Goal: Communication & Community: Participate in discussion

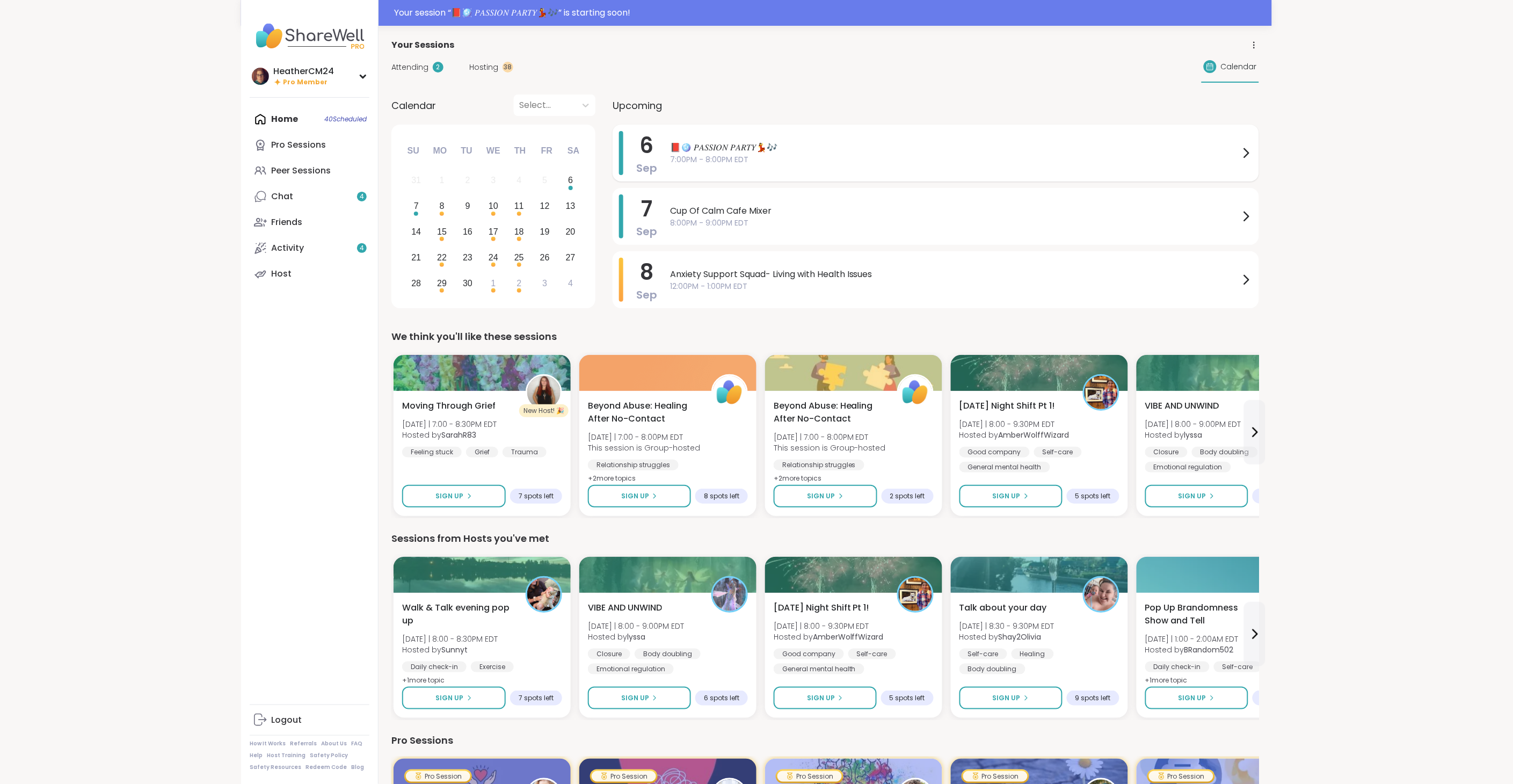
click at [701, 143] on span "📕🪩 𝑃𝐴𝑆𝑆𝐼𝑂𝑁 𝑃𝐴𝑅𝑇𝑌💃🎶" at bounding box center [955, 147] width 569 height 13
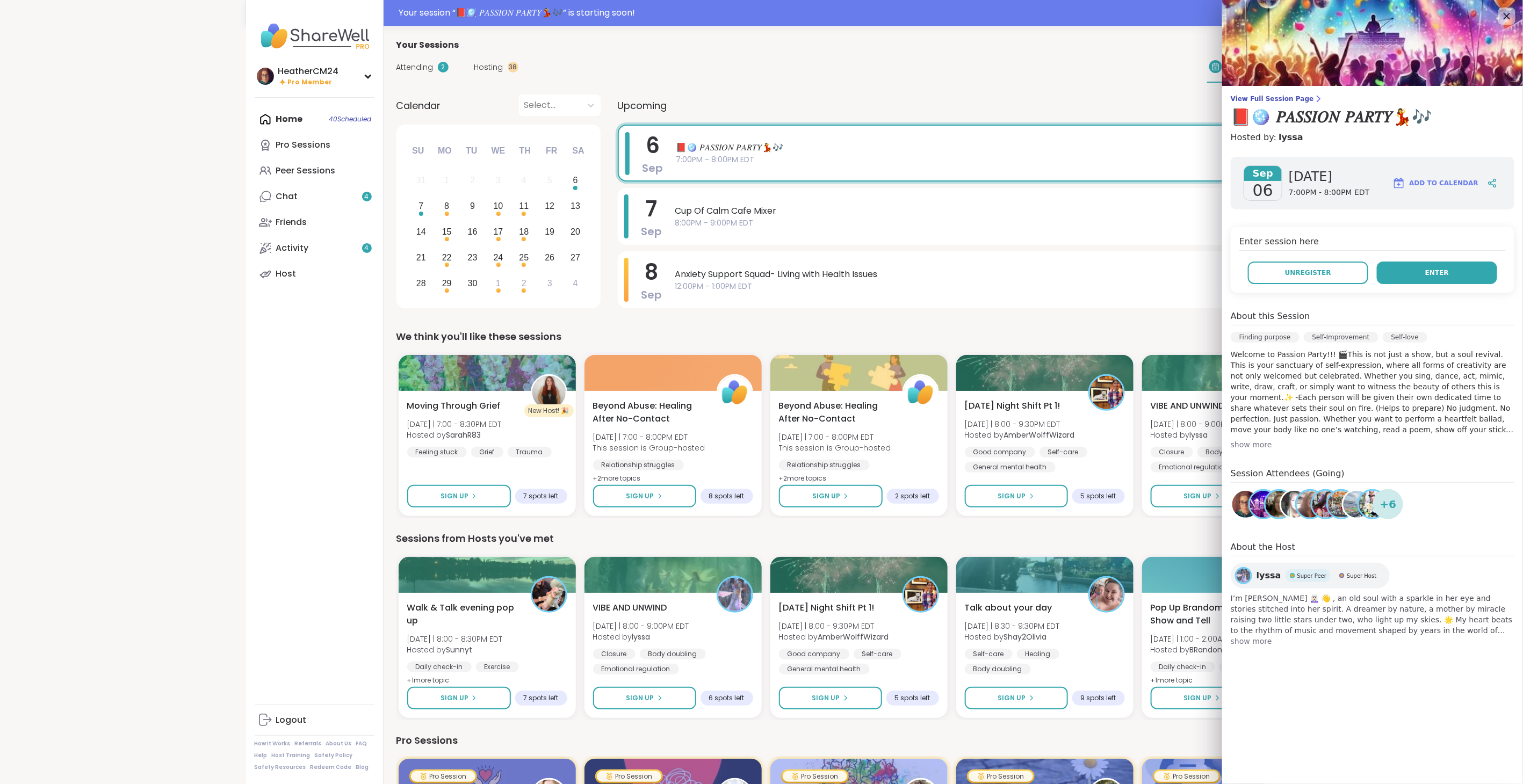
drag, startPoint x: 1474, startPoint y: 277, endPoint x: 1466, endPoint y: 273, distance: 8.9
click at [1474, 277] on button "Enter" at bounding box center [1437, 273] width 120 height 23
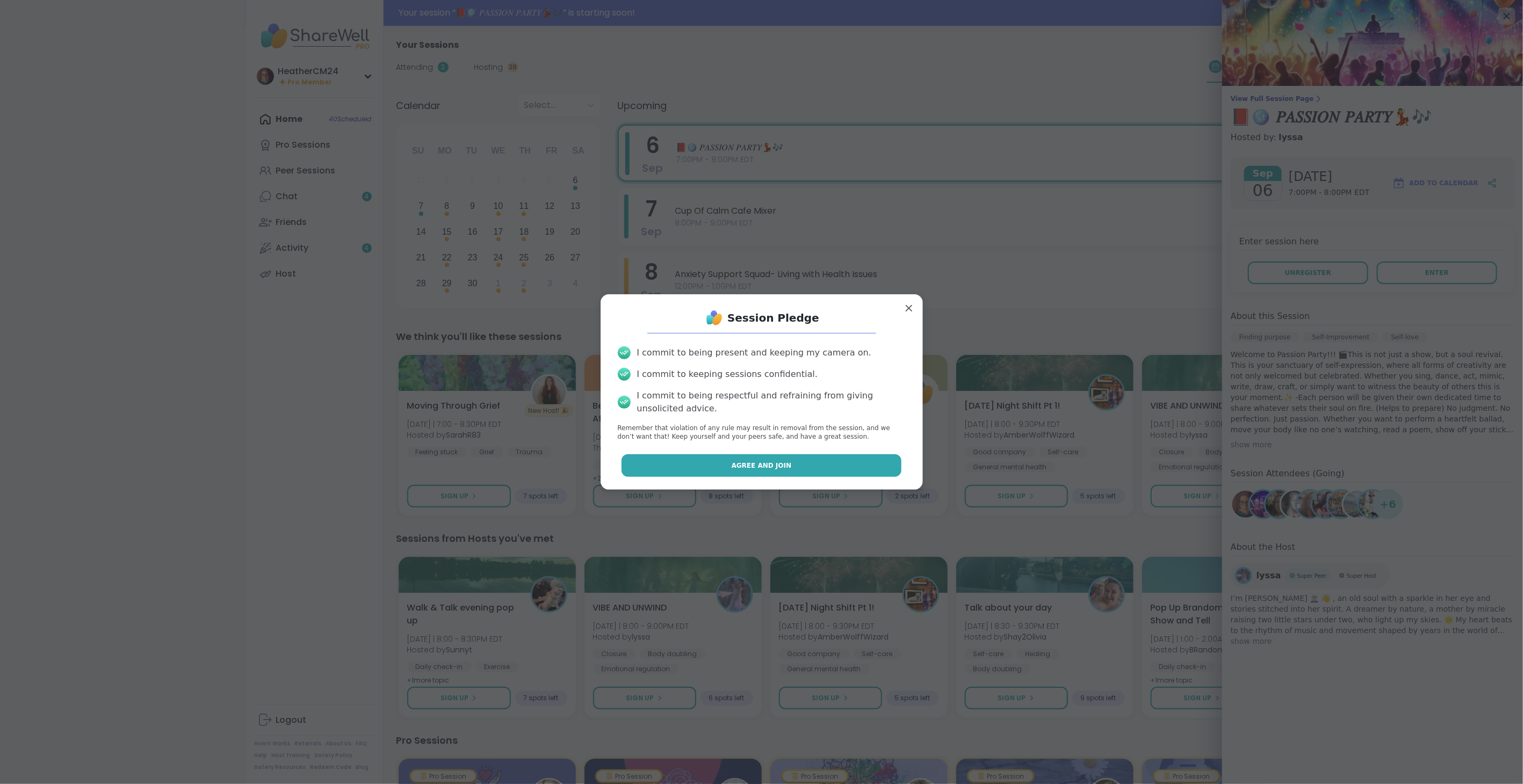
click at [806, 455] on button "Agree and Join" at bounding box center [761, 466] width 280 height 23
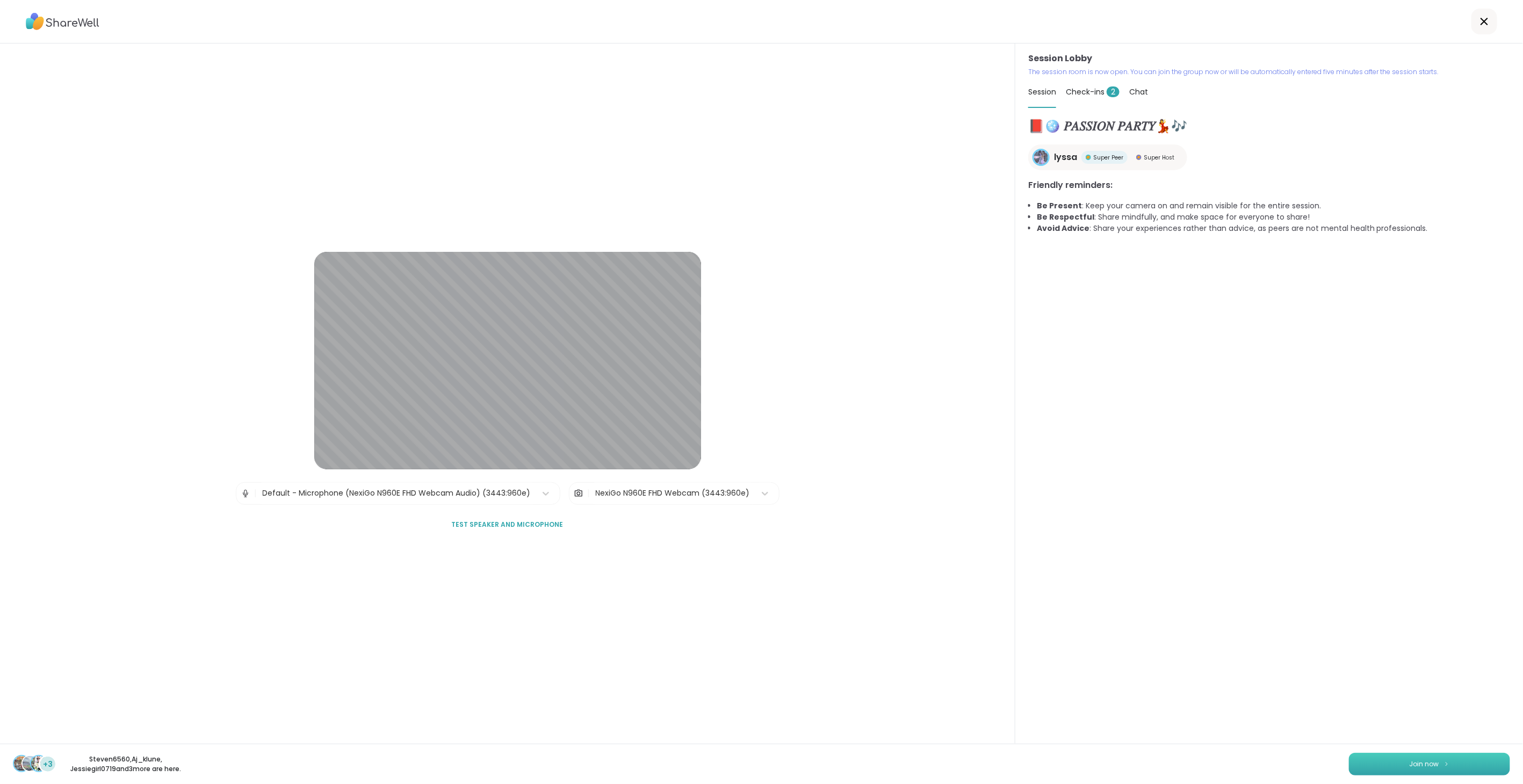
click at [1360, 766] on button "Join now" at bounding box center [1429, 764] width 161 height 23
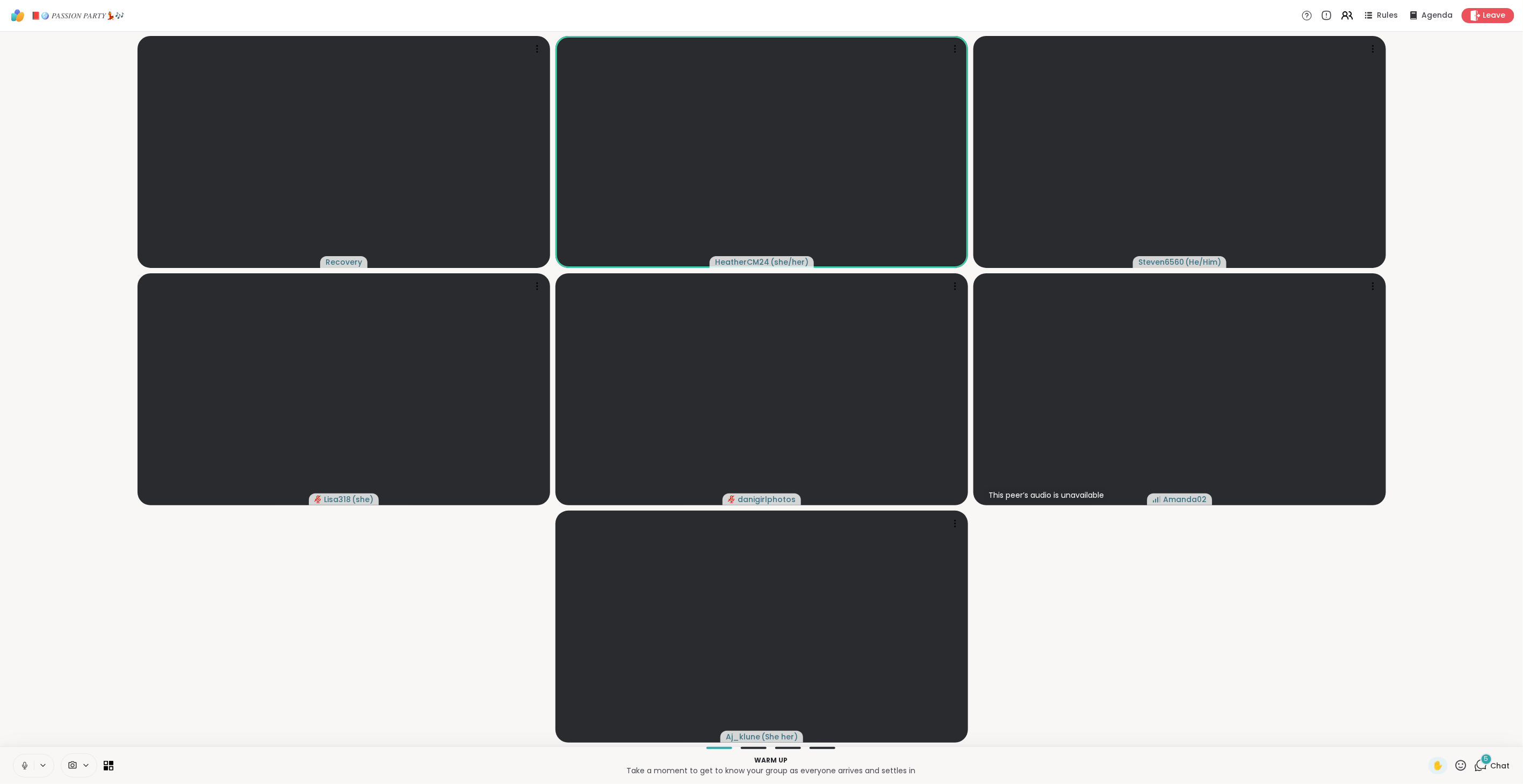
click at [24, 763] on icon at bounding box center [24, 764] width 3 height 5
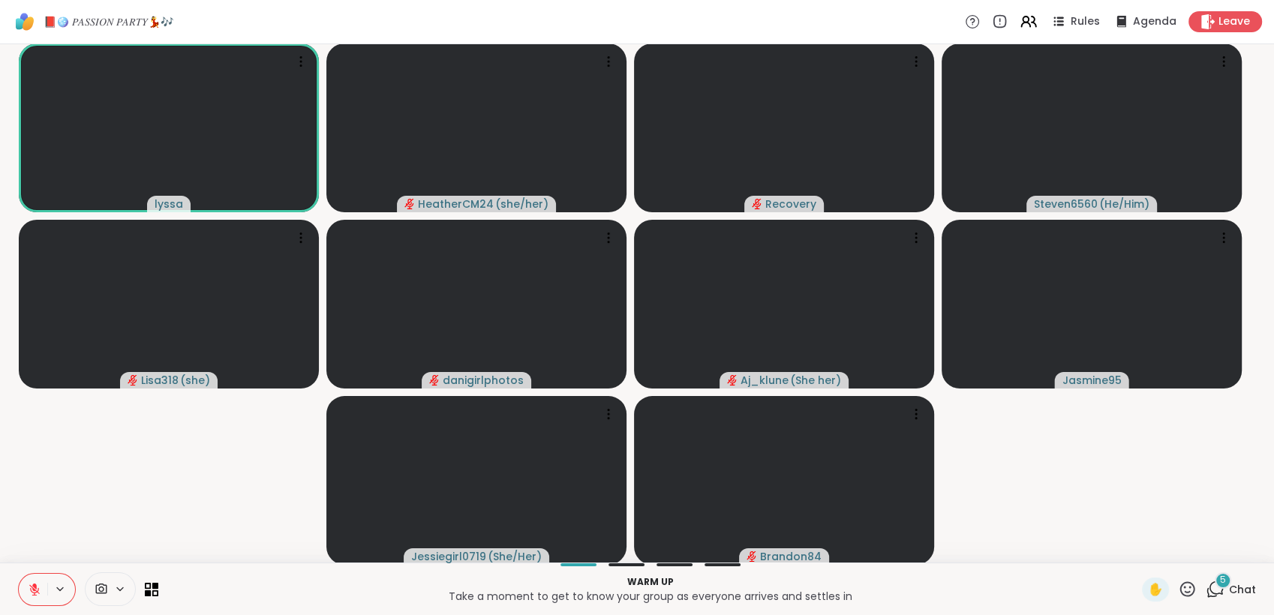
click at [61, 587] on icon at bounding box center [60, 589] width 12 height 13
click at [306, 532] on icon at bounding box center [304, 536] width 14 height 14
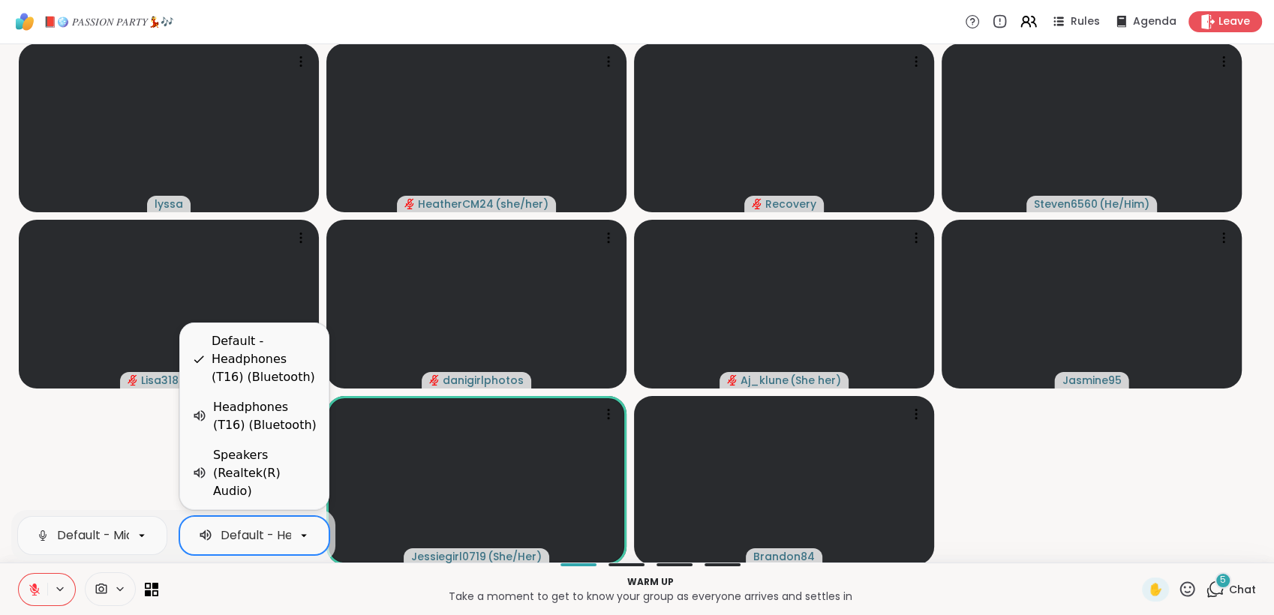
click at [29, 591] on icon at bounding box center [35, 590] width 14 height 14
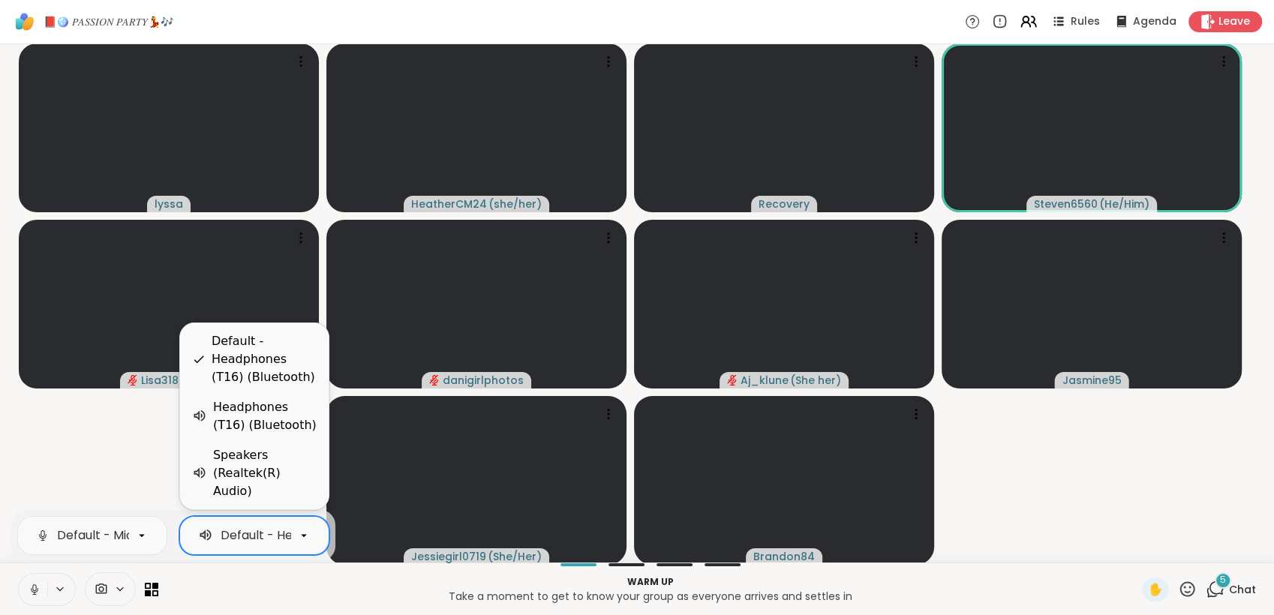
click at [144, 454] on video-player-container "lyssa HeatherCM24 ( she/her ) Recovery Steven6560 ( He/Him ) Lisa318 ( she ) da…" at bounding box center [637, 303] width 1256 height 507
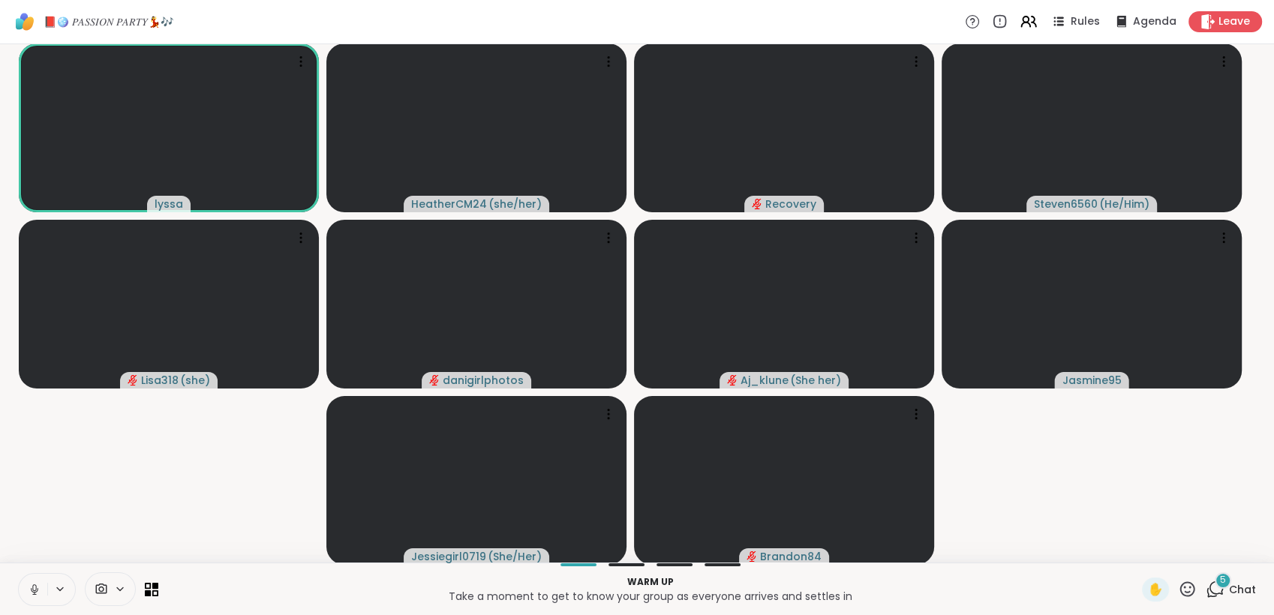
click at [96, 586] on icon at bounding box center [102, 589] width 14 height 14
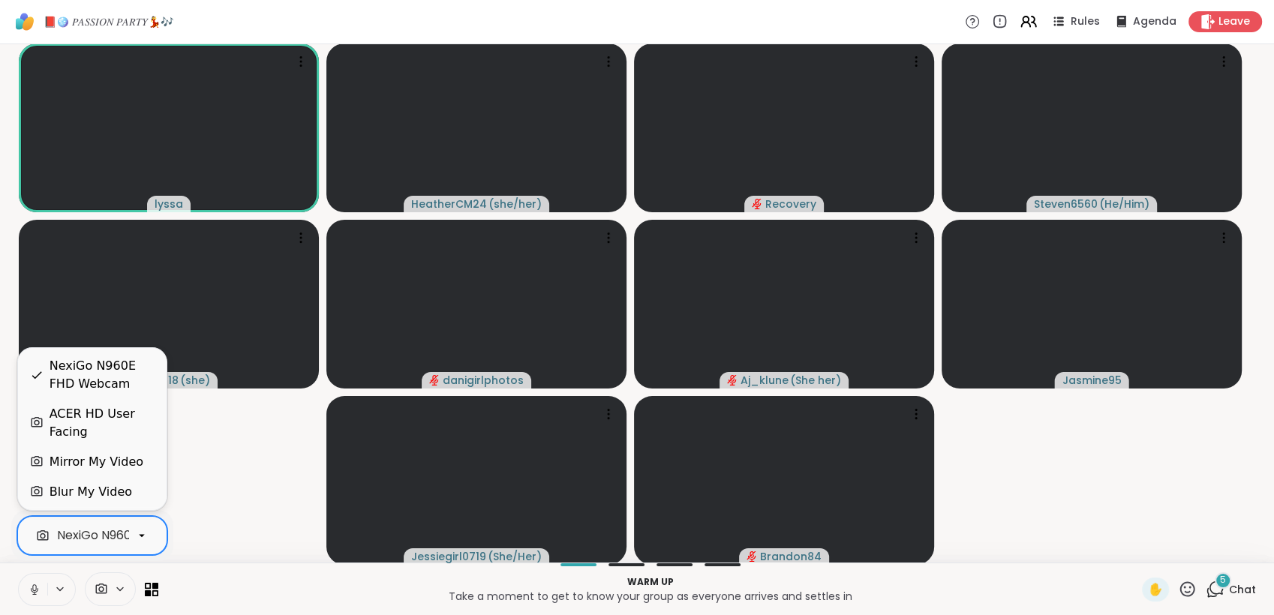
scroll to position [0, 71]
click at [143, 538] on icon at bounding box center [142, 536] width 14 height 14
click at [134, 411] on div "ACER HD User Facing" at bounding box center [102, 423] width 105 height 36
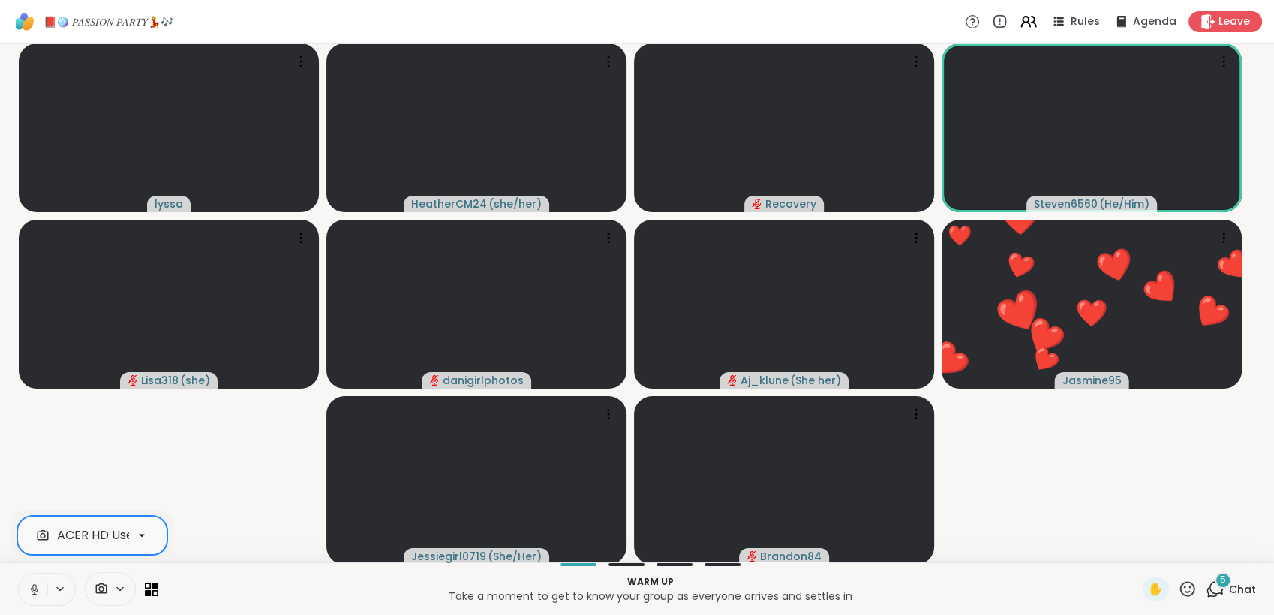
click at [39, 589] on icon at bounding box center [35, 590] width 14 height 14
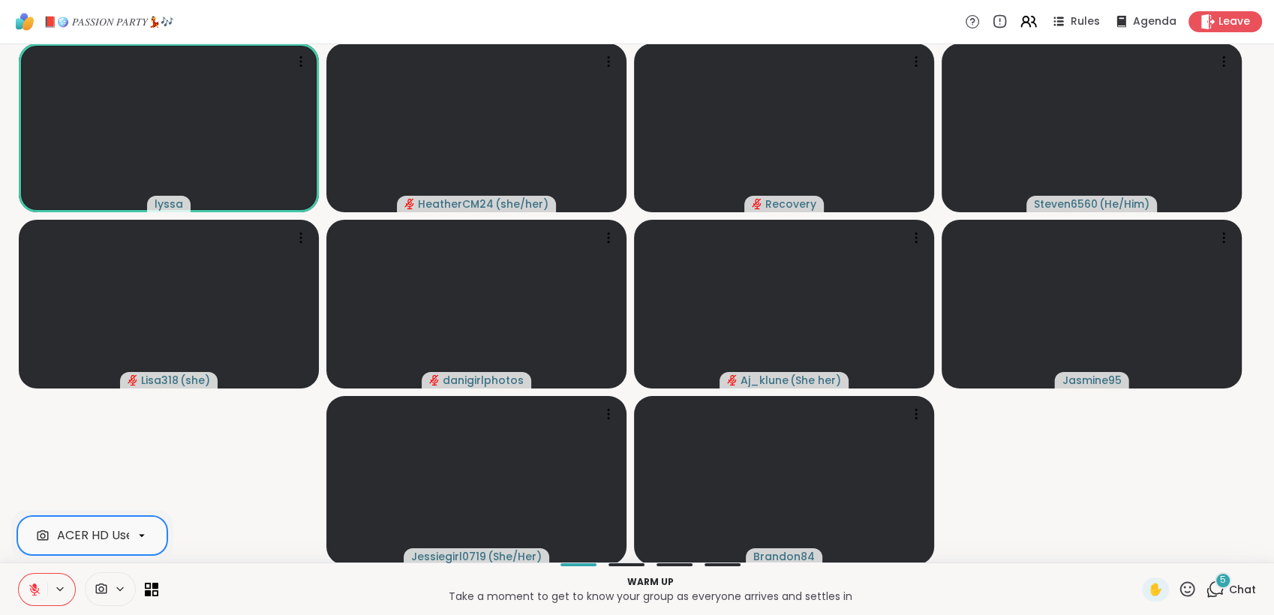
click at [36, 585] on icon at bounding box center [35, 590] width 14 height 14
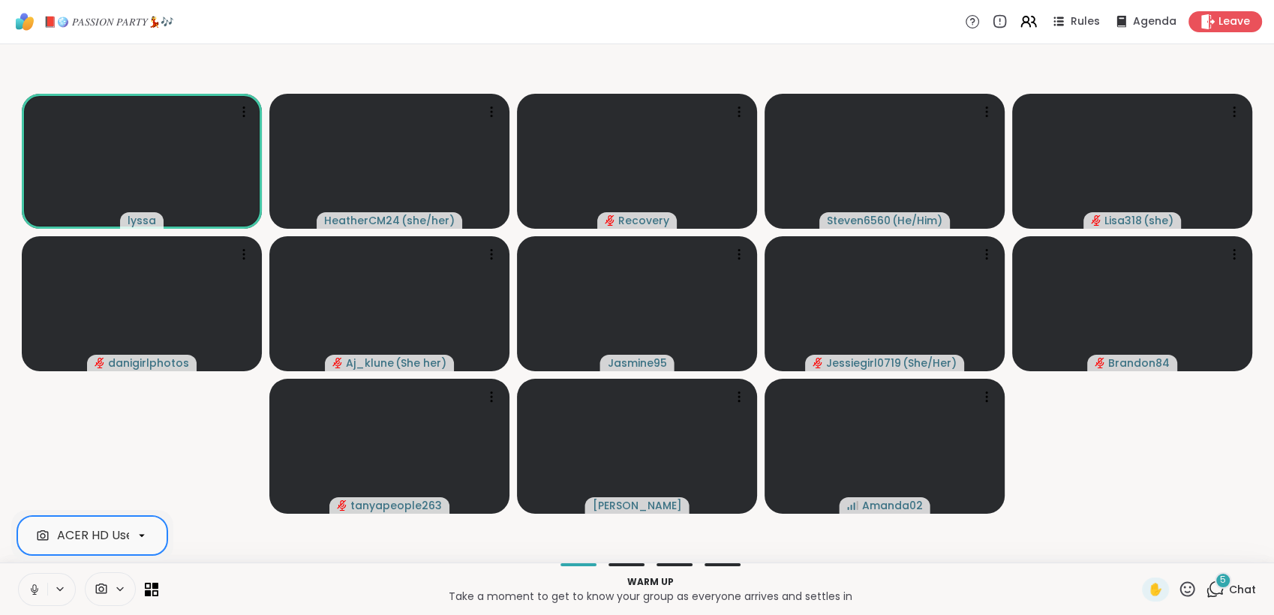
click at [32, 589] on icon at bounding box center [34, 588] width 4 height 7
click at [1021, 17] on icon at bounding box center [1028, 21] width 19 height 19
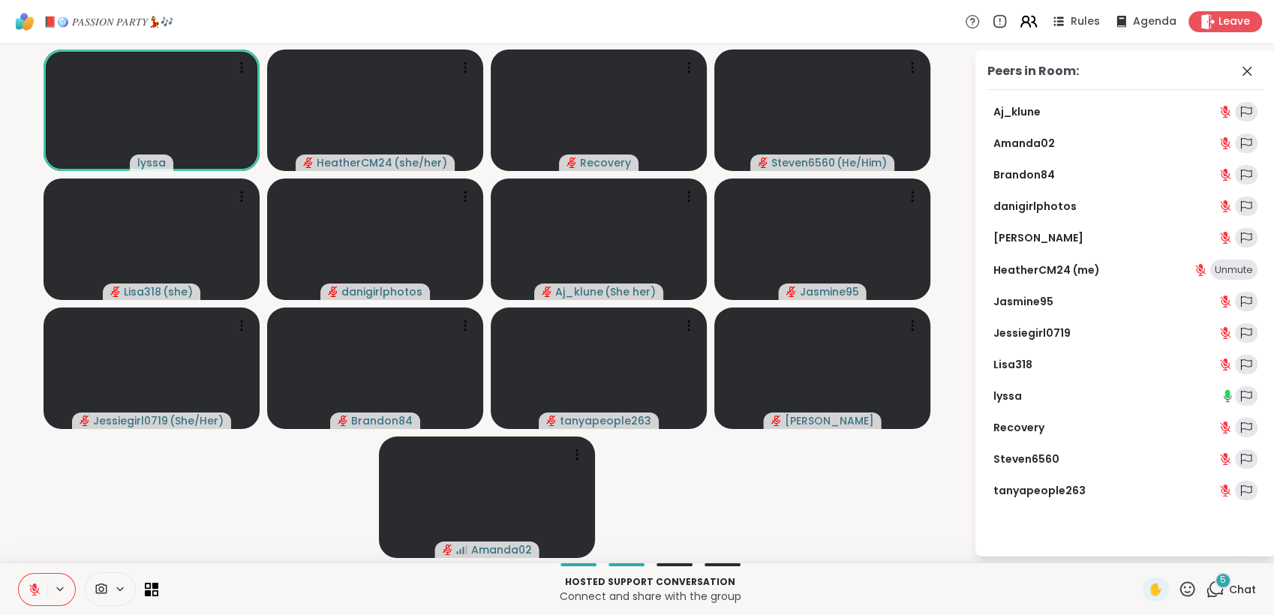
click at [1021, 23] on icon at bounding box center [1028, 21] width 19 height 19
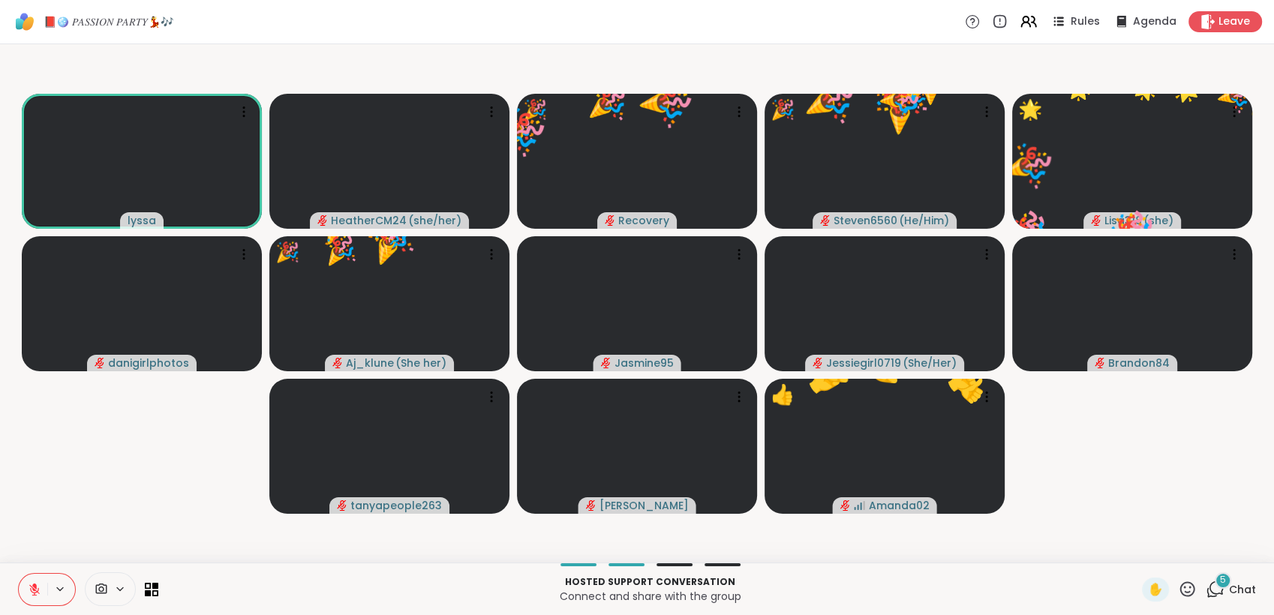
click at [1181, 588] on icon at bounding box center [1188, 589] width 15 height 15
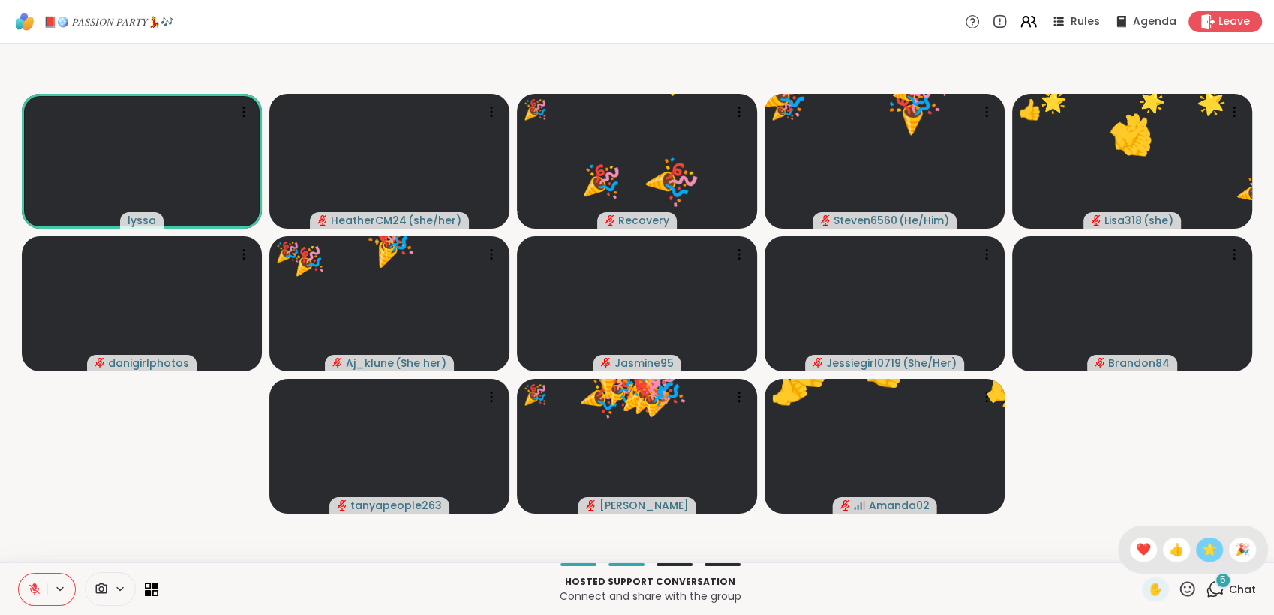
click at [1202, 549] on span "🌟" at bounding box center [1209, 550] width 15 height 18
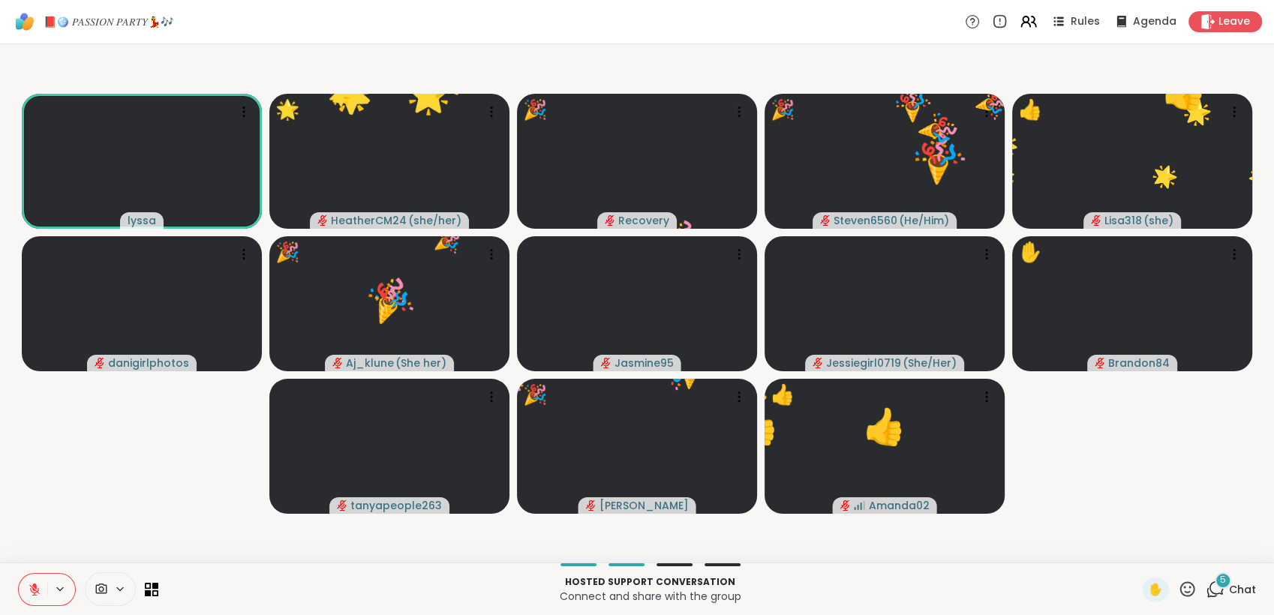
click at [1178, 585] on icon at bounding box center [1187, 589] width 19 height 19
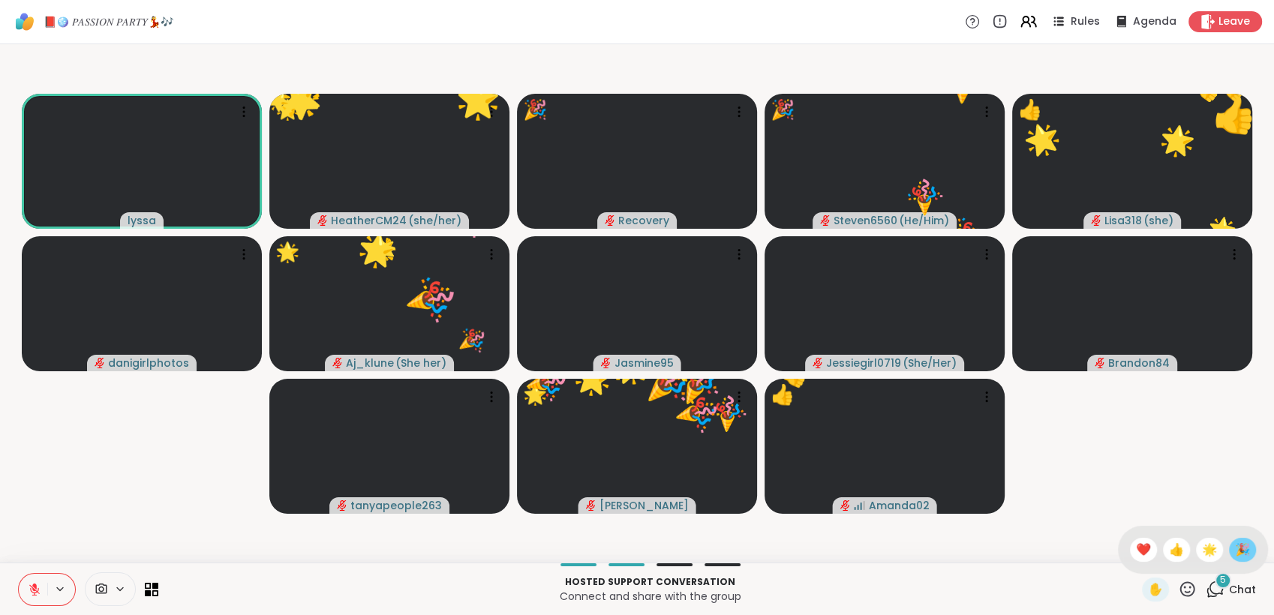
click at [1235, 550] on span "🎉" at bounding box center [1242, 550] width 15 height 18
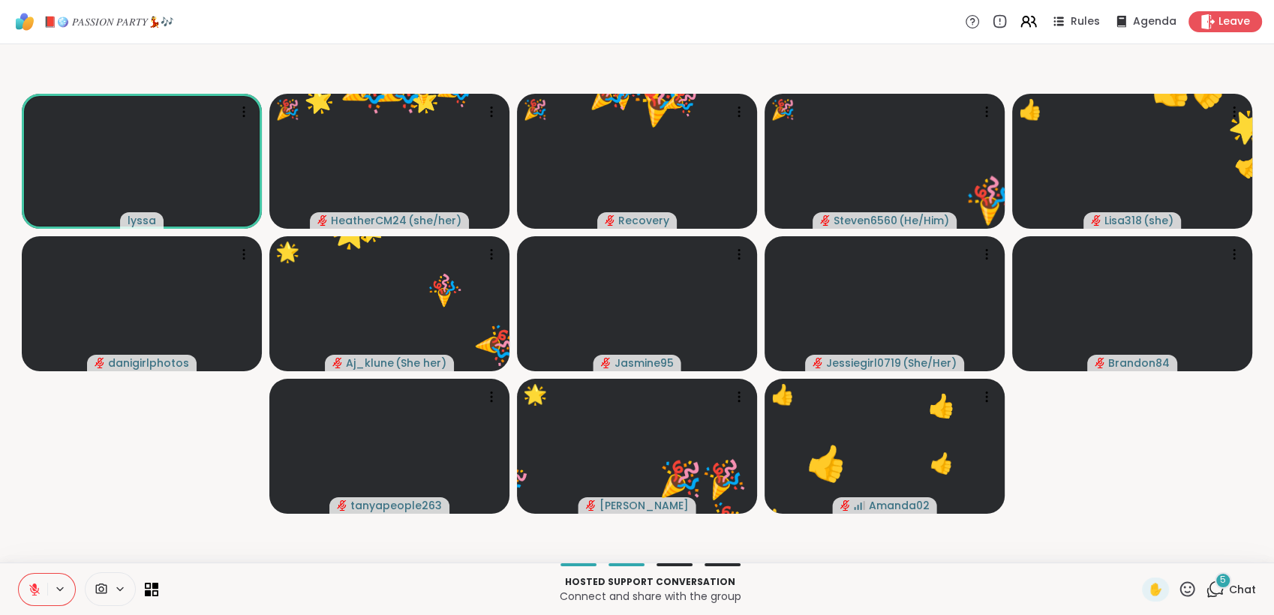
click at [1178, 588] on icon at bounding box center [1187, 589] width 19 height 19
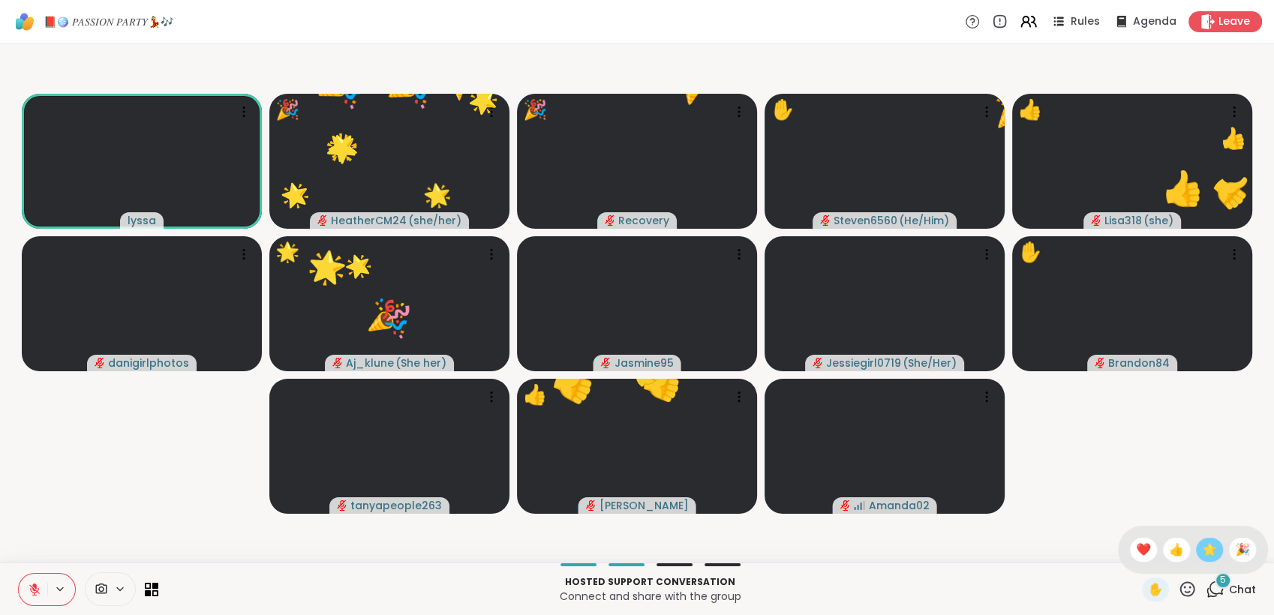
click at [1202, 552] on span "🌟" at bounding box center [1209, 550] width 15 height 18
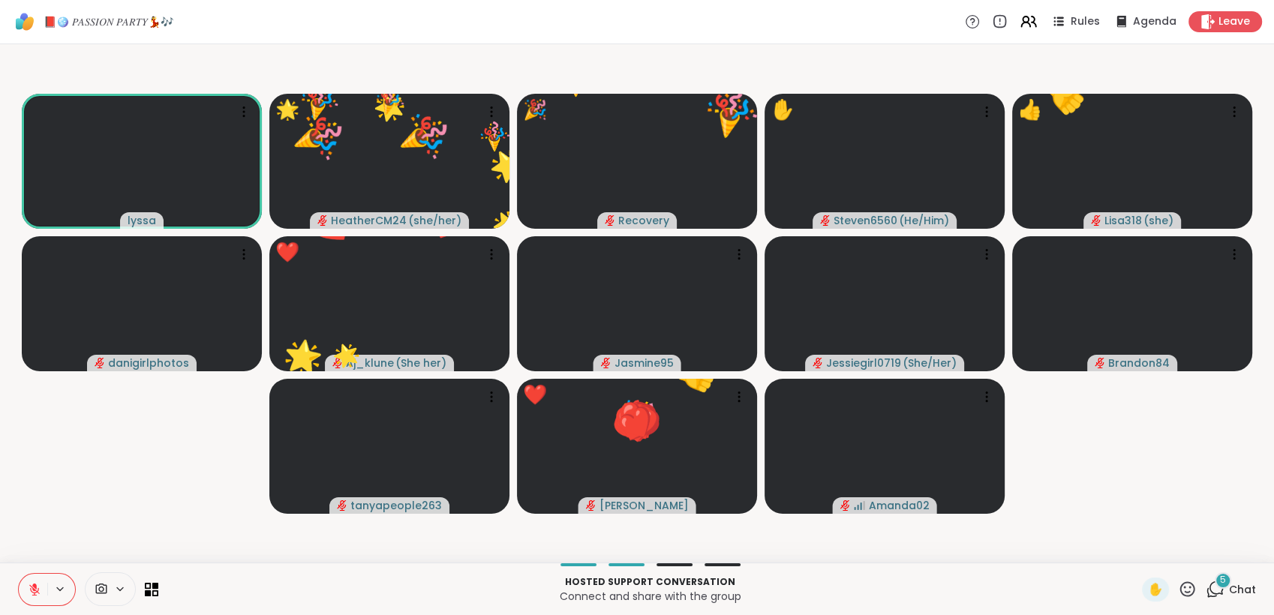
drag, startPoint x: 1172, startPoint y: 585, endPoint x: 1169, endPoint y: 576, distance: 10.2
click at [1178, 585] on icon at bounding box center [1187, 589] width 19 height 19
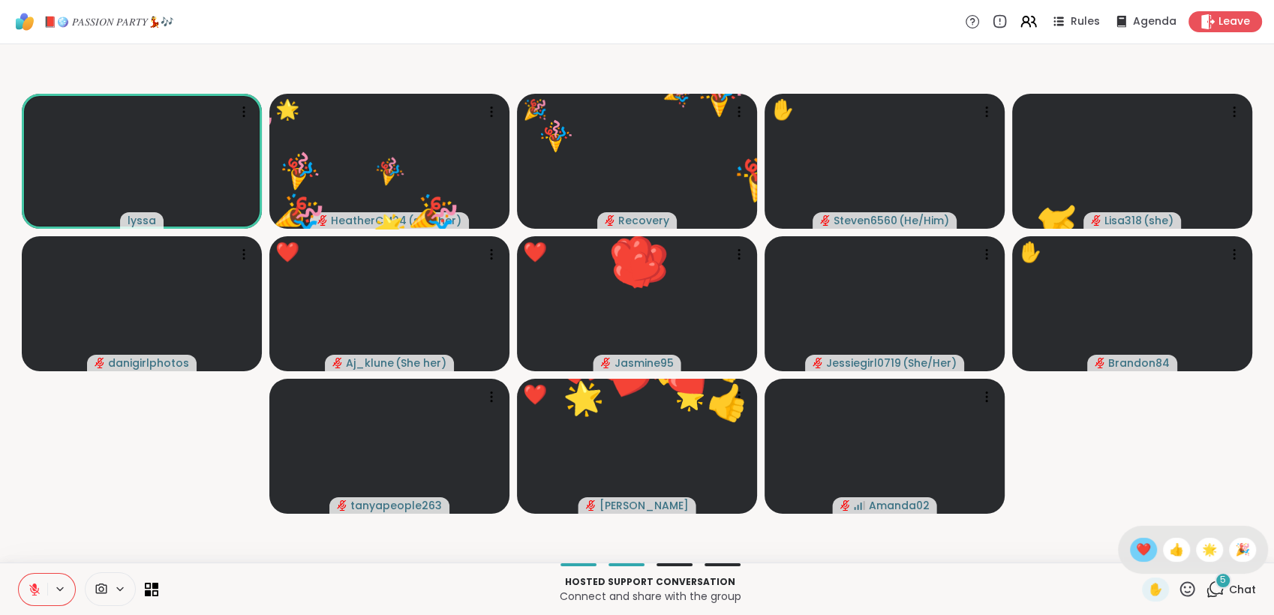
click at [1136, 555] on span "❤️" at bounding box center [1143, 550] width 15 height 18
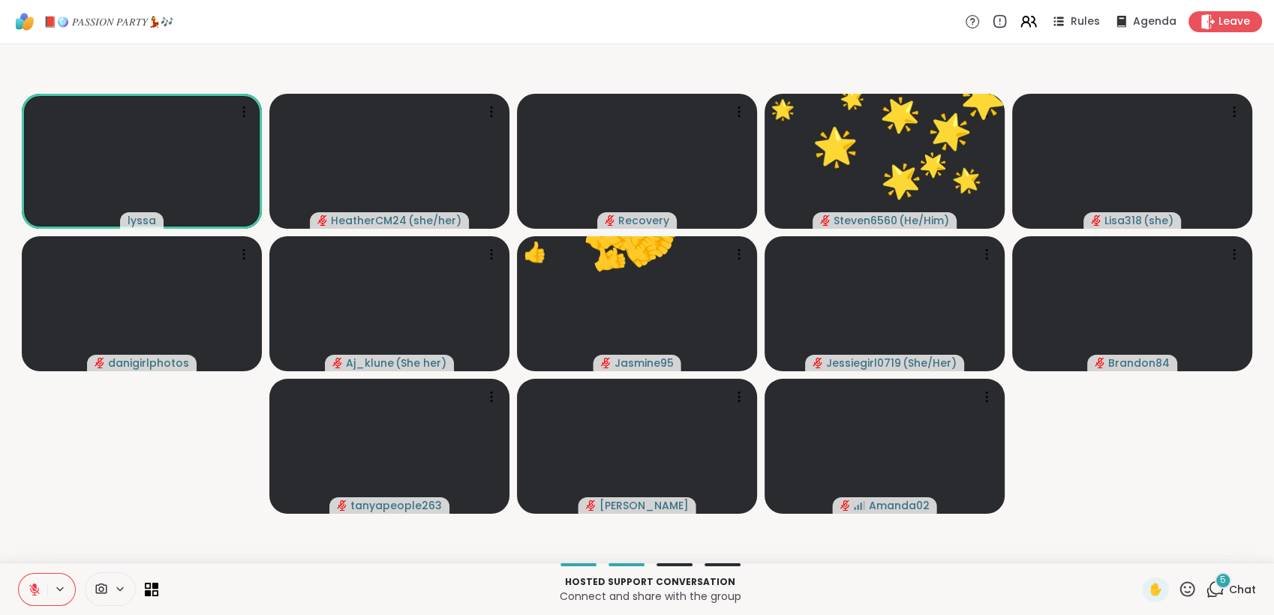
click at [1178, 587] on icon at bounding box center [1187, 589] width 19 height 19
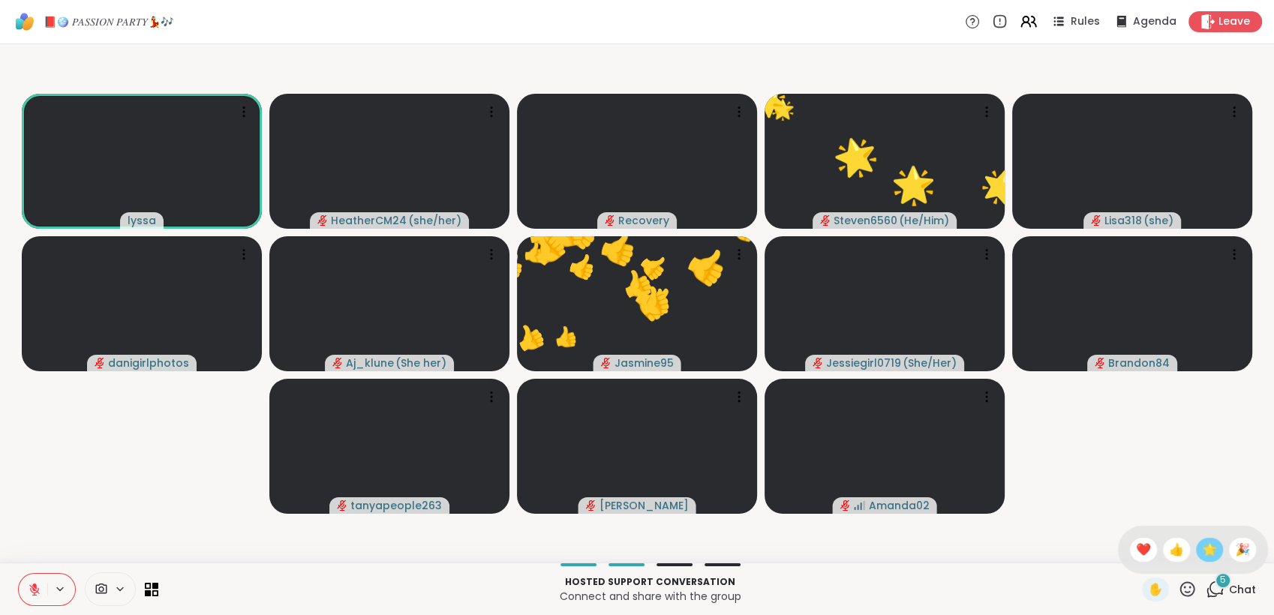
click at [1202, 555] on span "🌟" at bounding box center [1209, 550] width 15 height 18
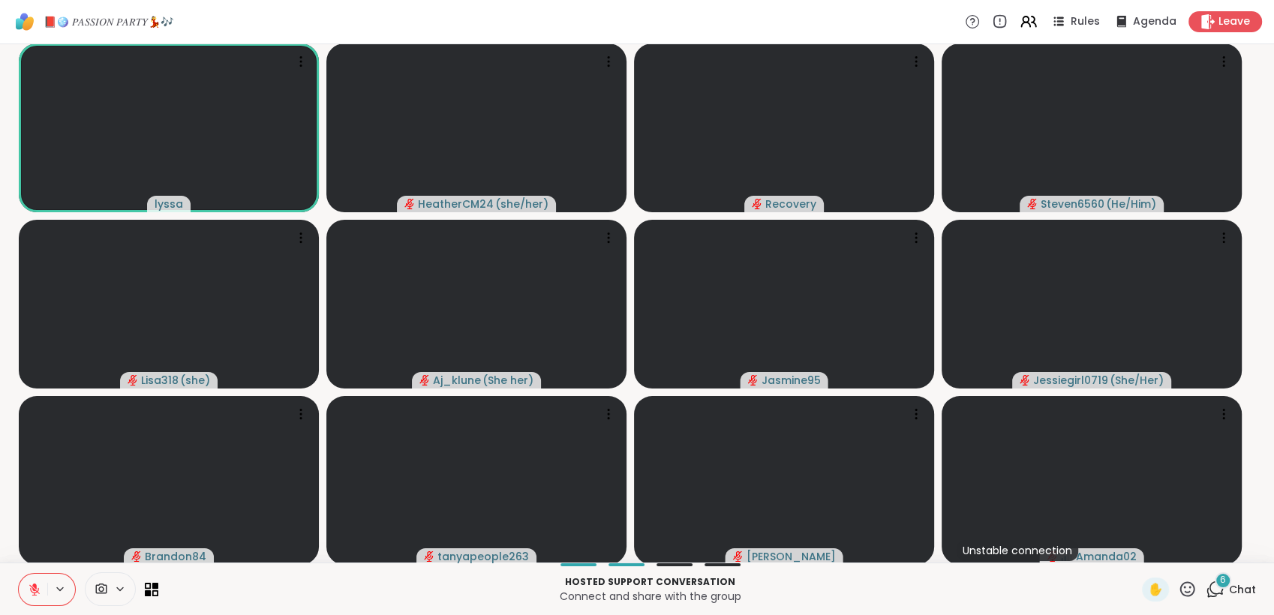
click at [1206, 588] on icon at bounding box center [1215, 589] width 19 height 19
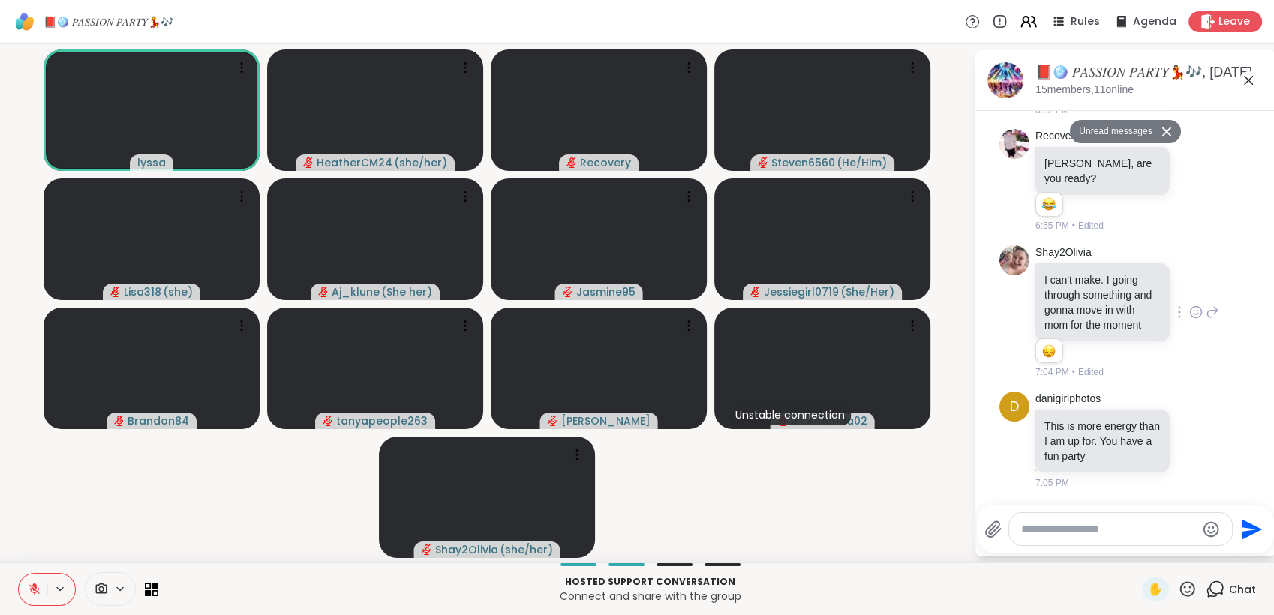
scroll to position [1875, 0]
click at [1178, 585] on icon at bounding box center [1187, 589] width 19 height 19
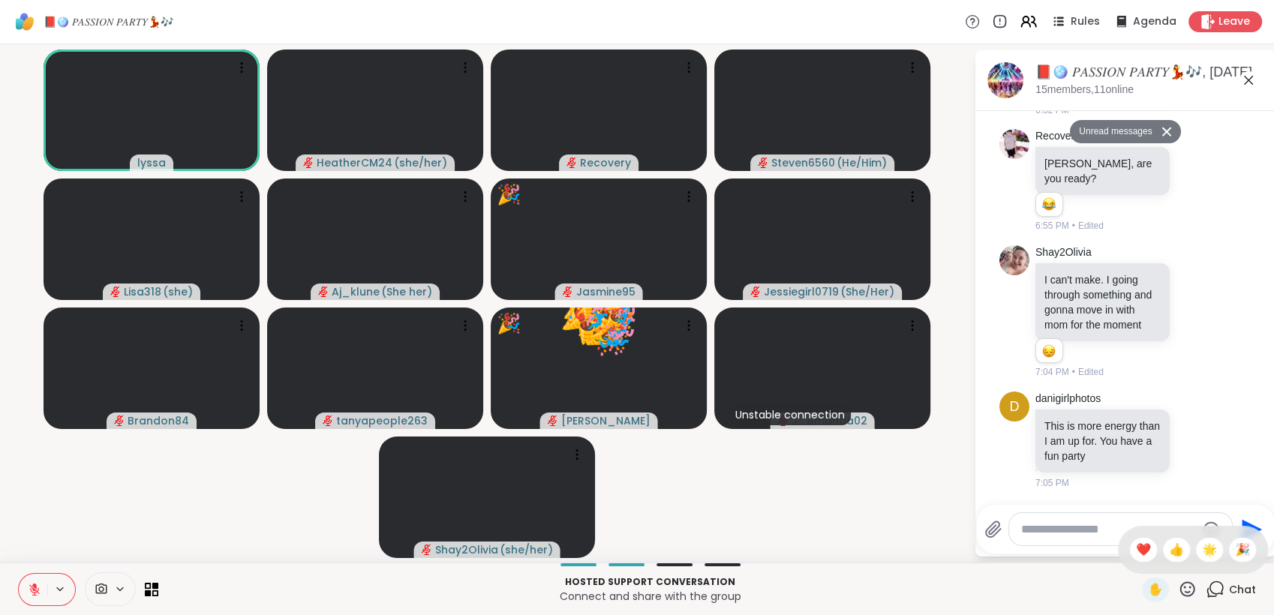
drag, startPoint x: 1193, startPoint y: 551, endPoint x: 1185, endPoint y: 564, distance: 14.8
click at [1202, 552] on span "🌟" at bounding box center [1209, 550] width 15 height 18
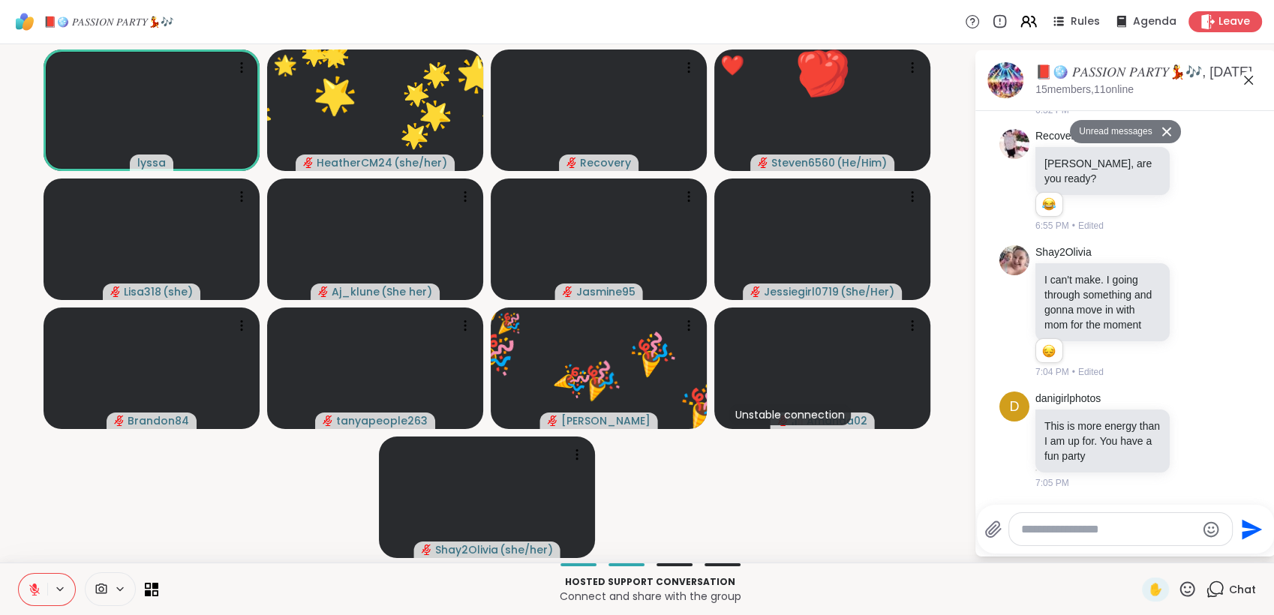
drag, startPoint x: 1178, startPoint y: 588, endPoint x: 1179, endPoint y: 578, distance: 9.8
click at [1178, 585] on icon at bounding box center [1187, 589] width 19 height 19
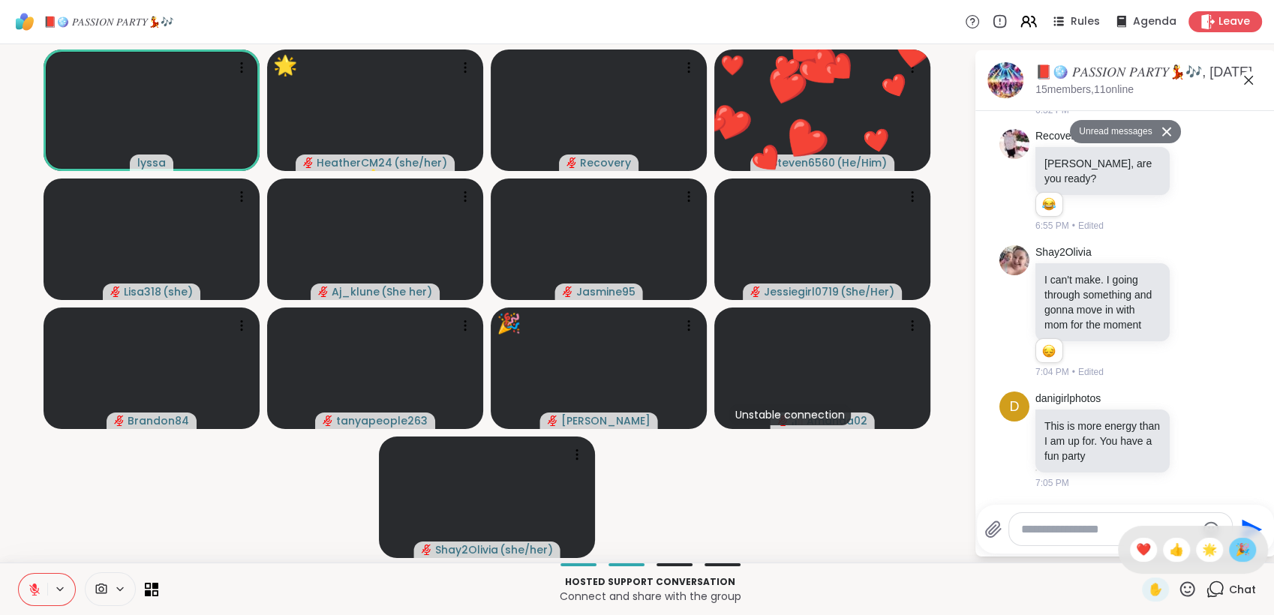
click at [1235, 557] on span "🎉" at bounding box center [1242, 550] width 15 height 18
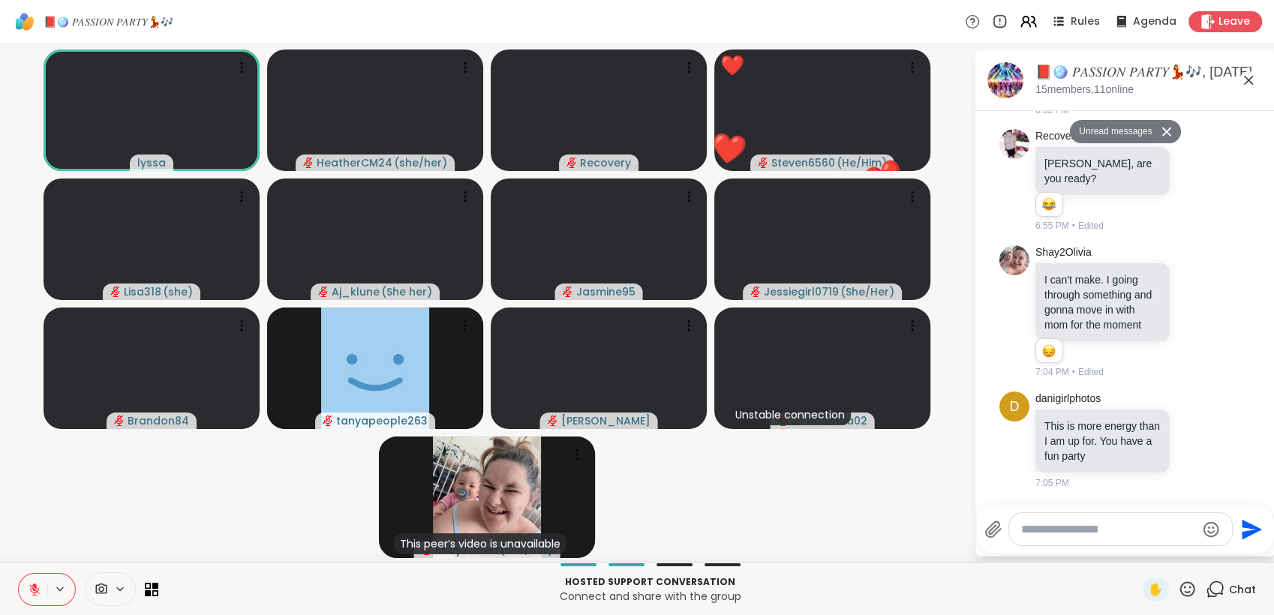
click at [1183, 591] on icon at bounding box center [1188, 589] width 15 height 15
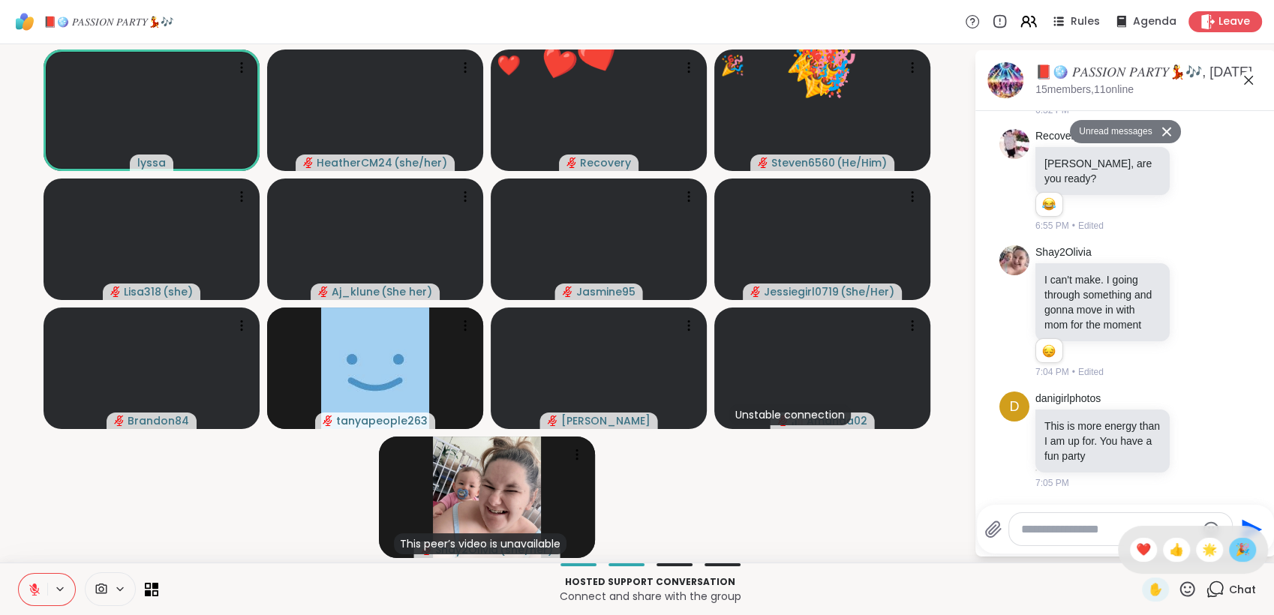
click at [1235, 543] on span "🎉" at bounding box center [1242, 550] width 15 height 18
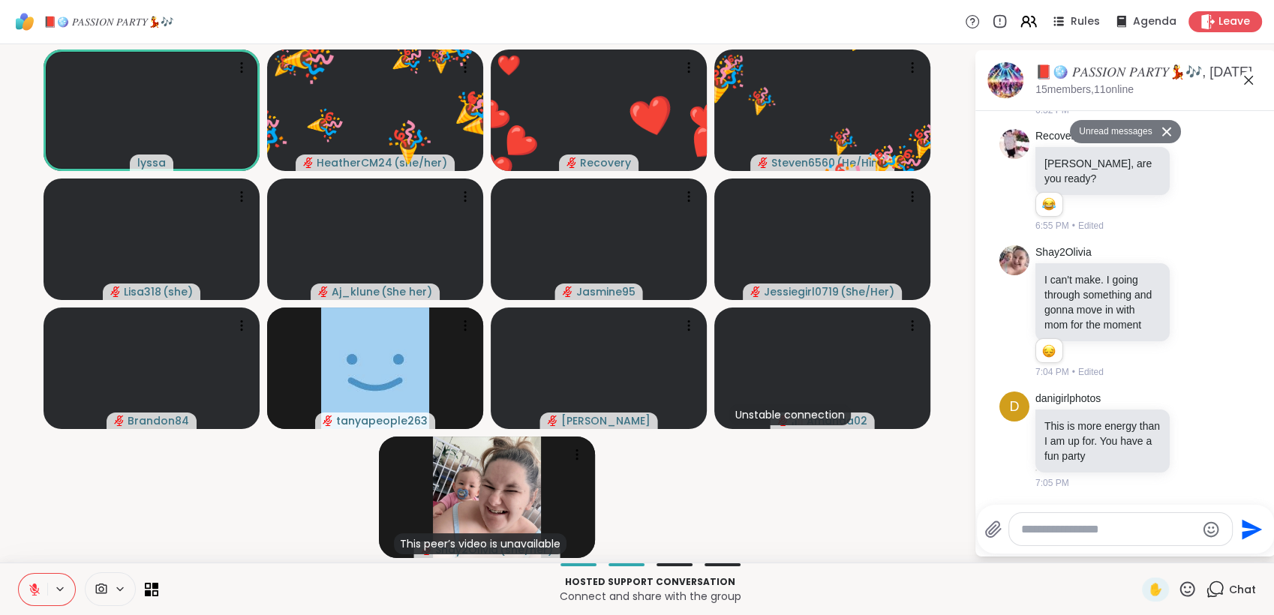
drag, startPoint x: 1171, startPoint y: 587, endPoint x: 1182, endPoint y: 574, distance: 17.0
click at [1178, 585] on icon at bounding box center [1187, 589] width 19 height 19
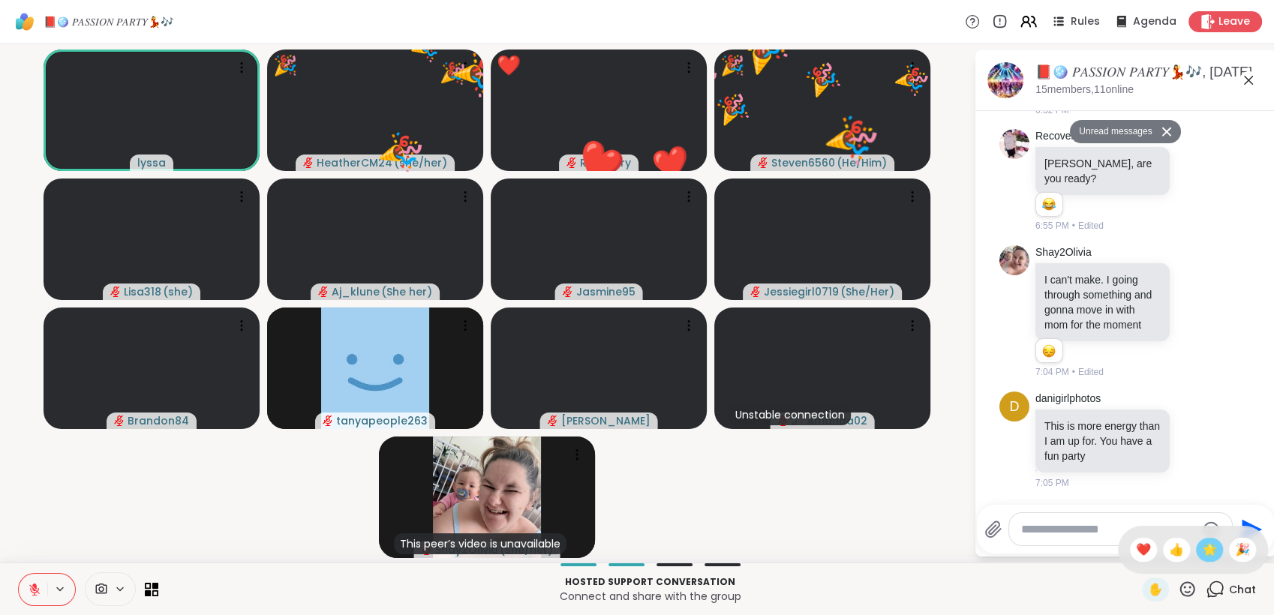
click at [1202, 543] on span "🌟" at bounding box center [1209, 550] width 15 height 18
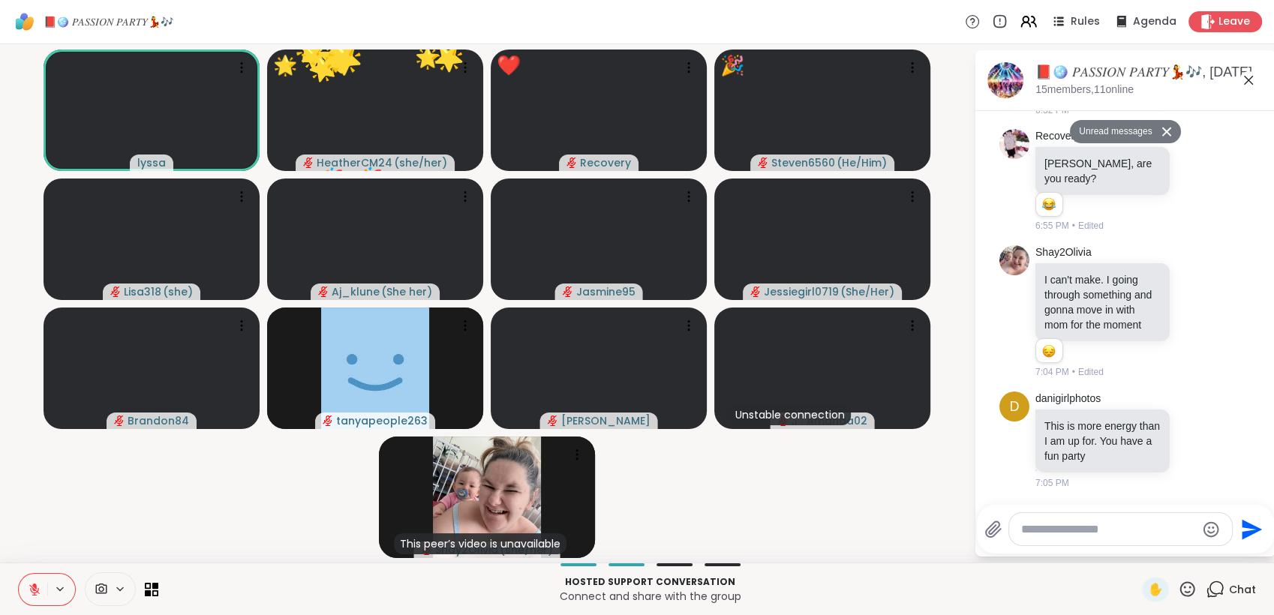
click at [1178, 581] on icon at bounding box center [1187, 589] width 19 height 19
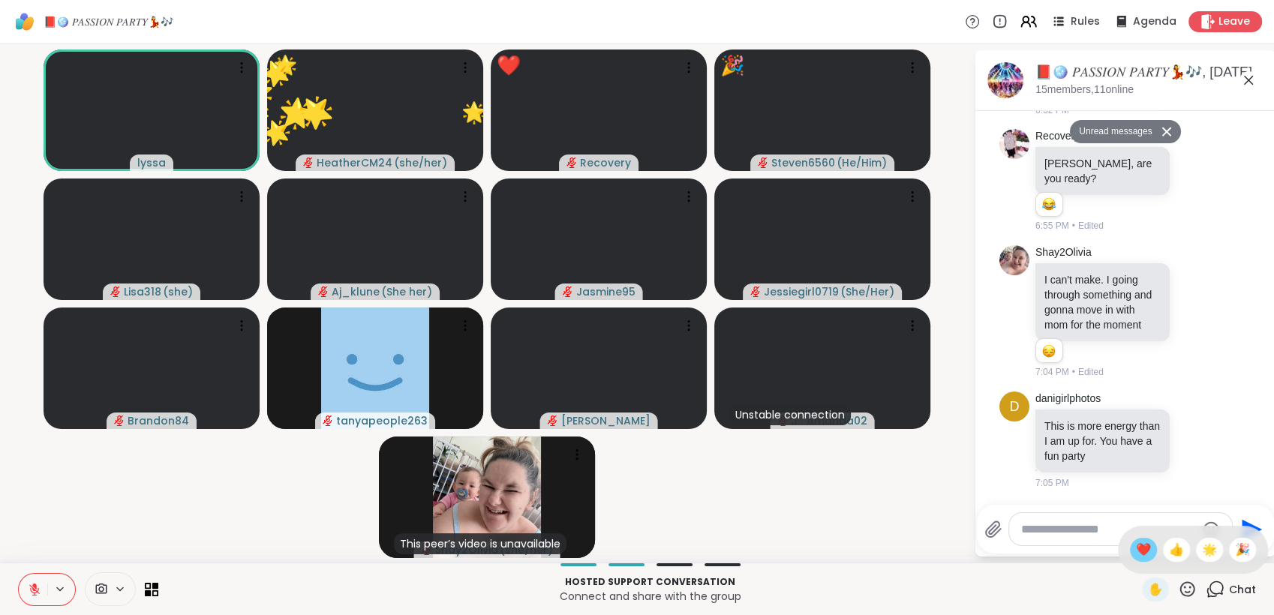
click at [1136, 553] on span "❤️" at bounding box center [1143, 550] width 15 height 18
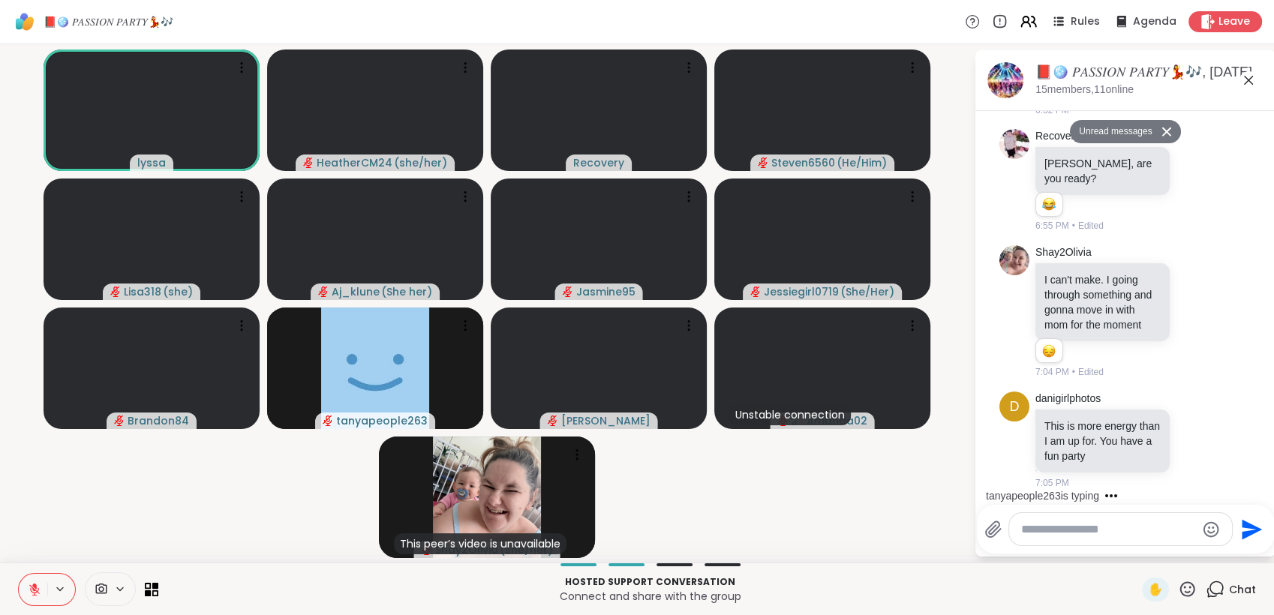
scroll to position [1920, 0]
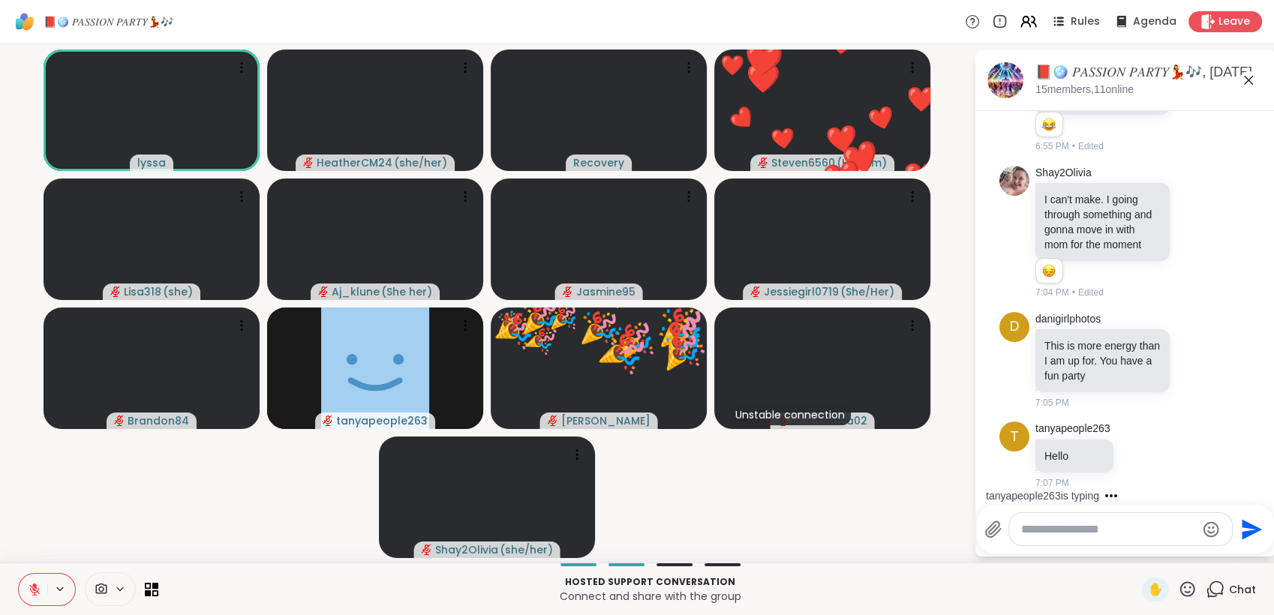
click at [1178, 586] on icon at bounding box center [1187, 589] width 19 height 19
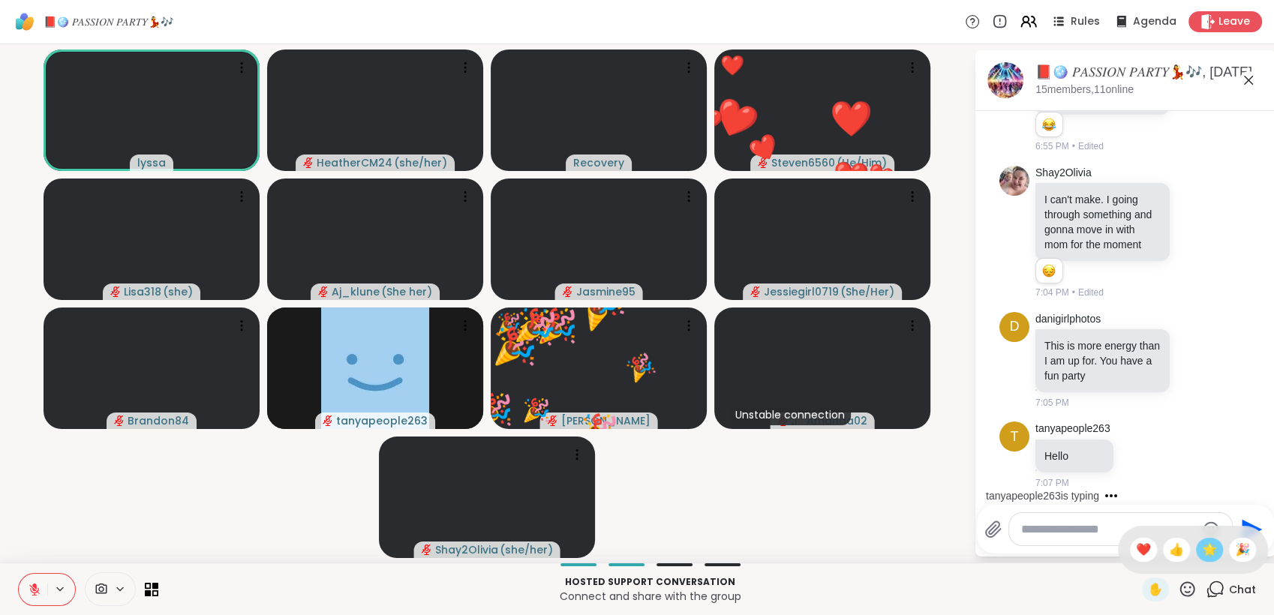
click at [1202, 550] on span "🌟" at bounding box center [1209, 550] width 15 height 18
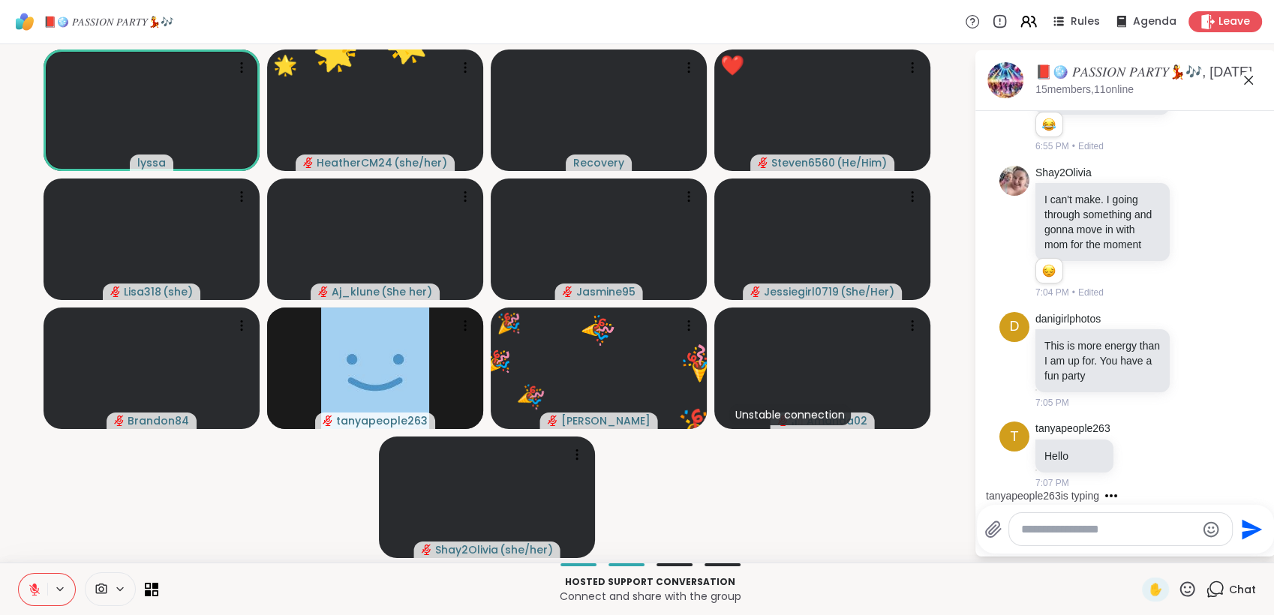
click at [1178, 585] on icon at bounding box center [1187, 589] width 19 height 19
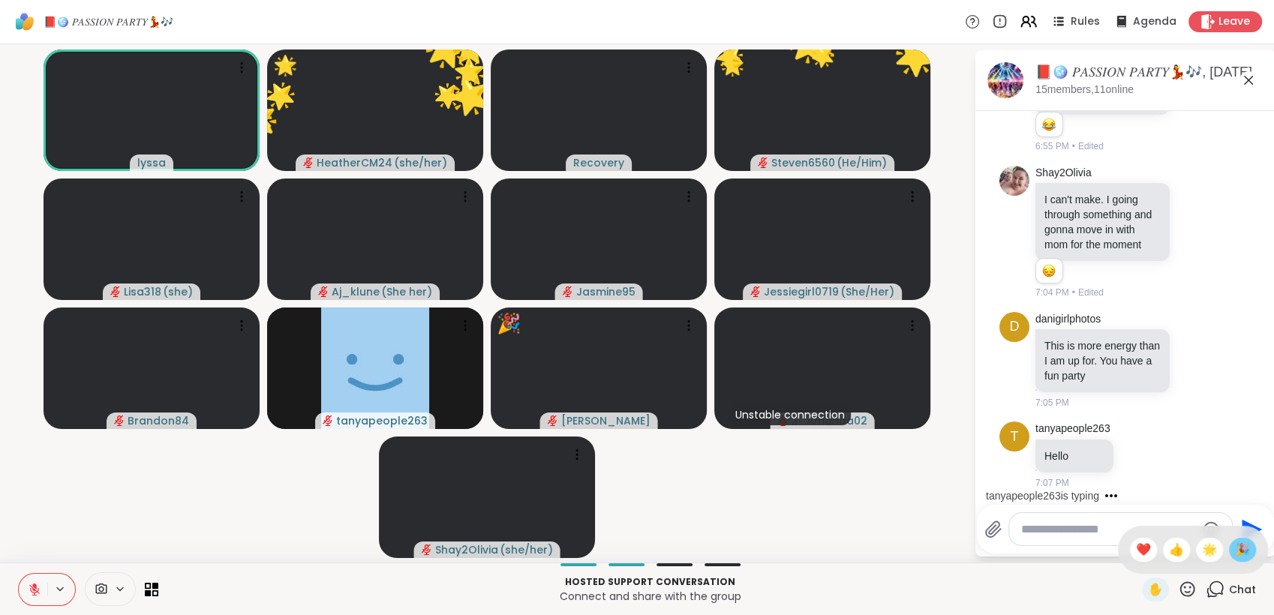
click at [1235, 549] on span "🎉" at bounding box center [1242, 550] width 15 height 18
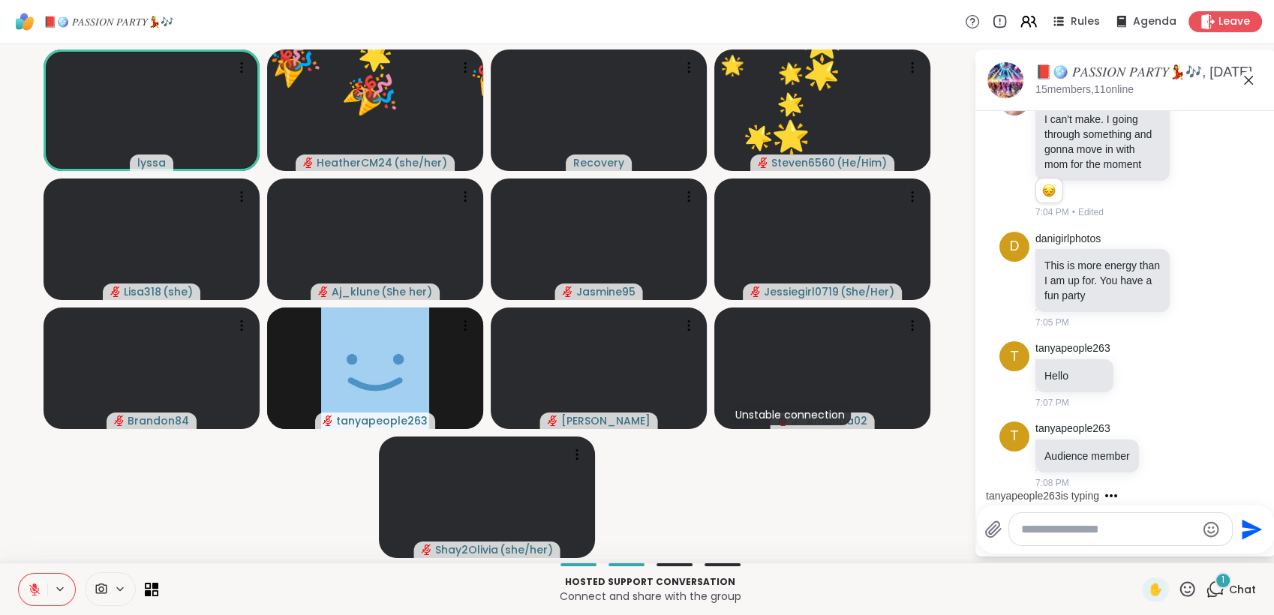
scroll to position [1999, 0]
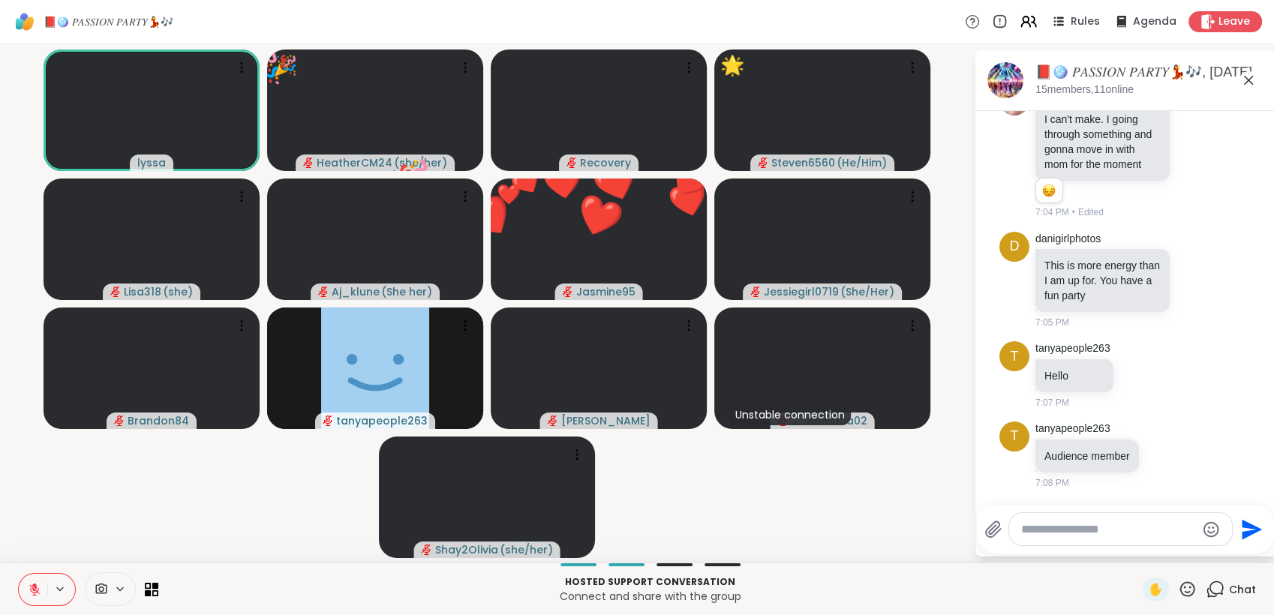
click at [1178, 591] on icon at bounding box center [1187, 589] width 19 height 19
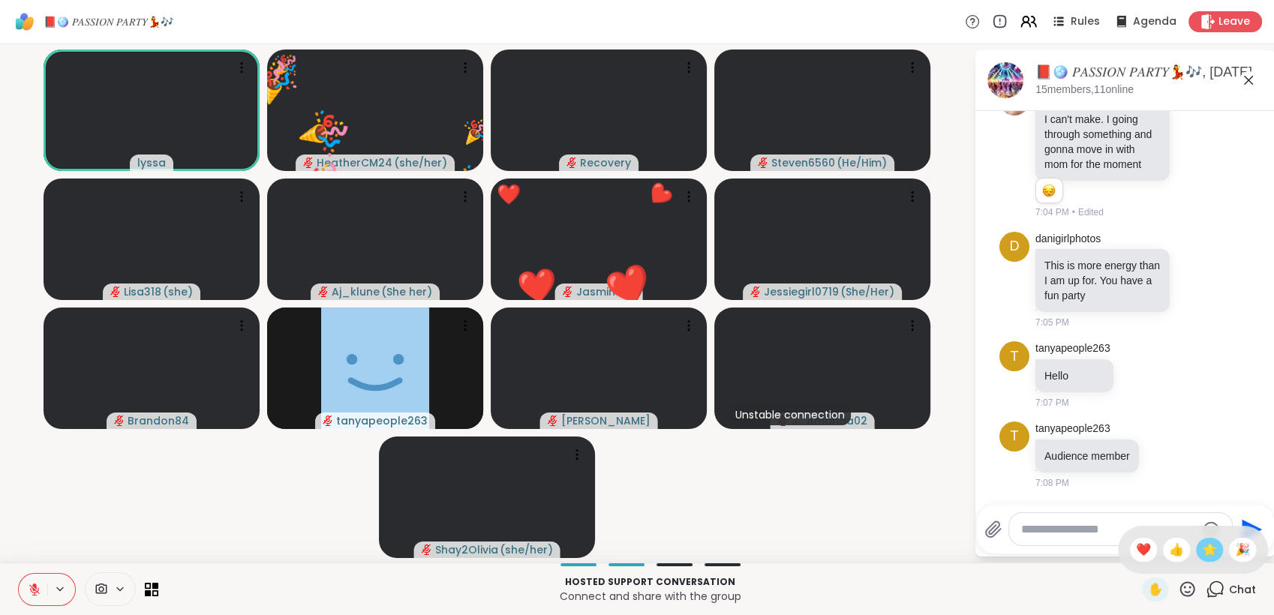
click at [1202, 544] on span "🌟" at bounding box center [1209, 550] width 15 height 18
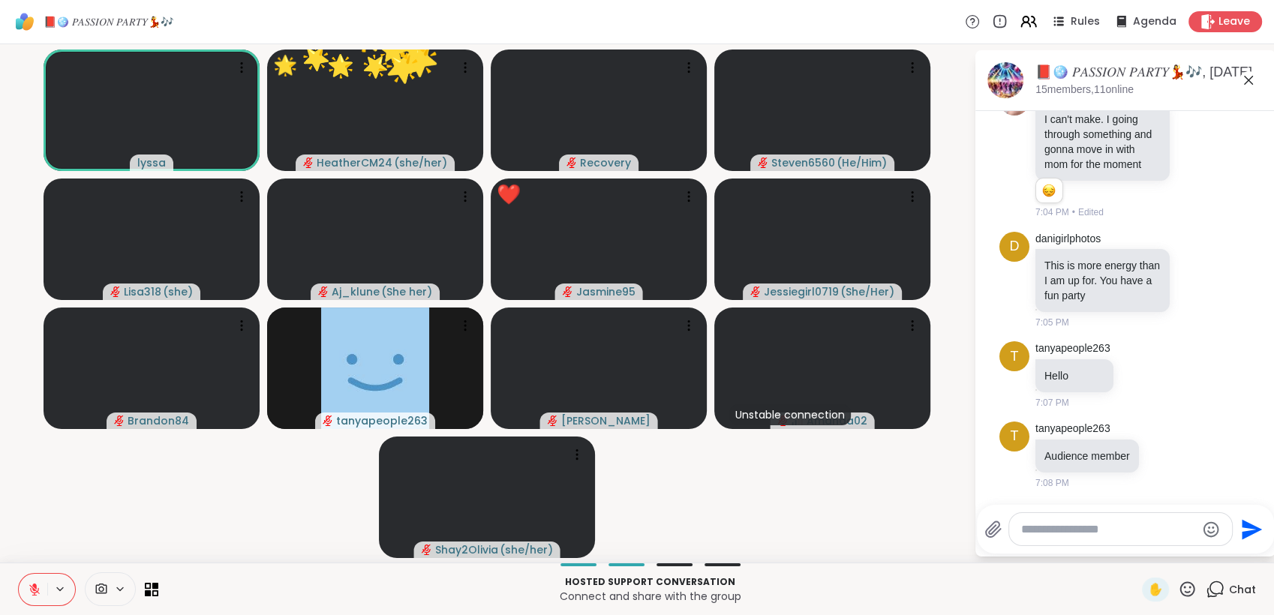
click at [1181, 591] on icon at bounding box center [1188, 589] width 15 height 15
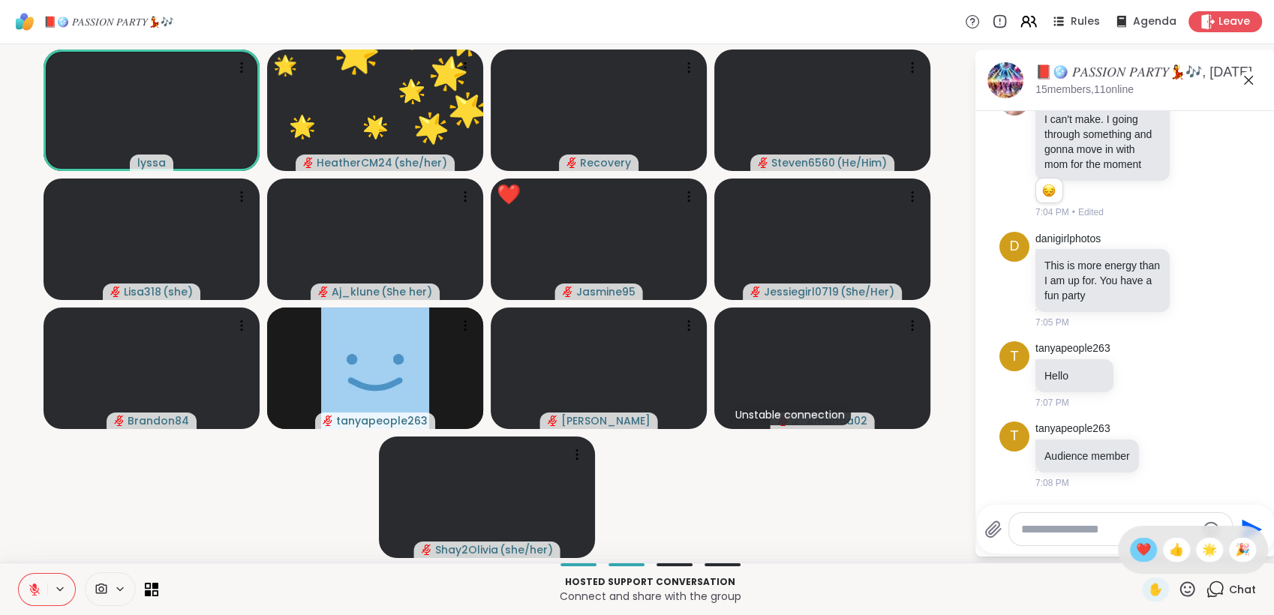
click at [1136, 549] on span "❤️" at bounding box center [1143, 550] width 15 height 18
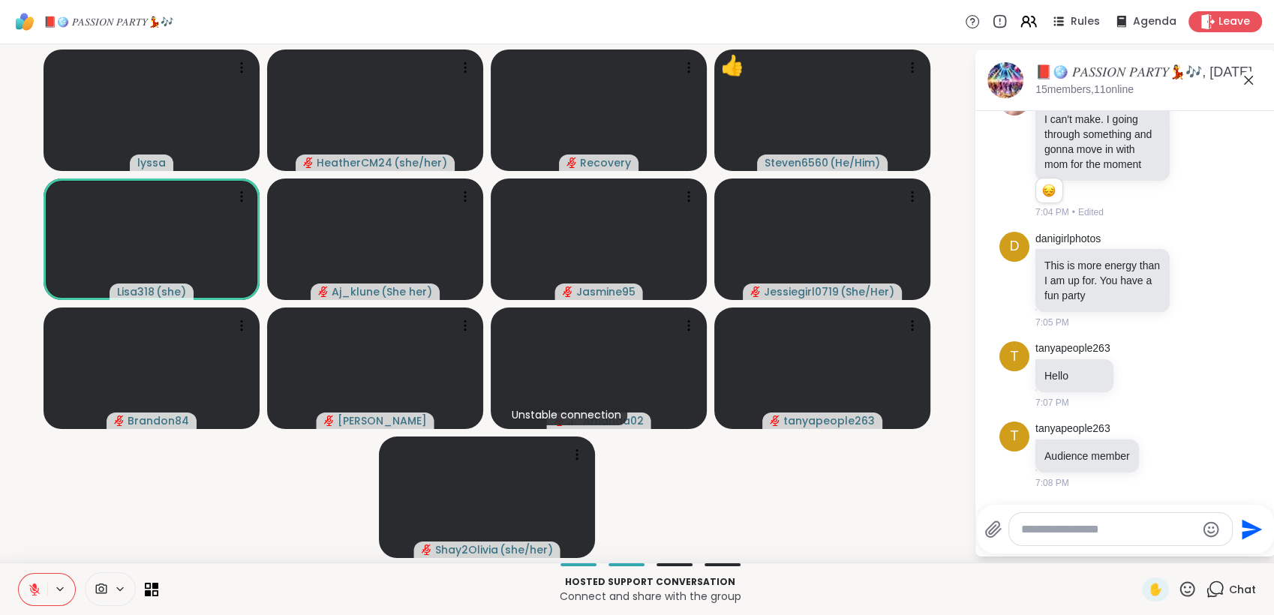
click at [1178, 585] on icon at bounding box center [1187, 589] width 19 height 19
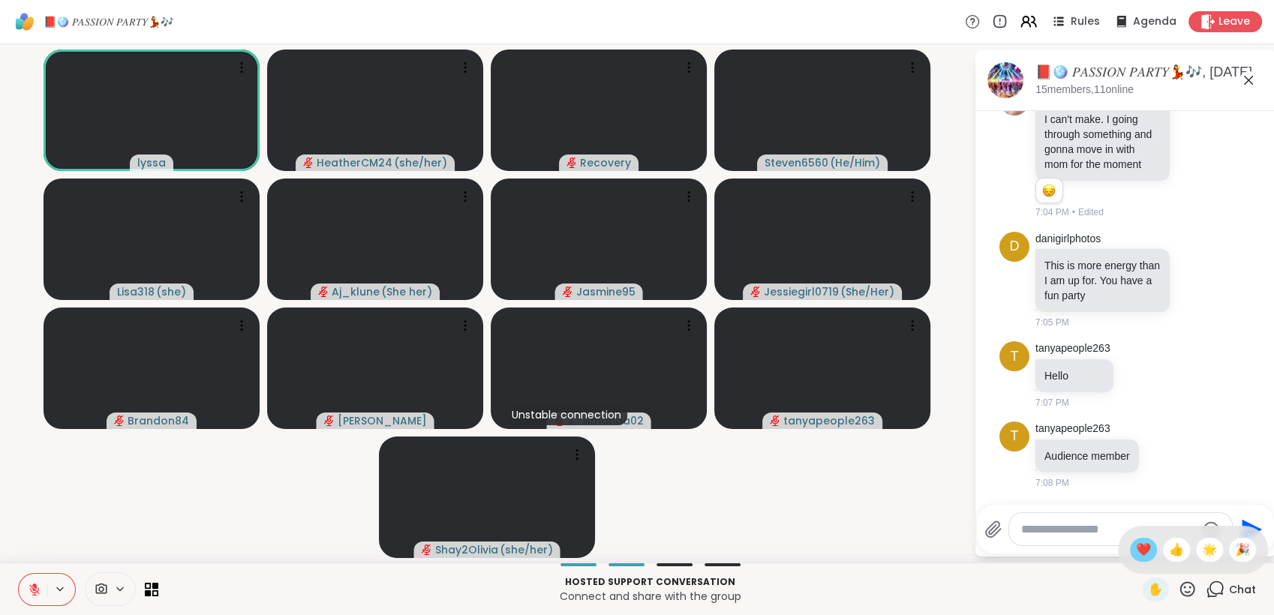
click at [1136, 555] on span "❤️" at bounding box center [1143, 550] width 15 height 18
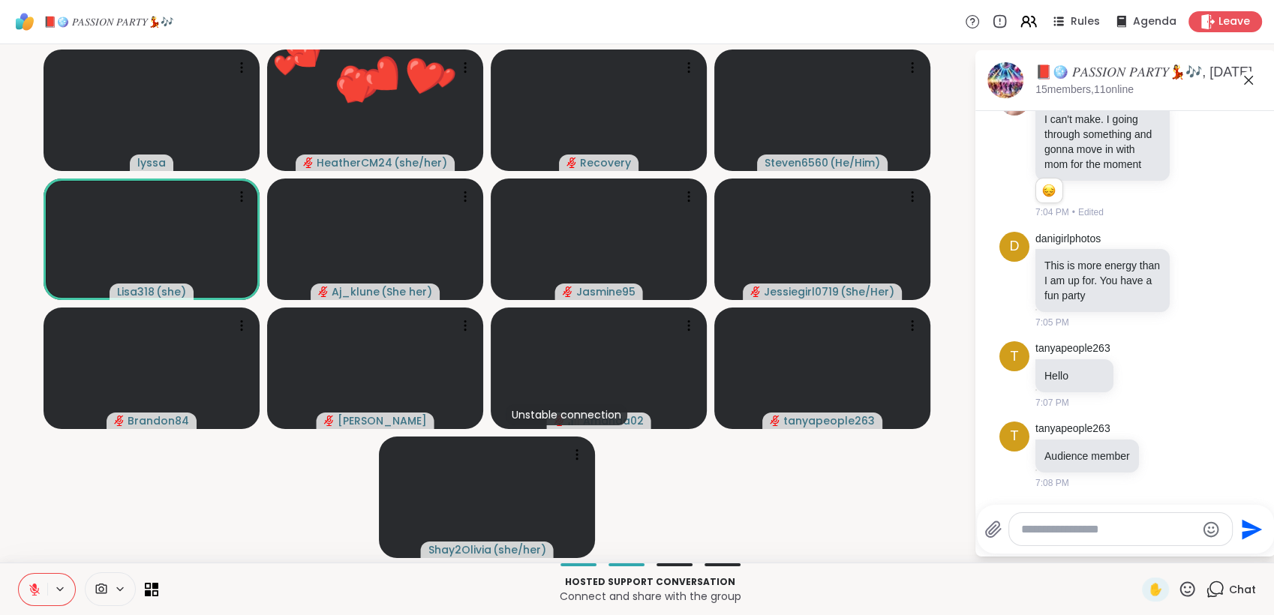
click at [1181, 585] on icon at bounding box center [1188, 589] width 15 height 15
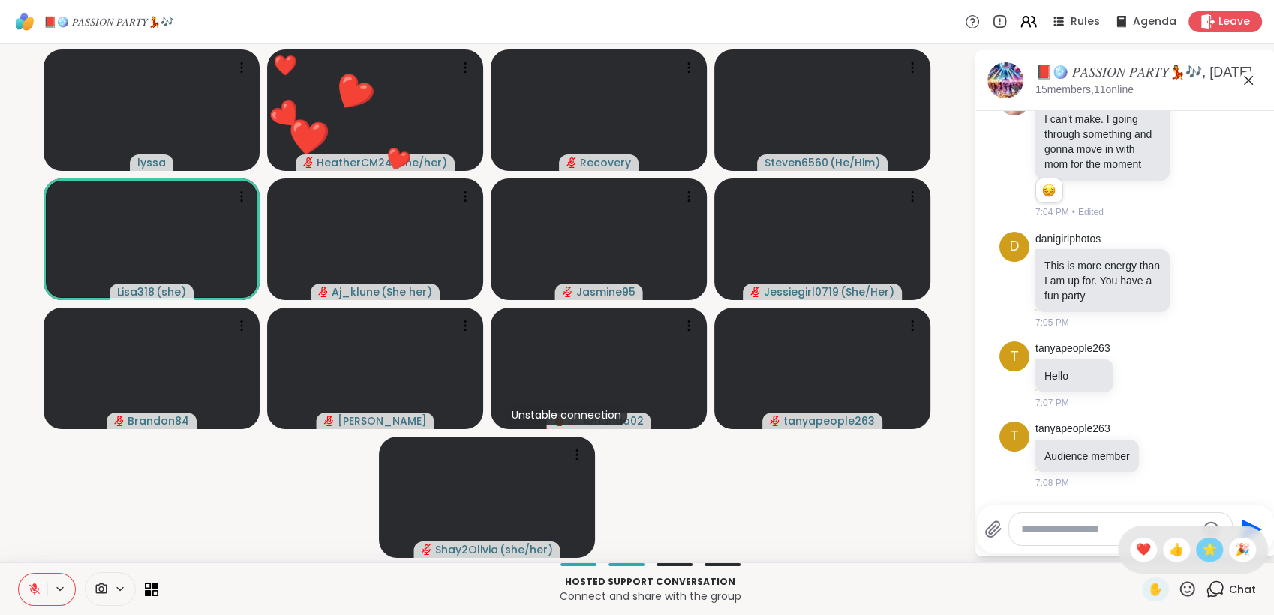
click at [1202, 549] on span "🌟" at bounding box center [1209, 550] width 15 height 18
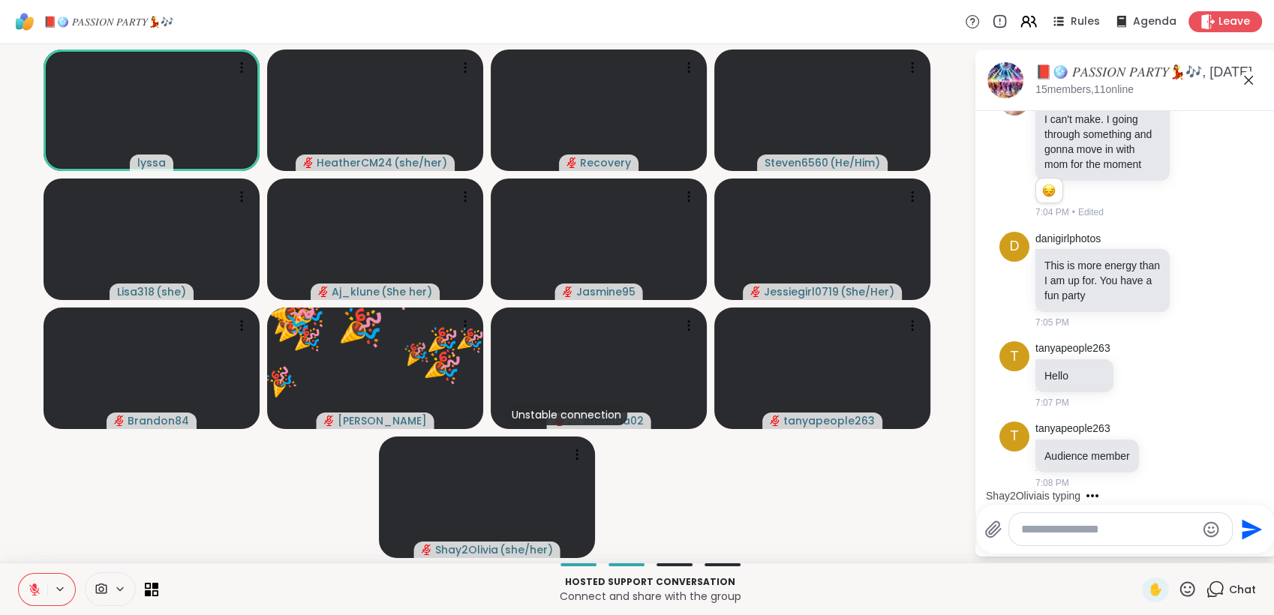
click at [1178, 591] on icon at bounding box center [1187, 589] width 19 height 19
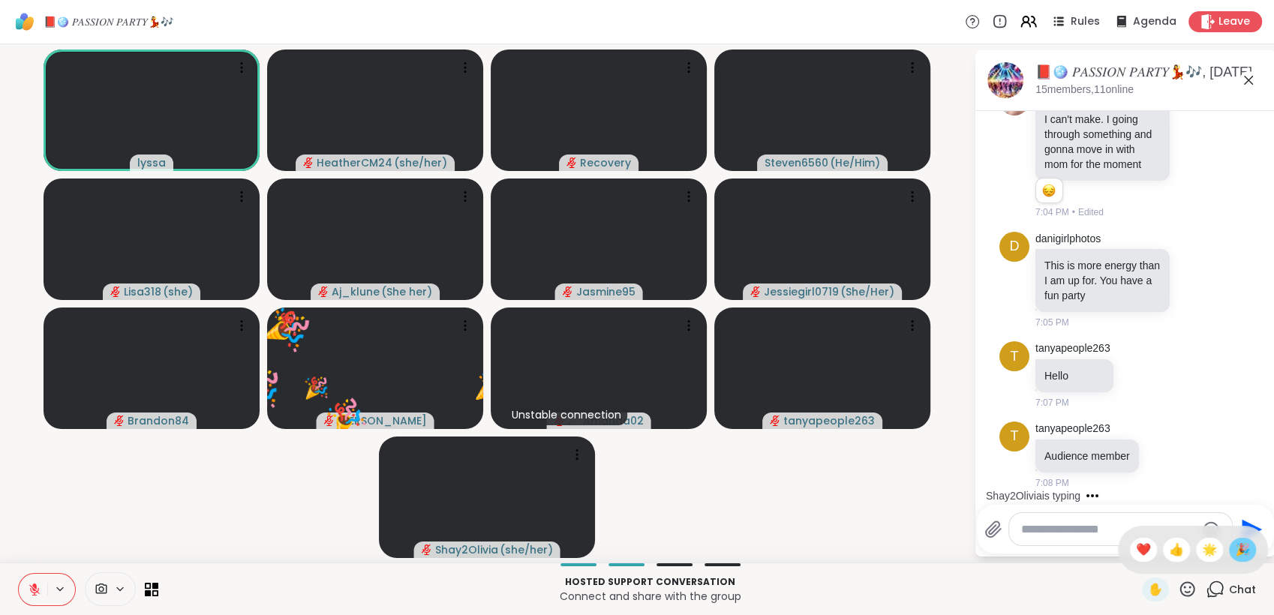
click at [1235, 552] on span "🎉" at bounding box center [1242, 550] width 15 height 18
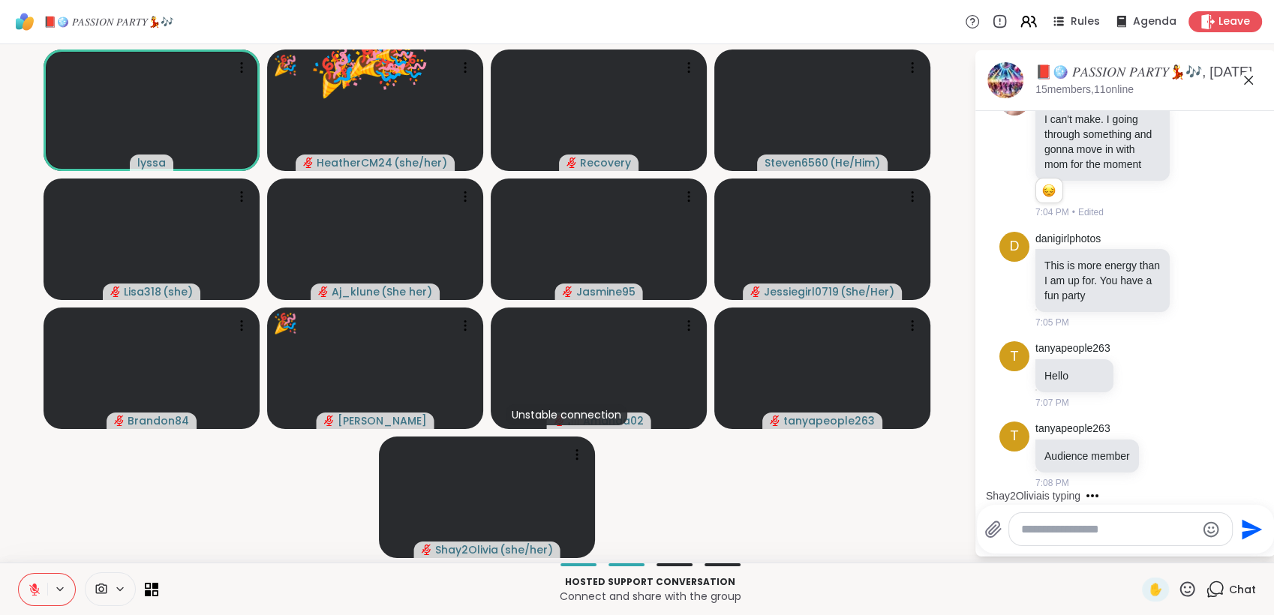
drag, startPoint x: 1178, startPoint y: 585, endPoint x: 1184, endPoint y: 579, distance: 9.0
click at [1179, 584] on icon at bounding box center [1187, 589] width 19 height 19
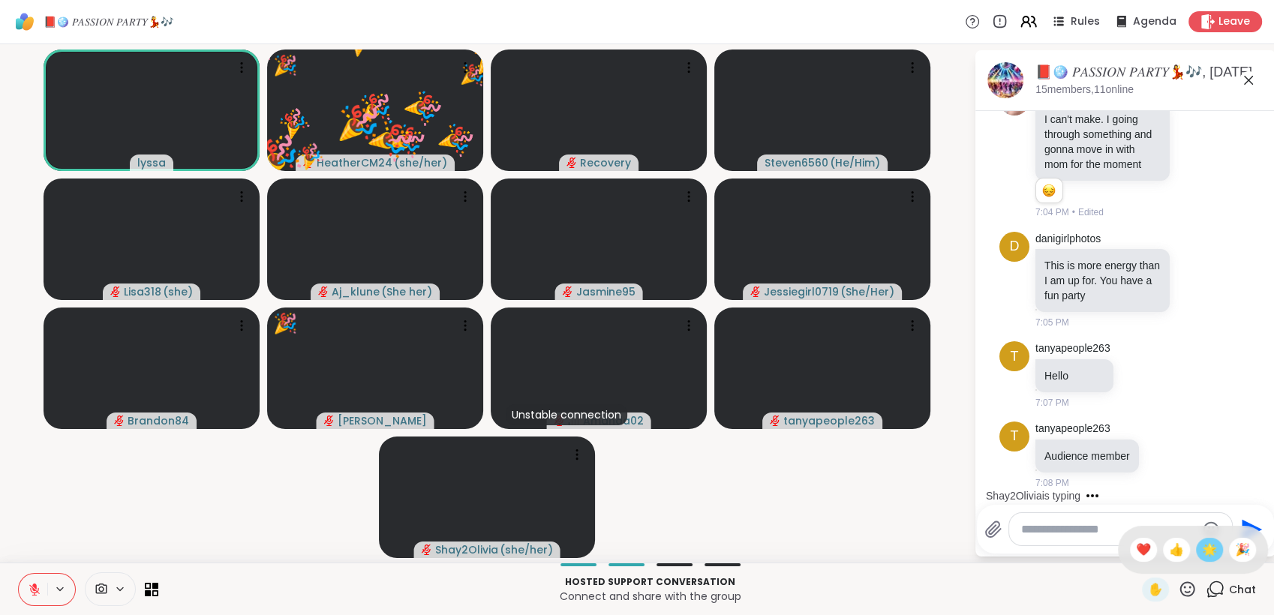
click at [1202, 552] on span "🌟" at bounding box center [1209, 550] width 15 height 18
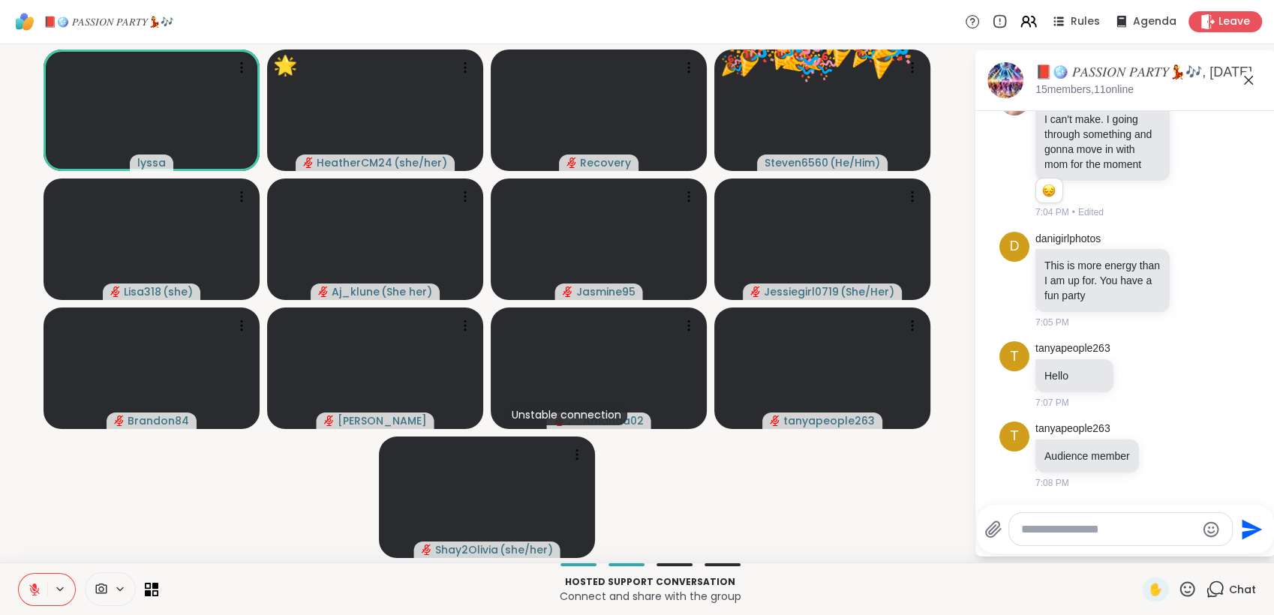
scroll to position [2080, 0]
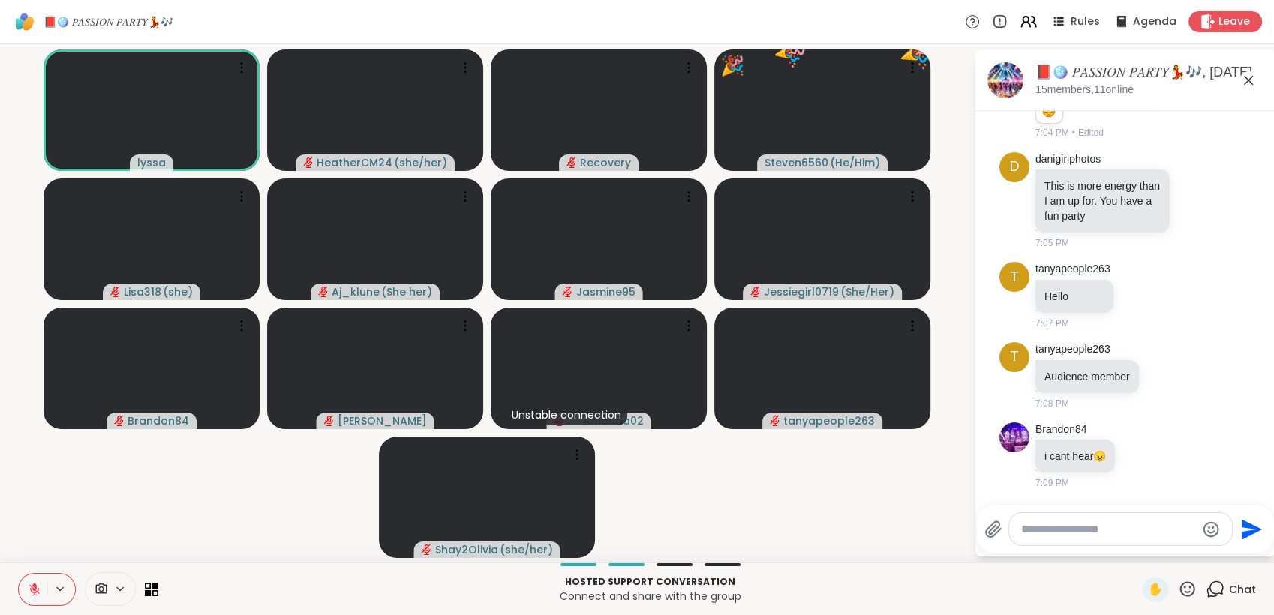
click at [34, 588] on icon at bounding box center [35, 590] width 14 height 14
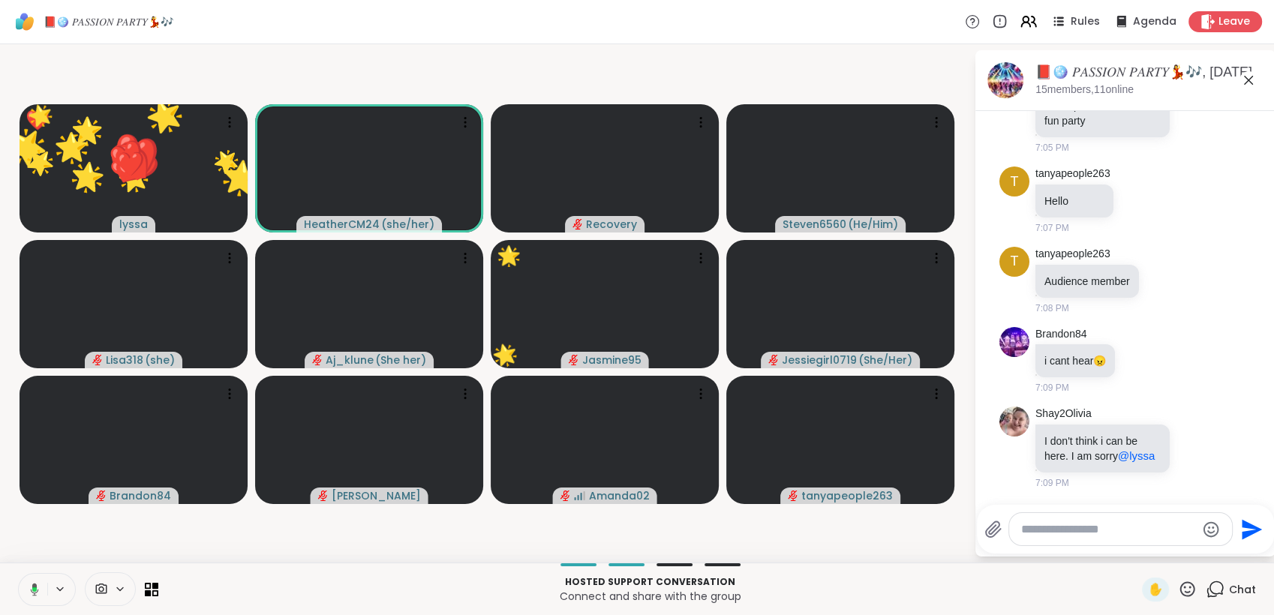
scroll to position [2210, 0]
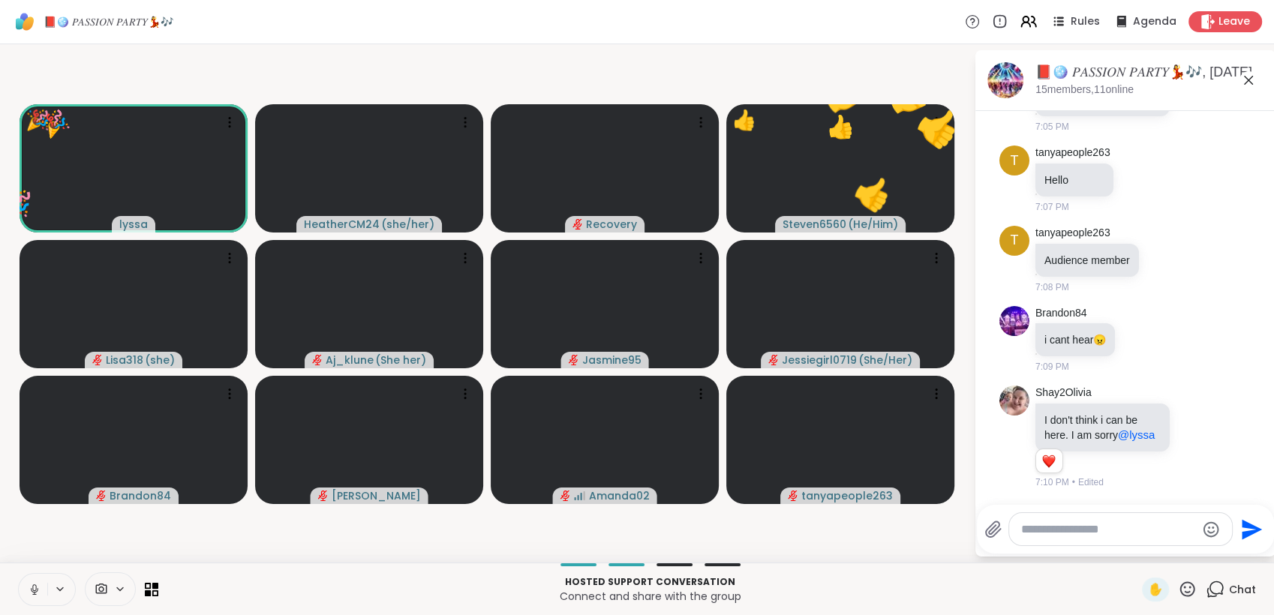
click at [32, 588] on icon at bounding box center [34, 588] width 4 height 7
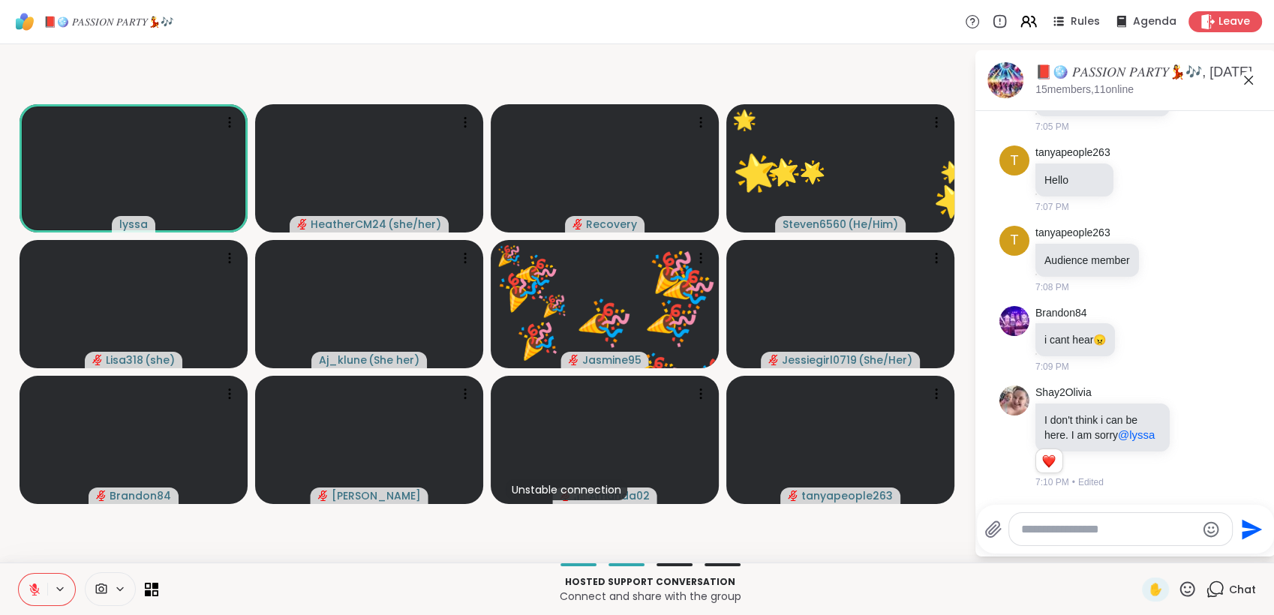
click at [1178, 591] on icon at bounding box center [1187, 589] width 19 height 19
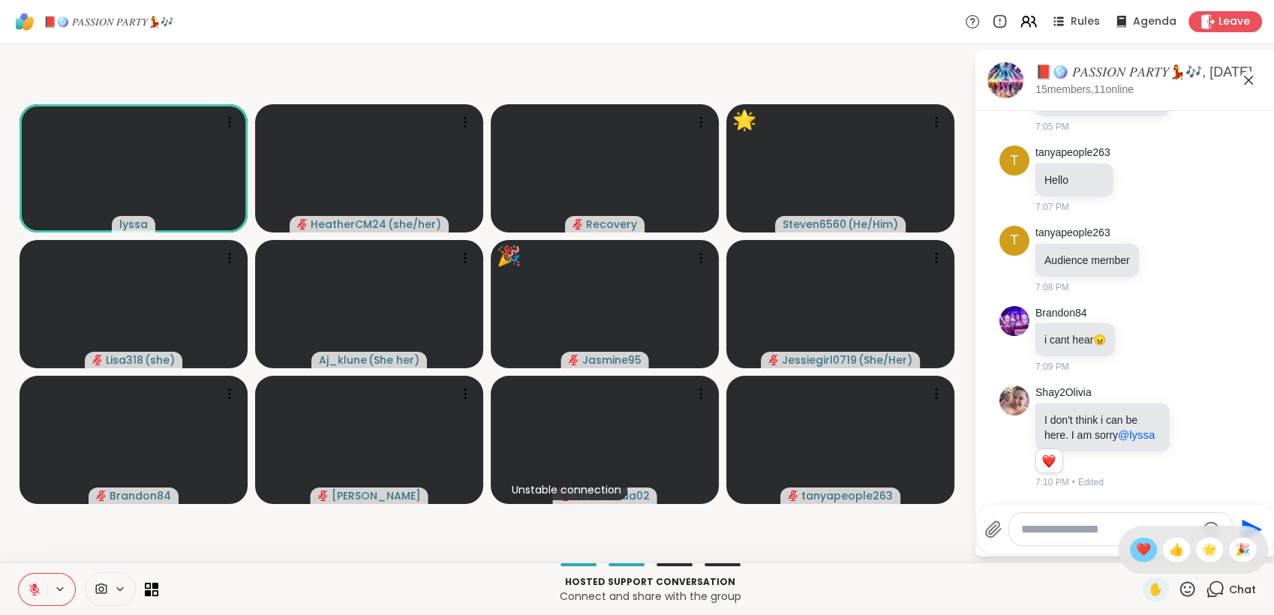
click at [1136, 558] on span "❤️" at bounding box center [1143, 550] width 15 height 18
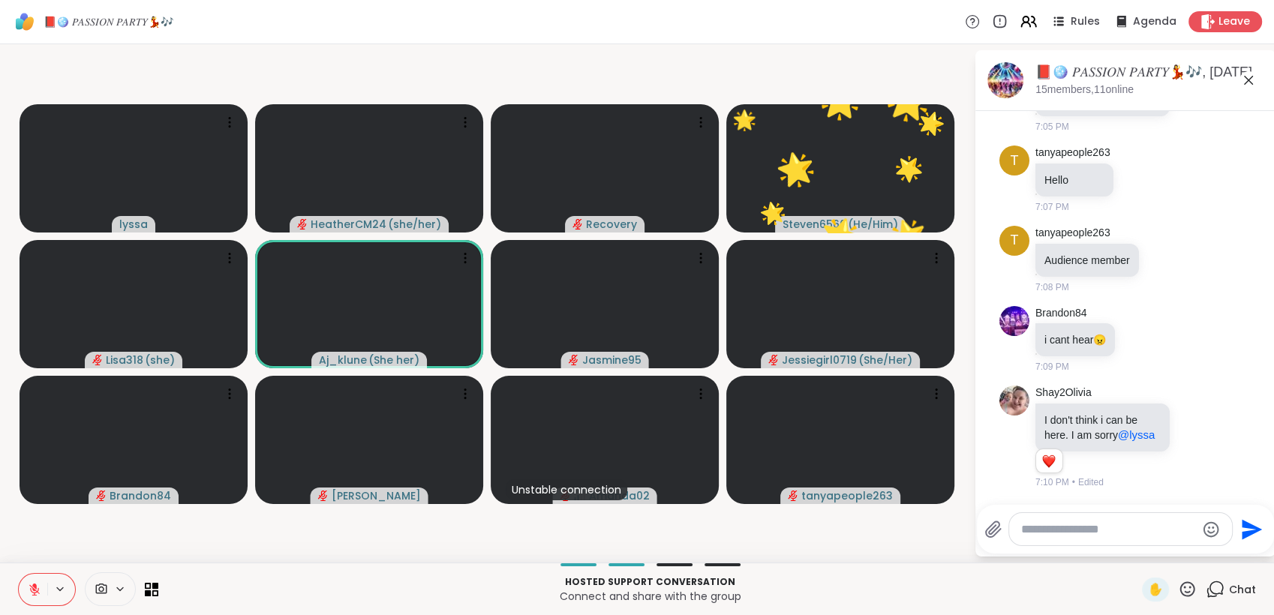
click at [1178, 588] on icon at bounding box center [1187, 589] width 19 height 19
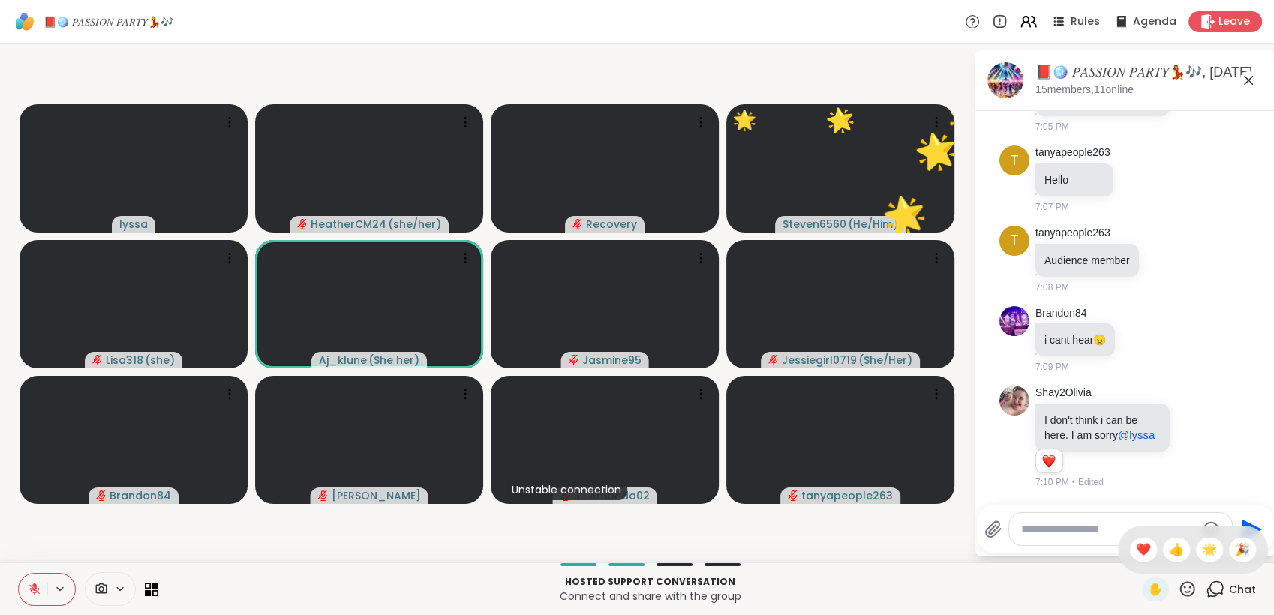
drag, startPoint x: 1183, startPoint y: 555, endPoint x: 1186, endPoint y: 577, distance: 22.7
click at [1196, 557] on div "🌟" at bounding box center [1209, 550] width 27 height 24
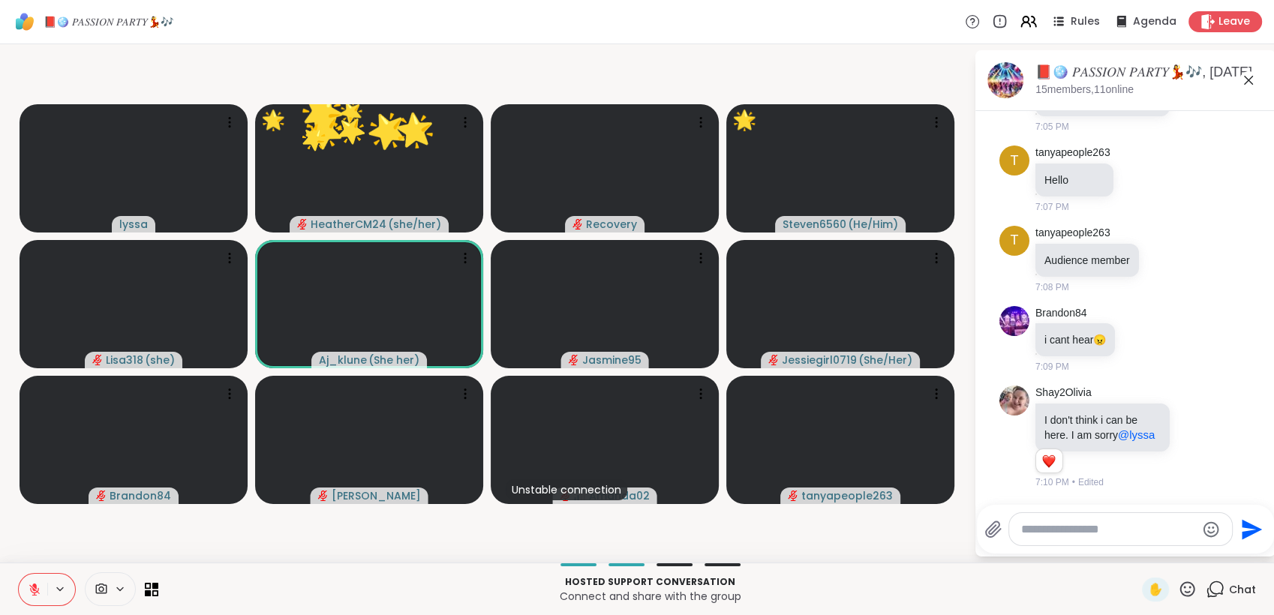
drag, startPoint x: 1176, startPoint y: 591, endPoint x: 1190, endPoint y: 574, distance: 21.3
click at [1178, 591] on icon at bounding box center [1187, 589] width 19 height 19
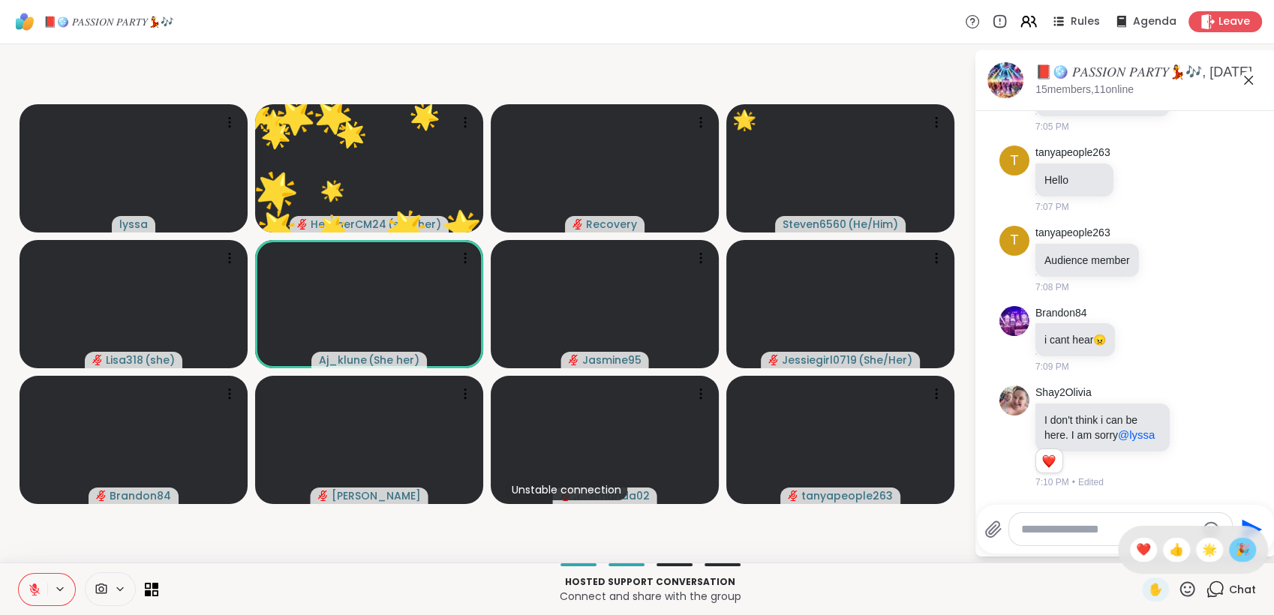
click at [1235, 555] on span "🎉" at bounding box center [1242, 550] width 15 height 18
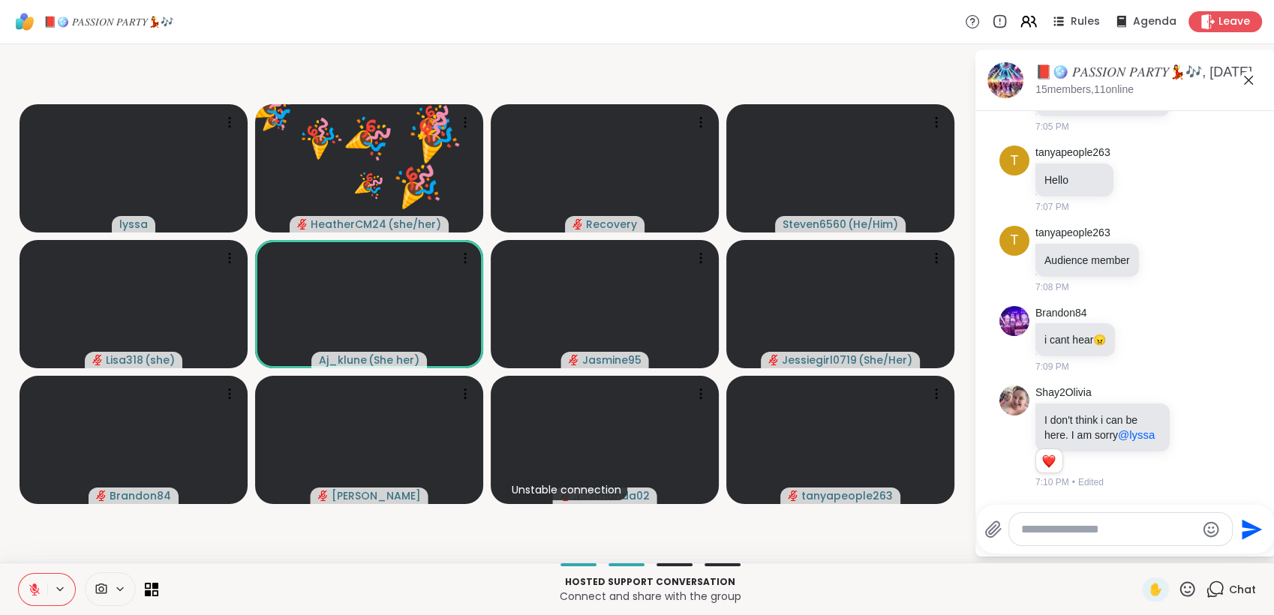
click at [1179, 587] on icon at bounding box center [1187, 589] width 19 height 19
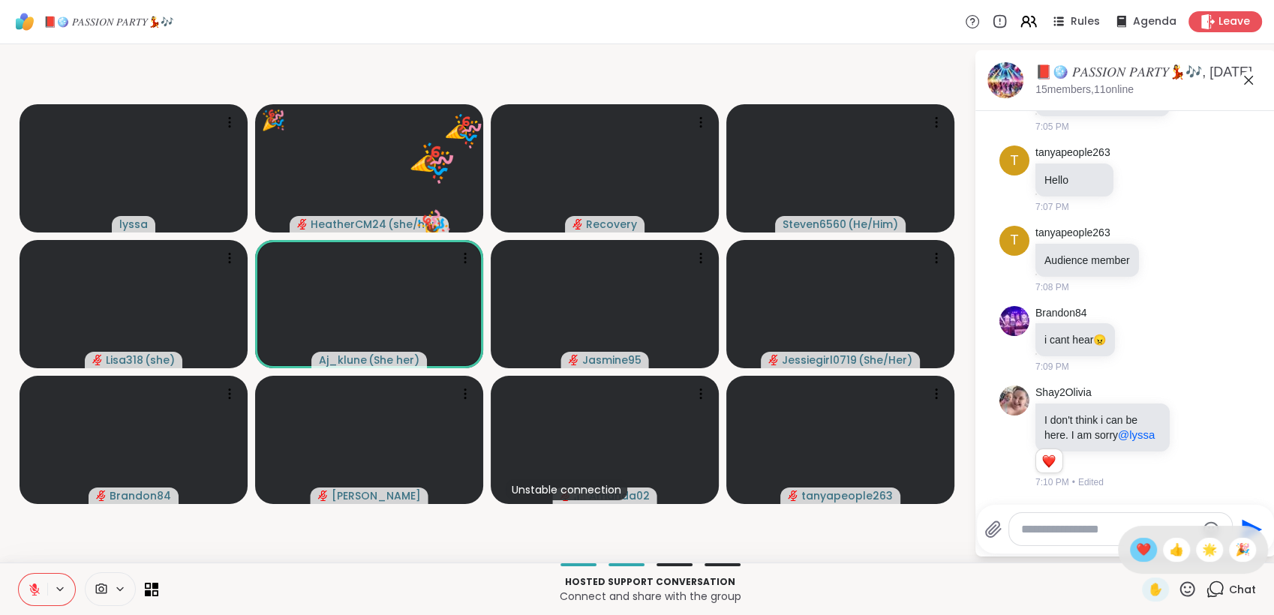
click at [1136, 555] on span "❤️" at bounding box center [1143, 550] width 15 height 18
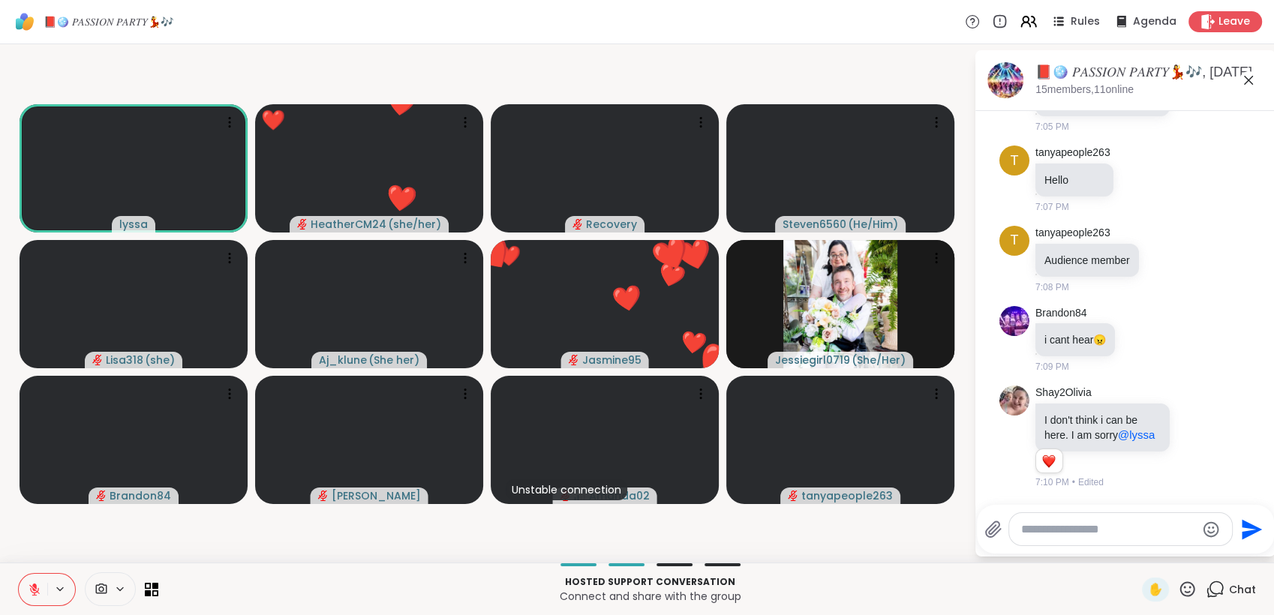
drag, startPoint x: 1172, startPoint y: 586, endPoint x: 1183, endPoint y: 576, distance: 15.4
click at [1178, 585] on icon at bounding box center [1187, 589] width 19 height 19
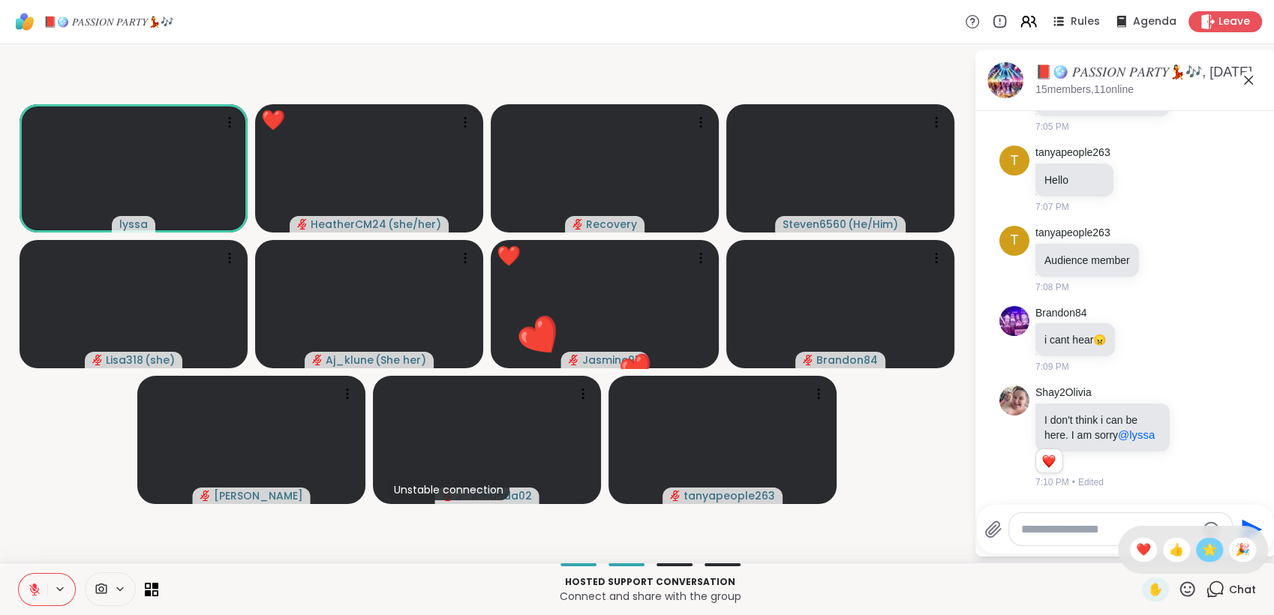
click at [1202, 552] on span "🌟" at bounding box center [1209, 550] width 15 height 18
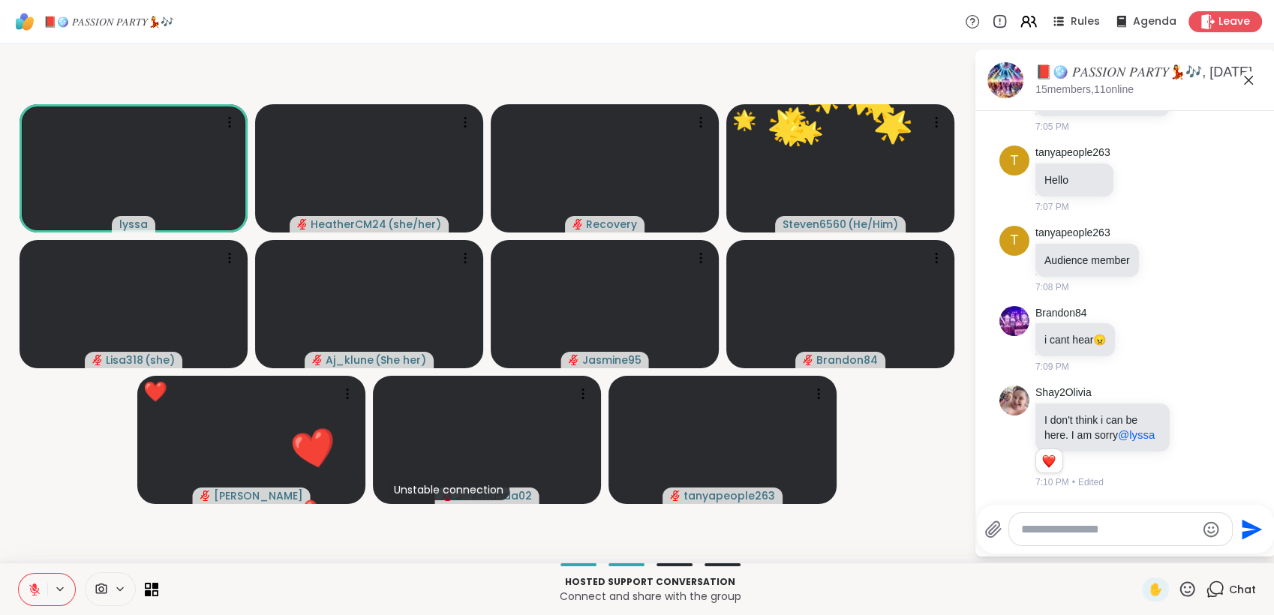
drag, startPoint x: 1178, startPoint y: 589, endPoint x: 1189, endPoint y: 577, distance: 16.0
click at [1181, 585] on icon at bounding box center [1187, 589] width 19 height 19
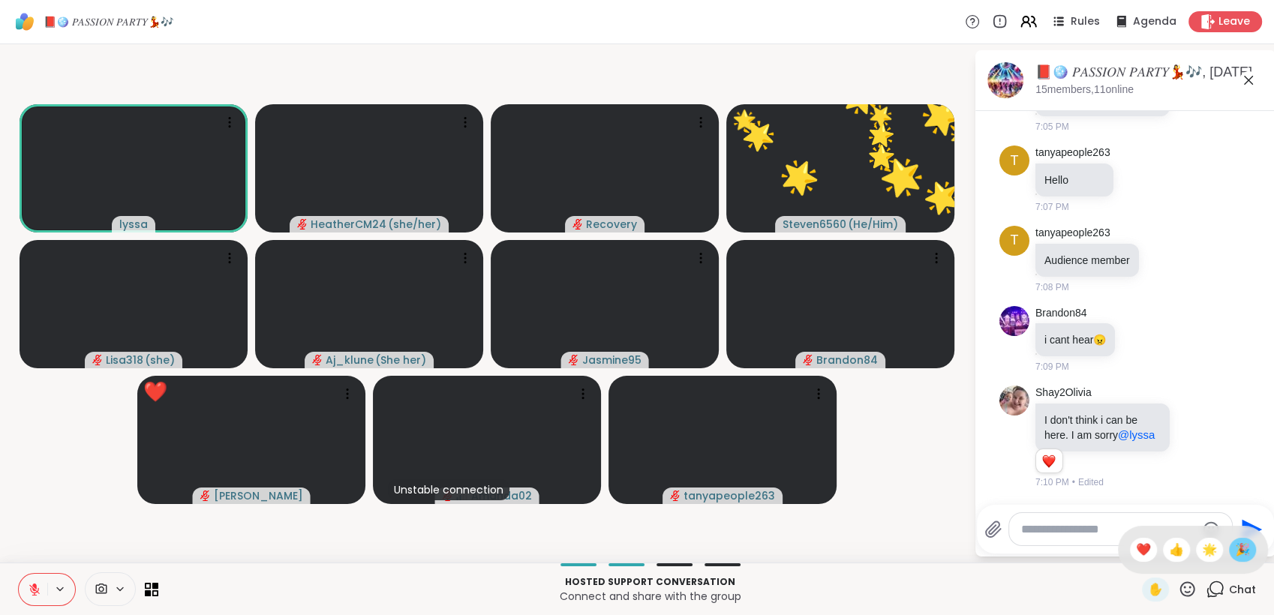
click at [1235, 556] on span "🎉" at bounding box center [1242, 550] width 15 height 18
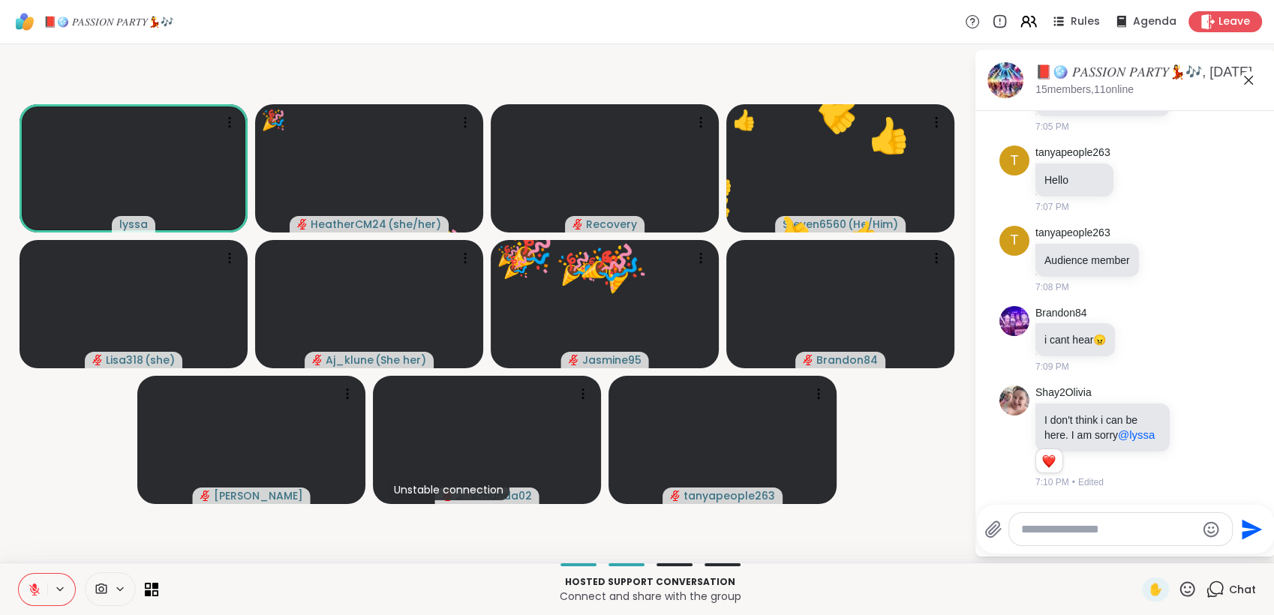
click at [1181, 585] on icon at bounding box center [1188, 589] width 15 height 15
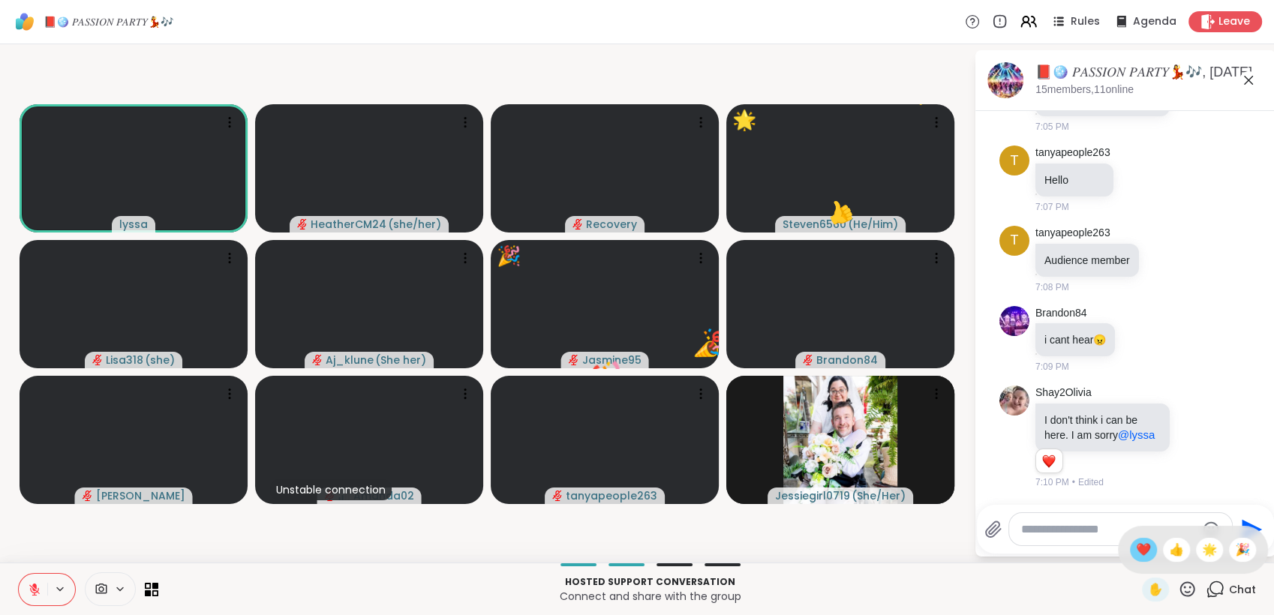
click at [1136, 555] on span "❤️" at bounding box center [1143, 550] width 15 height 18
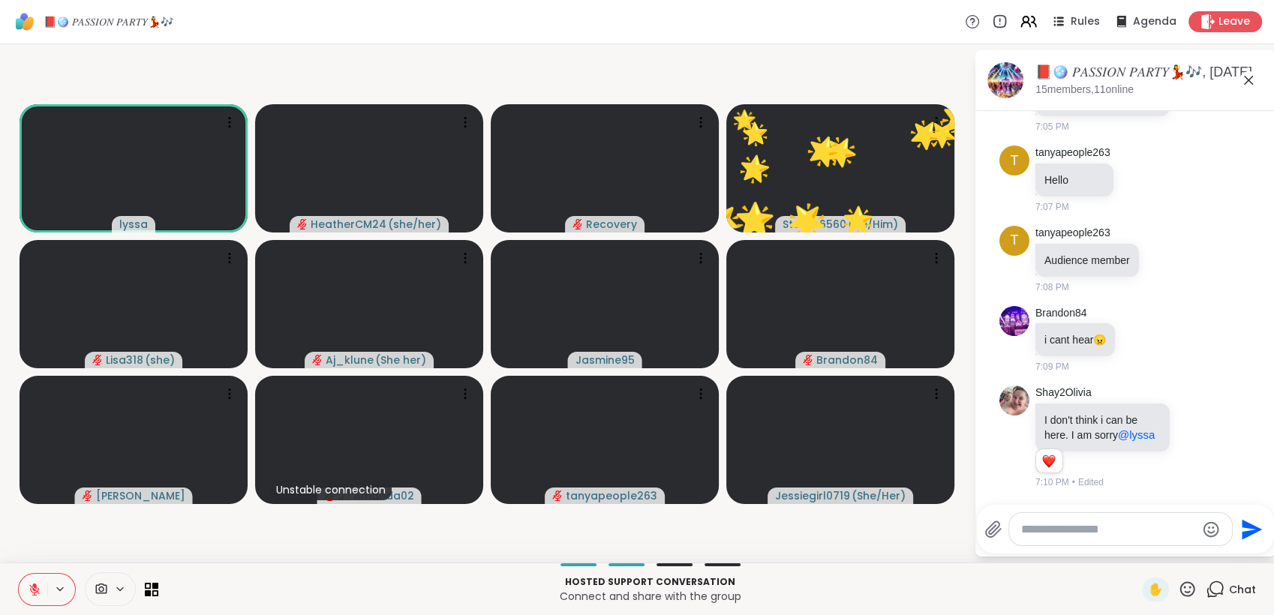
click at [1178, 587] on icon at bounding box center [1187, 589] width 19 height 19
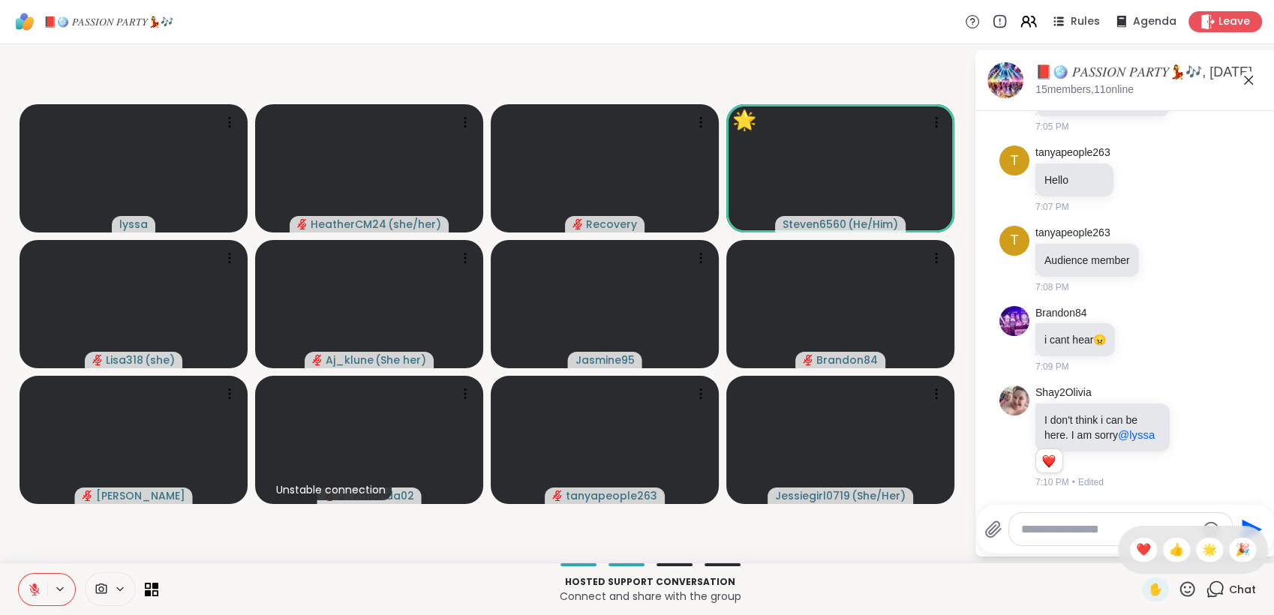
drag, startPoint x: 1184, startPoint y: 543, endPoint x: 1180, endPoint y: 565, distance: 22.1
click at [1196, 546] on div "🌟" at bounding box center [1209, 550] width 27 height 24
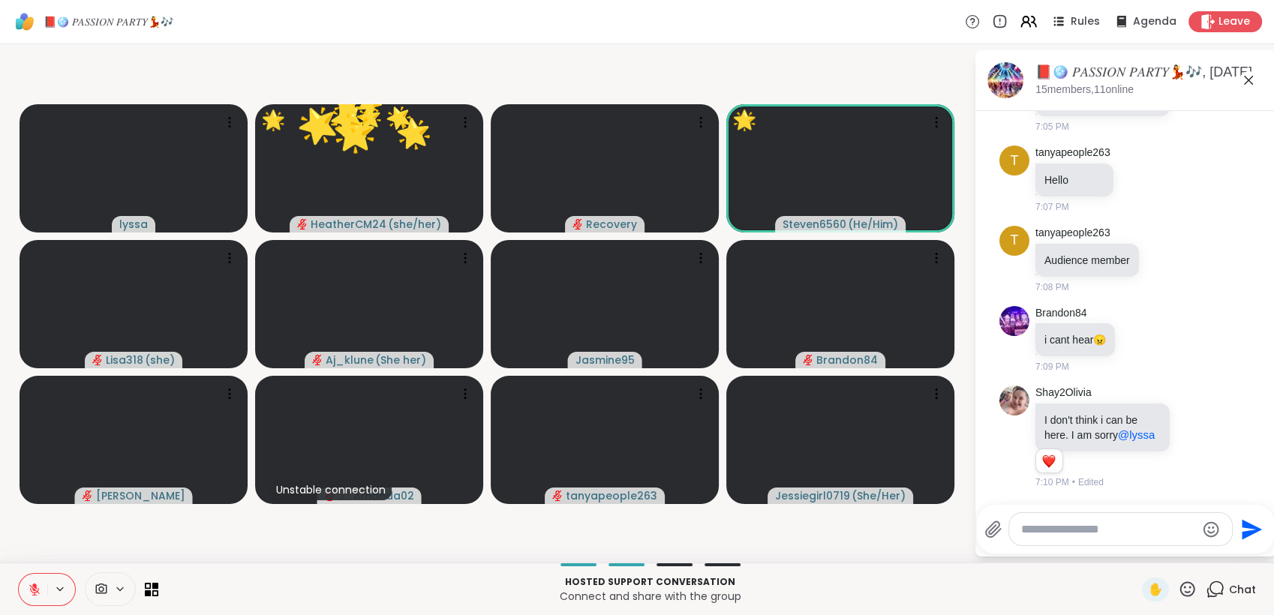
click at [1178, 585] on icon at bounding box center [1187, 589] width 19 height 19
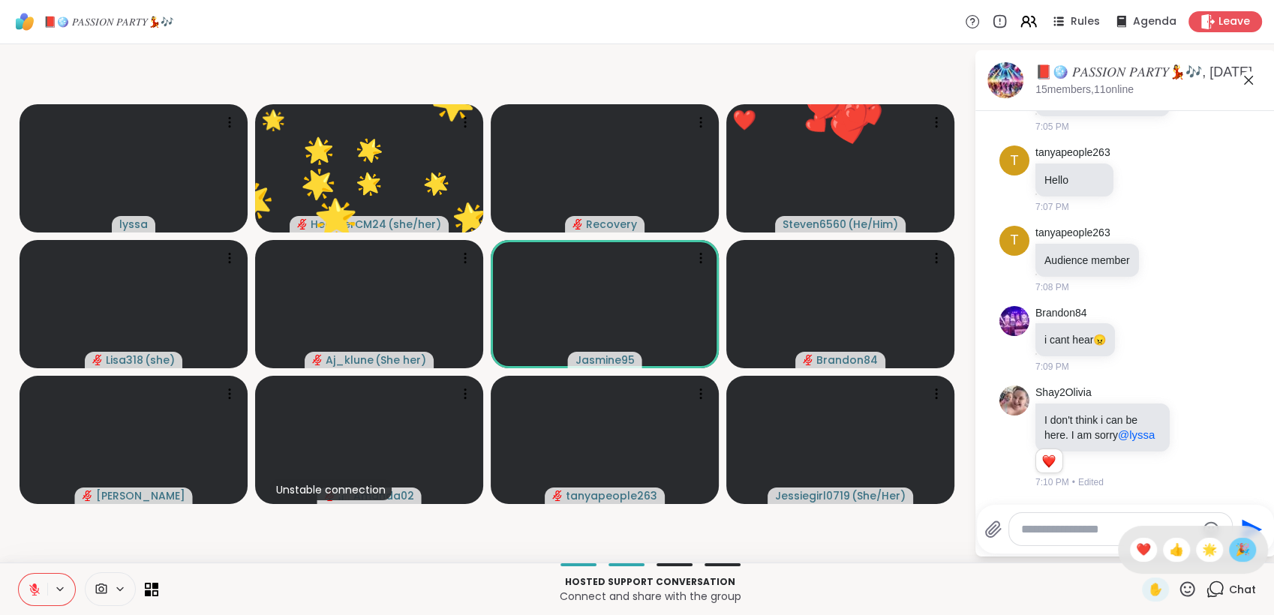
click at [1235, 549] on span "🎉" at bounding box center [1242, 550] width 15 height 18
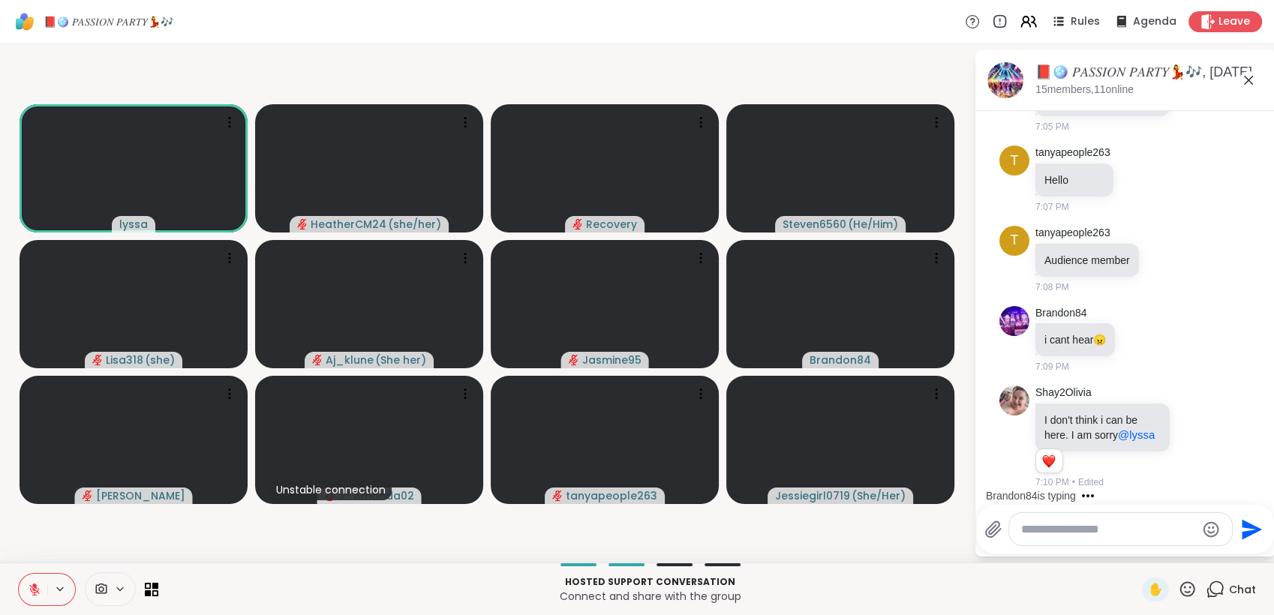
scroll to position [2291, 0]
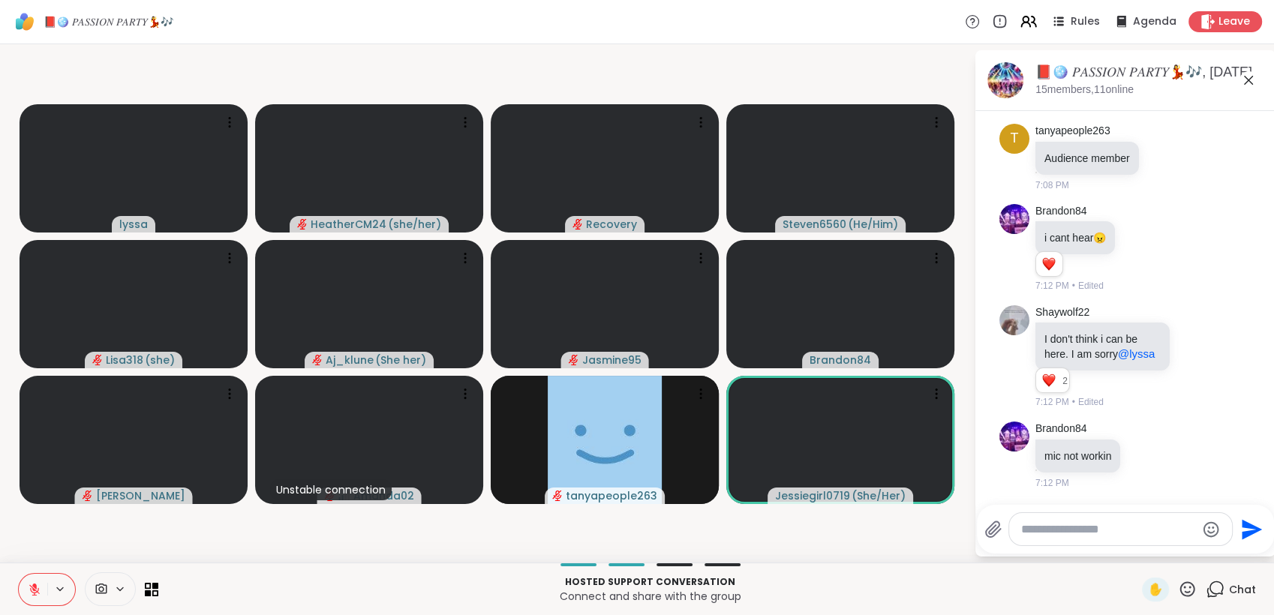
click at [1178, 586] on icon at bounding box center [1187, 589] width 19 height 19
click at [1169, 555] on span "👍" at bounding box center [1176, 550] width 15 height 18
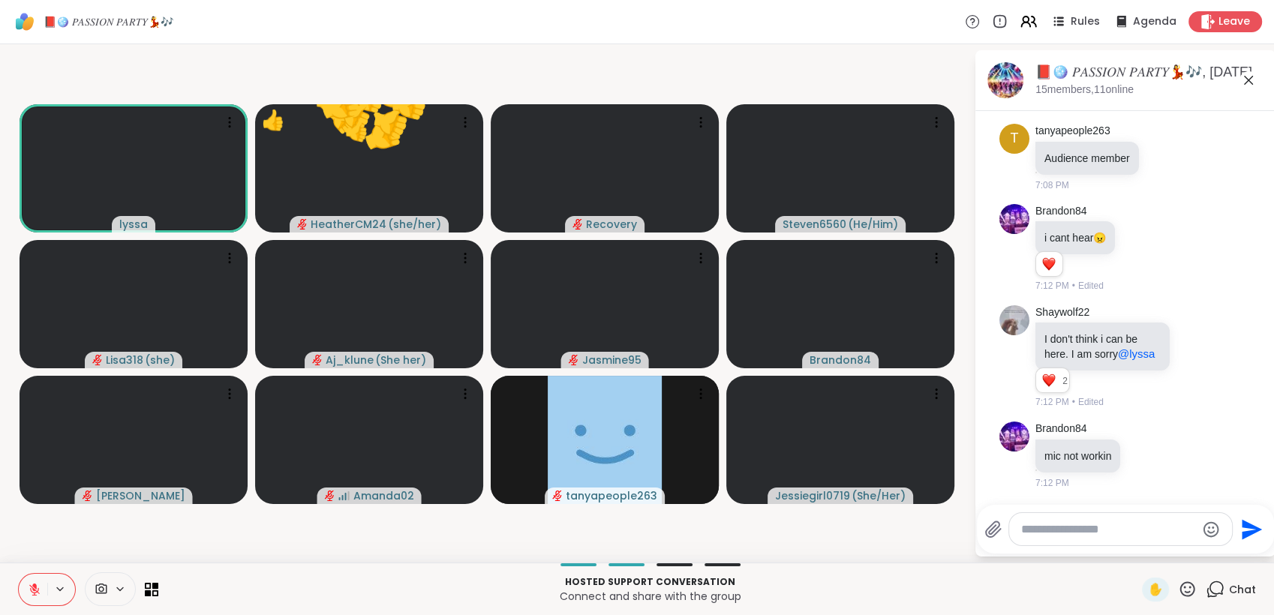
drag, startPoint x: 1174, startPoint y: 595, endPoint x: 1175, endPoint y: 574, distance: 21.0
click at [1178, 585] on icon at bounding box center [1187, 589] width 19 height 19
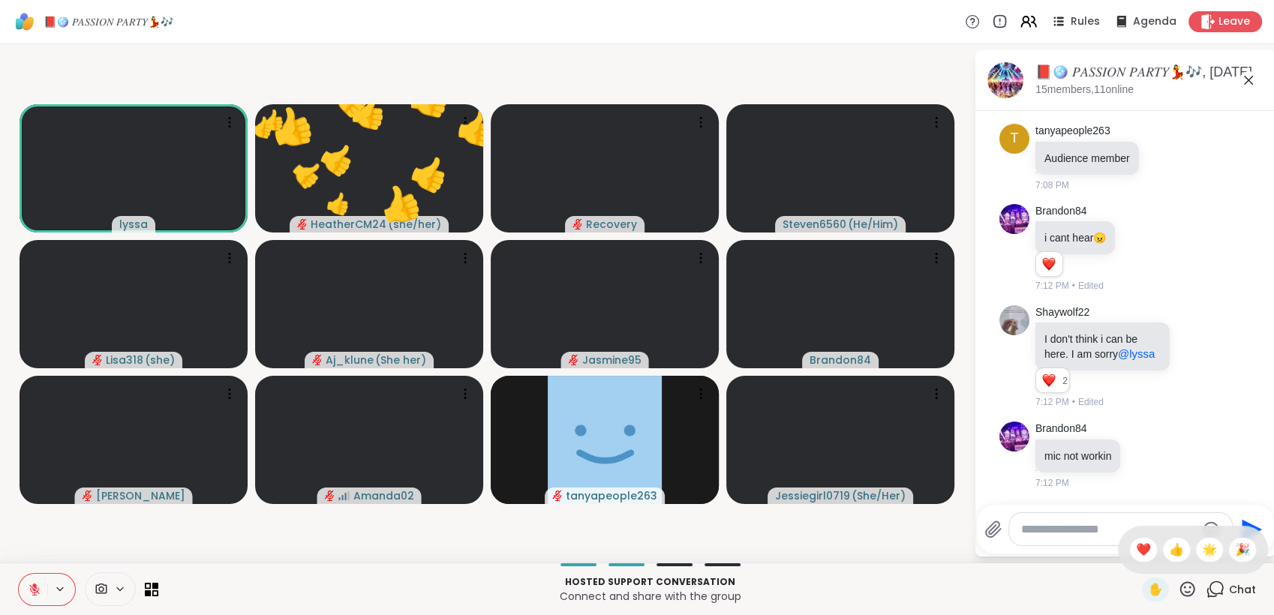
drag, startPoint x: 1189, startPoint y: 552, endPoint x: 1183, endPoint y: 575, distance: 23.3
click at [1202, 555] on span "🌟" at bounding box center [1209, 550] width 15 height 18
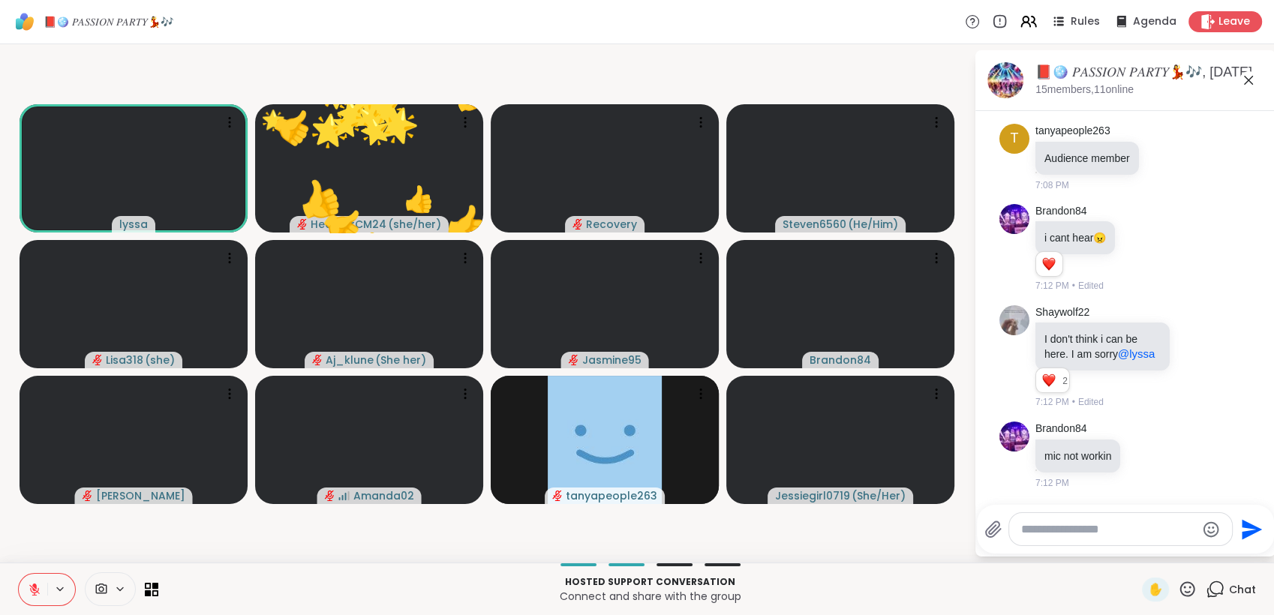
click at [1178, 580] on icon at bounding box center [1187, 589] width 19 height 19
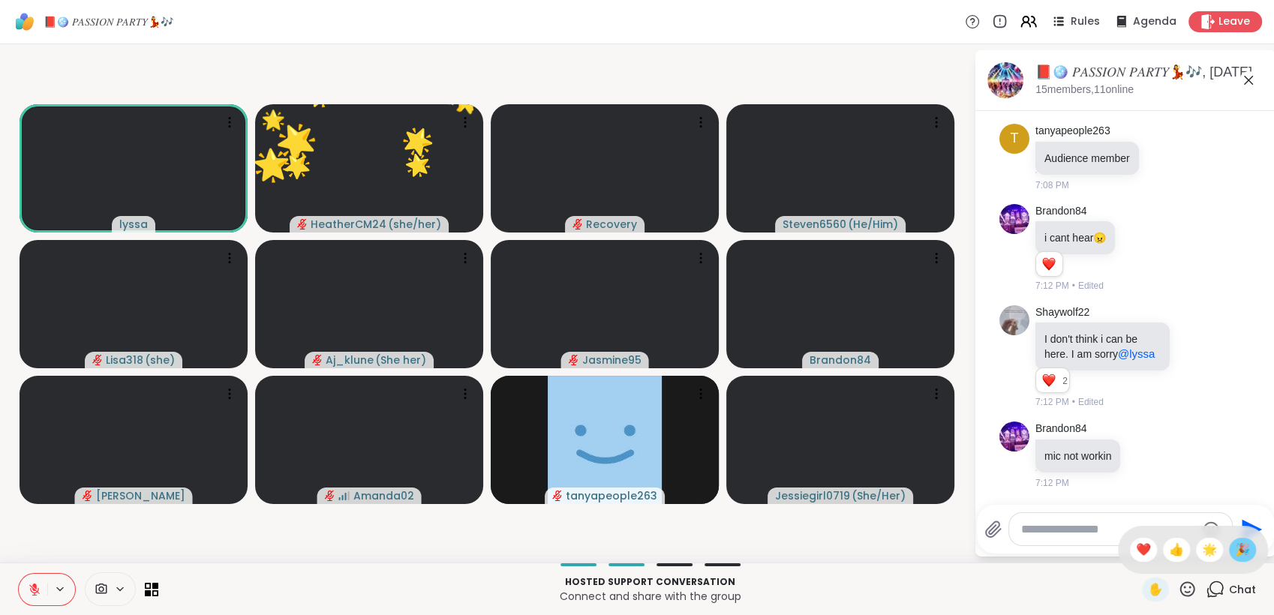
click at [1229, 551] on div "🎉" at bounding box center [1242, 550] width 27 height 24
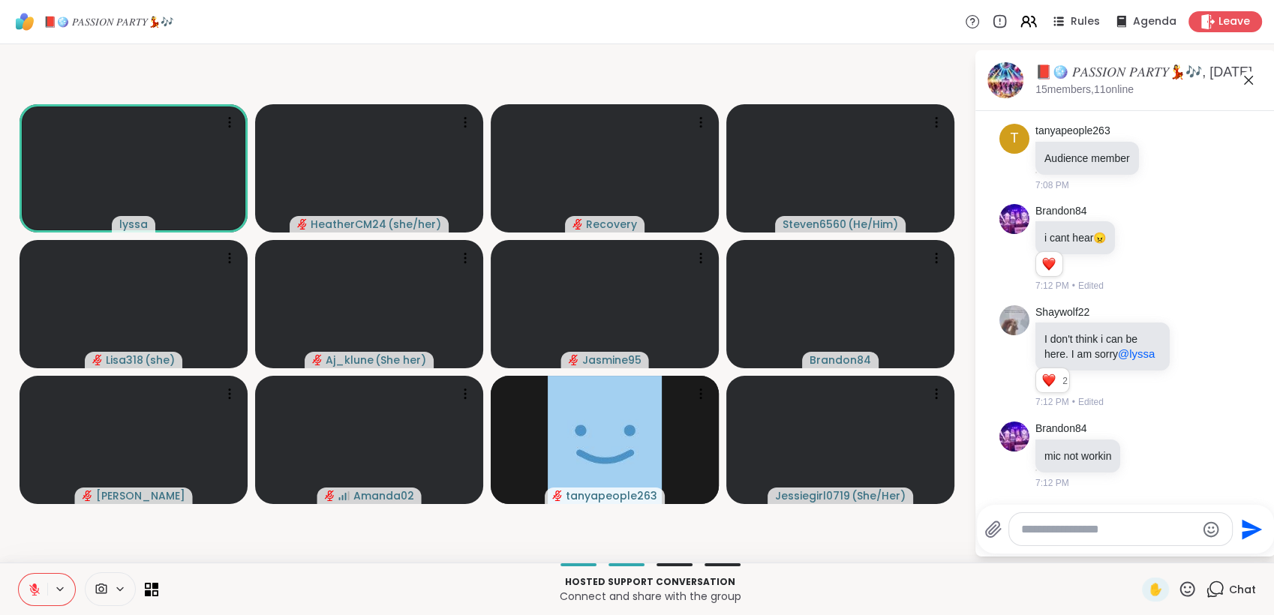
click at [1178, 591] on icon at bounding box center [1187, 589] width 19 height 19
click at [1136, 553] on span "❤️" at bounding box center [1143, 550] width 15 height 18
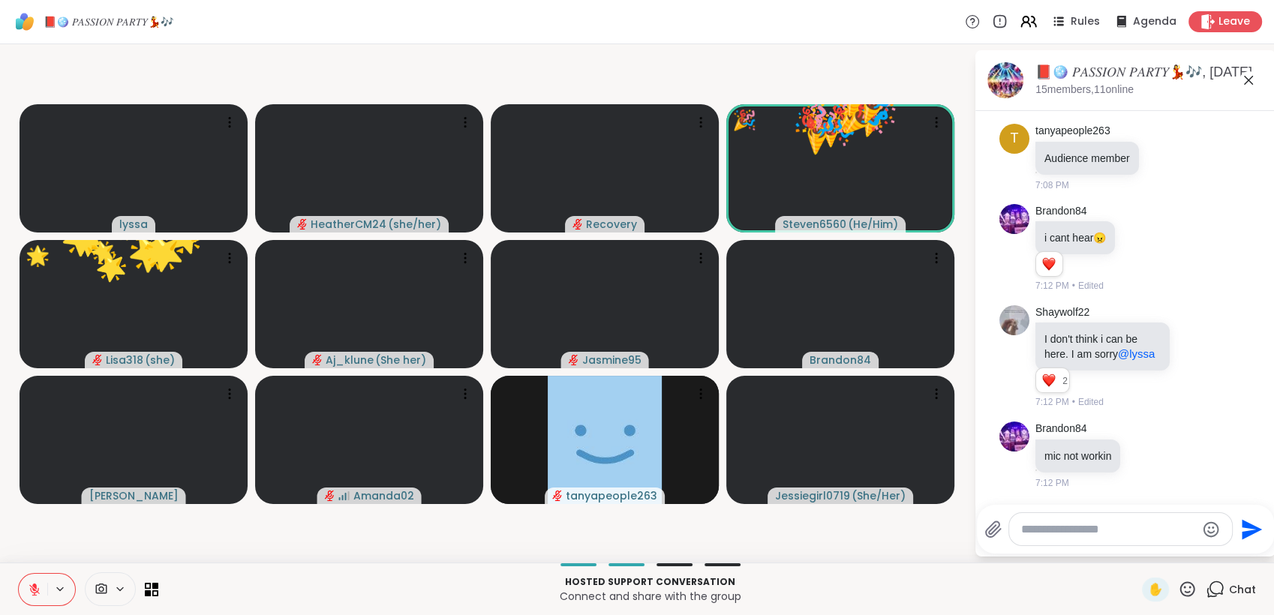
click at [1181, 580] on icon at bounding box center [1187, 589] width 19 height 19
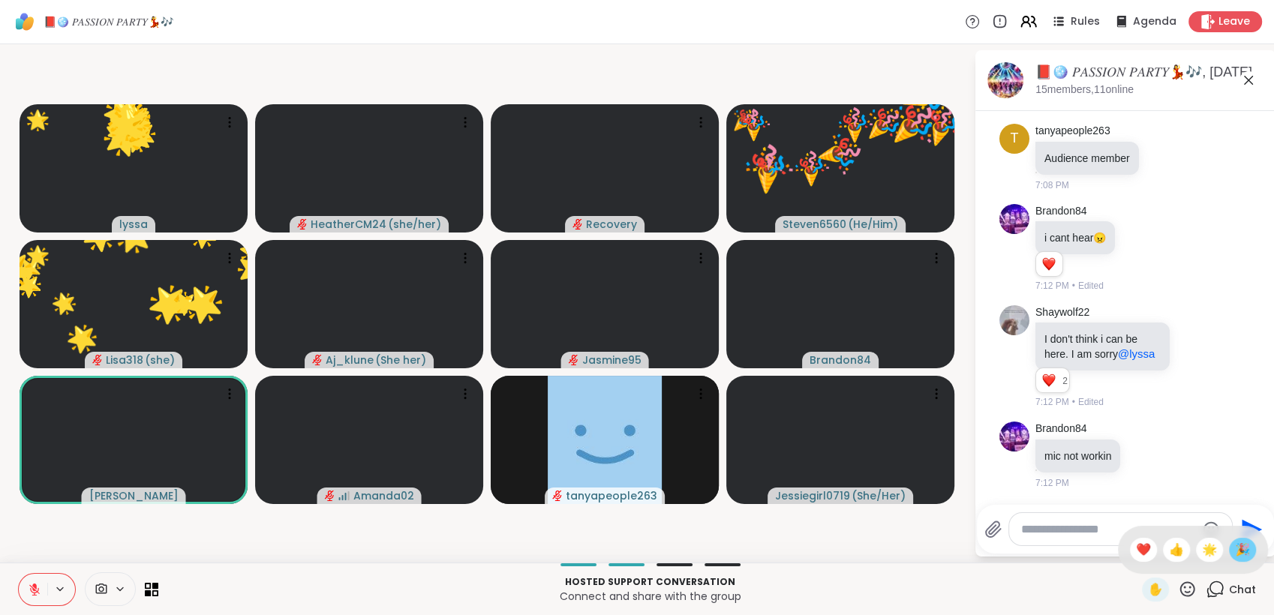
click at [1229, 554] on div "🎉" at bounding box center [1242, 550] width 27 height 24
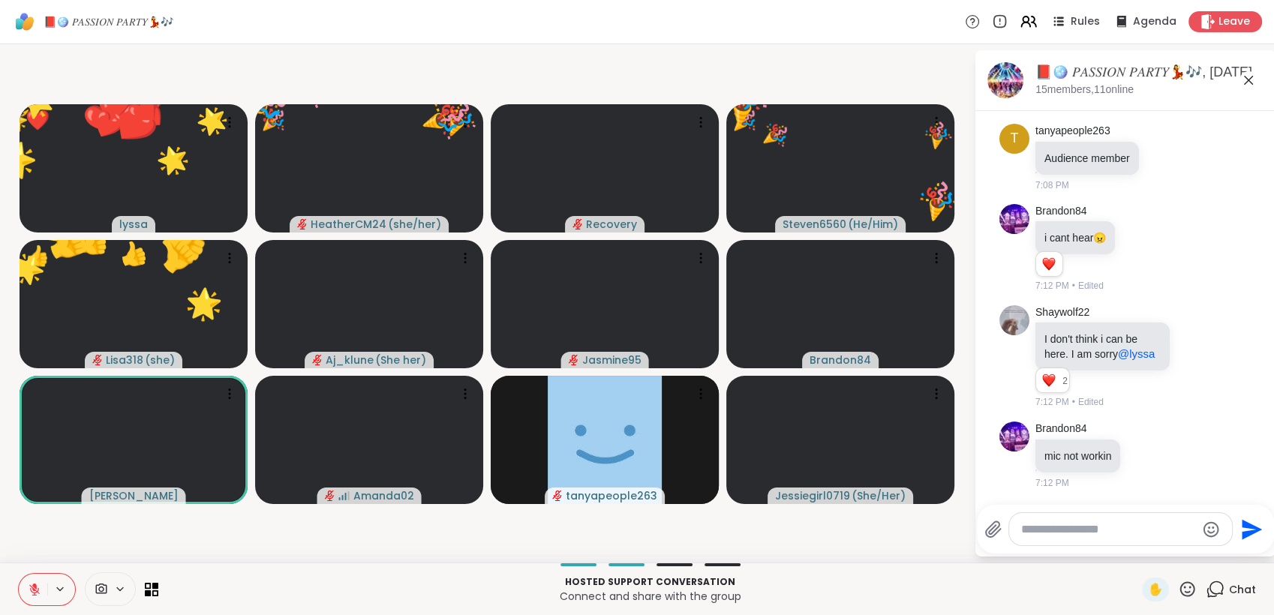
click at [1178, 585] on icon at bounding box center [1187, 589] width 19 height 19
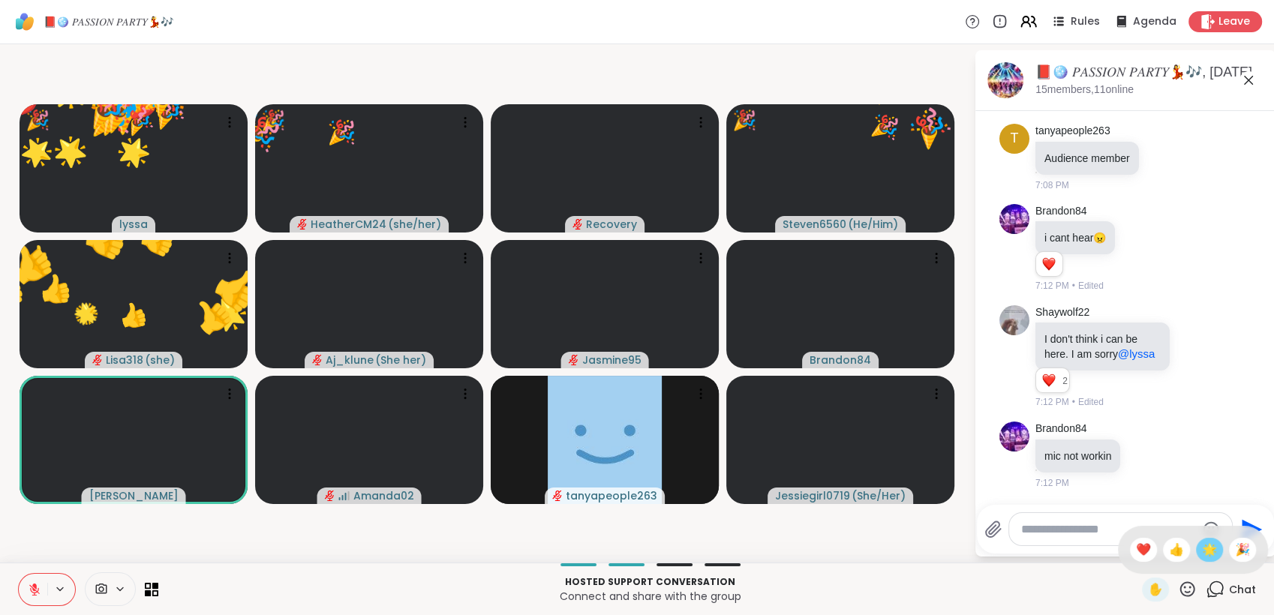
click at [1202, 549] on span "🌟" at bounding box center [1209, 550] width 15 height 18
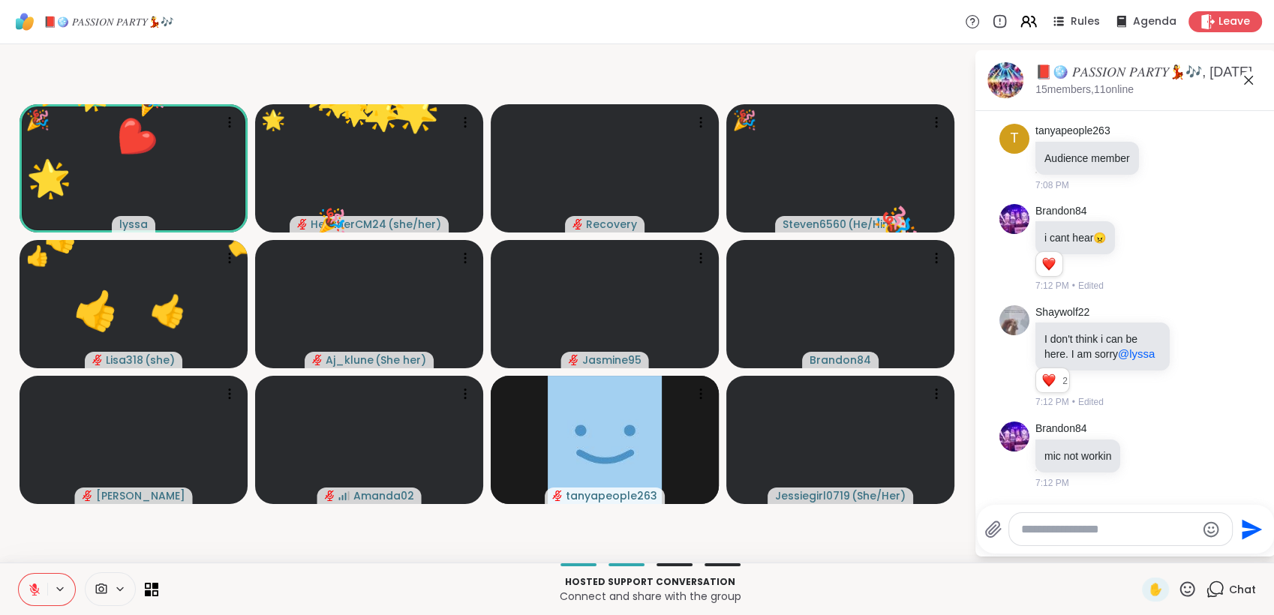
click at [1178, 582] on icon at bounding box center [1187, 589] width 19 height 19
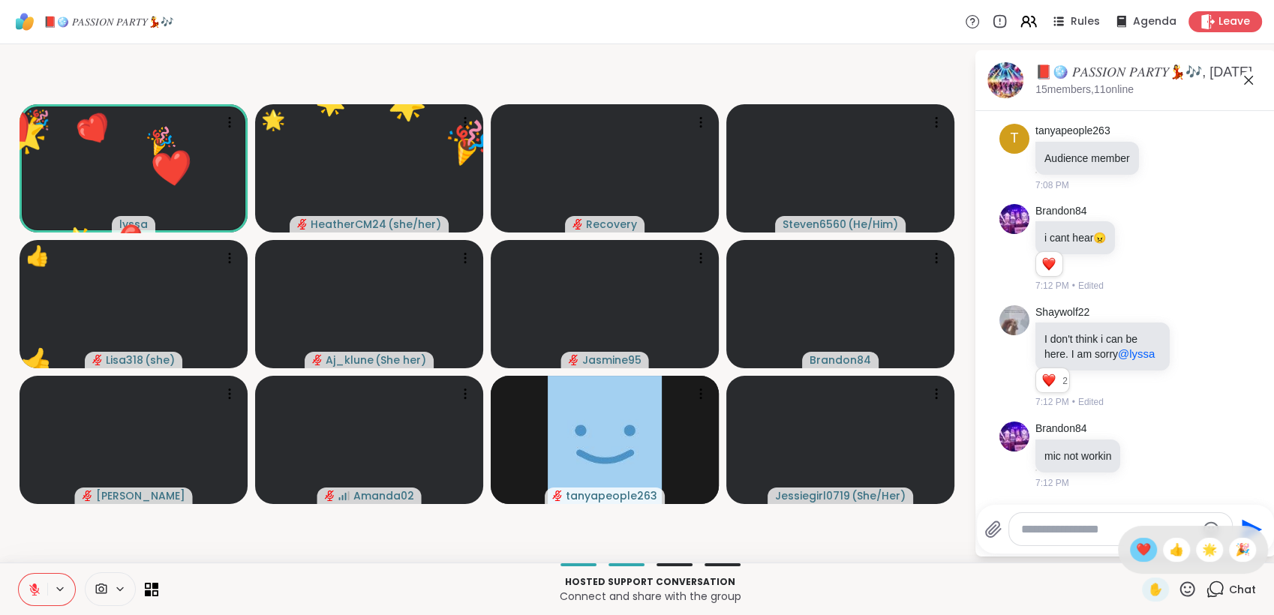
click at [1136, 546] on span "❤️" at bounding box center [1143, 550] width 15 height 18
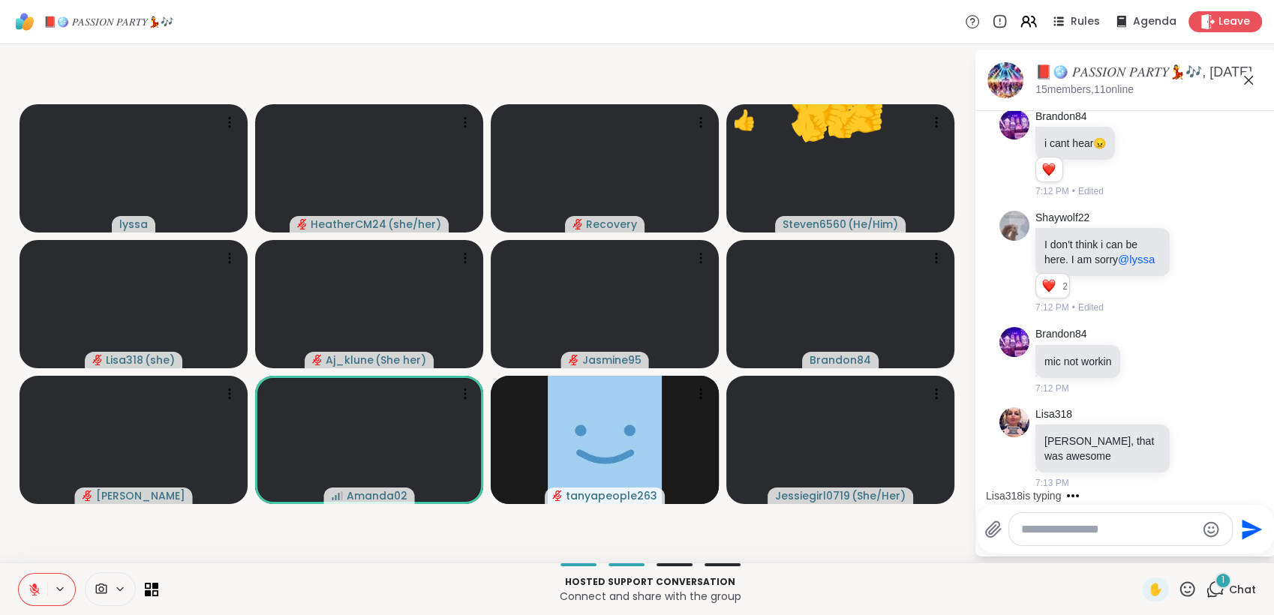
scroll to position [2407, 0]
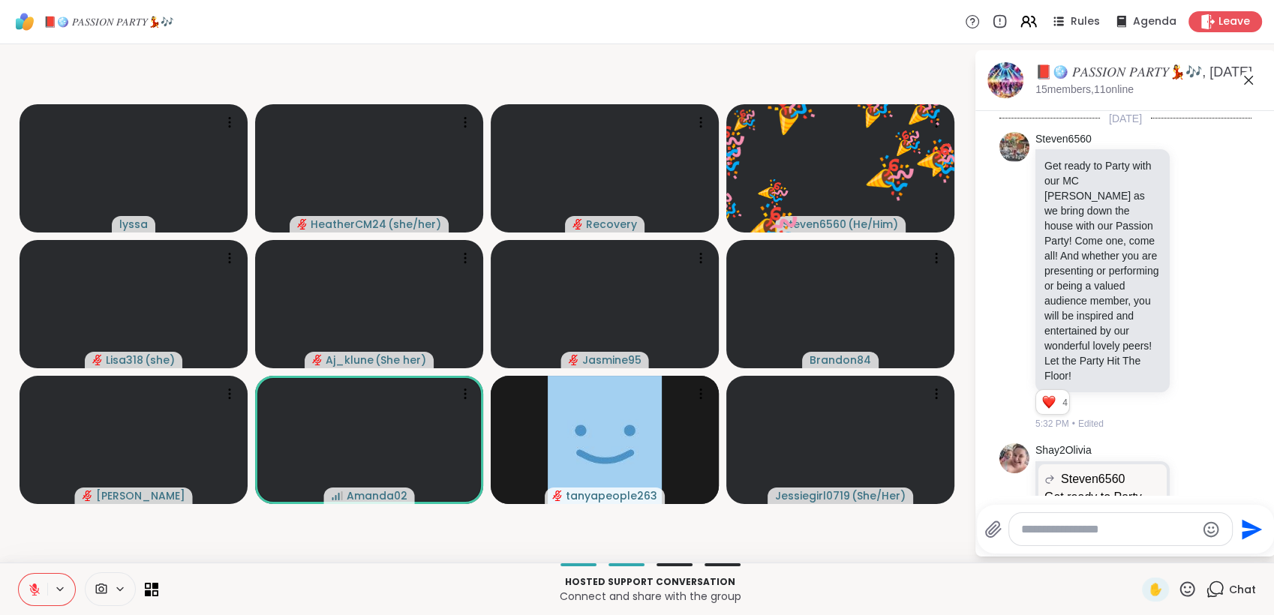
scroll to position [2407, 0]
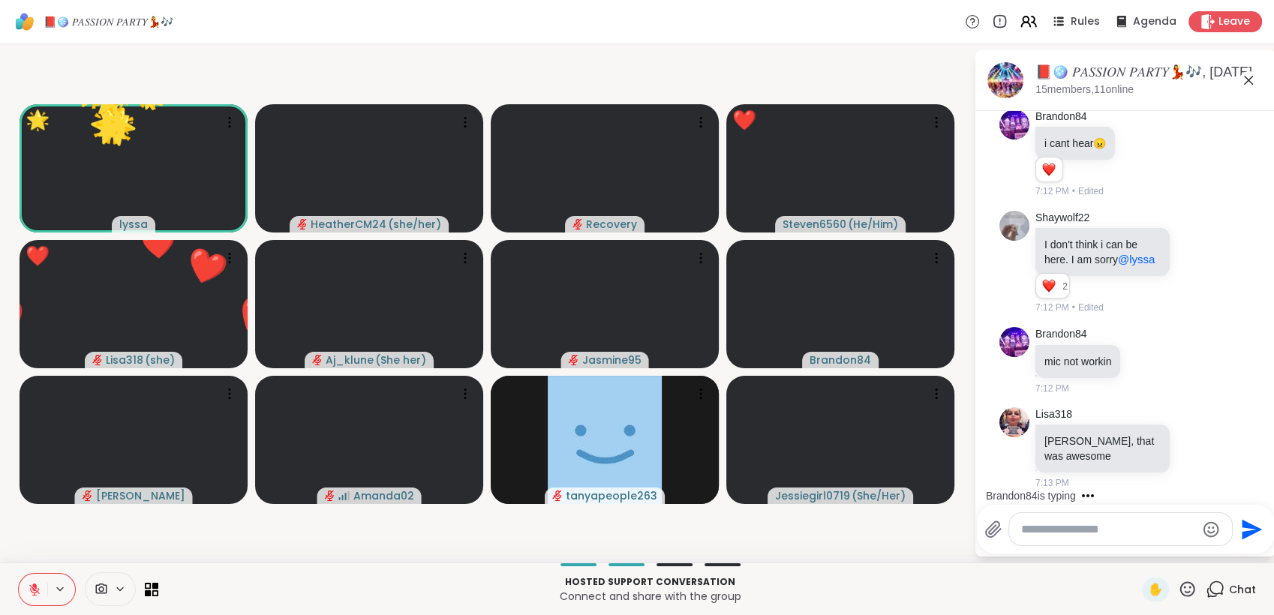
click at [1178, 585] on icon at bounding box center [1187, 589] width 19 height 19
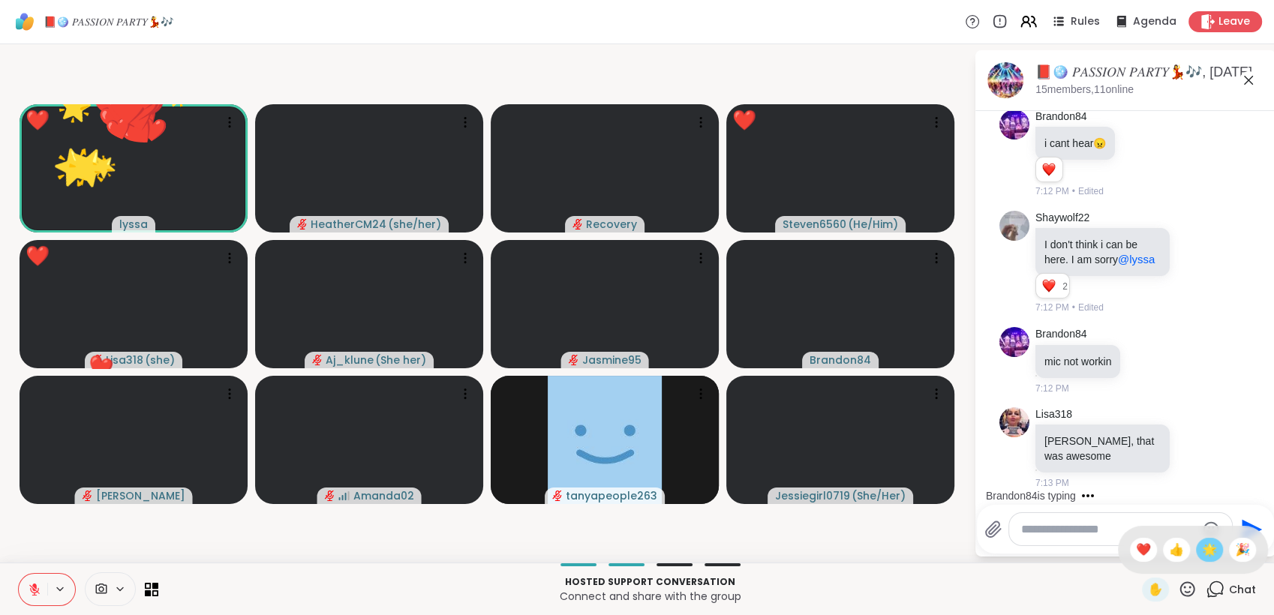
click at [1202, 548] on span "🌟" at bounding box center [1209, 550] width 15 height 18
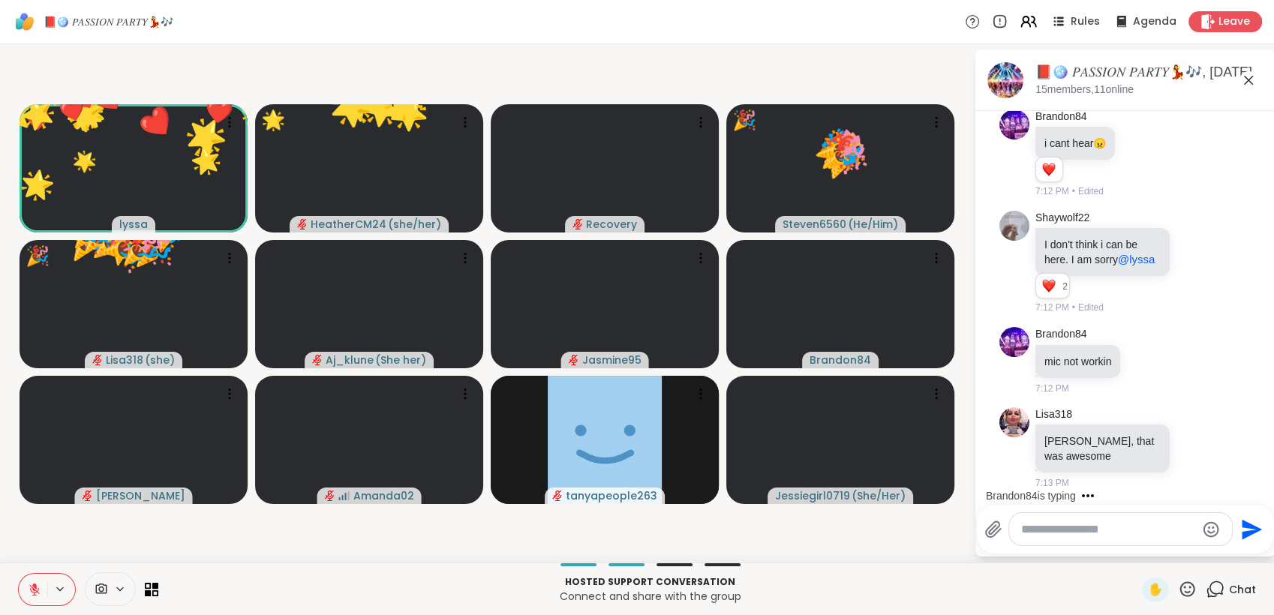
click at [1181, 582] on icon at bounding box center [1188, 589] width 15 height 15
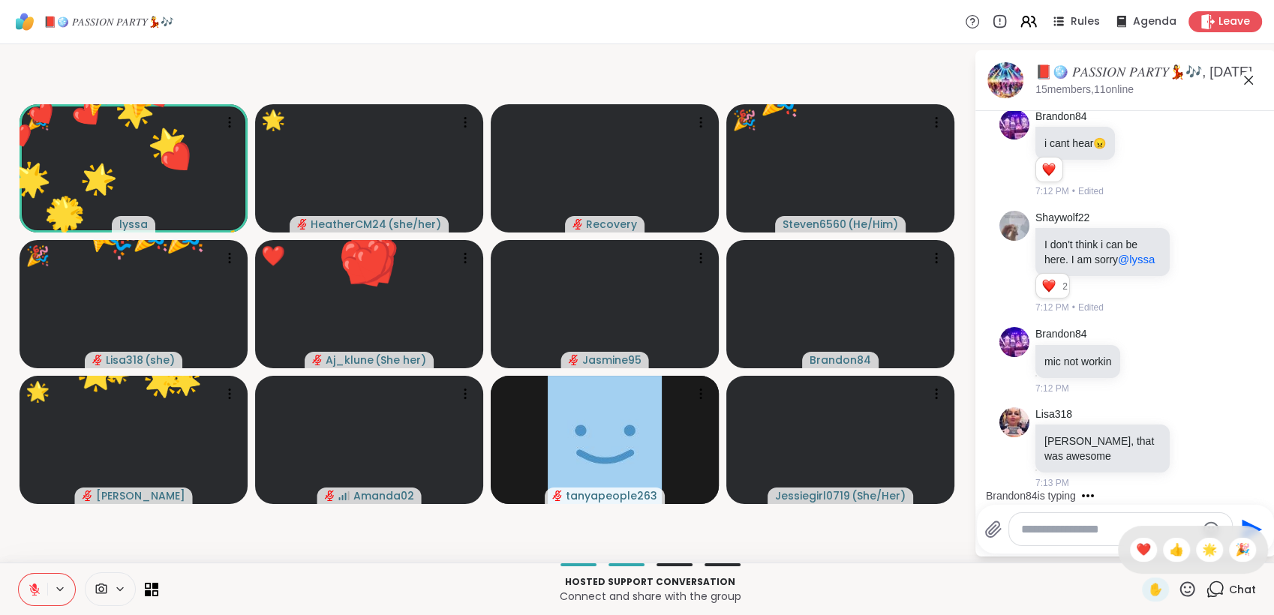
click at [1212, 549] on div "✋ ❤️ 👍 🌟 🎉" at bounding box center [1193, 550] width 150 height 48
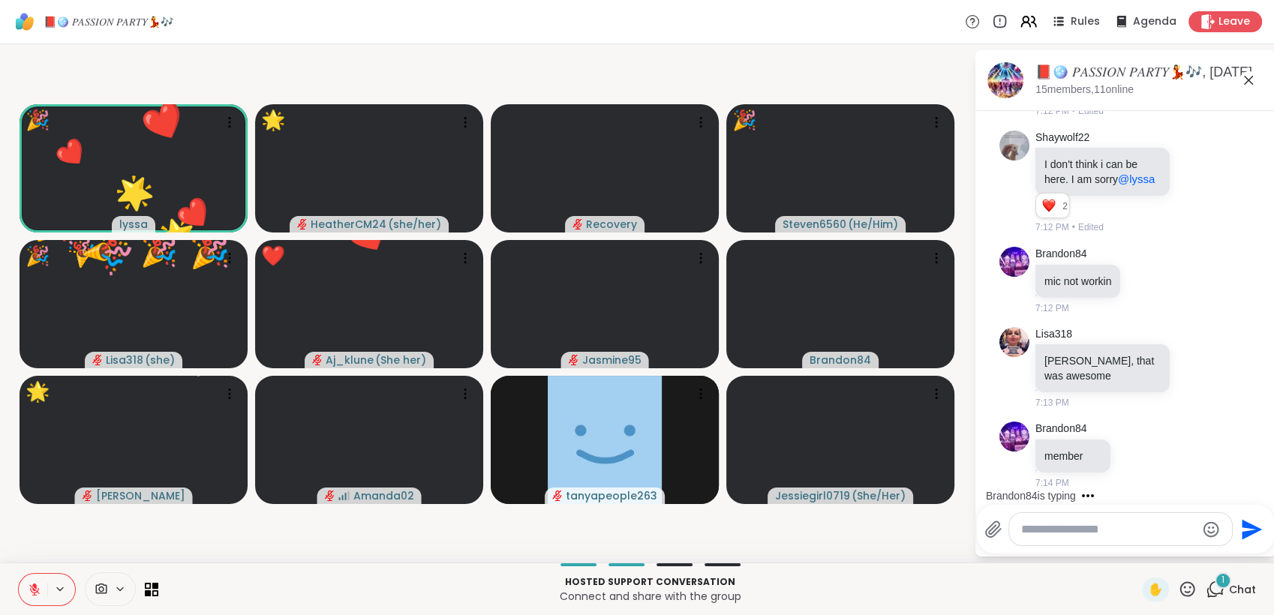
scroll to position [2486, 0]
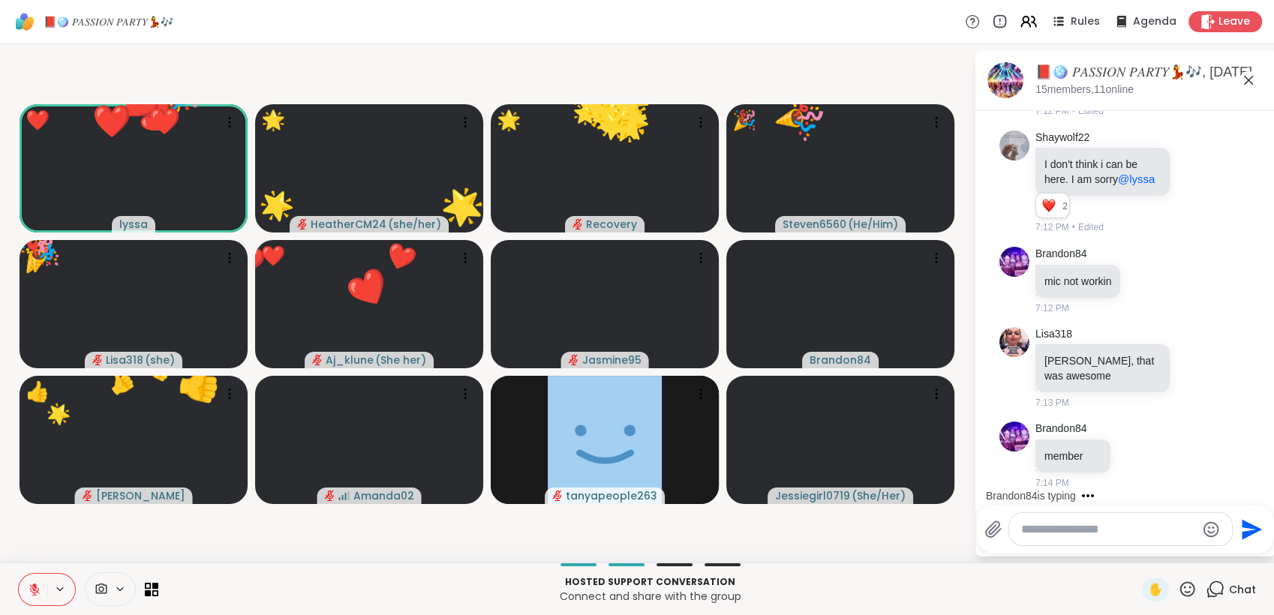
click at [1185, 586] on div "✋ Chat" at bounding box center [1199, 590] width 114 height 24
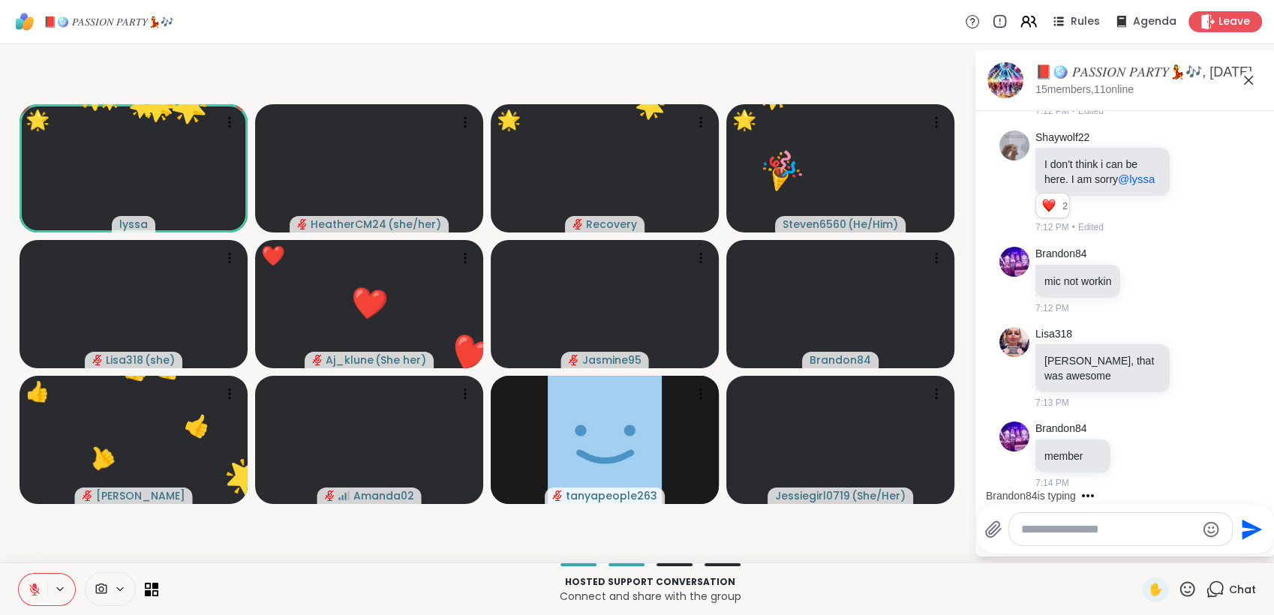
click at [1183, 582] on icon at bounding box center [1187, 589] width 19 height 19
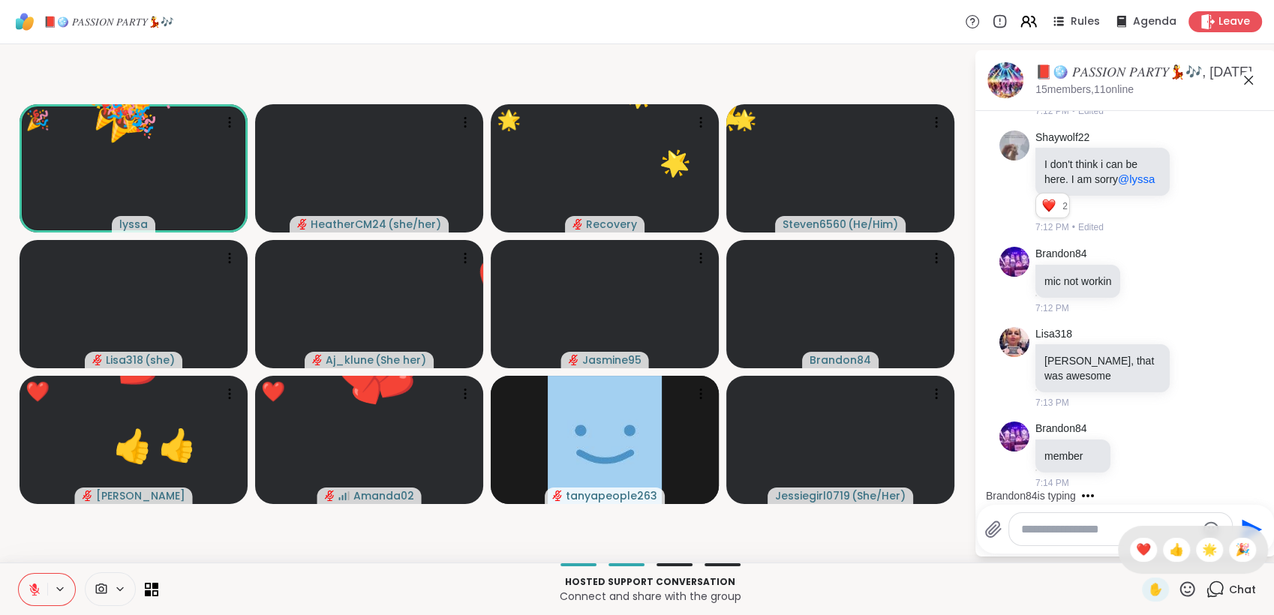
click at [1235, 554] on span "🎉" at bounding box center [1242, 550] width 15 height 18
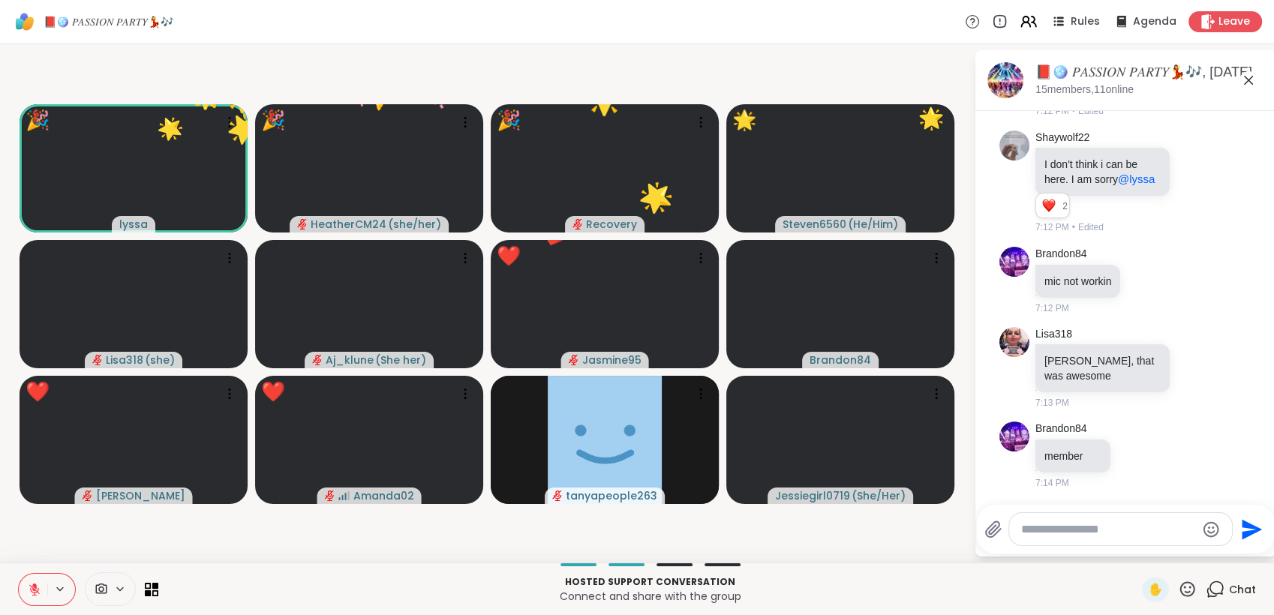
click at [1178, 584] on icon at bounding box center [1187, 589] width 19 height 19
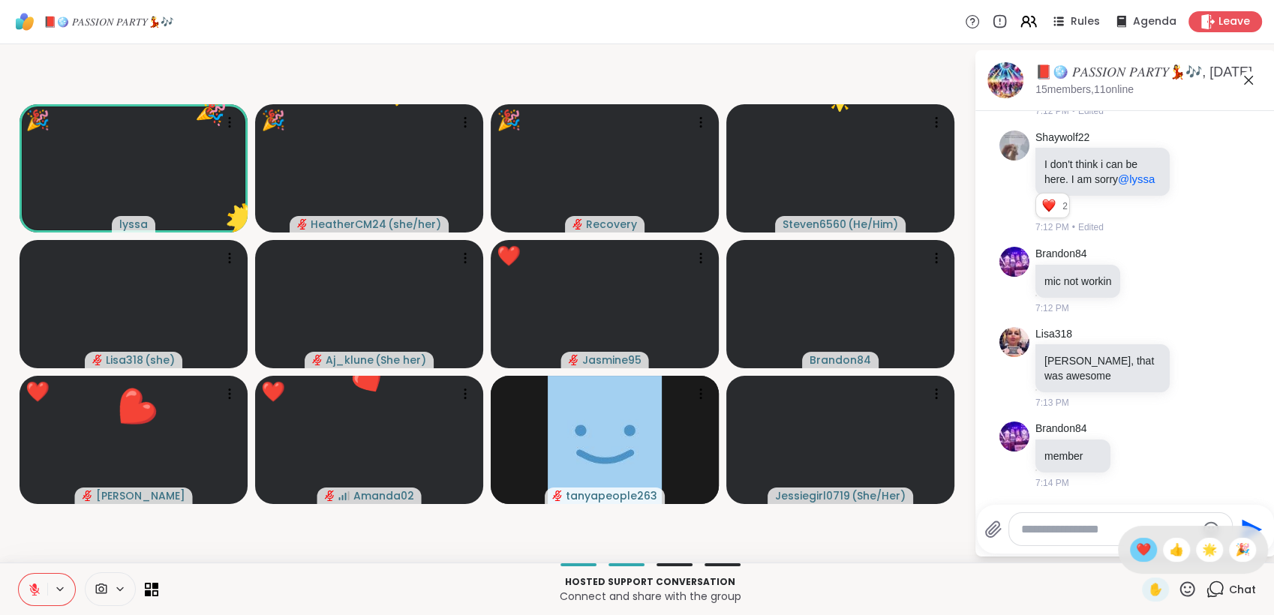
click at [1136, 549] on span "❤️" at bounding box center [1143, 550] width 15 height 18
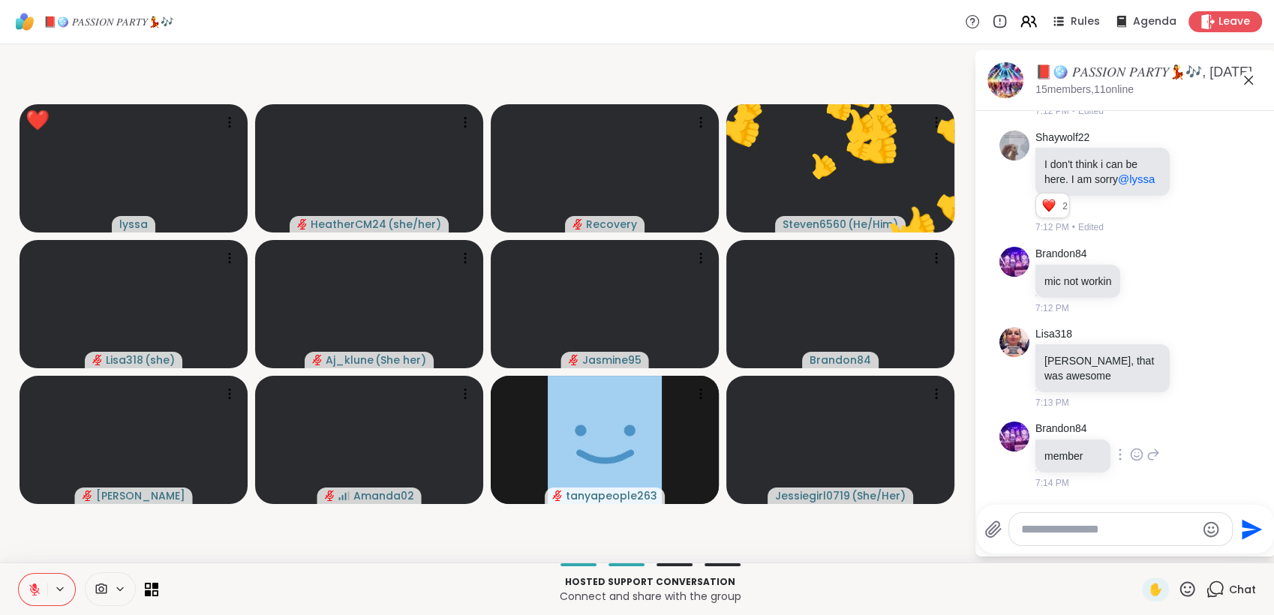
scroll to position [2486, 0]
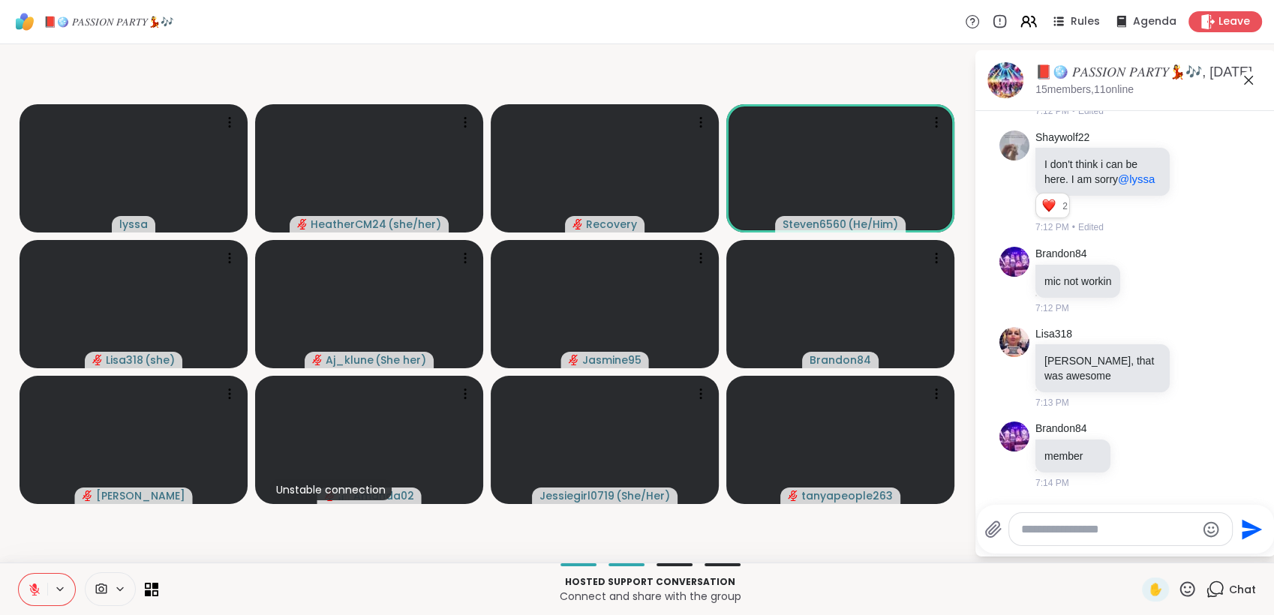
click at [1178, 585] on icon at bounding box center [1187, 589] width 19 height 19
click at [1202, 551] on span "🌟" at bounding box center [1209, 550] width 15 height 18
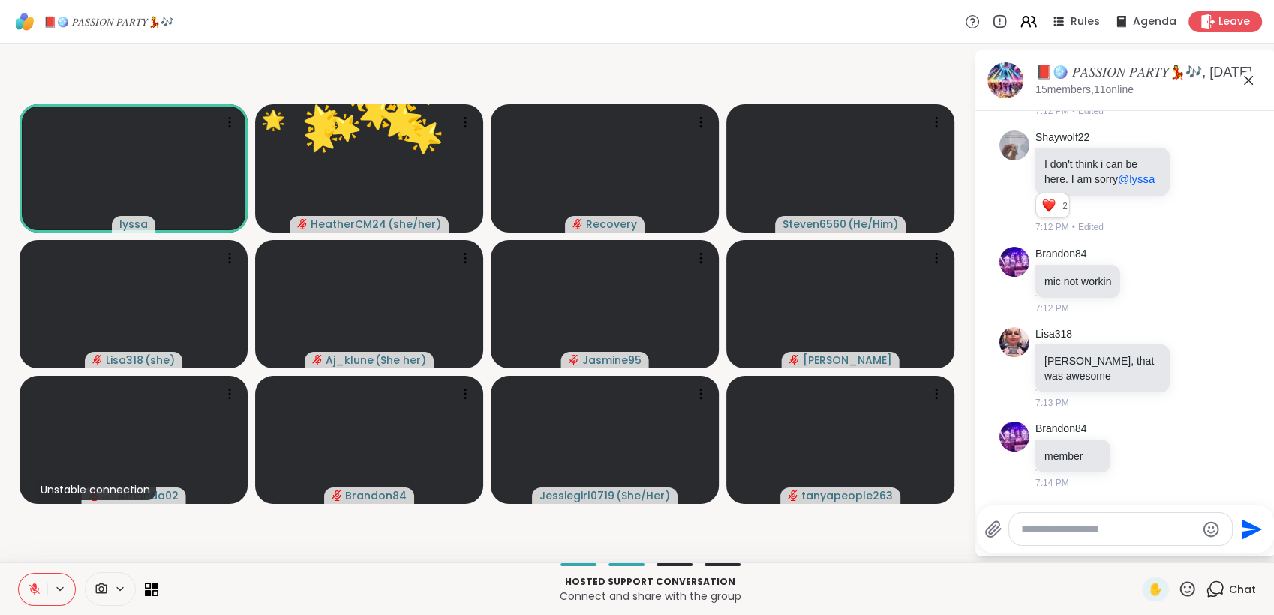
click at [1178, 586] on icon at bounding box center [1187, 589] width 19 height 19
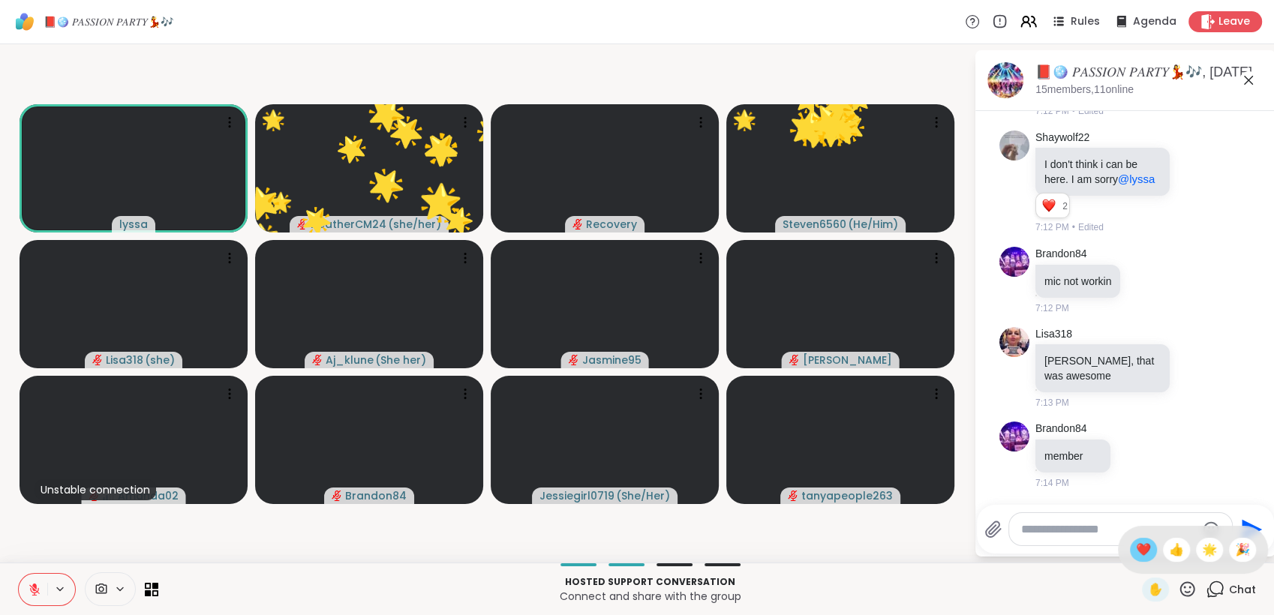
click at [1136, 549] on span "❤️" at bounding box center [1143, 550] width 15 height 18
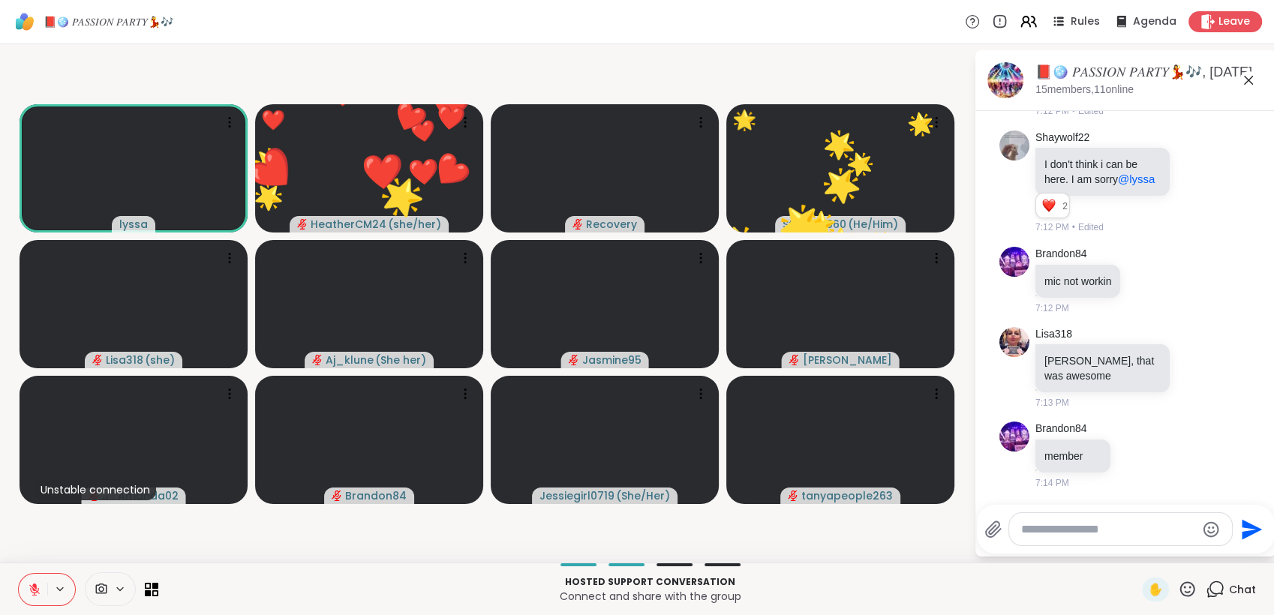
drag, startPoint x: 1166, startPoint y: 588, endPoint x: 1172, endPoint y: 579, distance: 10.8
click at [1178, 585] on icon at bounding box center [1187, 589] width 19 height 19
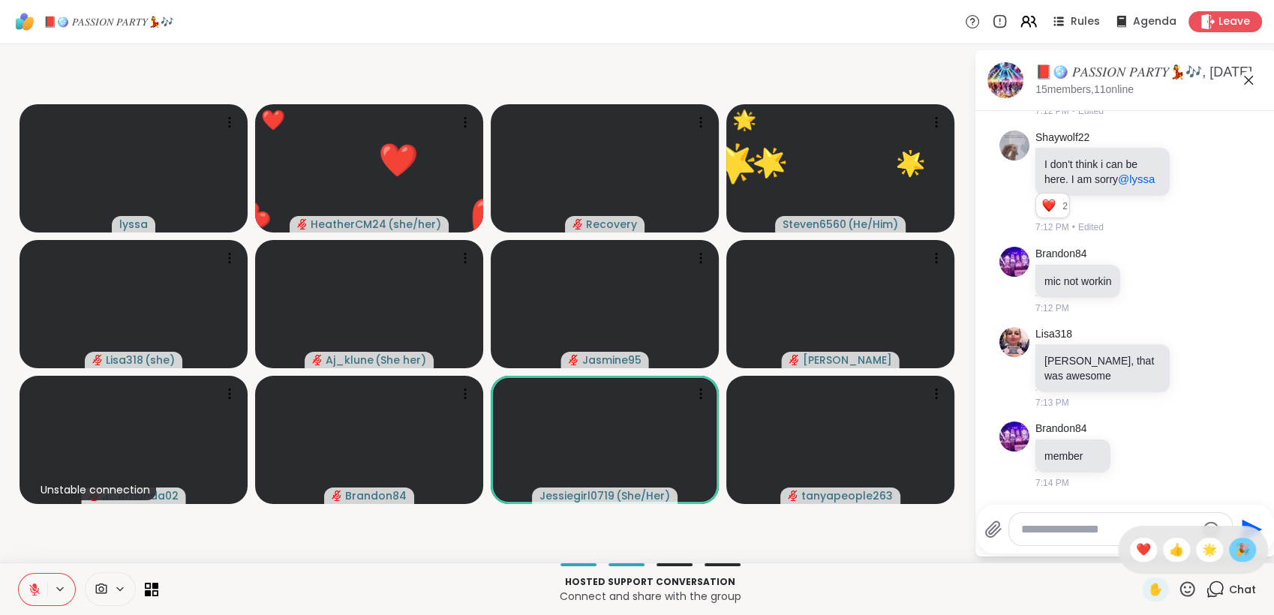
click at [1235, 559] on span "🎉" at bounding box center [1242, 550] width 15 height 18
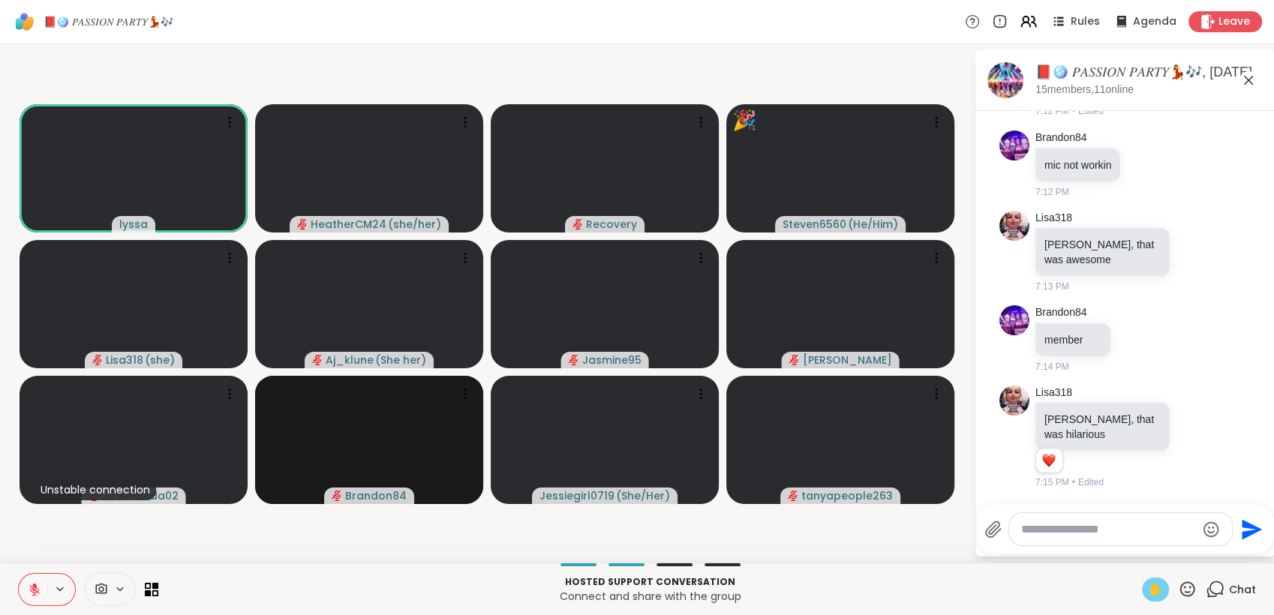
scroll to position [2604, 0]
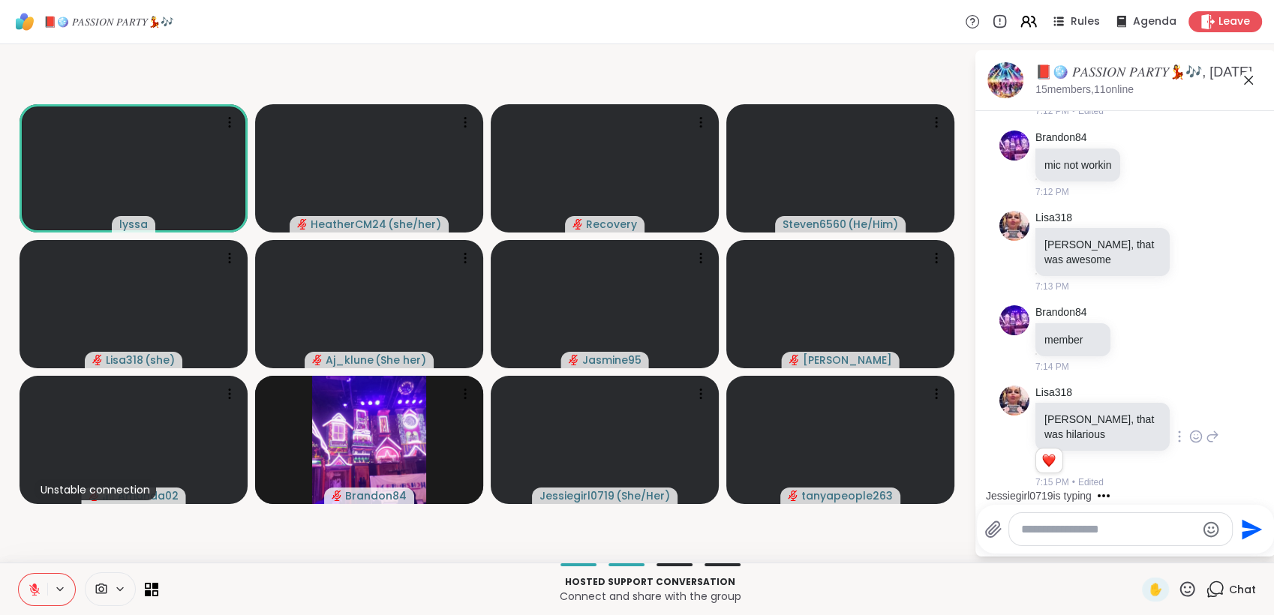
click at [1199, 435] on icon at bounding box center [1199, 435] width 0 height 0
click at [1190, 409] on div "Select Reaction: Heart" at bounding box center [1197, 413] width 14 height 14
click at [38, 587] on icon at bounding box center [35, 590] width 14 height 14
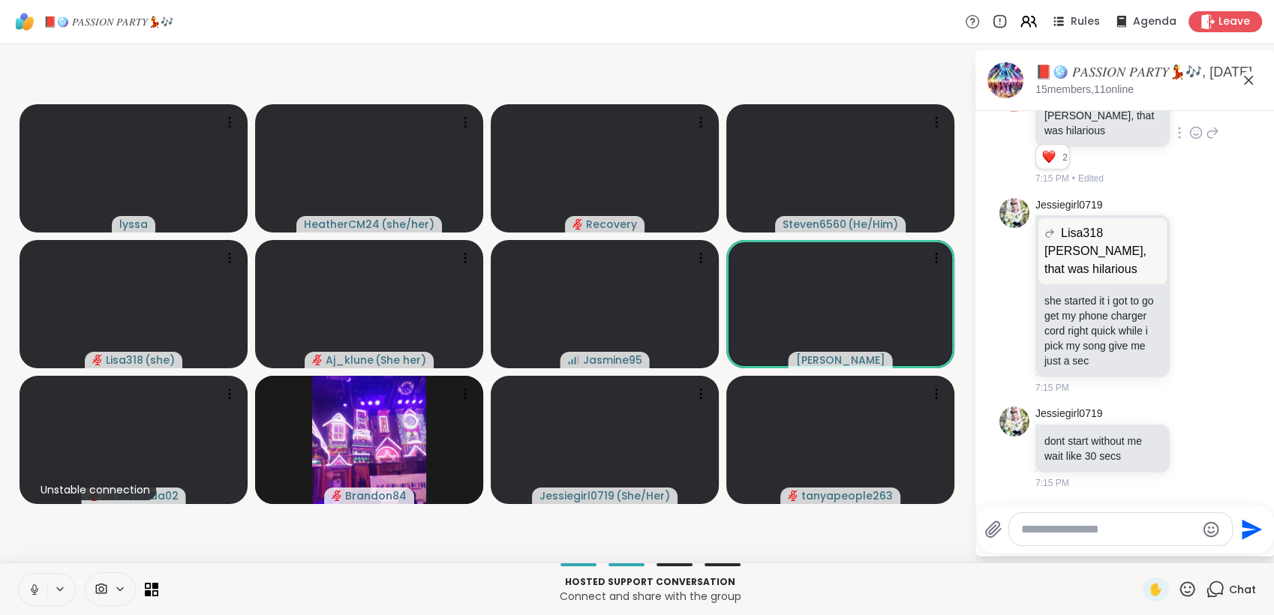
scroll to position [3002, 0]
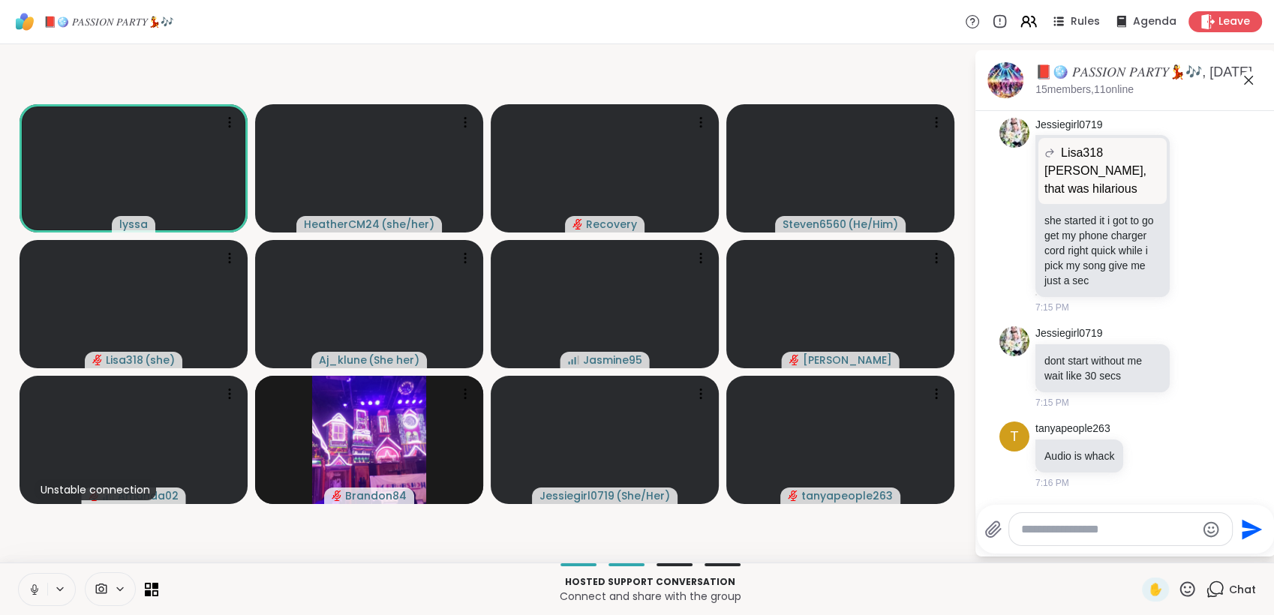
click at [1178, 585] on icon at bounding box center [1187, 589] width 19 height 19
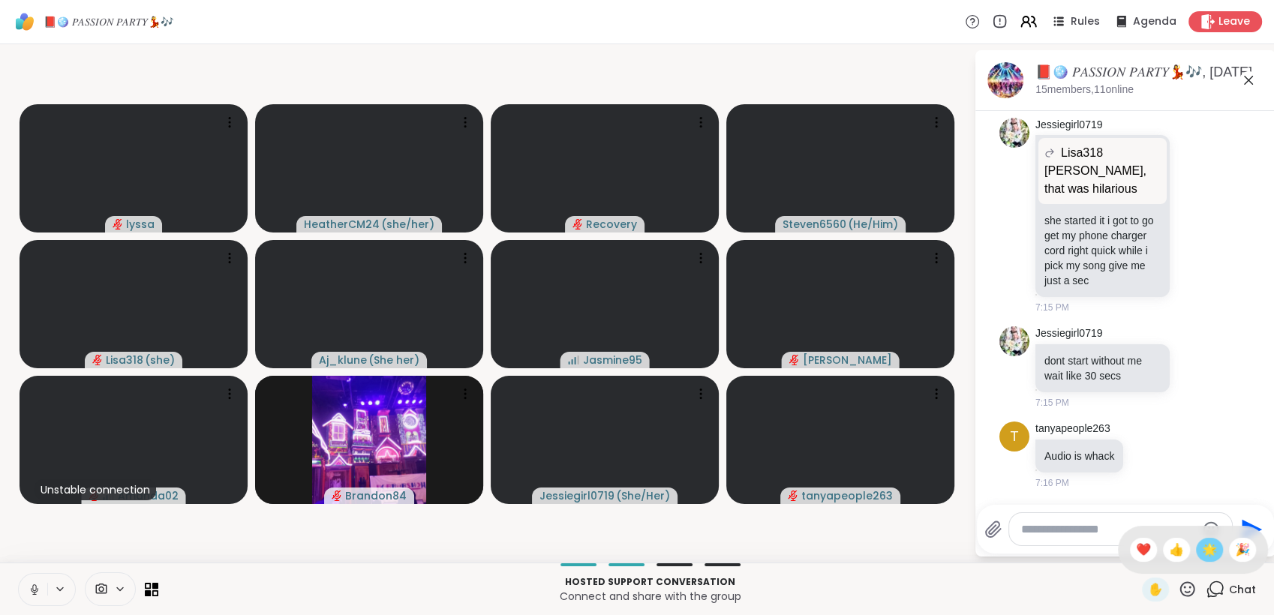
click at [1202, 547] on span "🌟" at bounding box center [1209, 550] width 15 height 18
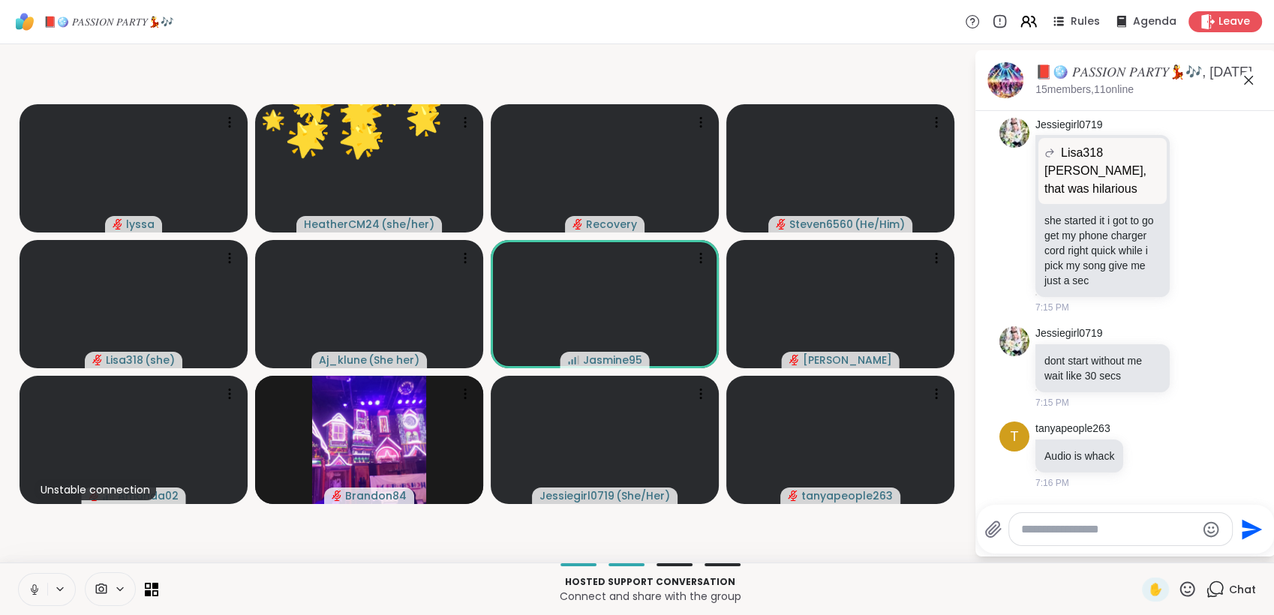
click at [1178, 584] on icon at bounding box center [1187, 589] width 19 height 19
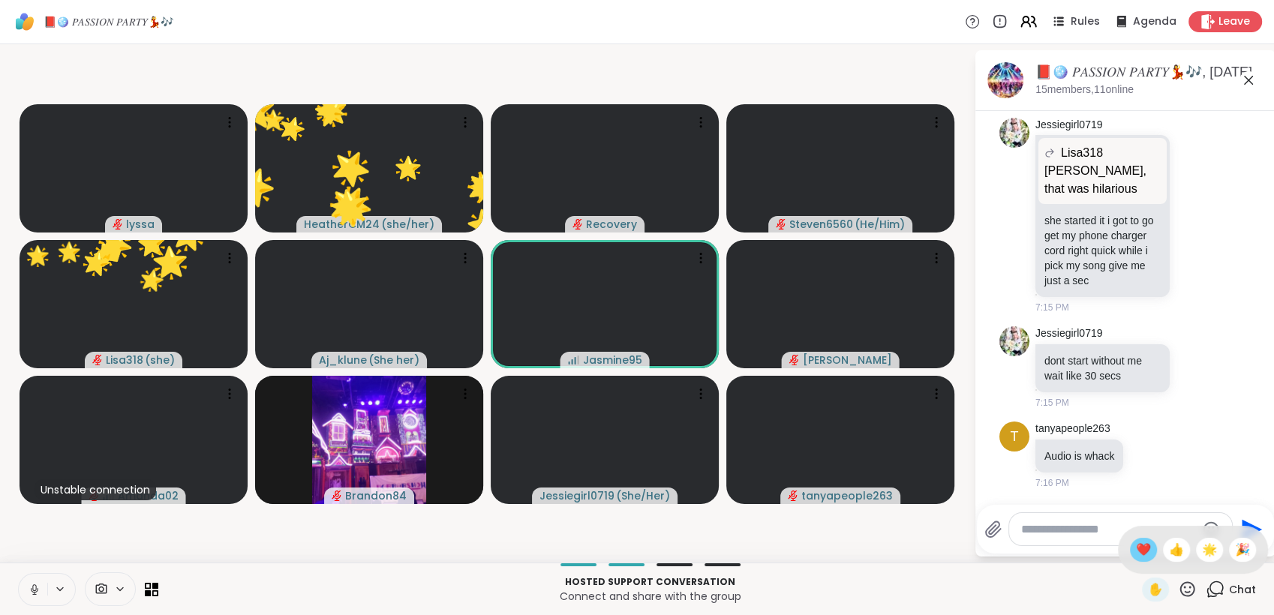
click at [1136, 546] on span "❤️" at bounding box center [1143, 550] width 15 height 18
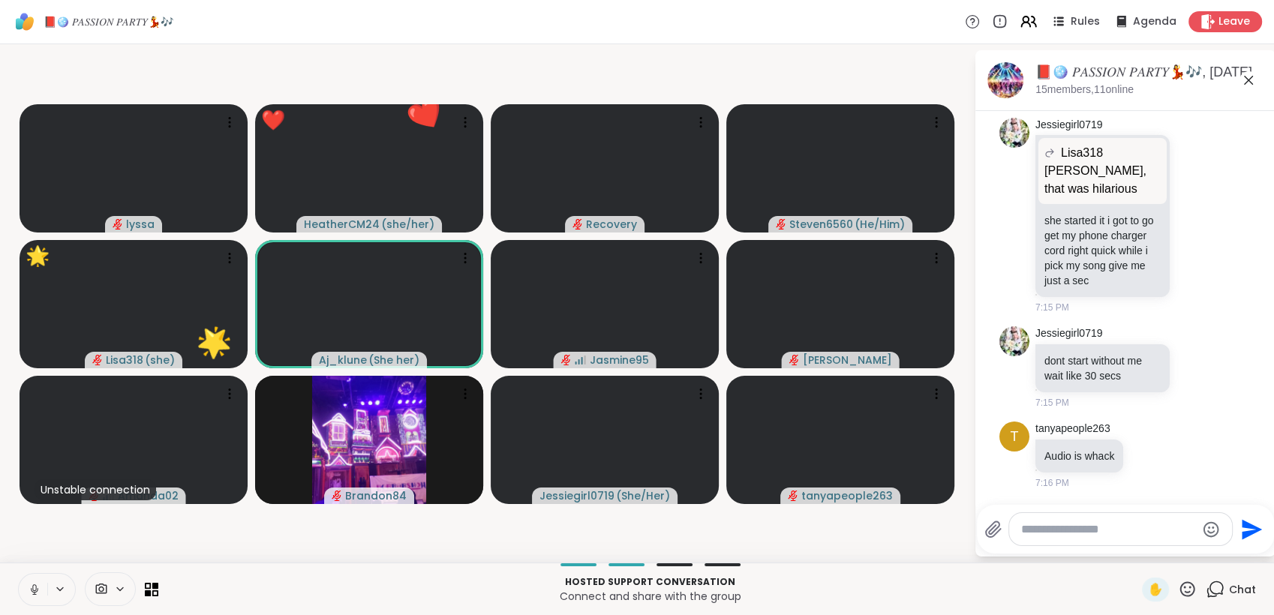
click at [35, 588] on icon at bounding box center [35, 590] width 14 height 14
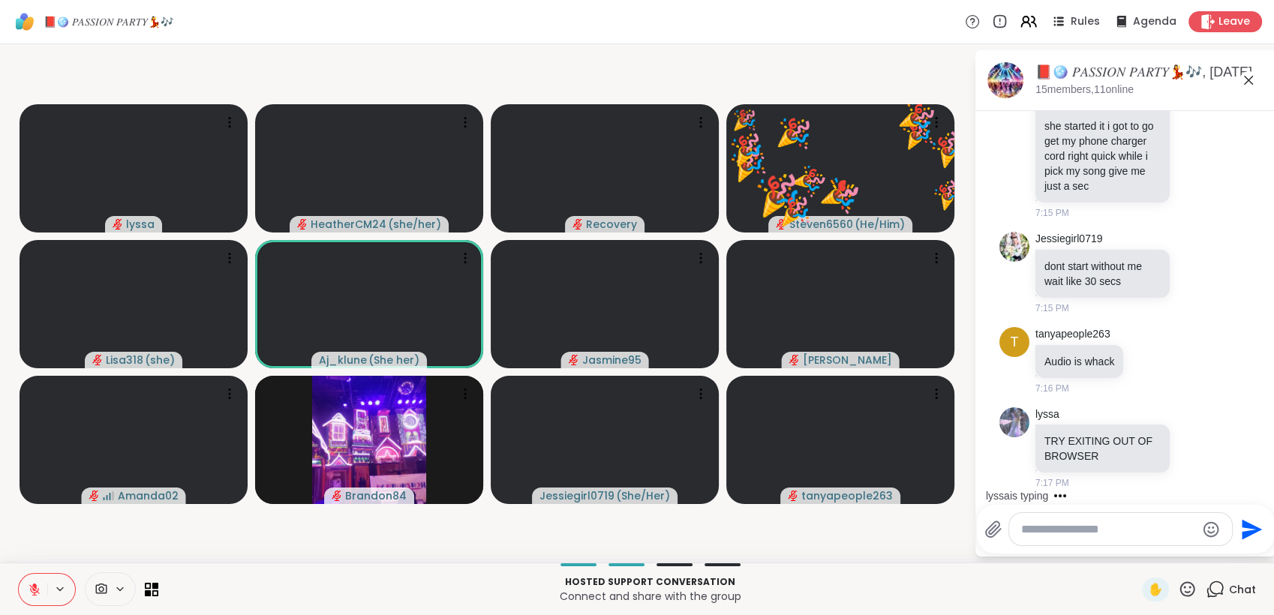
scroll to position [3176, 0]
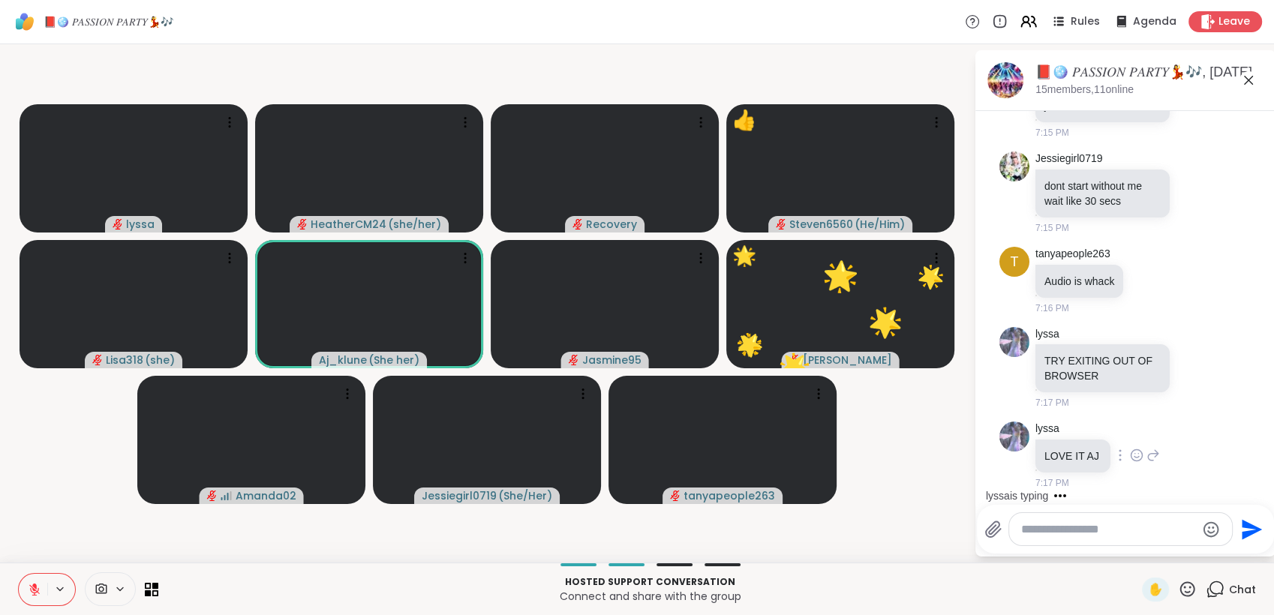
click at [1141, 454] on icon at bounding box center [1137, 455] width 14 height 15
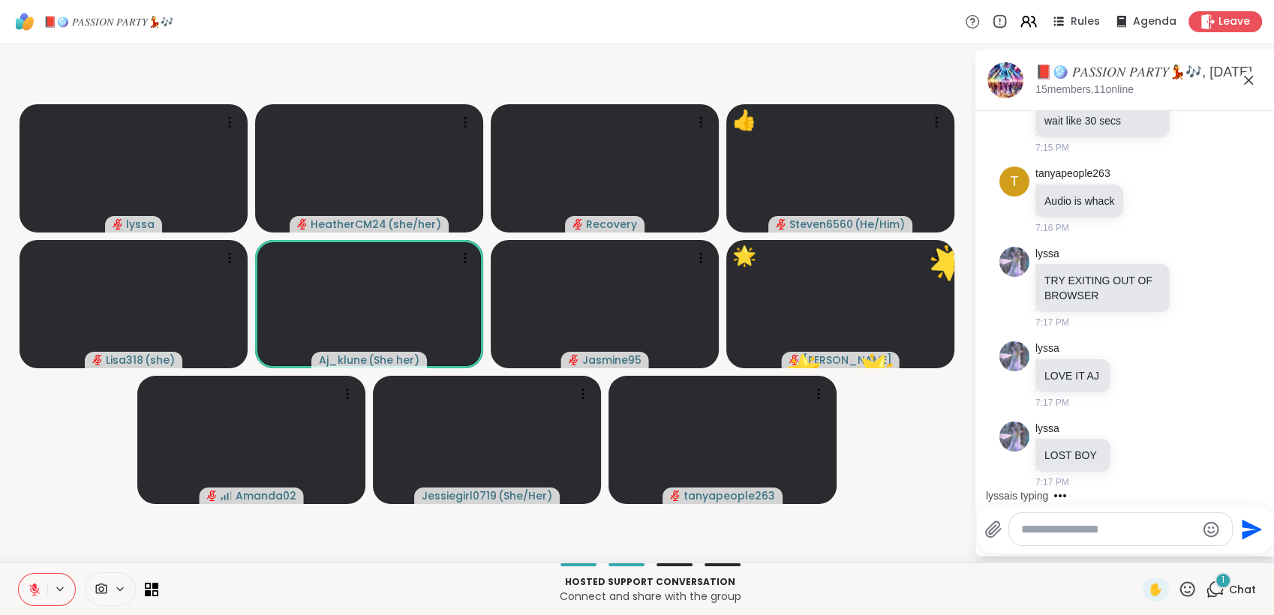
scroll to position [3256, 0]
click at [1130, 426] on div "lyssa LOST BOY 7:17 PM" at bounding box center [1098, 456] width 125 height 68
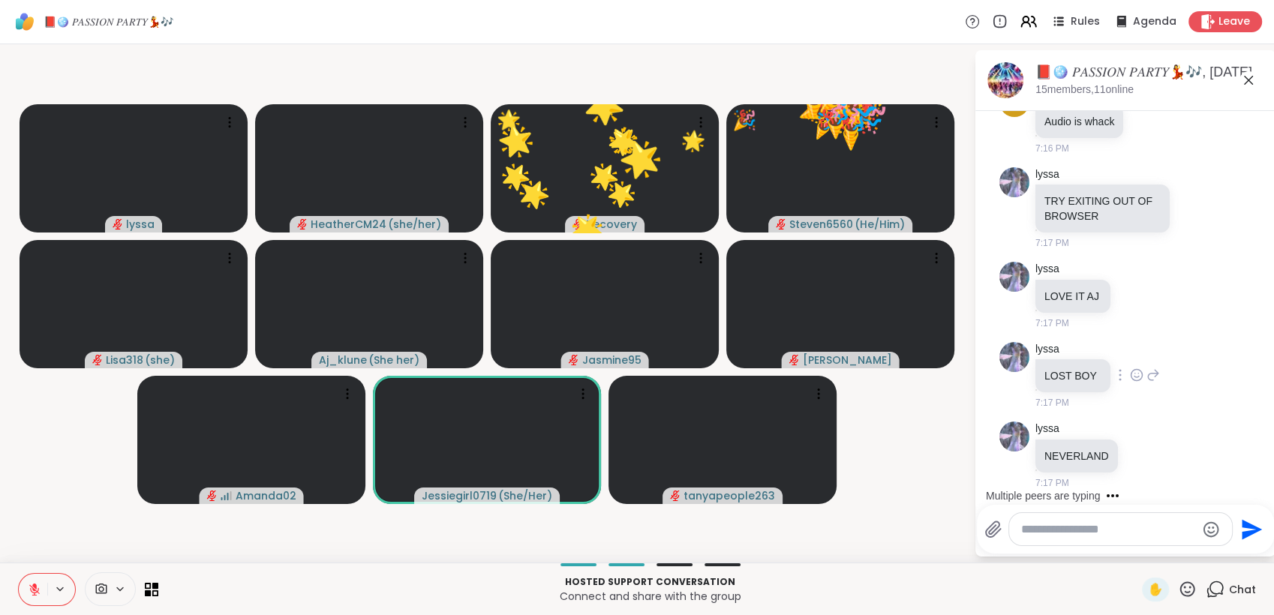
scroll to position [3336, 0]
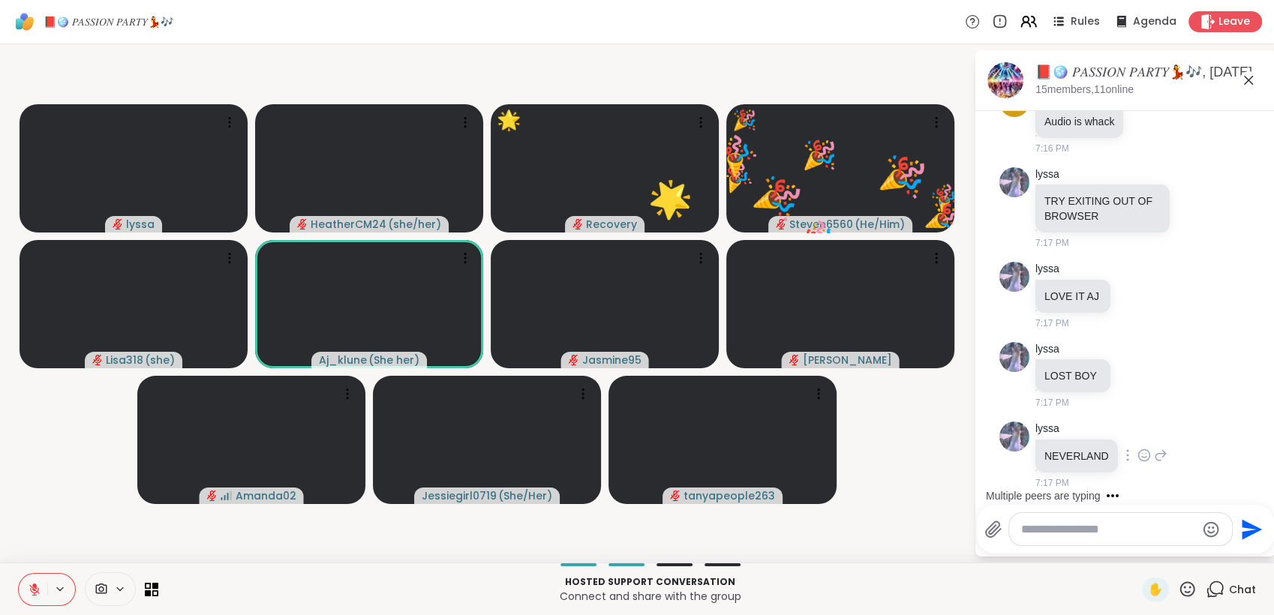
click at [1143, 453] on icon at bounding box center [1145, 455] width 14 height 15
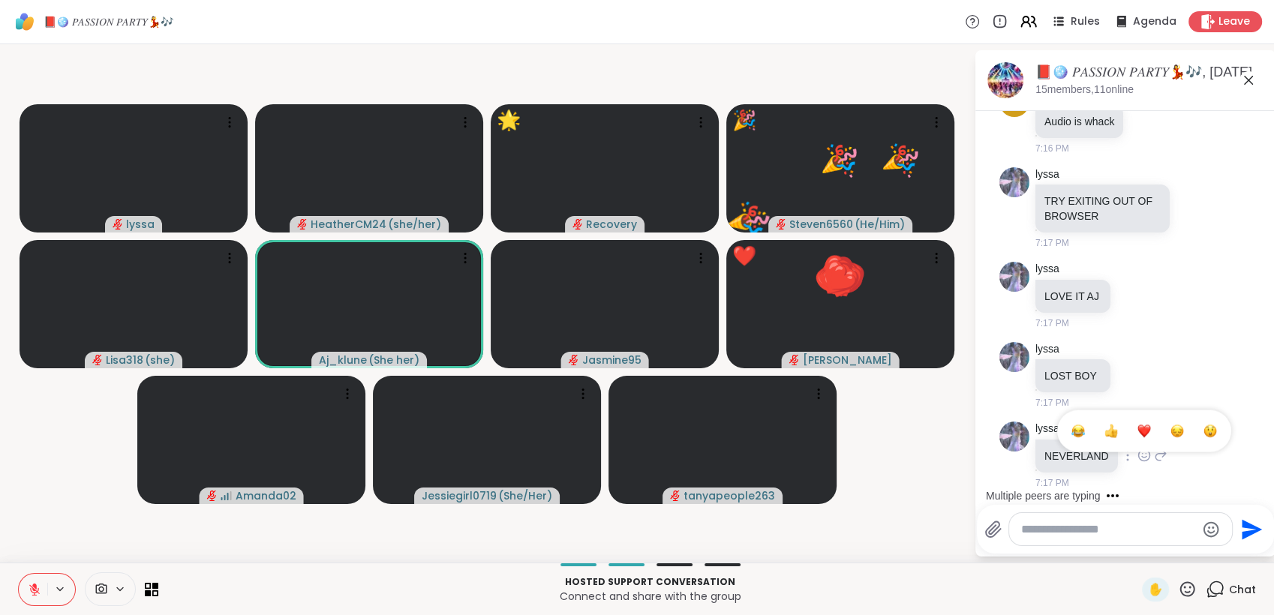
click at [1141, 426] on div "Select Reaction: Heart" at bounding box center [1145, 432] width 14 height 14
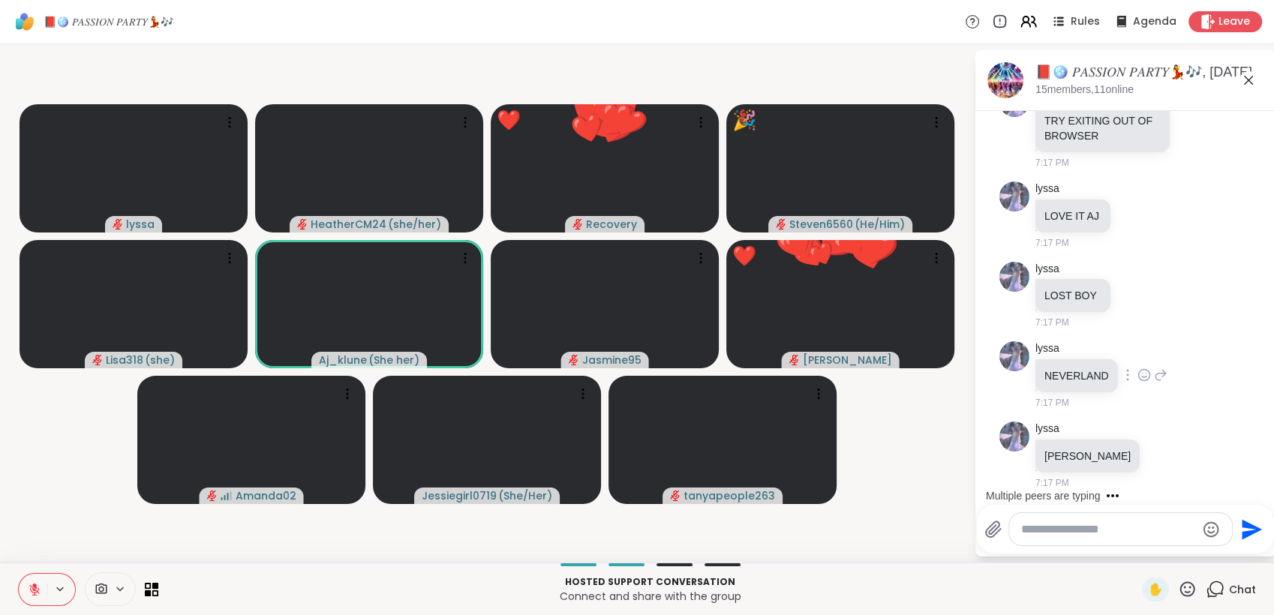
scroll to position [3416, 0]
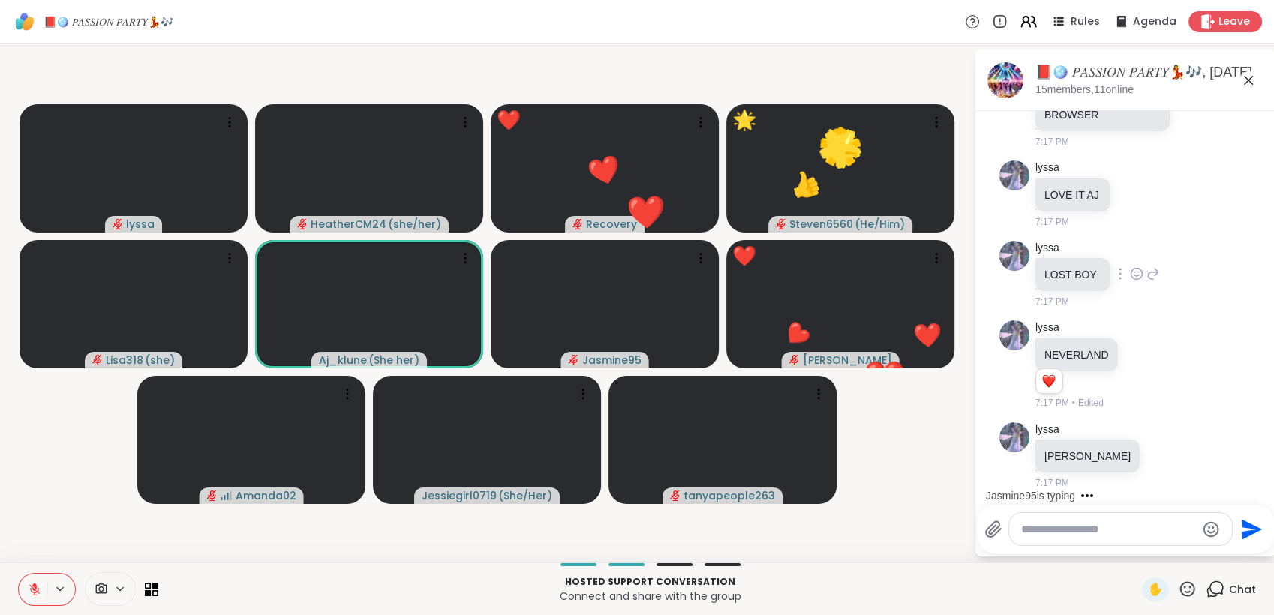
click at [1135, 281] on icon at bounding box center [1137, 273] width 14 height 15
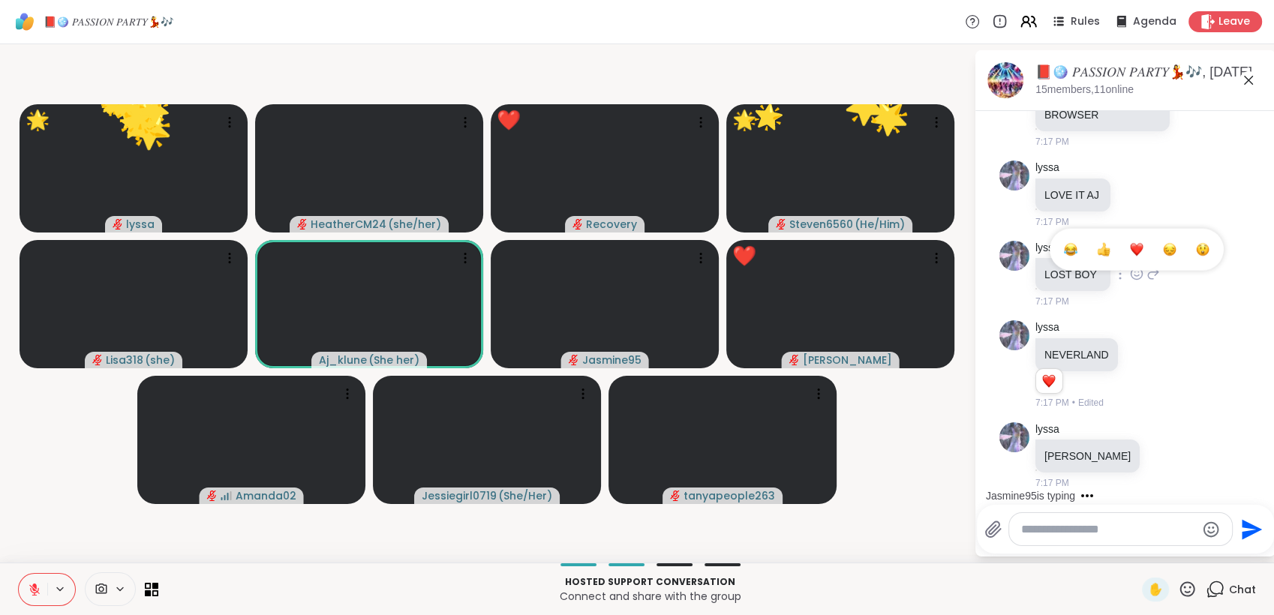
click at [1140, 257] on div "Select Reaction: Heart" at bounding box center [1137, 250] width 14 height 14
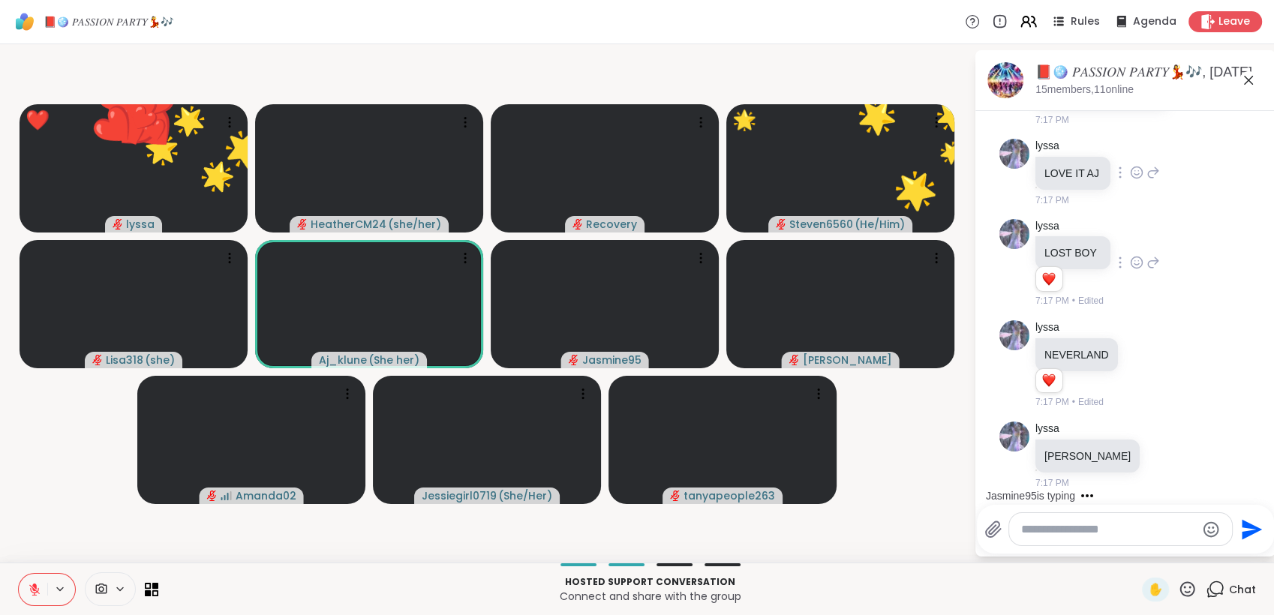
click at [1136, 180] on icon at bounding box center [1137, 172] width 14 height 15
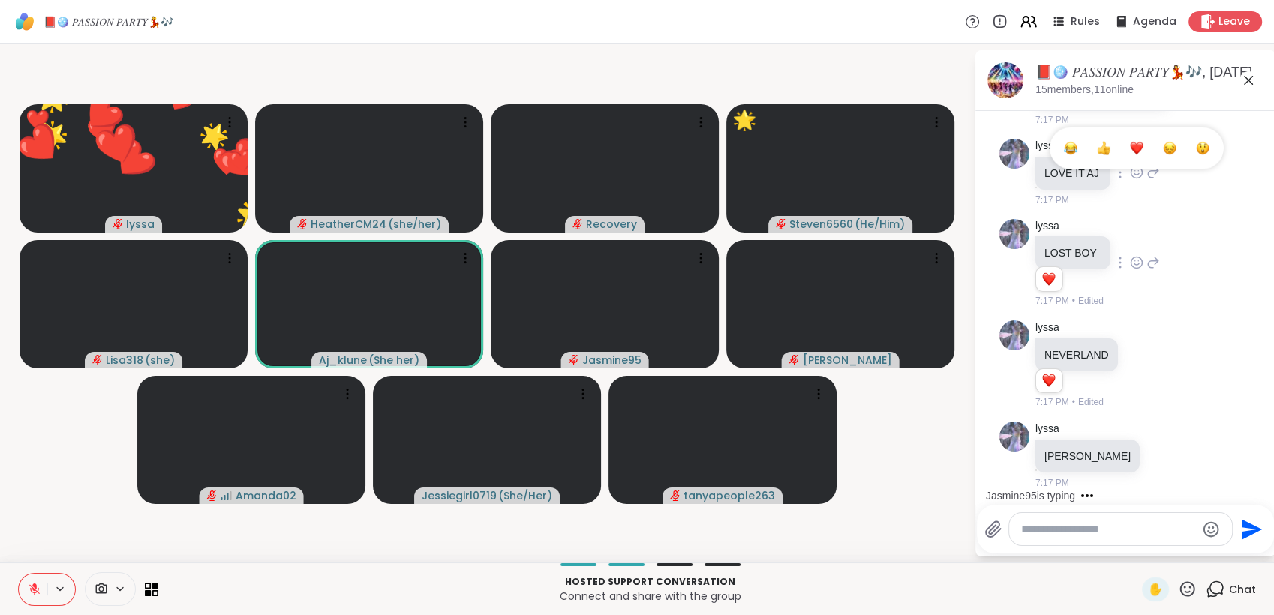
click at [1140, 155] on div "Select Reaction: Heart" at bounding box center [1137, 149] width 14 height 14
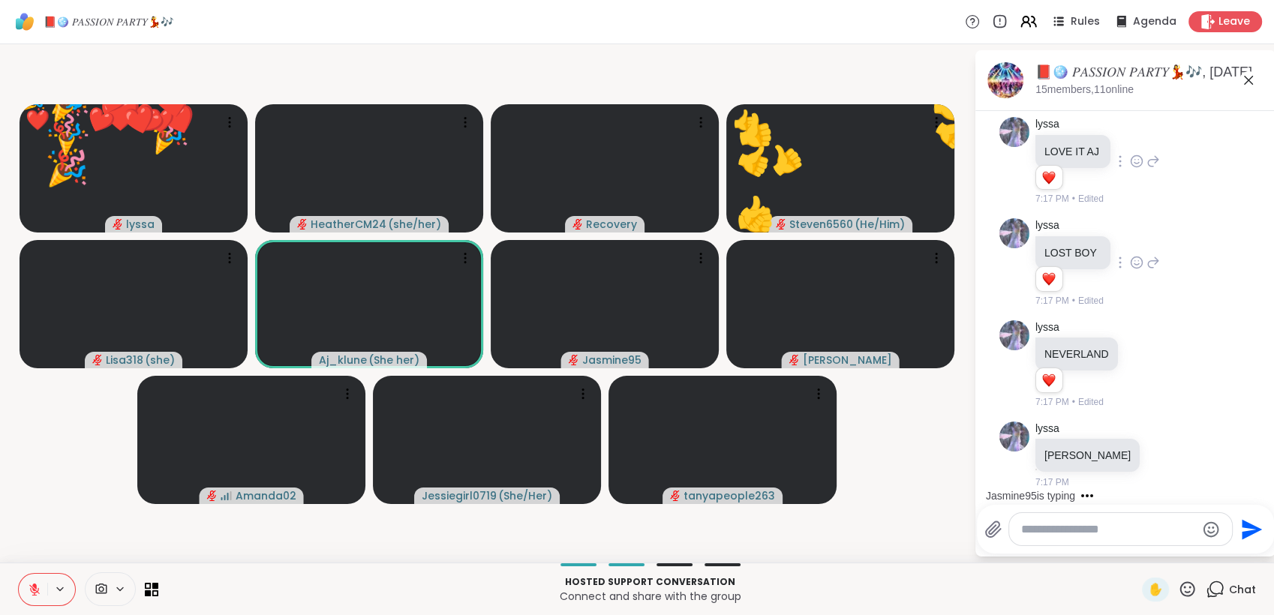
click at [1177, 578] on div "✋" at bounding box center [1169, 590] width 55 height 24
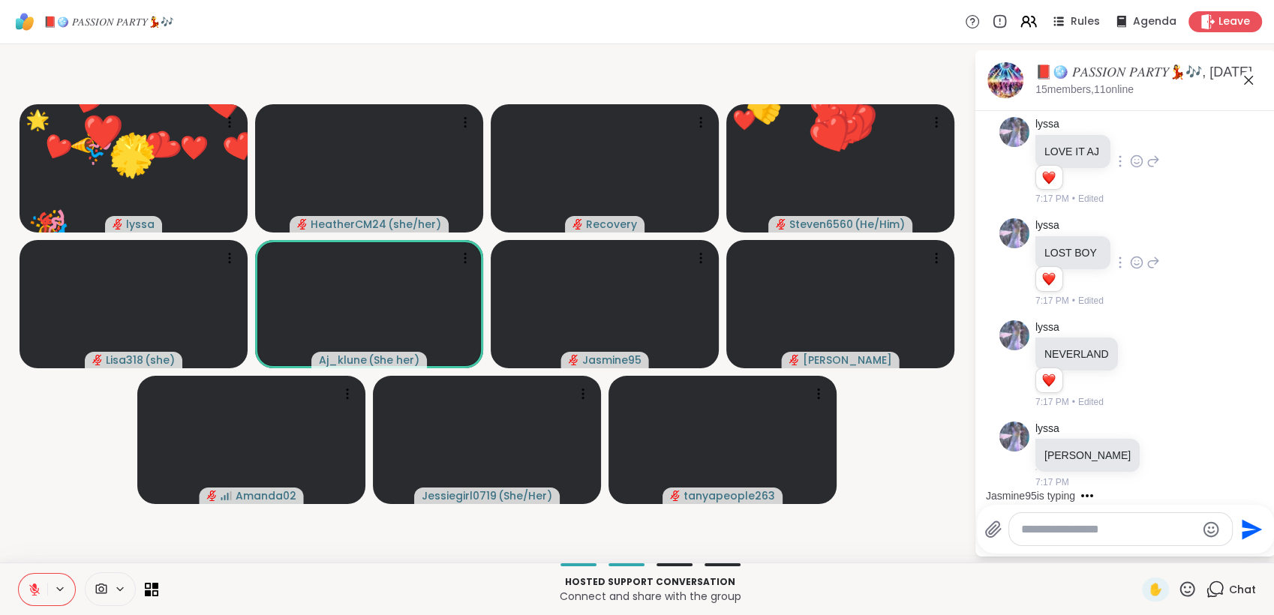
click at [1178, 585] on icon at bounding box center [1187, 589] width 19 height 19
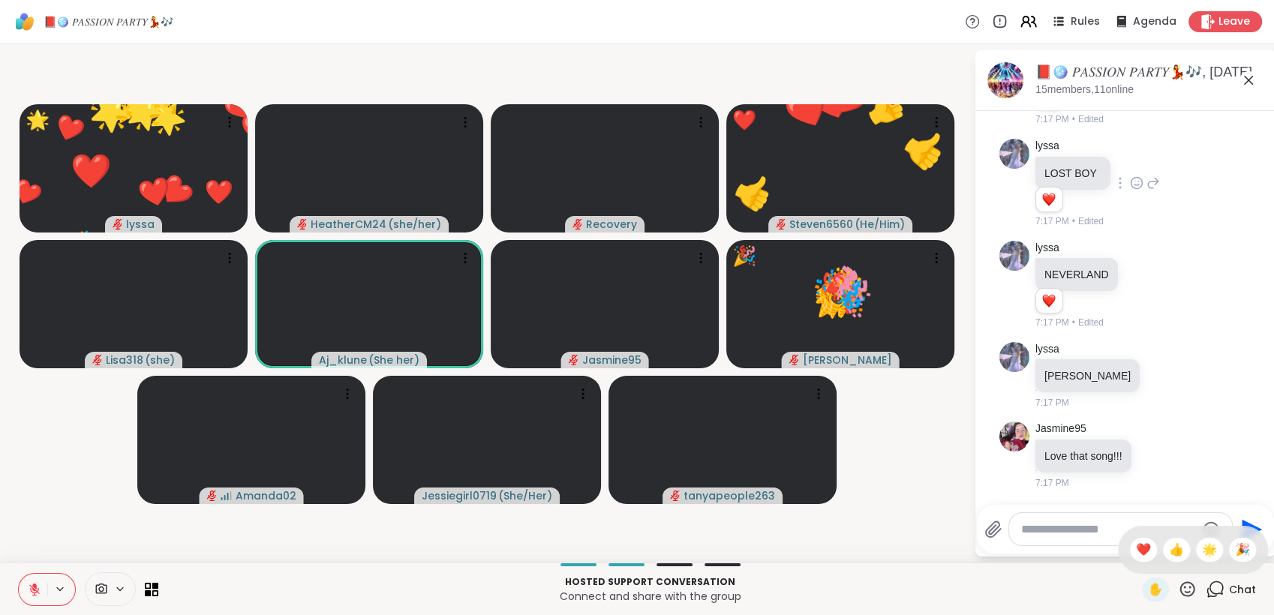
scroll to position [3560, 0]
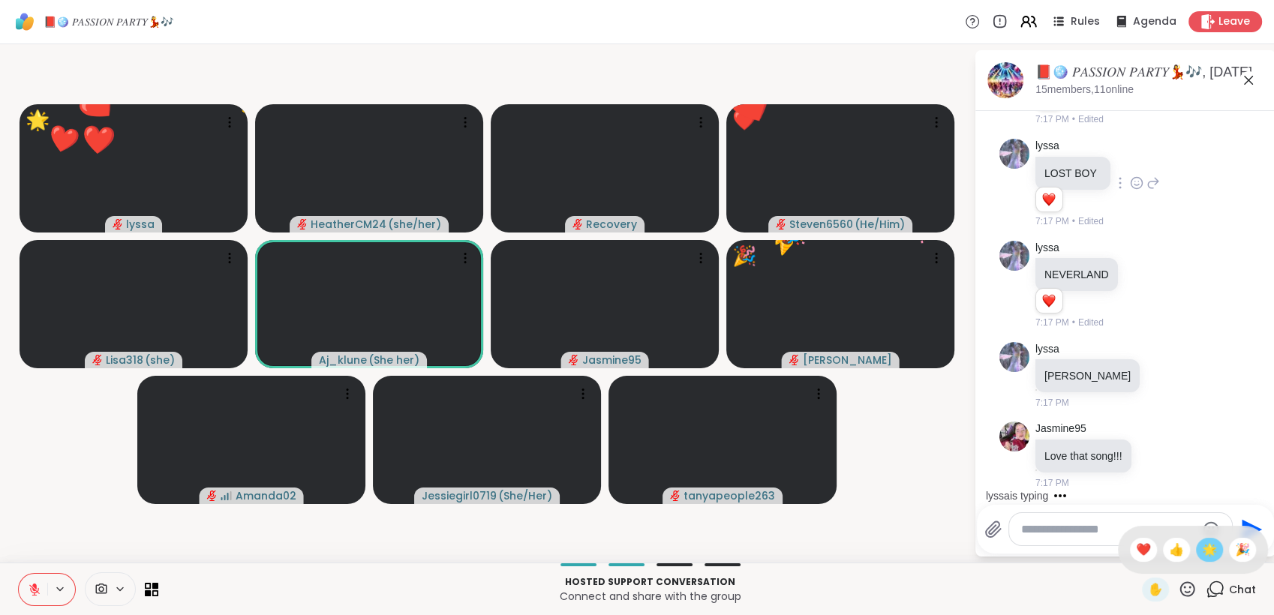
click at [1202, 546] on span "🌟" at bounding box center [1209, 550] width 15 height 18
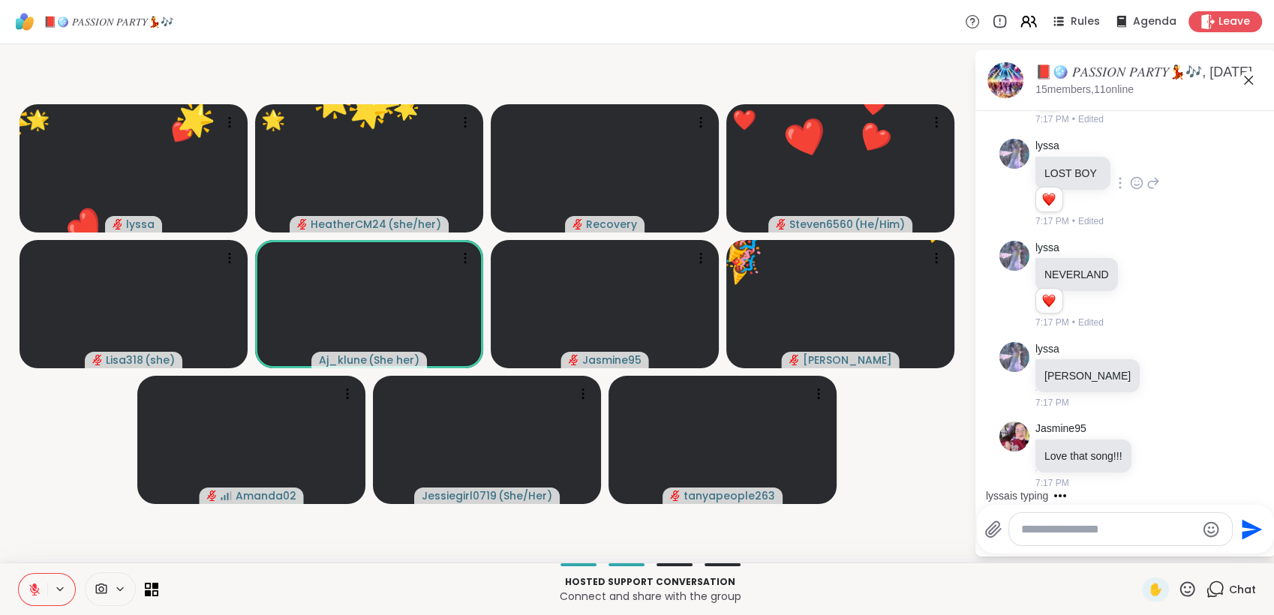
click at [1178, 585] on icon at bounding box center [1187, 589] width 19 height 19
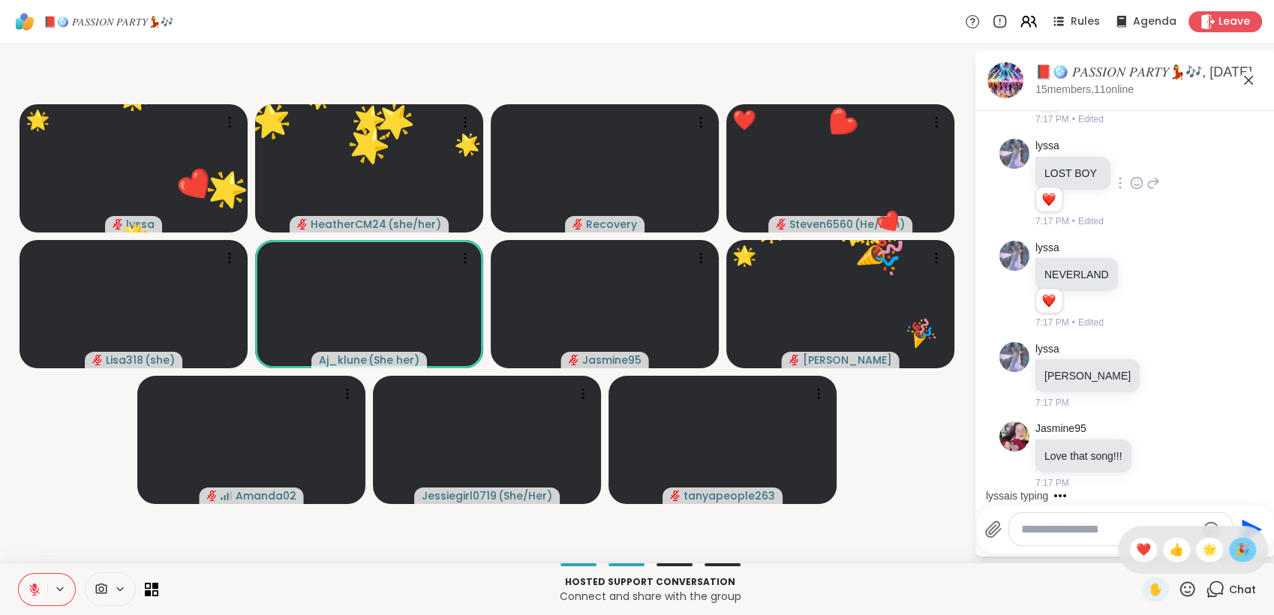
click at [1235, 550] on span "🎉" at bounding box center [1242, 550] width 15 height 18
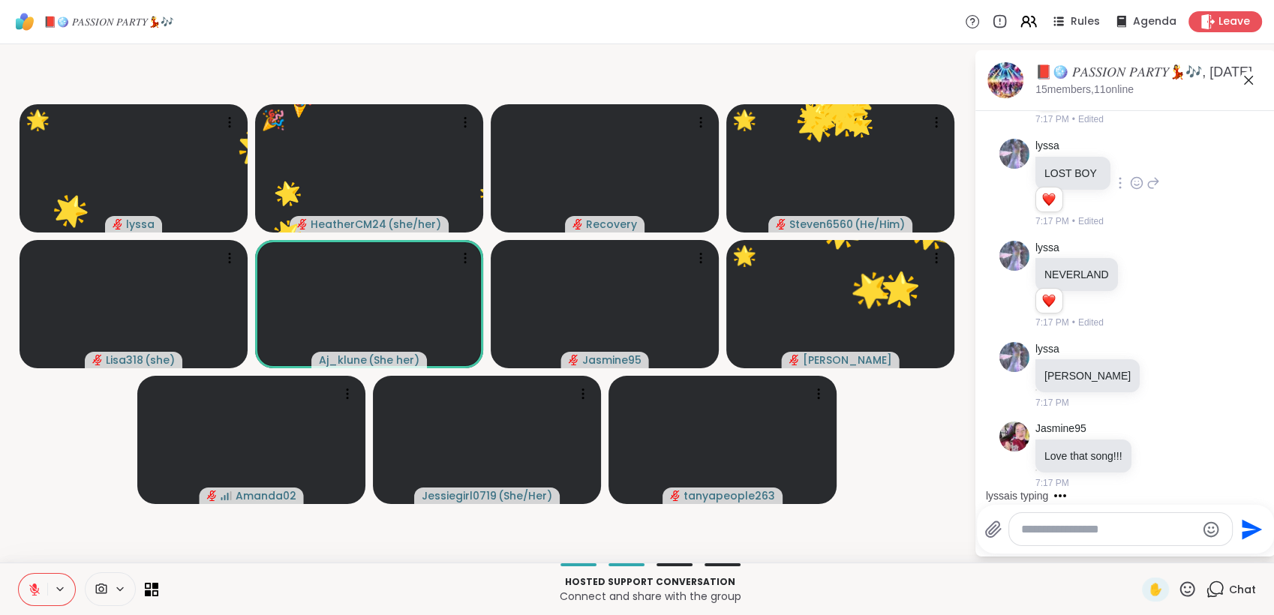
click at [1178, 583] on icon at bounding box center [1187, 589] width 19 height 19
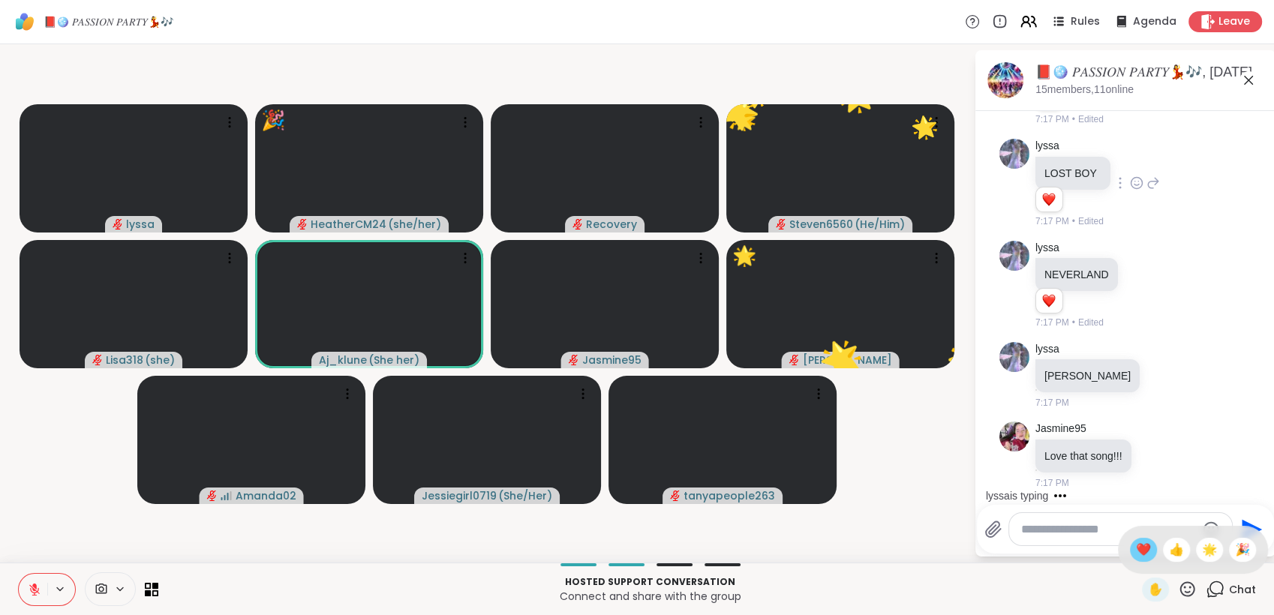
drag, startPoint x: 1133, startPoint y: 552, endPoint x: 1158, endPoint y: 585, distance: 41.9
click at [1134, 552] on div "❤️" at bounding box center [1143, 550] width 27 height 24
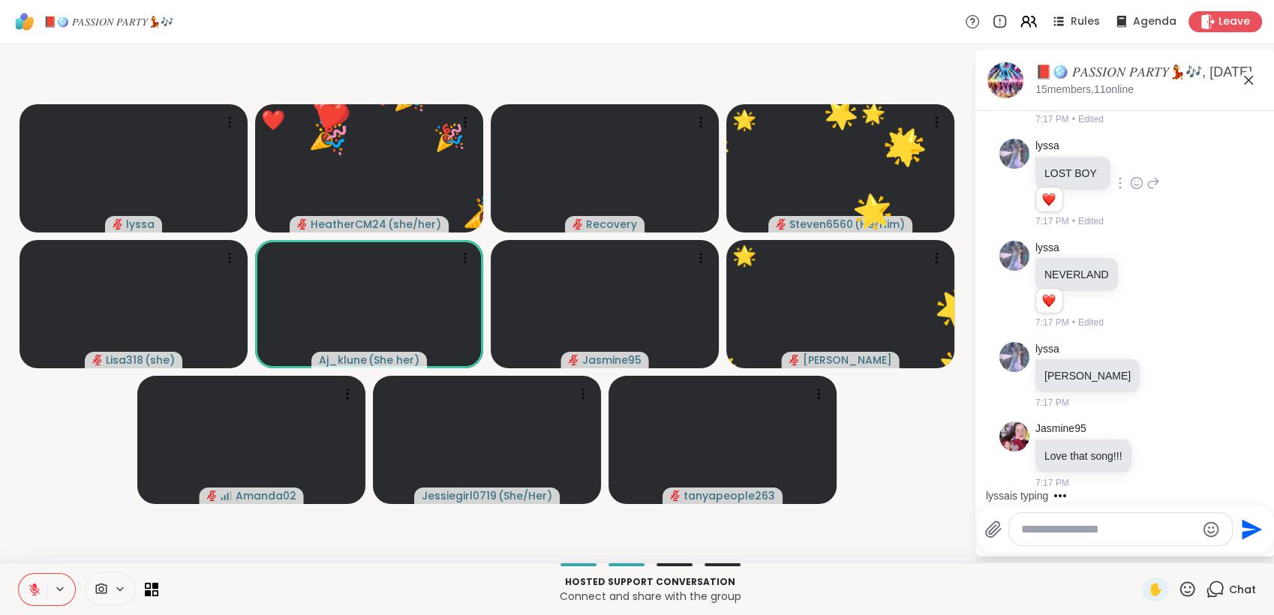
click at [1178, 585] on icon at bounding box center [1187, 589] width 19 height 19
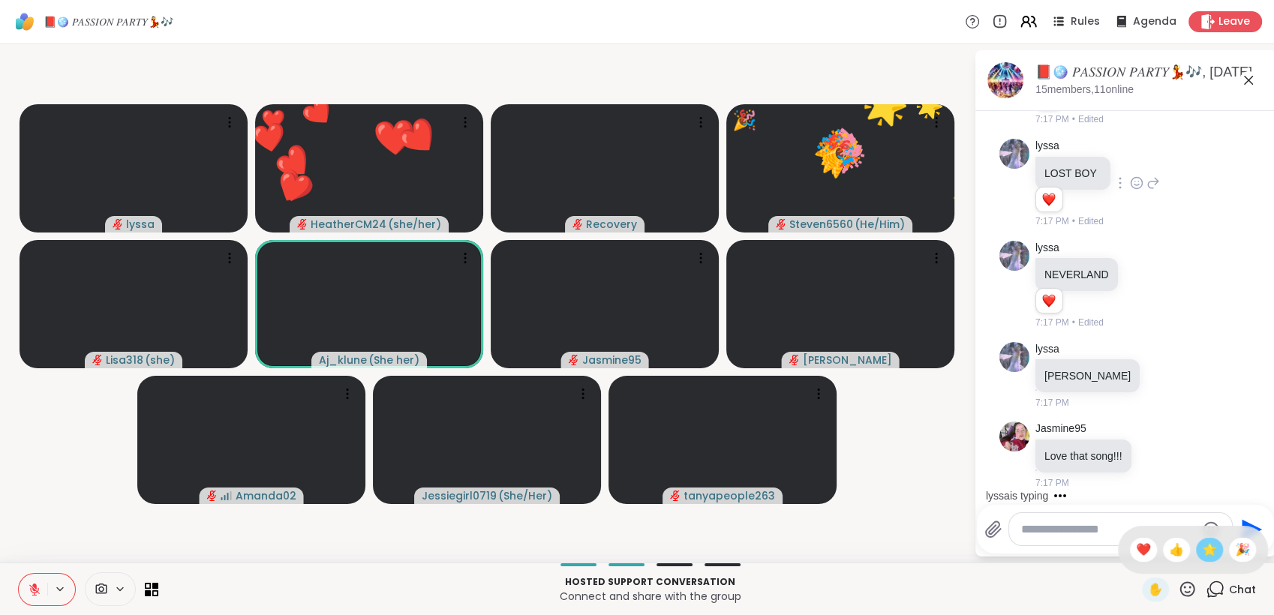
click at [1202, 547] on span "🌟" at bounding box center [1209, 550] width 15 height 18
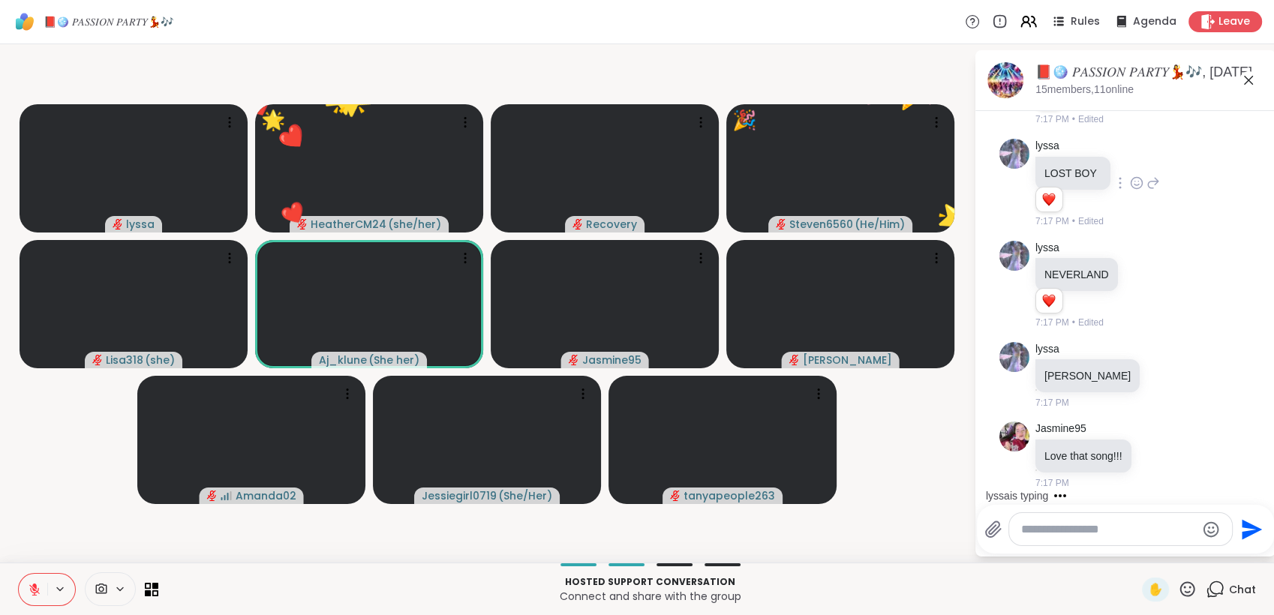
click at [1178, 588] on icon at bounding box center [1187, 589] width 19 height 19
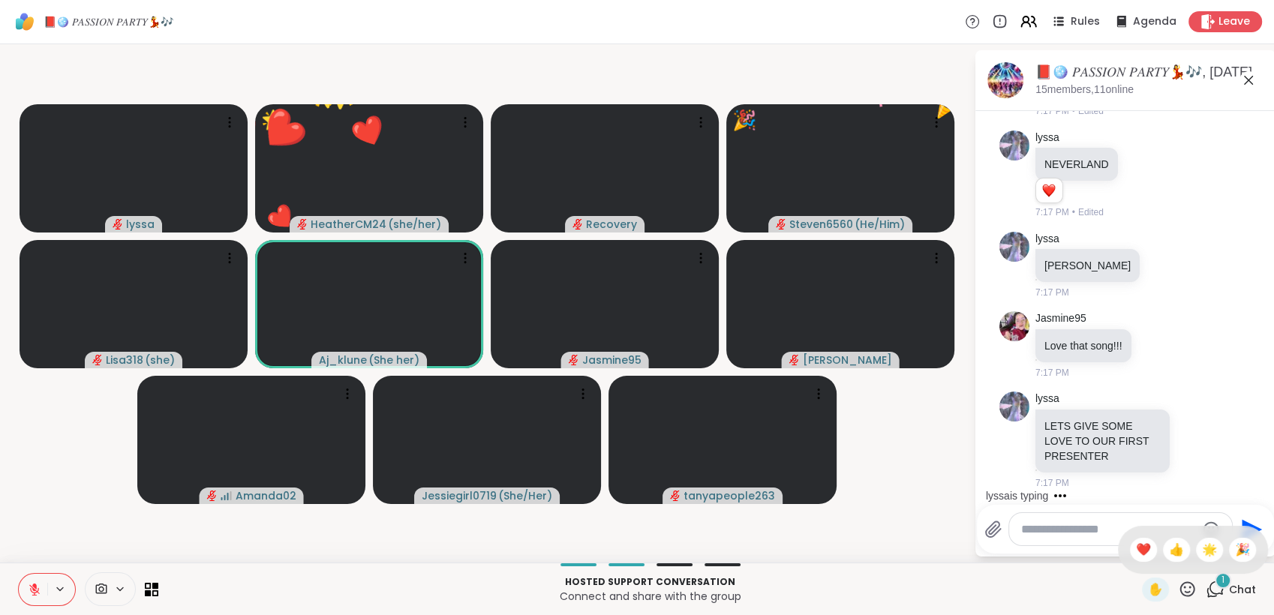
scroll to position [3670, 0]
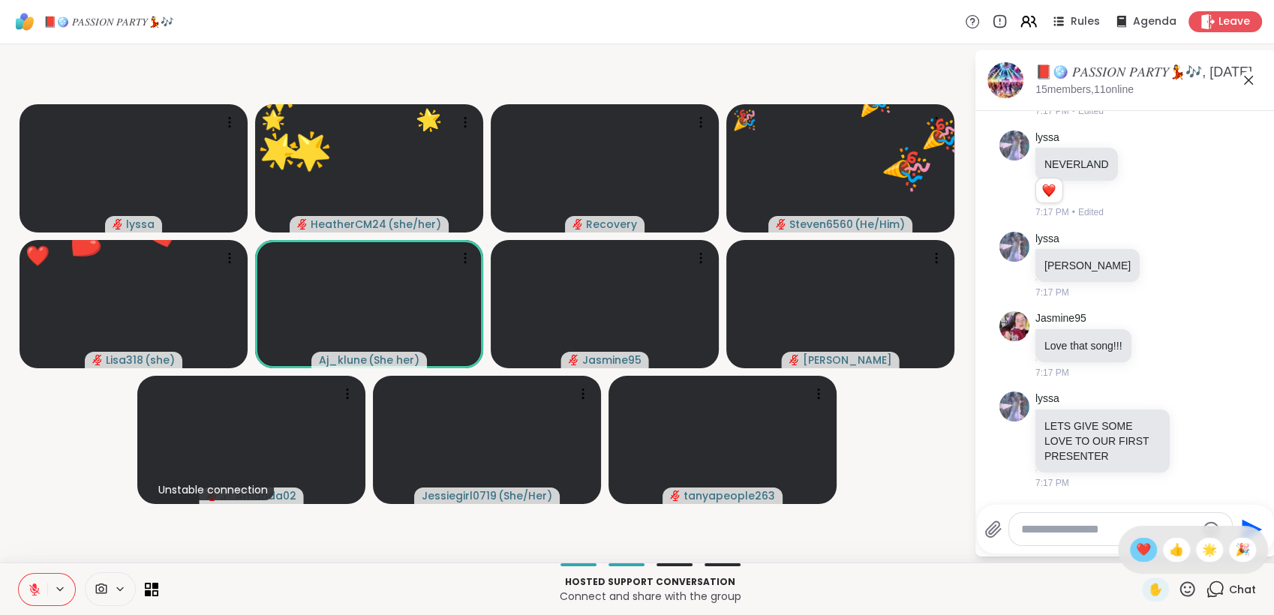
click at [1136, 550] on span "❤️" at bounding box center [1143, 550] width 15 height 18
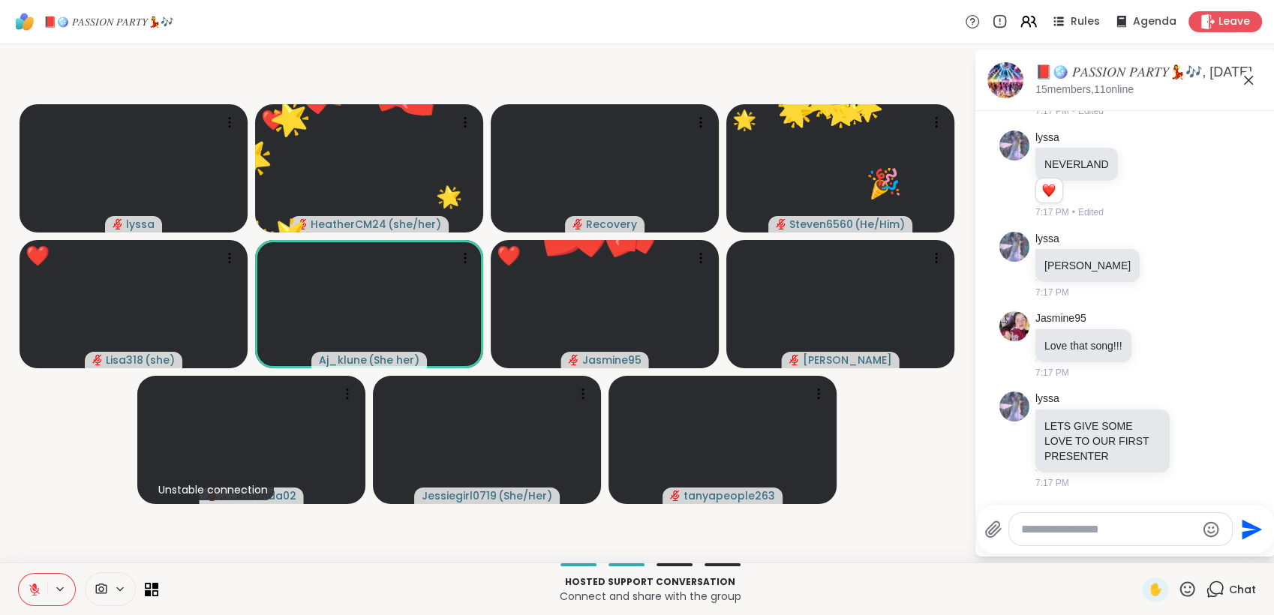
click at [1178, 595] on icon at bounding box center [1187, 589] width 19 height 19
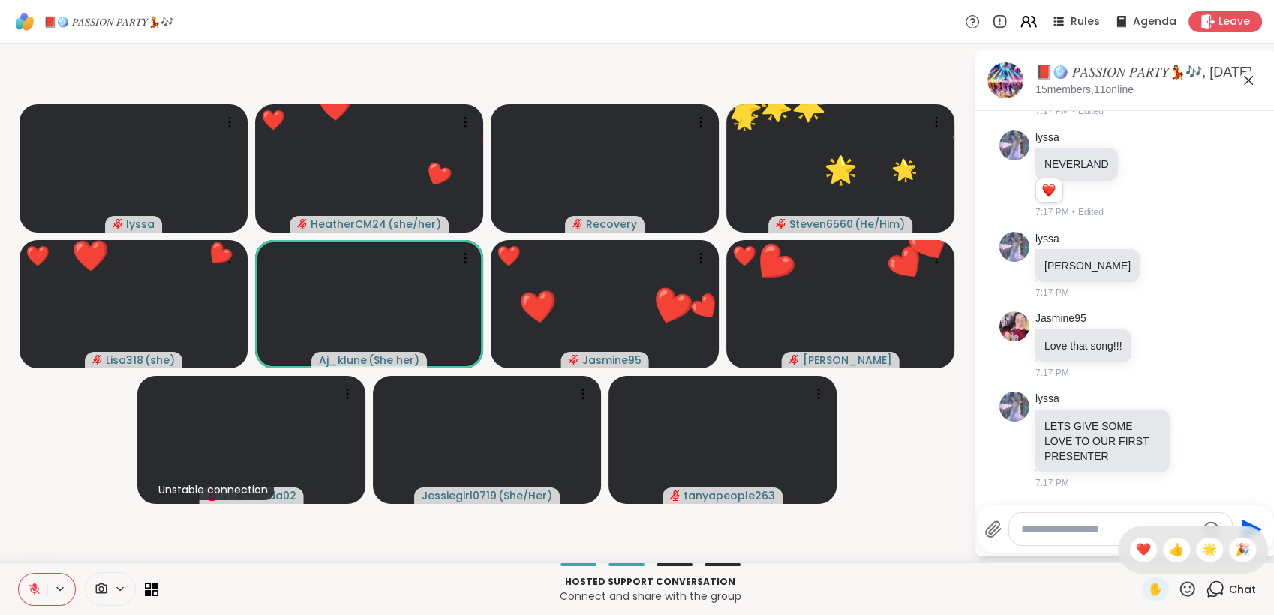
drag, startPoint x: 1195, startPoint y: 549, endPoint x: 1189, endPoint y: 556, distance: 9.6
click at [1202, 546] on span "🌟" at bounding box center [1209, 550] width 15 height 18
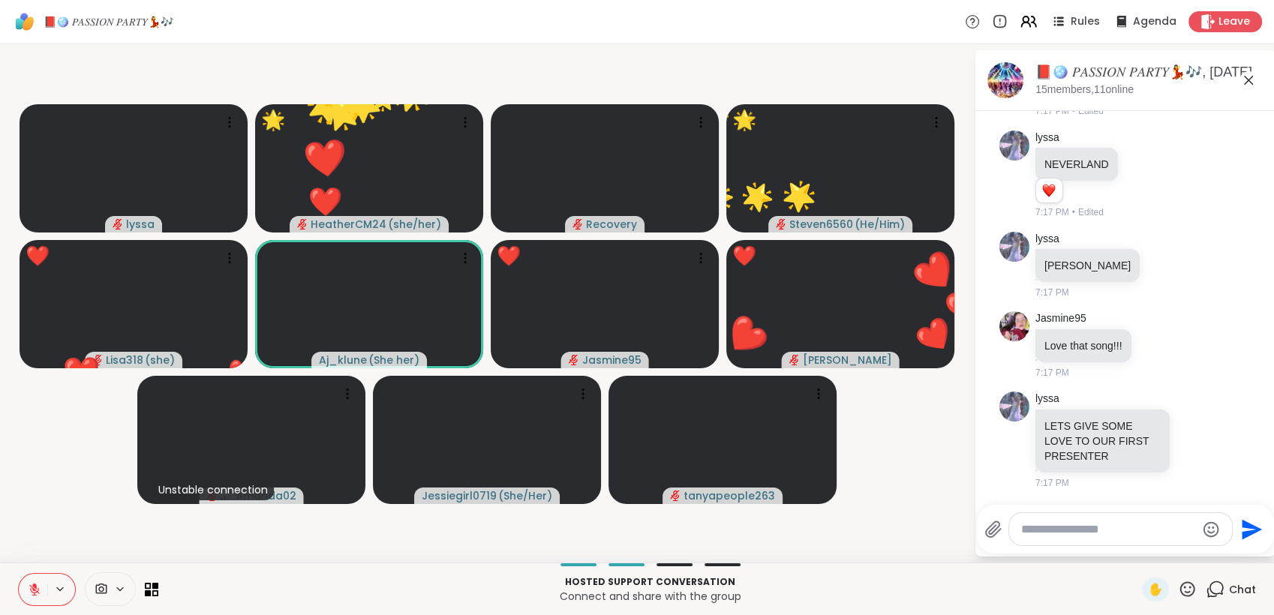
click at [1178, 585] on icon at bounding box center [1187, 589] width 19 height 19
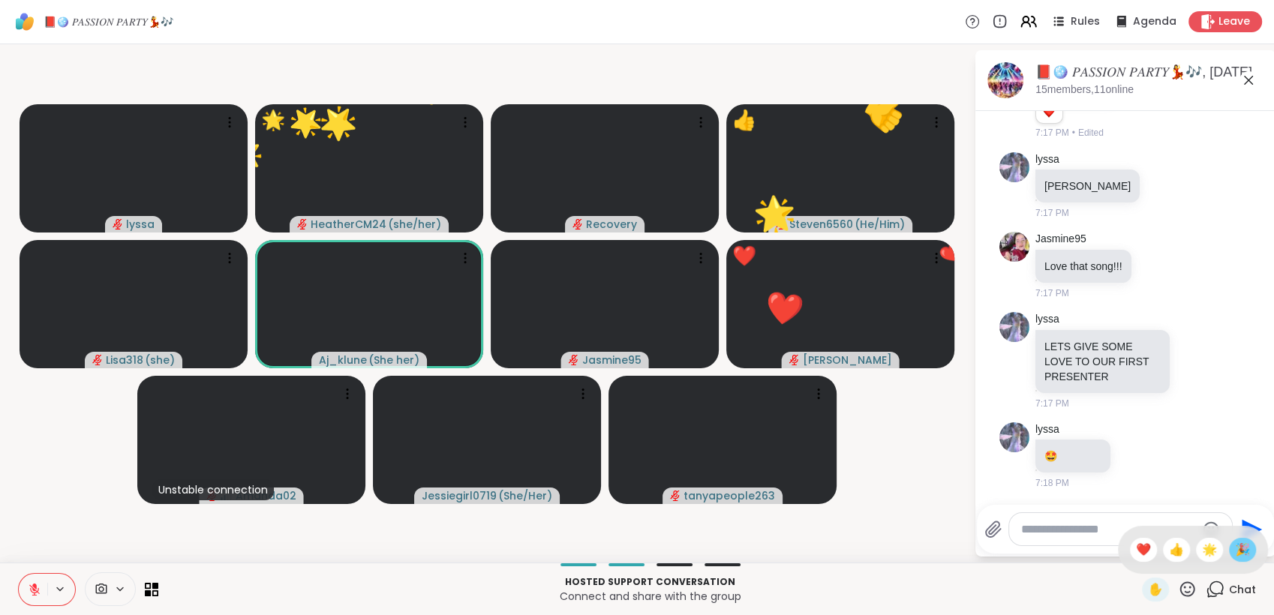
scroll to position [3750, 0]
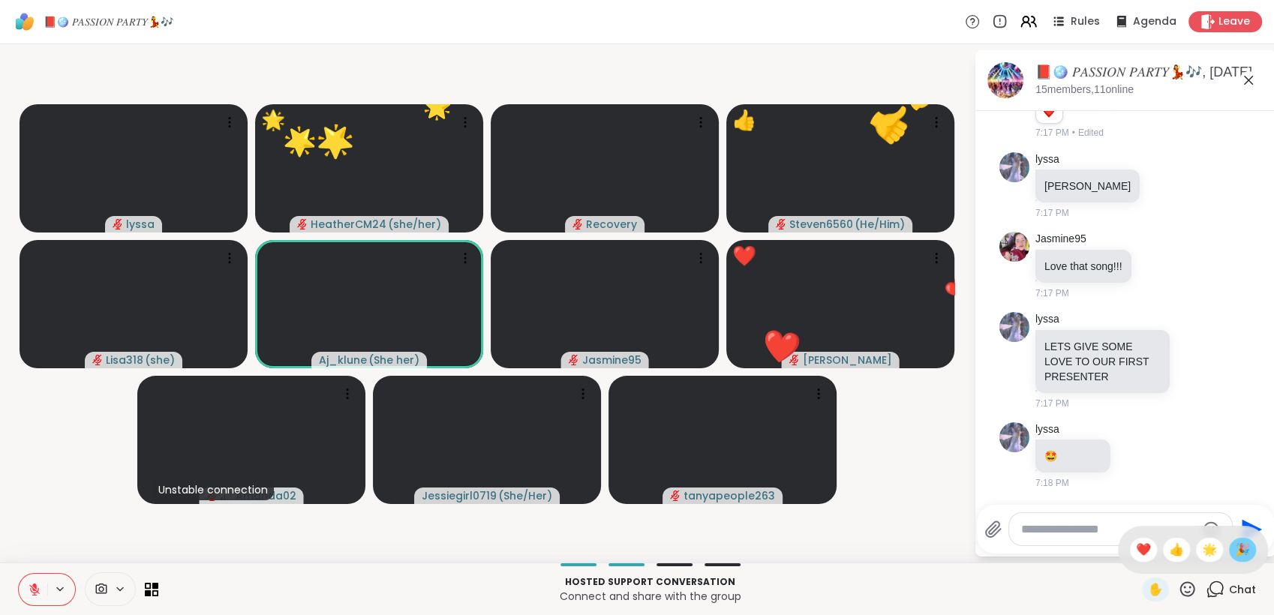
click at [1235, 552] on span "🎉" at bounding box center [1242, 550] width 15 height 18
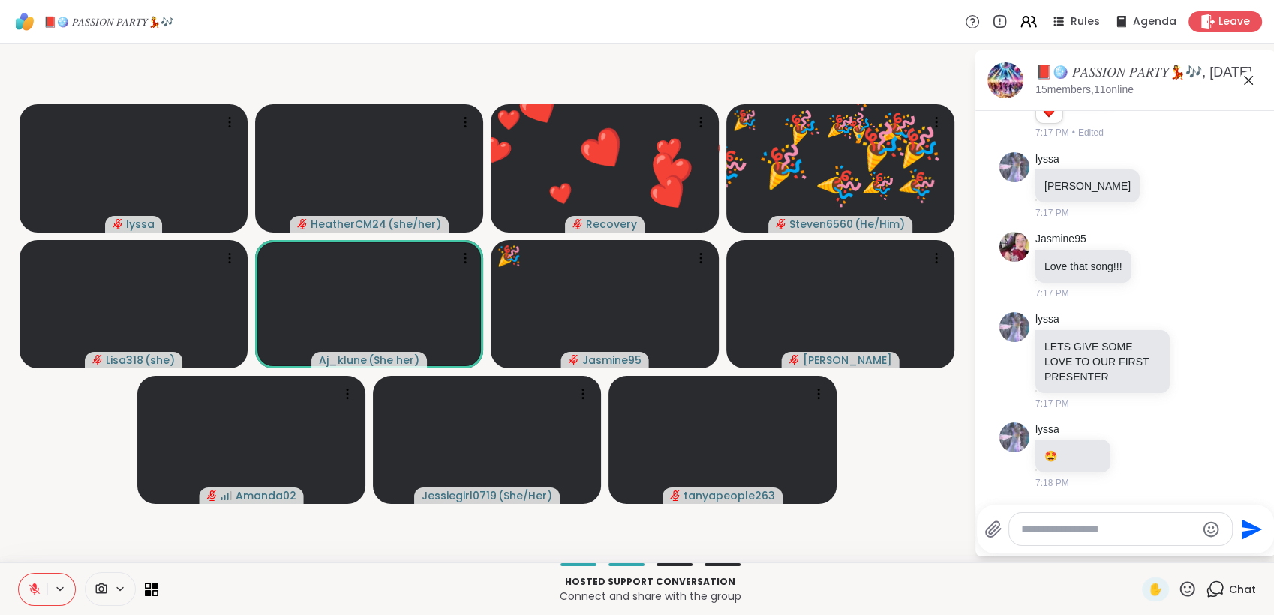
click at [1181, 583] on icon at bounding box center [1188, 589] width 15 height 15
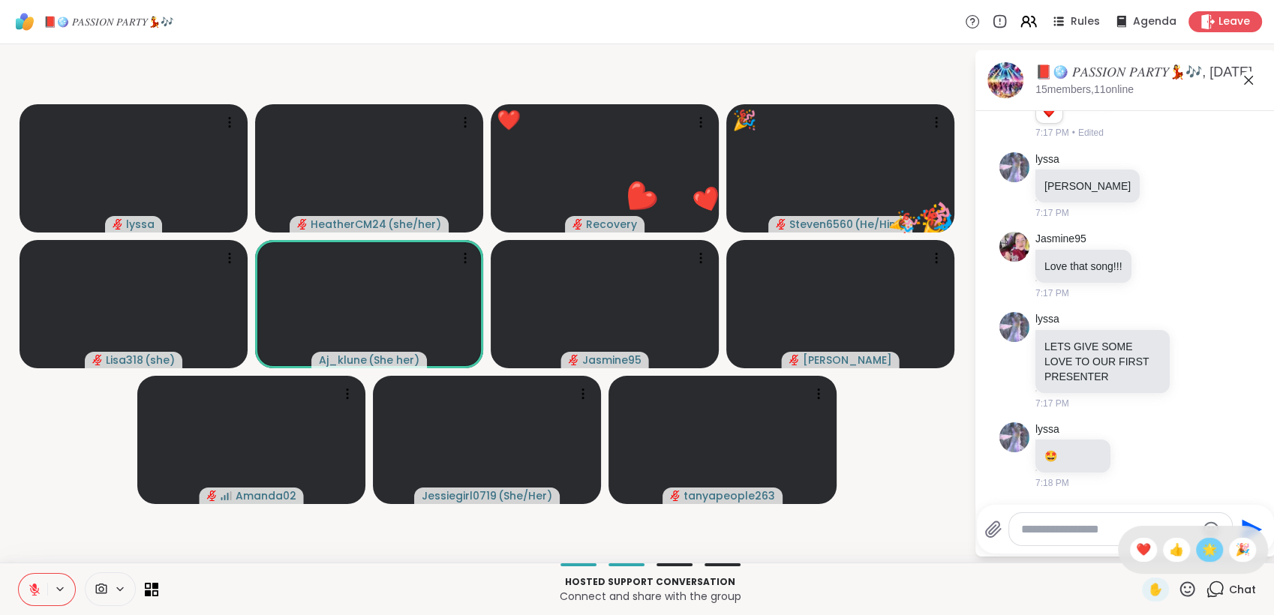
click at [1202, 552] on span "🌟" at bounding box center [1209, 550] width 15 height 18
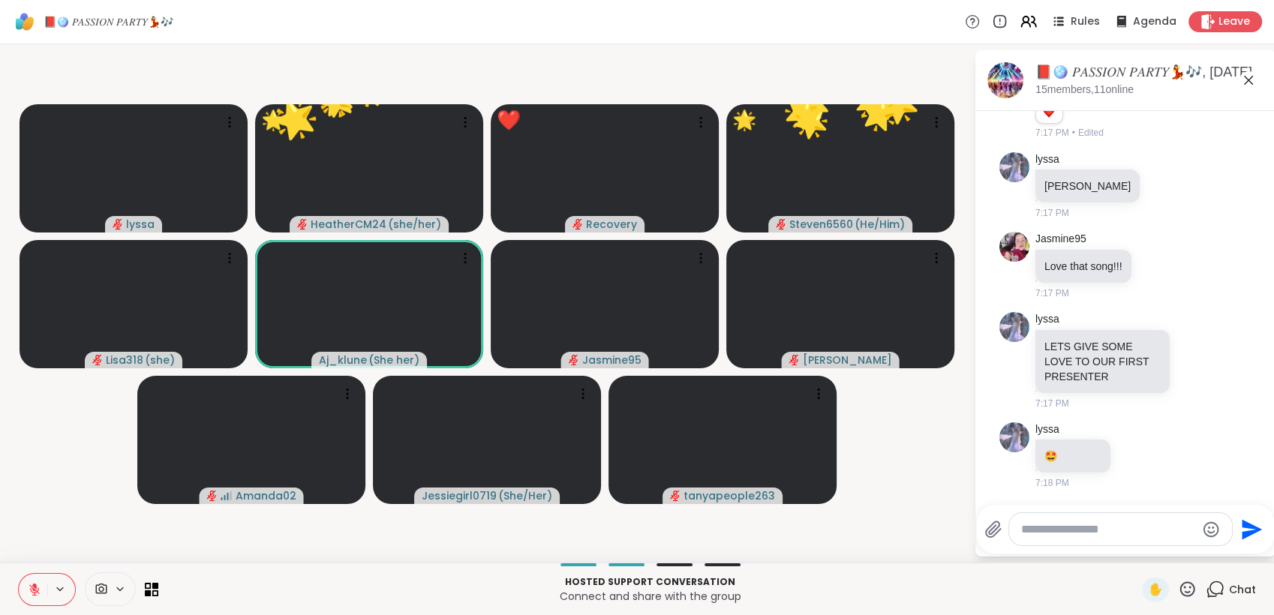
click at [1178, 588] on icon at bounding box center [1187, 589] width 19 height 19
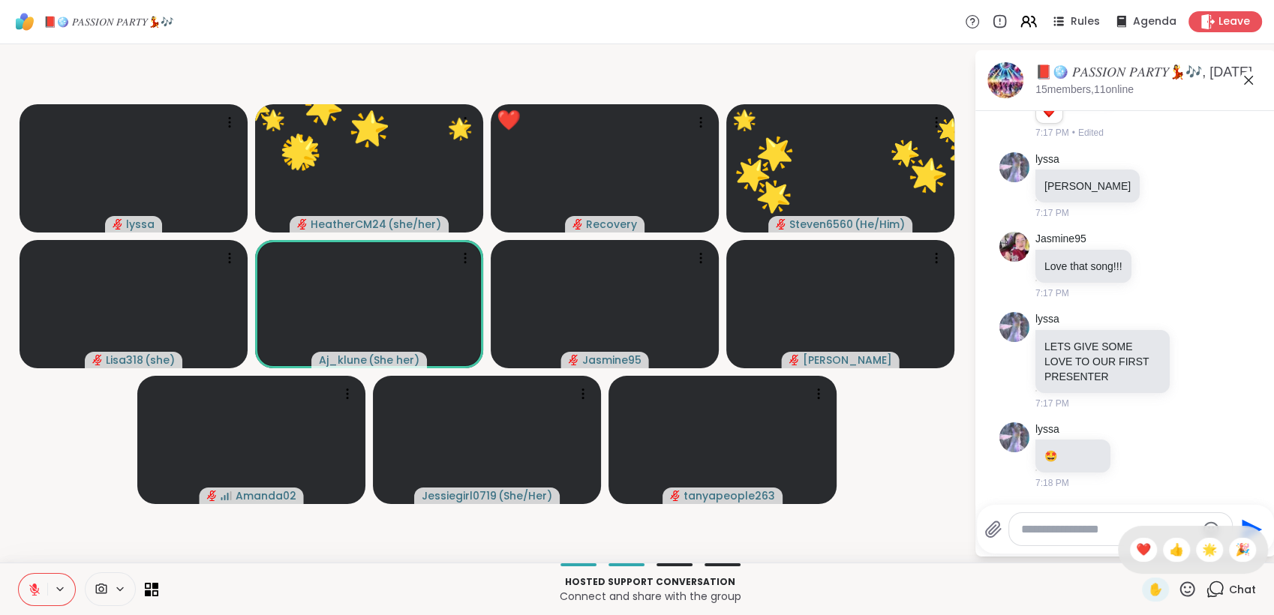
click at [1136, 550] on span "❤️" at bounding box center [1143, 550] width 15 height 18
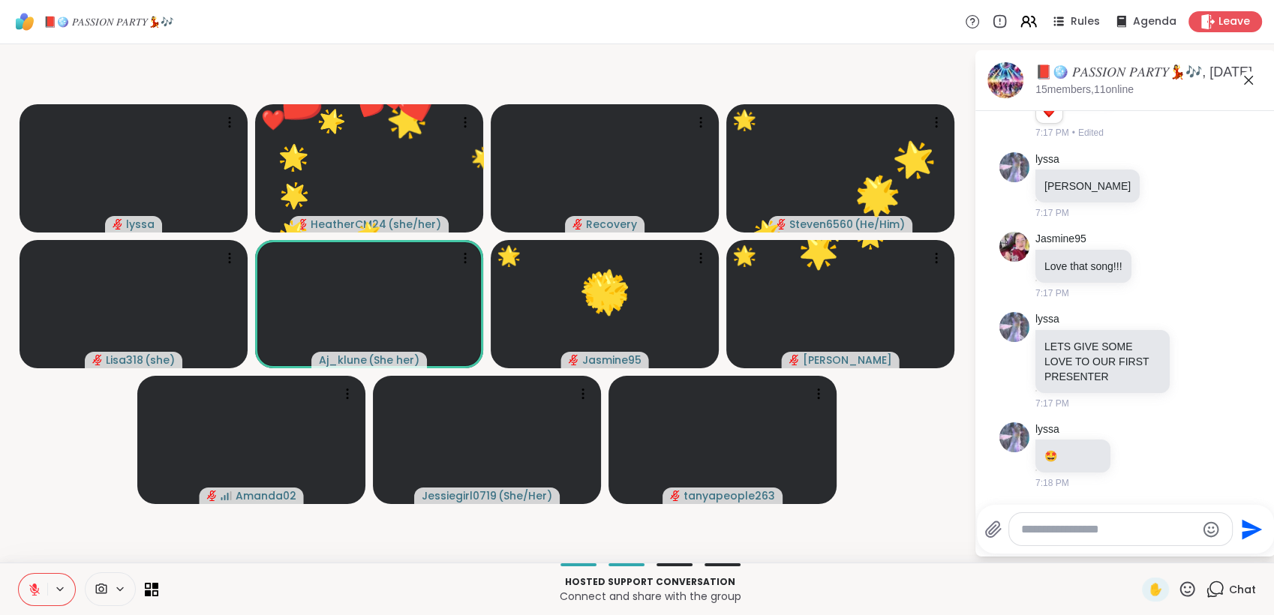
click at [1178, 591] on icon at bounding box center [1187, 589] width 19 height 19
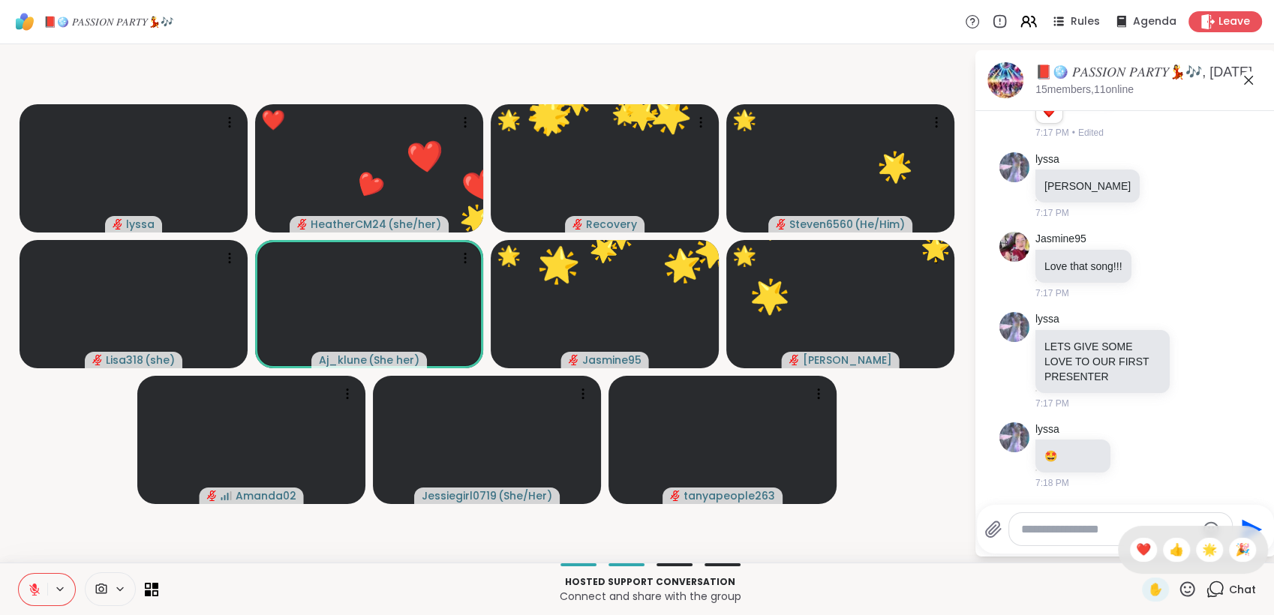
drag, startPoint x: 1196, startPoint y: 552, endPoint x: 1173, endPoint y: 582, distance: 36.9
click at [1202, 552] on span "🌟" at bounding box center [1209, 550] width 15 height 18
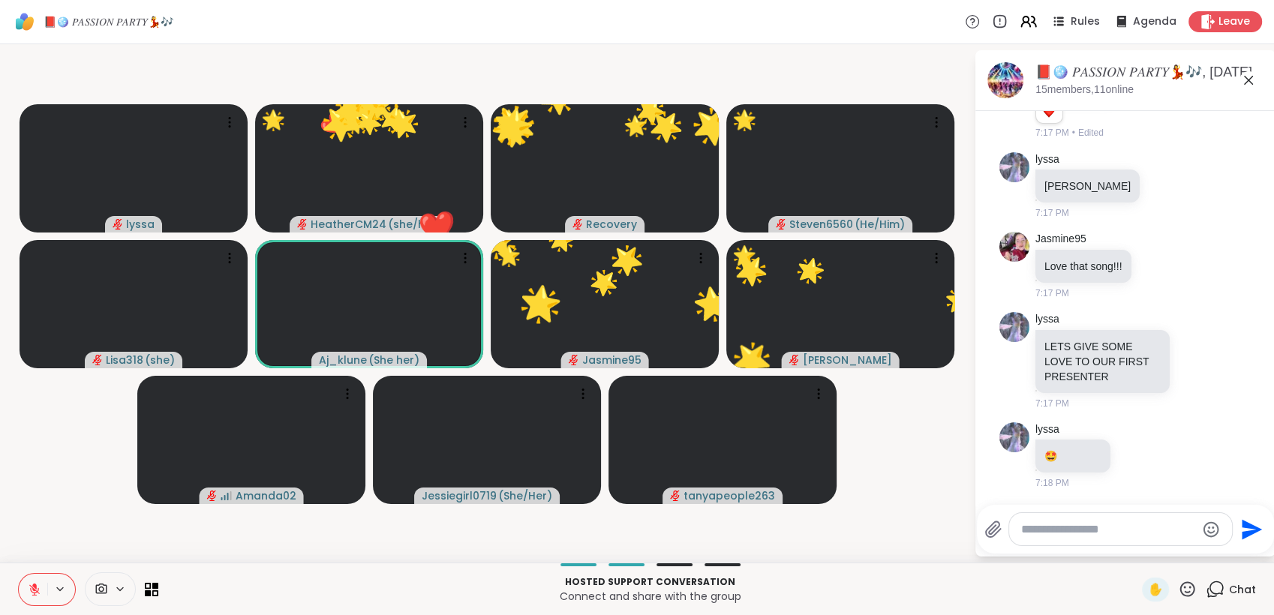
click at [1181, 588] on icon at bounding box center [1188, 589] width 15 height 15
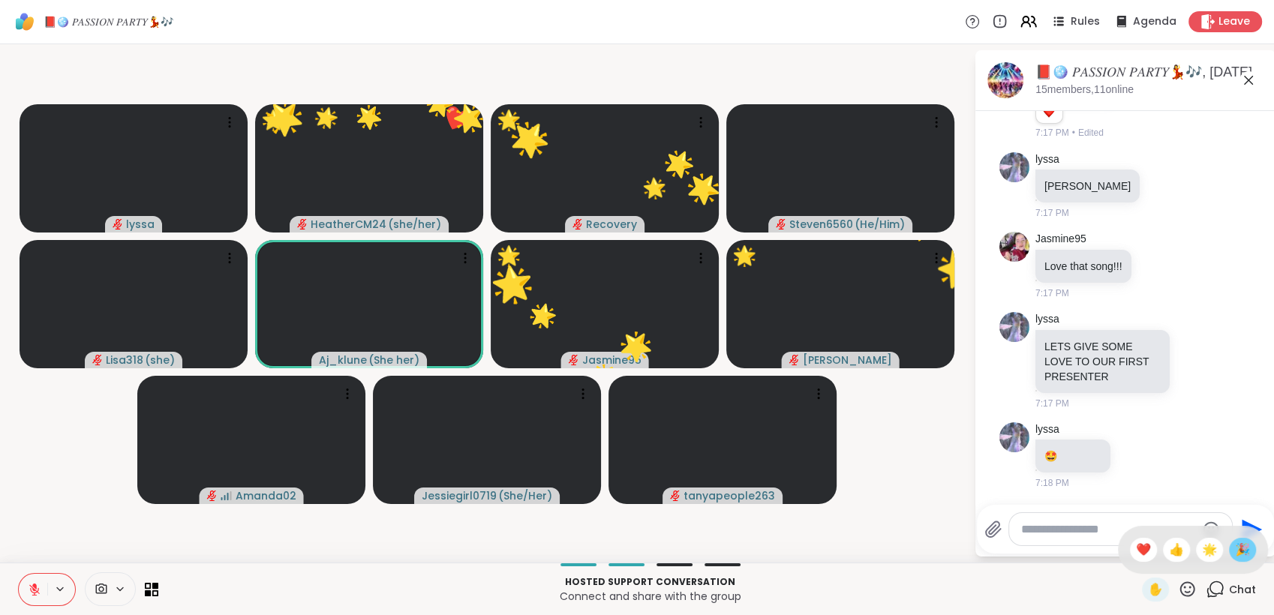
click at [1229, 552] on div "🎉" at bounding box center [1242, 550] width 27 height 24
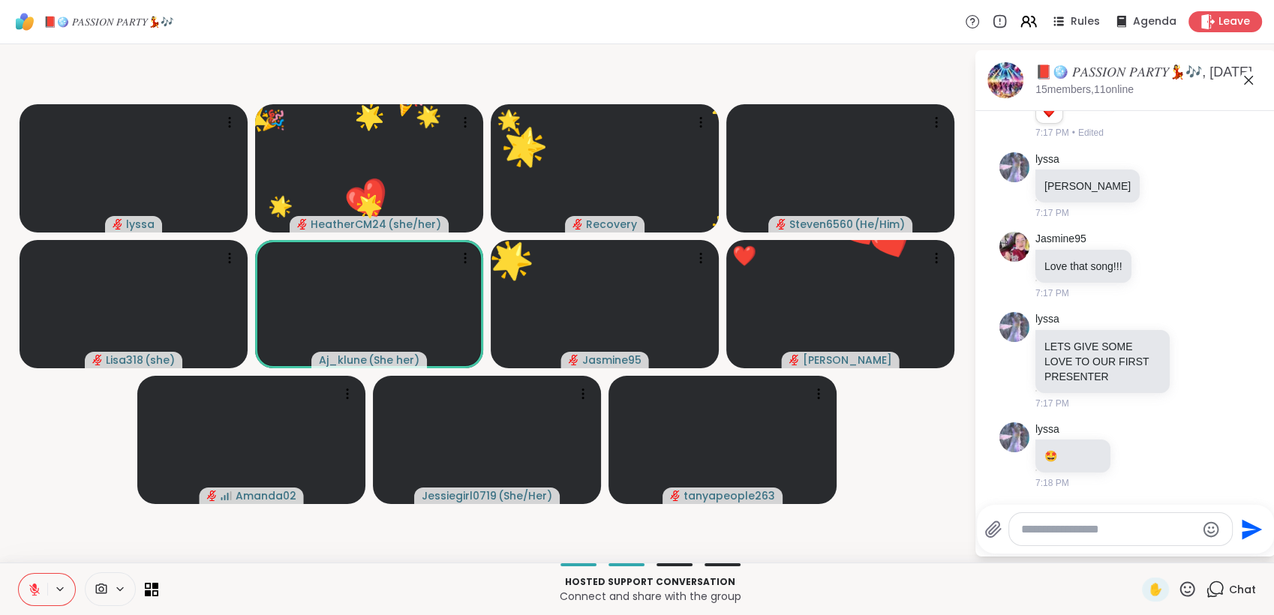
click at [1181, 587] on icon at bounding box center [1188, 589] width 15 height 15
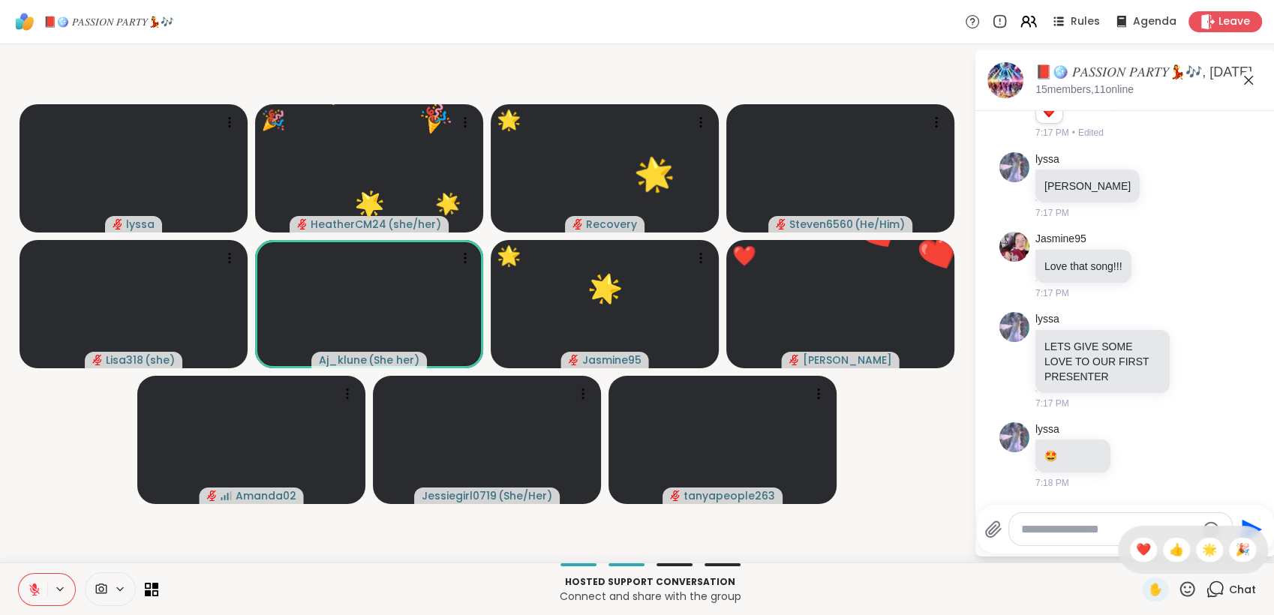
drag, startPoint x: 1228, startPoint y: 549, endPoint x: 1189, endPoint y: 573, distance: 45.8
click at [1235, 550] on span "🎉" at bounding box center [1242, 550] width 15 height 18
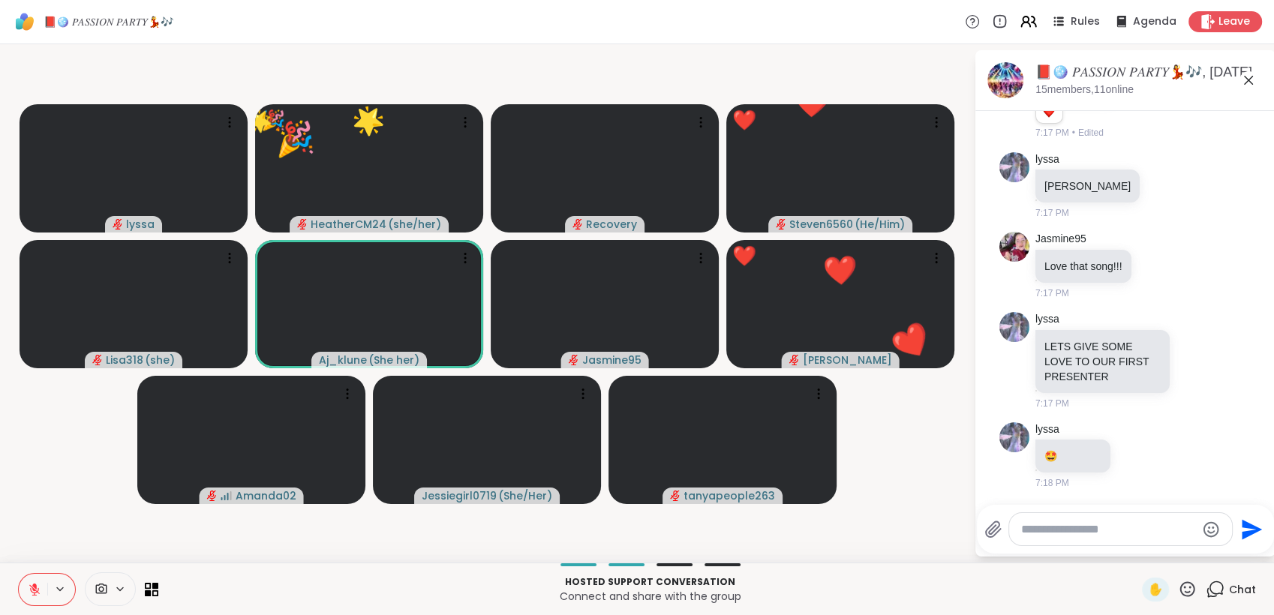
click at [1178, 591] on icon at bounding box center [1187, 589] width 19 height 19
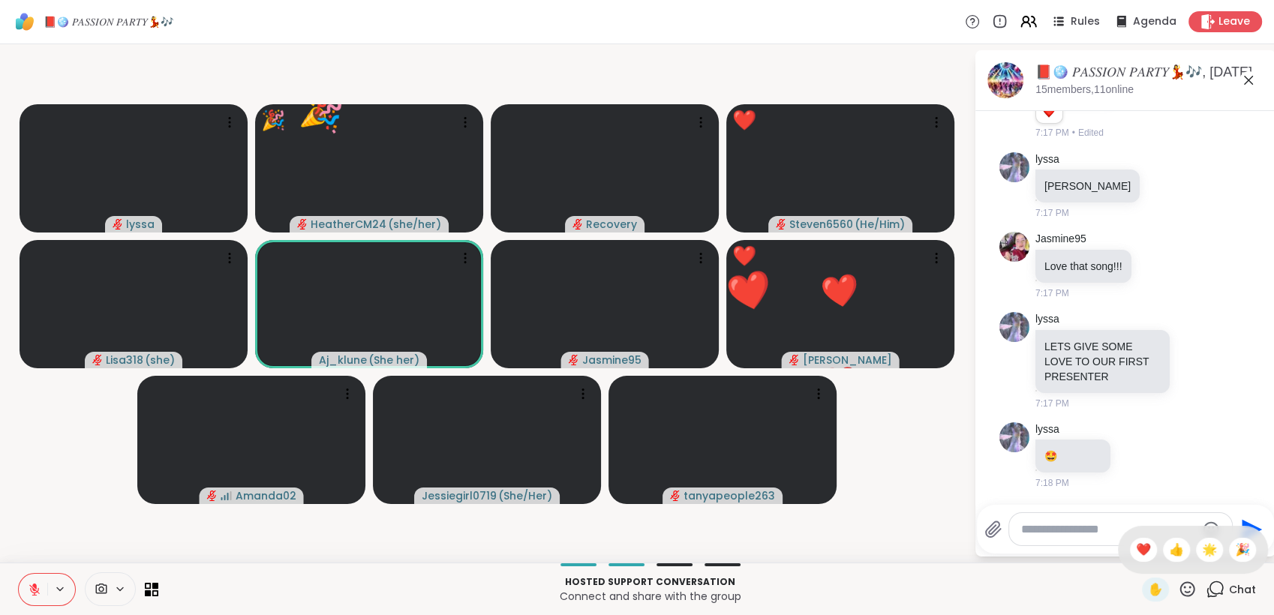
drag, startPoint x: 1193, startPoint y: 553, endPoint x: 1165, endPoint y: 584, distance: 41.4
click at [1202, 556] on span "🌟" at bounding box center [1209, 550] width 15 height 18
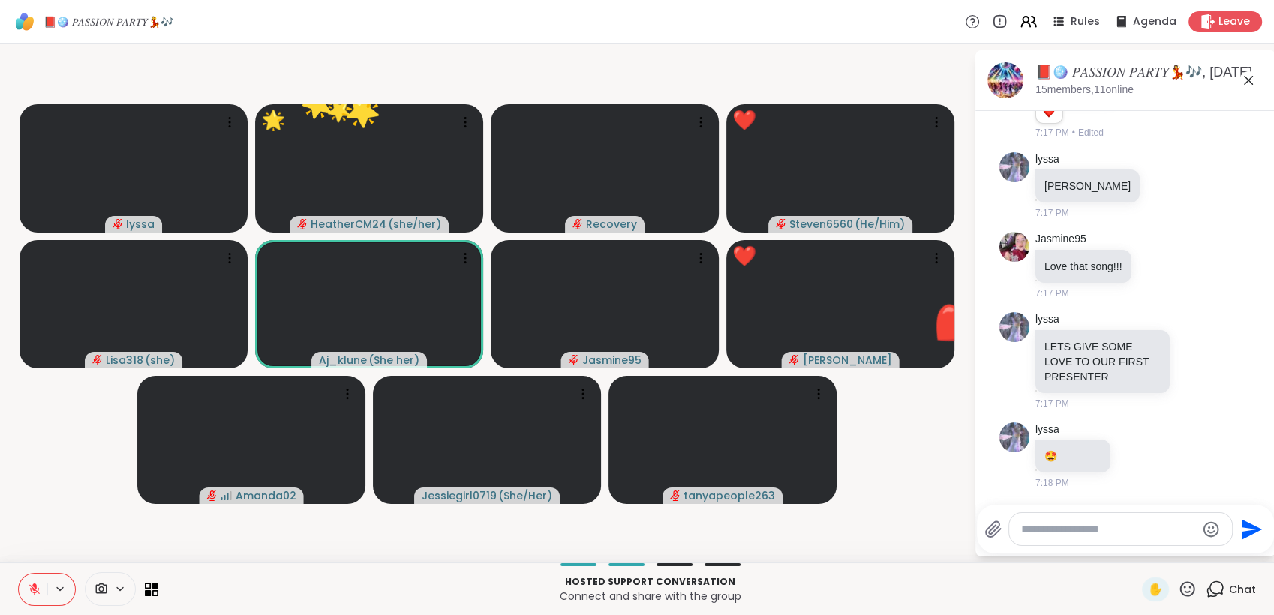
click at [1182, 591] on icon at bounding box center [1188, 589] width 15 height 15
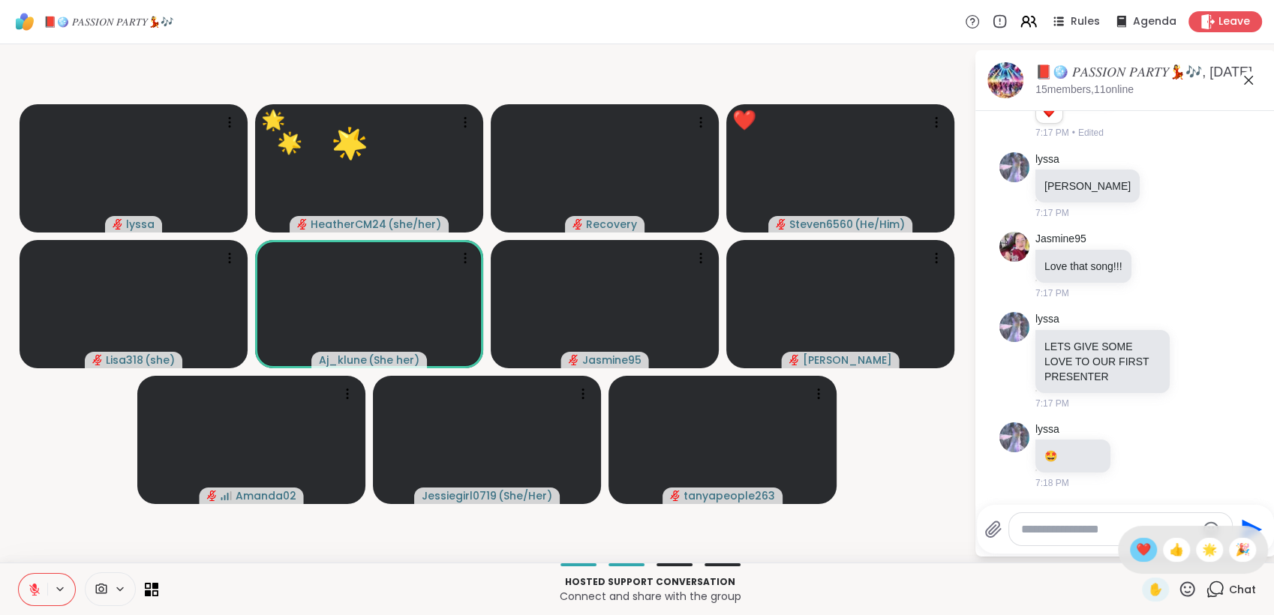
click at [1136, 552] on span "❤️" at bounding box center [1143, 550] width 15 height 18
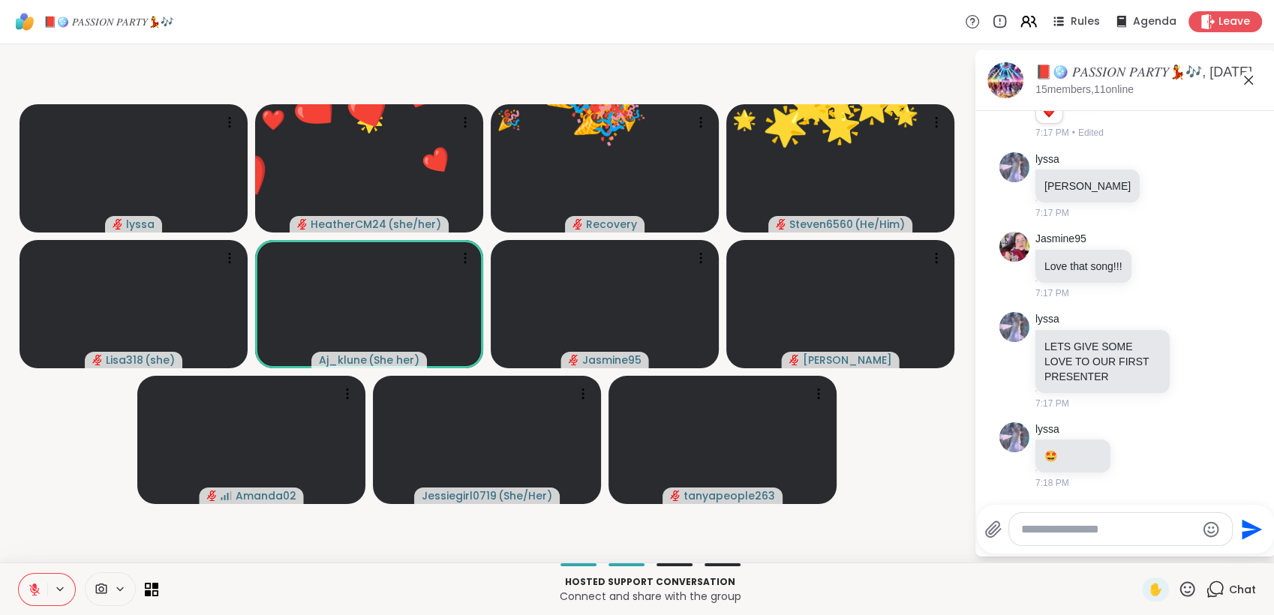
click at [1181, 587] on icon at bounding box center [1188, 589] width 15 height 15
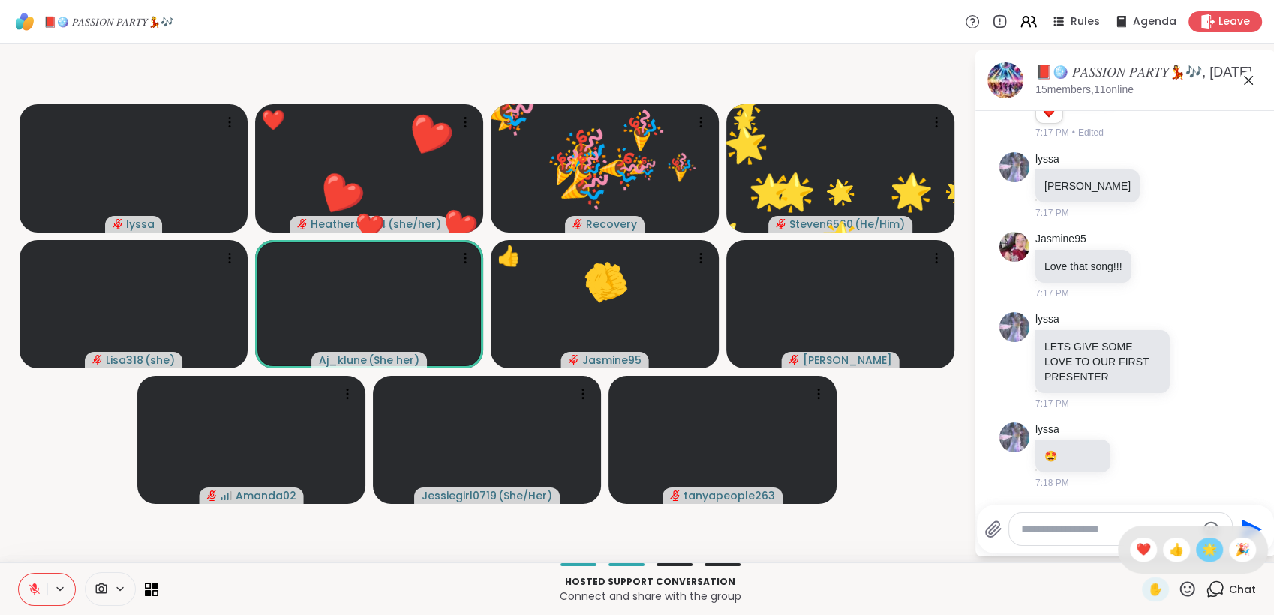
click at [1202, 555] on span "🌟" at bounding box center [1209, 550] width 15 height 18
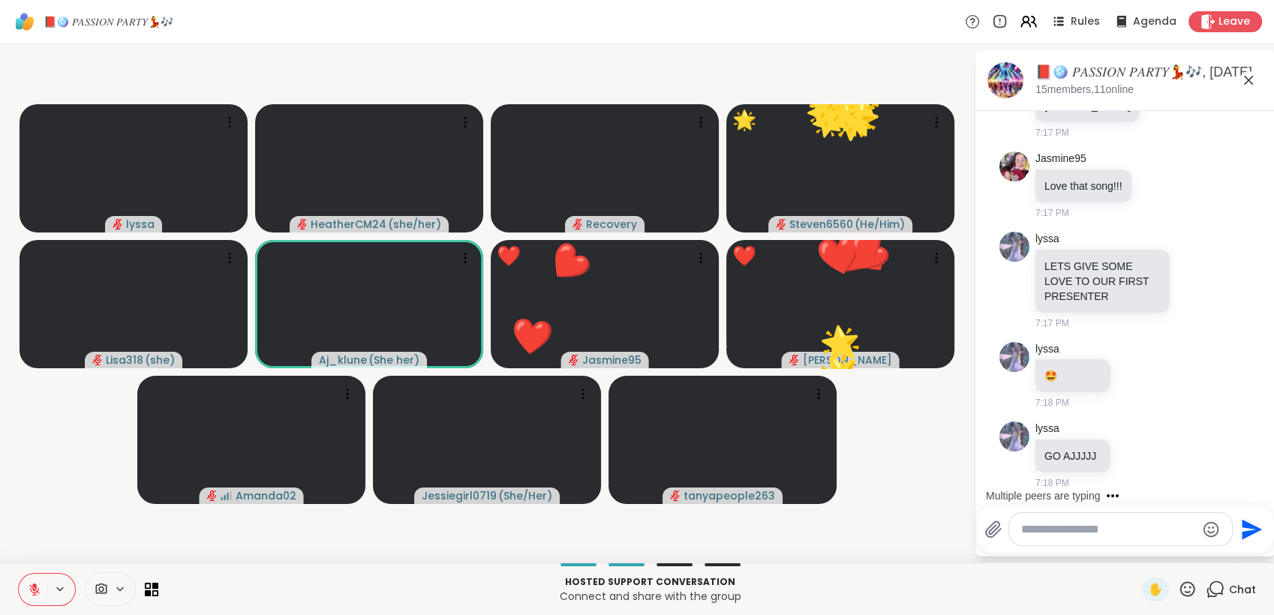
scroll to position [3830, 0]
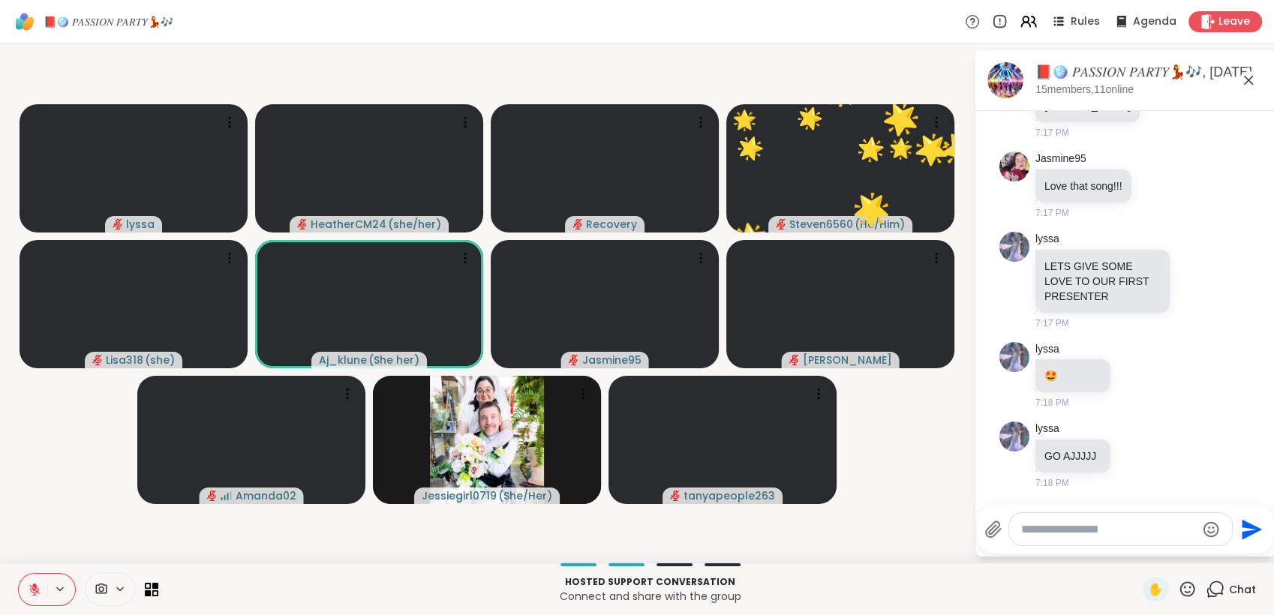
click at [1178, 588] on icon at bounding box center [1187, 589] width 19 height 19
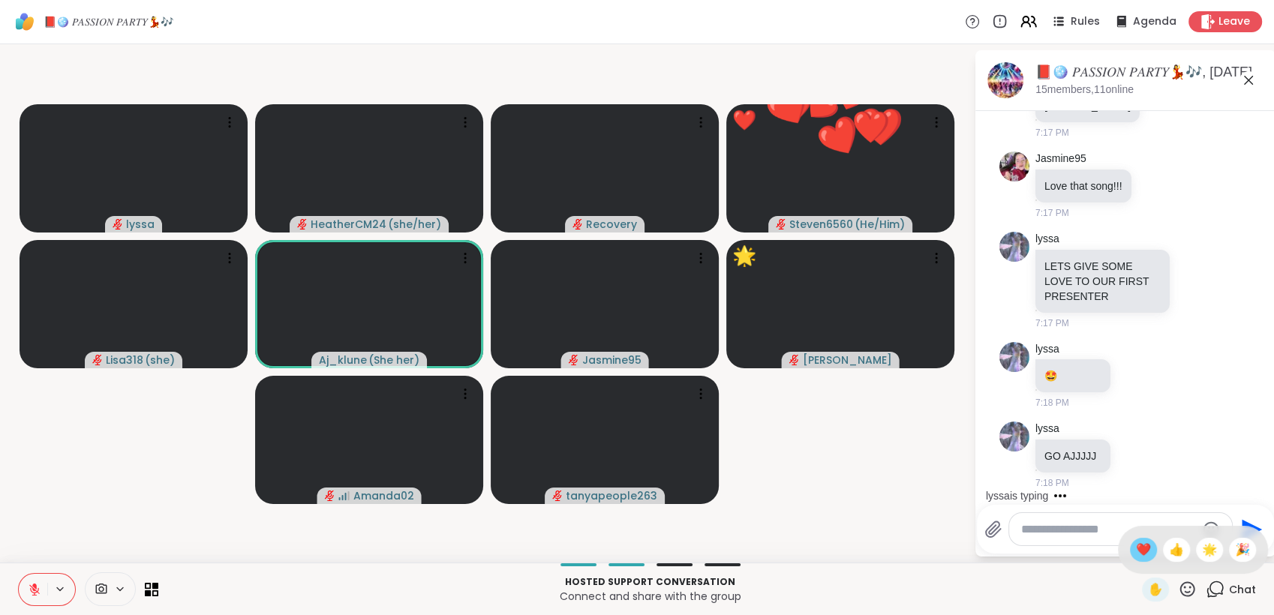
click at [1136, 552] on span "❤️" at bounding box center [1143, 550] width 15 height 18
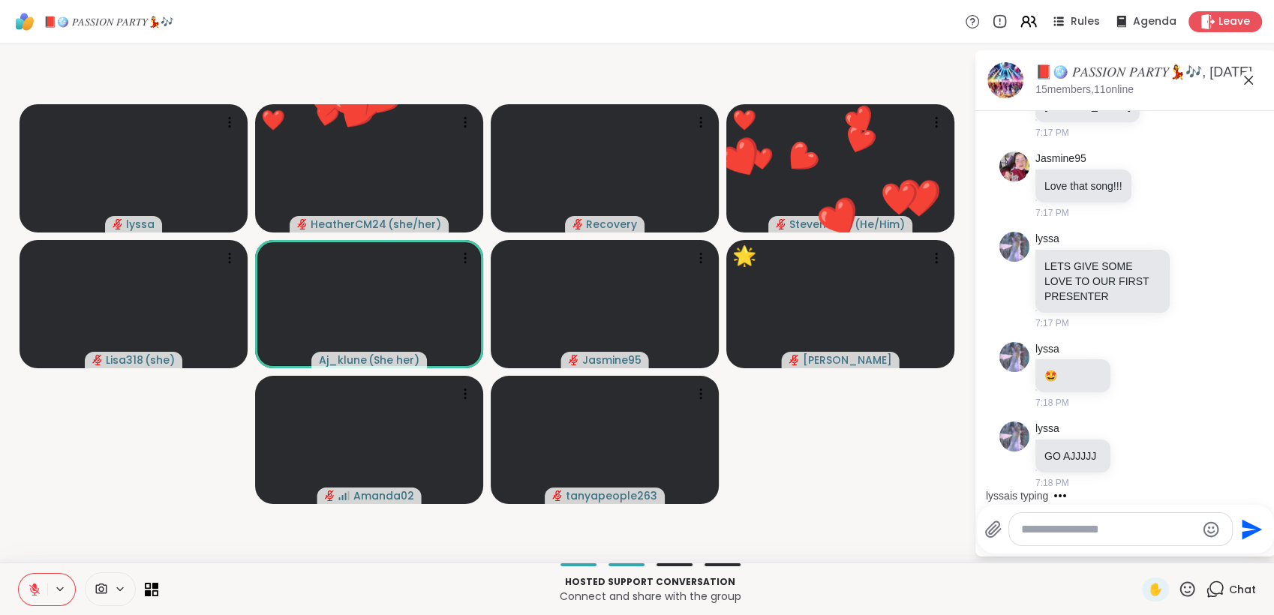
scroll to position [3909, 0]
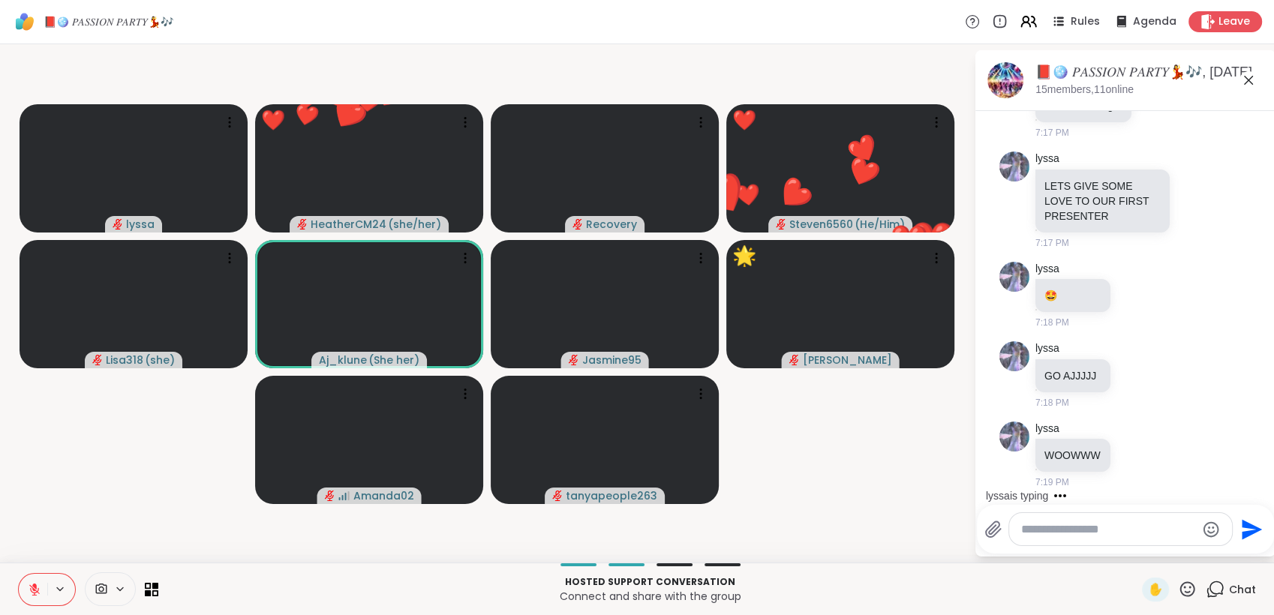
click at [1178, 591] on icon at bounding box center [1187, 589] width 19 height 19
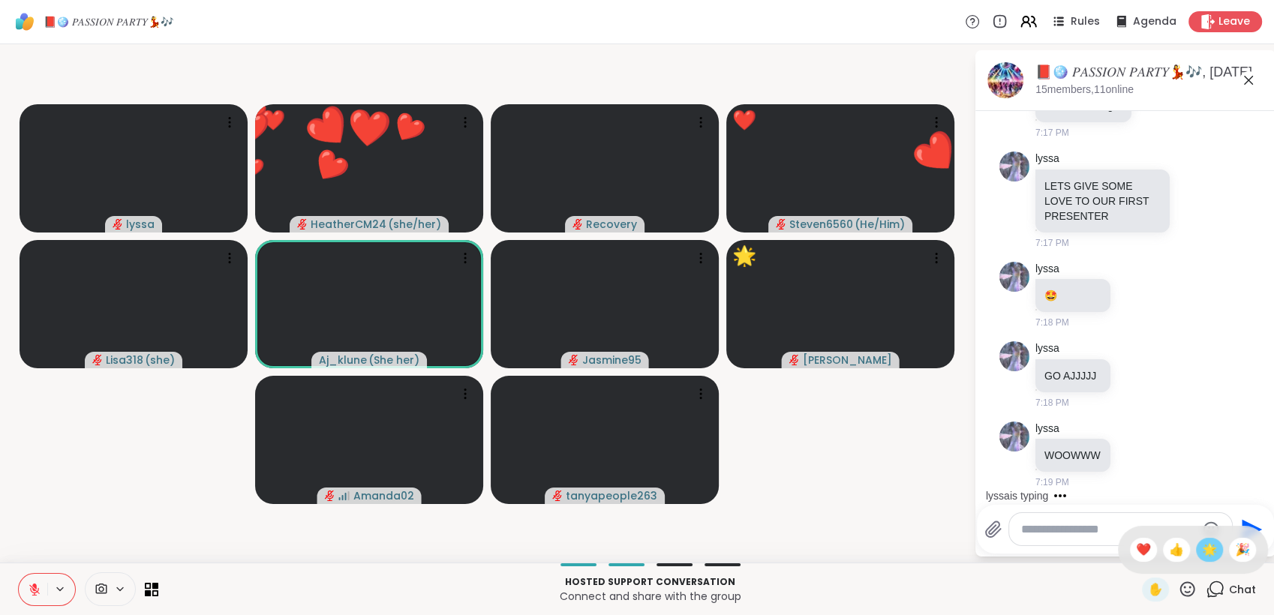
scroll to position [3989, 0]
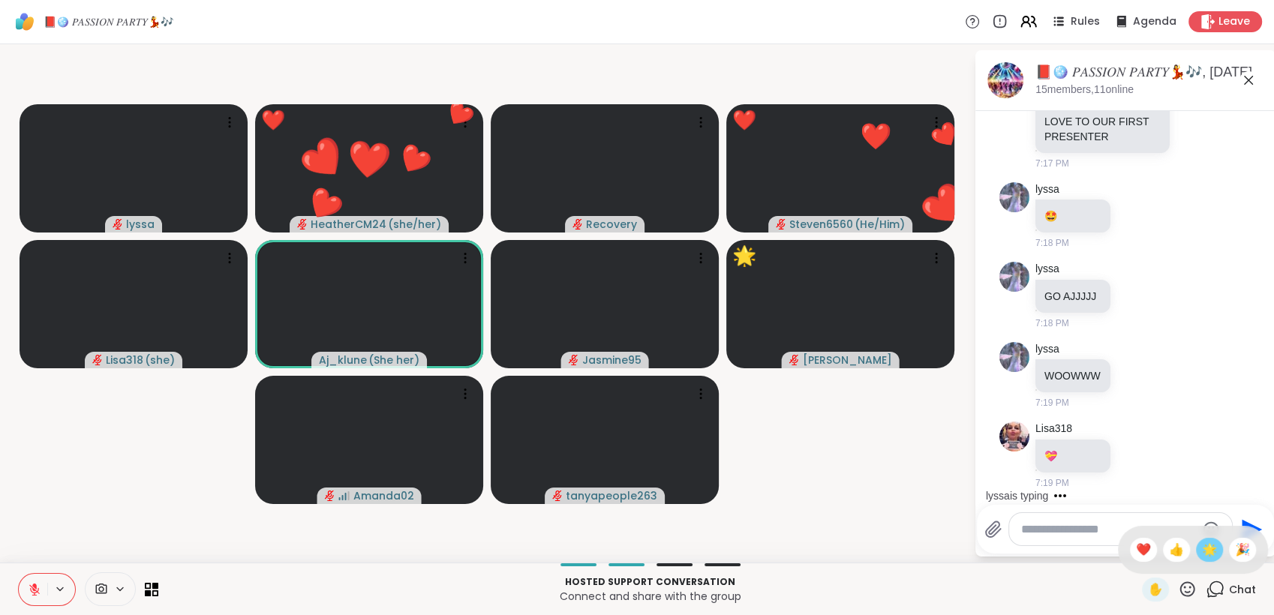
click at [1197, 561] on div "🌟" at bounding box center [1209, 550] width 27 height 24
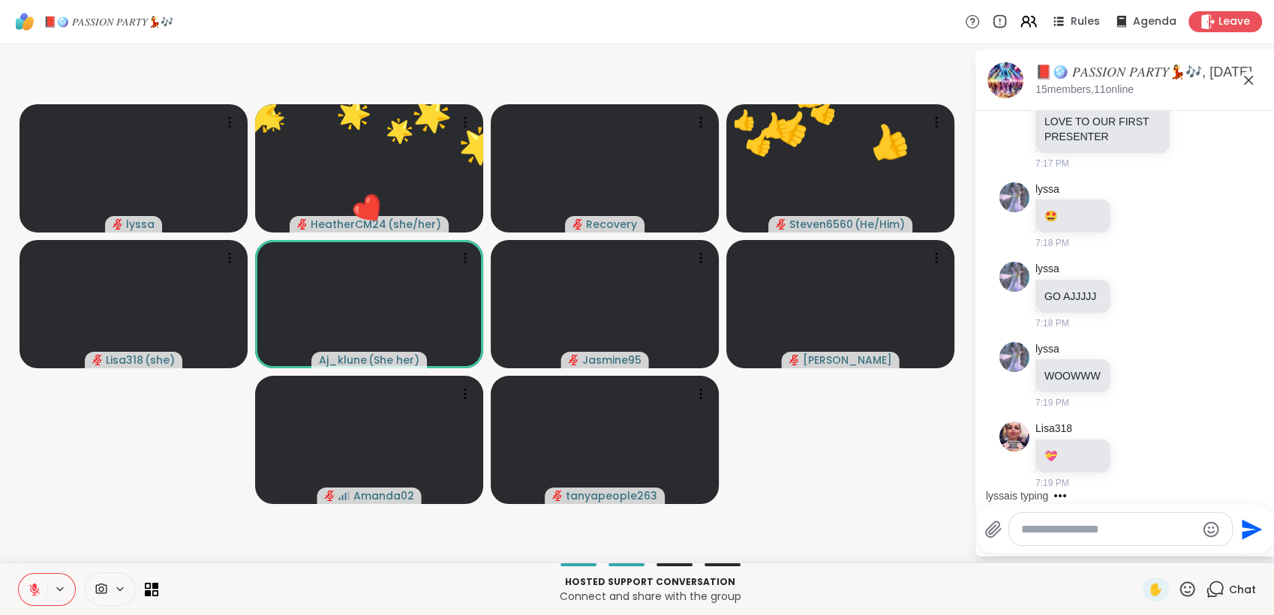
drag, startPoint x: 1178, startPoint y: 588, endPoint x: 1191, endPoint y: 579, distance: 16.1
click at [1180, 588] on icon at bounding box center [1187, 589] width 19 height 19
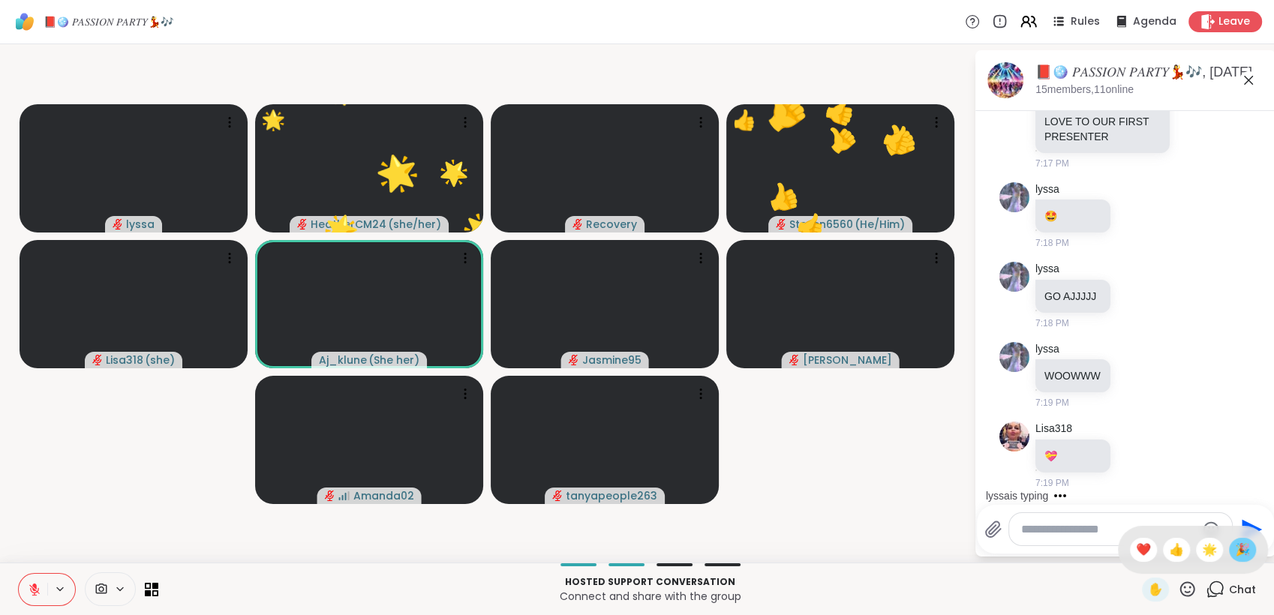
scroll to position [4069, 0]
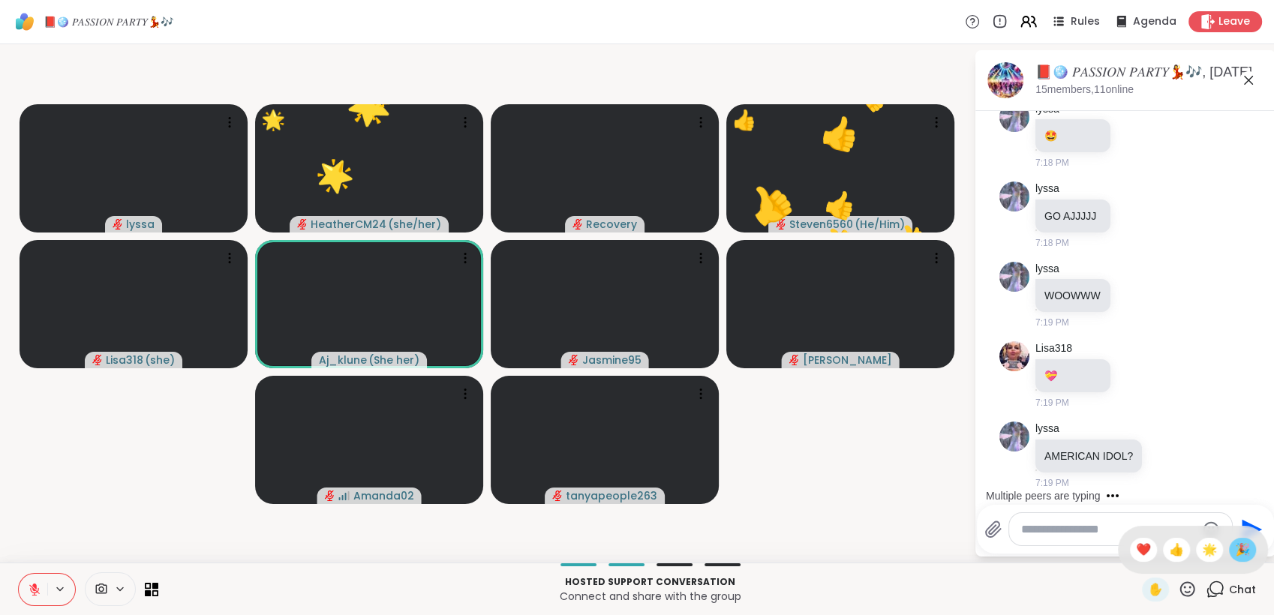
click at [1229, 549] on div "🎉" at bounding box center [1242, 550] width 27 height 24
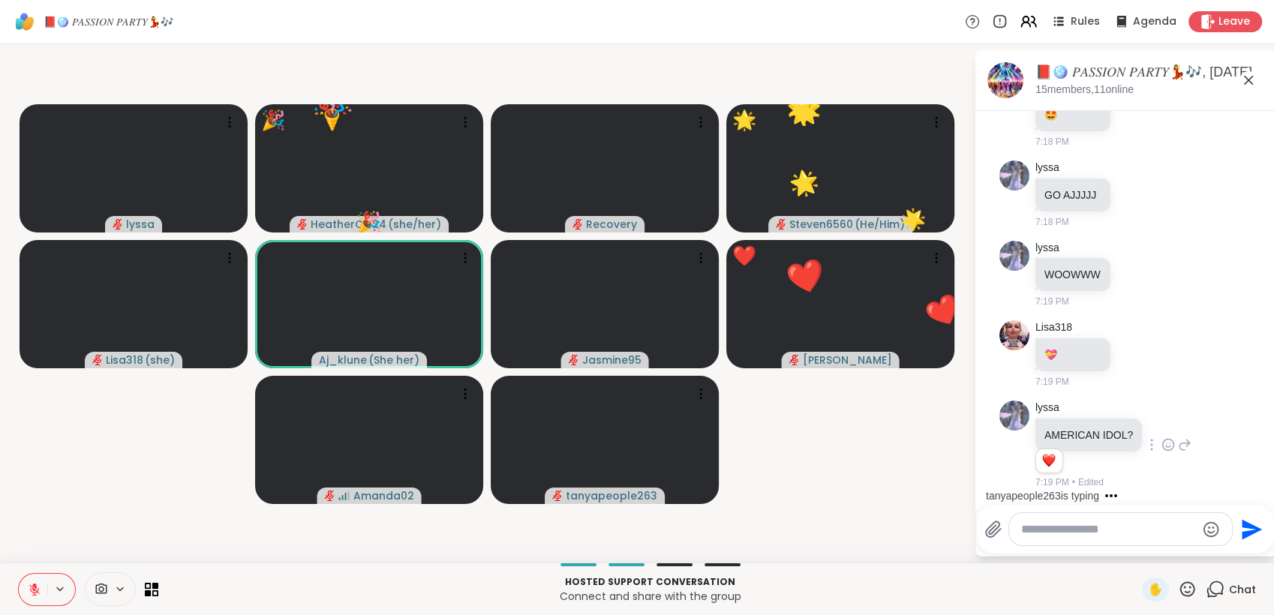
scroll to position [4090, 0]
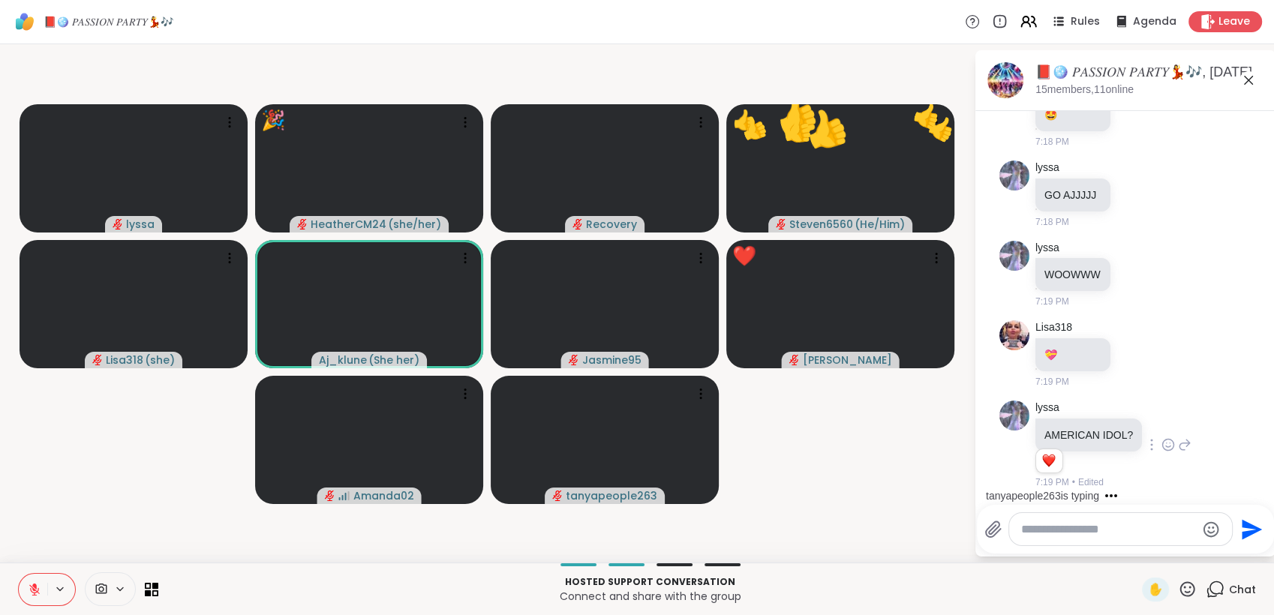
click at [1163, 449] on icon at bounding box center [1169, 445] width 14 height 15
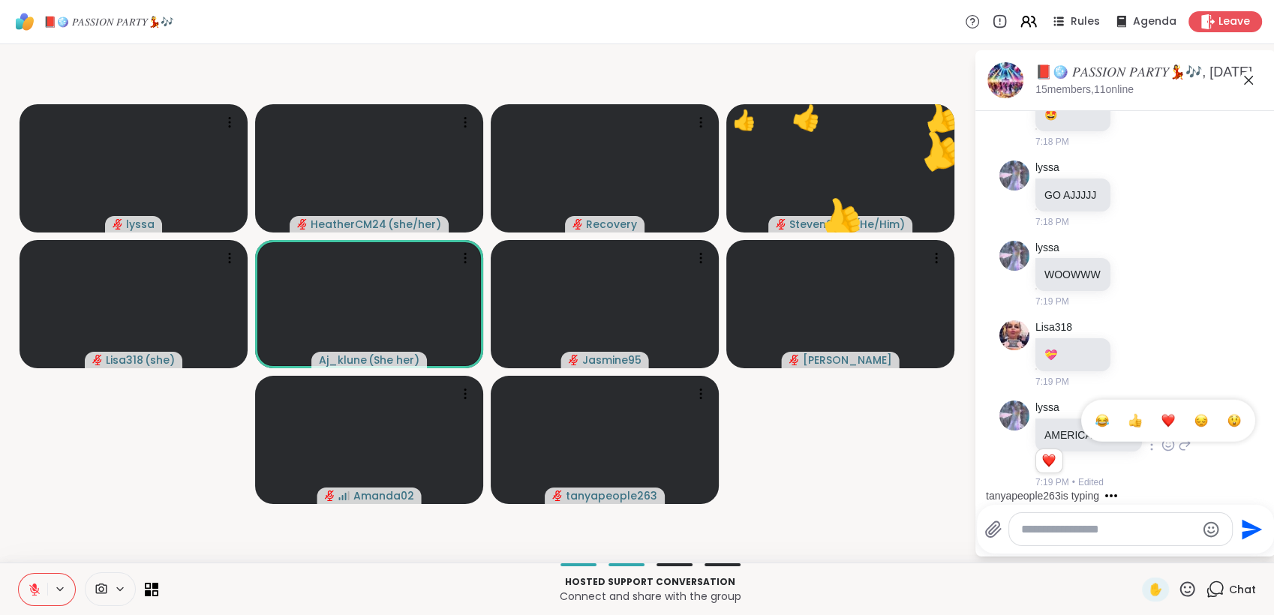
click at [1163, 423] on div "Select Reaction: Heart" at bounding box center [1169, 421] width 14 height 14
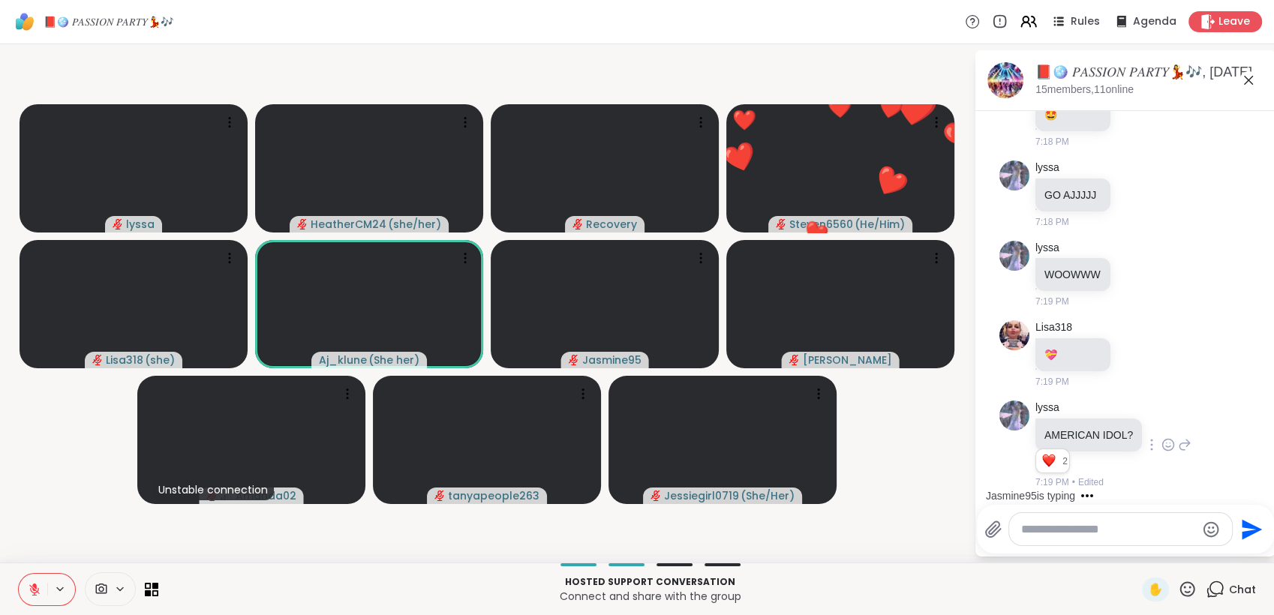
click at [1178, 585] on icon at bounding box center [1187, 589] width 19 height 19
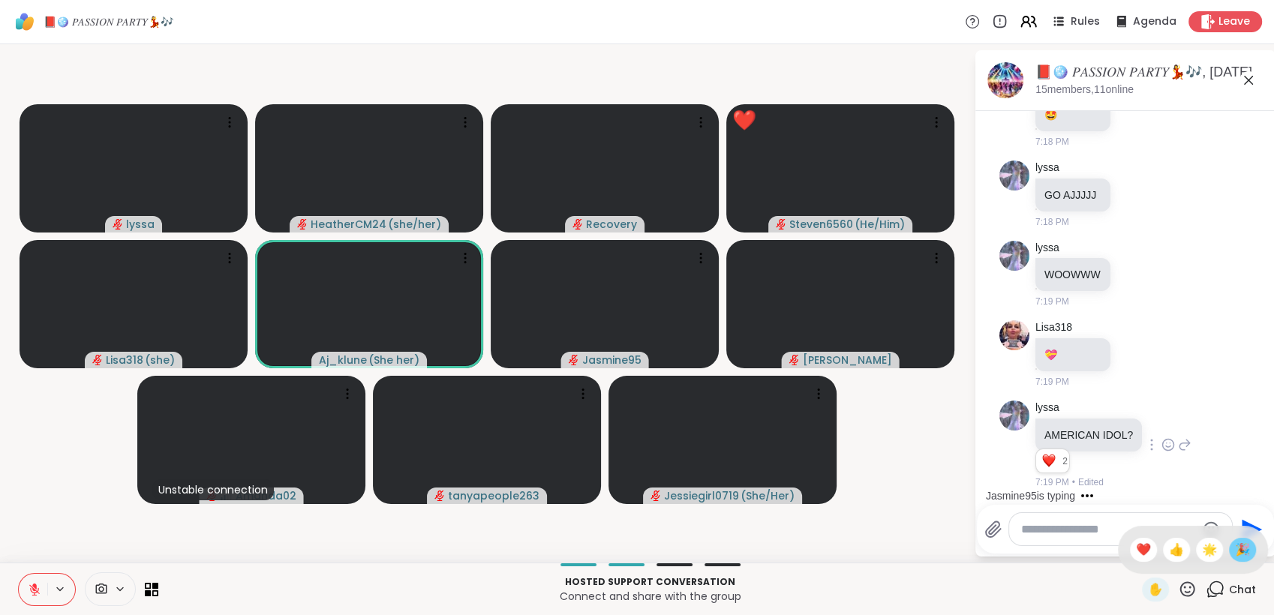
click at [1235, 554] on span "🎉" at bounding box center [1242, 550] width 15 height 18
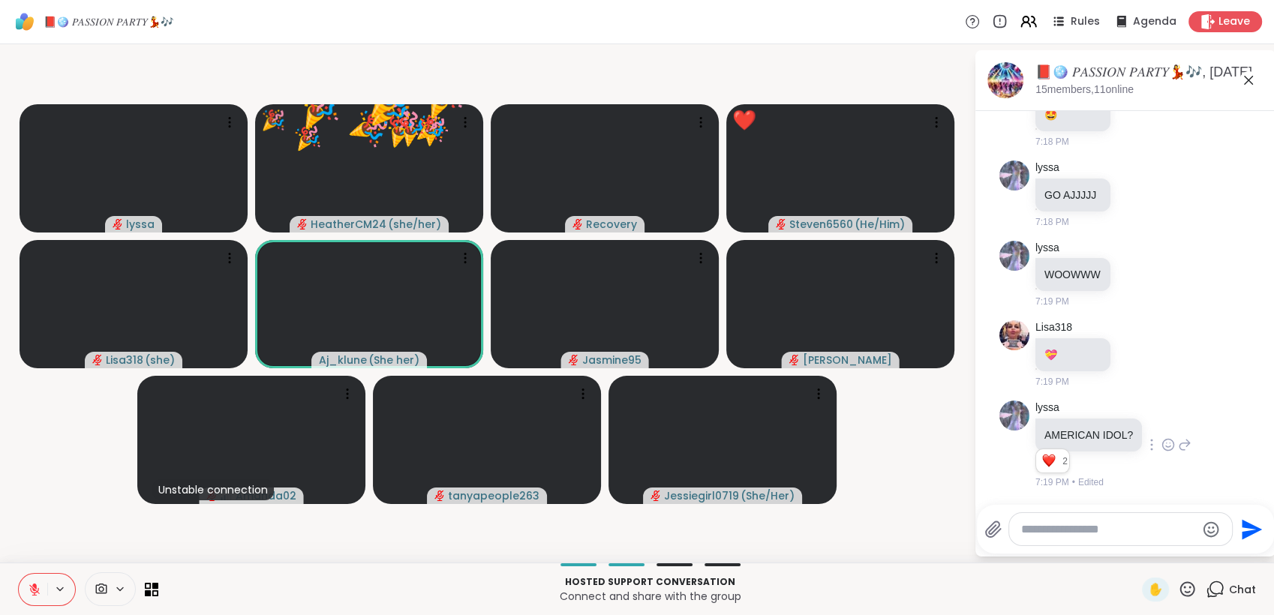
click at [1178, 587] on icon at bounding box center [1187, 589] width 19 height 19
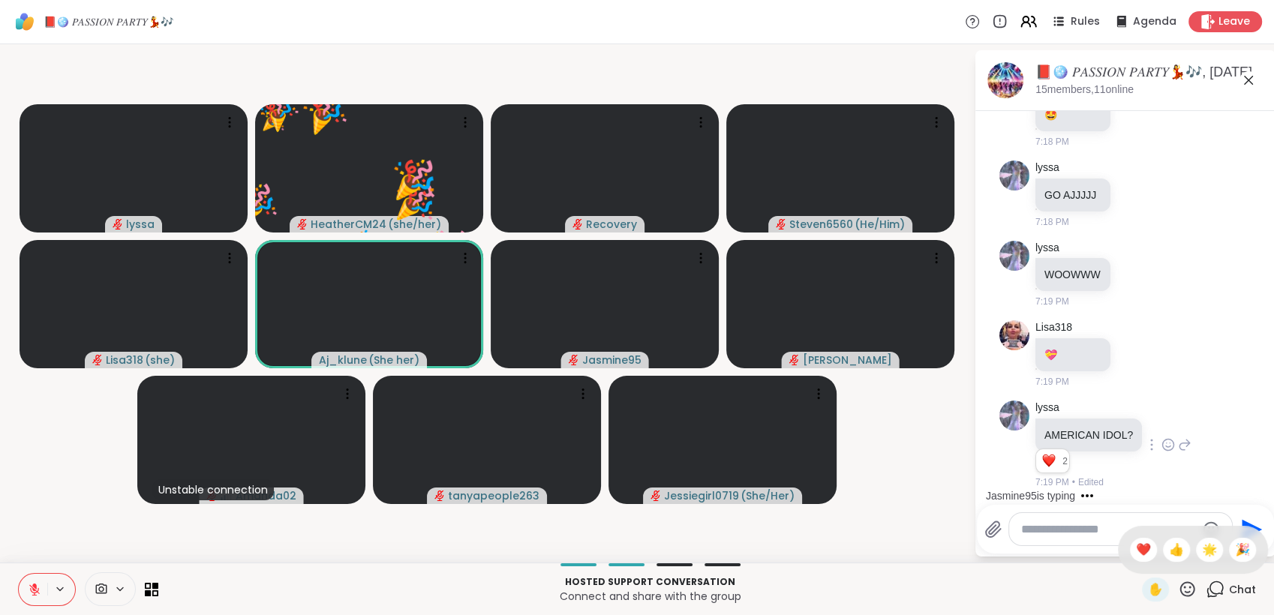
click at [1202, 551] on span "🌟" at bounding box center [1209, 550] width 15 height 18
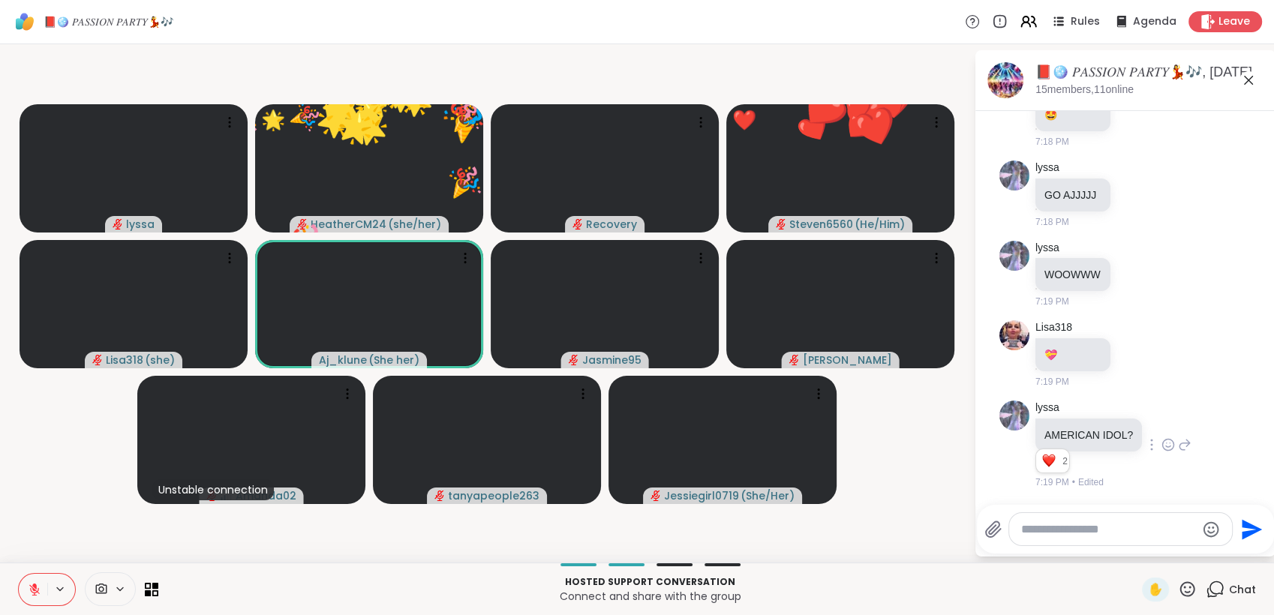
click at [1178, 588] on icon at bounding box center [1187, 589] width 19 height 19
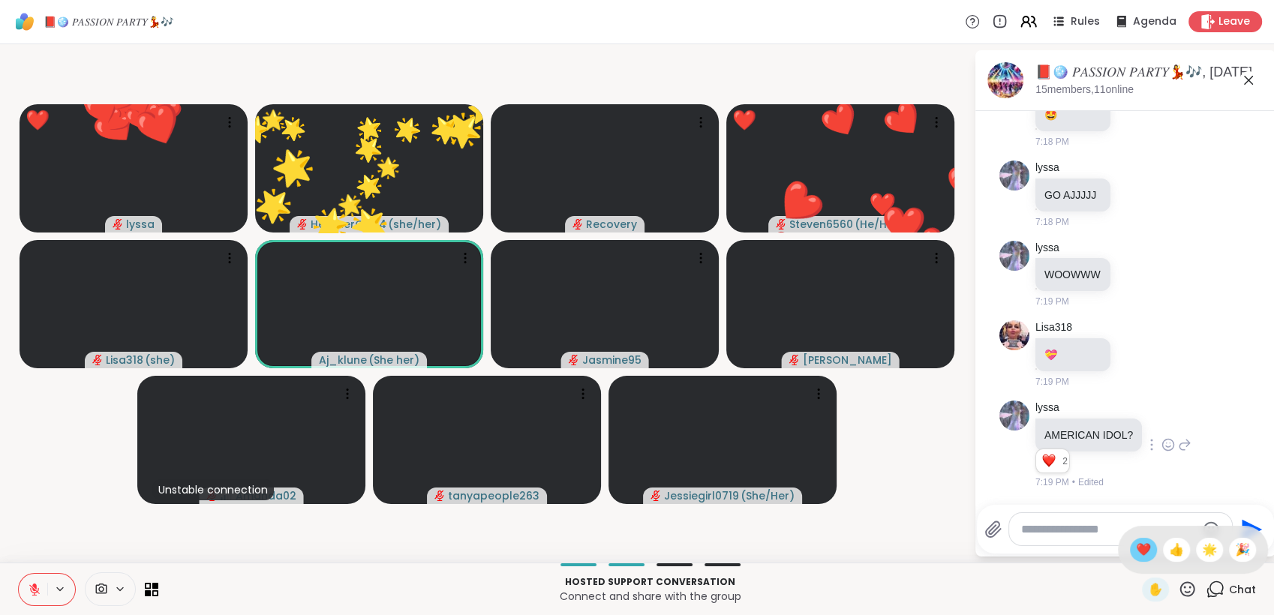
click at [1136, 551] on span "❤️" at bounding box center [1143, 550] width 15 height 18
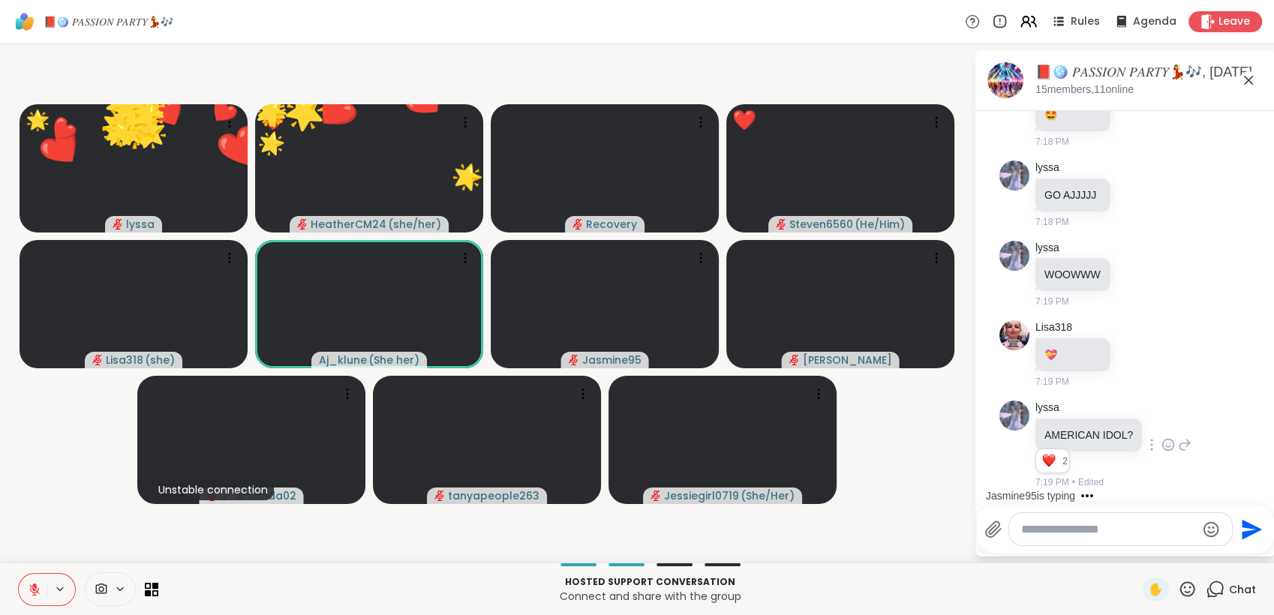
click at [1178, 591] on icon at bounding box center [1187, 589] width 19 height 19
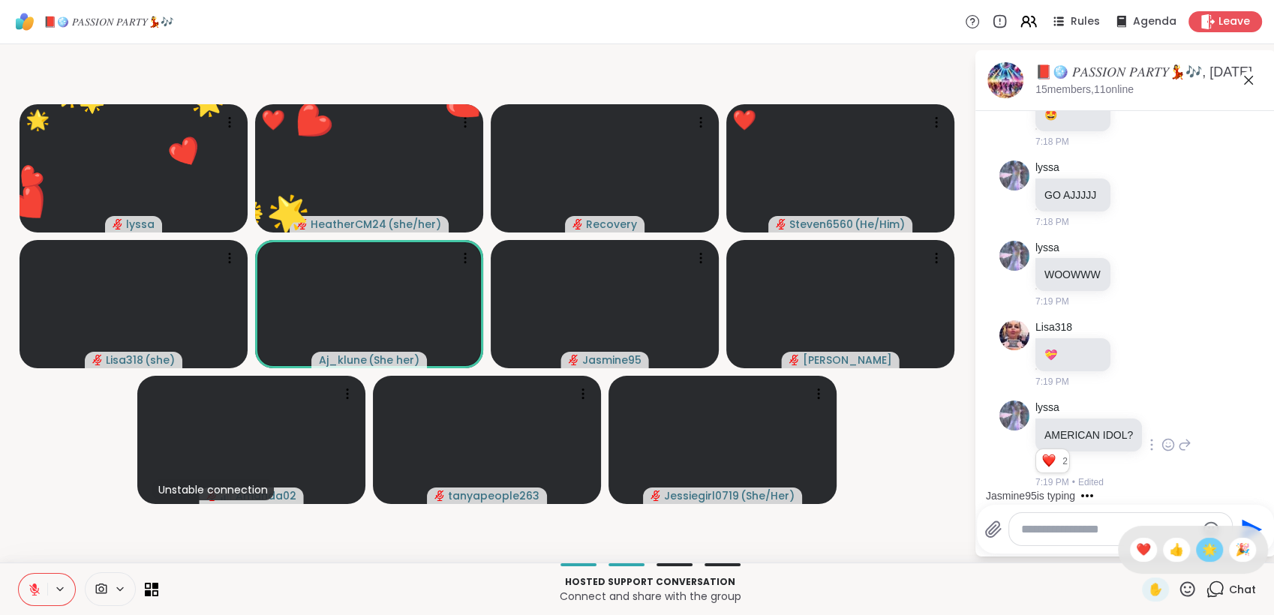
click at [1202, 556] on span "🌟" at bounding box center [1209, 550] width 15 height 18
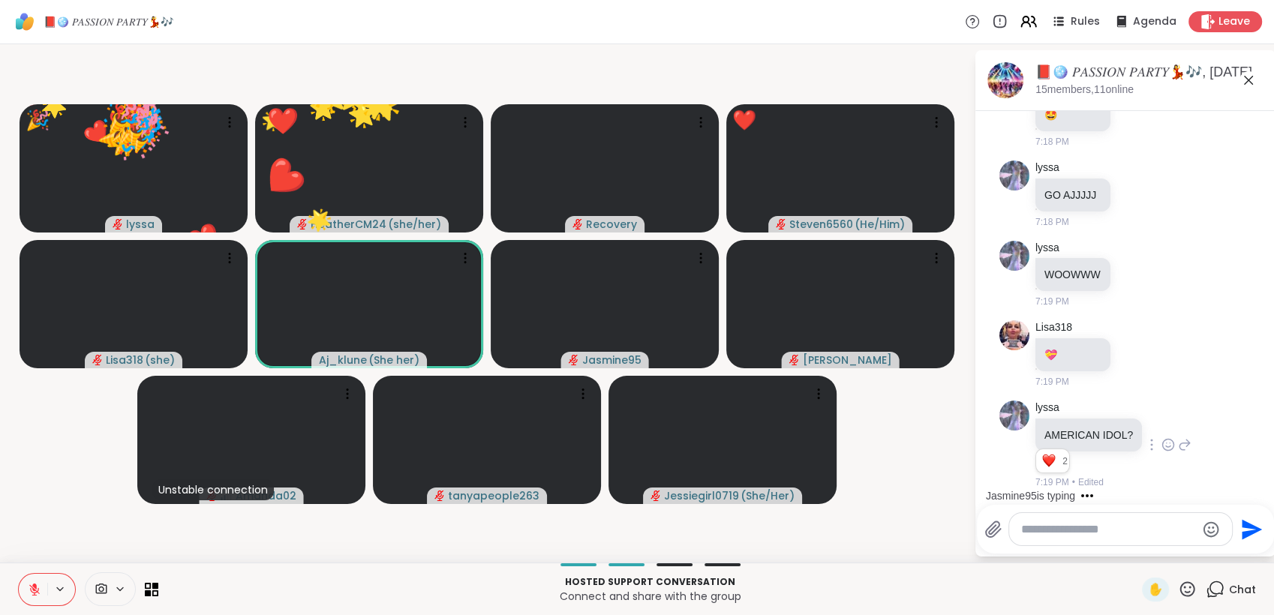
click at [1181, 588] on icon at bounding box center [1188, 589] width 15 height 15
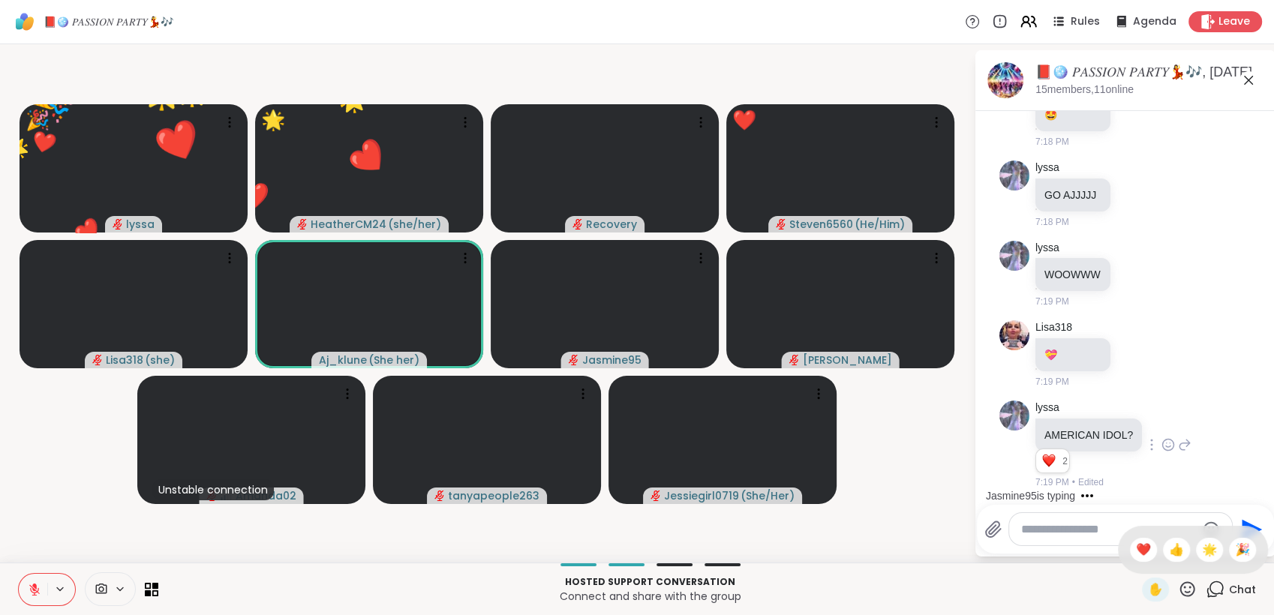
click at [1219, 561] on div "✋ ❤️ 👍 🌟 🎉" at bounding box center [1193, 550] width 150 height 48
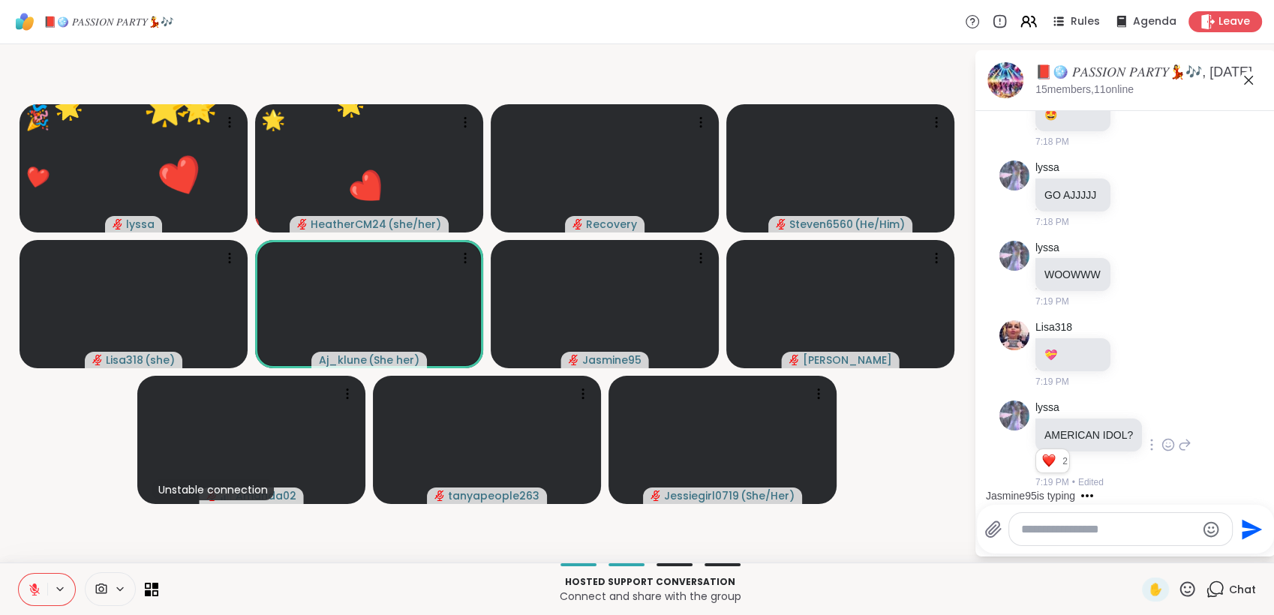
click at [1219, 558] on div "🎉 lyssa ❤️ ❤️ ❤️ ❤️ ❤️ ❤️ ❤️ ❤️ ❤️ ❤️ ❤️ ❤️ ❤️ ❤️ ❤️ ❤️ 🌟 🌟 🌟 🌟 🌟 🌟 🌟 🌟 🌟 🌟 🌟 🌟…" at bounding box center [637, 303] width 1274 height 519
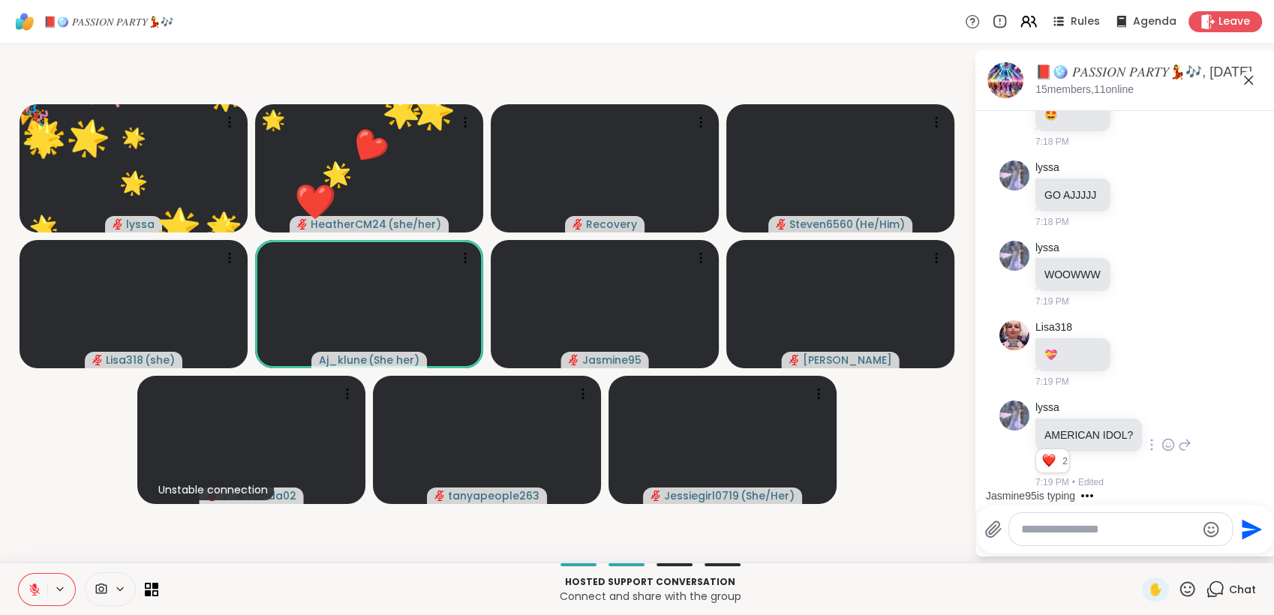
click at [1178, 588] on icon at bounding box center [1187, 589] width 19 height 19
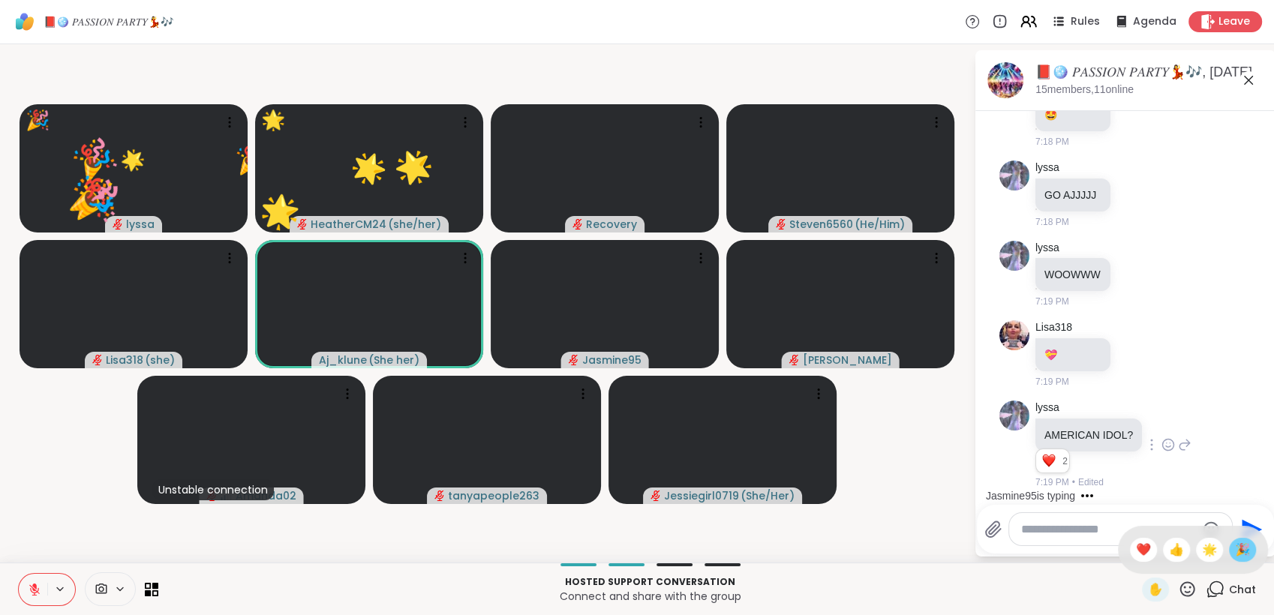
click at [1235, 552] on span "🎉" at bounding box center [1242, 550] width 15 height 18
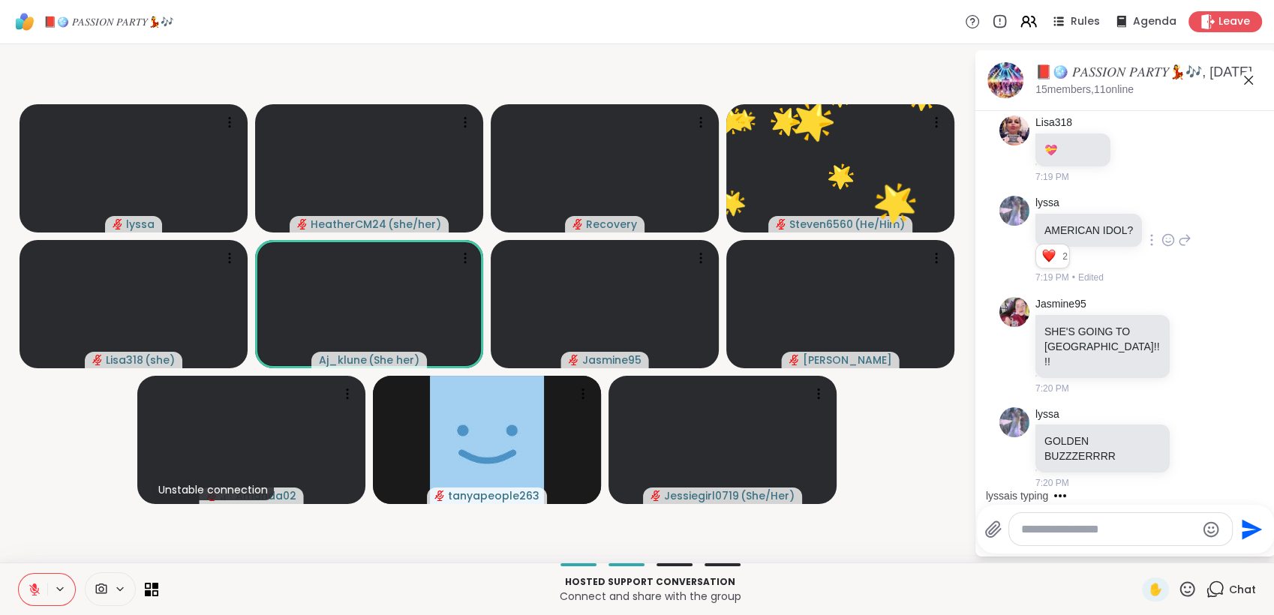
scroll to position [4376, 0]
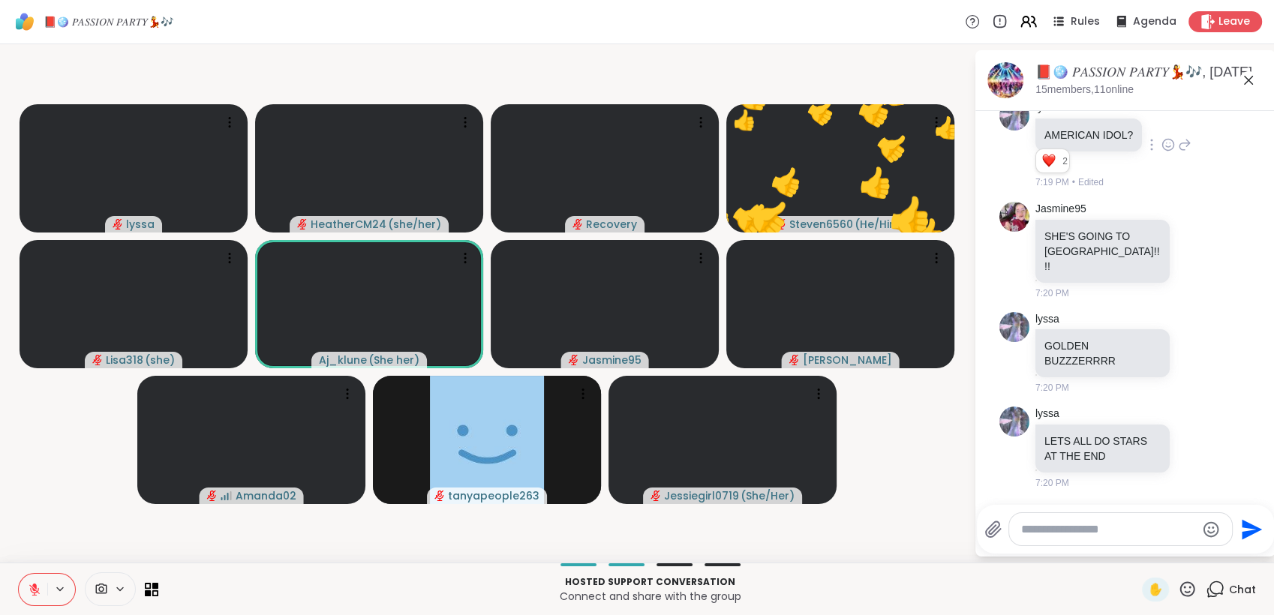
click at [1183, 588] on icon at bounding box center [1187, 589] width 19 height 19
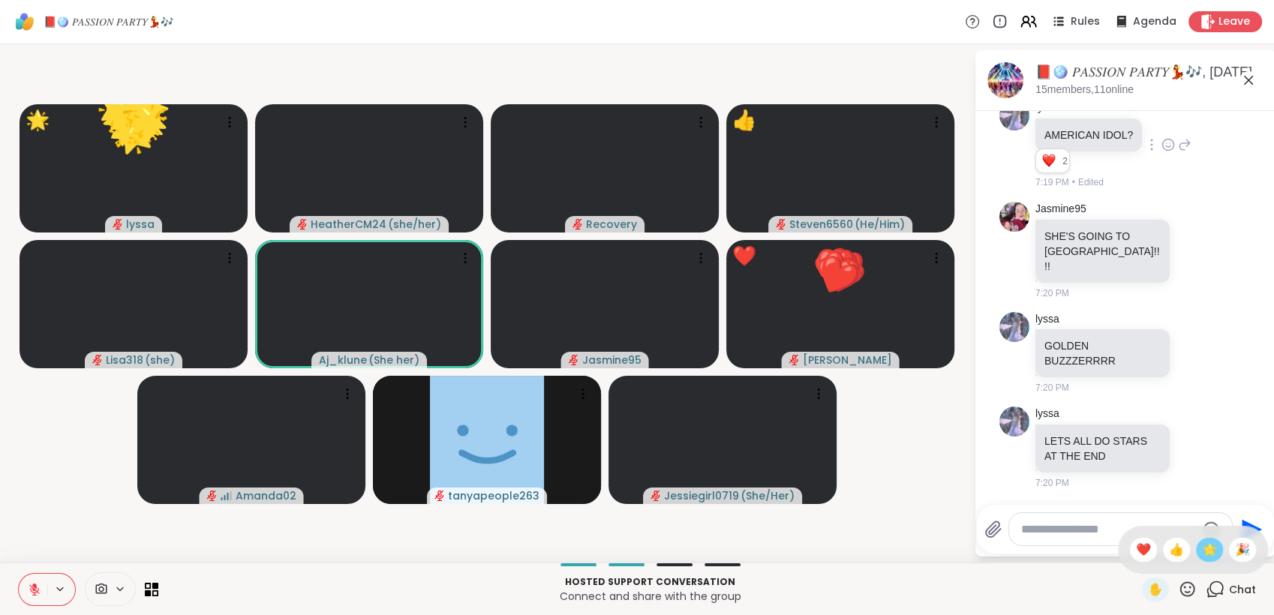
click at [1202, 557] on span "🌟" at bounding box center [1209, 550] width 15 height 18
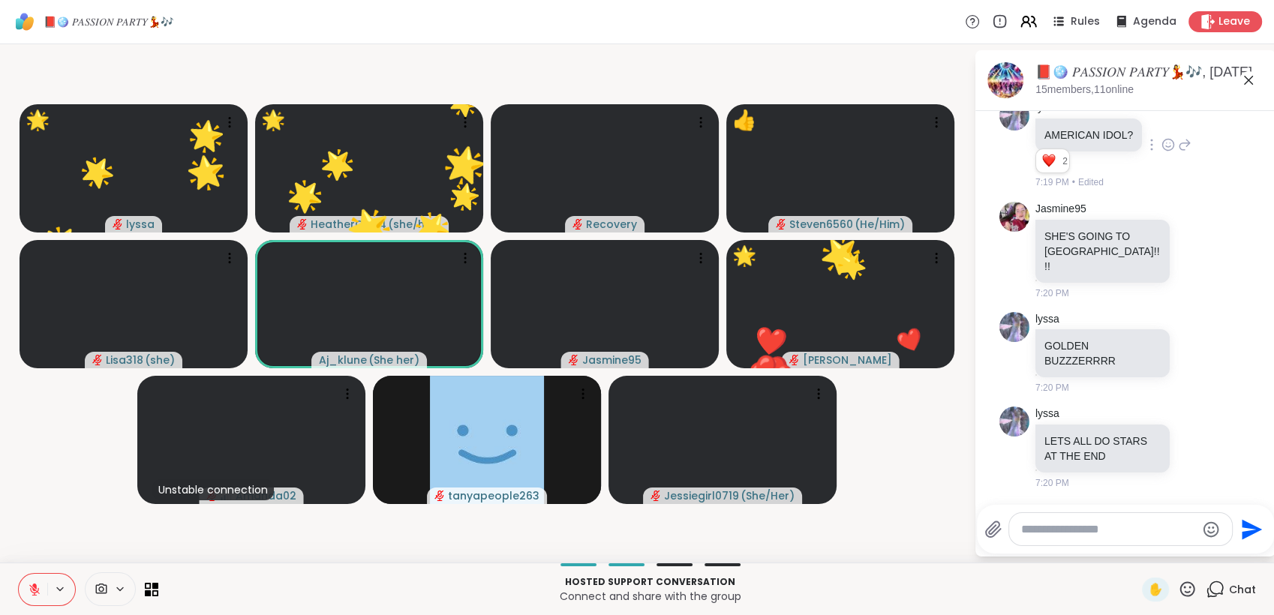
click at [1181, 584] on icon at bounding box center [1188, 589] width 15 height 15
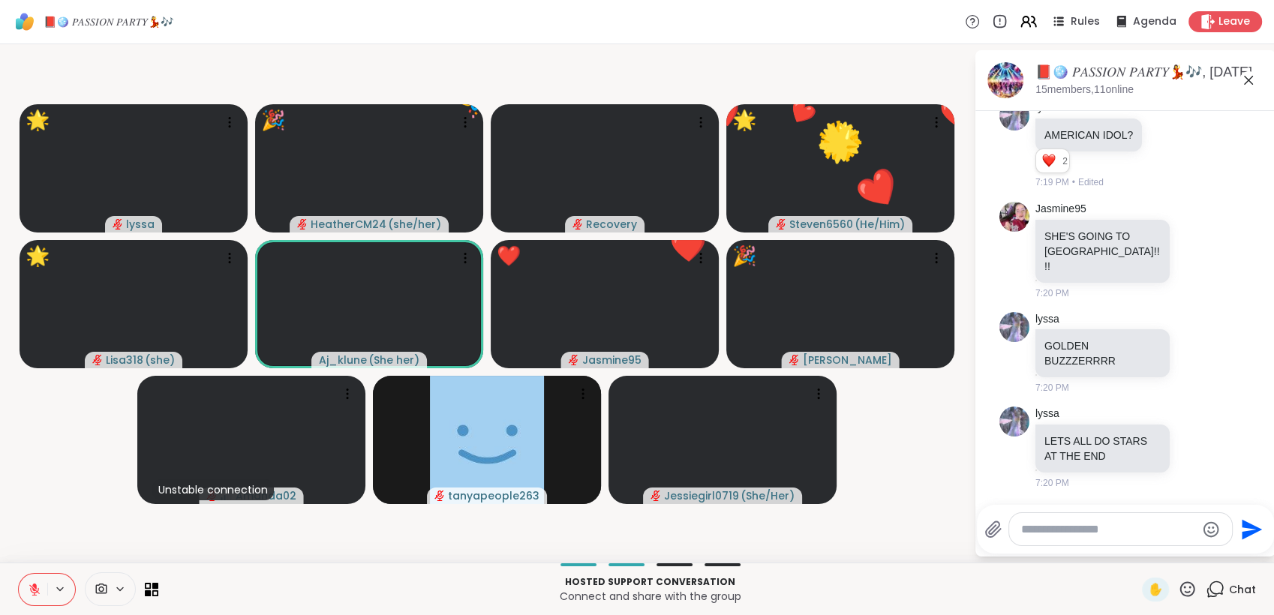
click at [1178, 585] on icon at bounding box center [1187, 589] width 19 height 19
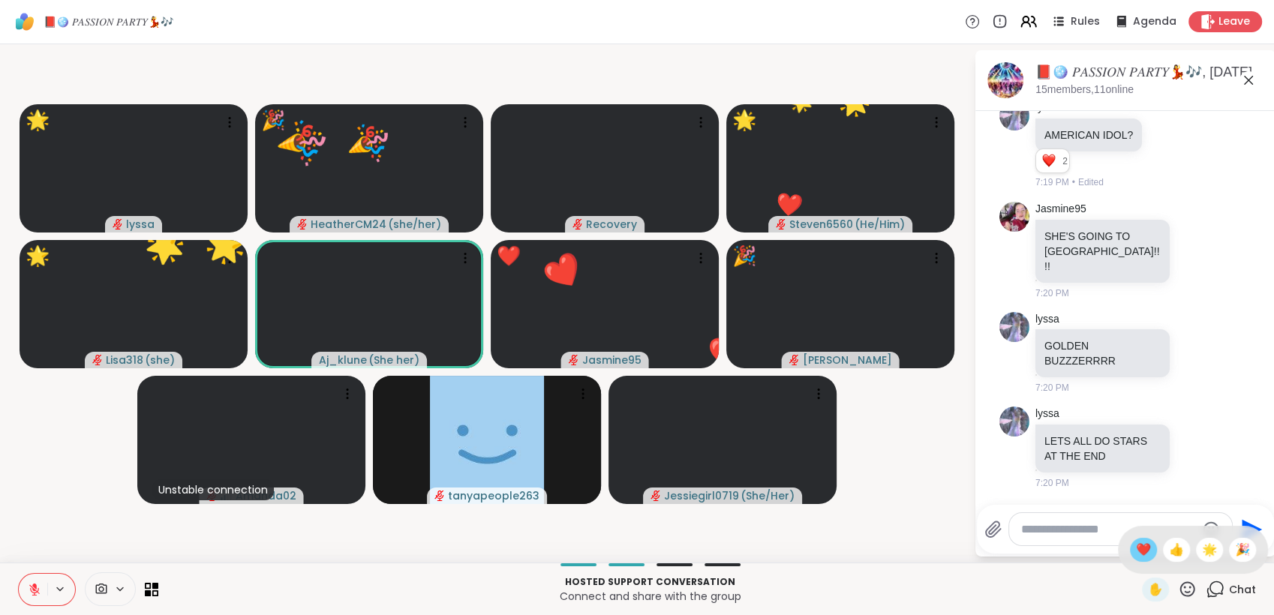
click at [1136, 546] on span "❤️" at bounding box center [1143, 550] width 15 height 18
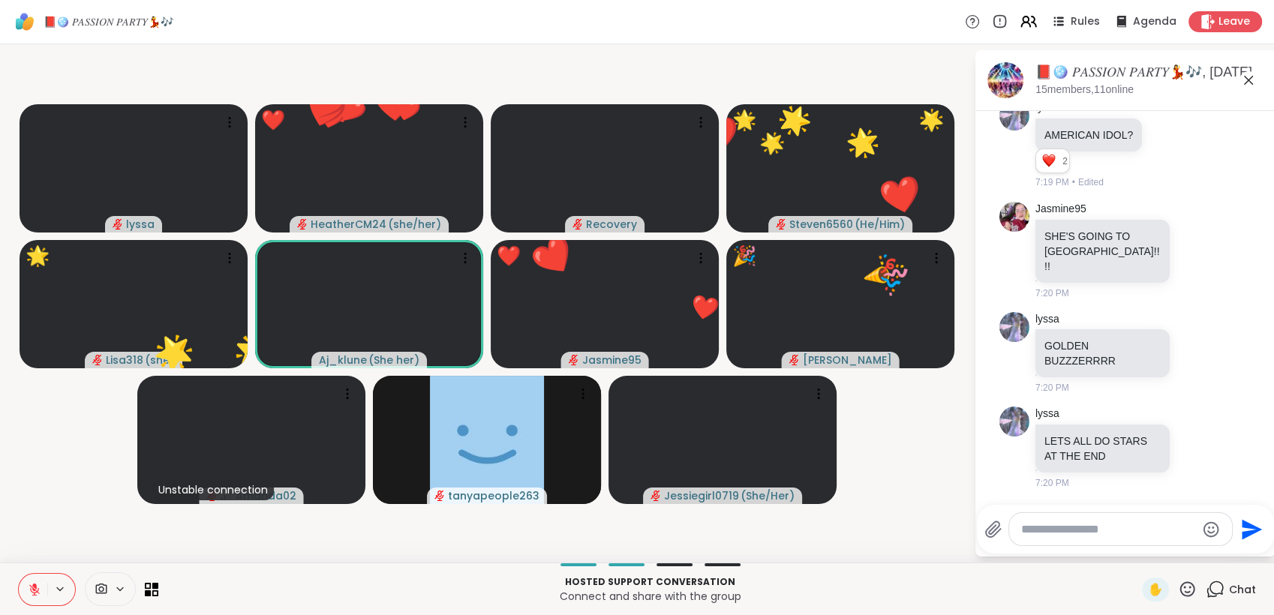
click at [1181, 593] on icon at bounding box center [1188, 589] width 15 height 15
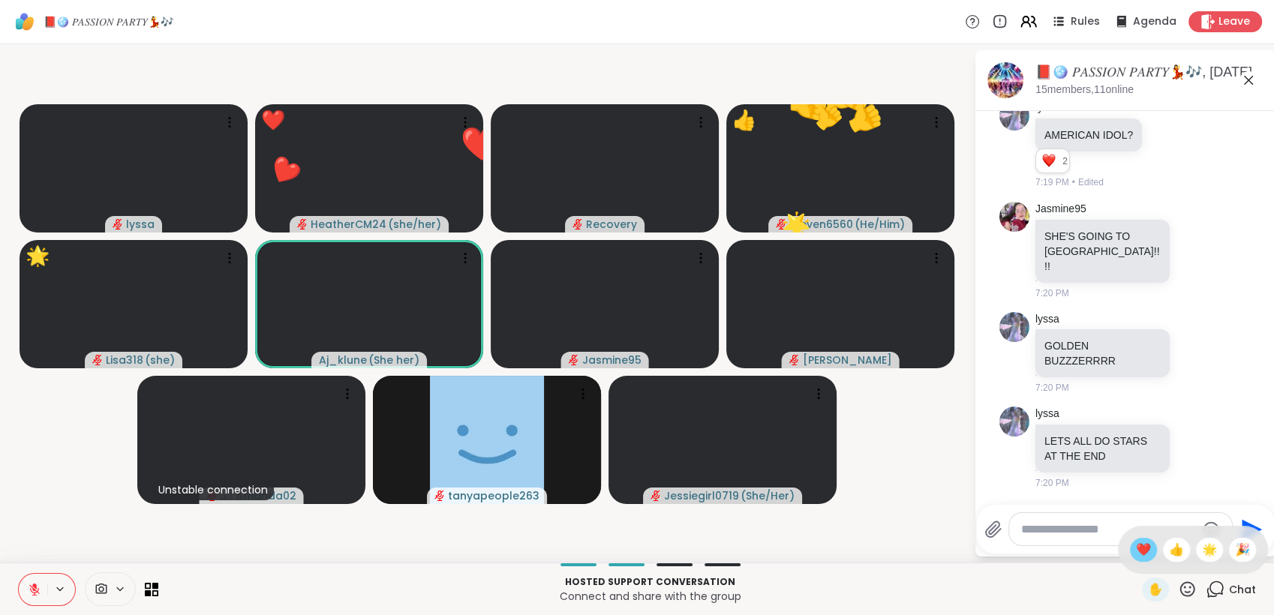
click at [1136, 552] on div "❤️" at bounding box center [1143, 550] width 27 height 24
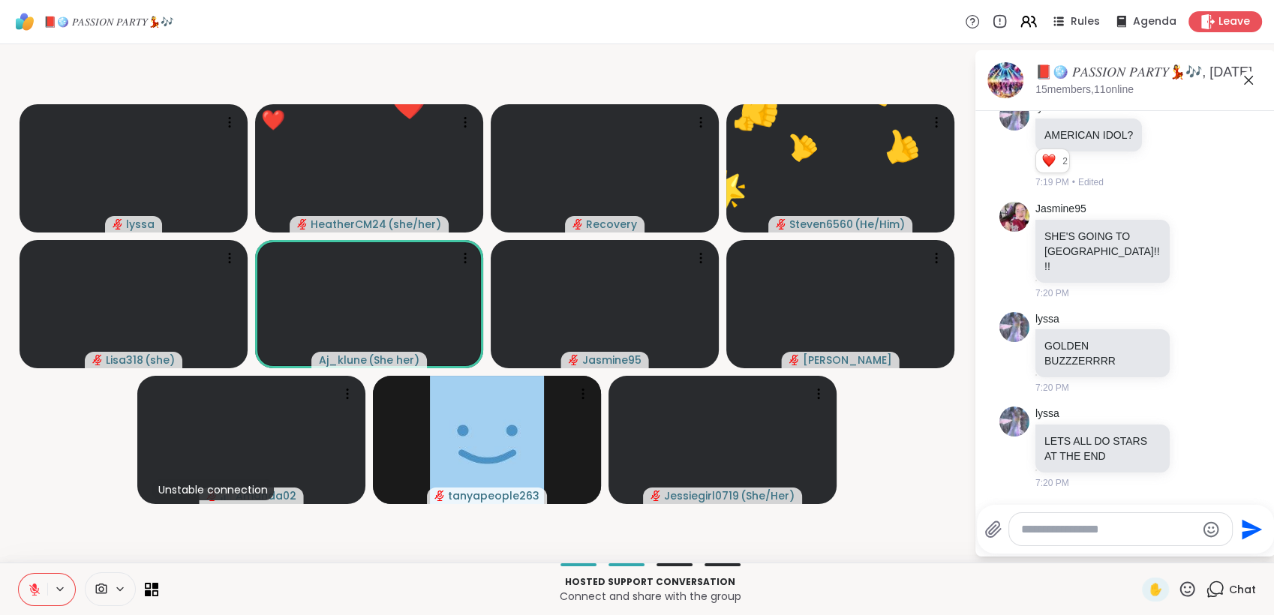
click at [1181, 588] on icon at bounding box center [1188, 589] width 15 height 15
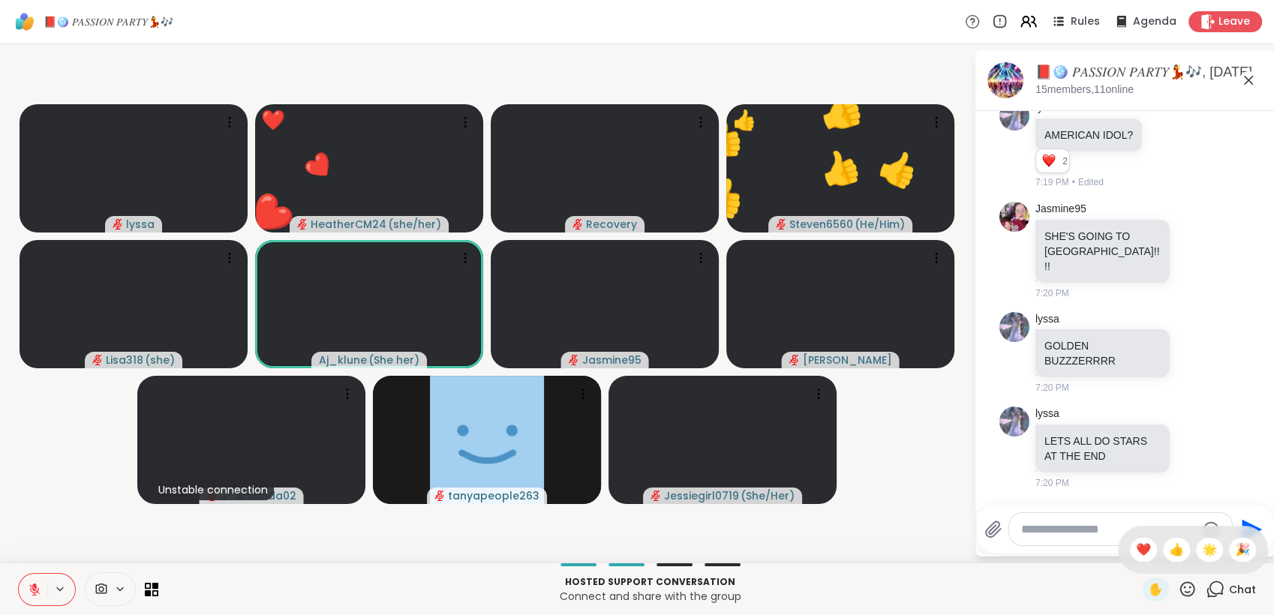
click at [1202, 554] on span "🌟" at bounding box center [1209, 550] width 15 height 18
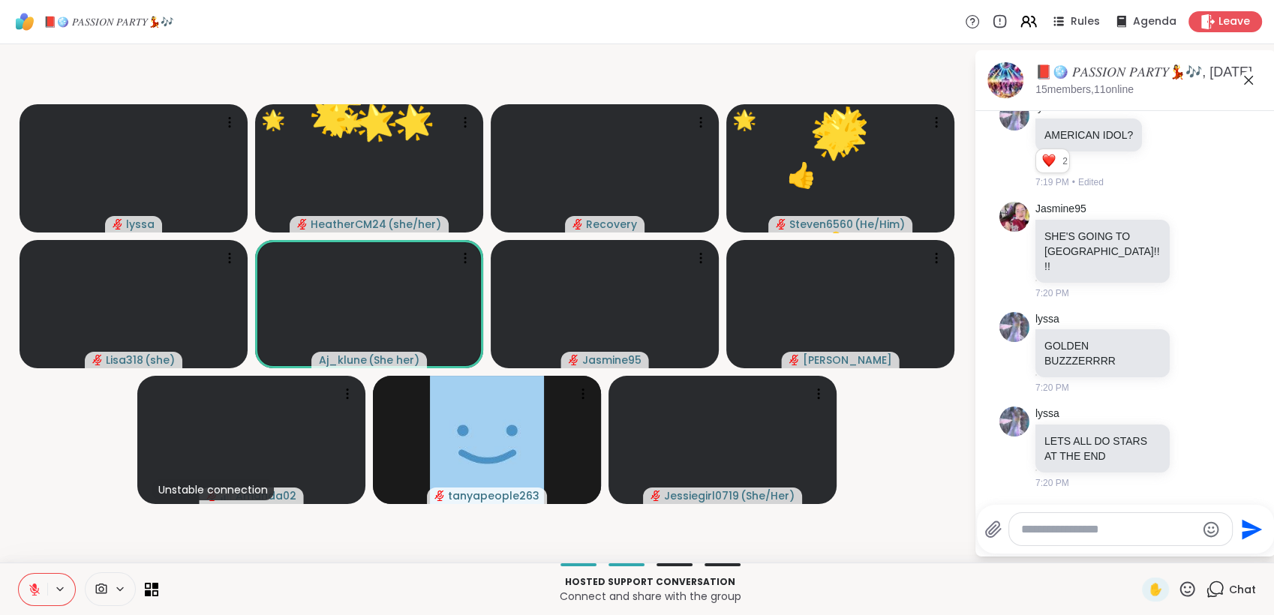
click at [1178, 582] on icon at bounding box center [1187, 589] width 19 height 19
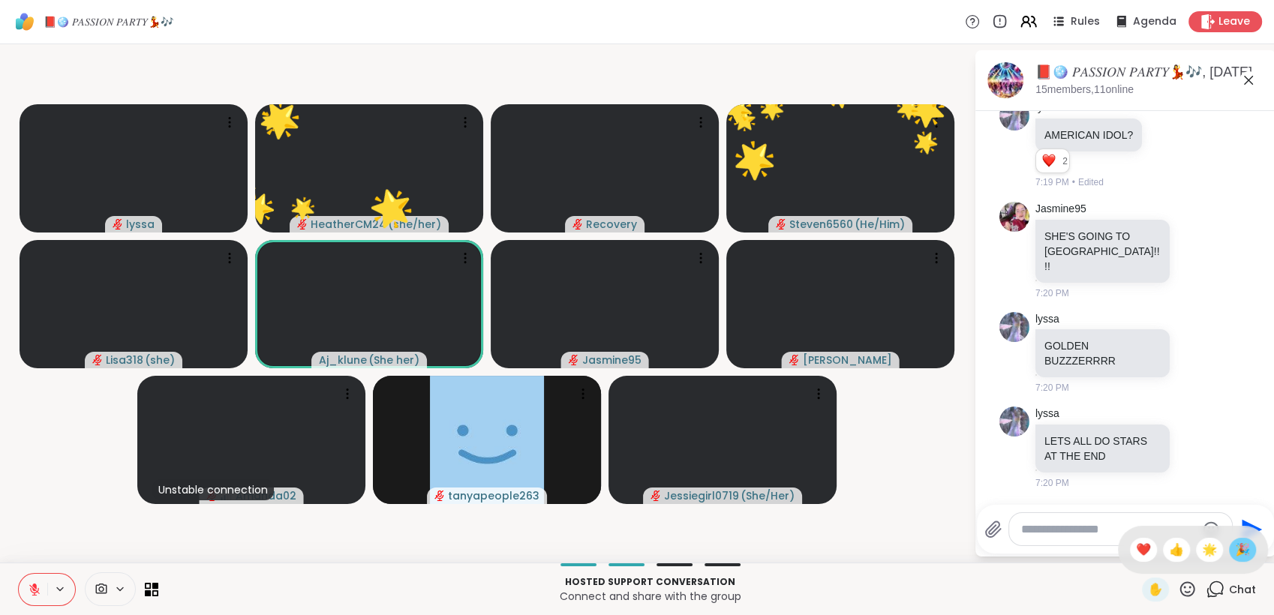
click at [1235, 555] on span "🎉" at bounding box center [1242, 550] width 15 height 18
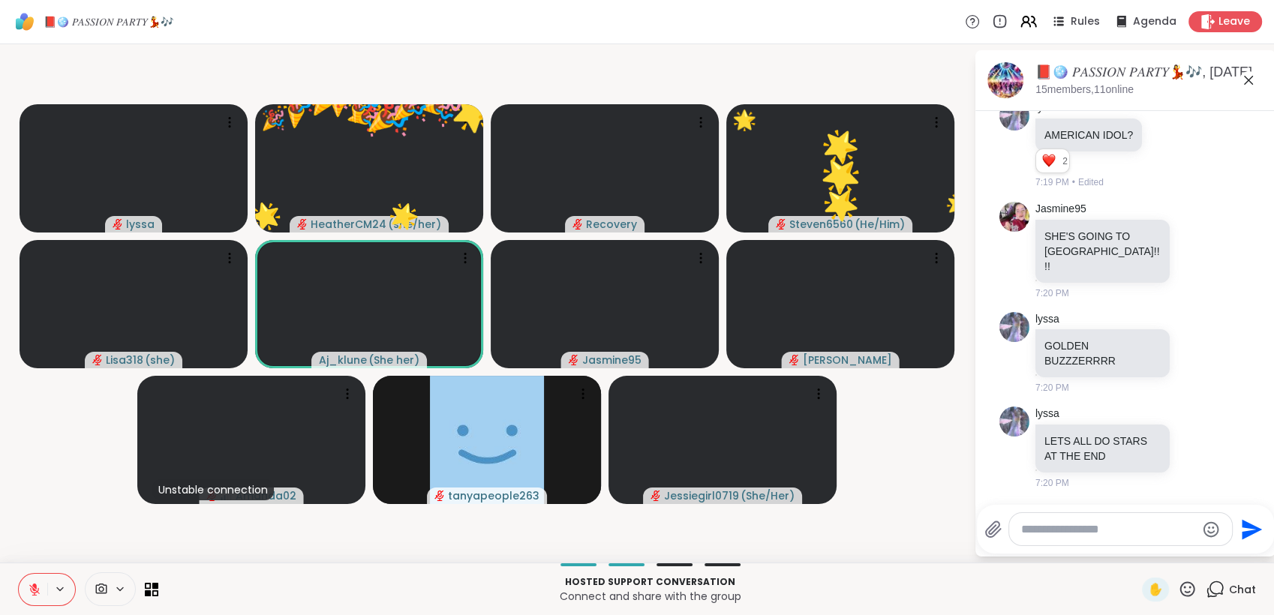
click at [1178, 585] on icon at bounding box center [1187, 589] width 19 height 19
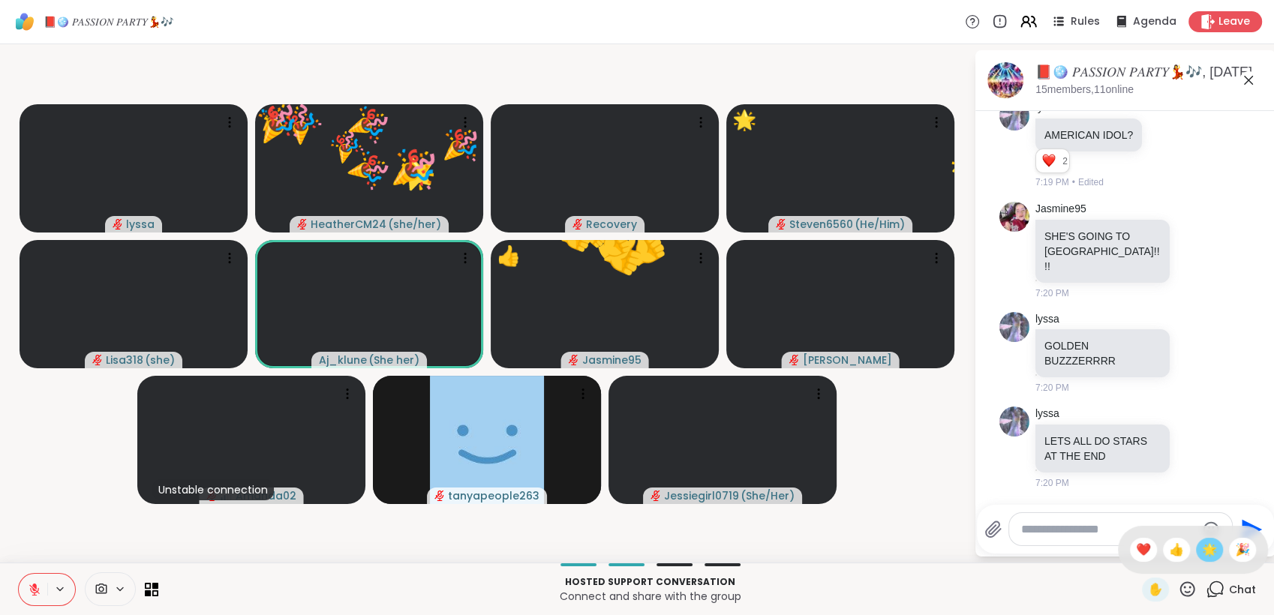
click at [1202, 549] on span "🌟" at bounding box center [1209, 550] width 15 height 18
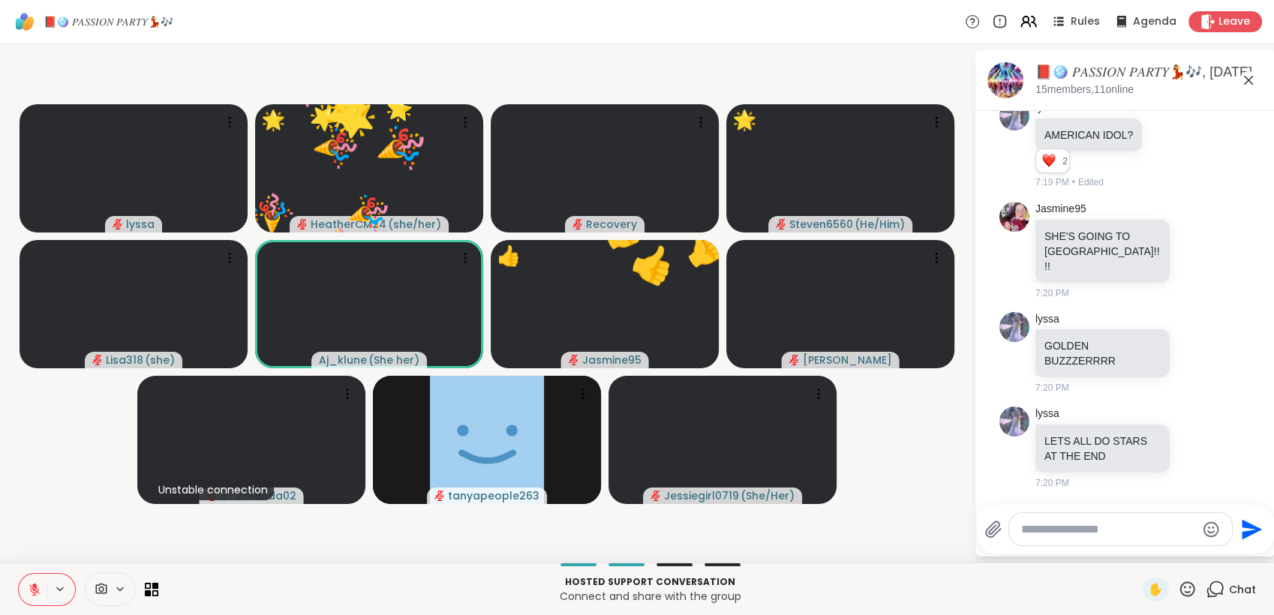
click at [1178, 584] on icon at bounding box center [1187, 589] width 19 height 19
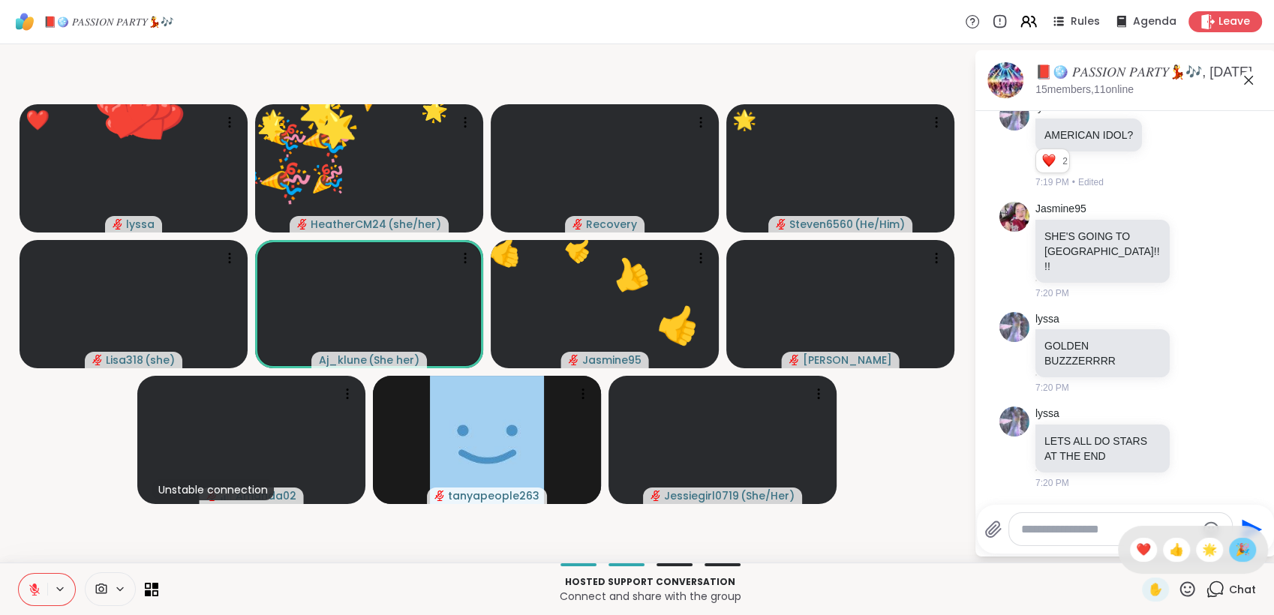
click at [1229, 554] on div "🎉" at bounding box center [1242, 550] width 27 height 24
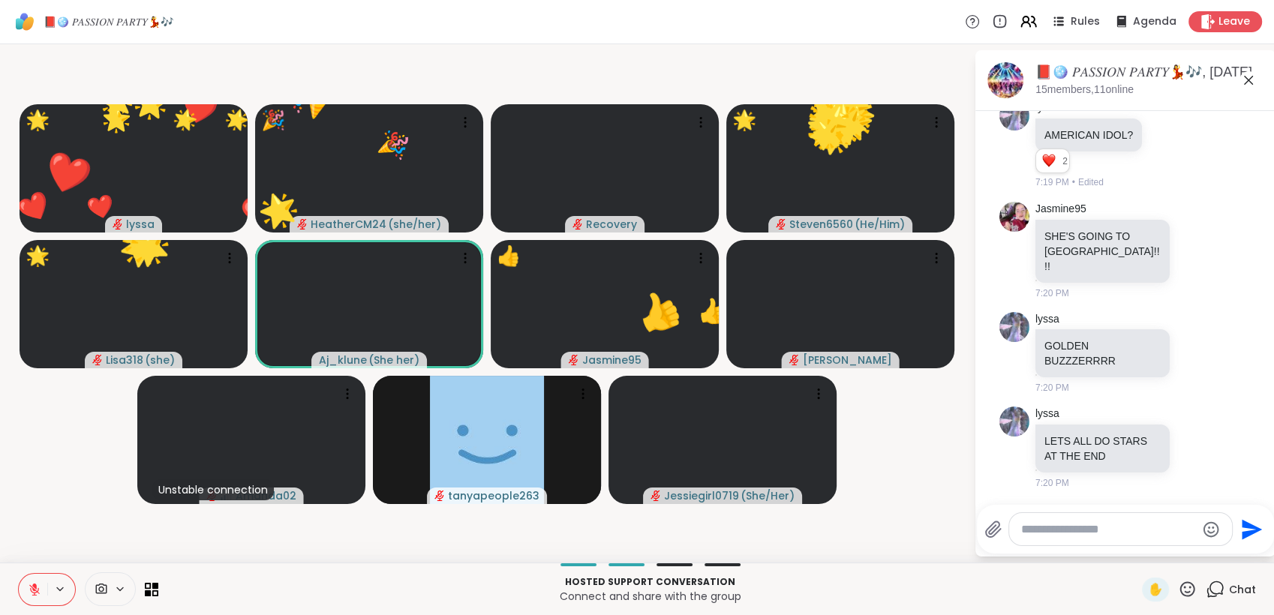
click at [1181, 588] on icon at bounding box center [1188, 589] width 15 height 15
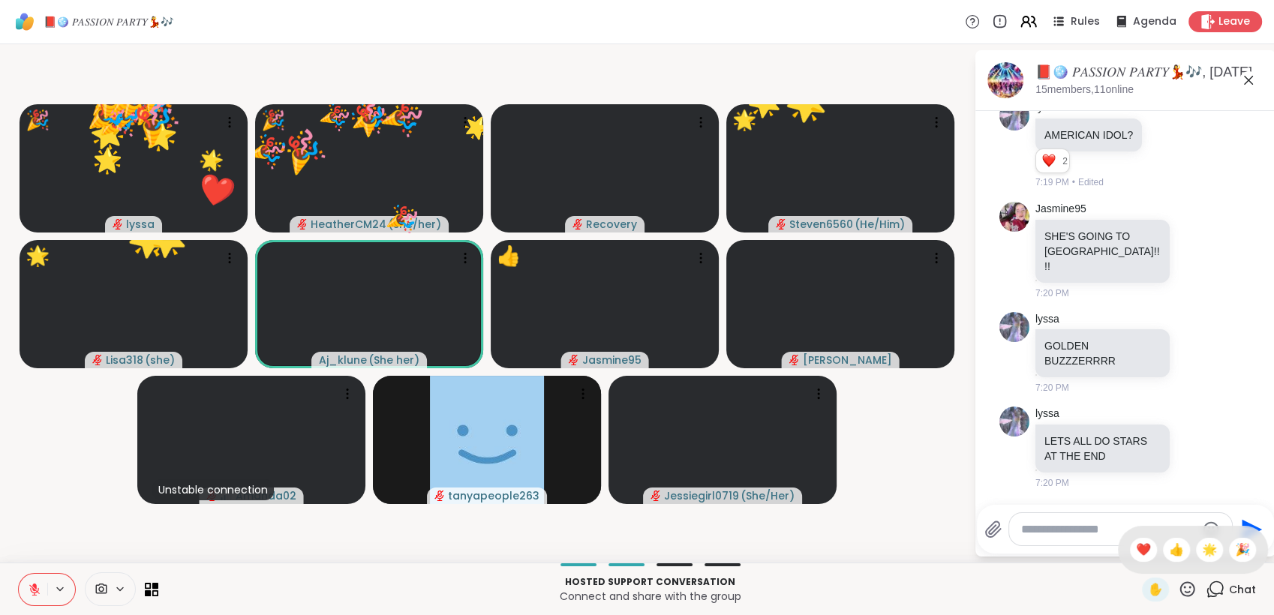
click at [1235, 558] on span "🎉" at bounding box center [1242, 550] width 15 height 18
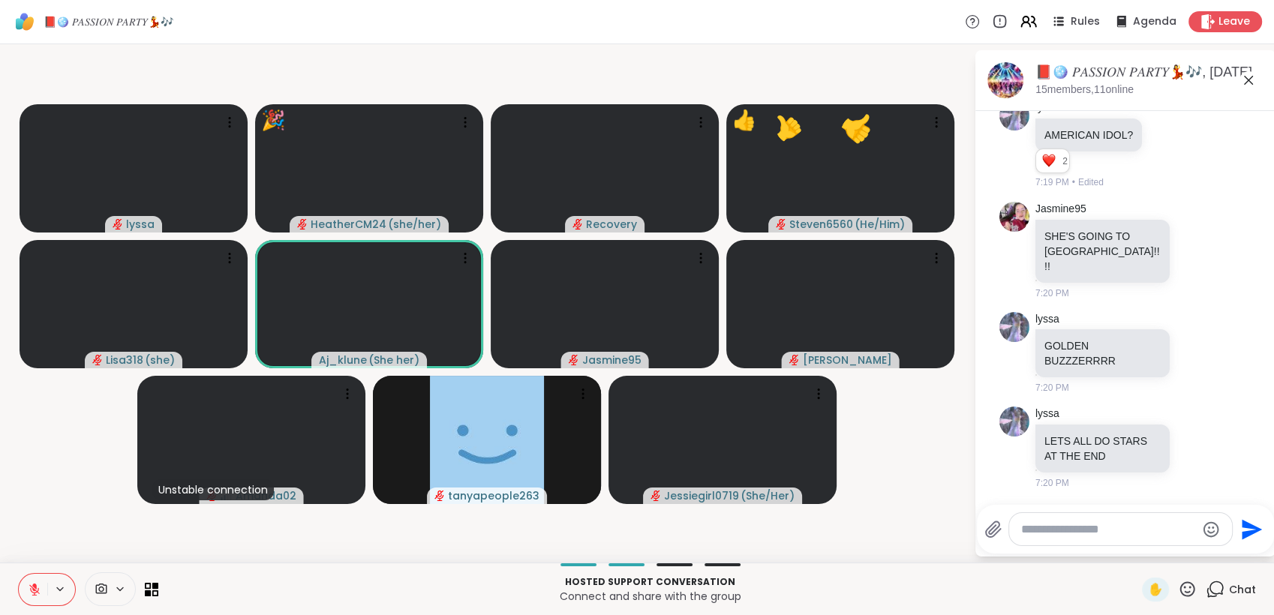
click at [1187, 587] on div "✋ Chat" at bounding box center [1199, 590] width 114 height 24
click at [1178, 590] on icon at bounding box center [1187, 589] width 19 height 19
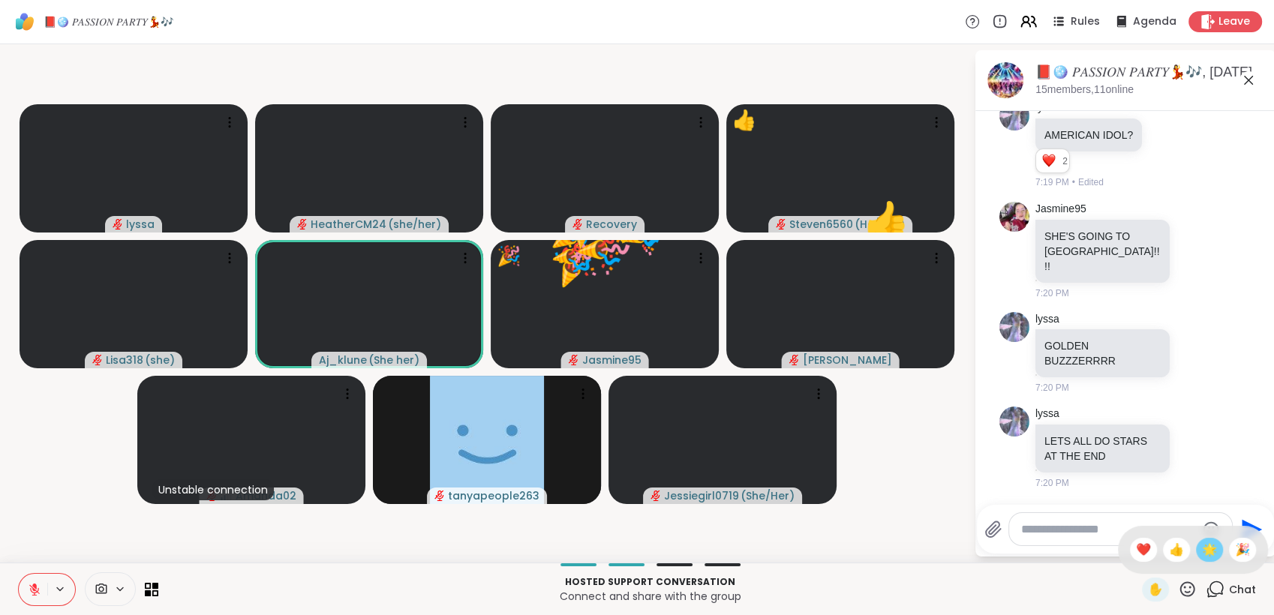
click at [1202, 554] on span "🌟" at bounding box center [1209, 550] width 15 height 18
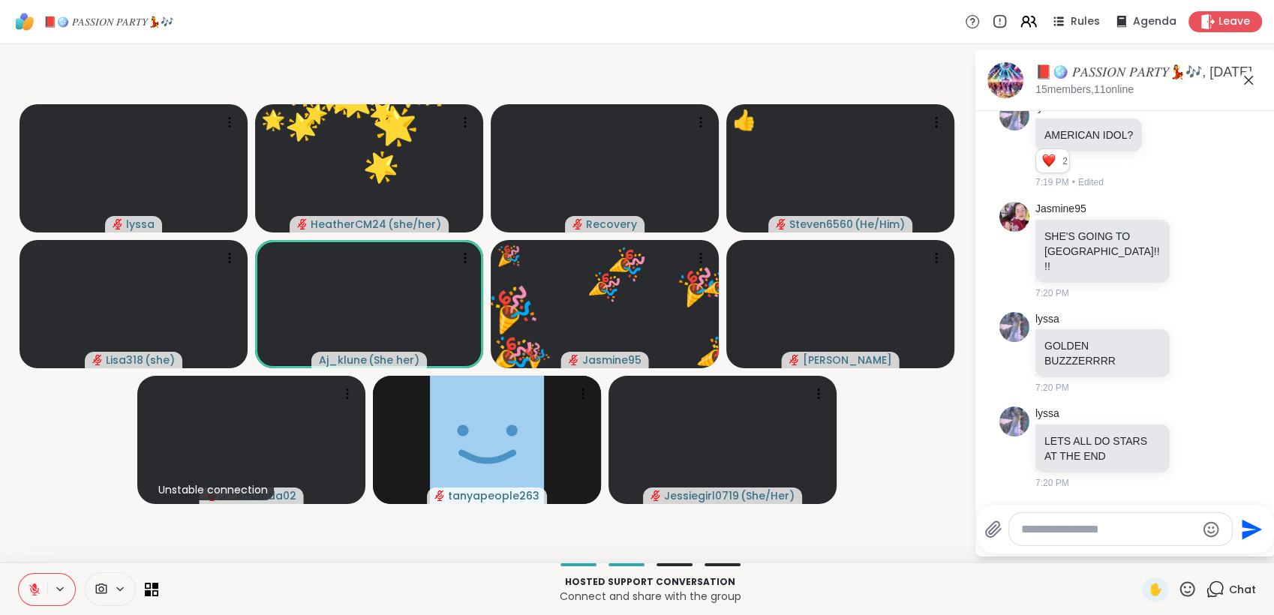
click at [1178, 586] on icon at bounding box center [1187, 589] width 19 height 19
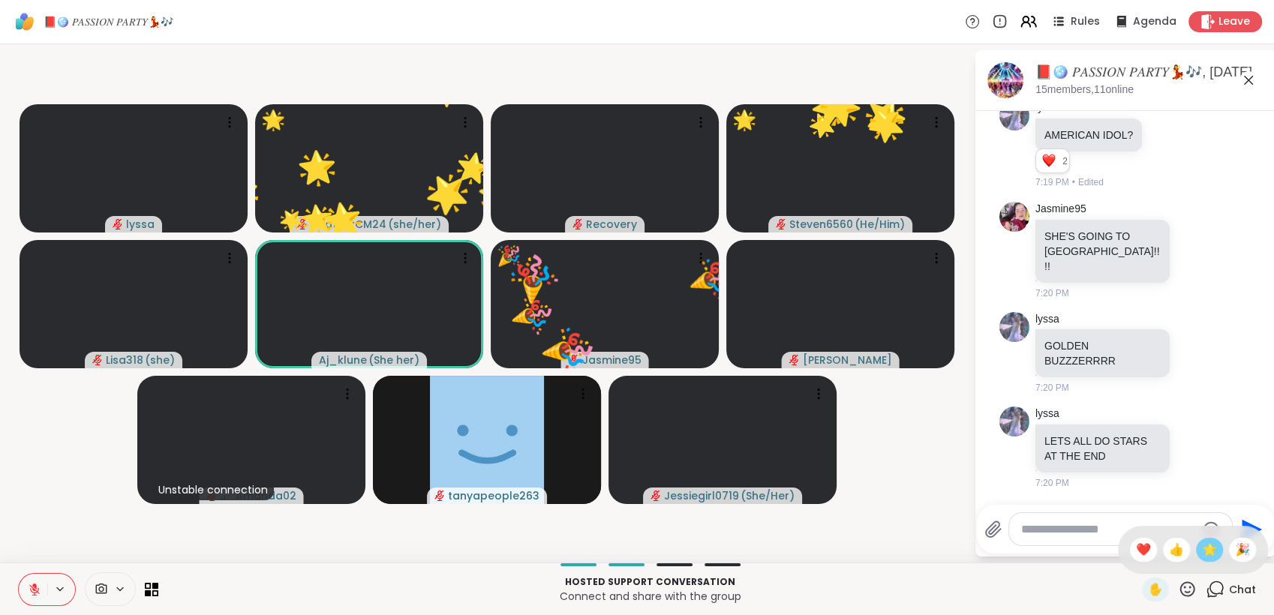
click at [1202, 556] on span "🌟" at bounding box center [1209, 550] width 15 height 18
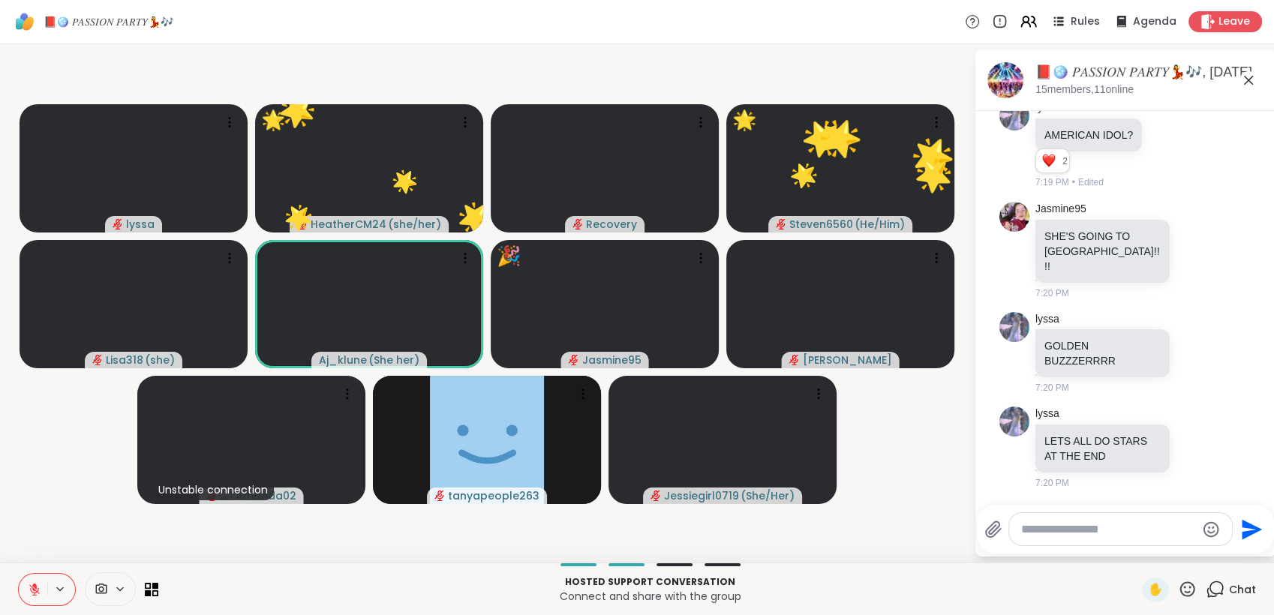
click at [1178, 585] on icon at bounding box center [1187, 589] width 19 height 19
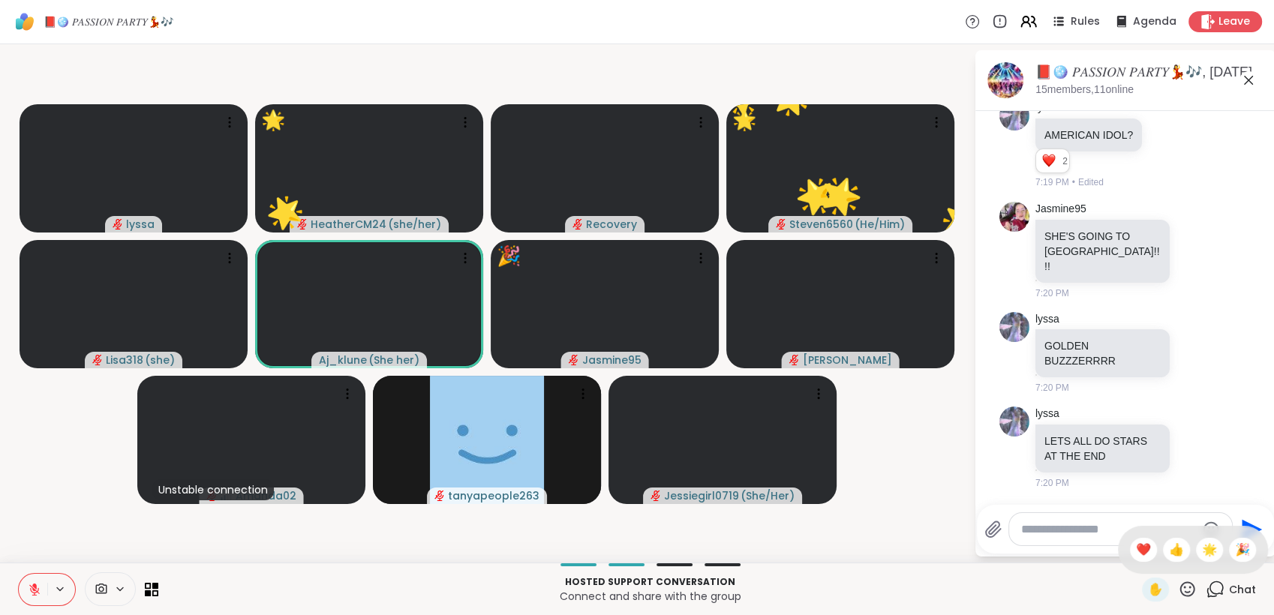
drag, startPoint x: 1193, startPoint y: 552, endPoint x: 1178, endPoint y: 567, distance: 21.2
click at [1202, 553] on span "🌟" at bounding box center [1209, 550] width 15 height 18
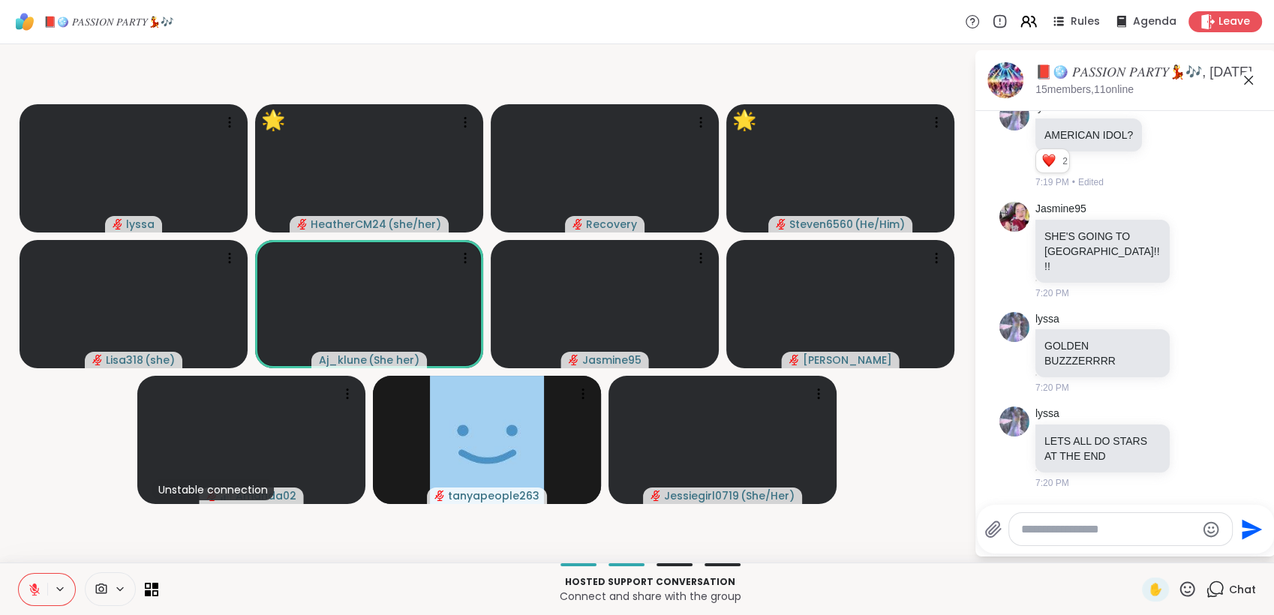
click at [1178, 587] on icon at bounding box center [1187, 589] width 19 height 19
drag, startPoint x: 1191, startPoint y: 544, endPoint x: 1185, endPoint y: 558, distance: 14.8
click at [1202, 549] on span "🌟" at bounding box center [1209, 550] width 15 height 18
click at [1170, 579] on div "✋" at bounding box center [1169, 590] width 55 height 24
click at [1181, 585] on icon at bounding box center [1188, 589] width 15 height 15
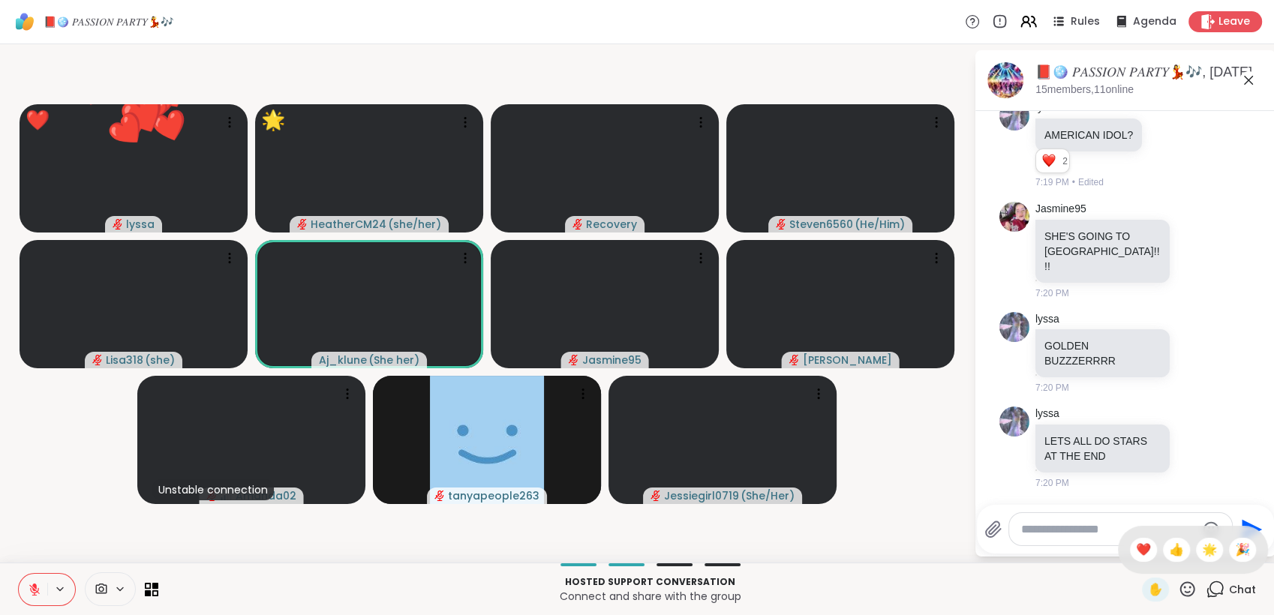
click at [1235, 555] on span "🎉" at bounding box center [1242, 550] width 15 height 18
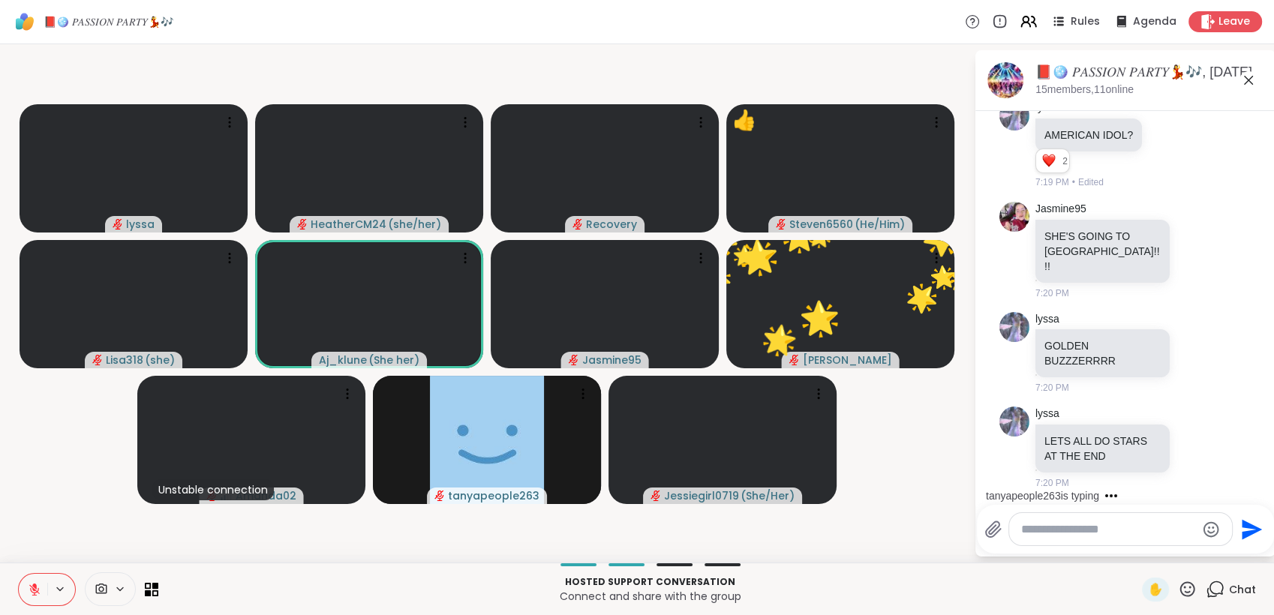
scroll to position [4455, 0]
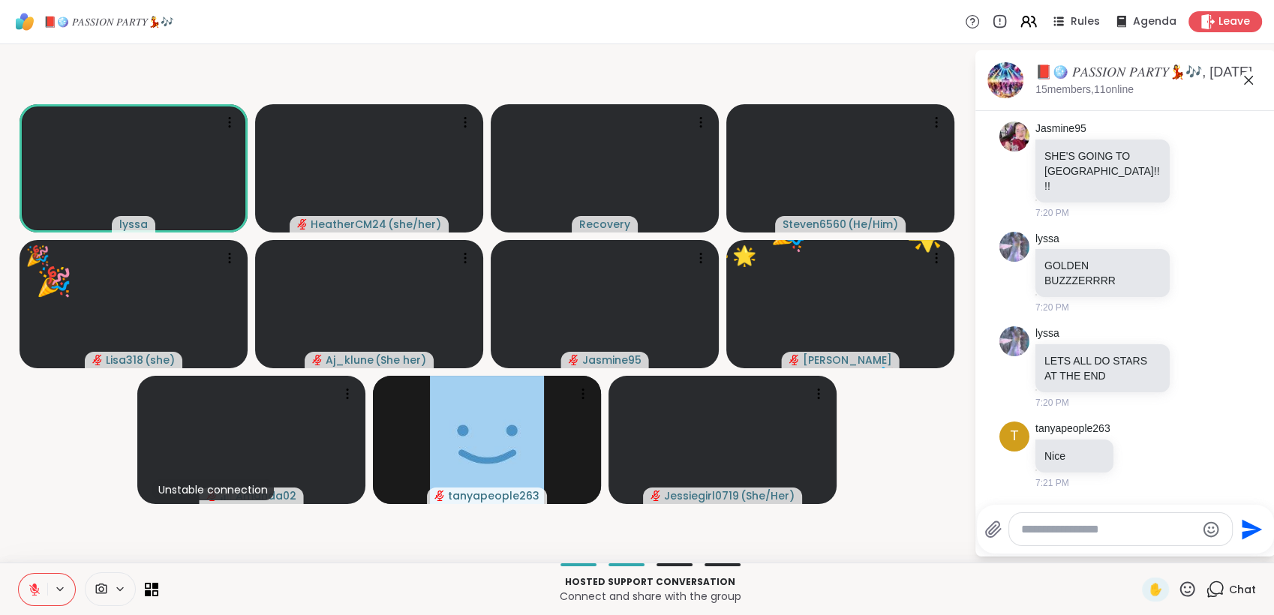
click at [1178, 580] on icon at bounding box center [1187, 589] width 19 height 19
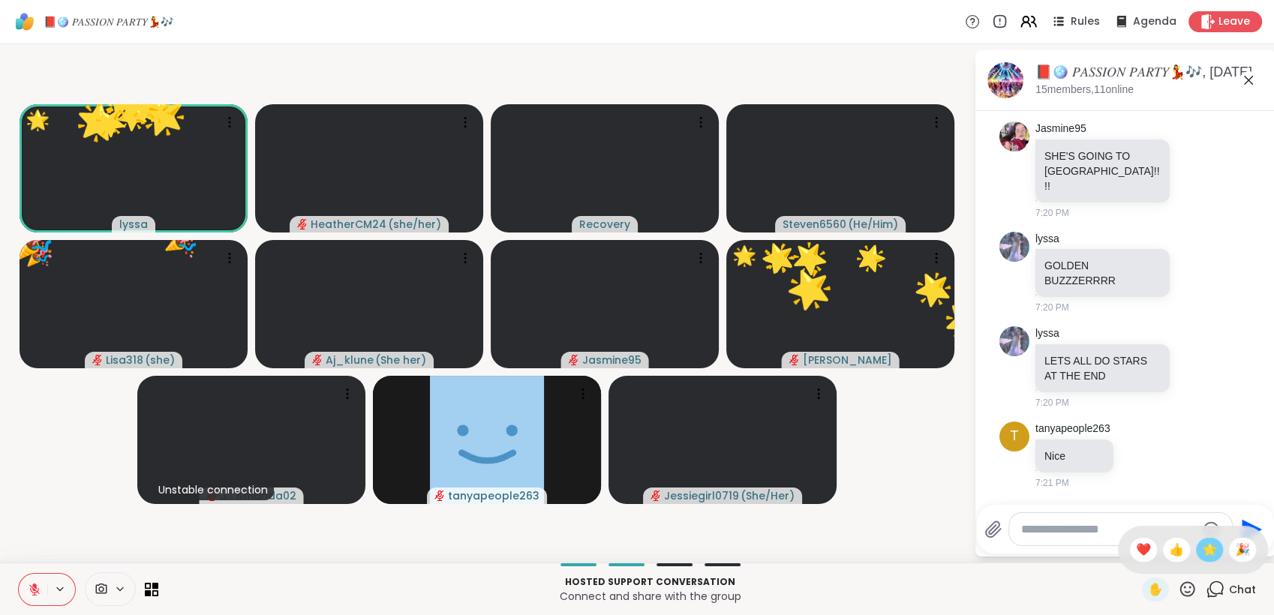
click at [1196, 549] on div "🌟" at bounding box center [1209, 550] width 27 height 24
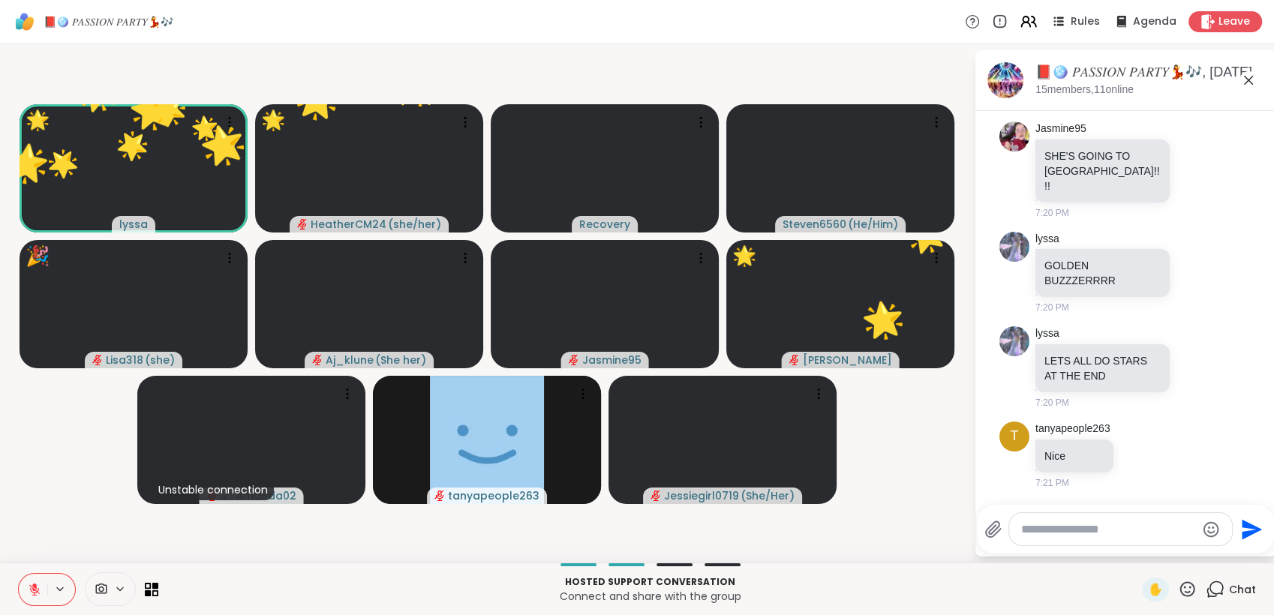
click at [1178, 584] on icon at bounding box center [1187, 589] width 19 height 19
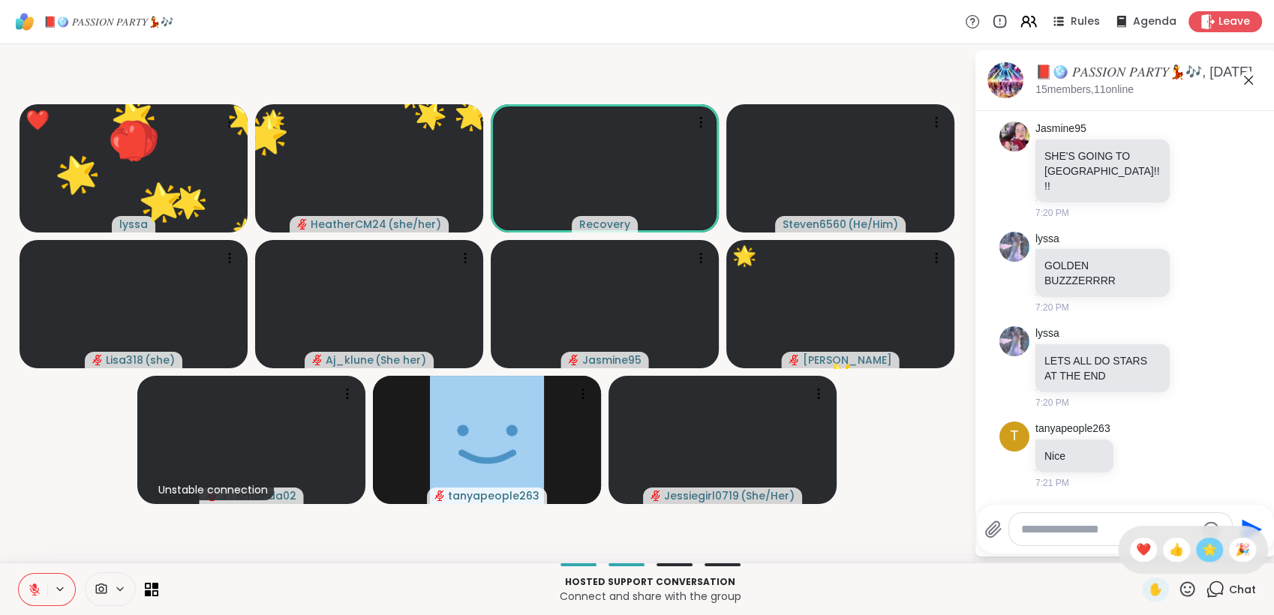
click at [1202, 554] on span "🌟" at bounding box center [1209, 550] width 15 height 18
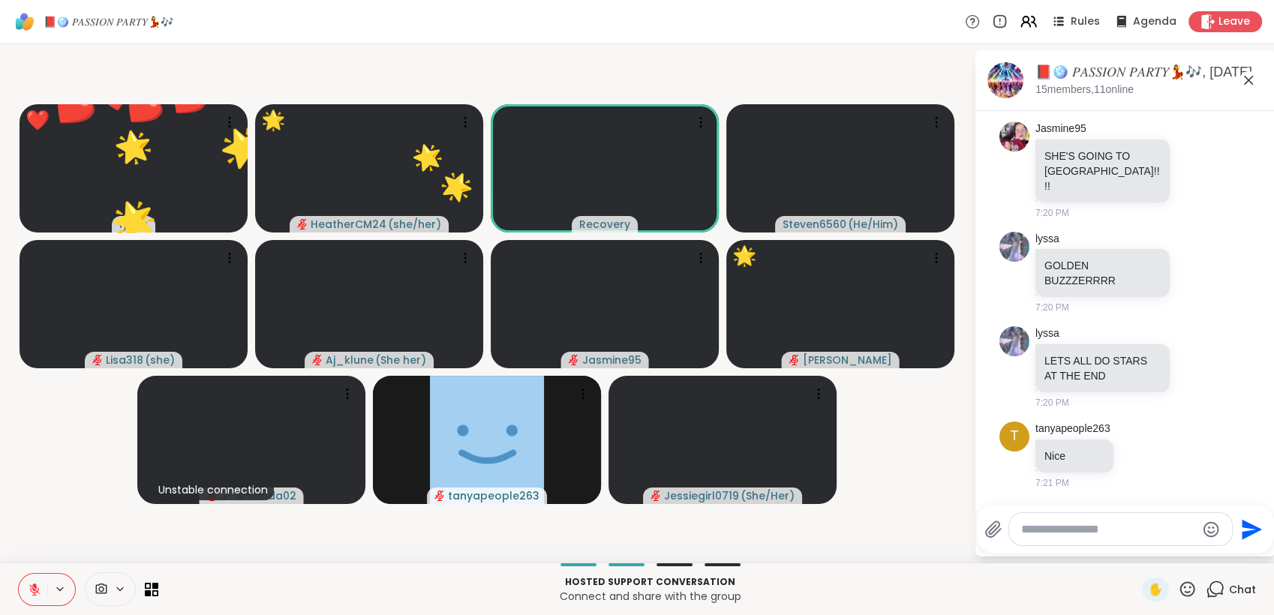
drag, startPoint x: 1175, startPoint y: 585, endPoint x: 1178, endPoint y: 576, distance: 9.5
click at [1178, 585] on icon at bounding box center [1187, 589] width 19 height 19
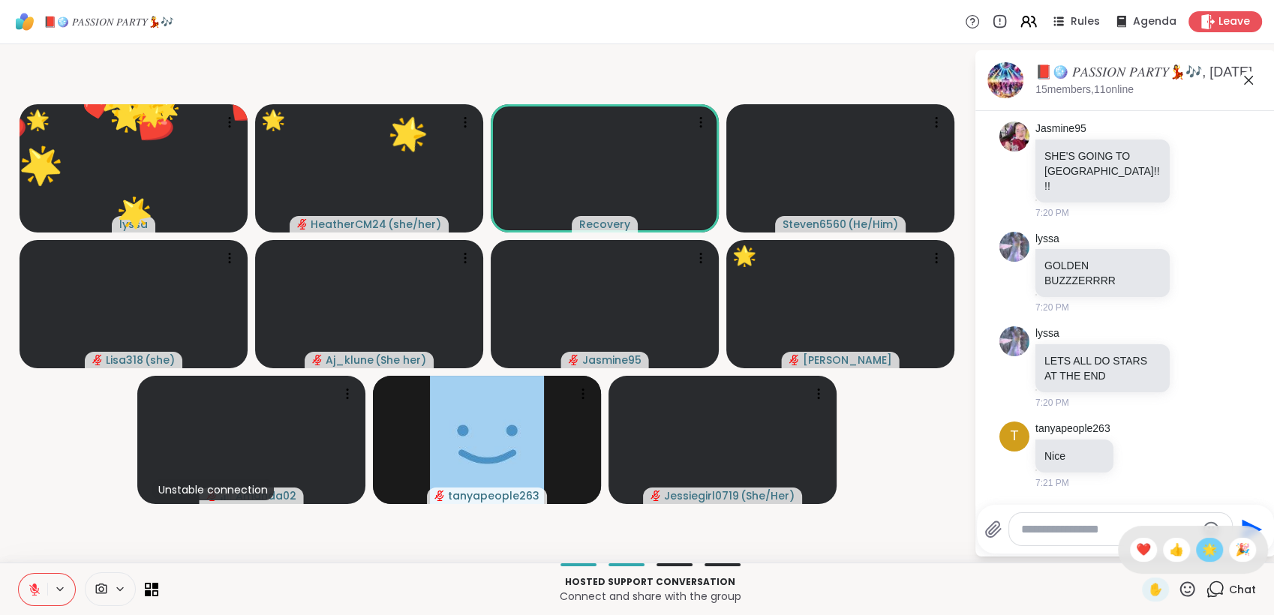
click at [1202, 546] on span "🌟" at bounding box center [1209, 550] width 15 height 18
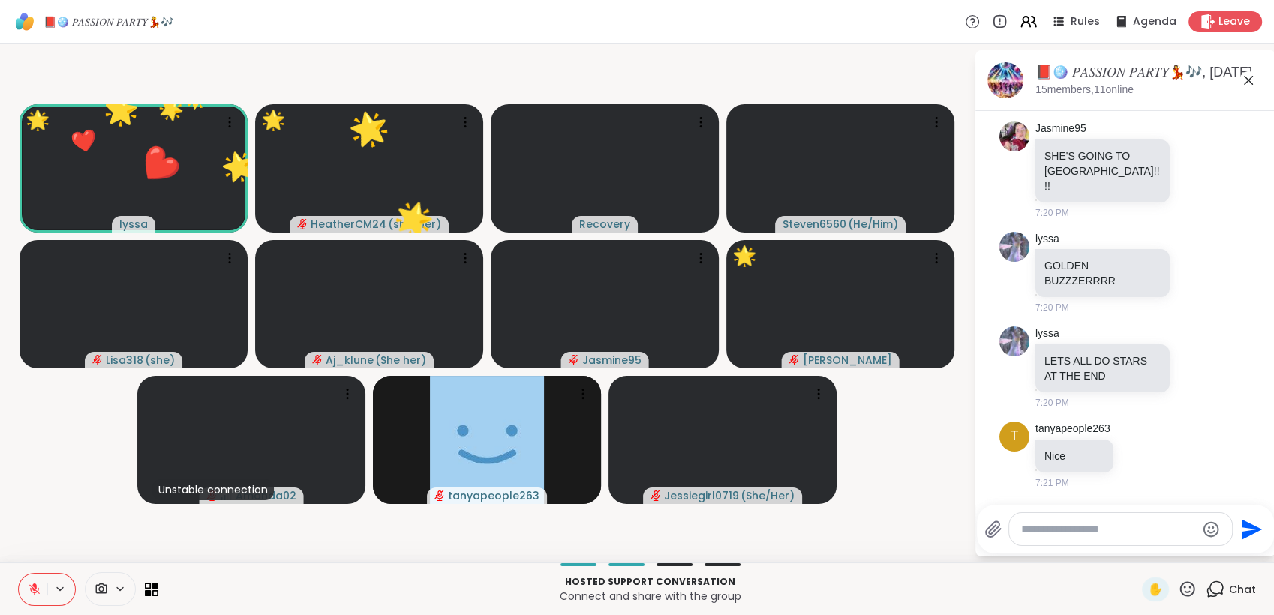
click at [1178, 593] on icon at bounding box center [1187, 589] width 19 height 19
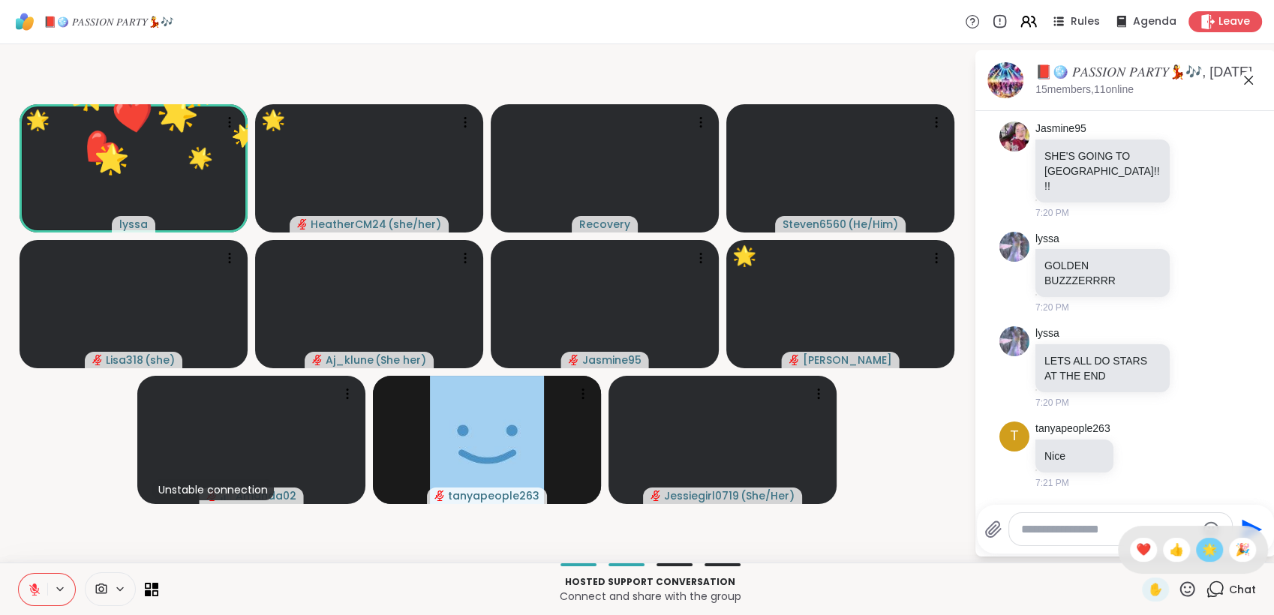
click at [1202, 556] on span "🌟" at bounding box center [1209, 550] width 15 height 18
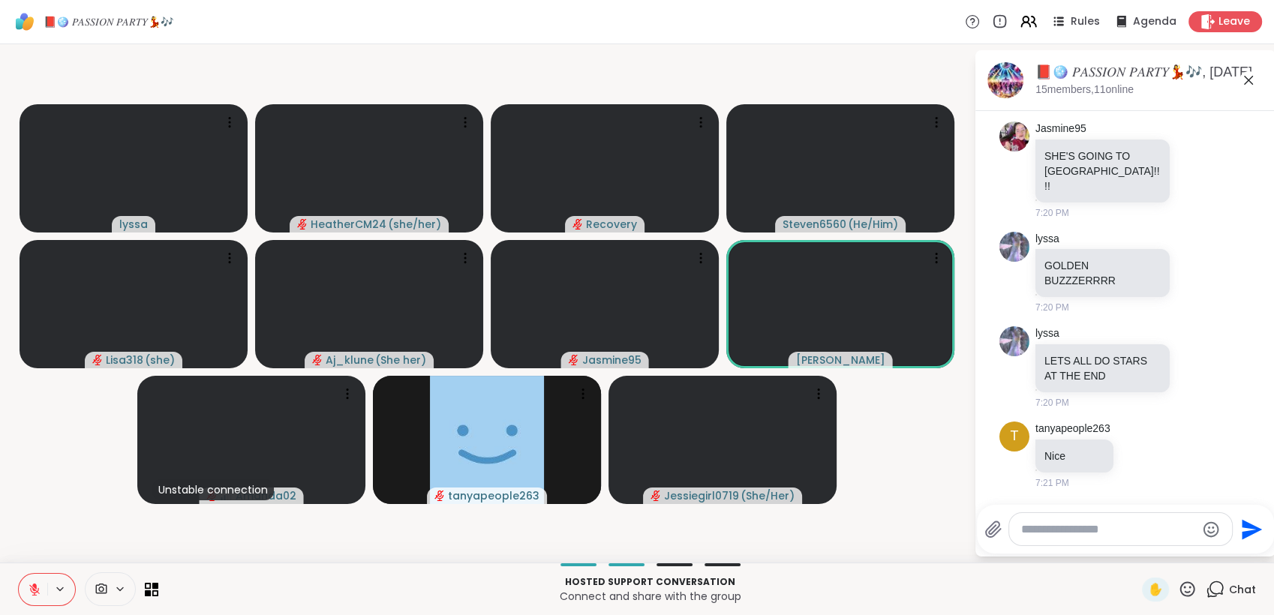
click at [19, 576] on button at bounding box center [33, 590] width 29 height 32
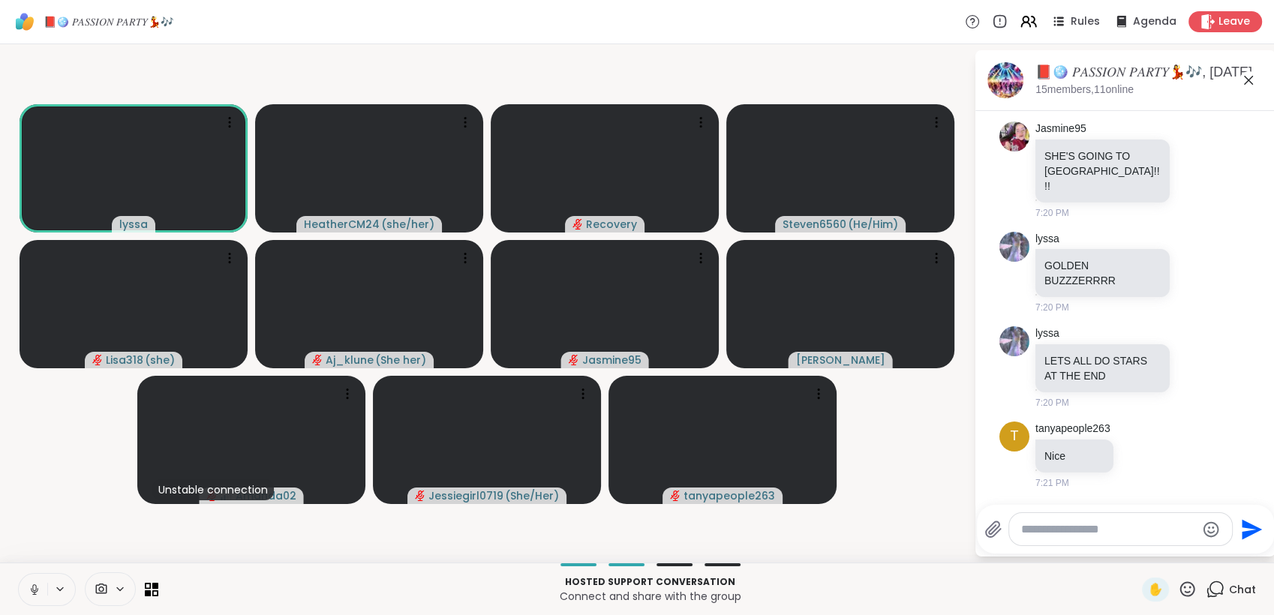
click at [36, 585] on icon at bounding box center [35, 590] width 14 height 14
click at [1094, 537] on textarea "Type your message" at bounding box center [1108, 529] width 175 height 15
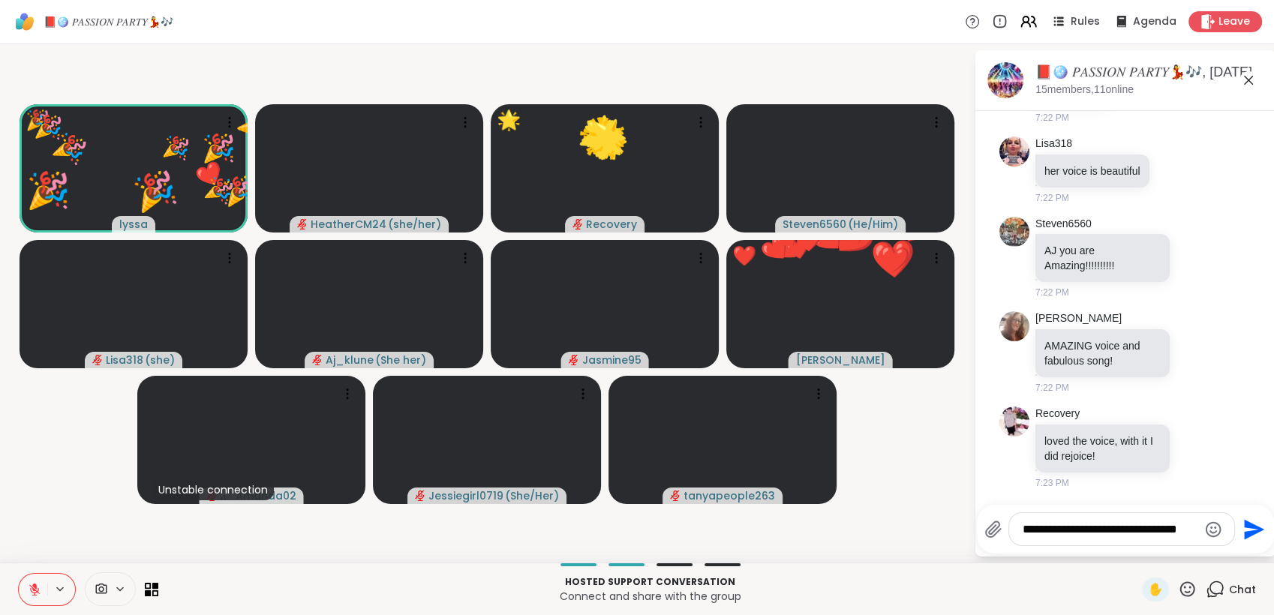
scroll to position [0, 0]
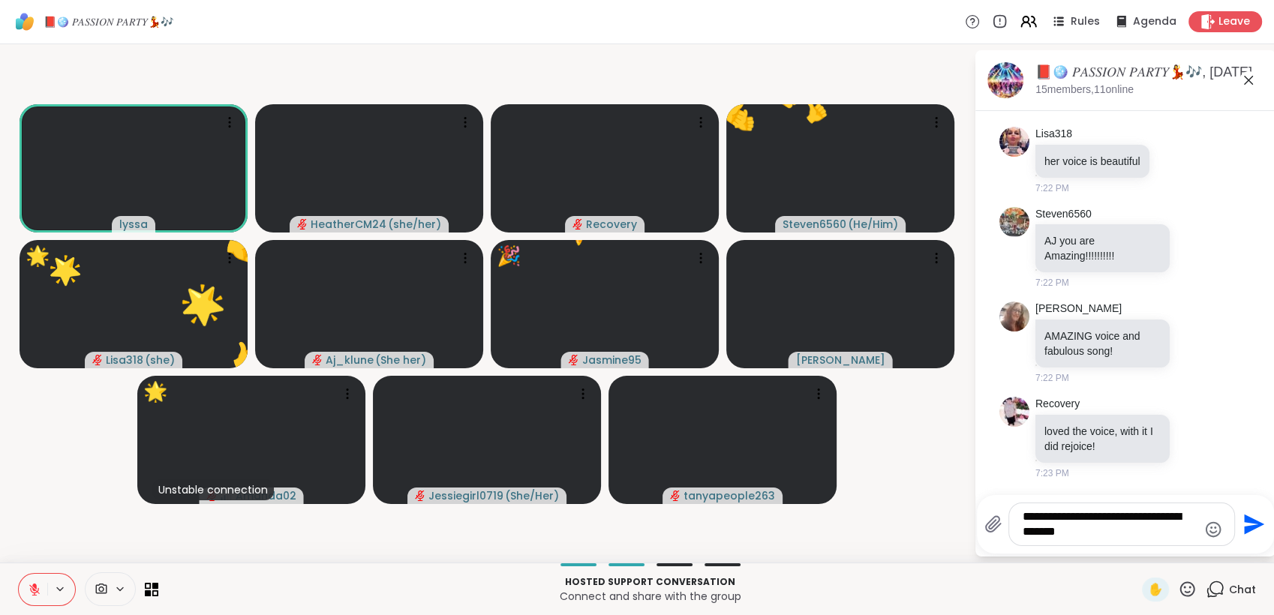
type textarea "**********"
click at [1255, 530] on icon "Send" at bounding box center [1253, 525] width 24 height 24
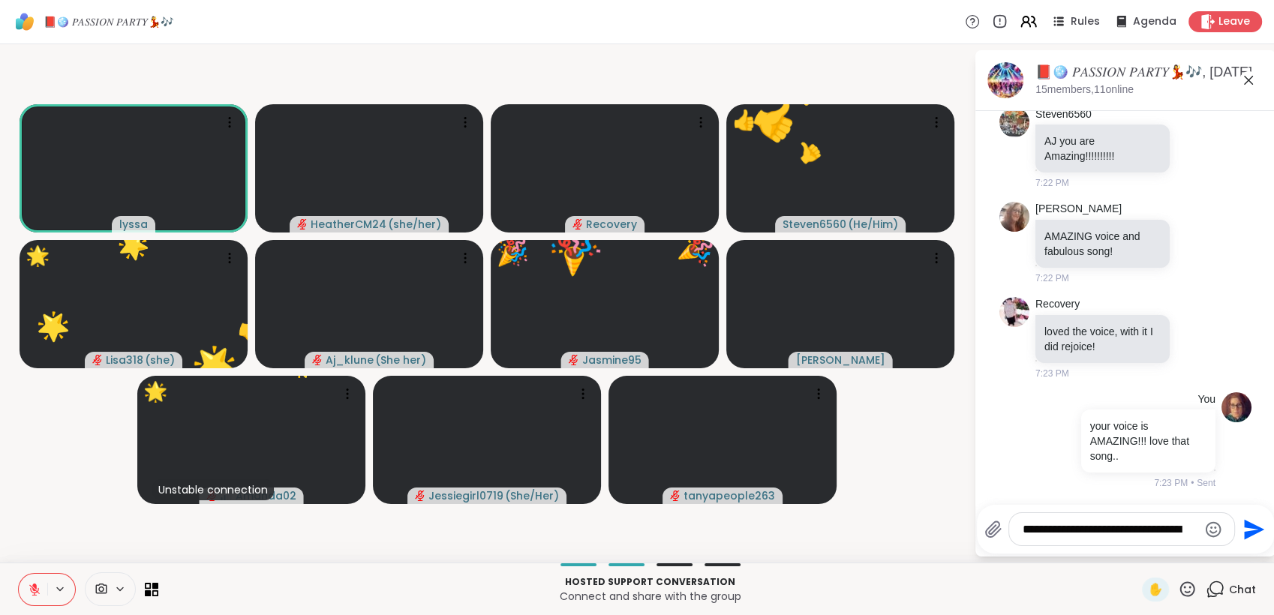
scroll to position [5009, 0]
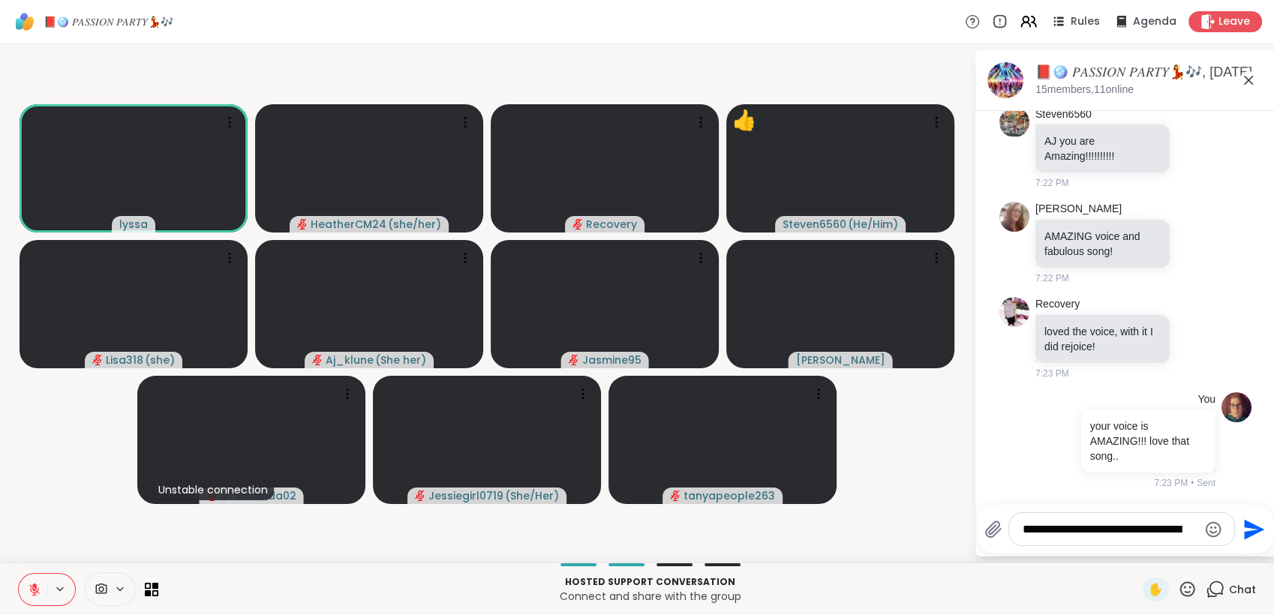
click at [1181, 584] on icon at bounding box center [1188, 589] width 15 height 15
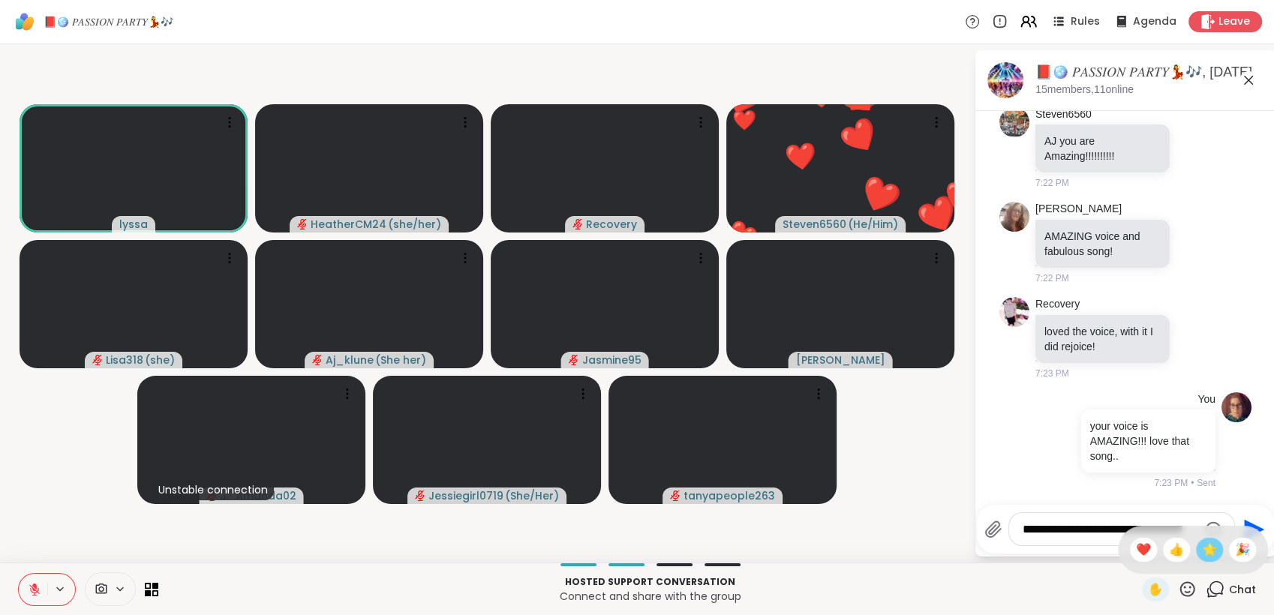
click at [1202, 549] on span "🌟" at bounding box center [1209, 550] width 15 height 18
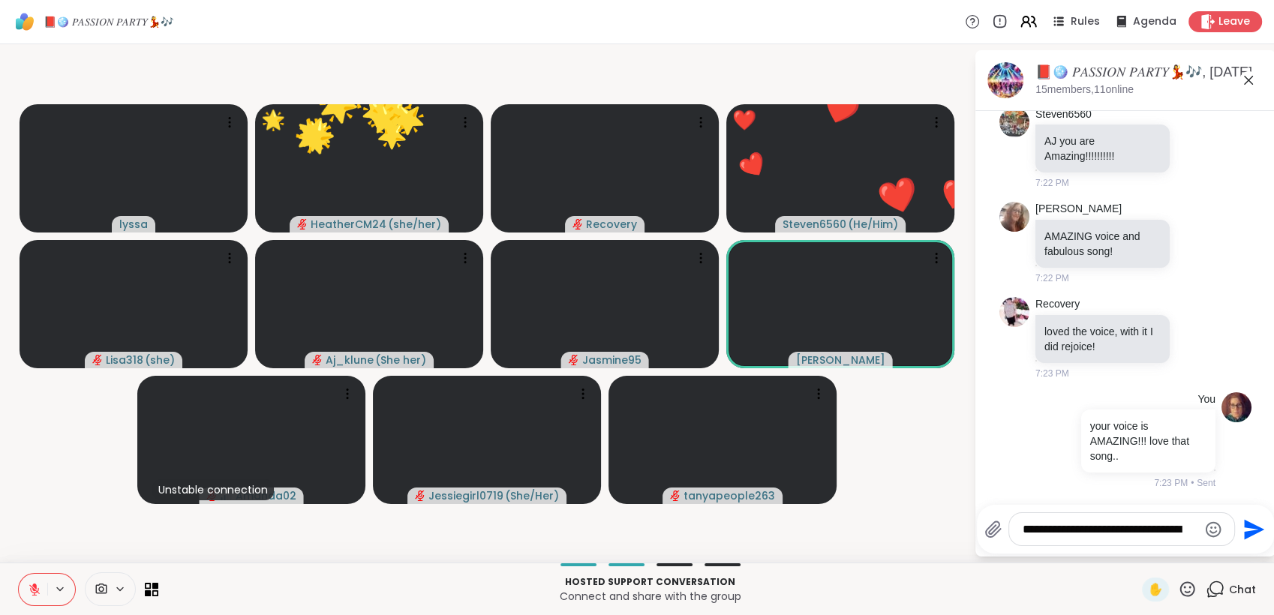
click at [1181, 585] on icon at bounding box center [1188, 589] width 15 height 15
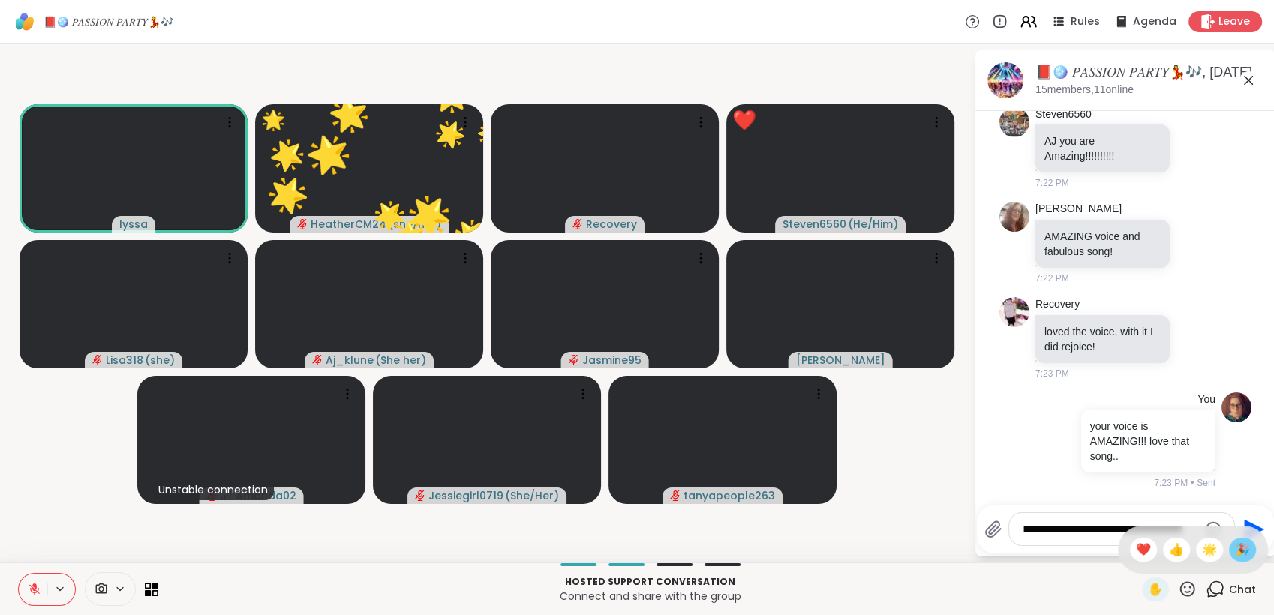
click at [1235, 554] on span "🎉" at bounding box center [1242, 550] width 15 height 18
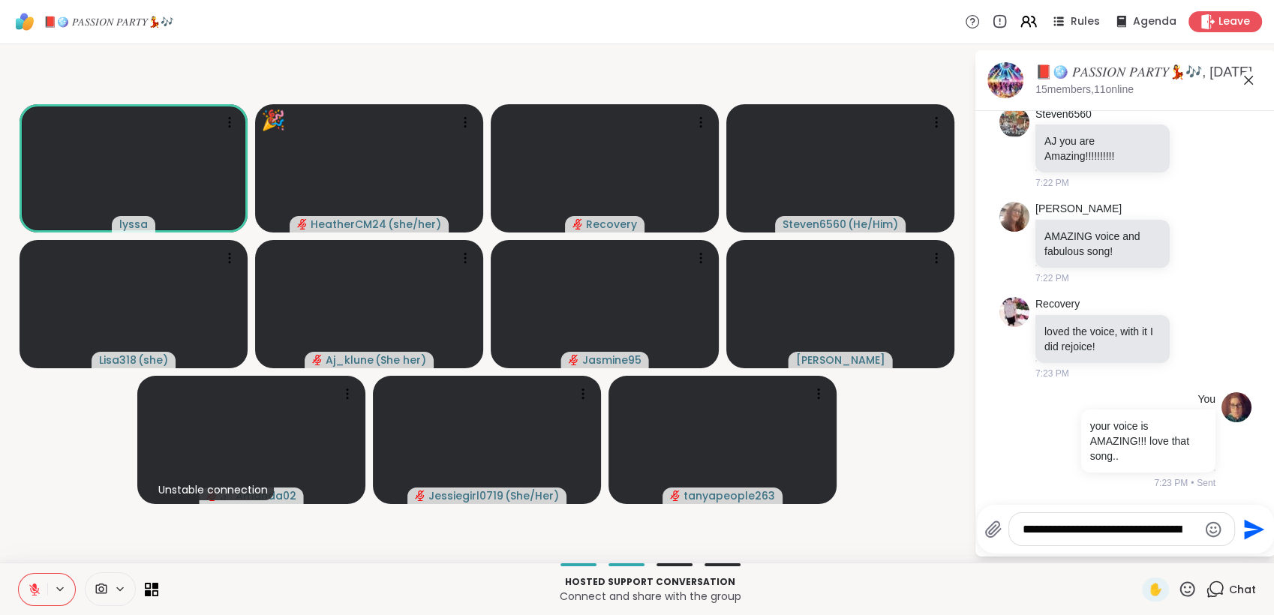
click at [35, 585] on icon at bounding box center [35, 590] width 14 height 14
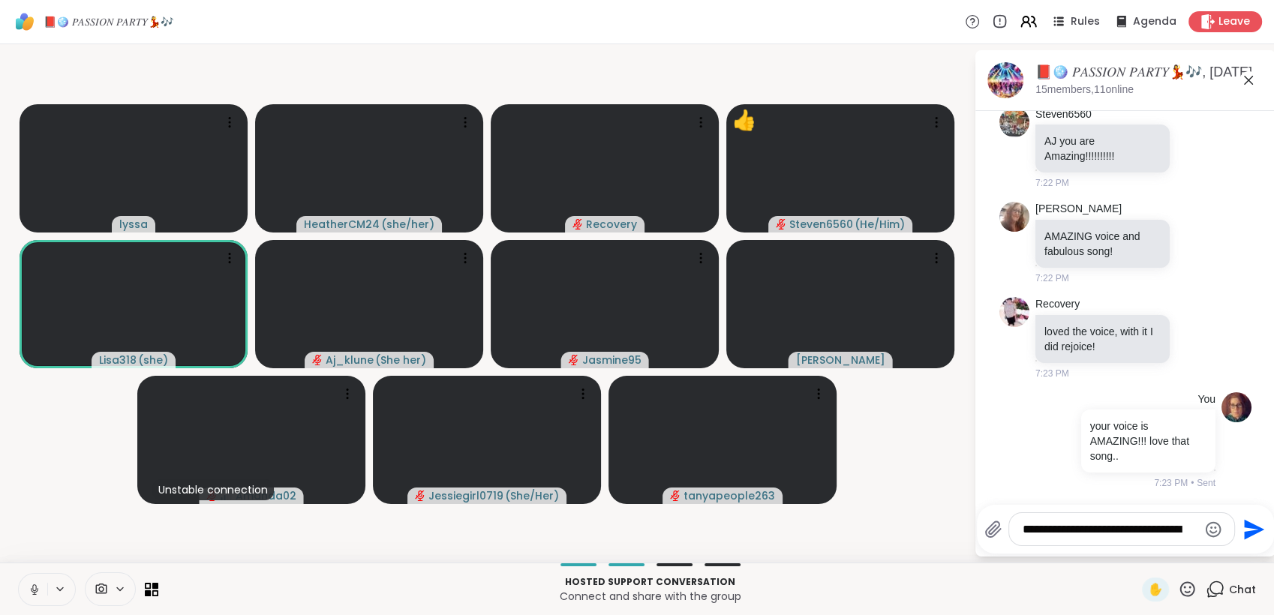
click at [32, 586] on icon at bounding box center [34, 588] width 4 height 7
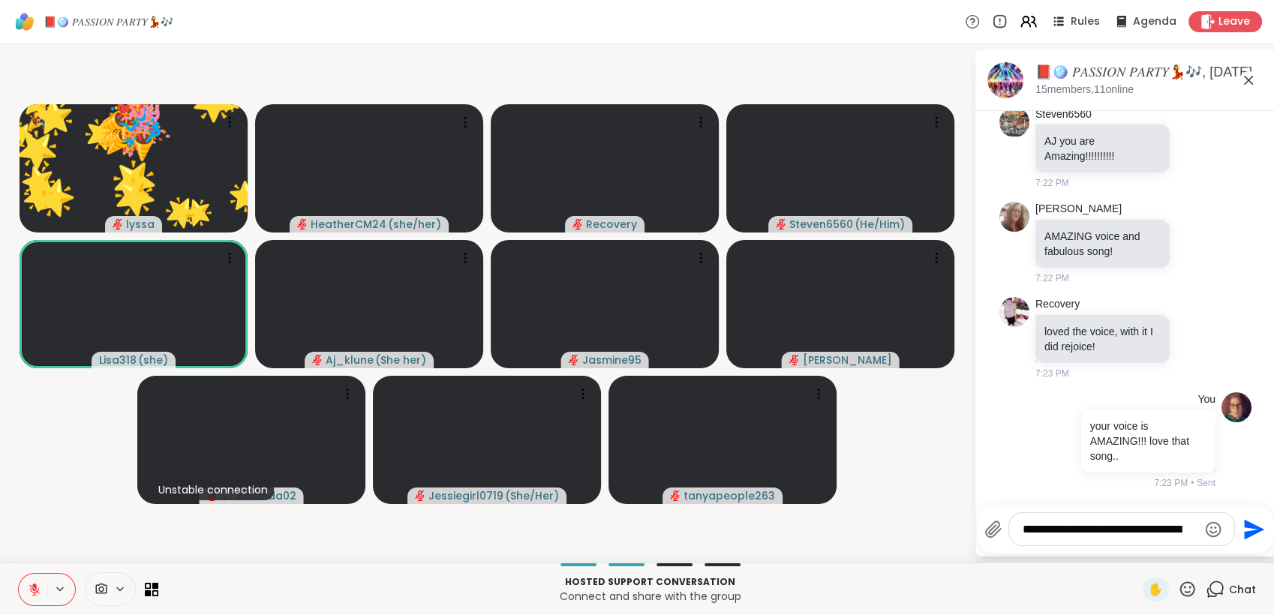
click at [1179, 592] on icon at bounding box center [1187, 589] width 19 height 19
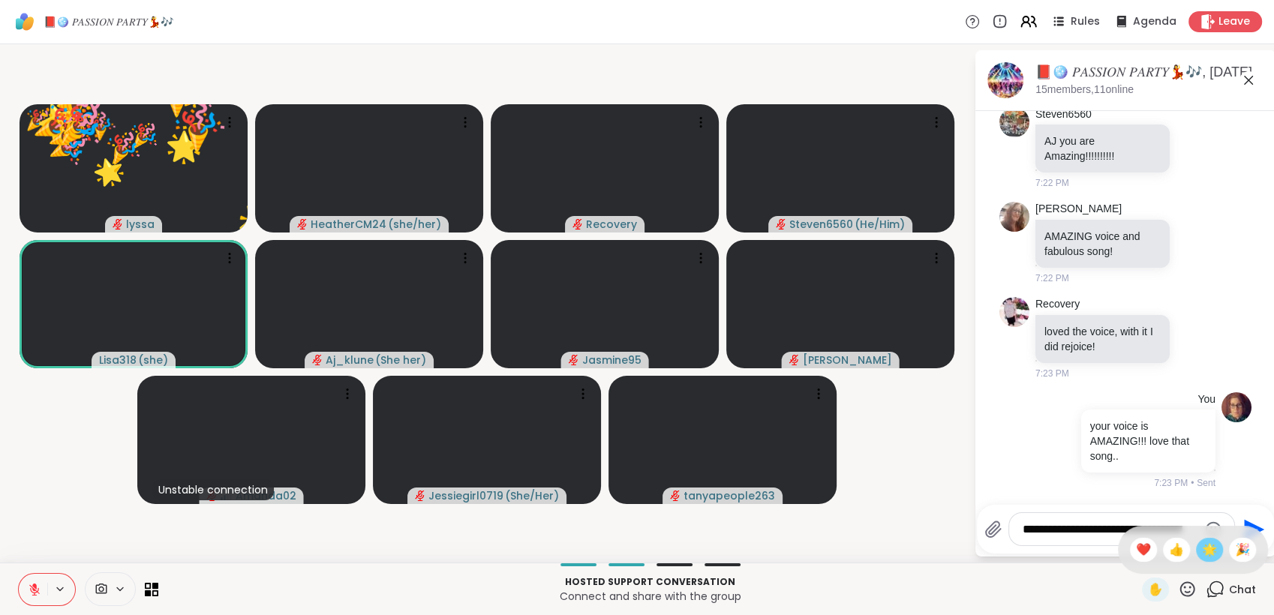
click at [1202, 555] on span "🌟" at bounding box center [1209, 550] width 15 height 18
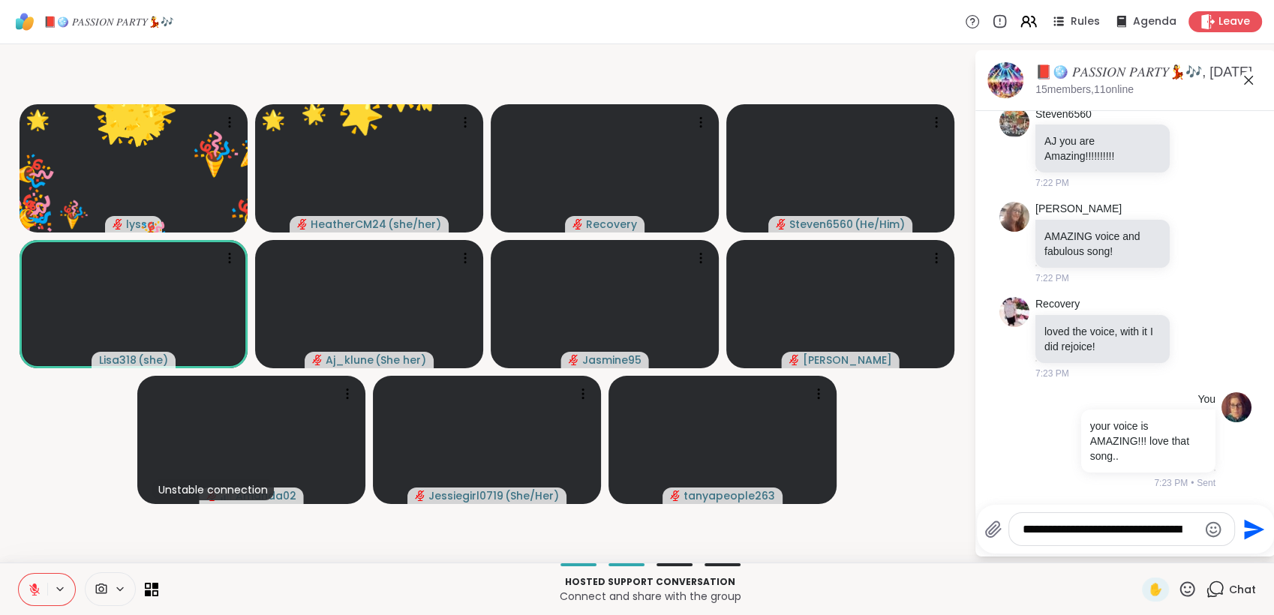
click at [1178, 586] on icon at bounding box center [1187, 589] width 19 height 19
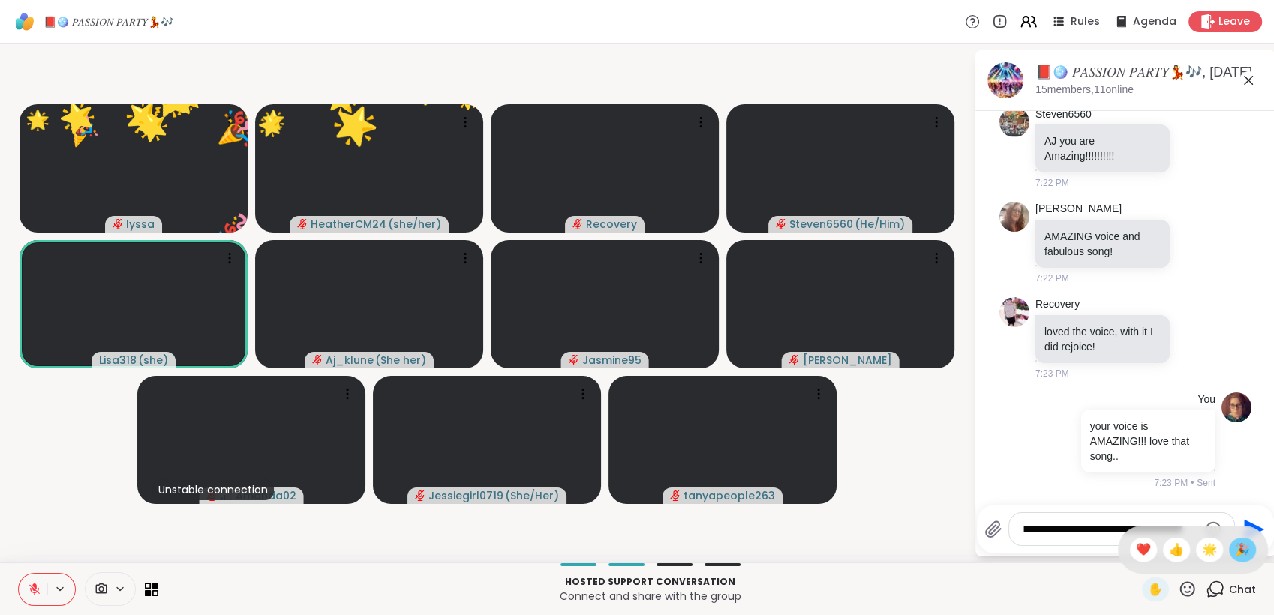
click at [1235, 558] on span "🎉" at bounding box center [1242, 550] width 15 height 18
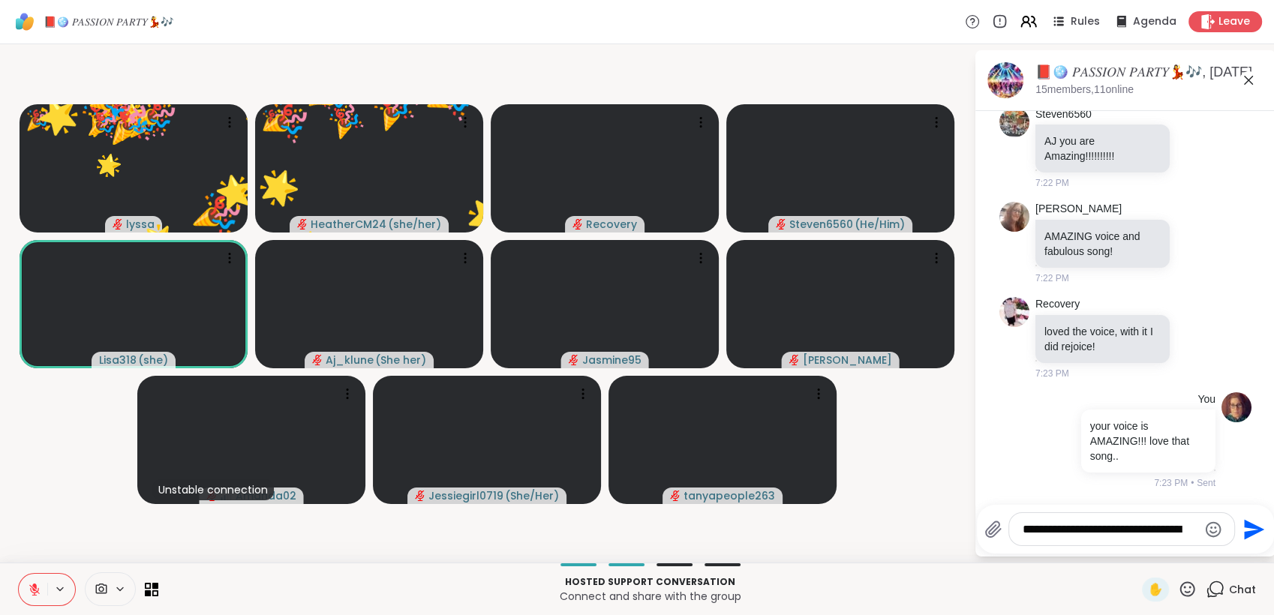
click at [1181, 580] on icon at bounding box center [1187, 589] width 19 height 19
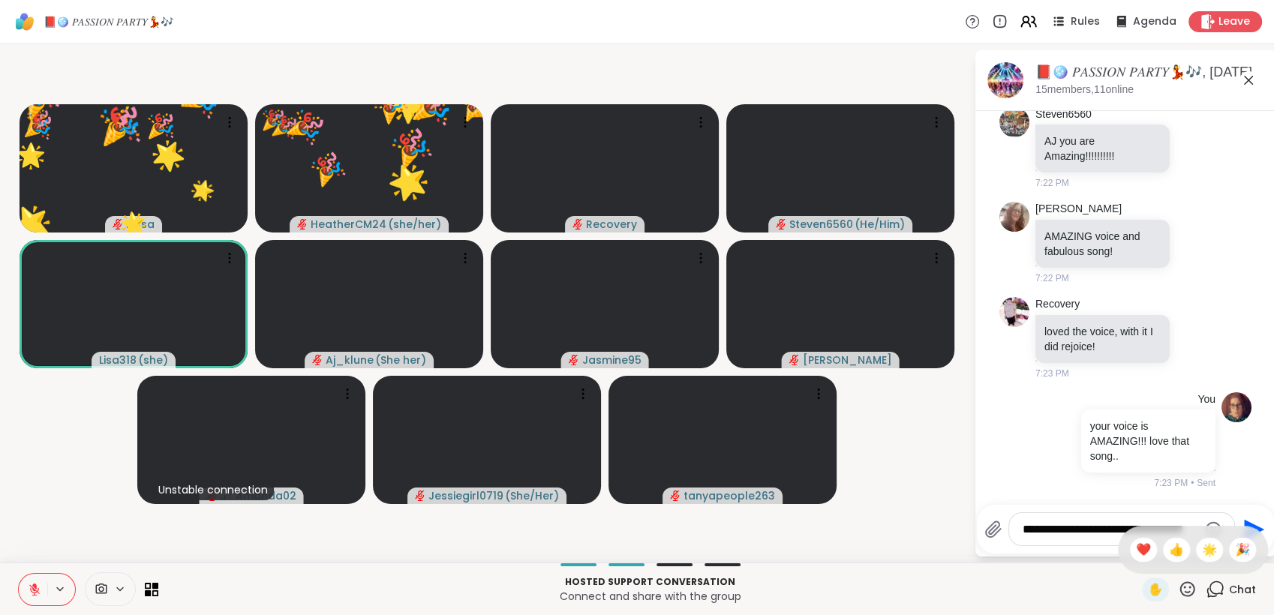
click at [1197, 560] on div "🌟" at bounding box center [1209, 550] width 27 height 24
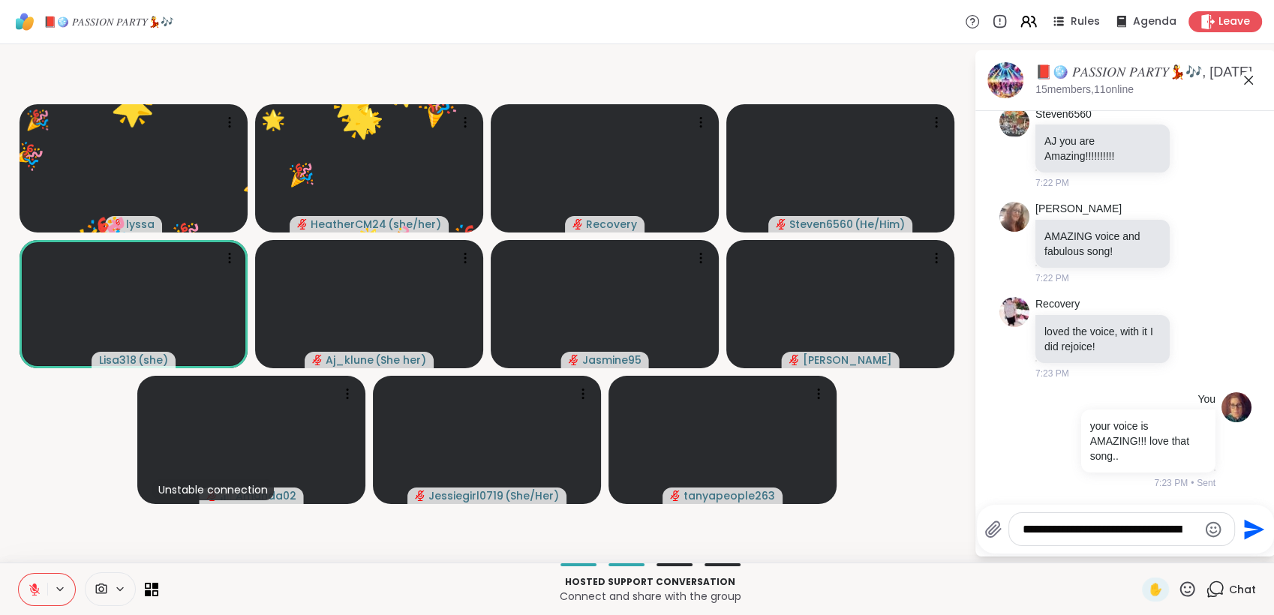
click at [1178, 595] on icon at bounding box center [1187, 589] width 19 height 19
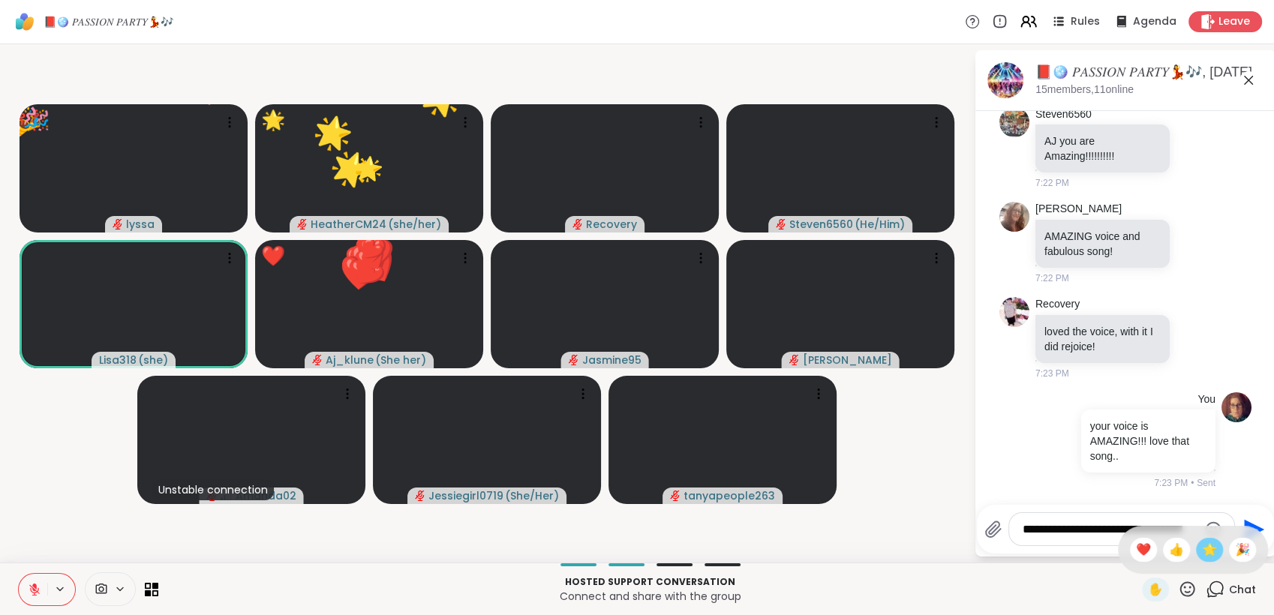
click at [1202, 557] on span "🌟" at bounding box center [1209, 550] width 15 height 18
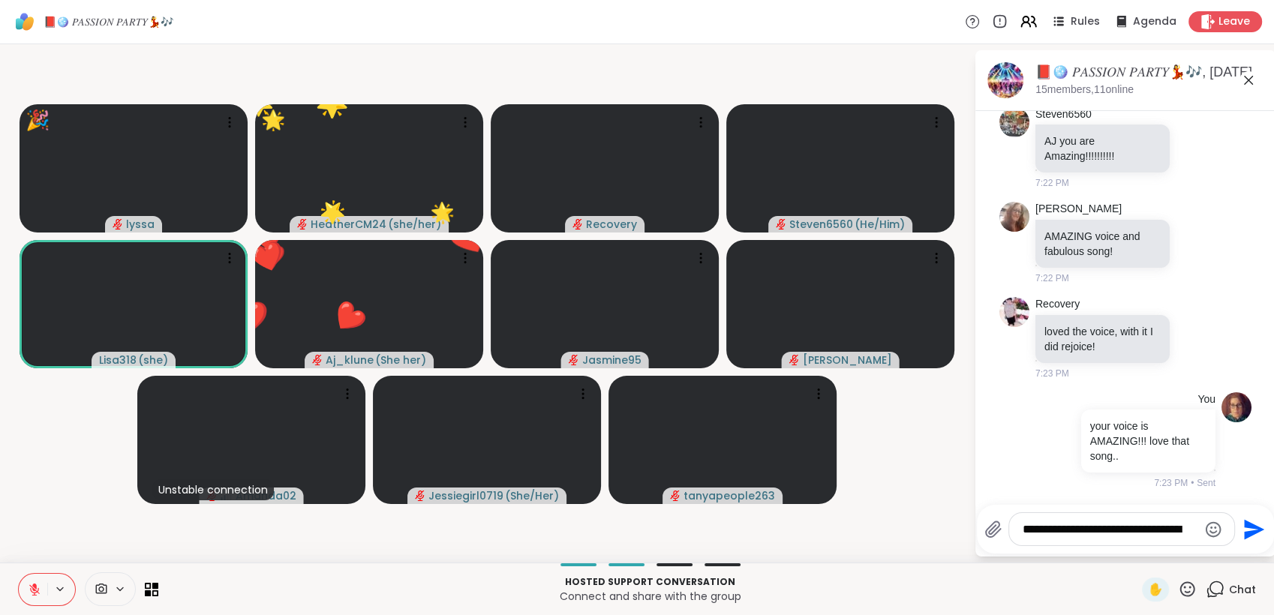
click at [1178, 586] on icon at bounding box center [1187, 589] width 19 height 19
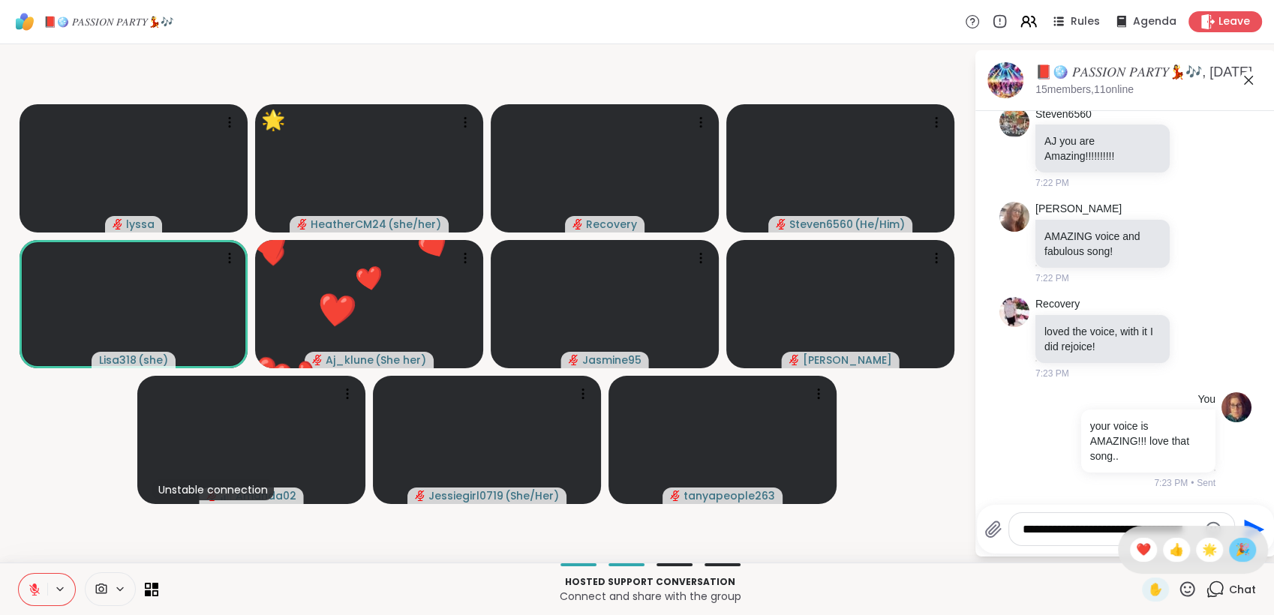
click at [1235, 555] on span "🎉" at bounding box center [1242, 550] width 15 height 18
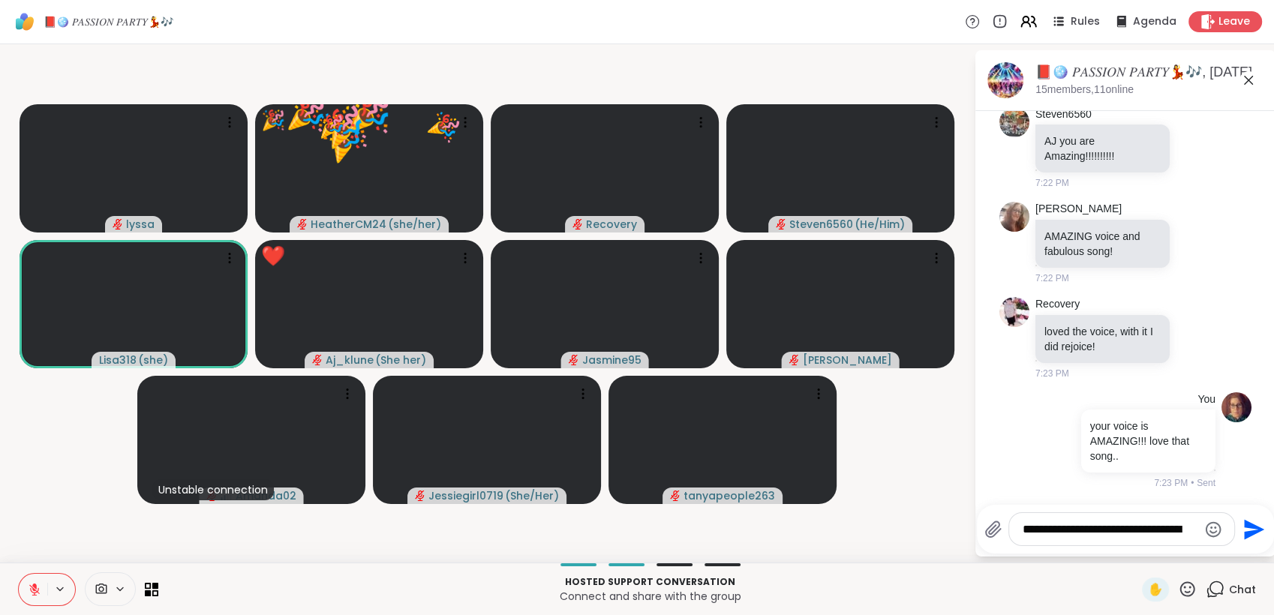
click at [1182, 585] on icon at bounding box center [1187, 589] width 19 height 19
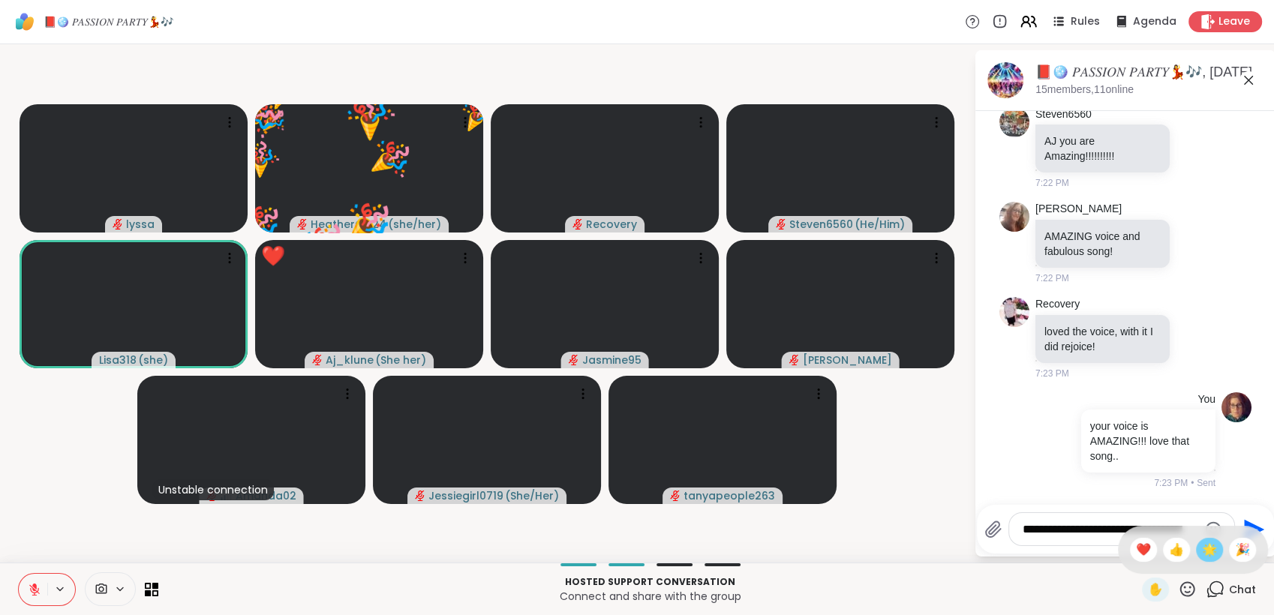
click at [1202, 549] on span "🌟" at bounding box center [1209, 550] width 15 height 18
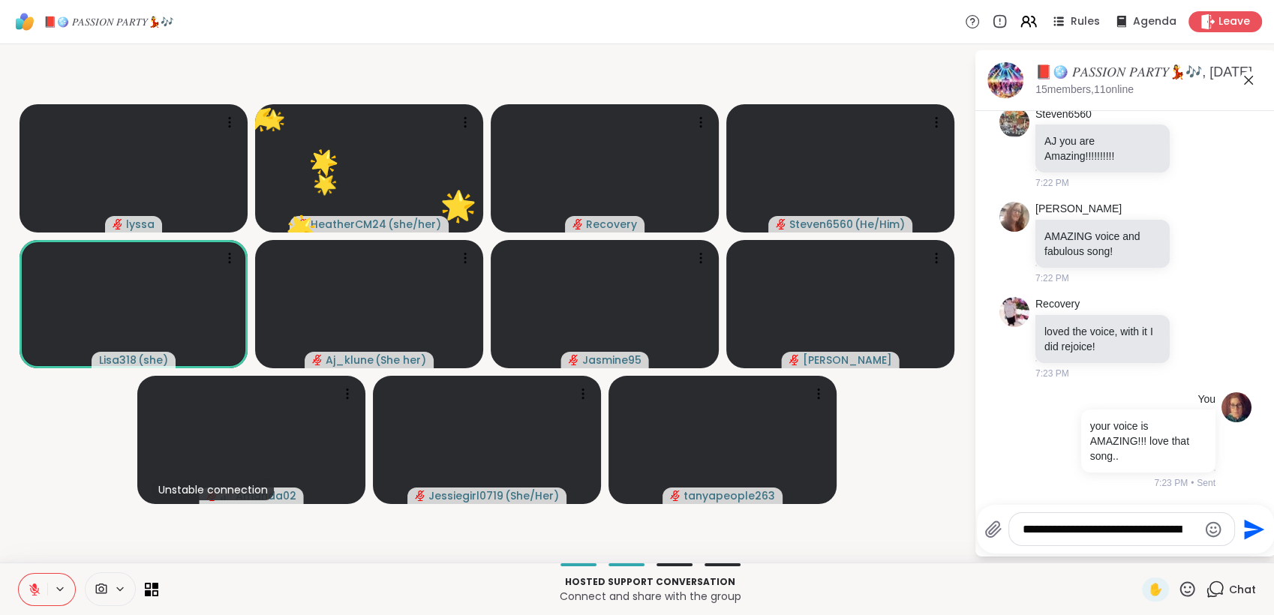
click at [1181, 588] on icon at bounding box center [1188, 589] width 15 height 15
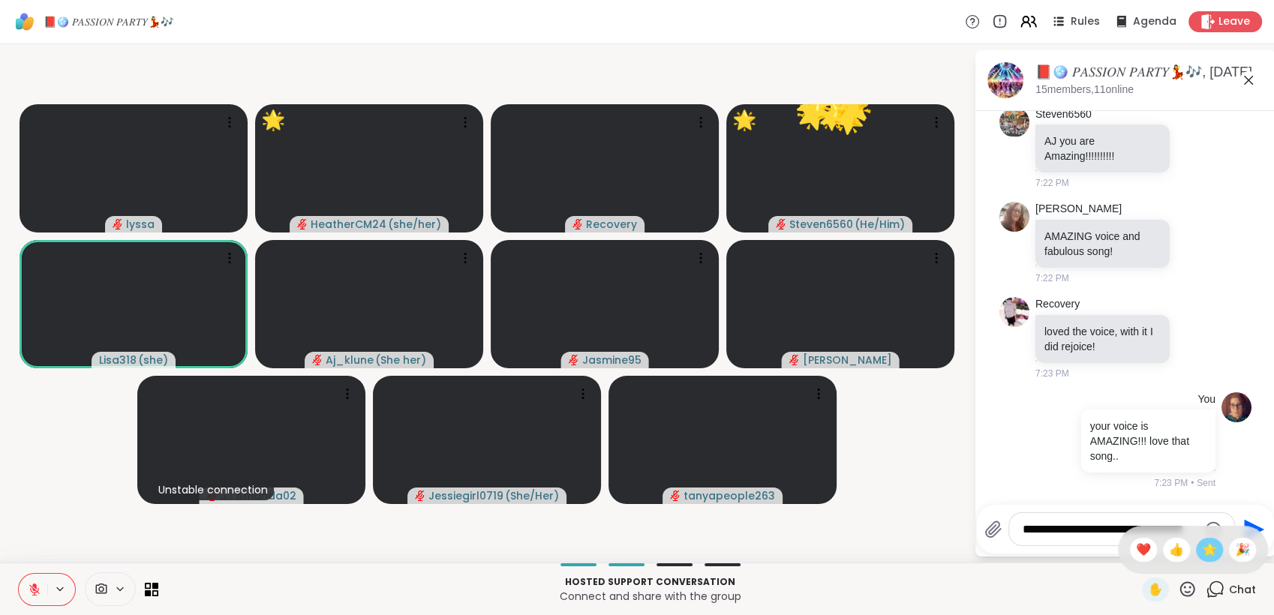
click at [1202, 552] on span "🌟" at bounding box center [1209, 550] width 15 height 18
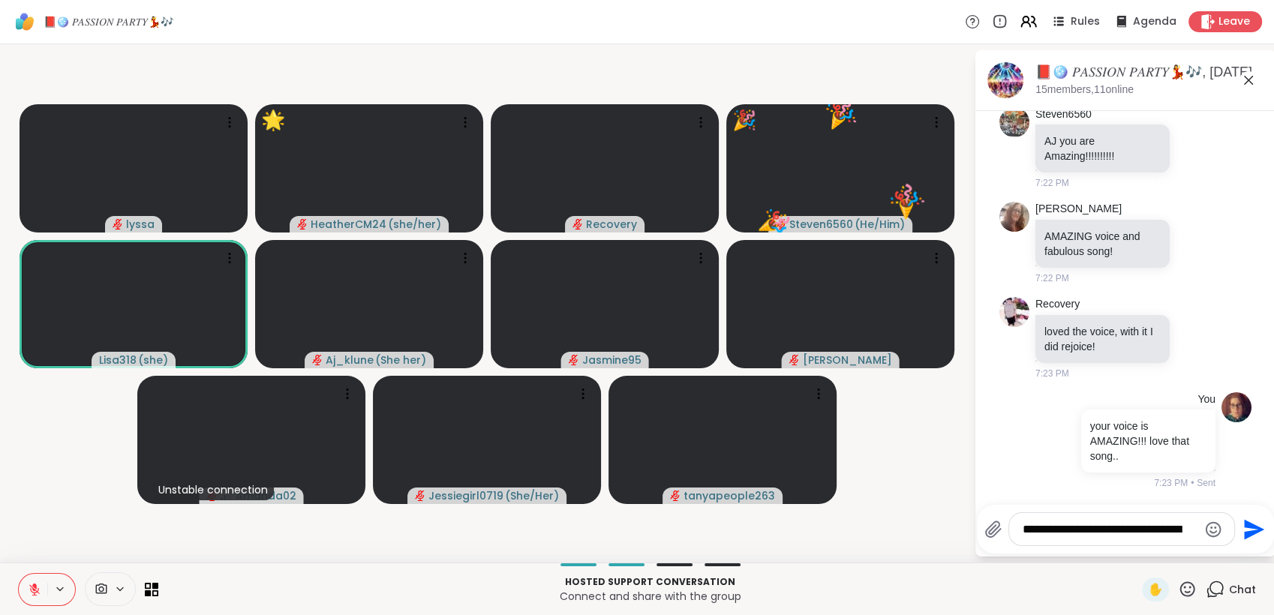
click at [1178, 594] on icon at bounding box center [1187, 589] width 19 height 19
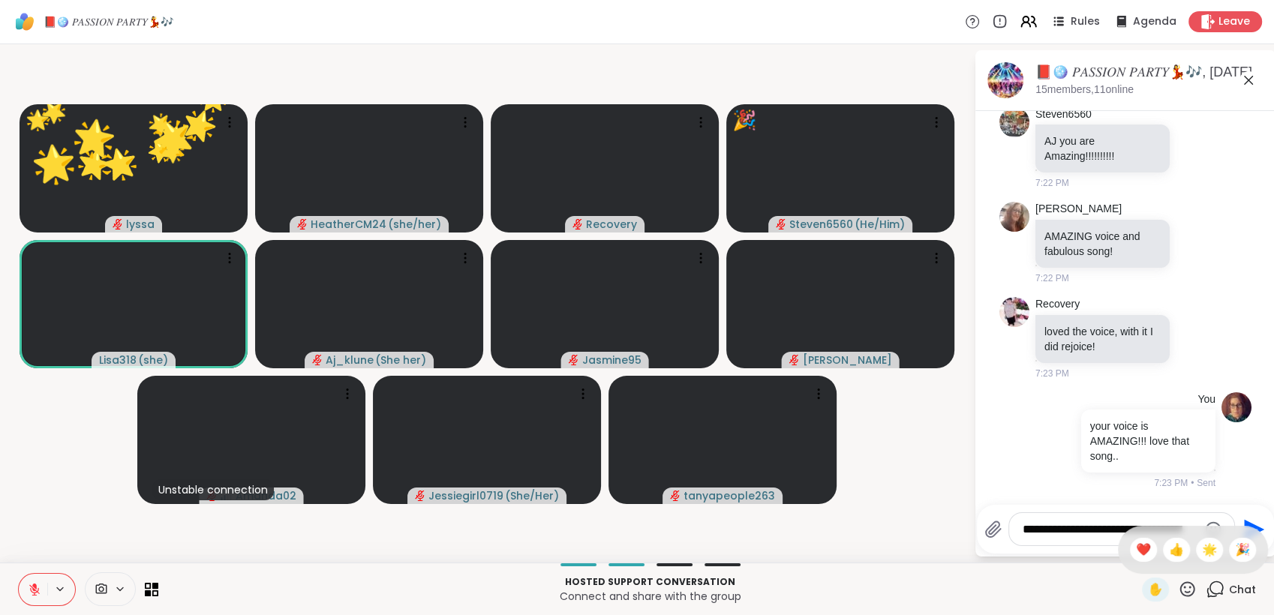
click at [1229, 561] on div "🎉" at bounding box center [1242, 550] width 27 height 24
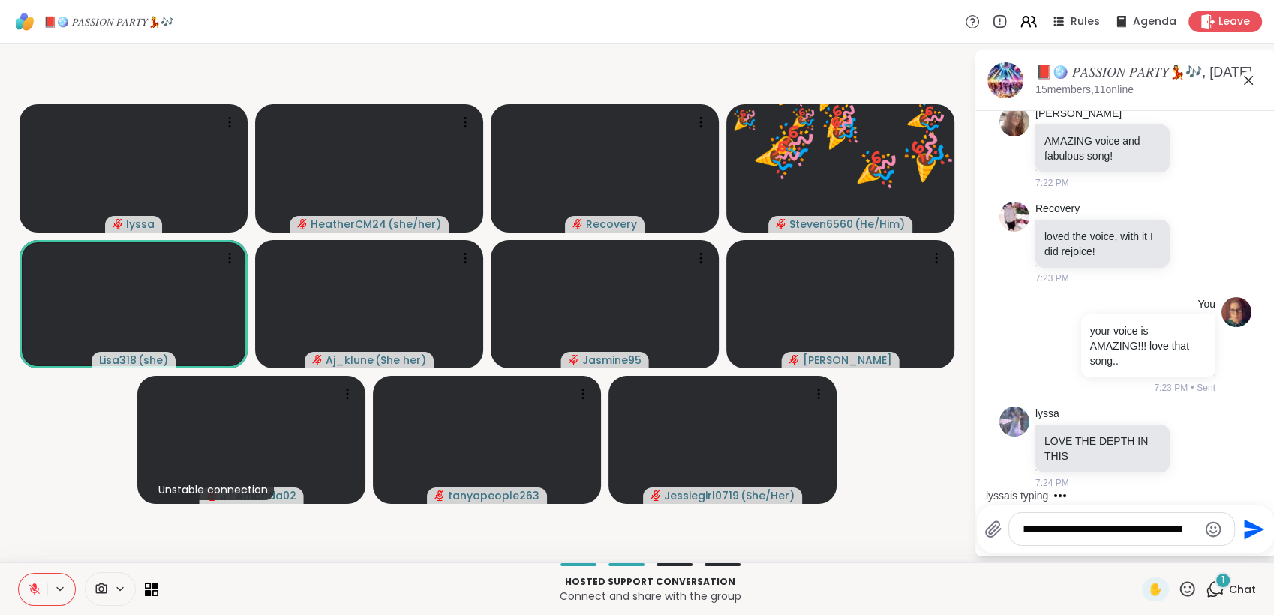
scroll to position [5104, 0]
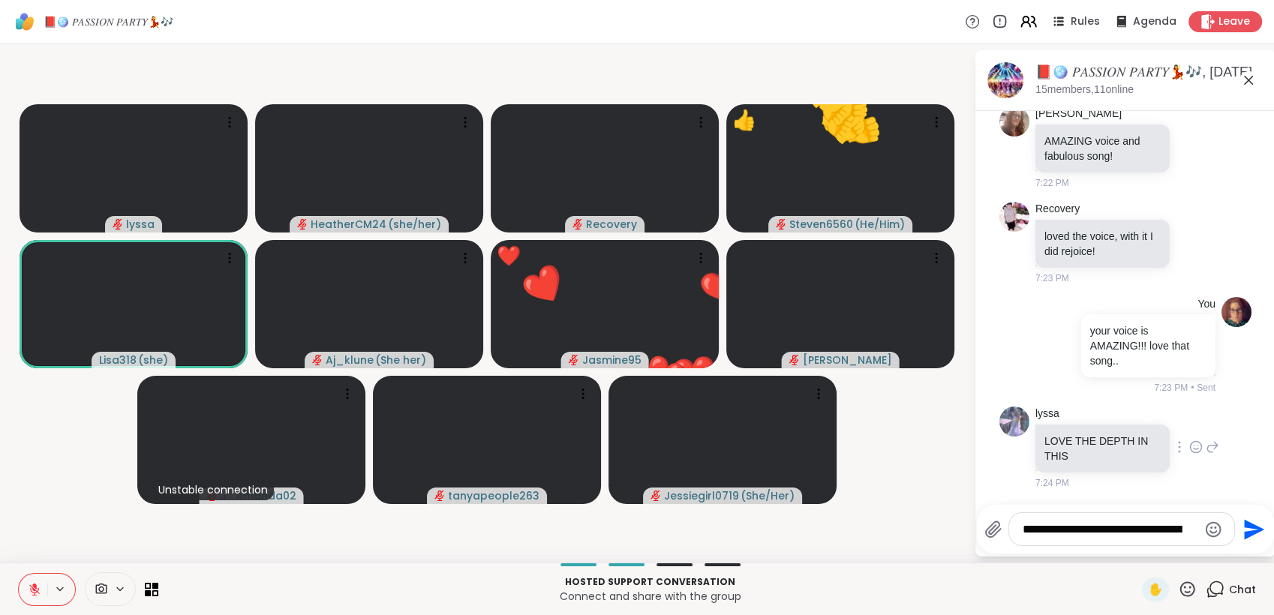
click at [1190, 444] on icon at bounding box center [1197, 447] width 14 height 15
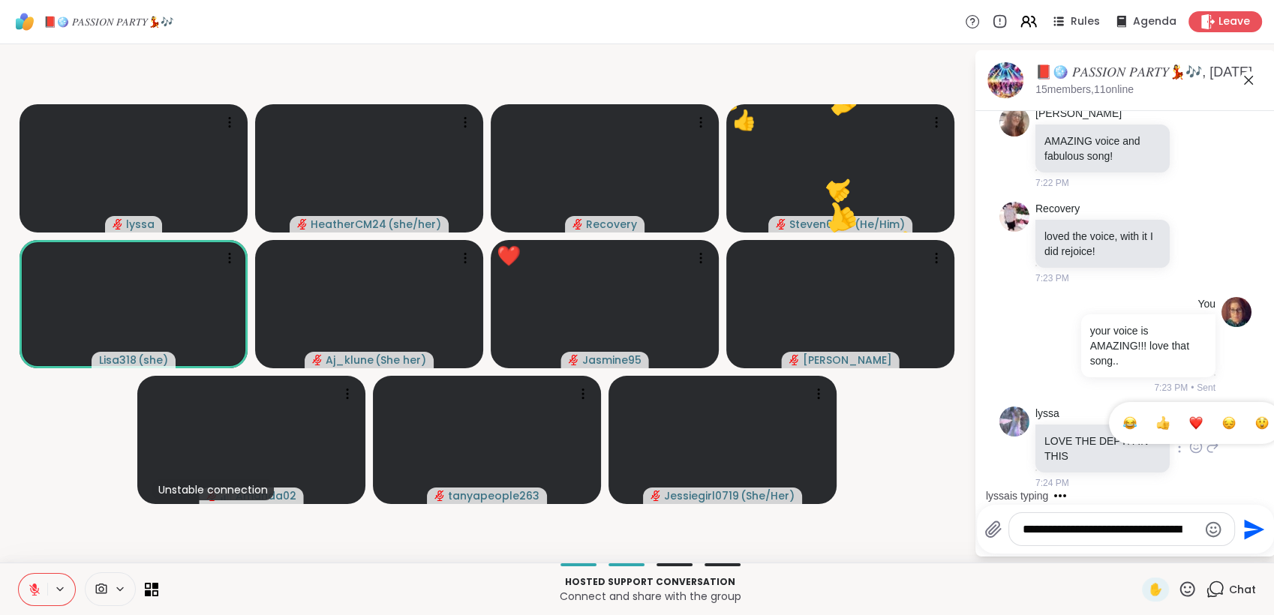
click at [1190, 426] on div "Select Reaction: Heart" at bounding box center [1197, 424] width 14 height 14
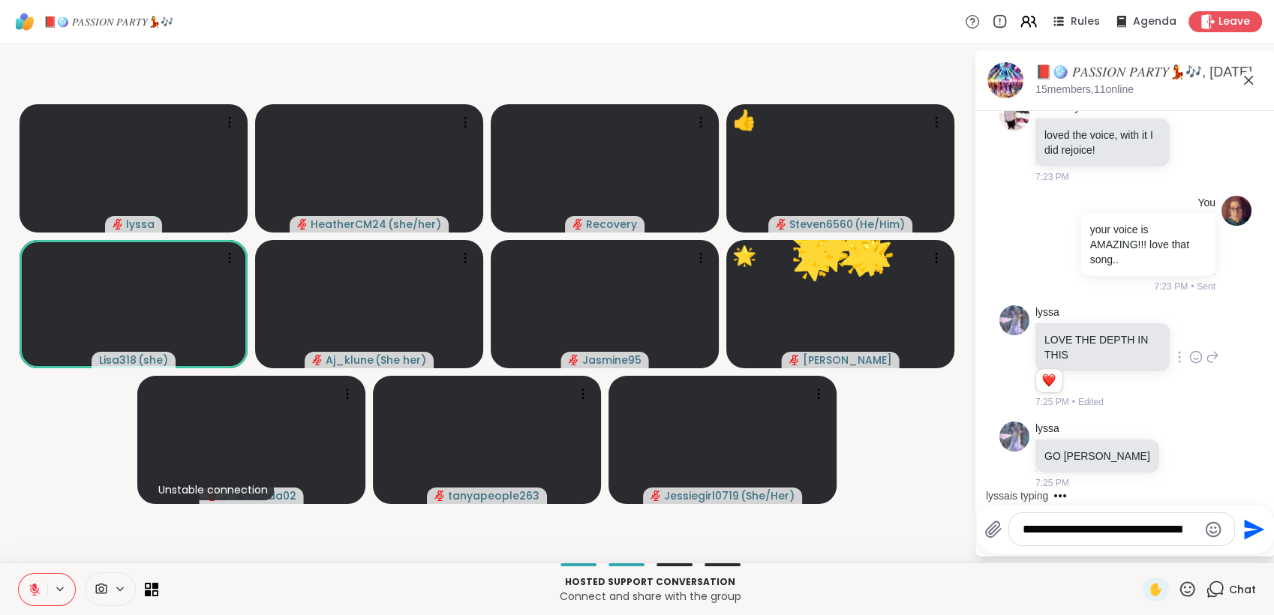
scroll to position [5285, 0]
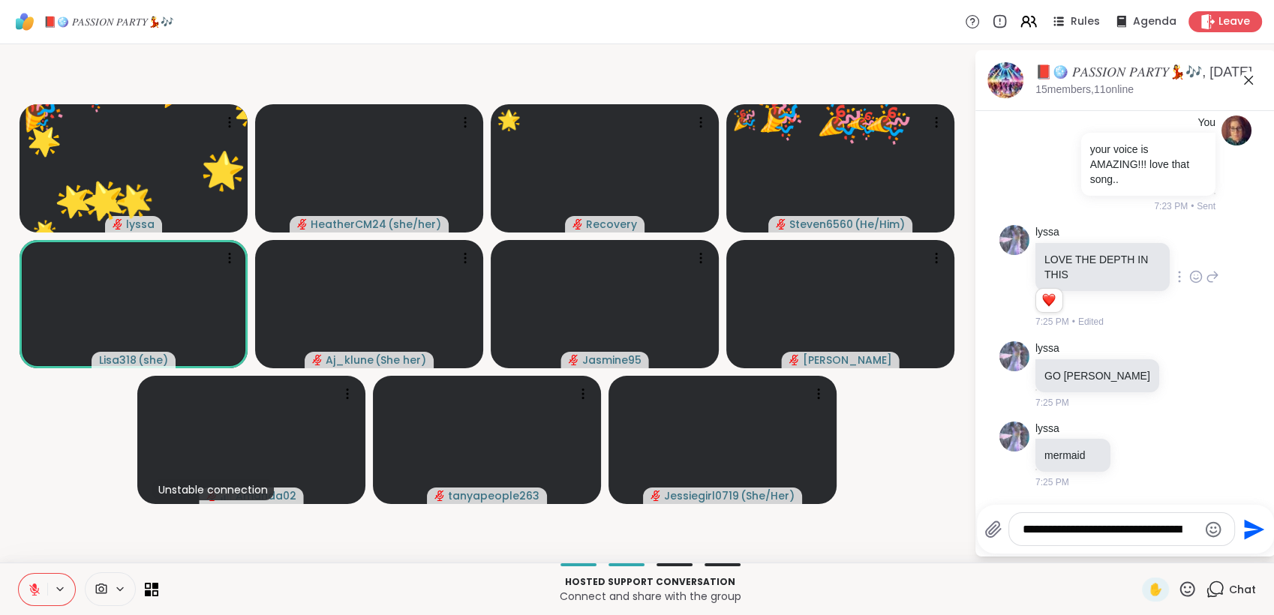
click at [1178, 585] on icon at bounding box center [1187, 589] width 19 height 19
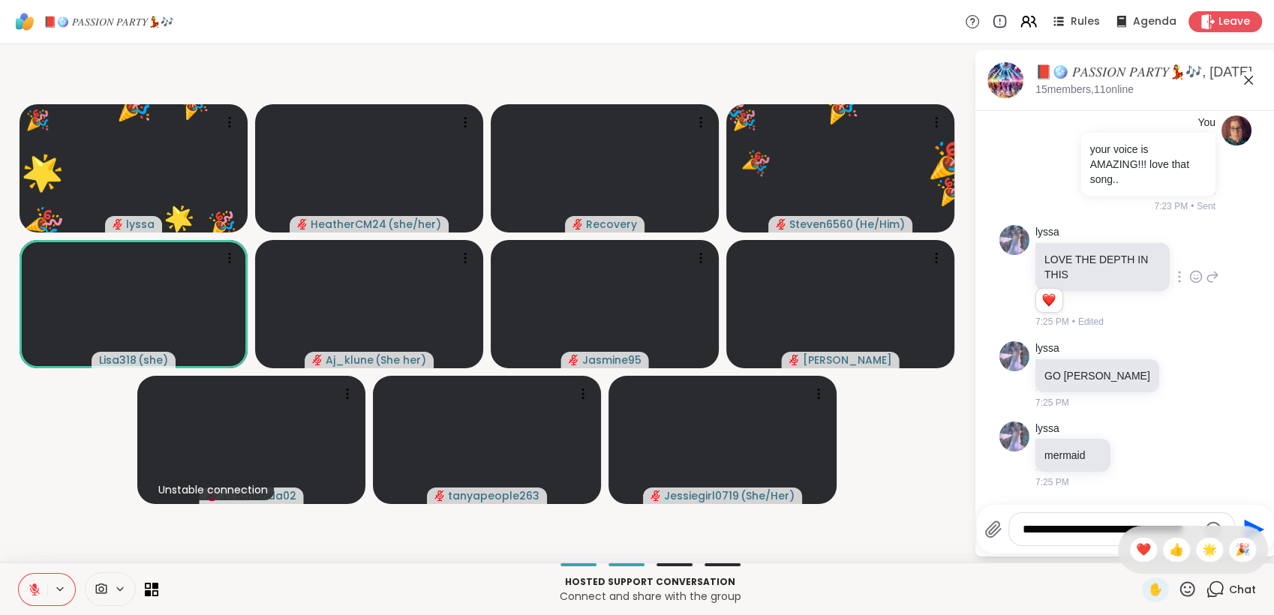
click at [1202, 549] on span "🌟" at bounding box center [1209, 550] width 15 height 18
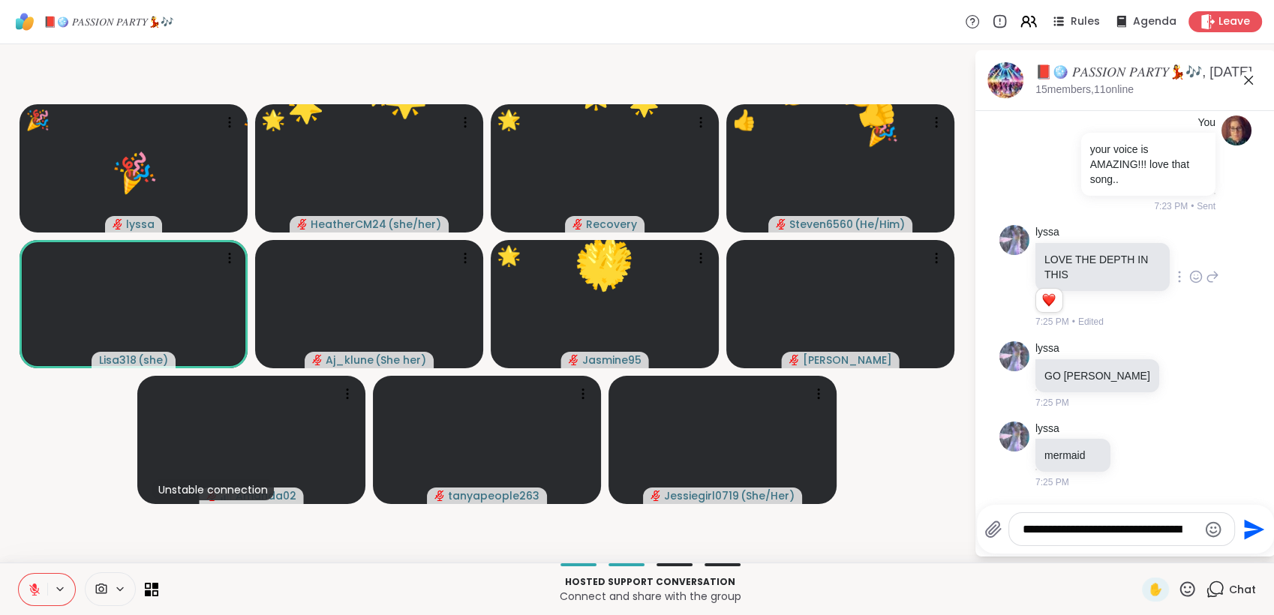
click at [1178, 582] on icon at bounding box center [1187, 589] width 19 height 19
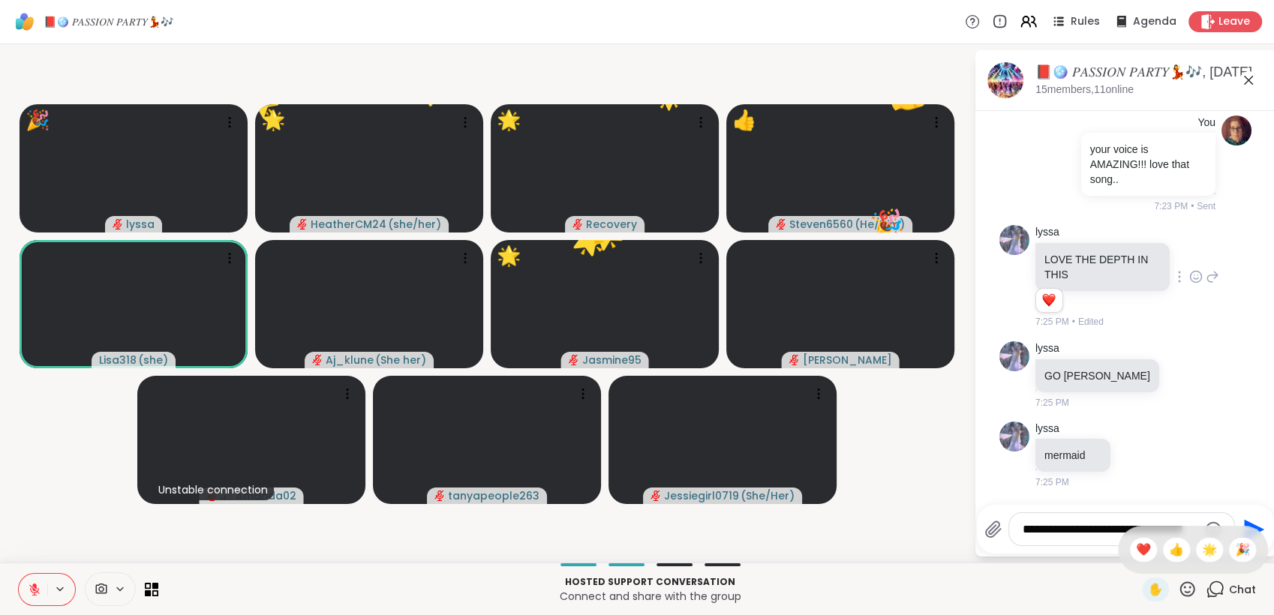
click at [1140, 553] on div "✋ ❤️ 👍 🌟 🎉" at bounding box center [1193, 550] width 150 height 48
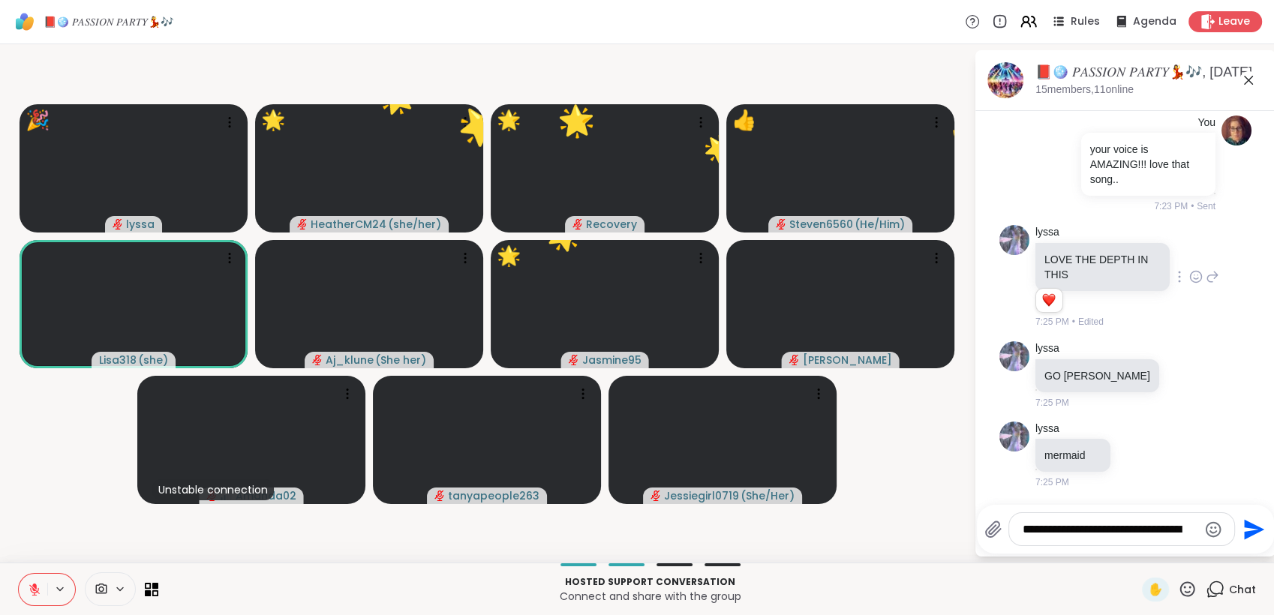
click at [1179, 585] on icon at bounding box center [1187, 589] width 19 height 19
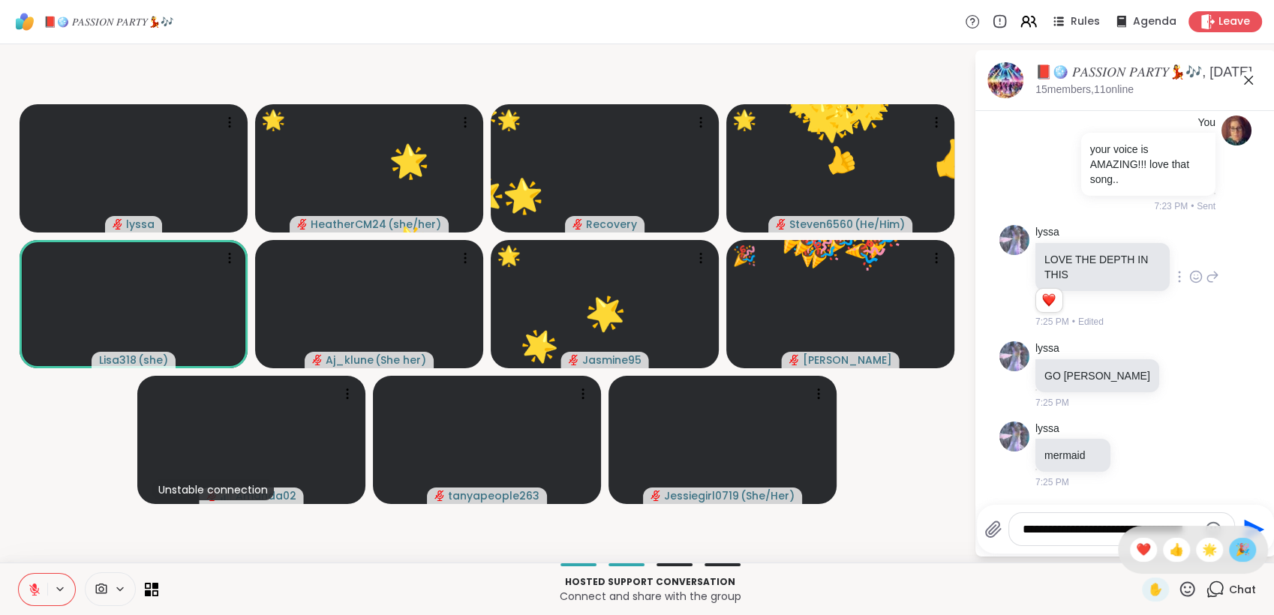
click at [1235, 555] on span "🎉" at bounding box center [1242, 550] width 15 height 18
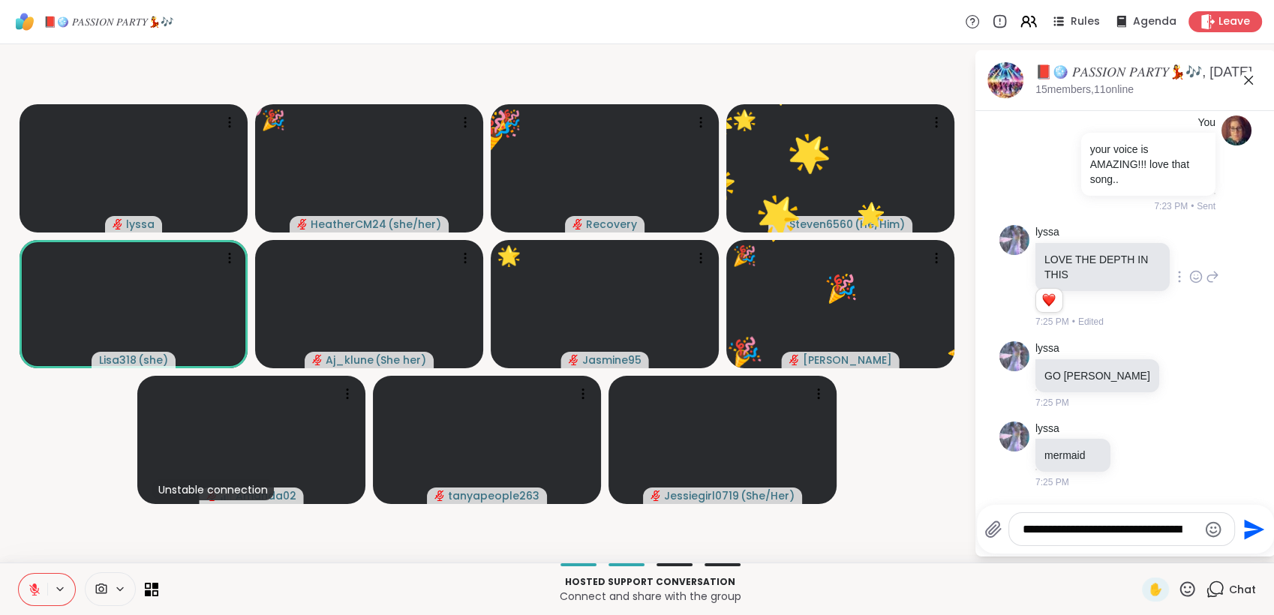
click at [1178, 582] on icon at bounding box center [1187, 589] width 19 height 19
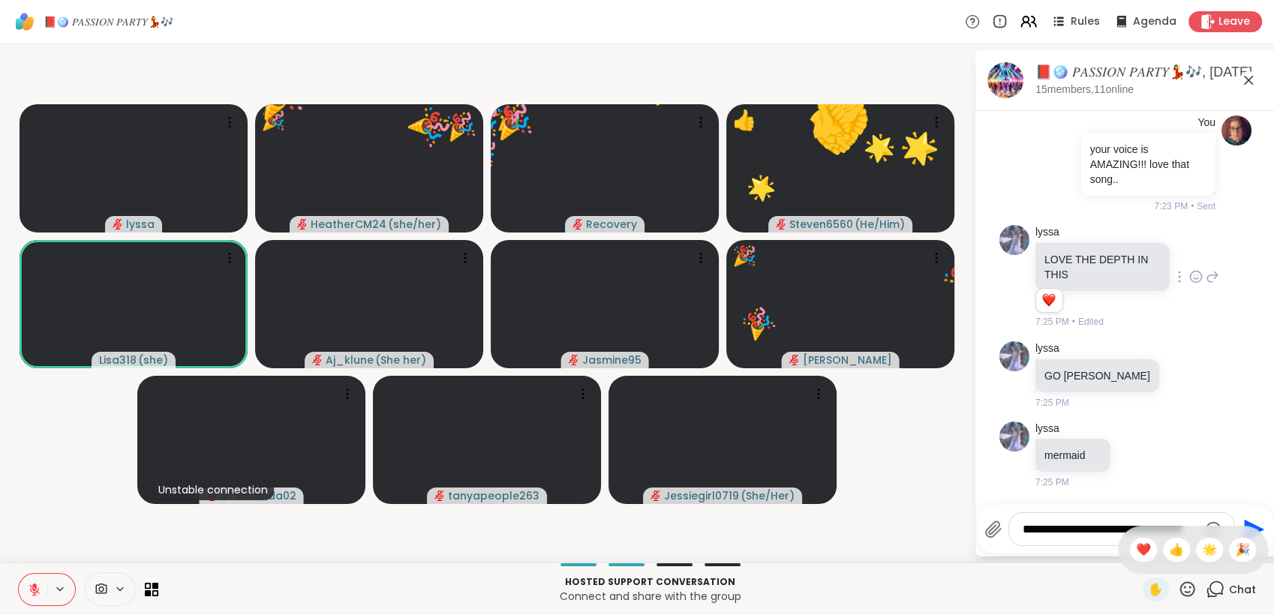
click at [1136, 553] on span "❤️" at bounding box center [1143, 550] width 15 height 18
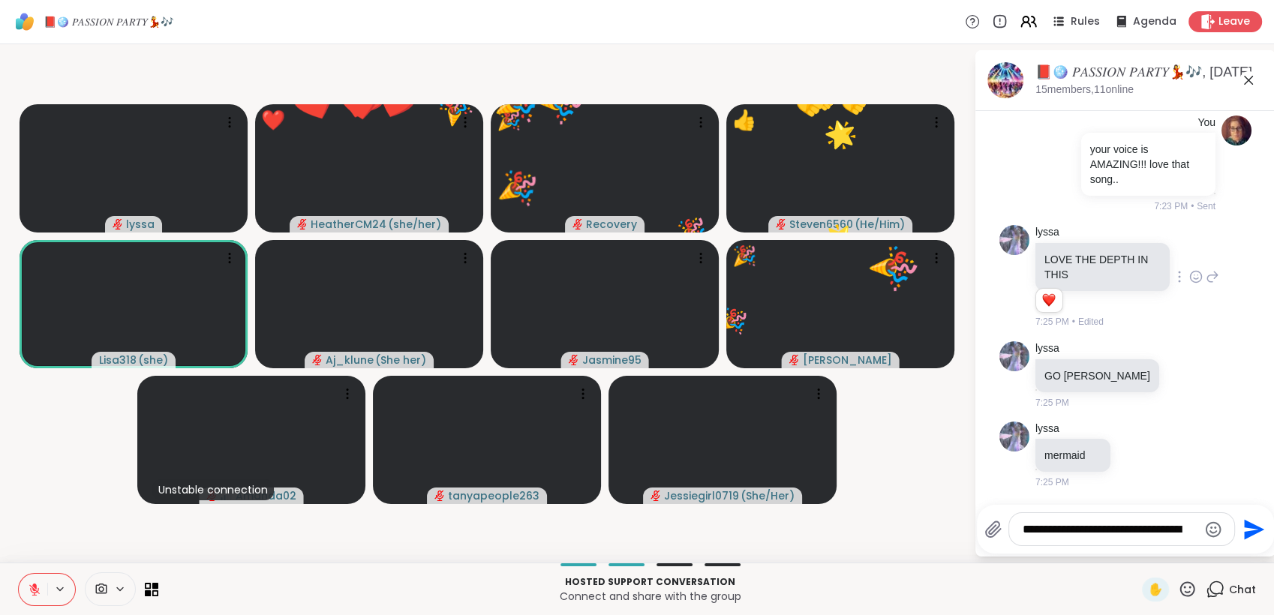
click at [1178, 586] on icon at bounding box center [1187, 589] width 19 height 19
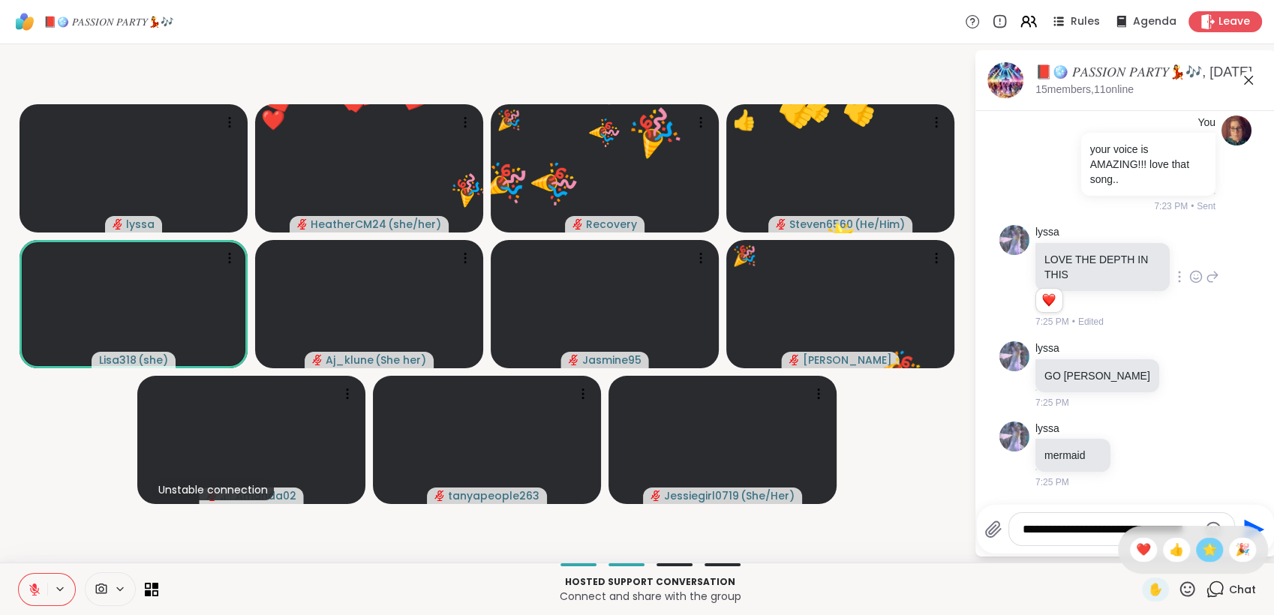
click at [1202, 549] on span "🌟" at bounding box center [1209, 550] width 15 height 18
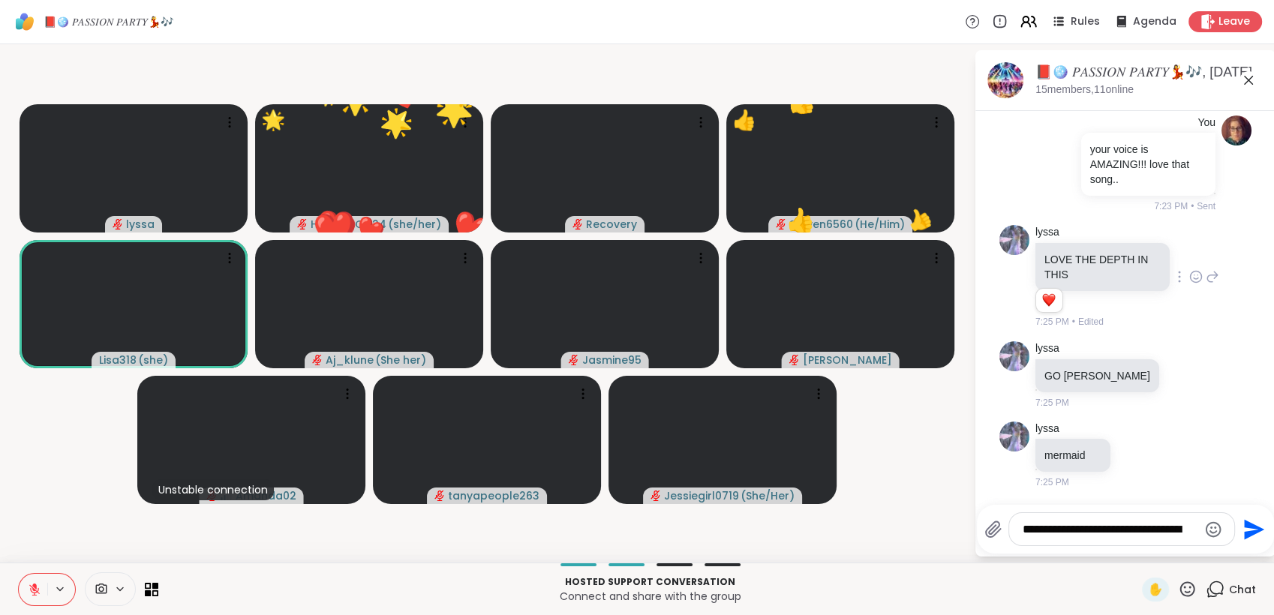
click at [1178, 591] on icon at bounding box center [1187, 589] width 19 height 19
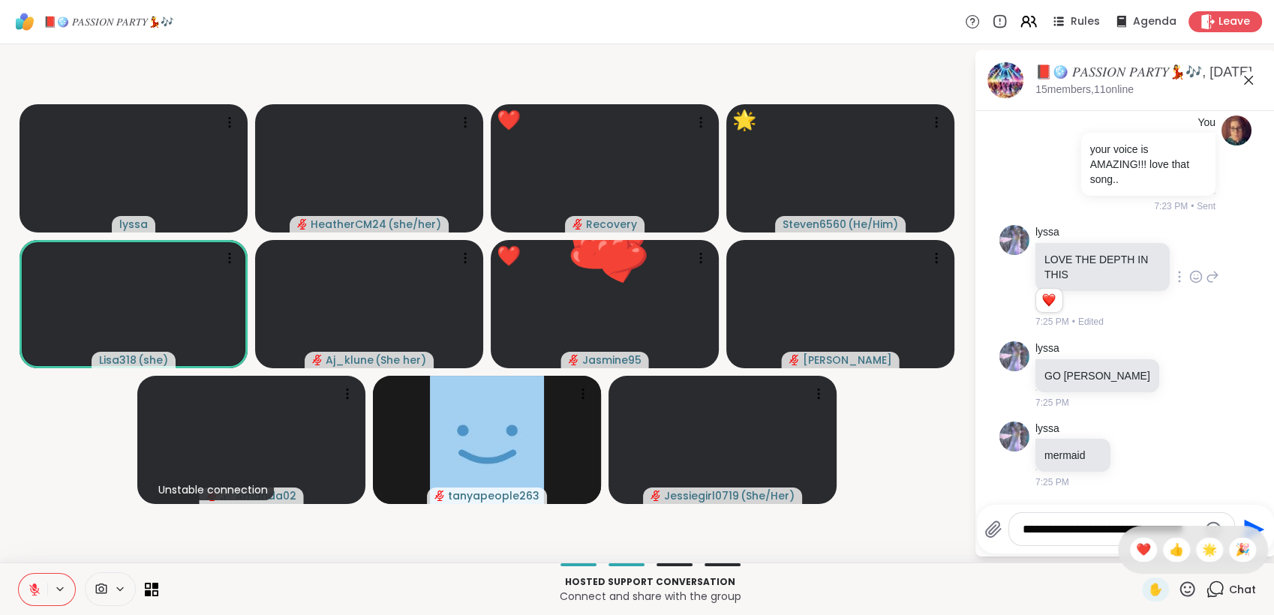
click at [1180, 591] on icon at bounding box center [1187, 589] width 19 height 19
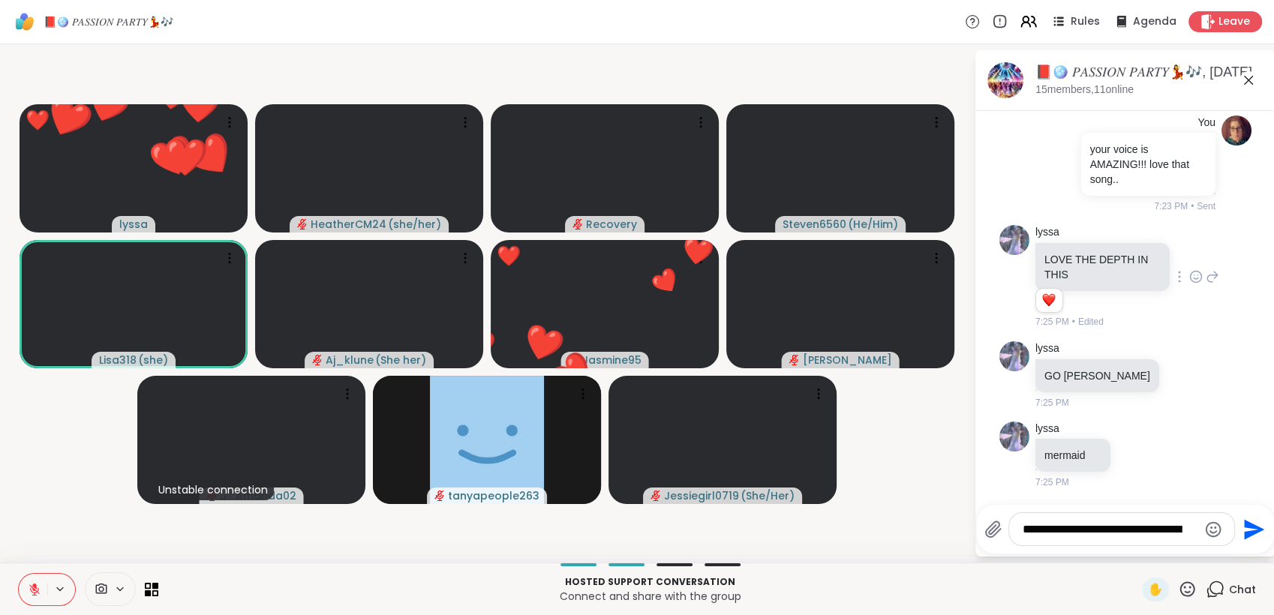
click at [1182, 588] on icon at bounding box center [1188, 589] width 15 height 15
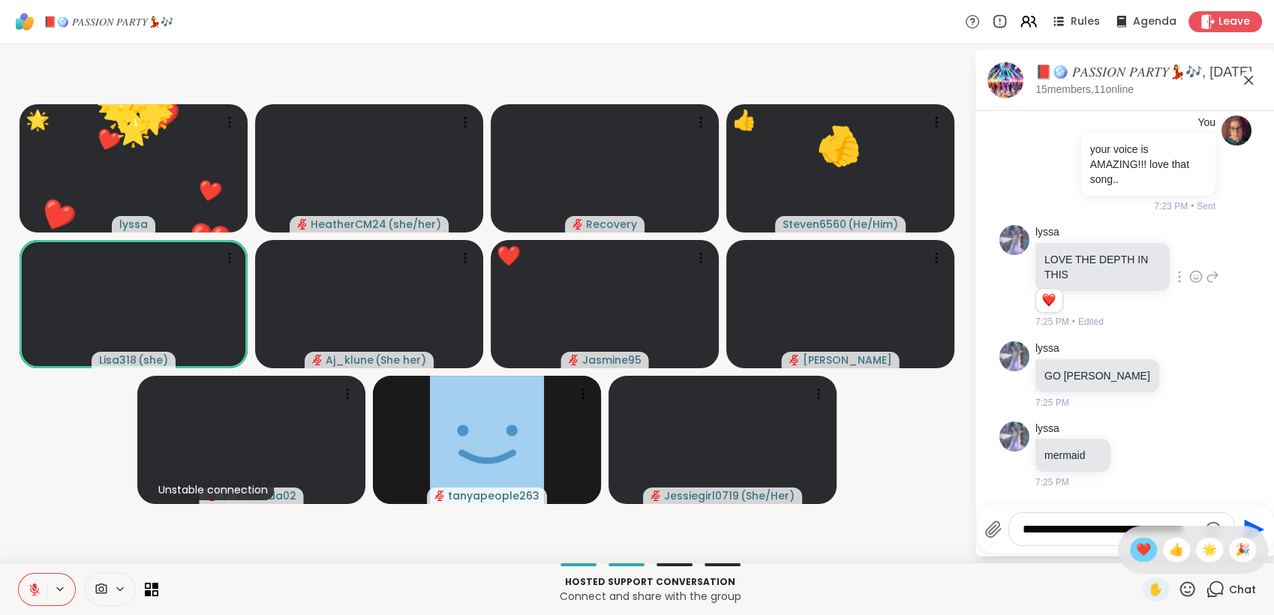
click at [1136, 551] on span "❤️" at bounding box center [1143, 550] width 15 height 18
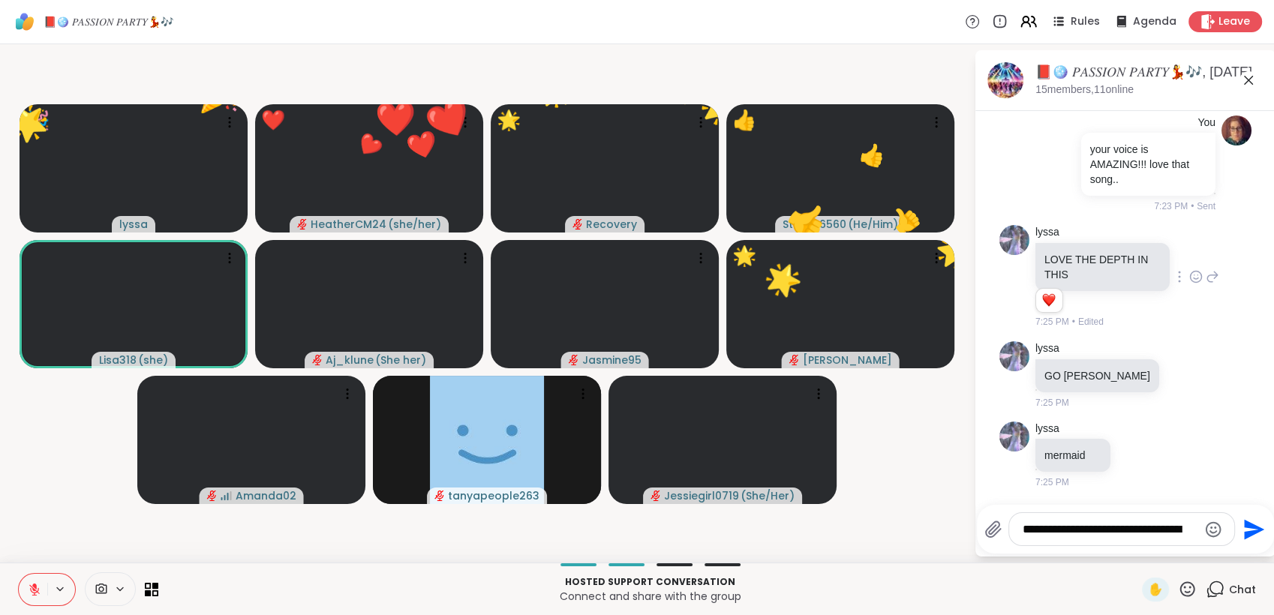
click at [1178, 586] on icon at bounding box center [1187, 589] width 19 height 19
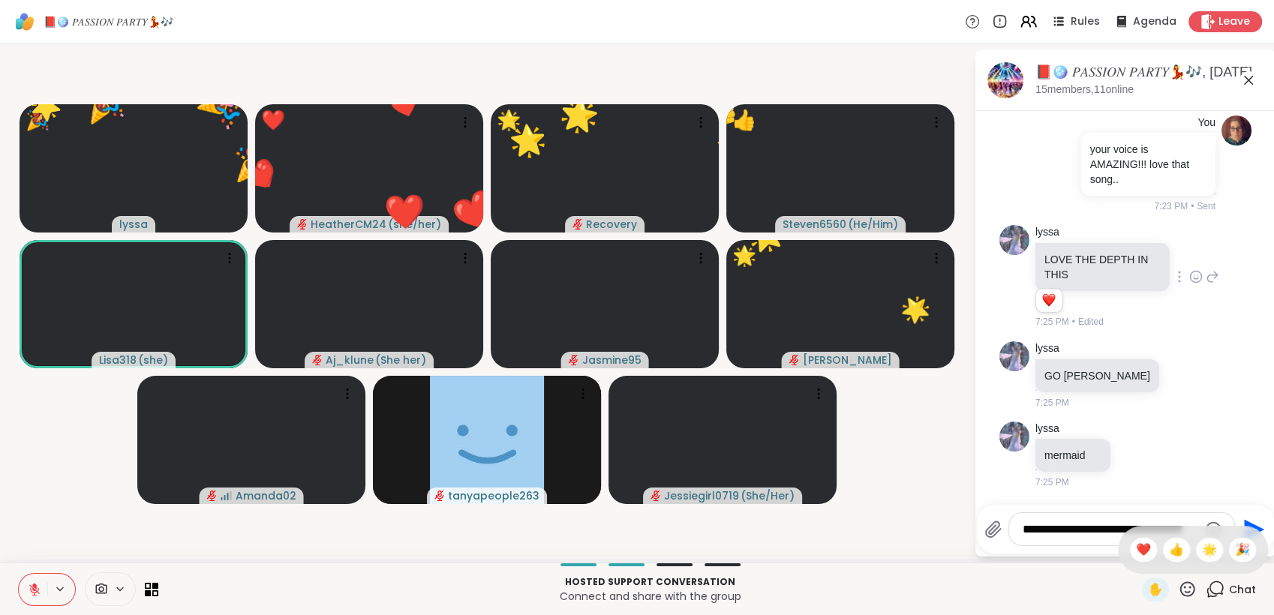
drag, startPoint x: 1129, startPoint y: 549, endPoint x: 1174, endPoint y: 582, distance: 55.4
click at [1136, 550] on span "❤️" at bounding box center [1143, 550] width 15 height 18
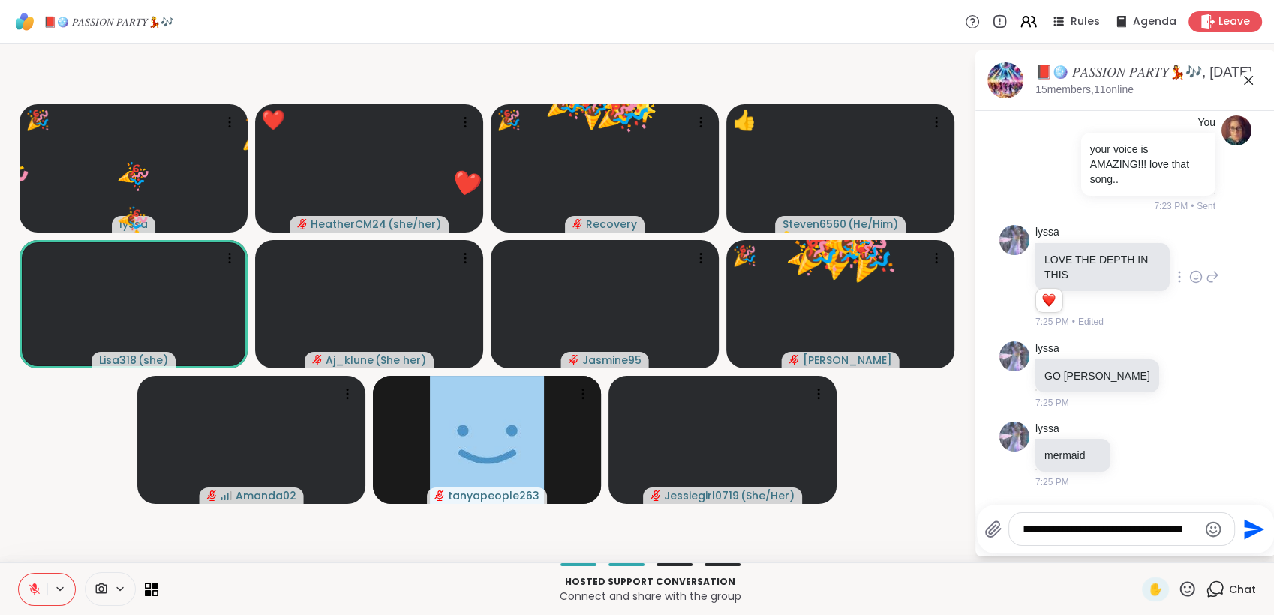
click at [1178, 585] on icon at bounding box center [1187, 589] width 19 height 19
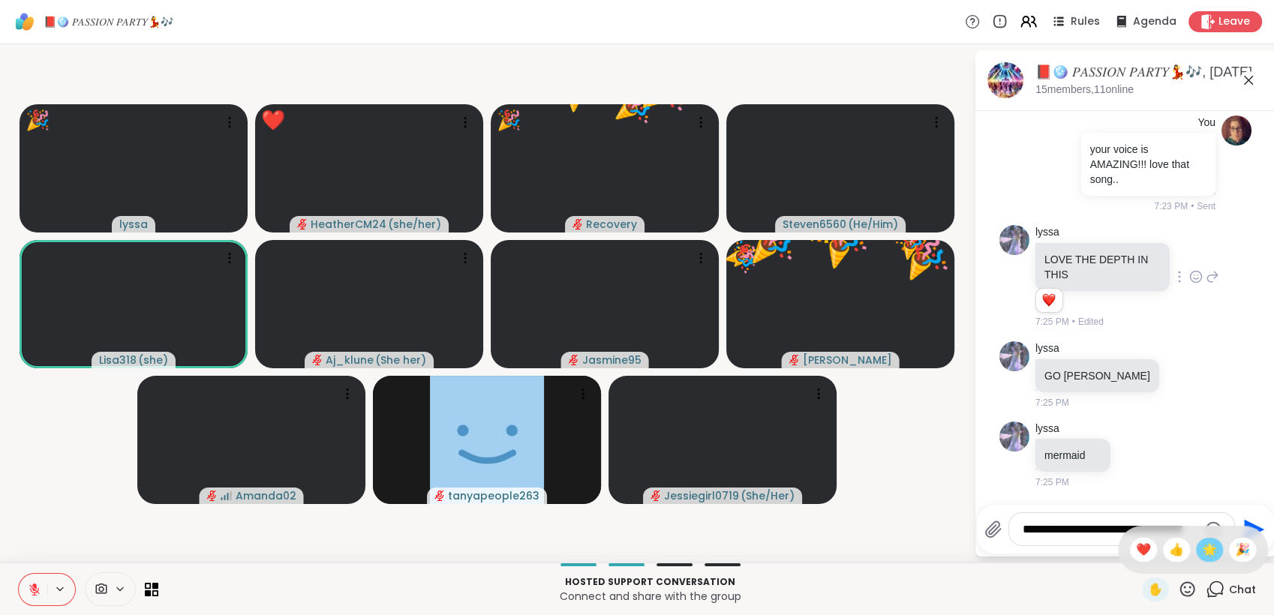
click at [1202, 549] on span "🌟" at bounding box center [1209, 550] width 15 height 18
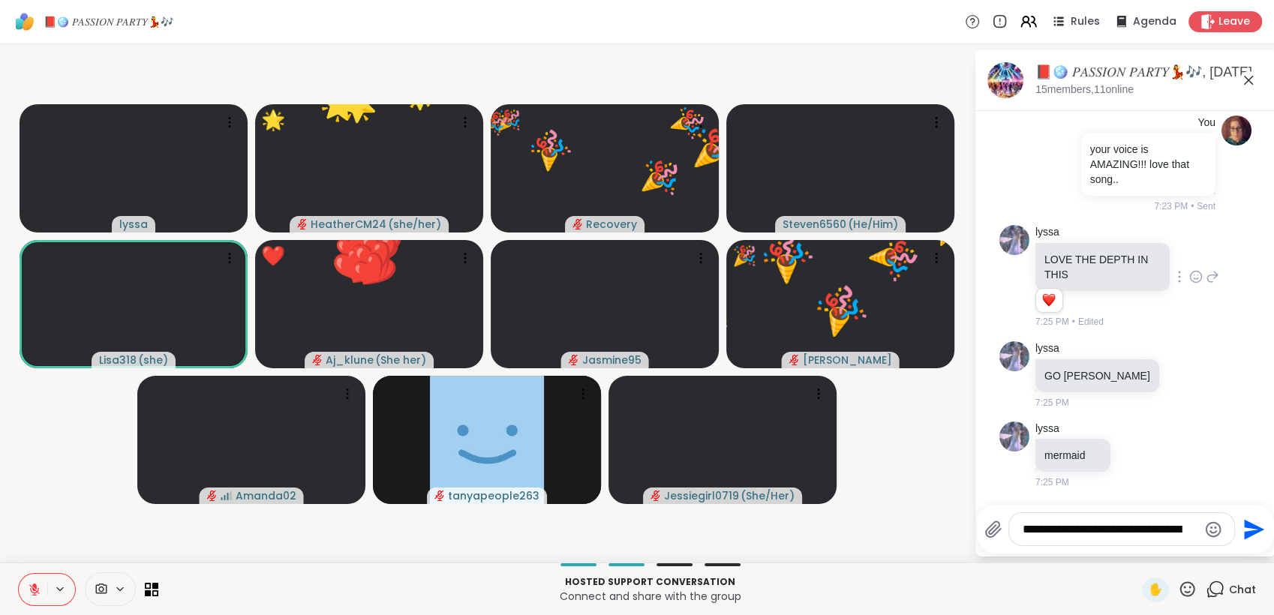
click at [1178, 585] on icon at bounding box center [1187, 589] width 19 height 19
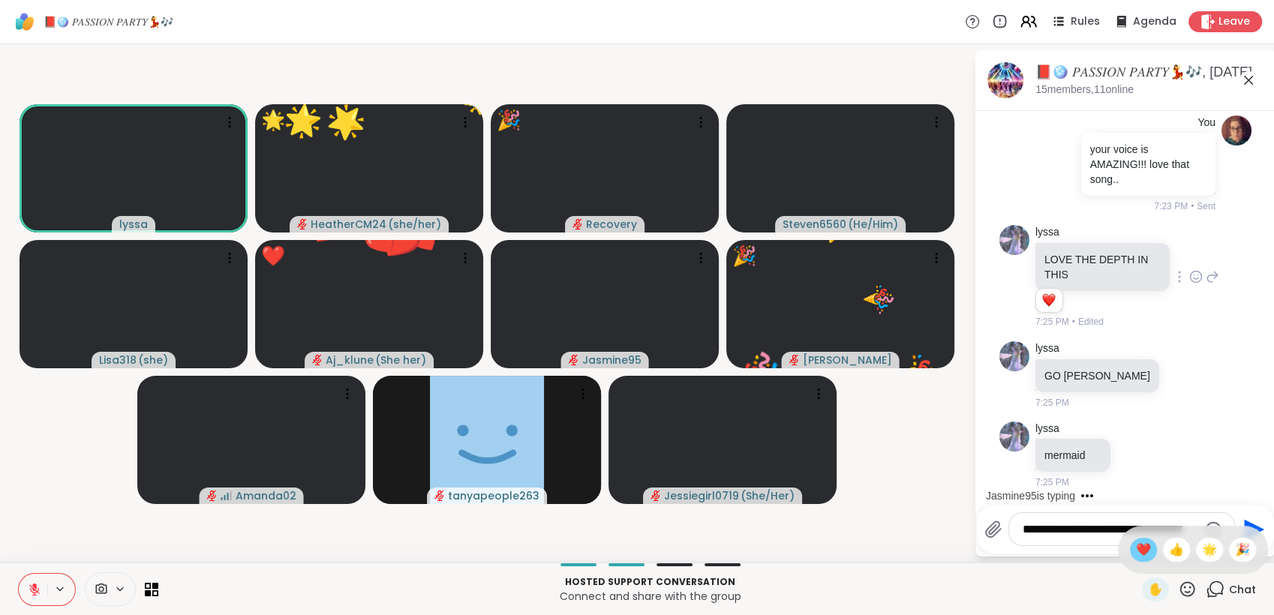
click at [1136, 555] on span "❤️" at bounding box center [1143, 550] width 15 height 18
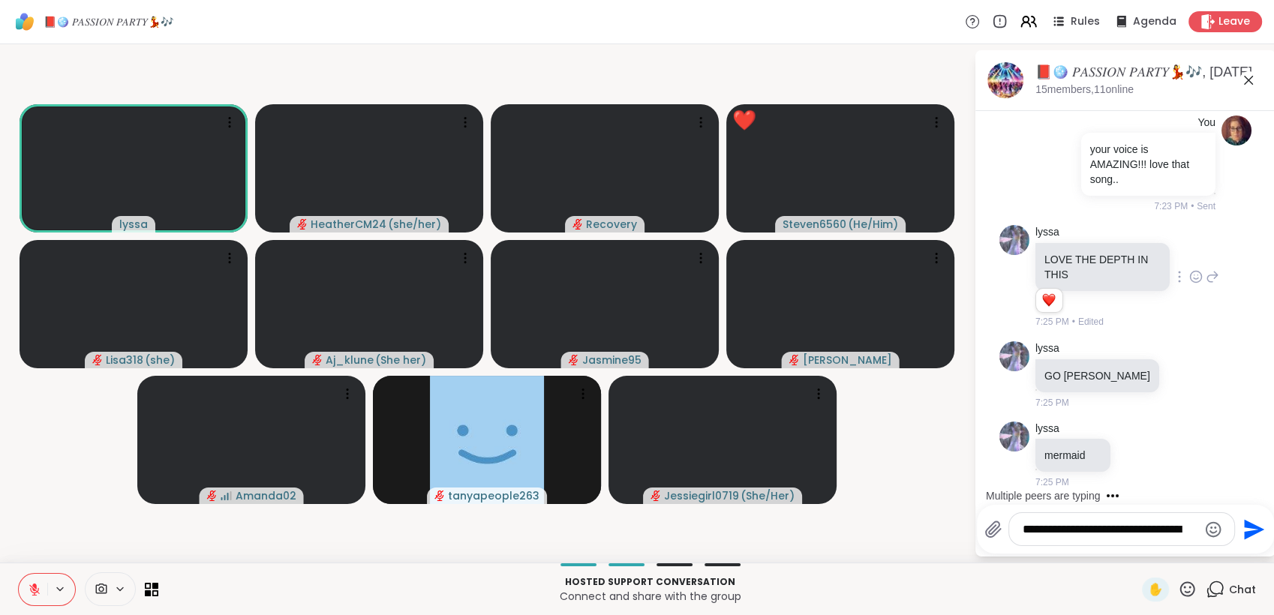
click at [1178, 590] on icon at bounding box center [1187, 589] width 19 height 19
click at [1136, 555] on span "❤️" at bounding box center [1143, 550] width 15 height 18
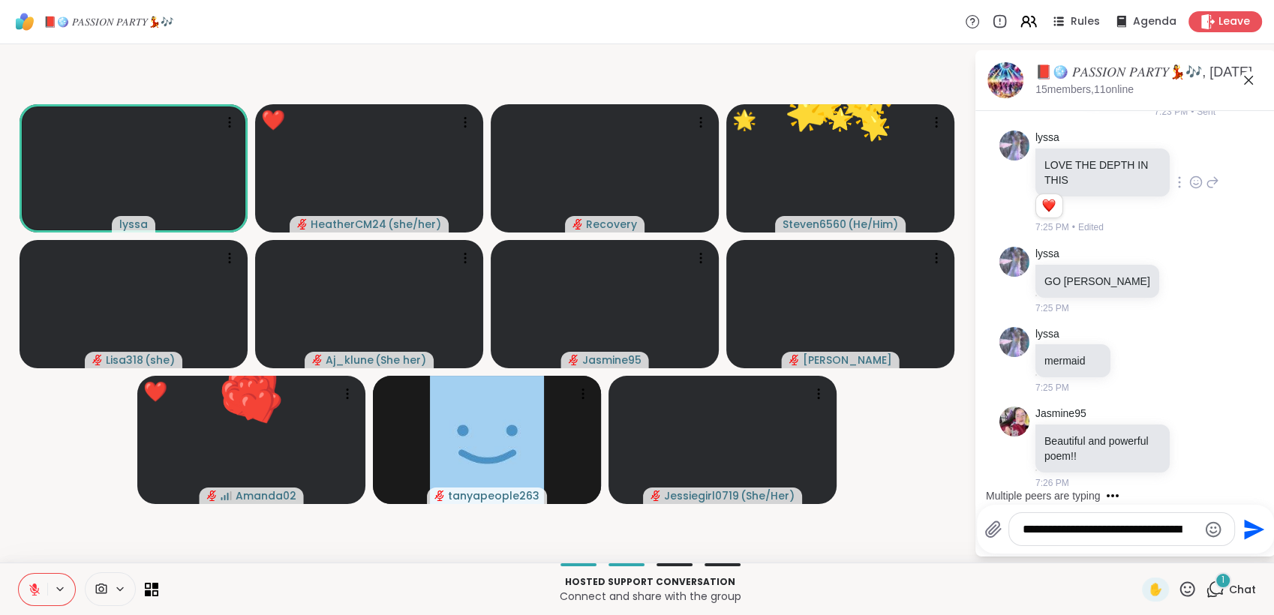
click at [1181, 585] on icon at bounding box center [1187, 589] width 19 height 19
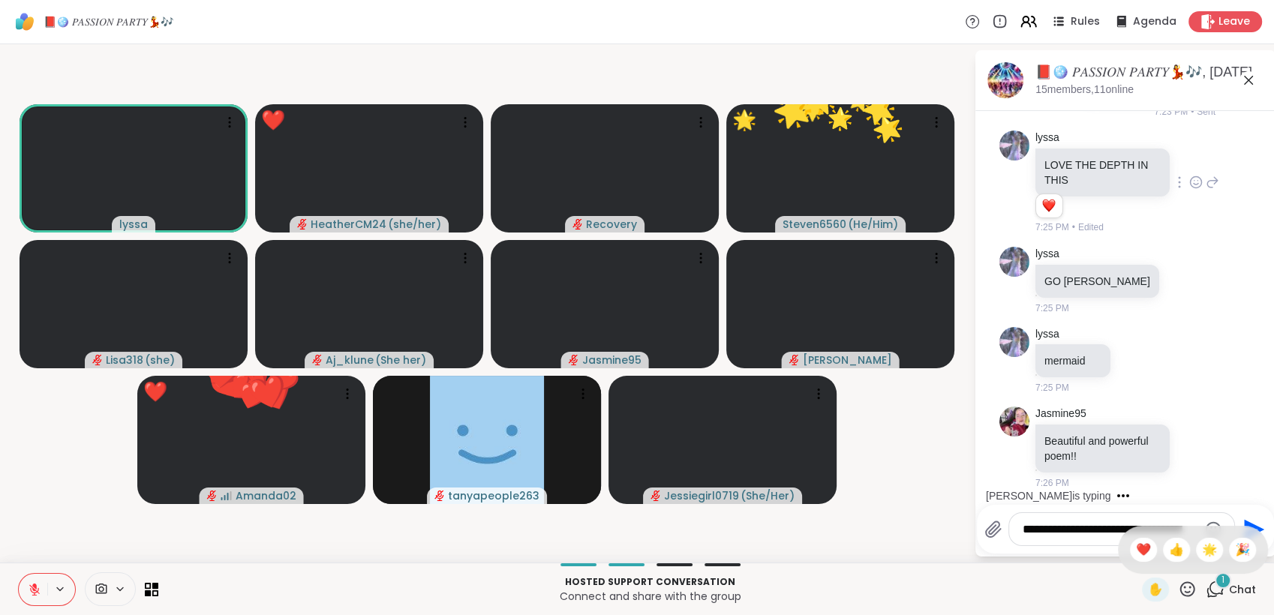
scroll to position [5380, 0]
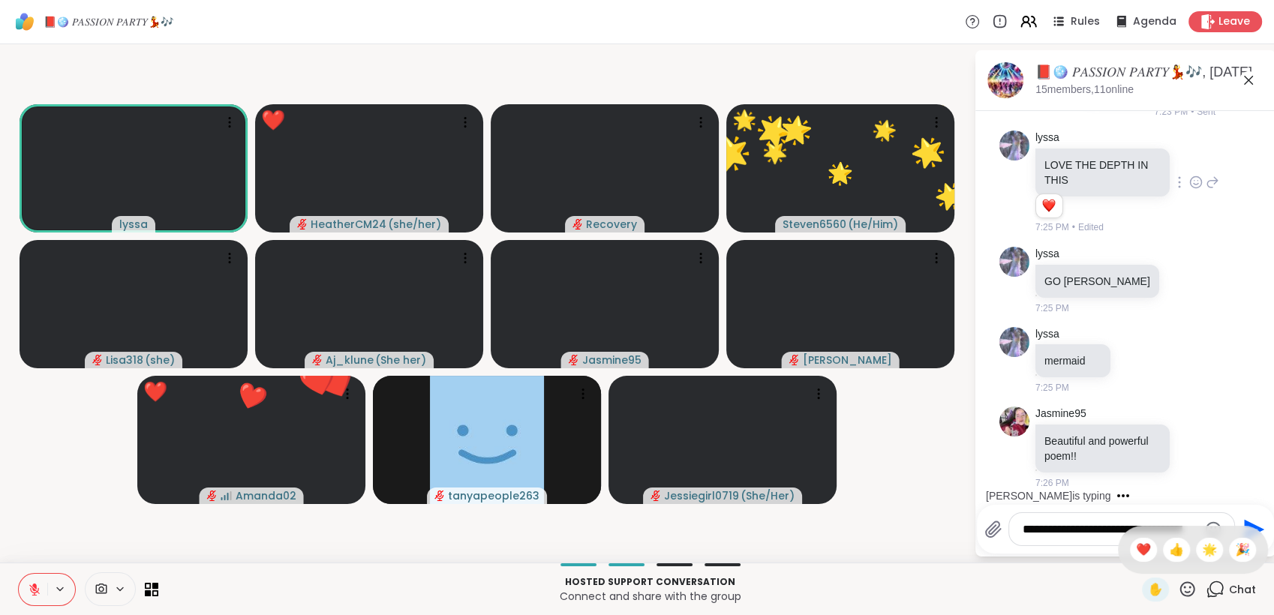
click at [1235, 559] on span "🎉" at bounding box center [1242, 550] width 15 height 18
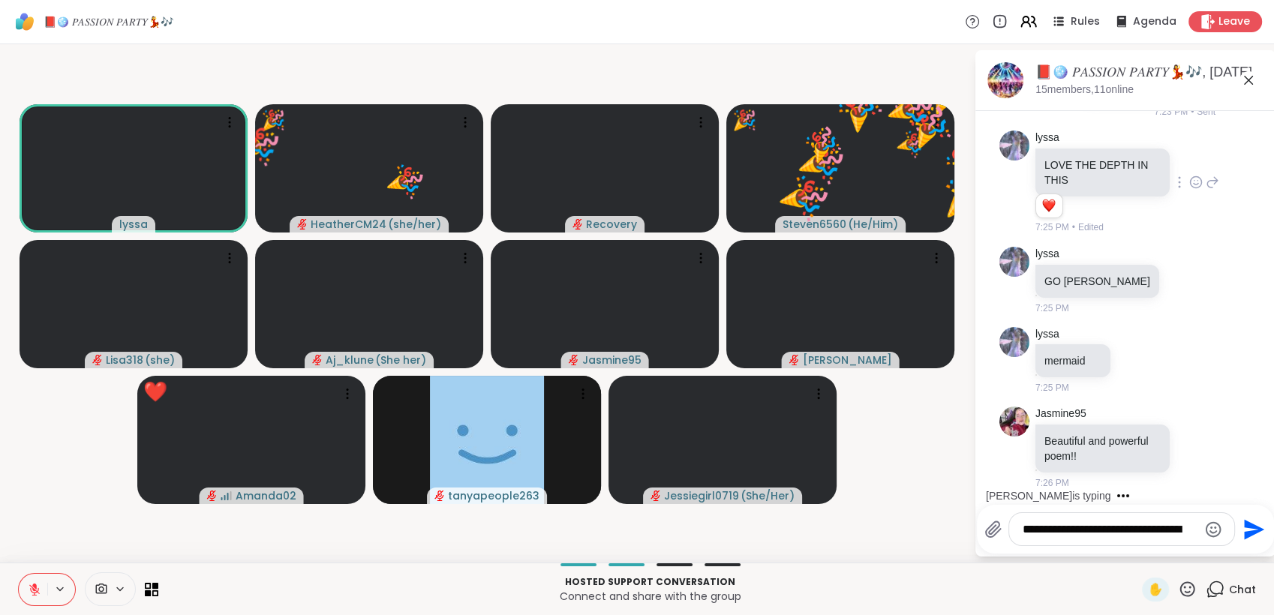
click at [1211, 562] on div "lyssa 🎉 HeatherCM24 ( she/her ) 🎉 🎉 🎉 🎉 🎉 🎉 🎉 🎉 🎉 🎉 🎉 🎉 🎉 🎉 🎉 🎉 🎉 🎉 🎉 🎉 🎉 🎉 Rec…" at bounding box center [637, 303] width 1274 height 519
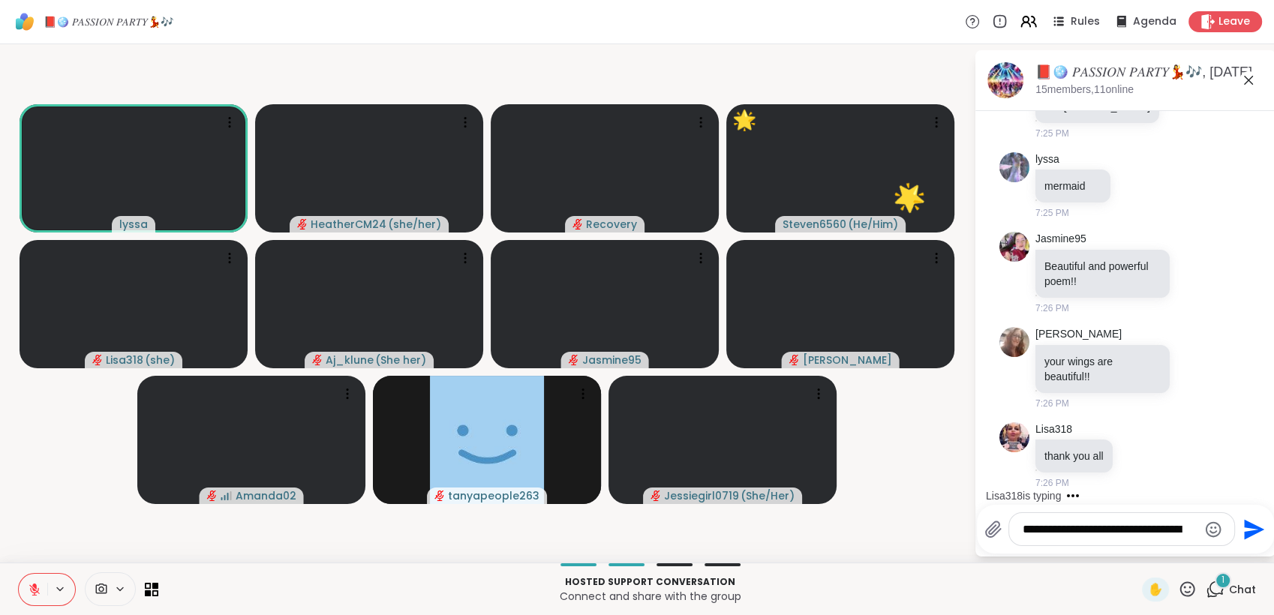
scroll to position [5555, 0]
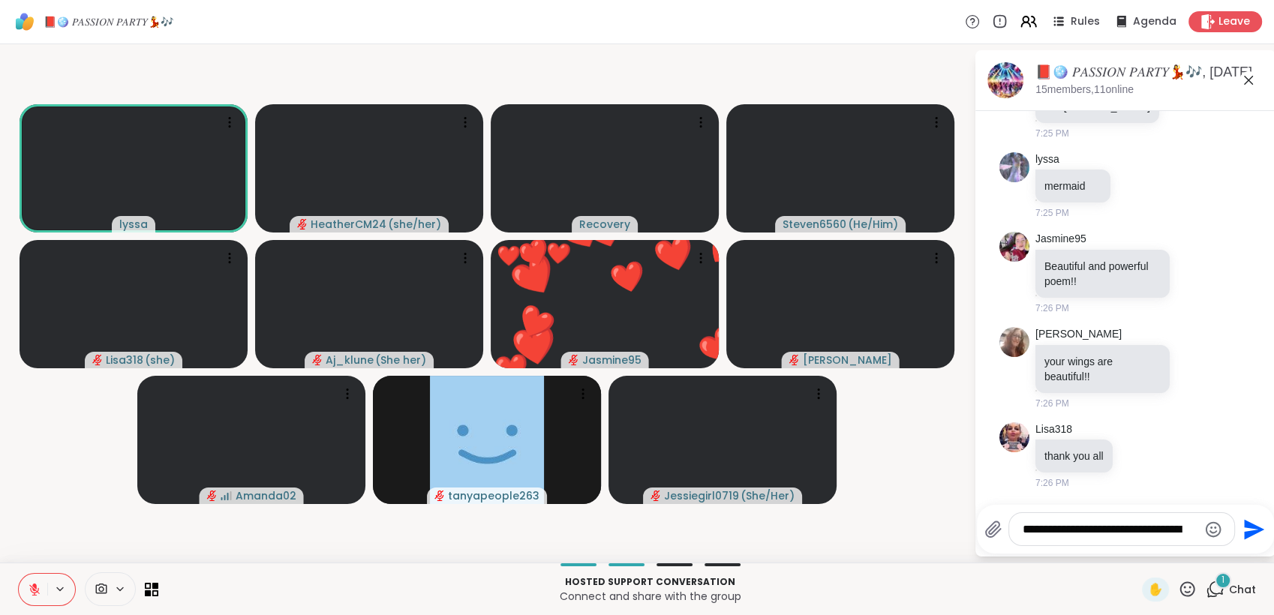
click at [1063, 525] on textarea "**********" at bounding box center [1110, 529] width 175 height 15
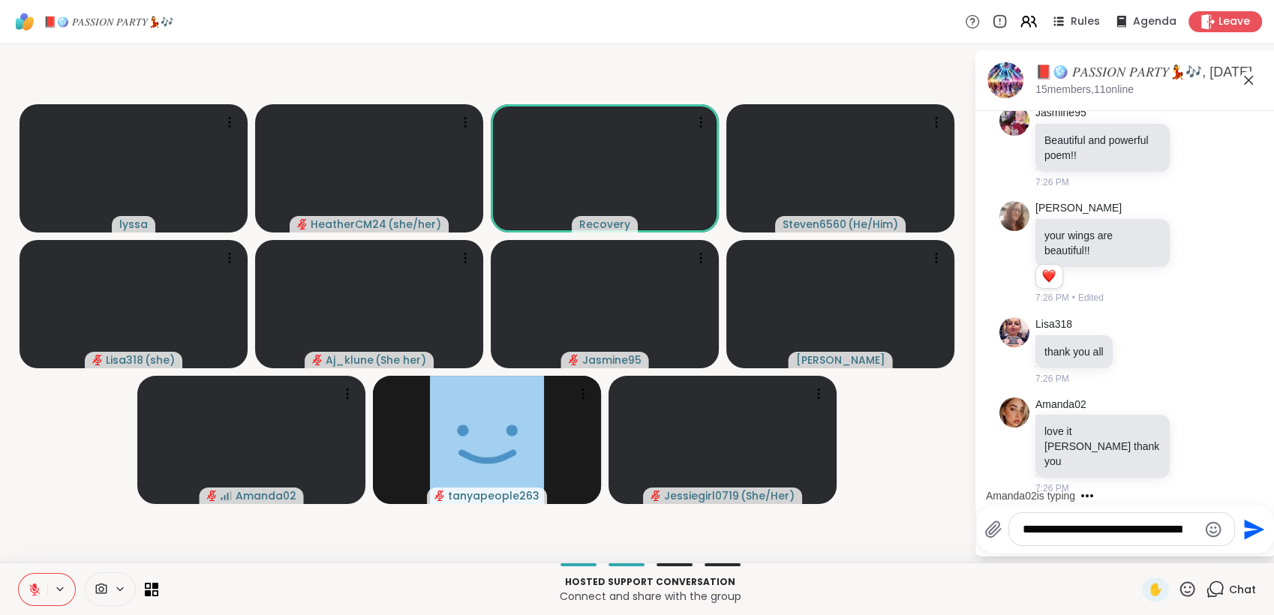
scroll to position [5656, 0]
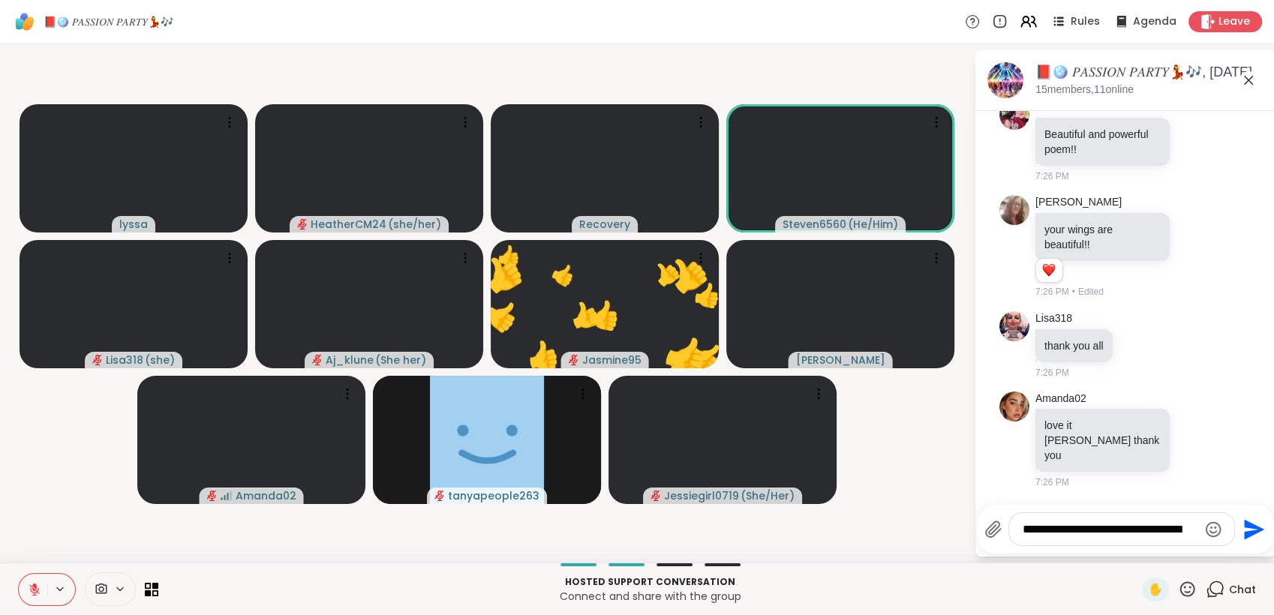
click at [36, 591] on icon at bounding box center [34, 590] width 11 height 11
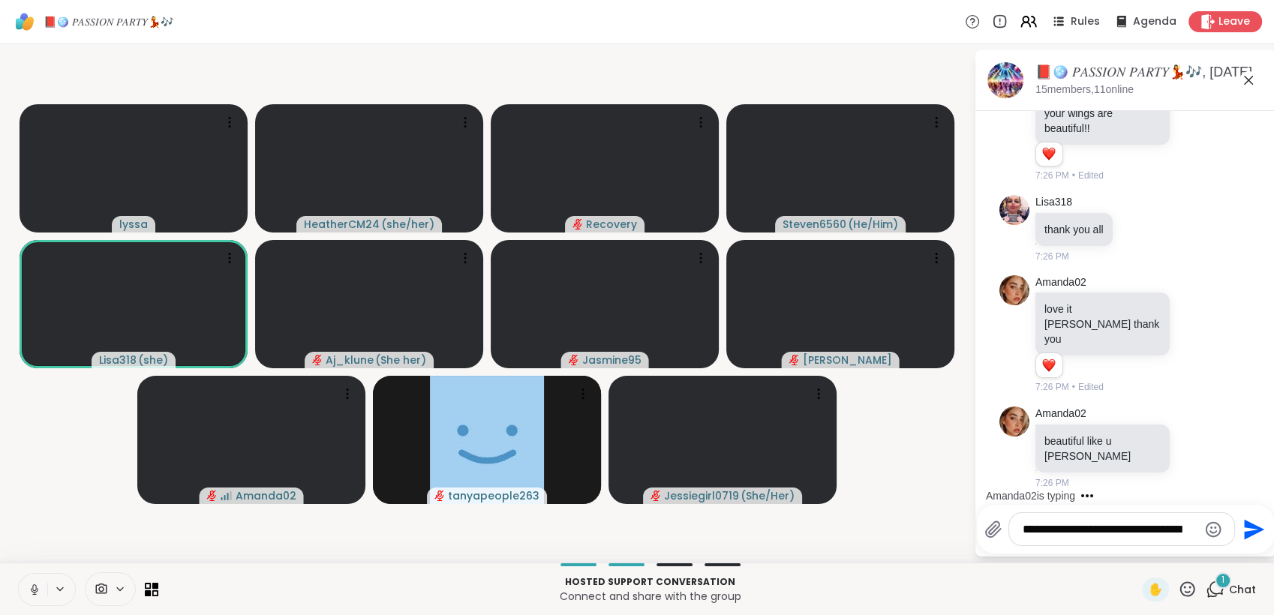
scroll to position [5757, 0]
click at [36, 586] on icon at bounding box center [34, 588] width 4 height 7
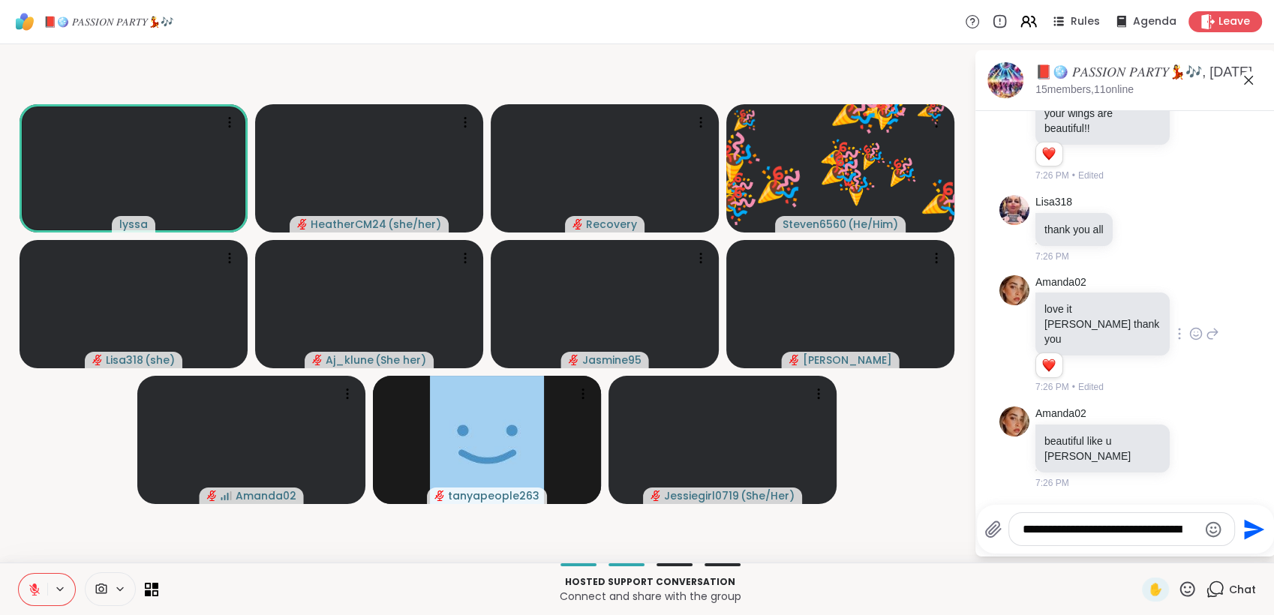
scroll to position [5756, 0]
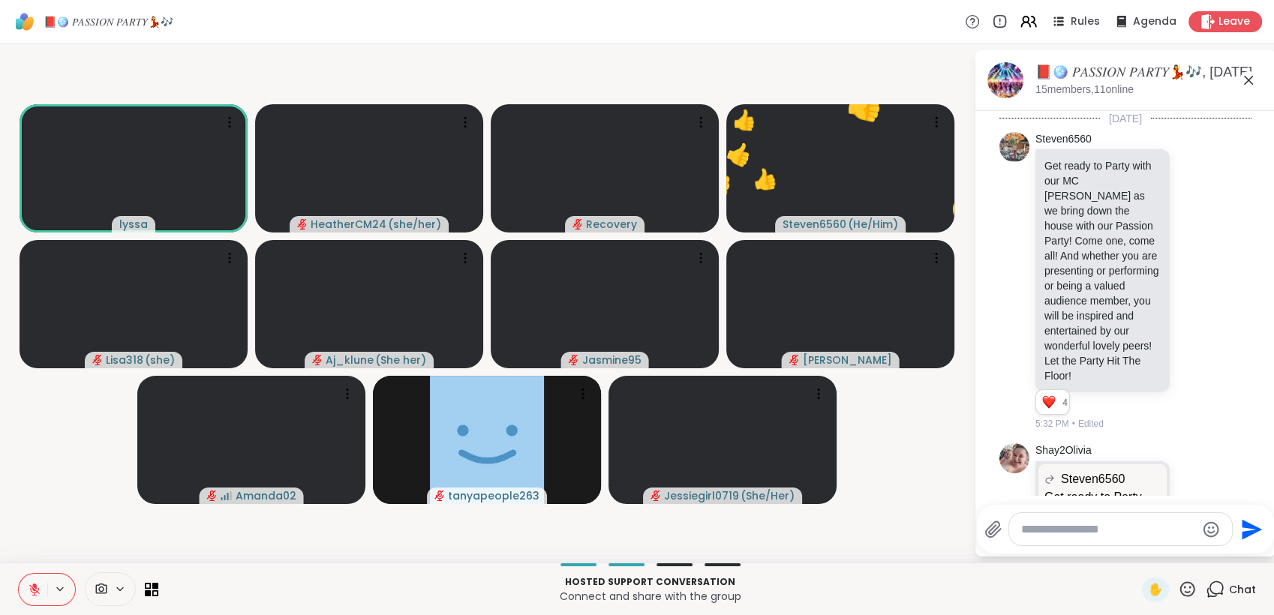
scroll to position [5756, 0]
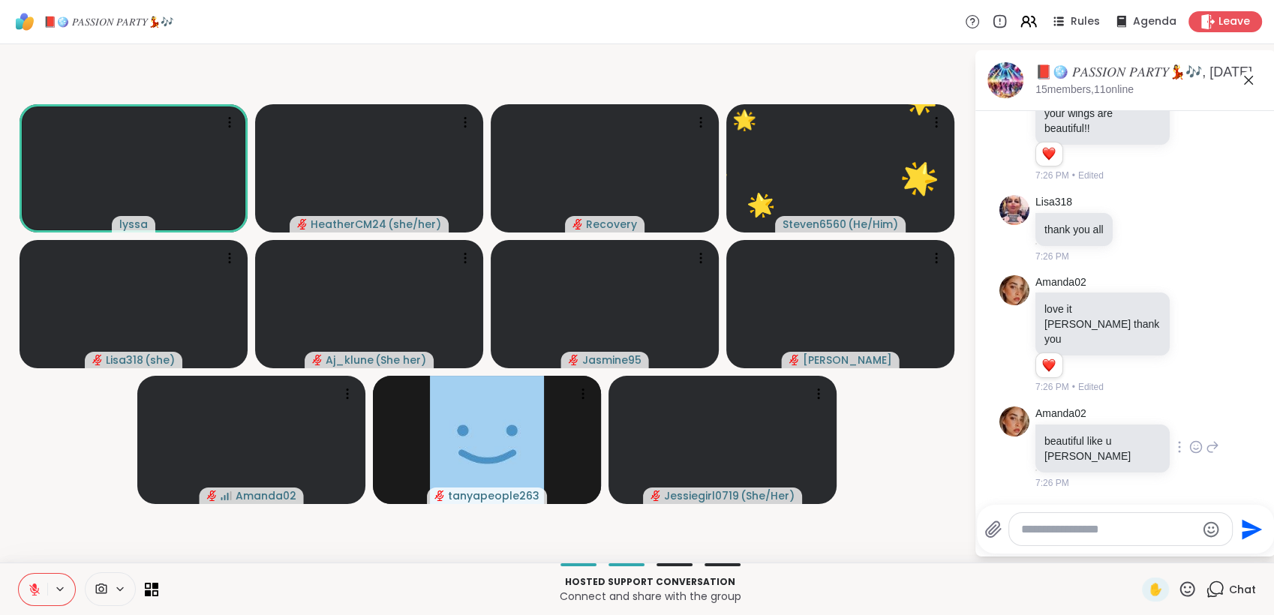
click at [1190, 455] on icon at bounding box center [1197, 447] width 14 height 15
click at [1181, 438] on button "Select Reaction: Heart" at bounding box center [1196, 423] width 30 height 30
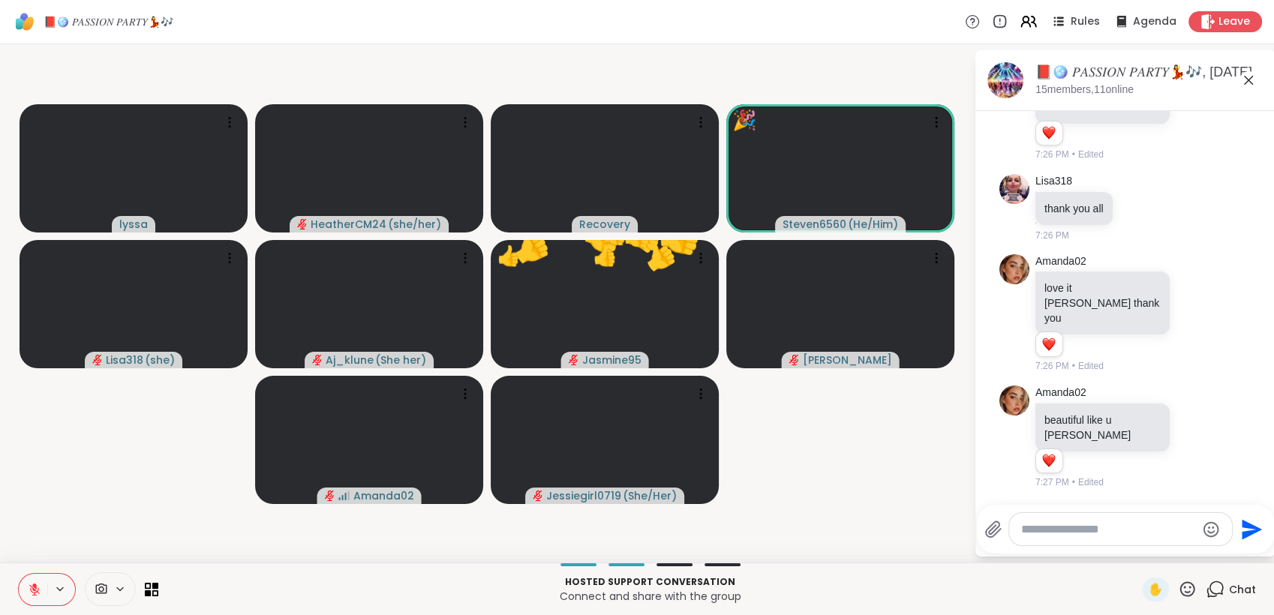
click at [1178, 590] on icon at bounding box center [1187, 589] width 19 height 19
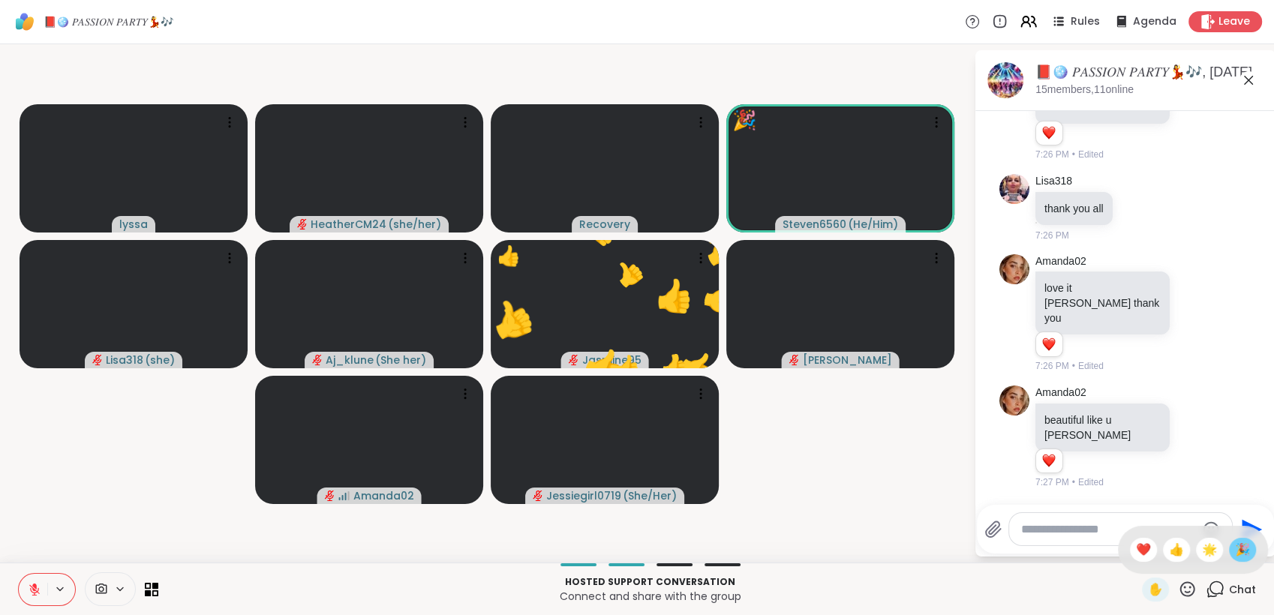
click at [1235, 558] on span "🎉" at bounding box center [1242, 550] width 15 height 18
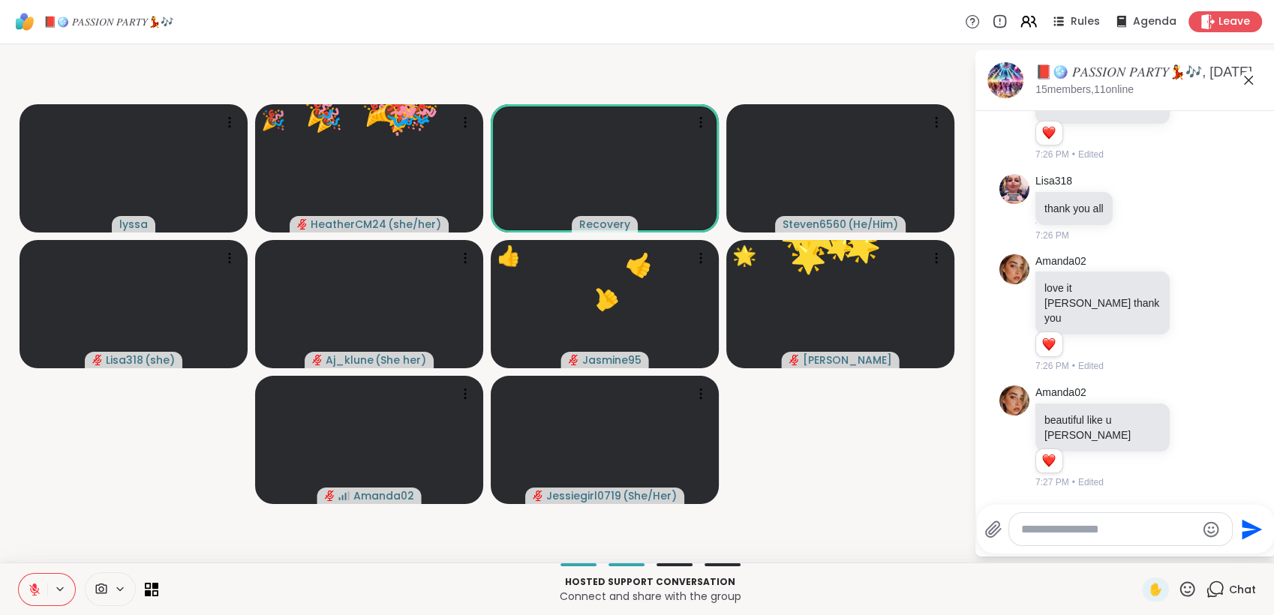
click at [1178, 585] on icon at bounding box center [1187, 589] width 19 height 19
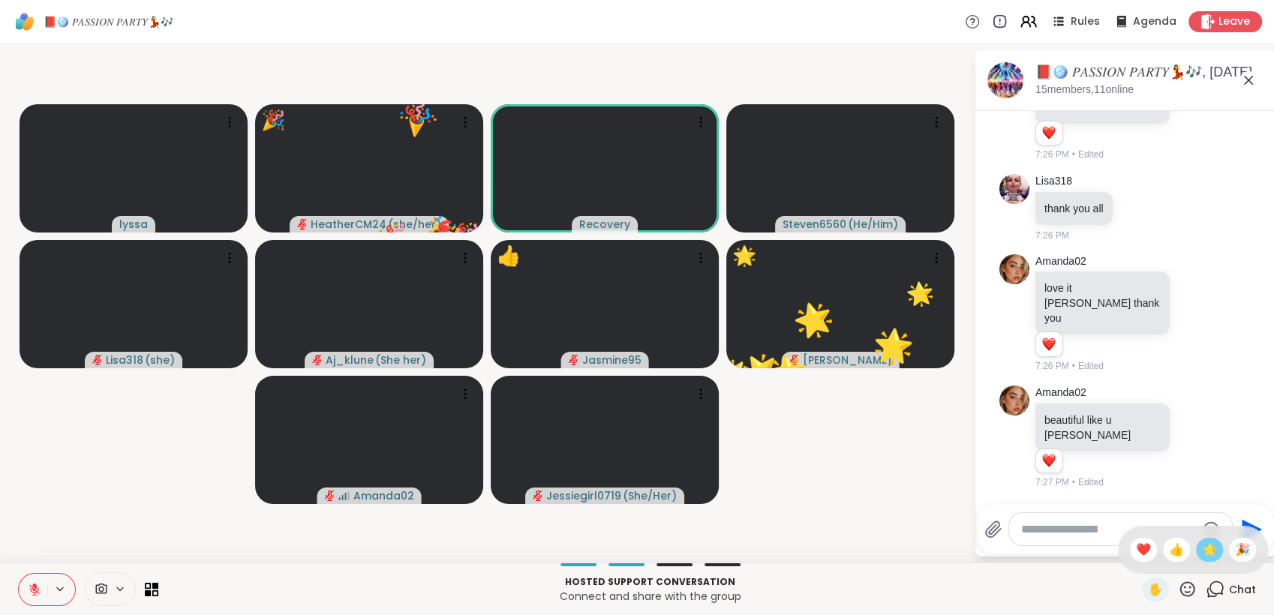
click at [1202, 550] on span "🌟" at bounding box center [1209, 550] width 15 height 18
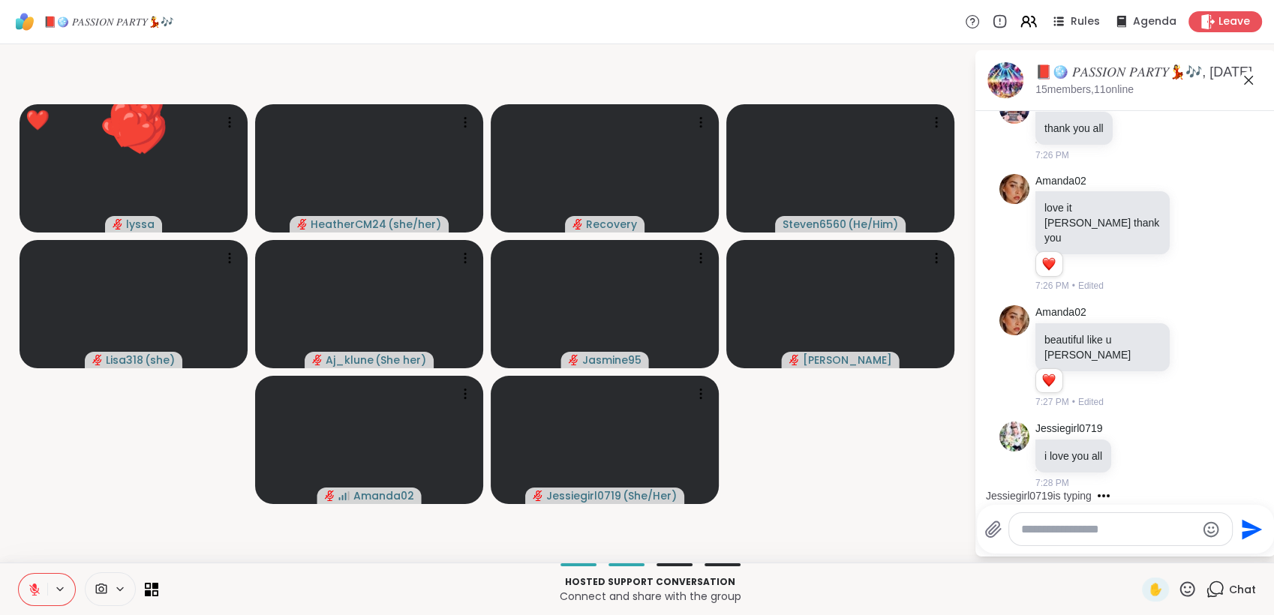
scroll to position [5968, 0]
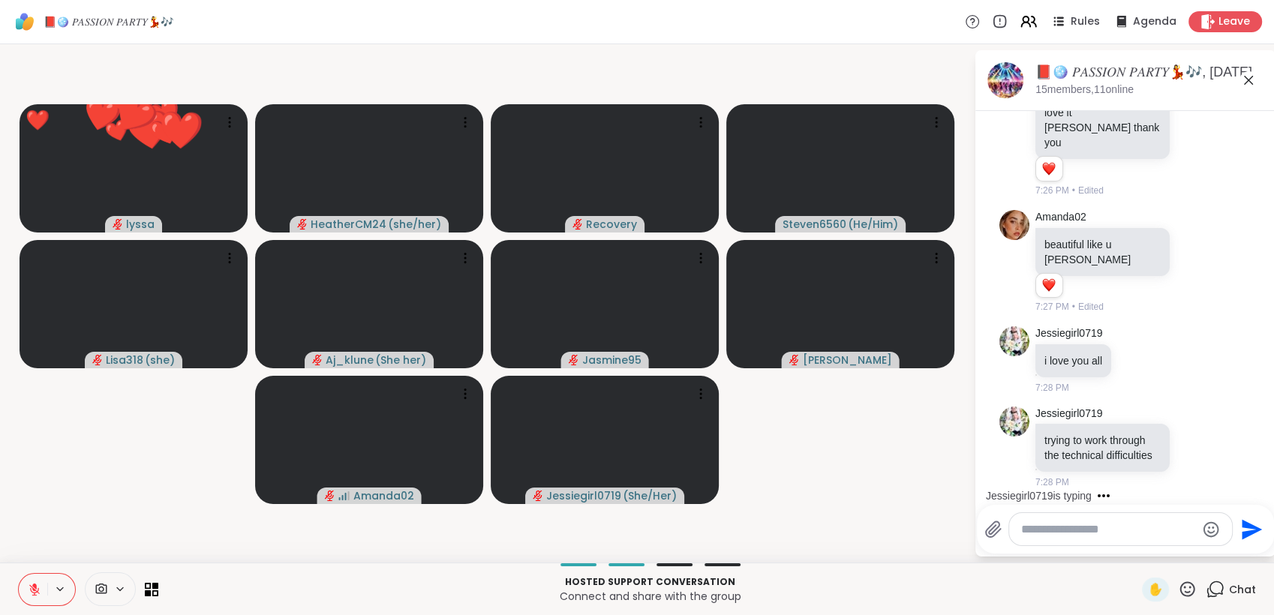
click at [1178, 585] on icon at bounding box center [1187, 589] width 19 height 19
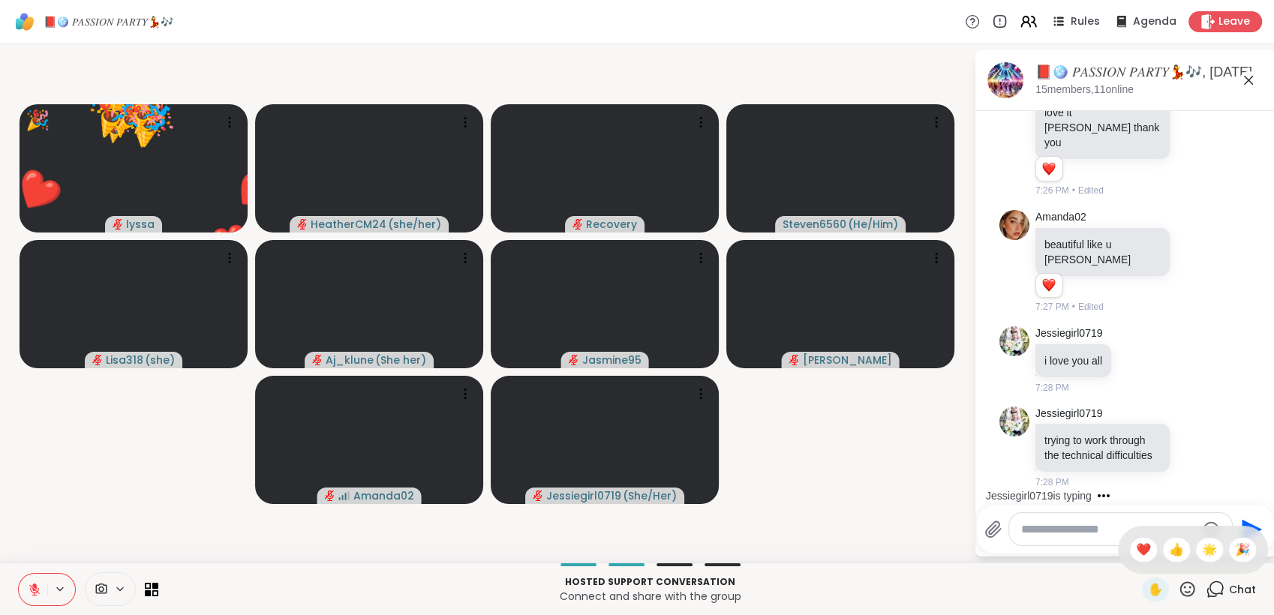
click at [1198, 564] on div "✋ ❤️ 👍 🌟 🎉" at bounding box center [1193, 550] width 150 height 48
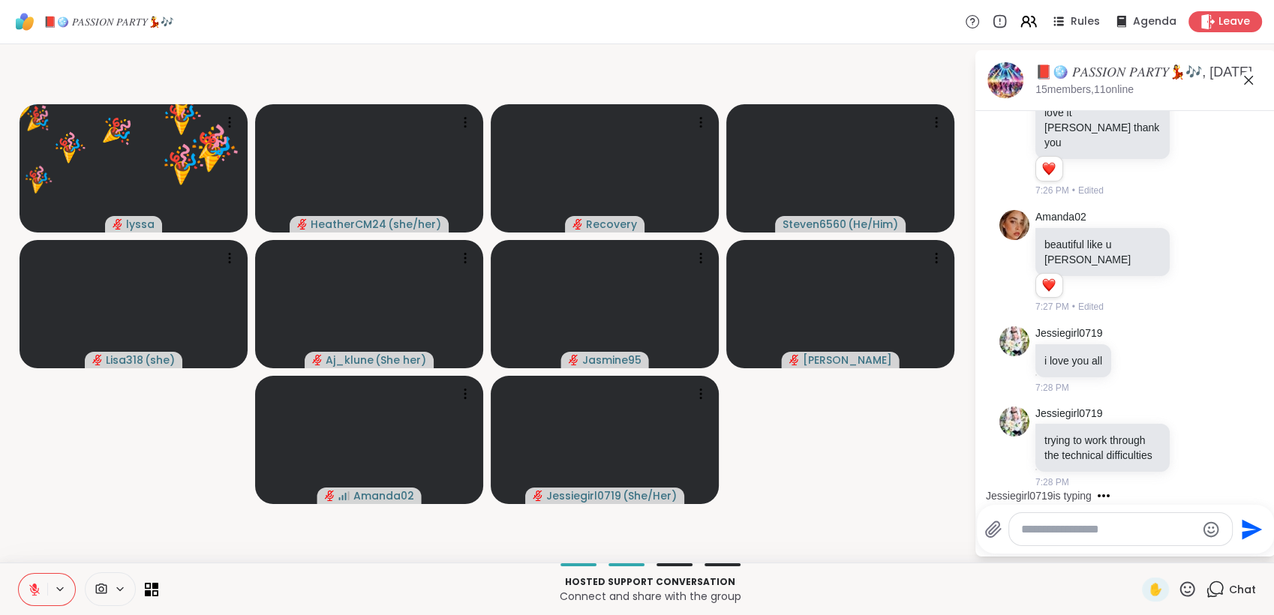
click at [1178, 591] on icon at bounding box center [1187, 589] width 19 height 19
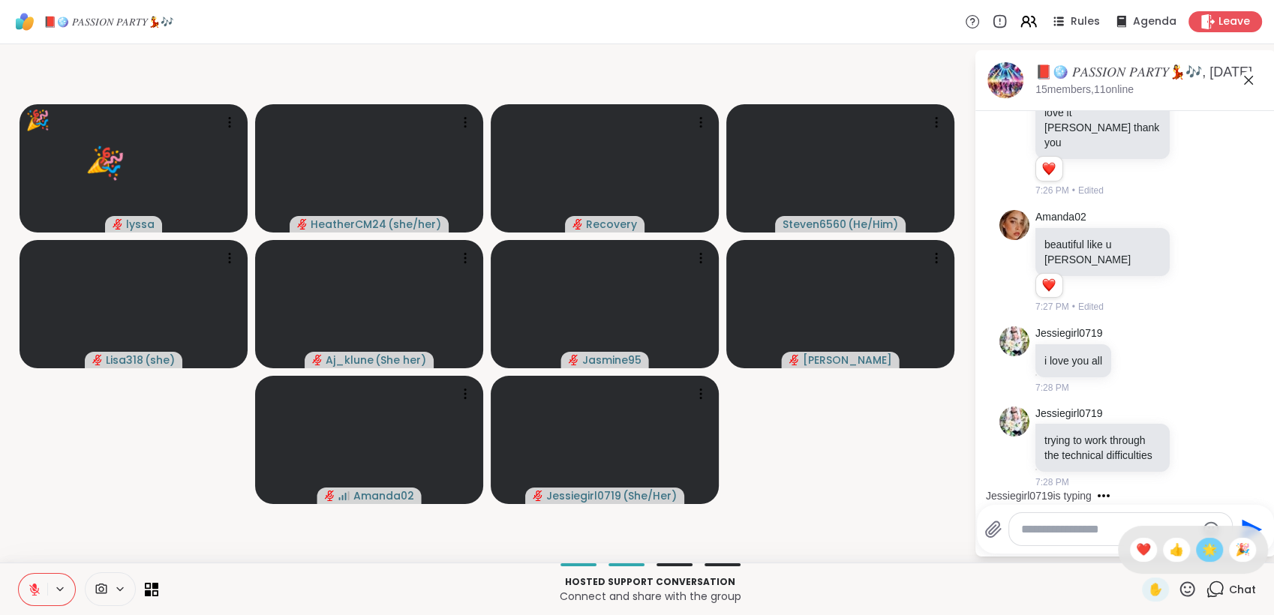
click at [1202, 551] on span "🌟" at bounding box center [1209, 550] width 15 height 18
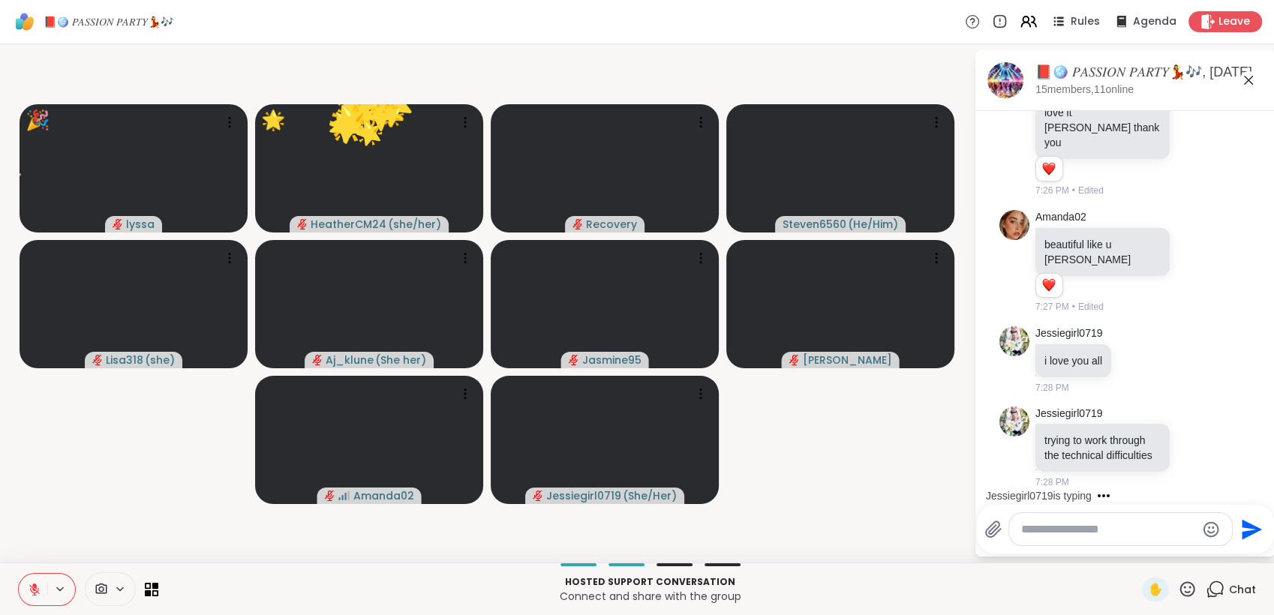
scroll to position [6063, 0]
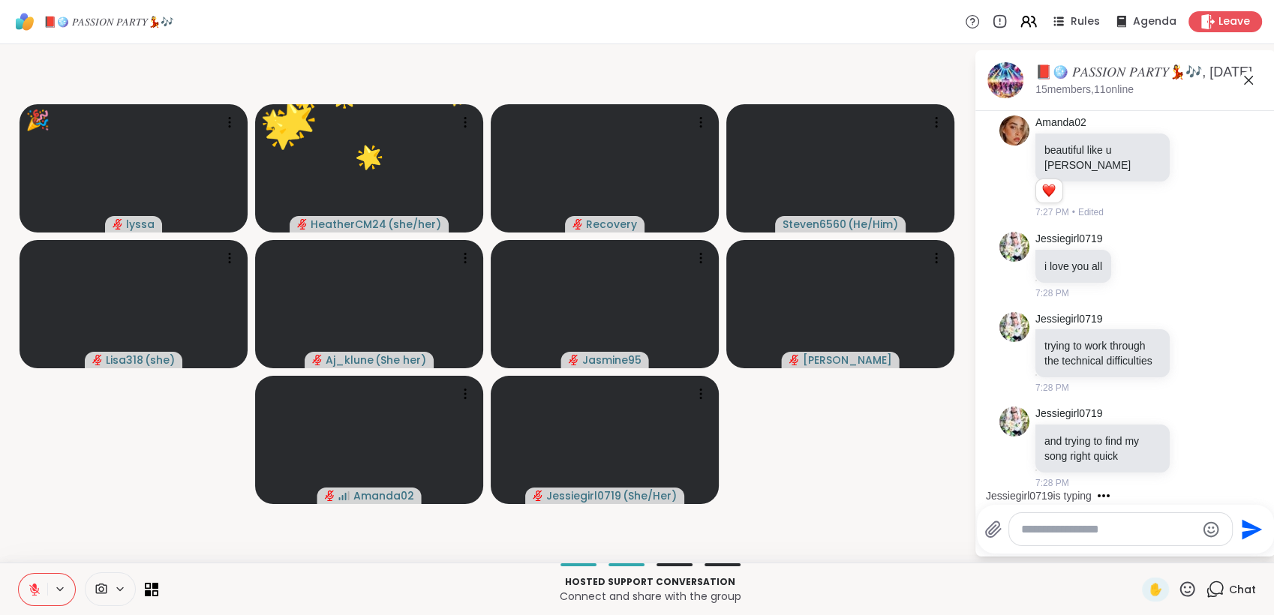
click at [1178, 588] on icon at bounding box center [1187, 589] width 19 height 19
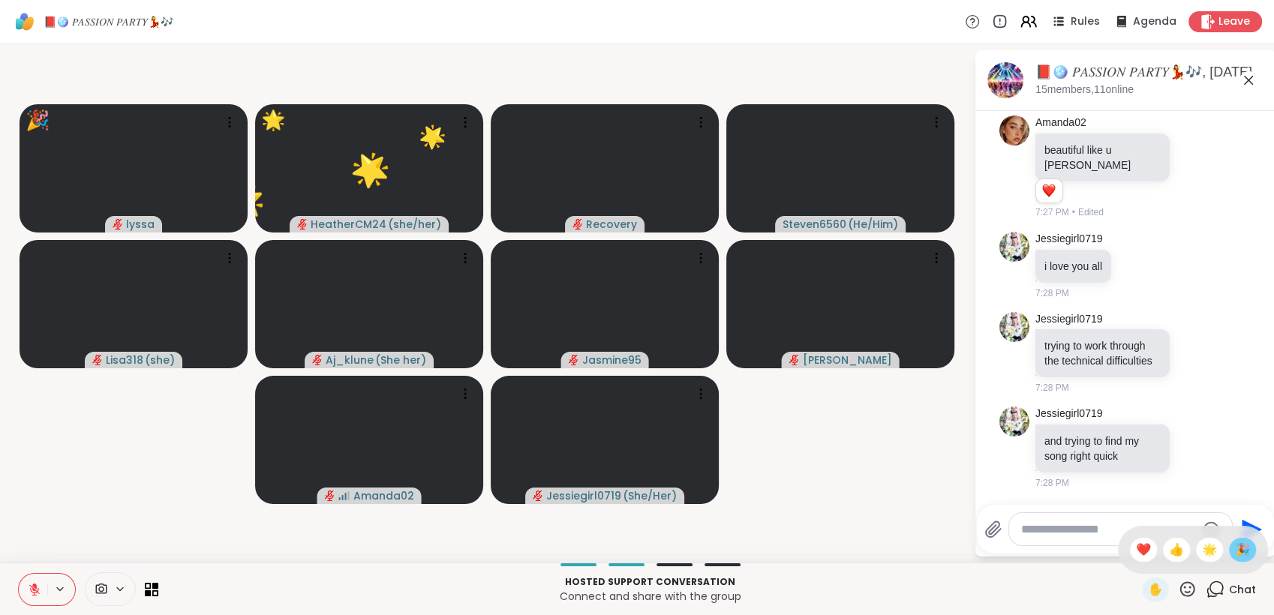
click at [1235, 555] on span "🎉" at bounding box center [1242, 550] width 15 height 18
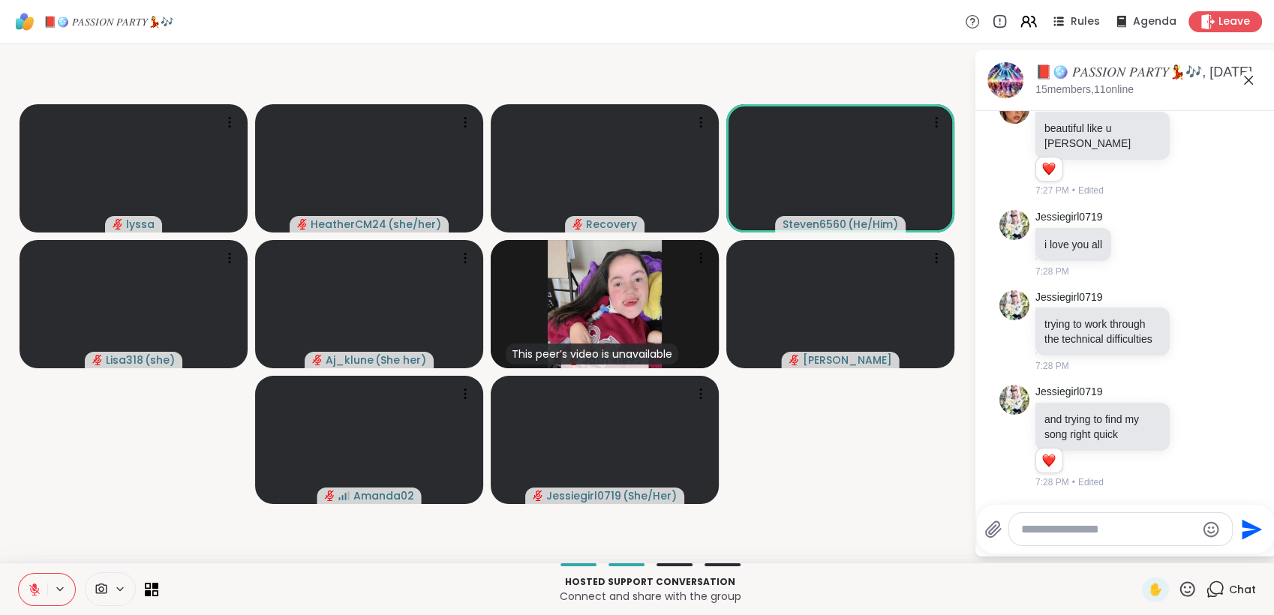
scroll to position [6084, 0]
click at [1178, 588] on icon at bounding box center [1187, 589] width 19 height 19
click at [1202, 556] on span "🌟" at bounding box center [1209, 550] width 15 height 18
click at [1179, 587] on icon at bounding box center [1187, 589] width 19 height 19
click at [1136, 555] on span "❤️" at bounding box center [1143, 550] width 15 height 18
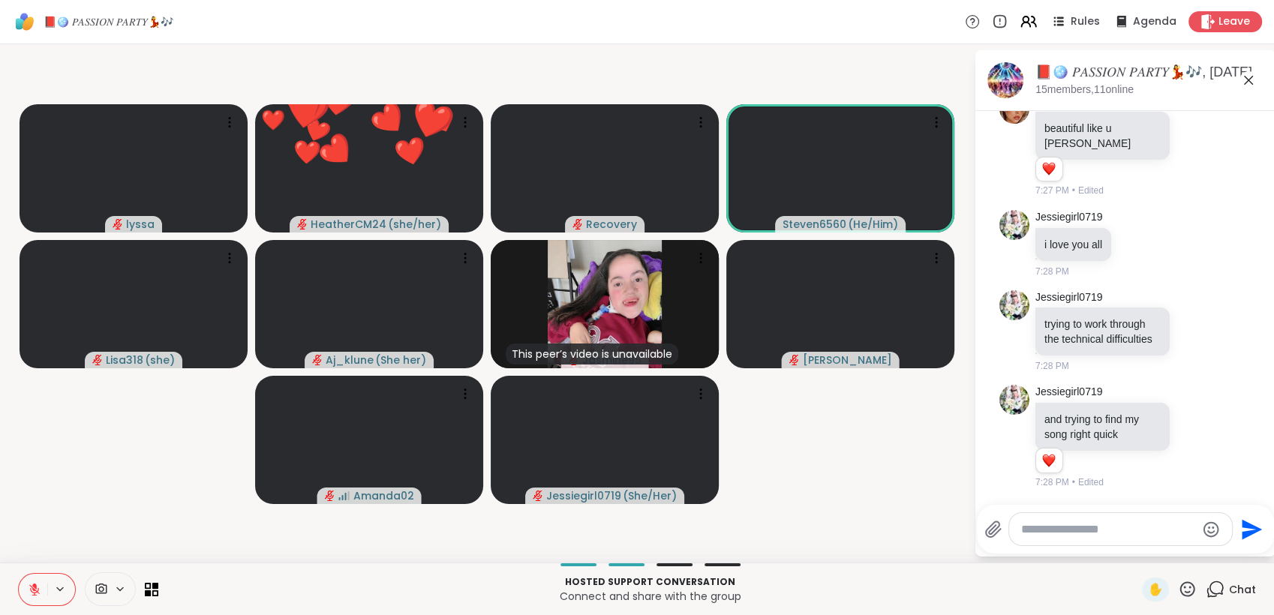
click at [1181, 583] on icon at bounding box center [1188, 589] width 15 height 15
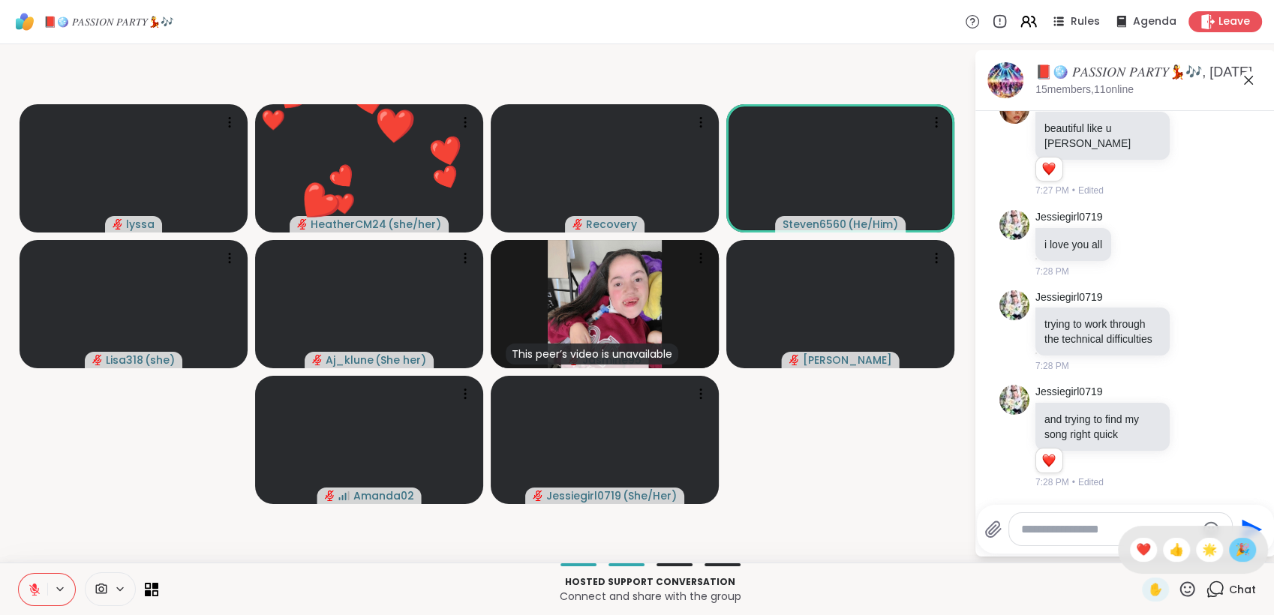
click at [1235, 552] on span "🎉" at bounding box center [1242, 550] width 15 height 18
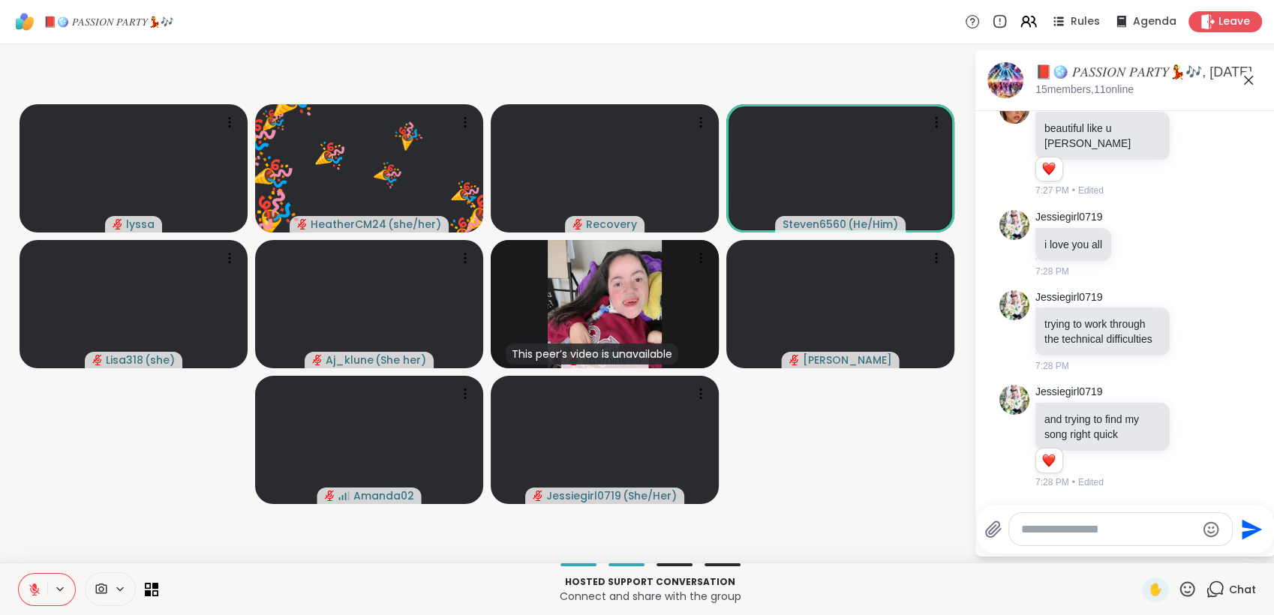
click at [1178, 589] on icon at bounding box center [1187, 589] width 19 height 19
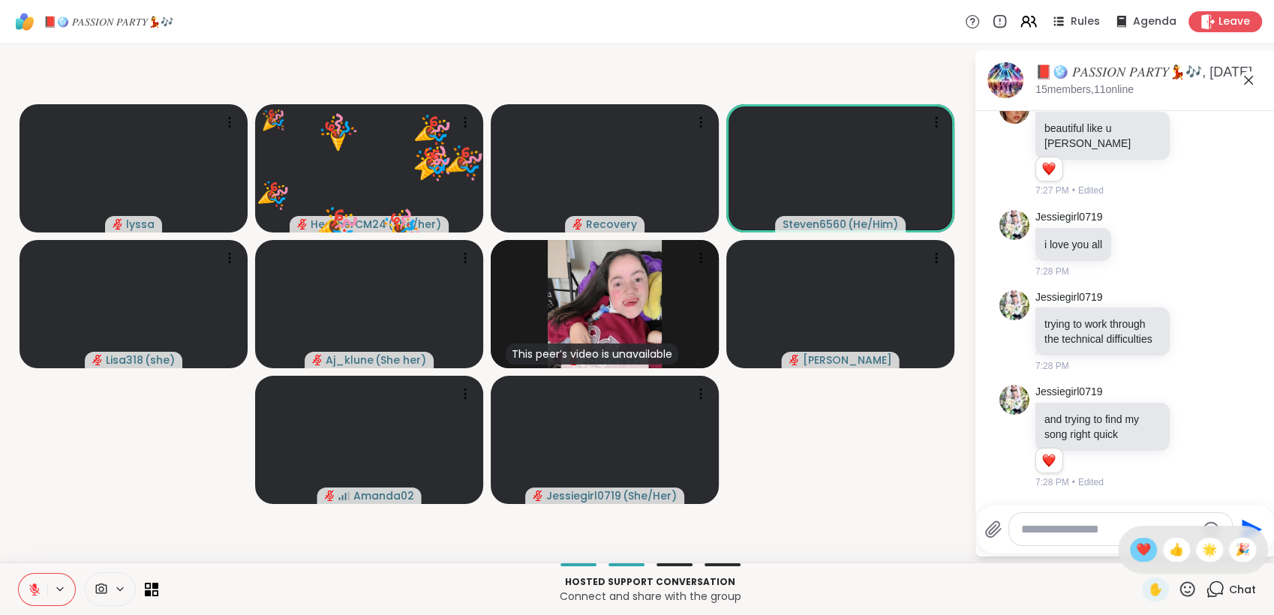
click at [1136, 554] on span "❤️" at bounding box center [1143, 550] width 15 height 18
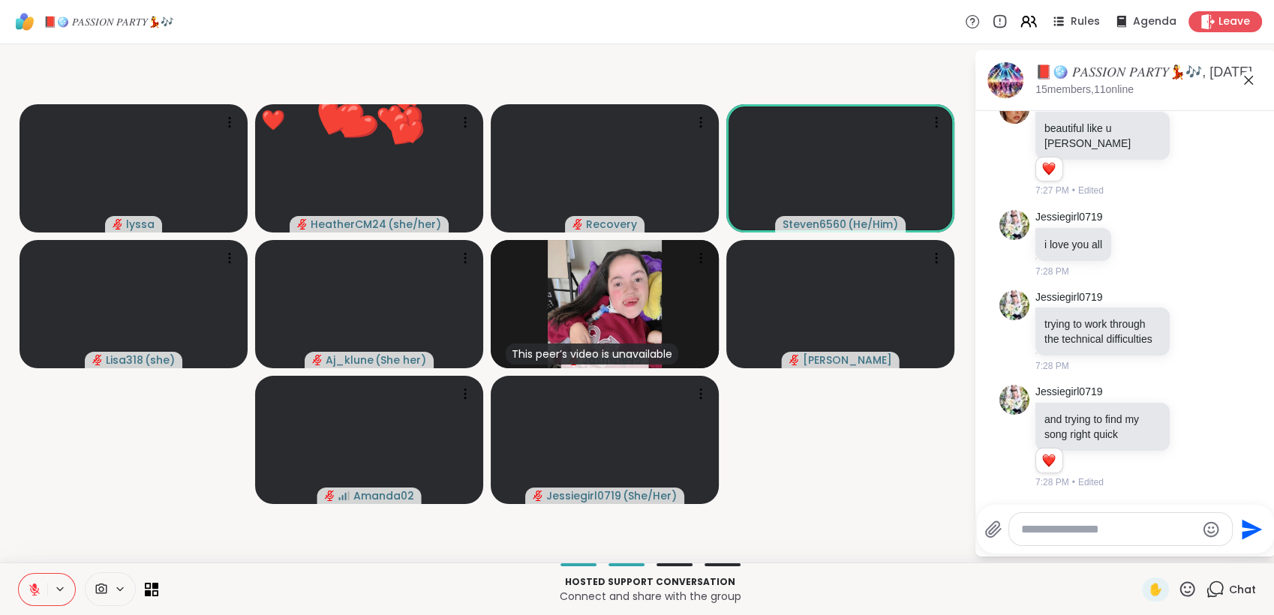
click at [1181, 588] on icon at bounding box center [1188, 589] width 15 height 15
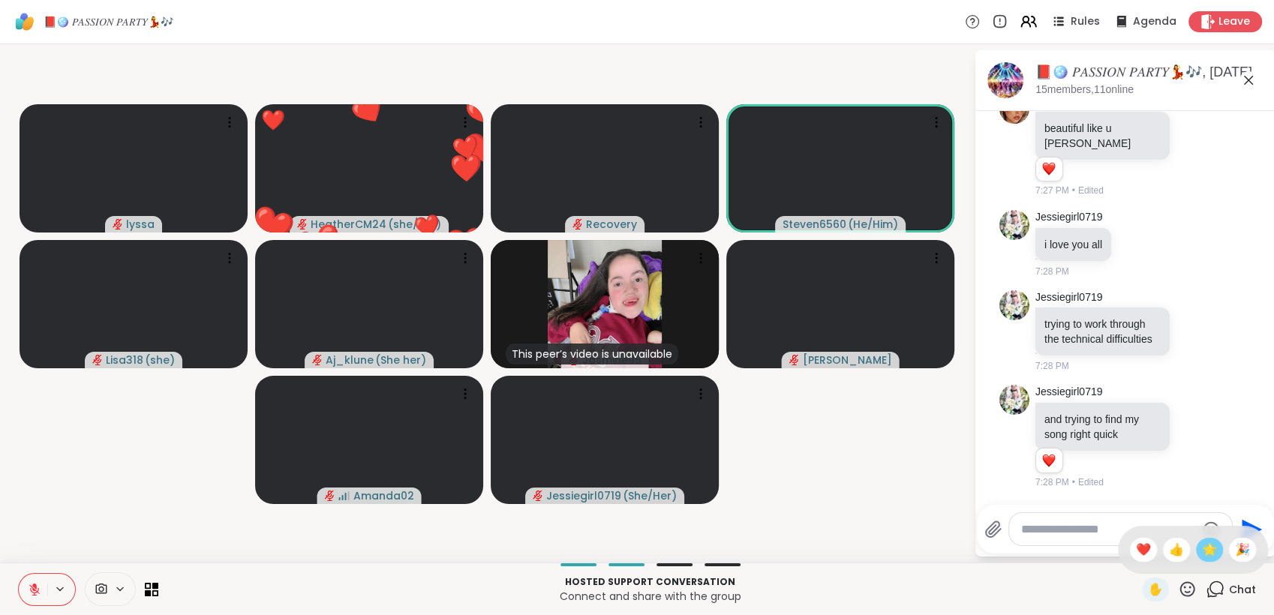
click at [1202, 557] on span "🌟" at bounding box center [1209, 550] width 15 height 18
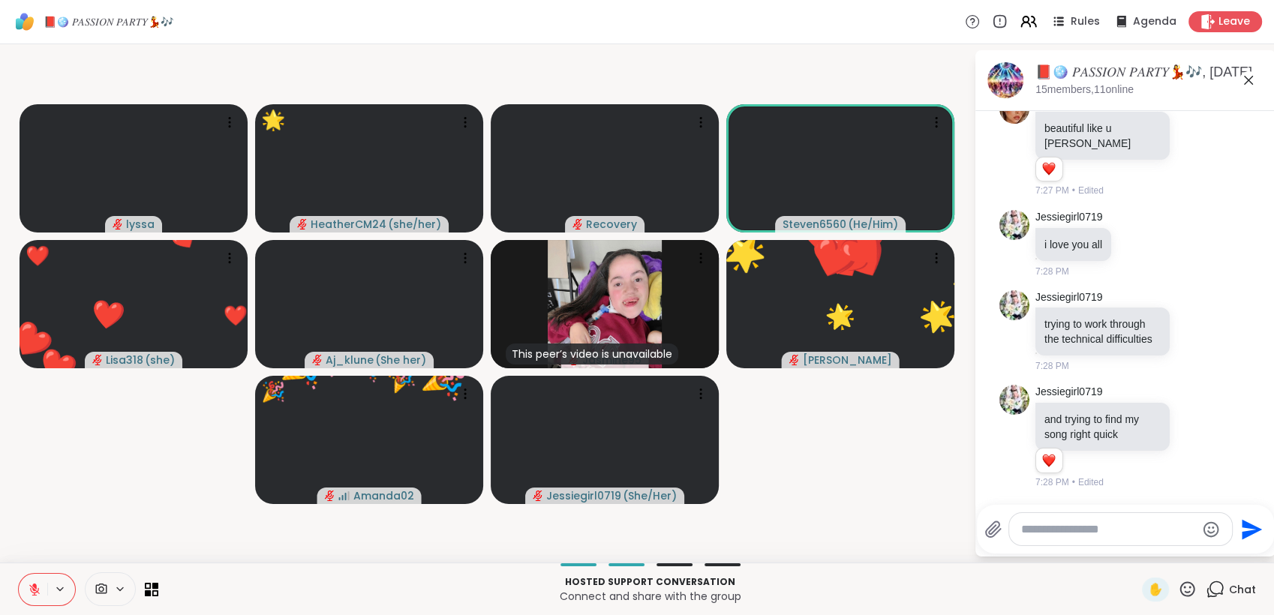
click at [1178, 585] on icon at bounding box center [1187, 589] width 19 height 19
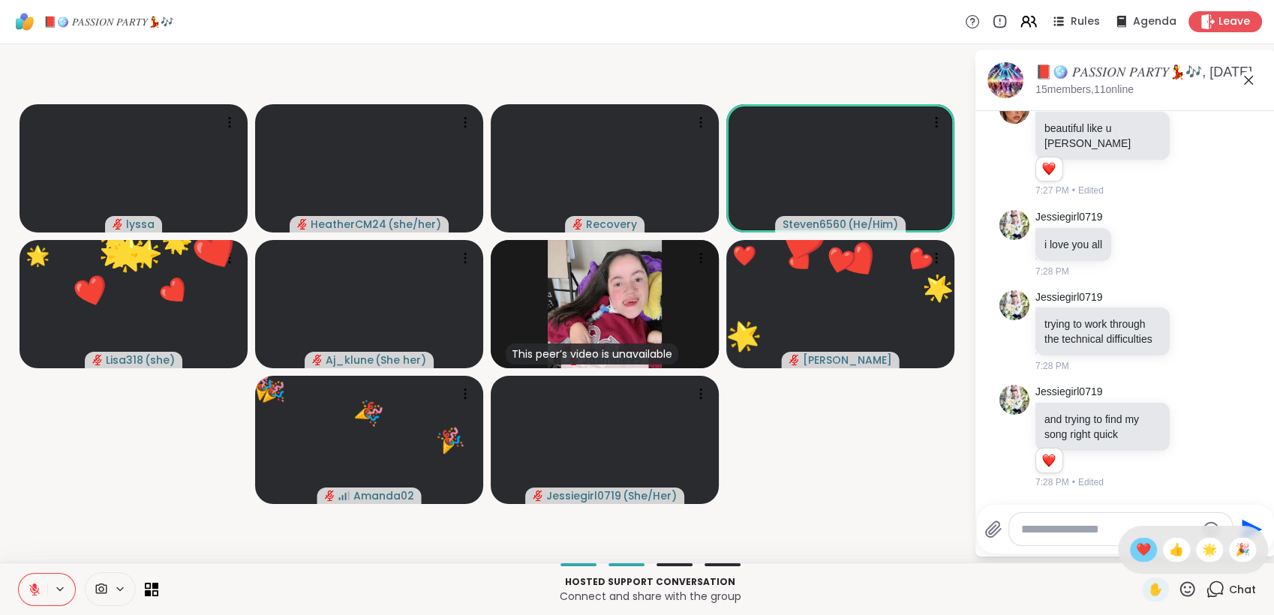
drag, startPoint x: 1123, startPoint y: 555, endPoint x: 1166, endPoint y: 564, distance: 44.6
click at [1136, 555] on span "❤️" at bounding box center [1143, 550] width 15 height 18
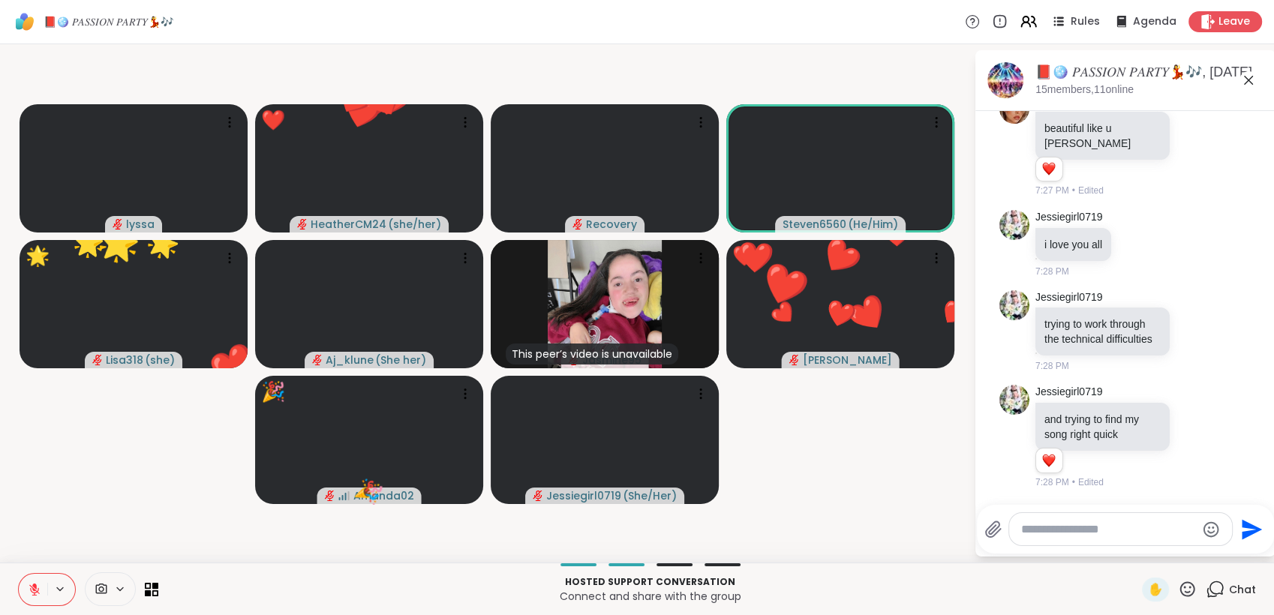
click at [1178, 586] on icon at bounding box center [1187, 589] width 19 height 19
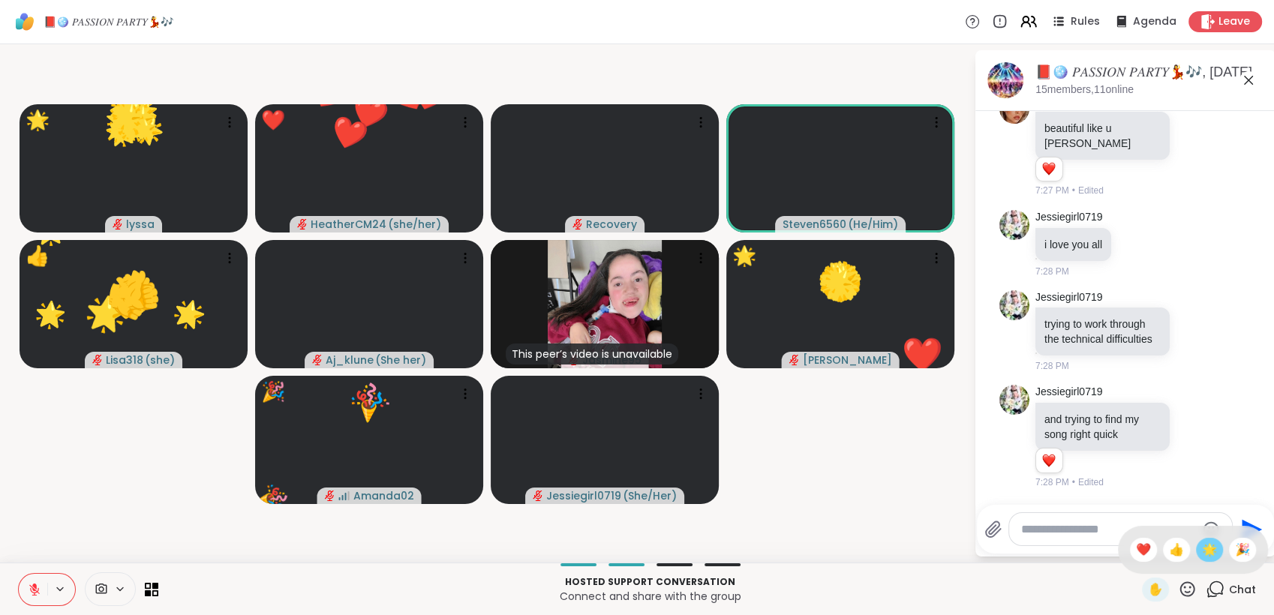
click at [1202, 557] on span "🌟" at bounding box center [1209, 550] width 15 height 18
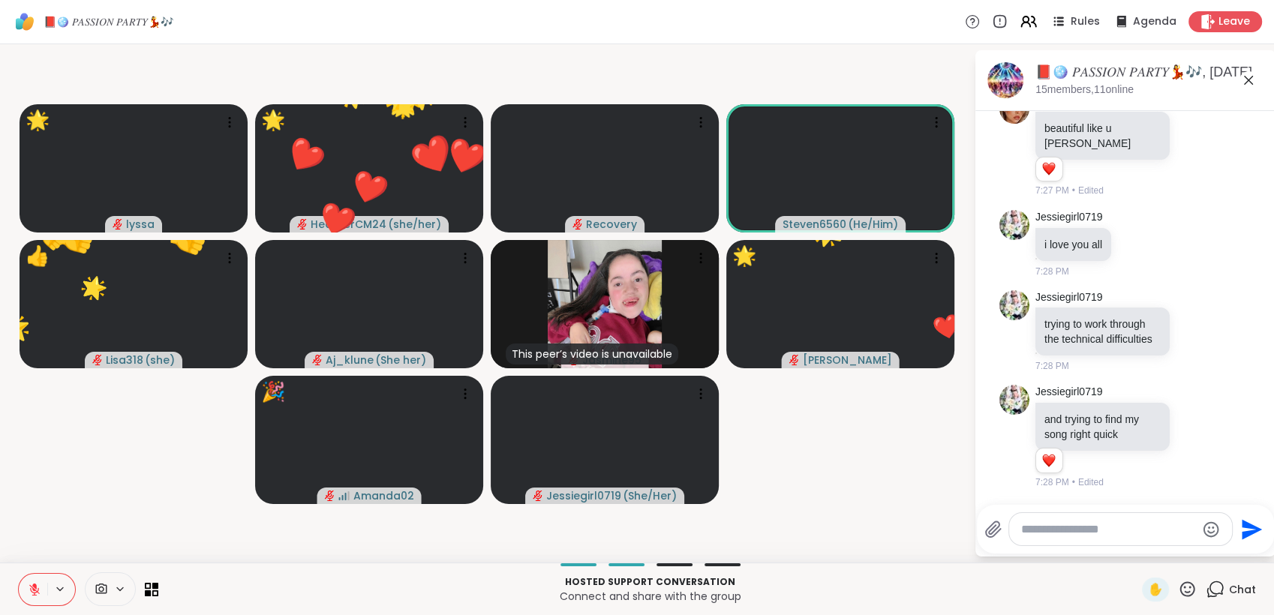
click at [1181, 583] on icon at bounding box center [1188, 589] width 15 height 15
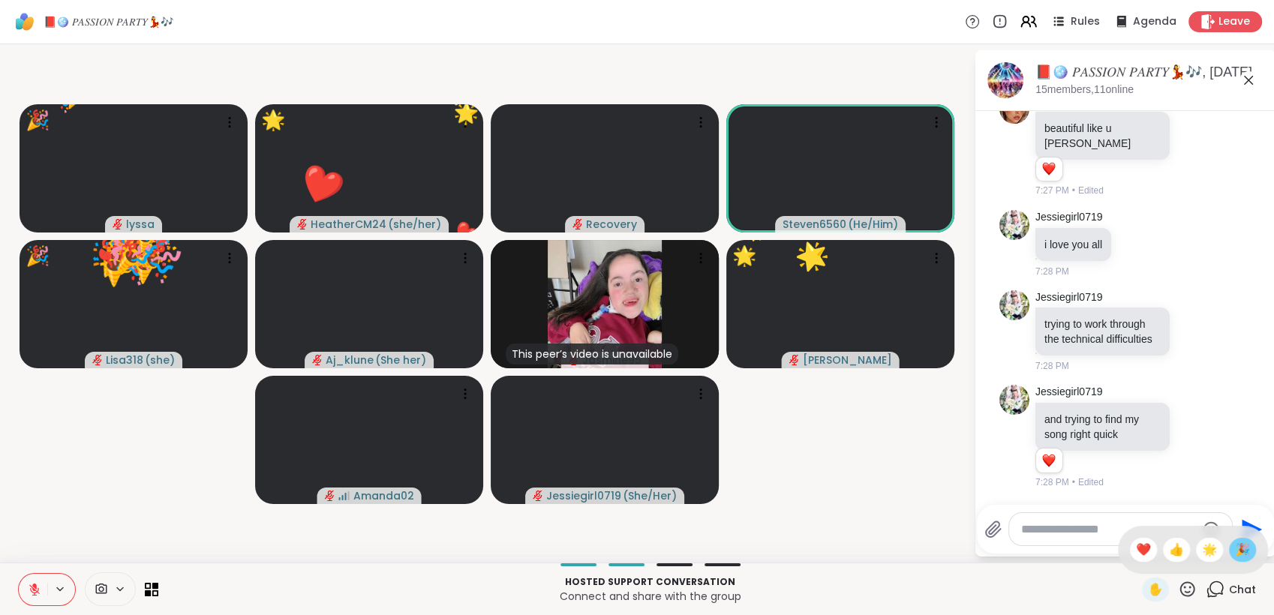
click at [1235, 551] on span "🎉" at bounding box center [1242, 550] width 15 height 18
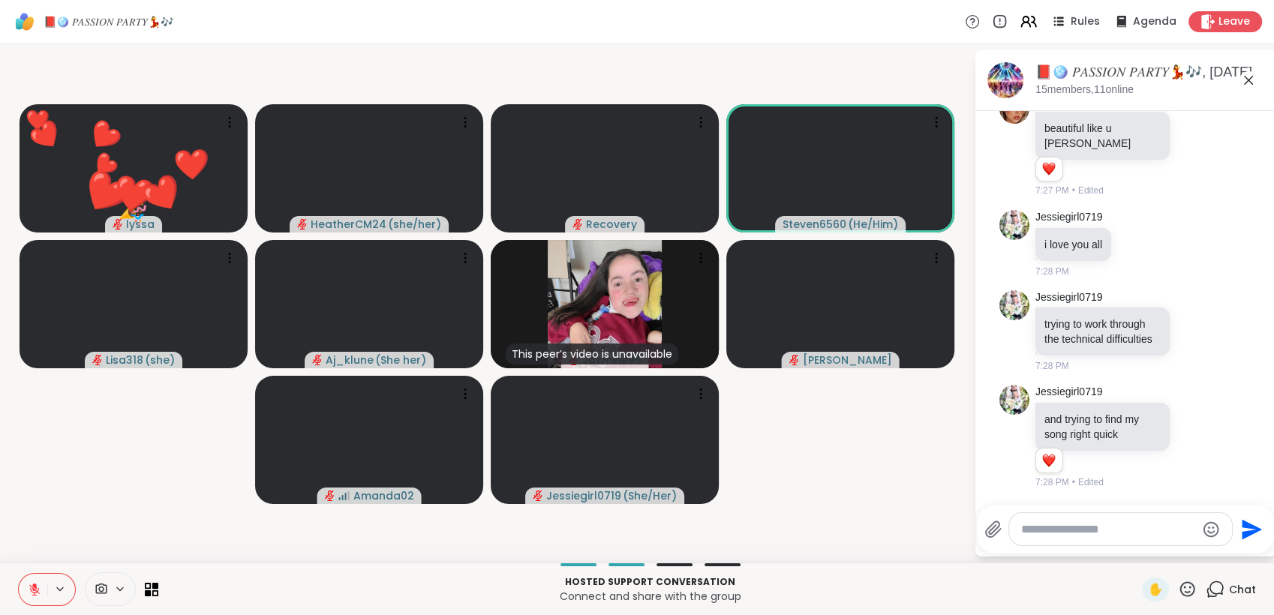
click at [1178, 590] on icon at bounding box center [1187, 589] width 19 height 19
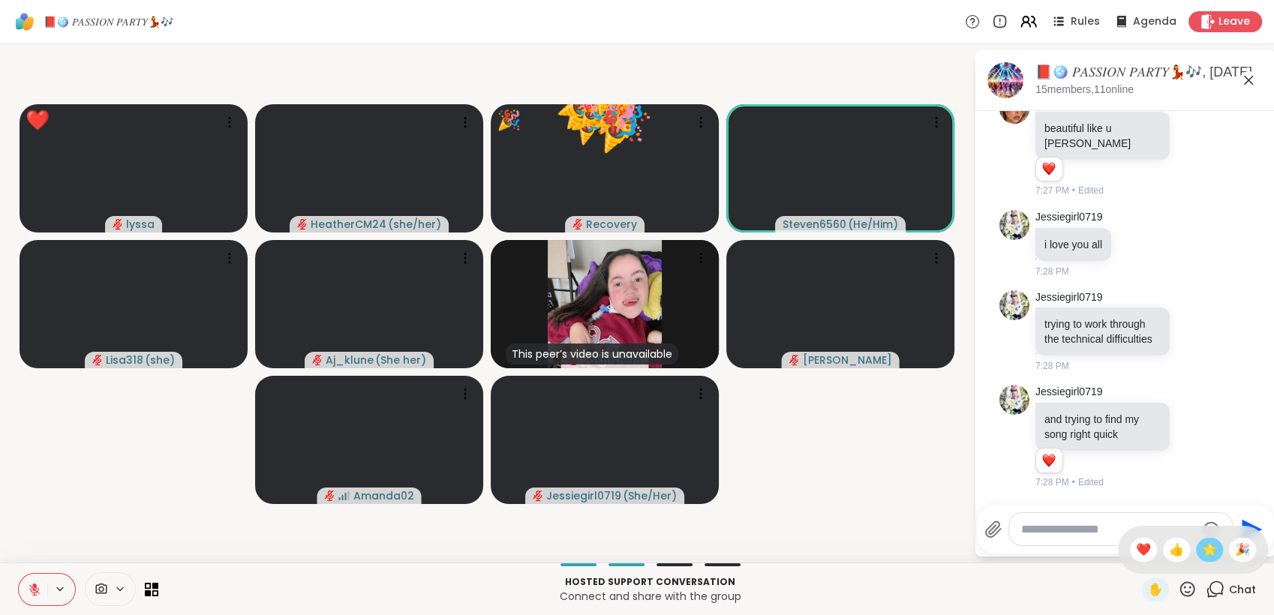
click at [1202, 558] on span "🌟" at bounding box center [1209, 550] width 15 height 18
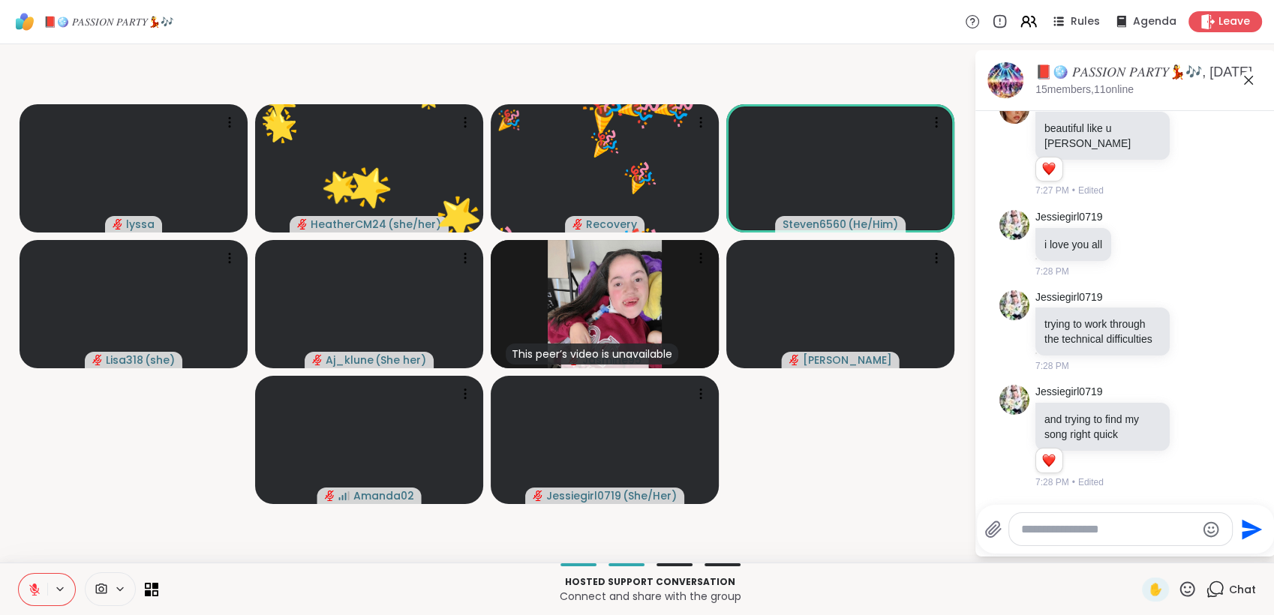
click at [1181, 590] on icon at bounding box center [1187, 589] width 19 height 19
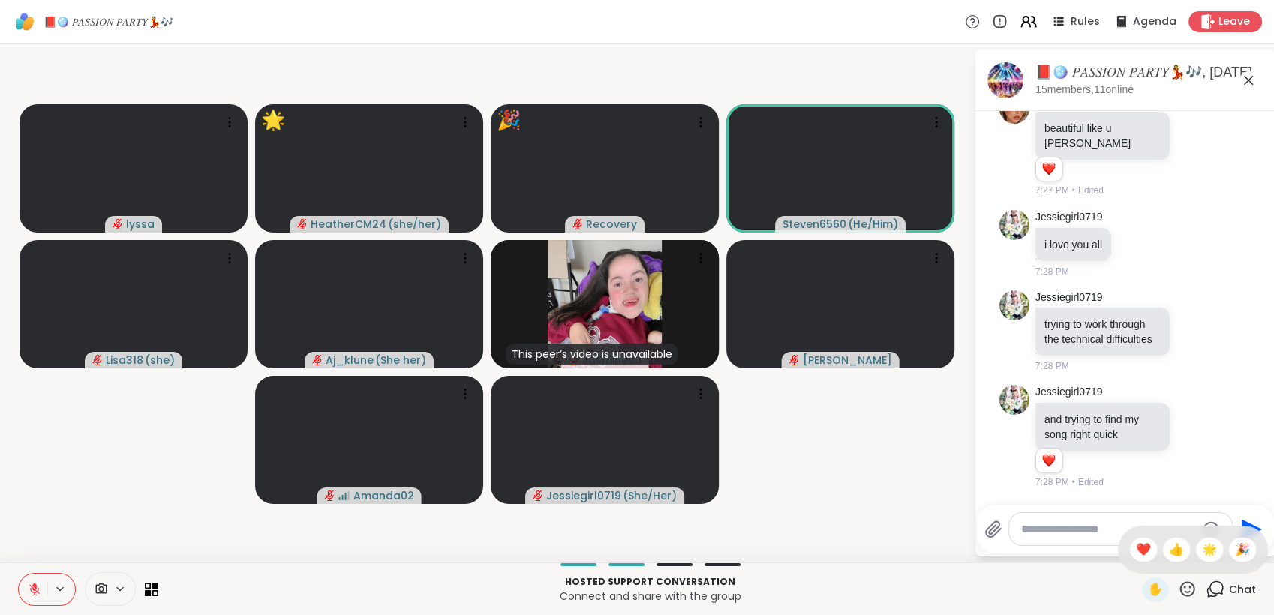
drag, startPoint x: 1126, startPoint y: 556, endPoint x: 1145, endPoint y: 564, distance: 20.2
click at [1136, 556] on span "❤️" at bounding box center [1143, 550] width 15 height 18
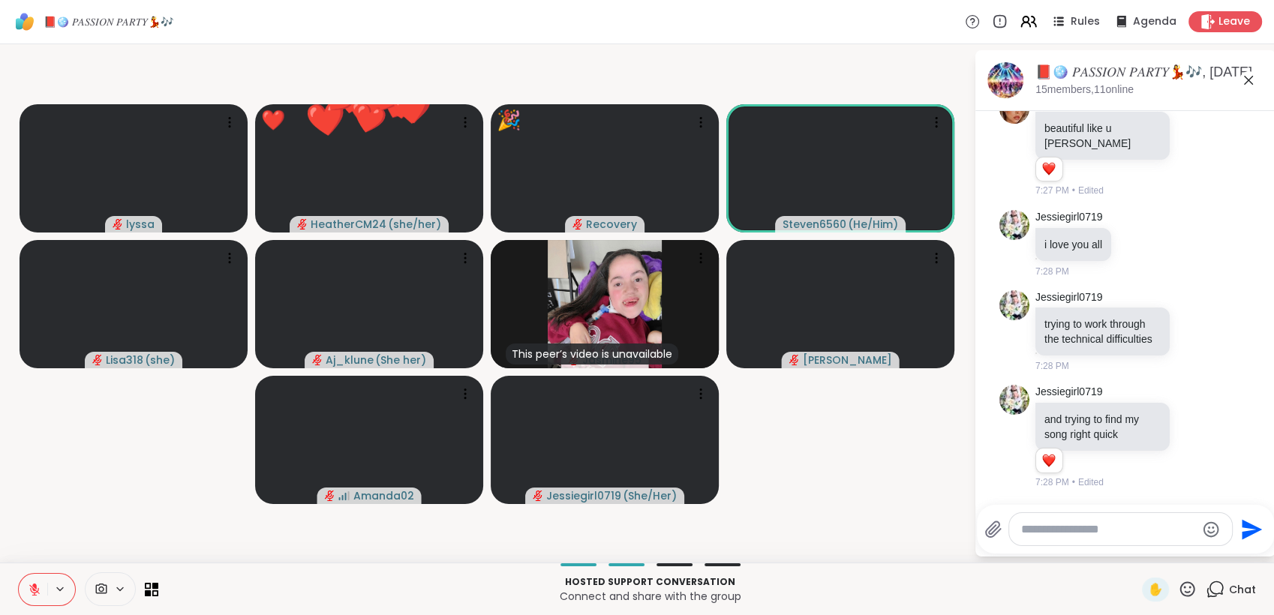
click at [1178, 584] on icon at bounding box center [1187, 589] width 19 height 19
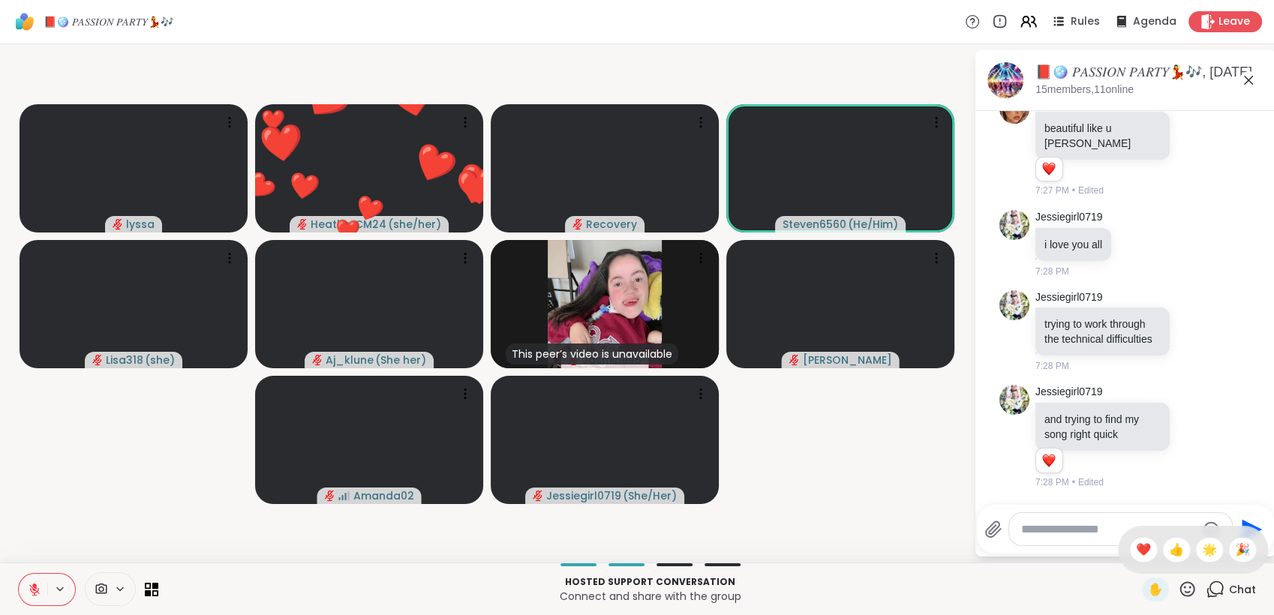
click at [1235, 558] on span "🎉" at bounding box center [1242, 550] width 15 height 18
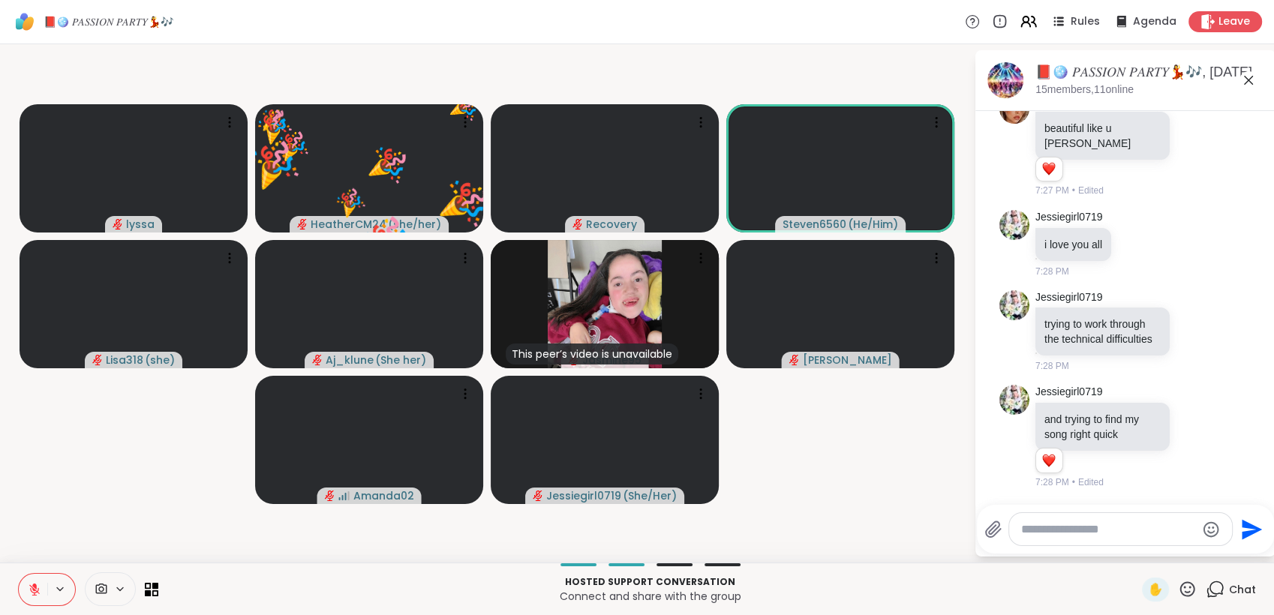
drag, startPoint x: 1174, startPoint y: 585, endPoint x: 1183, endPoint y: 575, distance: 13.8
click at [1178, 585] on icon at bounding box center [1187, 589] width 19 height 19
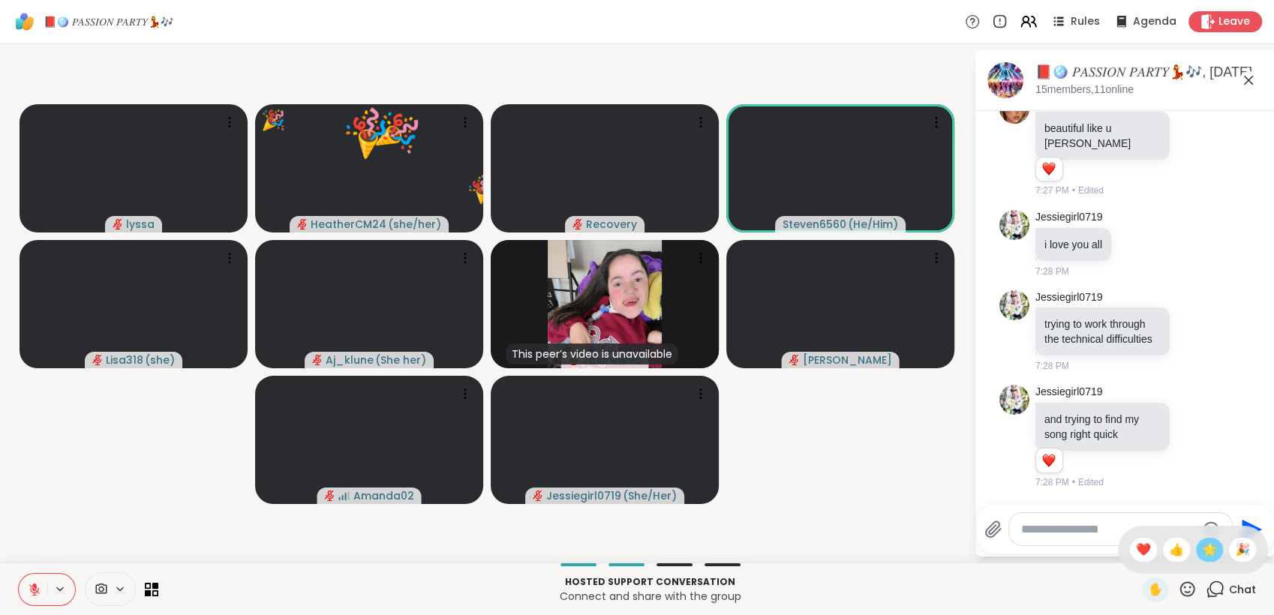
click at [1202, 554] on span "🌟" at bounding box center [1209, 550] width 15 height 18
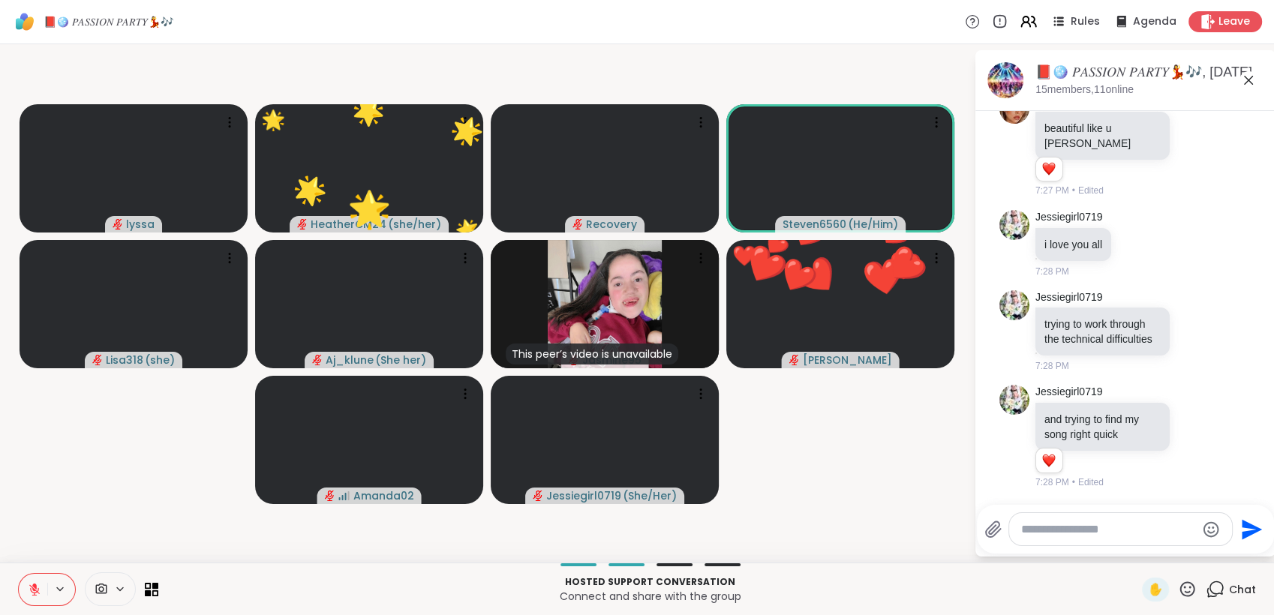
click at [1178, 588] on icon at bounding box center [1187, 589] width 19 height 19
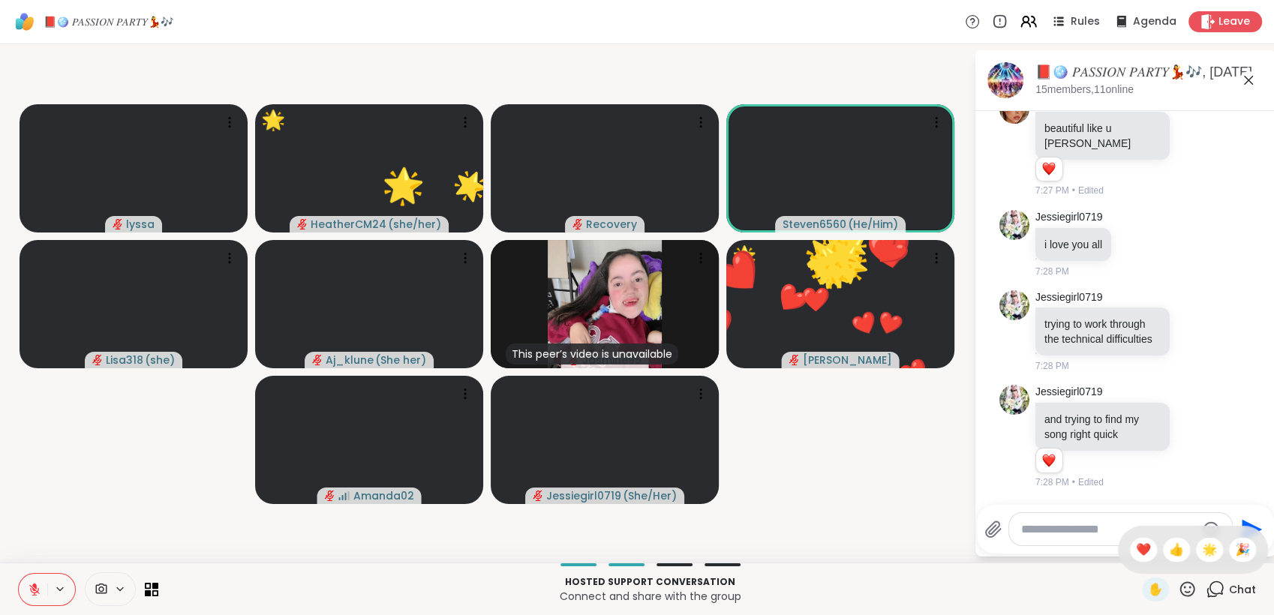
drag, startPoint x: 1129, startPoint y: 553, endPoint x: 1160, endPoint y: 564, distance: 32.5
click at [1136, 555] on span "❤️" at bounding box center [1143, 550] width 15 height 18
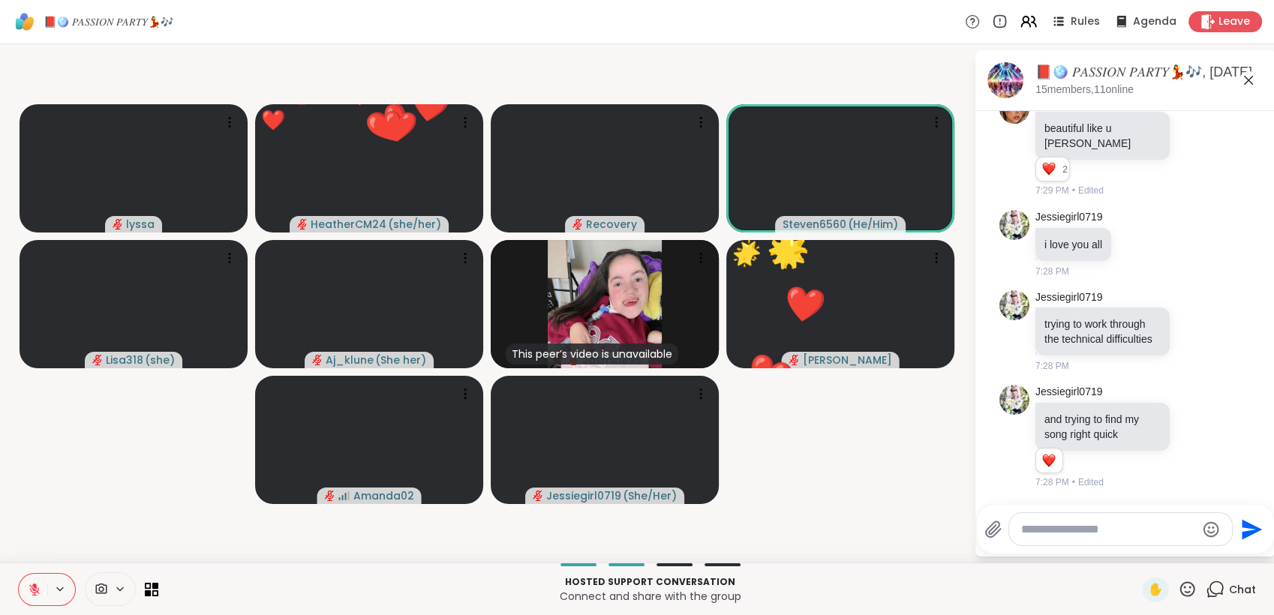
click at [1181, 585] on icon at bounding box center [1188, 589] width 15 height 15
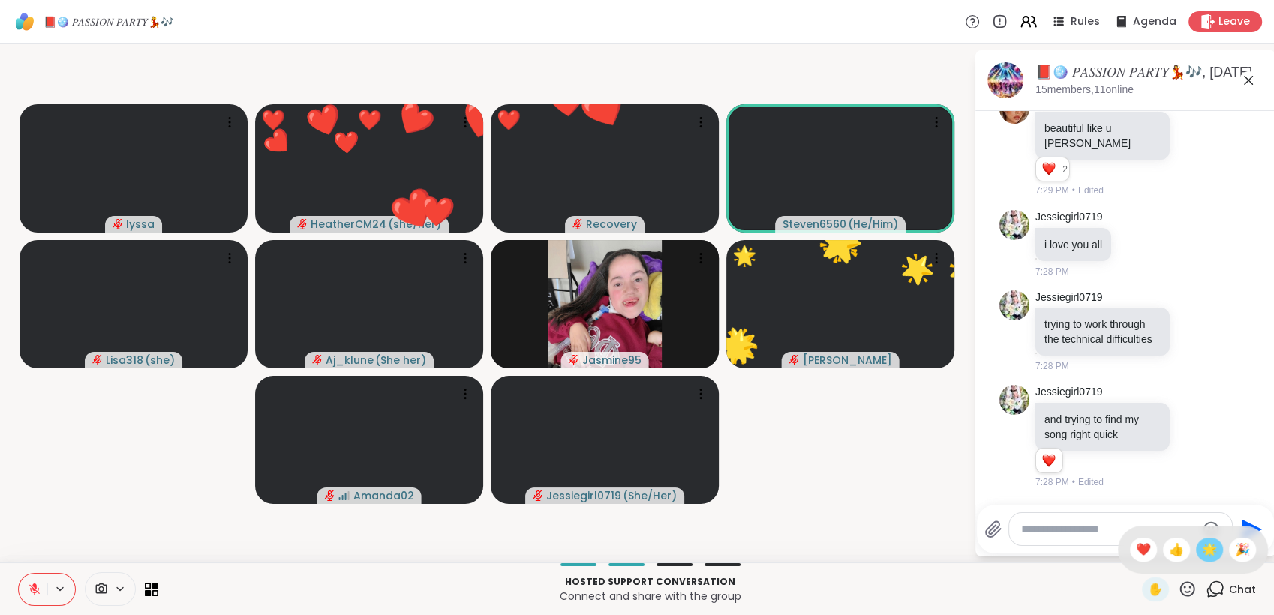
click at [1202, 558] on span "🌟" at bounding box center [1209, 550] width 15 height 18
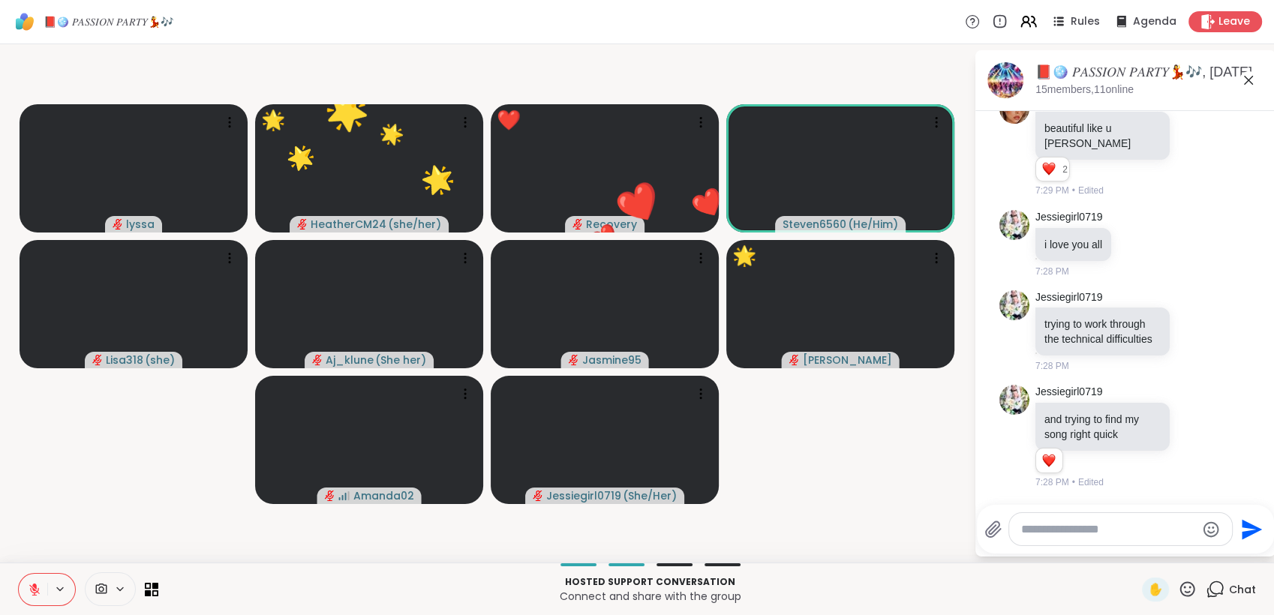
click at [1178, 588] on icon at bounding box center [1187, 589] width 19 height 19
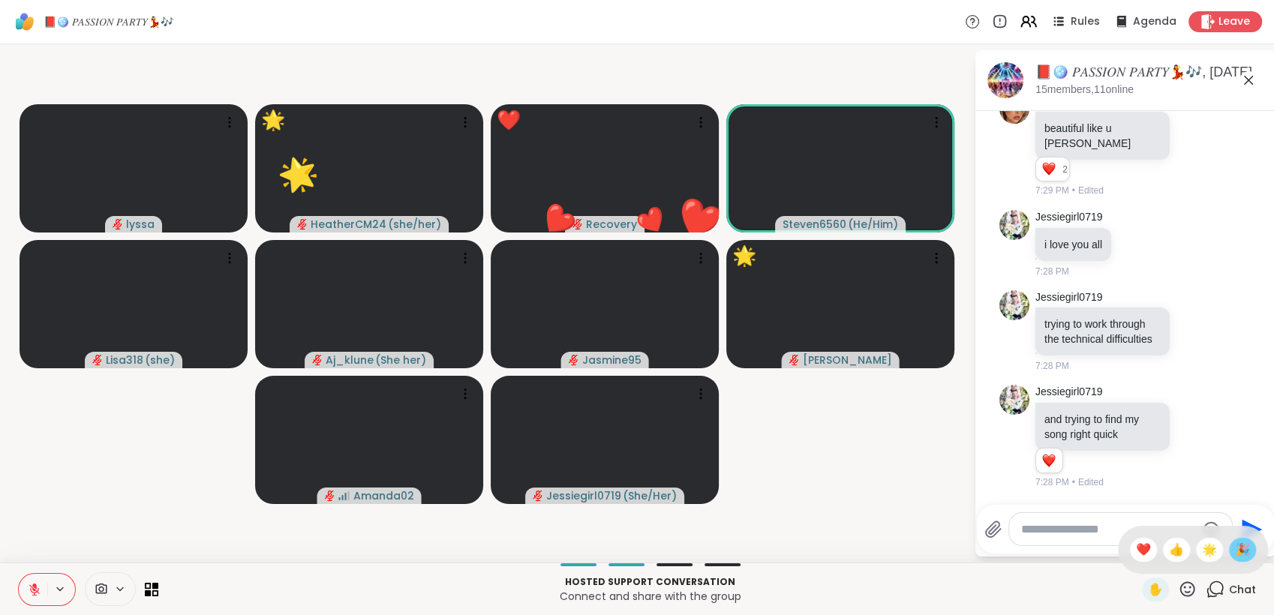
click at [1235, 555] on span "🎉" at bounding box center [1242, 550] width 15 height 18
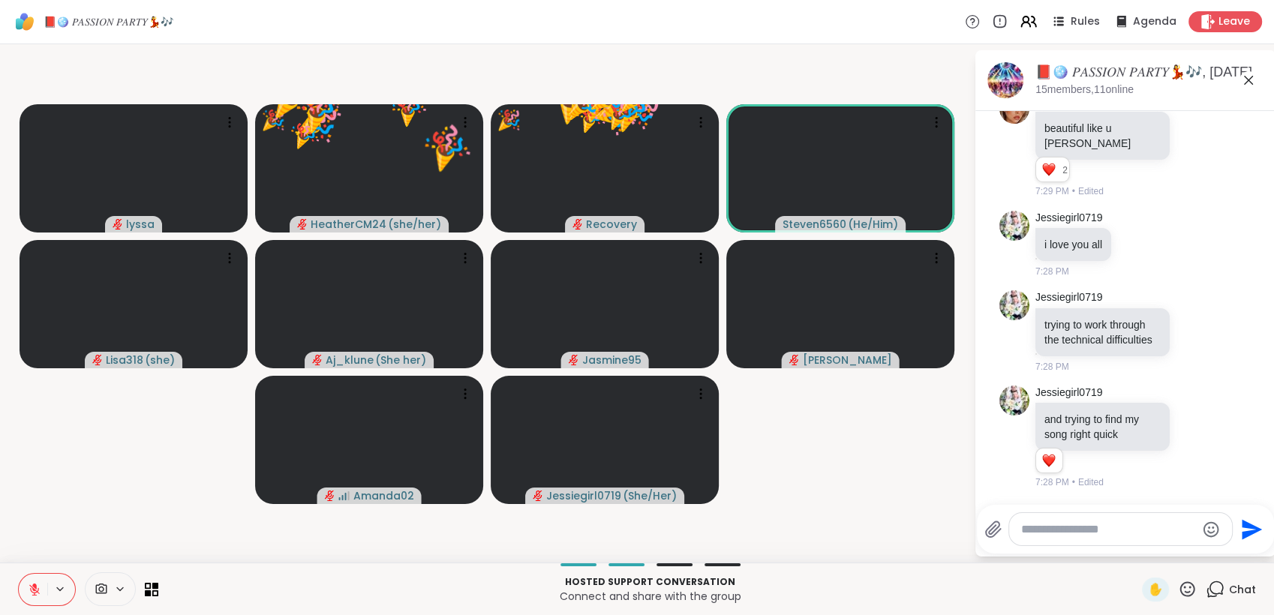
scroll to position [6063, 0]
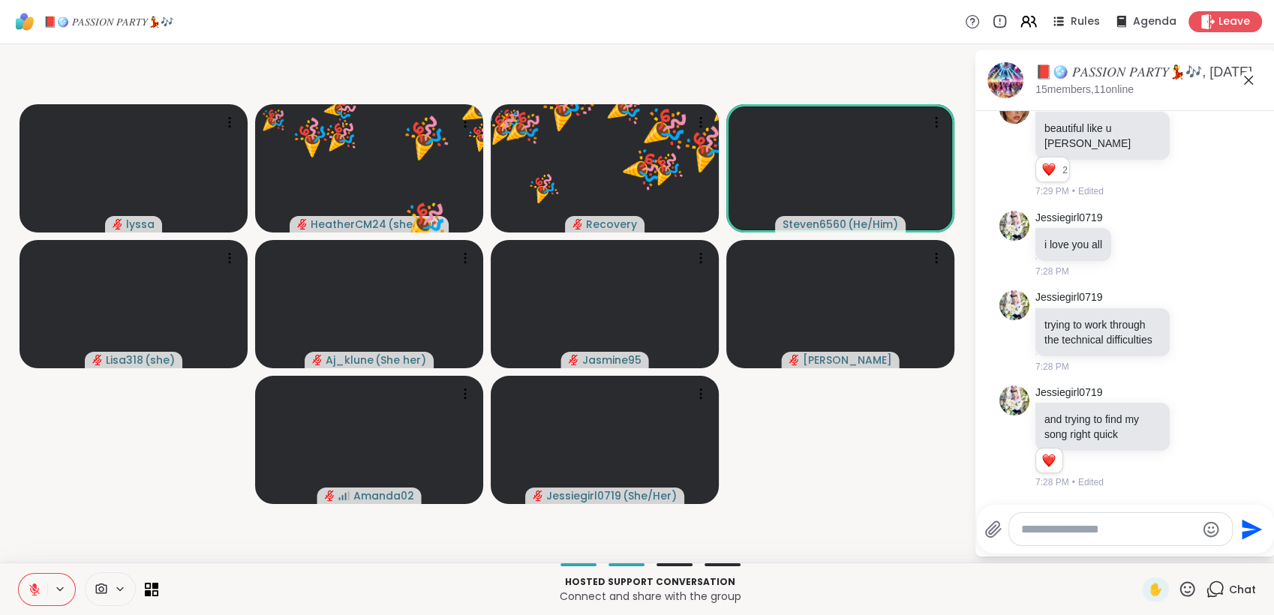
click at [1181, 584] on icon at bounding box center [1188, 589] width 15 height 15
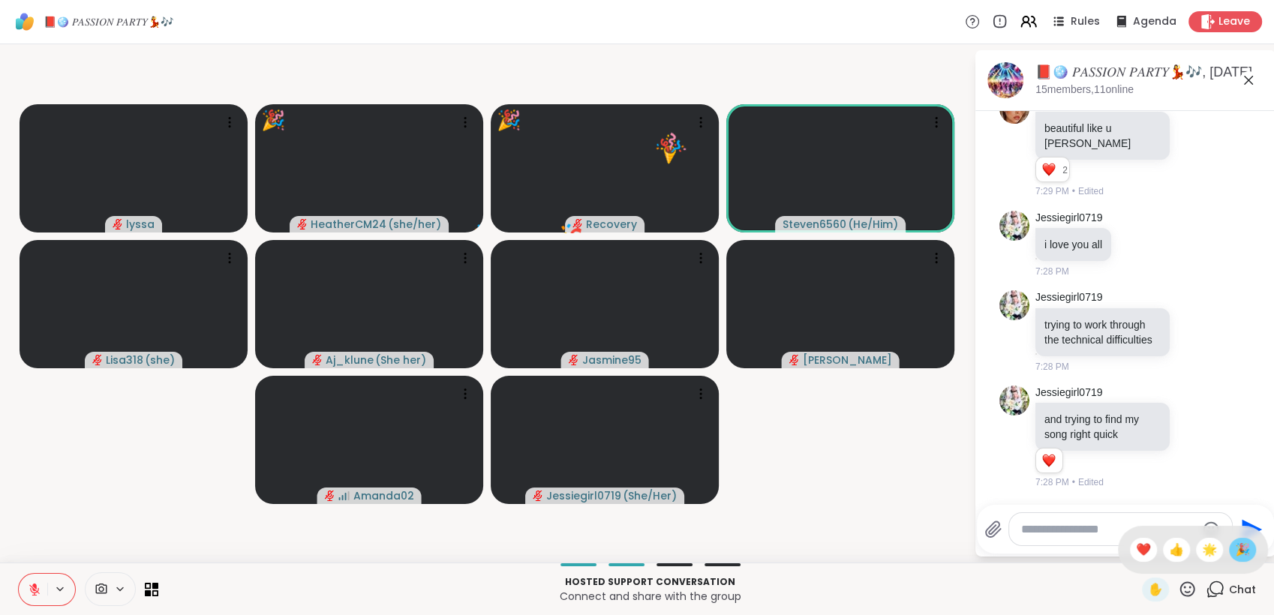
click at [1235, 553] on span "🎉" at bounding box center [1242, 550] width 15 height 18
click at [1178, 584] on icon at bounding box center [1187, 589] width 19 height 19
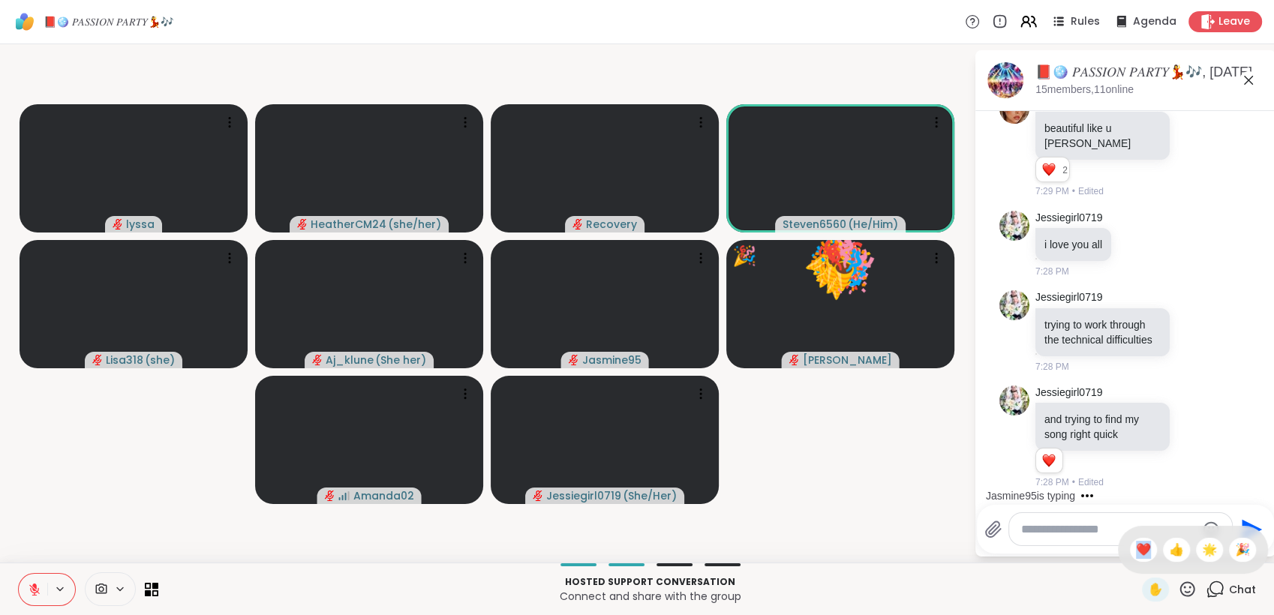
click at [1136, 555] on span "❤️" at bounding box center [1143, 550] width 15 height 18
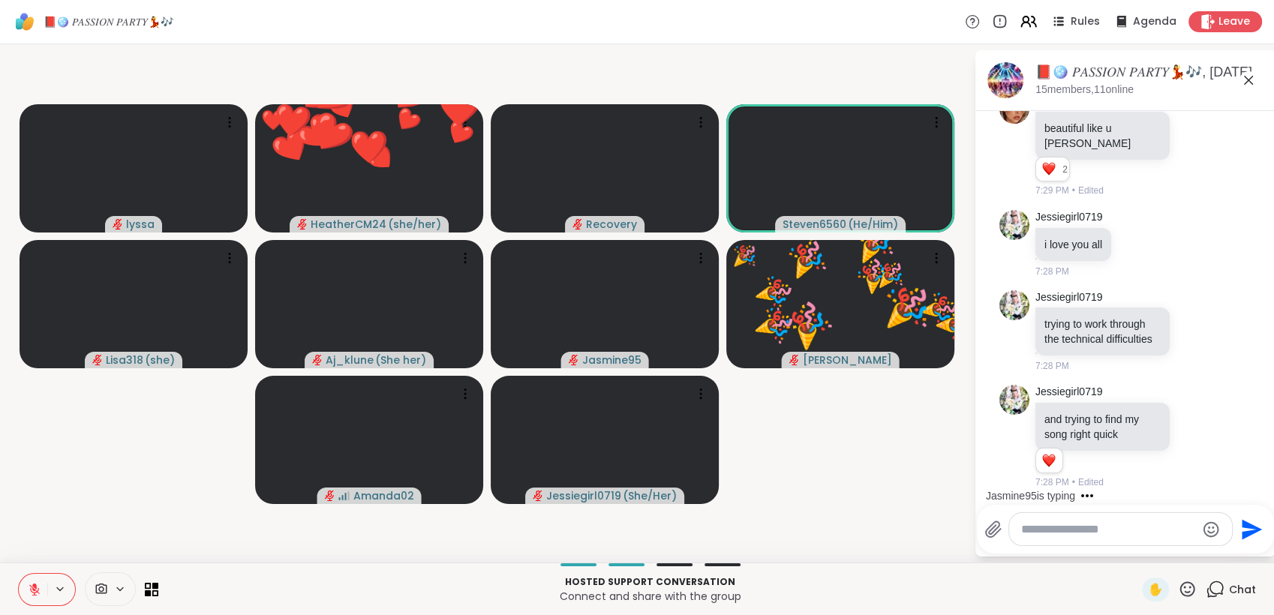
scroll to position [6084, 0]
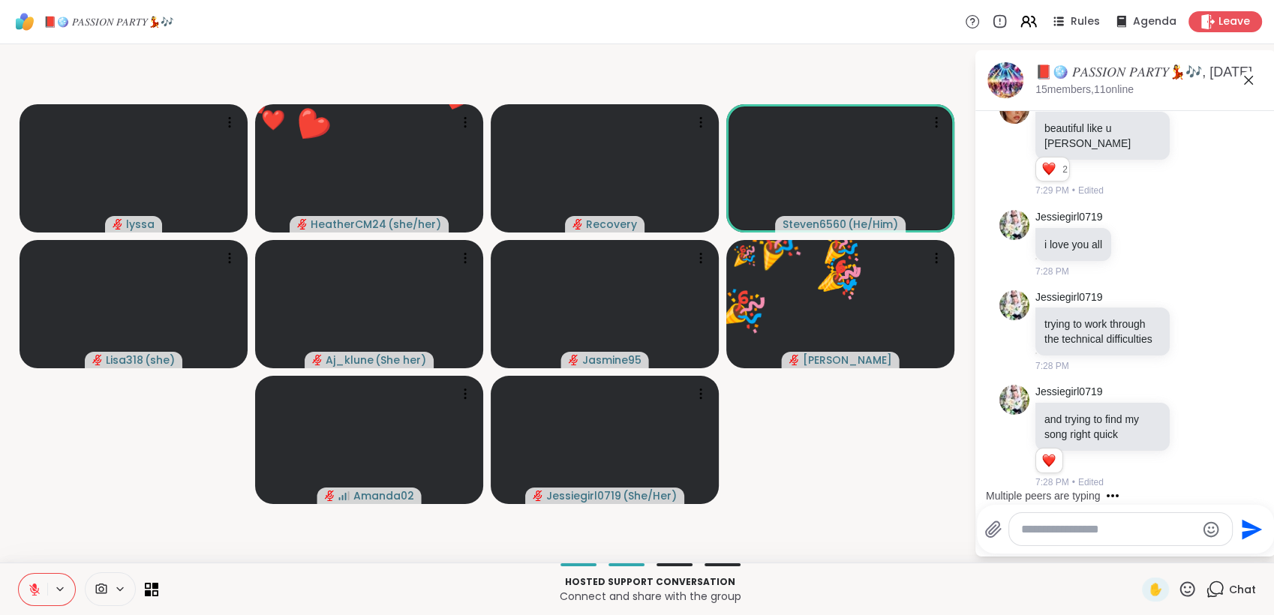
click at [1181, 583] on icon at bounding box center [1188, 589] width 15 height 15
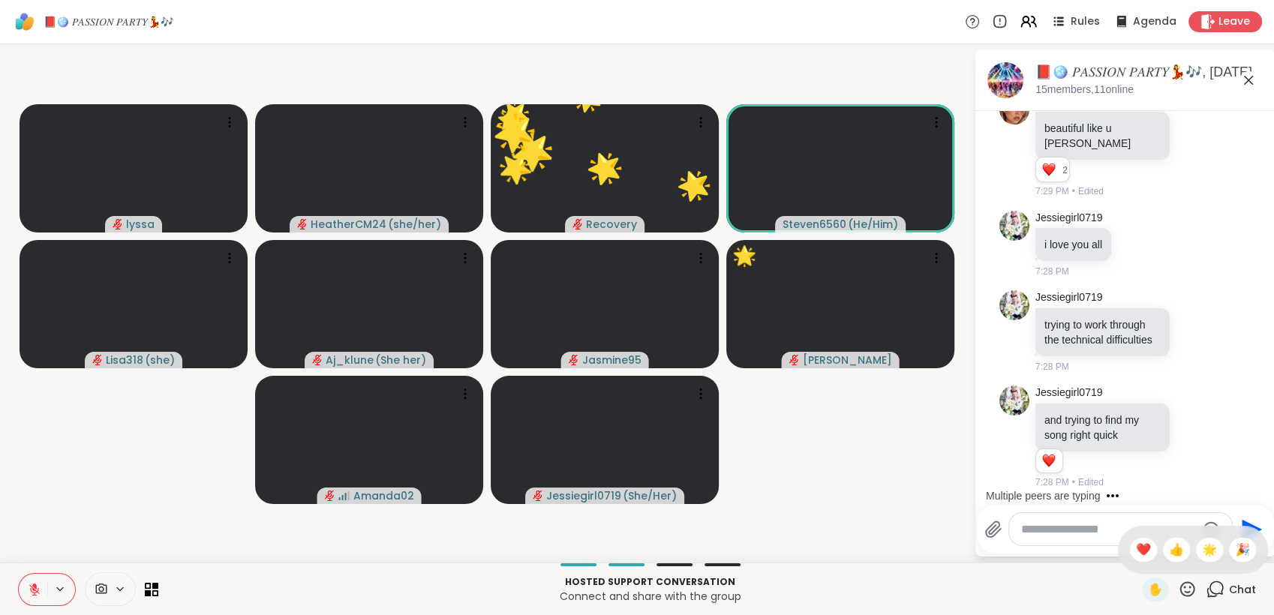
scroll to position [6202, 0]
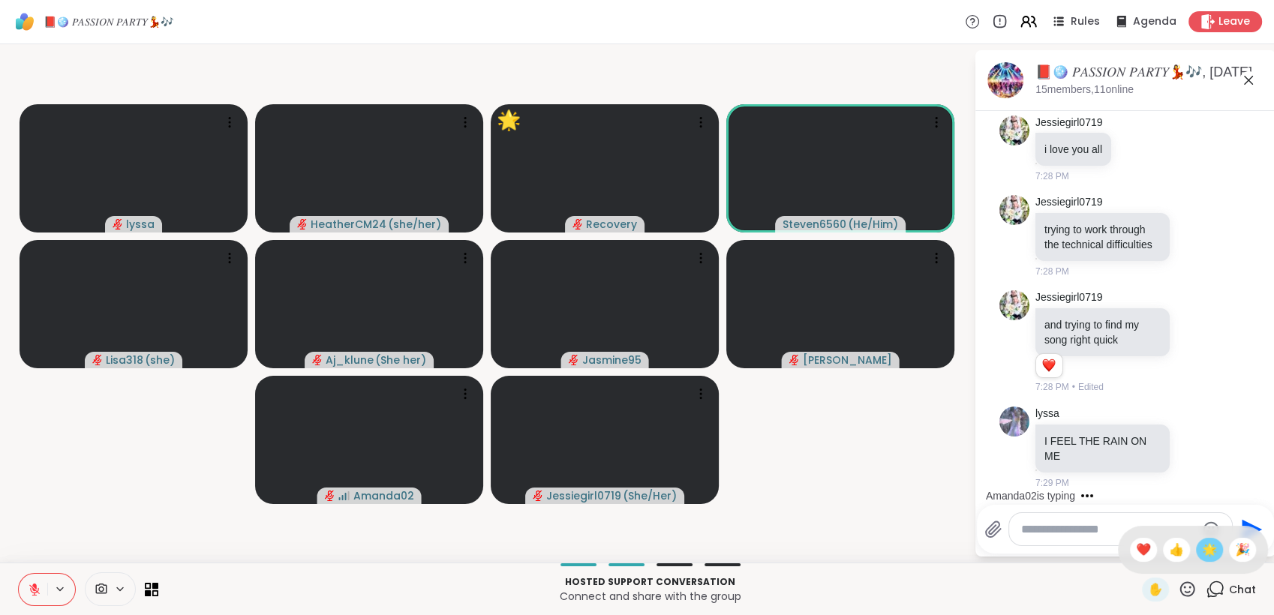
click at [1196, 552] on div "🌟" at bounding box center [1209, 550] width 27 height 24
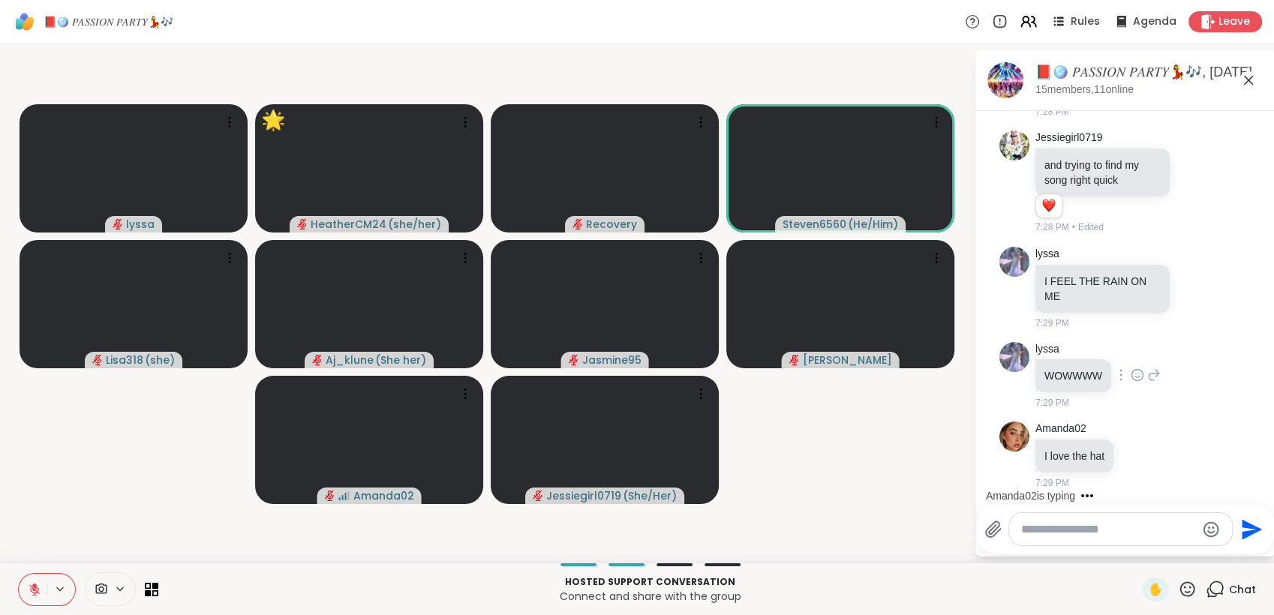
scroll to position [6361, 0]
click at [1173, 285] on div at bounding box center [1196, 287] width 47 height 18
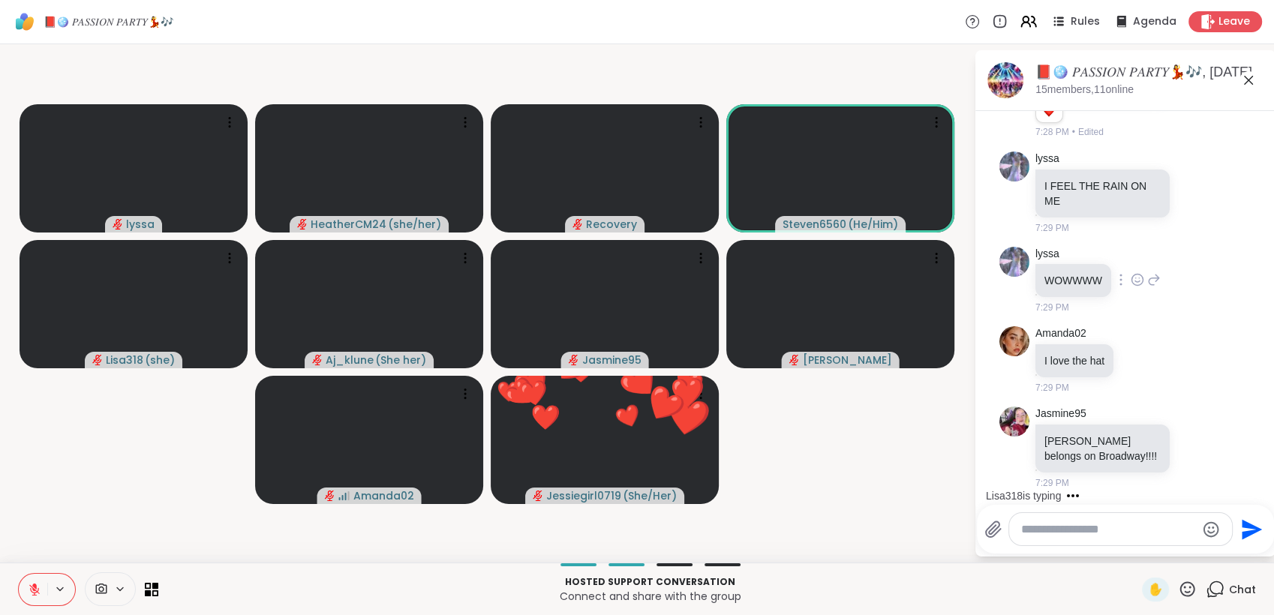
click at [1135, 281] on icon at bounding box center [1138, 279] width 14 height 15
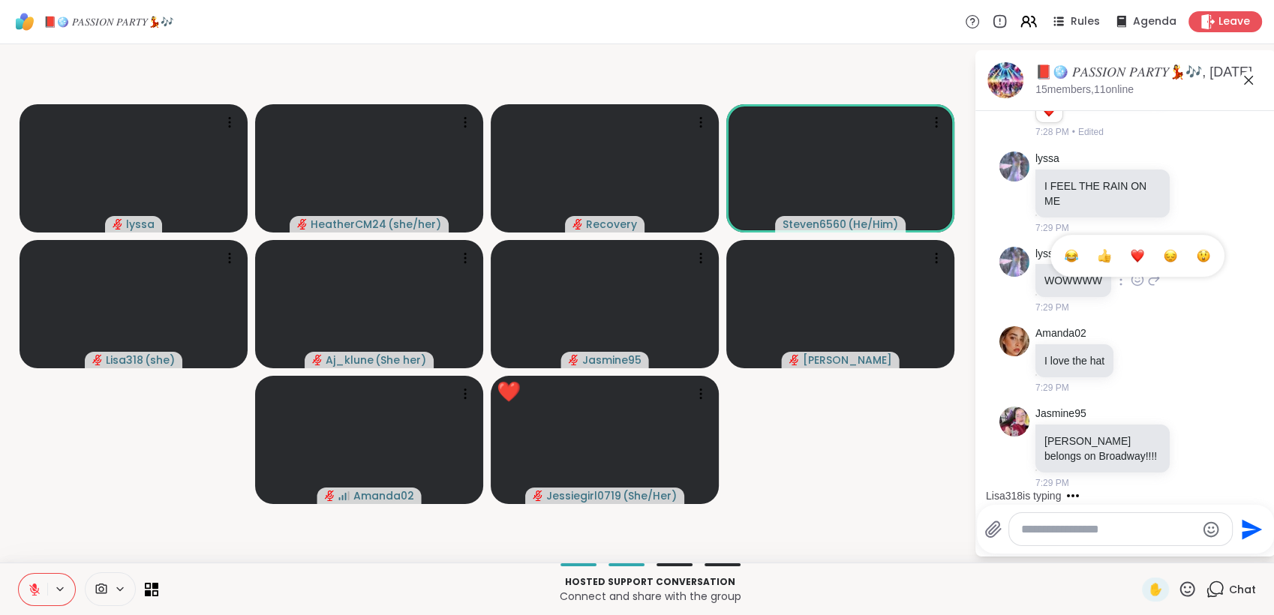
click at [1135, 260] on div "Select Reaction: Heart" at bounding box center [1138, 256] width 14 height 14
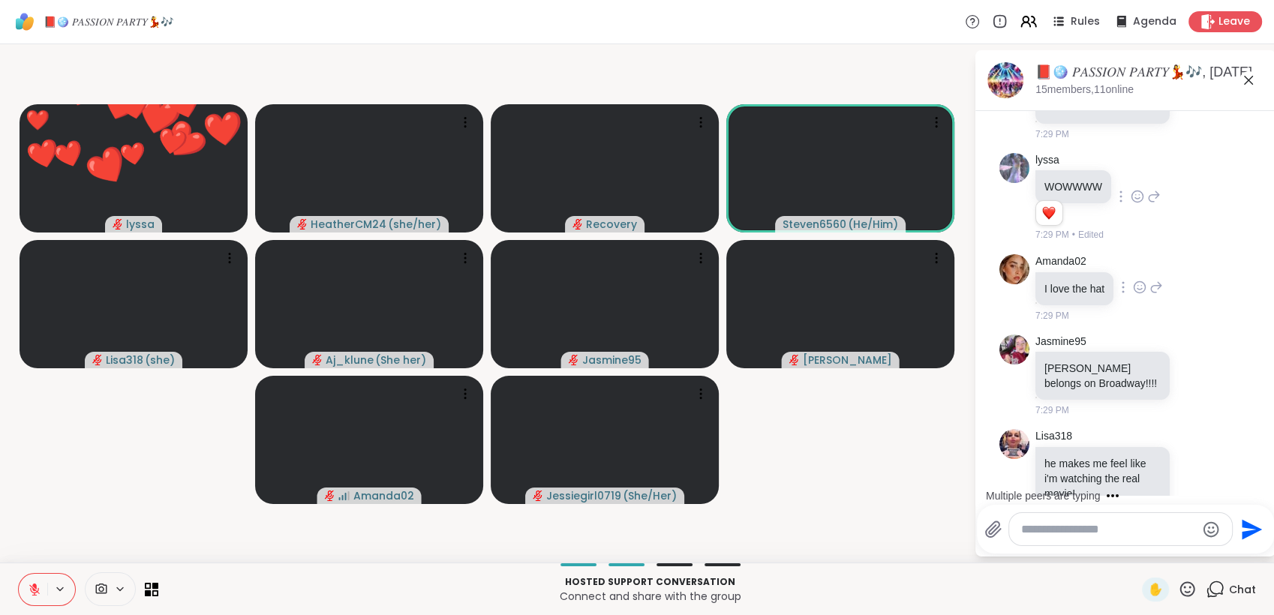
scroll to position [6587, 0]
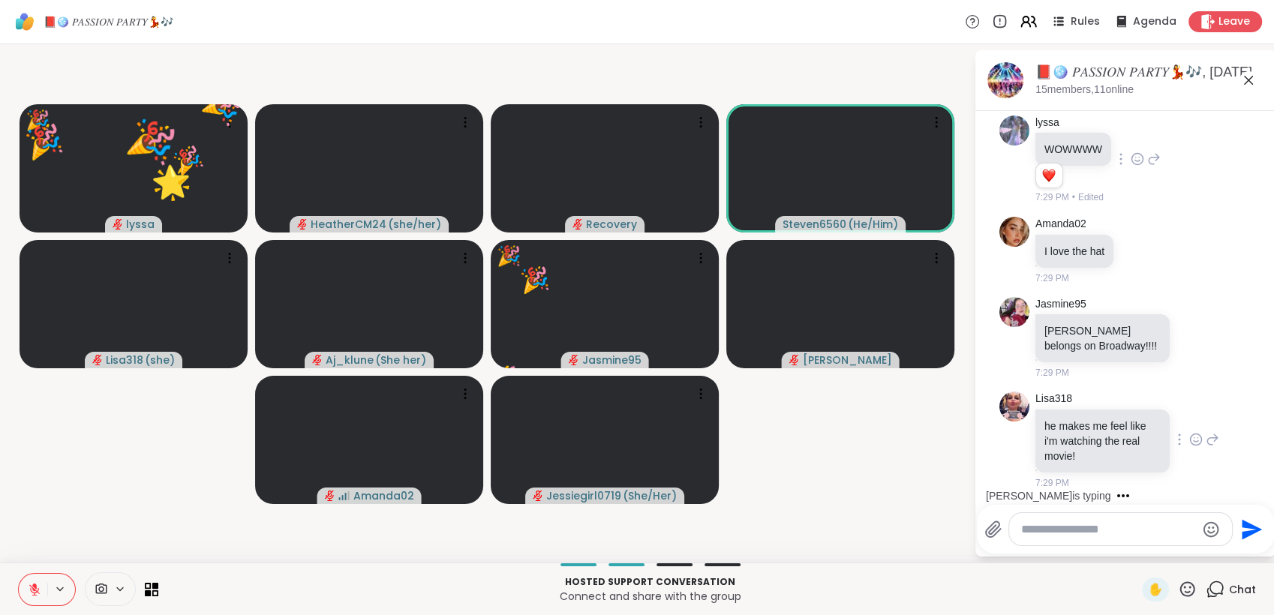
click at [1190, 441] on icon at bounding box center [1197, 439] width 14 height 15
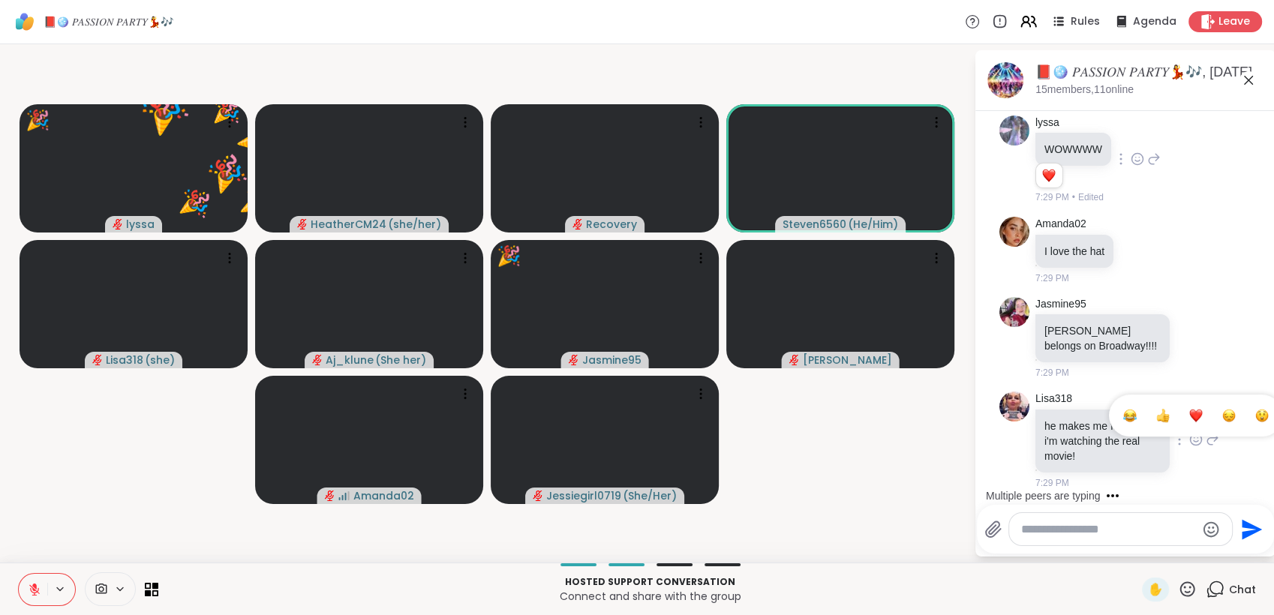
click at [1190, 417] on div "Select Reaction: Heart" at bounding box center [1197, 416] width 14 height 14
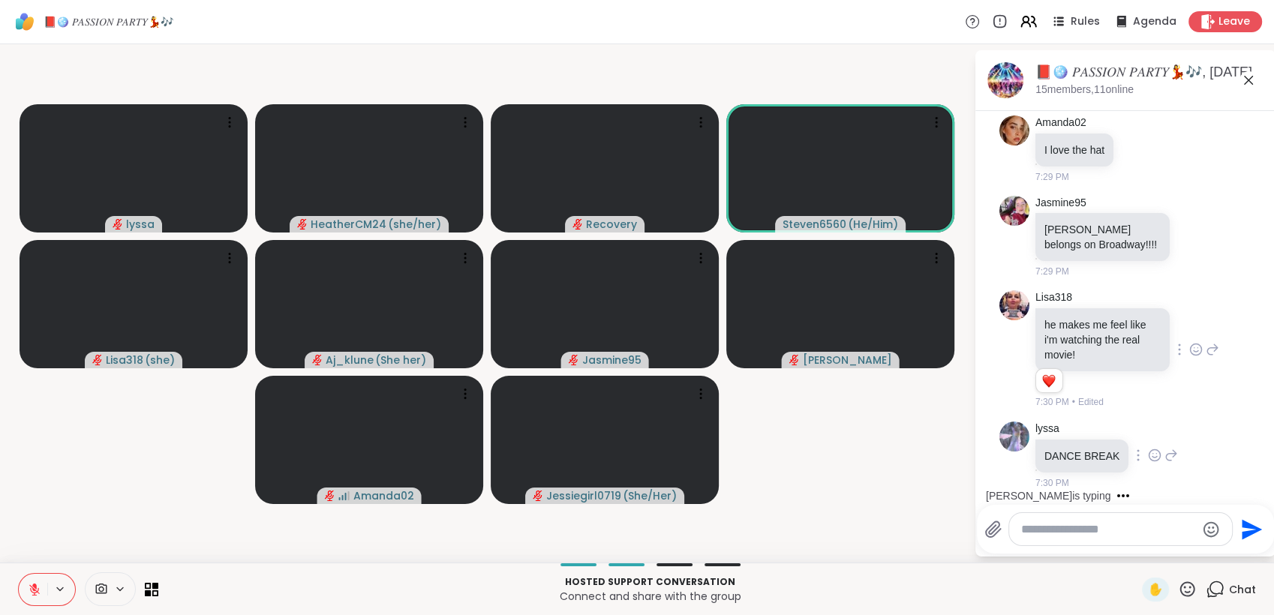
scroll to position [6767, 0]
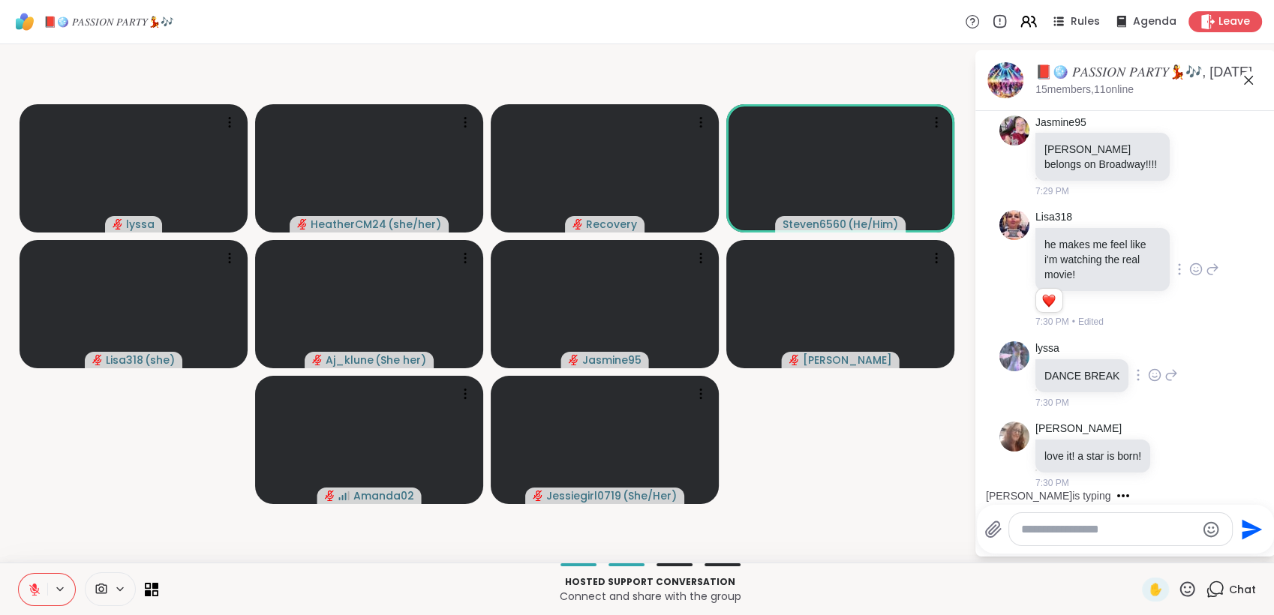
click at [1142, 453] on div "love it! a star is born!" at bounding box center [1093, 456] width 115 height 33
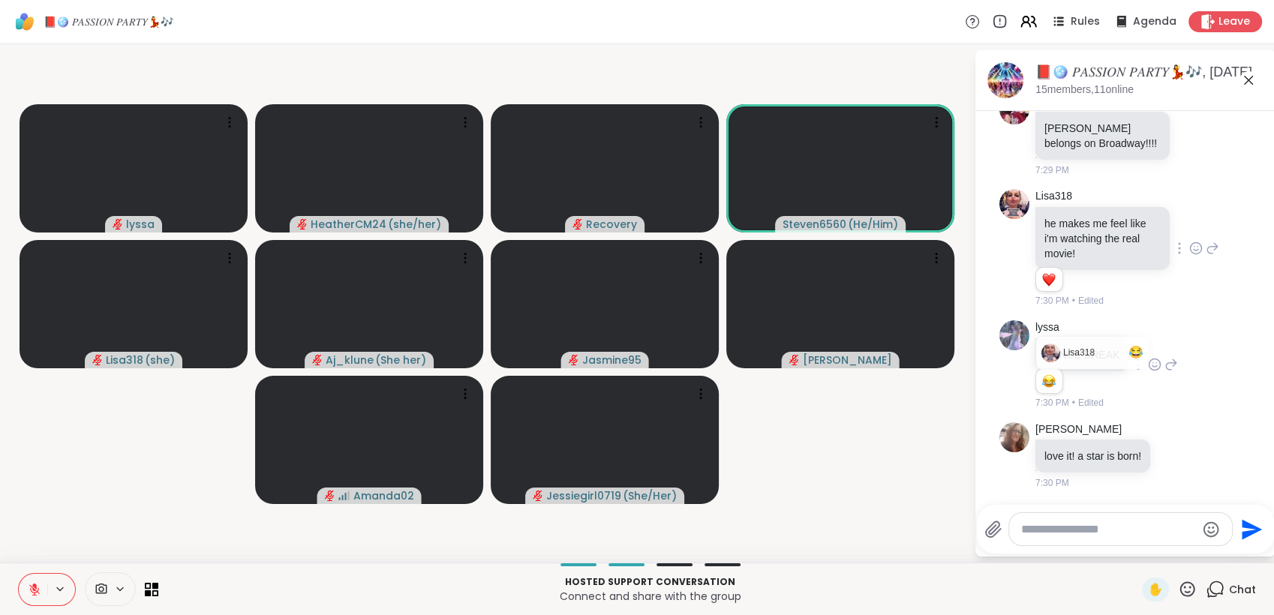
scroll to position [6811, 0]
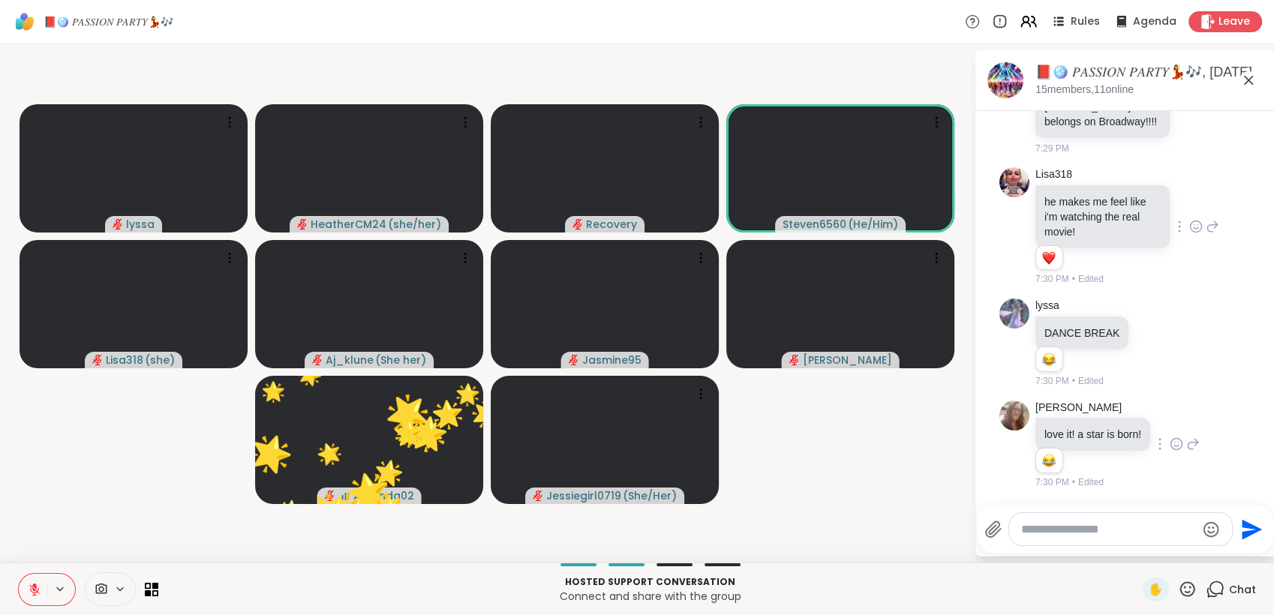
click at [1175, 446] on icon at bounding box center [1177, 447] width 5 height 2
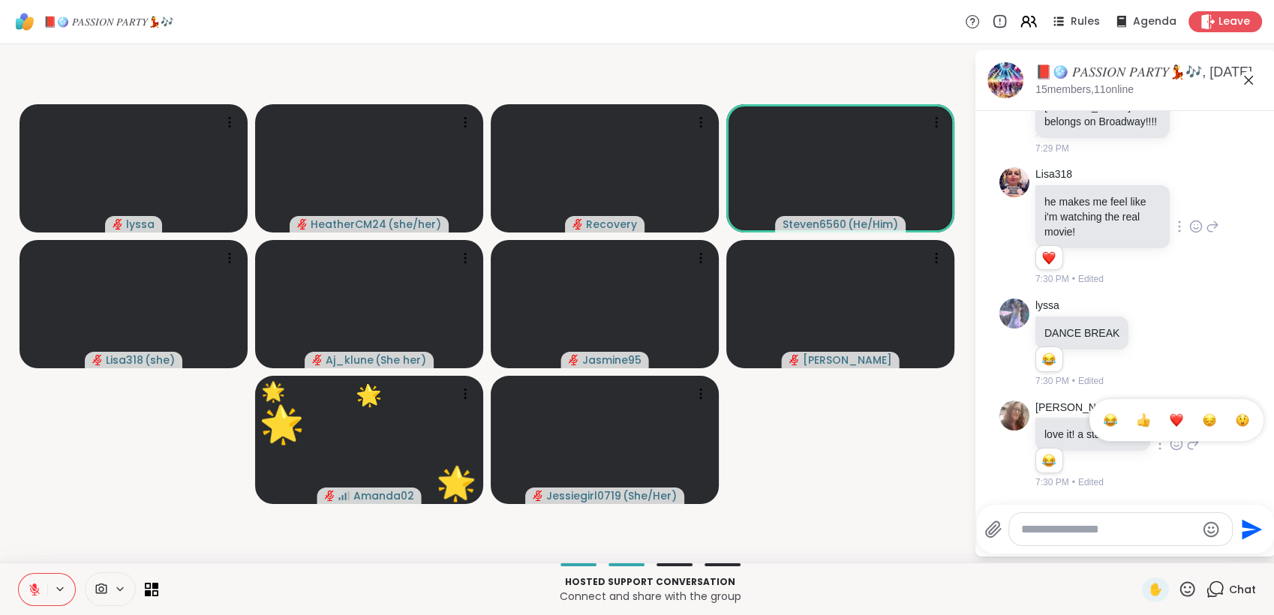
click at [1174, 423] on div "Select Reaction: Heart" at bounding box center [1177, 421] width 14 height 14
click at [1180, 588] on icon at bounding box center [1187, 589] width 19 height 19
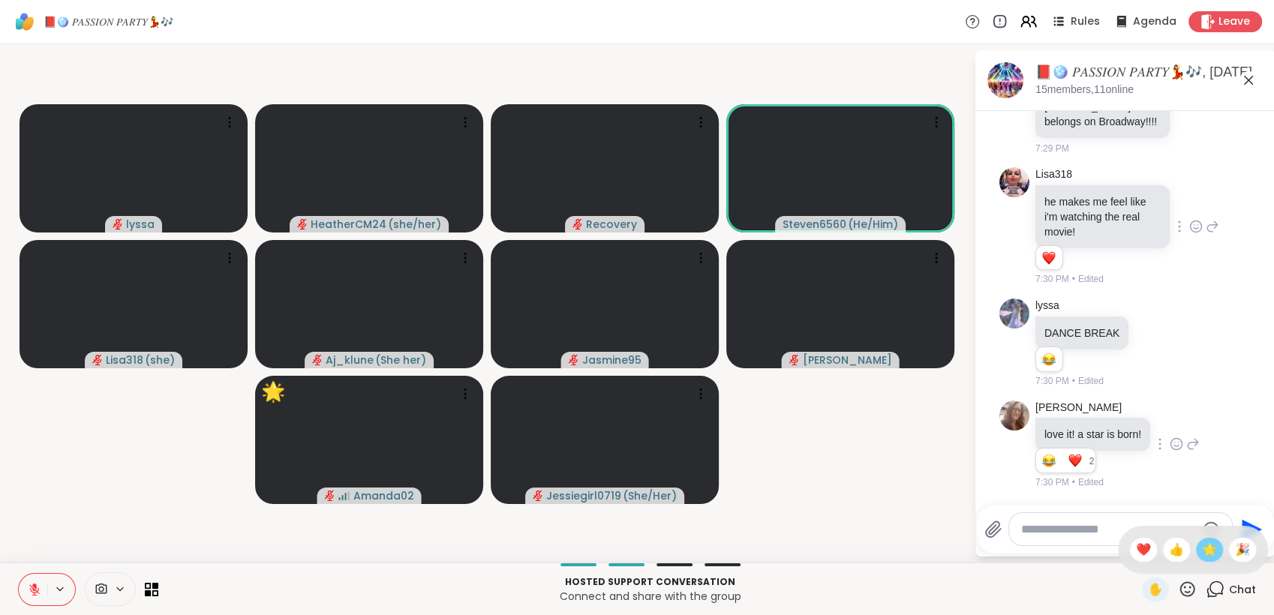
click at [1202, 550] on span "🌟" at bounding box center [1209, 550] width 15 height 18
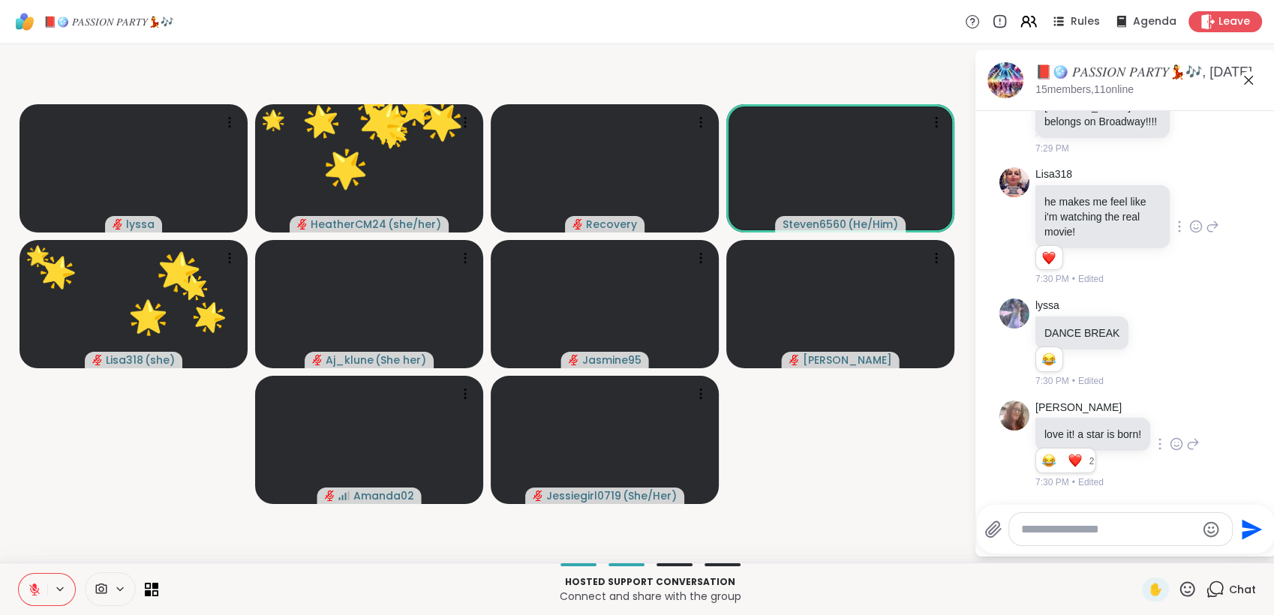
click at [1178, 585] on icon at bounding box center [1187, 589] width 19 height 19
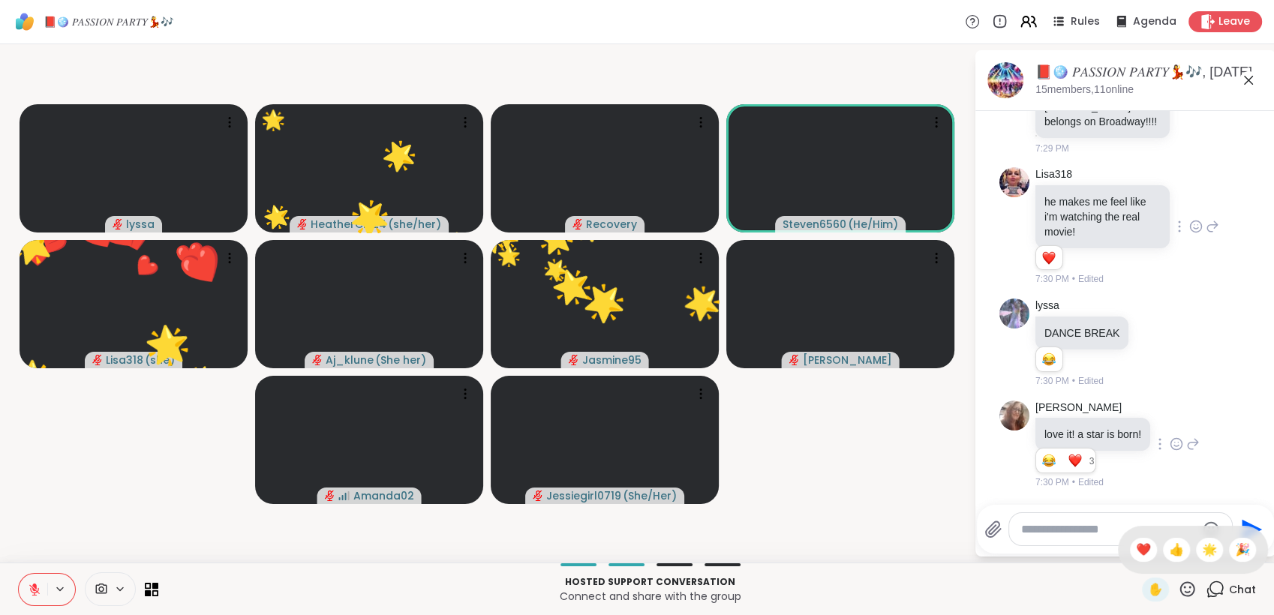
click at [1130, 548] on div "❤️" at bounding box center [1143, 550] width 27 height 24
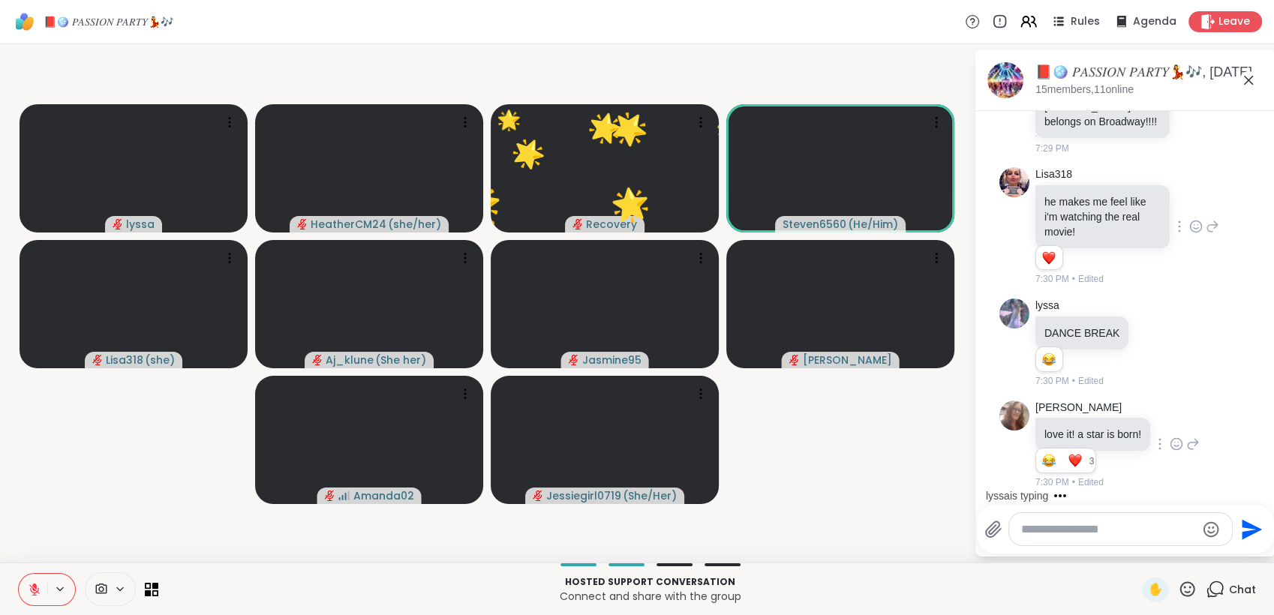
click at [1178, 586] on icon at bounding box center [1187, 589] width 19 height 19
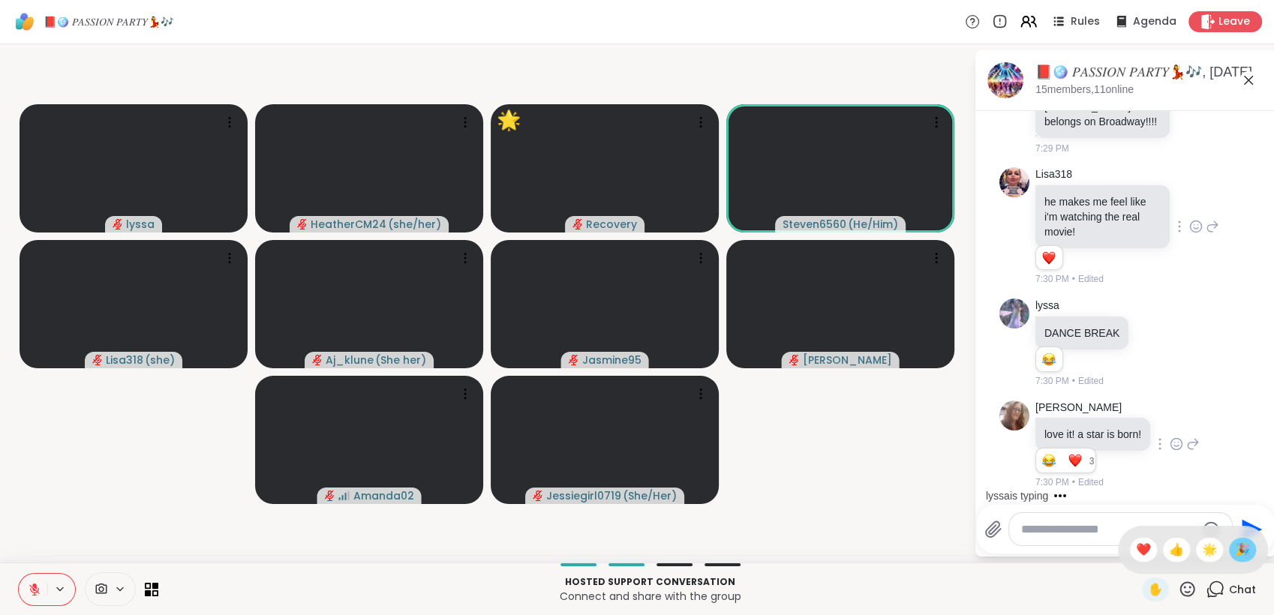
click at [1235, 555] on span "🎉" at bounding box center [1242, 550] width 15 height 18
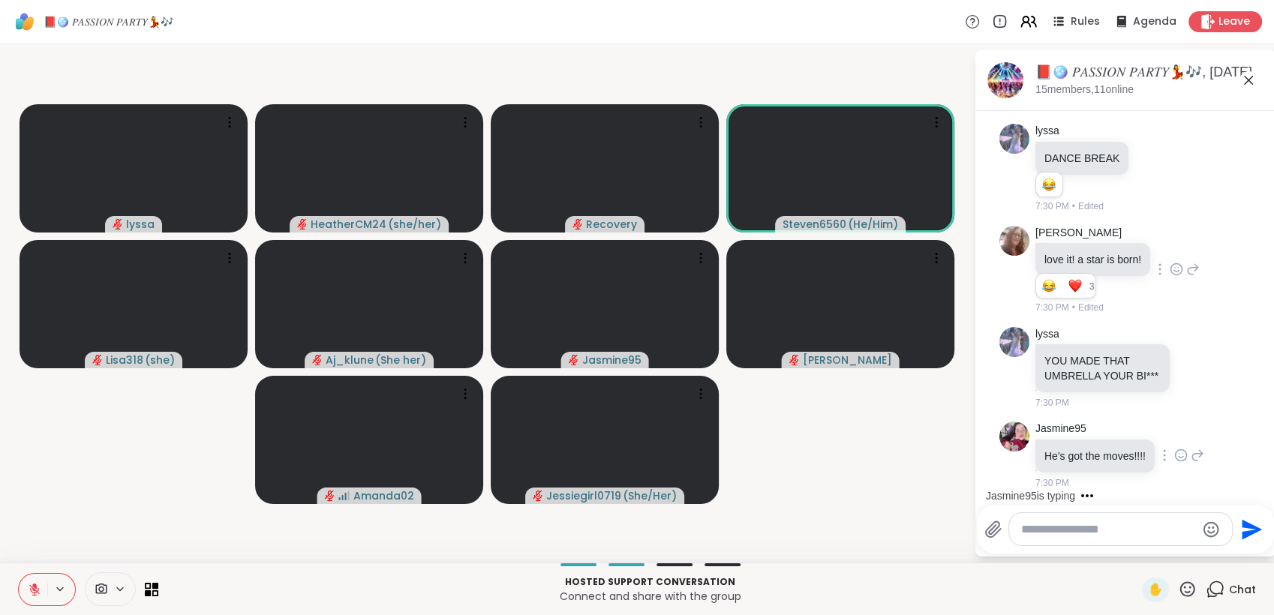
scroll to position [7016, 0]
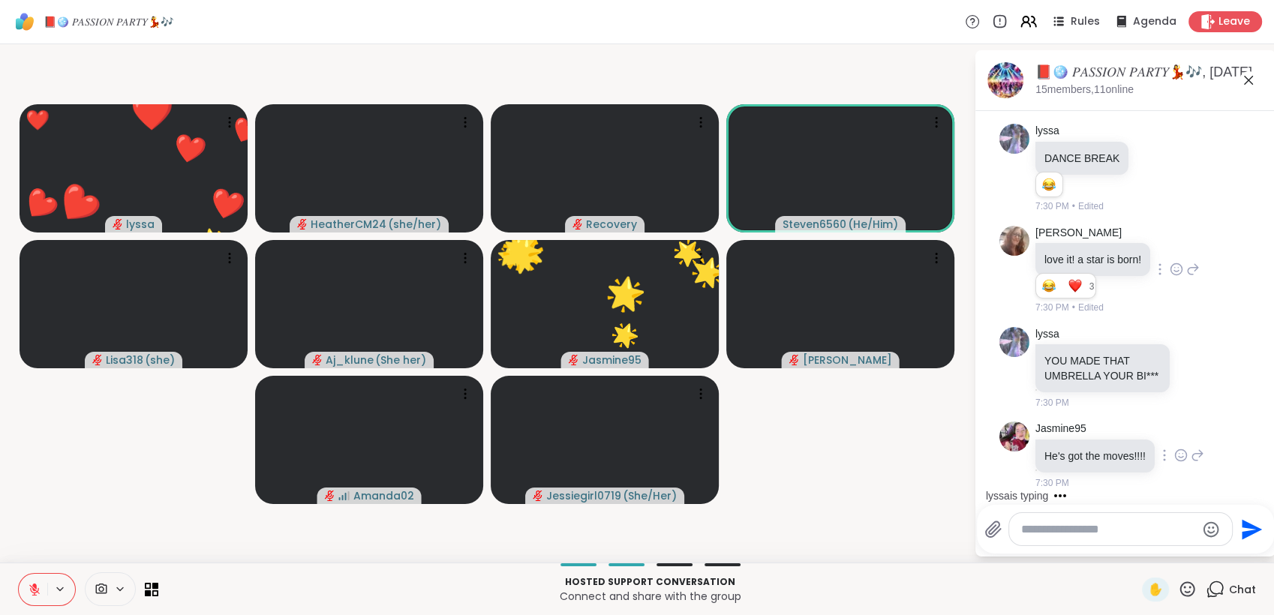
click at [1198, 447] on icon at bounding box center [1198, 456] width 14 height 18
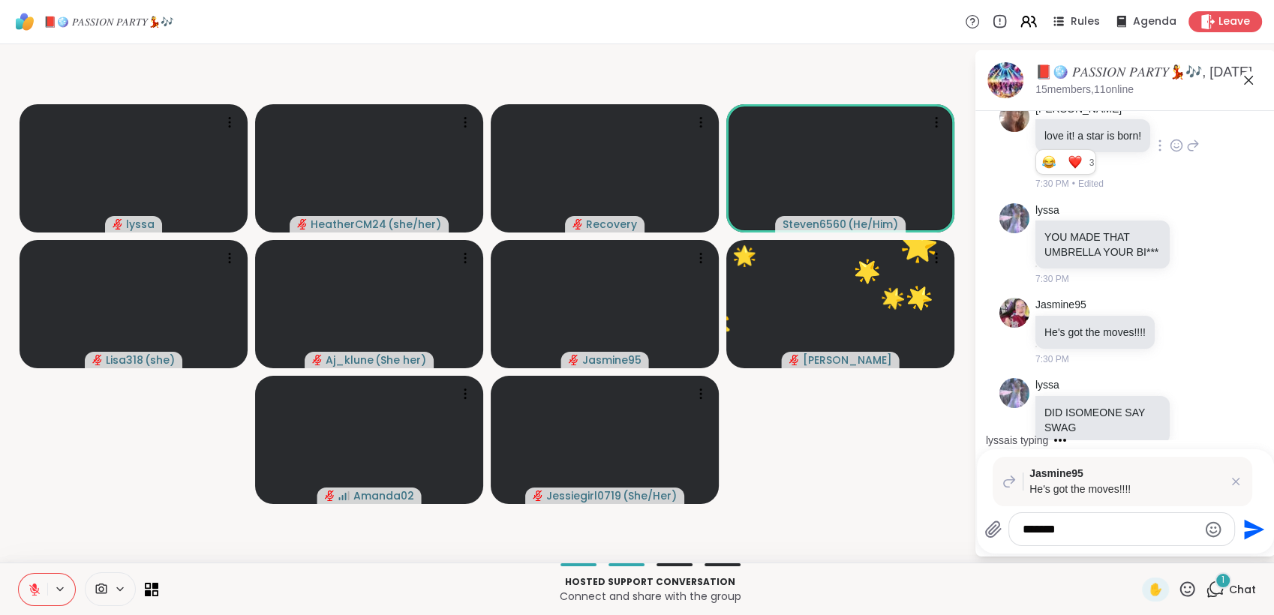
scroll to position [7166, 0]
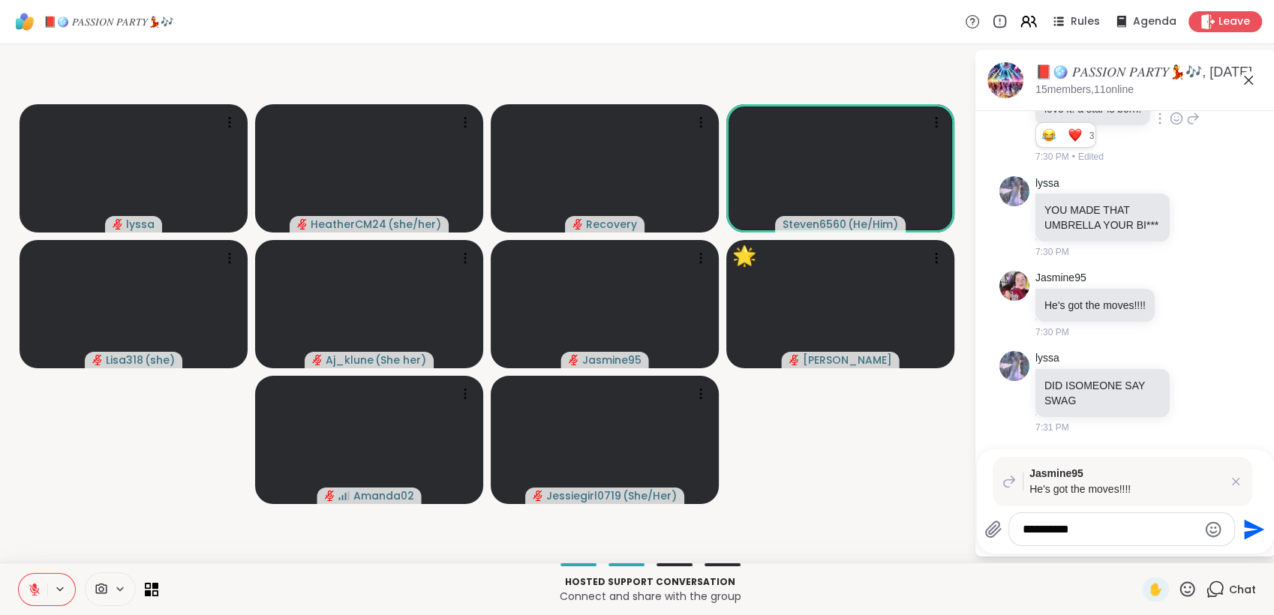
type textarea "**********"
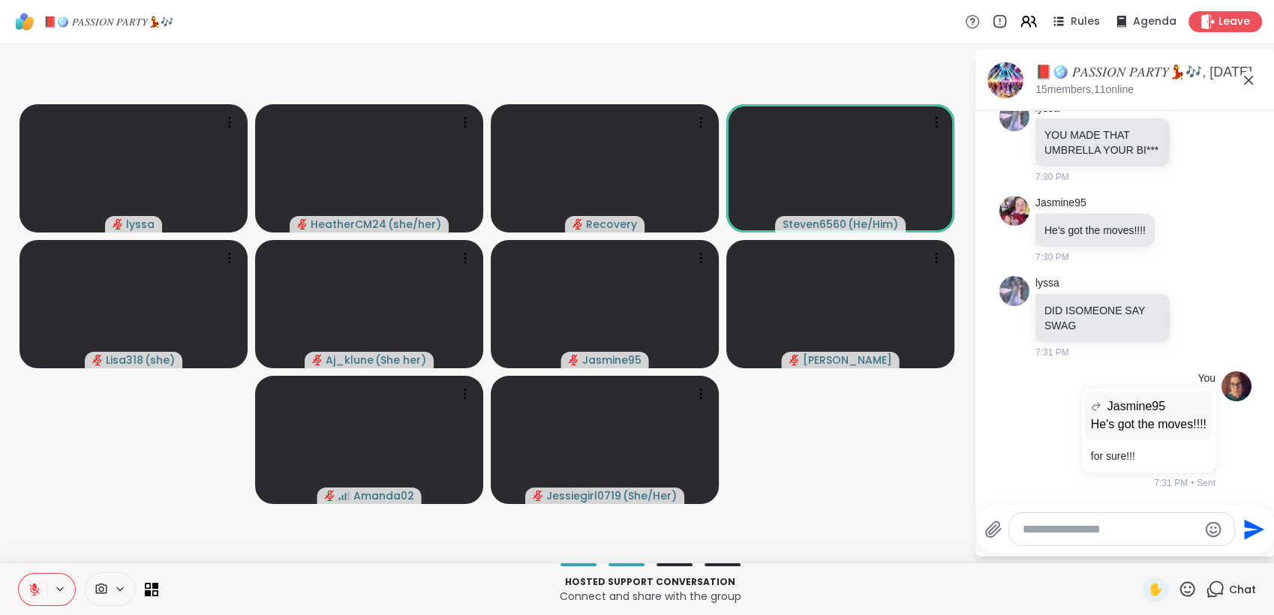
scroll to position [7259, 0]
click at [1191, 311] on icon at bounding box center [1196, 316] width 11 height 11
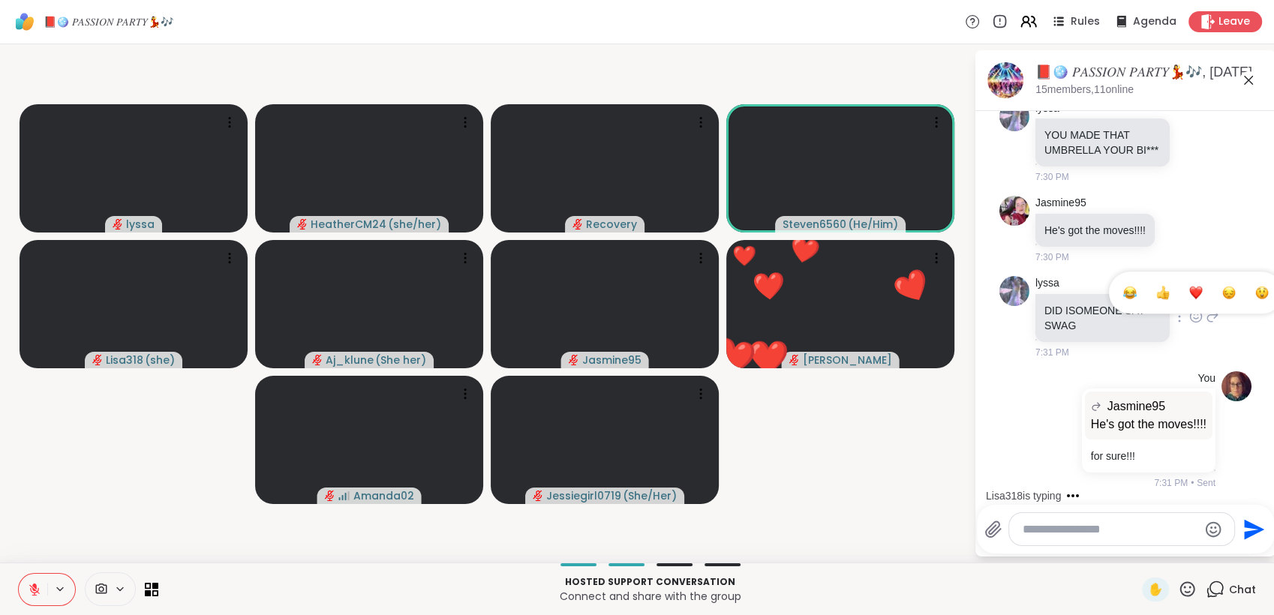
click at [1124, 286] on div "Select Reaction: Joy" at bounding box center [1131, 293] width 14 height 14
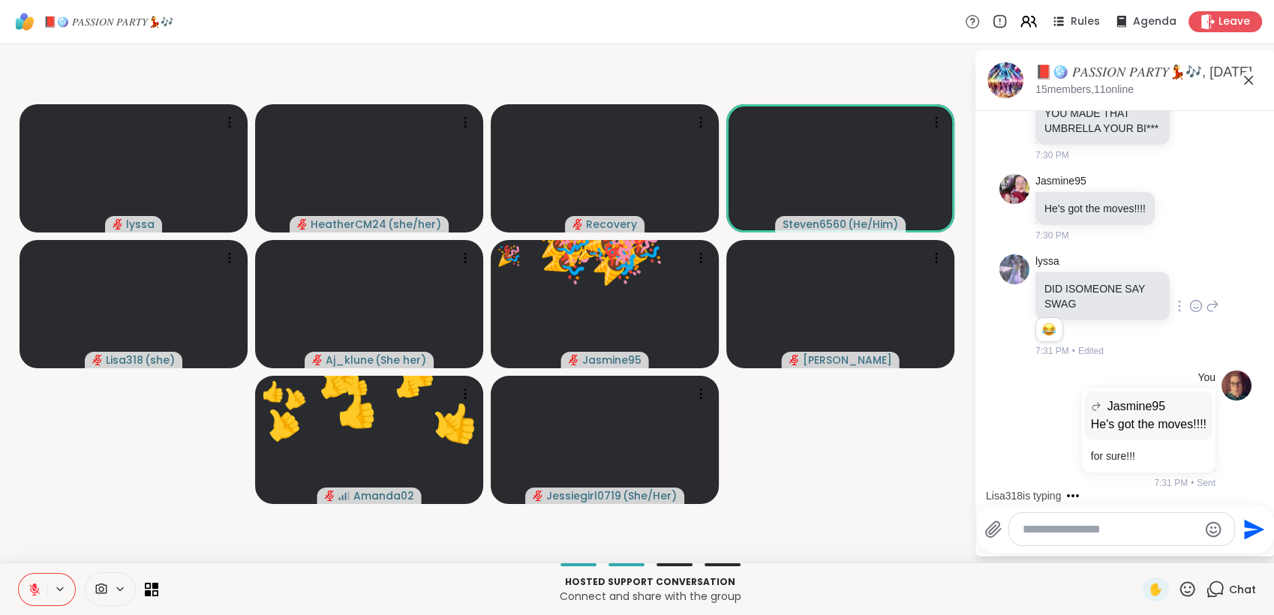
click at [1178, 588] on icon at bounding box center [1187, 589] width 19 height 19
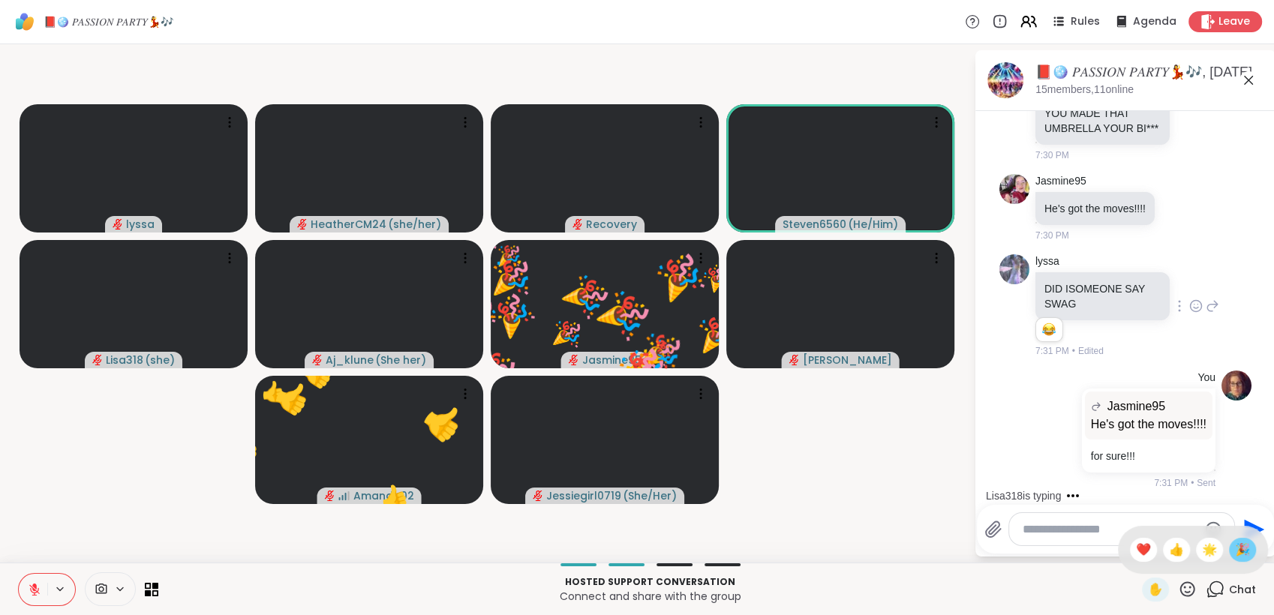
click at [1235, 549] on span "🎉" at bounding box center [1242, 550] width 15 height 18
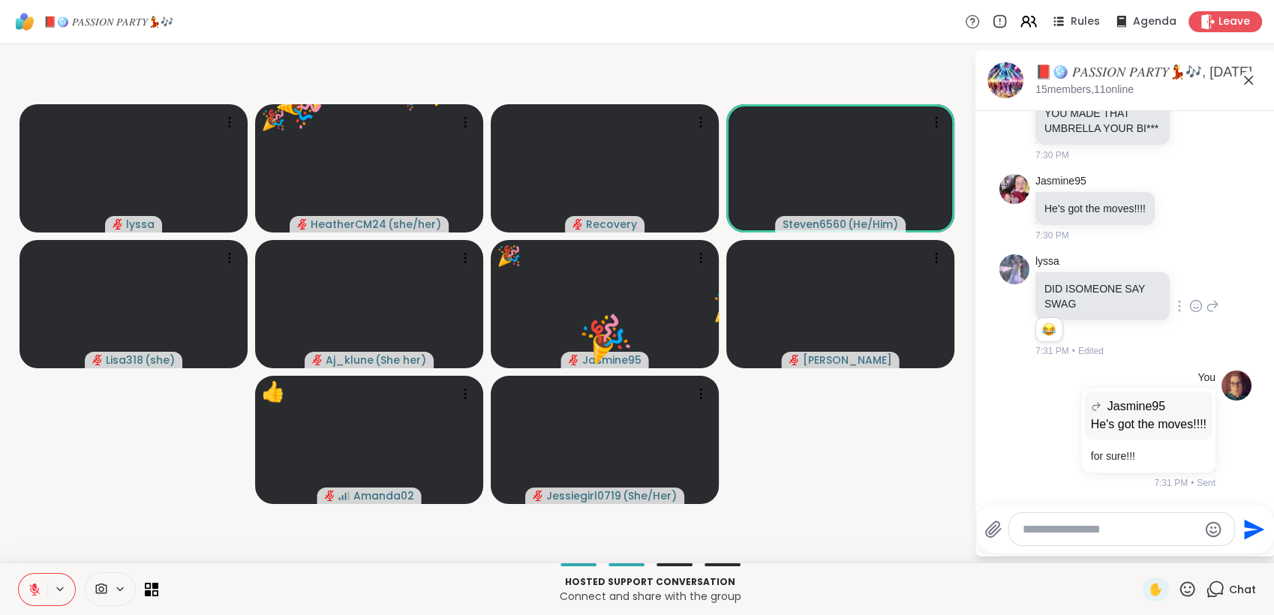
click at [1178, 585] on icon at bounding box center [1187, 589] width 19 height 19
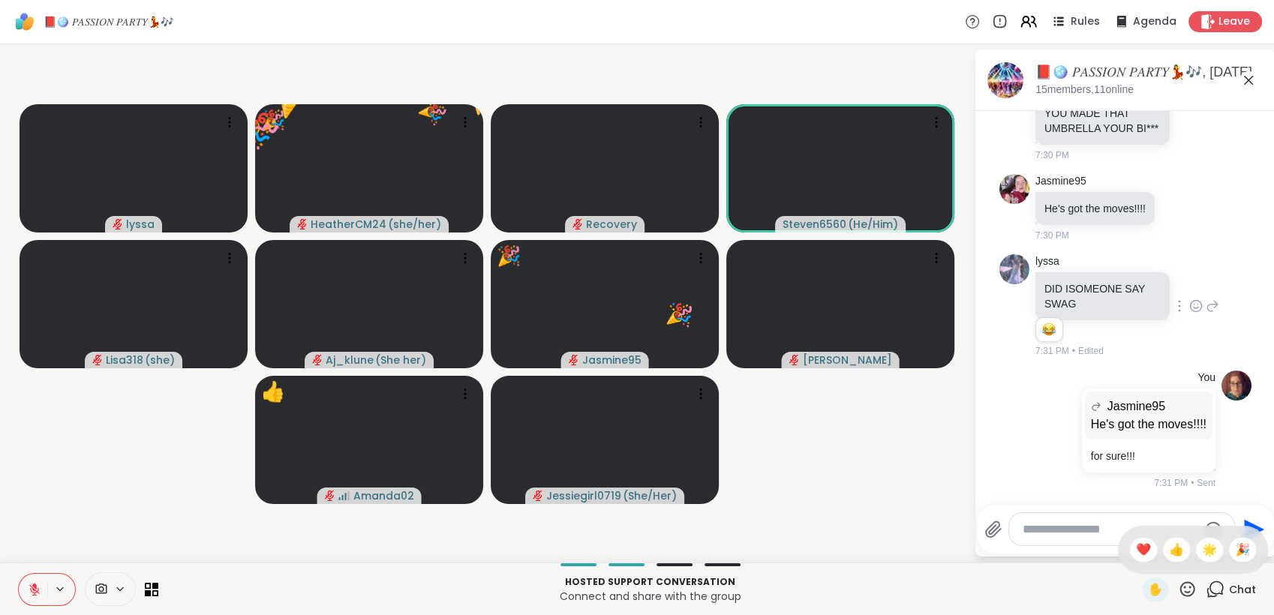
drag, startPoint x: 1195, startPoint y: 553, endPoint x: 1185, endPoint y: 555, distance: 10.0
click at [1202, 553] on span "🌟" at bounding box center [1209, 550] width 15 height 18
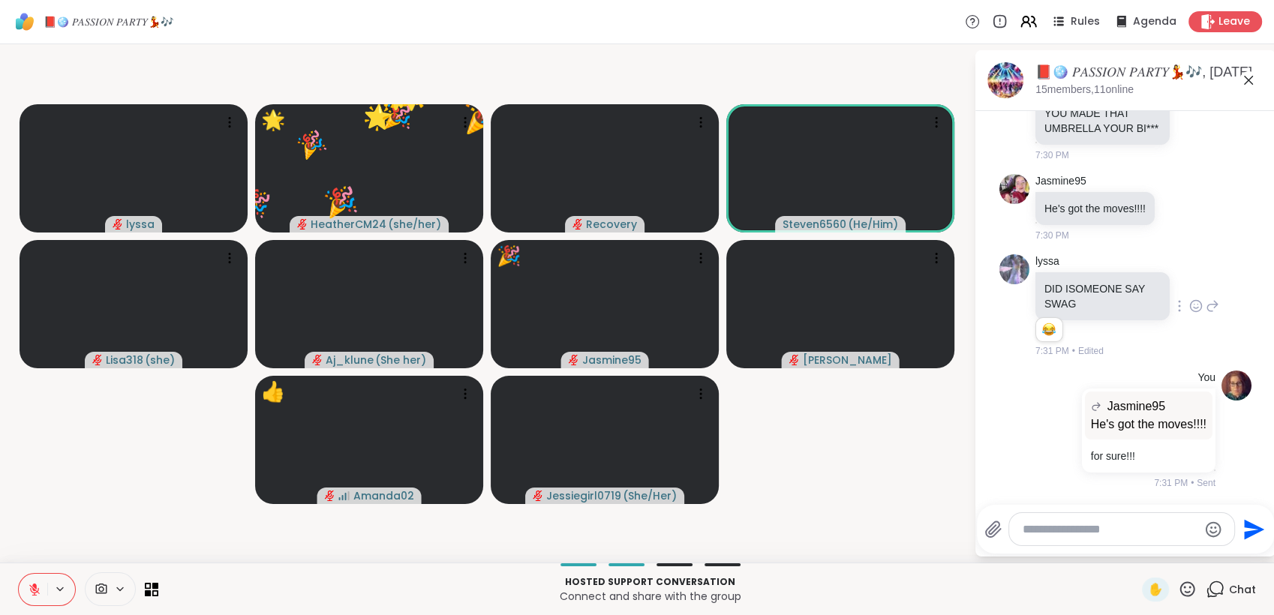
drag, startPoint x: 1172, startPoint y: 586, endPoint x: 1162, endPoint y: 575, distance: 14.9
click at [1178, 587] on icon at bounding box center [1187, 589] width 19 height 19
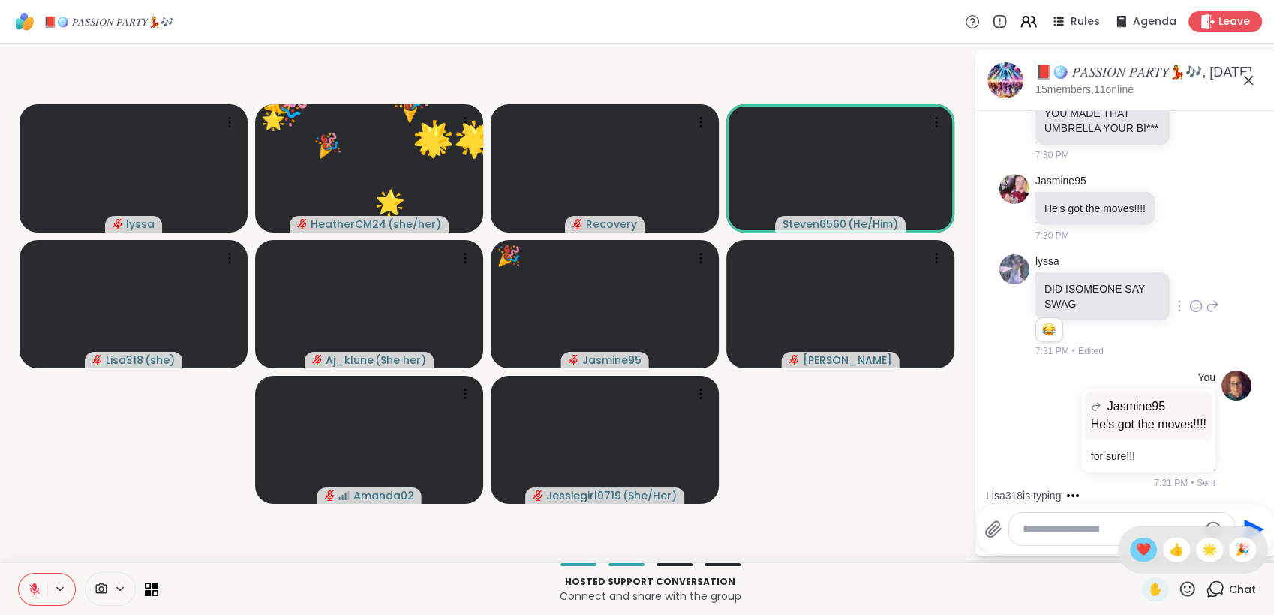
click at [1136, 549] on span "❤️" at bounding box center [1143, 550] width 15 height 18
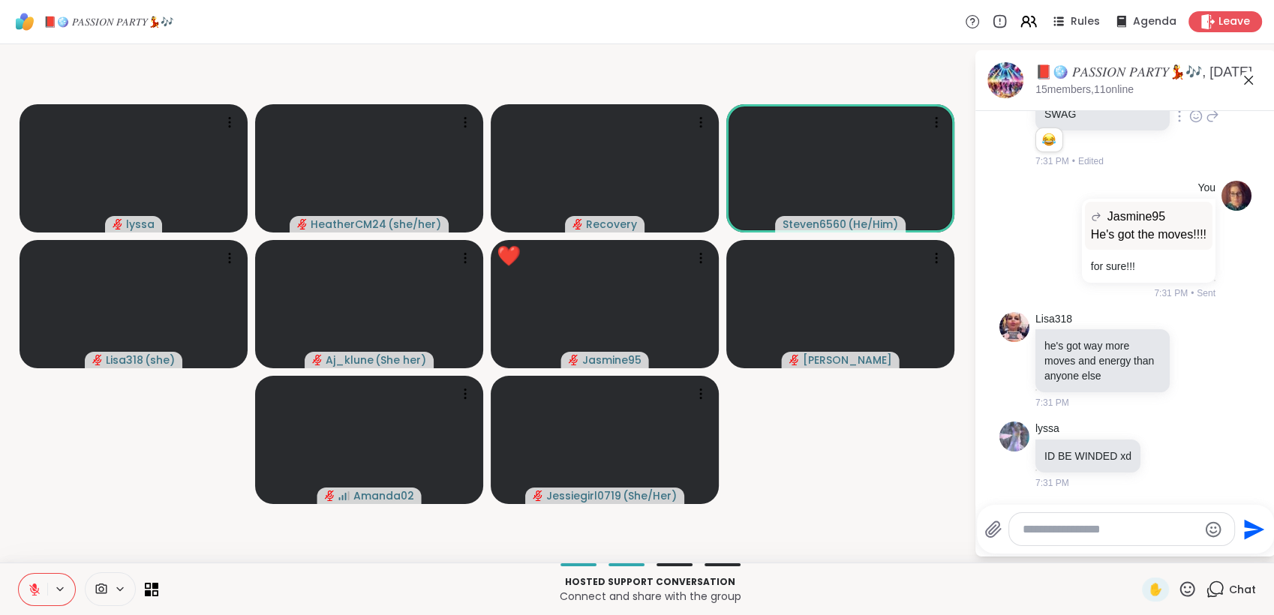
scroll to position [7492, 0]
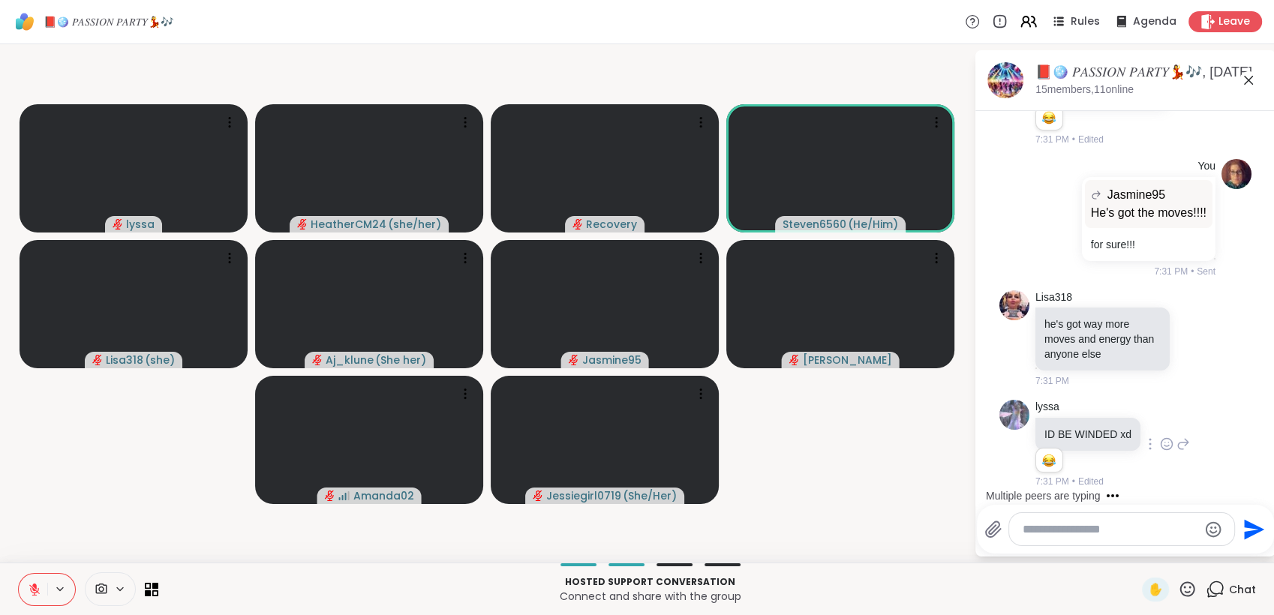
click at [1160, 440] on icon at bounding box center [1167, 444] width 14 height 15
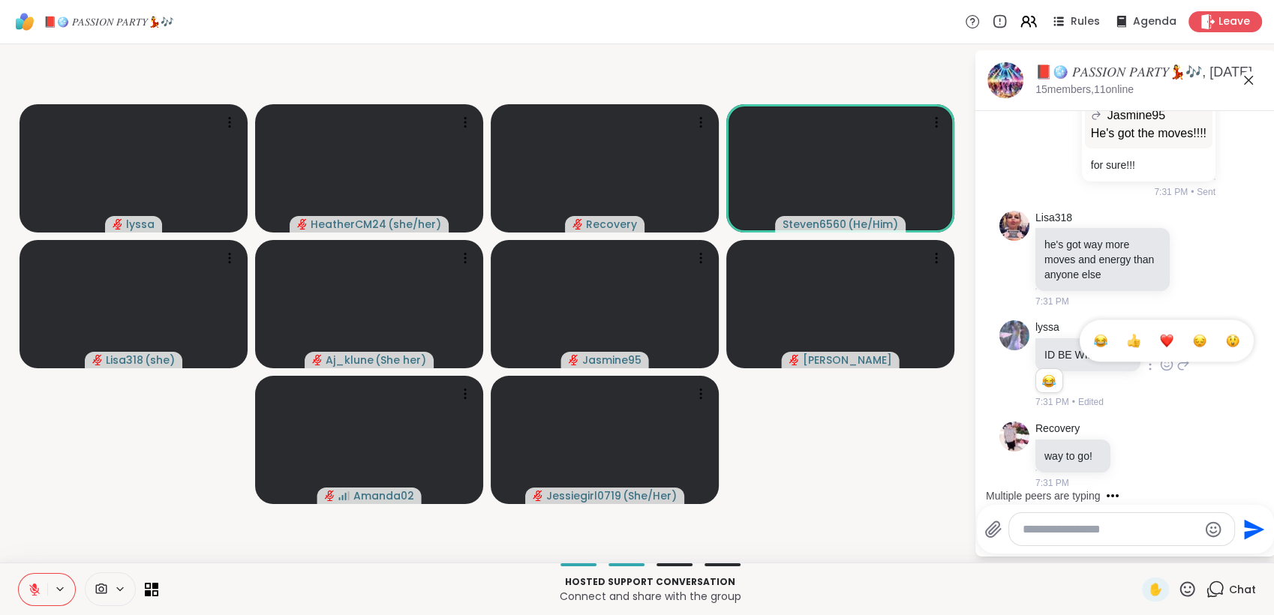
scroll to position [7703, 0]
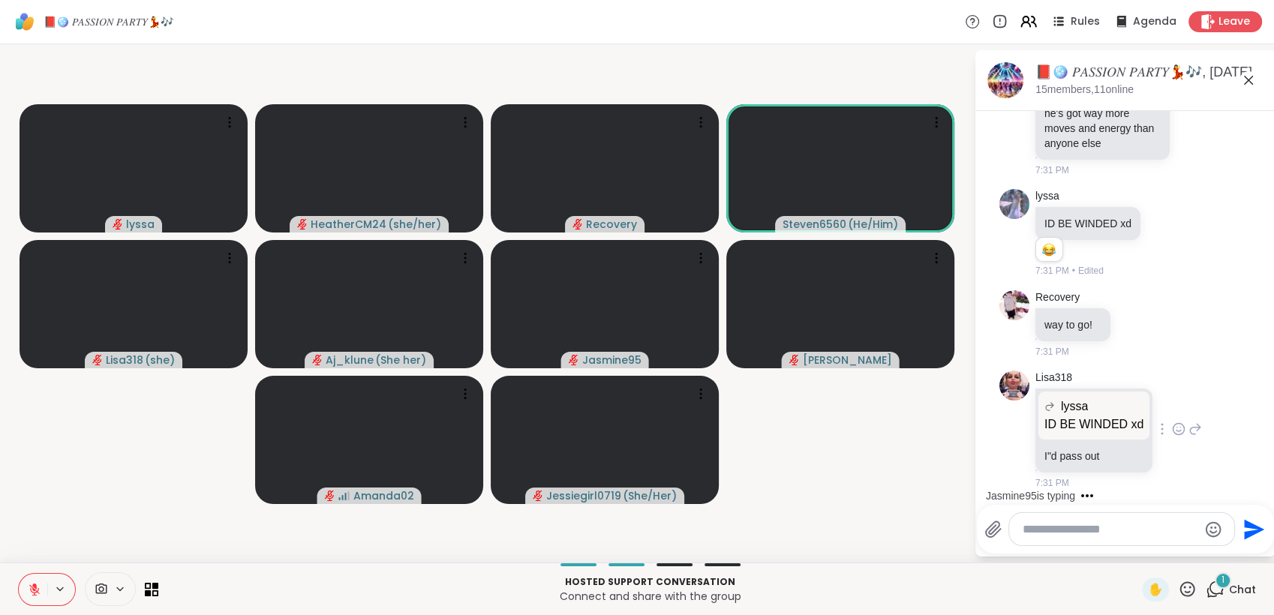
click at [1172, 432] on icon at bounding box center [1179, 429] width 14 height 15
click at [1172, 411] on div "Select Reaction: Heart" at bounding box center [1179, 406] width 14 height 14
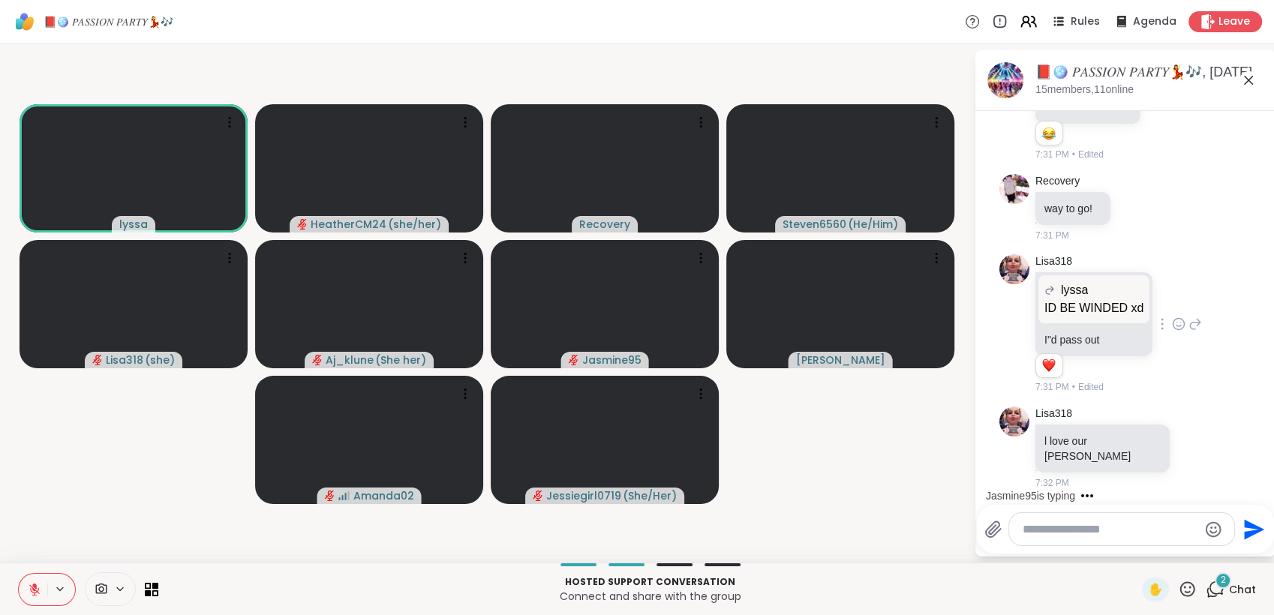
scroll to position [7804, 0]
click at [32, 590] on icon at bounding box center [35, 590] width 14 height 14
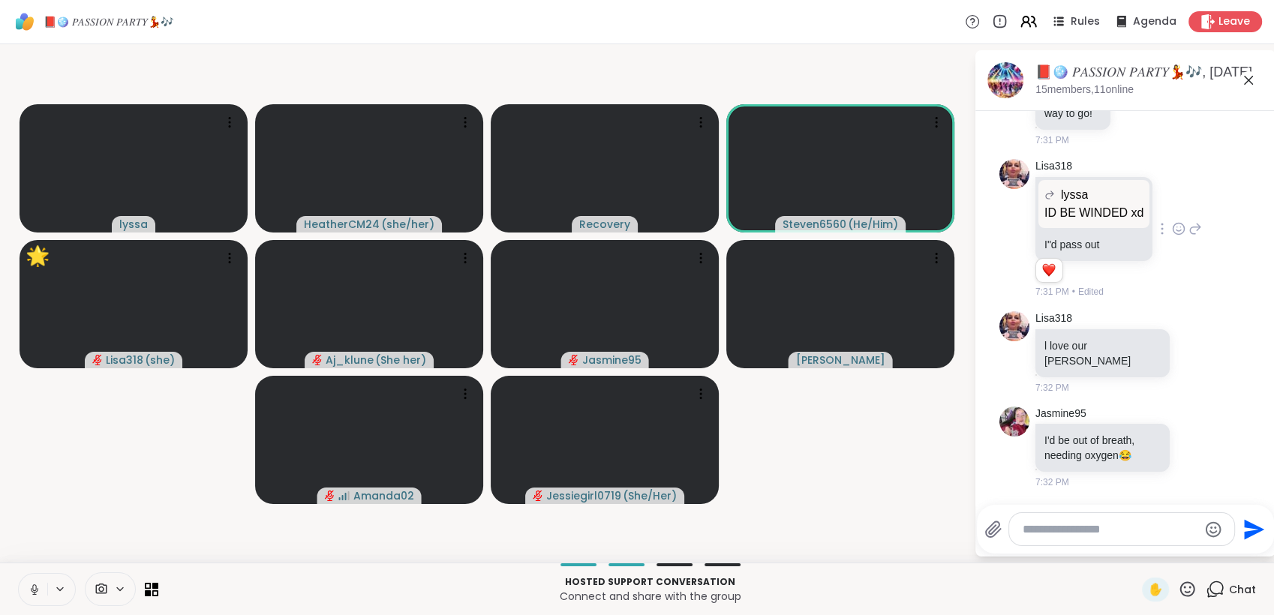
scroll to position [7899, 0]
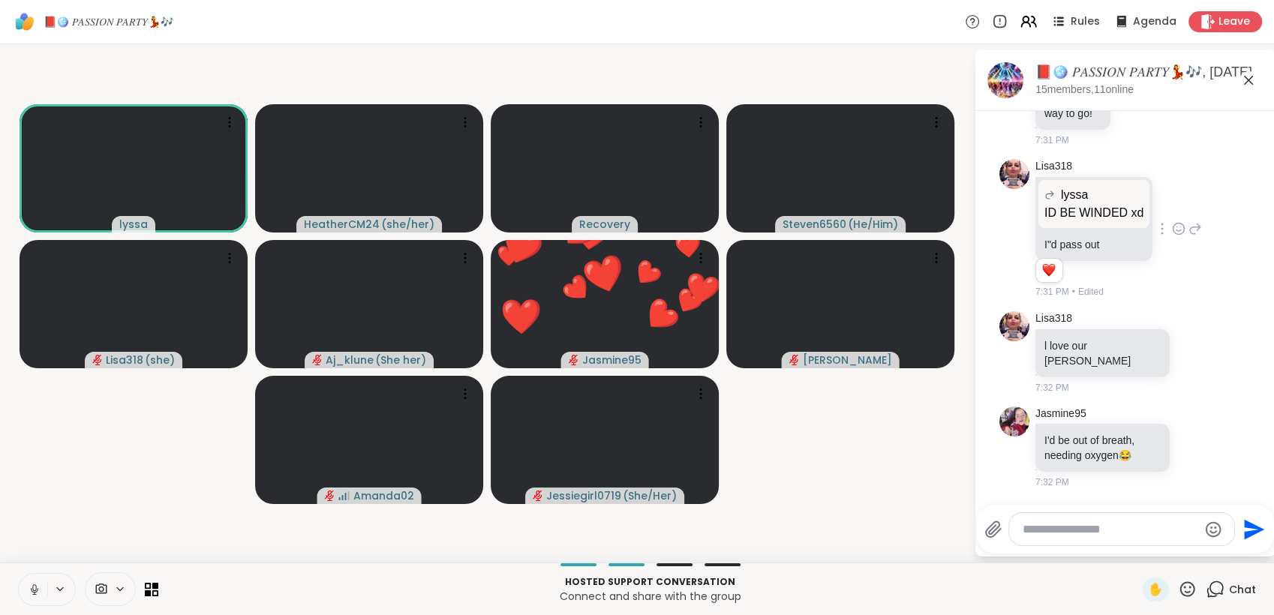
click at [1178, 585] on icon at bounding box center [1187, 589] width 19 height 19
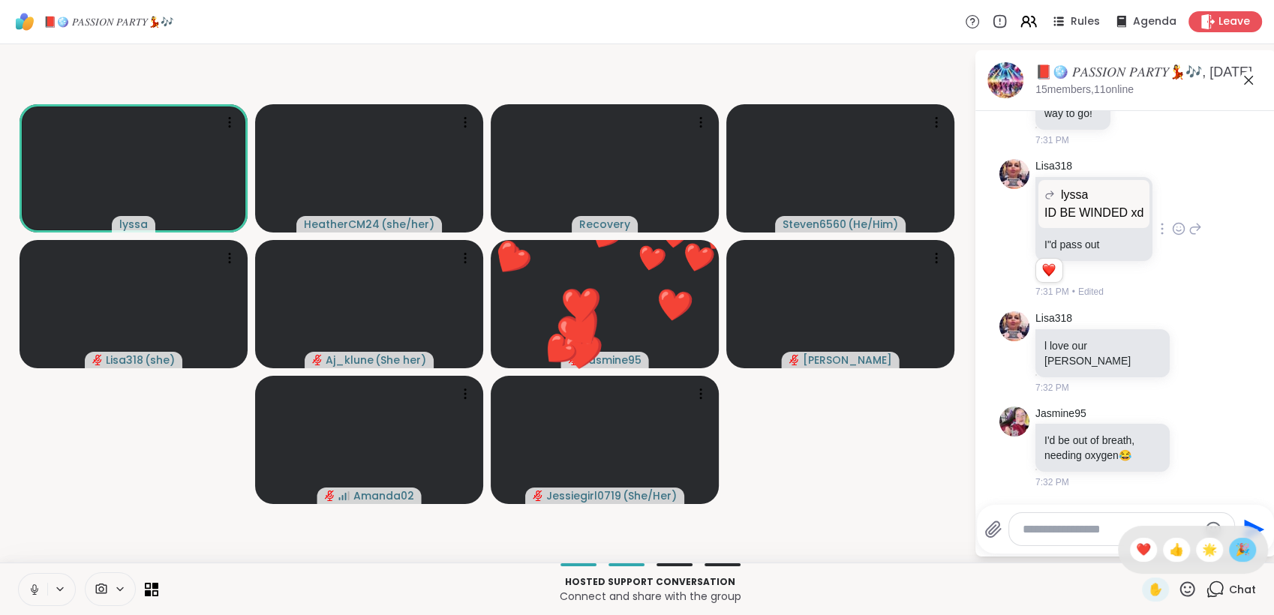
click at [1235, 556] on span "🎉" at bounding box center [1242, 550] width 15 height 18
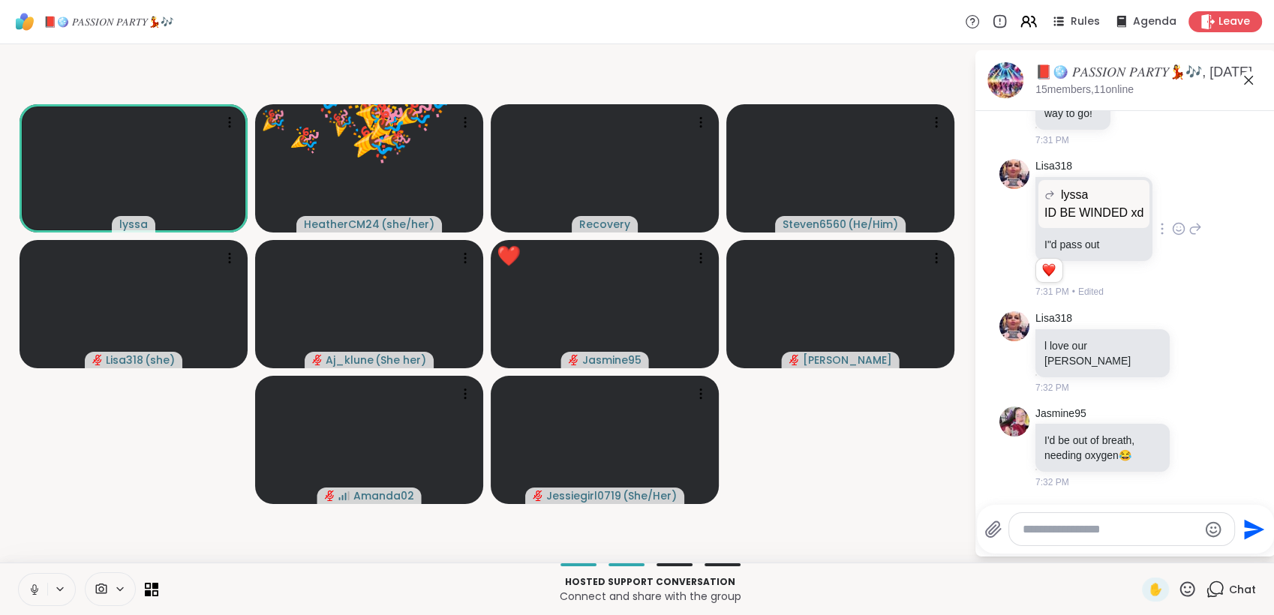
click at [1181, 588] on icon at bounding box center [1187, 589] width 19 height 19
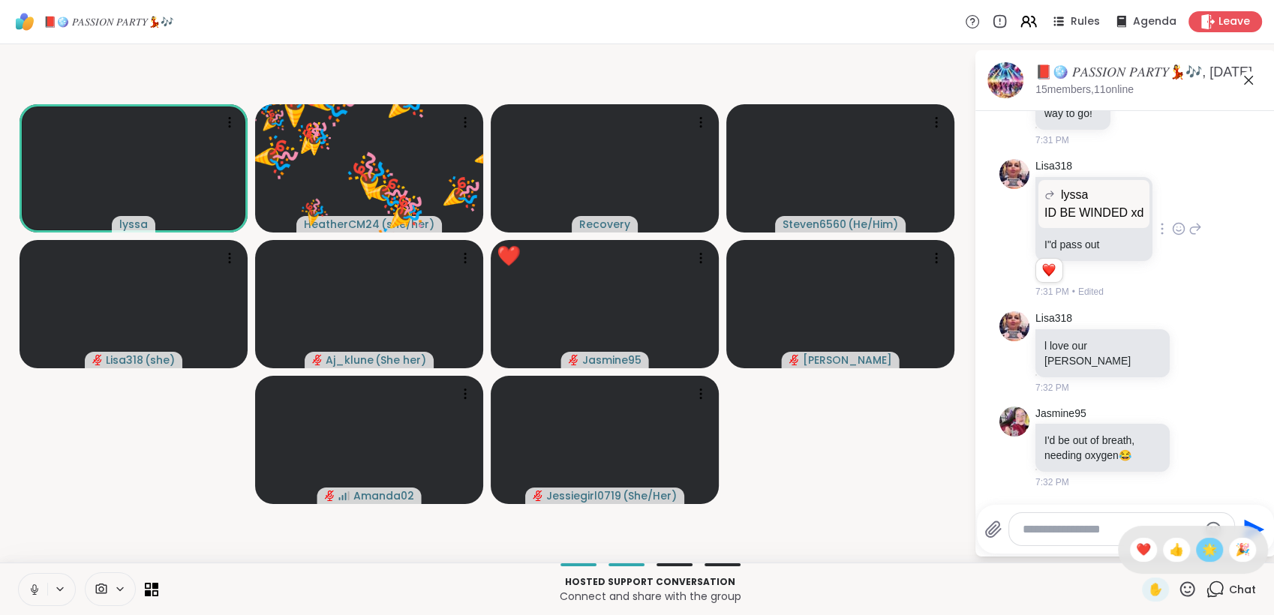
click at [1202, 556] on span "🌟" at bounding box center [1209, 550] width 15 height 18
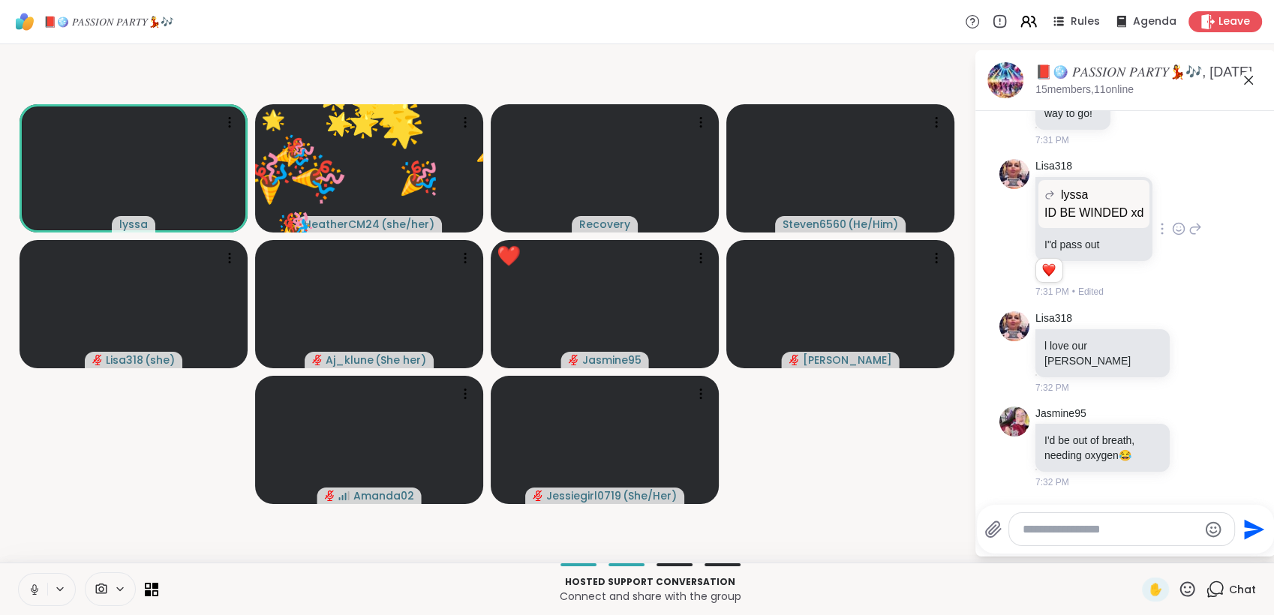
click at [1178, 588] on icon at bounding box center [1187, 589] width 19 height 19
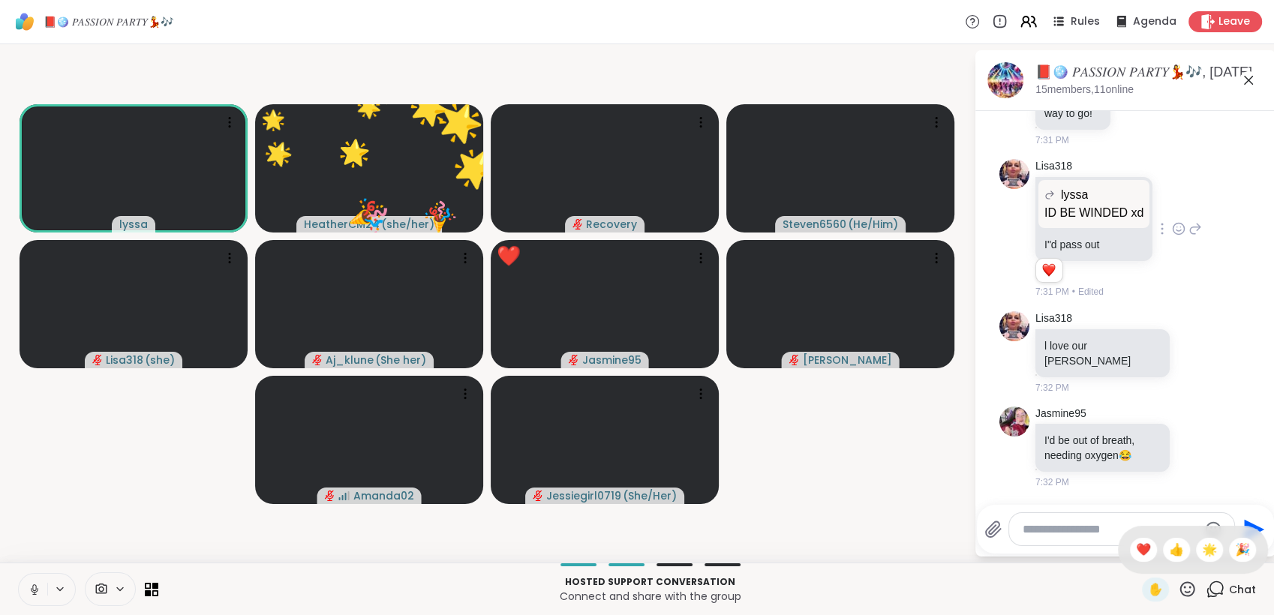
drag, startPoint x: 1133, startPoint y: 558, endPoint x: 1178, endPoint y: 594, distance: 57.7
click at [1135, 558] on div "❤️" at bounding box center [1143, 550] width 27 height 24
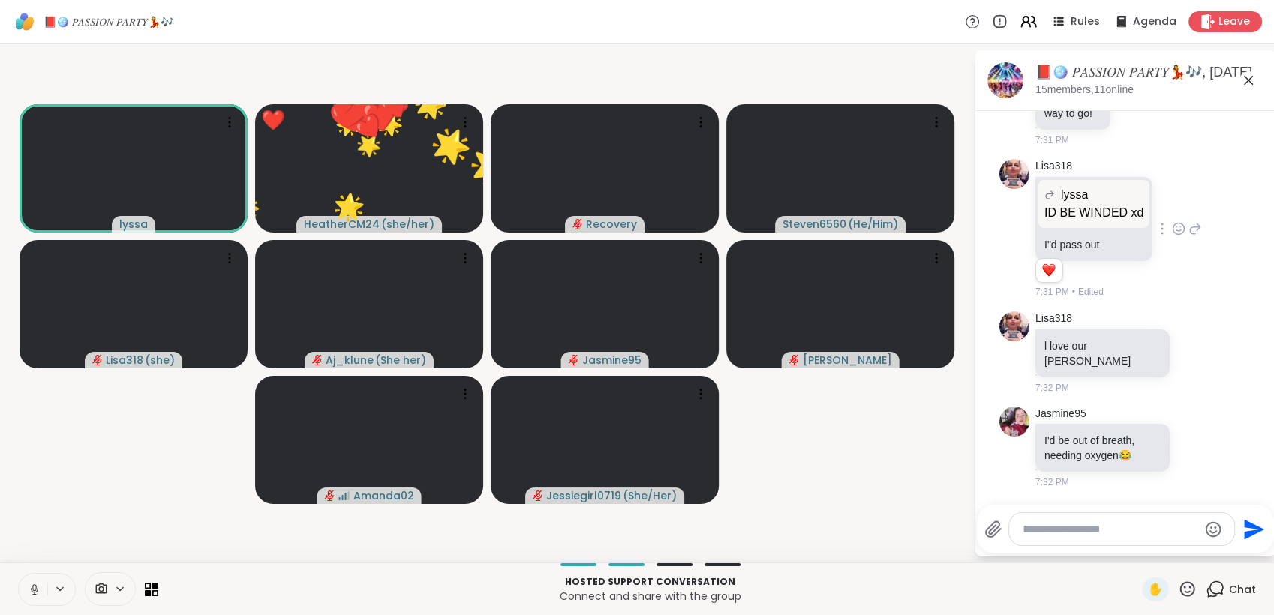
click at [1179, 591] on icon at bounding box center [1187, 589] width 19 height 19
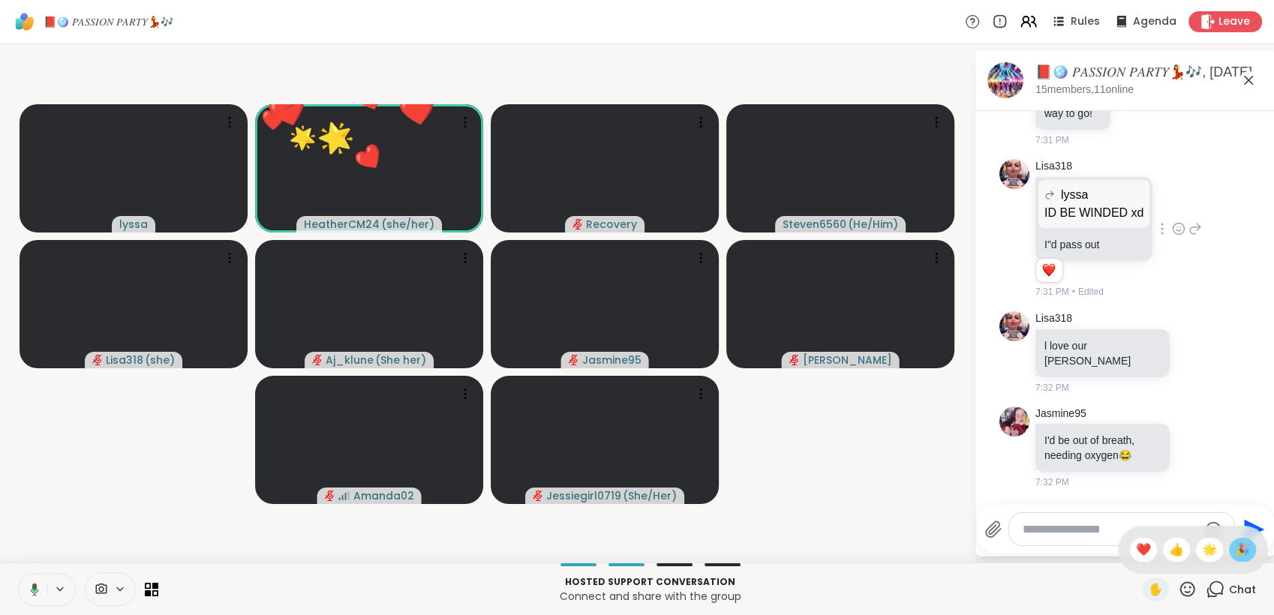
click at [1235, 554] on span "🎉" at bounding box center [1242, 550] width 15 height 18
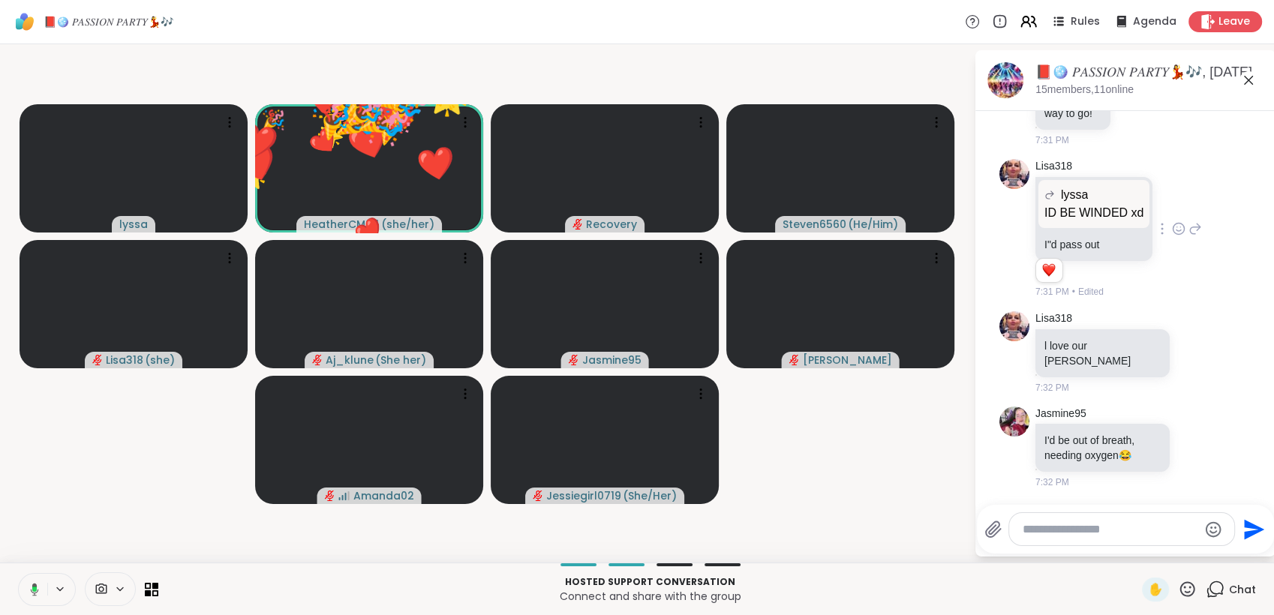
click at [1179, 588] on icon at bounding box center [1187, 589] width 19 height 19
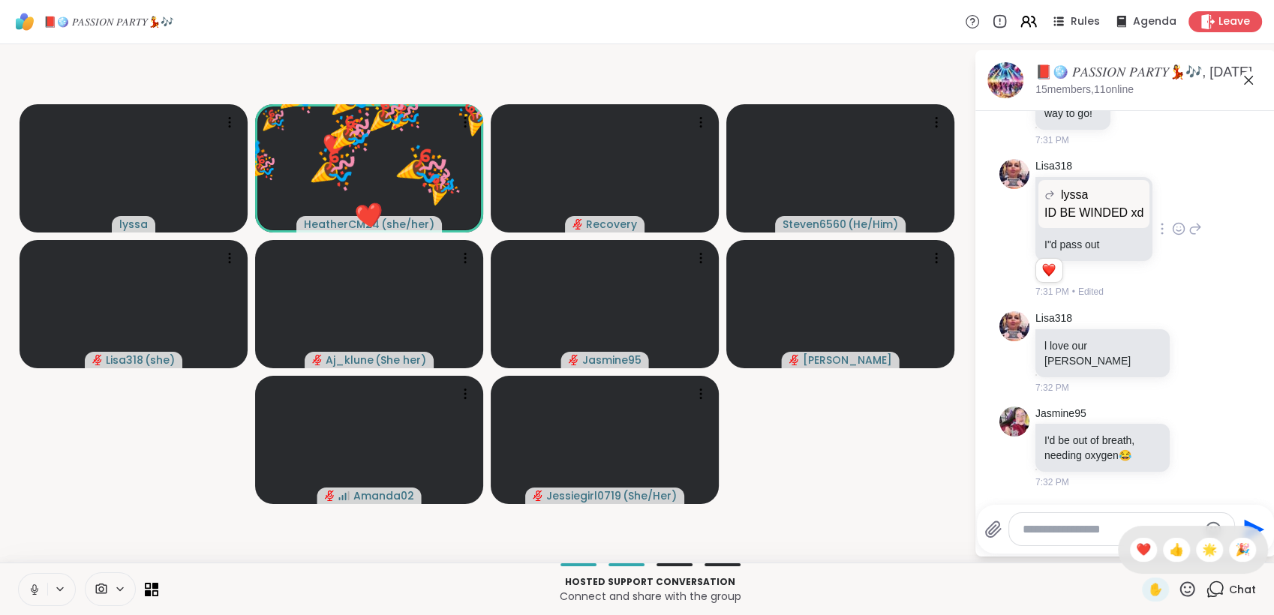
drag, startPoint x: 1186, startPoint y: 558, endPoint x: 1172, endPoint y: 588, distance: 32.6
click at [1196, 558] on div "🌟" at bounding box center [1209, 550] width 27 height 24
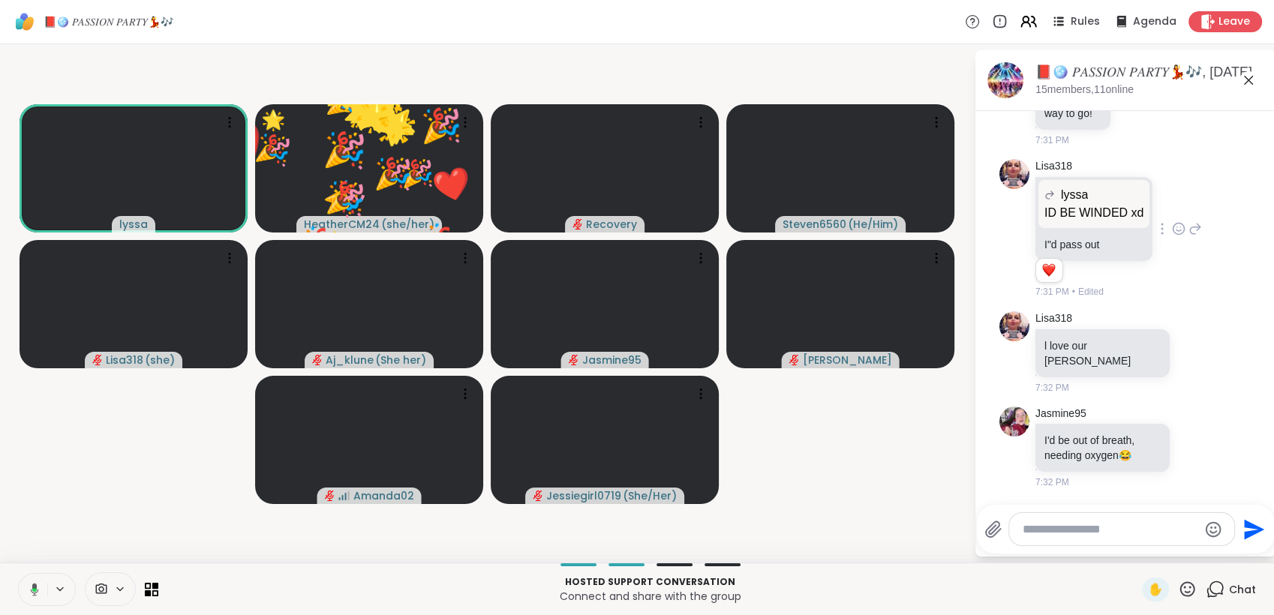
click at [1181, 592] on icon at bounding box center [1188, 589] width 15 height 15
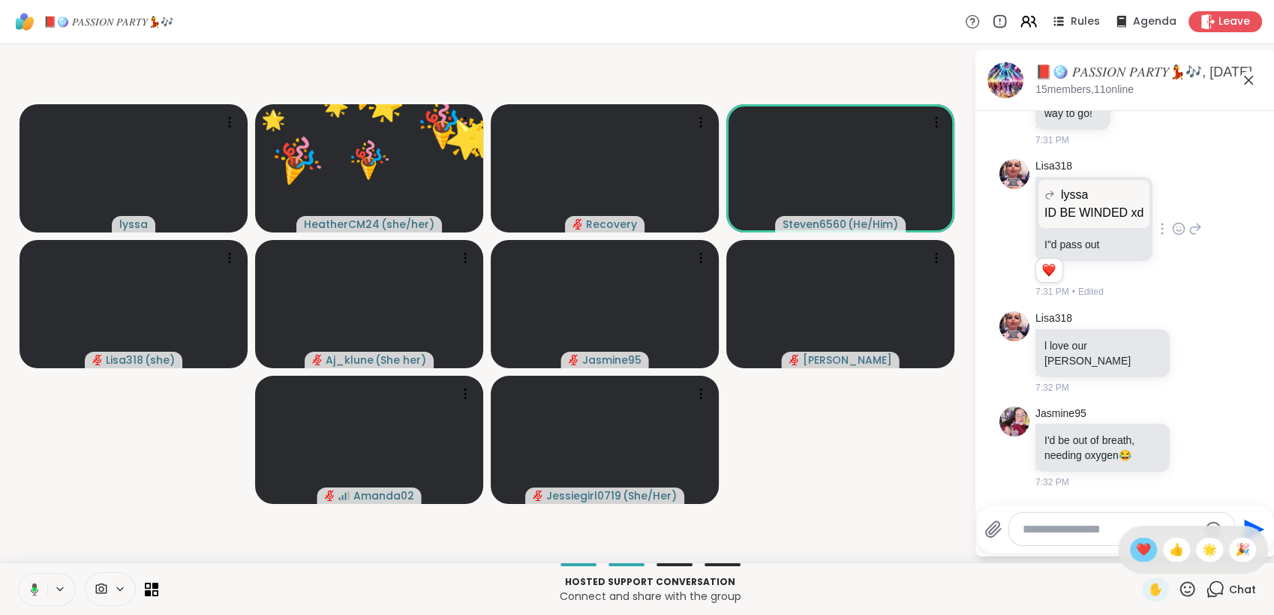
click at [1136, 555] on span "❤️" at bounding box center [1143, 550] width 15 height 18
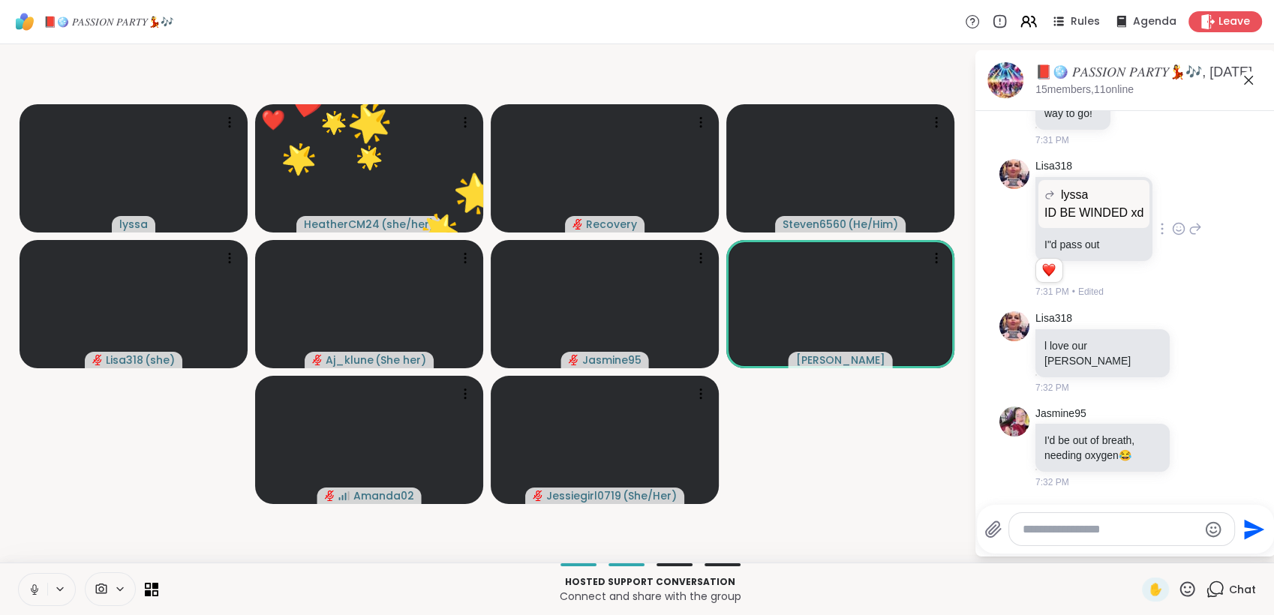
drag, startPoint x: 1178, startPoint y: 591, endPoint x: 1182, endPoint y: 581, distance: 11.2
click at [1178, 591] on icon at bounding box center [1187, 589] width 19 height 19
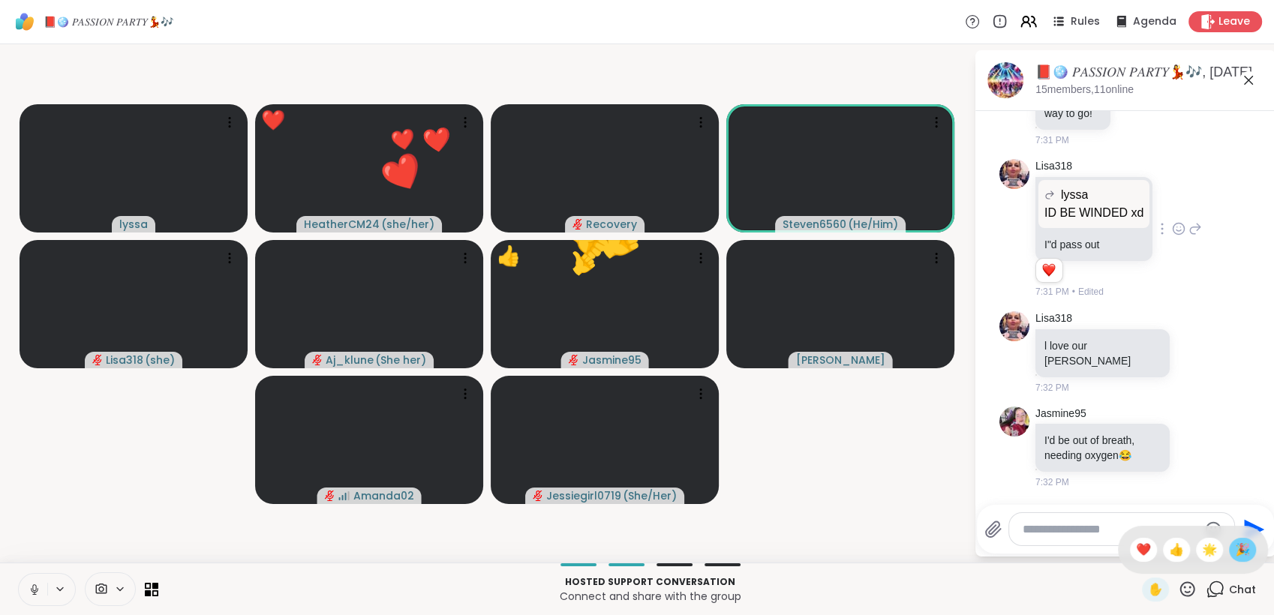
click at [1235, 551] on span "🎉" at bounding box center [1242, 550] width 15 height 18
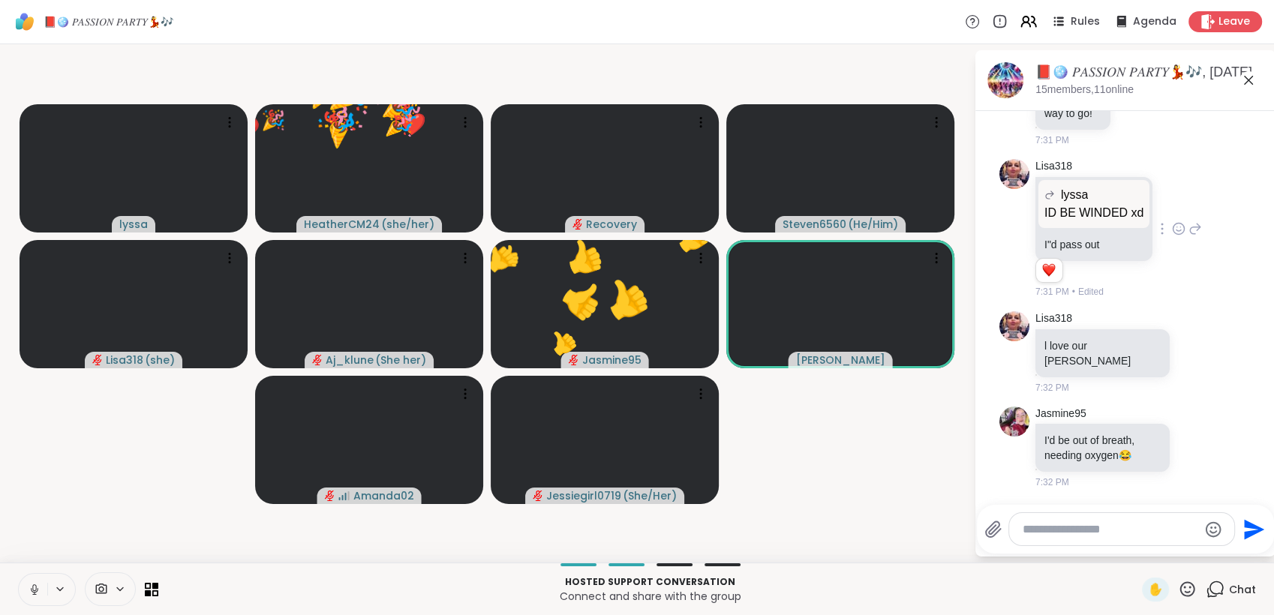
click at [1178, 585] on icon at bounding box center [1187, 589] width 19 height 19
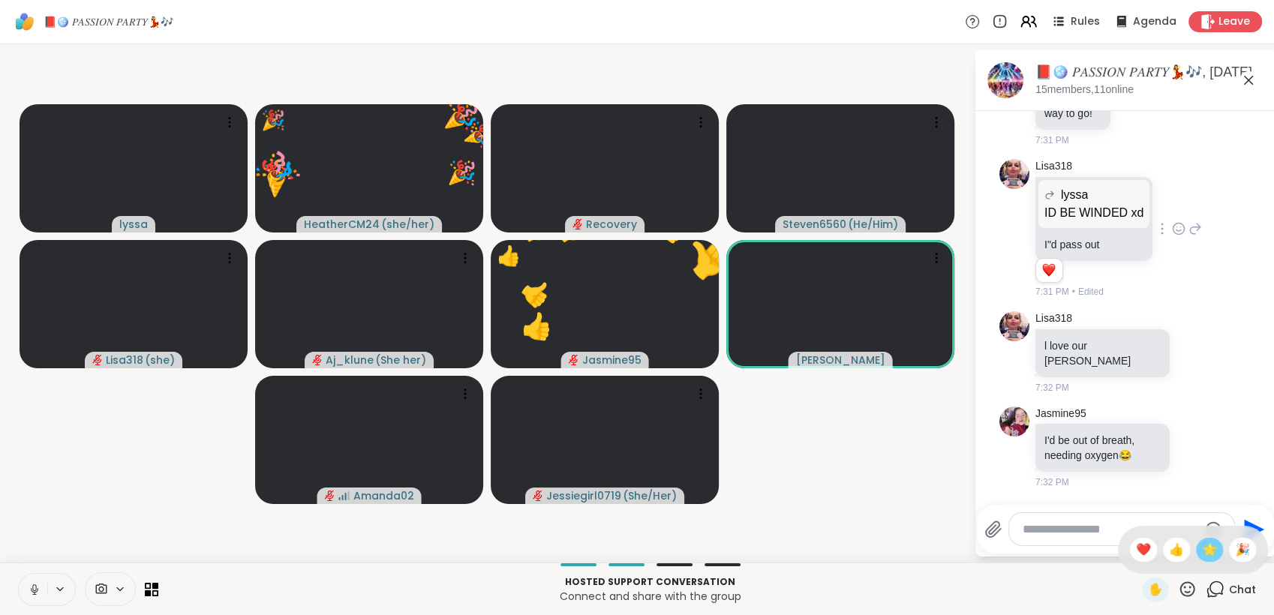
click at [1202, 549] on span "🌟" at bounding box center [1209, 550] width 15 height 18
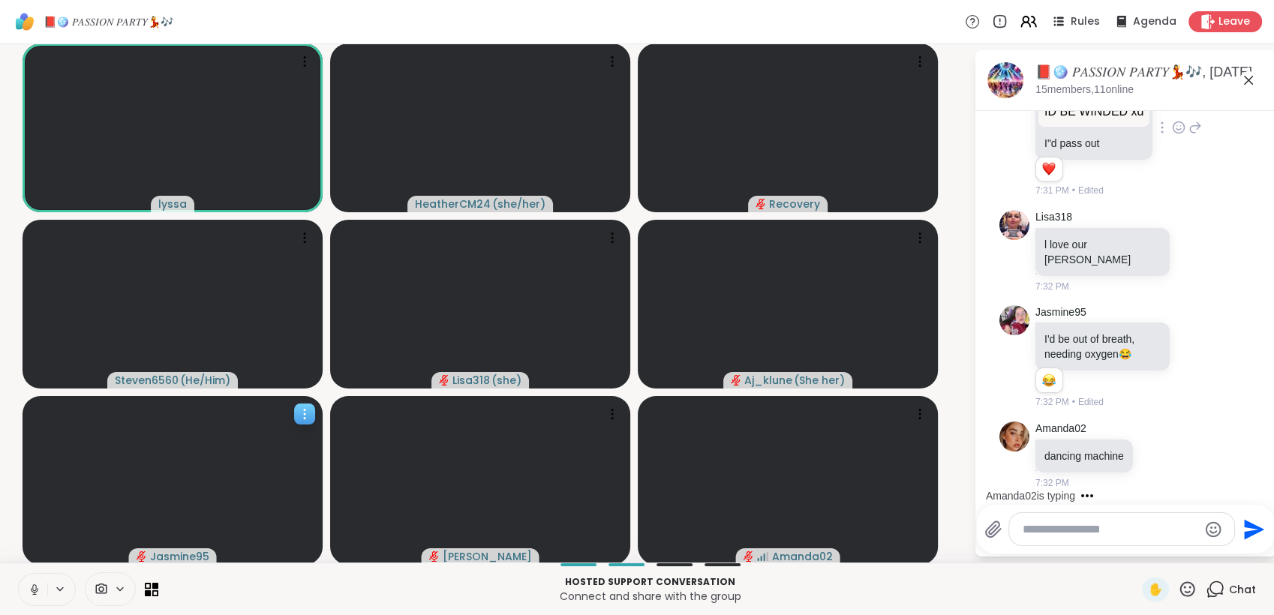
scroll to position [8000, 0]
click at [32, 588] on icon at bounding box center [34, 588] width 4 height 7
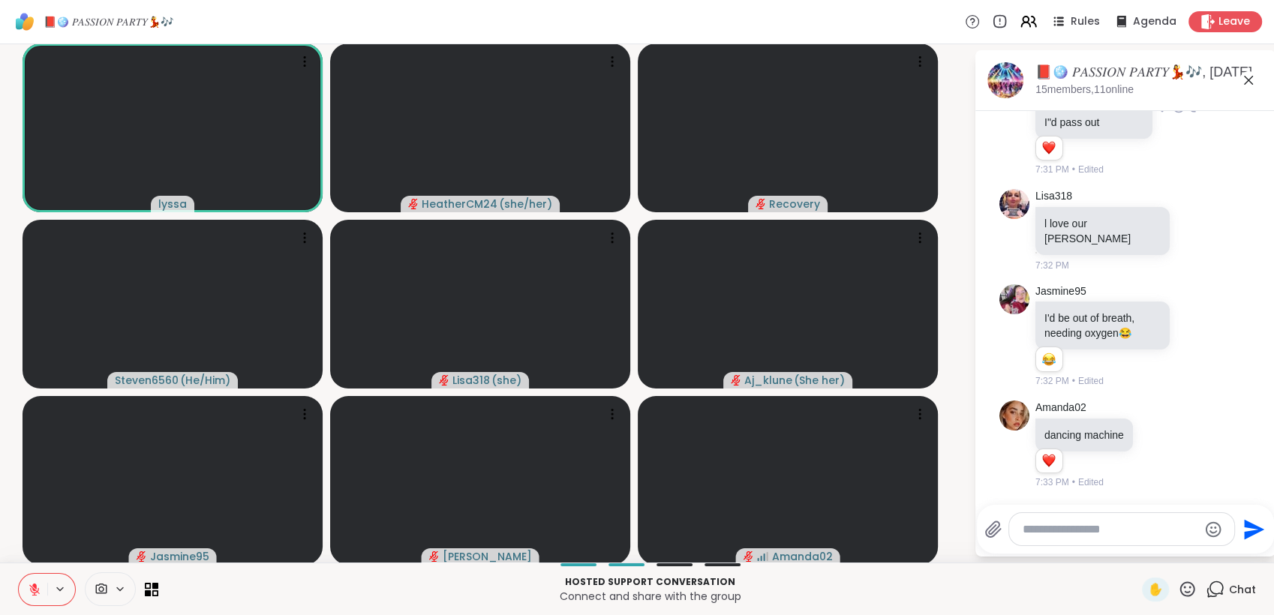
scroll to position [8022, 0]
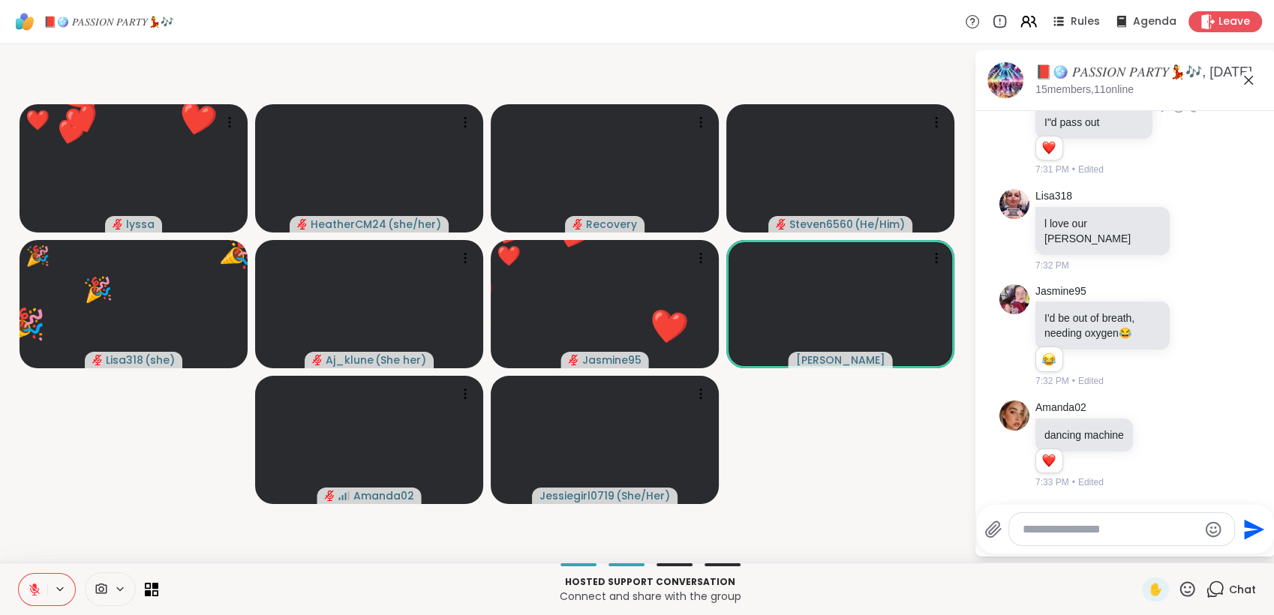
drag, startPoint x: 1173, startPoint y: 589, endPoint x: 1211, endPoint y: 577, distance: 40.1
click at [1181, 585] on icon at bounding box center [1187, 589] width 19 height 19
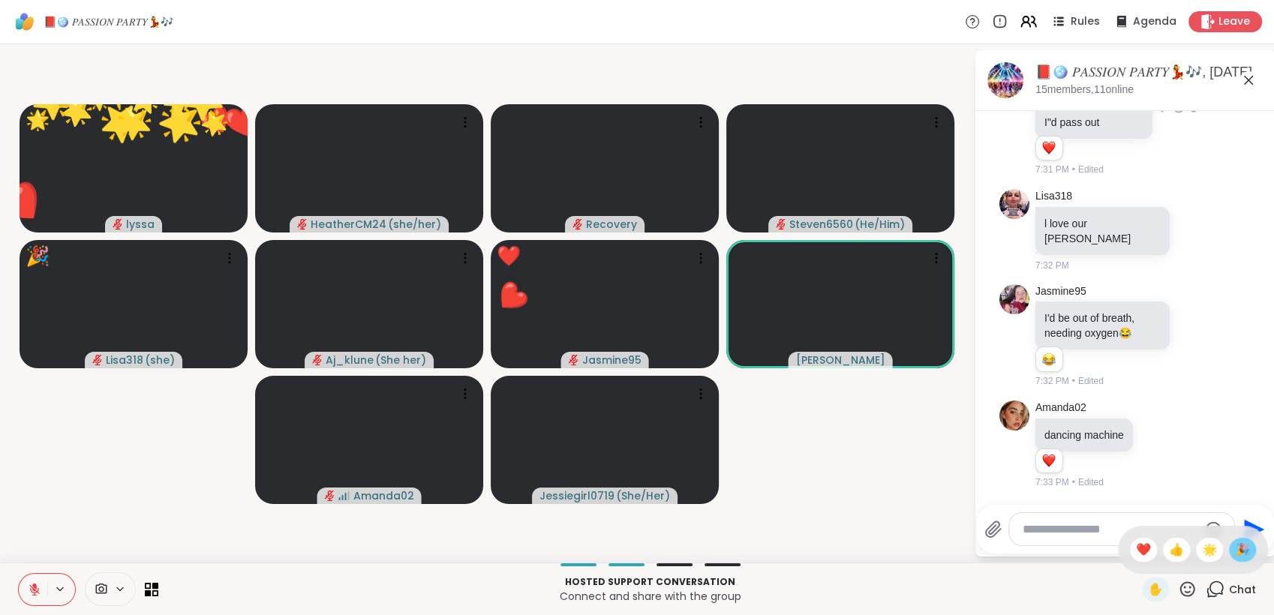
click at [1235, 553] on span "🎉" at bounding box center [1242, 550] width 15 height 18
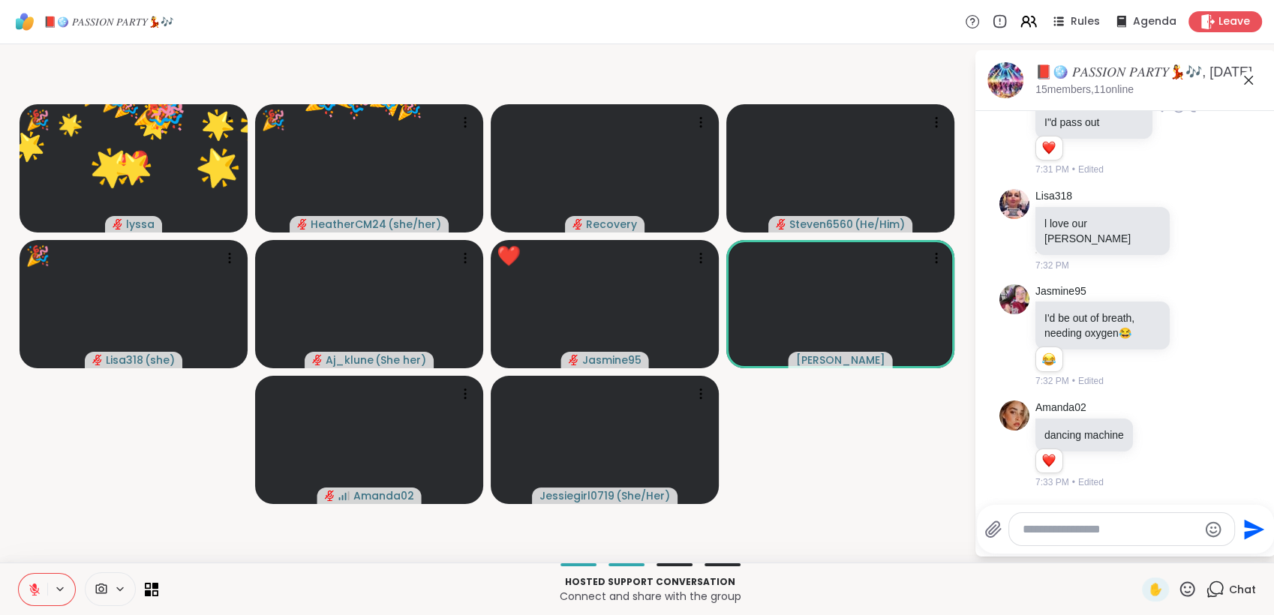
drag, startPoint x: 1177, startPoint y: 589, endPoint x: 1191, endPoint y: 582, distance: 15.8
click at [1181, 588] on icon at bounding box center [1187, 589] width 19 height 19
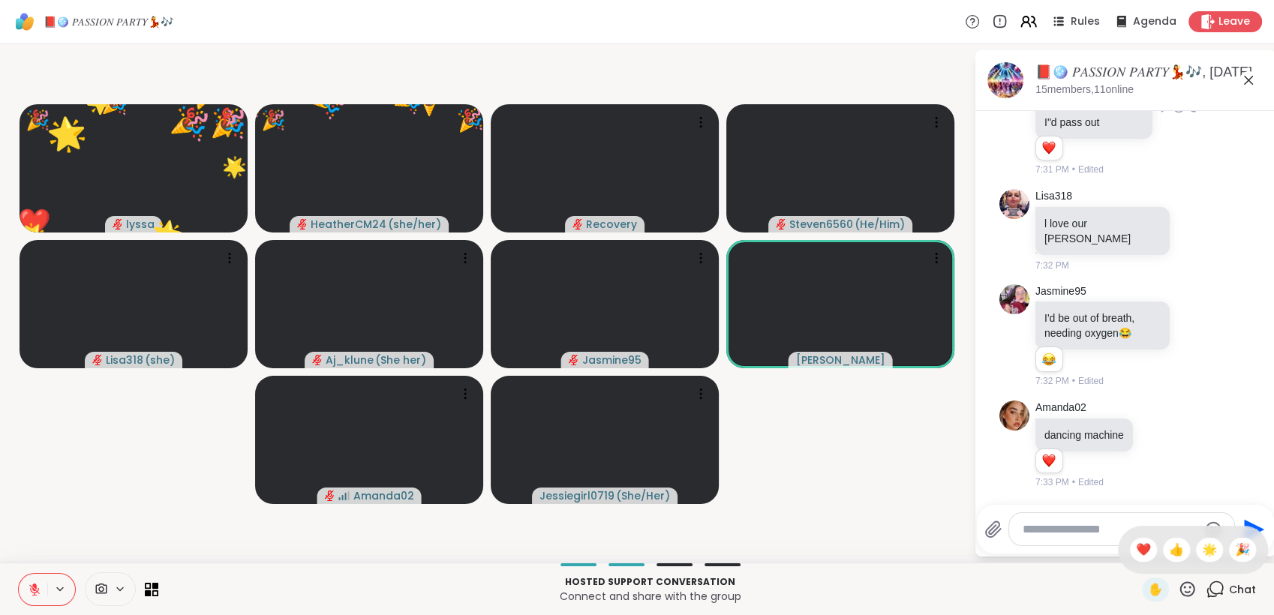
drag, startPoint x: 1202, startPoint y: 555, endPoint x: 1171, endPoint y: 573, distance: 35.7
click at [1202, 555] on span "🌟" at bounding box center [1209, 550] width 15 height 18
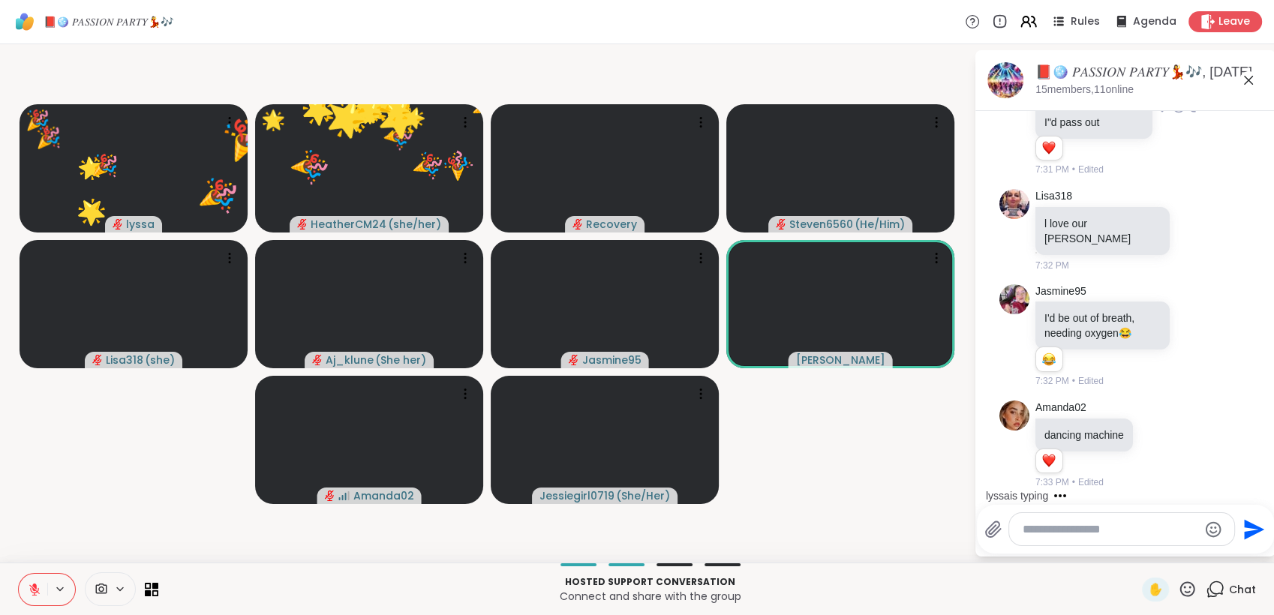
click at [1178, 587] on icon at bounding box center [1187, 589] width 19 height 19
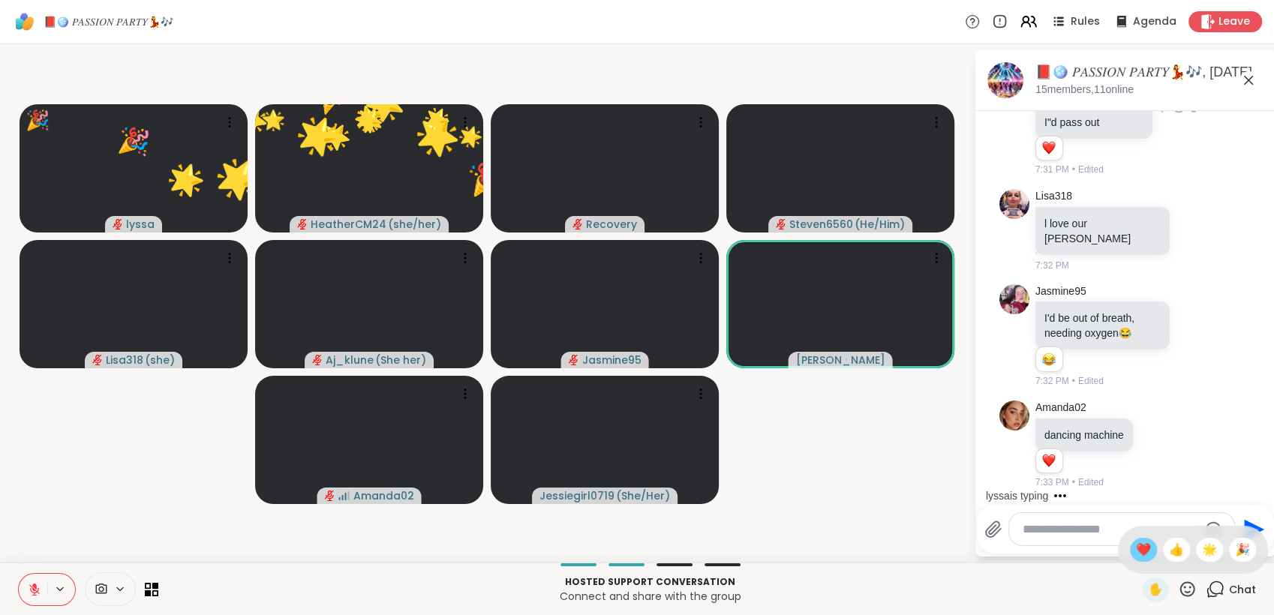
click at [1136, 555] on span "❤️" at bounding box center [1143, 550] width 15 height 18
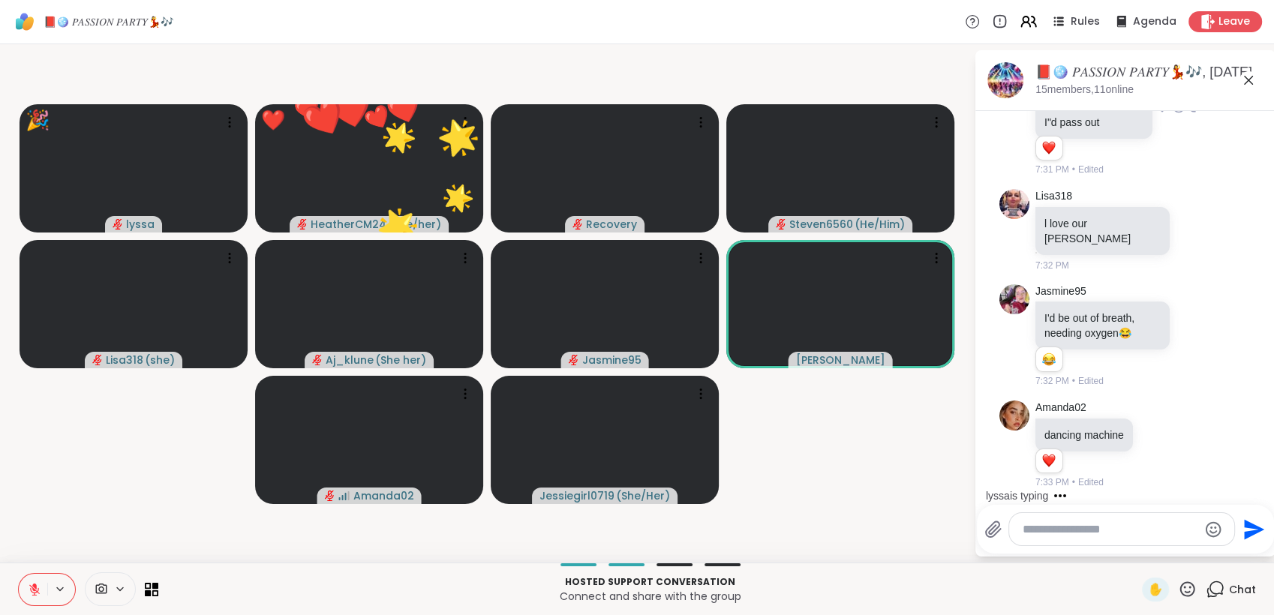
click at [1178, 590] on icon at bounding box center [1187, 589] width 19 height 19
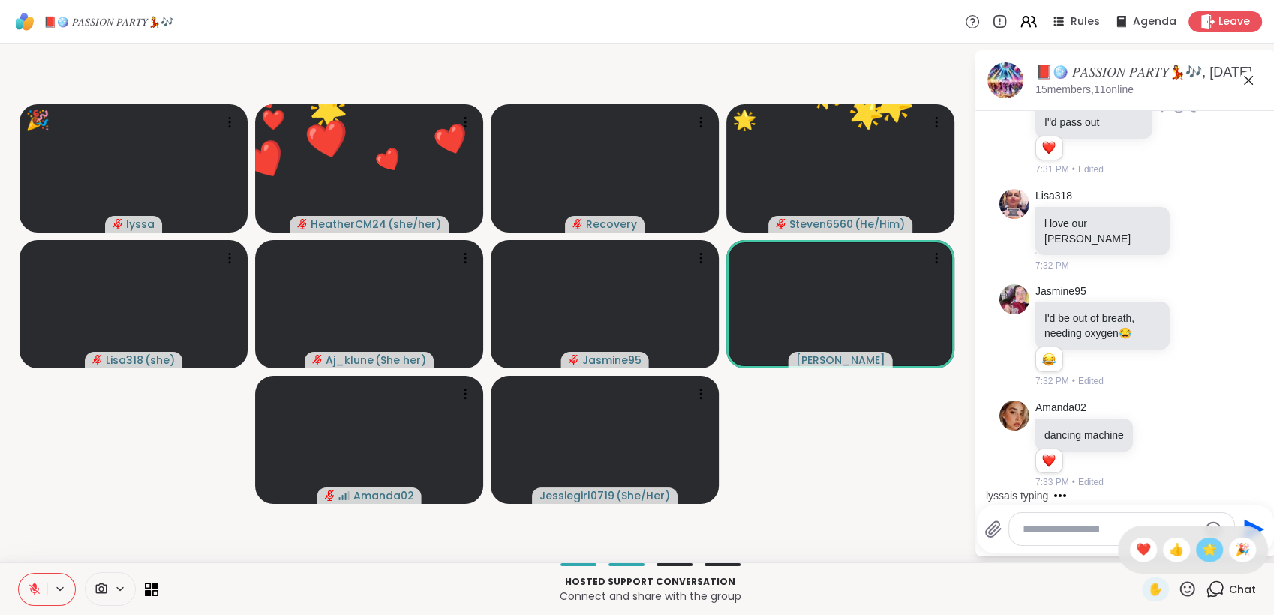
click at [1202, 554] on span "🌟" at bounding box center [1209, 550] width 15 height 18
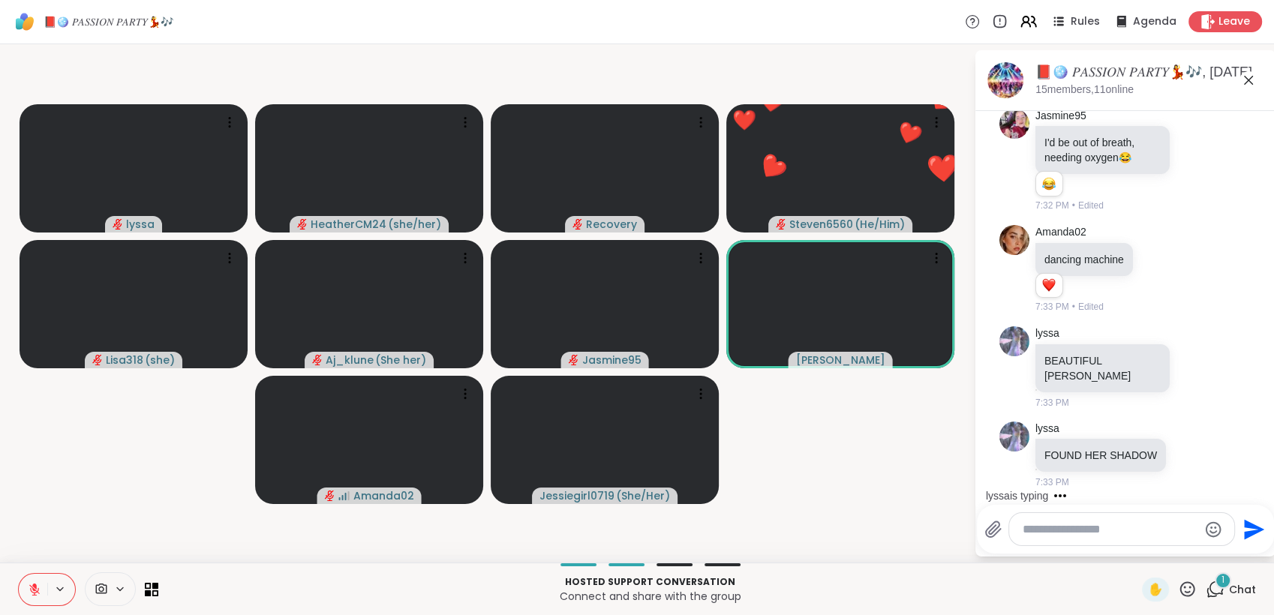
scroll to position [8196, 0]
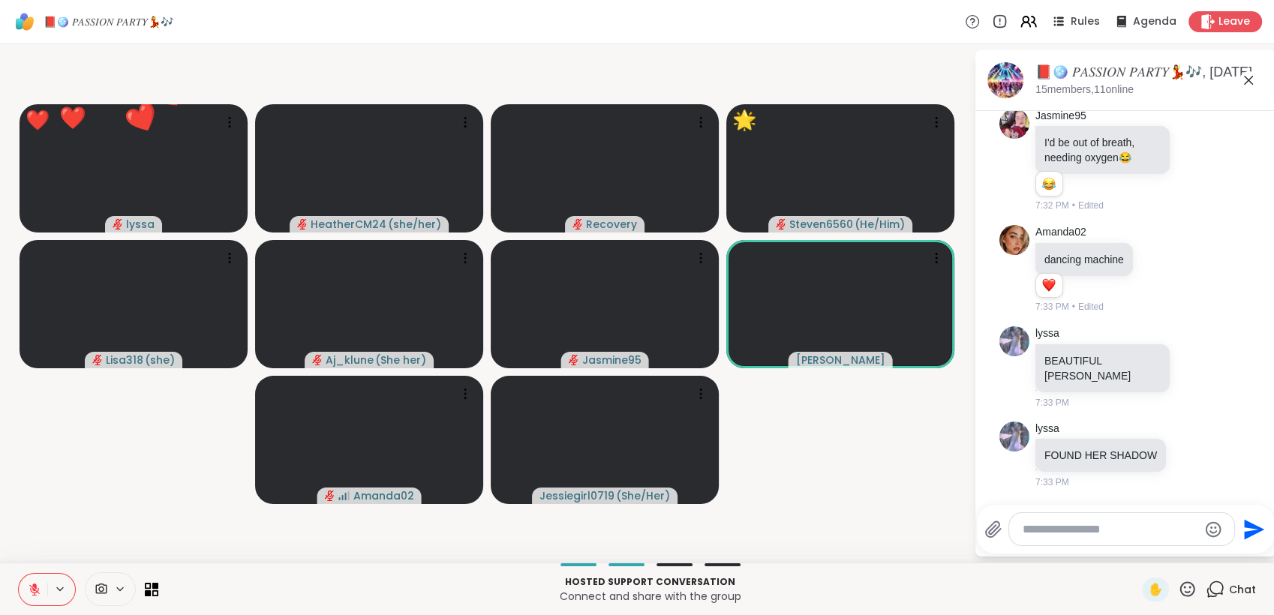
click at [1178, 588] on icon at bounding box center [1187, 589] width 19 height 19
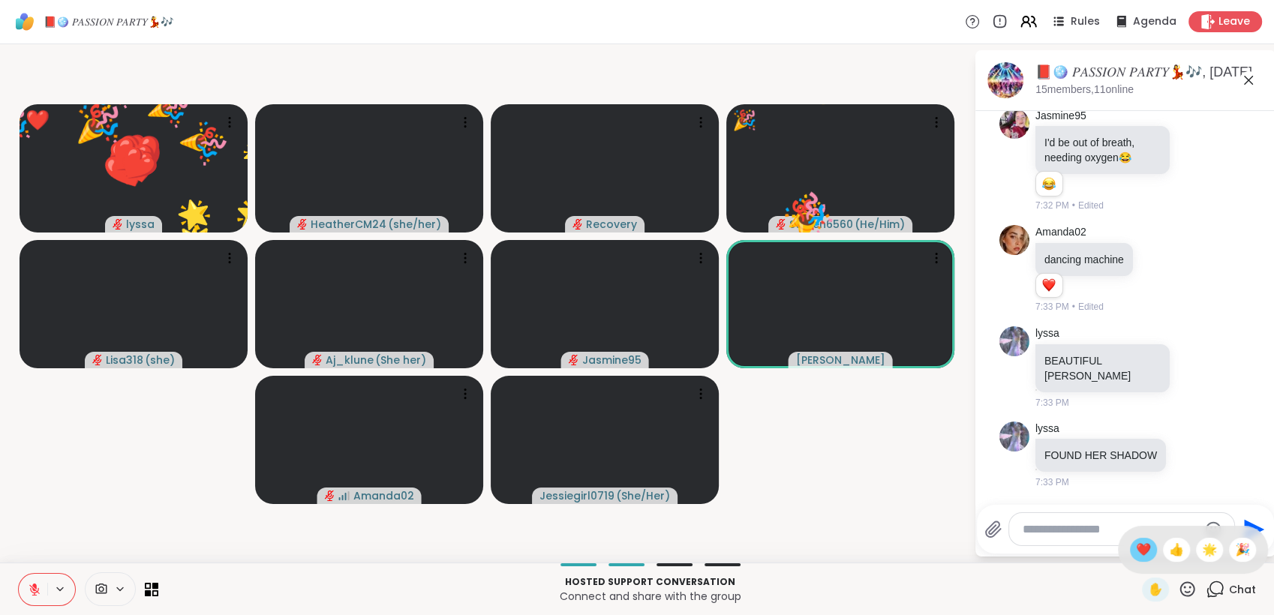
click at [1130, 546] on div "❤️" at bounding box center [1143, 550] width 27 height 24
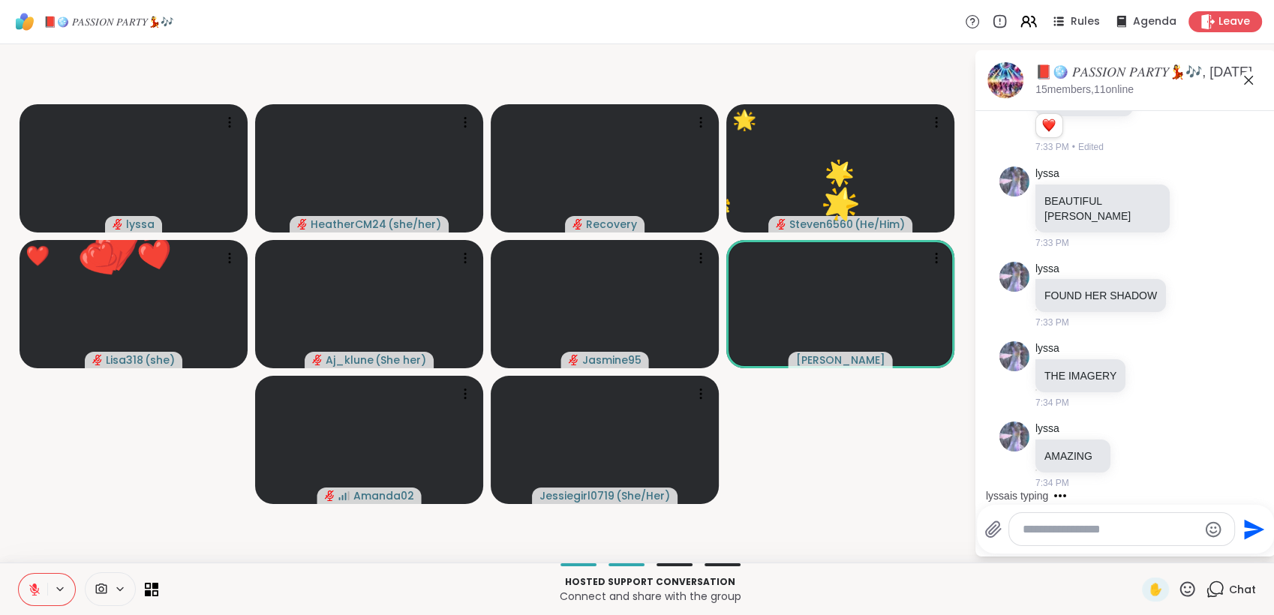
scroll to position [8356, 0]
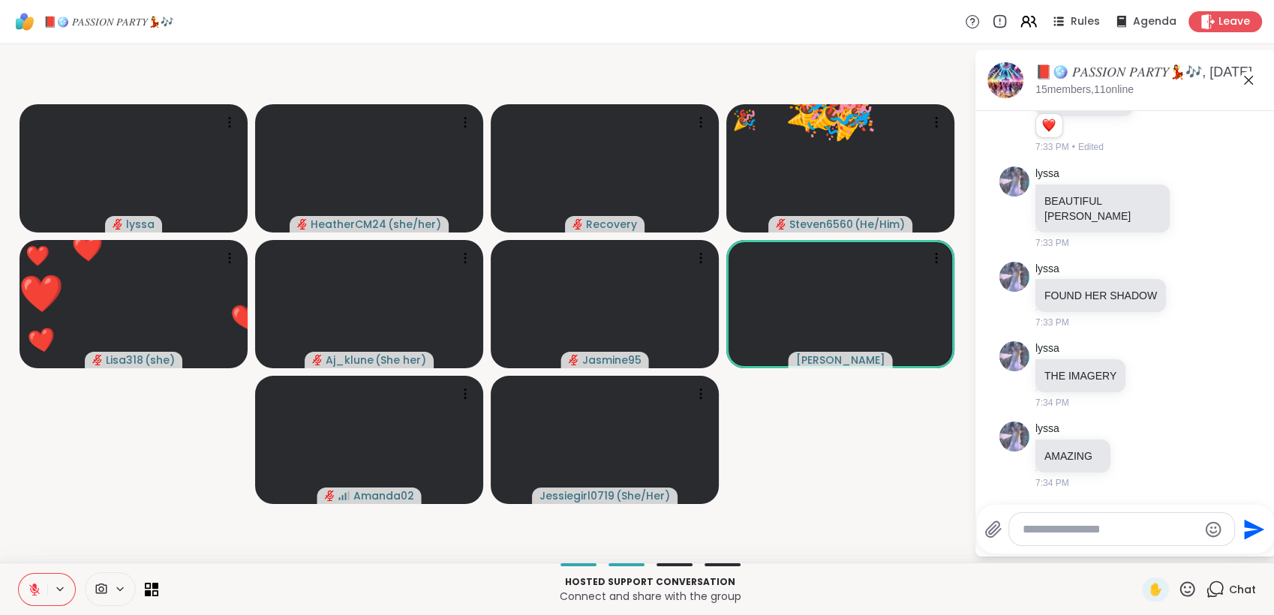
click at [1181, 588] on icon at bounding box center [1188, 589] width 15 height 15
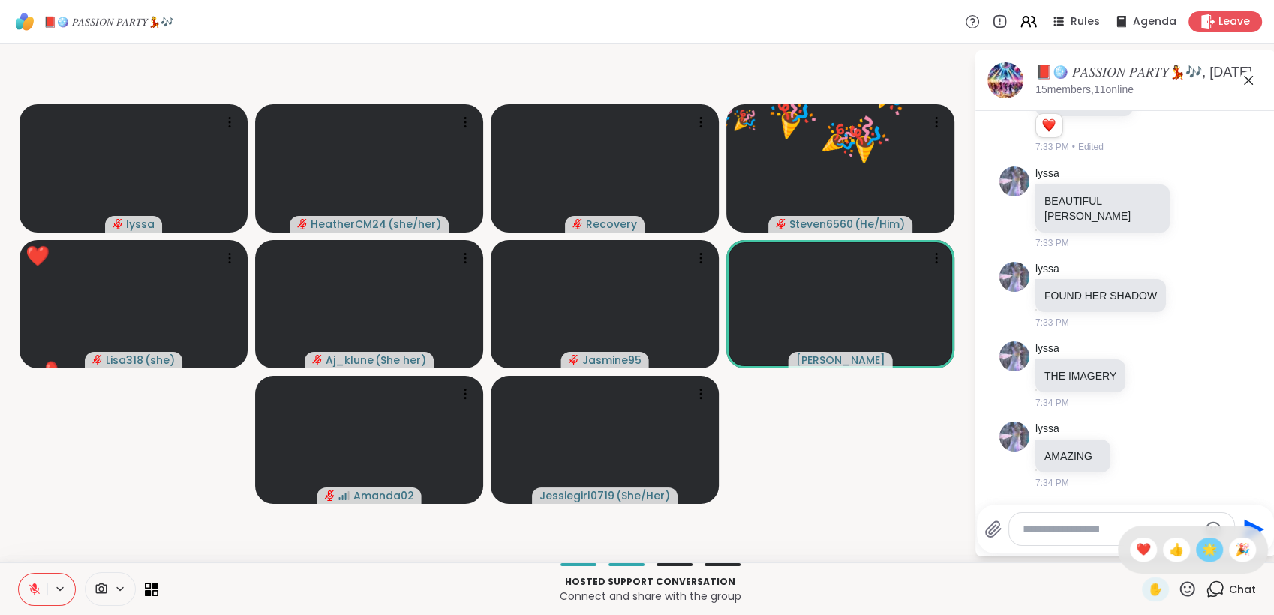
click at [1202, 555] on span "🌟" at bounding box center [1209, 550] width 15 height 18
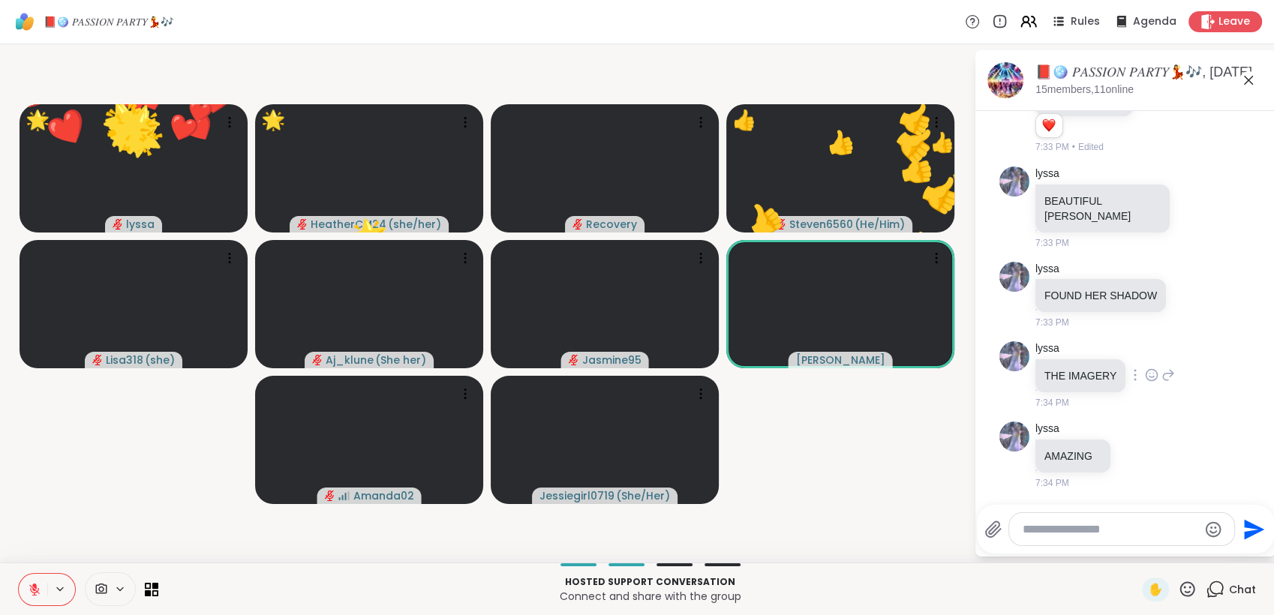
click at [1145, 375] on icon at bounding box center [1152, 375] width 14 height 15
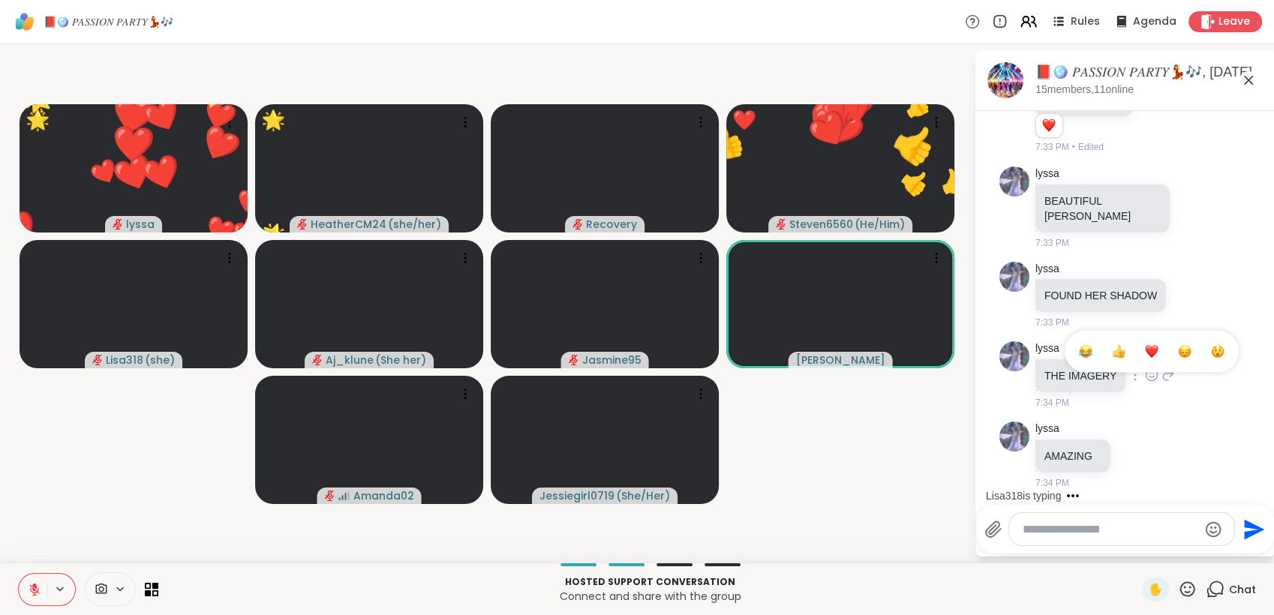
click at [1145, 351] on div "Select Reaction: Heart" at bounding box center [1152, 351] width 14 height 14
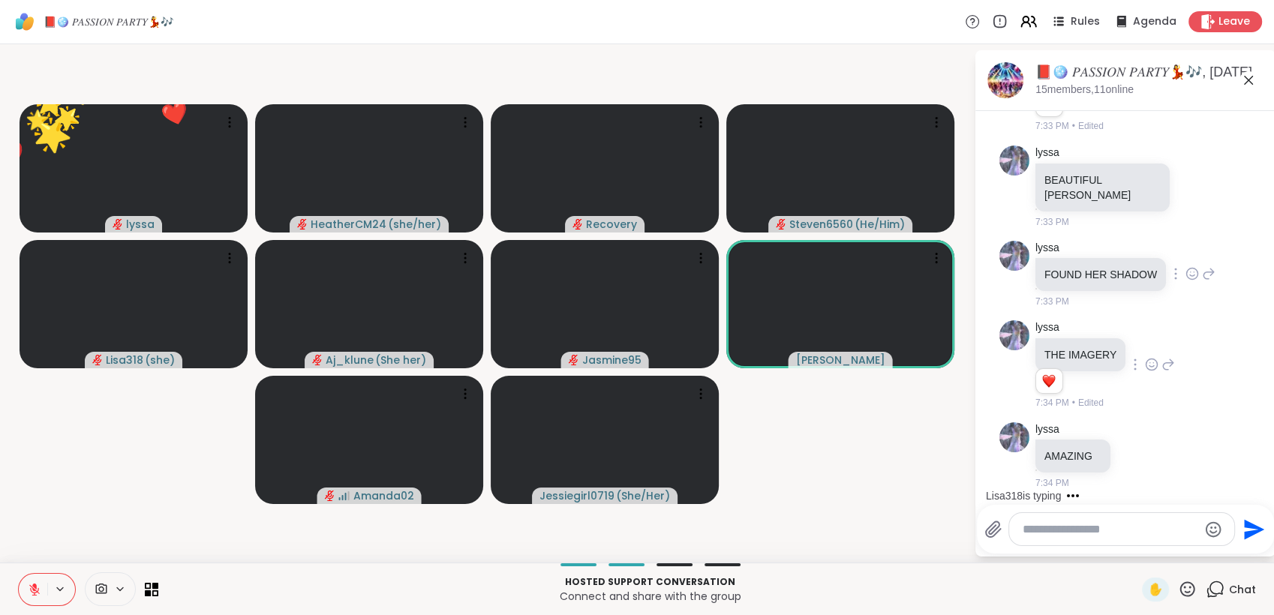
click at [1186, 281] on icon at bounding box center [1193, 273] width 14 height 15
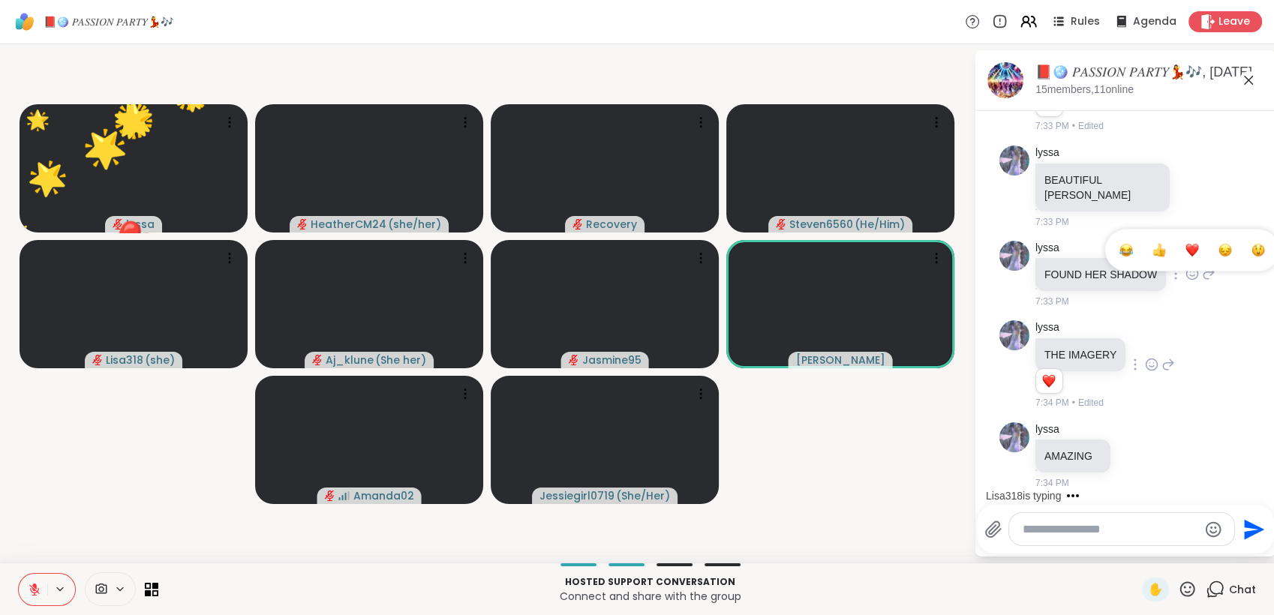
click at [1186, 257] on div "Select Reaction: Heart" at bounding box center [1193, 250] width 14 height 14
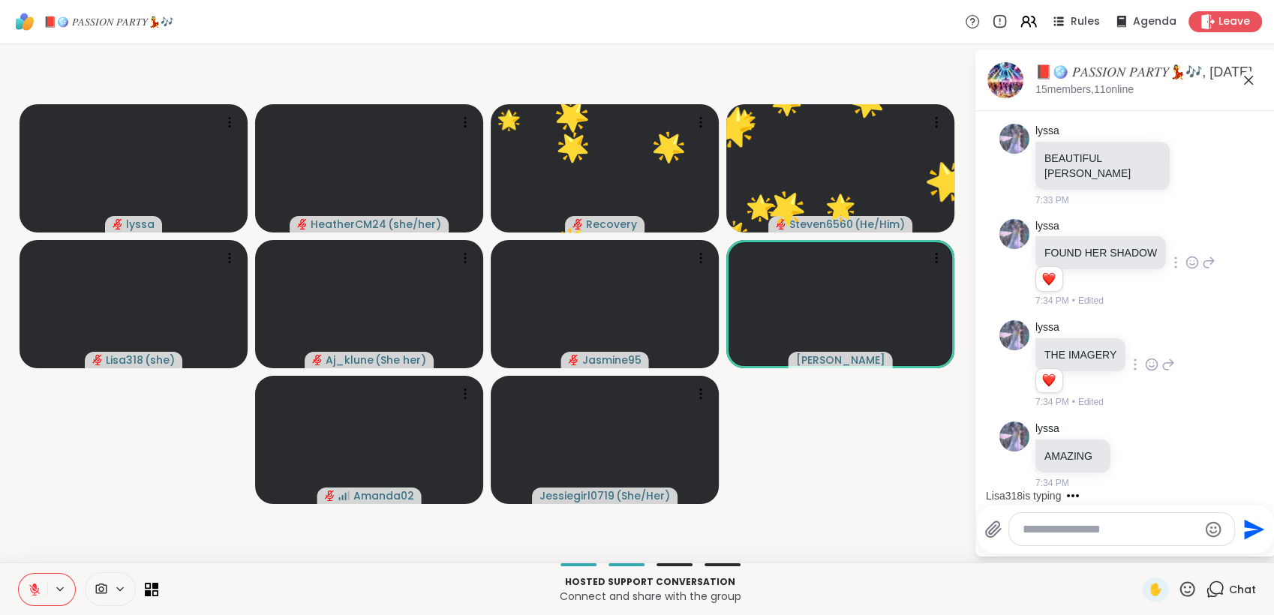
click at [1178, 586] on icon at bounding box center [1187, 589] width 19 height 19
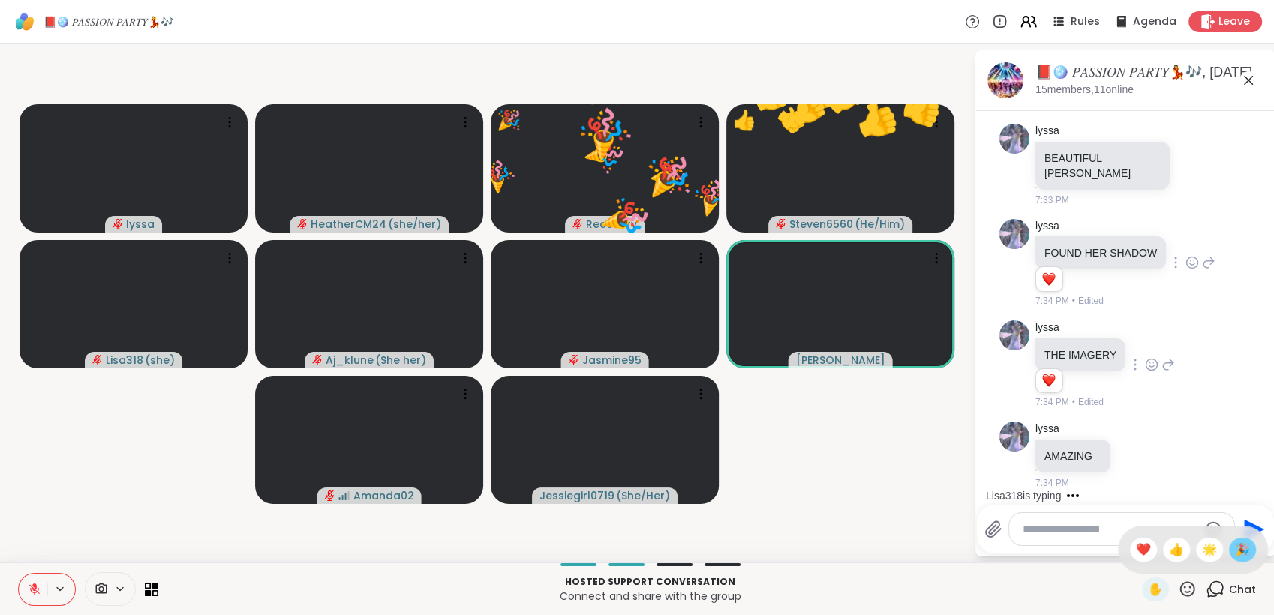
click at [1235, 555] on span "🎉" at bounding box center [1242, 550] width 15 height 18
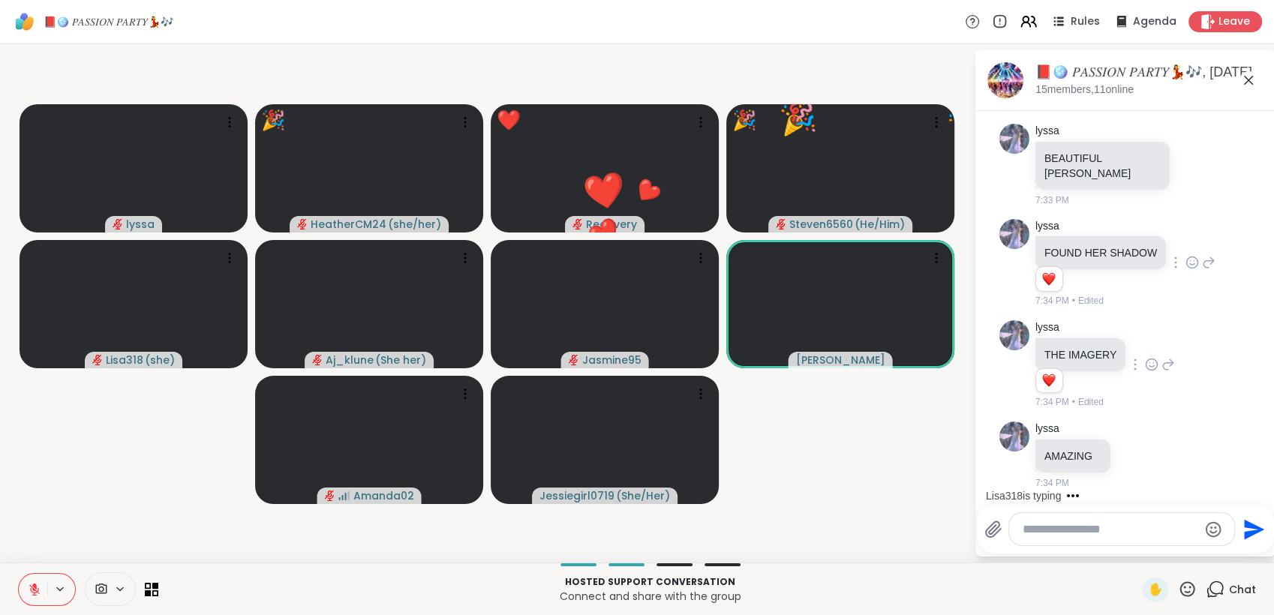
click at [1178, 591] on icon at bounding box center [1187, 589] width 19 height 19
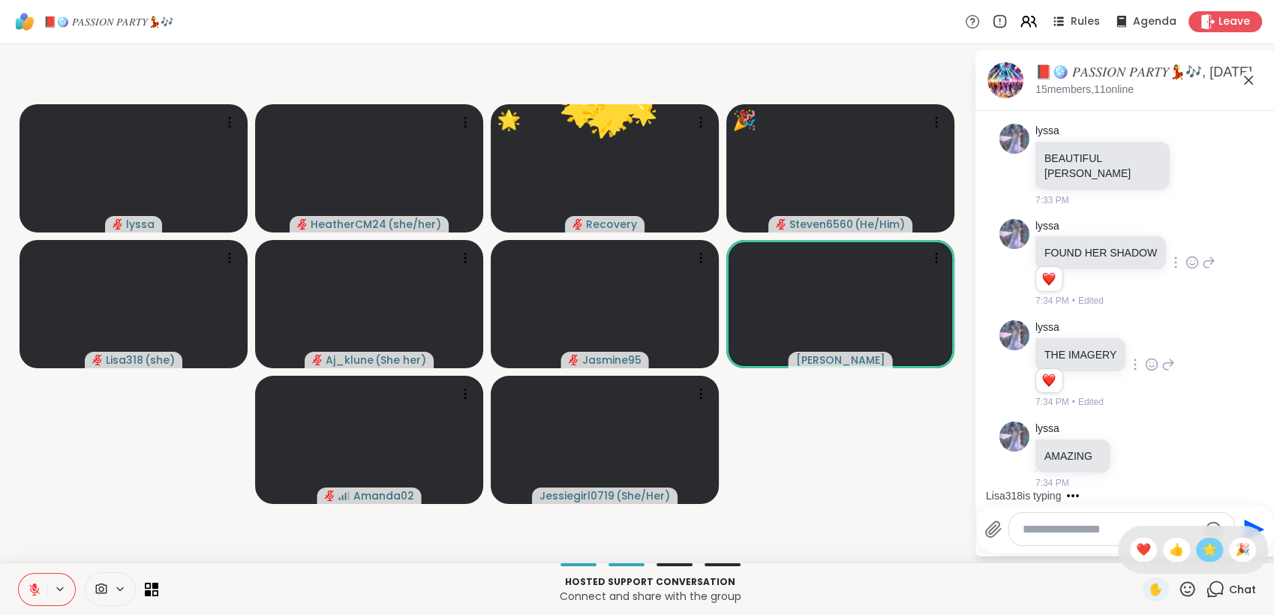
click at [1202, 551] on span "🌟" at bounding box center [1209, 550] width 15 height 18
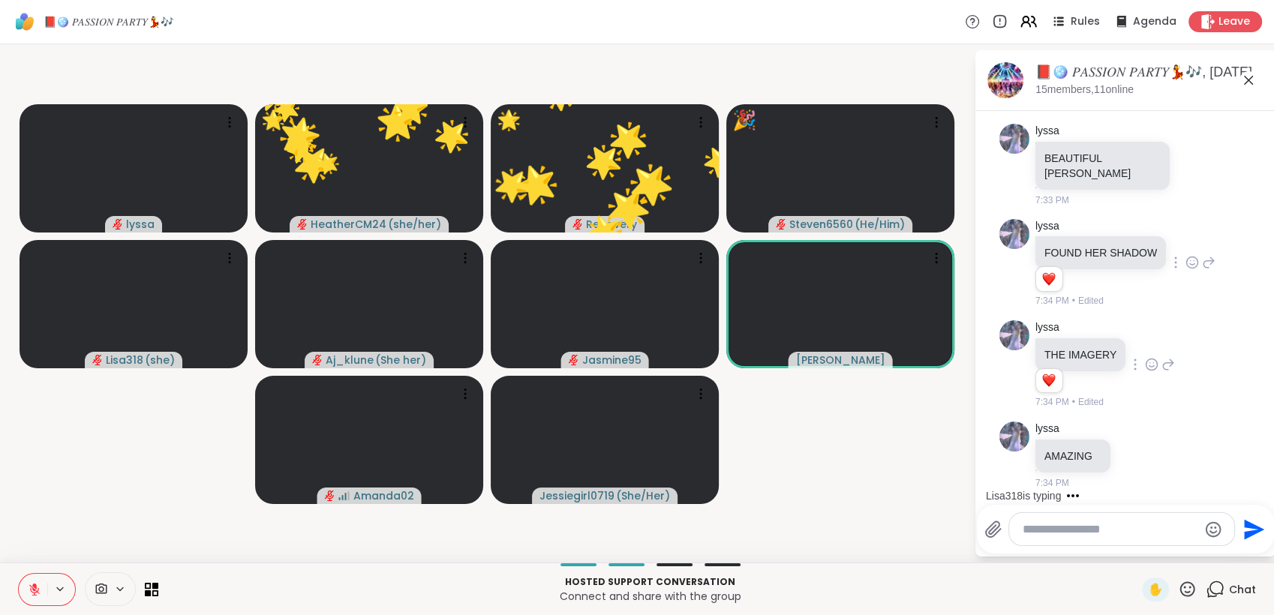
drag, startPoint x: 1169, startPoint y: 587, endPoint x: 1177, endPoint y: 575, distance: 14.6
click at [1178, 587] on icon at bounding box center [1187, 589] width 19 height 19
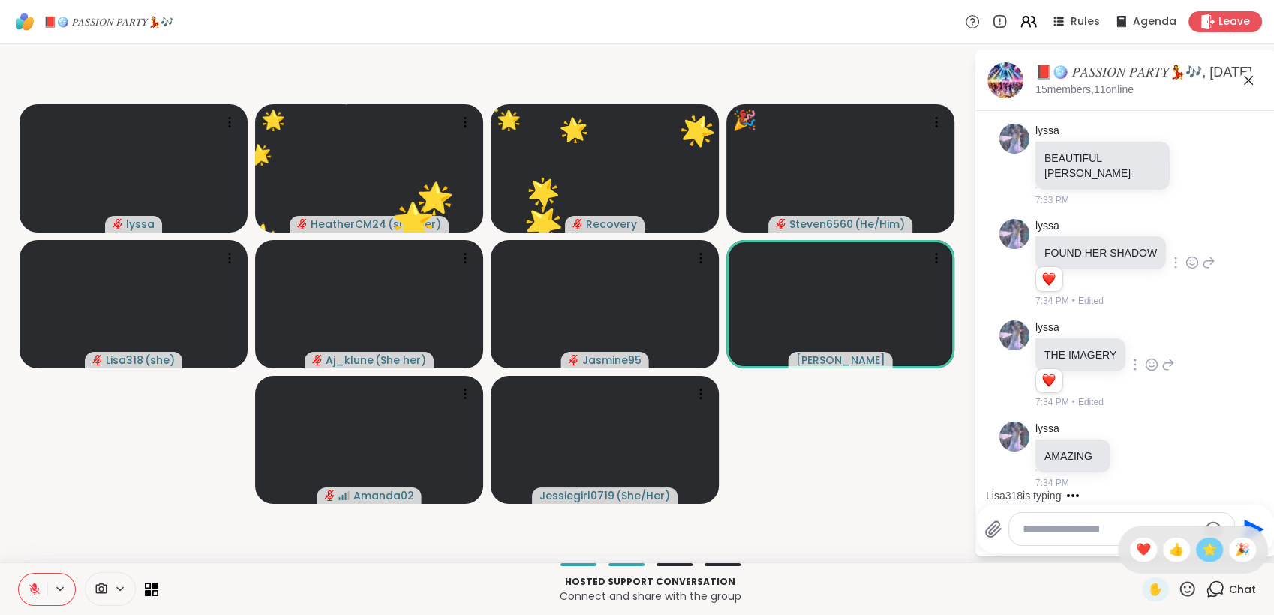
click at [1202, 550] on span "🌟" at bounding box center [1209, 550] width 15 height 18
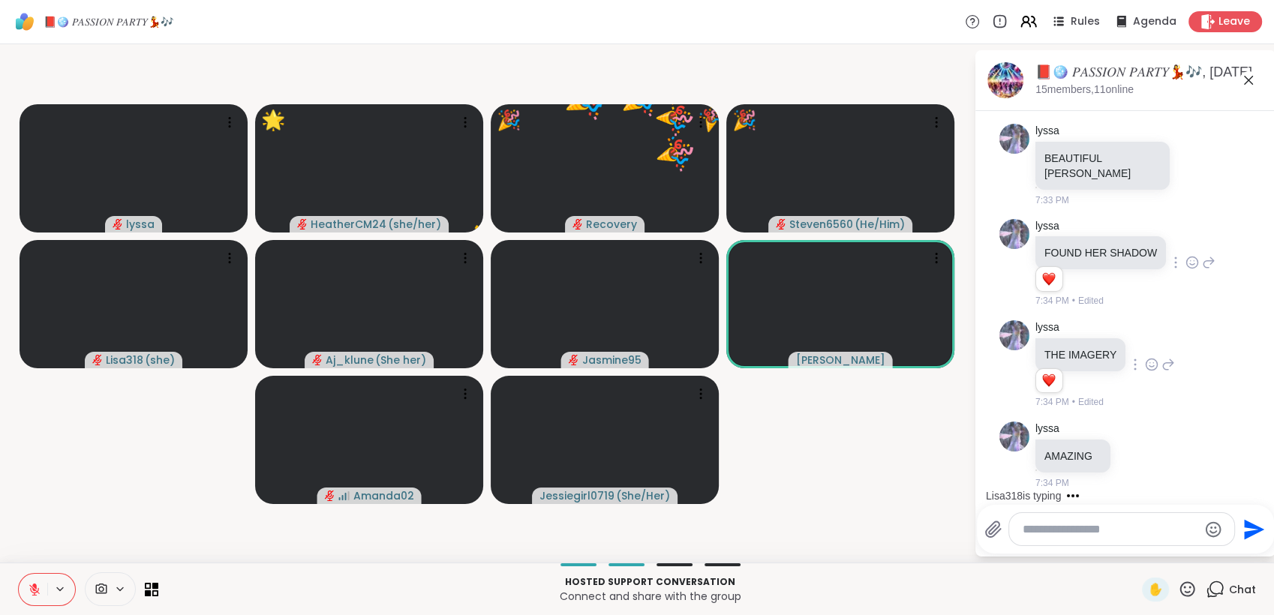
click at [1181, 588] on icon at bounding box center [1188, 589] width 15 height 15
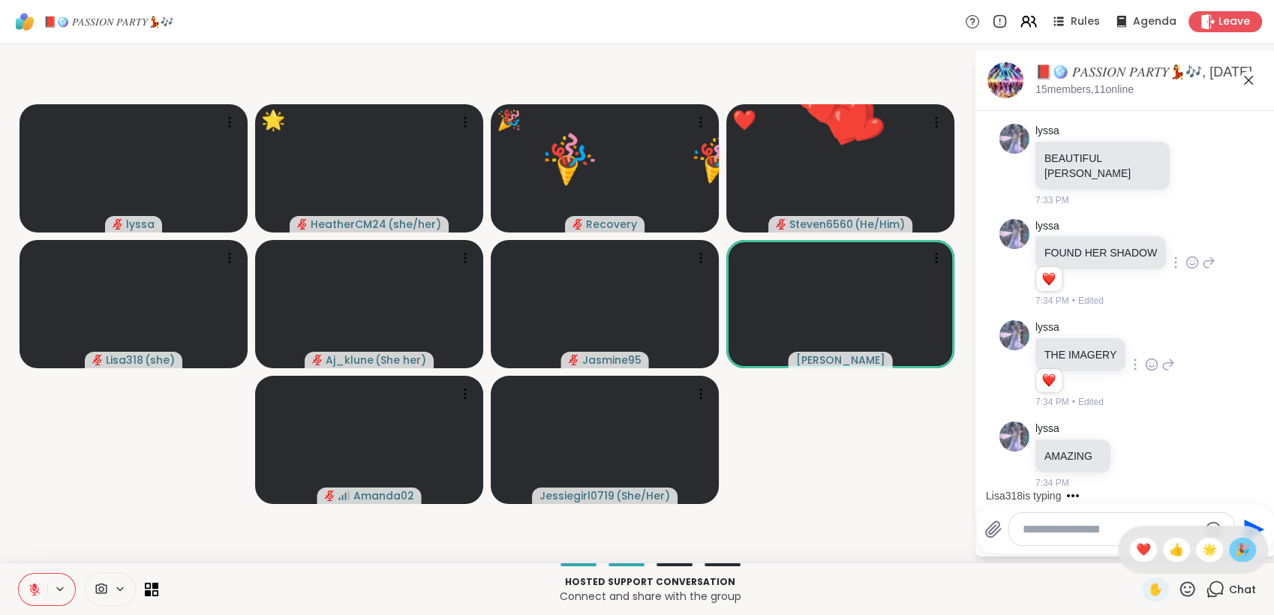
click at [1235, 552] on span "🎉" at bounding box center [1242, 550] width 15 height 18
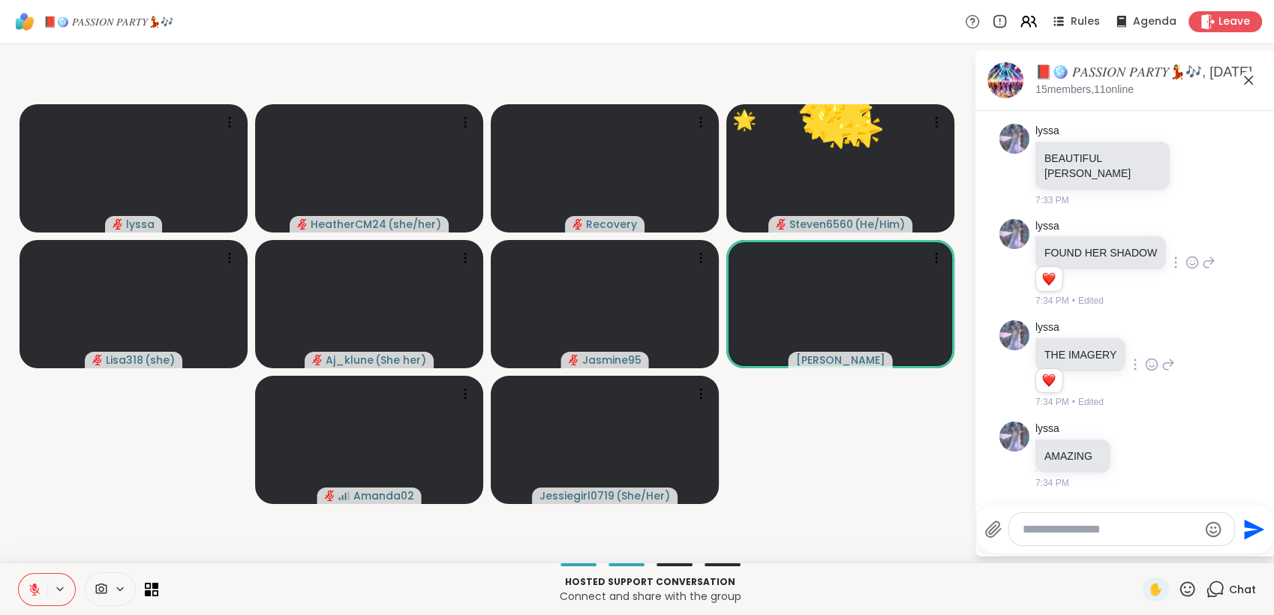
scroll to position [8524, 0]
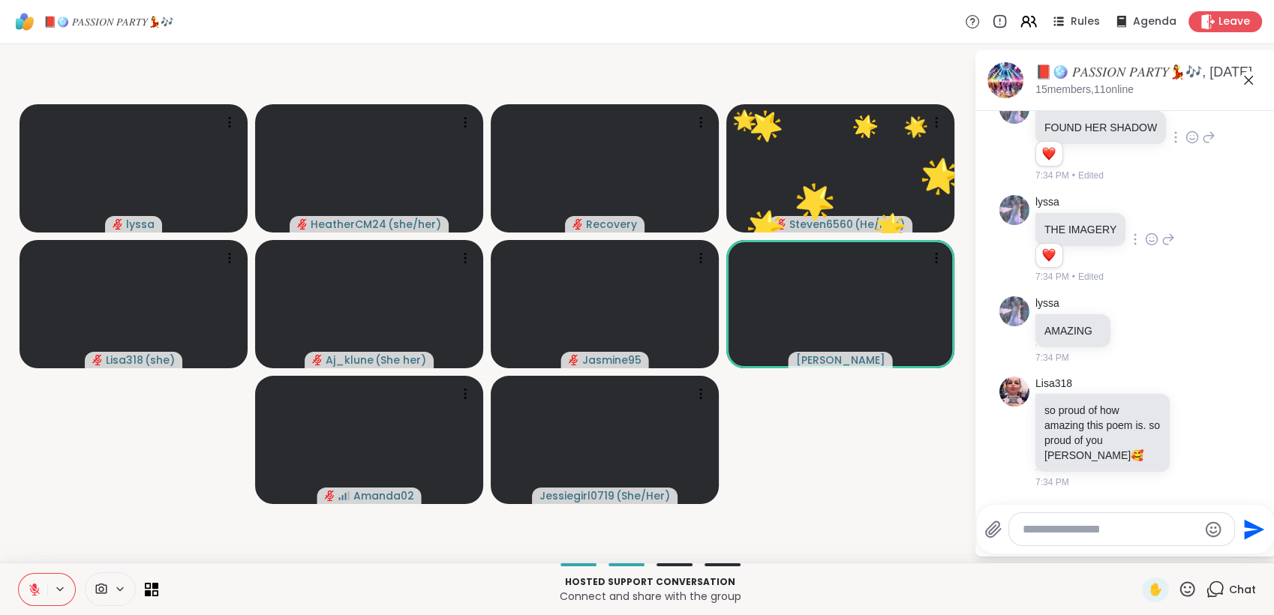
click at [1178, 588] on icon at bounding box center [1187, 589] width 19 height 19
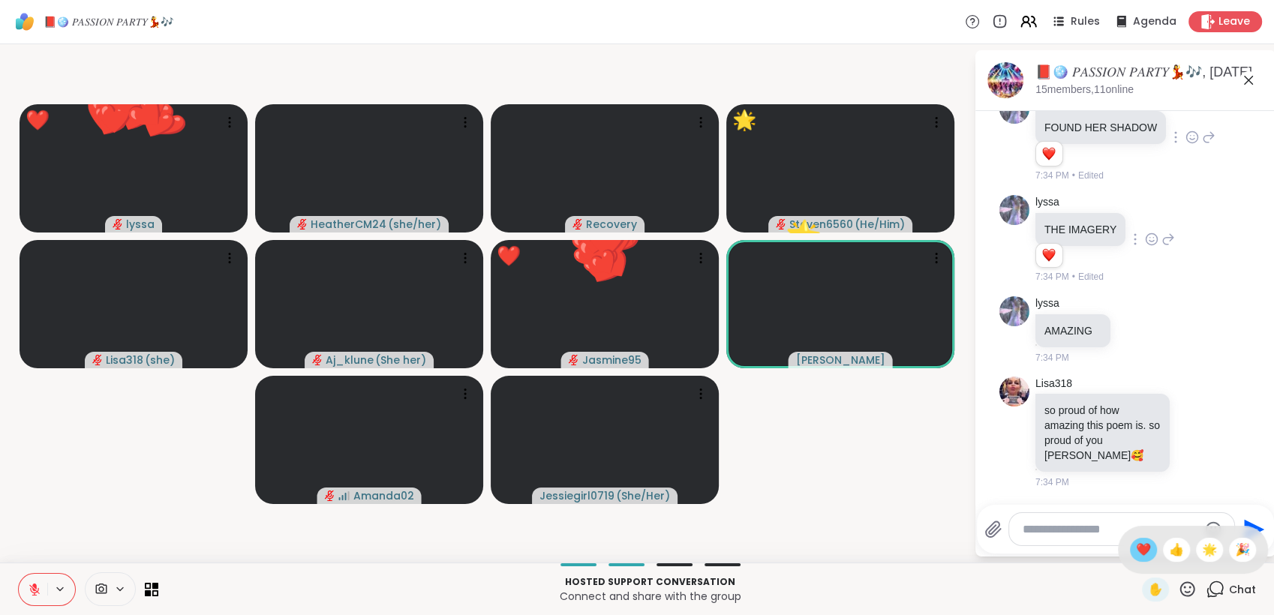
click at [1136, 555] on span "❤️" at bounding box center [1143, 550] width 15 height 18
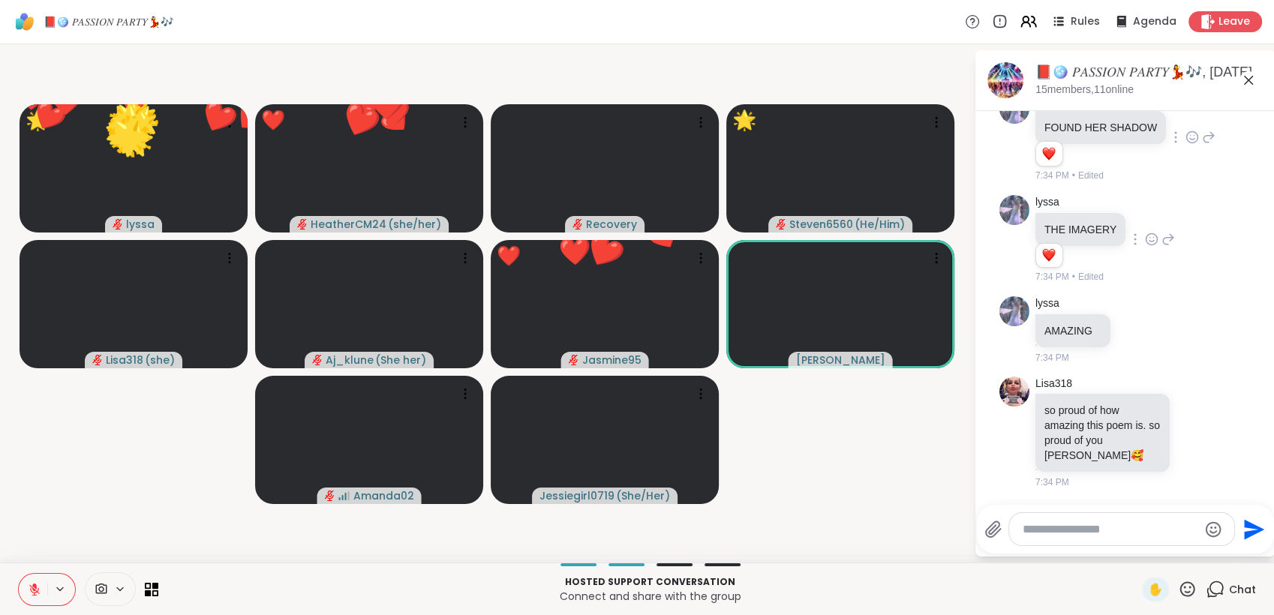
click at [1181, 588] on icon at bounding box center [1188, 589] width 15 height 15
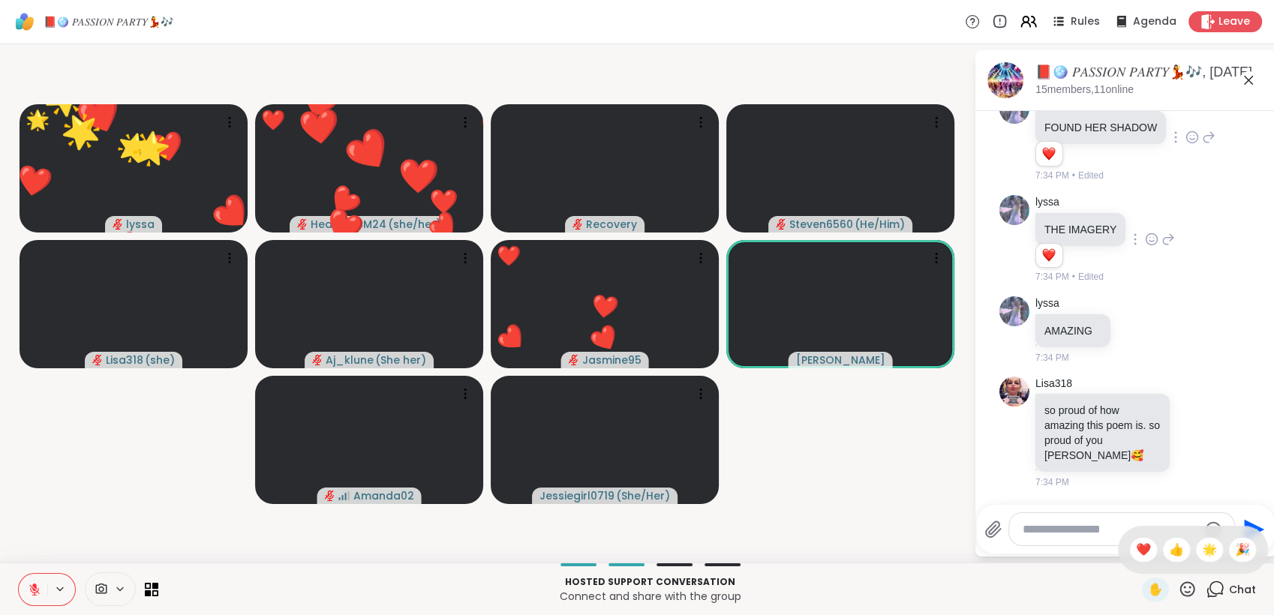
drag, startPoint x: 1132, startPoint y: 552, endPoint x: 1163, endPoint y: 577, distance: 39.5
click at [1136, 553] on span "❤️" at bounding box center [1143, 550] width 15 height 18
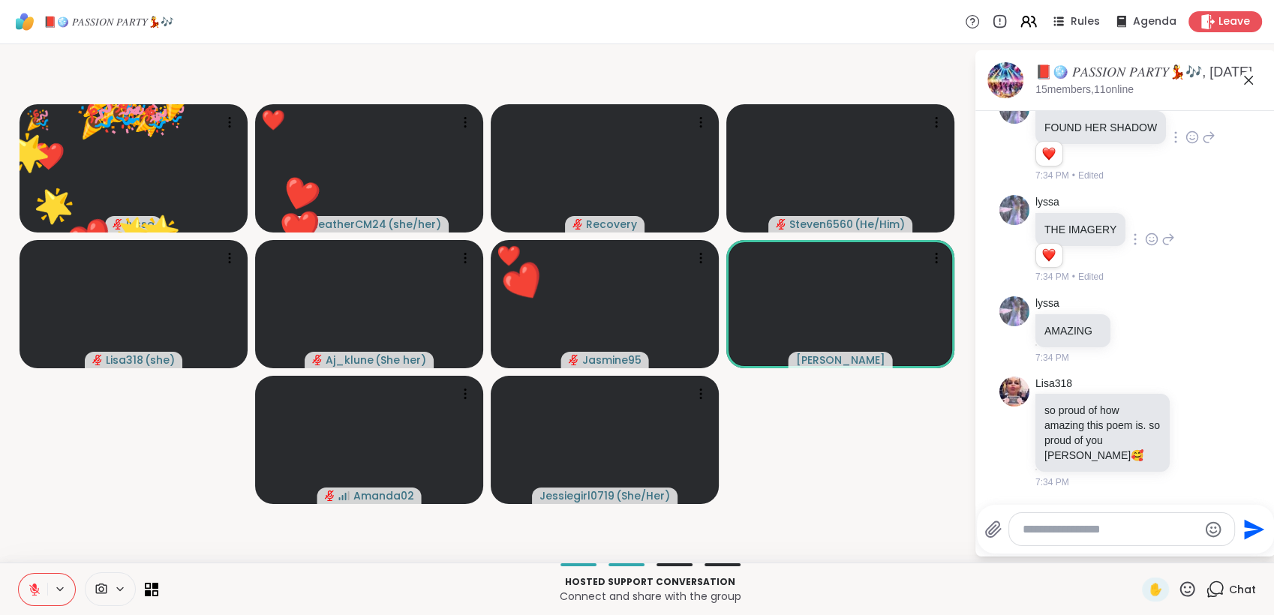
click at [1178, 584] on icon at bounding box center [1187, 589] width 19 height 19
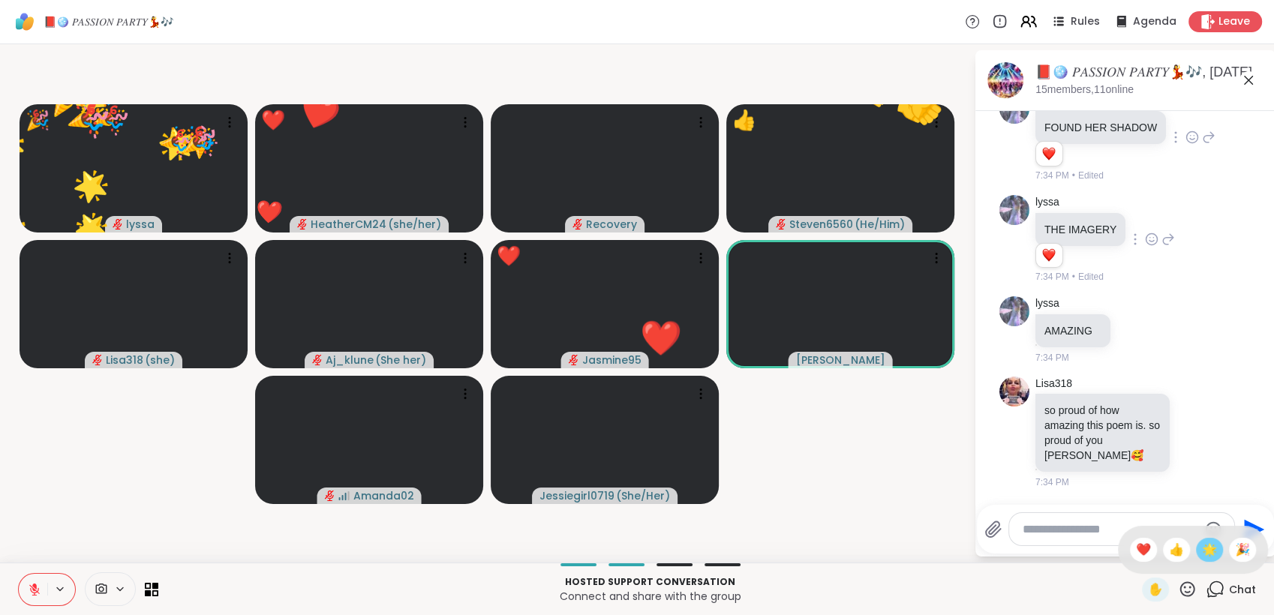
click at [1202, 555] on span "🌟" at bounding box center [1209, 550] width 15 height 18
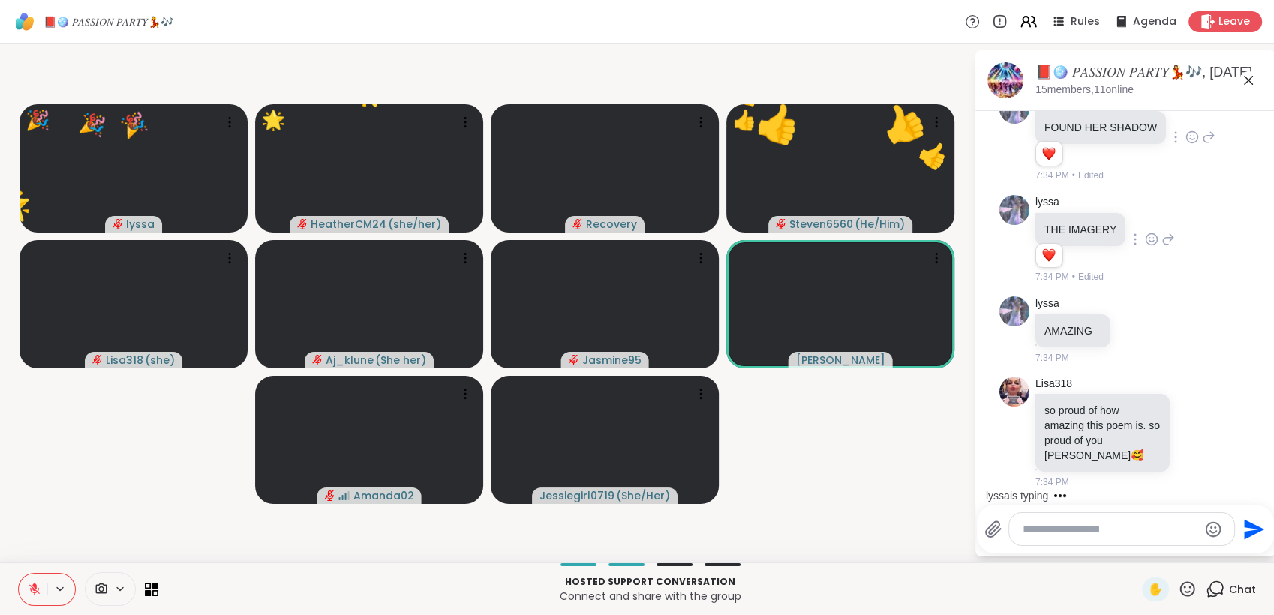
click at [1178, 588] on icon at bounding box center [1187, 589] width 19 height 19
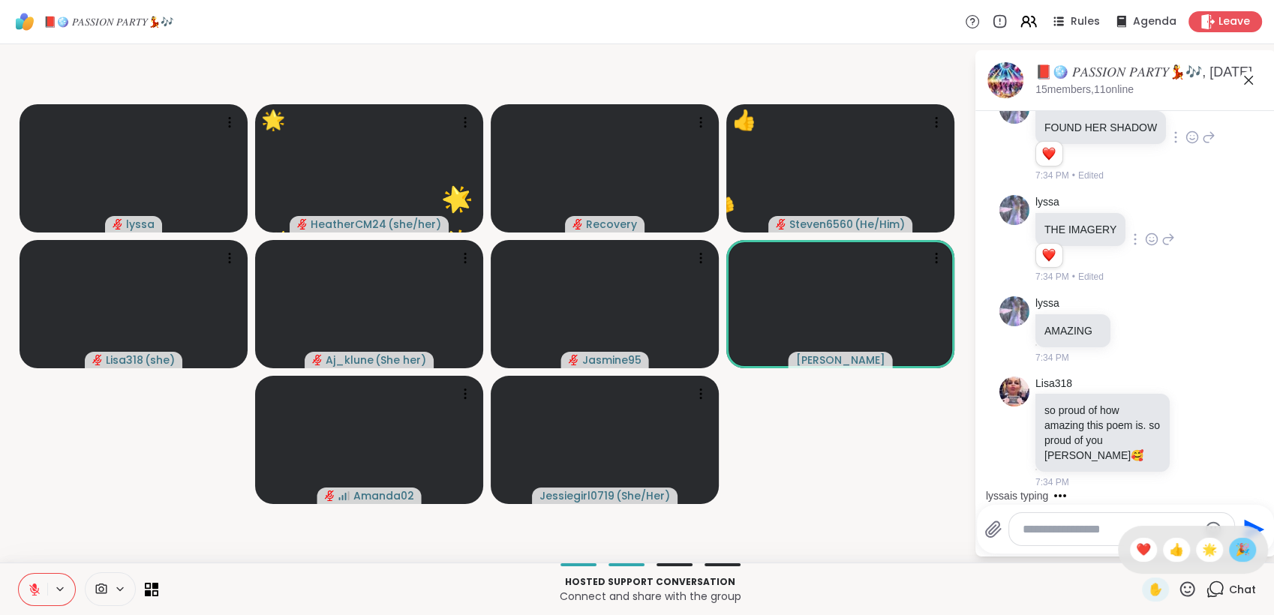
click at [1235, 555] on span "🎉" at bounding box center [1242, 550] width 15 height 18
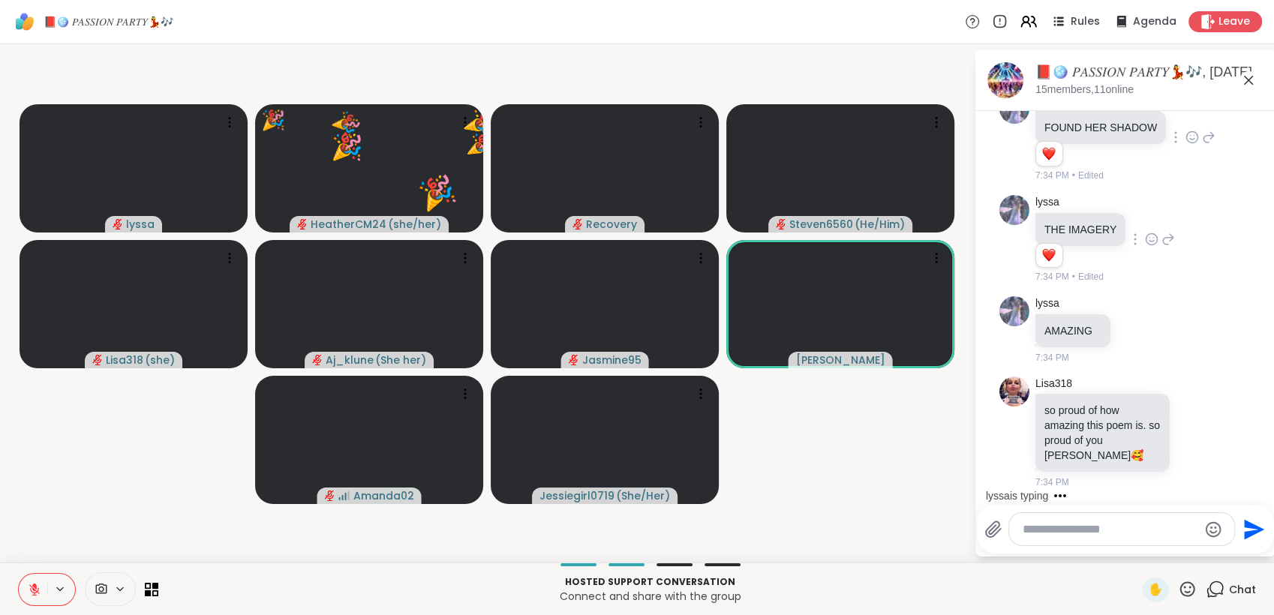
click at [1178, 586] on icon at bounding box center [1187, 589] width 19 height 19
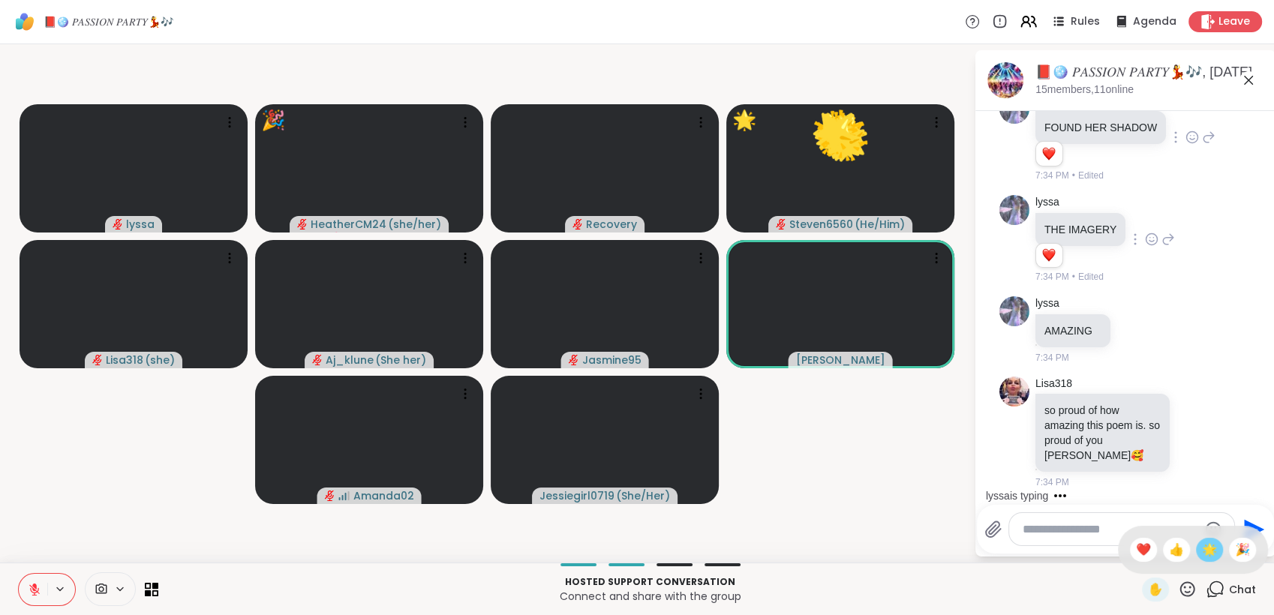
click at [1202, 558] on span "🌟" at bounding box center [1209, 550] width 15 height 18
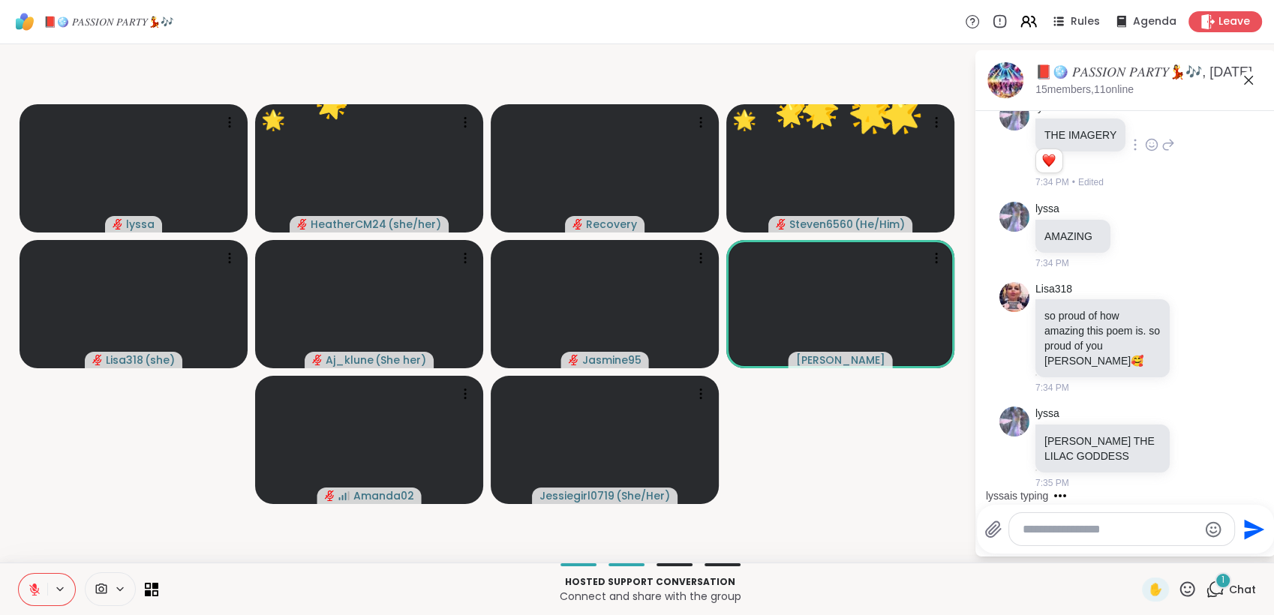
scroll to position [8618, 0]
click at [1178, 588] on icon at bounding box center [1187, 589] width 19 height 19
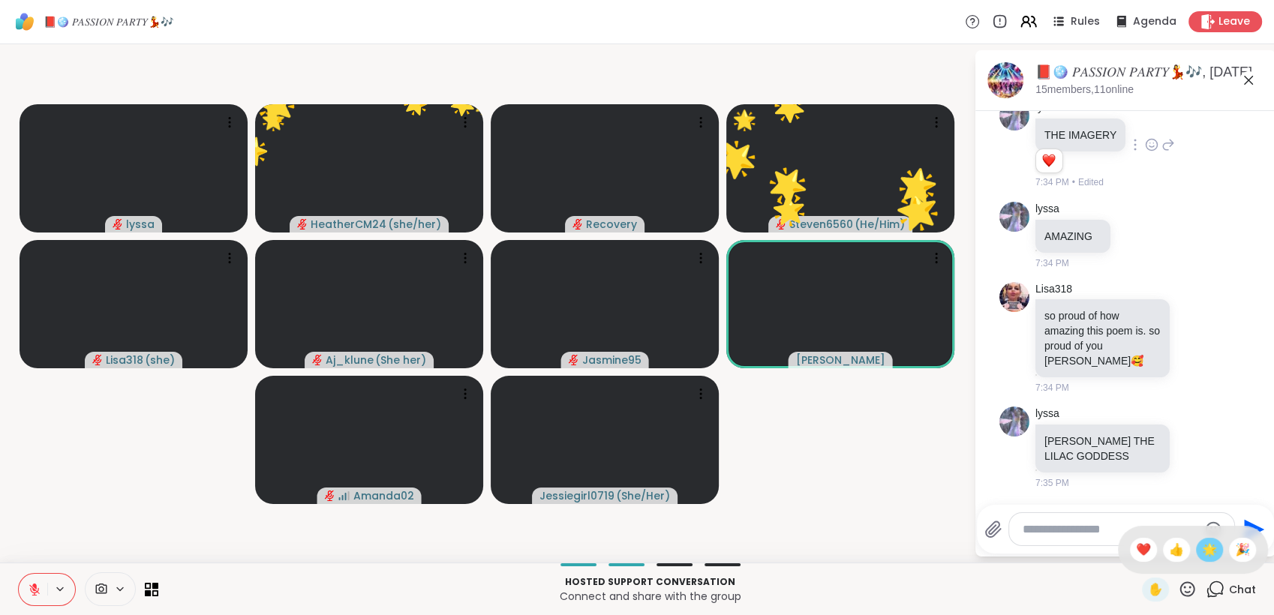
click at [1202, 555] on span "🌟" at bounding box center [1209, 550] width 15 height 18
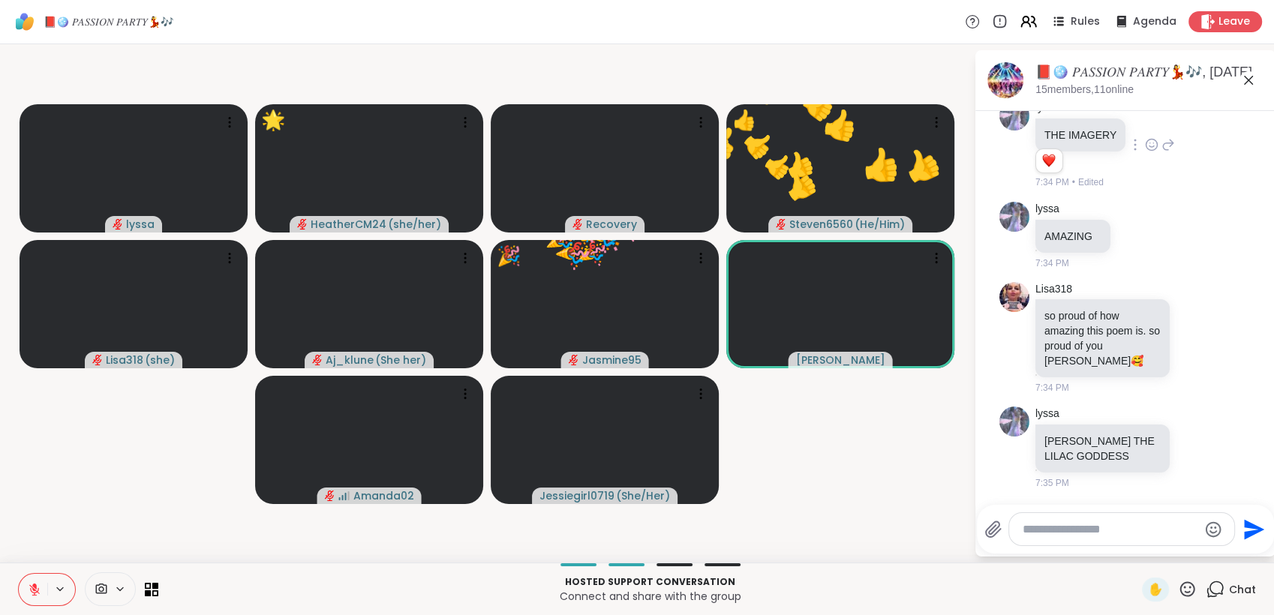
click at [1178, 586] on icon at bounding box center [1187, 589] width 19 height 19
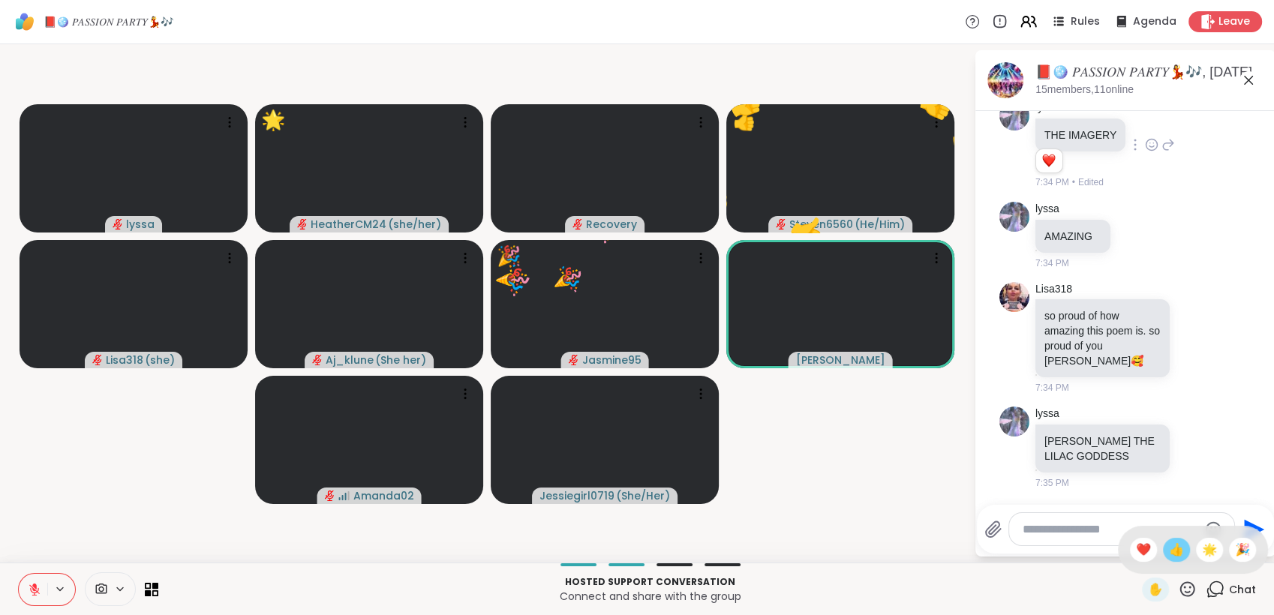
click at [1169, 548] on span "👍" at bounding box center [1176, 550] width 15 height 18
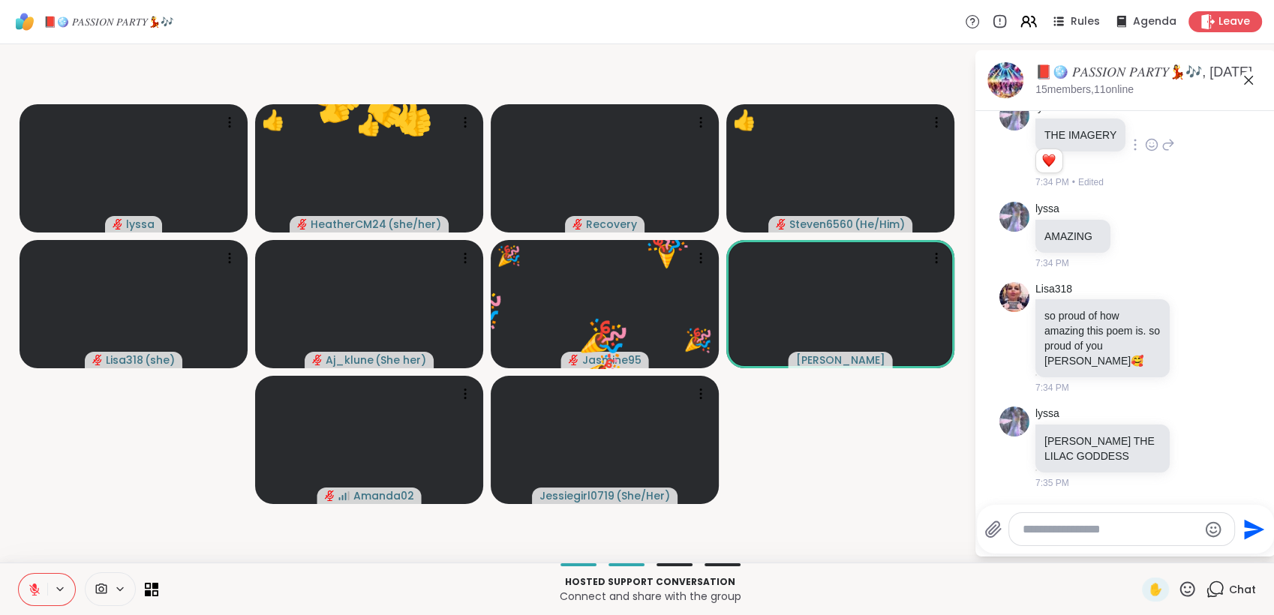
click at [1181, 588] on icon at bounding box center [1188, 589] width 15 height 15
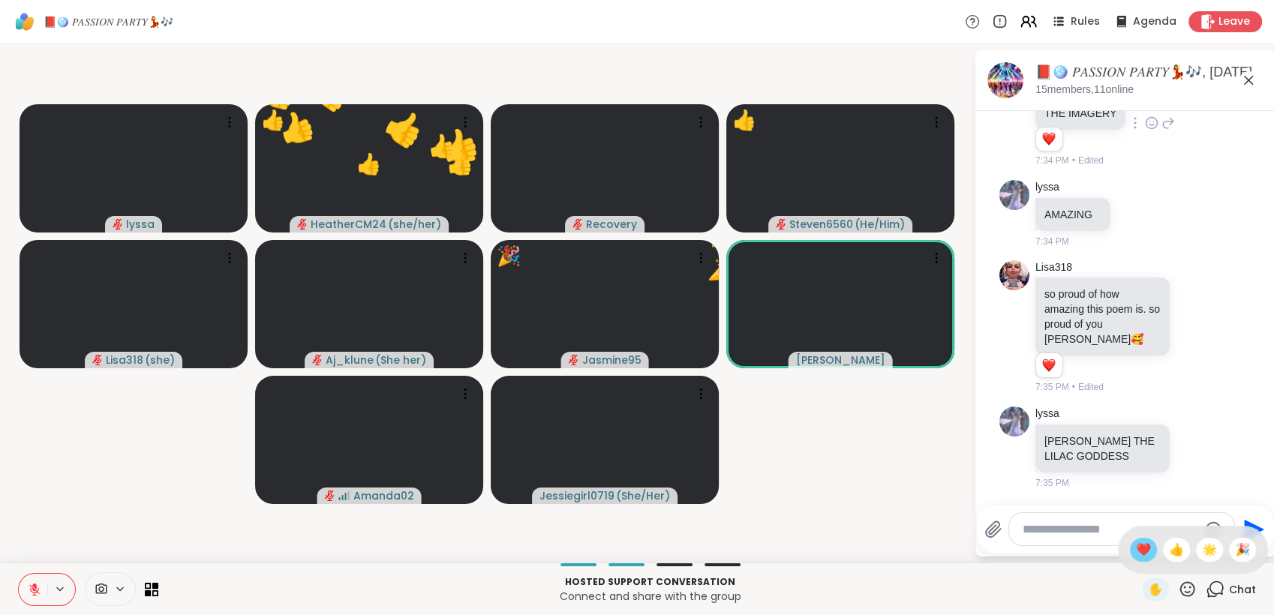
click at [1136, 554] on span "❤️" at bounding box center [1143, 550] width 15 height 18
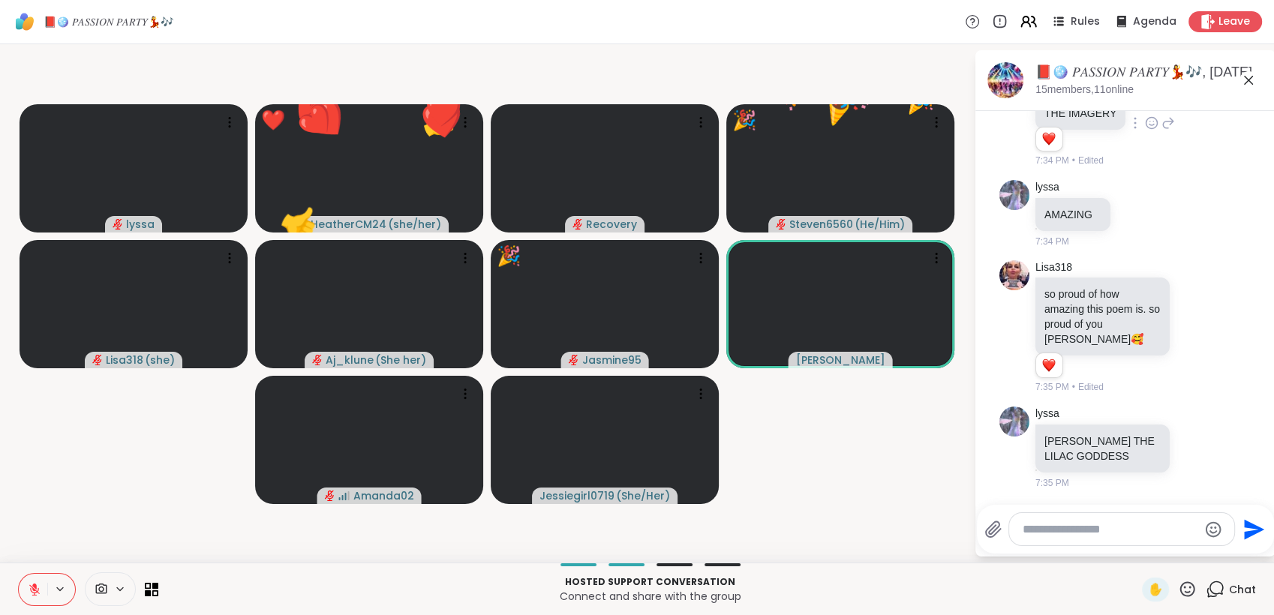
click at [1181, 585] on icon at bounding box center [1188, 589] width 15 height 15
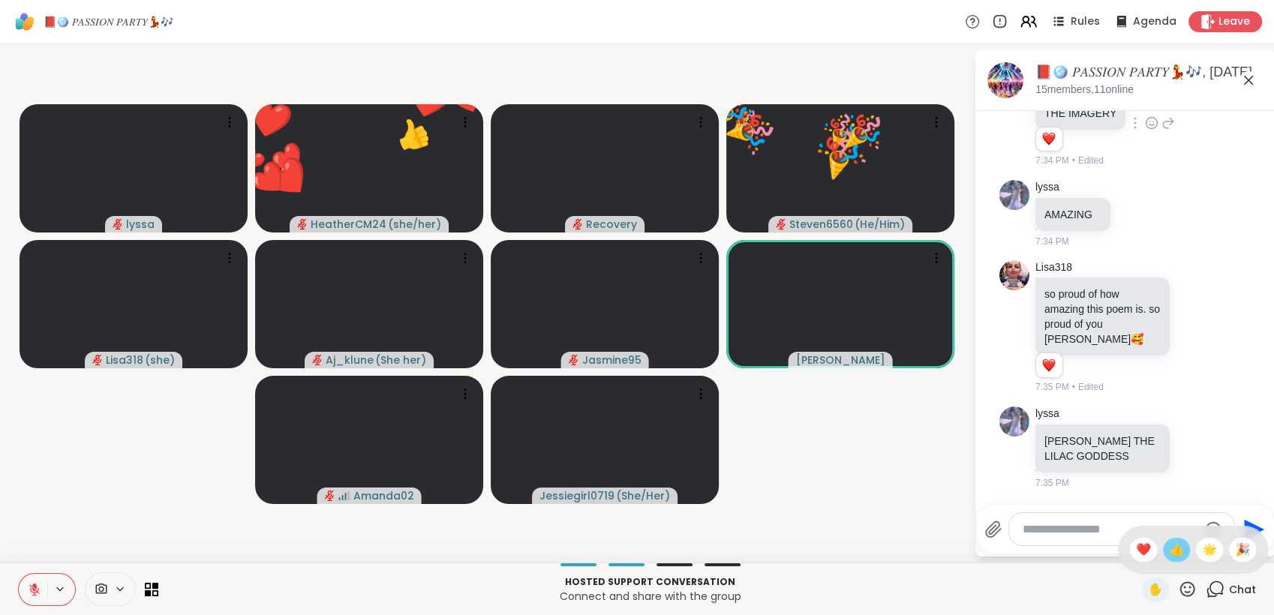
click at [1169, 555] on span "👍" at bounding box center [1176, 550] width 15 height 18
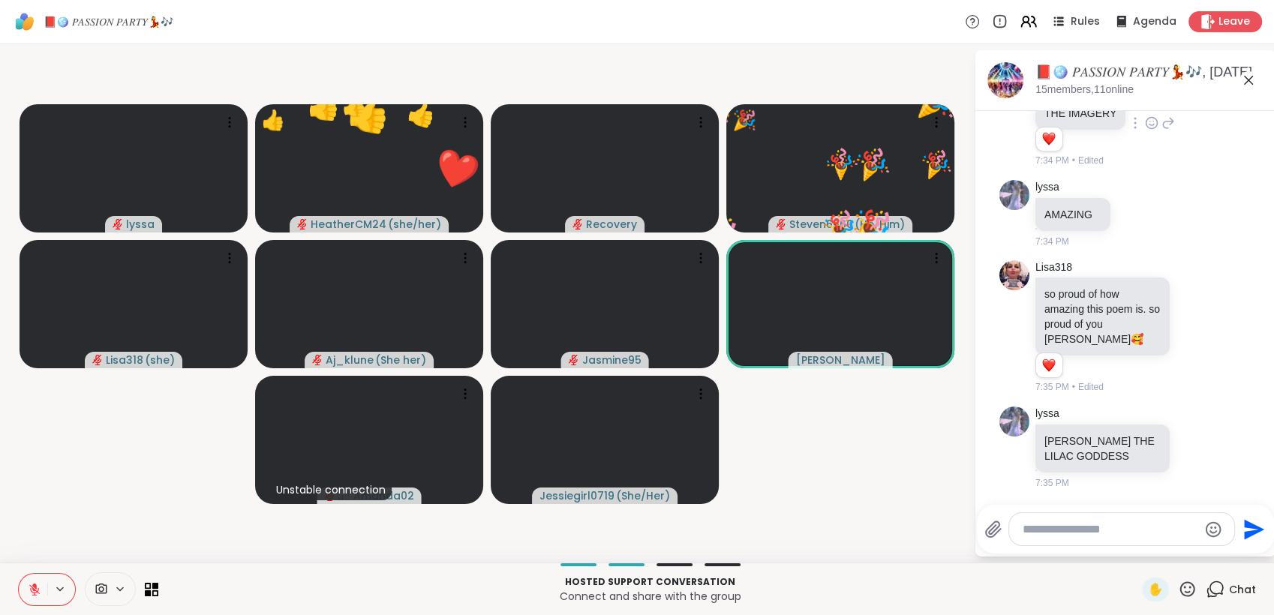
click at [1178, 586] on icon at bounding box center [1187, 589] width 19 height 19
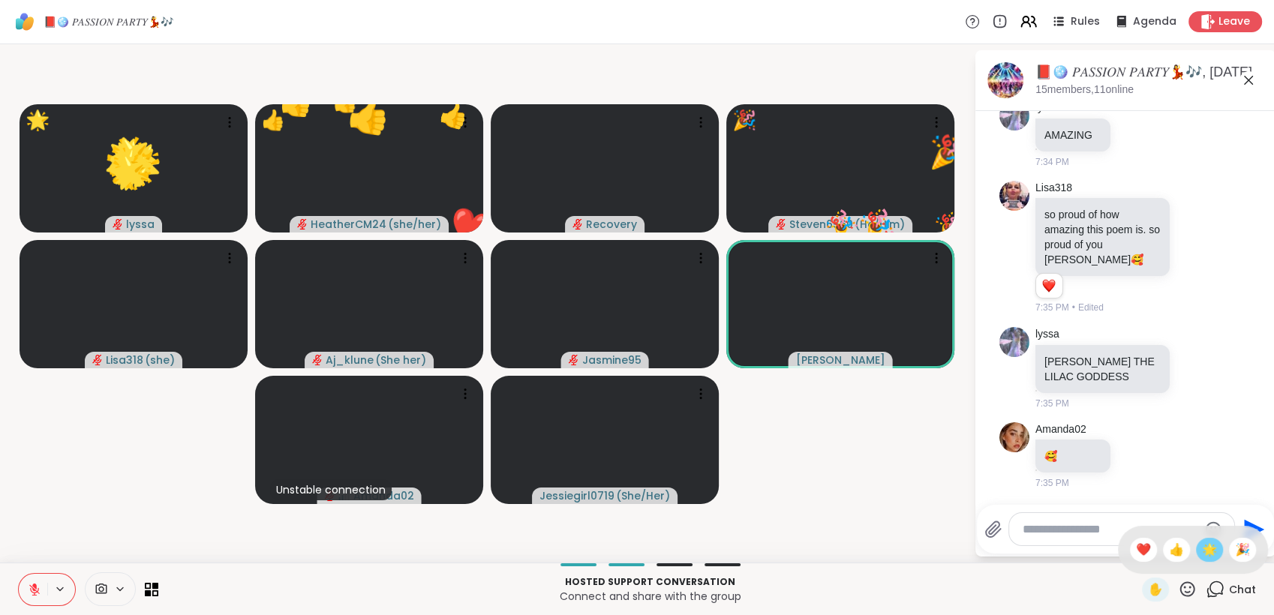
scroll to position [8720, 0]
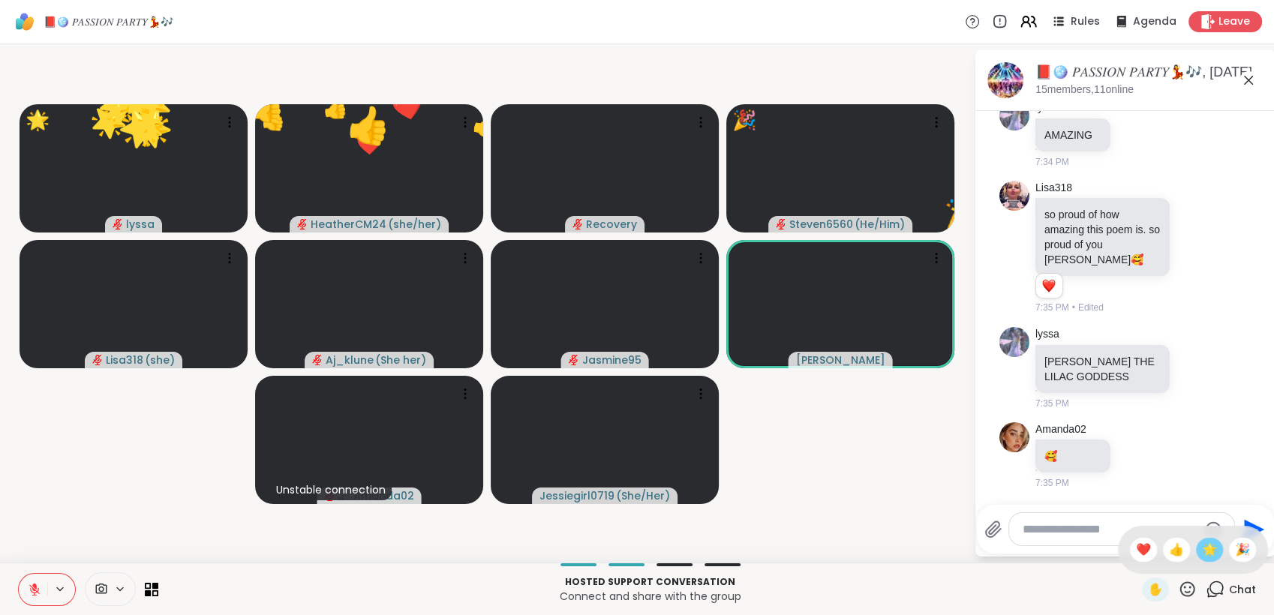
click at [1202, 555] on span "🌟" at bounding box center [1209, 550] width 15 height 18
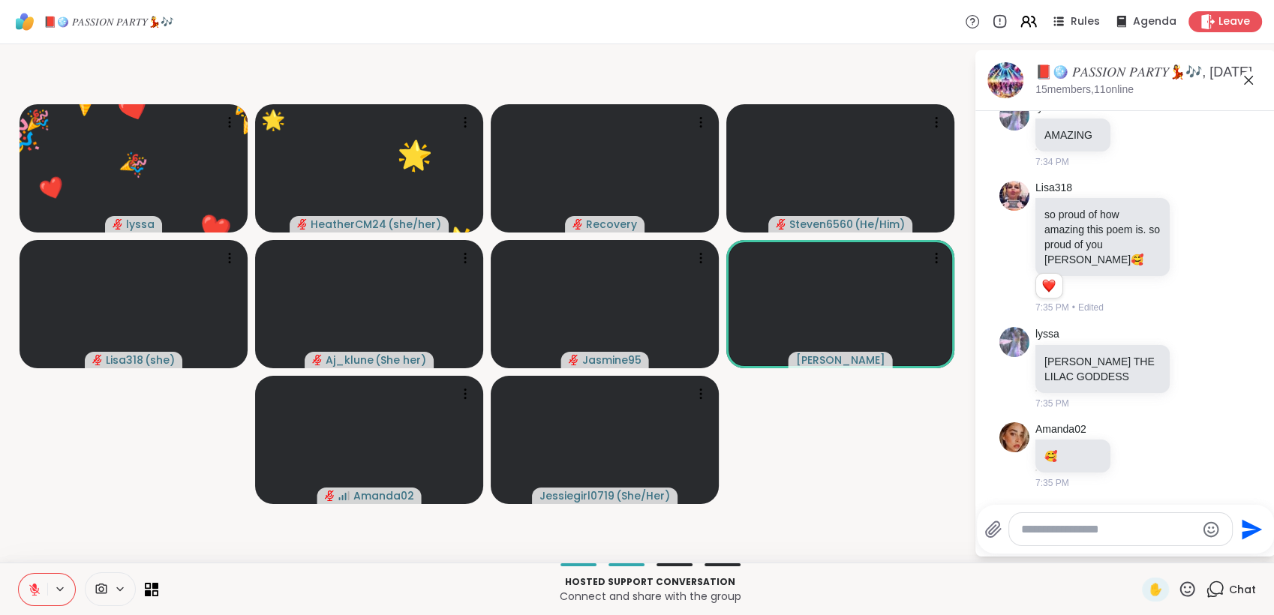
drag, startPoint x: 1178, startPoint y: 582, endPoint x: 1186, endPoint y: 580, distance: 8.4
click at [1178, 582] on icon at bounding box center [1187, 589] width 19 height 19
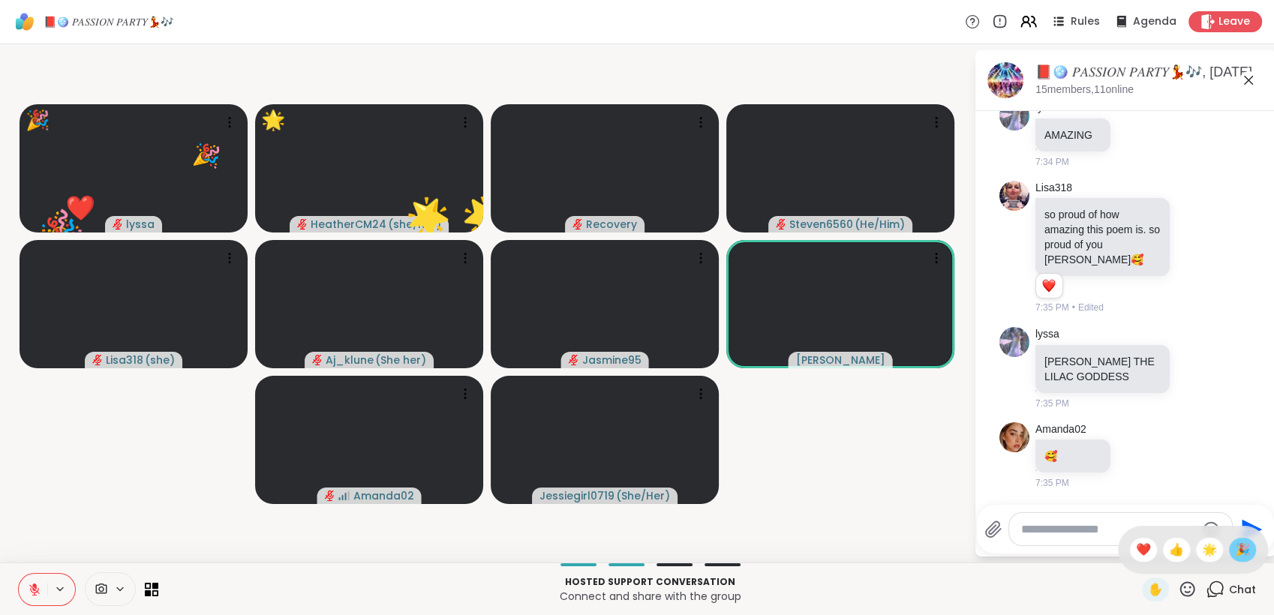
click at [1235, 549] on span "🎉" at bounding box center [1242, 550] width 15 height 18
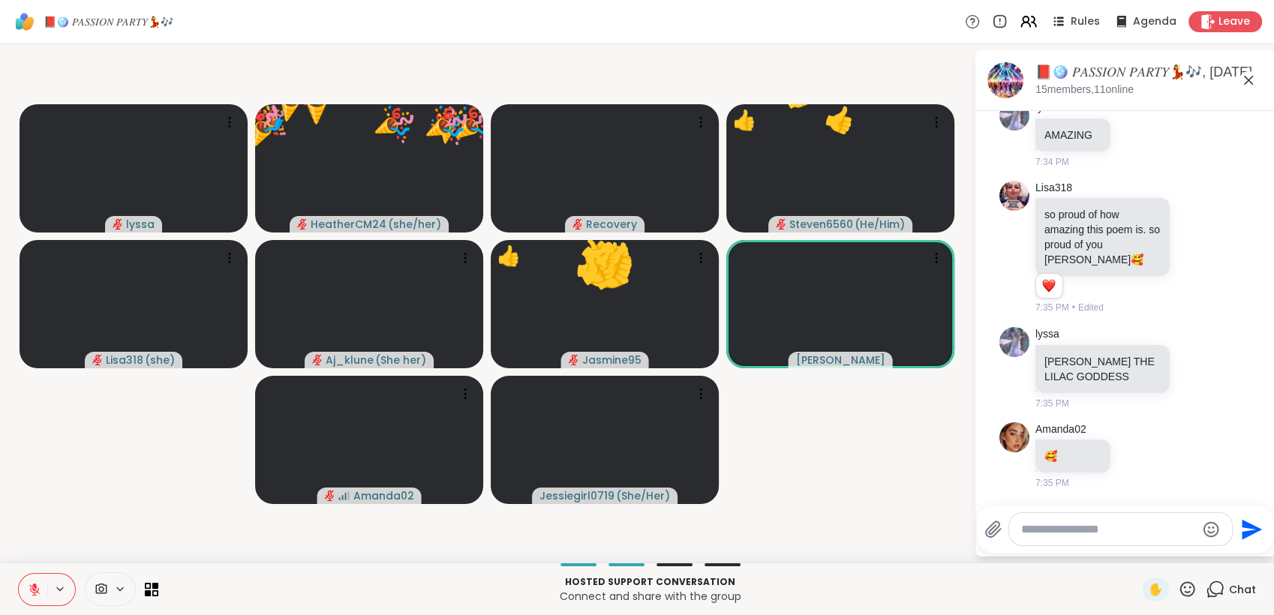
click at [1178, 585] on icon at bounding box center [1187, 589] width 19 height 19
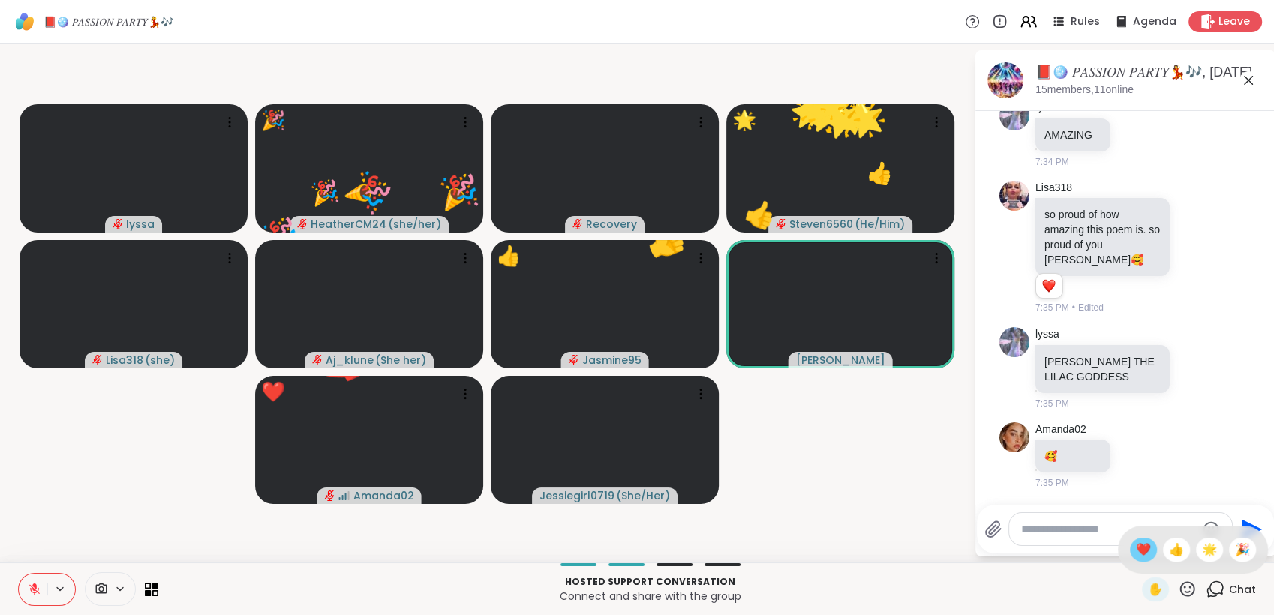
click at [1136, 552] on span "❤️" at bounding box center [1143, 550] width 15 height 18
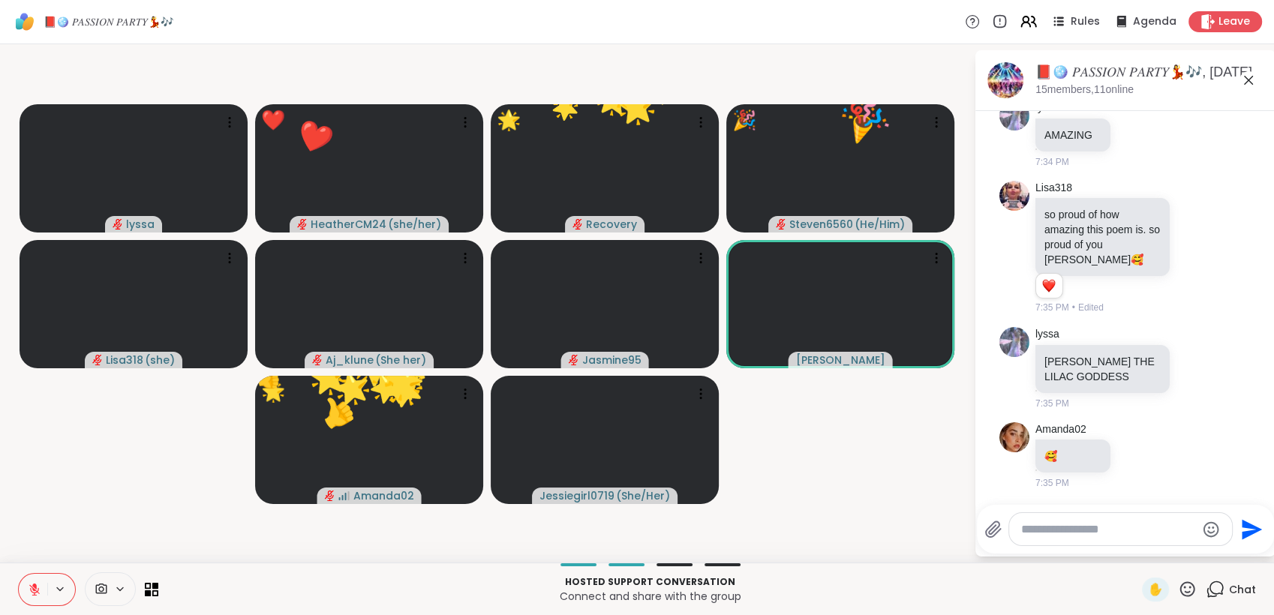
click at [1178, 582] on icon at bounding box center [1187, 589] width 19 height 19
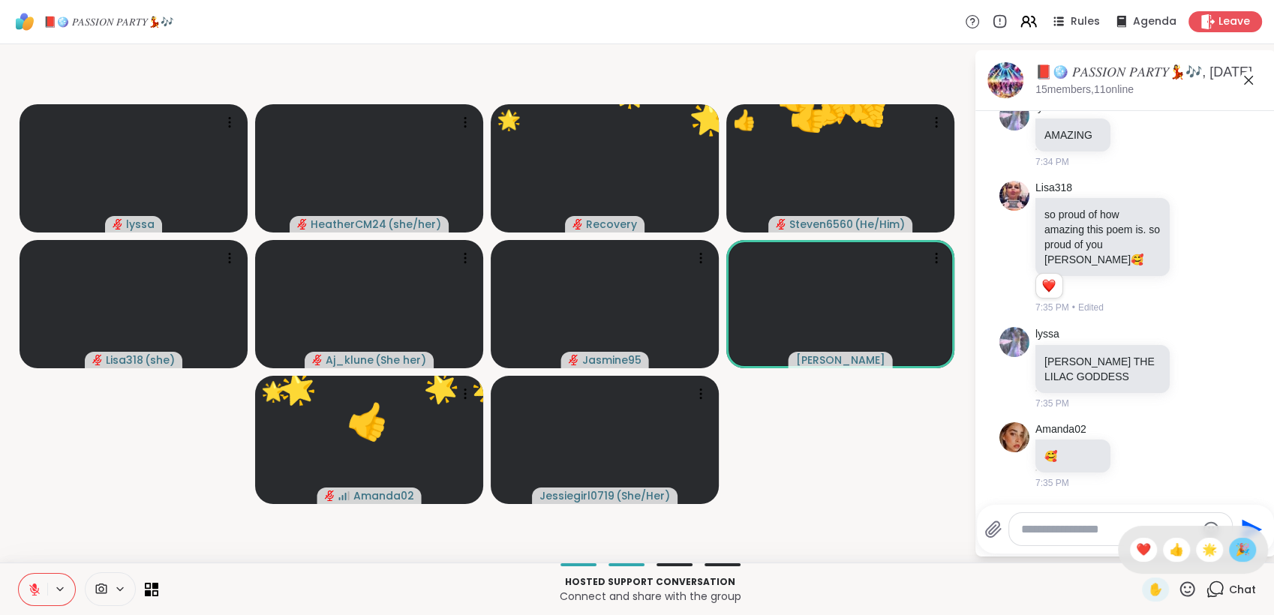
click at [1235, 549] on span "🎉" at bounding box center [1242, 550] width 15 height 18
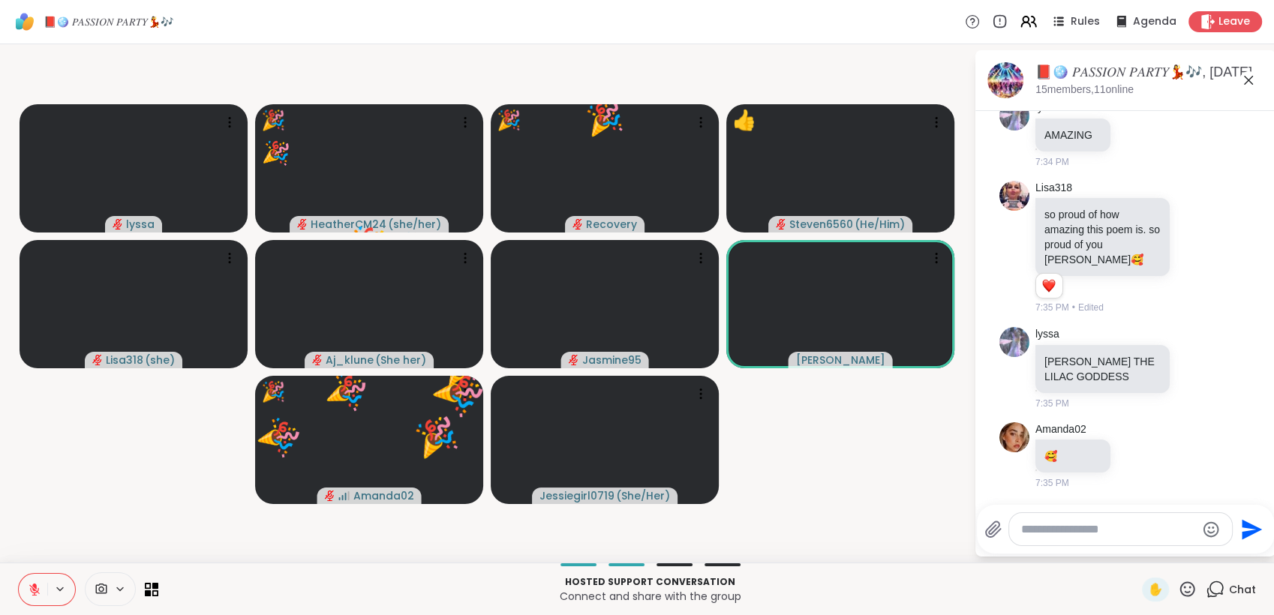
drag, startPoint x: 1171, startPoint y: 583, endPoint x: 1162, endPoint y: 576, distance: 11.3
click at [1178, 583] on icon at bounding box center [1187, 589] width 19 height 19
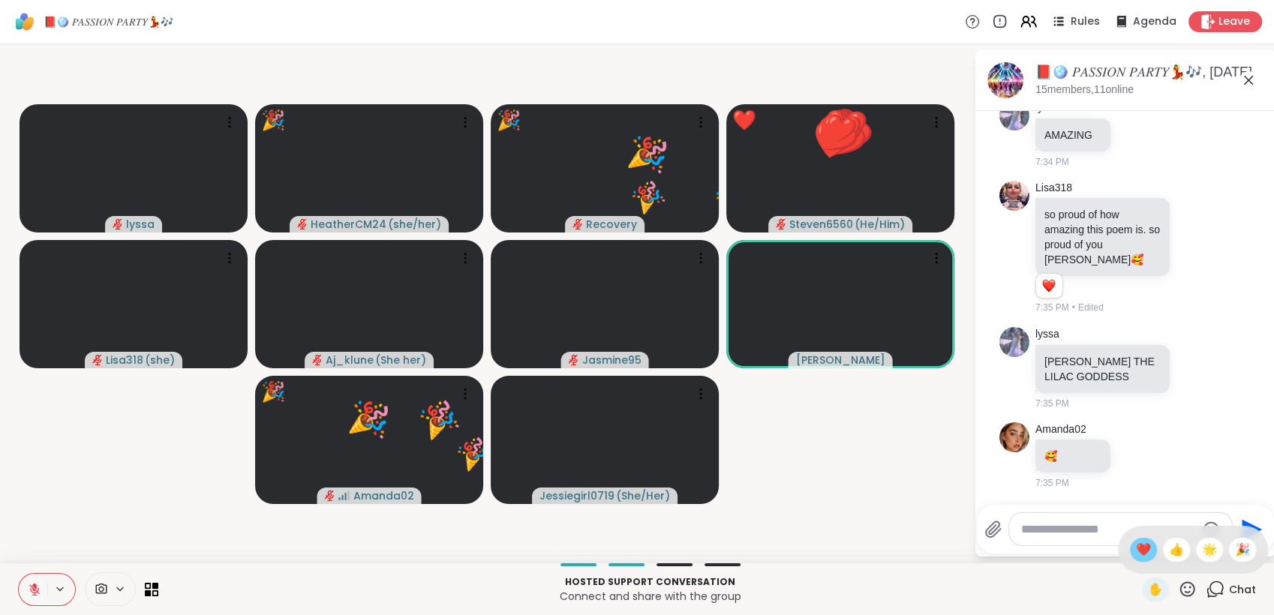
click at [1136, 555] on span "❤️" at bounding box center [1143, 550] width 15 height 18
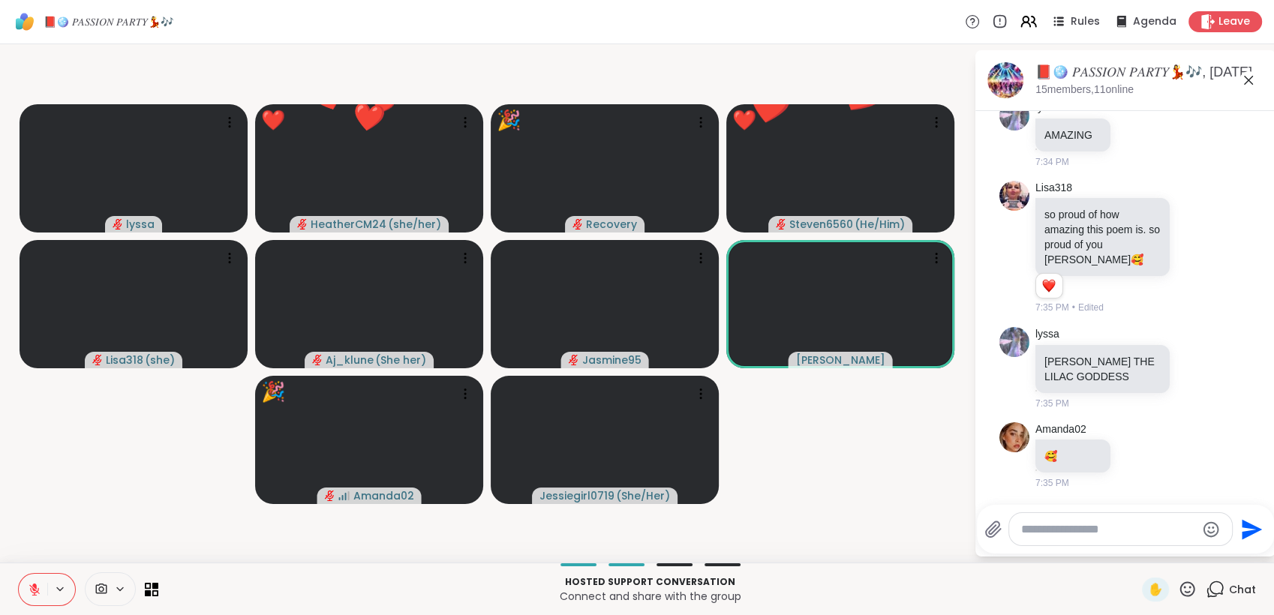
drag, startPoint x: 1176, startPoint y: 586, endPoint x: 1184, endPoint y: 579, distance: 11.2
click at [1178, 586] on icon at bounding box center [1187, 589] width 19 height 19
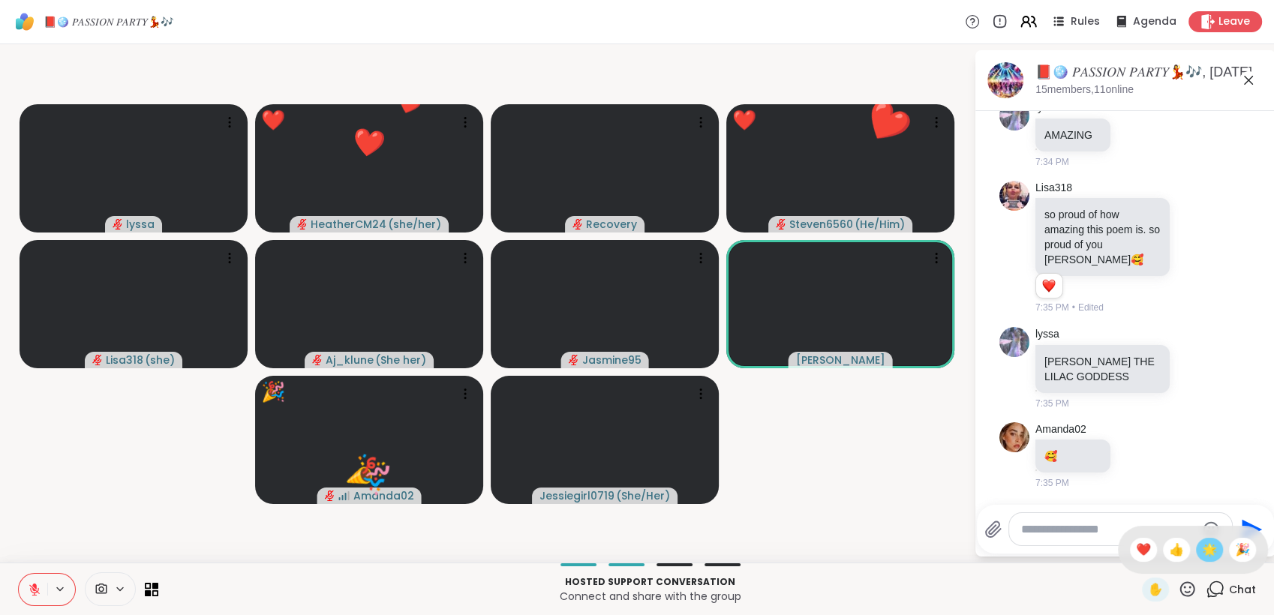
click at [1202, 554] on span "🌟" at bounding box center [1209, 550] width 15 height 18
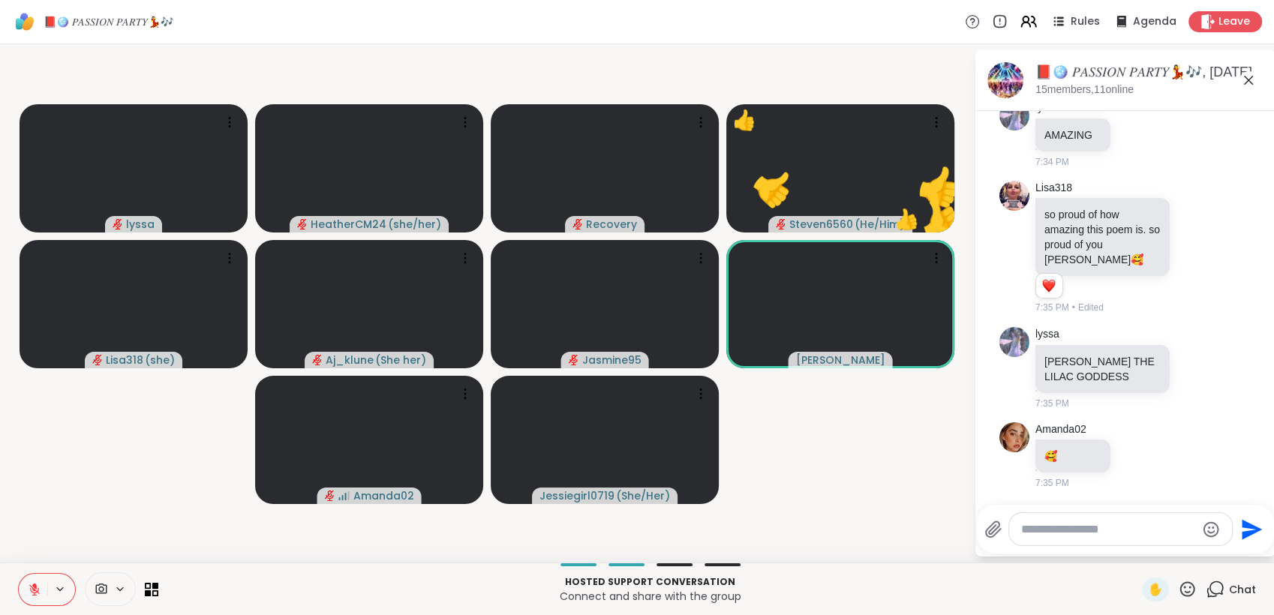
drag, startPoint x: 1178, startPoint y: 587, endPoint x: 1178, endPoint y: 576, distance: 10.5
click at [1179, 585] on icon at bounding box center [1187, 589] width 19 height 19
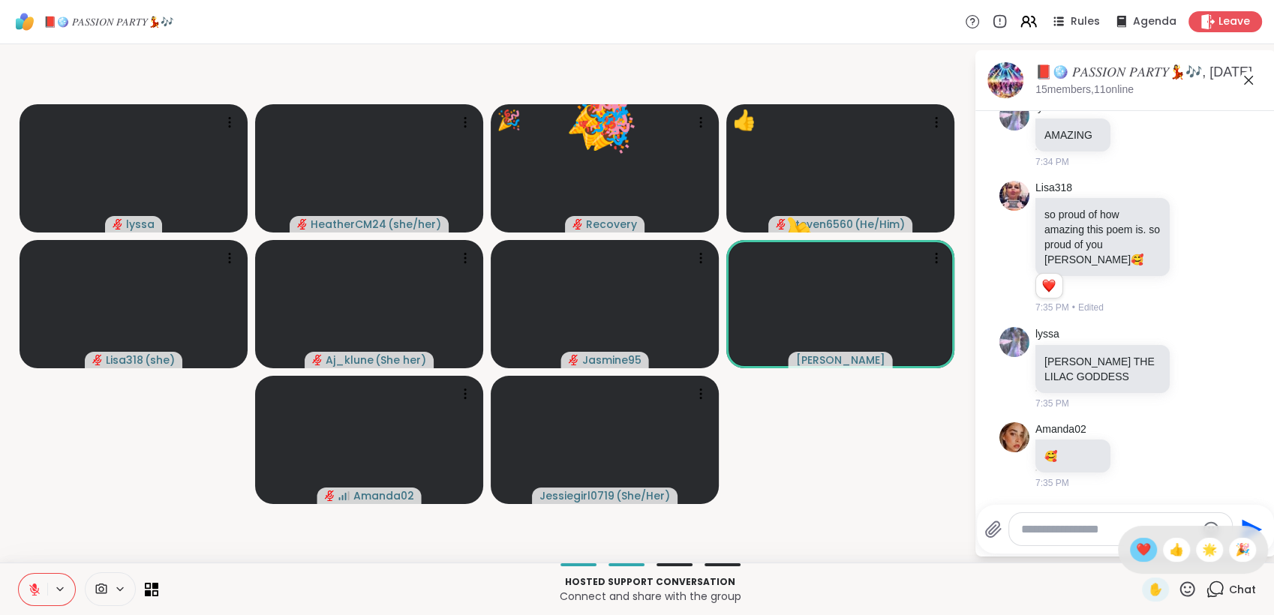
click at [1136, 552] on span "❤️" at bounding box center [1143, 550] width 15 height 18
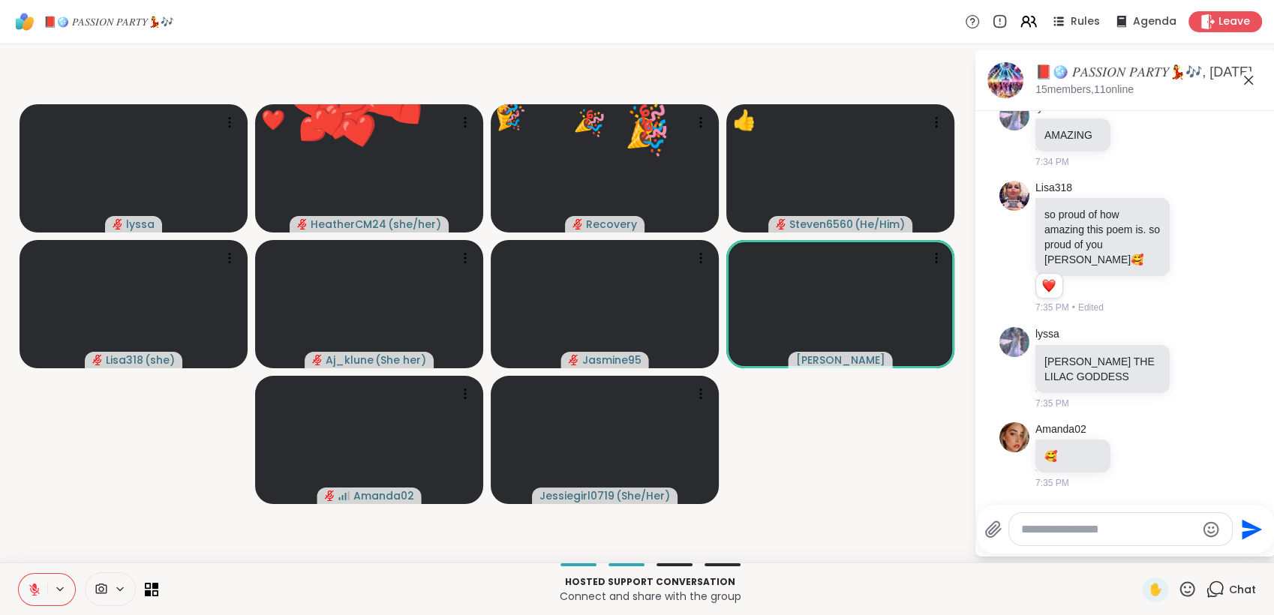
click at [1181, 583] on icon at bounding box center [1188, 589] width 15 height 15
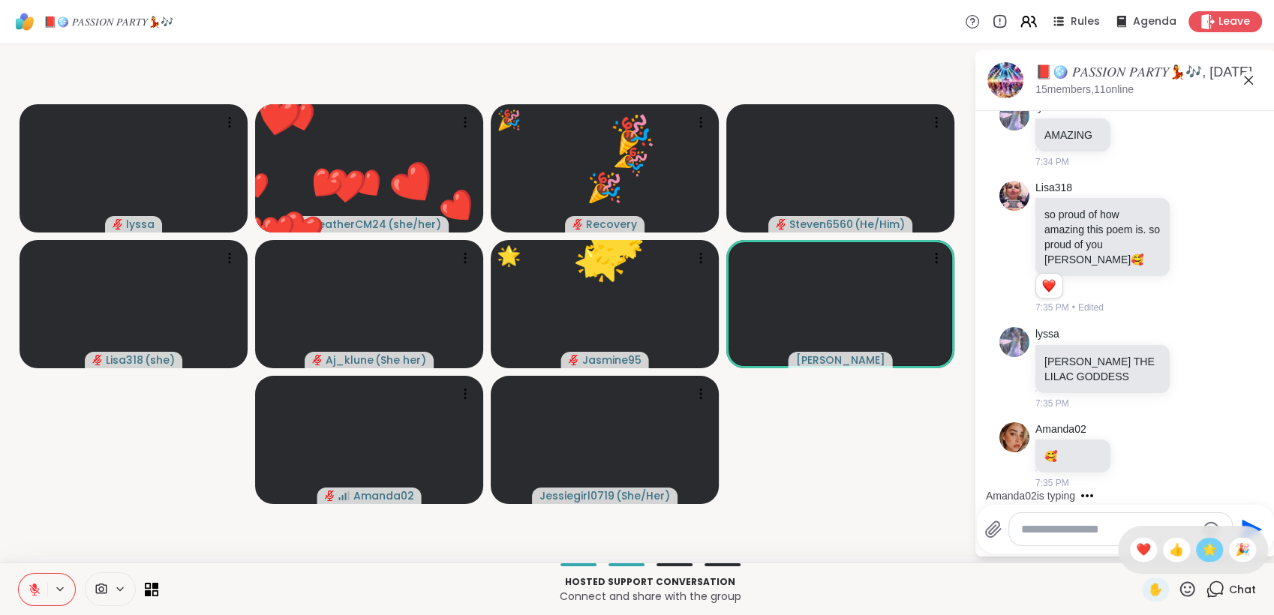
click at [1202, 552] on span "🌟" at bounding box center [1209, 550] width 15 height 18
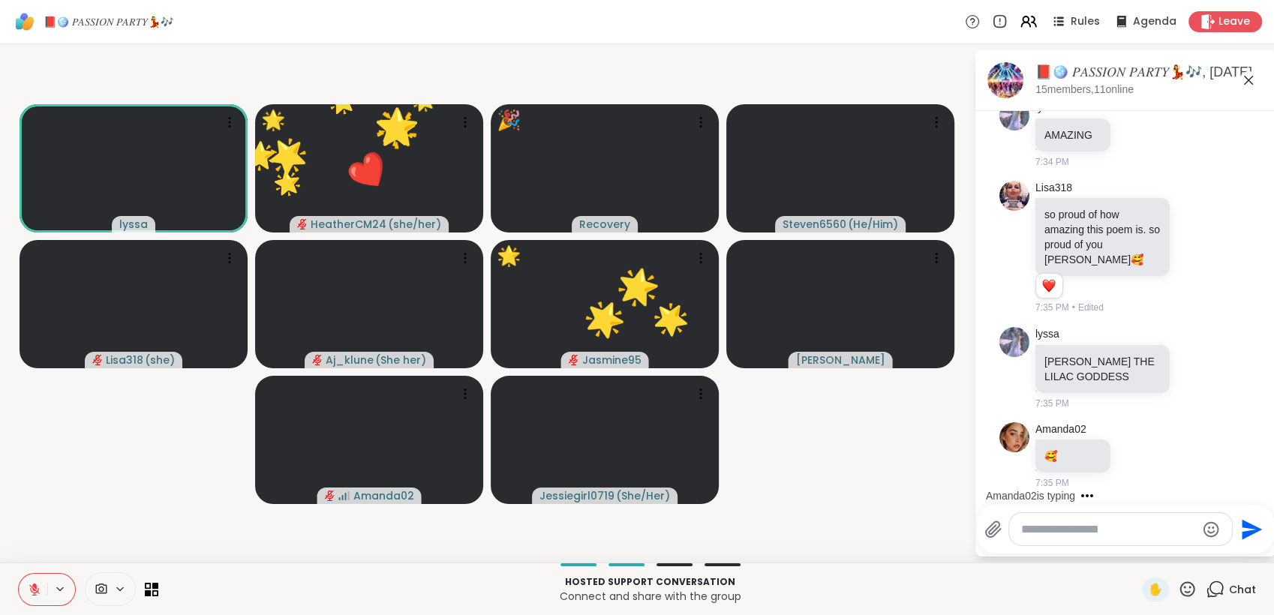
click at [29, 588] on icon at bounding box center [35, 590] width 14 height 14
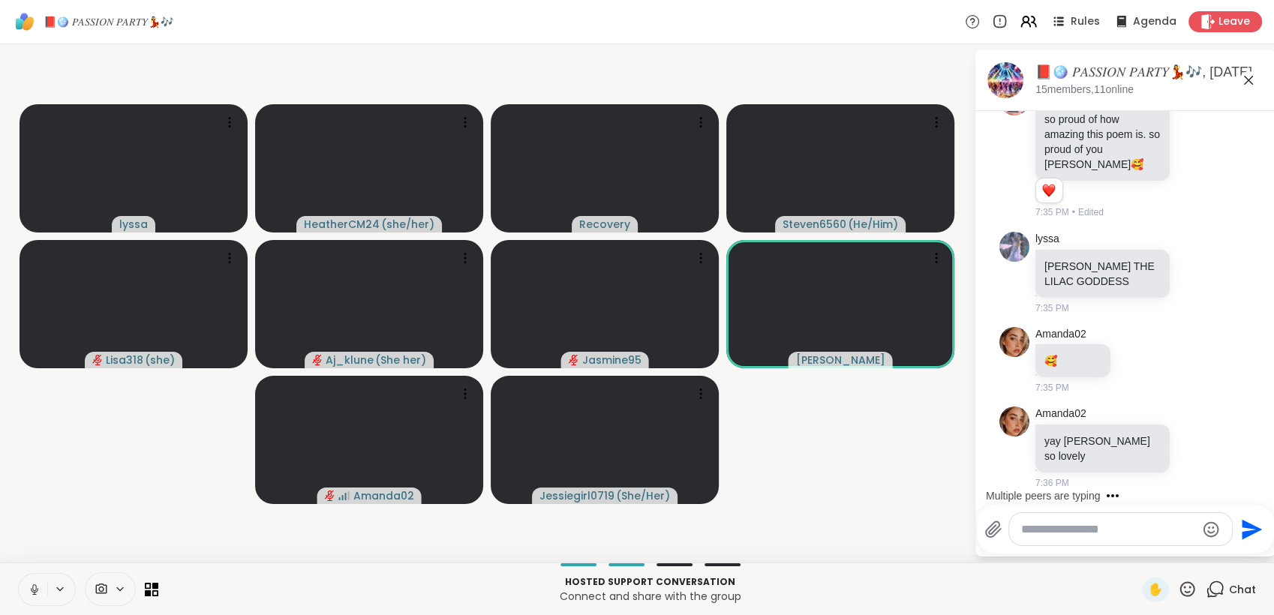
scroll to position [8800, 0]
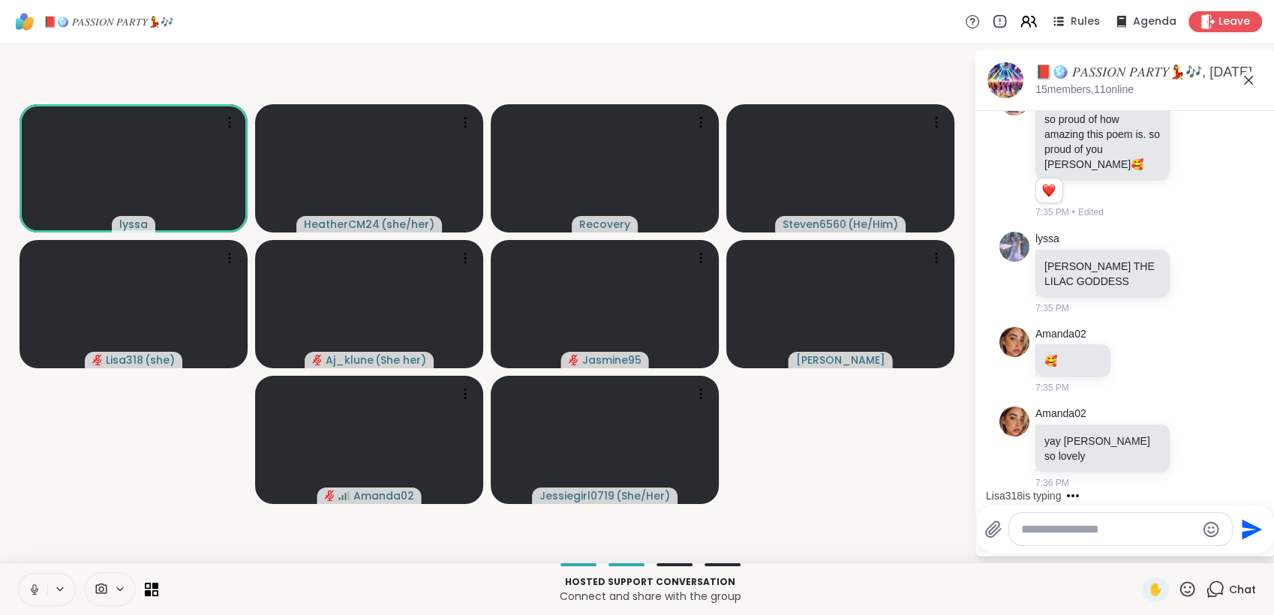
click at [39, 591] on icon at bounding box center [35, 590] width 14 height 14
click at [34, 588] on icon at bounding box center [35, 590] width 14 height 14
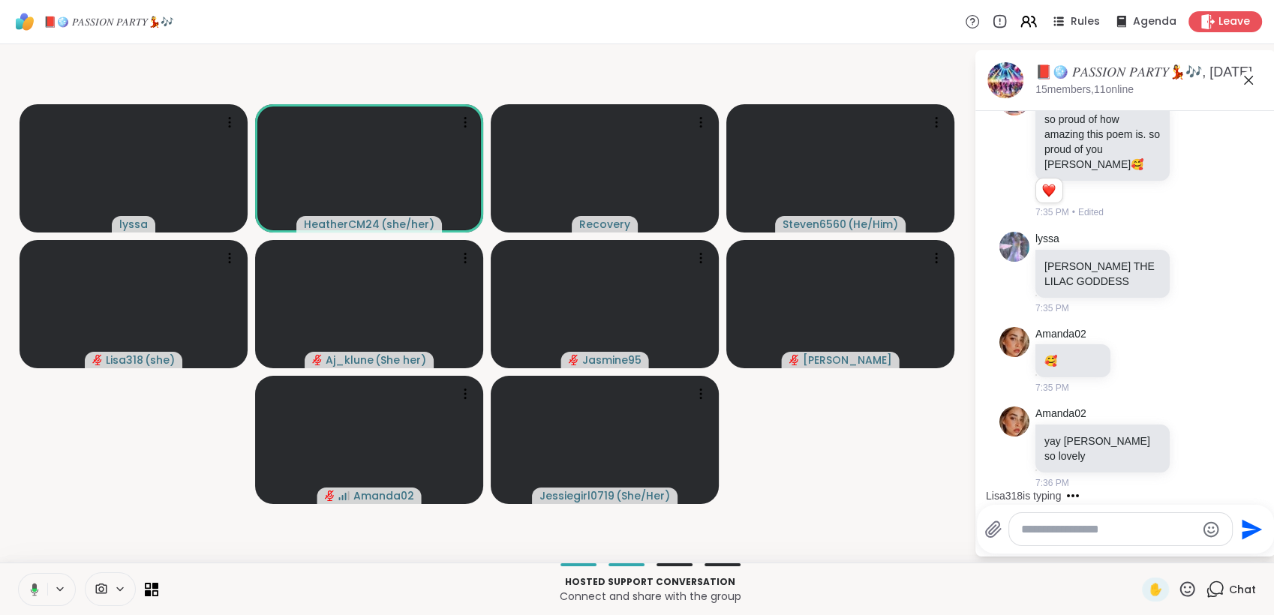
click at [37, 588] on icon at bounding box center [33, 590] width 14 height 14
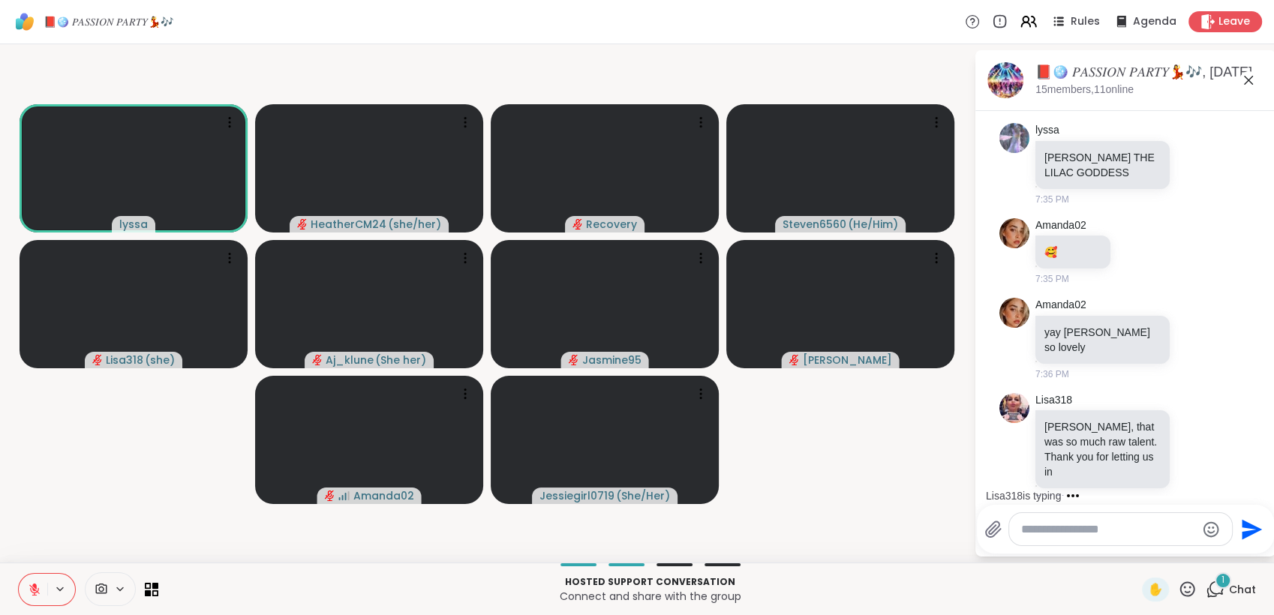
scroll to position [8924, 0]
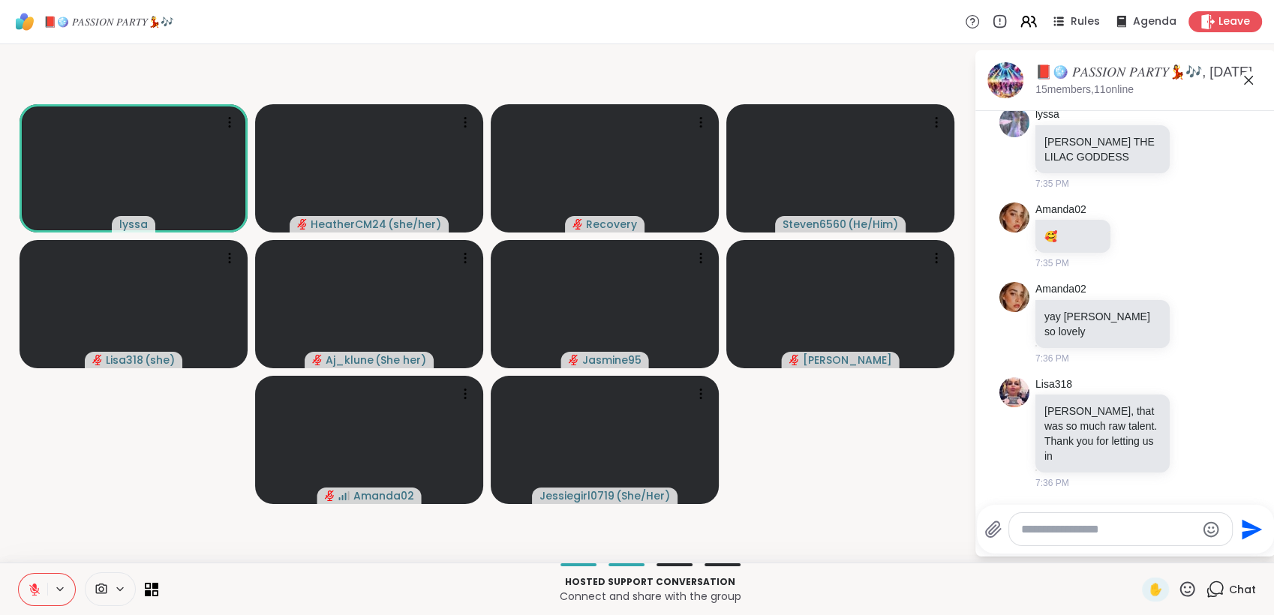
click at [30, 591] on icon at bounding box center [35, 590] width 14 height 14
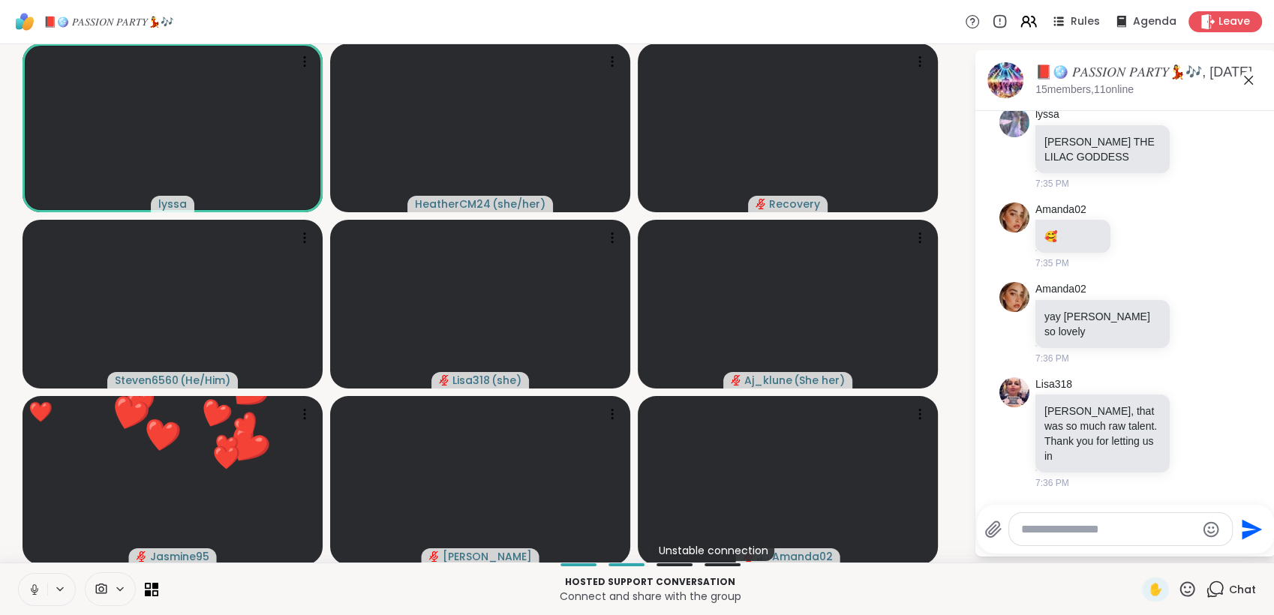
click at [36, 585] on icon at bounding box center [35, 590] width 14 height 14
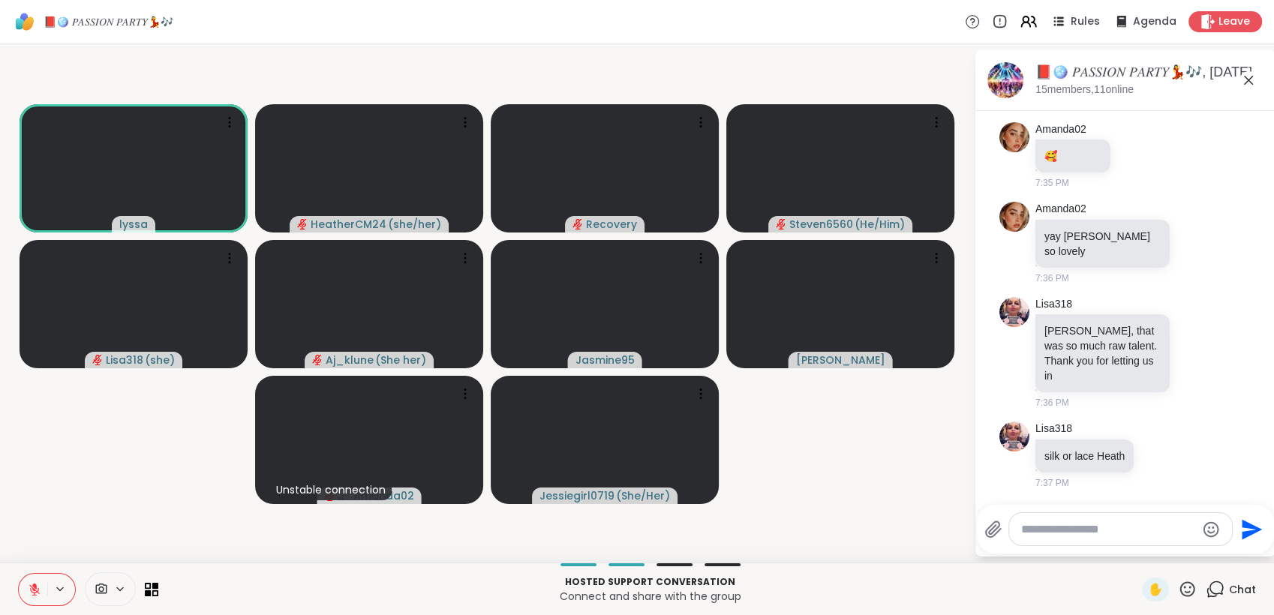
scroll to position [9005, 0]
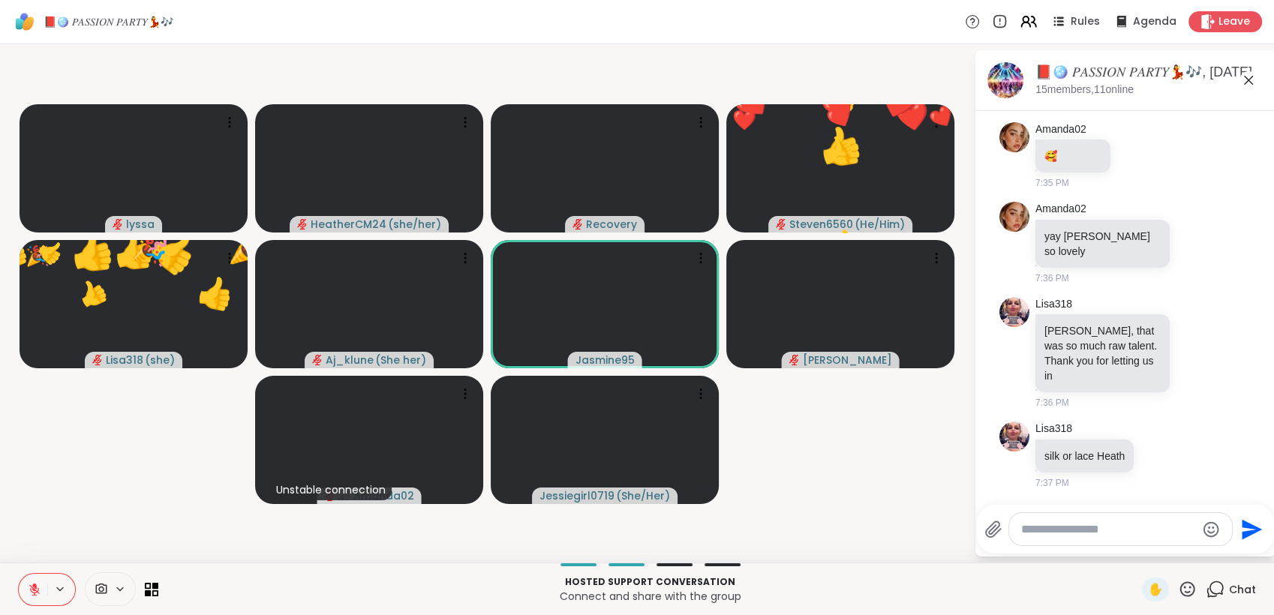
click at [1178, 589] on icon at bounding box center [1187, 589] width 19 height 19
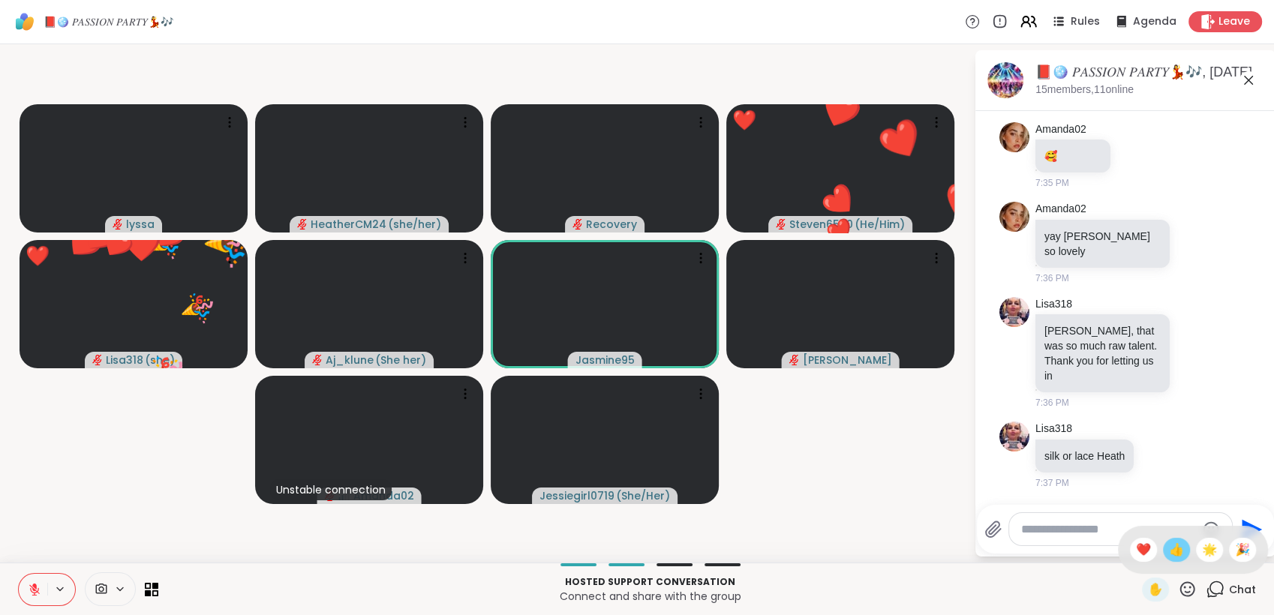
click at [1169, 551] on span "👍" at bounding box center [1176, 550] width 15 height 18
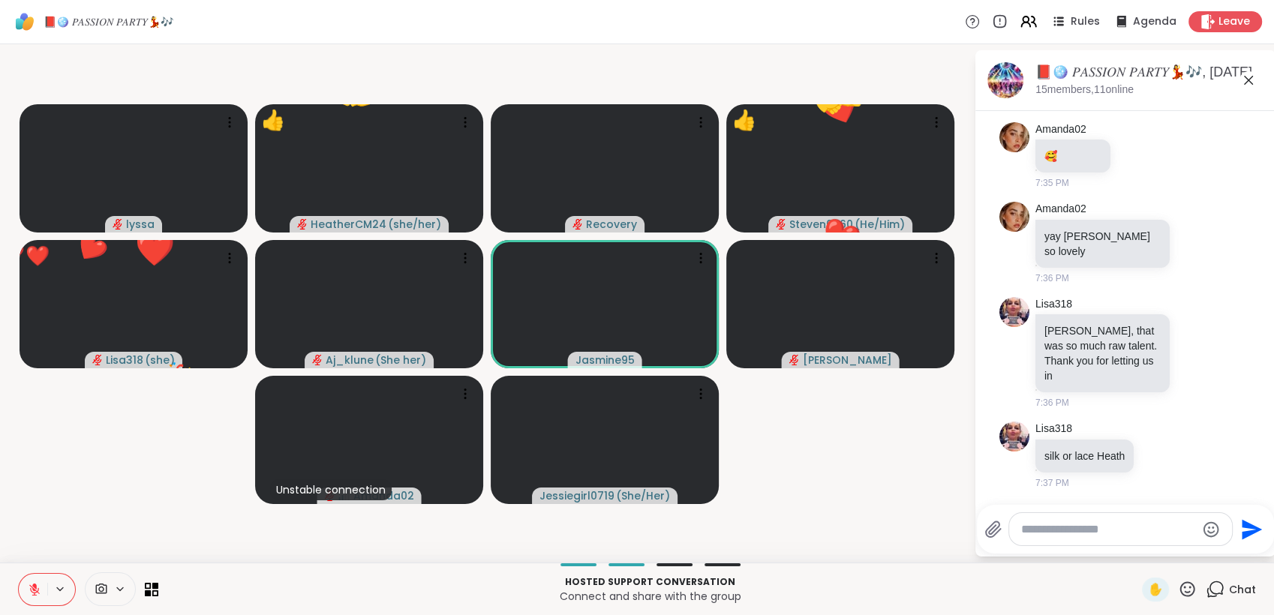
click at [1178, 588] on icon at bounding box center [1187, 589] width 19 height 19
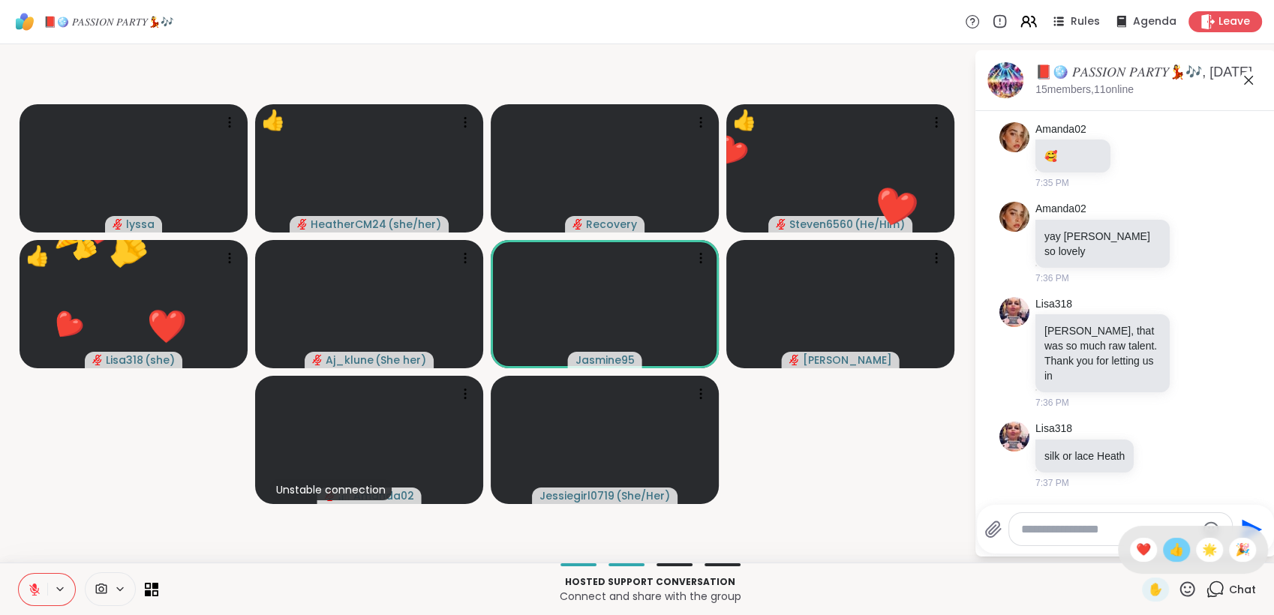
click at [1169, 555] on span "👍" at bounding box center [1176, 550] width 15 height 18
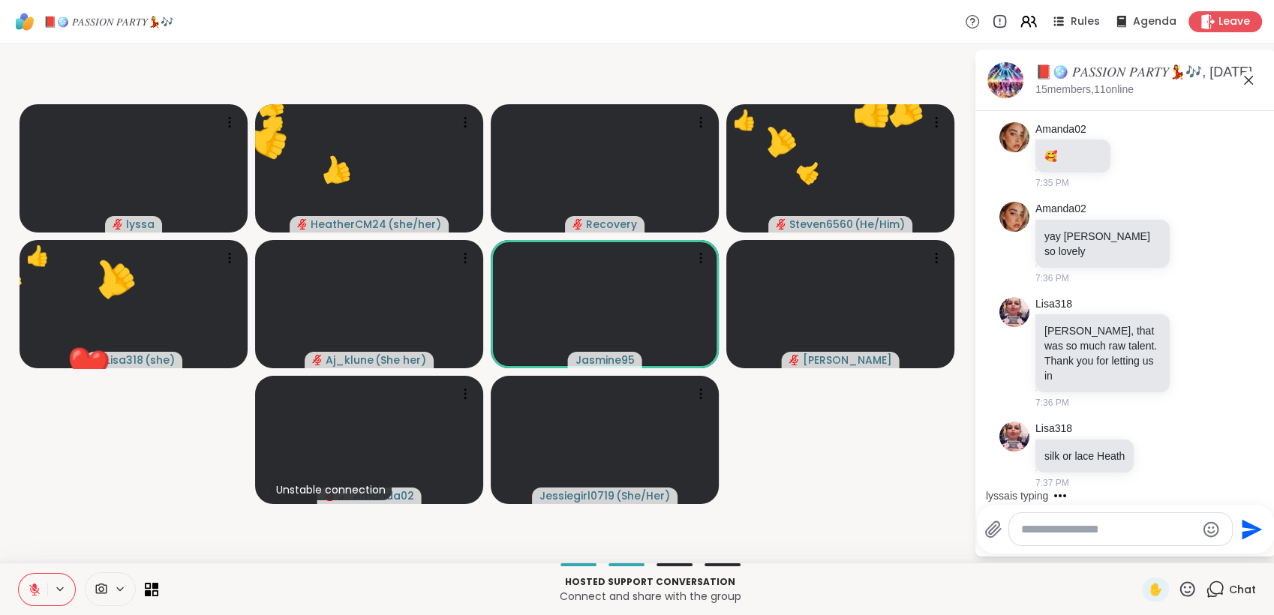
click at [1178, 585] on icon at bounding box center [1187, 589] width 19 height 19
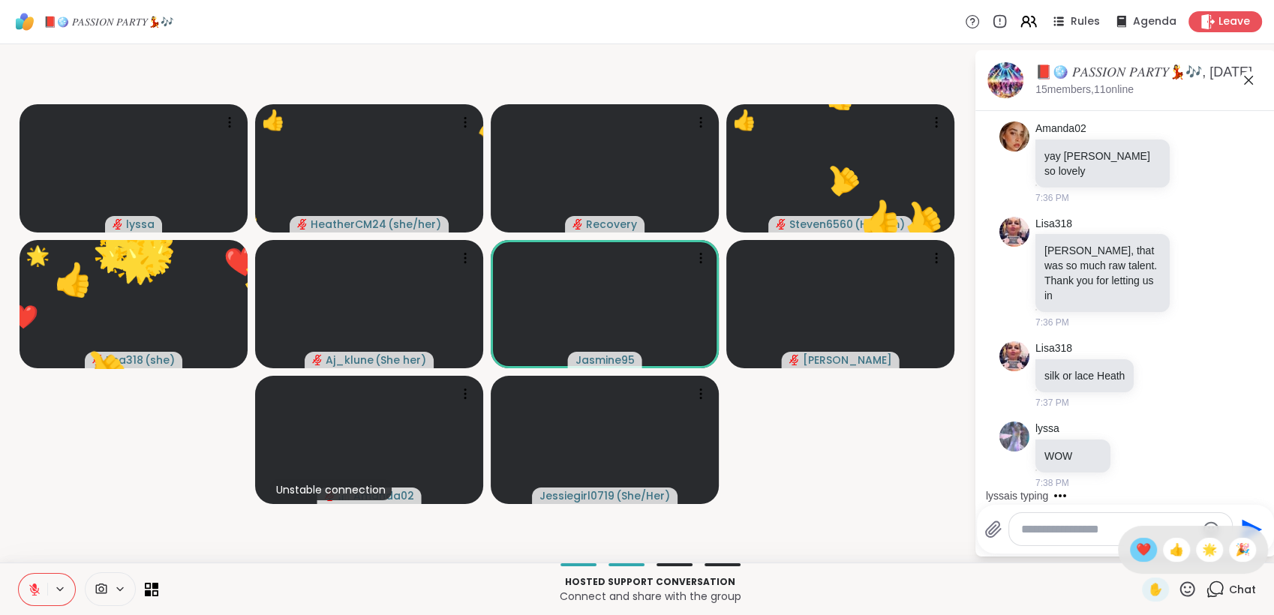
scroll to position [9084, 0]
click at [1136, 552] on span "❤️" at bounding box center [1143, 550] width 15 height 18
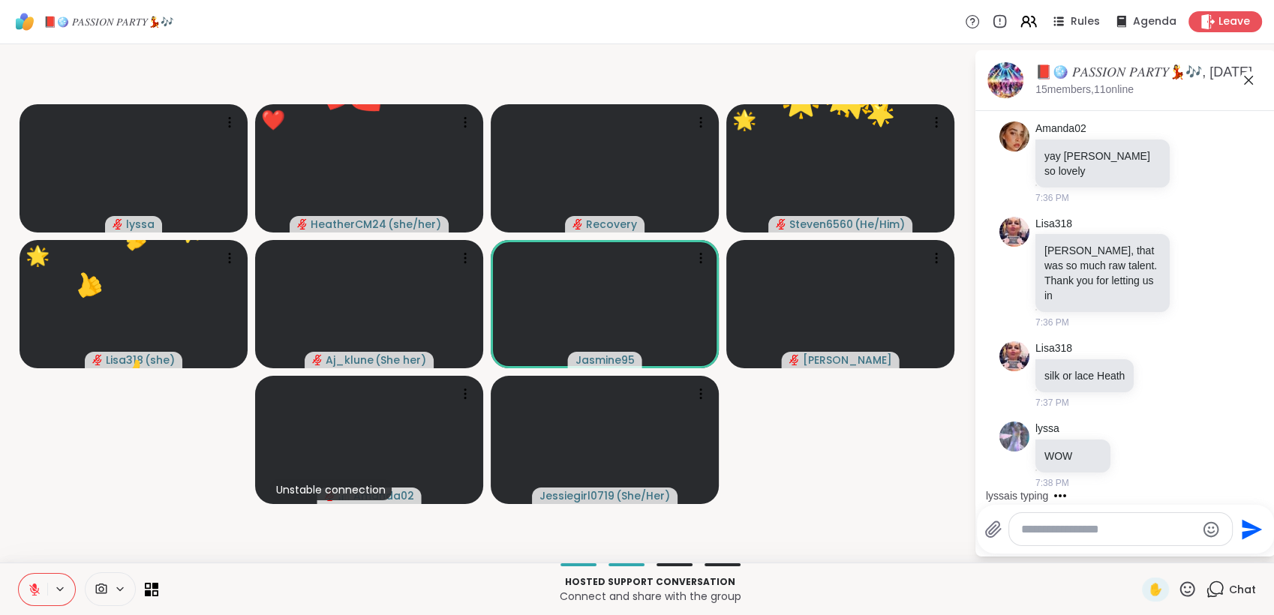
click at [1178, 585] on icon at bounding box center [1187, 589] width 19 height 19
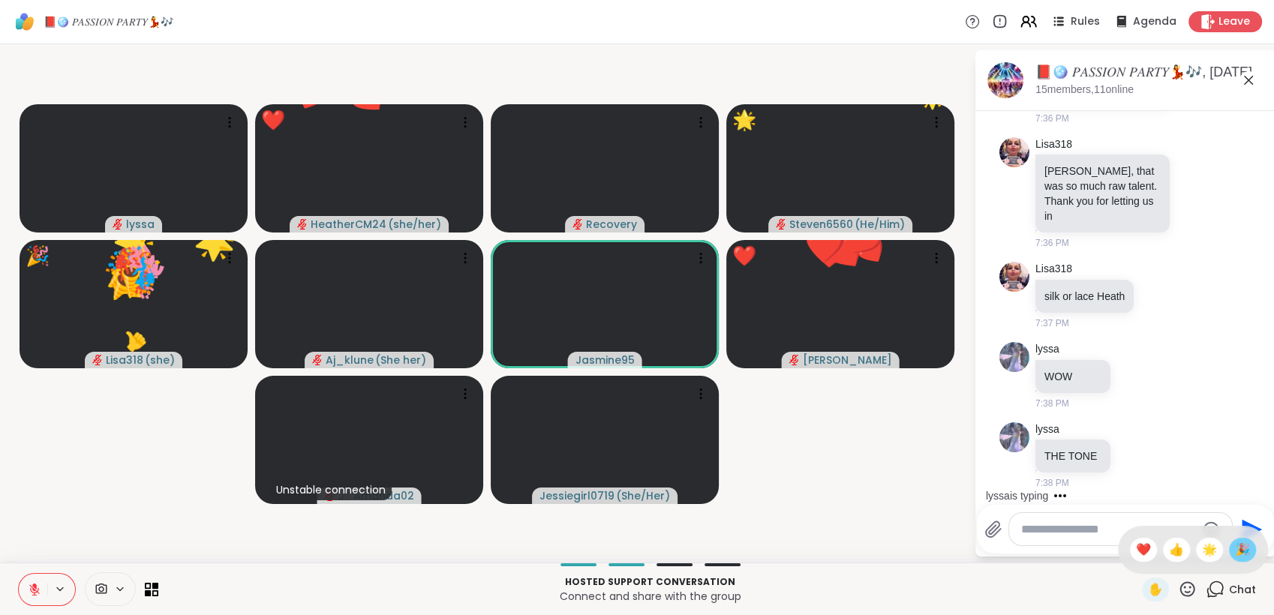
scroll to position [9164, 0]
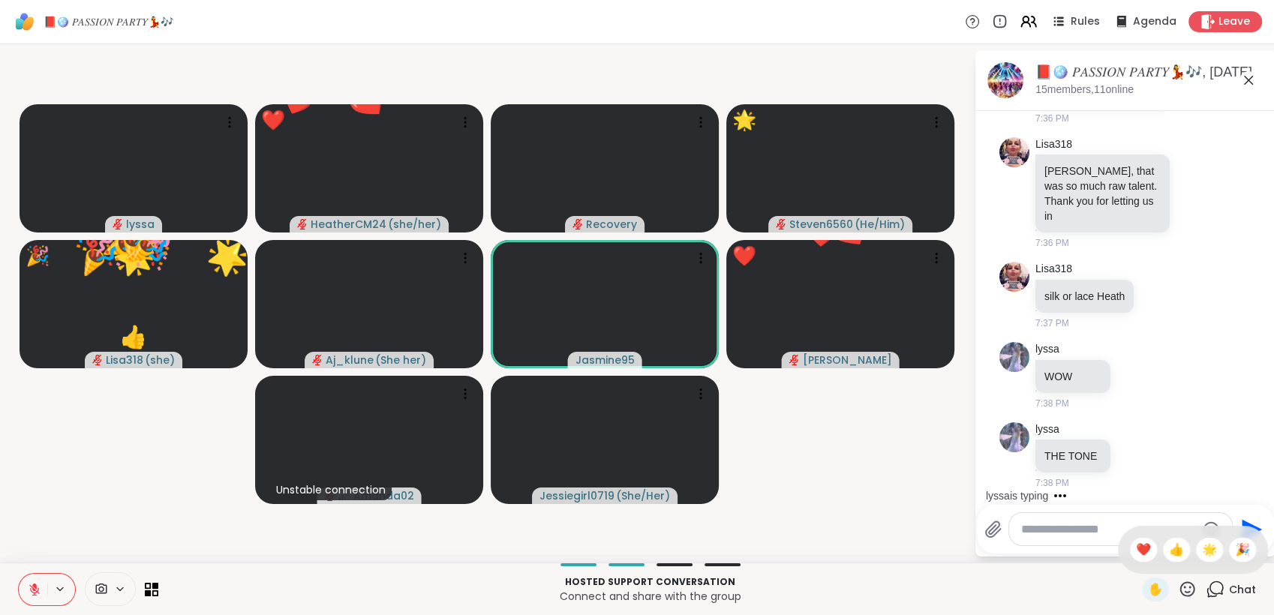
drag, startPoint x: 1223, startPoint y: 553, endPoint x: 1188, endPoint y: 570, distance: 38.9
click at [1235, 555] on span "🎉" at bounding box center [1242, 550] width 15 height 18
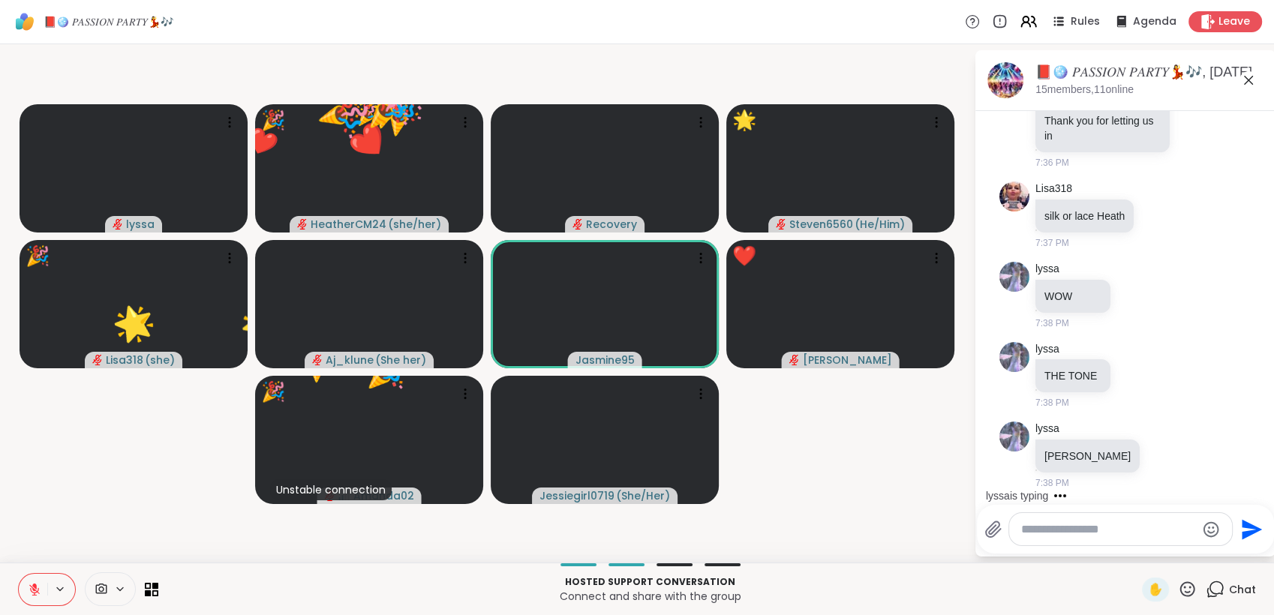
scroll to position [9244, 0]
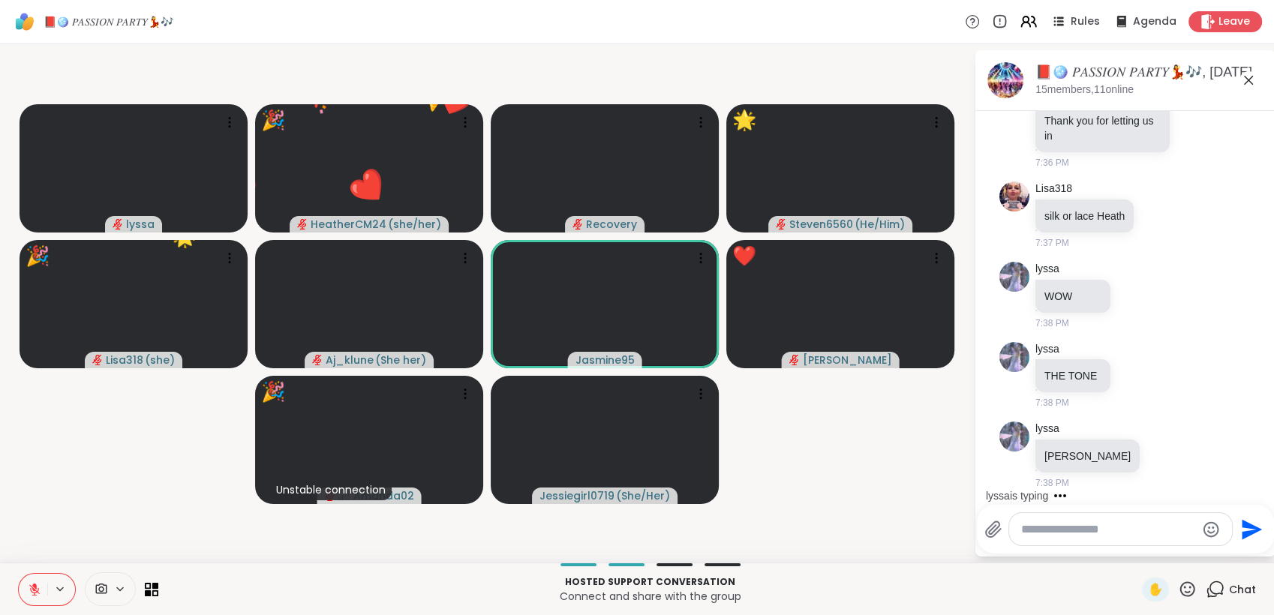
click at [1178, 586] on icon at bounding box center [1187, 589] width 19 height 19
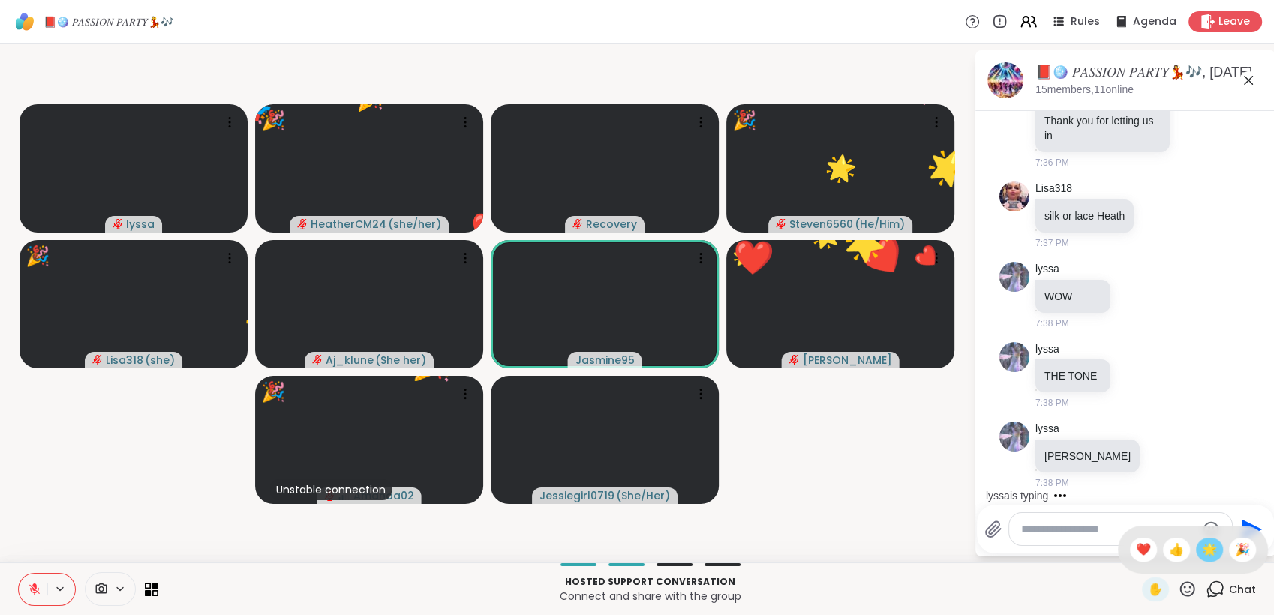
click at [1202, 558] on span "🌟" at bounding box center [1209, 550] width 15 height 18
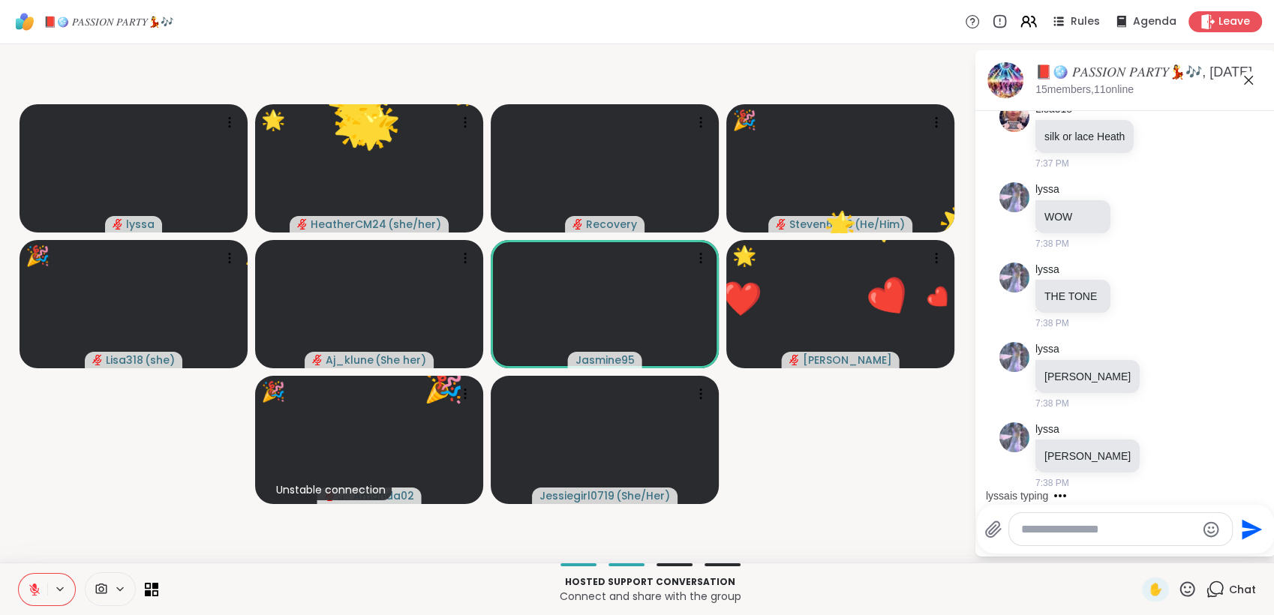
scroll to position [9324, 0]
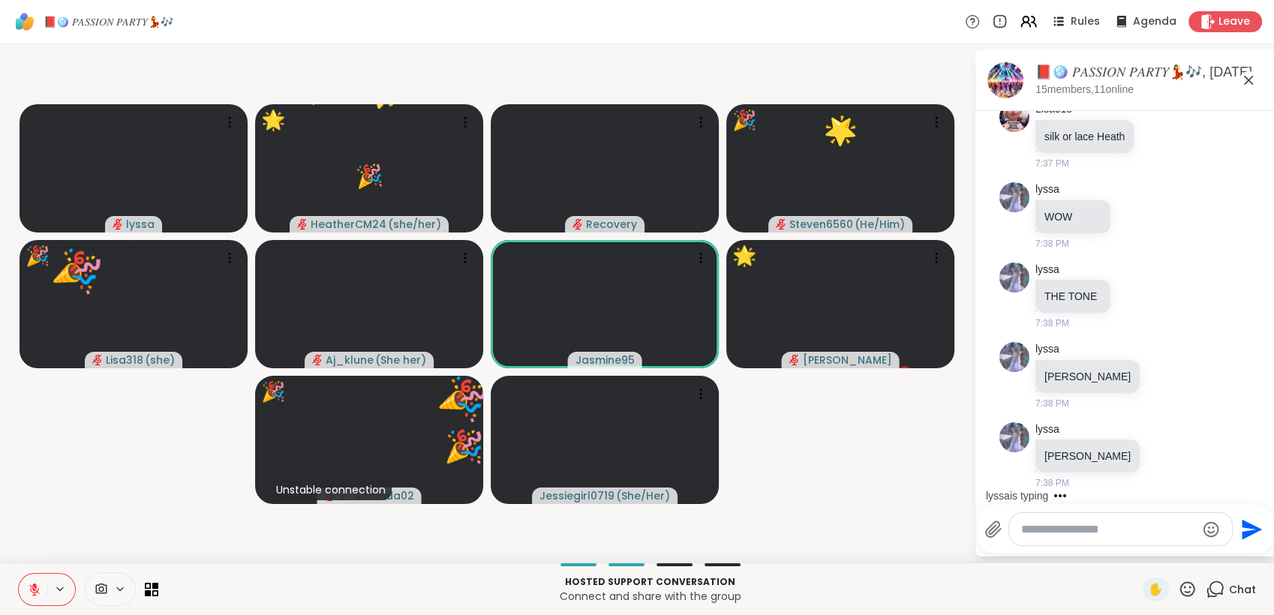
click at [1178, 586] on icon at bounding box center [1187, 589] width 19 height 19
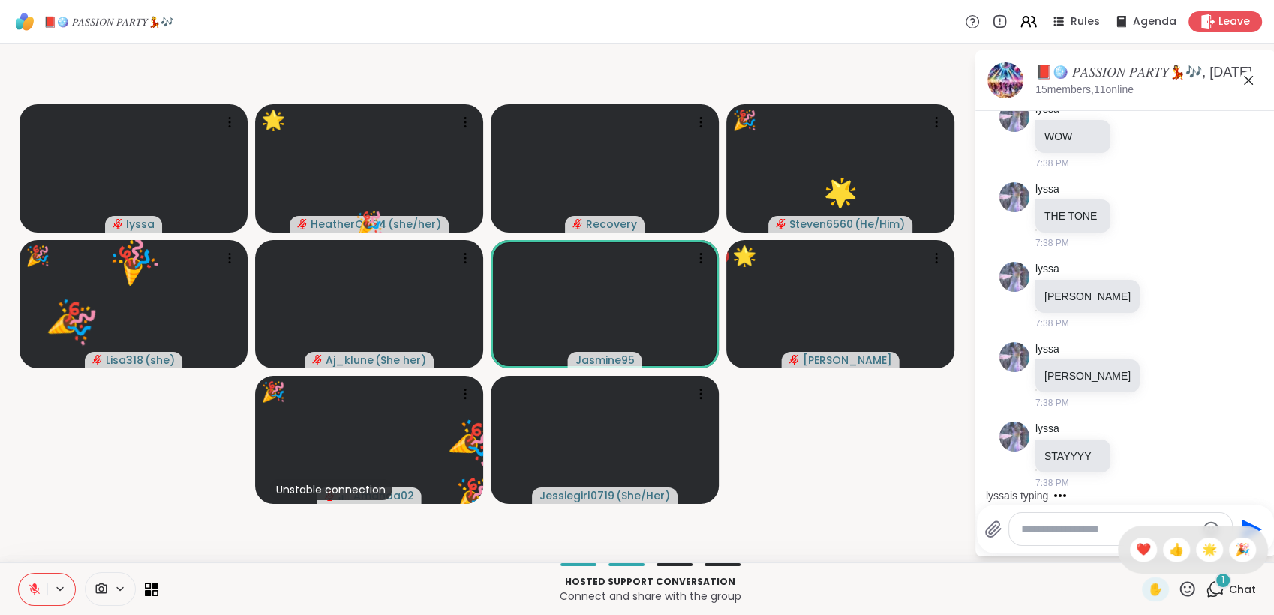
scroll to position [9403, 0]
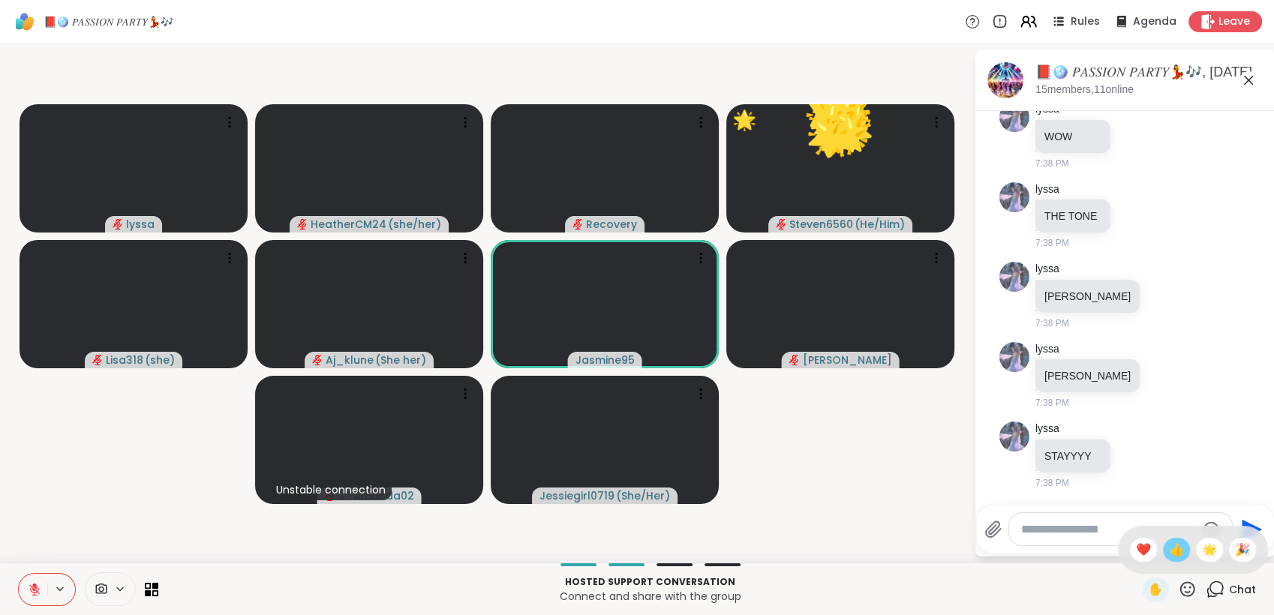
click at [1169, 552] on span "👍" at bounding box center [1176, 550] width 15 height 18
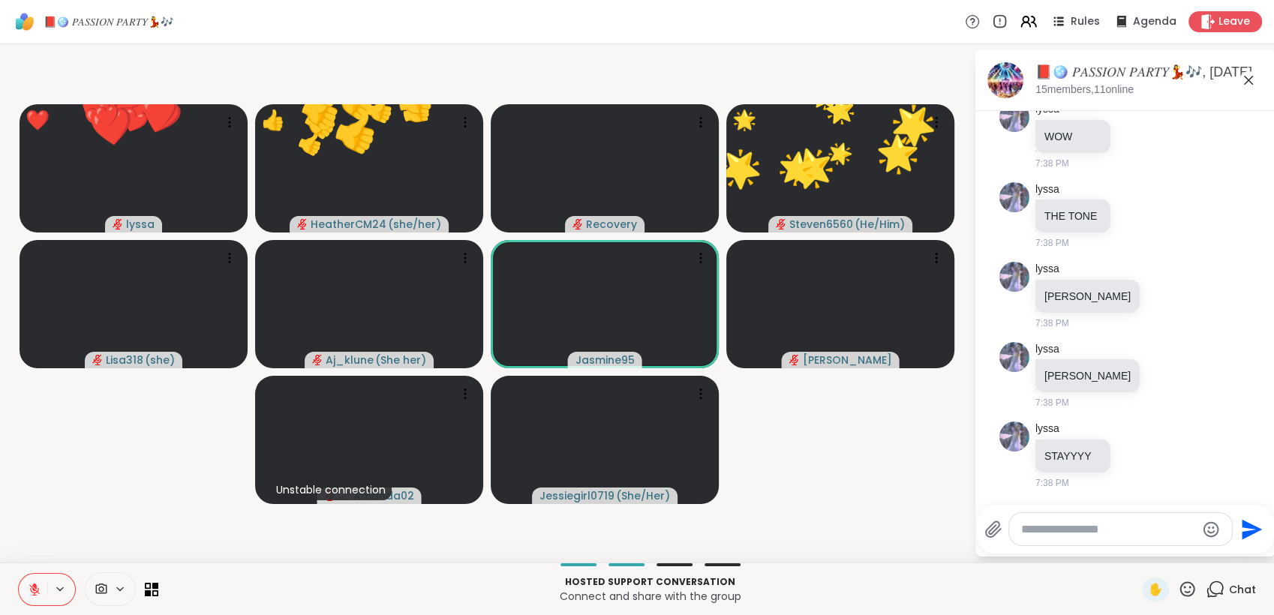
click at [1178, 587] on icon at bounding box center [1187, 589] width 19 height 19
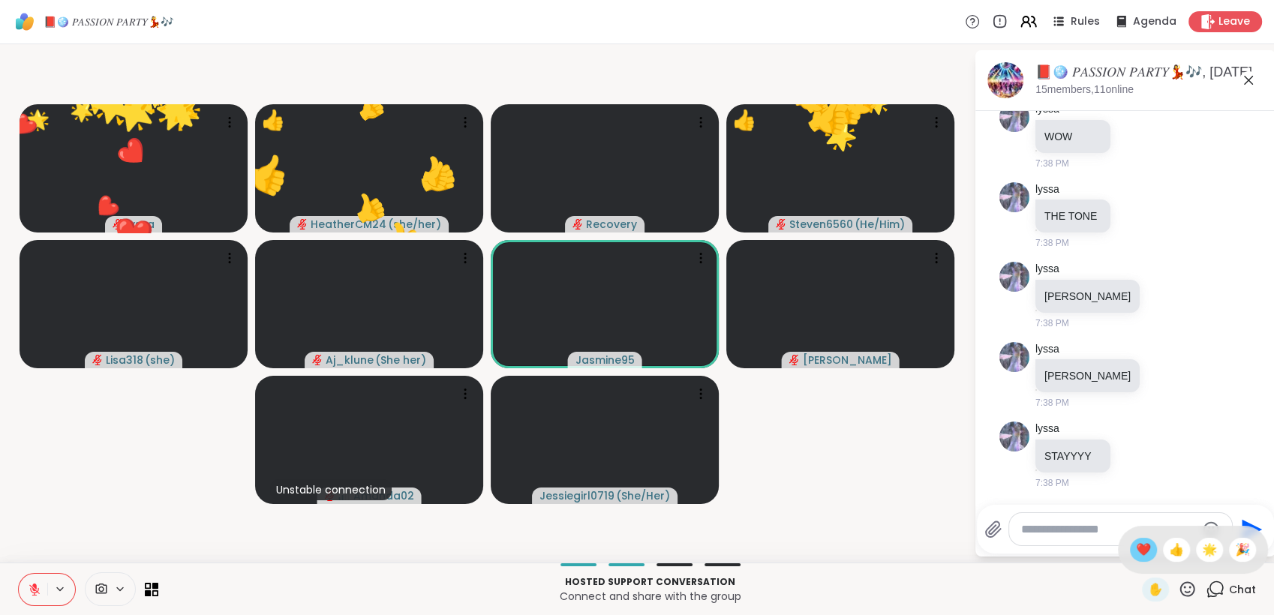
click at [1136, 555] on span "❤️" at bounding box center [1143, 550] width 15 height 18
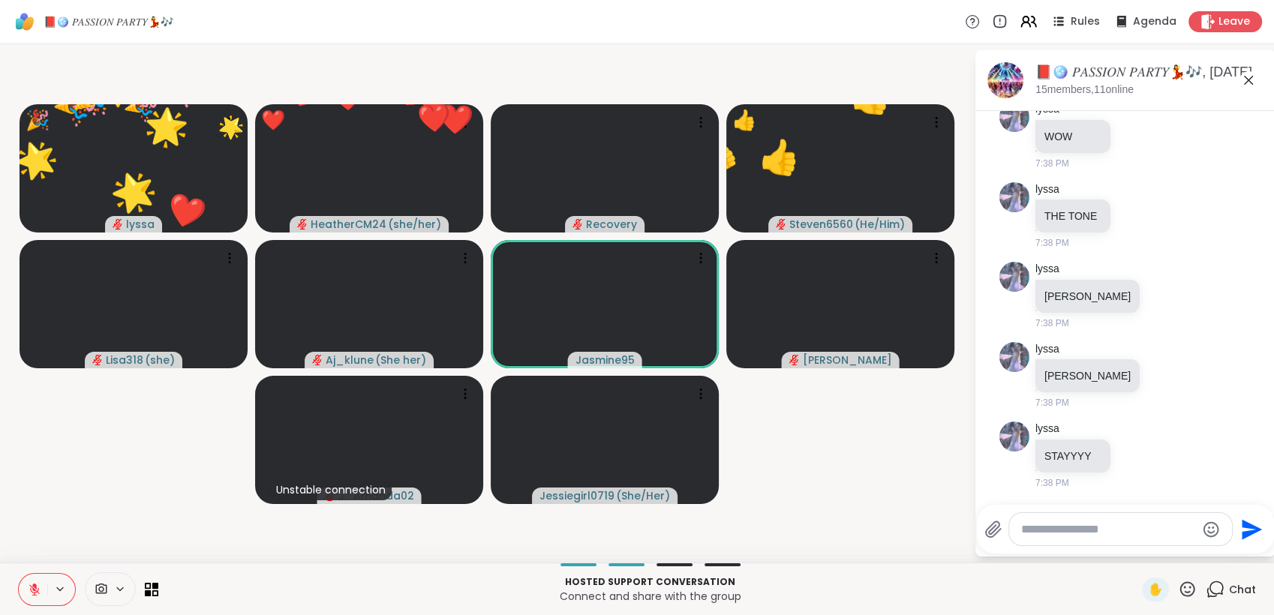
click at [1178, 588] on icon at bounding box center [1187, 589] width 19 height 19
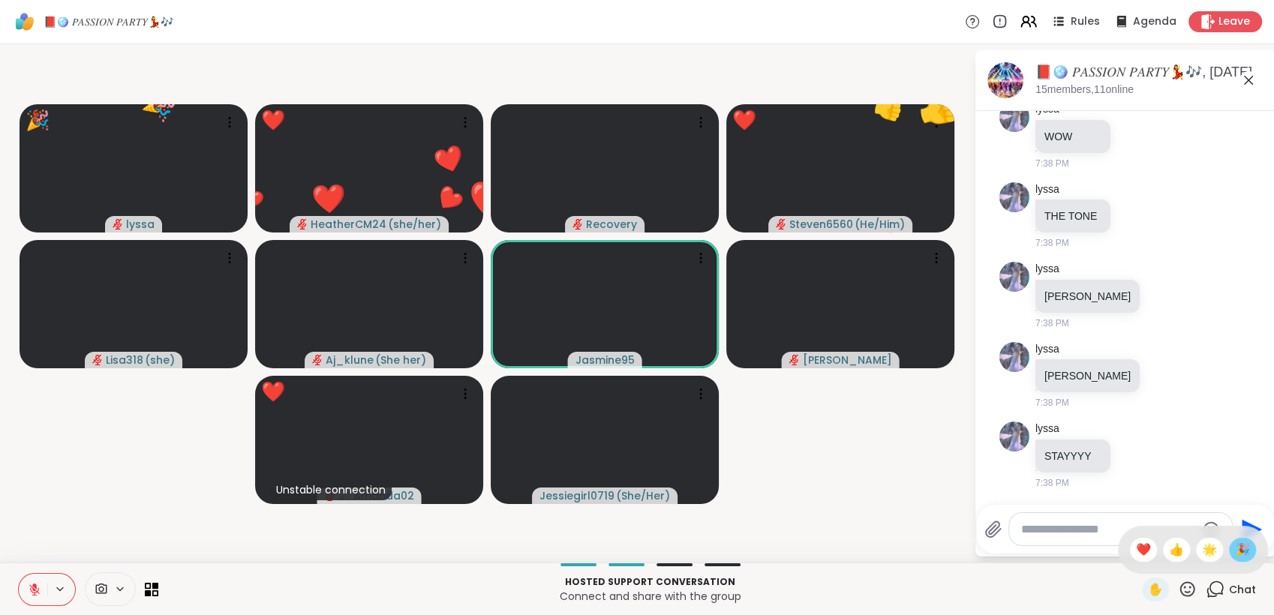
click at [1235, 559] on span "🎉" at bounding box center [1242, 550] width 15 height 18
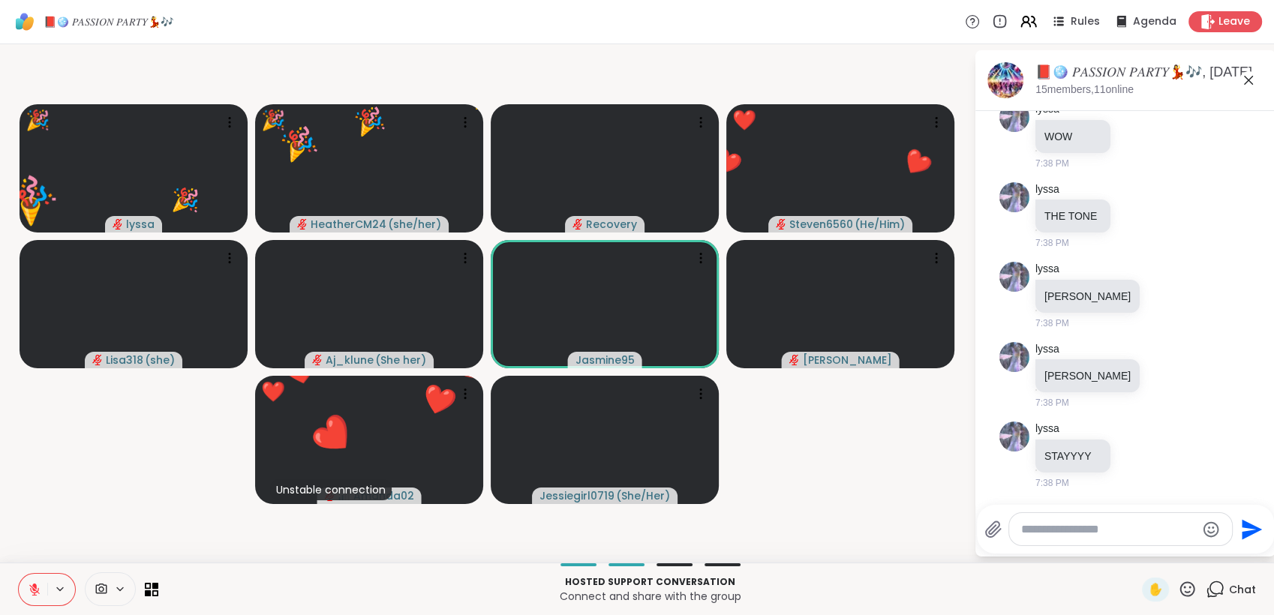
click at [1178, 592] on icon at bounding box center [1187, 589] width 19 height 19
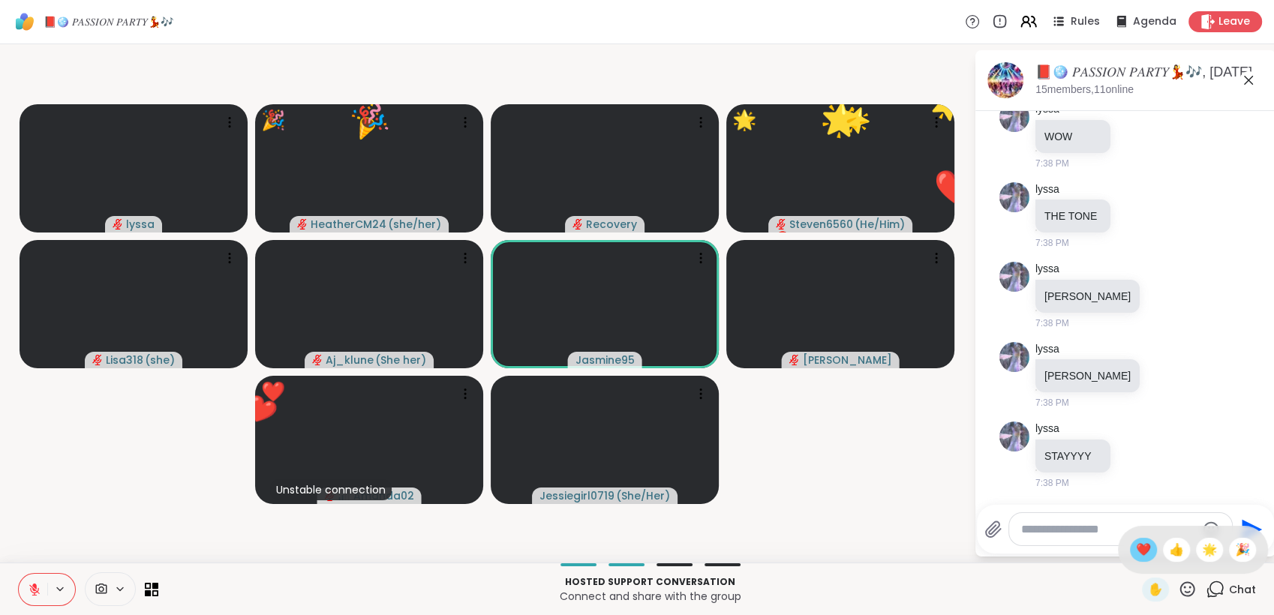
click at [1130, 554] on div "❤️" at bounding box center [1143, 550] width 27 height 24
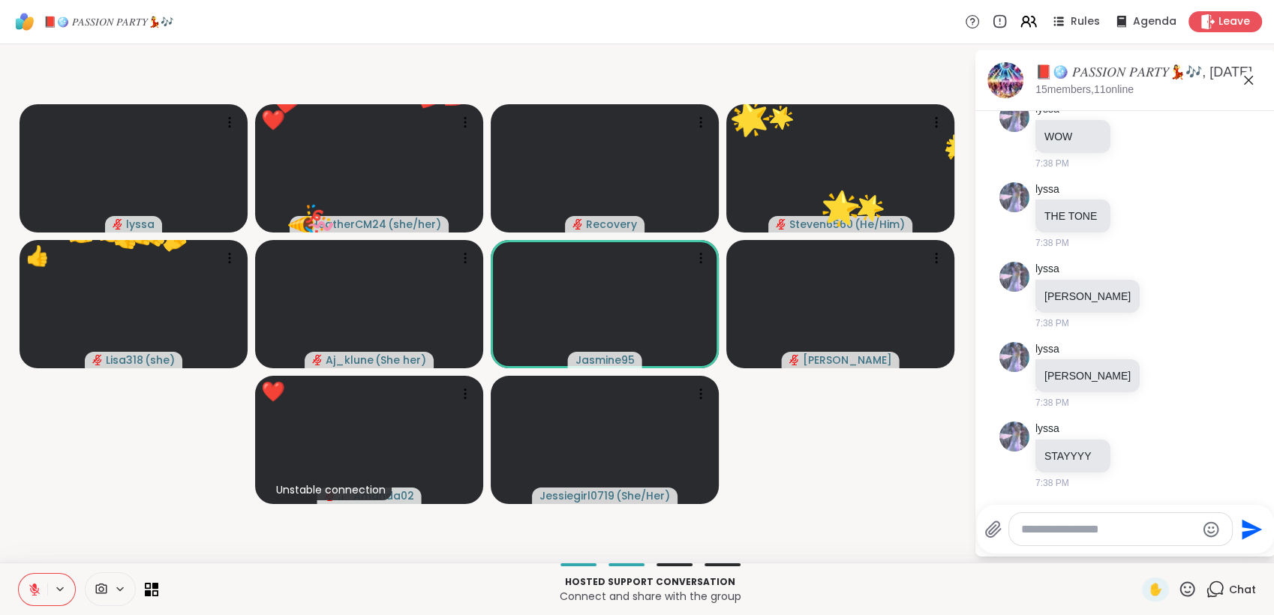
click at [1178, 594] on icon at bounding box center [1187, 589] width 19 height 19
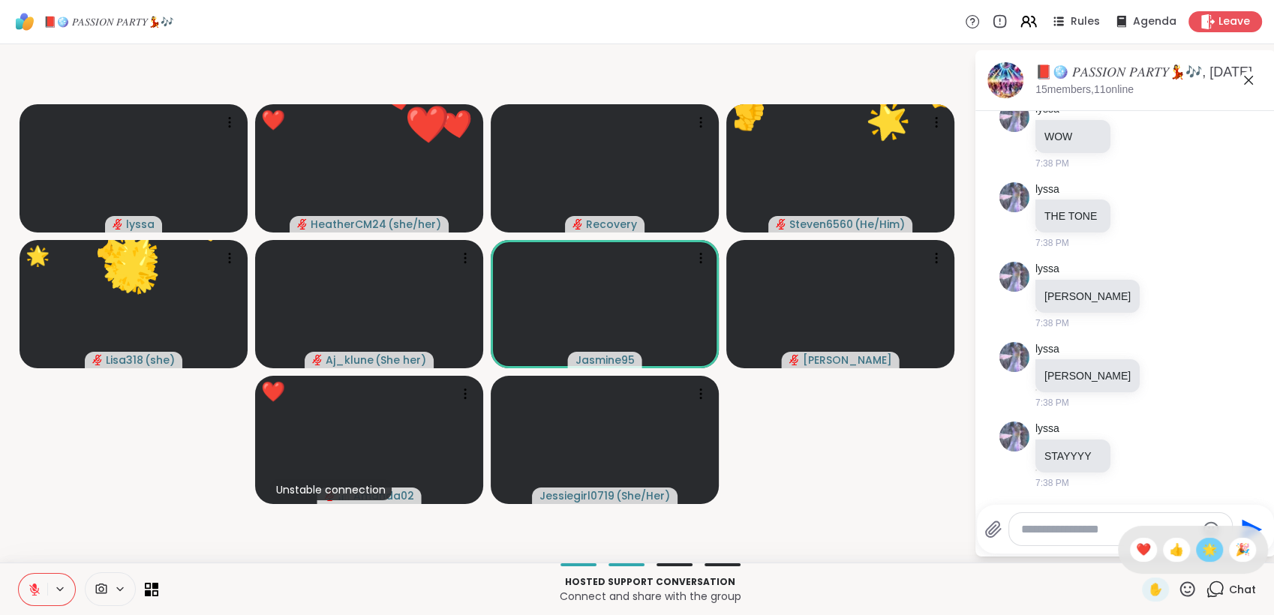
click at [1202, 555] on span "🌟" at bounding box center [1209, 550] width 15 height 18
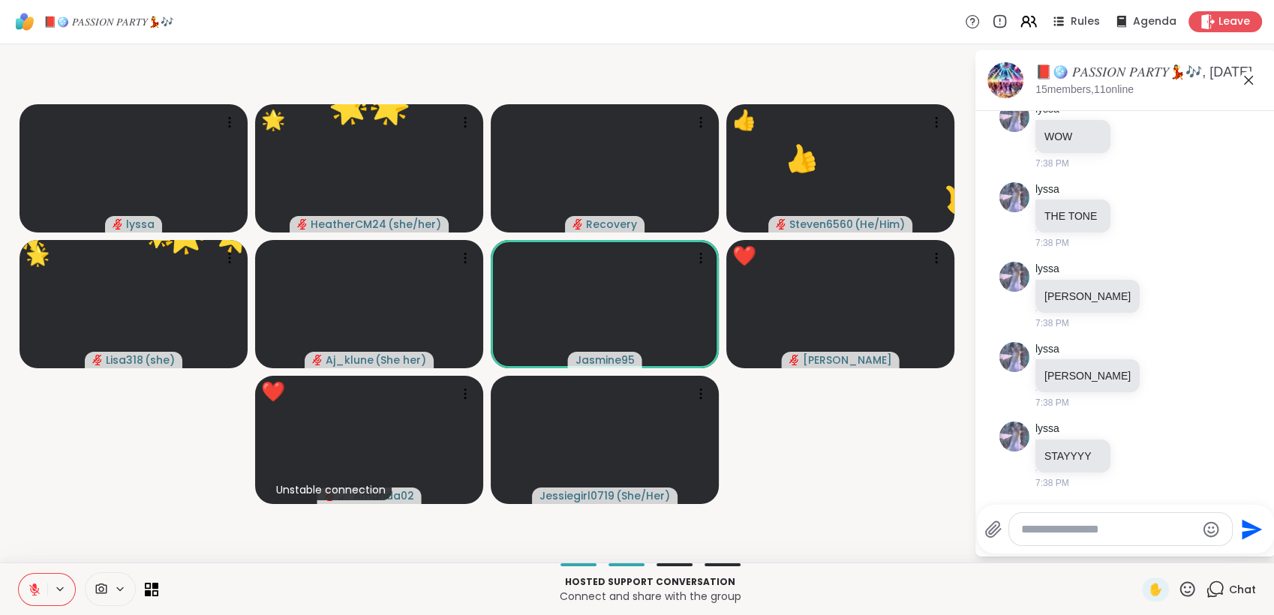
click at [1181, 588] on icon at bounding box center [1187, 589] width 19 height 19
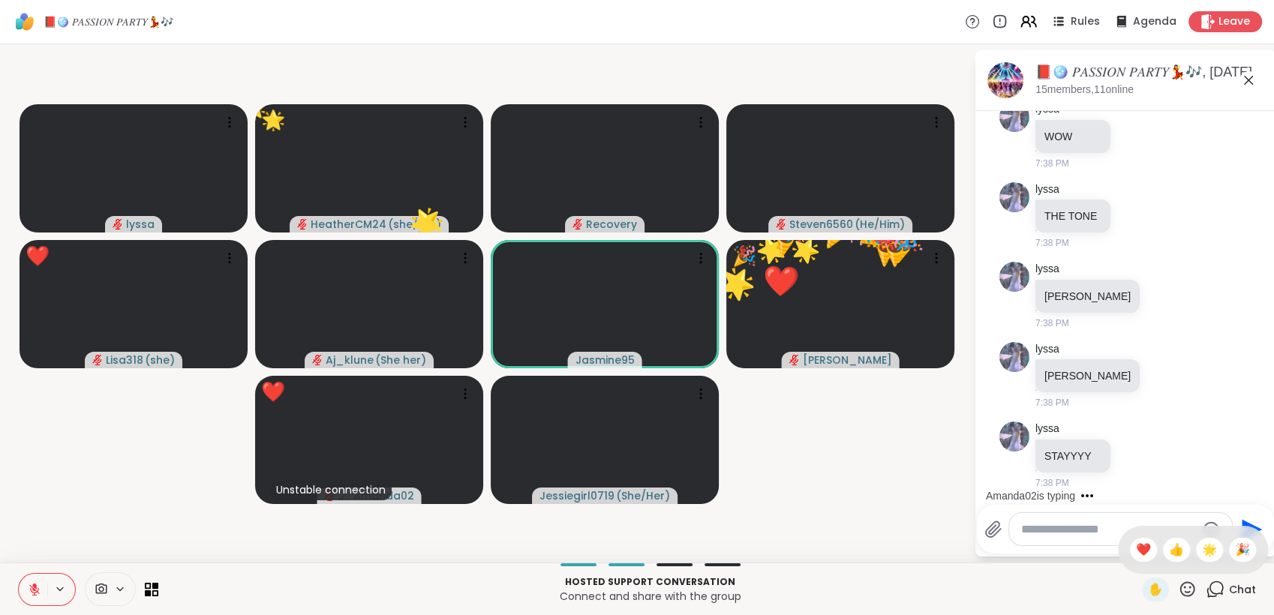
click at [1235, 549] on span "🎉" at bounding box center [1242, 550] width 15 height 18
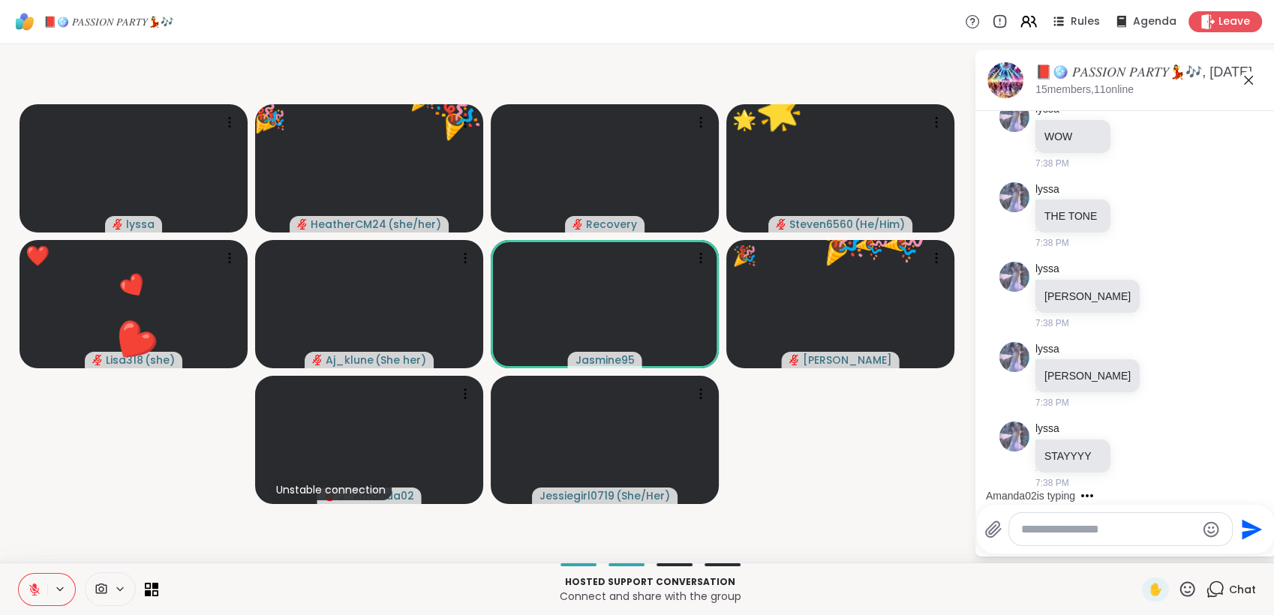
click at [1179, 591] on icon at bounding box center [1187, 589] width 19 height 19
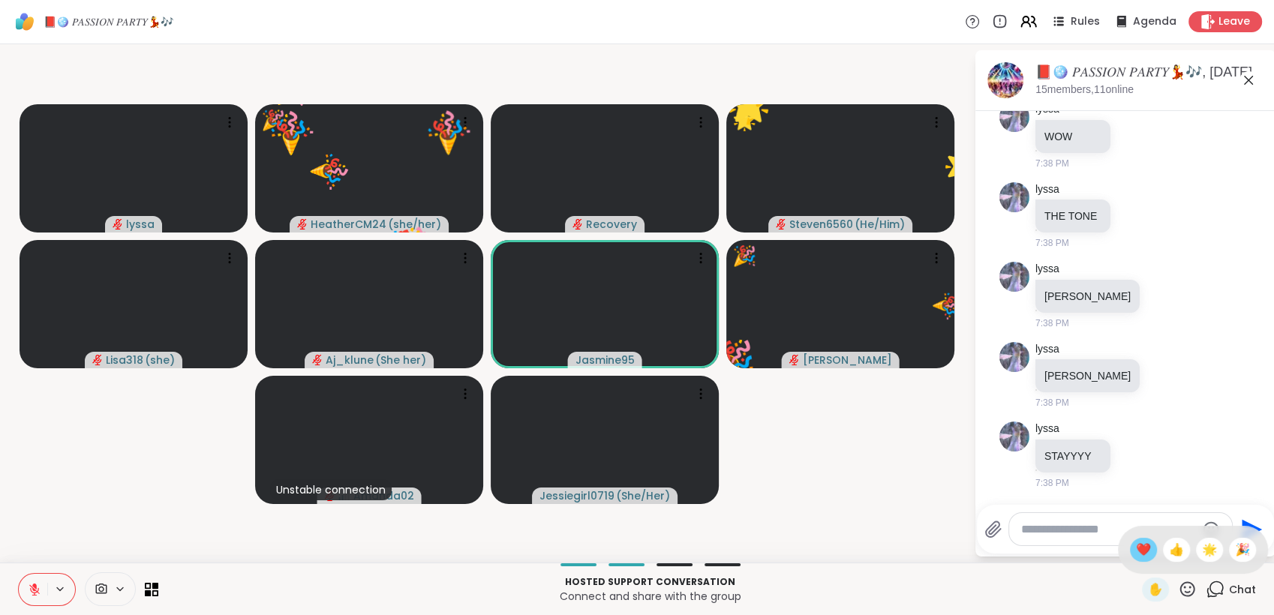
click at [1136, 549] on span "❤️" at bounding box center [1143, 550] width 15 height 18
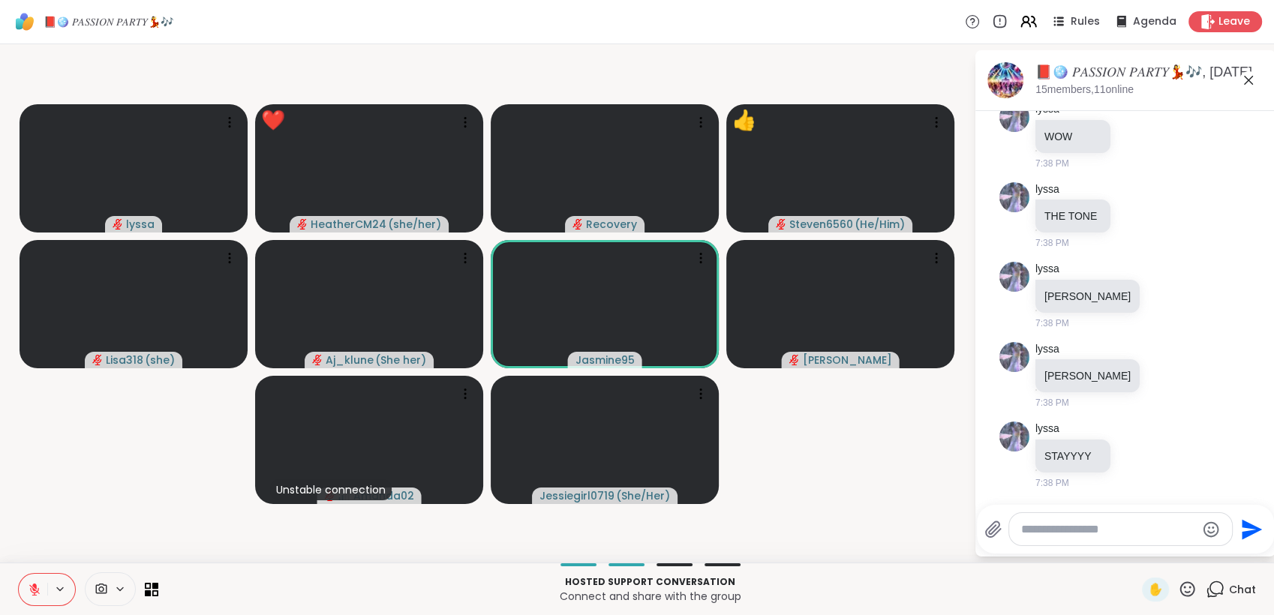
click at [1181, 588] on icon at bounding box center [1188, 589] width 15 height 15
click at [1136, 550] on span "❤️" at bounding box center [1143, 550] width 15 height 18
click at [1178, 588] on icon at bounding box center [1187, 589] width 19 height 19
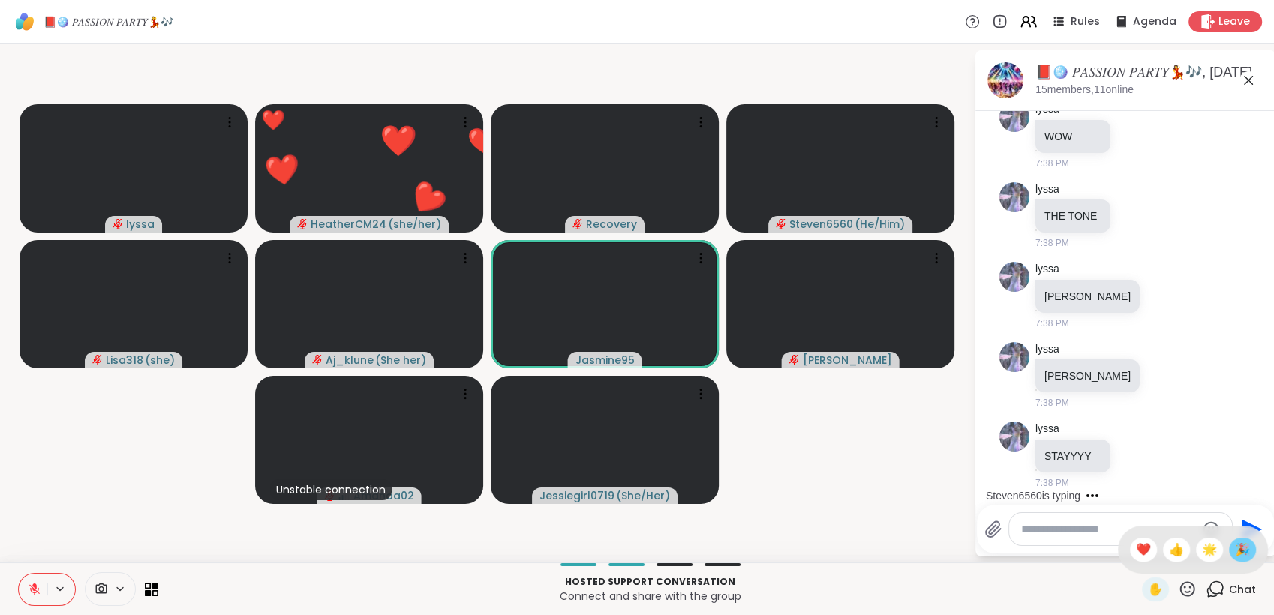
click at [1235, 555] on span "🎉" at bounding box center [1242, 550] width 15 height 18
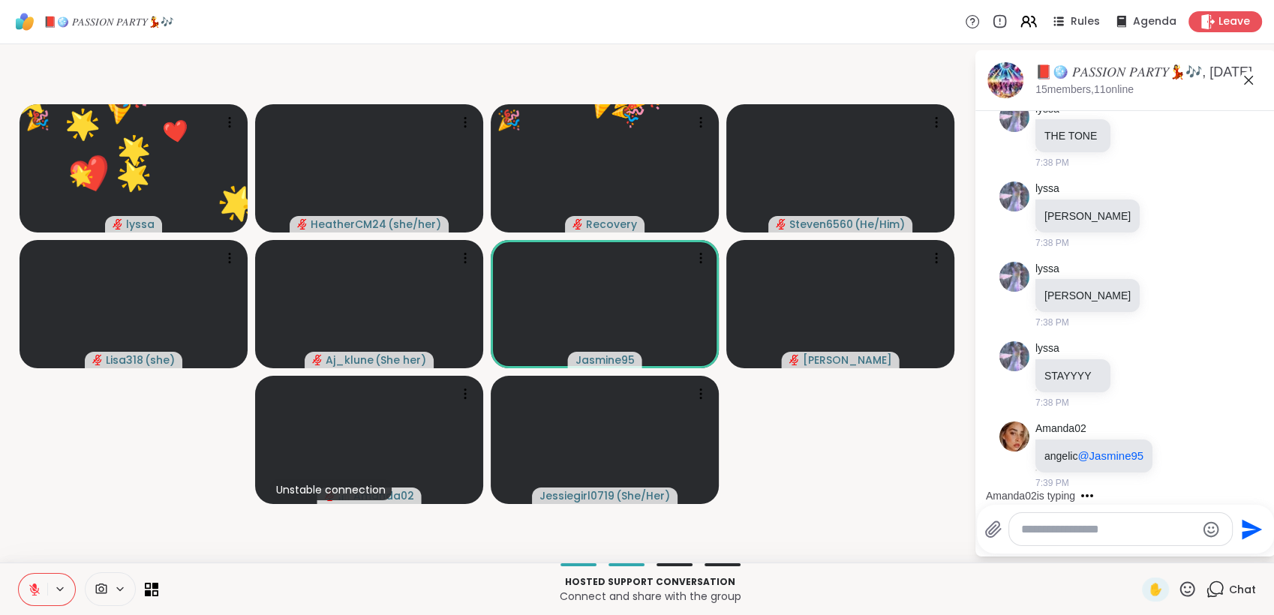
click at [1180, 591] on icon at bounding box center [1187, 589] width 19 height 19
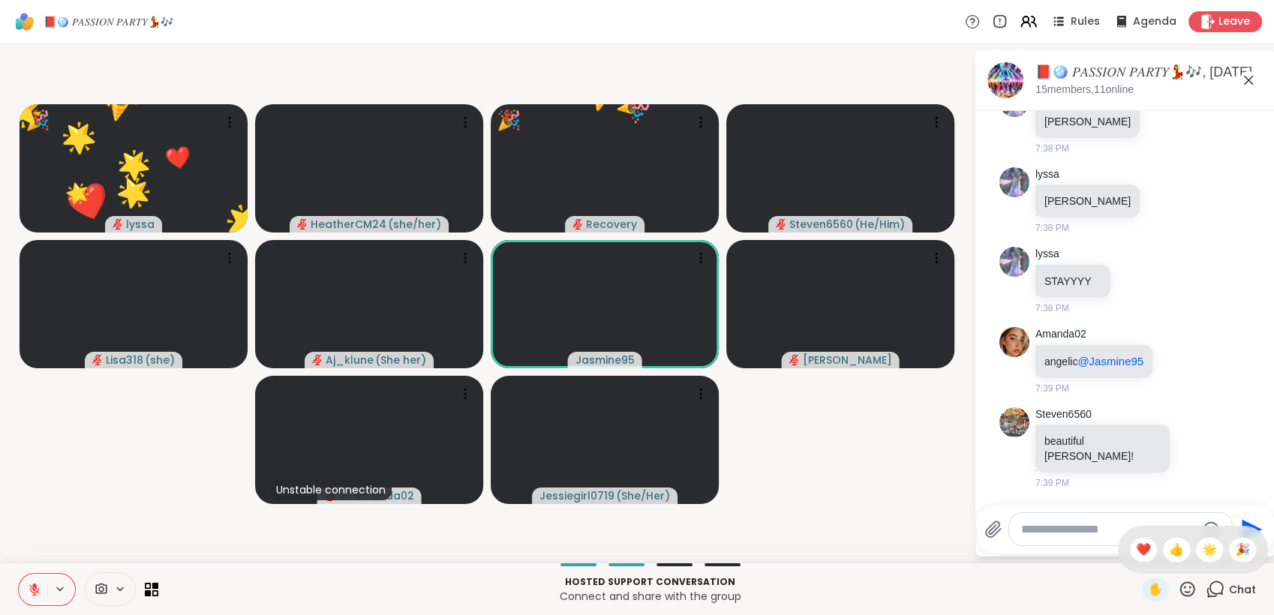
scroll to position [9578, 0]
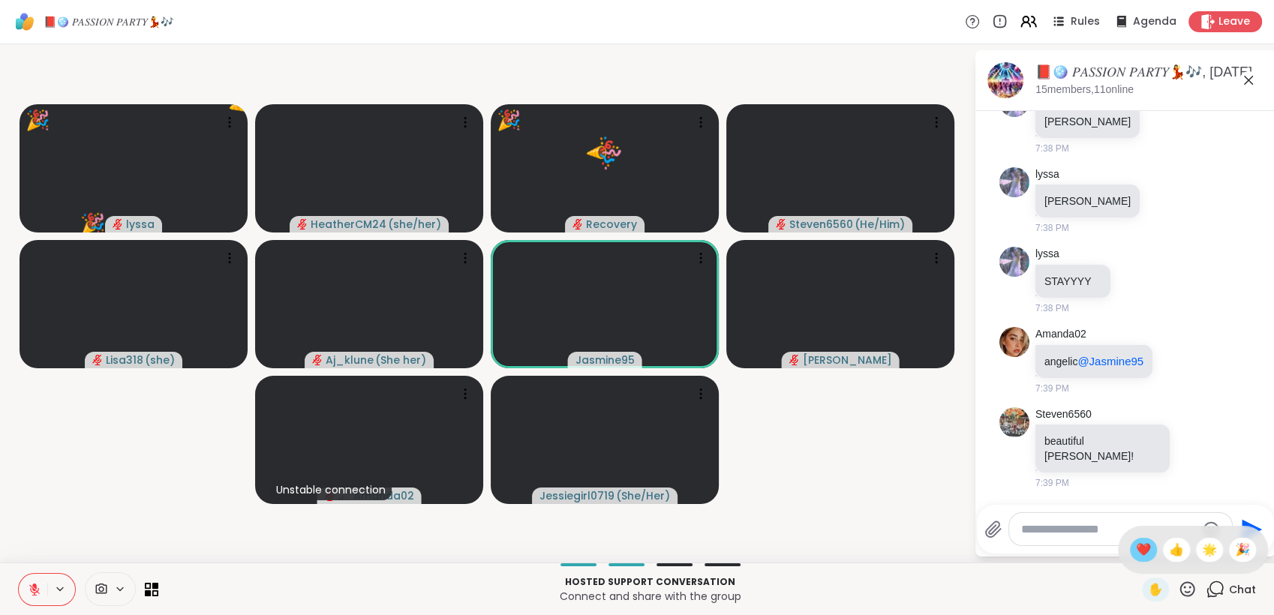
click at [1136, 553] on span "❤️" at bounding box center [1143, 550] width 15 height 18
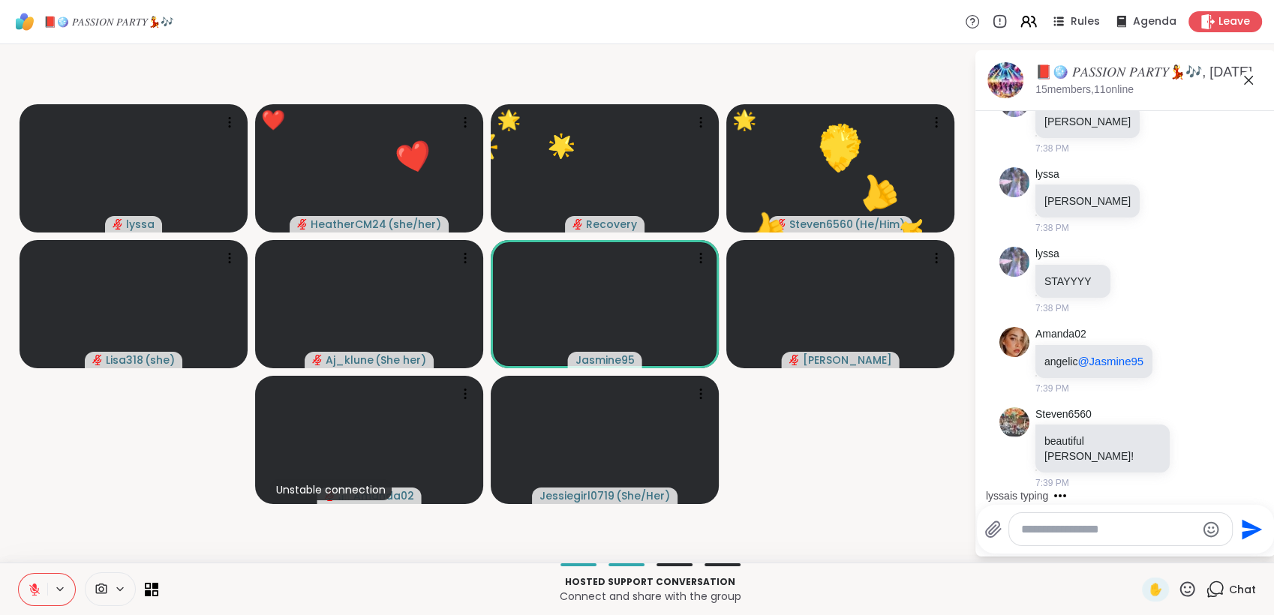
click at [1081, 529] on textarea "Type your message" at bounding box center [1108, 529] width 175 height 15
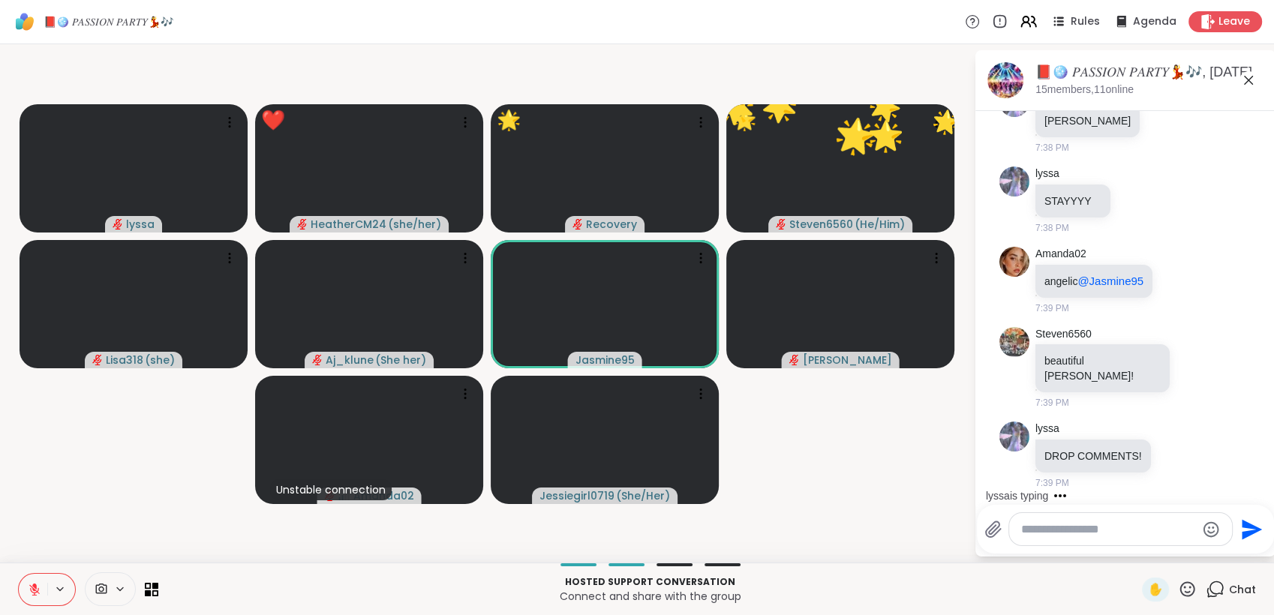
scroll to position [9658, 0]
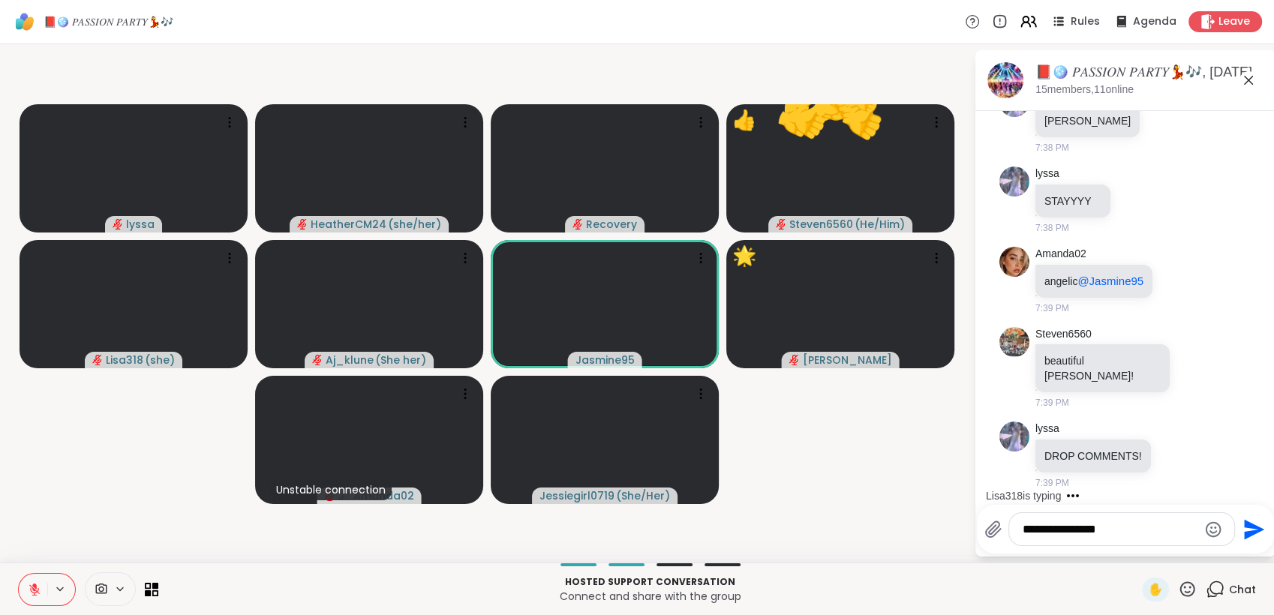
type textarea "**********"
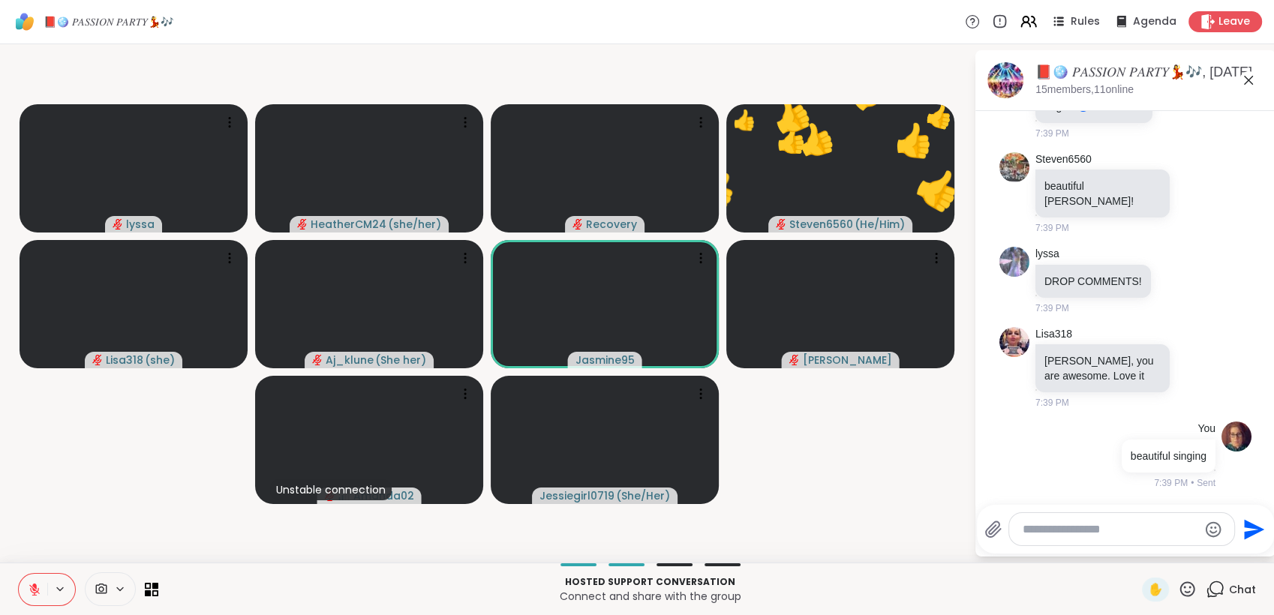
scroll to position [9833, 0]
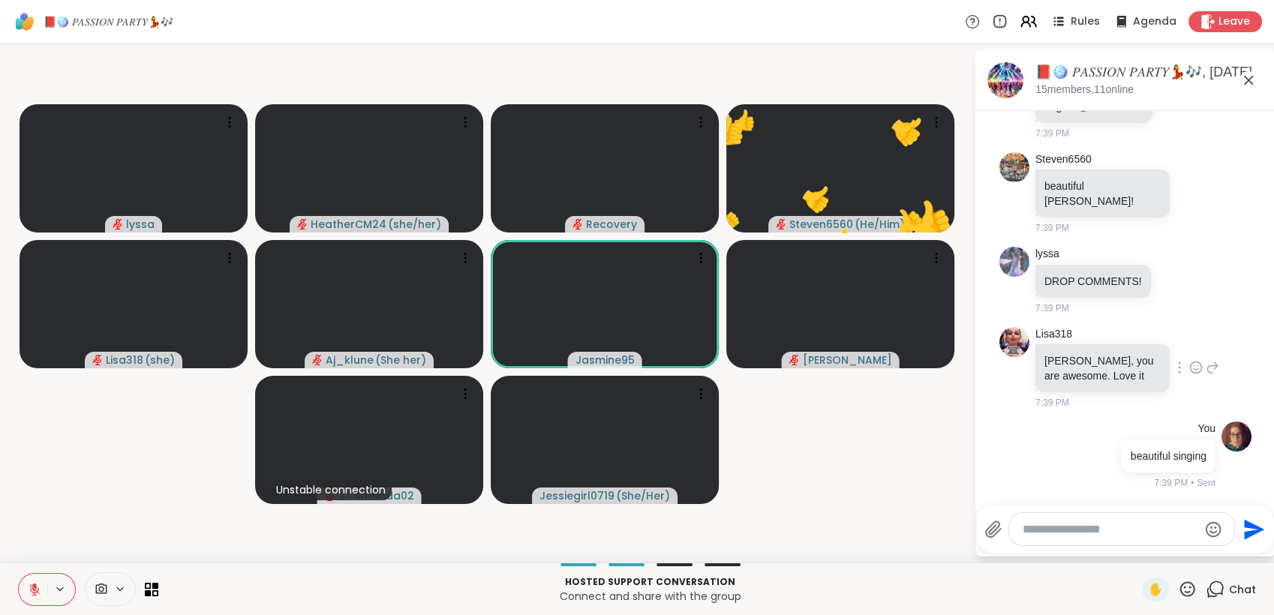
click at [1191, 363] on icon at bounding box center [1196, 367] width 11 height 11
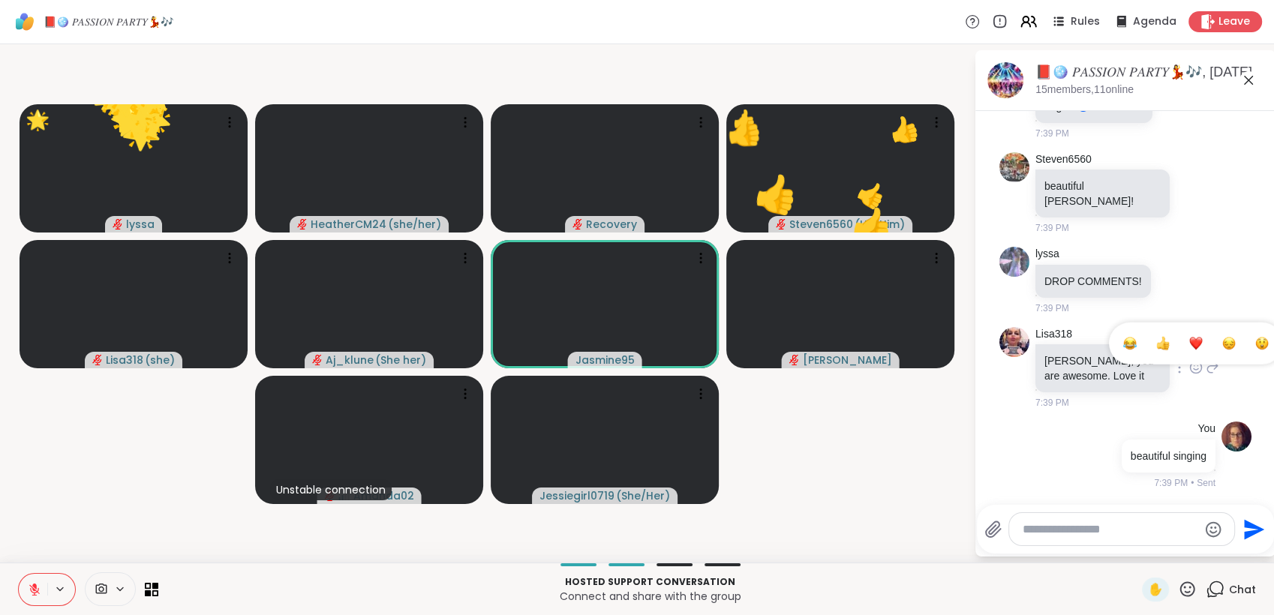
click at [1190, 343] on div "Select Reaction: Heart" at bounding box center [1197, 344] width 14 height 14
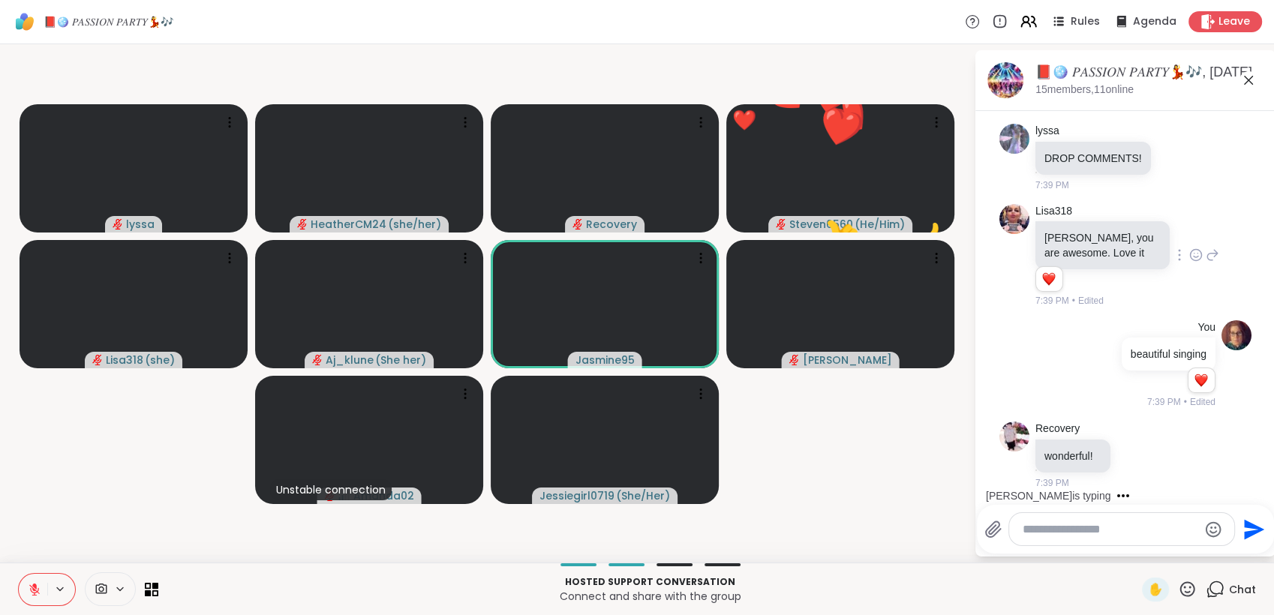
scroll to position [9956, 0]
click at [1178, 589] on icon at bounding box center [1187, 589] width 19 height 19
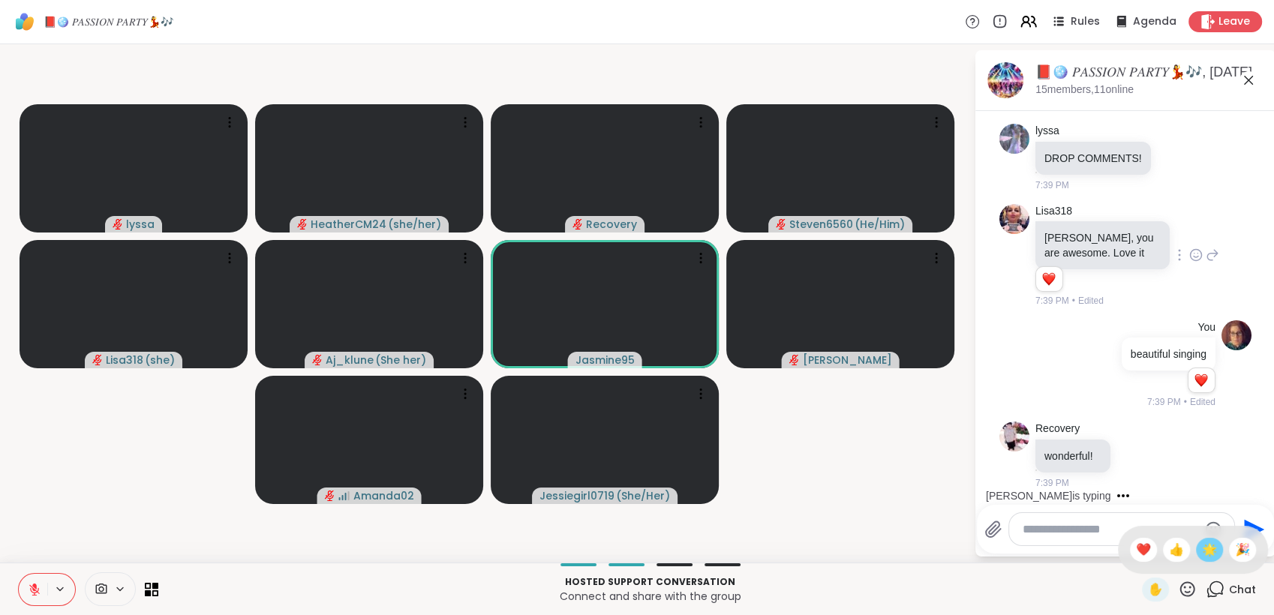
click at [1202, 549] on span "🌟" at bounding box center [1209, 550] width 15 height 18
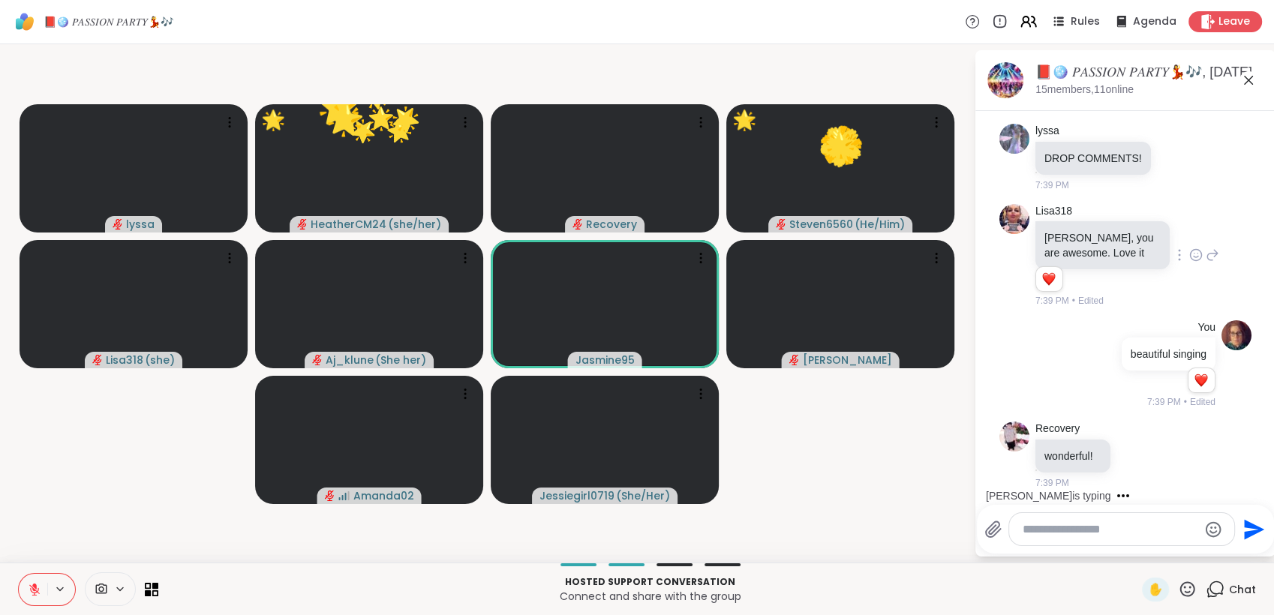
click at [1178, 587] on icon at bounding box center [1187, 589] width 19 height 19
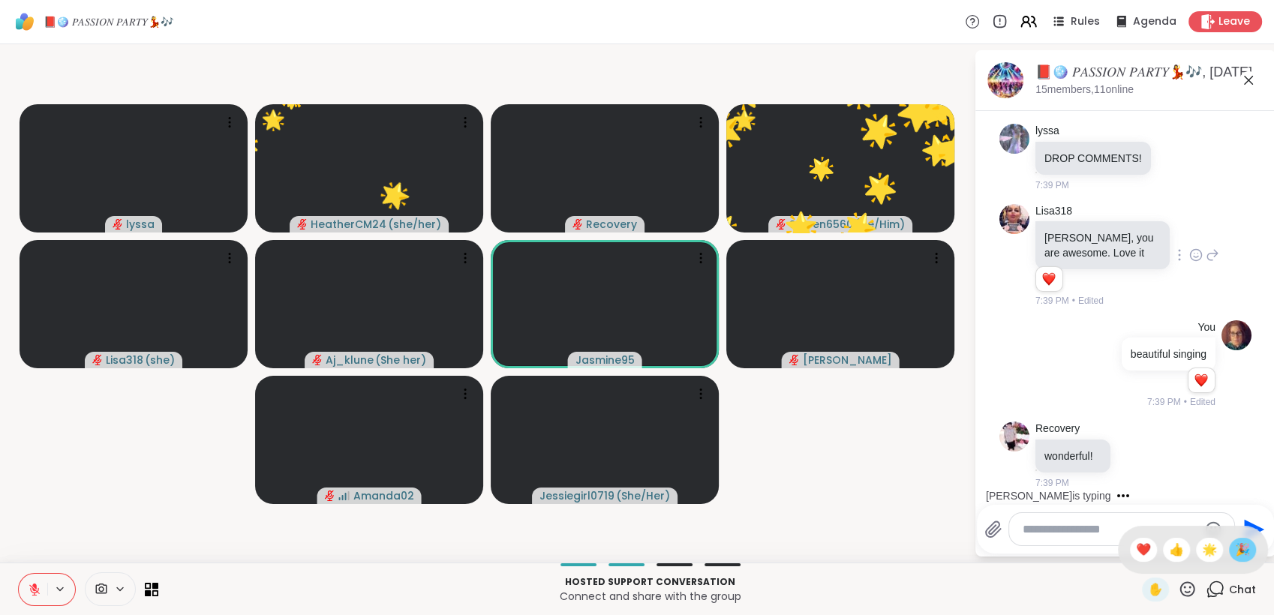
click at [1235, 552] on span "🎉" at bounding box center [1242, 550] width 15 height 18
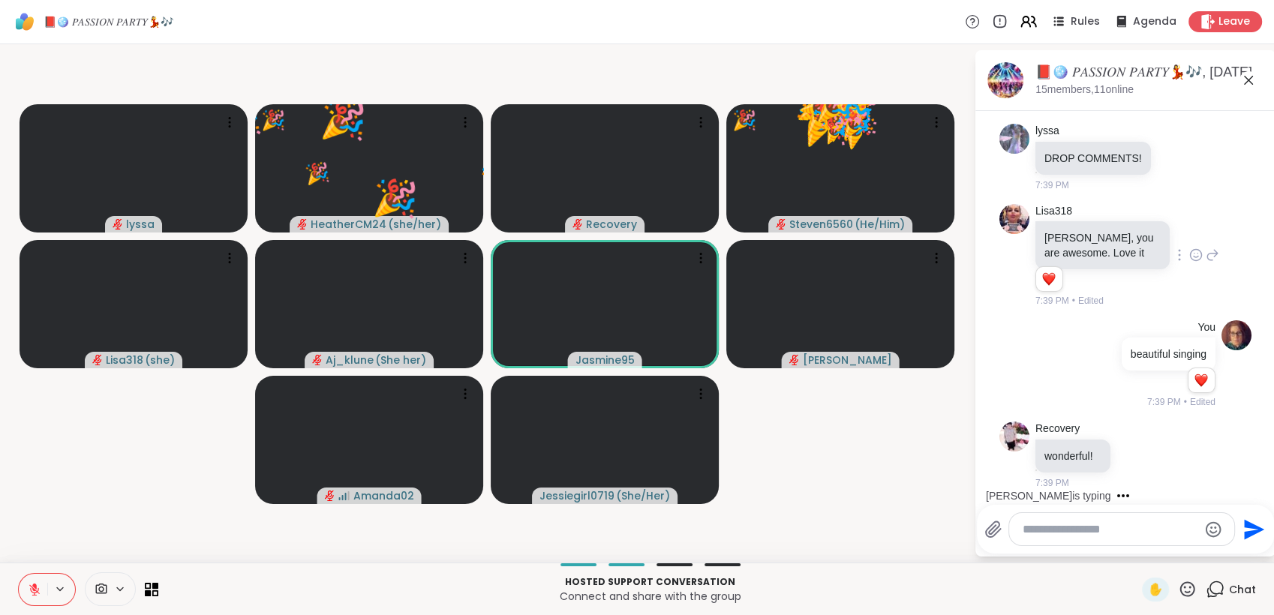
click at [1178, 585] on icon at bounding box center [1187, 589] width 19 height 19
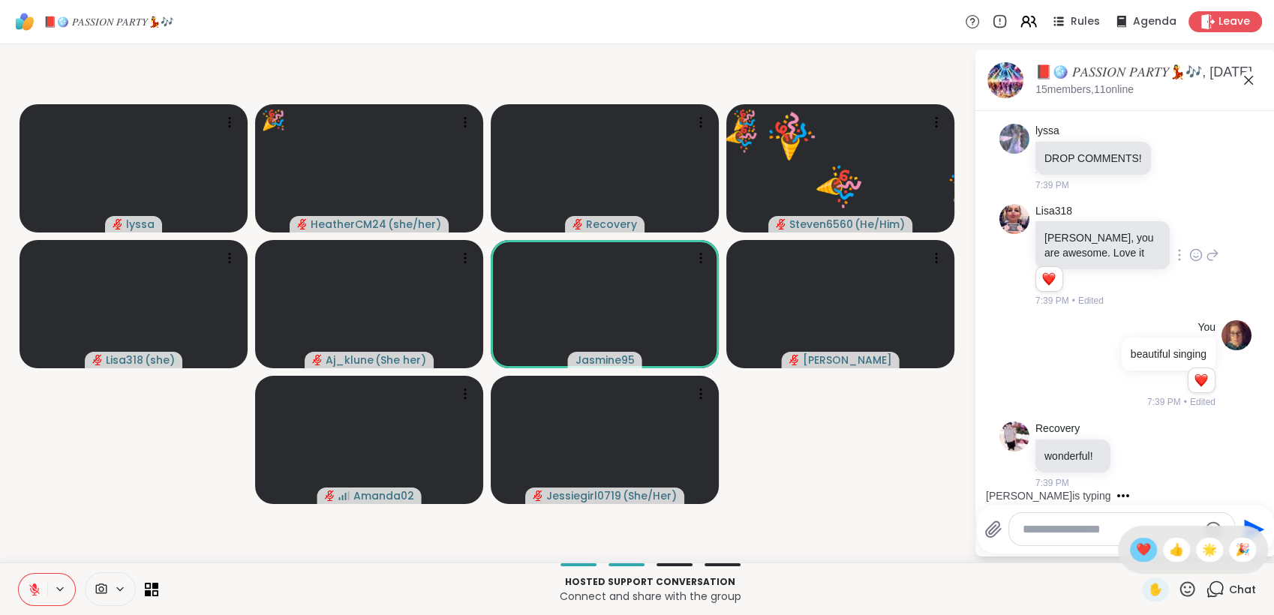
click at [1136, 550] on span "❤️" at bounding box center [1143, 550] width 15 height 18
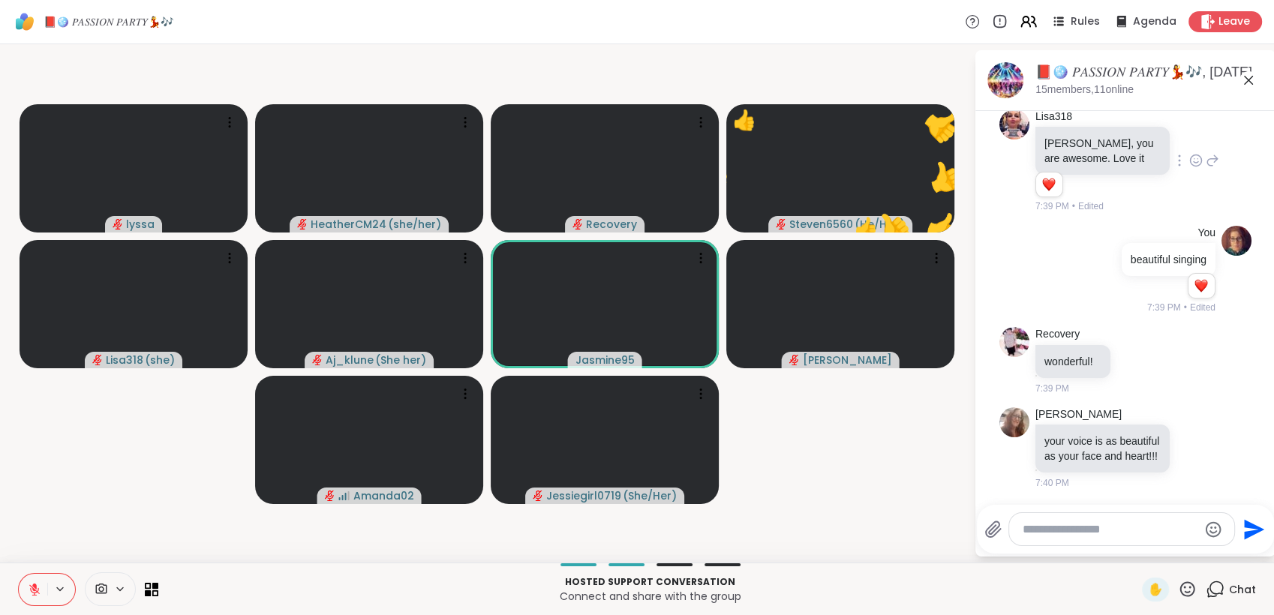
scroll to position [10087, 0]
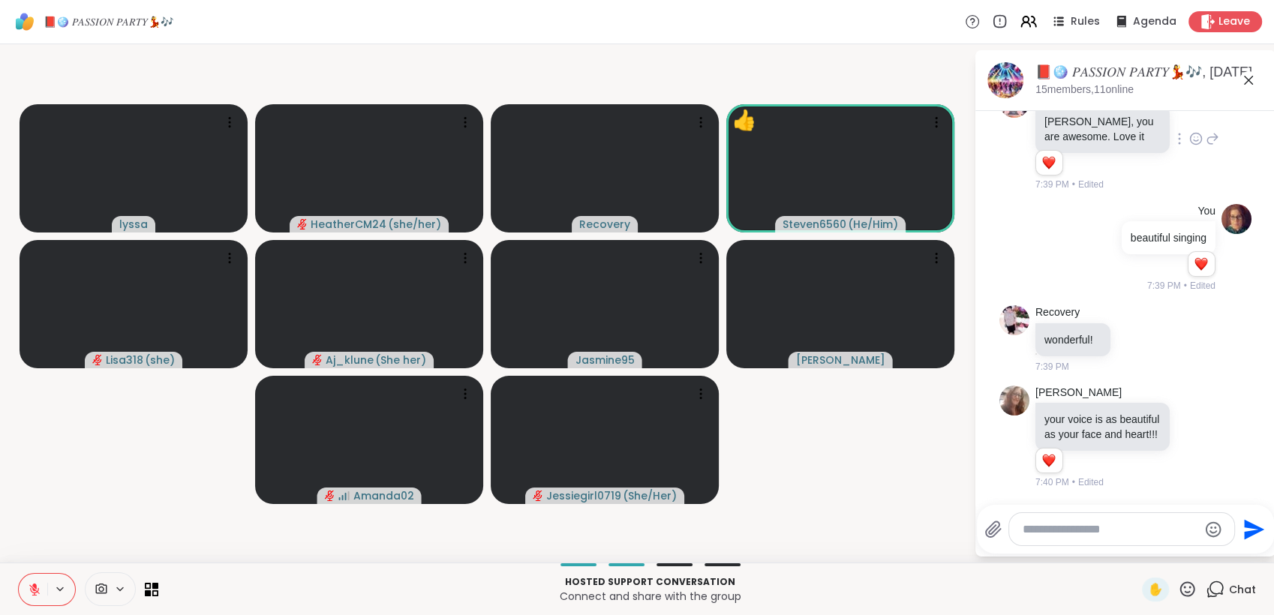
click at [37, 591] on icon at bounding box center [34, 590] width 11 height 11
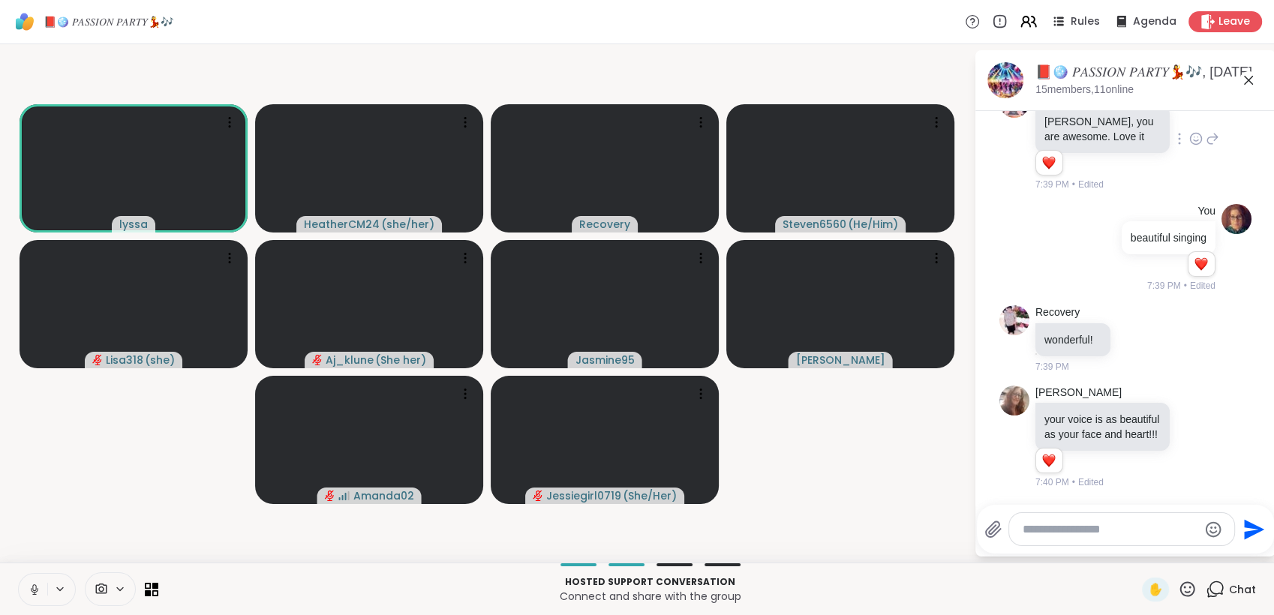
click at [32, 588] on icon at bounding box center [35, 590] width 14 height 14
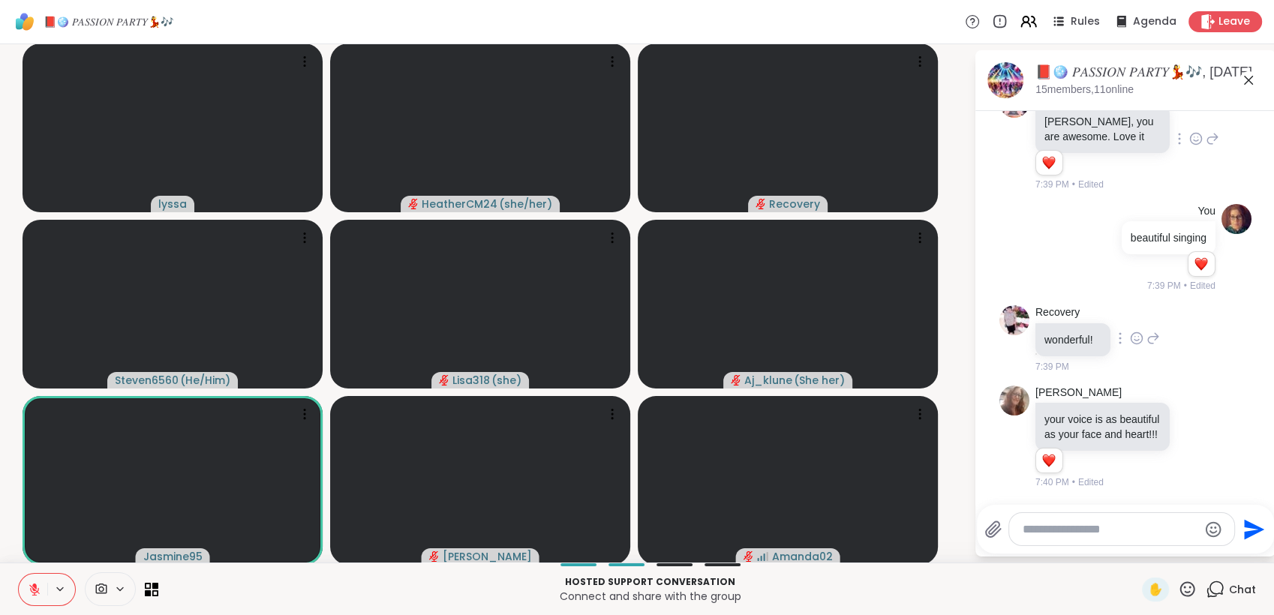
click at [1130, 331] on icon at bounding box center [1137, 338] width 14 height 15
click at [1130, 308] on div "Select Reaction: Heart" at bounding box center [1137, 315] width 14 height 14
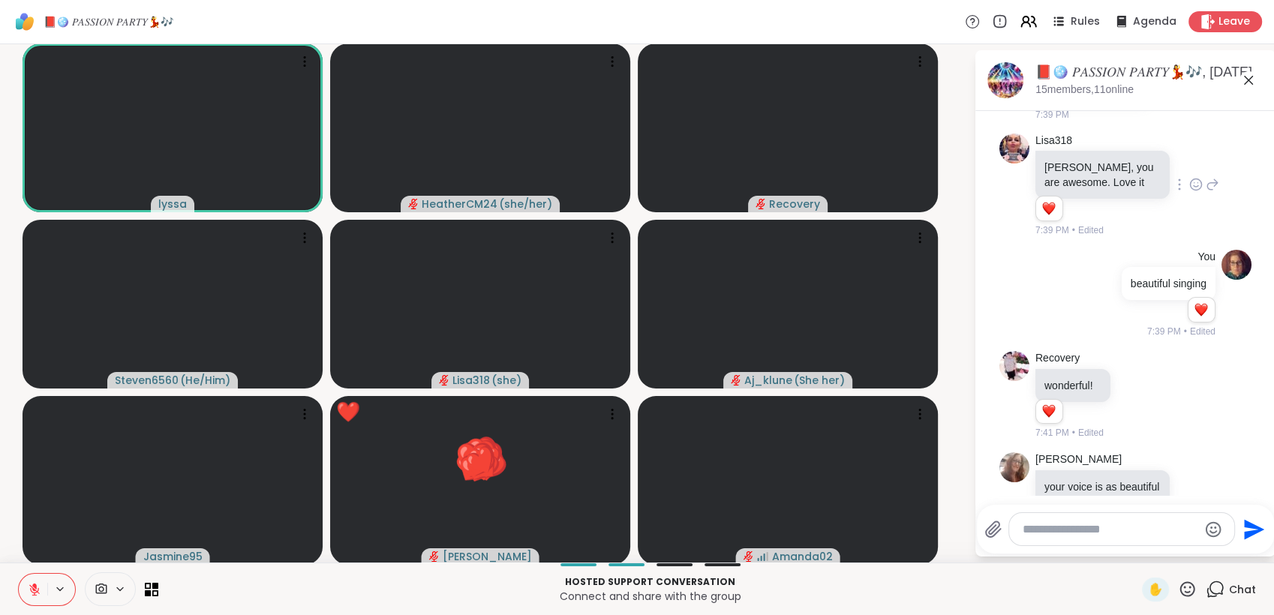
scroll to position [9899, 0]
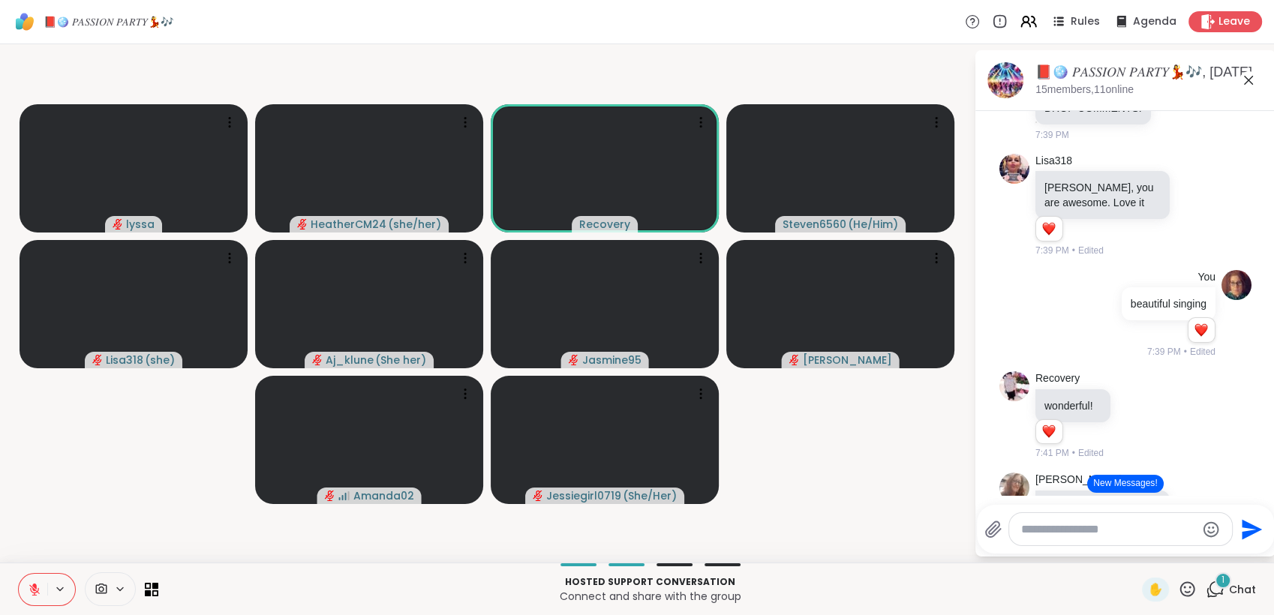
click at [1110, 487] on button "New Messages!" at bounding box center [1125, 484] width 76 height 18
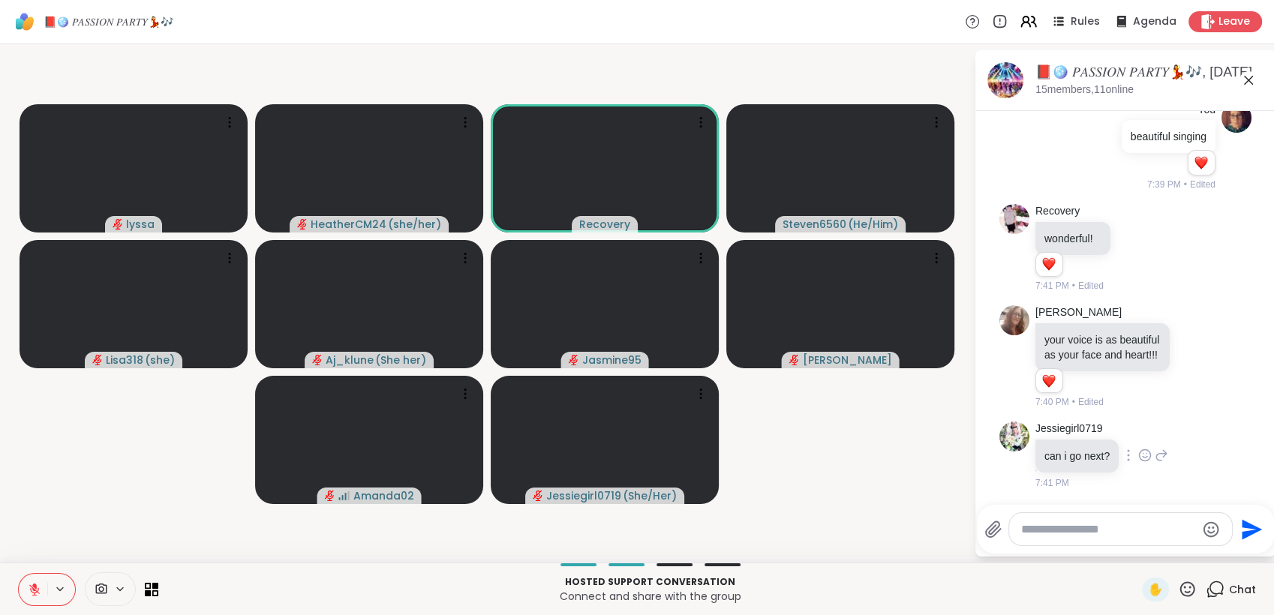
scroll to position [10209, 0]
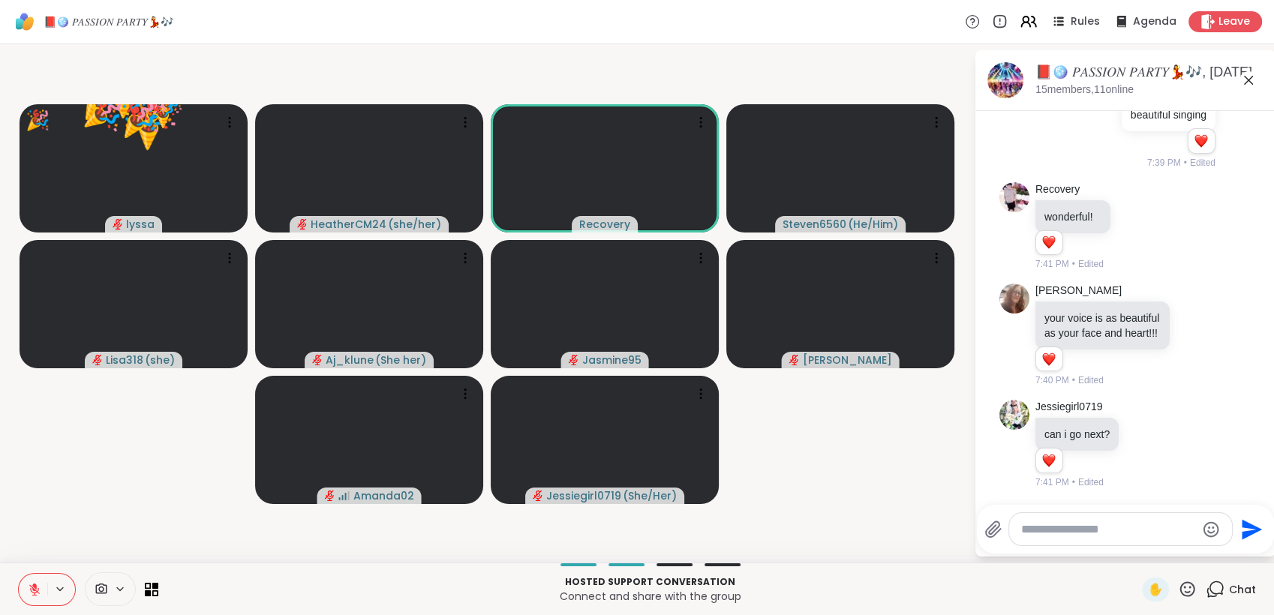
click at [1178, 585] on icon at bounding box center [1187, 589] width 19 height 19
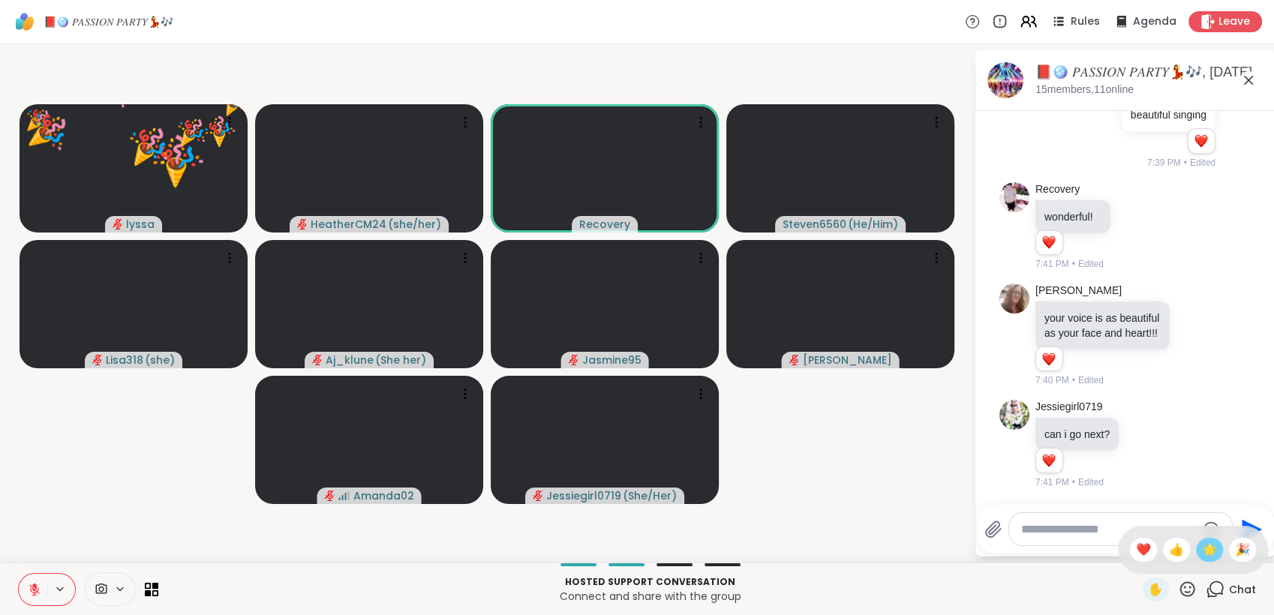
click at [1202, 559] on span "🌟" at bounding box center [1209, 550] width 15 height 18
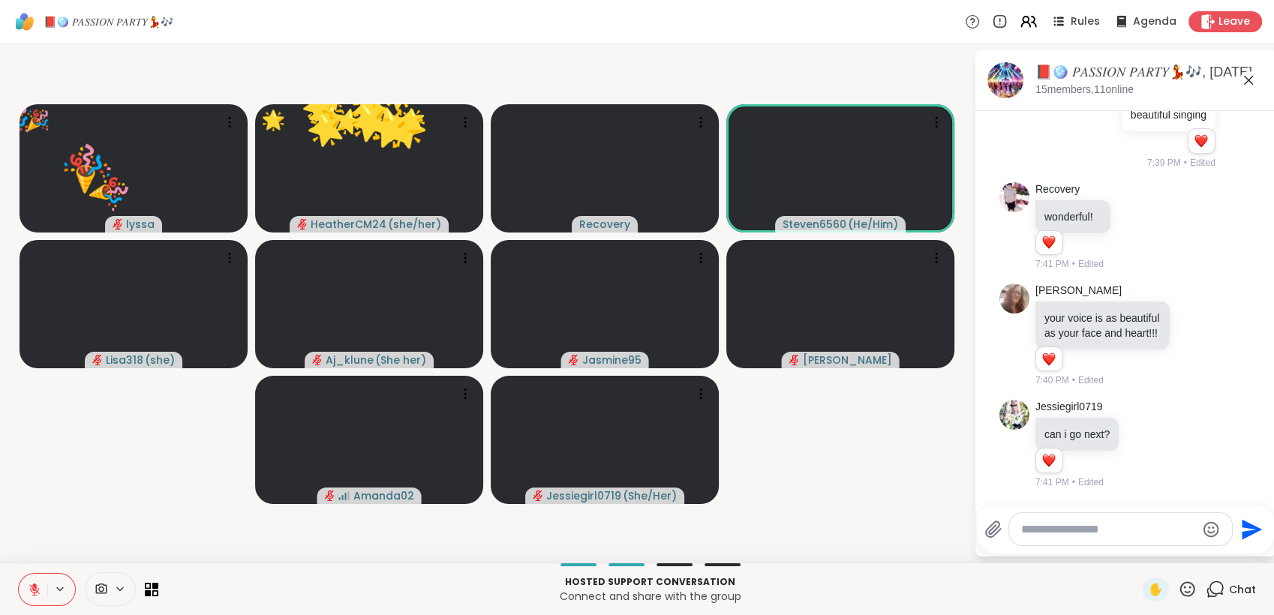
click at [1178, 589] on icon at bounding box center [1187, 589] width 19 height 19
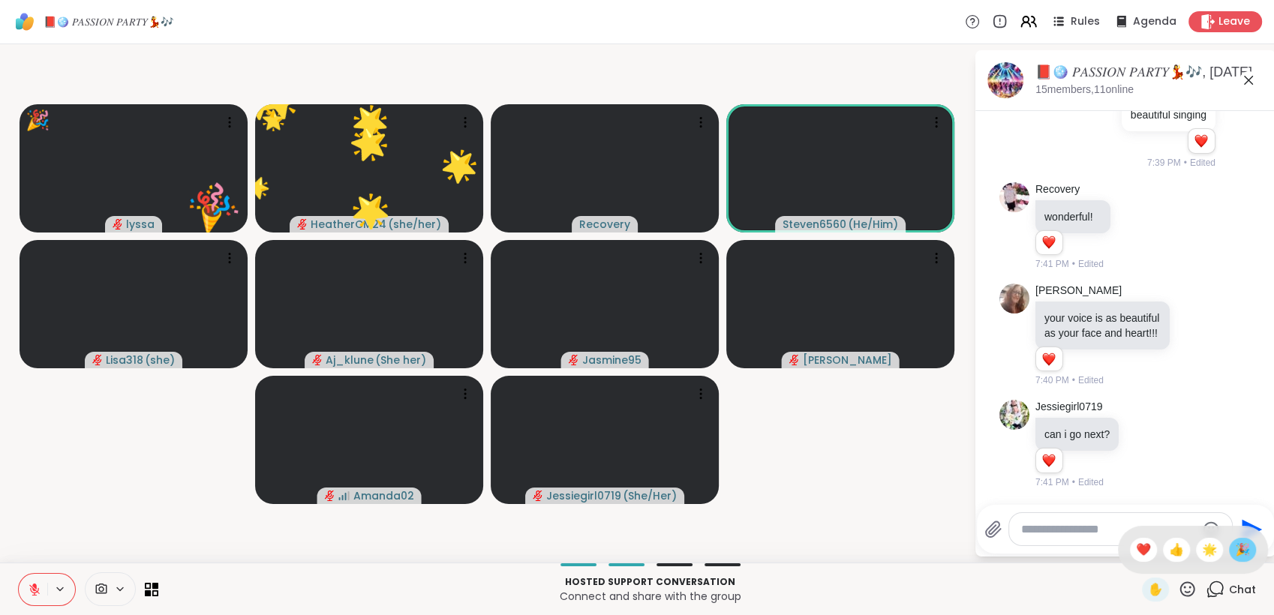
click at [1235, 554] on span "🎉" at bounding box center [1242, 550] width 15 height 18
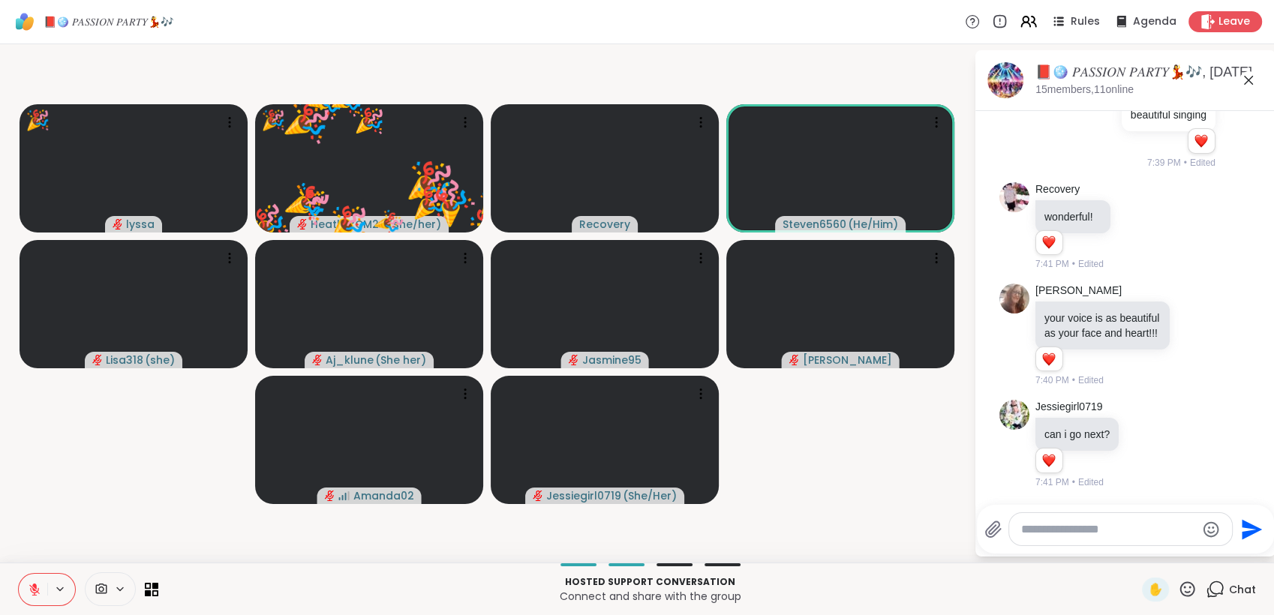
click at [1181, 585] on icon at bounding box center [1188, 589] width 15 height 15
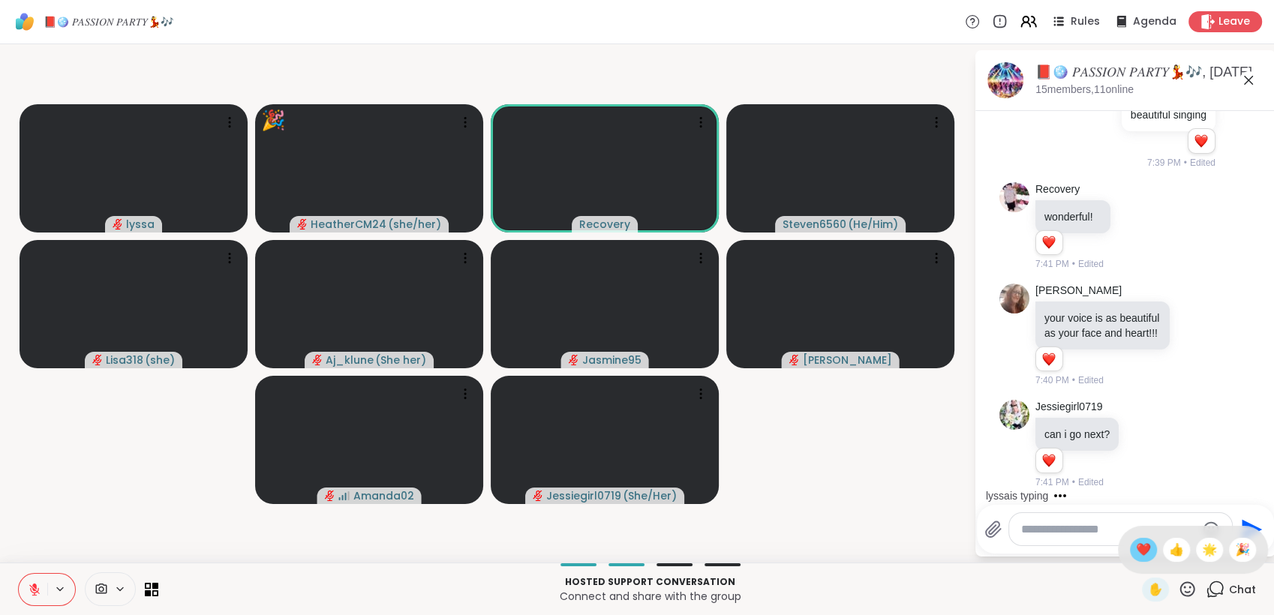
click at [1136, 549] on span "❤️" at bounding box center [1143, 550] width 15 height 18
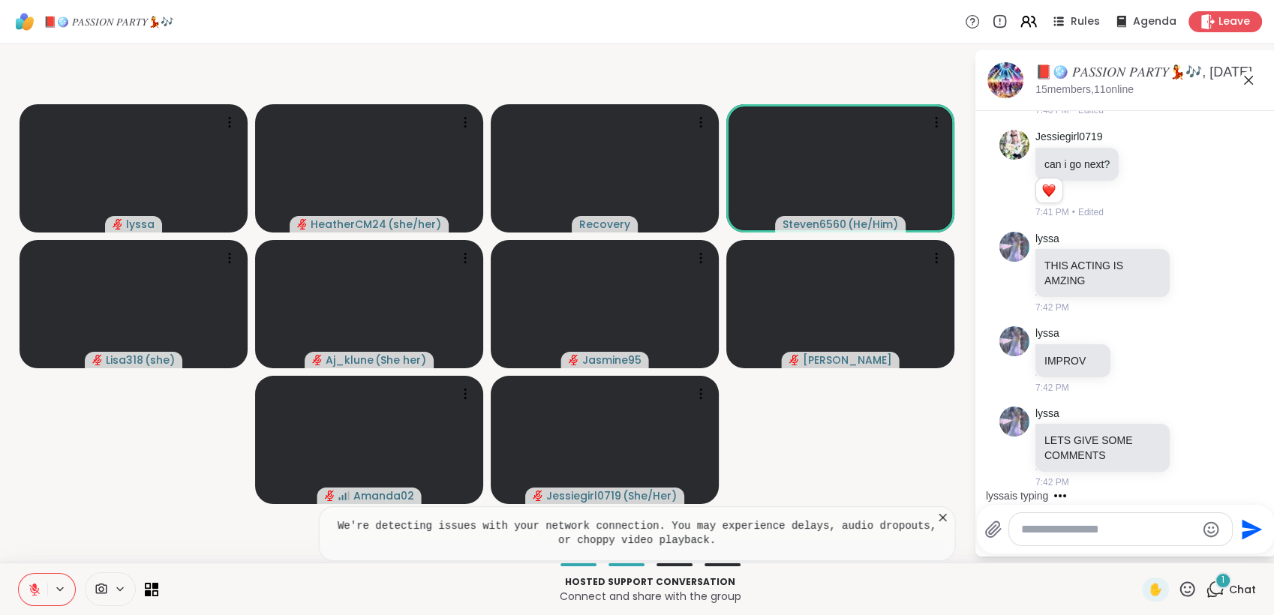
scroll to position [10479, 0]
click at [1180, 585] on icon at bounding box center [1187, 589] width 19 height 19
click at [1202, 549] on span "🌟" at bounding box center [1209, 550] width 15 height 18
click at [1135, 525] on textarea "Type your message" at bounding box center [1108, 529] width 175 height 15
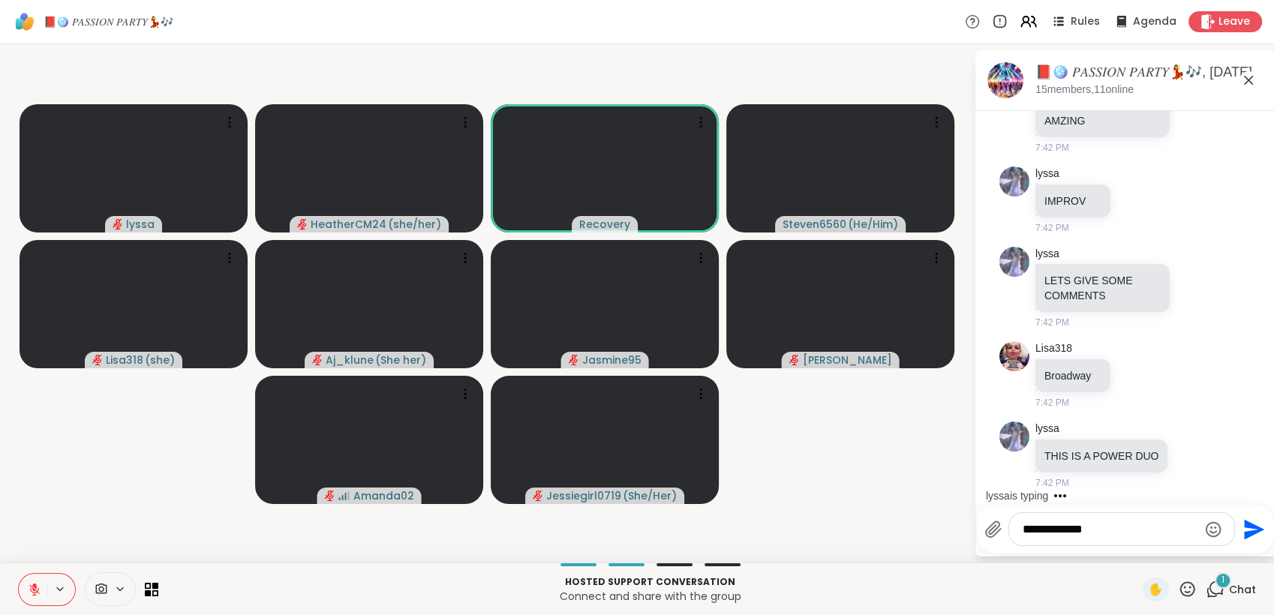
scroll to position [10654, 0]
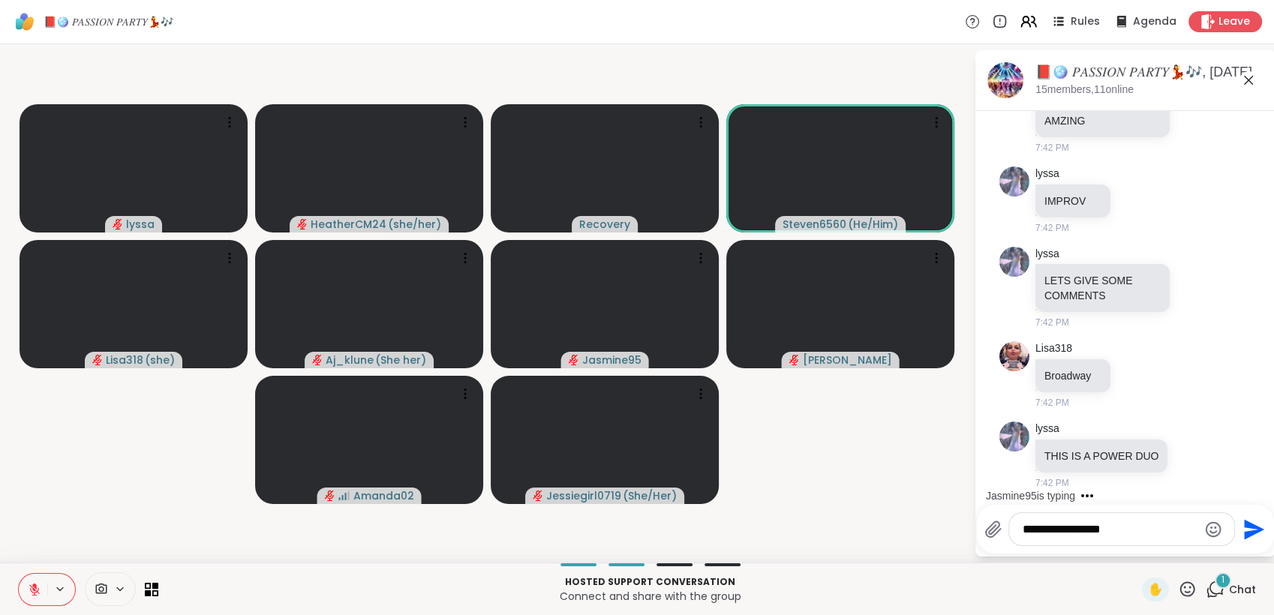
type textarea "**********"
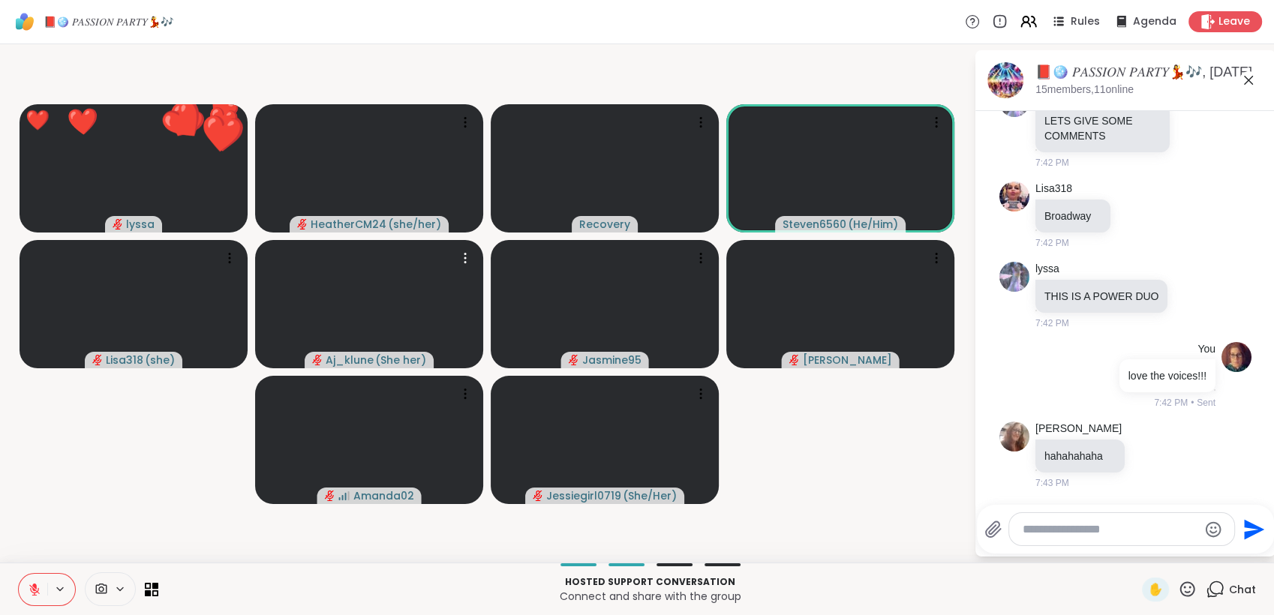
scroll to position [10813, 0]
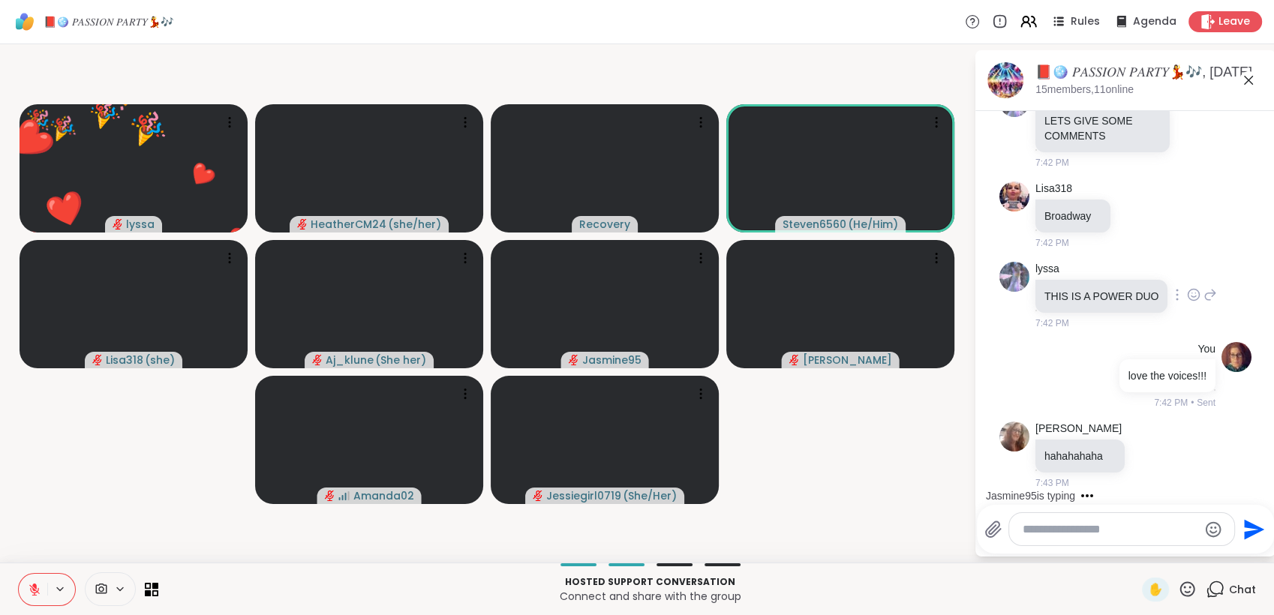
click at [1187, 287] on icon at bounding box center [1194, 294] width 14 height 15
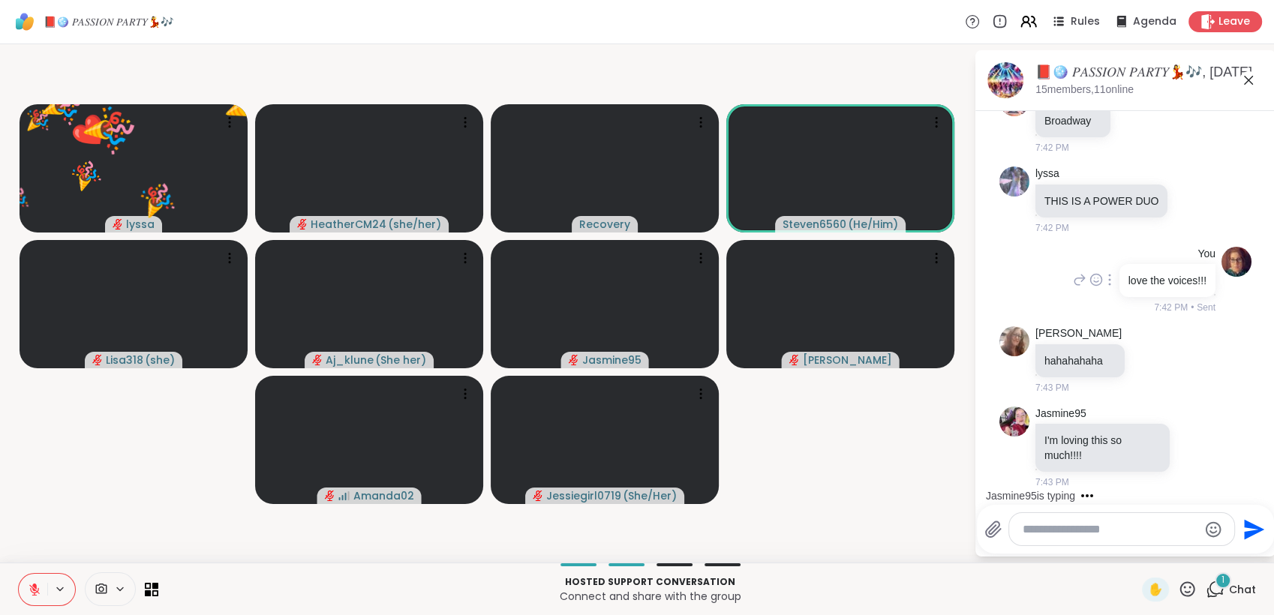
scroll to position [10909, 0]
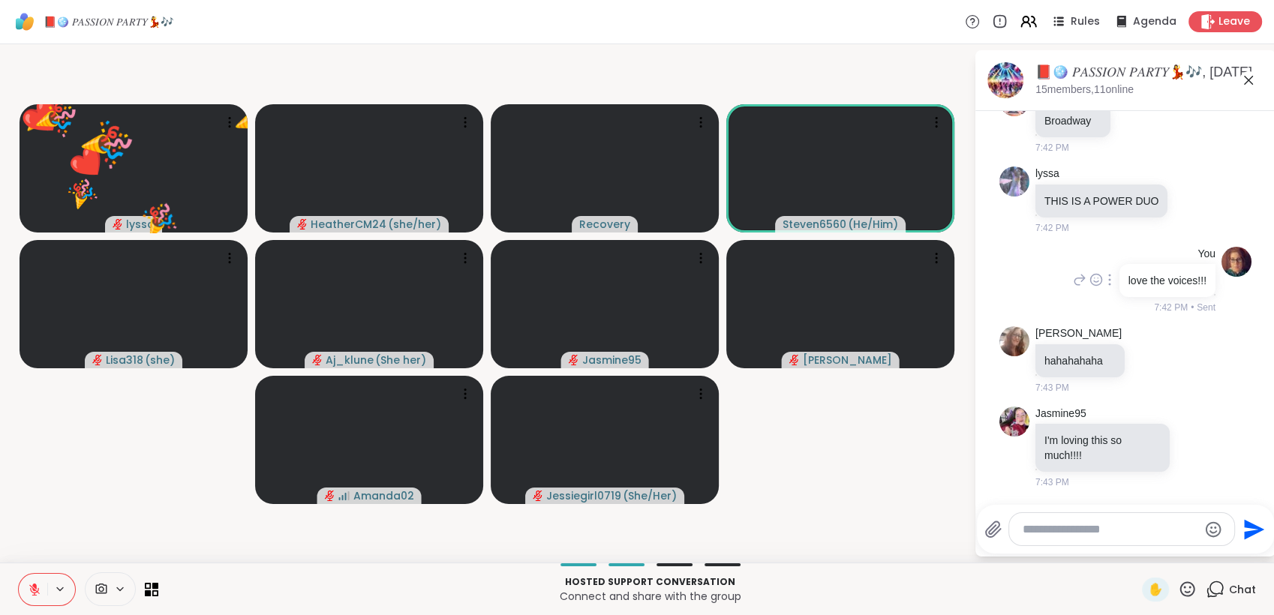
click at [1177, 262] on div "You love the voices!!! 7:42 PM • Sent" at bounding box center [1166, 281] width 99 height 68
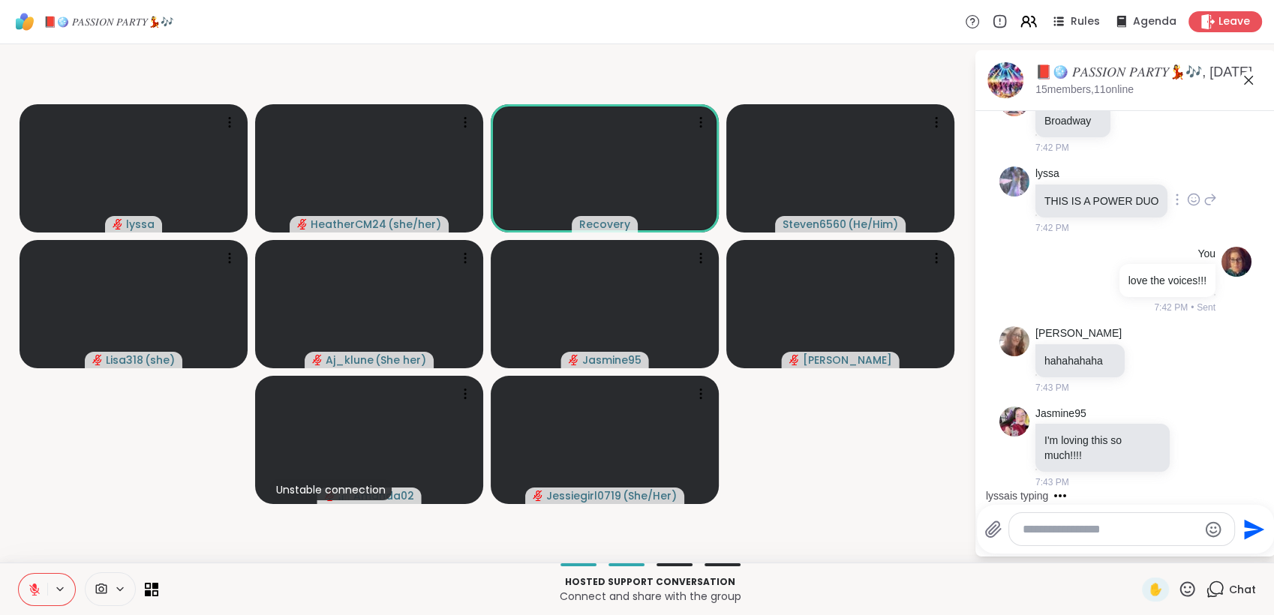
click at [1187, 192] on icon at bounding box center [1194, 199] width 14 height 15
click at [1187, 173] on div "Select Reaction: Heart" at bounding box center [1194, 176] width 14 height 14
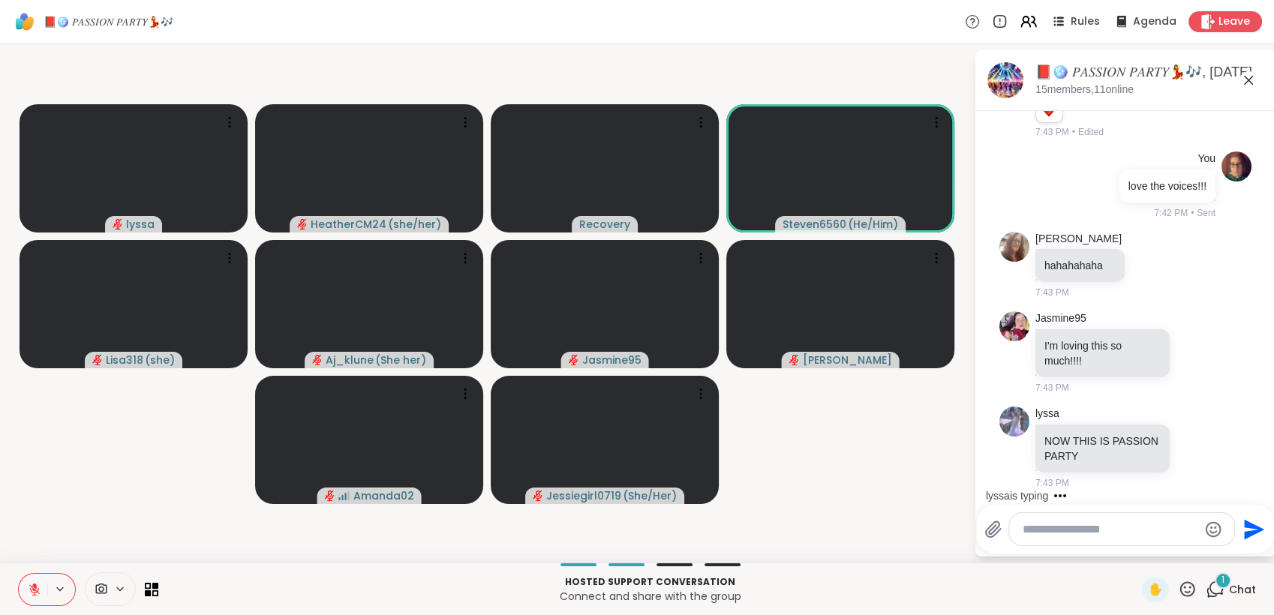
scroll to position [11024, 0]
click at [1190, 450] on icon at bounding box center [1197, 447] width 14 height 15
click at [1181, 426] on button "Select Reaction: Heart" at bounding box center [1196, 423] width 30 height 30
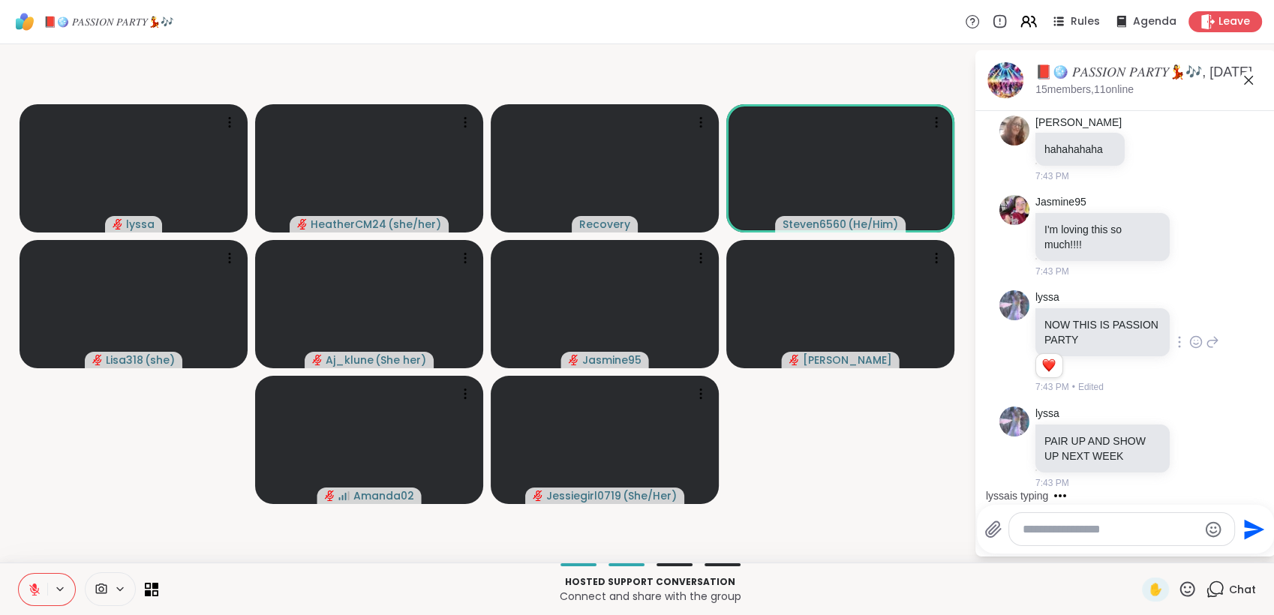
scroll to position [11141, 0]
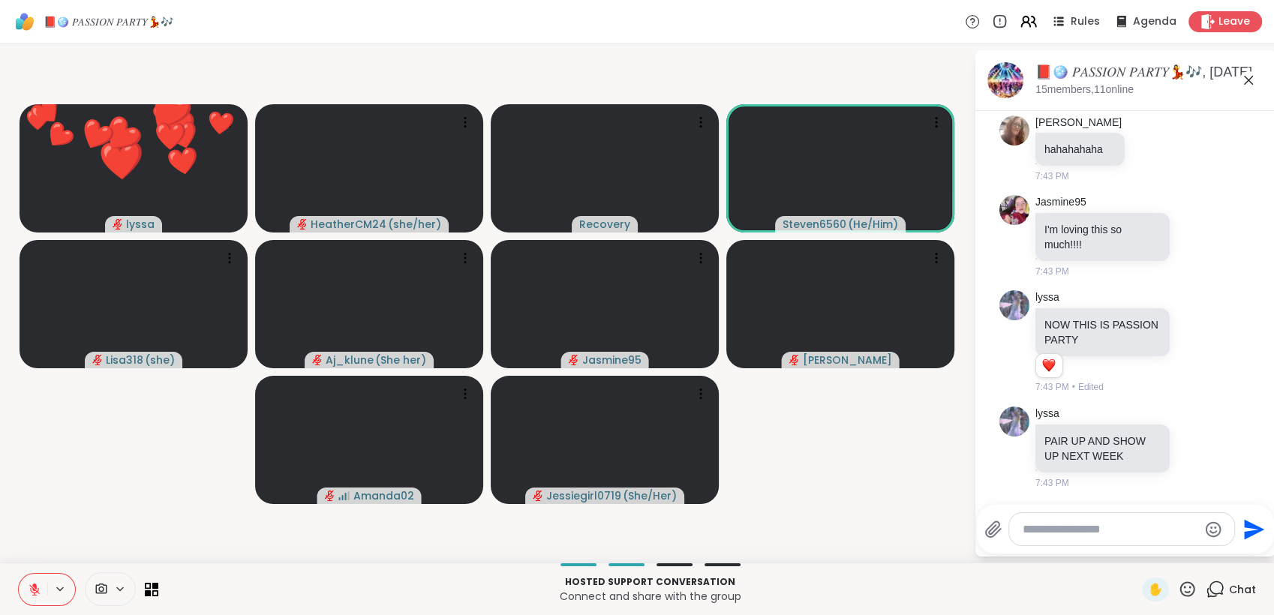
click at [1085, 528] on textarea "Type your message" at bounding box center [1110, 529] width 175 height 15
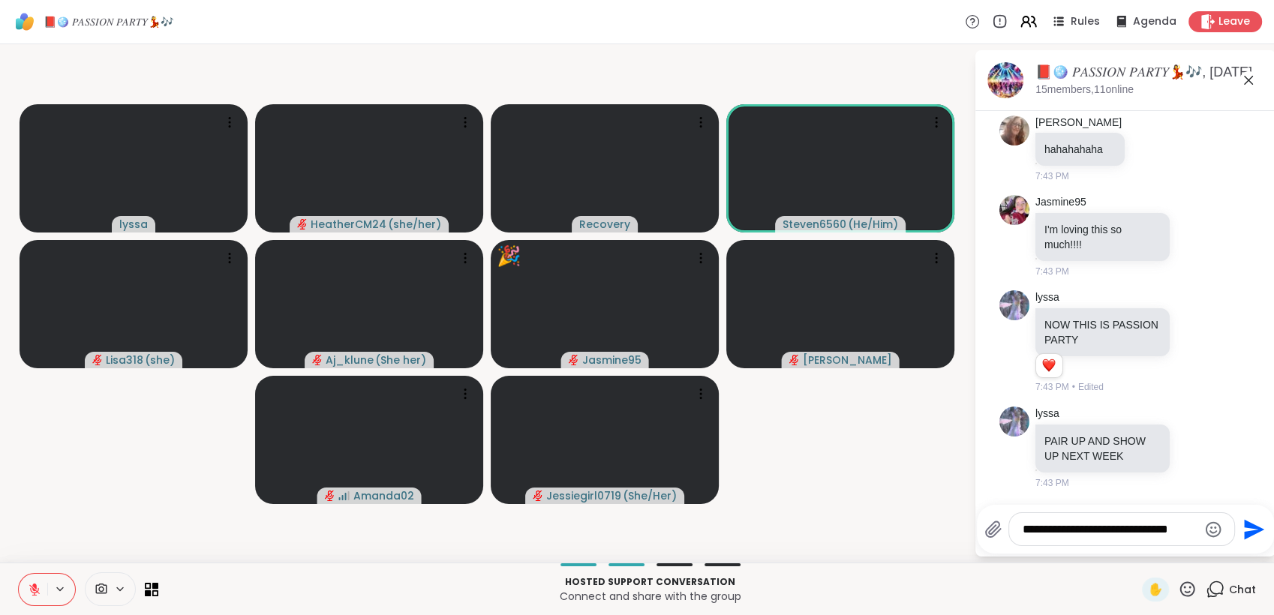
type textarea "**********"
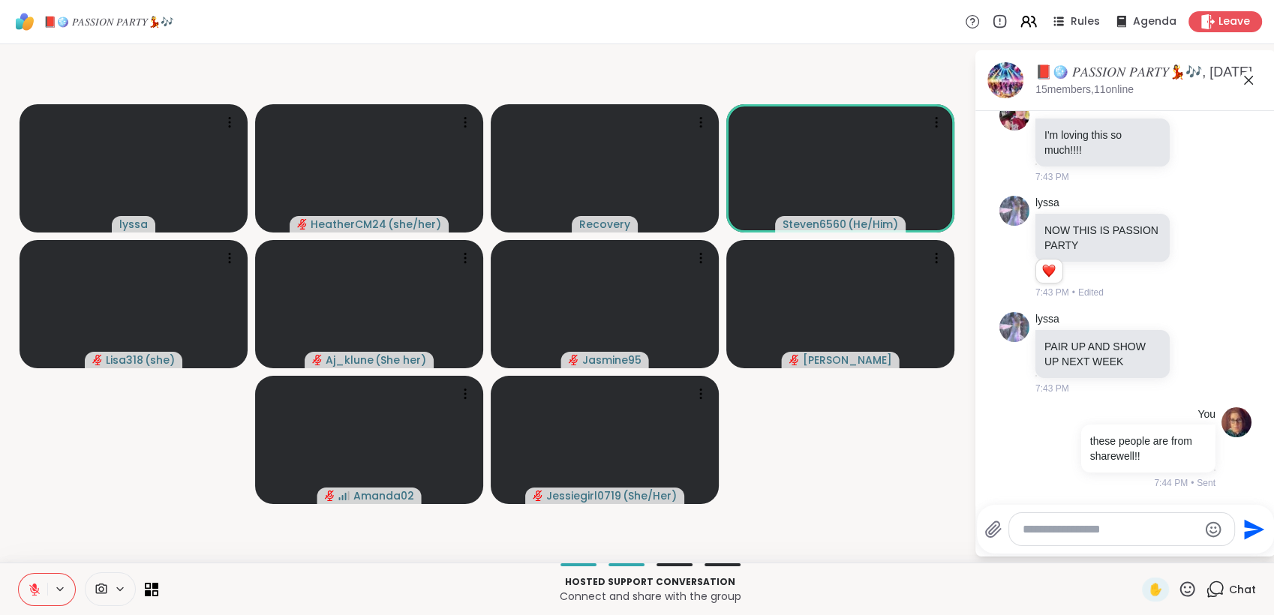
scroll to position [11236, 0]
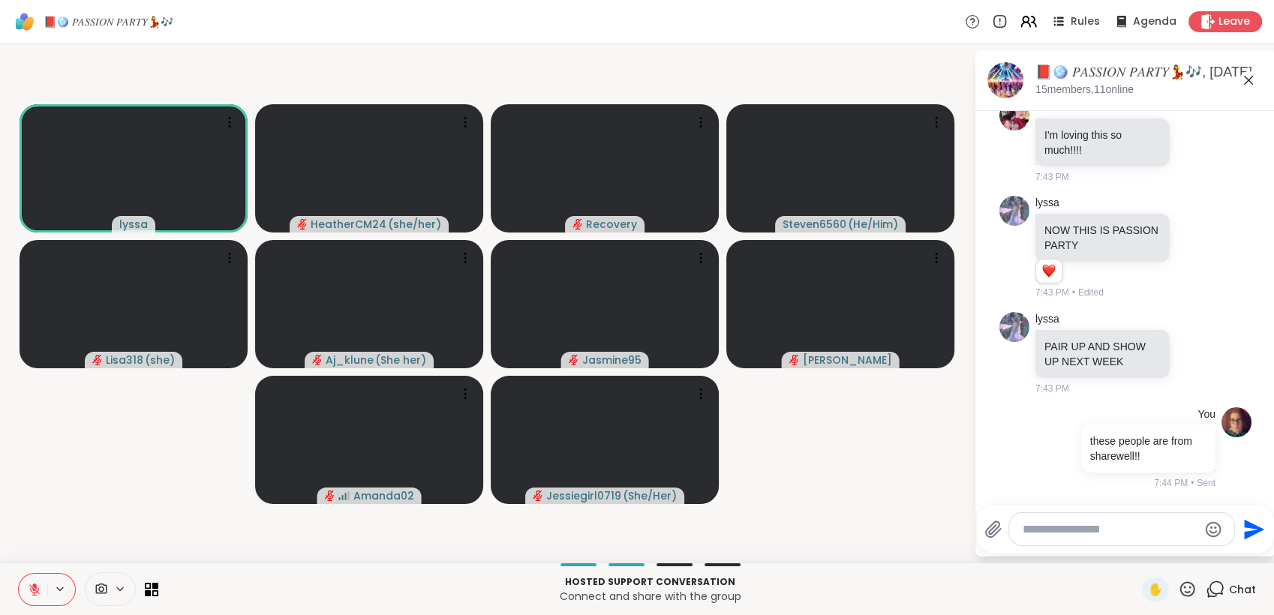
click at [32, 591] on icon at bounding box center [35, 590] width 14 height 14
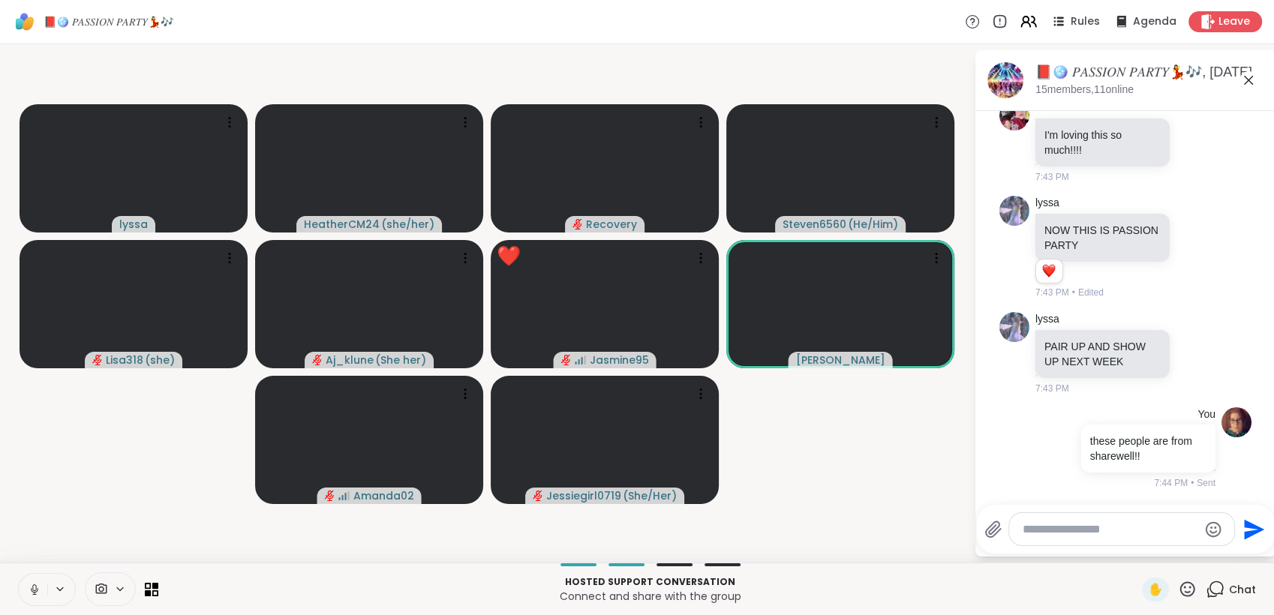
click at [1178, 594] on icon at bounding box center [1187, 589] width 19 height 19
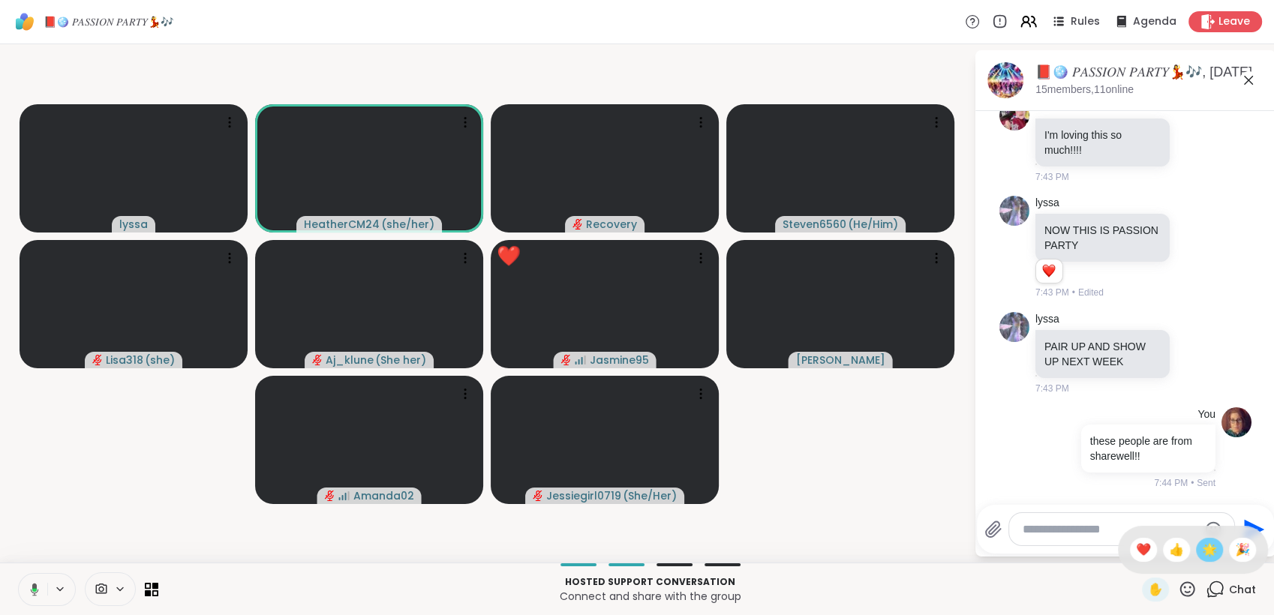
click at [1202, 552] on span "🌟" at bounding box center [1209, 550] width 15 height 18
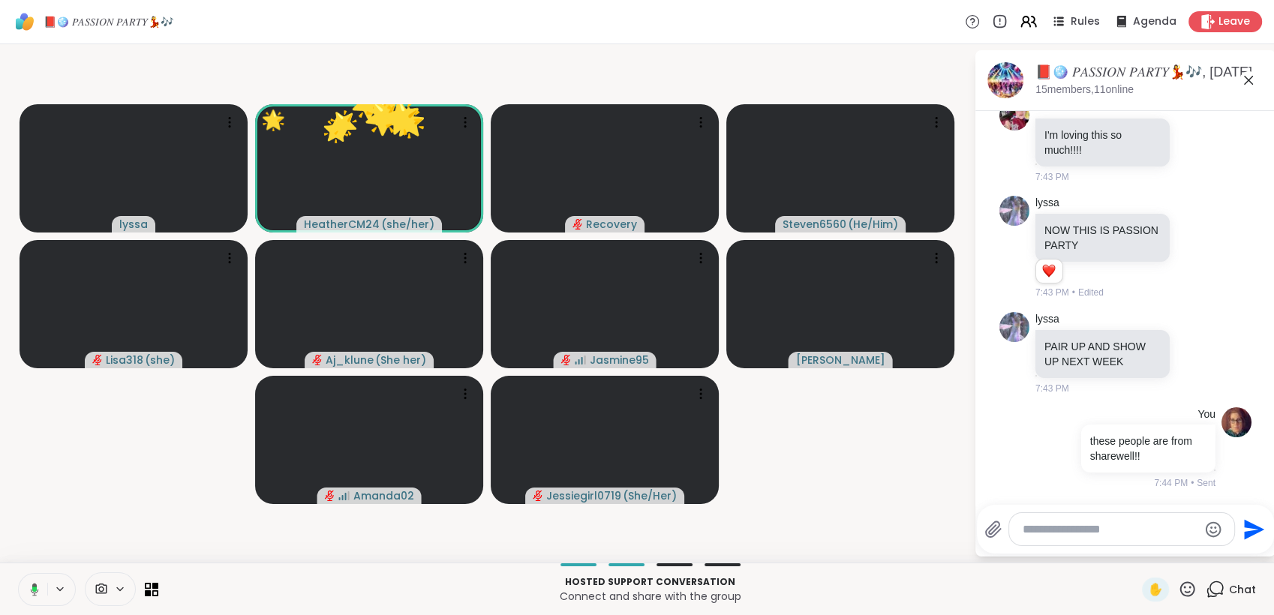
click at [1180, 585] on icon at bounding box center [1187, 589] width 19 height 19
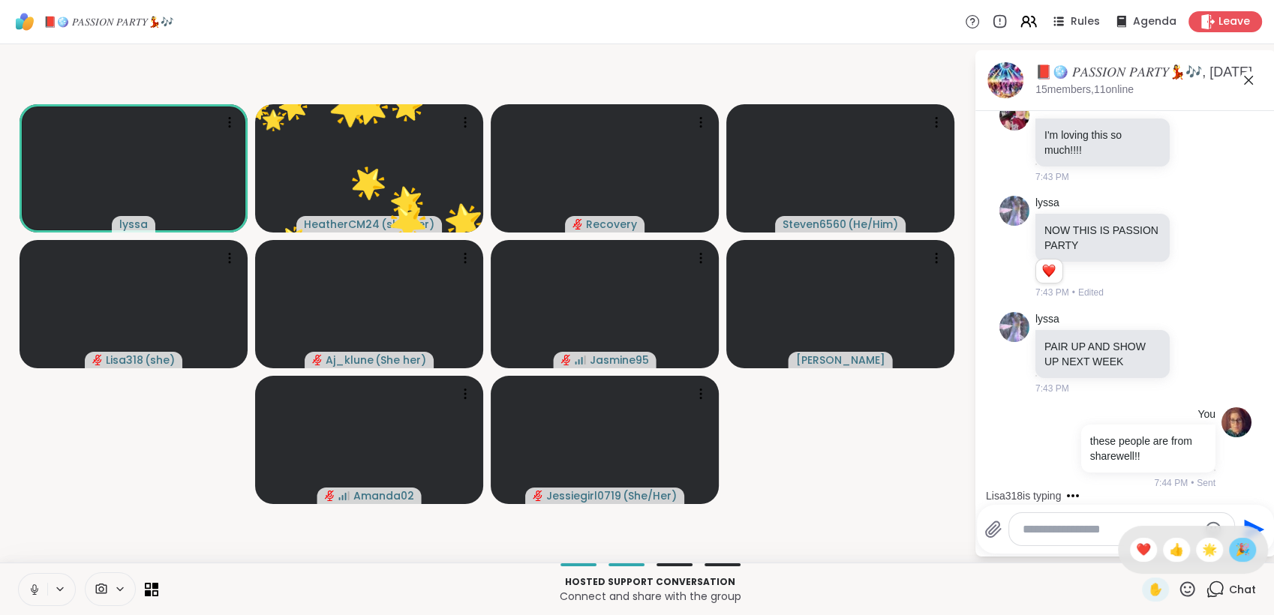
click at [1229, 561] on div "🎉" at bounding box center [1242, 550] width 27 height 24
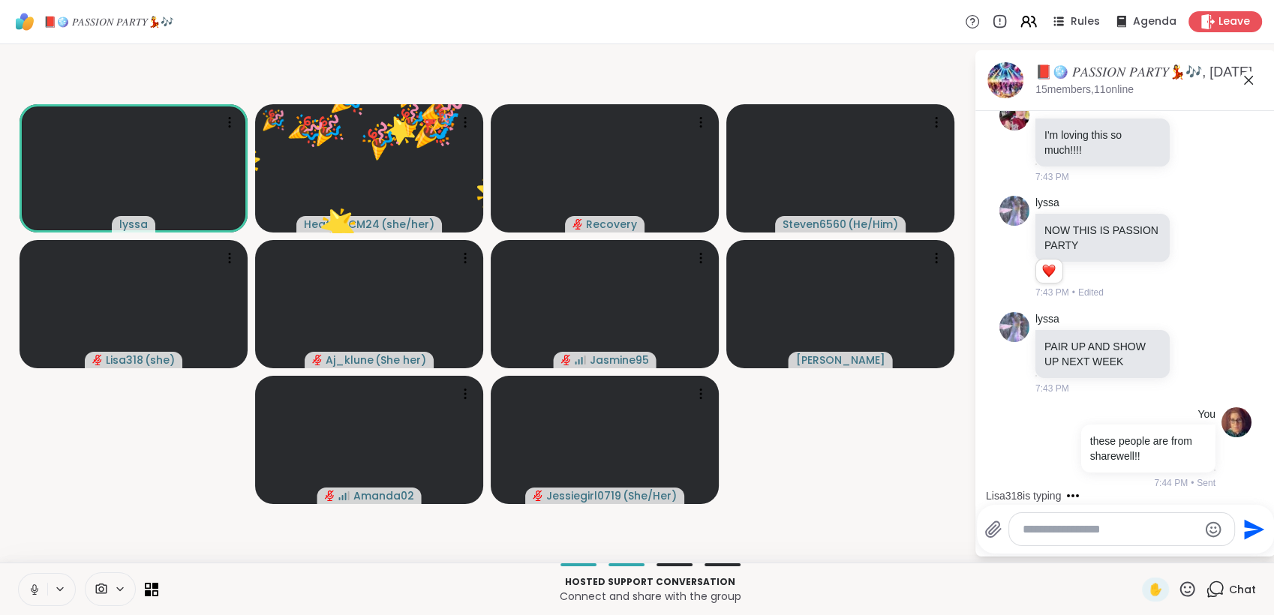
click at [1178, 590] on icon at bounding box center [1187, 589] width 19 height 19
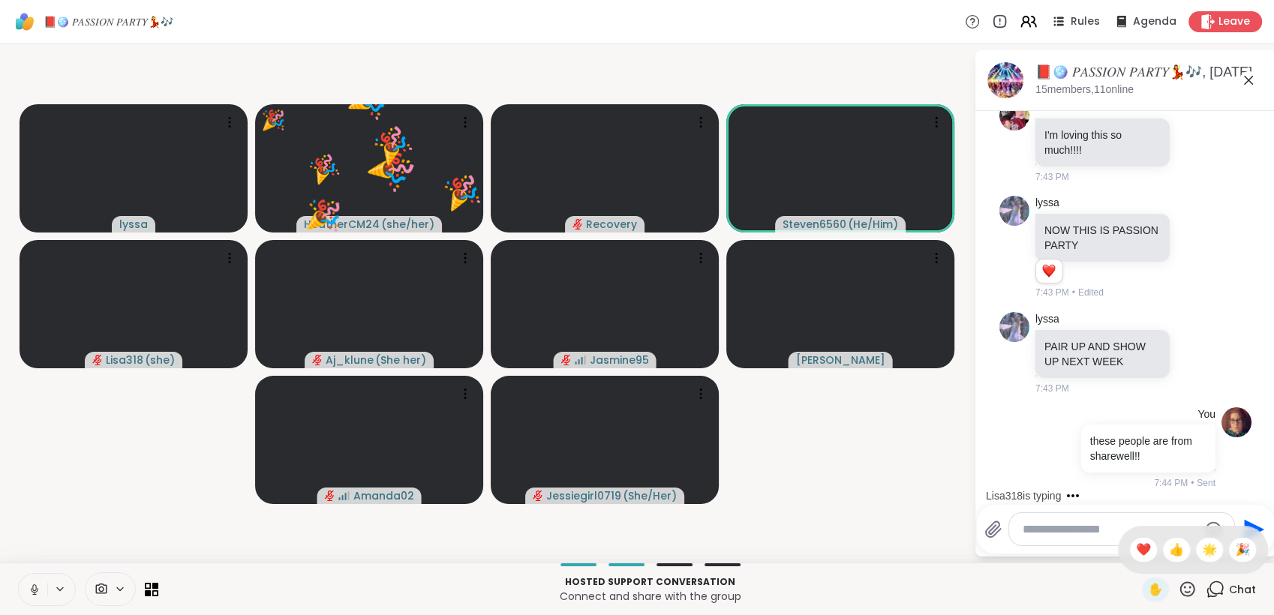
drag, startPoint x: 1113, startPoint y: 547, endPoint x: 1144, endPoint y: 563, distance: 34.6
click at [1130, 549] on div "❤️" at bounding box center [1143, 550] width 27 height 24
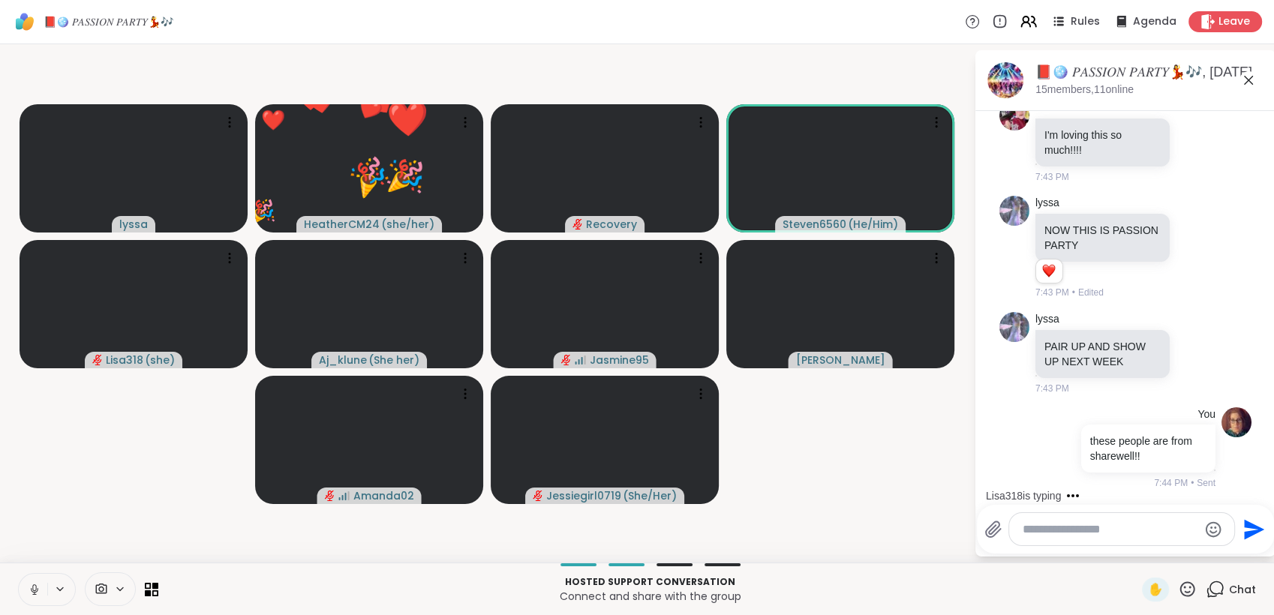
drag, startPoint x: 1169, startPoint y: 589, endPoint x: 1173, endPoint y: 574, distance: 15.5
click at [1178, 587] on icon at bounding box center [1187, 589] width 19 height 19
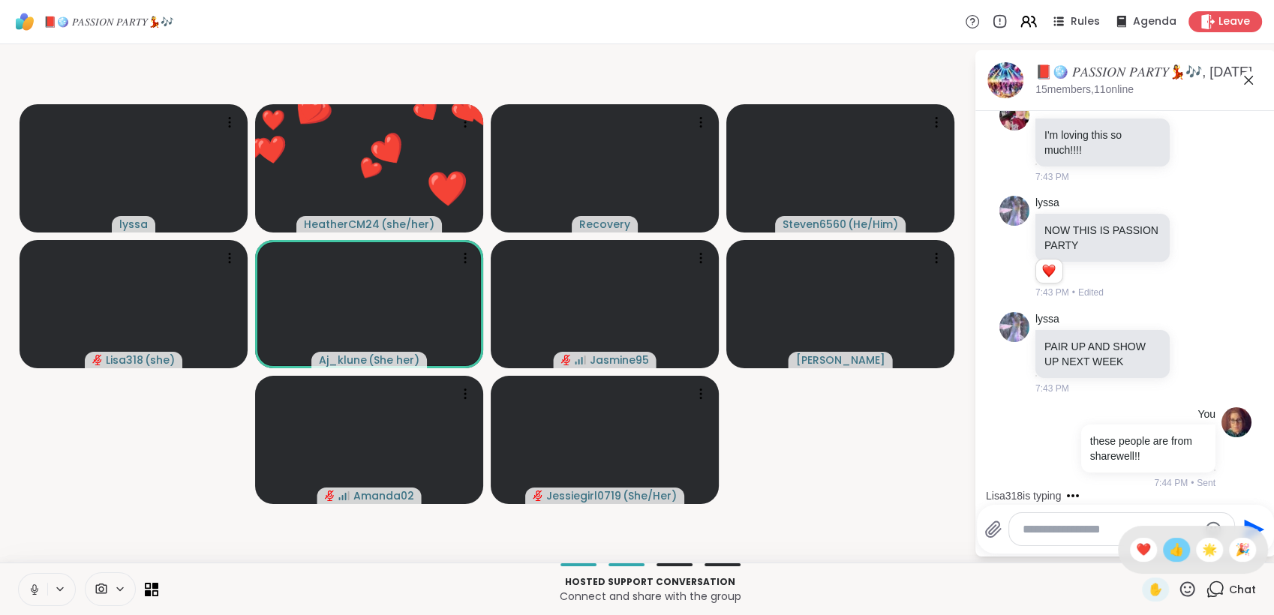
click at [1169, 551] on span "👍" at bounding box center [1176, 550] width 15 height 18
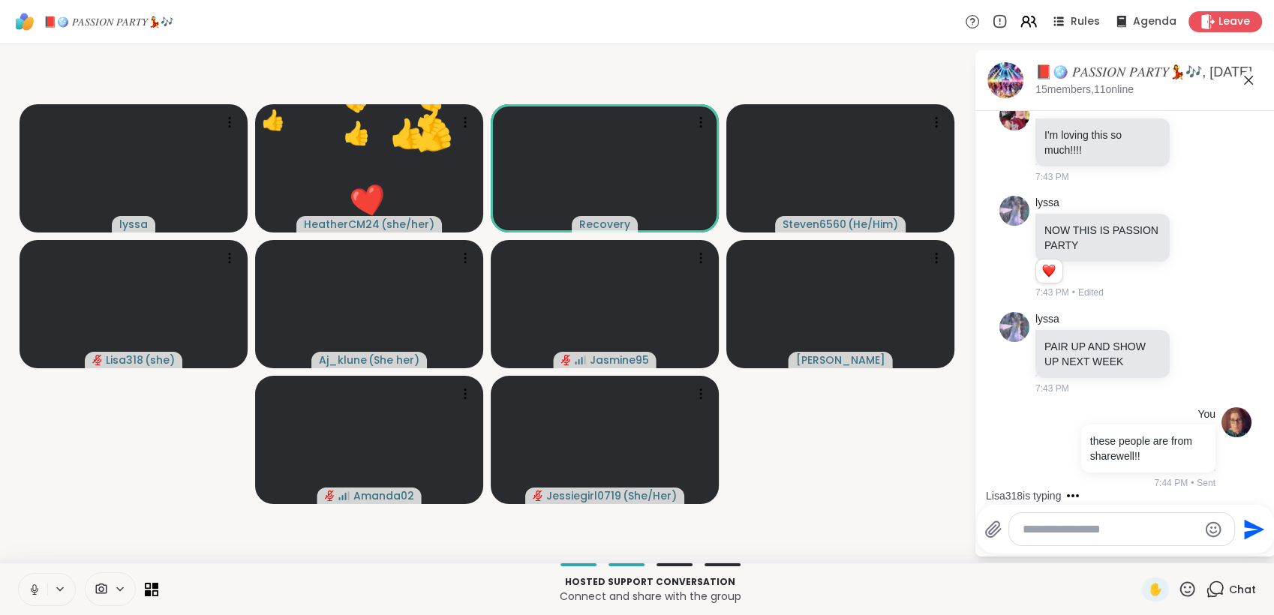
click at [1178, 587] on icon at bounding box center [1187, 589] width 19 height 19
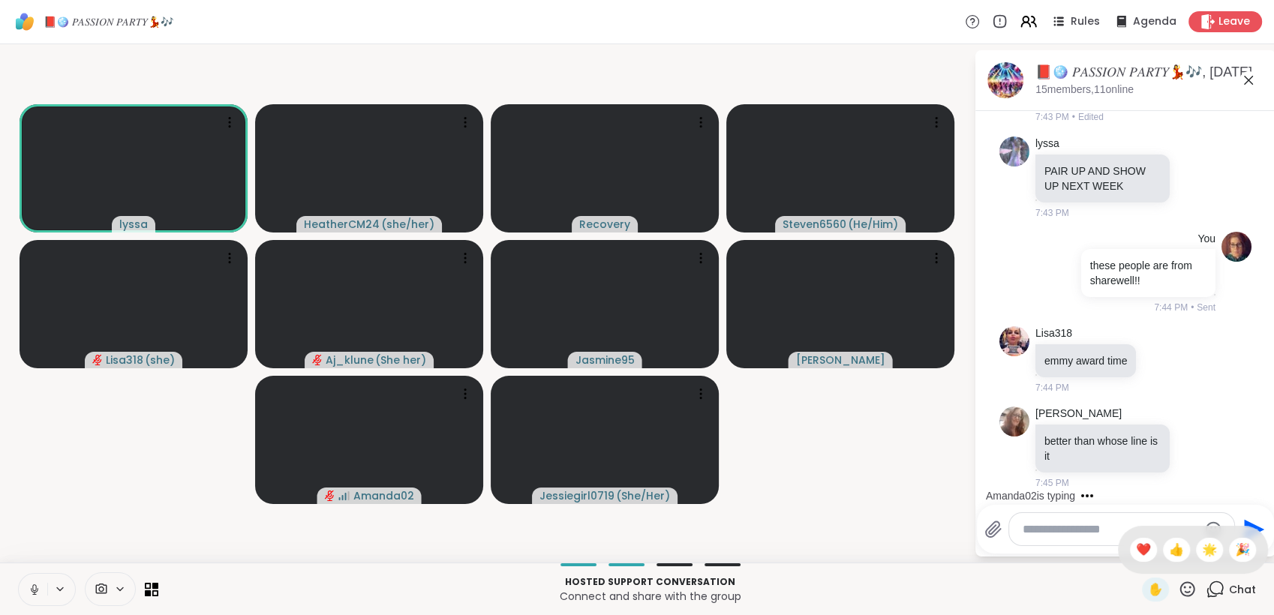
scroll to position [11490, 0]
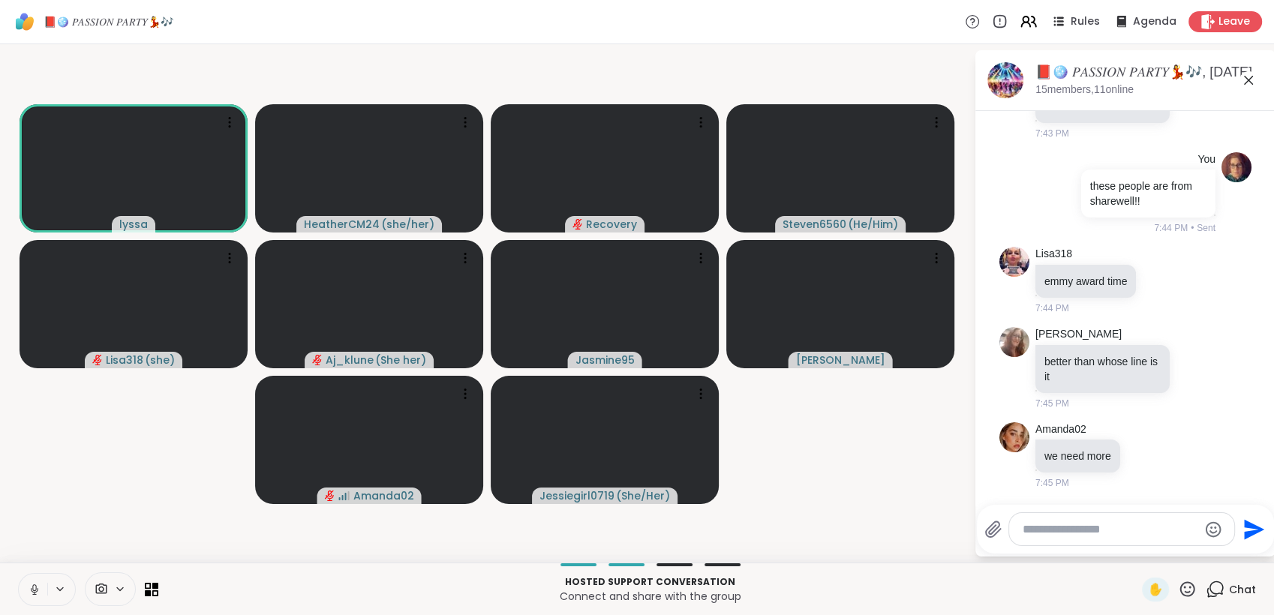
click at [34, 586] on icon at bounding box center [35, 590] width 14 height 14
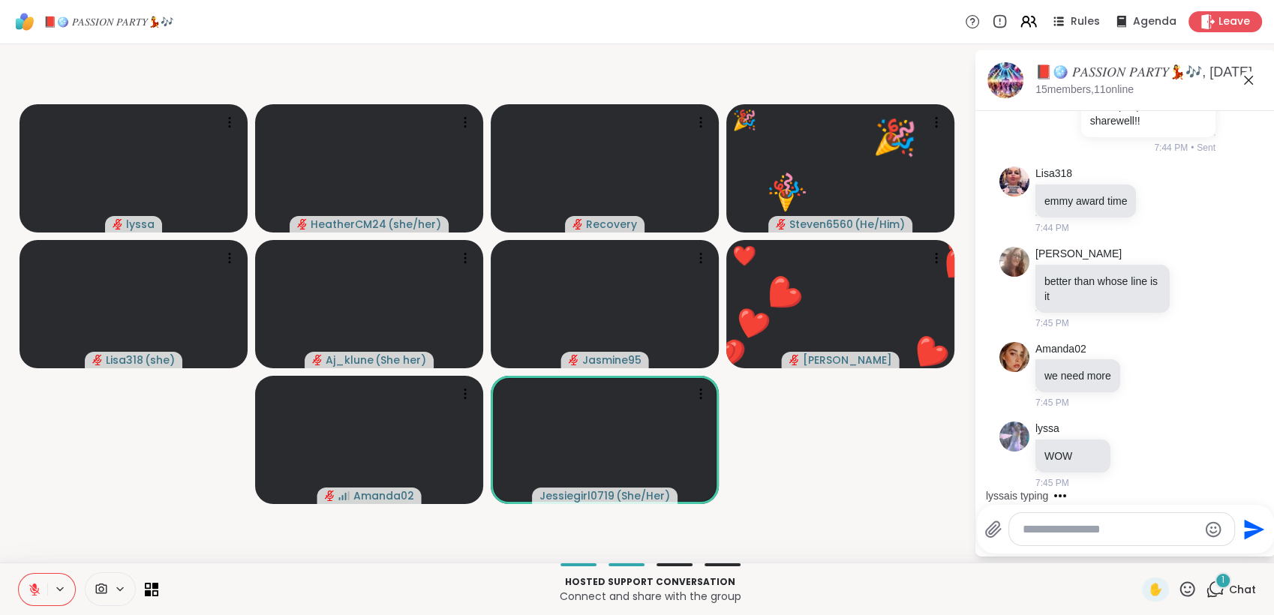
scroll to position [11570, 0]
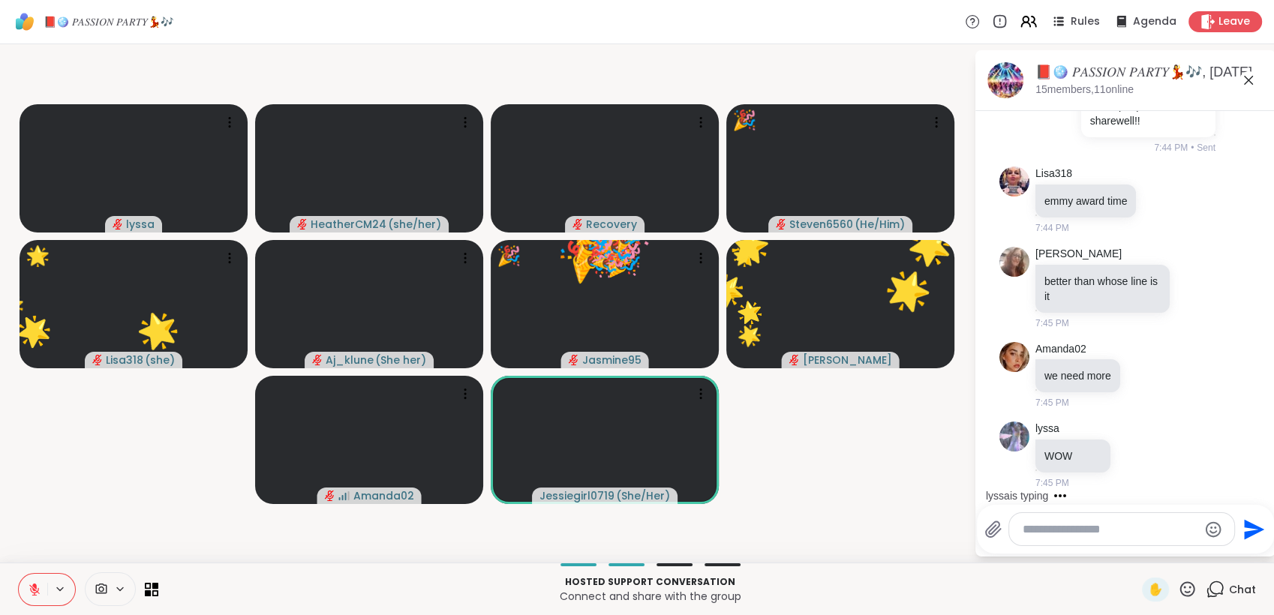
click at [1178, 582] on icon at bounding box center [1187, 589] width 19 height 19
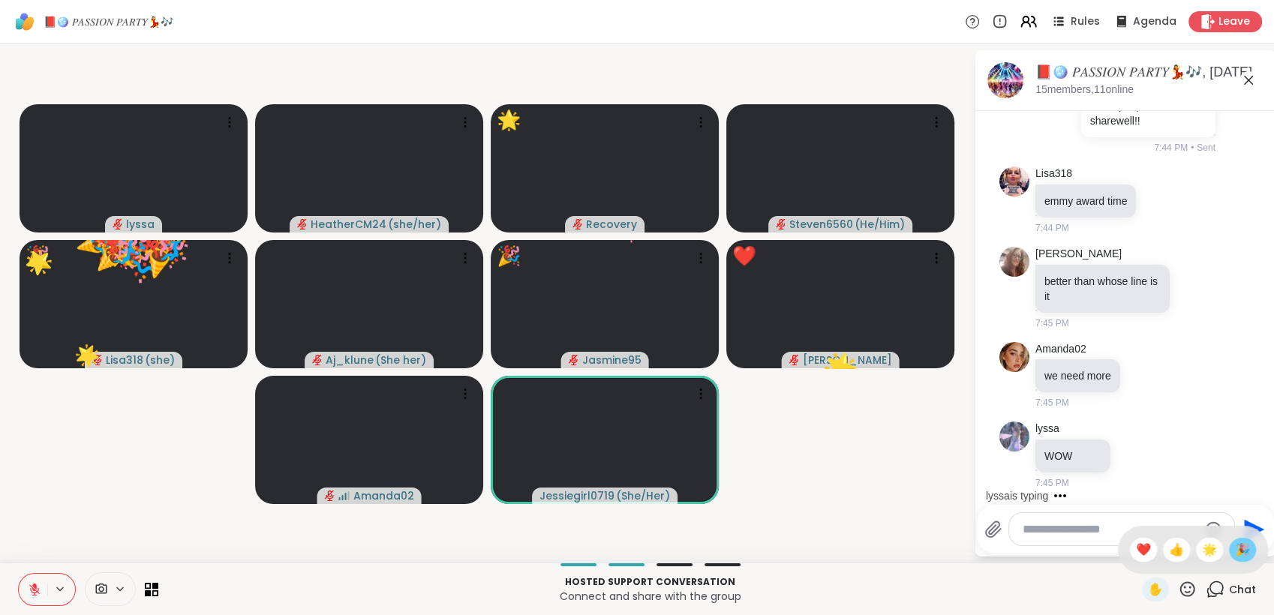
click at [1235, 555] on span "🎉" at bounding box center [1242, 550] width 15 height 18
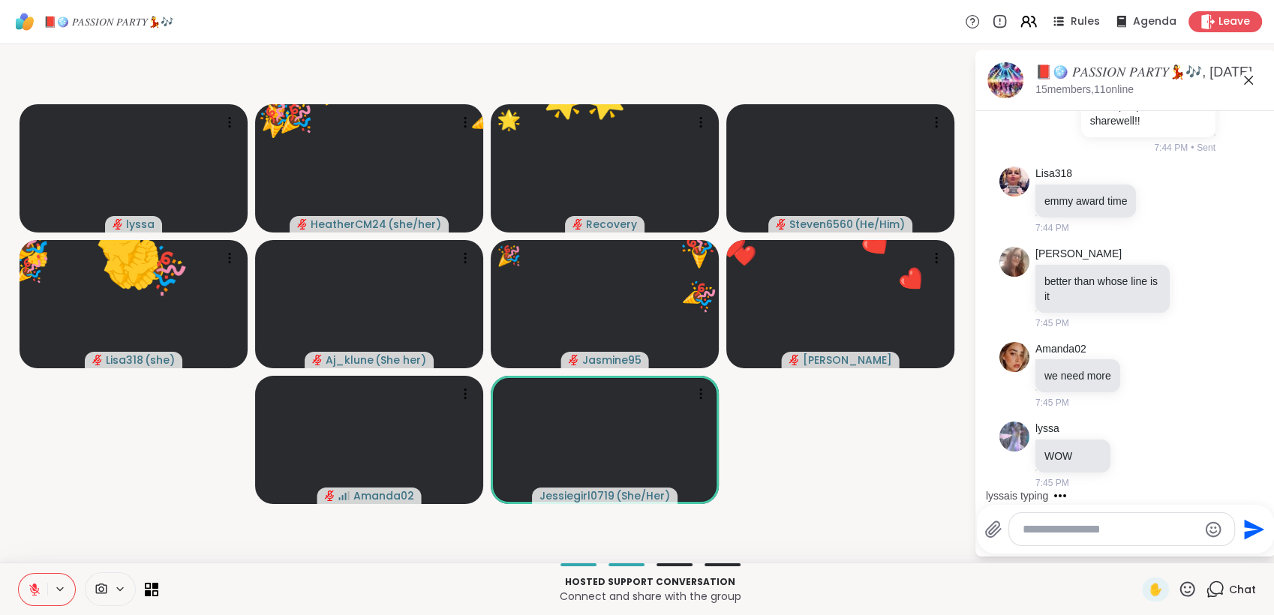
click at [1181, 587] on icon at bounding box center [1188, 589] width 15 height 15
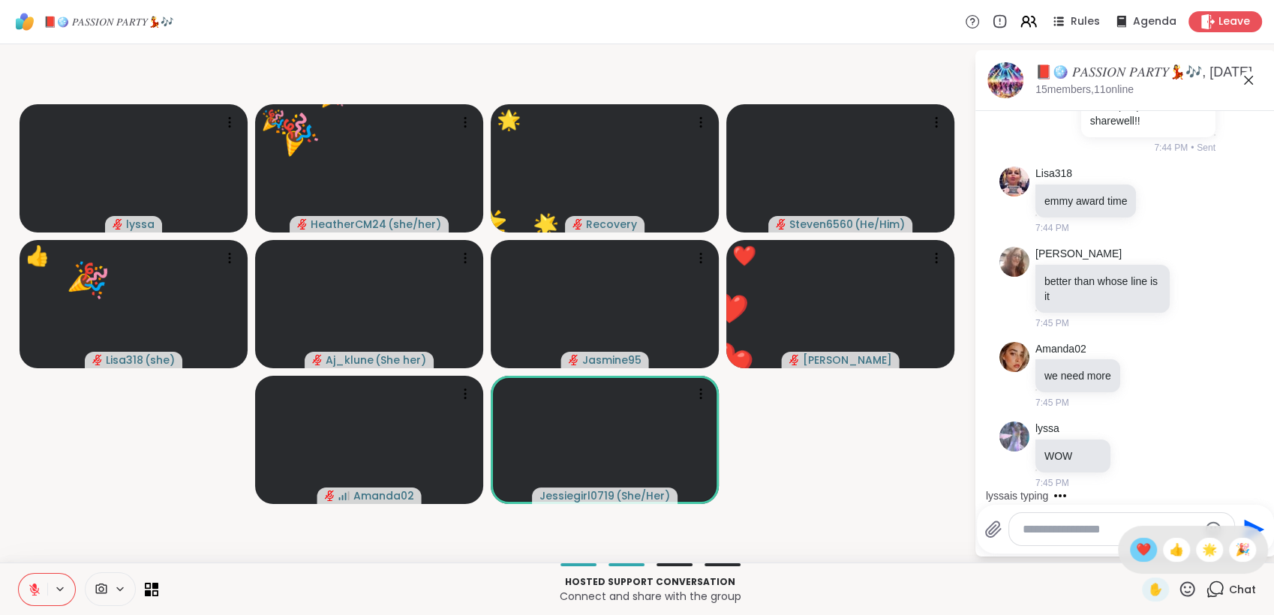
click at [1136, 552] on span "❤️" at bounding box center [1143, 550] width 15 height 18
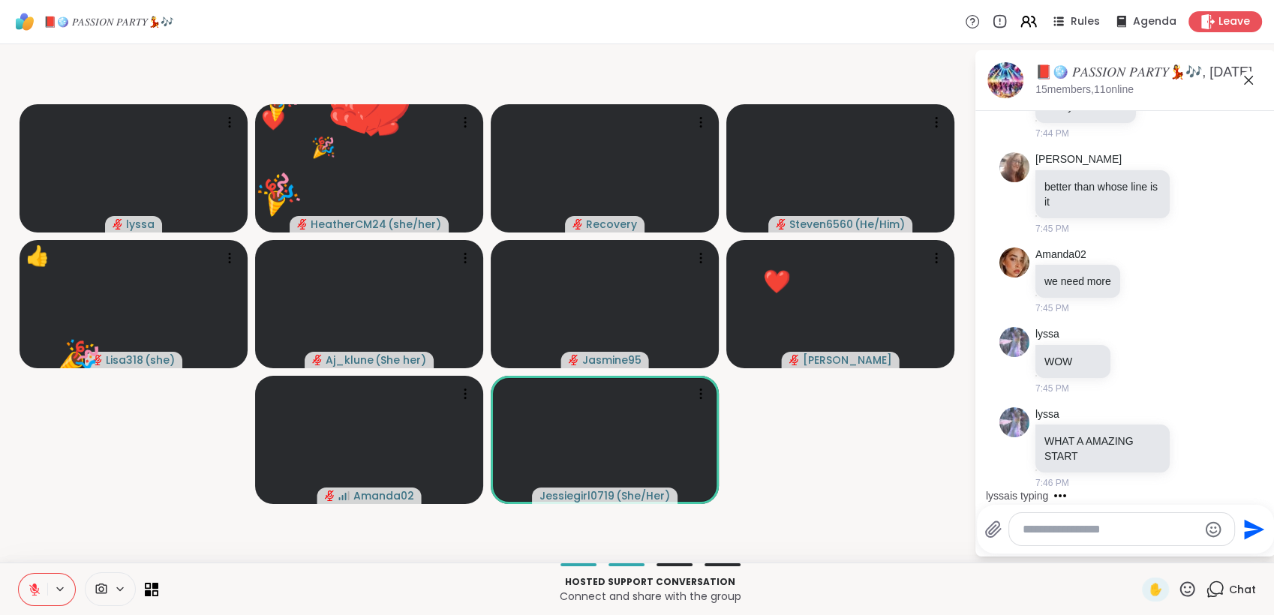
scroll to position [11665, 0]
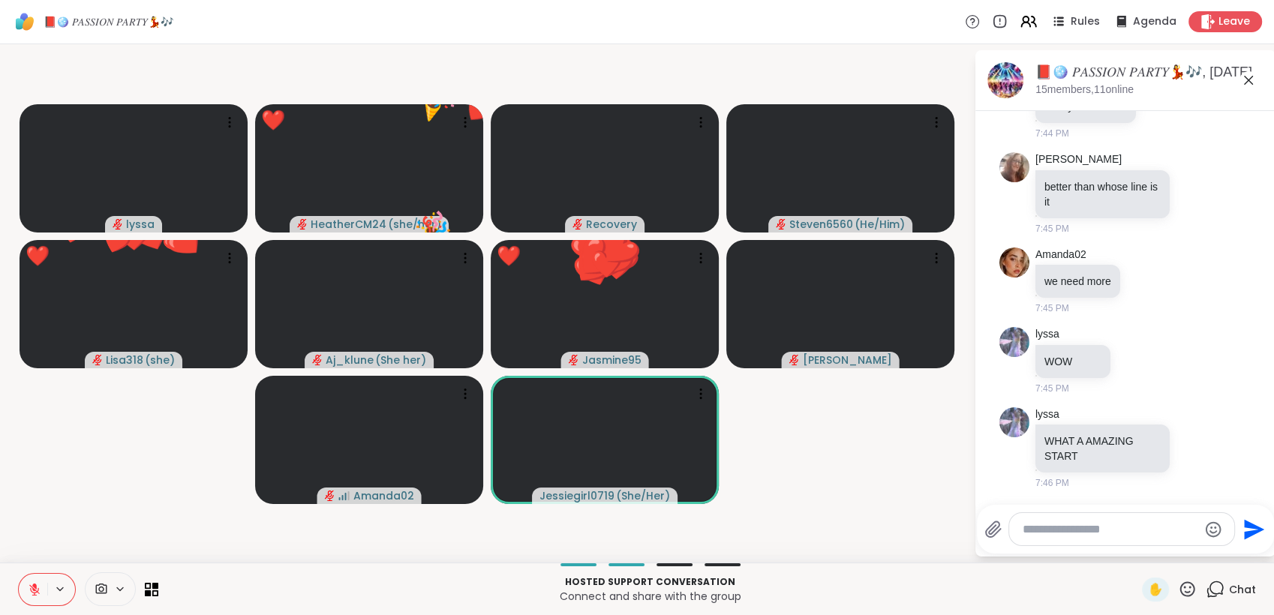
click at [1181, 583] on icon at bounding box center [1188, 589] width 15 height 15
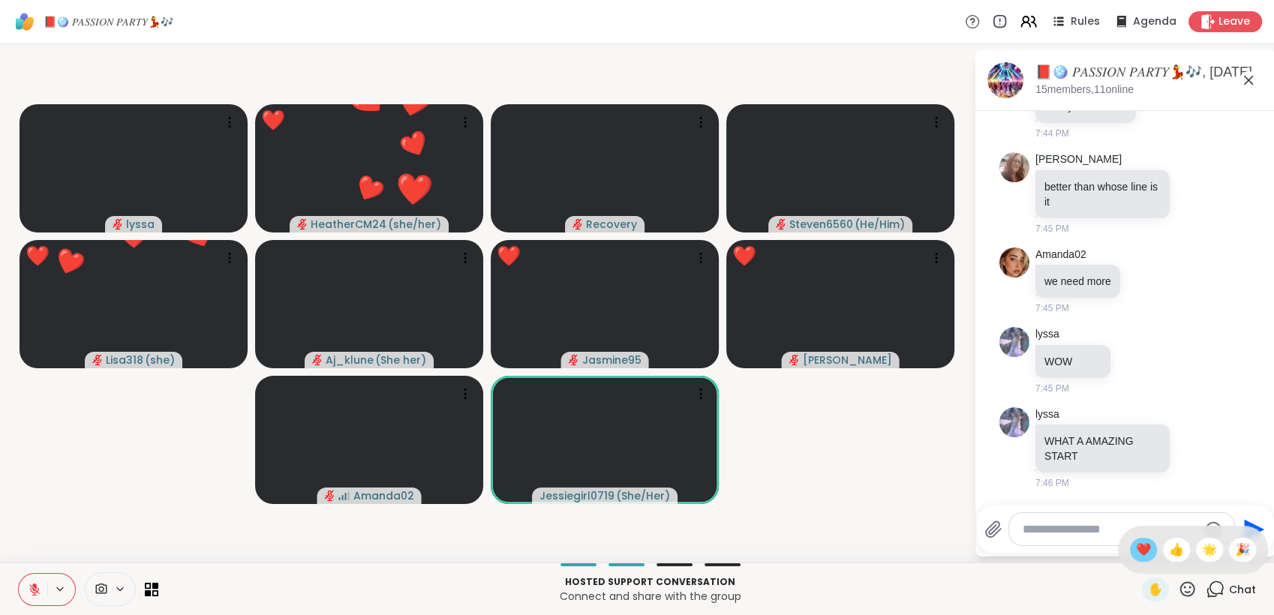
click at [1136, 547] on span "❤️" at bounding box center [1143, 550] width 15 height 18
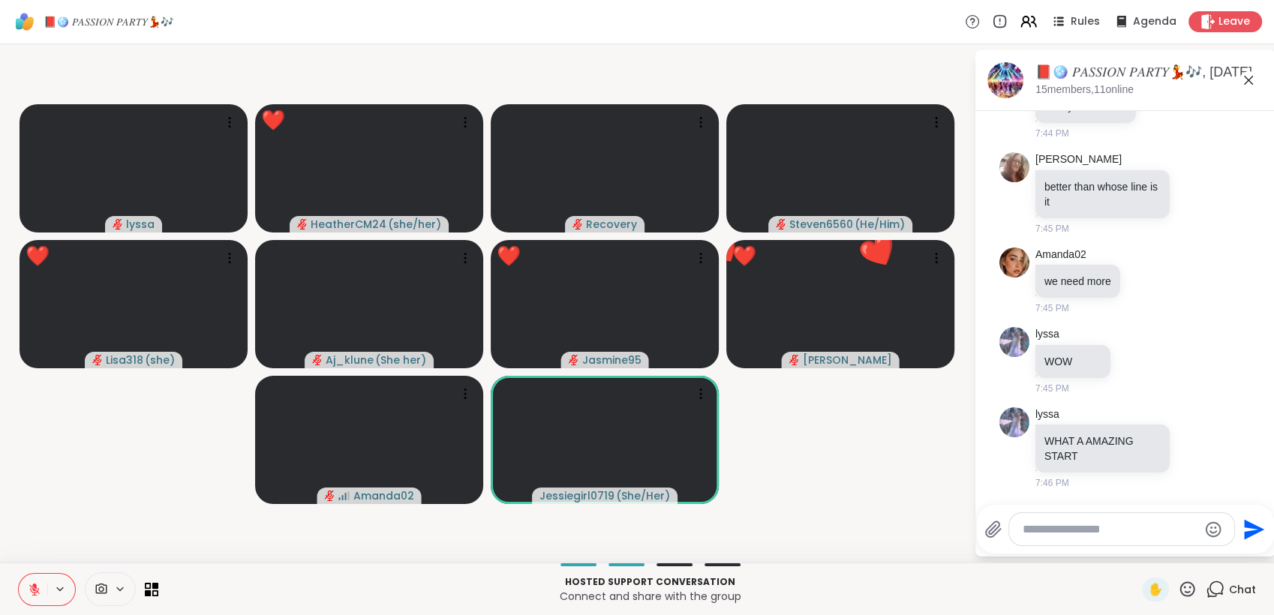
click at [1178, 581] on icon at bounding box center [1187, 589] width 19 height 19
click at [1202, 555] on span "🌟" at bounding box center [1209, 550] width 15 height 18
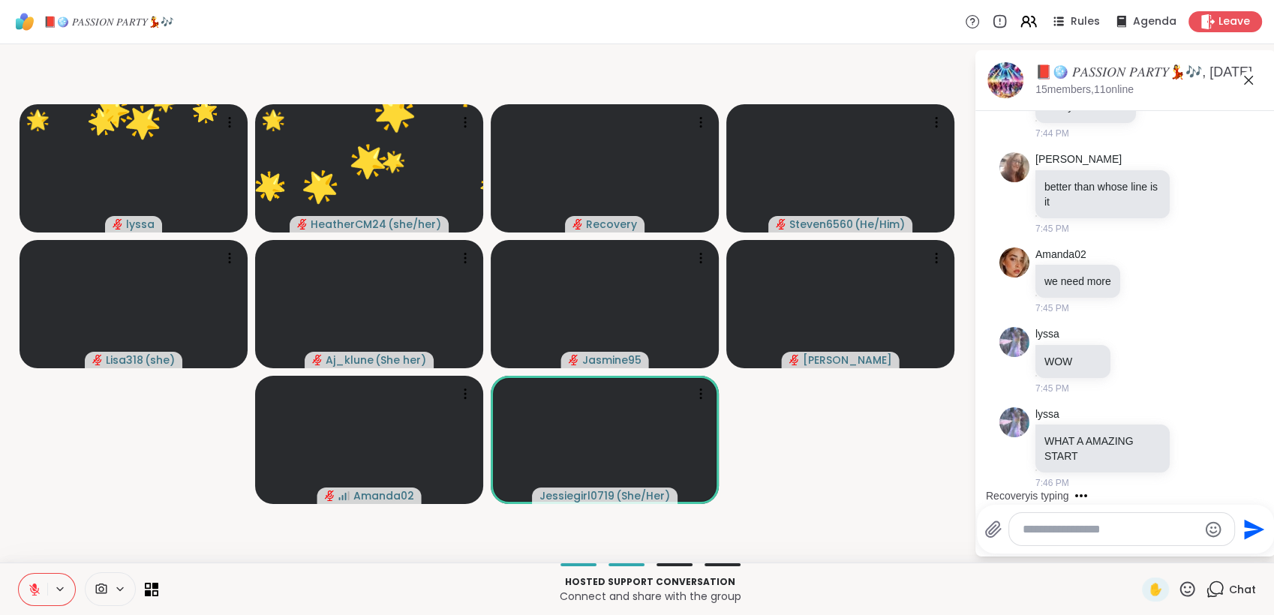
click at [1178, 585] on icon at bounding box center [1187, 589] width 19 height 19
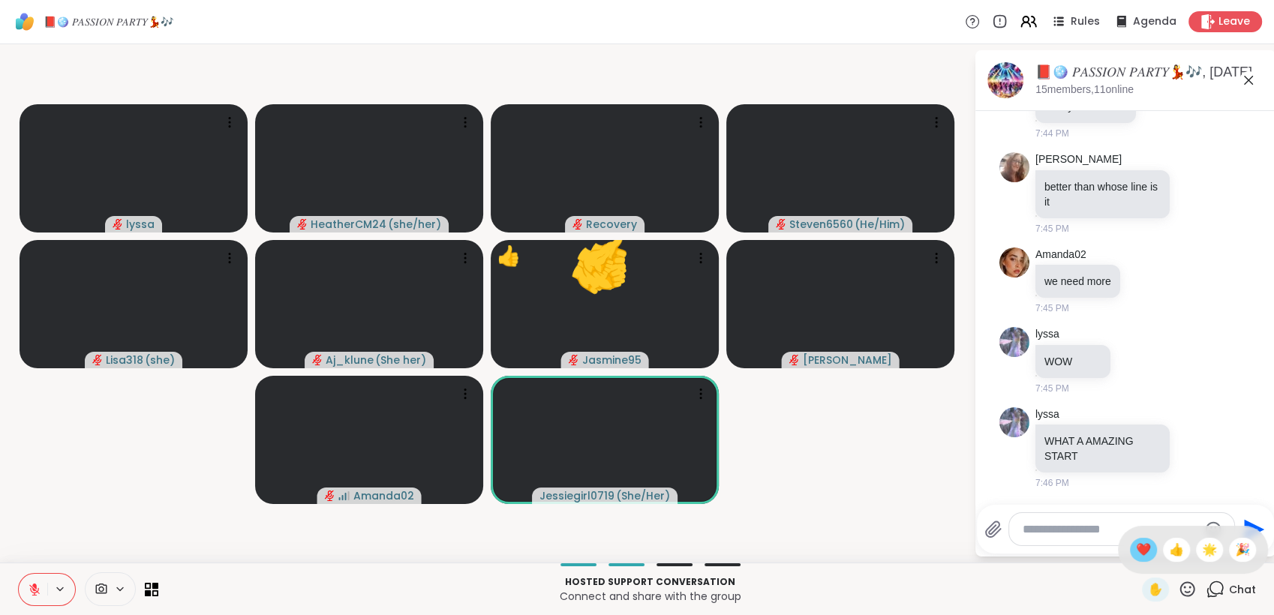
click at [1136, 552] on span "❤️" at bounding box center [1143, 550] width 15 height 18
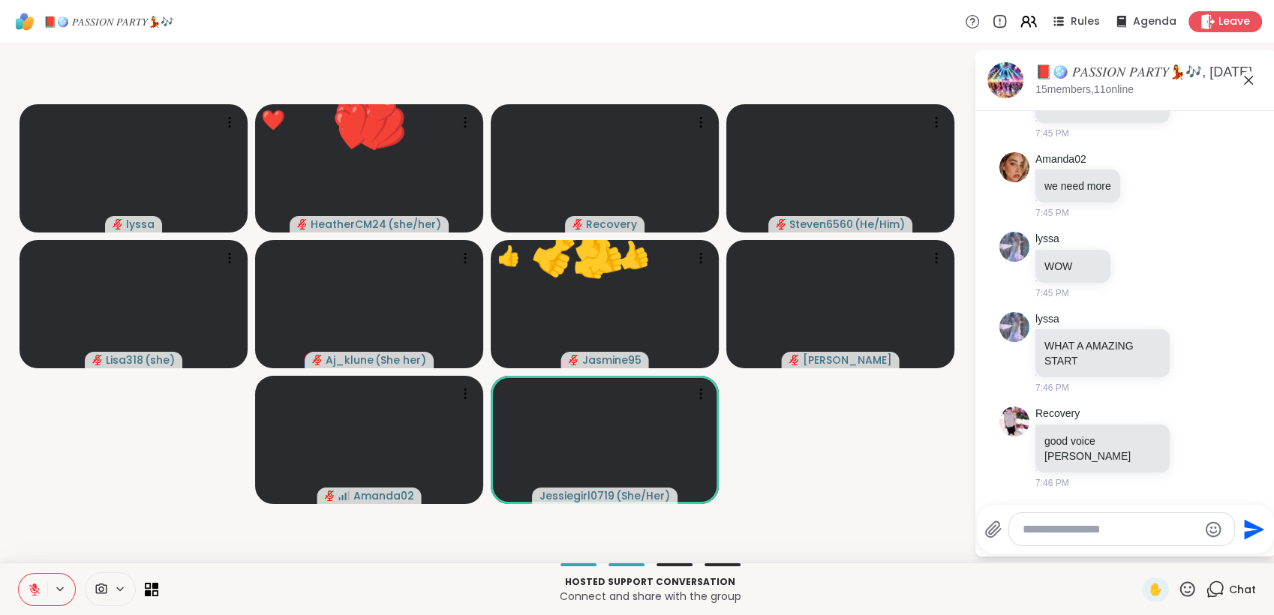
scroll to position [11745, 0]
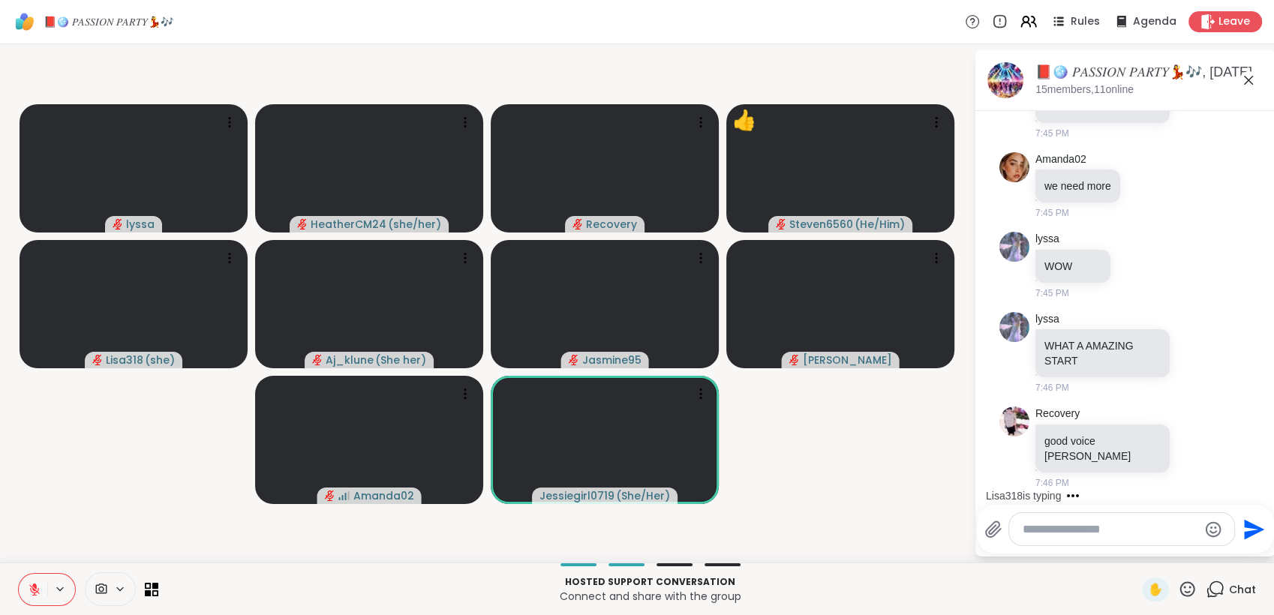
click at [1181, 582] on icon at bounding box center [1188, 589] width 15 height 15
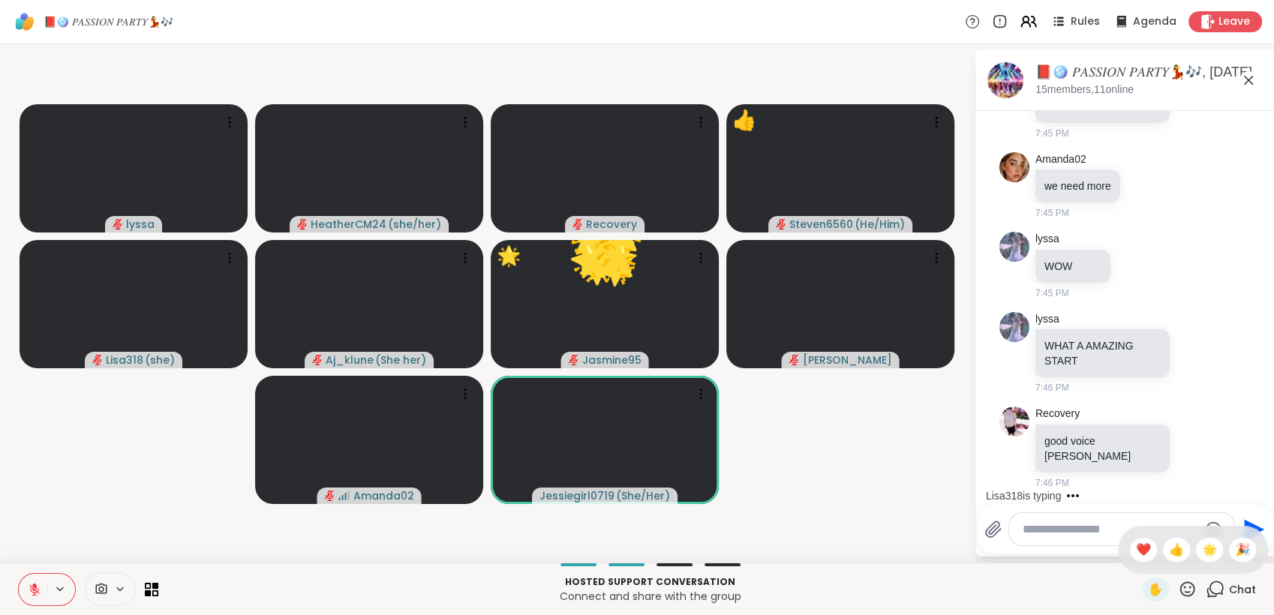
click at [1235, 555] on span "🎉" at bounding box center [1242, 550] width 15 height 18
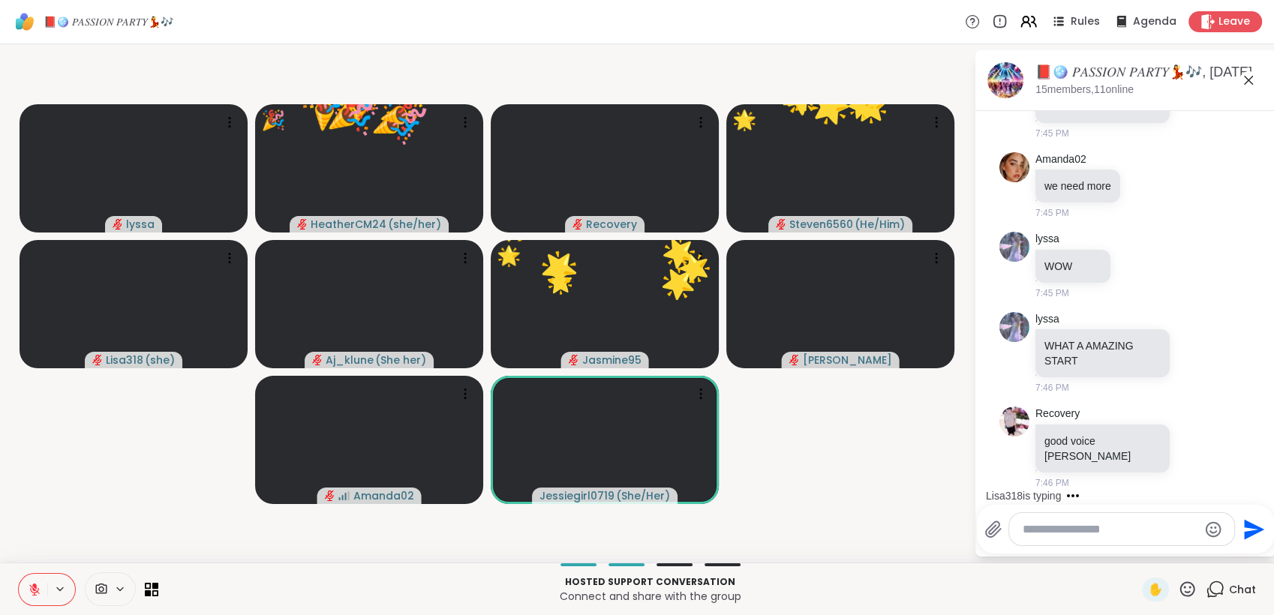
click at [1181, 582] on icon at bounding box center [1188, 589] width 15 height 15
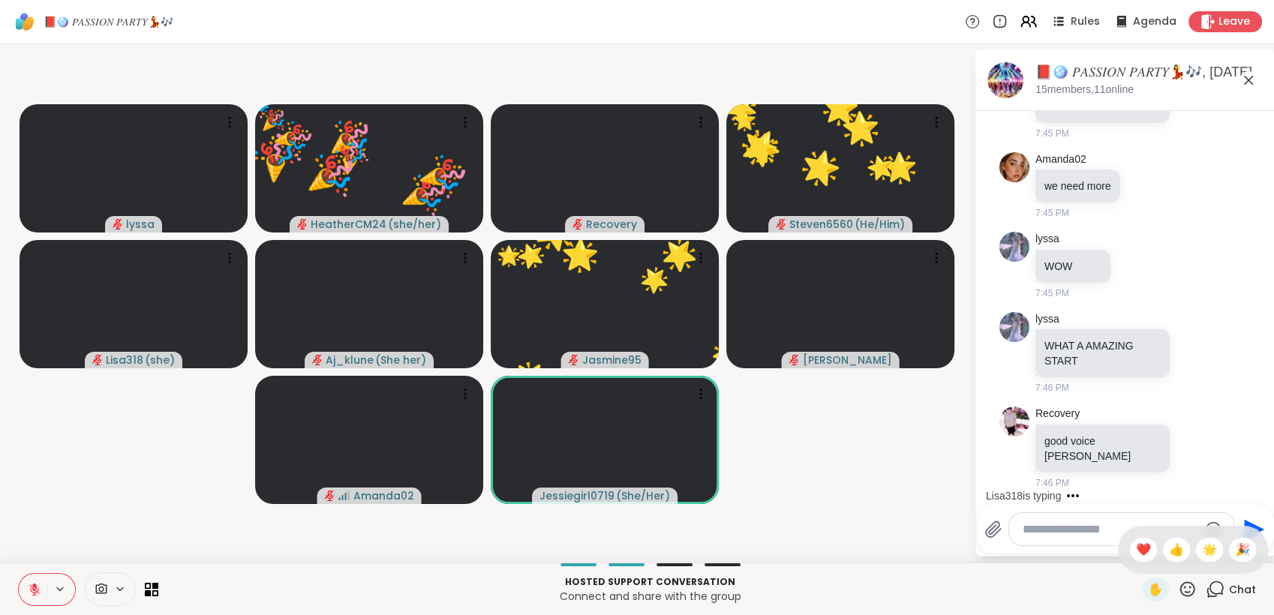
click at [1208, 556] on div "✋ ❤️ 👍 🌟 🎉" at bounding box center [1193, 550] width 150 height 48
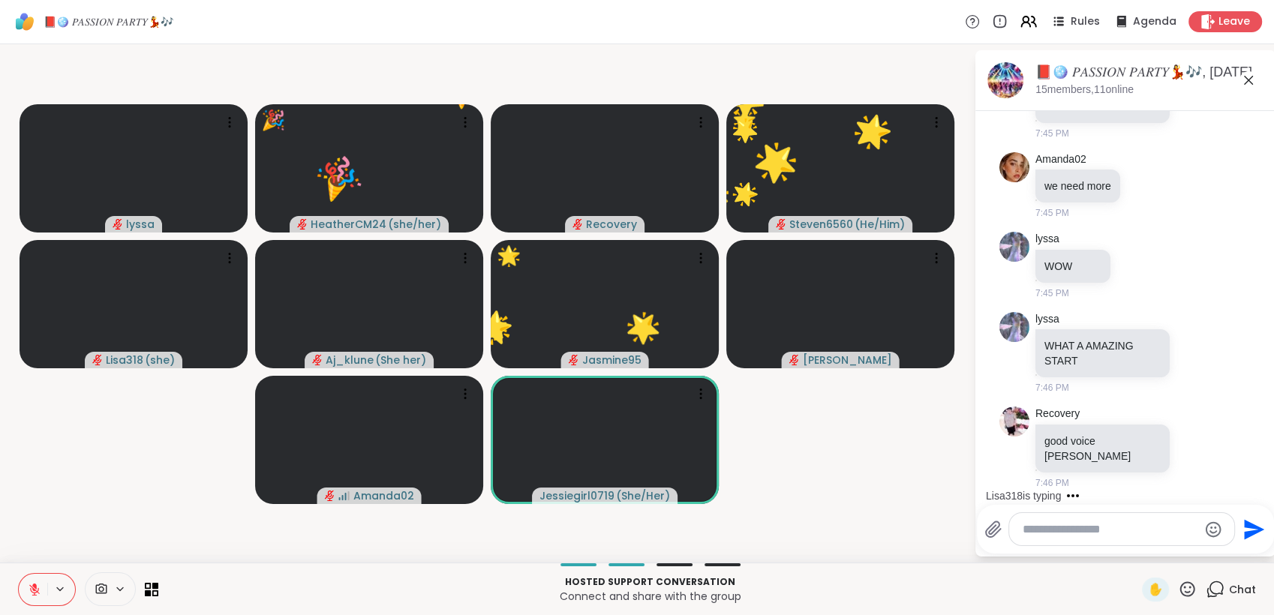
click at [1178, 585] on icon at bounding box center [1187, 589] width 19 height 19
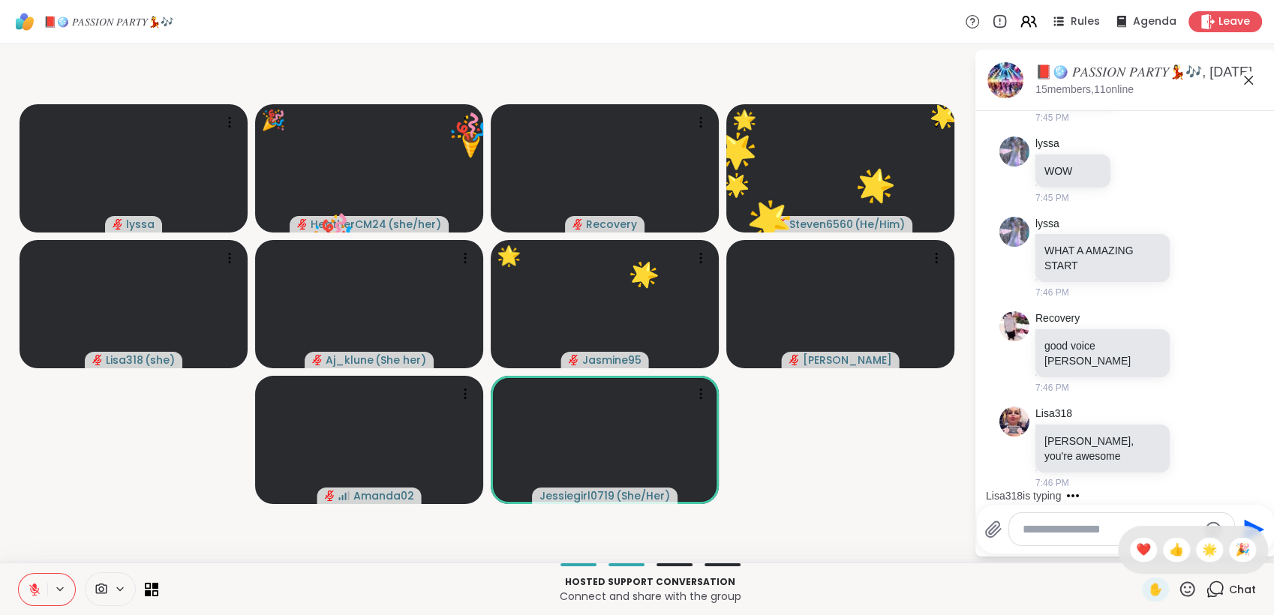
scroll to position [11840, 0]
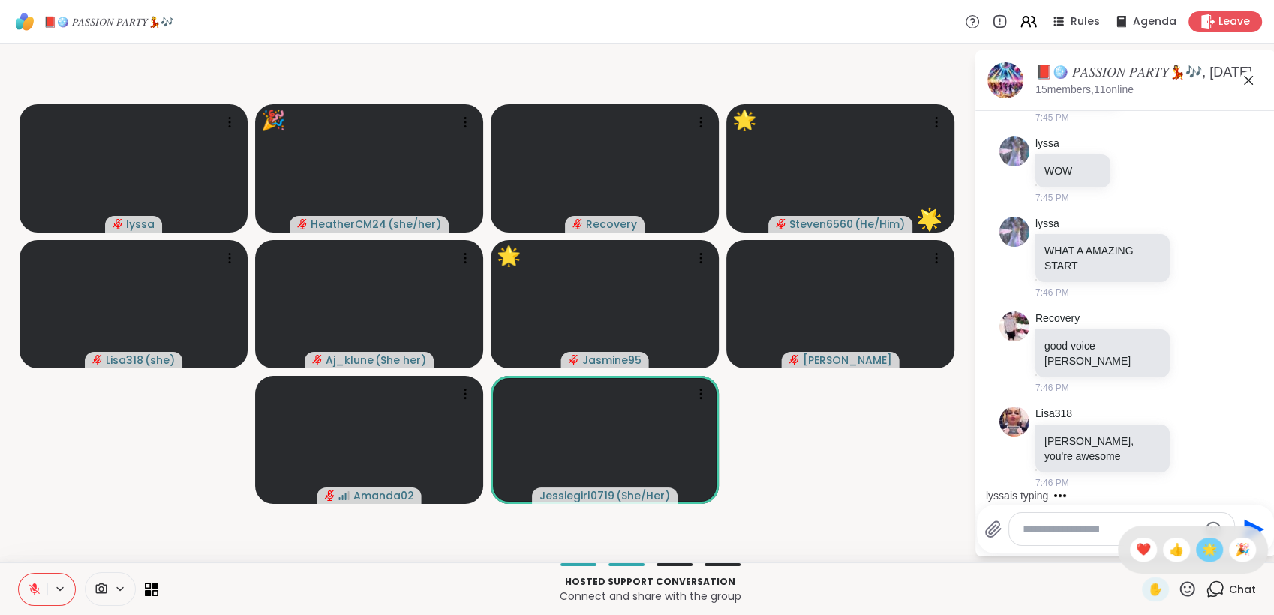
click at [1202, 555] on span "🌟" at bounding box center [1209, 550] width 15 height 18
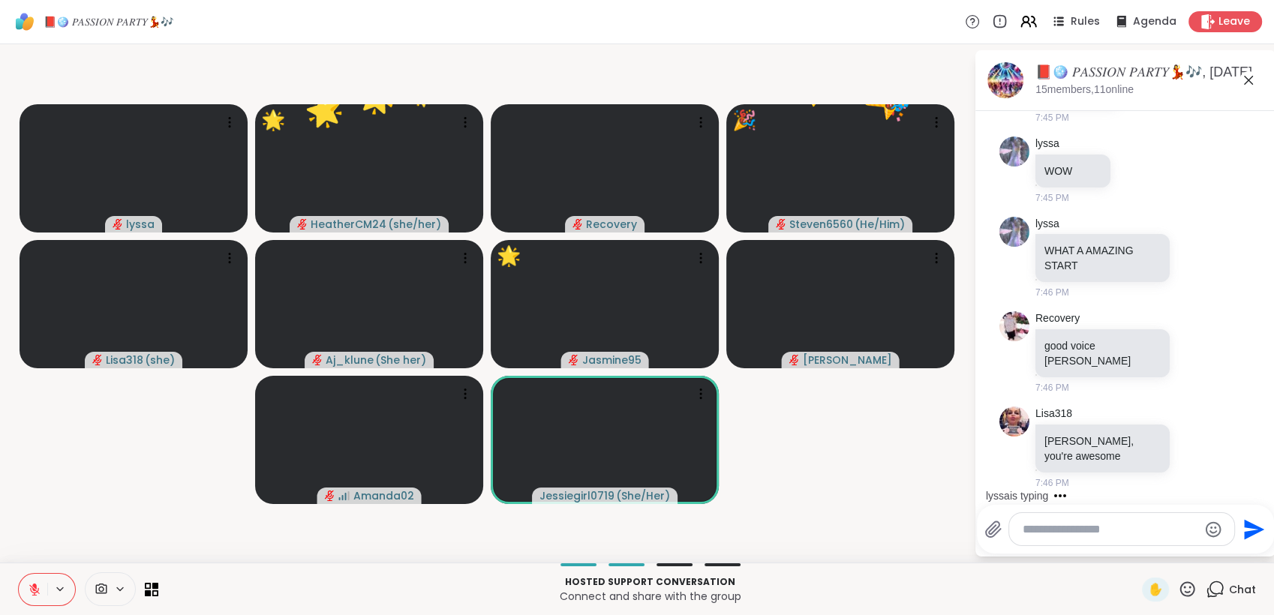
click at [1178, 582] on icon at bounding box center [1187, 589] width 19 height 19
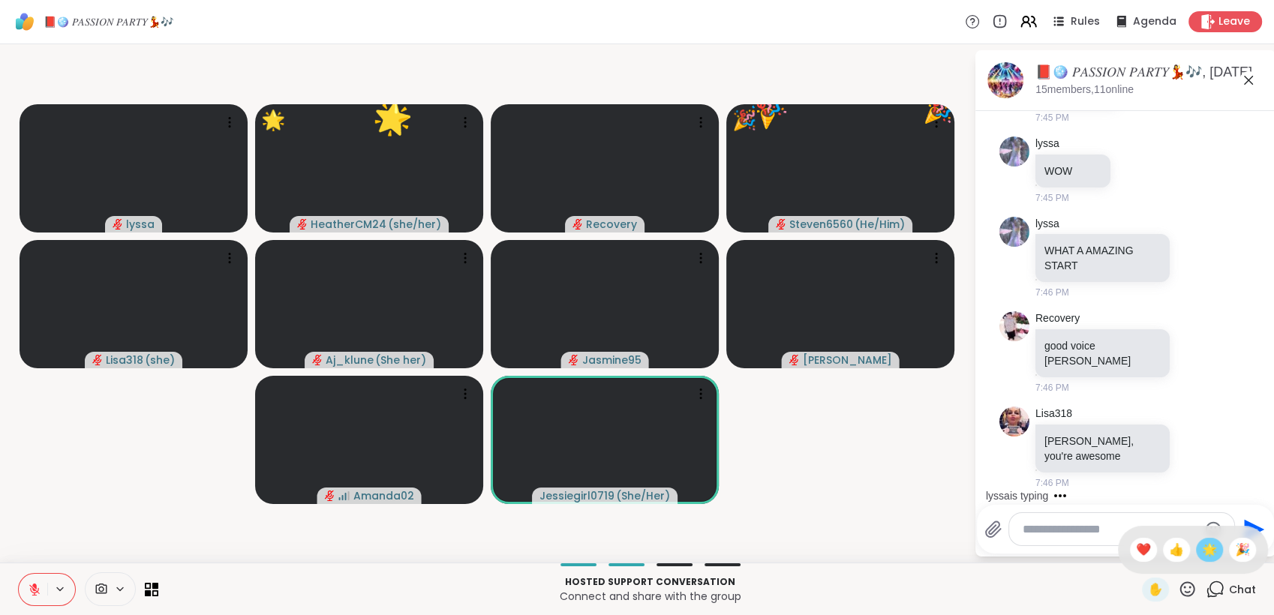
click at [1202, 551] on span "🌟" at bounding box center [1209, 550] width 15 height 18
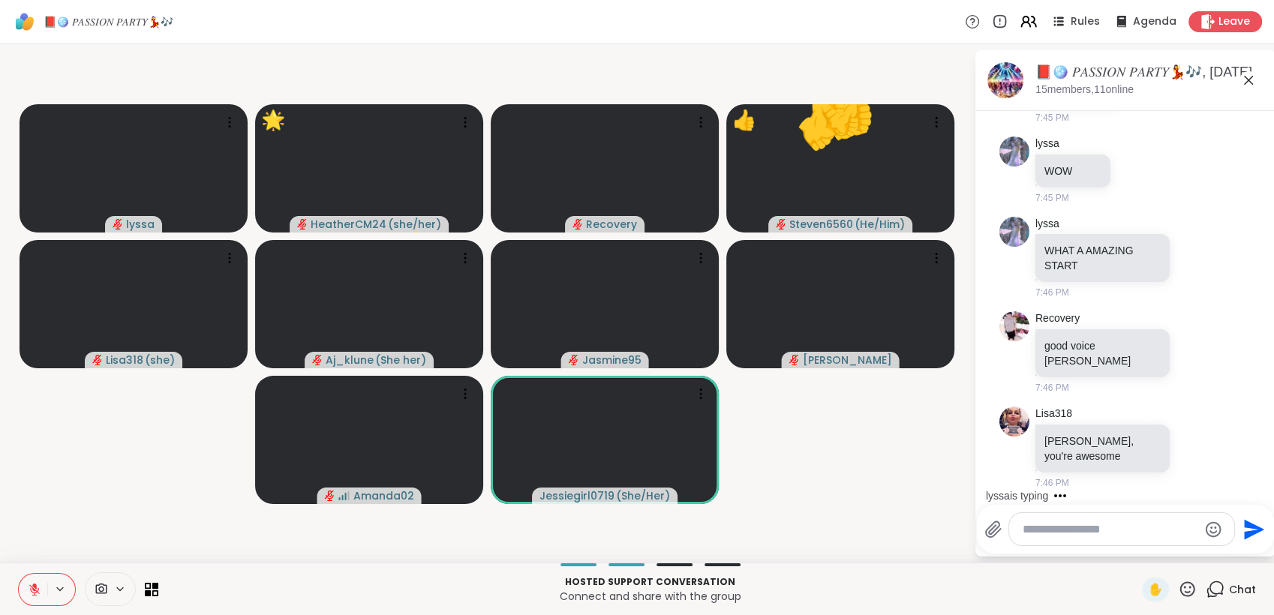
click at [1178, 585] on icon at bounding box center [1187, 589] width 19 height 19
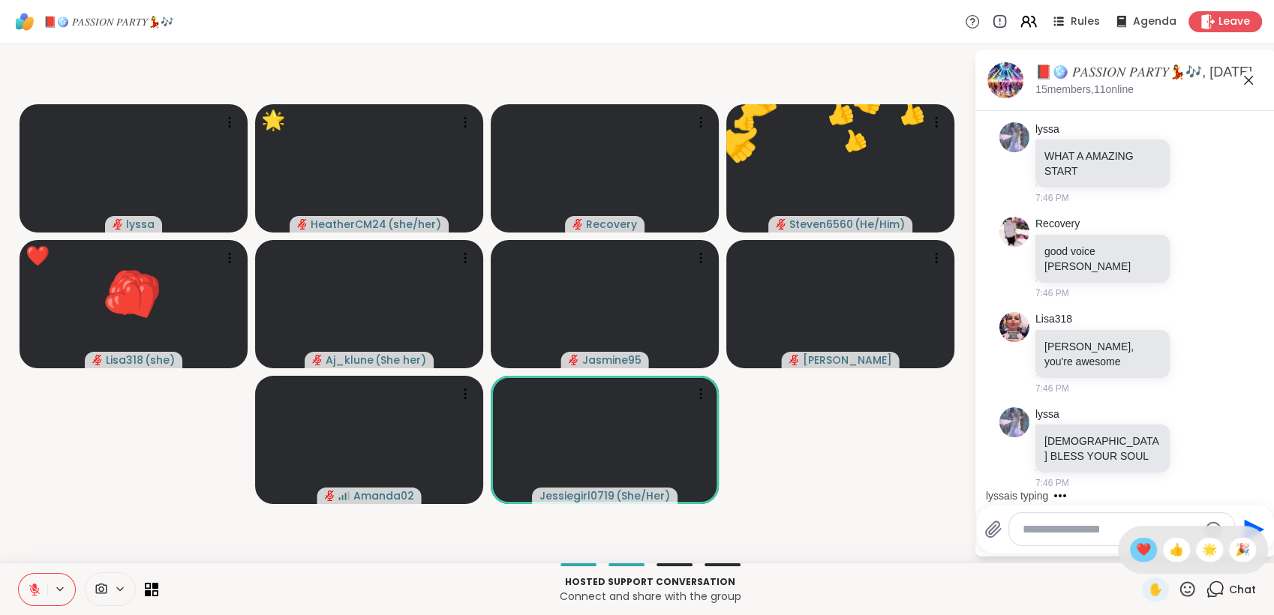
scroll to position [11935, 0]
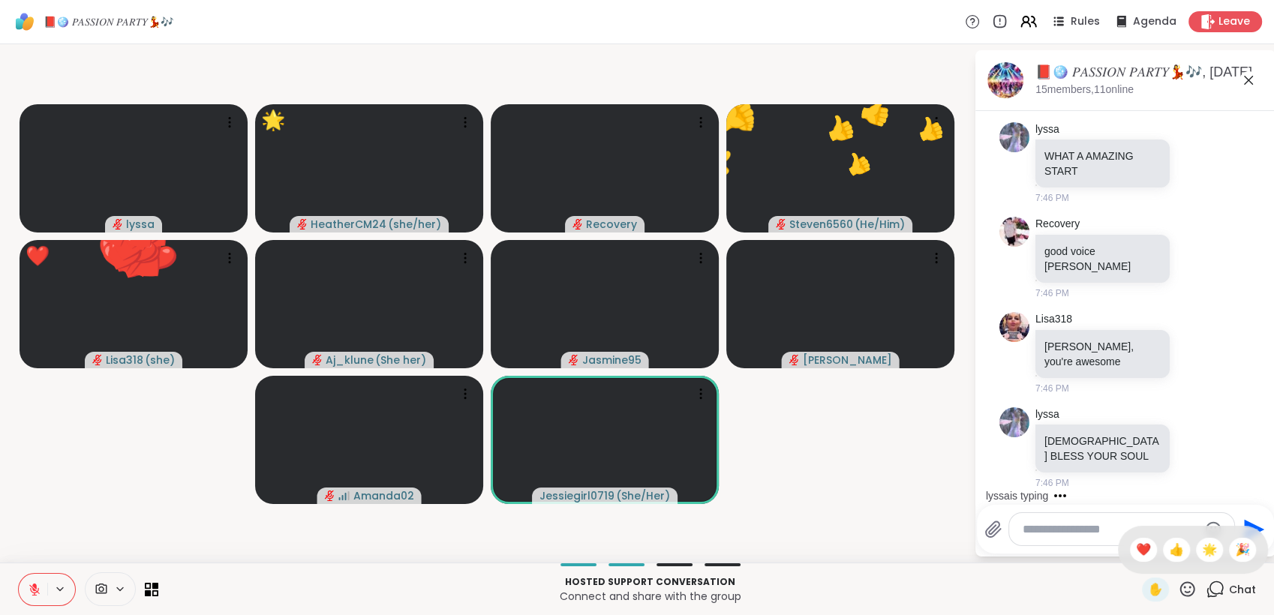
click at [1134, 550] on div "❤️" at bounding box center [1143, 550] width 27 height 24
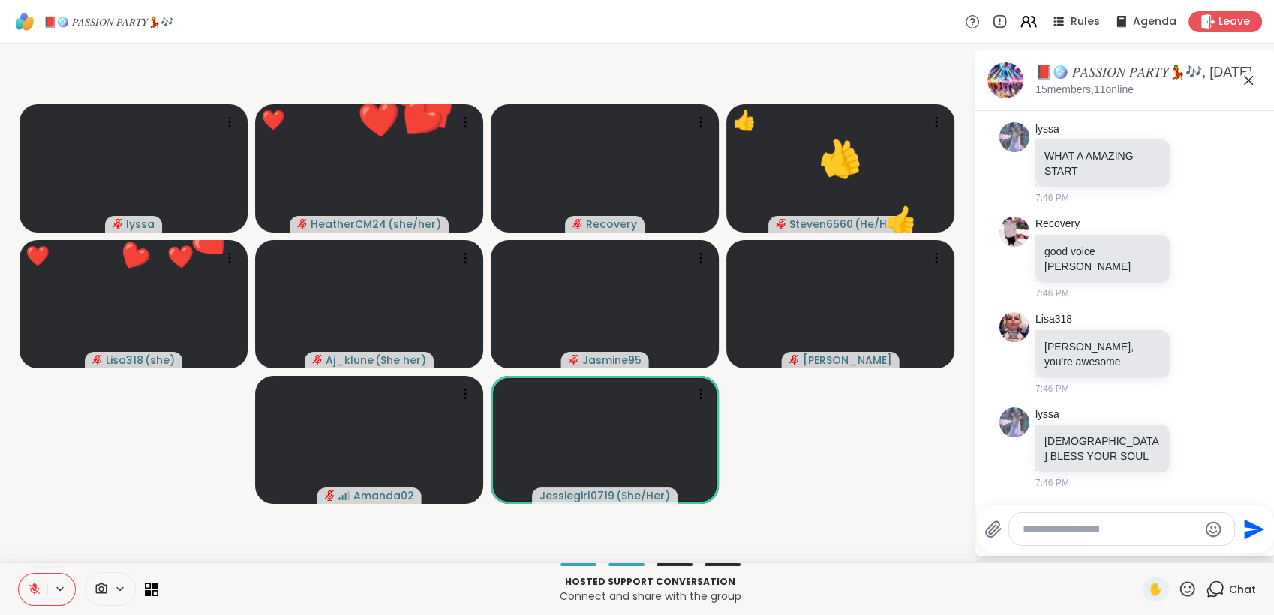
click at [1178, 594] on icon at bounding box center [1187, 589] width 19 height 19
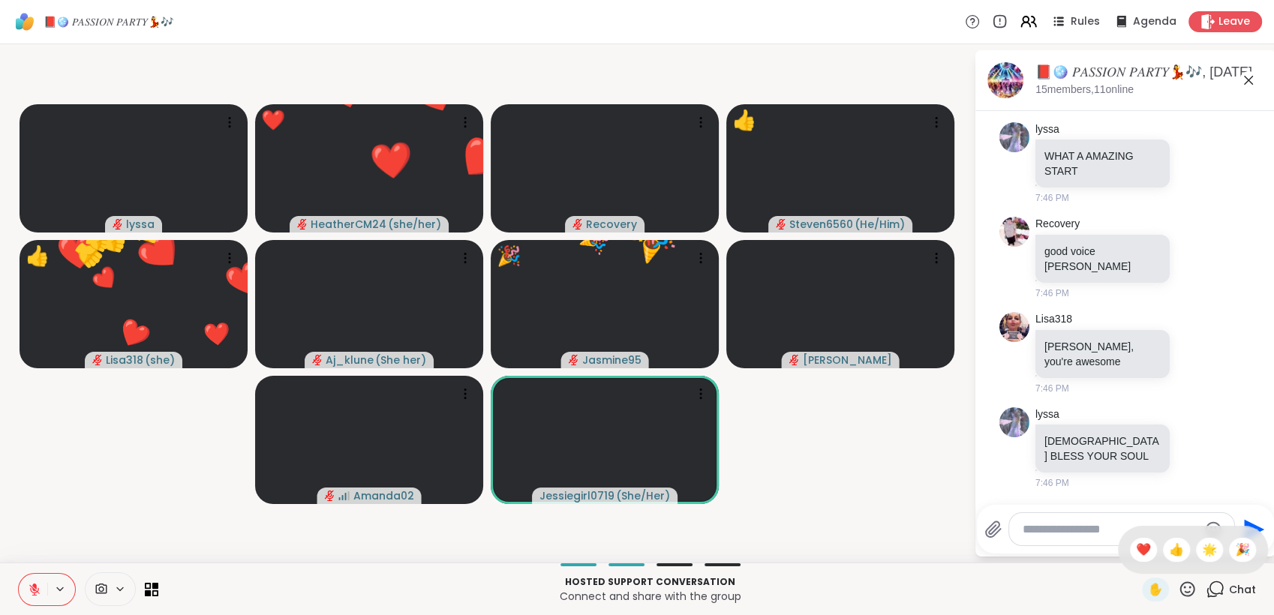
click at [1223, 560] on div "✋ ❤️ 👍 🌟 🎉" at bounding box center [1193, 550] width 150 height 48
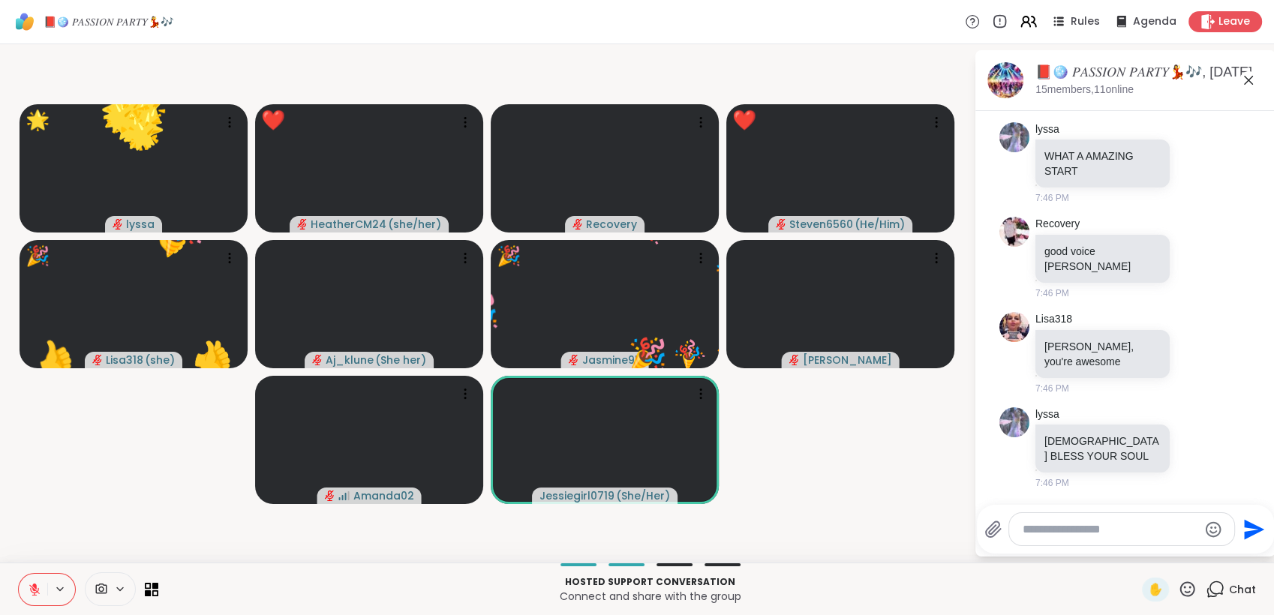
click at [1180, 586] on icon at bounding box center [1187, 589] width 19 height 19
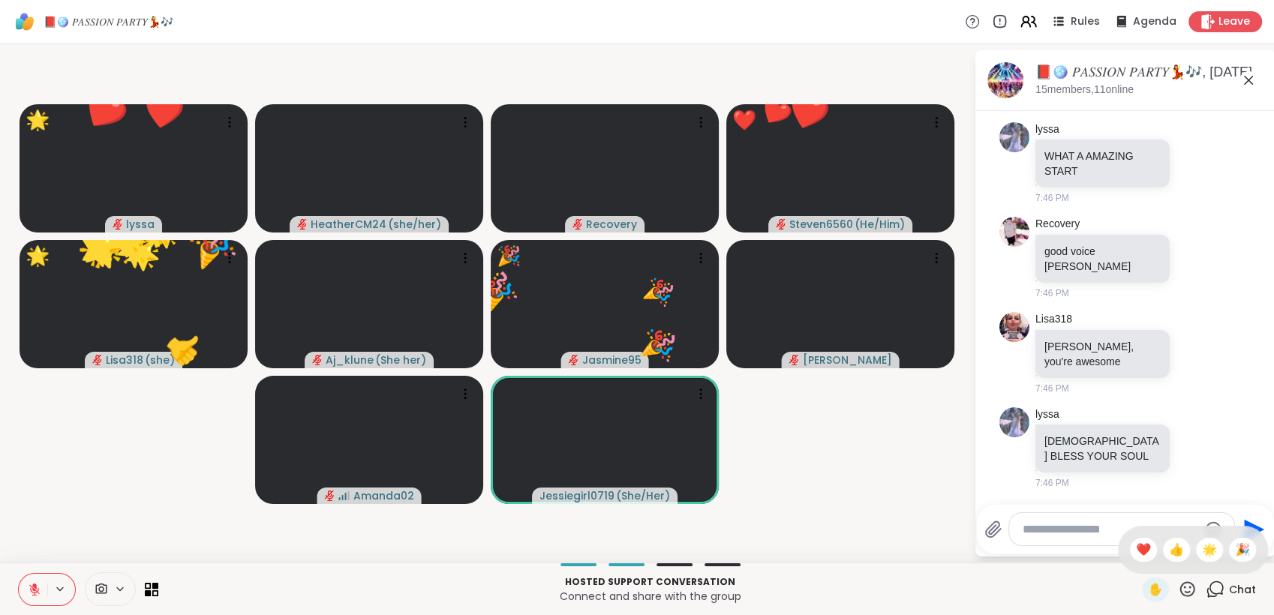
click at [1236, 558] on span "🎉" at bounding box center [1242, 550] width 15 height 18
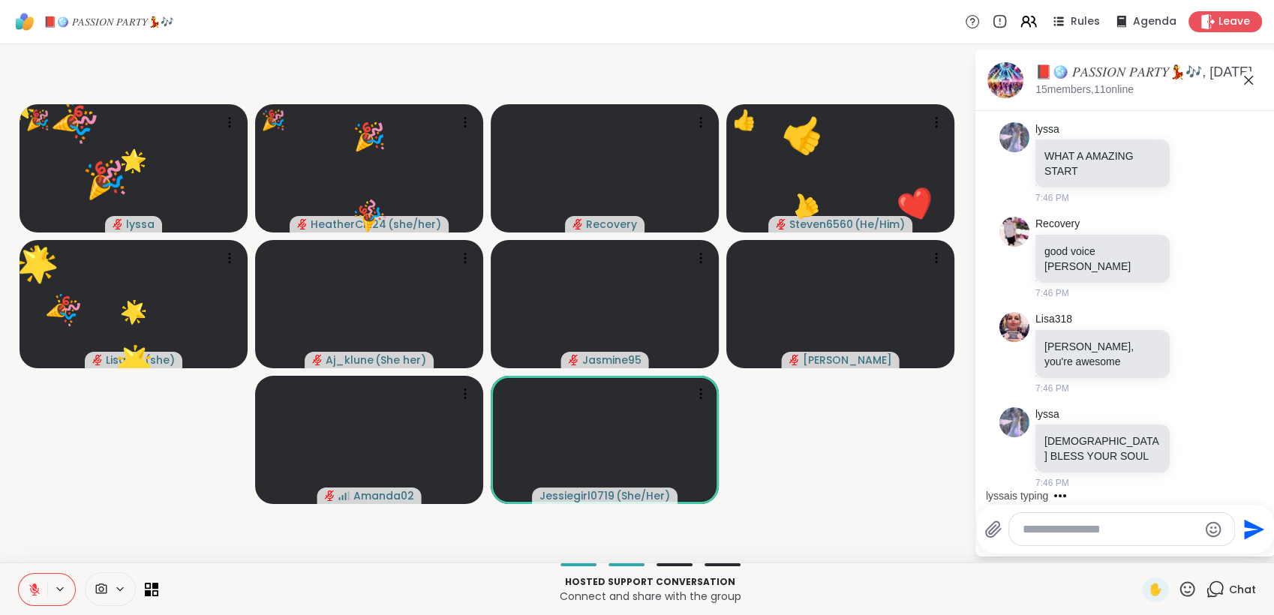
click at [1181, 583] on icon at bounding box center [1188, 589] width 15 height 15
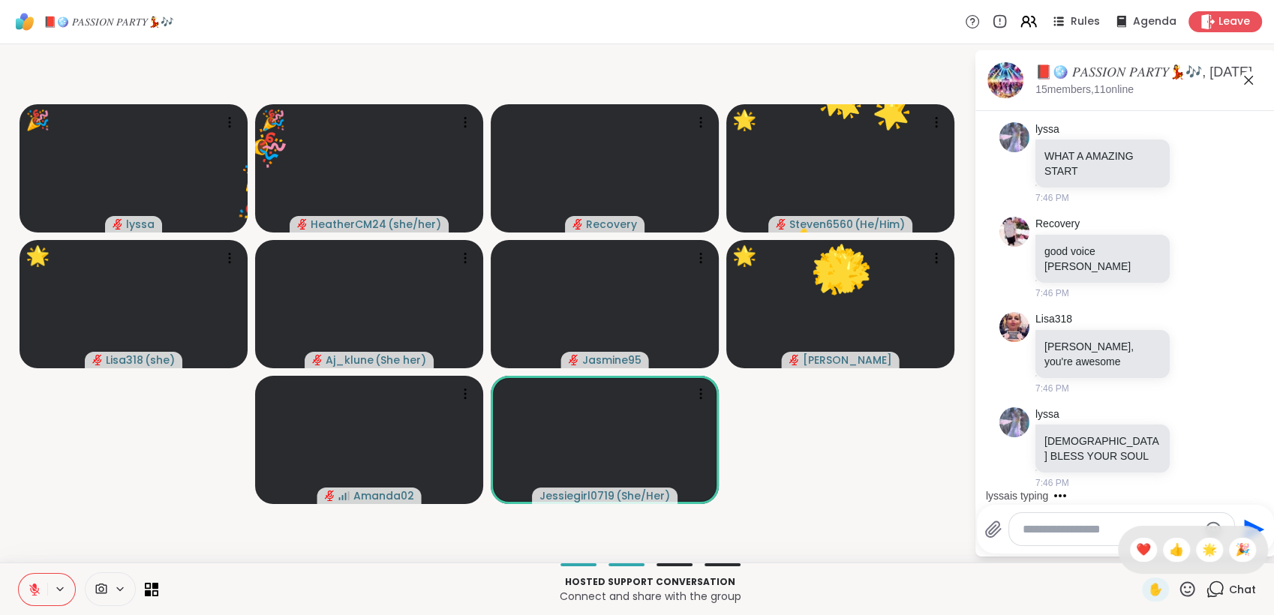
drag, startPoint x: 1124, startPoint y: 549, endPoint x: 1177, endPoint y: 585, distance: 63.3
click at [1136, 552] on span "❤️" at bounding box center [1143, 550] width 15 height 18
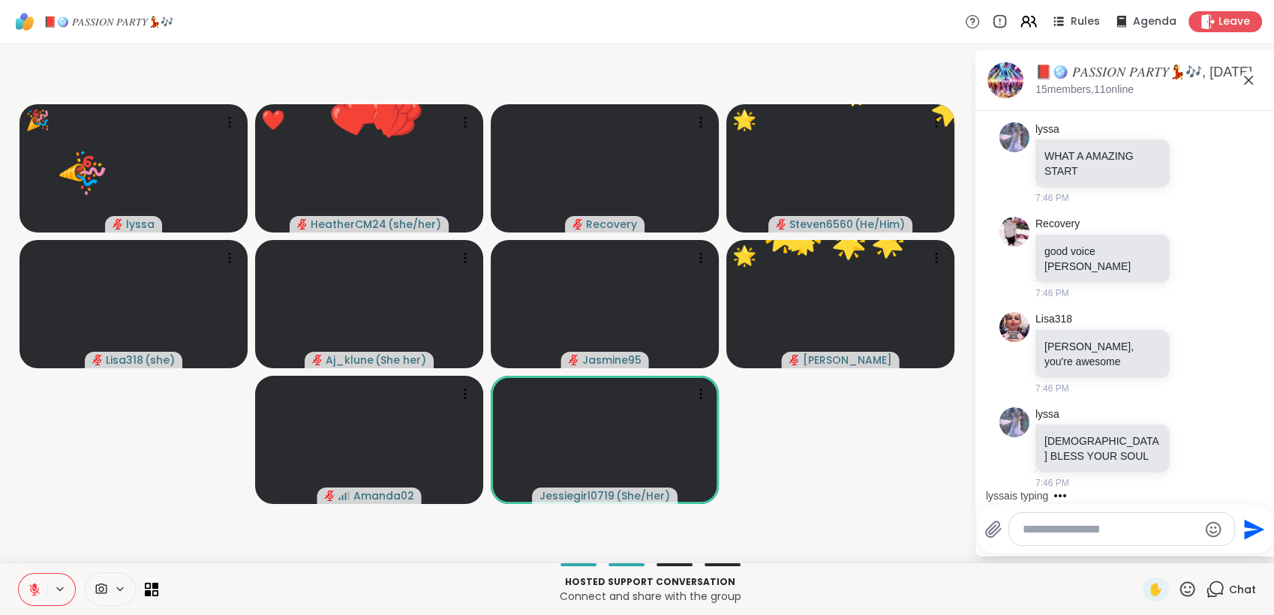
click at [1183, 592] on icon at bounding box center [1188, 589] width 15 height 15
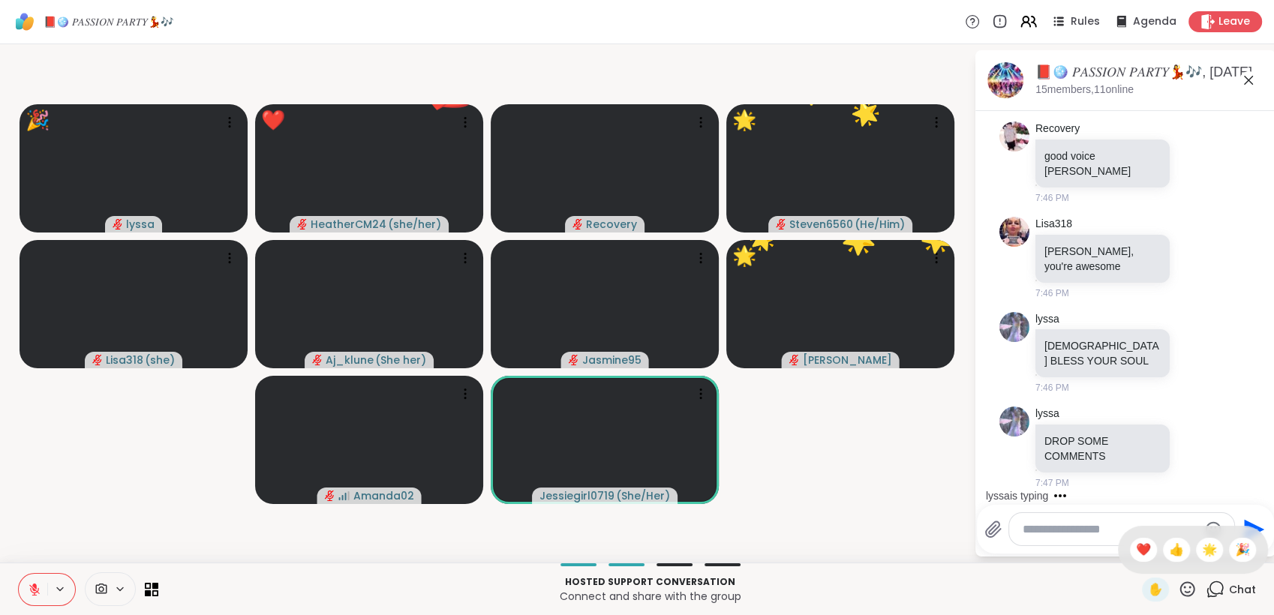
scroll to position [12029, 0]
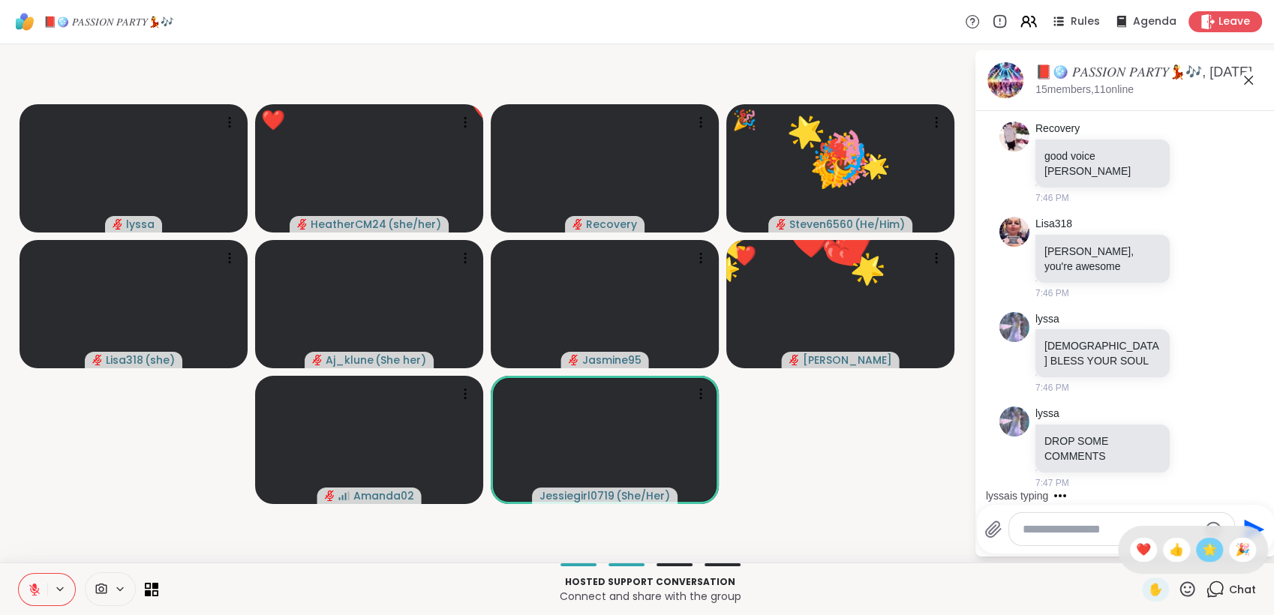
click at [1202, 555] on span "🌟" at bounding box center [1209, 550] width 15 height 18
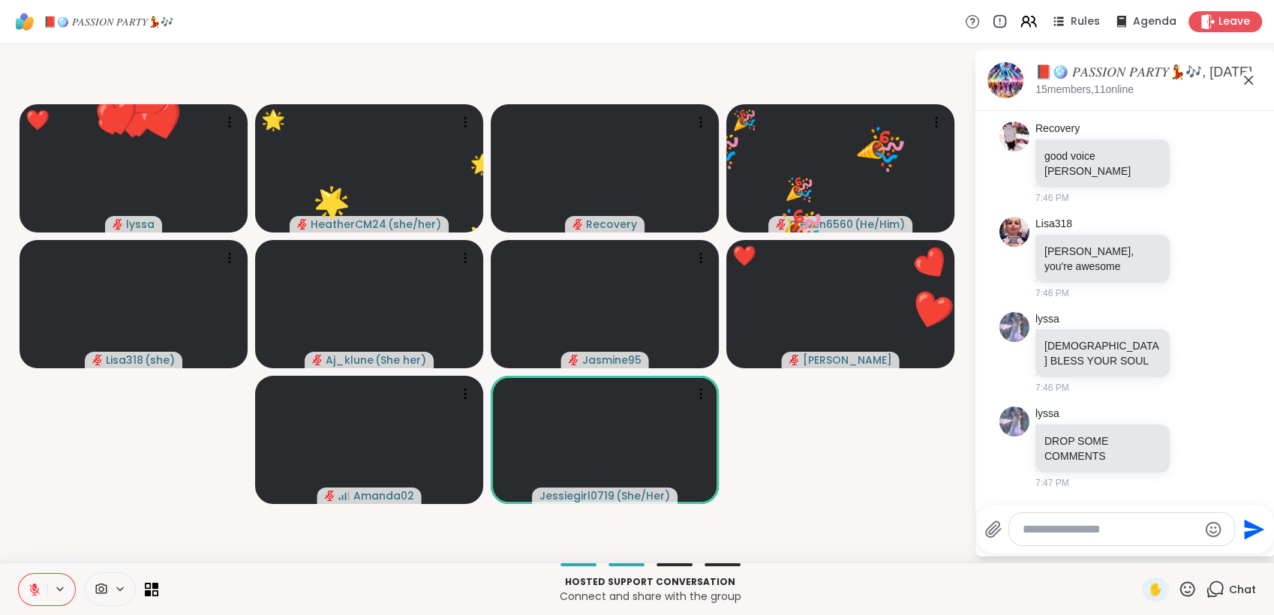
click at [1089, 529] on textarea "Type your message" at bounding box center [1110, 529] width 175 height 15
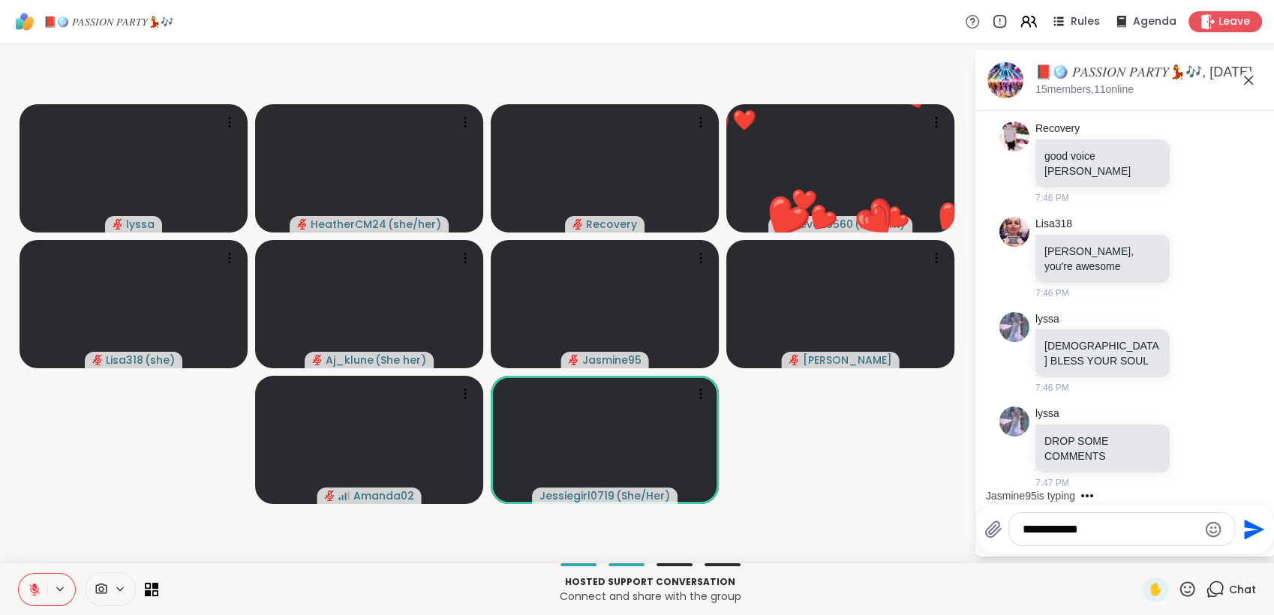
type textarea "**********"
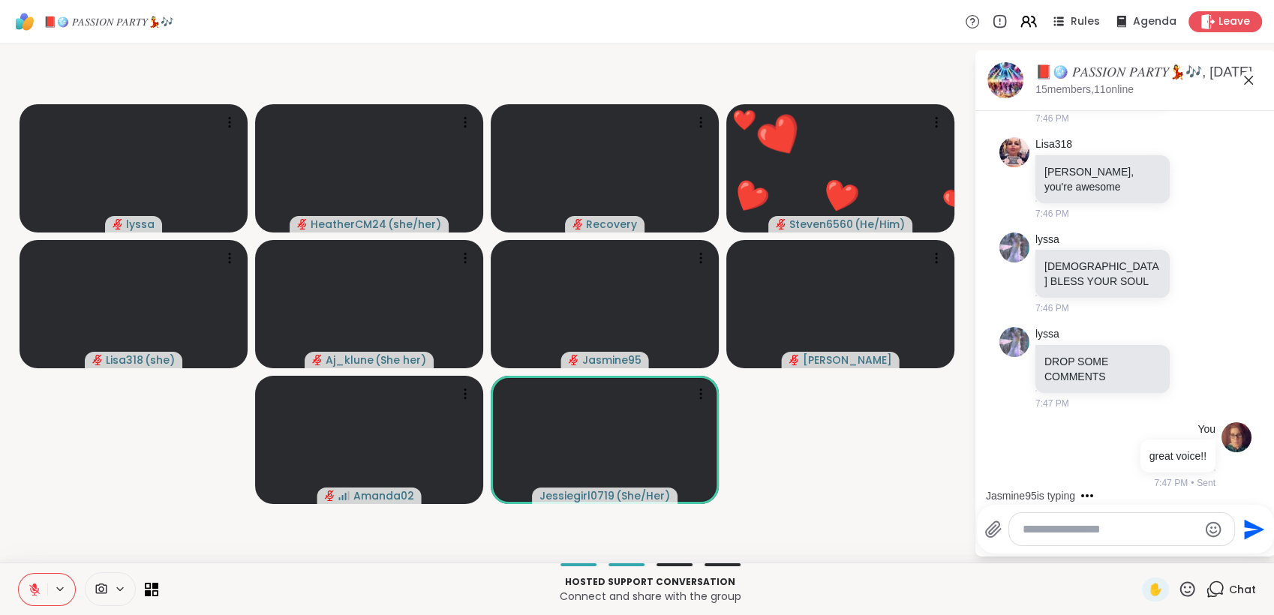
scroll to position [12110, 0]
type textarea "**********"
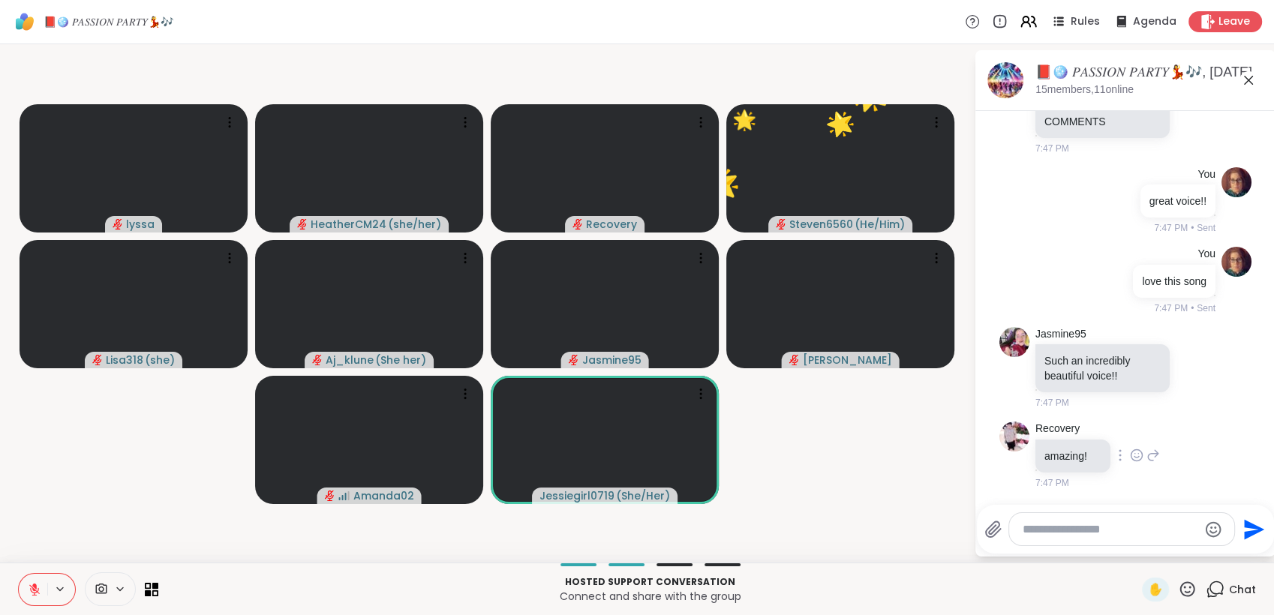
scroll to position [12363, 0]
click at [1191, 362] on icon at bounding box center [1196, 367] width 11 height 11
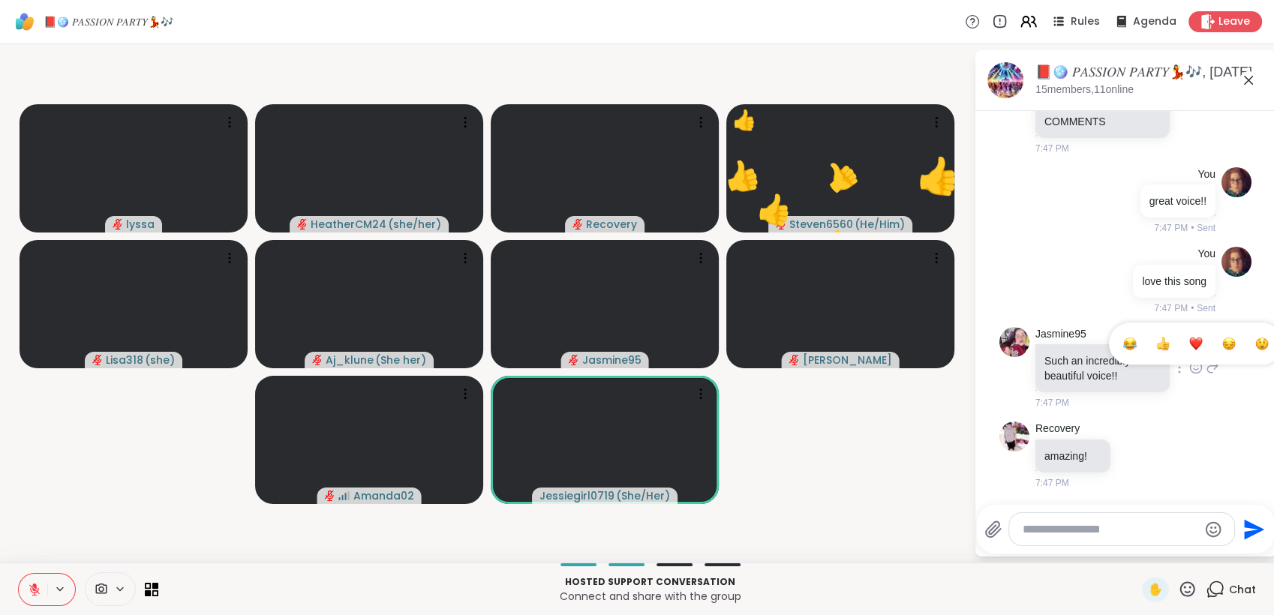
click at [1190, 348] on div "Select Reaction: Heart" at bounding box center [1197, 344] width 14 height 14
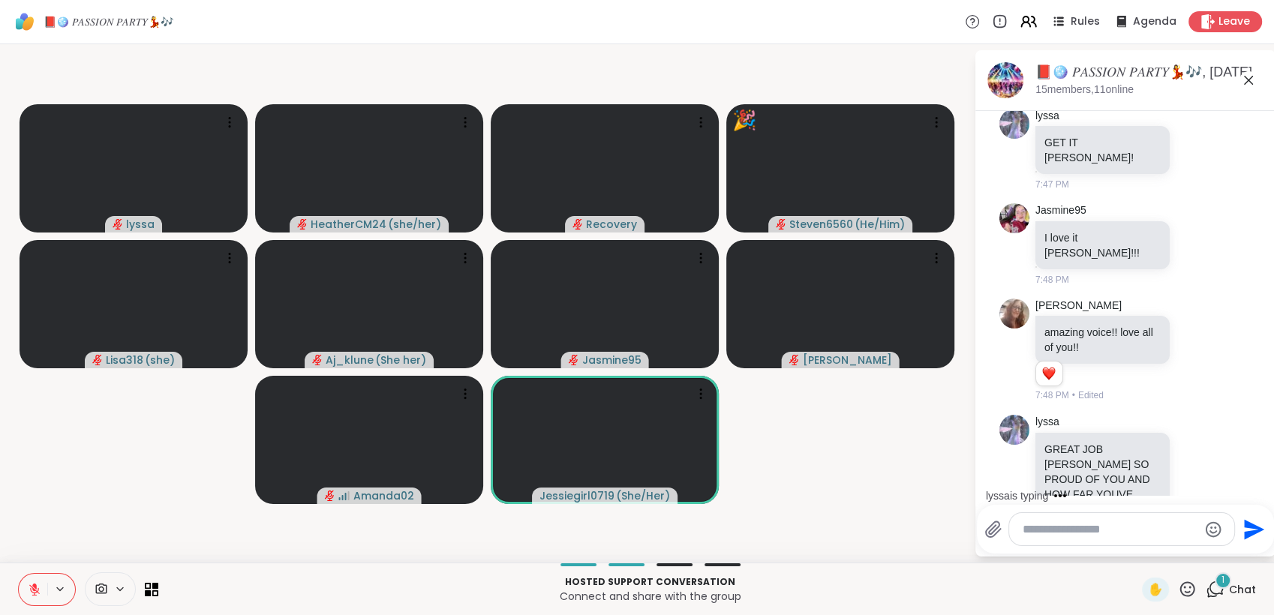
scroll to position [12786, 0]
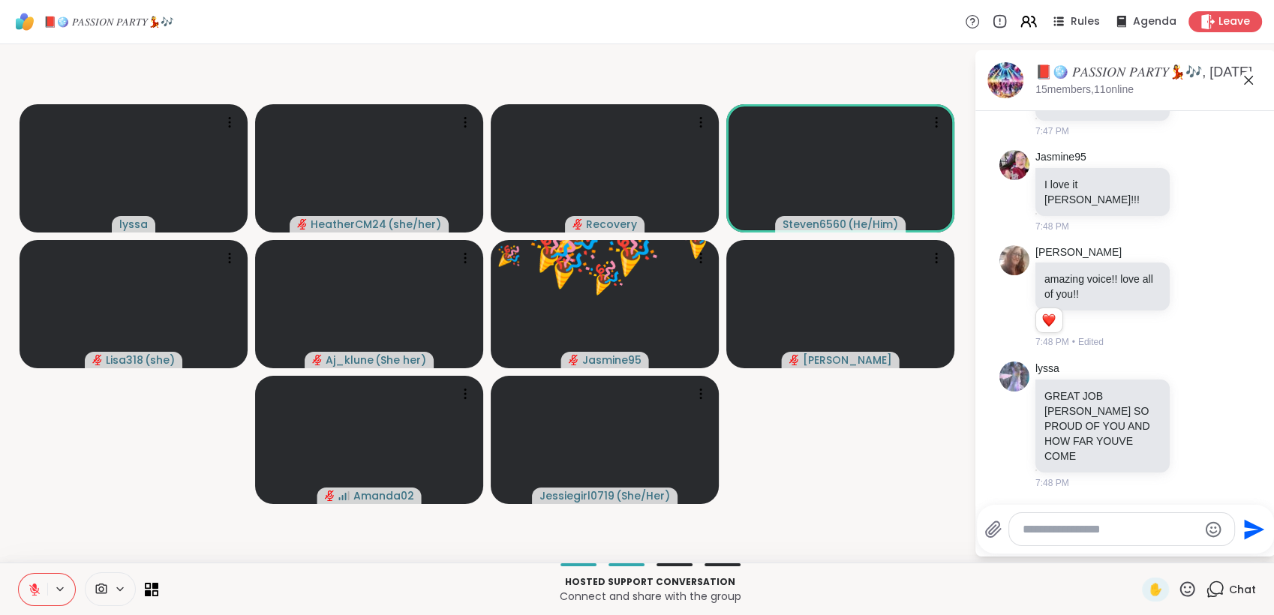
click at [36, 592] on icon at bounding box center [34, 590] width 11 height 11
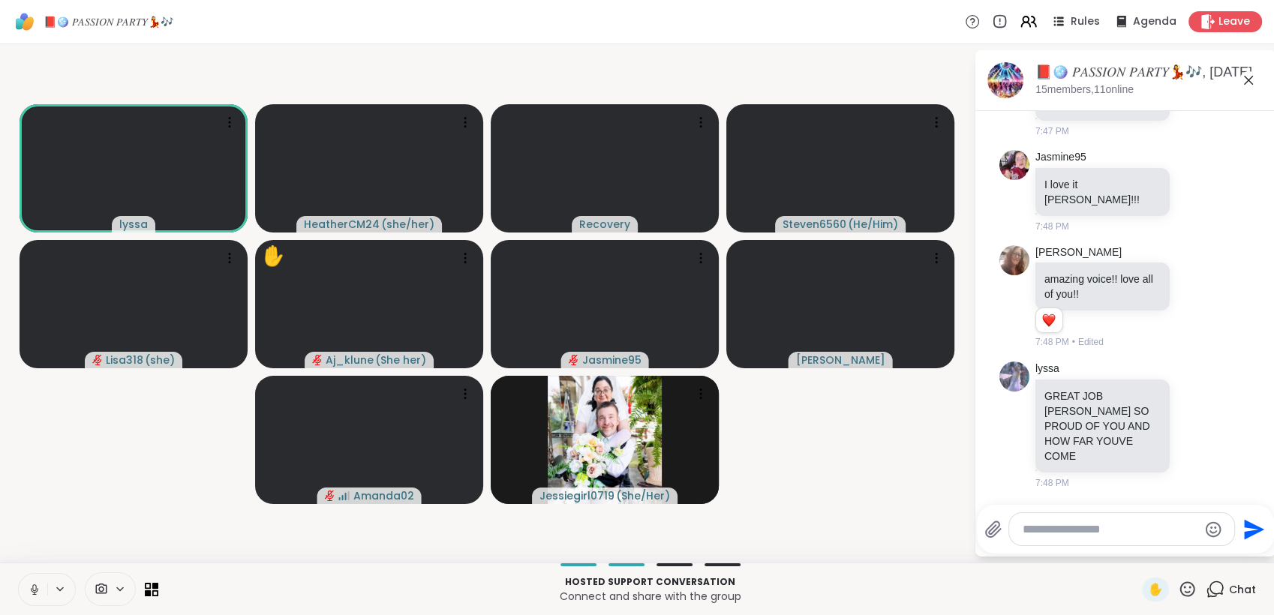
click at [35, 586] on icon at bounding box center [35, 590] width 14 height 14
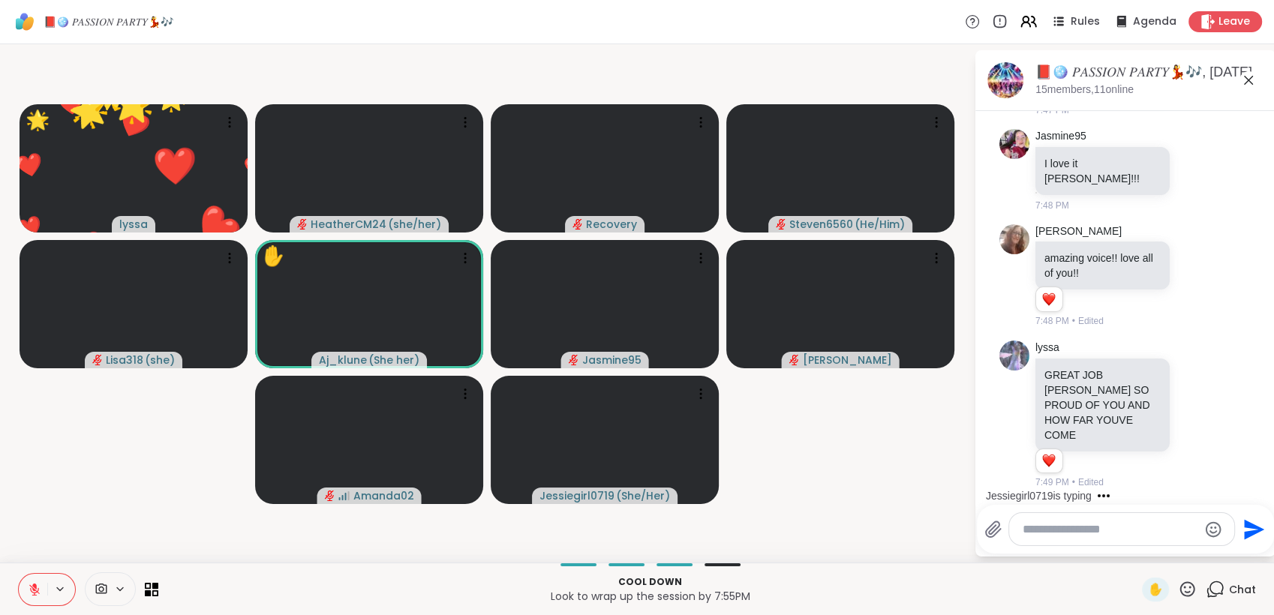
scroll to position [12975, 0]
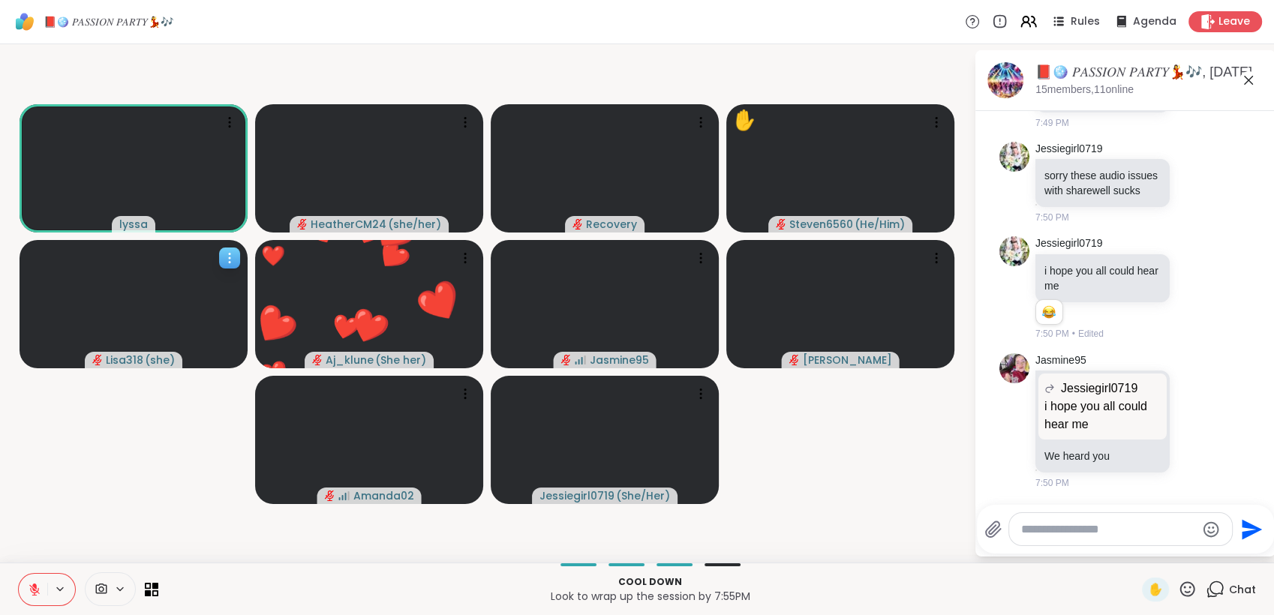
scroll to position [13490, 0]
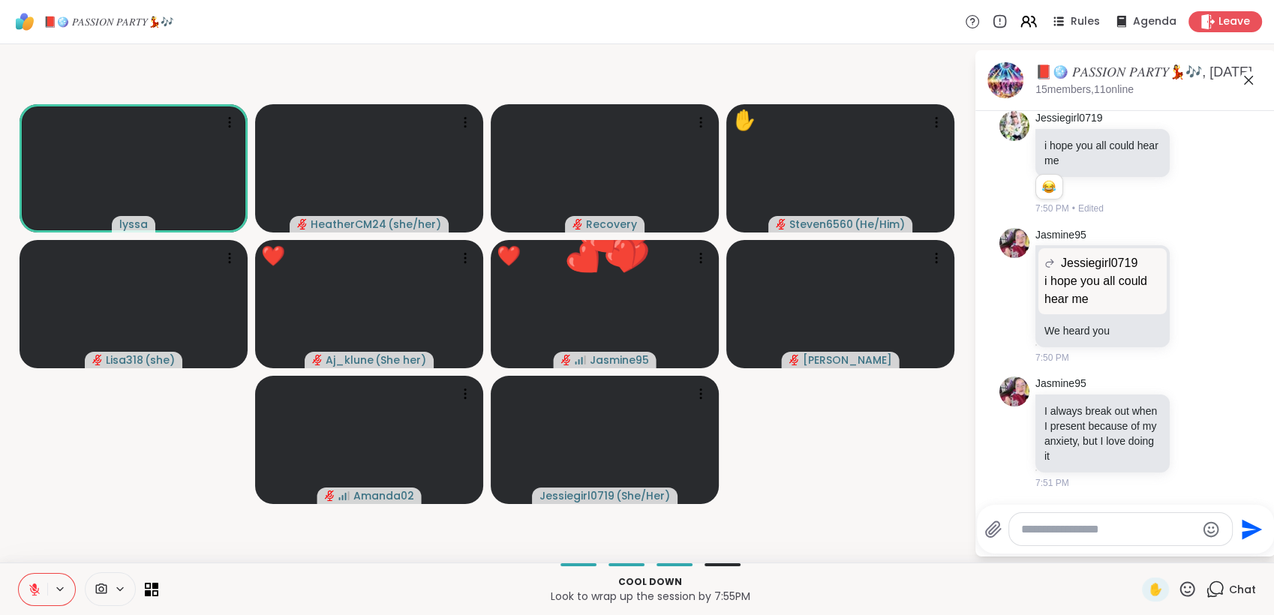
click at [1178, 585] on icon at bounding box center [1187, 589] width 19 height 19
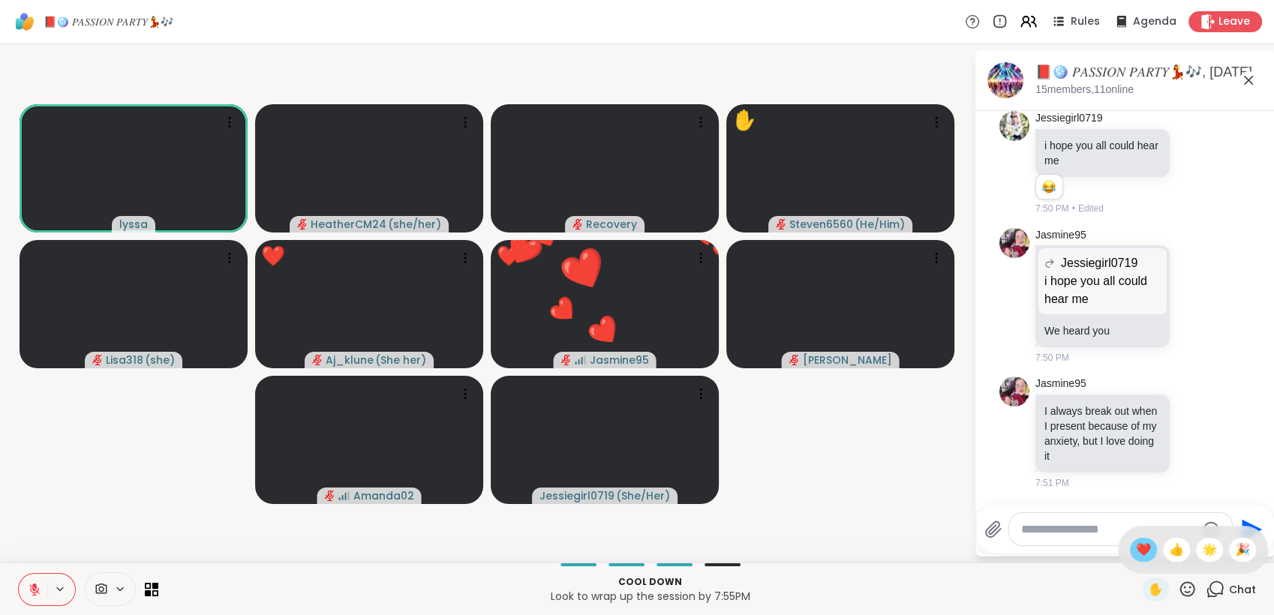
click at [1135, 555] on div "❤️" at bounding box center [1143, 550] width 27 height 24
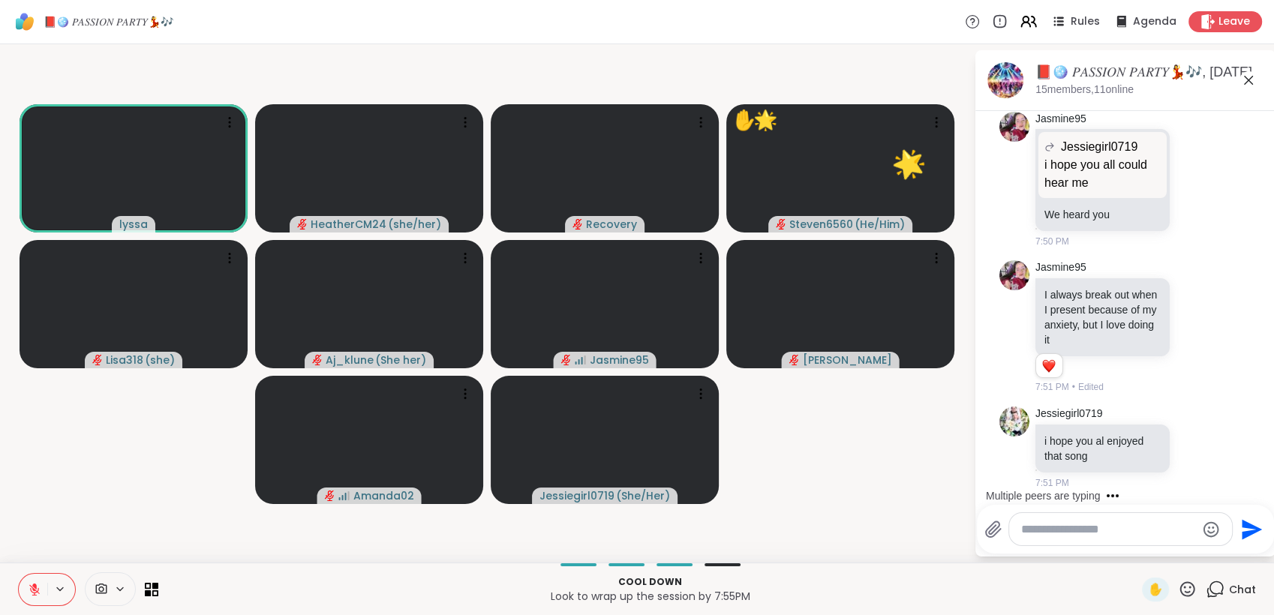
scroll to position [13605, 0]
click at [1178, 591] on icon at bounding box center [1187, 589] width 19 height 19
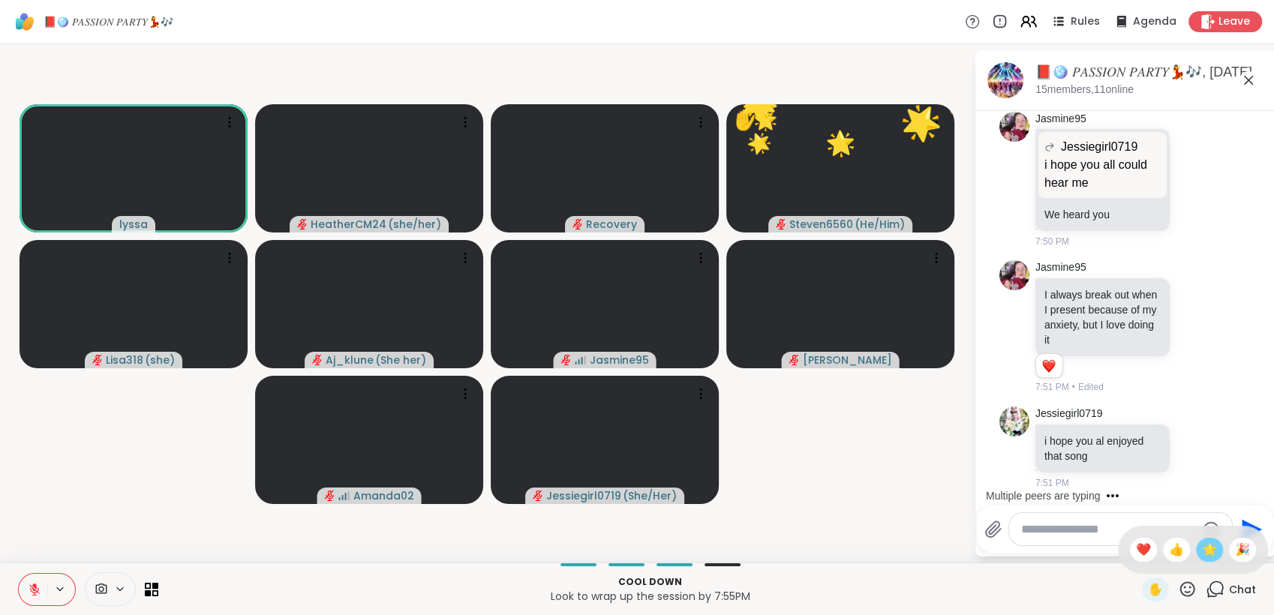
click at [1202, 555] on span "🌟" at bounding box center [1209, 550] width 15 height 18
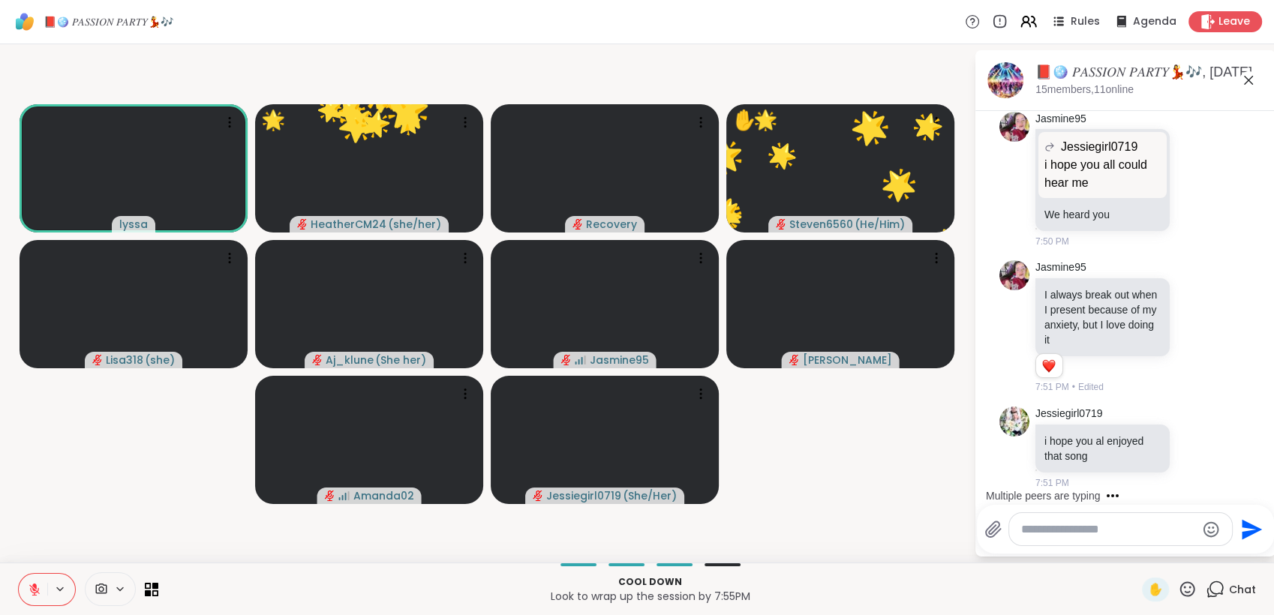
click at [1178, 588] on icon at bounding box center [1187, 589] width 19 height 19
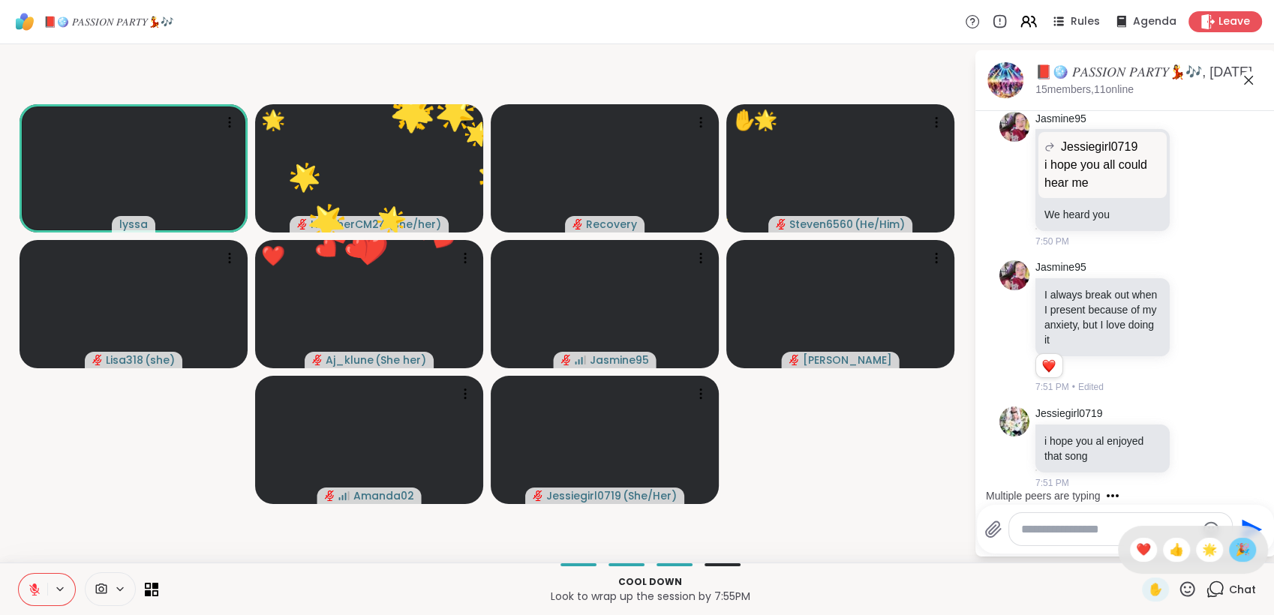
click at [1235, 552] on span "🎉" at bounding box center [1242, 550] width 15 height 18
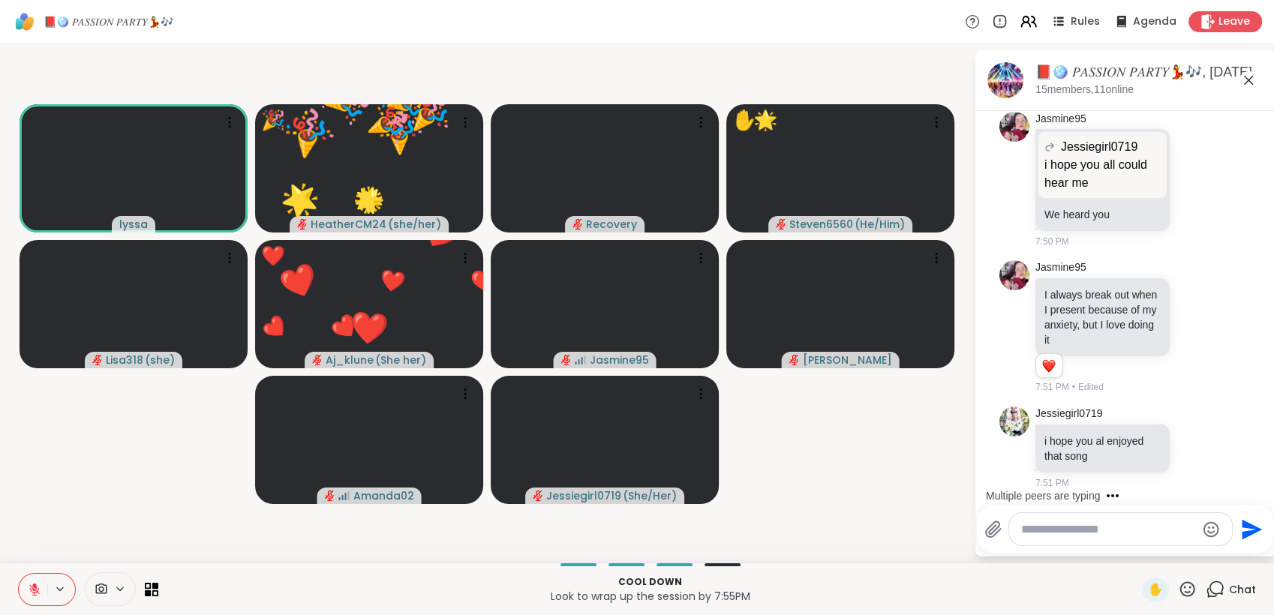
click at [1178, 586] on icon at bounding box center [1187, 589] width 19 height 19
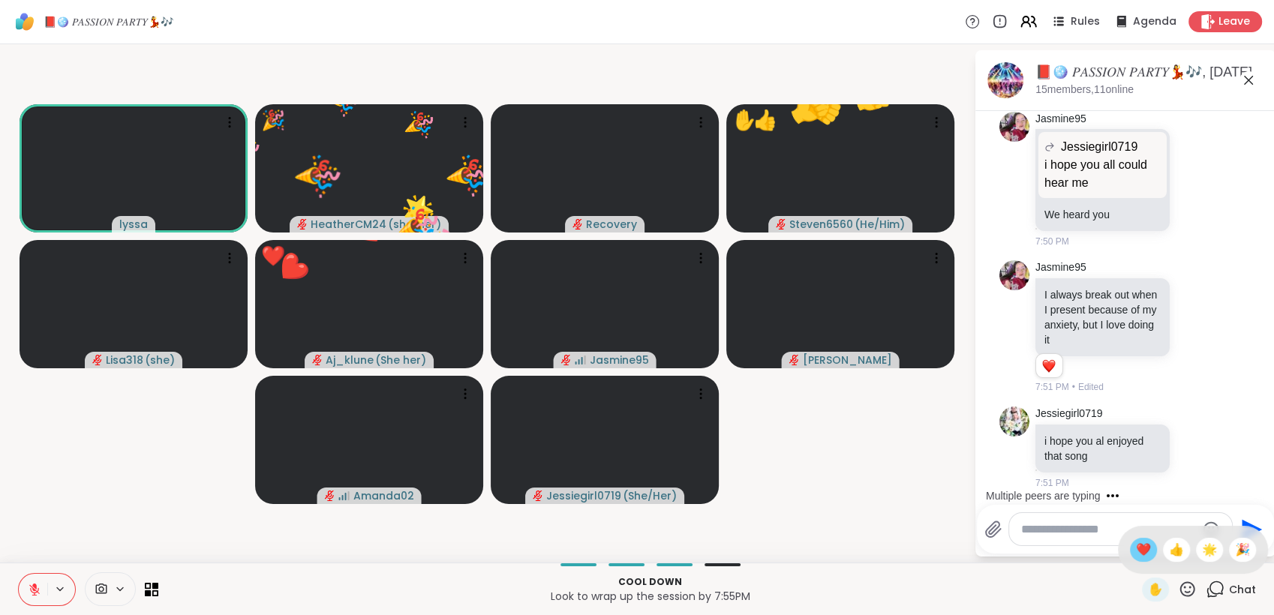
click at [1136, 555] on span "❤️" at bounding box center [1143, 550] width 15 height 18
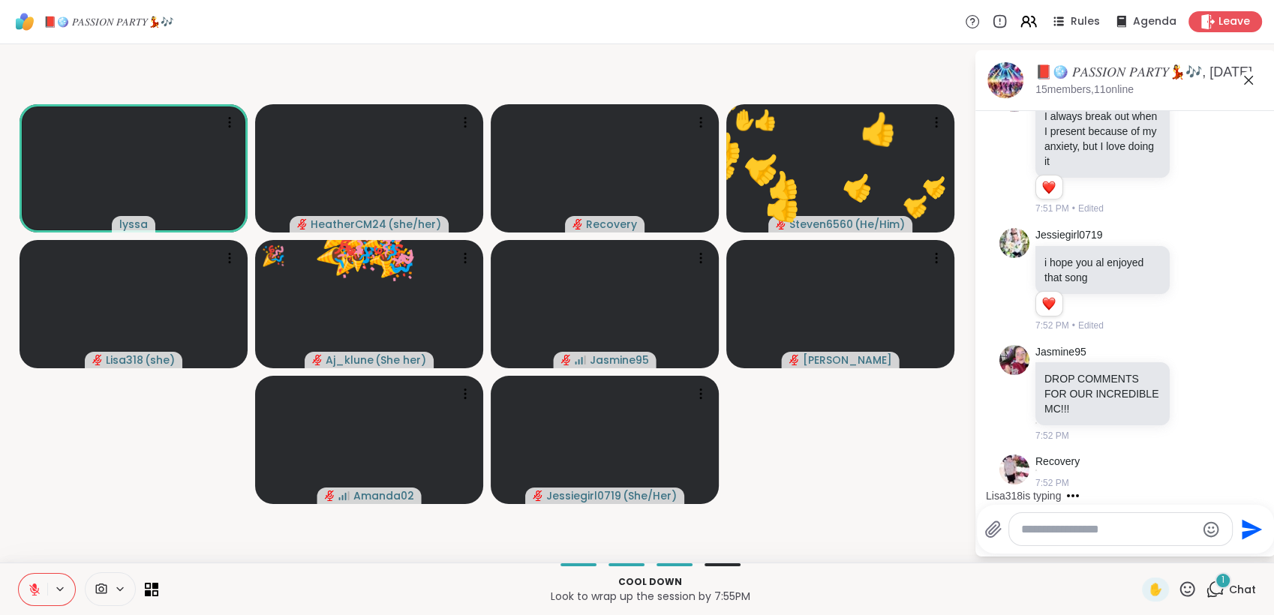
scroll to position [13784, 0]
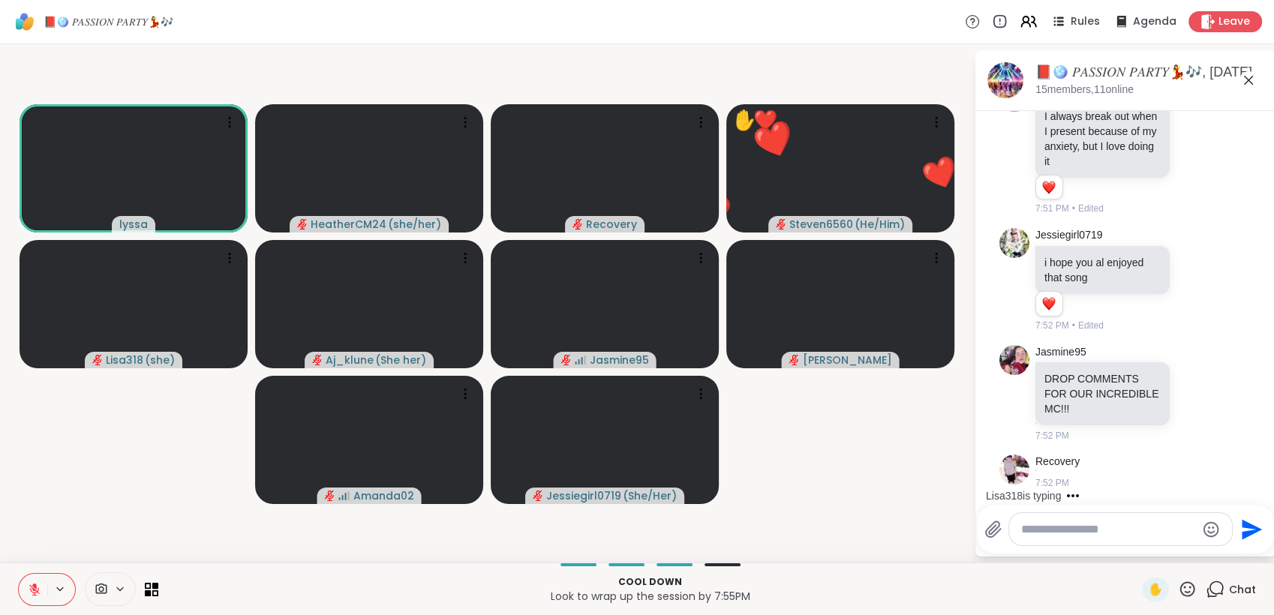
click at [1178, 584] on icon at bounding box center [1187, 589] width 19 height 19
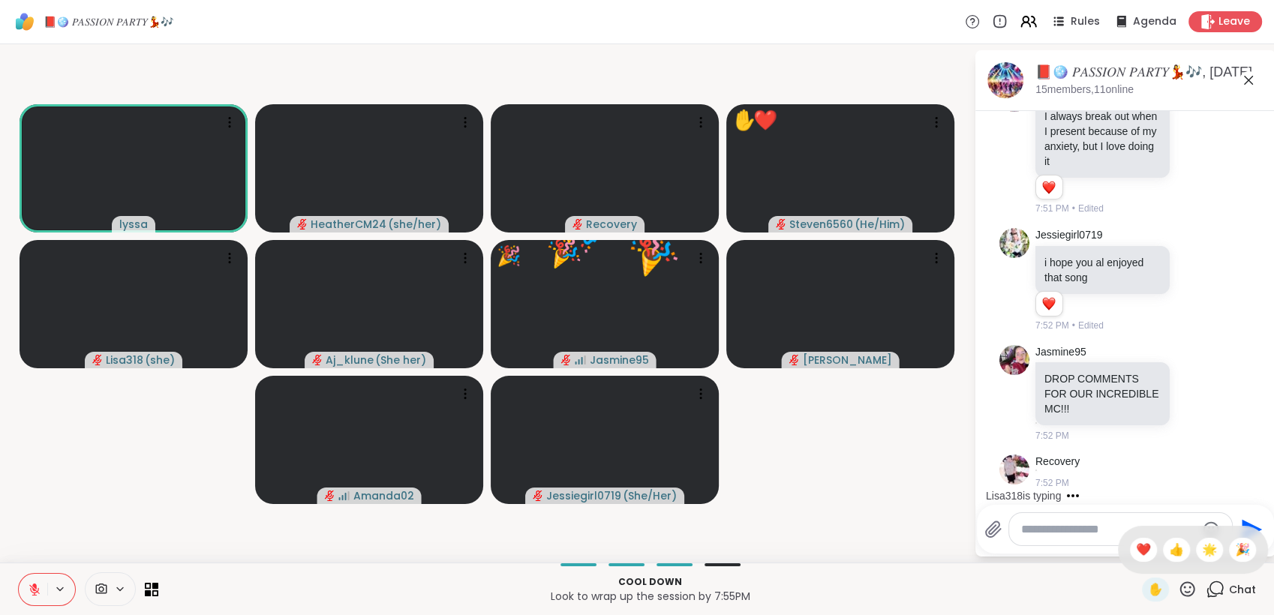
click at [1202, 555] on span "🌟" at bounding box center [1209, 550] width 15 height 18
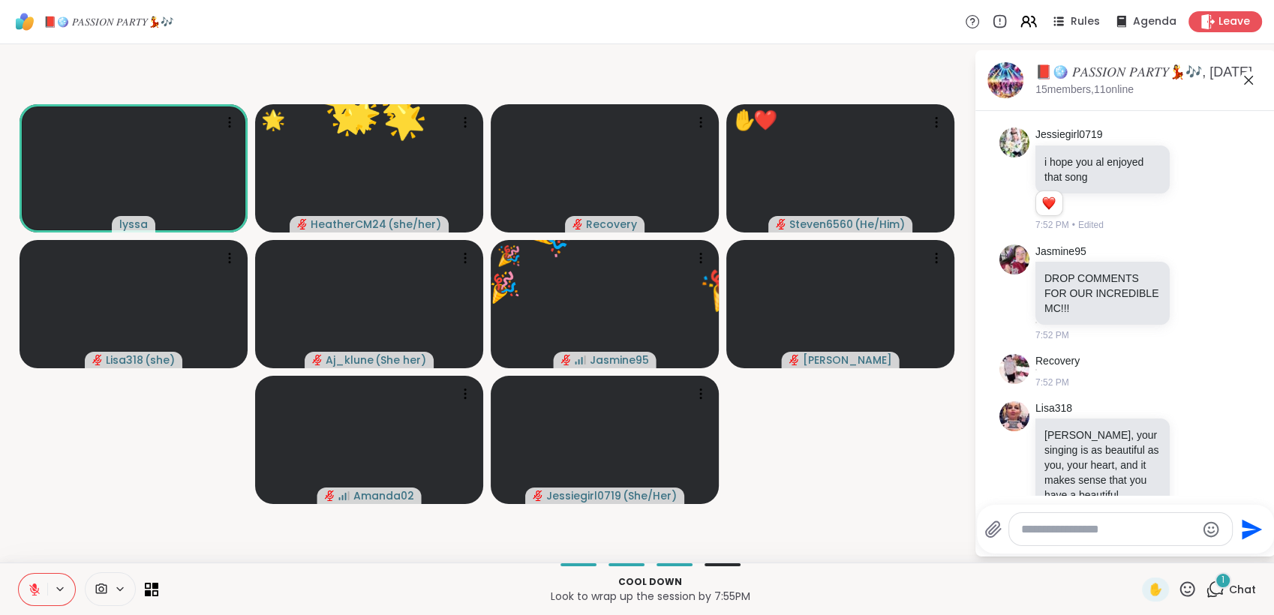
click at [1178, 585] on icon at bounding box center [1187, 589] width 19 height 19
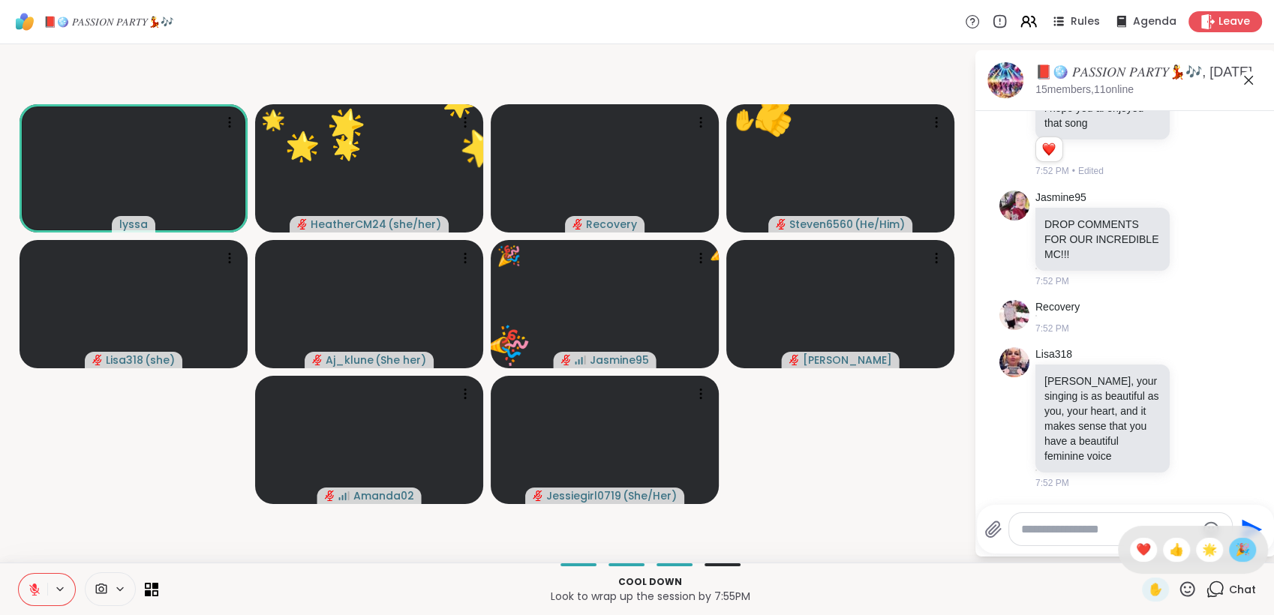
click at [1235, 553] on span "🎉" at bounding box center [1242, 550] width 15 height 18
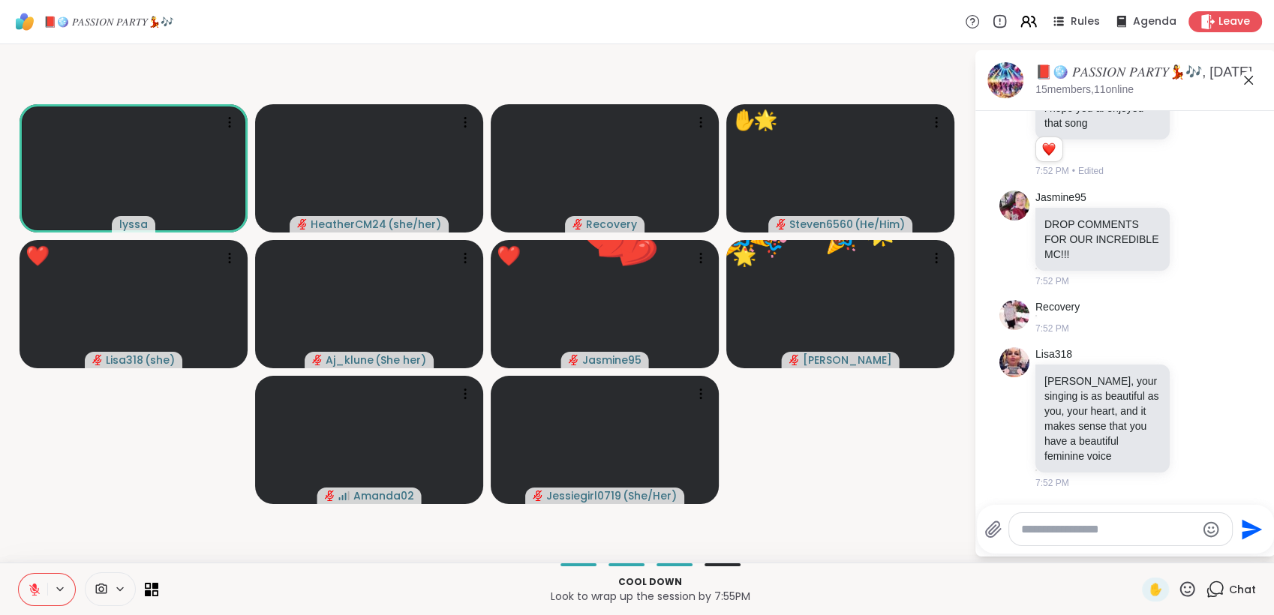
click at [1071, 521] on div at bounding box center [1120, 529] width 223 height 32
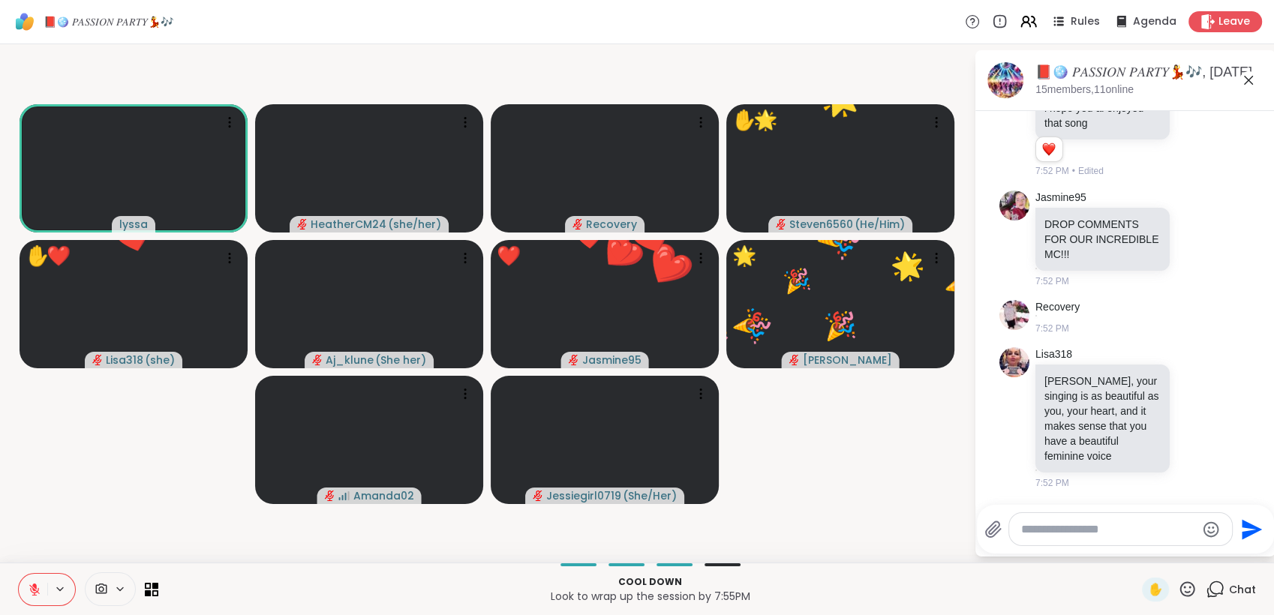
click at [1069, 528] on textarea "Type your message" at bounding box center [1108, 529] width 175 height 15
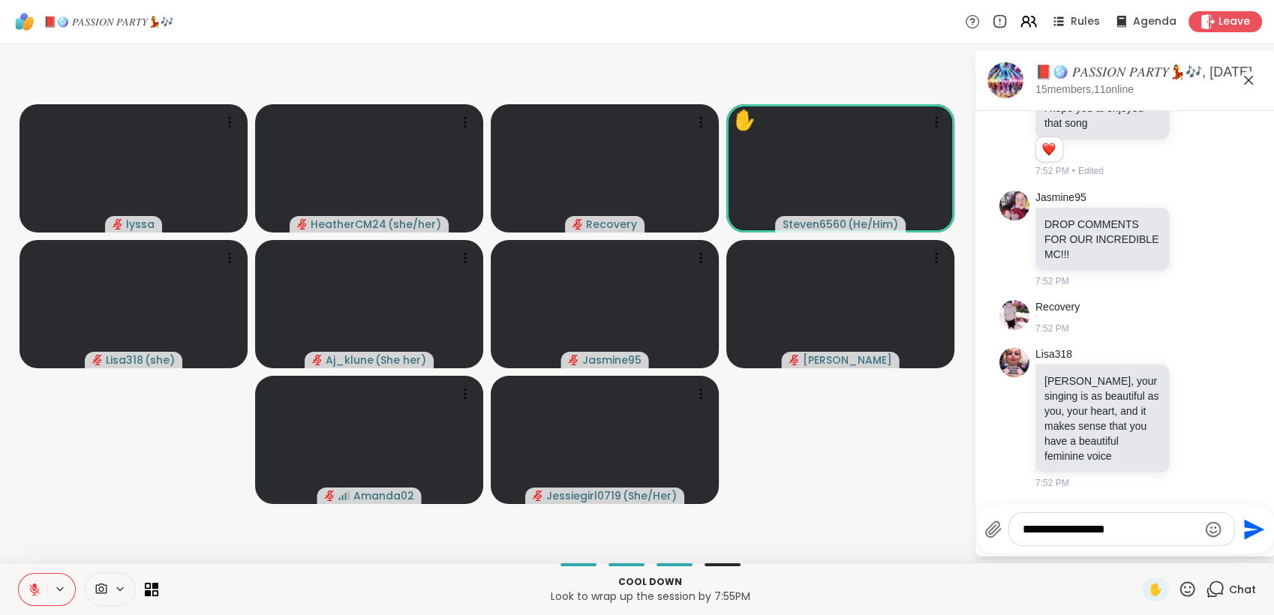
type textarea "**********"
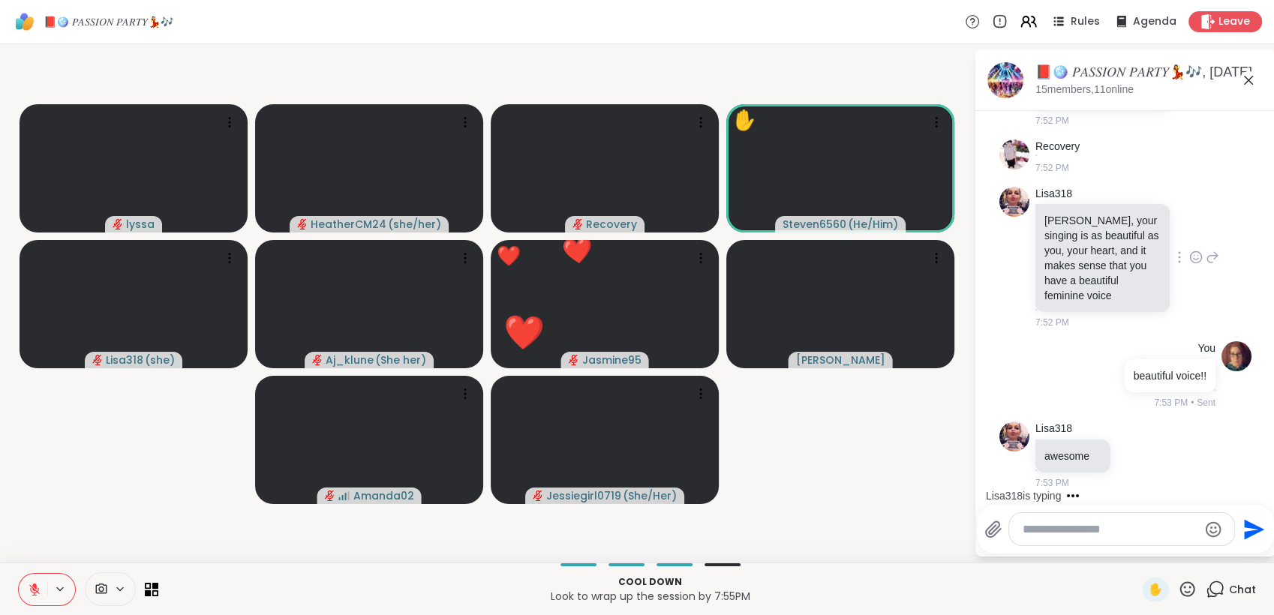
scroll to position [14098, 0]
click at [1097, 529] on textarea "Type your message" at bounding box center [1110, 529] width 175 height 15
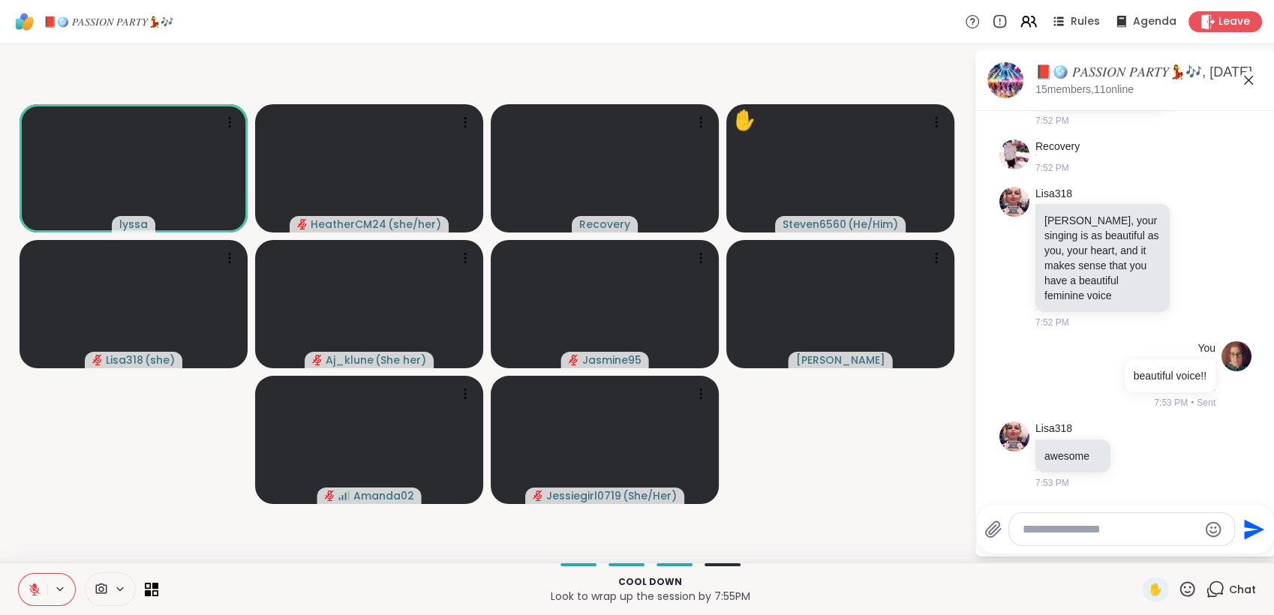
click at [1181, 591] on icon at bounding box center [1188, 589] width 15 height 15
click at [1202, 546] on span "🌟" at bounding box center [1209, 550] width 15 height 18
drag, startPoint x: 1176, startPoint y: 594, endPoint x: 1169, endPoint y: 586, distance: 10.7
click at [1178, 593] on icon at bounding box center [1187, 589] width 19 height 19
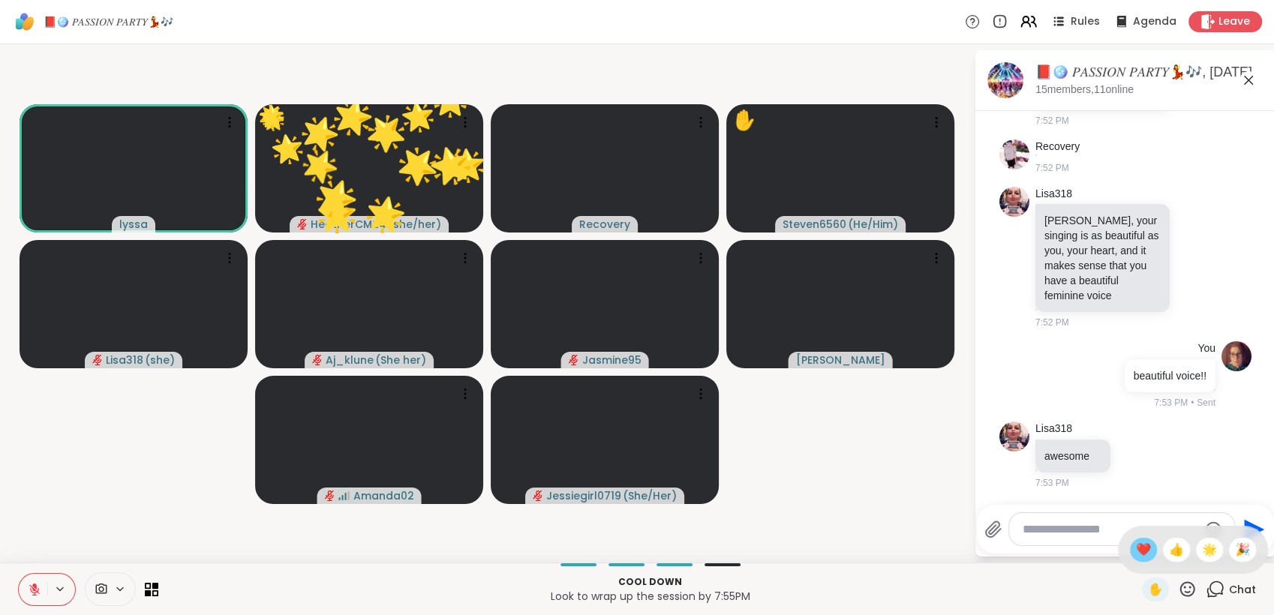
click at [1136, 558] on span "❤️" at bounding box center [1143, 550] width 15 height 18
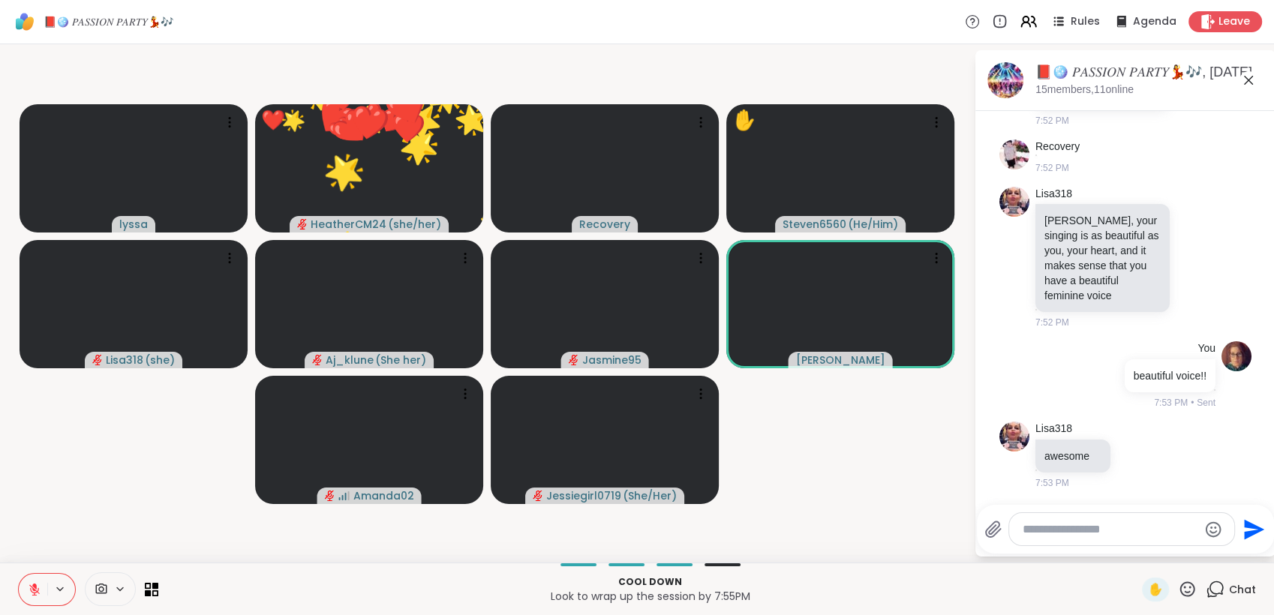
drag, startPoint x: 1171, startPoint y: 587, endPoint x: 1189, endPoint y: 576, distance: 20.9
click at [1178, 588] on icon at bounding box center [1187, 589] width 19 height 19
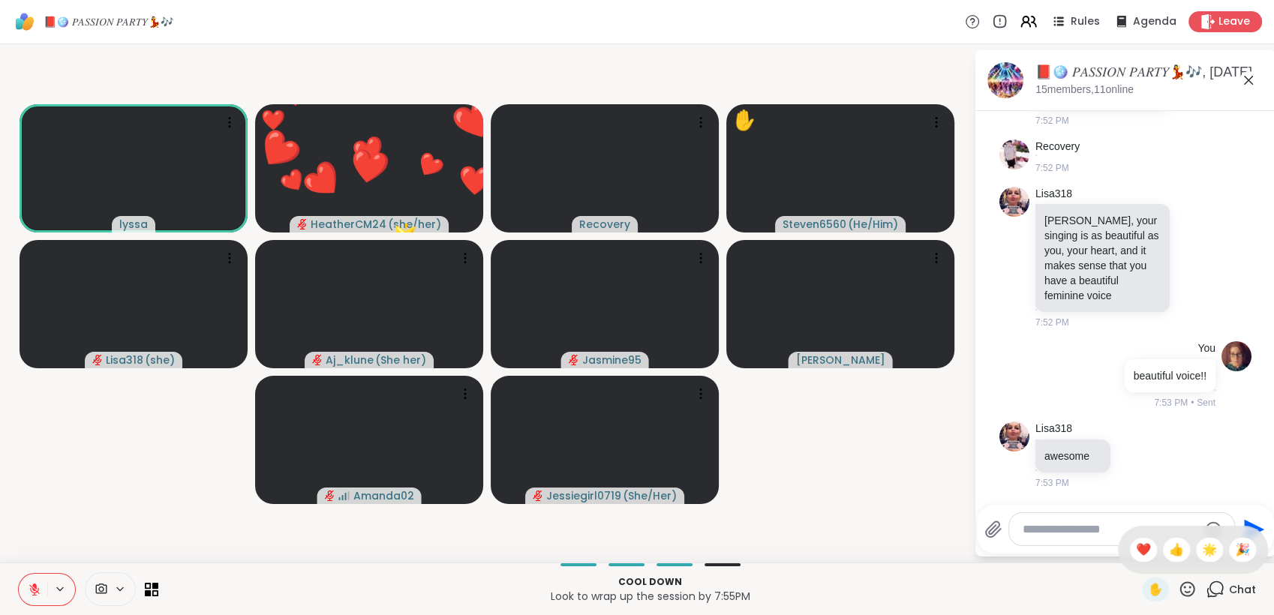
drag, startPoint x: 1226, startPoint y: 552, endPoint x: 1205, endPoint y: 591, distance: 43.3
click at [1235, 553] on span "🎉" at bounding box center [1242, 550] width 15 height 18
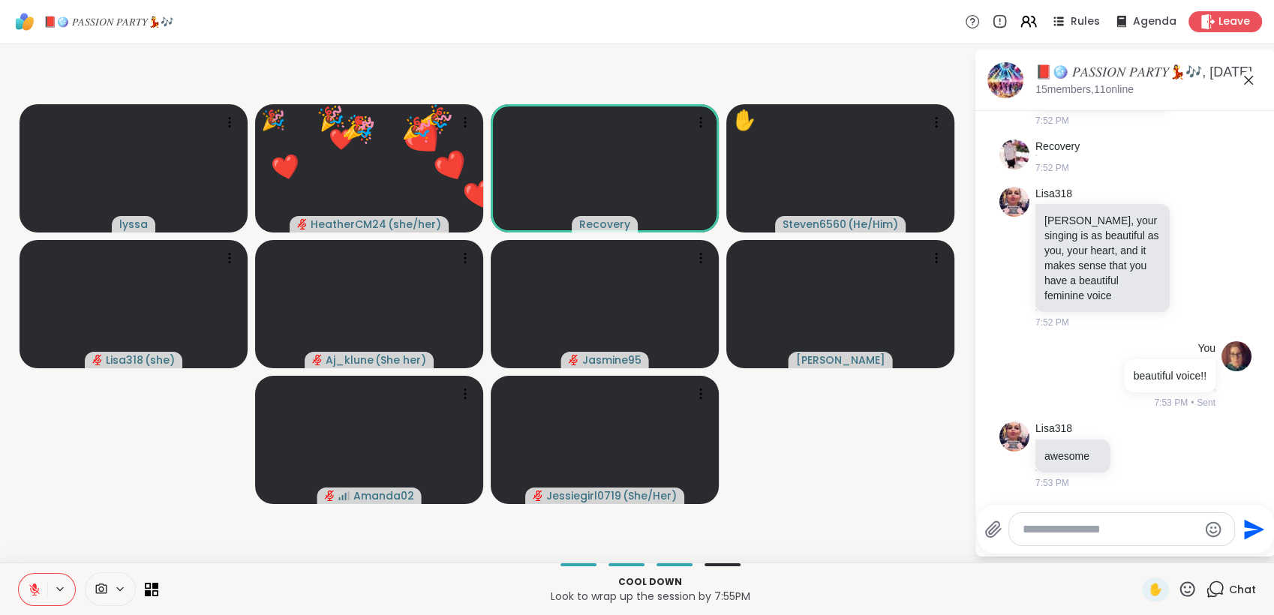
click at [1178, 588] on icon at bounding box center [1187, 589] width 19 height 19
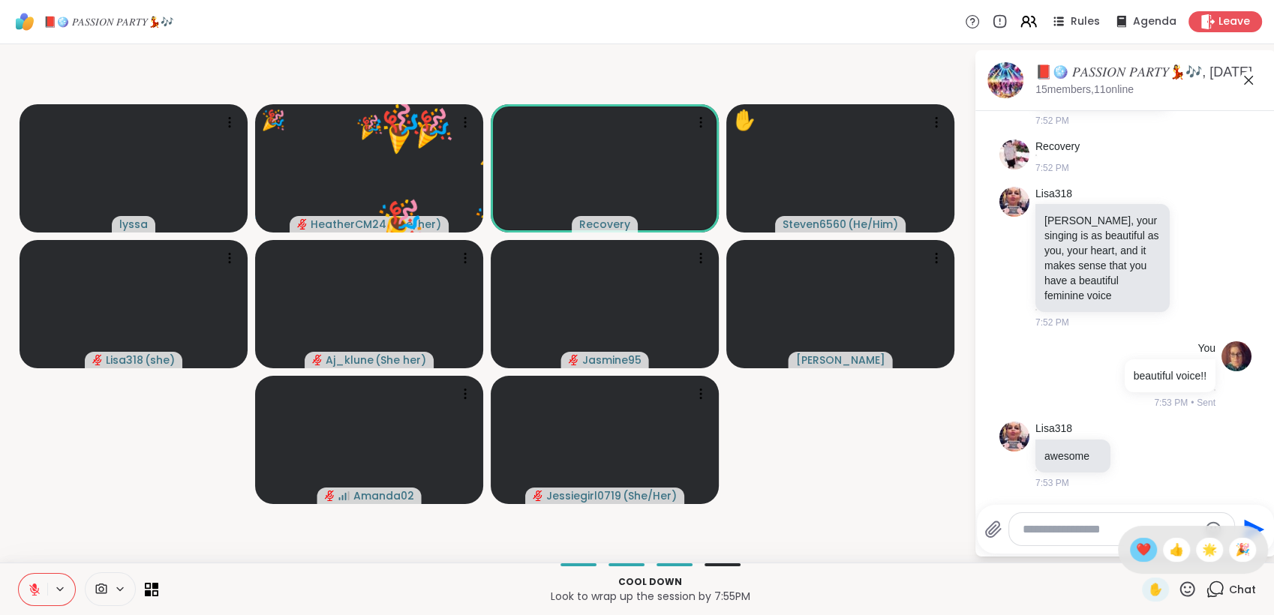
click at [1136, 550] on span "❤️" at bounding box center [1143, 550] width 15 height 18
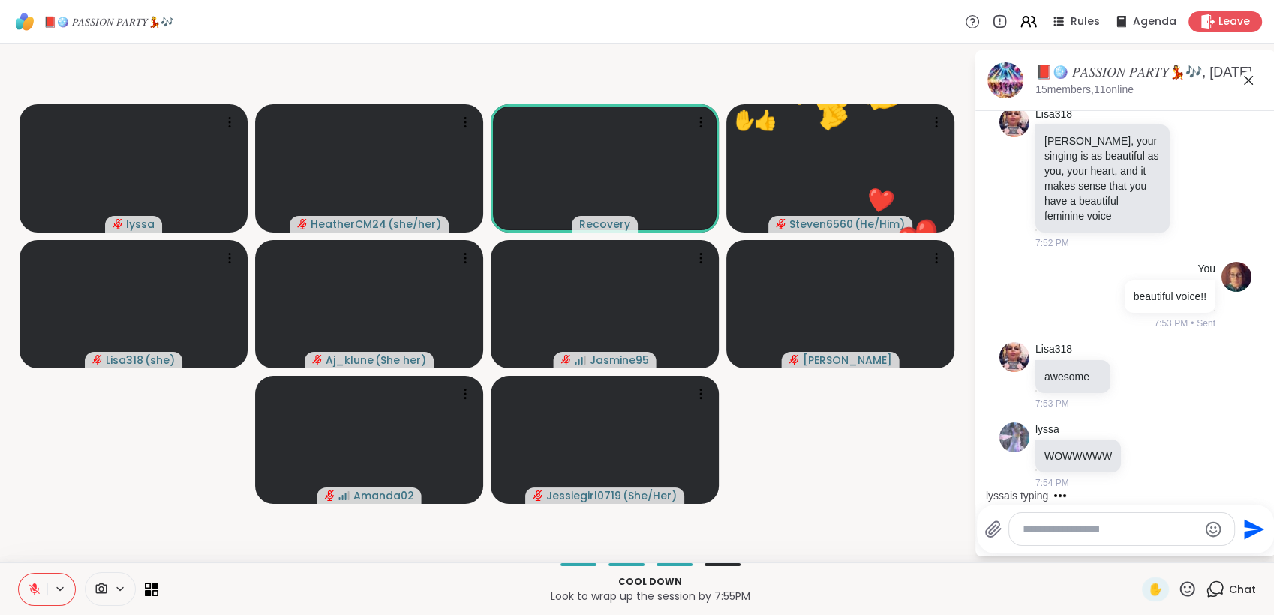
scroll to position [14178, 0]
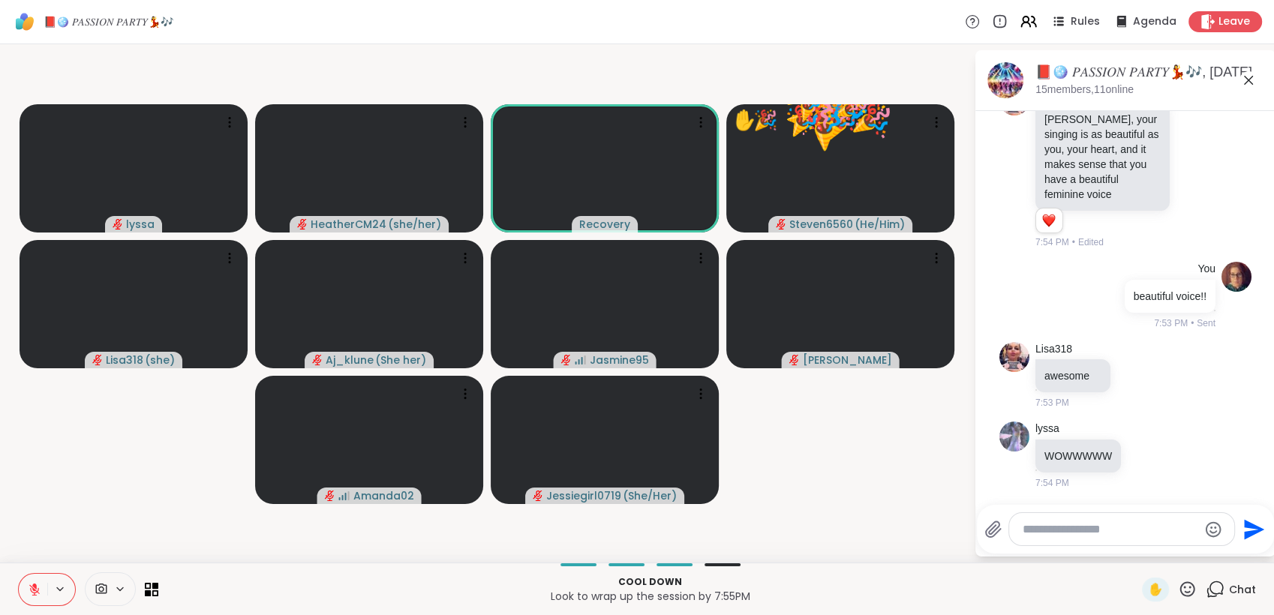
click at [1178, 585] on icon at bounding box center [1187, 589] width 19 height 19
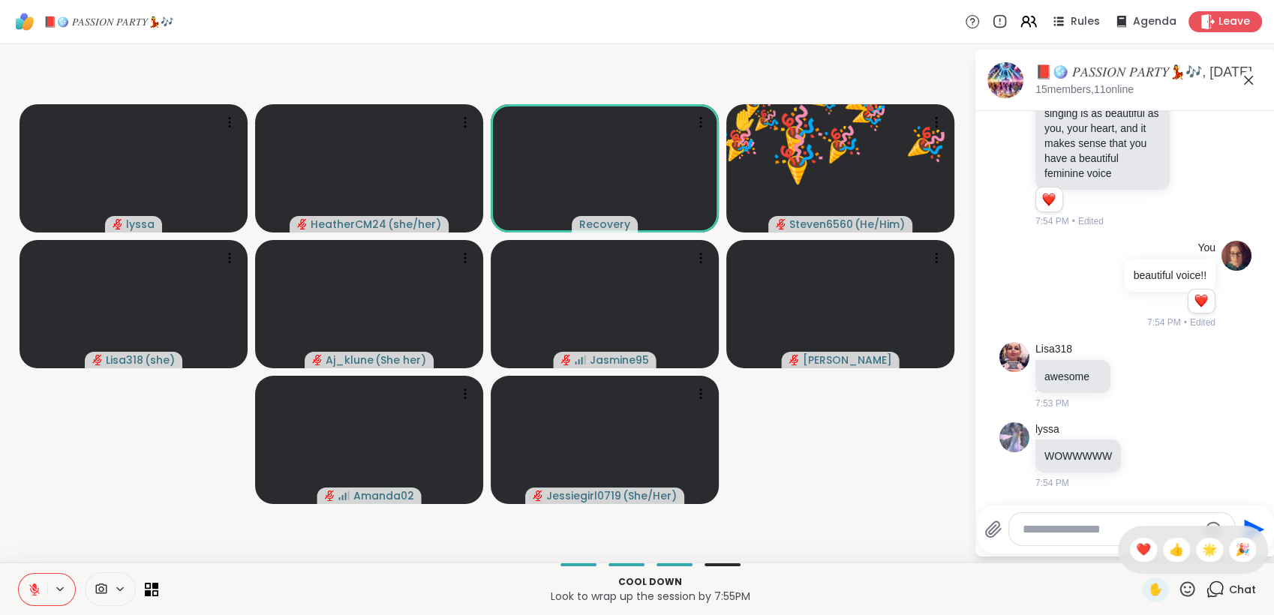
click at [1202, 551] on span "🌟" at bounding box center [1209, 550] width 15 height 18
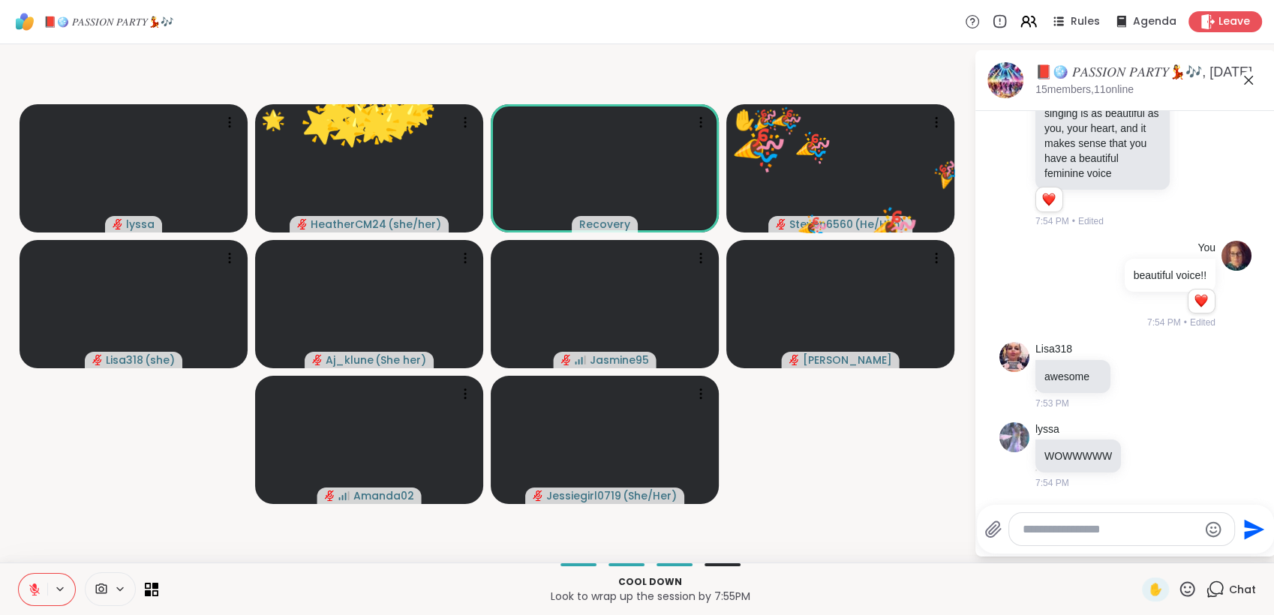
click at [1181, 588] on icon at bounding box center [1188, 589] width 15 height 15
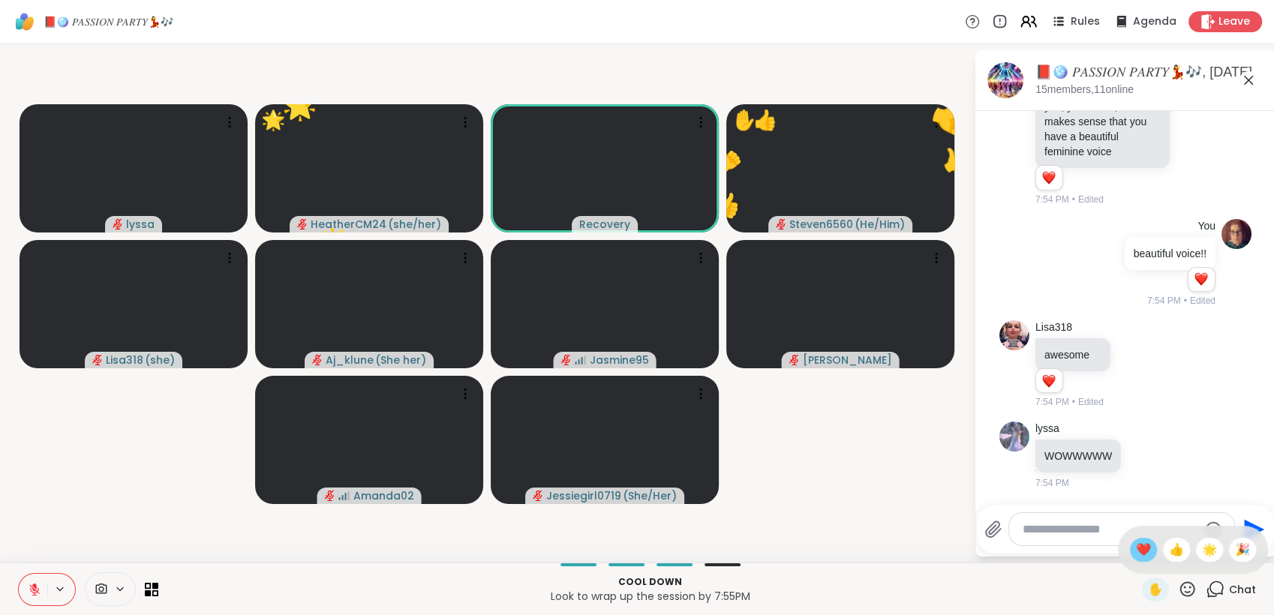
click at [1137, 548] on div "❤️" at bounding box center [1143, 550] width 27 height 24
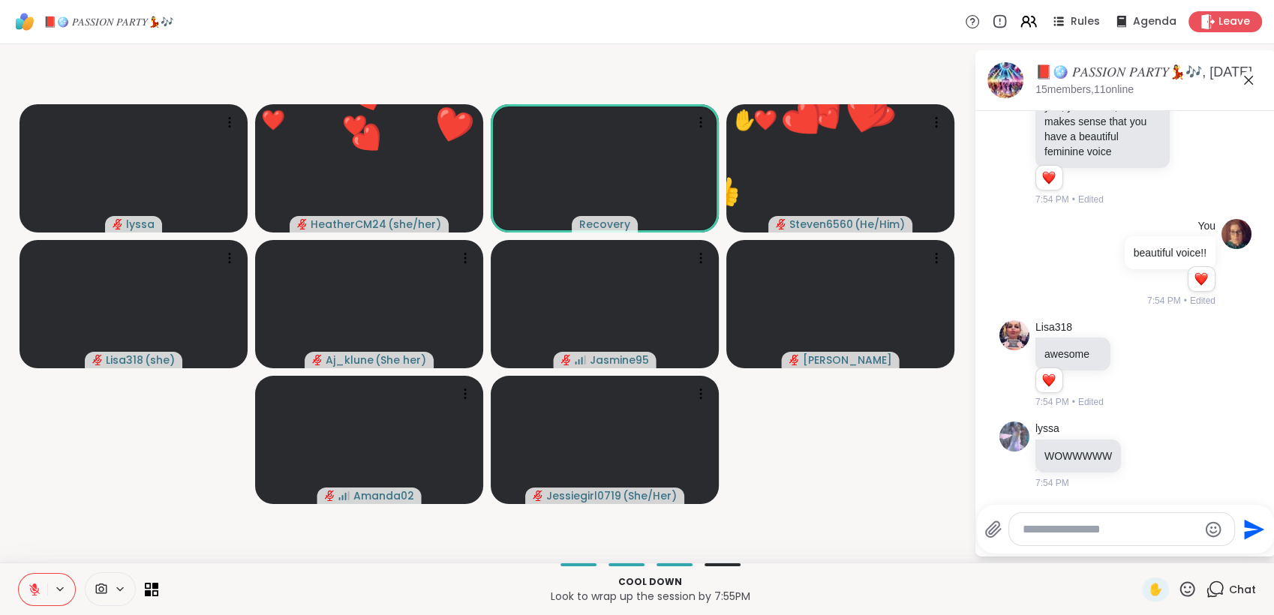
scroll to position [14200, 0]
click at [1181, 588] on icon at bounding box center [1188, 589] width 15 height 15
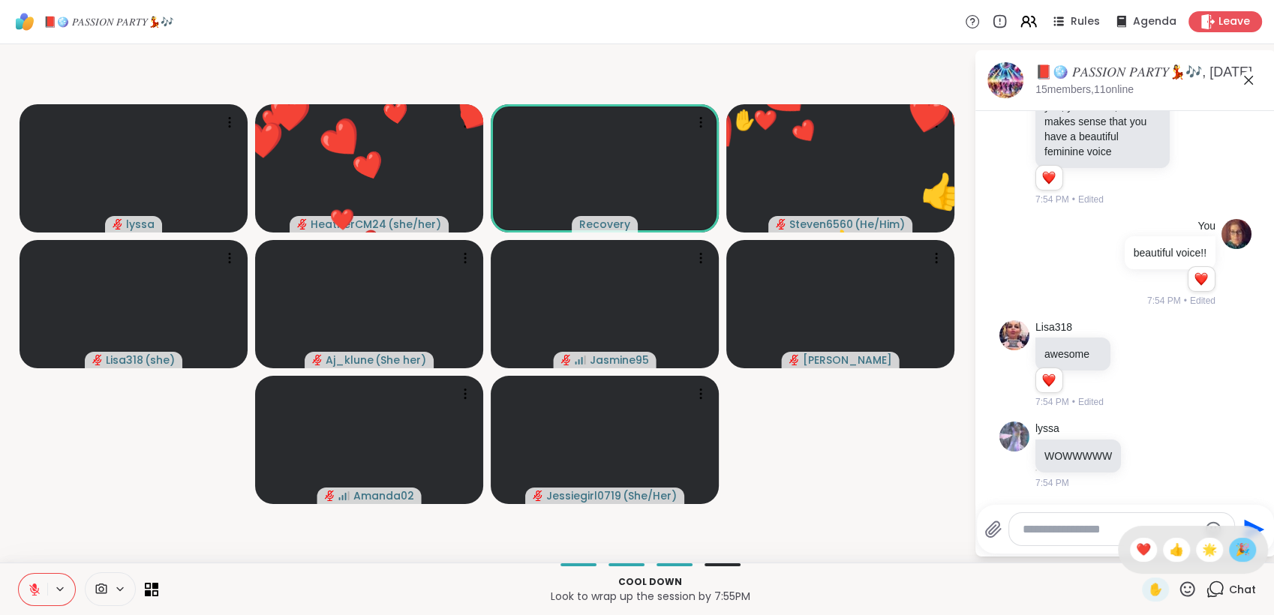
click at [1235, 544] on span "🎉" at bounding box center [1242, 550] width 15 height 18
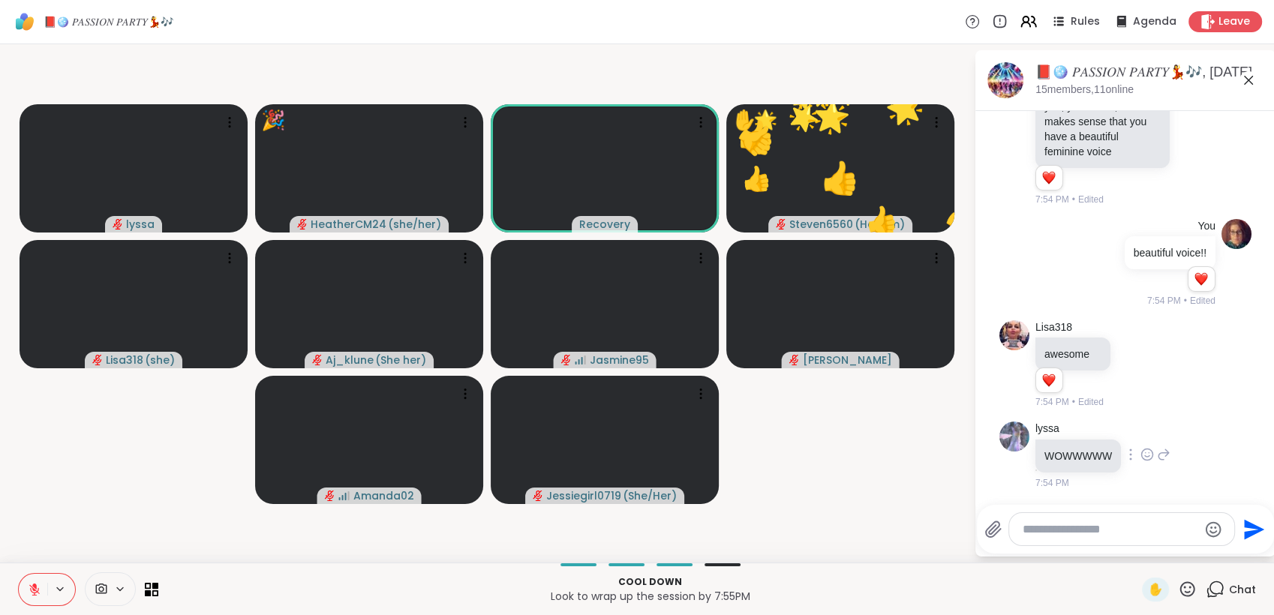
scroll to position [14264, 0]
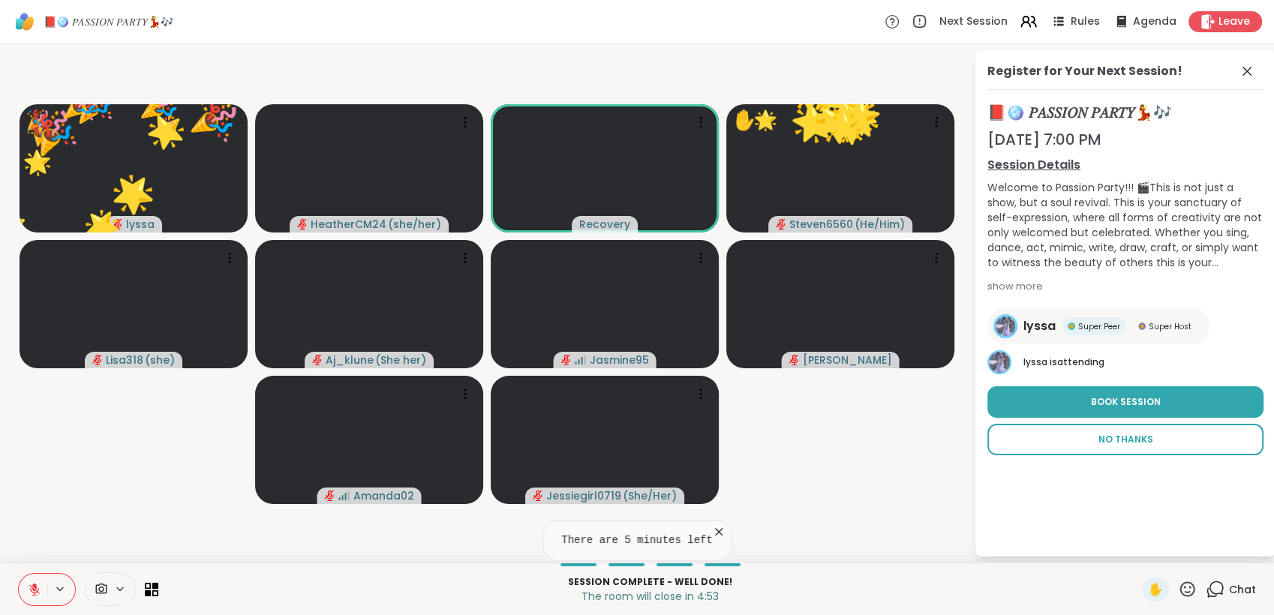
click at [1166, 431] on button "No Thanks" at bounding box center [1126, 440] width 276 height 32
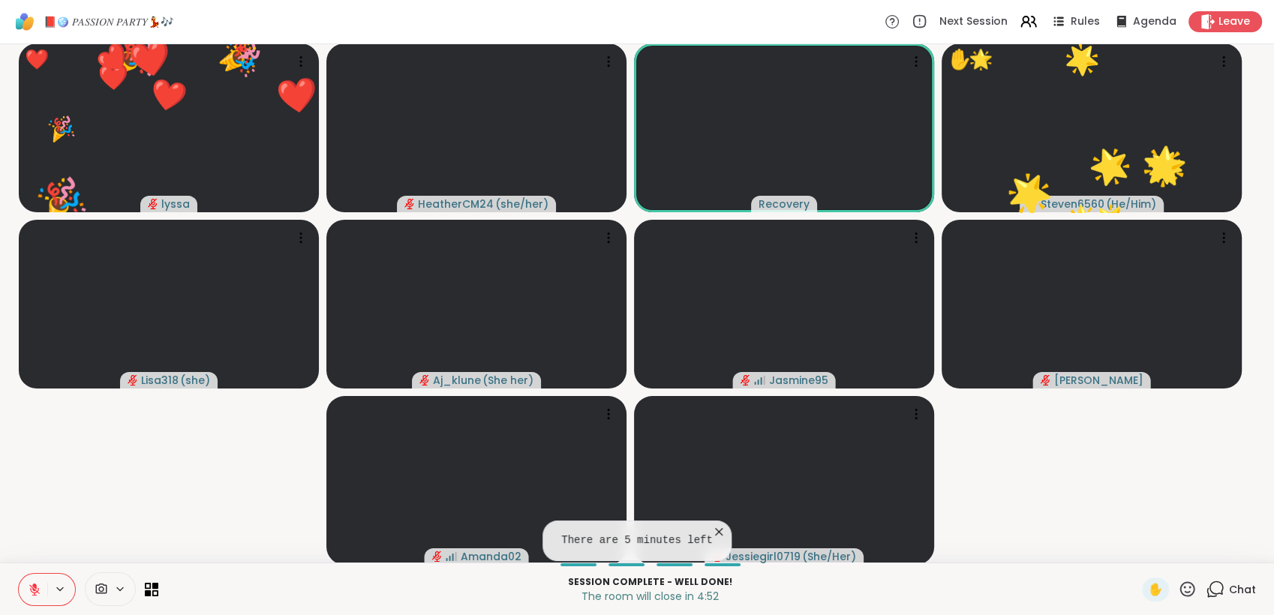
click at [1209, 586] on icon at bounding box center [1215, 589] width 19 height 19
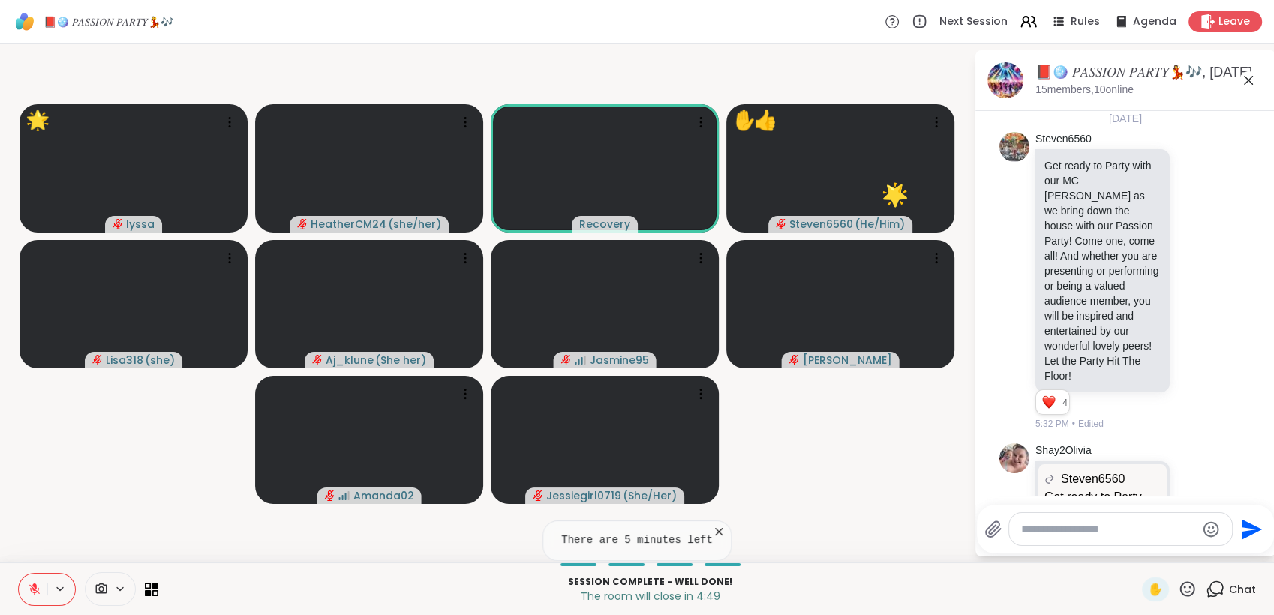
scroll to position [14249, 0]
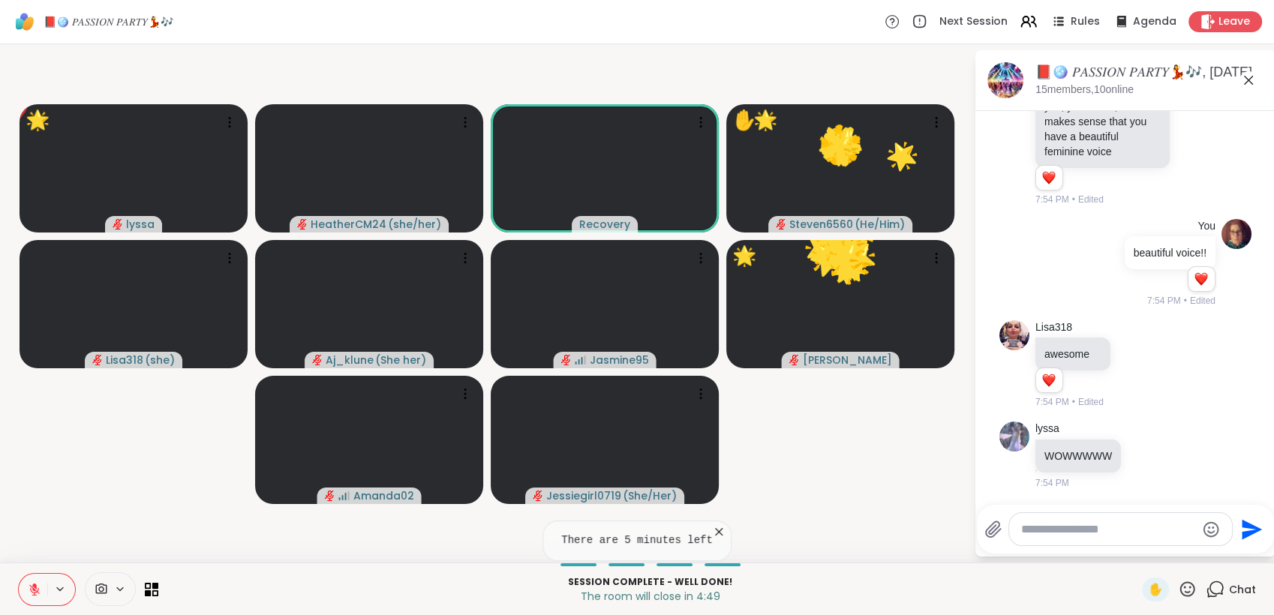
click at [1096, 534] on textarea "Type your message" at bounding box center [1108, 529] width 175 height 15
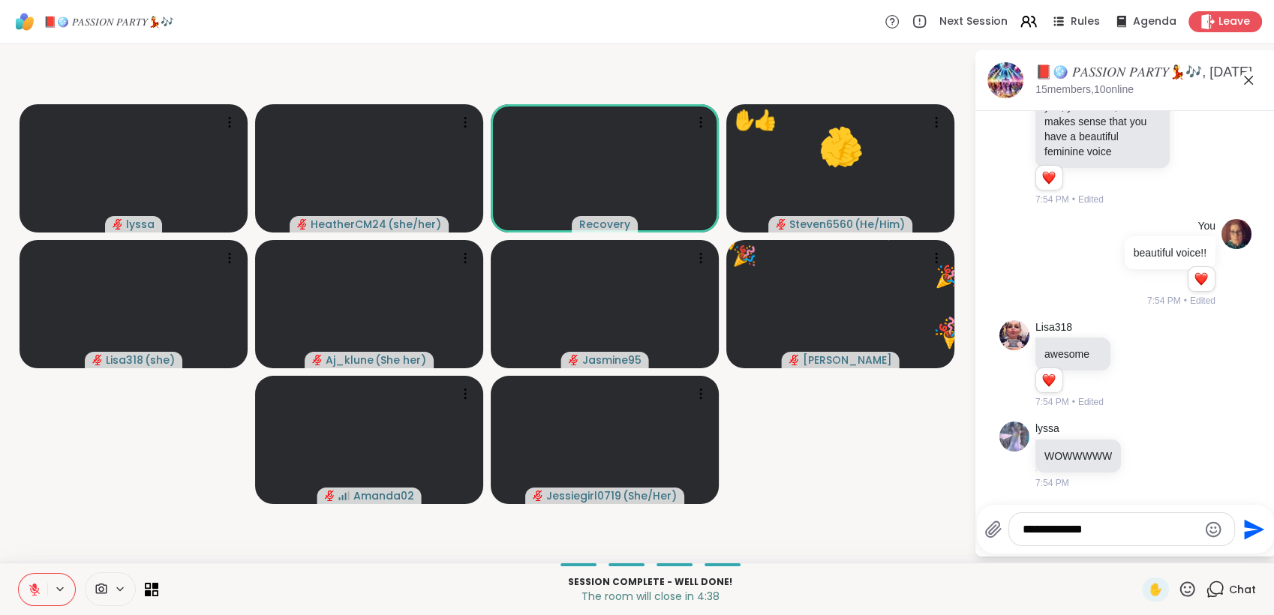
type textarea "**********"
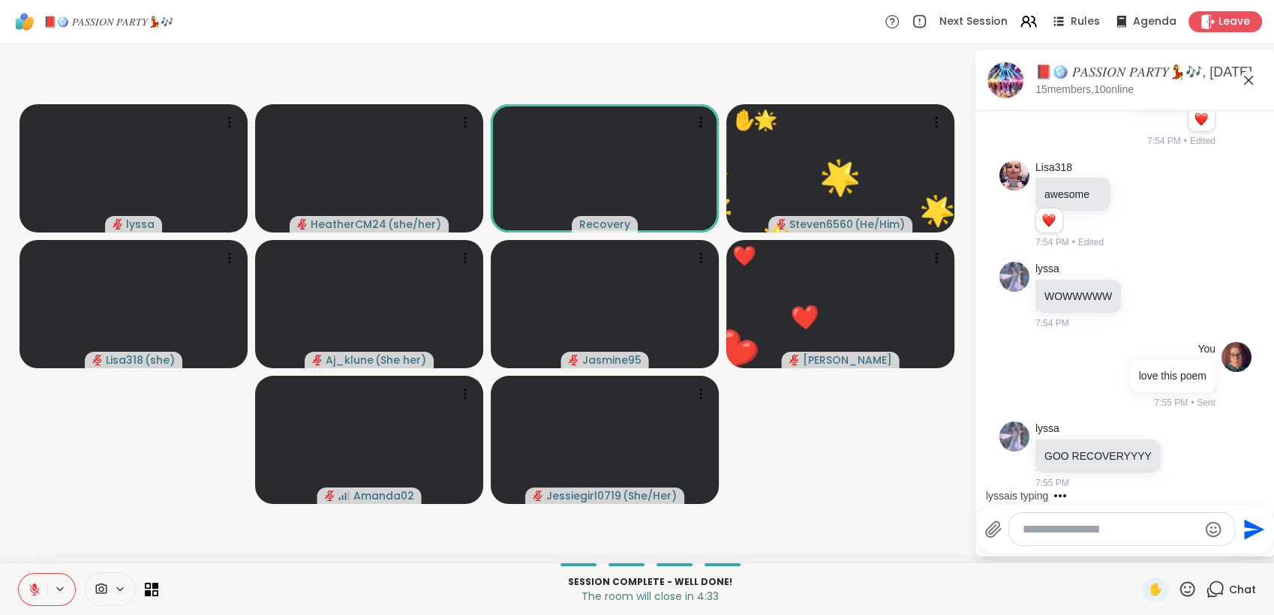
scroll to position [14409, 0]
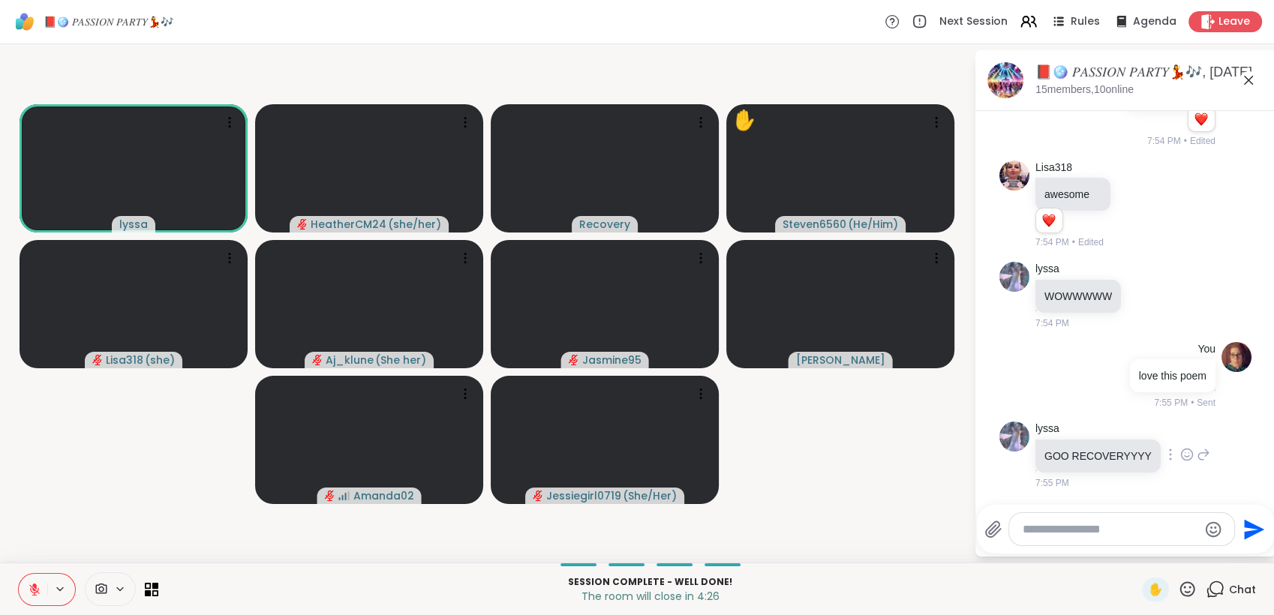
click at [1181, 456] on icon at bounding box center [1188, 454] width 14 height 15
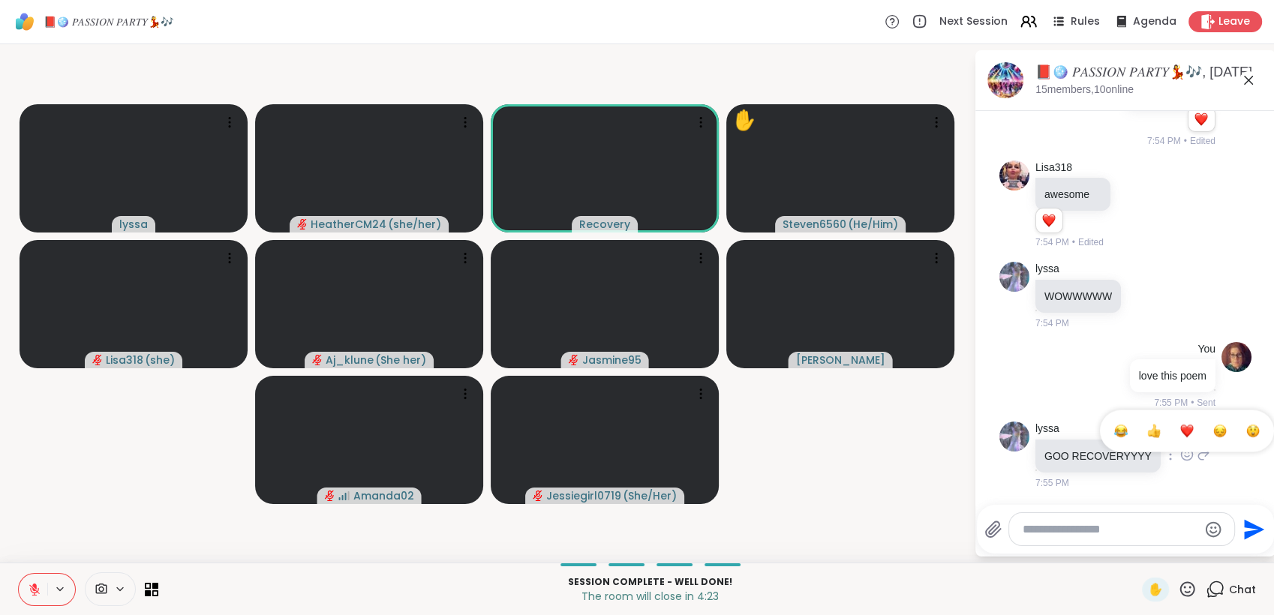
click at [1181, 423] on span "Select Reaction: Heart" at bounding box center [1188, 430] width 14 height 15
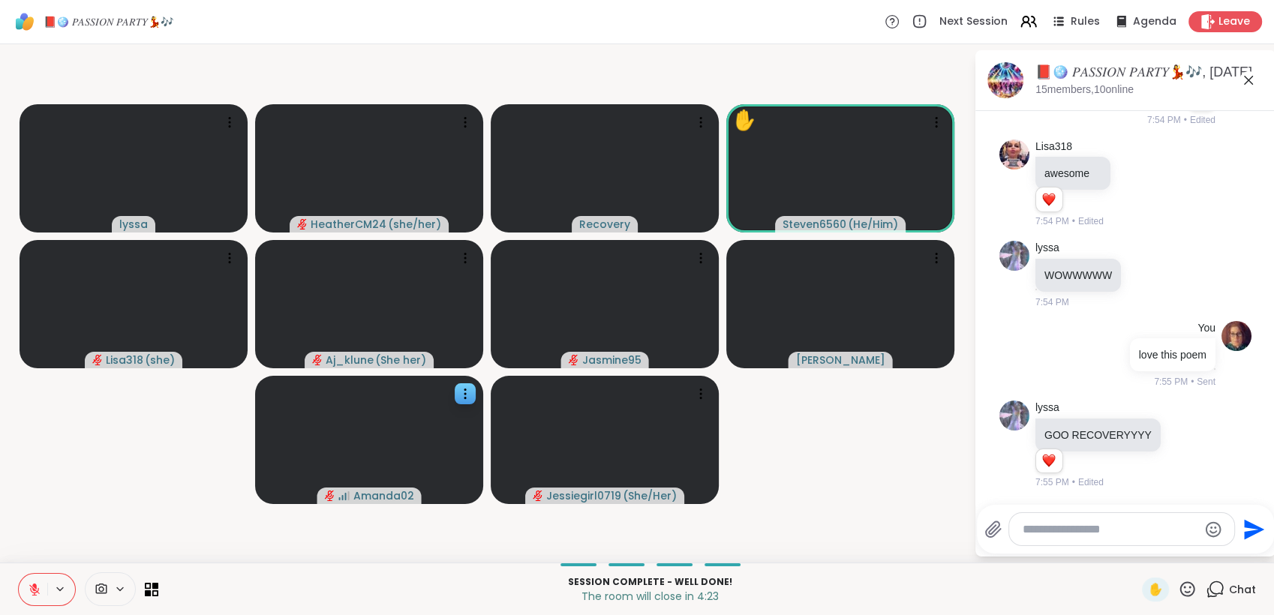
scroll to position [14430, 0]
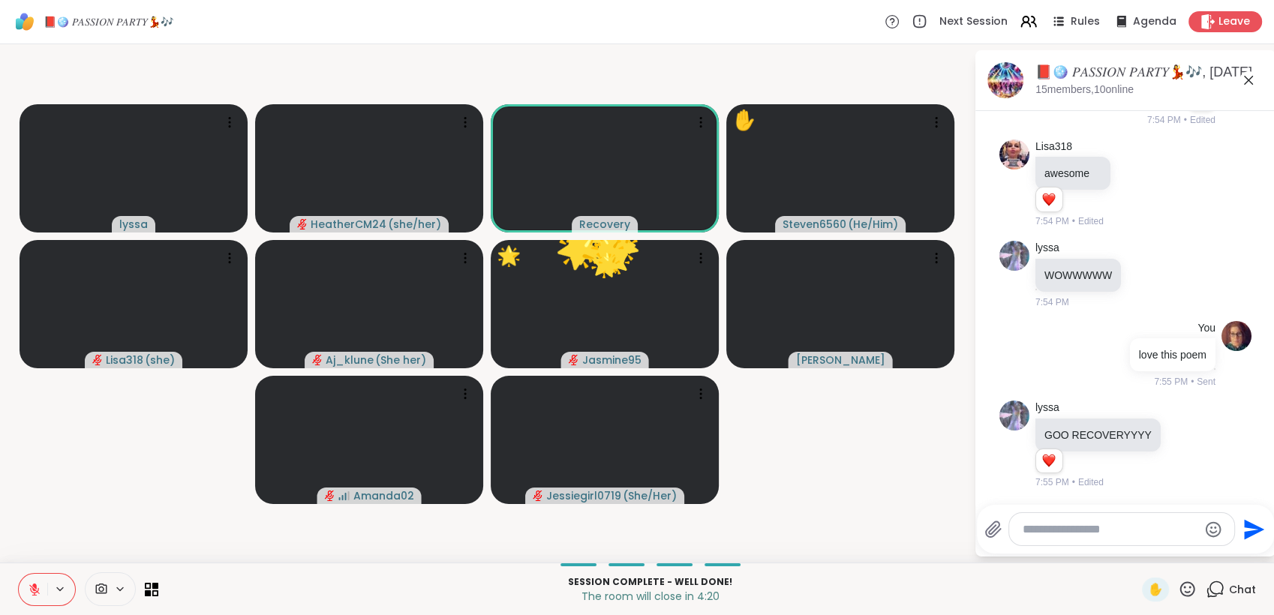
click at [30, 591] on icon at bounding box center [35, 590] width 14 height 14
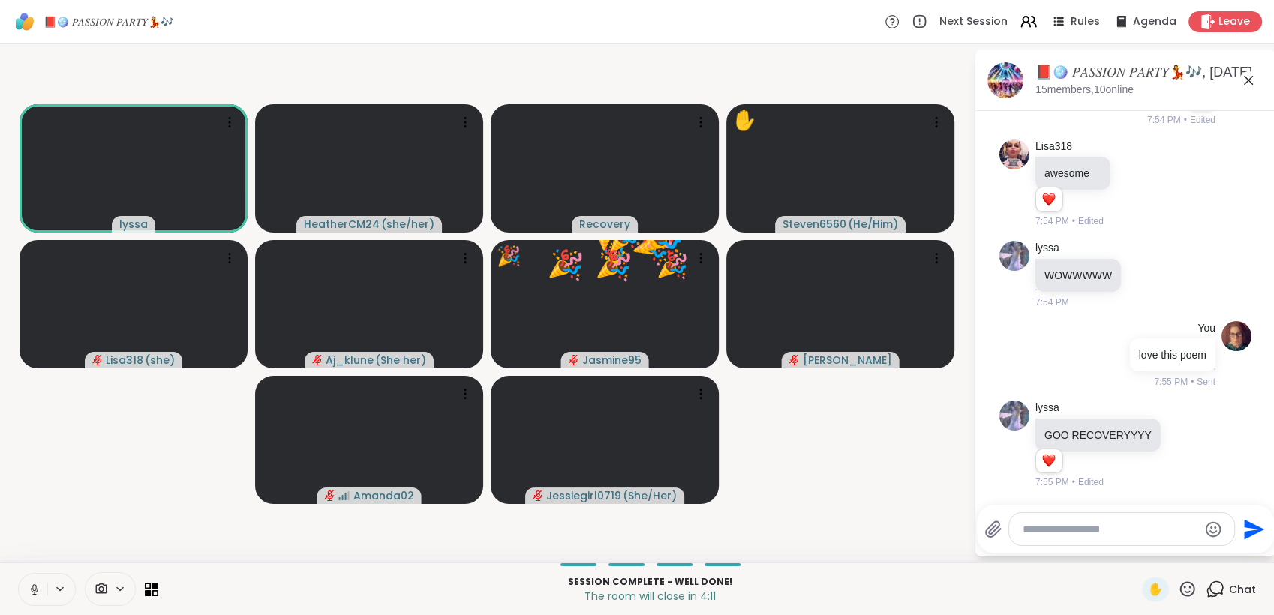
click at [34, 583] on icon at bounding box center [35, 590] width 14 height 14
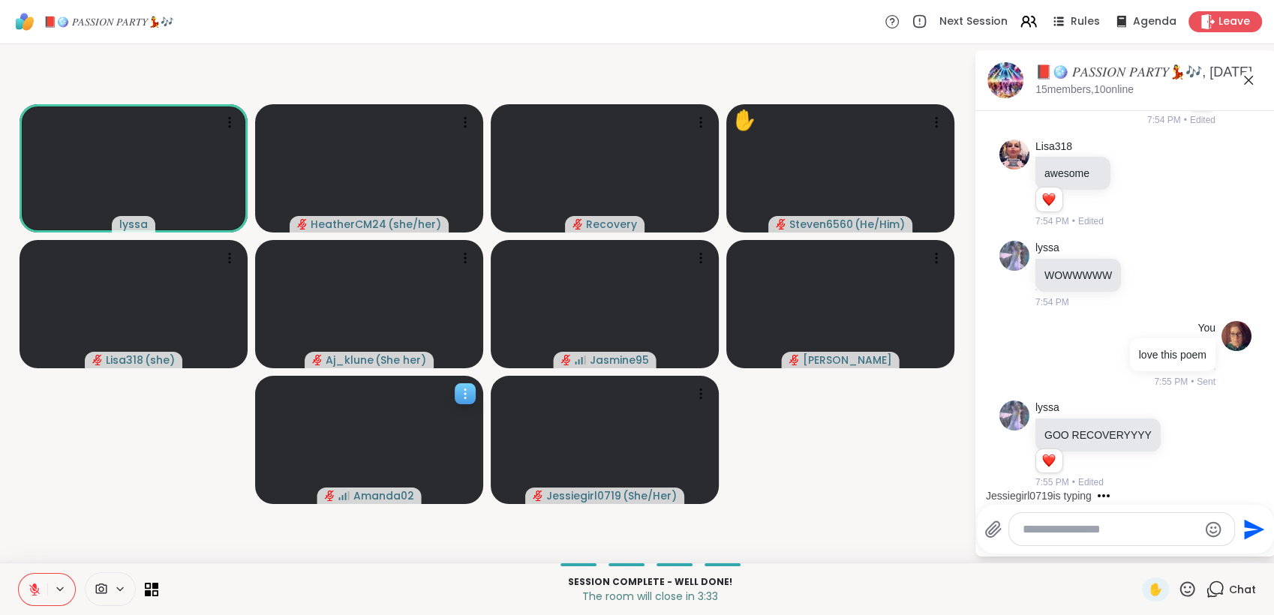
scroll to position [14525, 0]
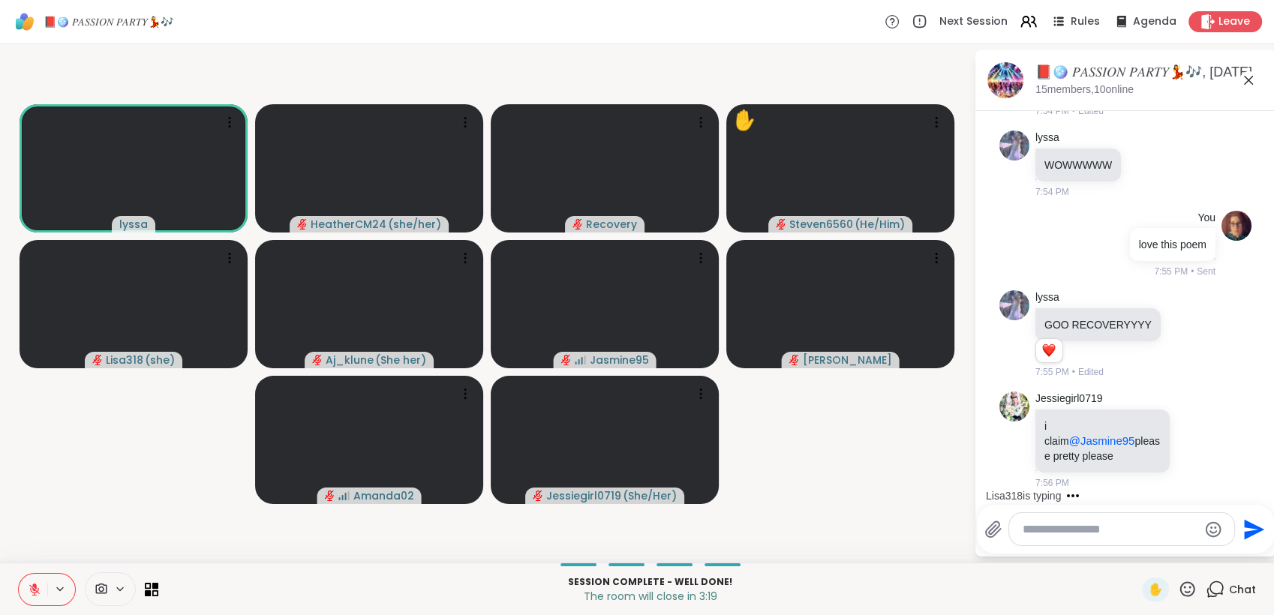
click at [1040, 537] on textarea "Type your message" at bounding box center [1110, 529] width 175 height 15
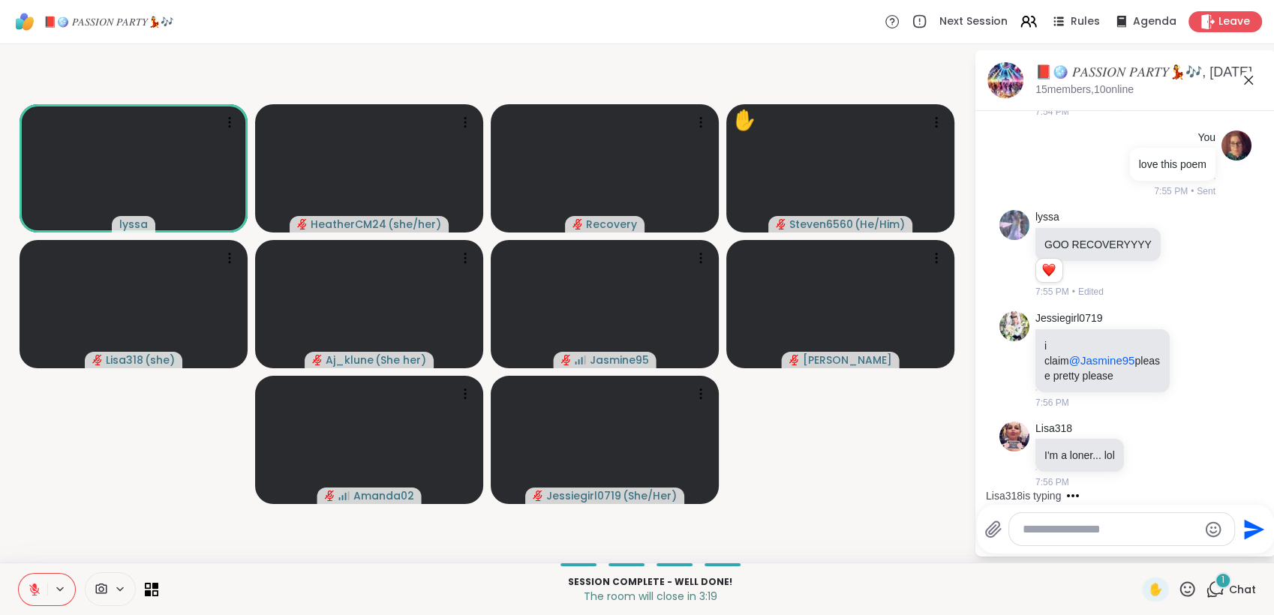
scroll to position [14605, 0]
type textarea "*******"
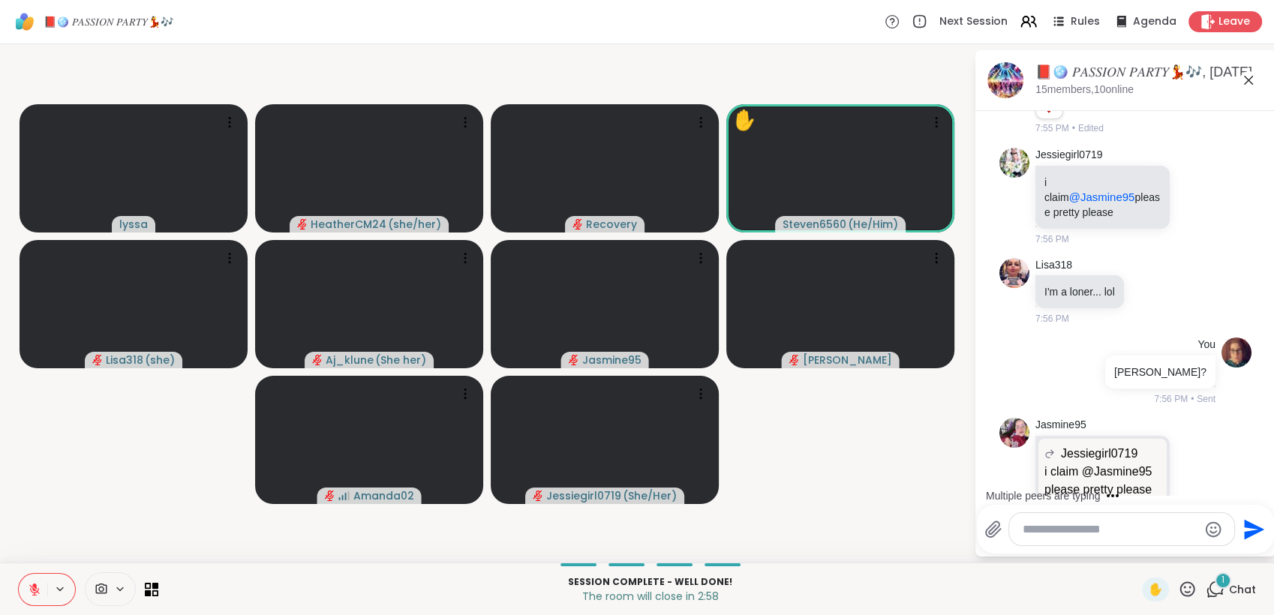
scroll to position [14852, 0]
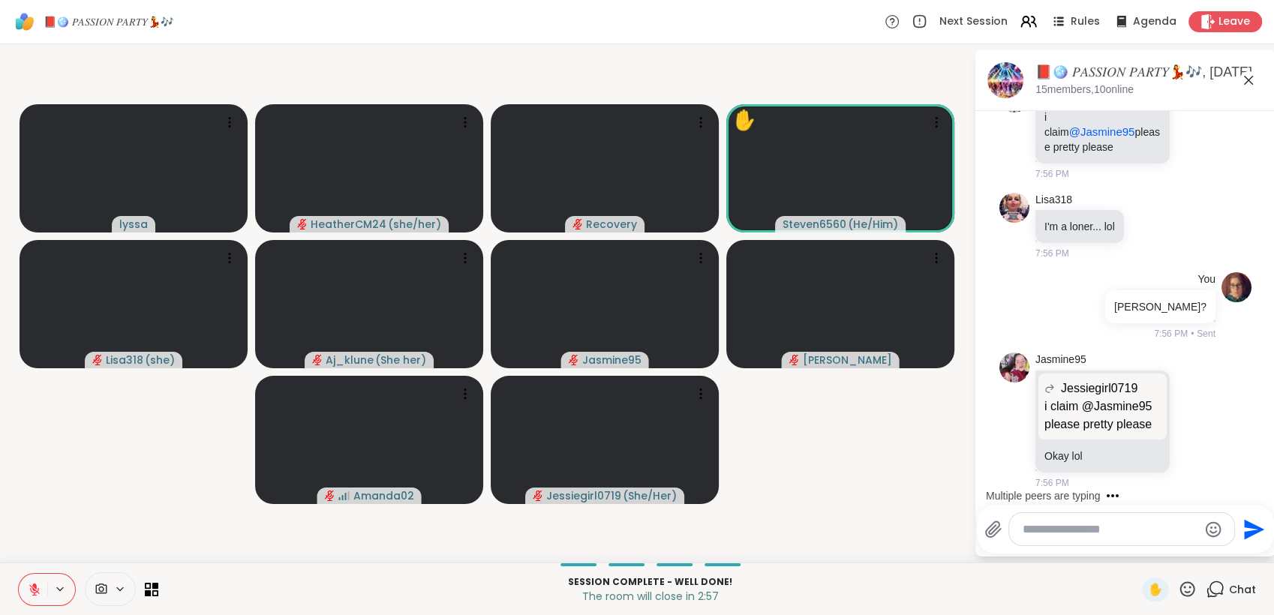
drag, startPoint x: 36, startPoint y: 586, endPoint x: 27, endPoint y: 576, distance: 13.8
click at [38, 587] on icon at bounding box center [35, 590] width 14 height 14
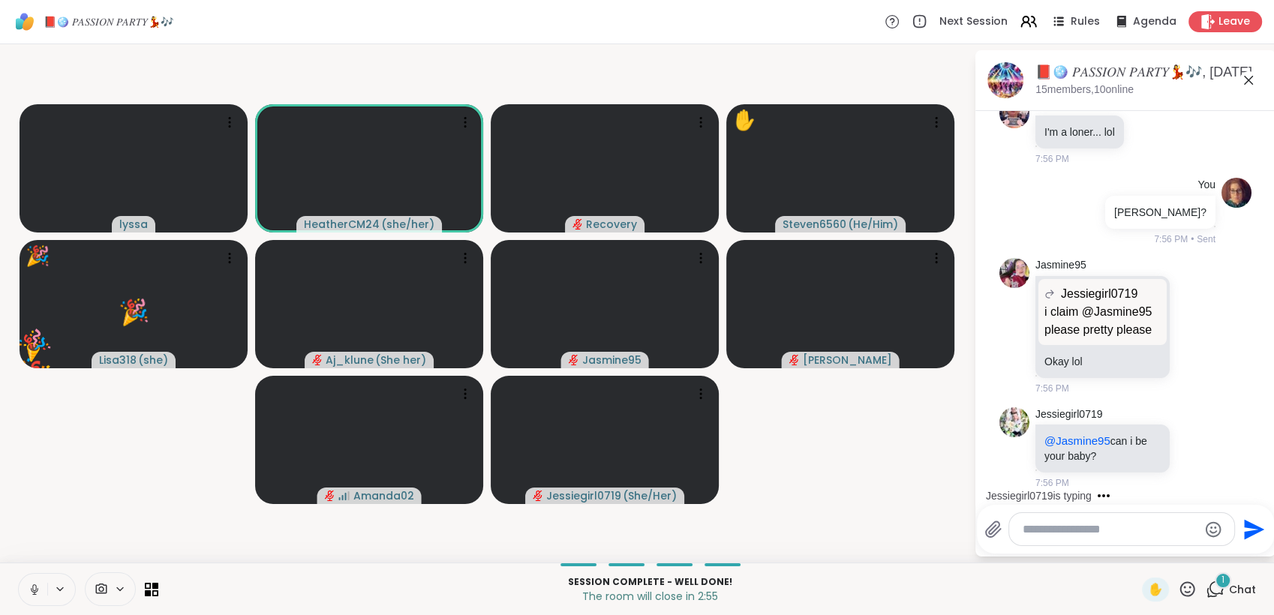
scroll to position [14947, 0]
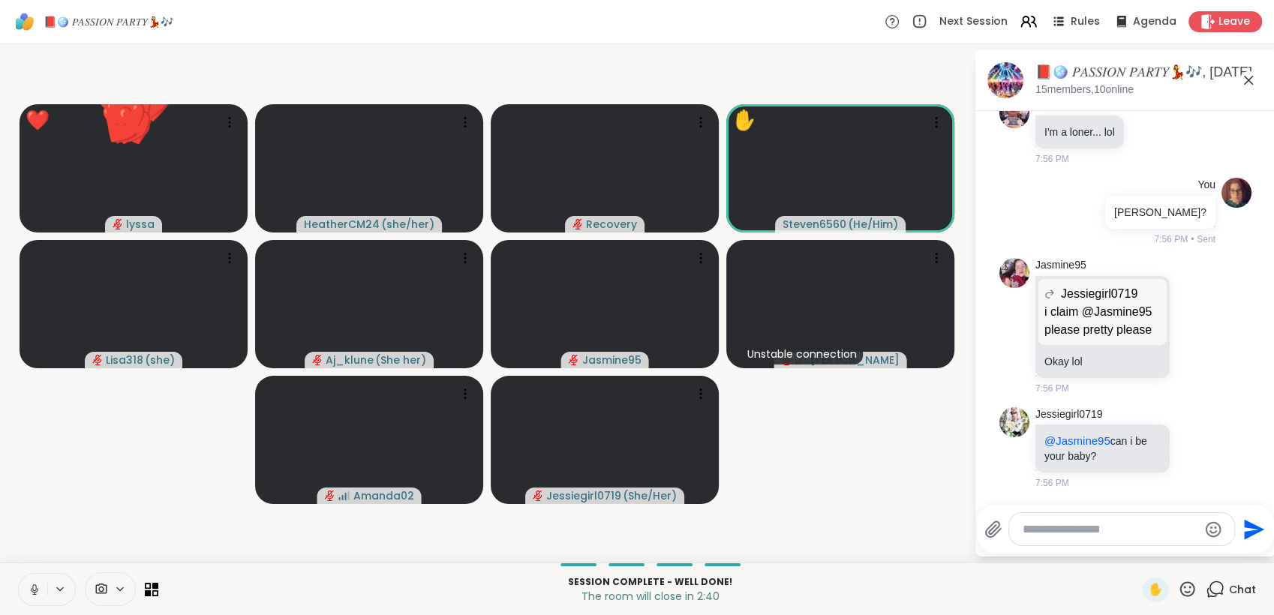
click at [40, 588] on button at bounding box center [33, 590] width 29 height 32
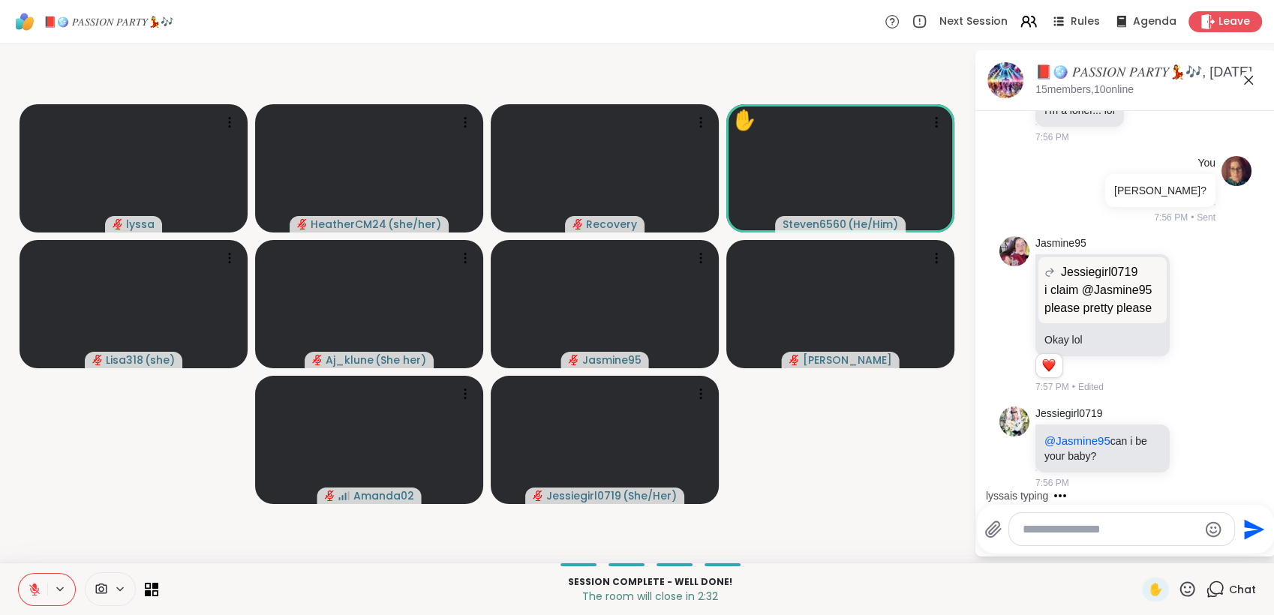
click at [1182, 585] on icon at bounding box center [1187, 589] width 19 height 19
click at [1235, 543] on span "🎉" at bounding box center [1242, 550] width 15 height 18
click at [1178, 586] on icon at bounding box center [1187, 589] width 19 height 19
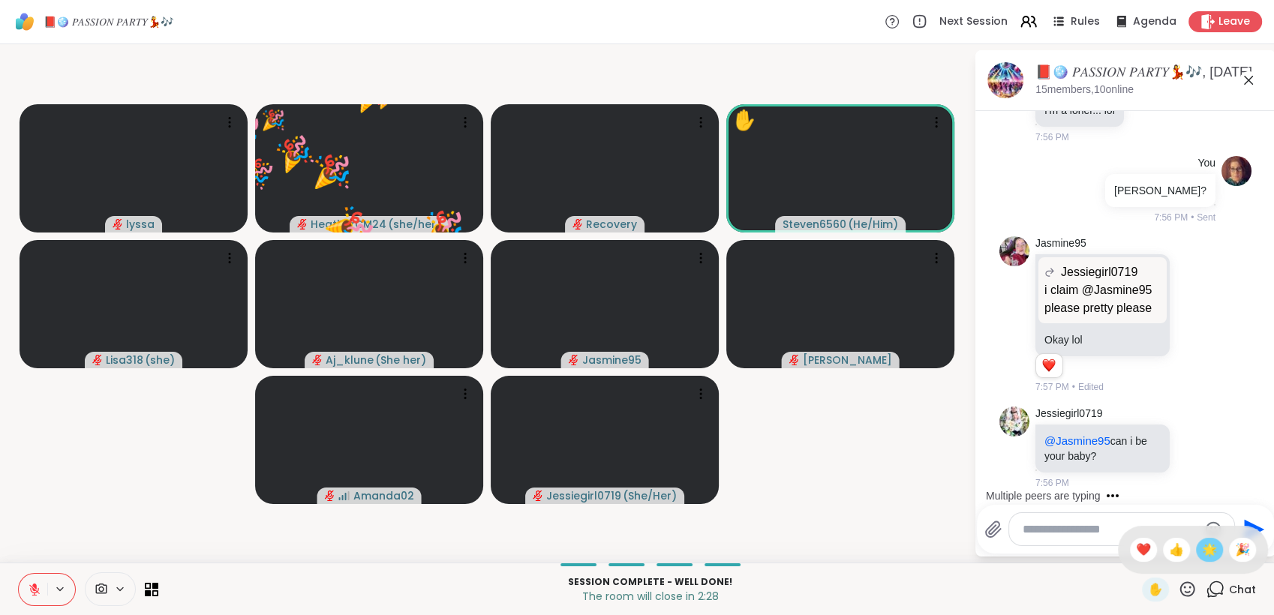
click at [1202, 555] on span "🌟" at bounding box center [1209, 550] width 15 height 18
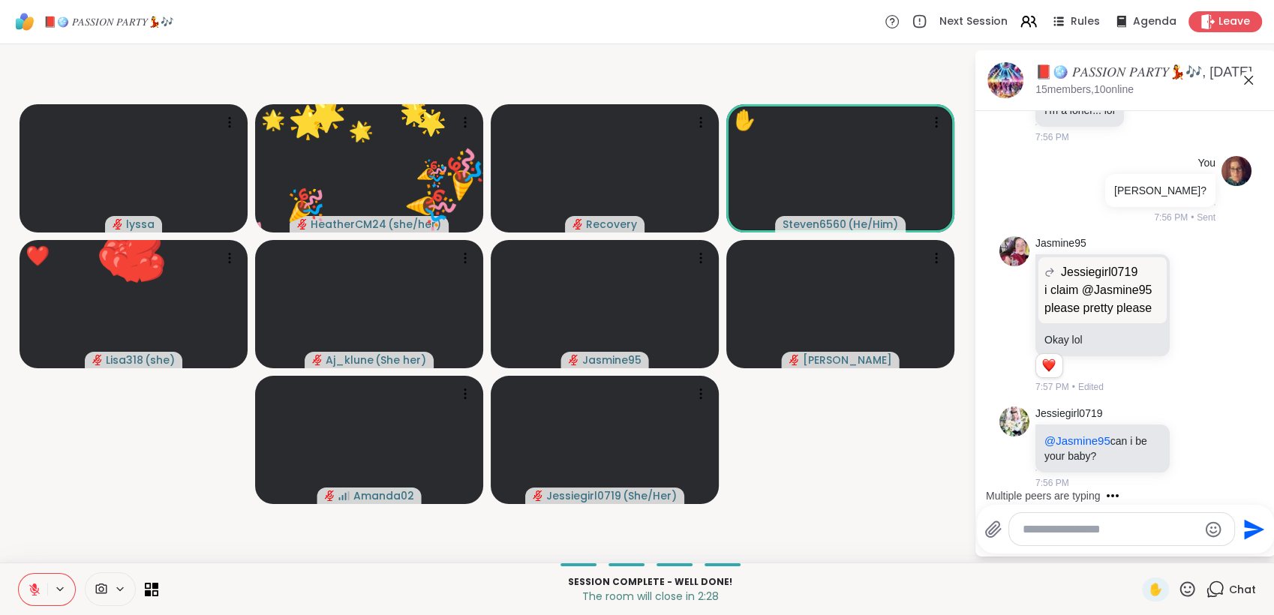
click at [1178, 586] on icon at bounding box center [1187, 589] width 19 height 19
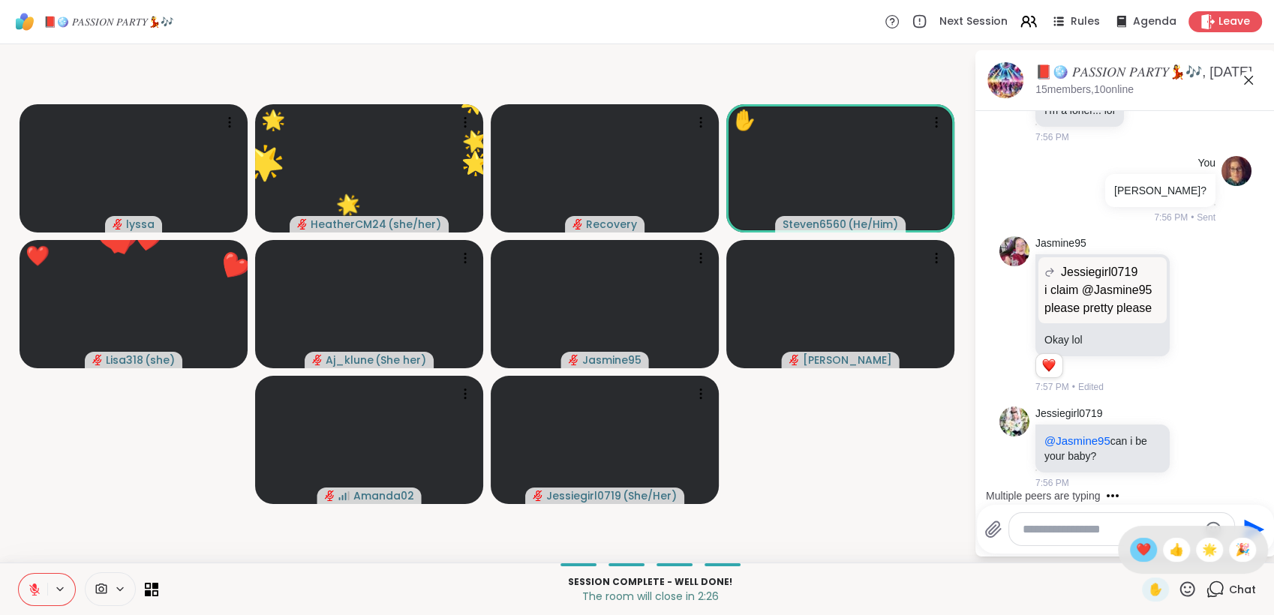
click at [1130, 548] on div "❤️" at bounding box center [1143, 550] width 27 height 24
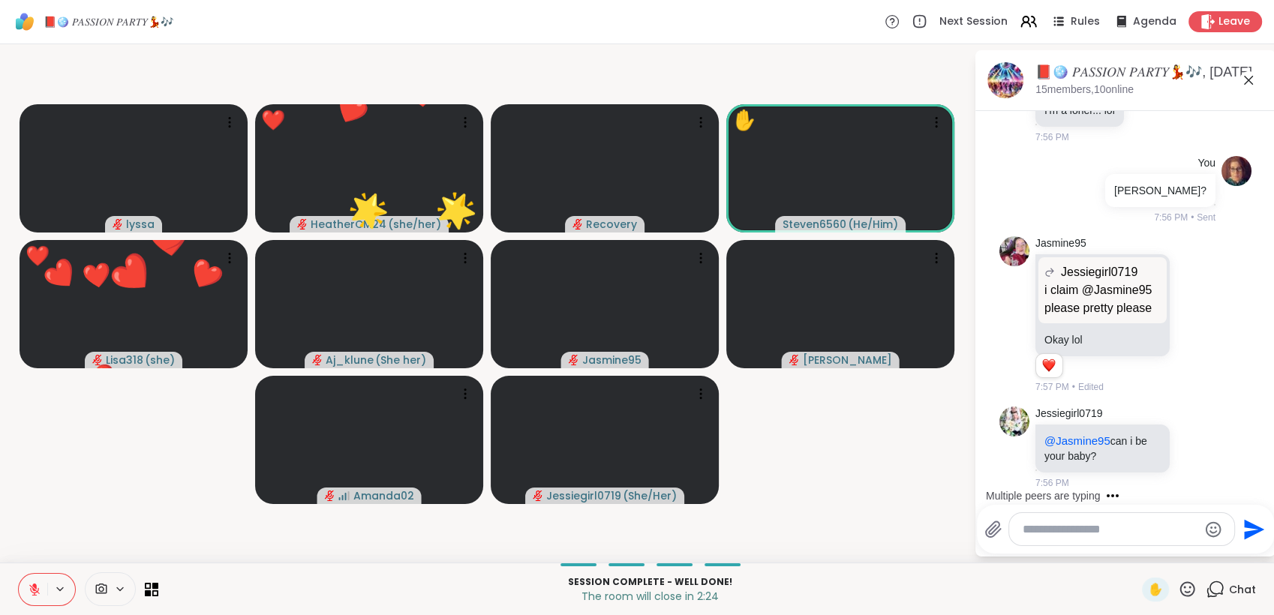
click at [1178, 591] on icon at bounding box center [1187, 589] width 19 height 19
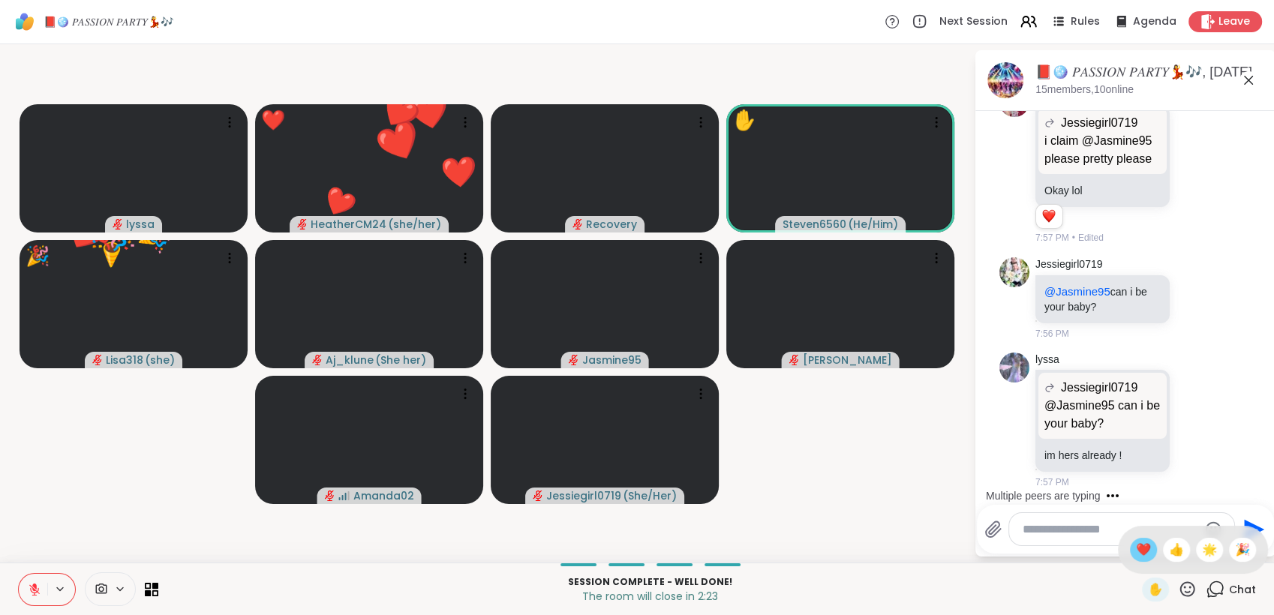
click at [1136, 553] on span "❤️" at bounding box center [1143, 550] width 15 height 18
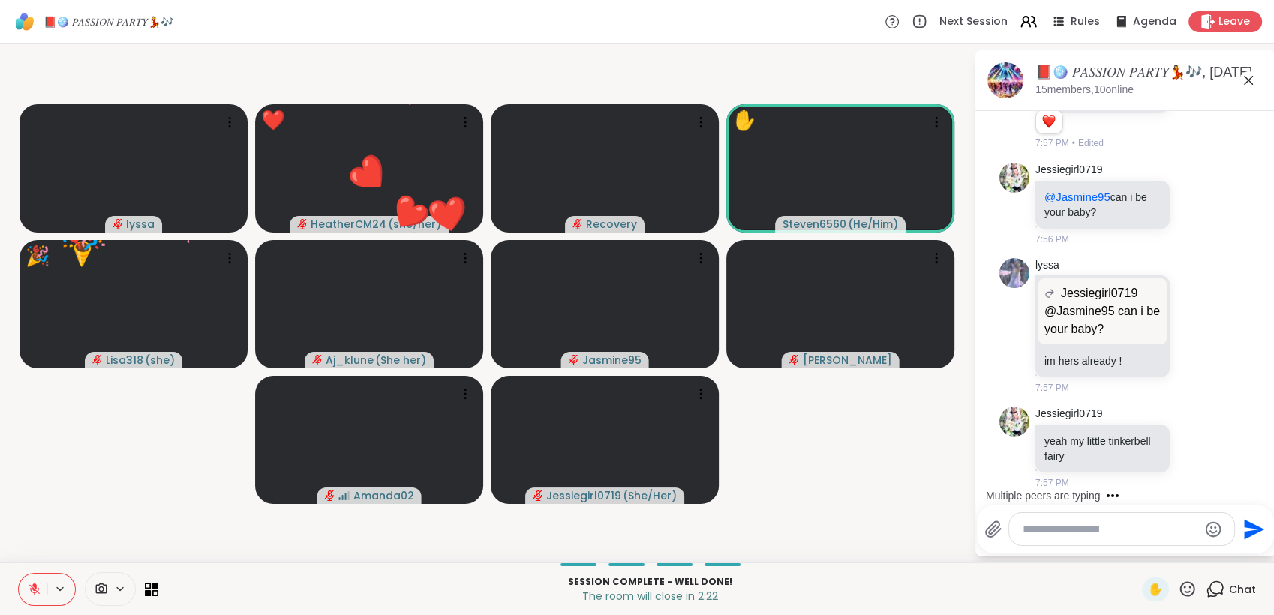
scroll to position [15211, 0]
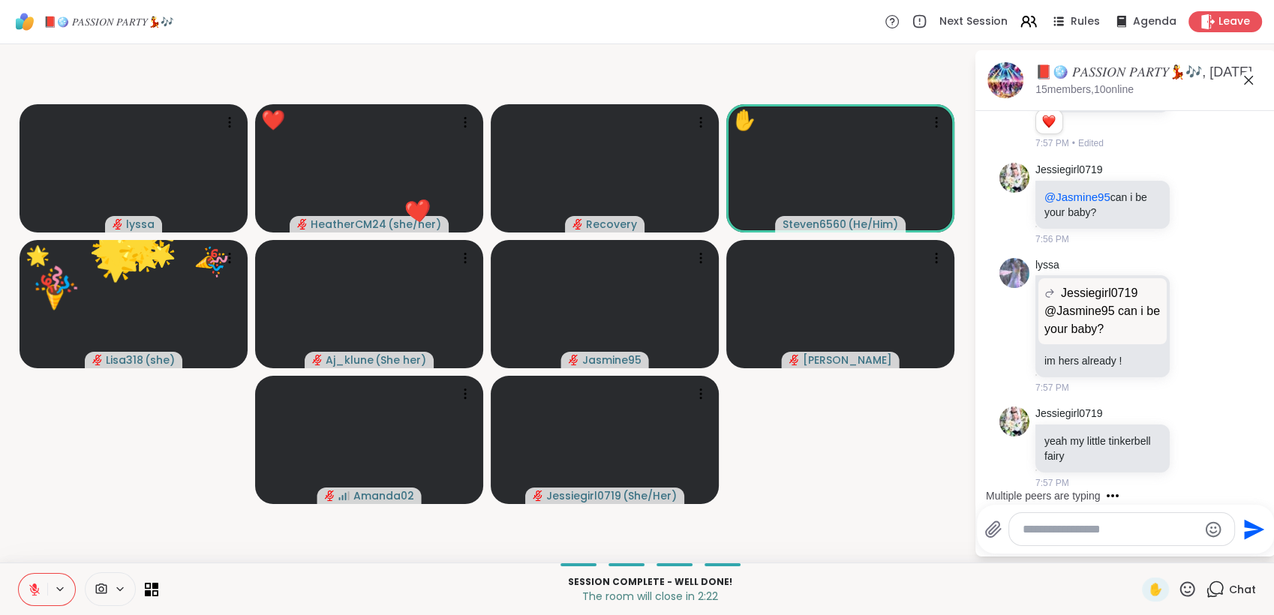
click at [1178, 586] on icon at bounding box center [1187, 589] width 19 height 19
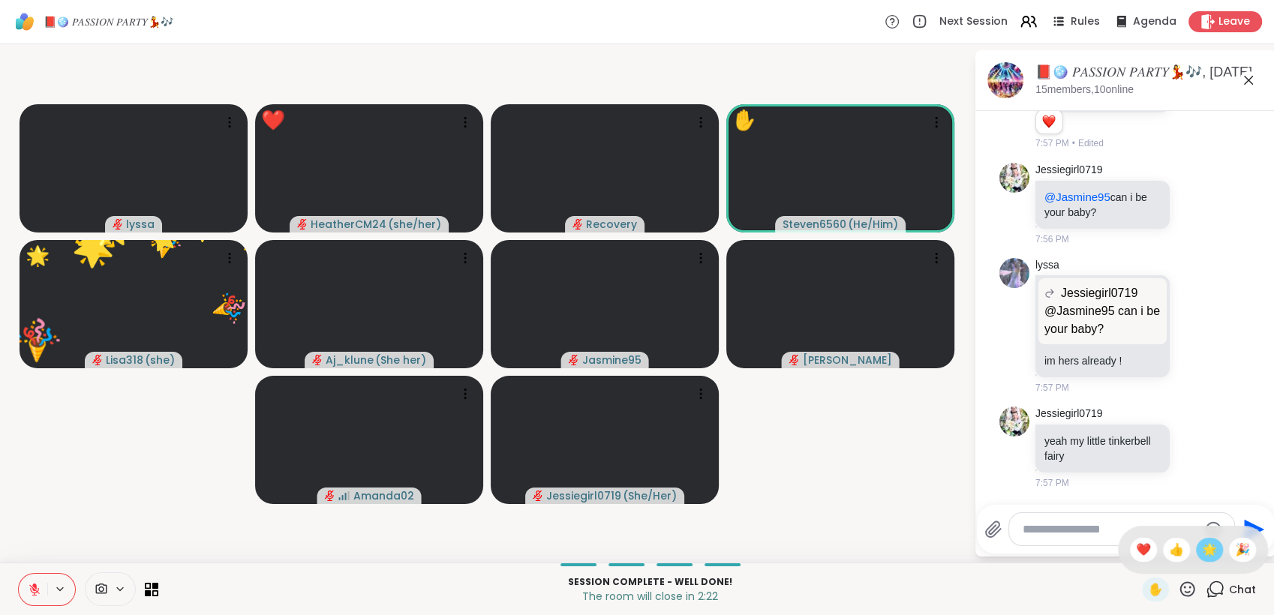
click at [1202, 552] on span "🌟" at bounding box center [1209, 550] width 15 height 18
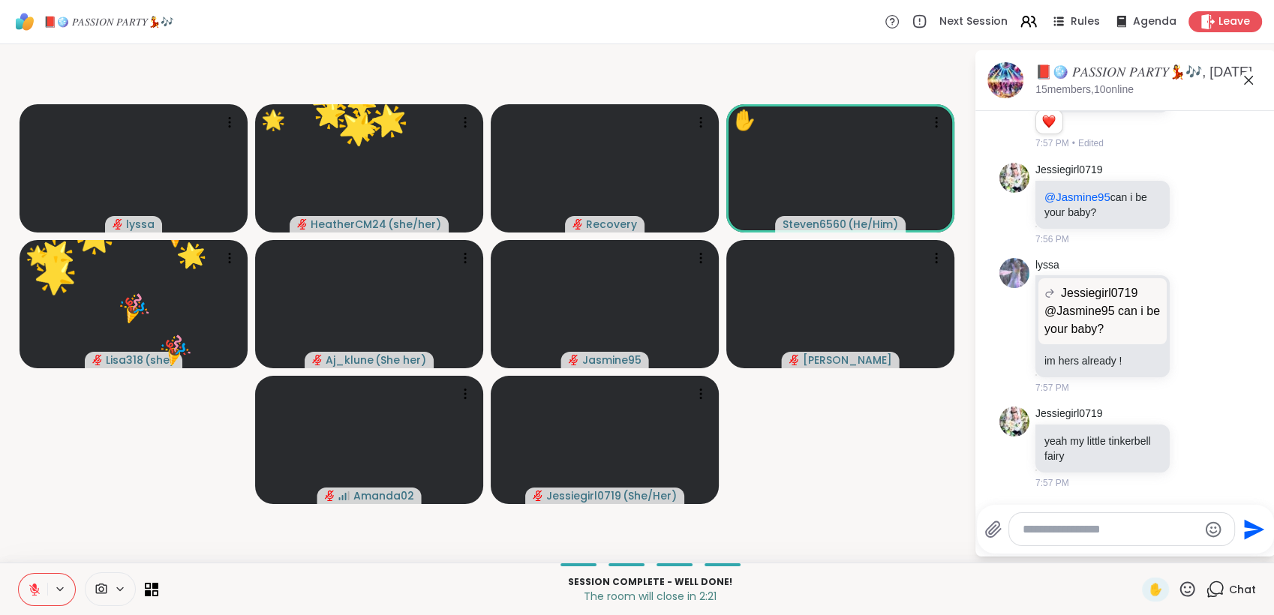
drag, startPoint x: 1174, startPoint y: 588, endPoint x: 1176, endPoint y: 580, distance: 8.6
click at [1178, 587] on icon at bounding box center [1187, 589] width 19 height 19
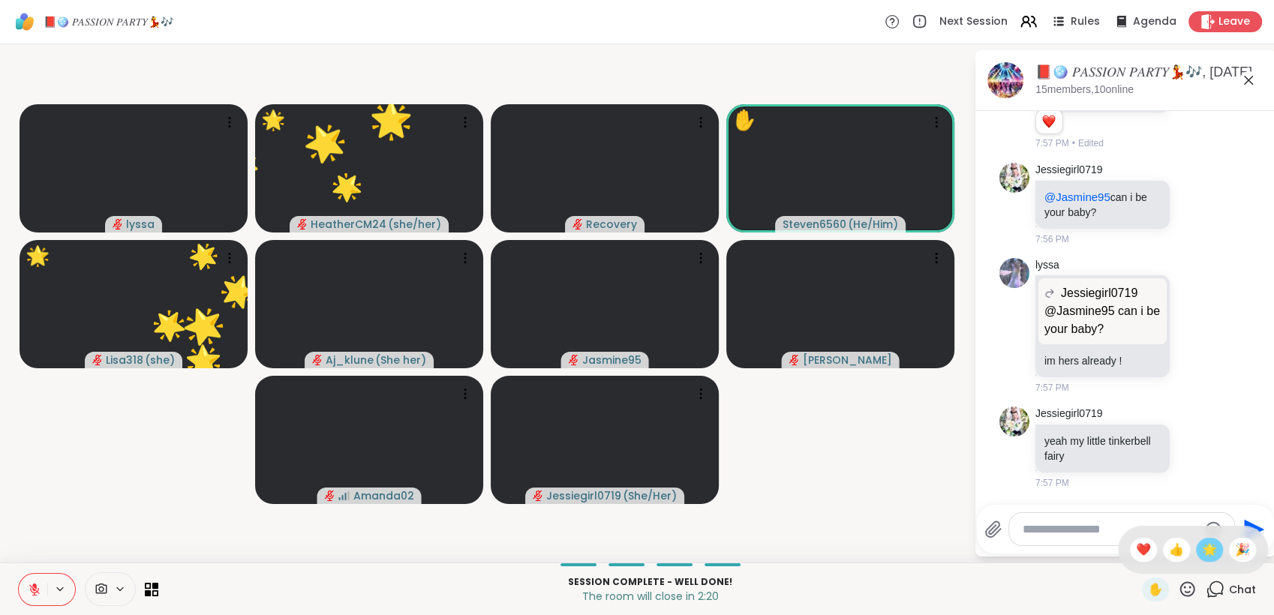
click at [1196, 551] on div "🌟" at bounding box center [1209, 550] width 27 height 24
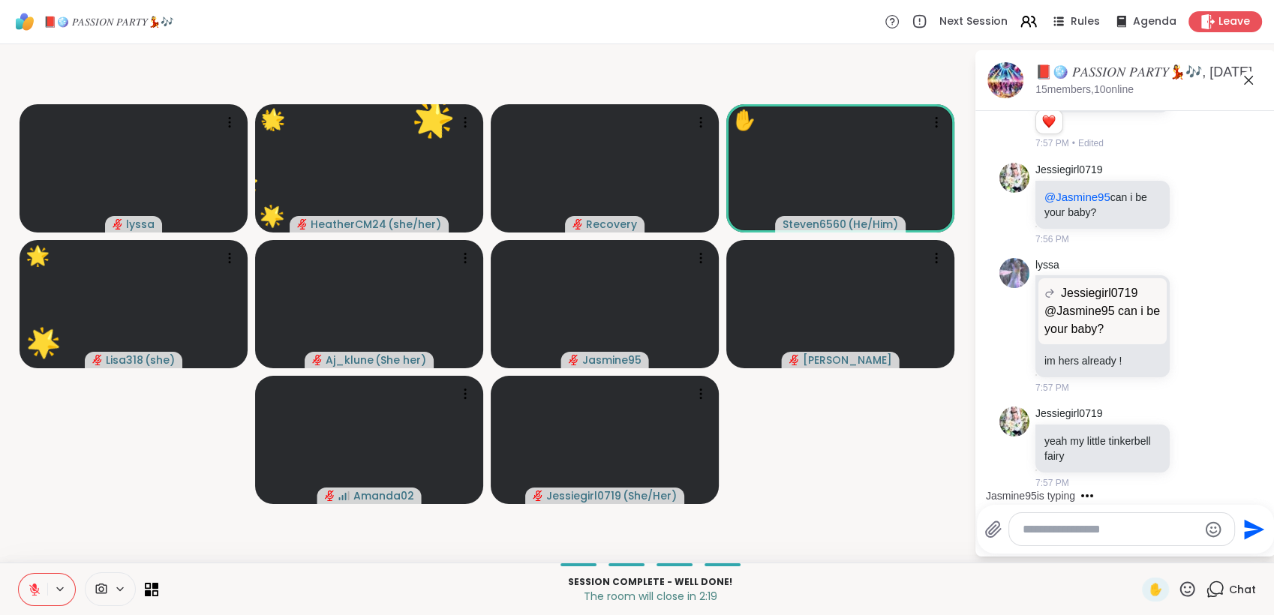
drag, startPoint x: 1181, startPoint y: 589, endPoint x: 1181, endPoint y: 577, distance: 12.0
click at [1181, 585] on icon at bounding box center [1187, 589] width 19 height 19
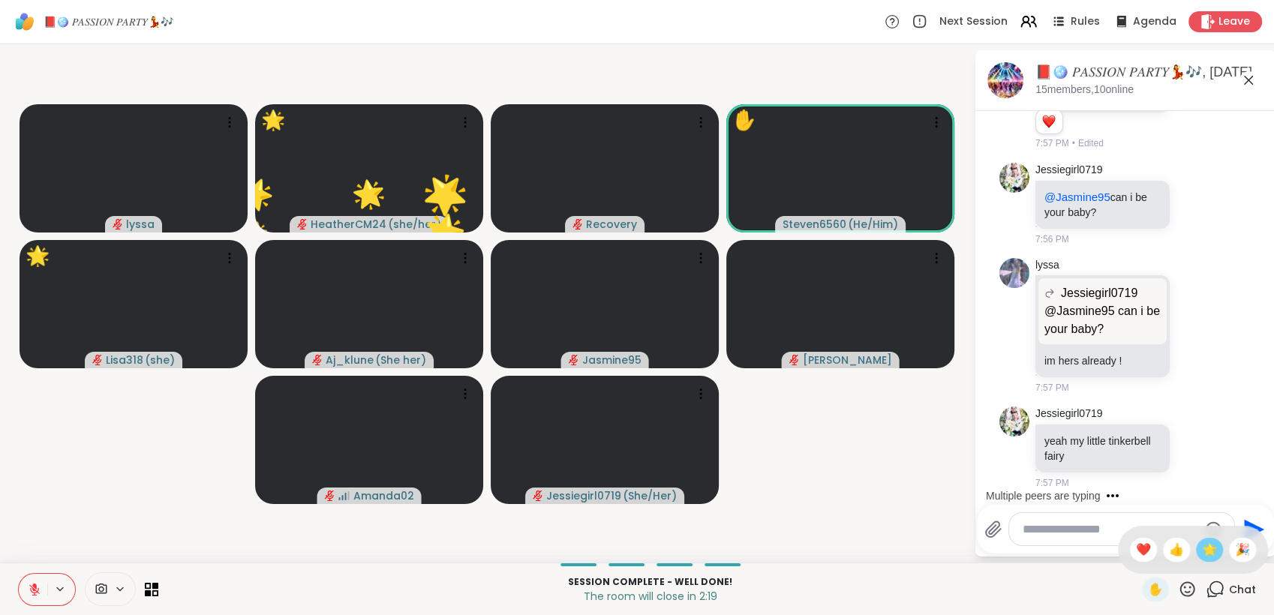
click at [1202, 552] on span "🌟" at bounding box center [1209, 550] width 15 height 18
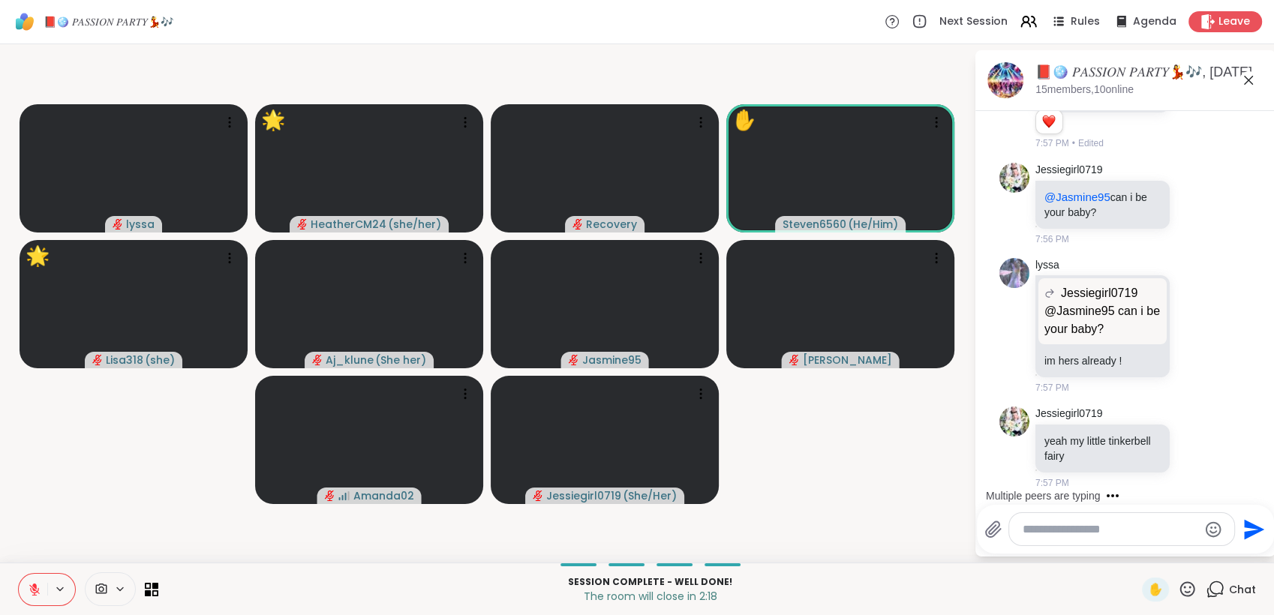
click at [1178, 587] on icon at bounding box center [1187, 589] width 19 height 19
click at [1235, 553] on span "🎉" at bounding box center [1242, 550] width 15 height 18
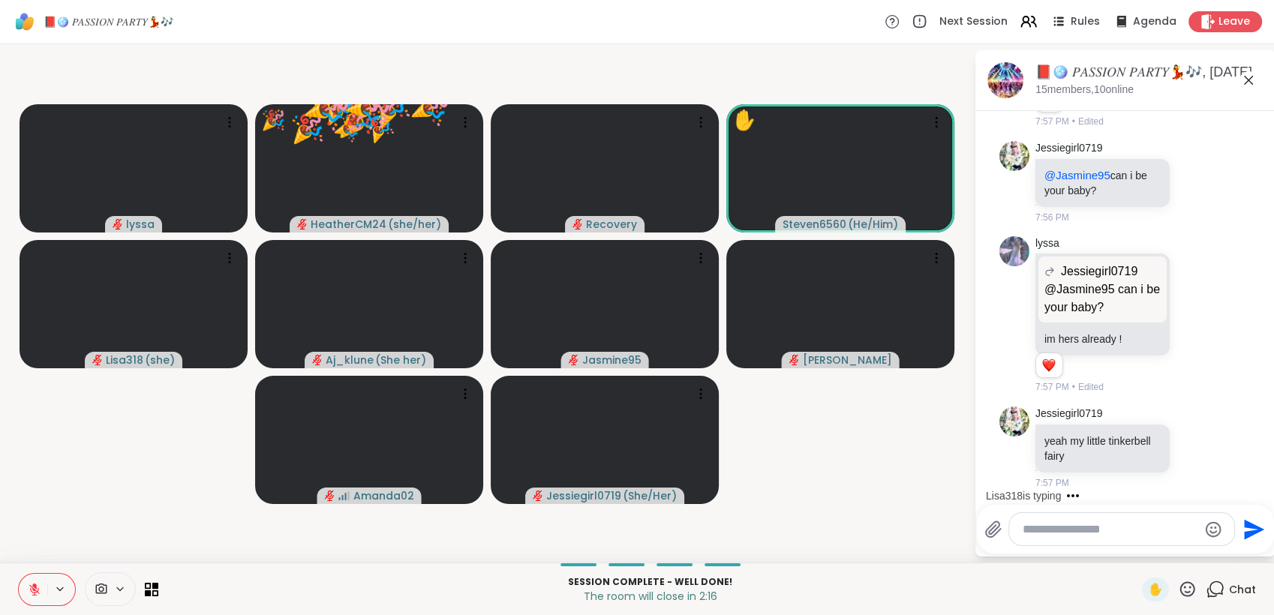
drag, startPoint x: 1181, startPoint y: 590, endPoint x: 1181, endPoint y: 582, distance: 7.5
click at [1181, 585] on icon at bounding box center [1187, 589] width 19 height 19
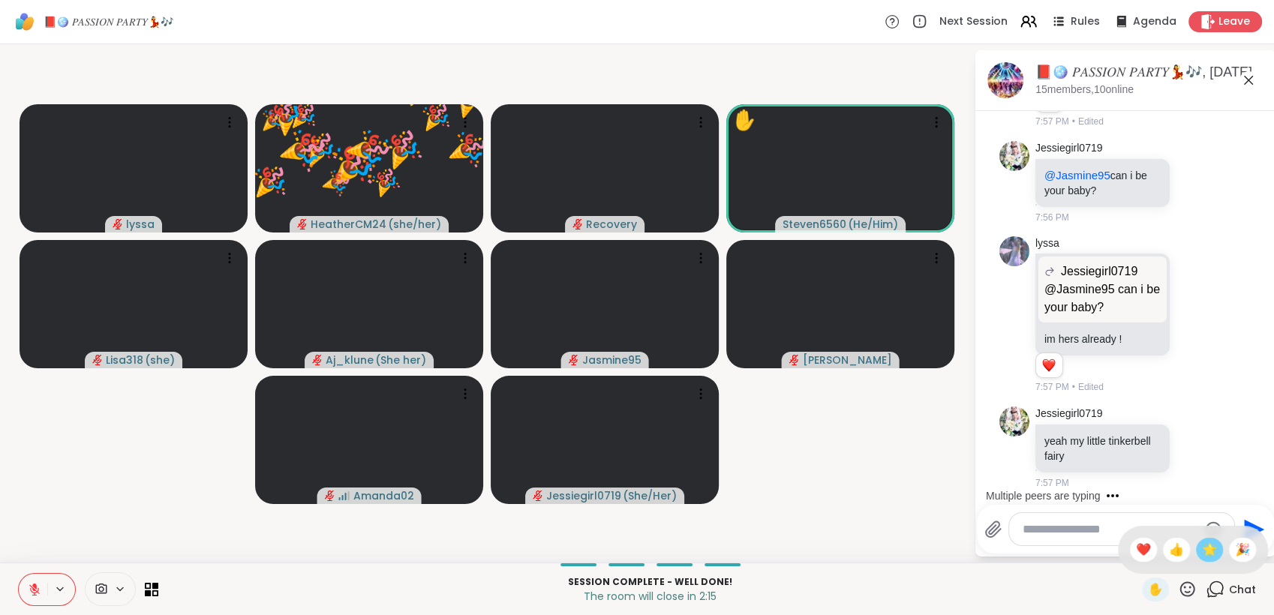
click at [1202, 552] on span "🌟" at bounding box center [1209, 550] width 15 height 18
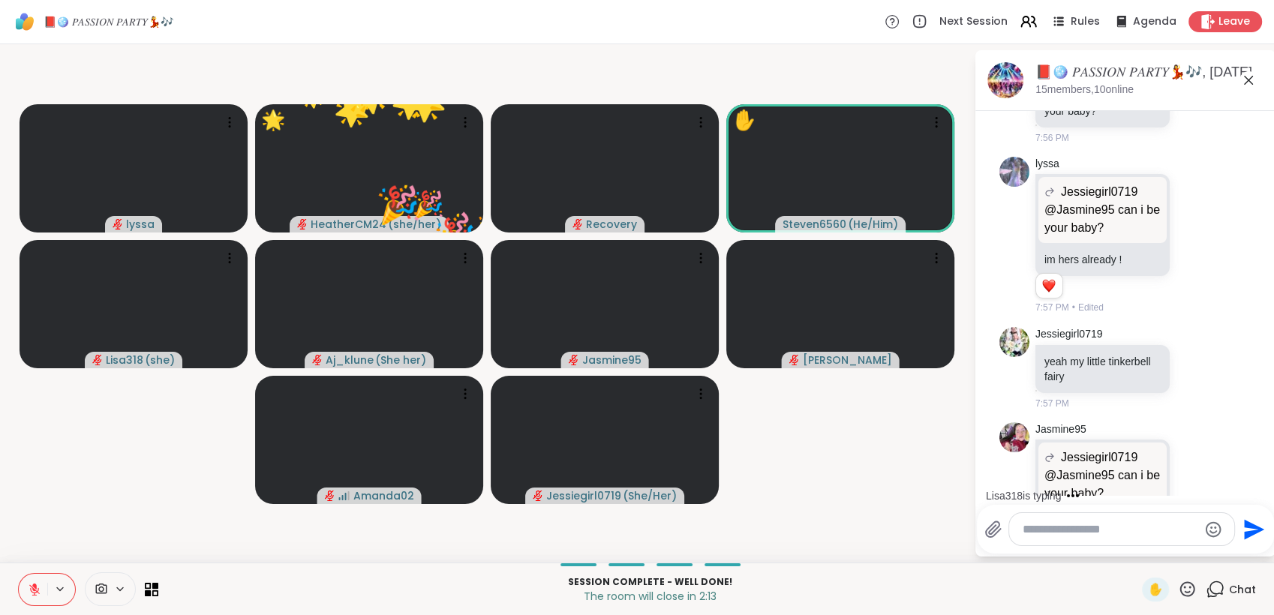
scroll to position [15383, 0]
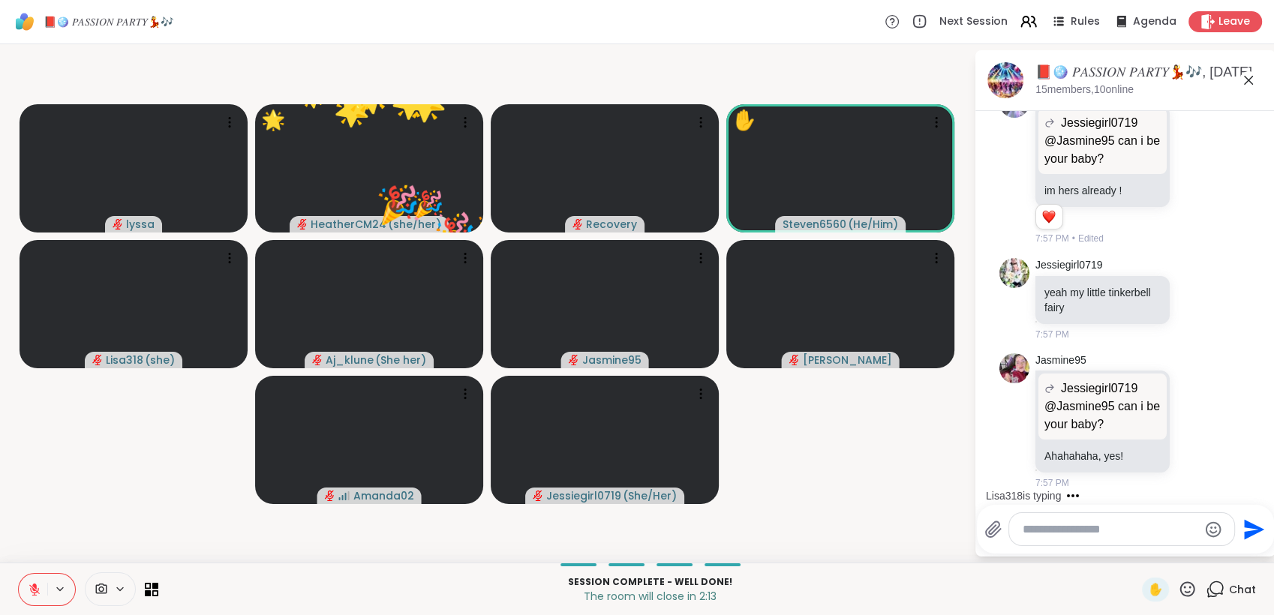
click at [1180, 591] on icon at bounding box center [1187, 589] width 19 height 19
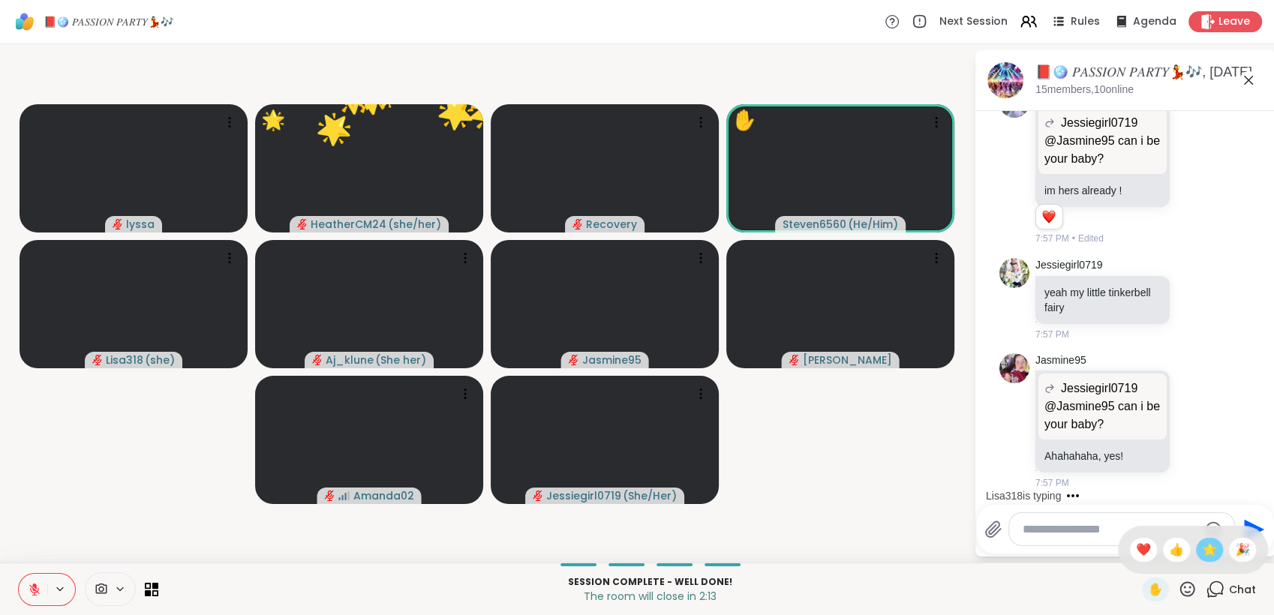
click at [1202, 555] on span "🌟" at bounding box center [1209, 550] width 15 height 18
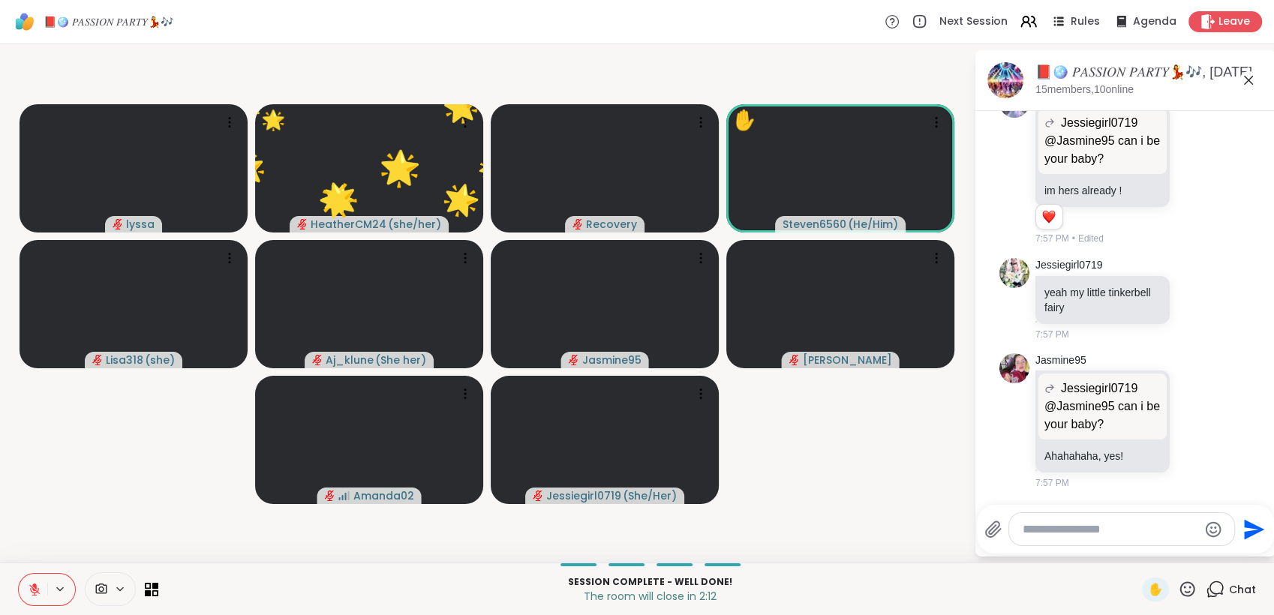
click at [1178, 591] on icon at bounding box center [1187, 589] width 19 height 19
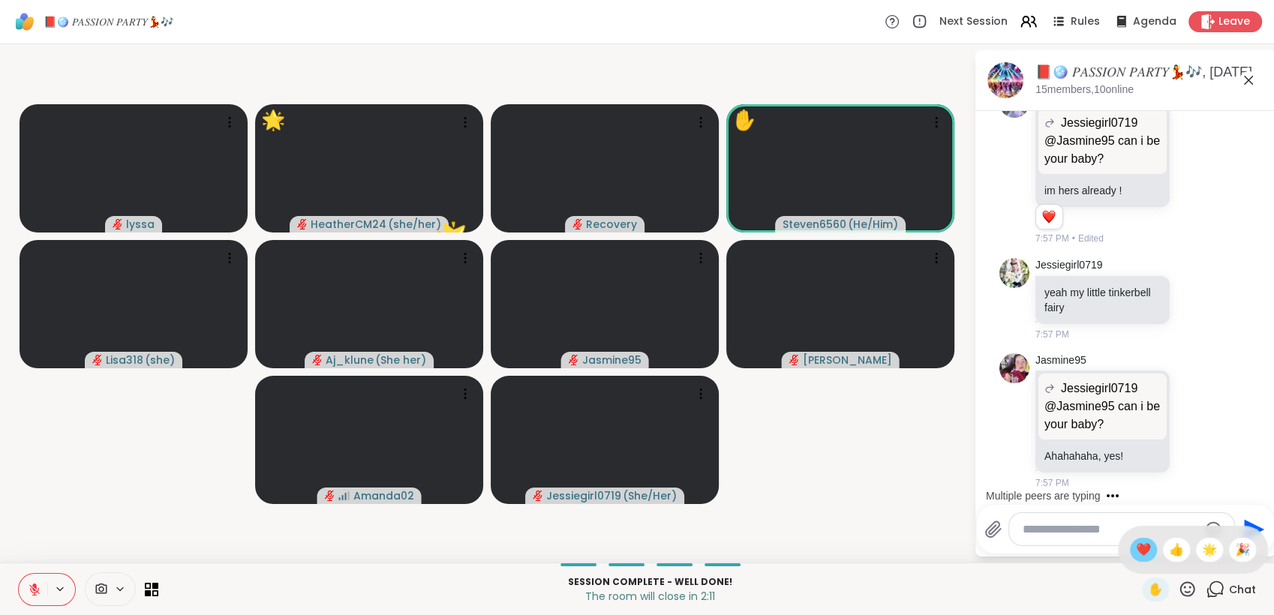
click at [1136, 555] on span "❤️" at bounding box center [1143, 550] width 15 height 18
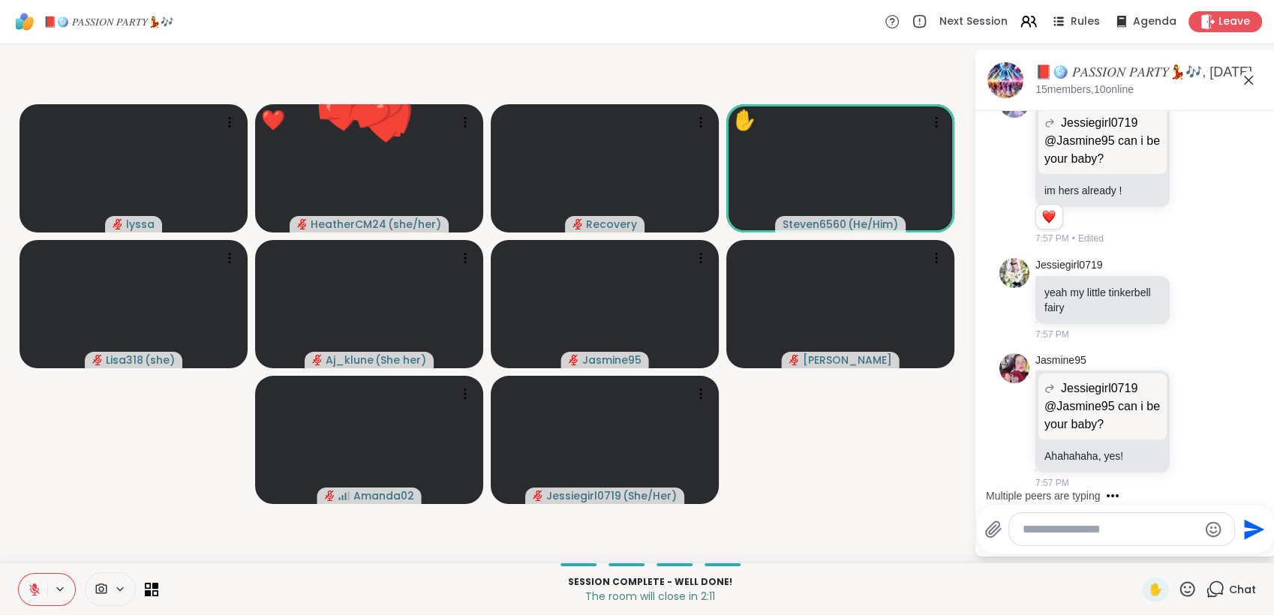
click at [1178, 588] on icon at bounding box center [1187, 589] width 19 height 19
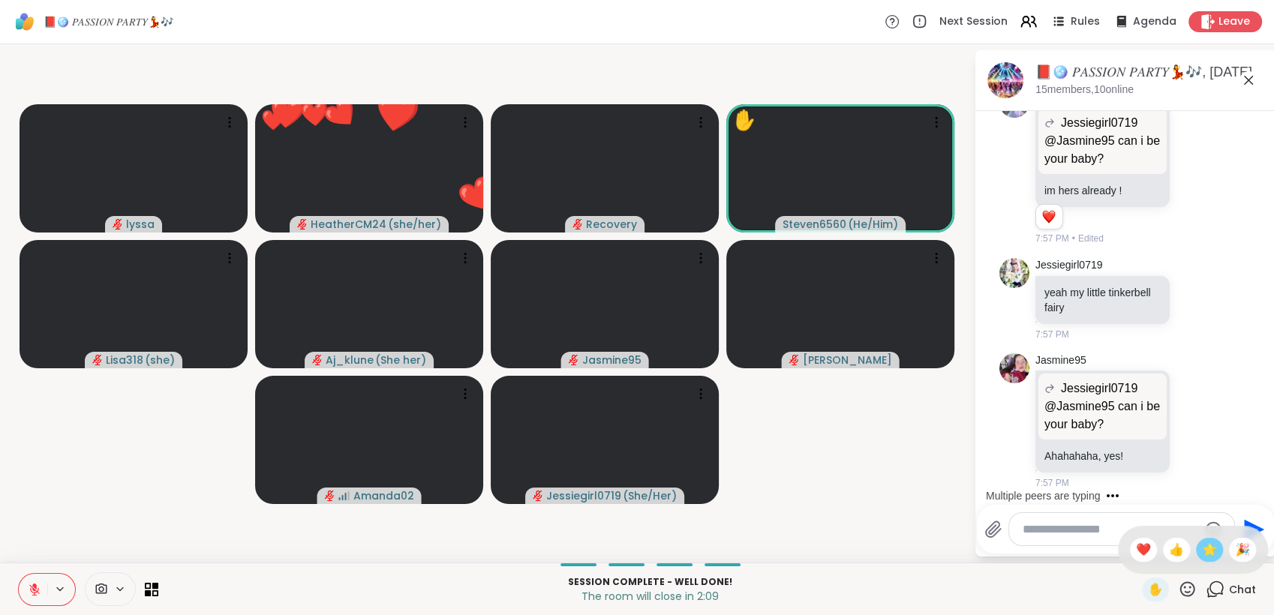
click at [1202, 558] on span "🌟" at bounding box center [1209, 550] width 15 height 18
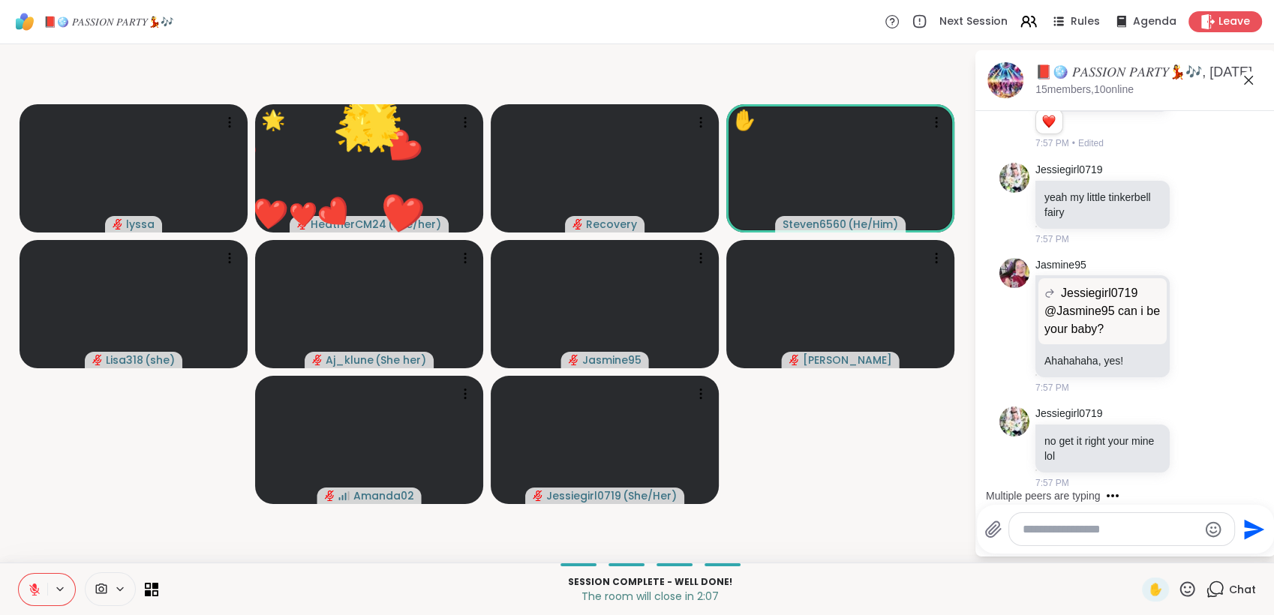
scroll to position [15477, 0]
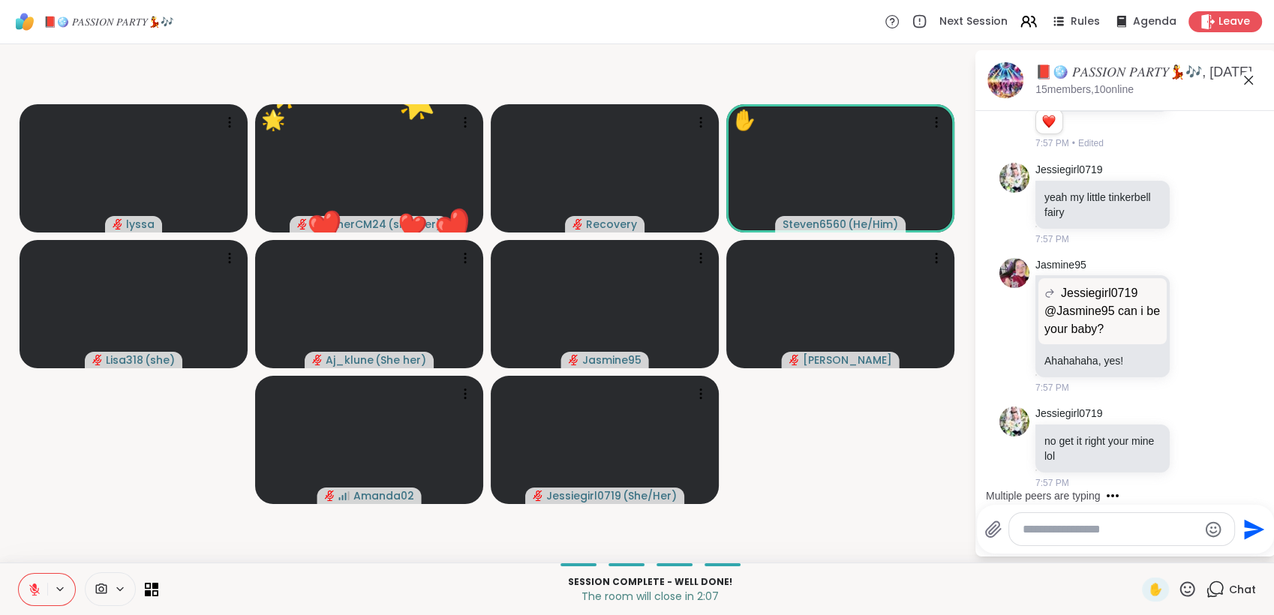
drag, startPoint x: 1177, startPoint y: 588, endPoint x: 1185, endPoint y: 574, distance: 16.5
click at [1178, 585] on icon at bounding box center [1187, 589] width 19 height 19
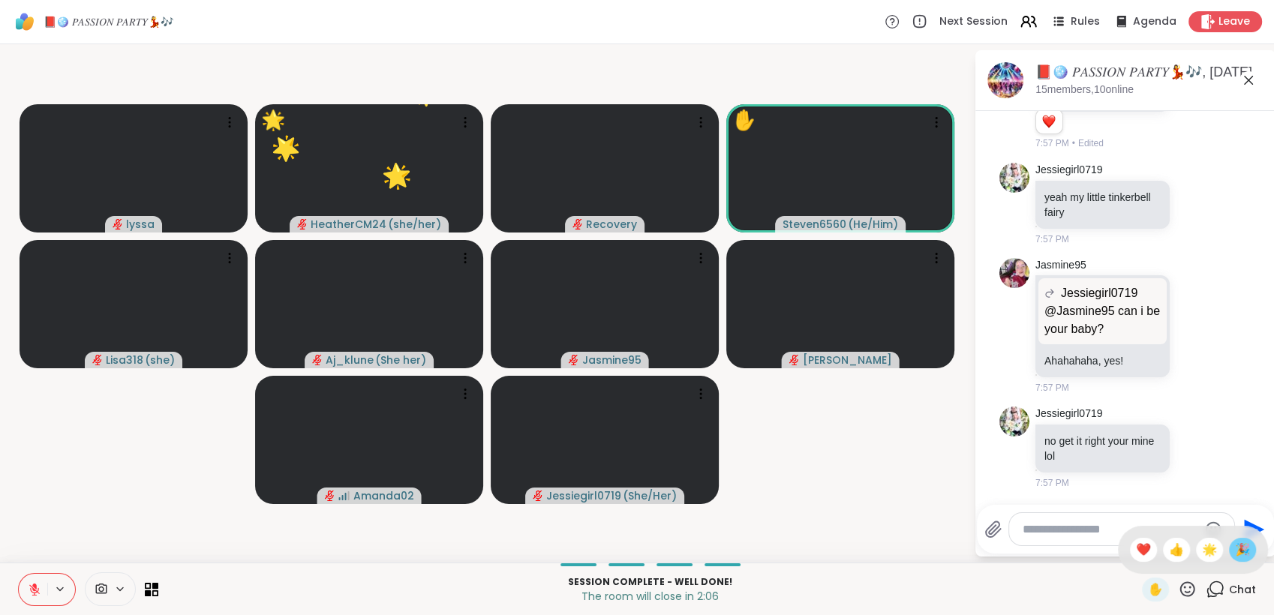
click at [1235, 552] on span "🎉" at bounding box center [1242, 550] width 15 height 18
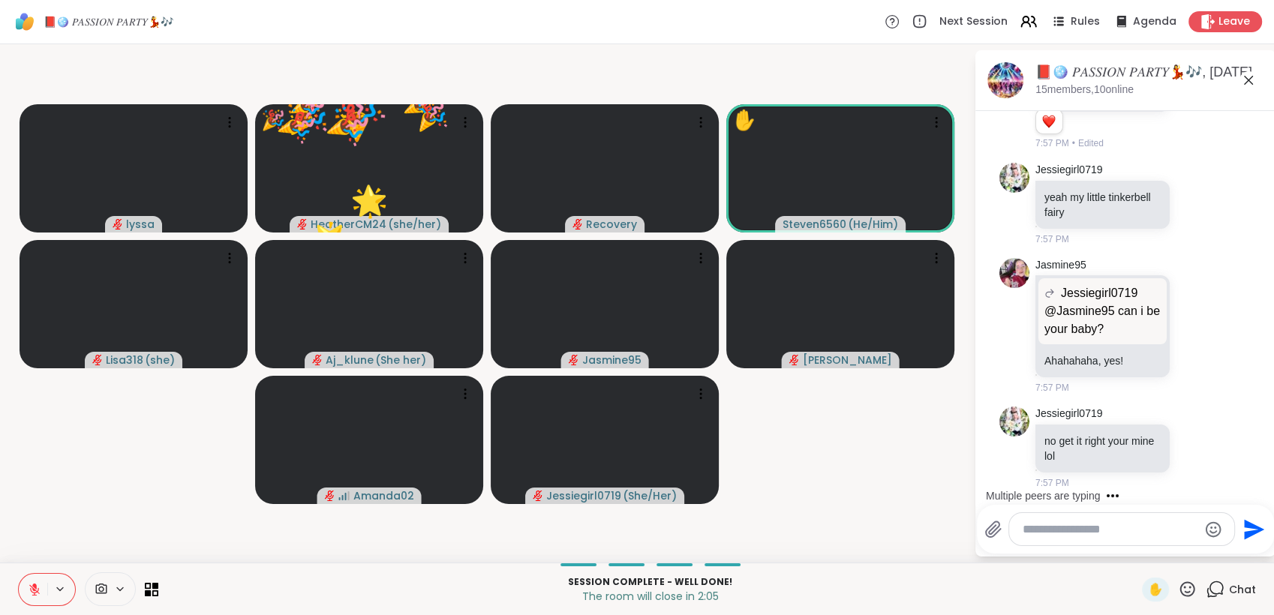
drag, startPoint x: 1179, startPoint y: 584, endPoint x: 1188, endPoint y: 574, distance: 13.3
click at [1182, 582] on icon at bounding box center [1187, 589] width 19 height 19
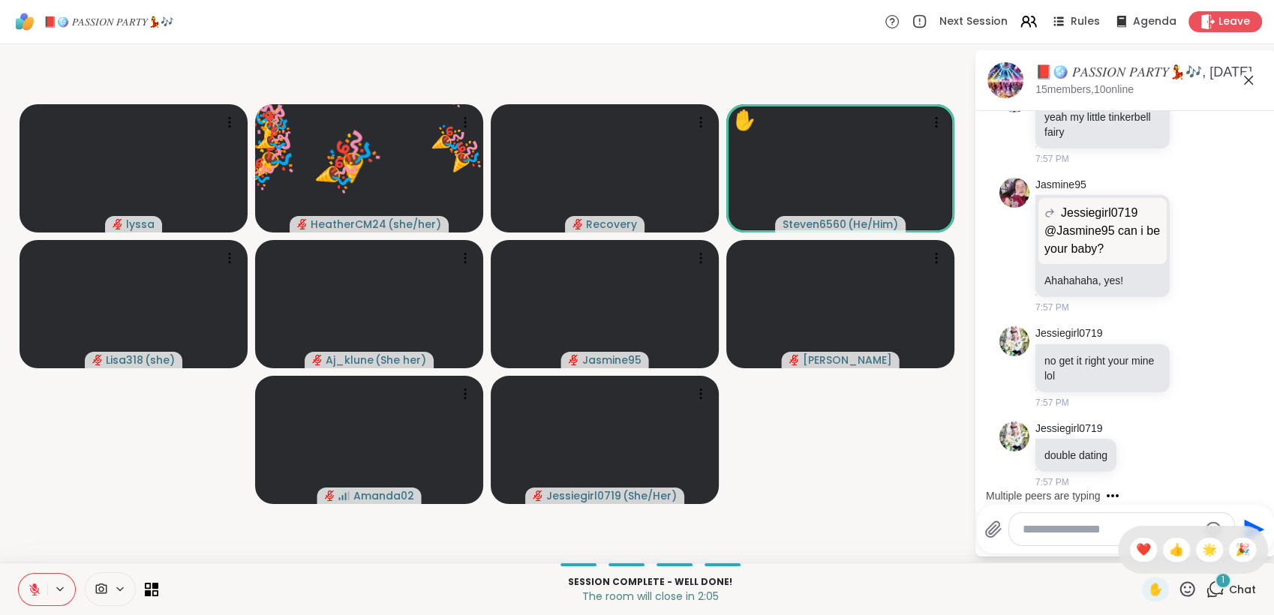
click at [1202, 559] on span "🌟" at bounding box center [1209, 550] width 15 height 18
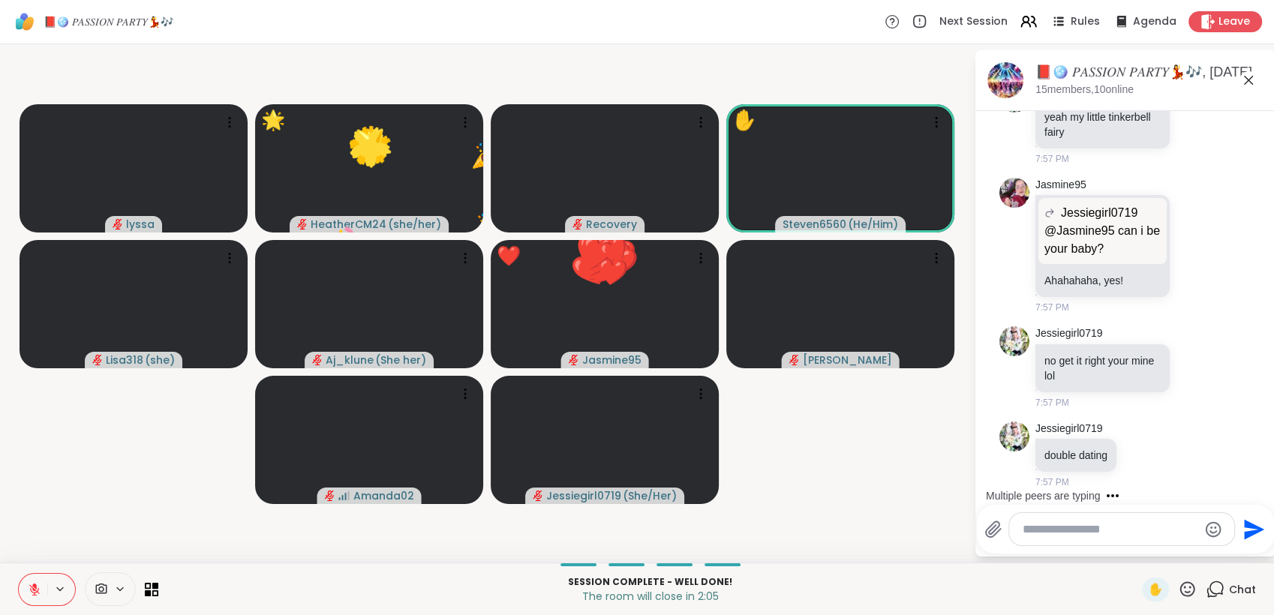
scroll to position [15557, 0]
click at [1178, 590] on icon at bounding box center [1187, 589] width 19 height 19
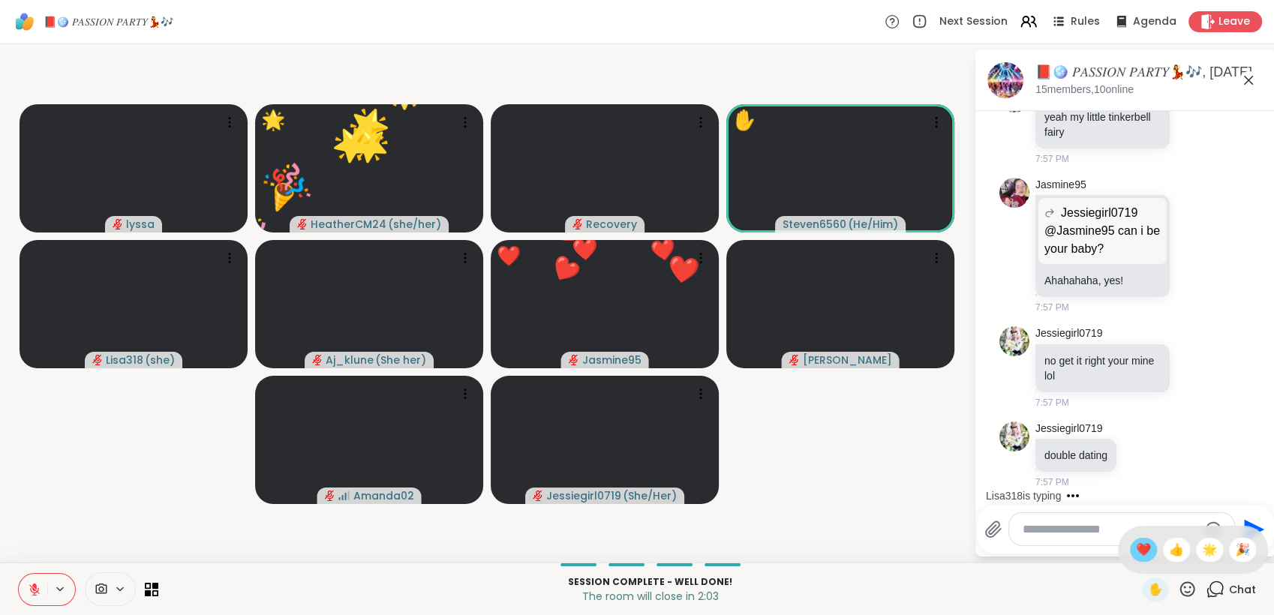
click at [1136, 550] on span "❤️" at bounding box center [1143, 550] width 15 height 18
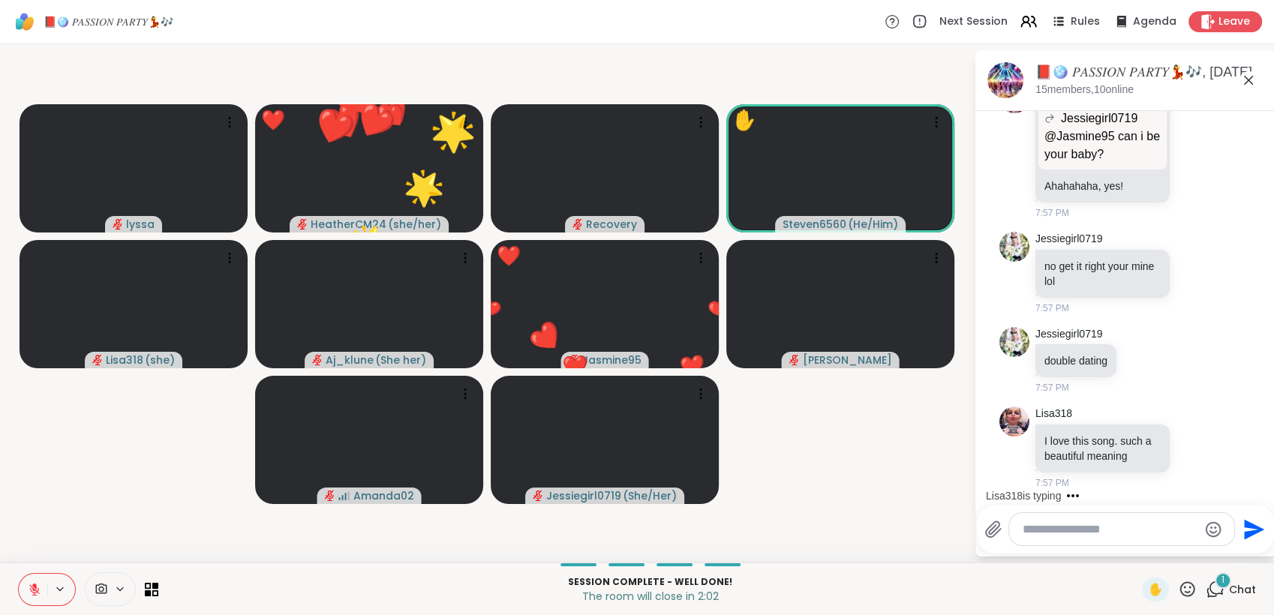
scroll to position [15652, 0]
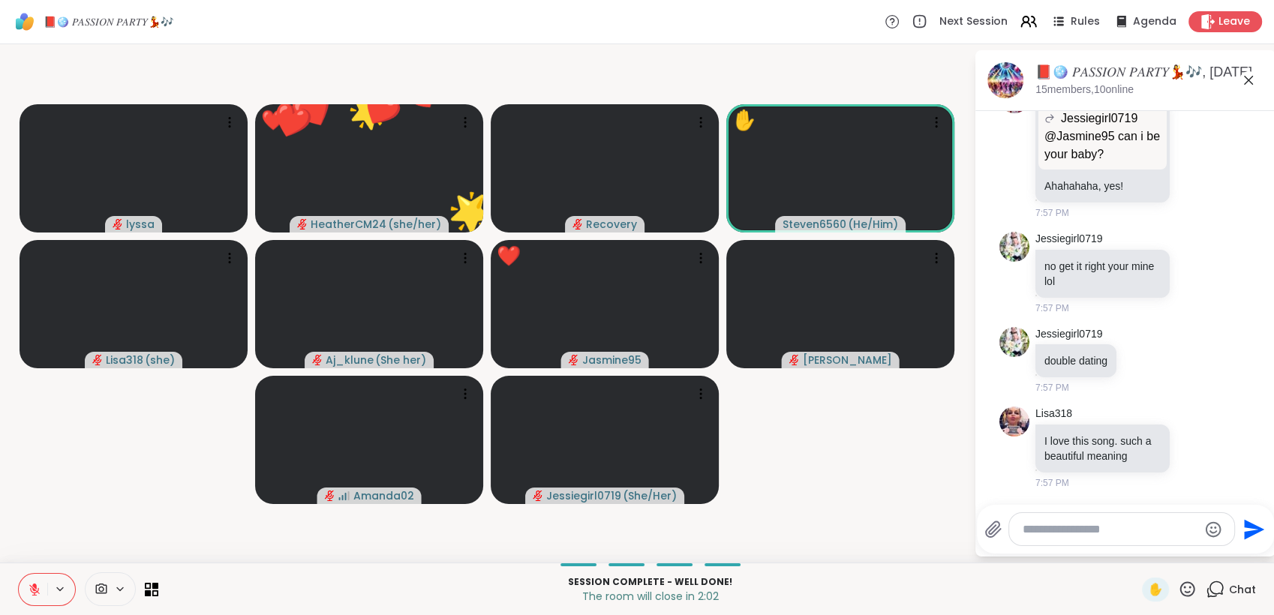
click at [1178, 586] on icon at bounding box center [1187, 589] width 19 height 19
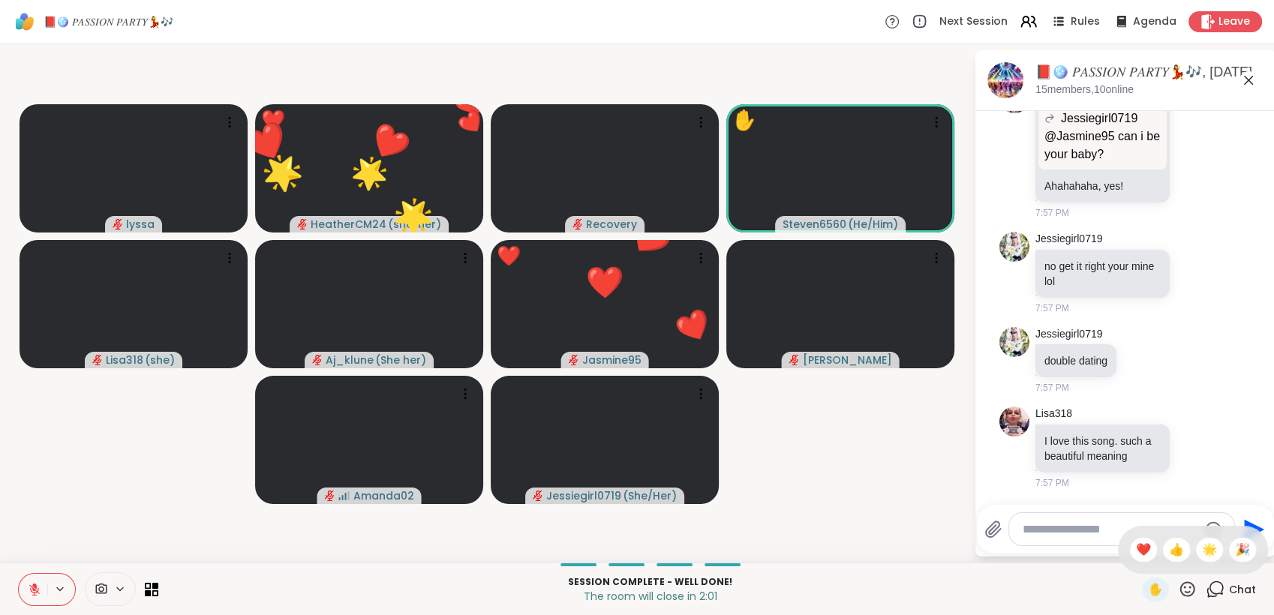
click at [1202, 552] on span "🌟" at bounding box center [1209, 550] width 15 height 18
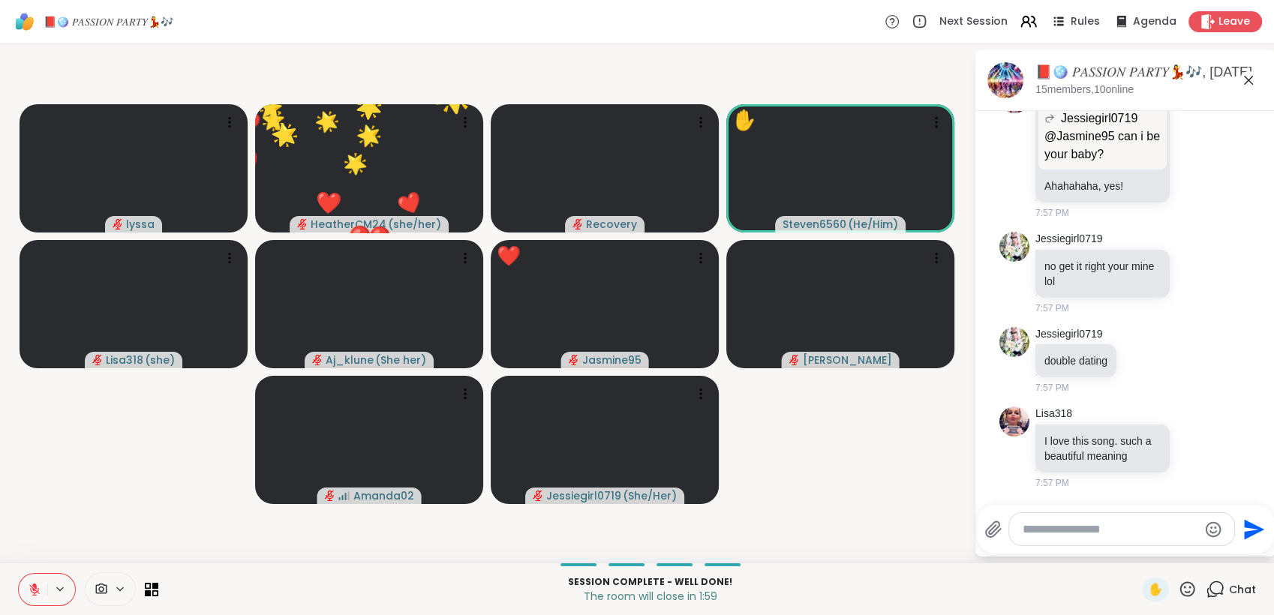
click at [1178, 589] on icon at bounding box center [1187, 589] width 19 height 19
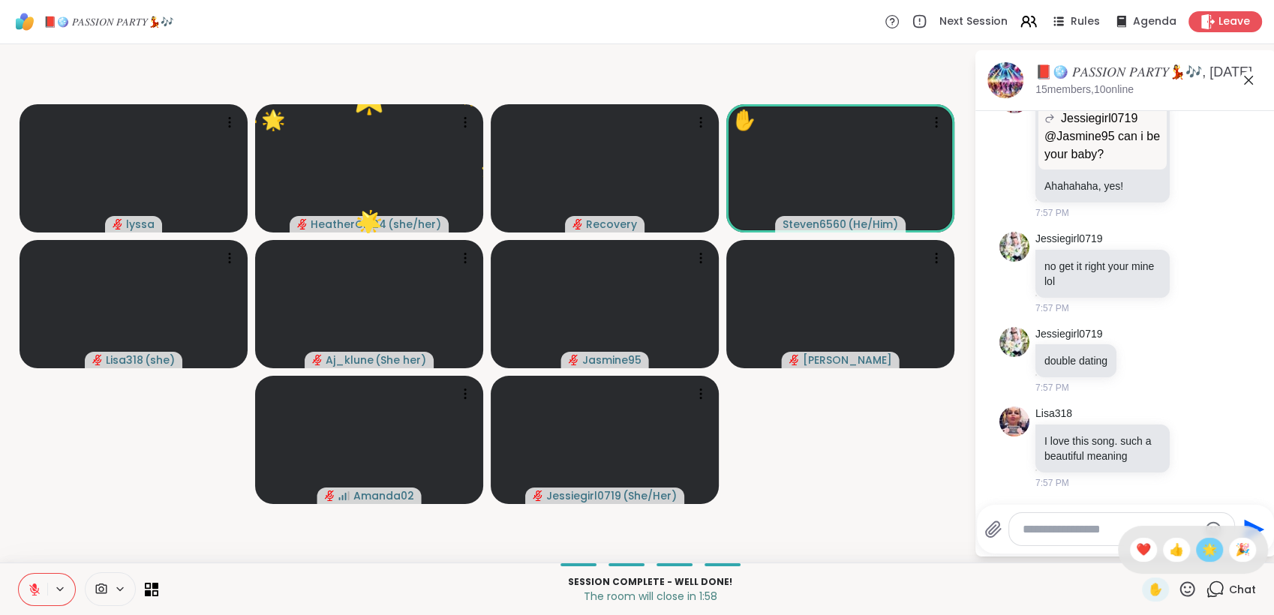
click at [1202, 554] on span "🌟" at bounding box center [1209, 550] width 15 height 18
click at [1181, 585] on icon at bounding box center [1188, 589] width 15 height 15
click at [1229, 556] on div "🎉" at bounding box center [1242, 550] width 27 height 24
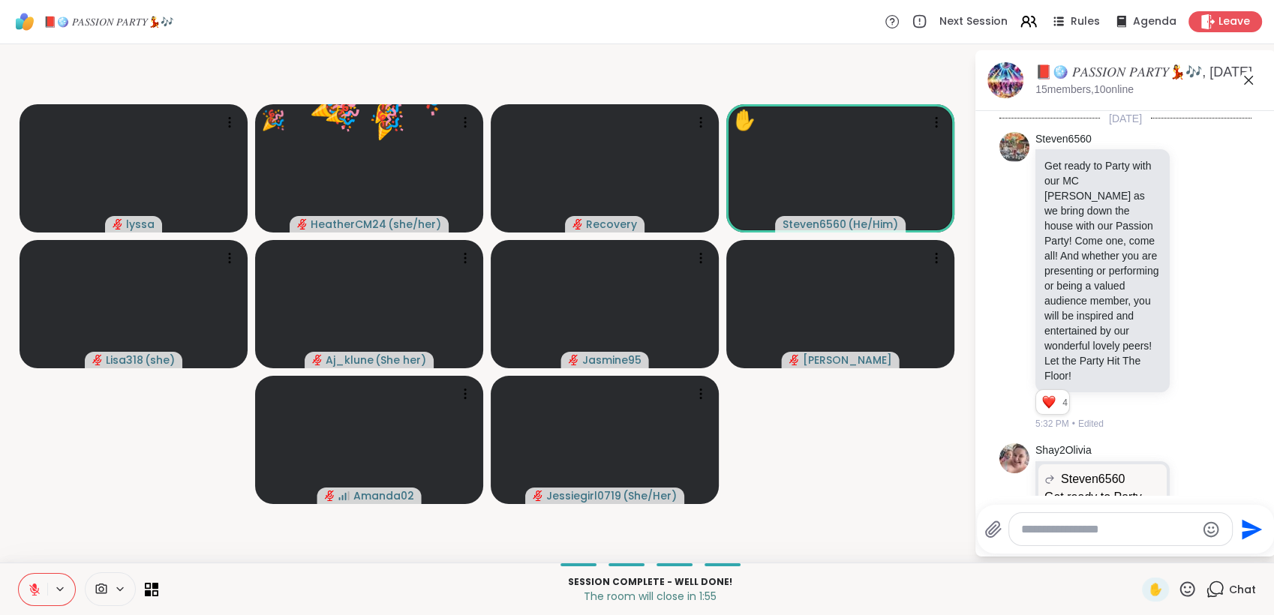
scroll to position [15652, 0]
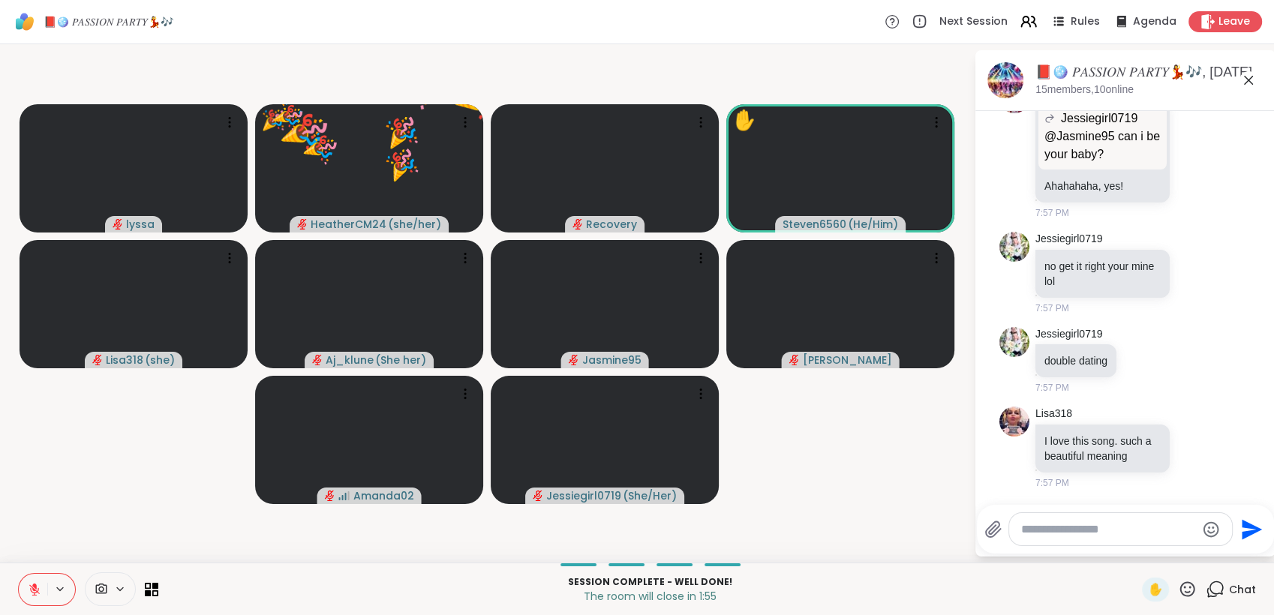
click at [1179, 585] on icon at bounding box center [1187, 589] width 19 height 19
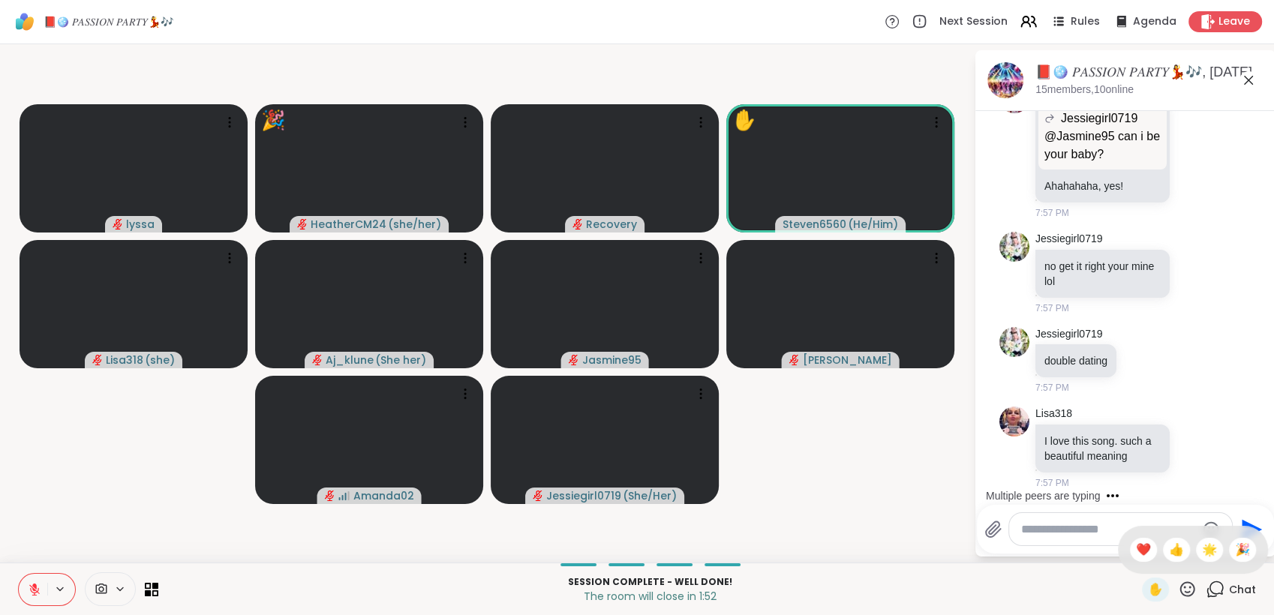
click at [1178, 585] on icon at bounding box center [1187, 589] width 19 height 19
click at [1181, 584] on icon at bounding box center [1188, 589] width 15 height 15
click at [1136, 552] on span "❤️" at bounding box center [1143, 550] width 15 height 18
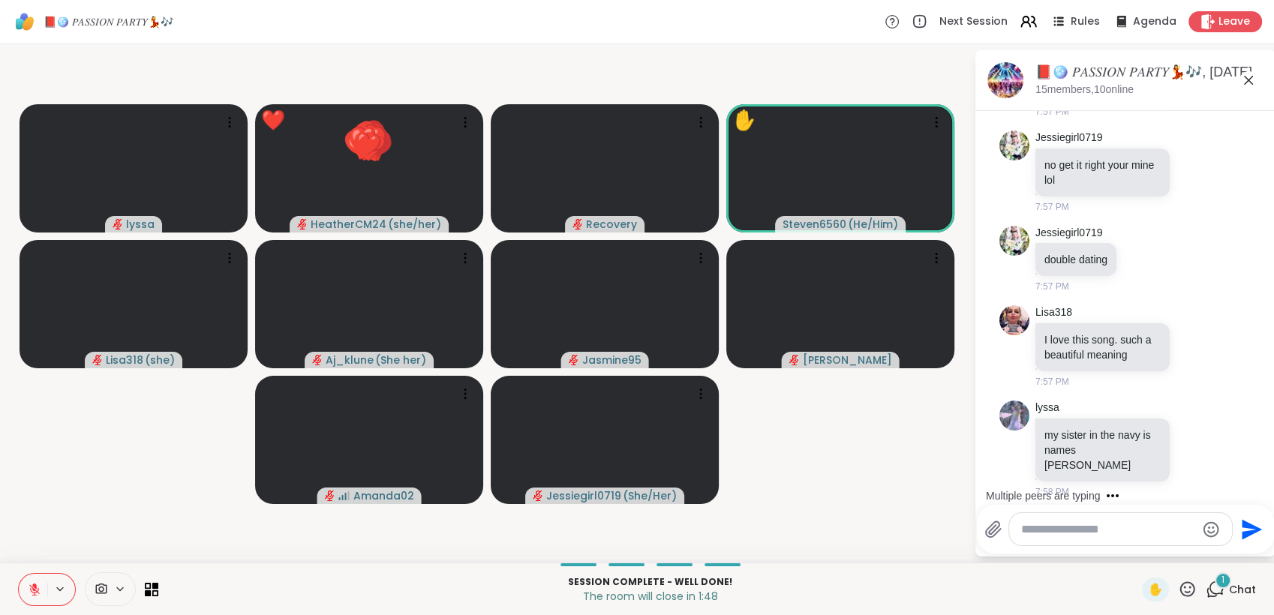
scroll to position [15747, 0]
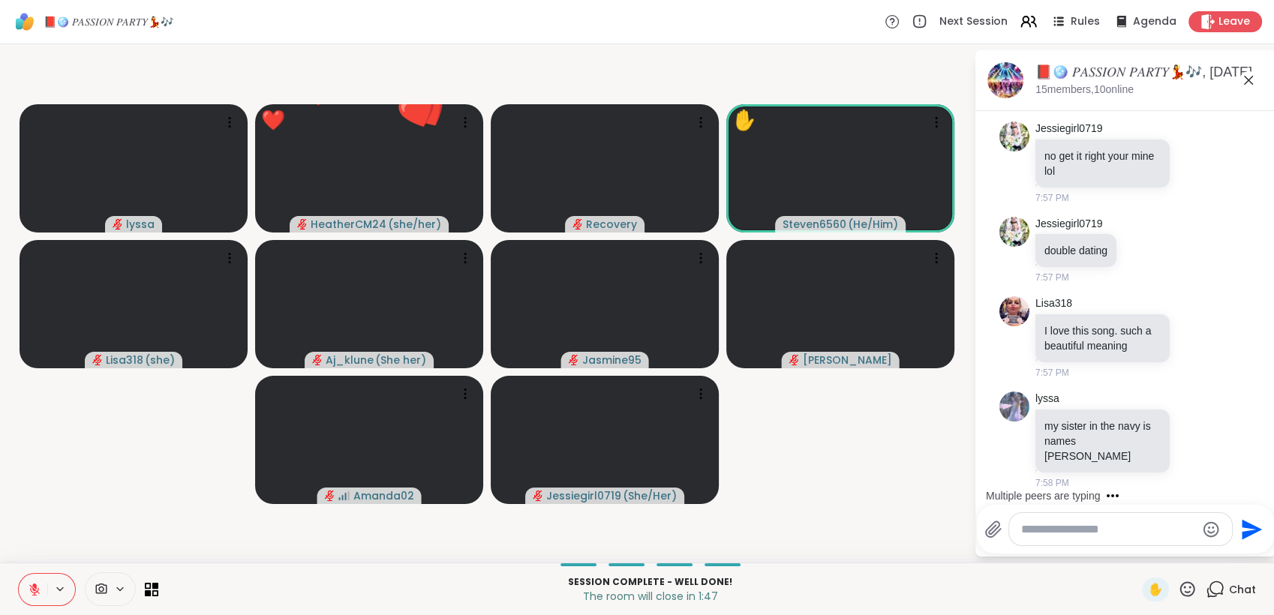
click at [1181, 587] on icon at bounding box center [1188, 589] width 15 height 15
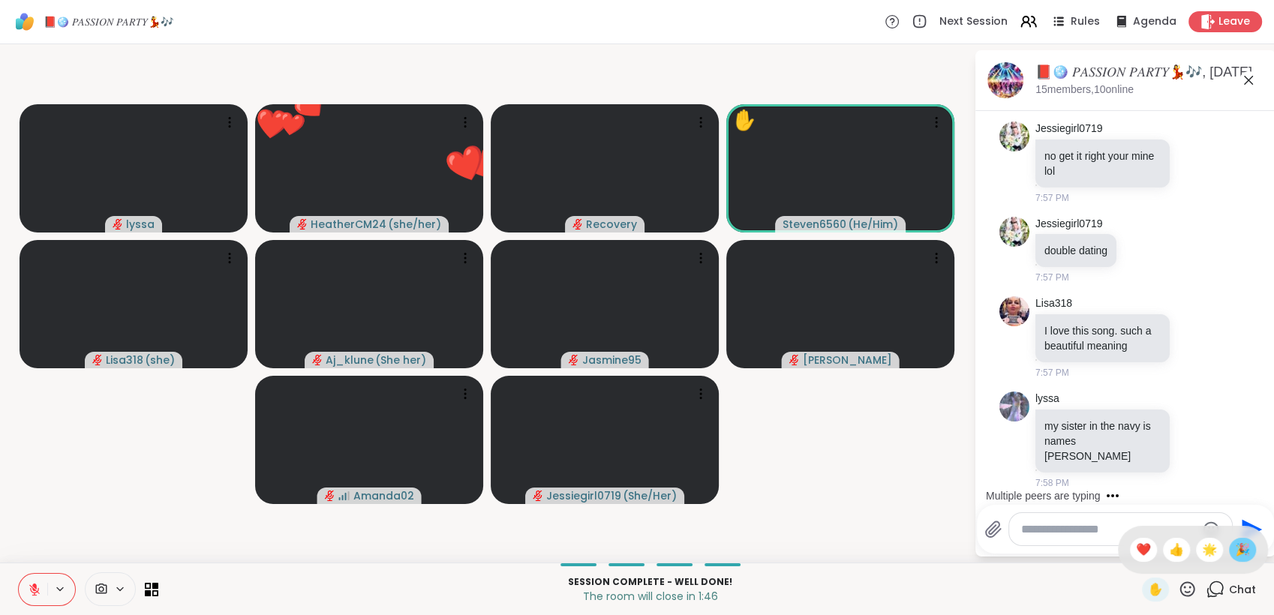
scroll to position [15841, 0]
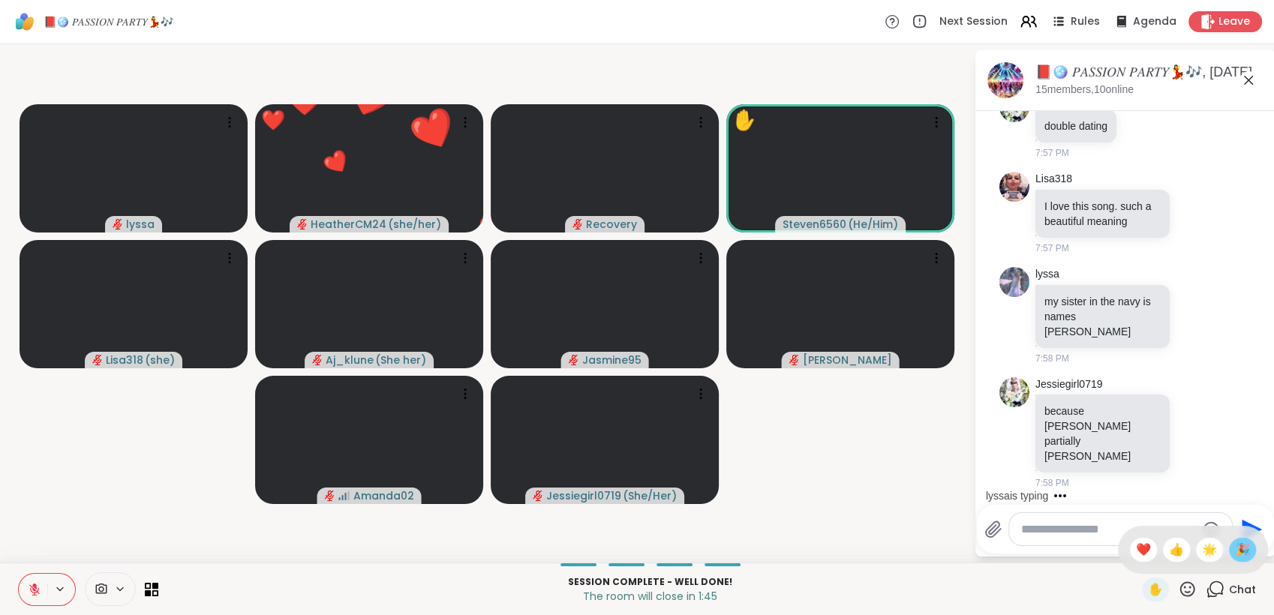
click at [1235, 552] on span "🎉" at bounding box center [1242, 550] width 15 height 18
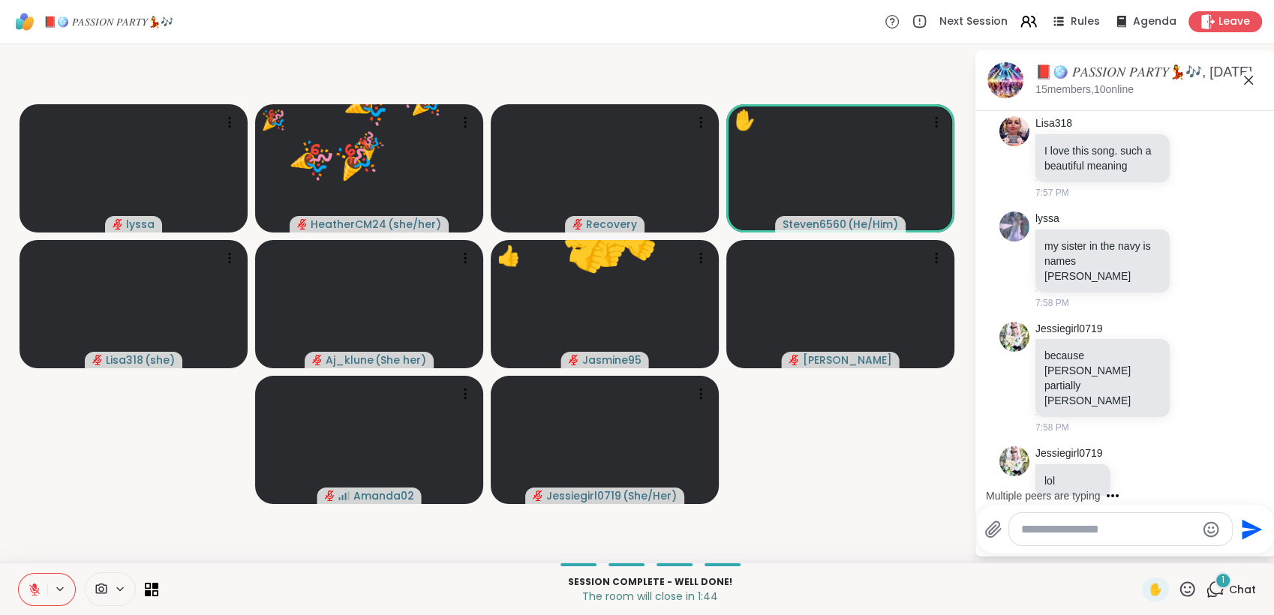
scroll to position [15921, 0]
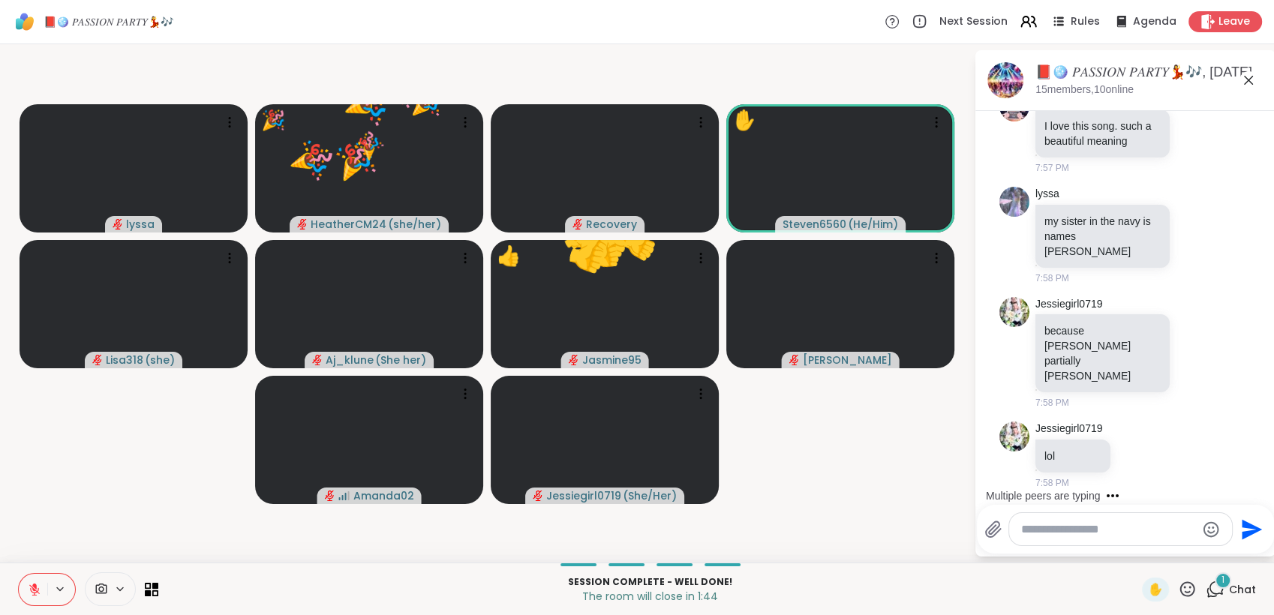
click at [1178, 588] on icon at bounding box center [1187, 589] width 19 height 19
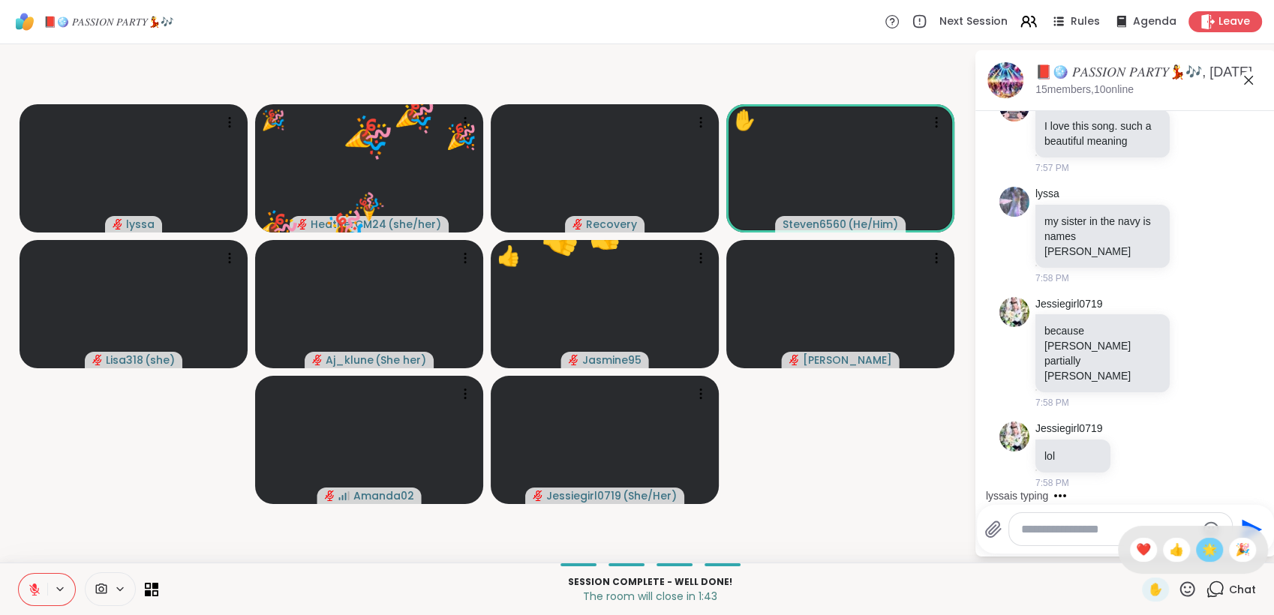
click at [1202, 556] on span "🌟" at bounding box center [1209, 550] width 15 height 18
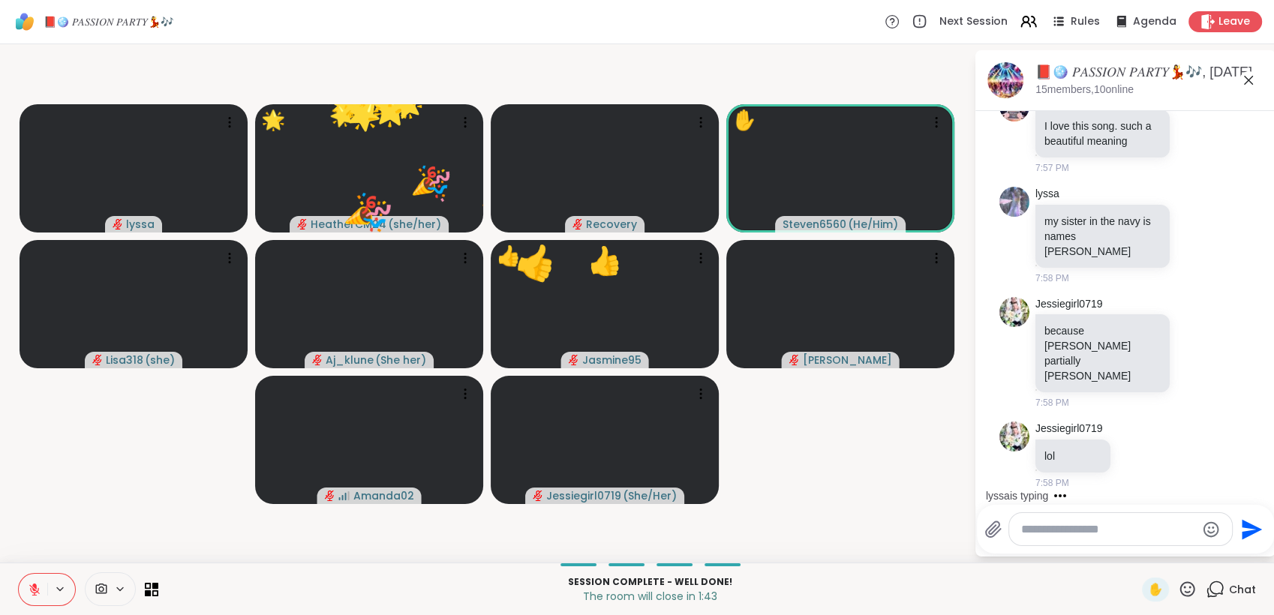
click at [1178, 591] on icon at bounding box center [1187, 589] width 19 height 19
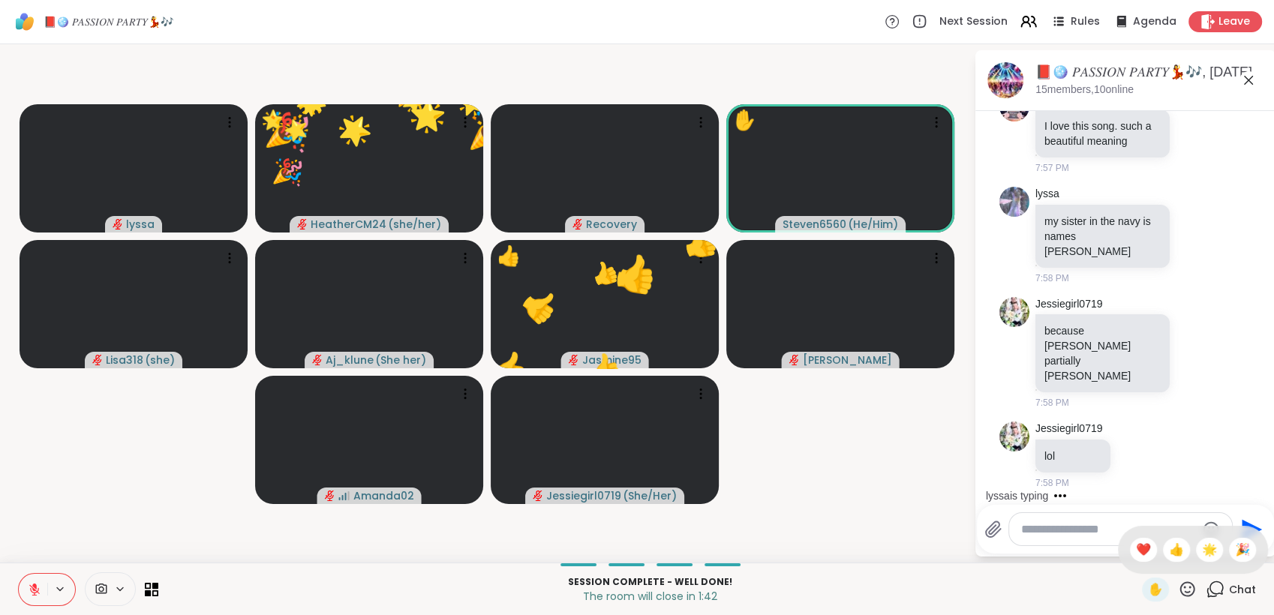
click at [1202, 557] on span "🌟" at bounding box center [1209, 550] width 15 height 18
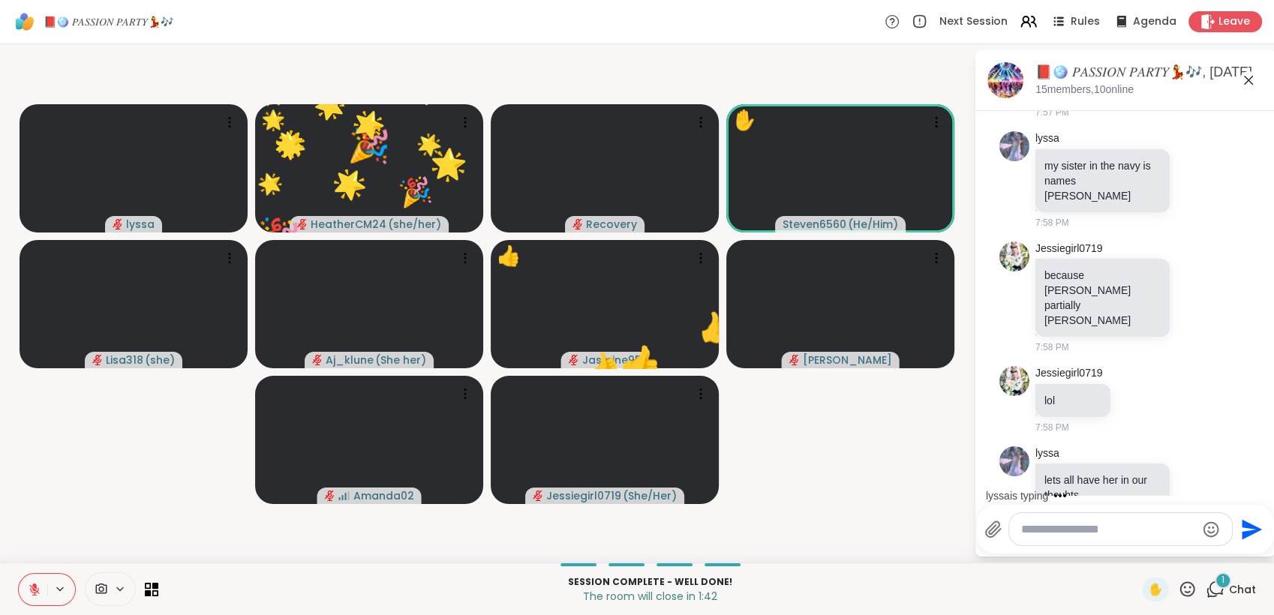
scroll to position [16016, 0]
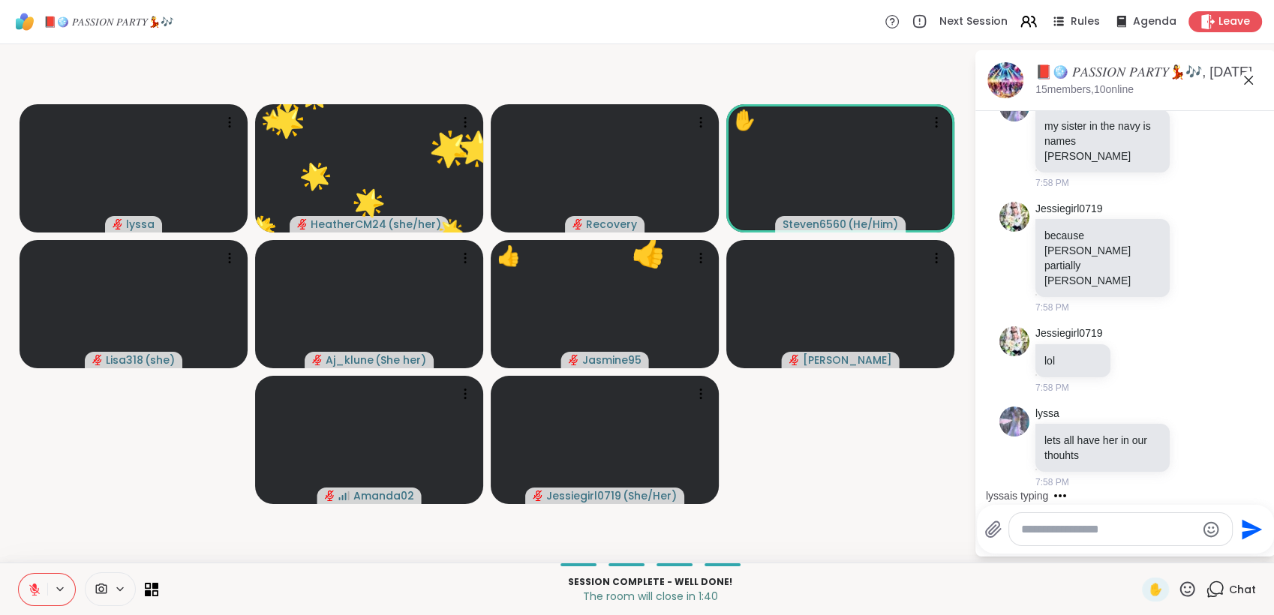
click at [1181, 588] on icon at bounding box center [1188, 589] width 15 height 15
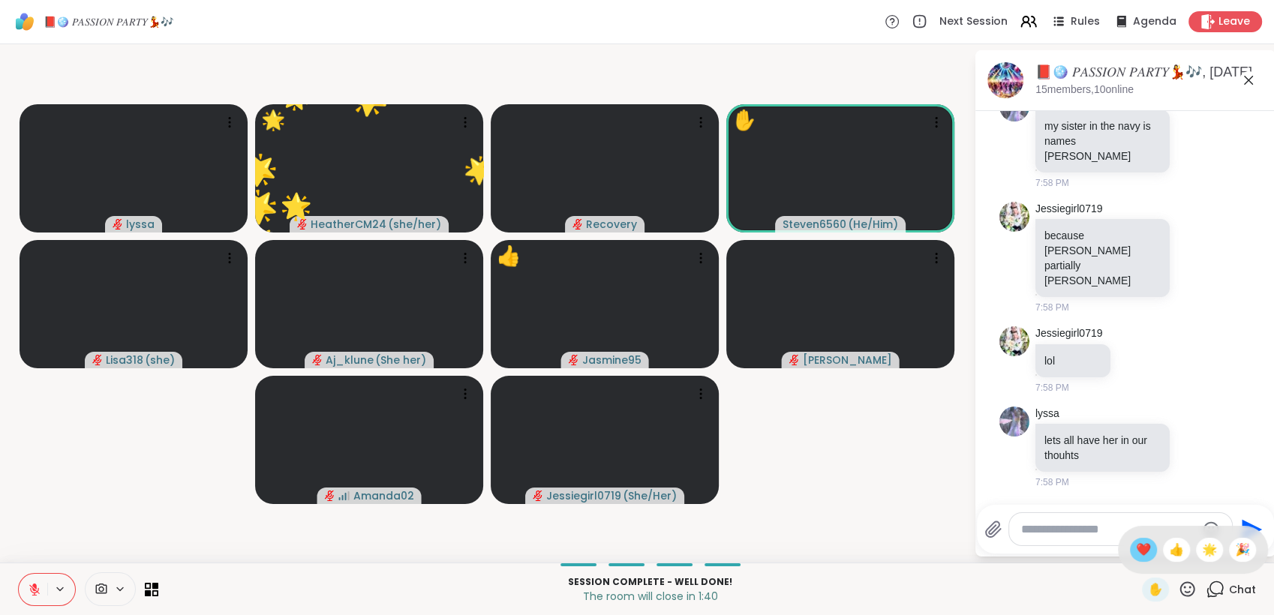
click at [1136, 556] on span "❤️" at bounding box center [1143, 550] width 15 height 18
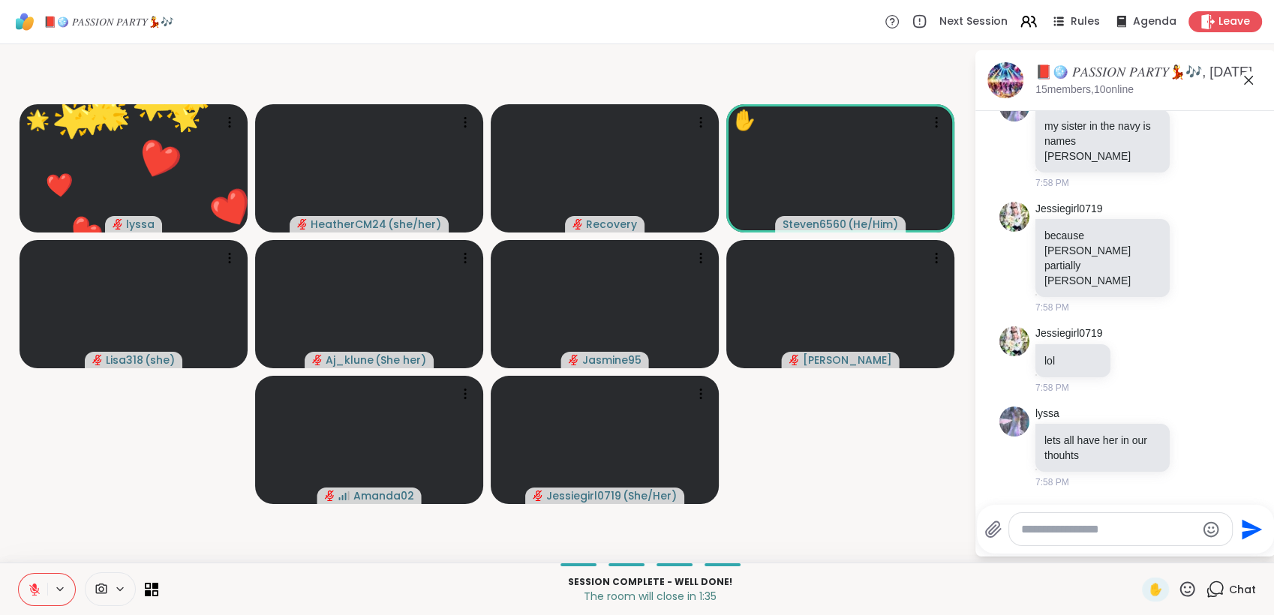
click at [1180, 588] on icon at bounding box center [1187, 589] width 19 height 19
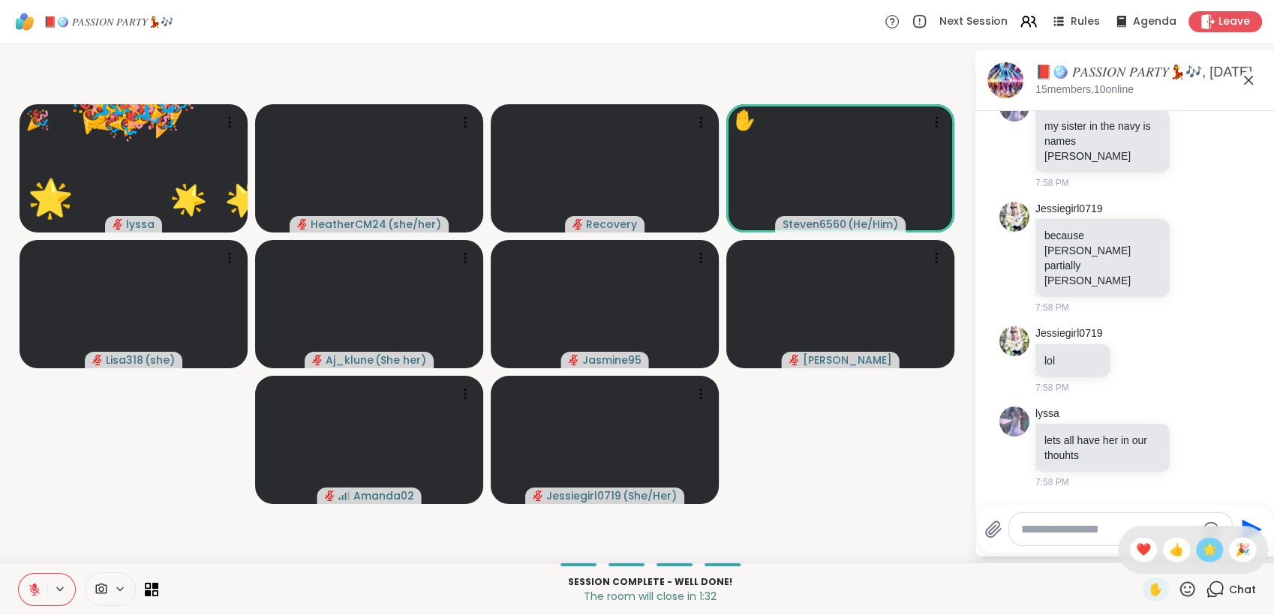
click at [1202, 554] on span "🌟" at bounding box center [1209, 550] width 15 height 18
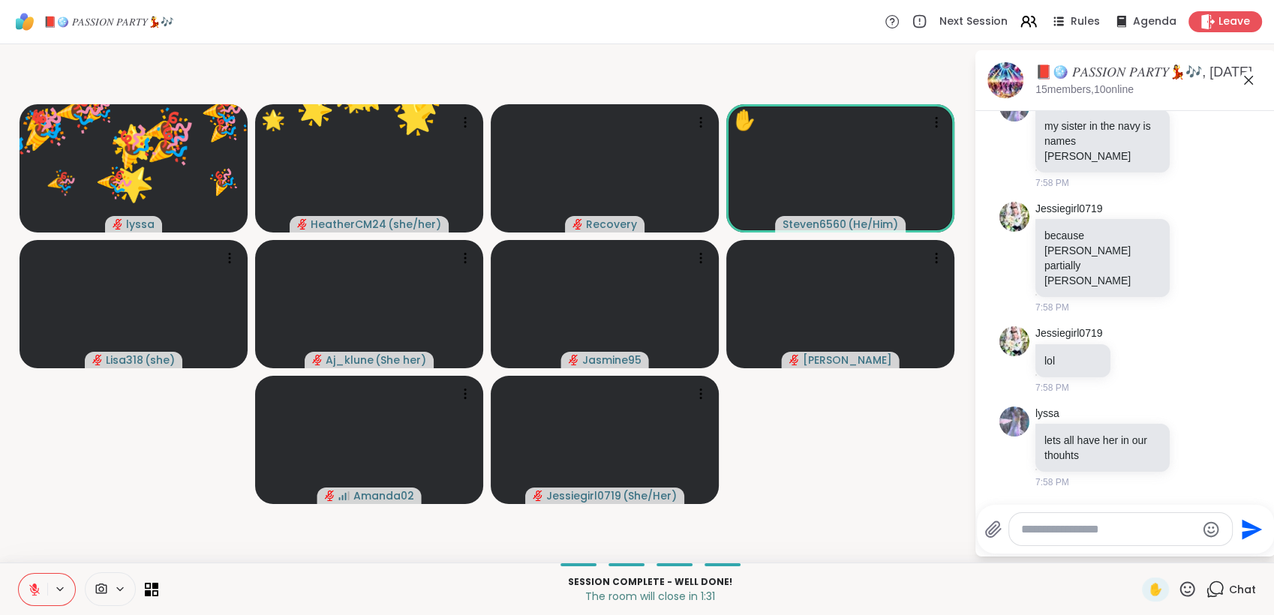
click at [1178, 586] on icon at bounding box center [1187, 589] width 19 height 19
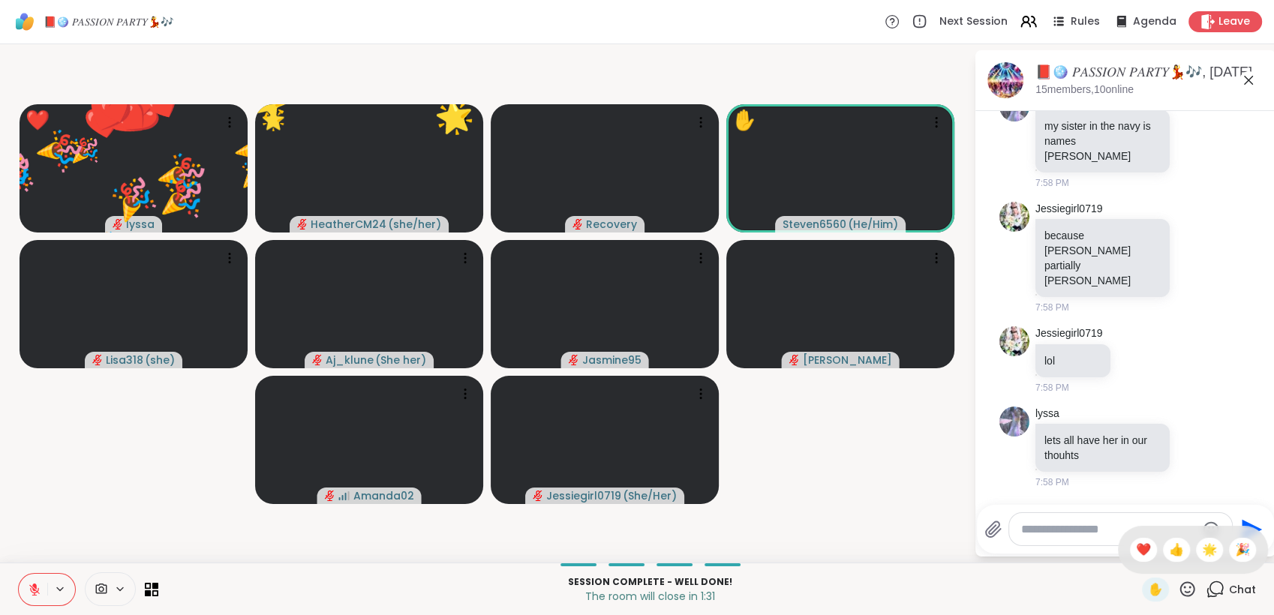
drag, startPoint x: 1126, startPoint y: 555, endPoint x: 1159, endPoint y: 567, distance: 35.4
click at [1136, 555] on span "❤️" at bounding box center [1143, 550] width 15 height 18
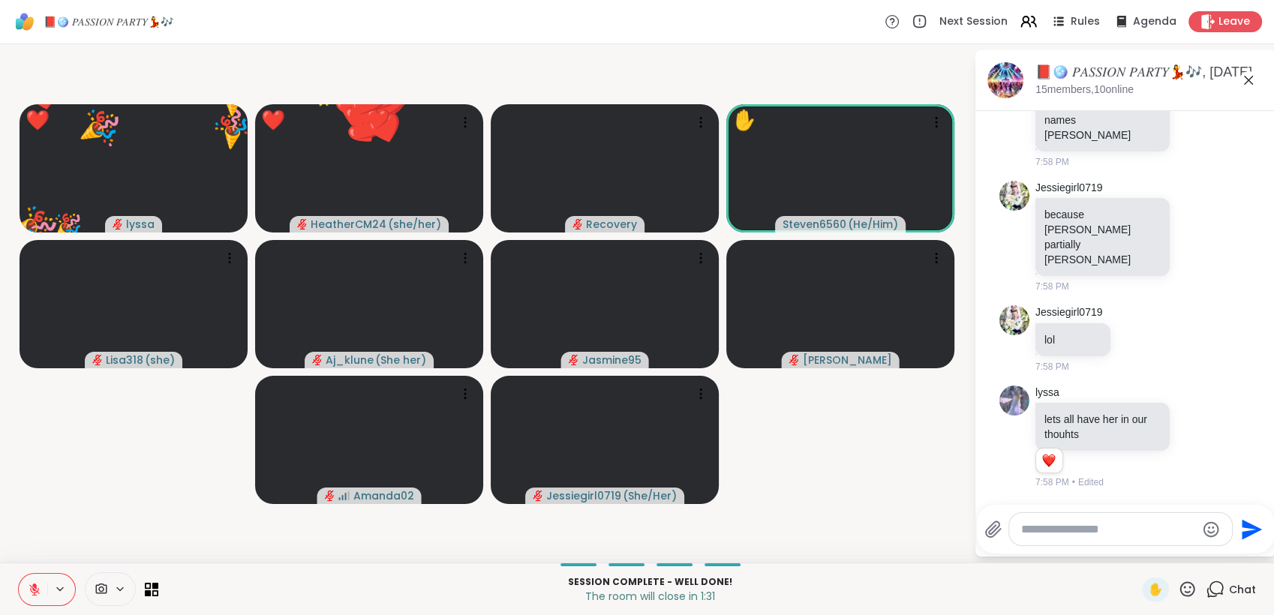
scroll to position [16037, 0]
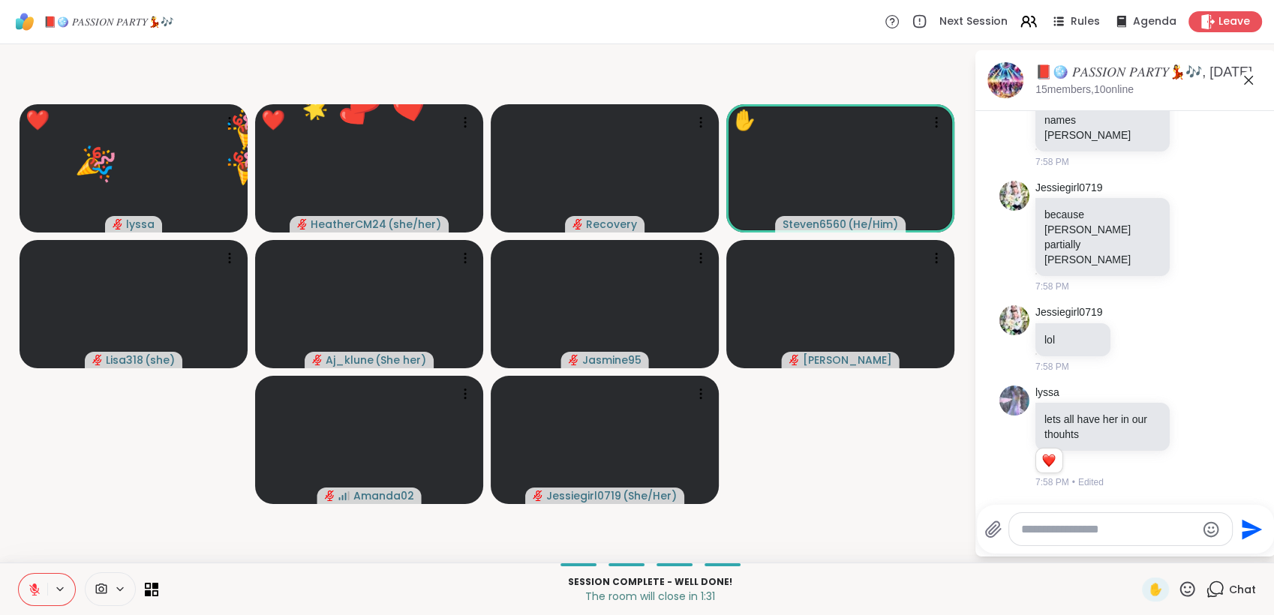
drag, startPoint x: 1181, startPoint y: 591, endPoint x: 1179, endPoint y: 582, distance: 9.3
click at [1181, 591] on icon at bounding box center [1187, 589] width 19 height 19
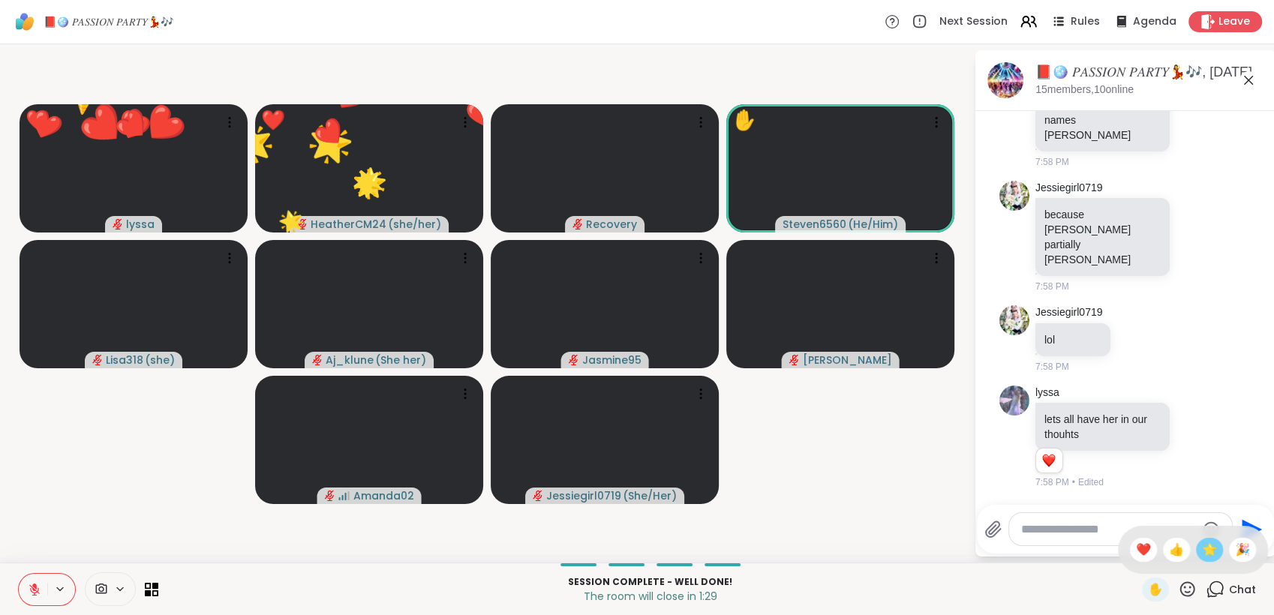
click at [1202, 554] on span "🌟" at bounding box center [1209, 550] width 15 height 18
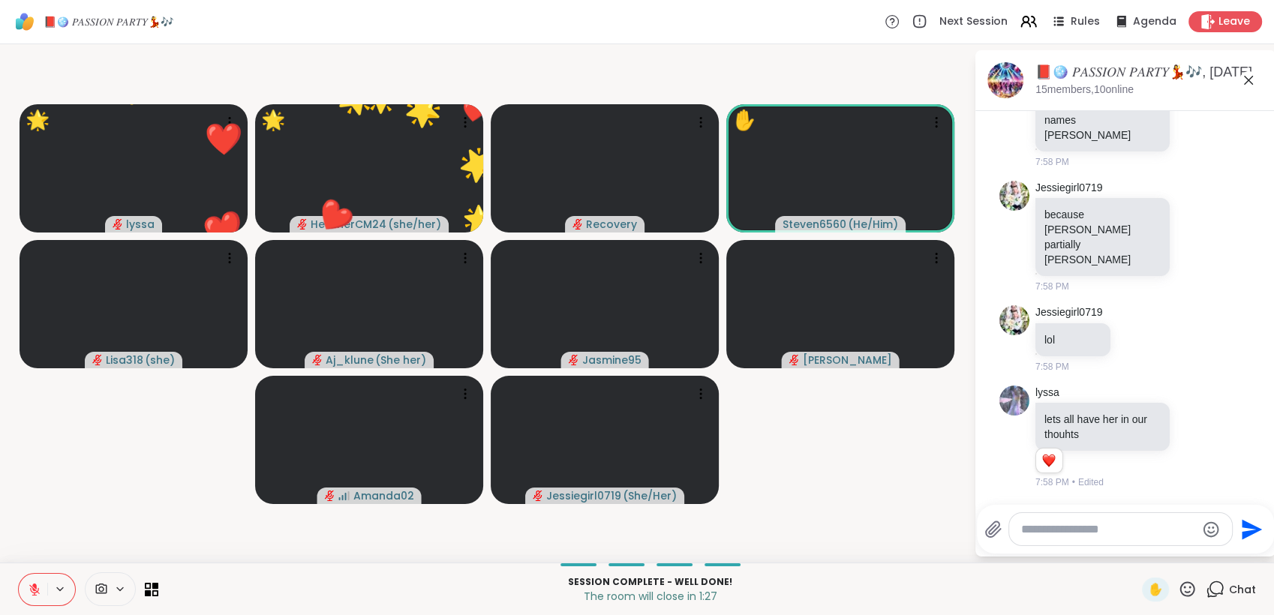
click at [1181, 586] on icon at bounding box center [1188, 589] width 15 height 15
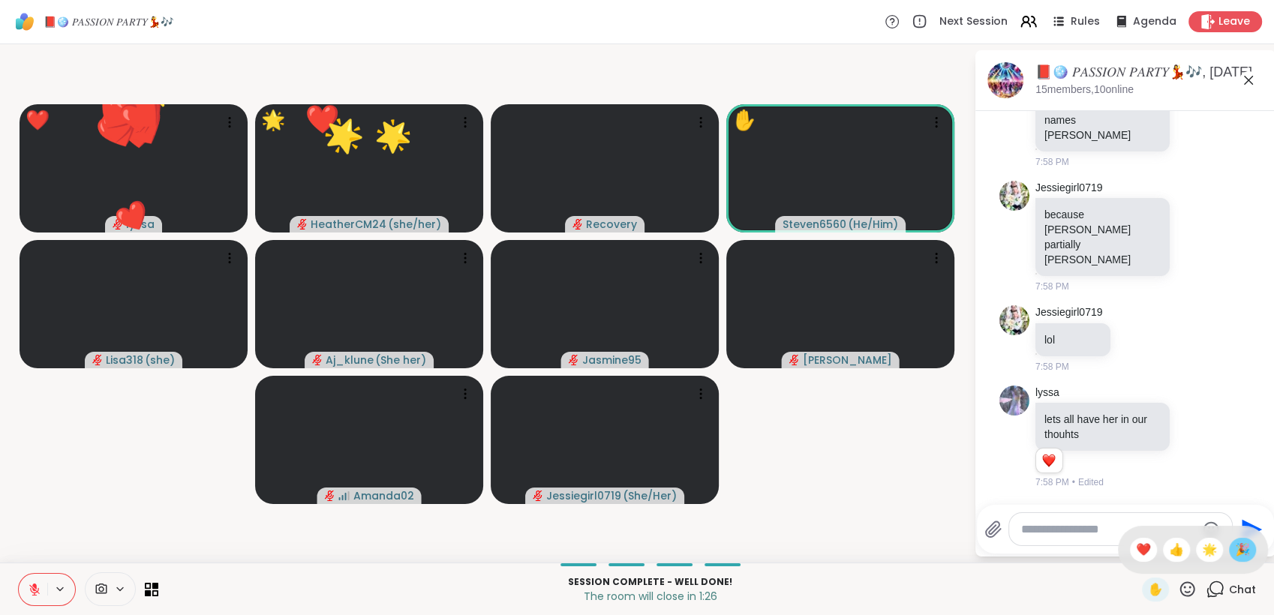
click at [1229, 552] on div "🎉" at bounding box center [1242, 550] width 27 height 24
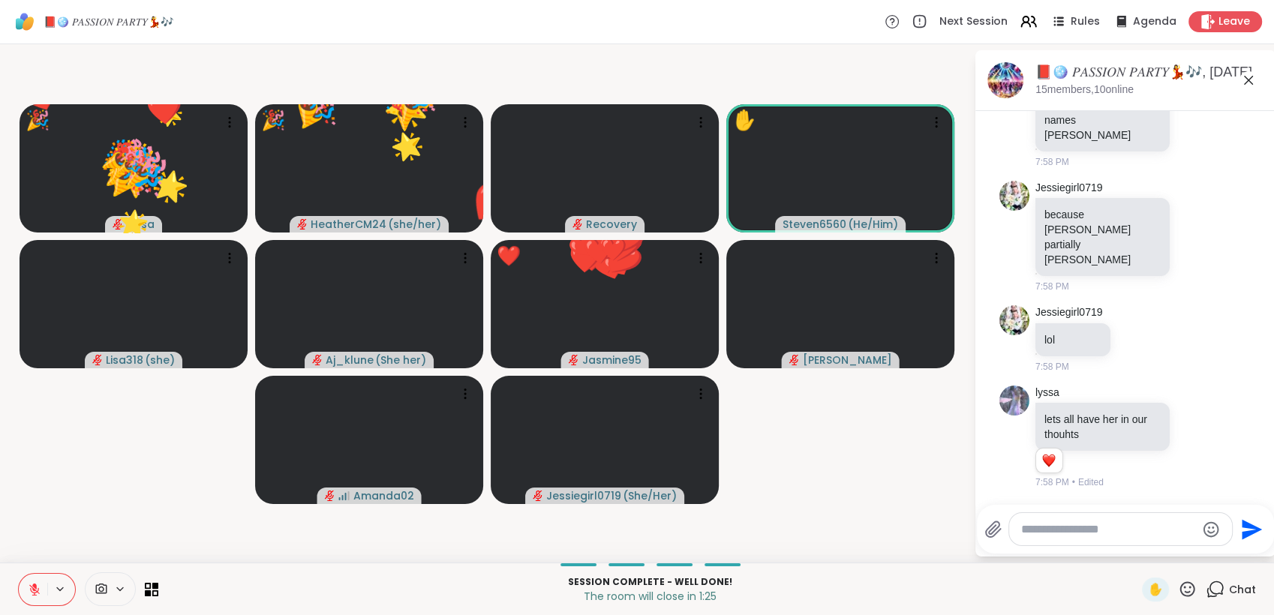
click at [1178, 588] on icon at bounding box center [1187, 589] width 19 height 19
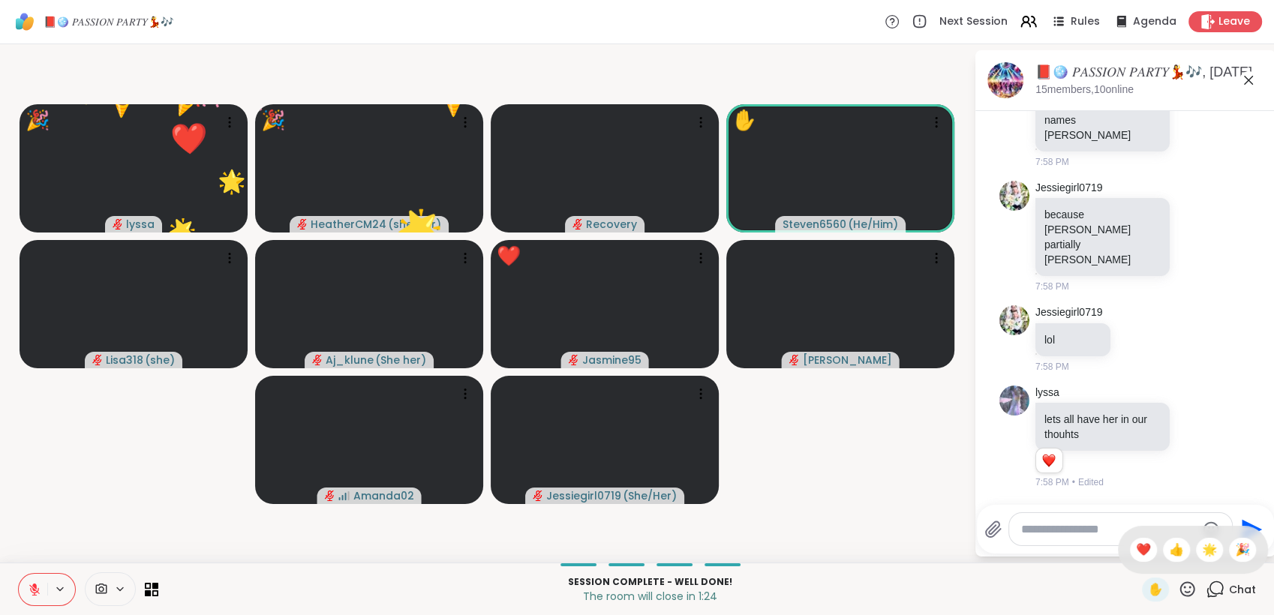
click at [1235, 555] on span "🎉" at bounding box center [1242, 550] width 15 height 18
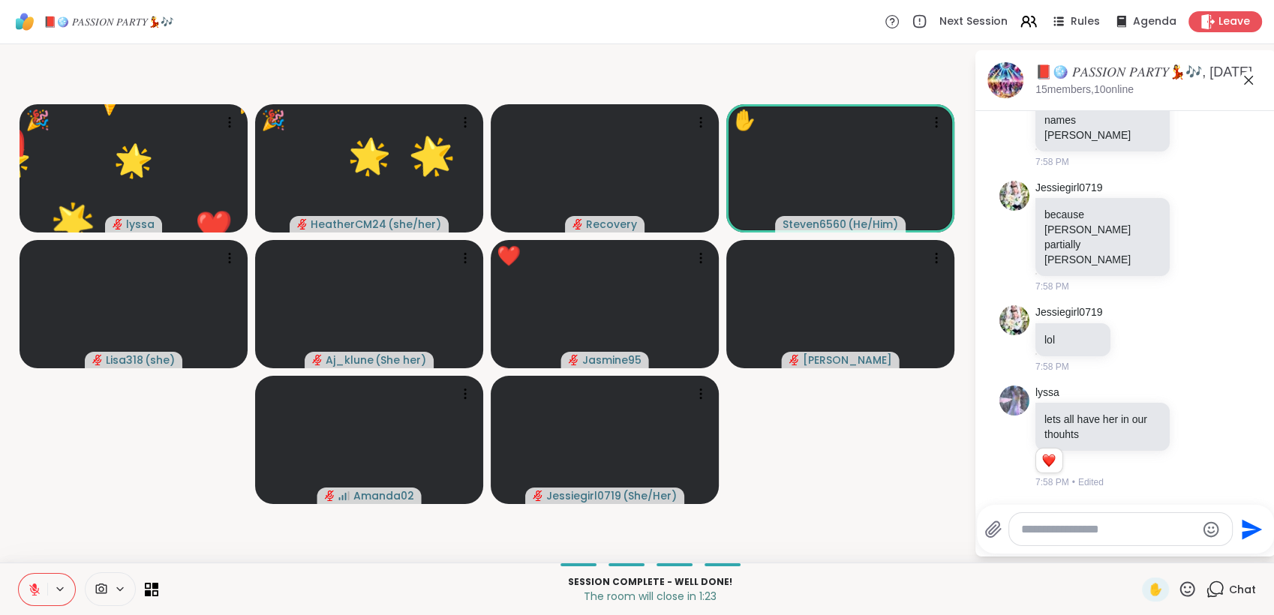
click at [1178, 585] on icon at bounding box center [1187, 589] width 19 height 19
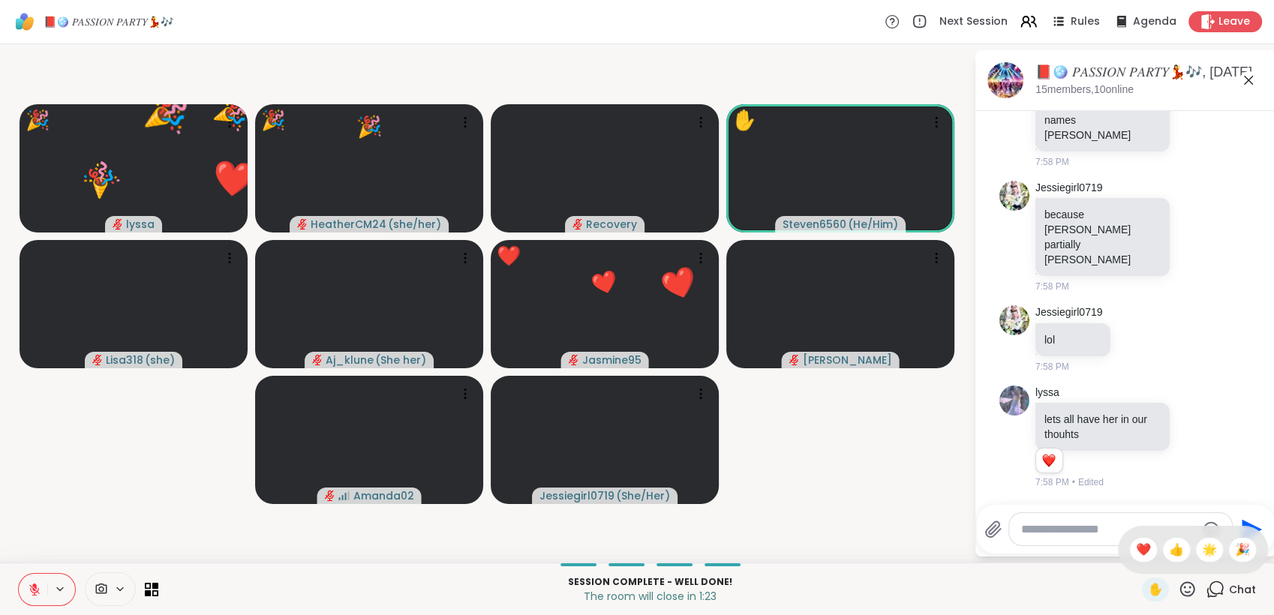
drag, startPoint x: 1201, startPoint y: 557, endPoint x: 1177, endPoint y: 584, distance: 36.1
click at [1202, 558] on span "🌟" at bounding box center [1209, 550] width 15 height 18
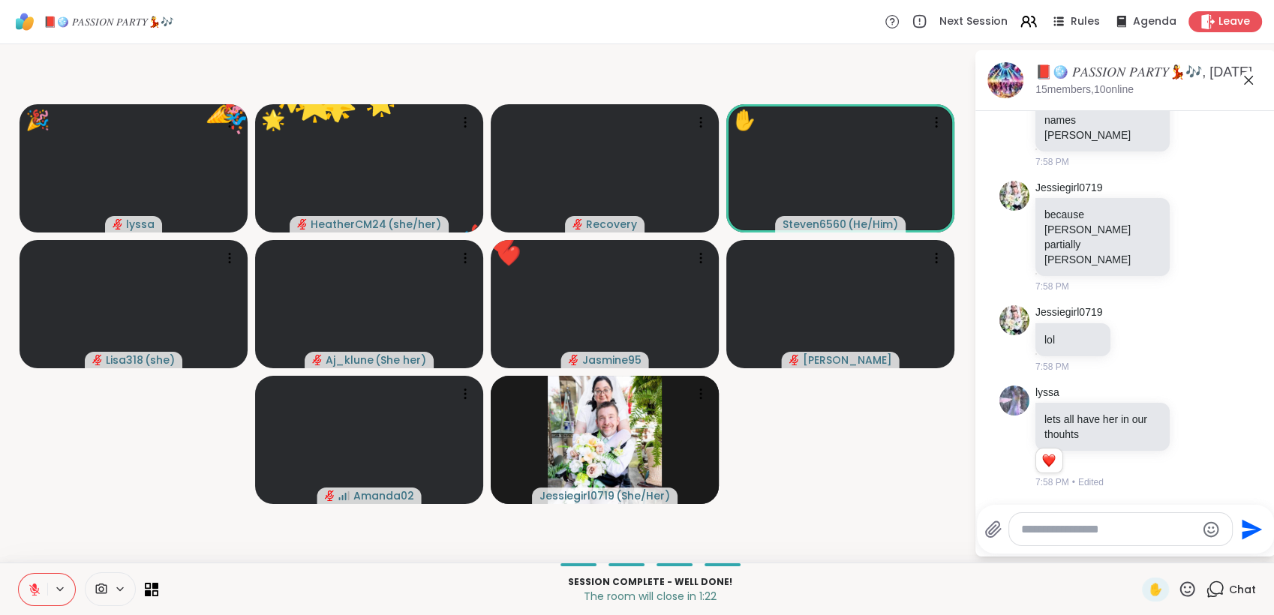
click at [1180, 588] on icon at bounding box center [1187, 589] width 19 height 19
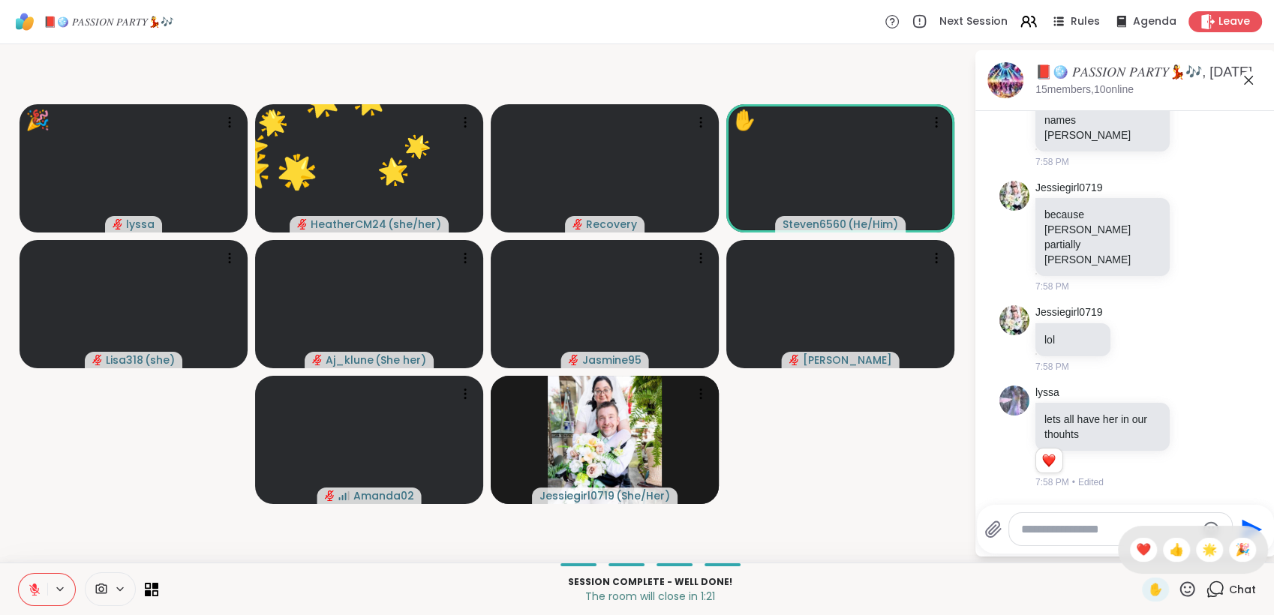
drag, startPoint x: 1123, startPoint y: 552, endPoint x: 1153, endPoint y: 571, distance: 35.4
click at [1136, 556] on span "❤️" at bounding box center [1143, 550] width 15 height 18
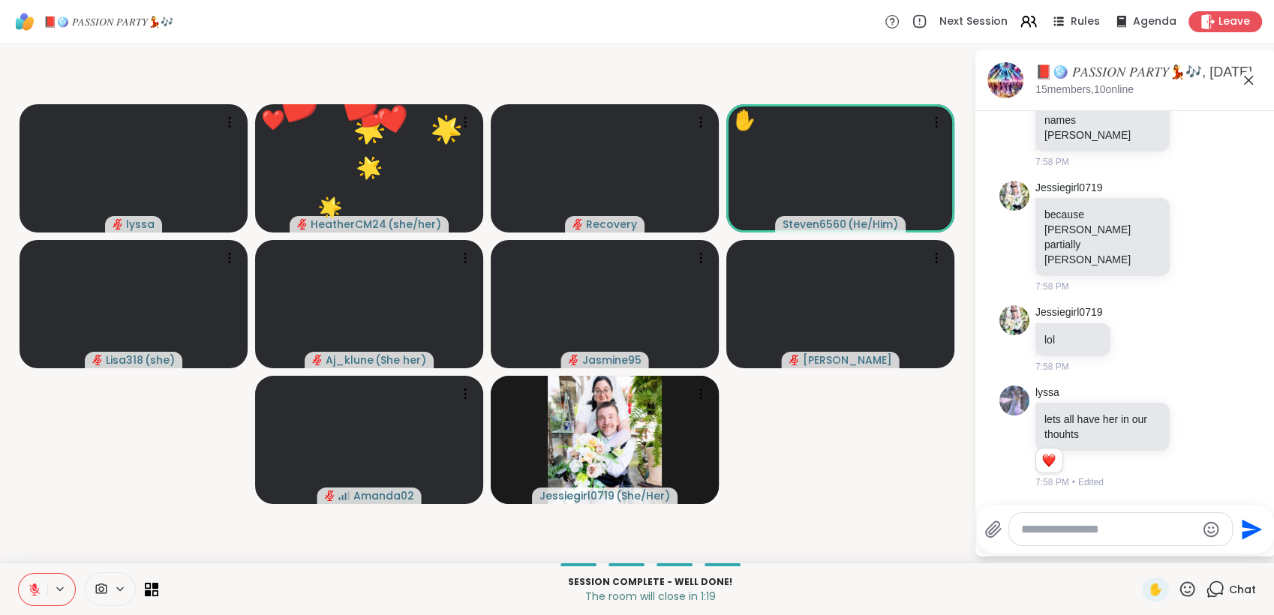
click at [1181, 585] on icon at bounding box center [1188, 589] width 15 height 15
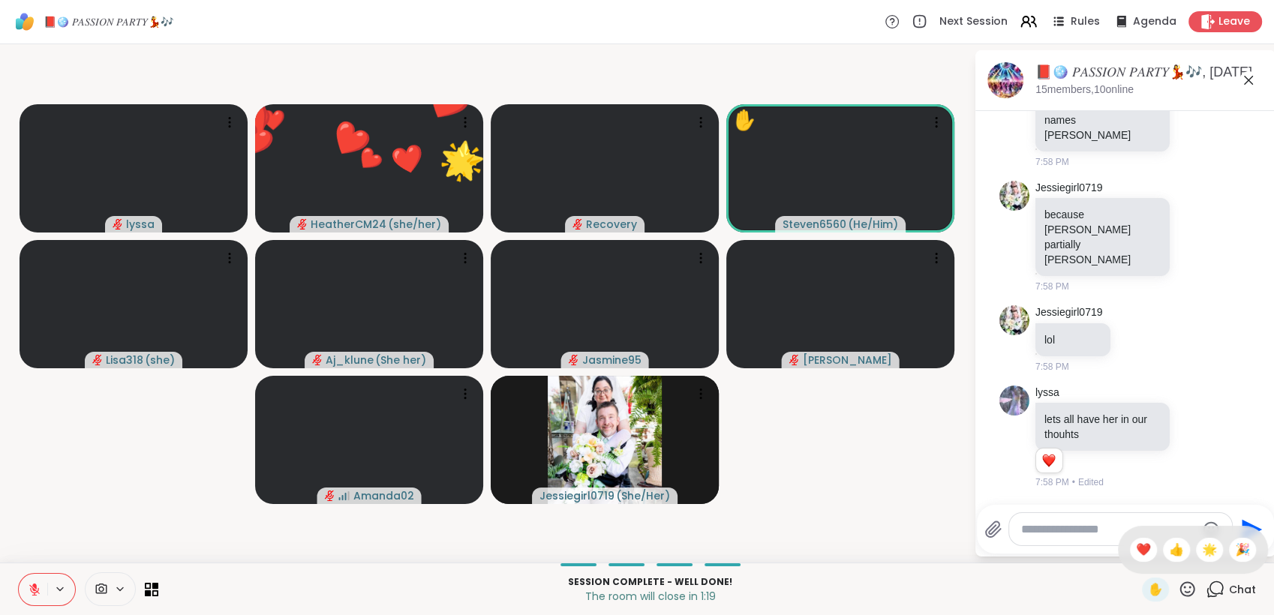
click at [1187, 562] on div "✋ ❤️ 👍 🌟 🎉" at bounding box center [1193, 550] width 150 height 48
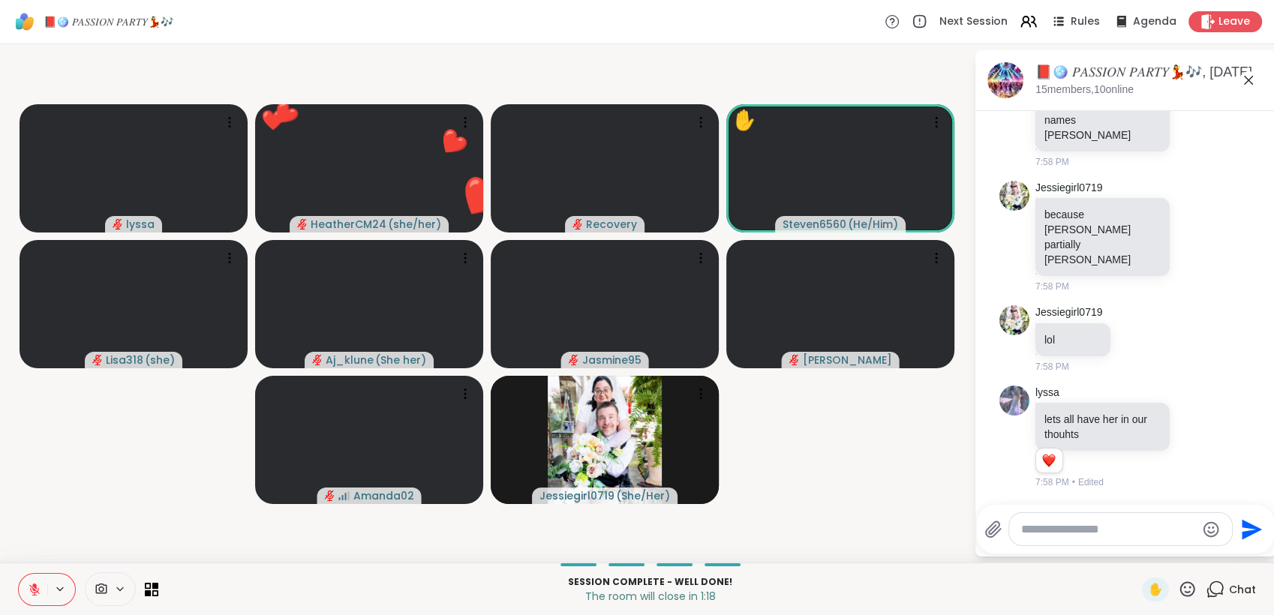
click at [1178, 587] on icon at bounding box center [1187, 589] width 19 height 19
drag, startPoint x: 1130, startPoint y: 552, endPoint x: 1153, endPoint y: 579, distance: 35.2
click at [1136, 554] on span "❤️" at bounding box center [1143, 550] width 15 height 18
click at [1178, 580] on icon at bounding box center [1187, 589] width 19 height 19
drag, startPoint x: 1198, startPoint y: 552, endPoint x: 1184, endPoint y: 589, distance: 39.2
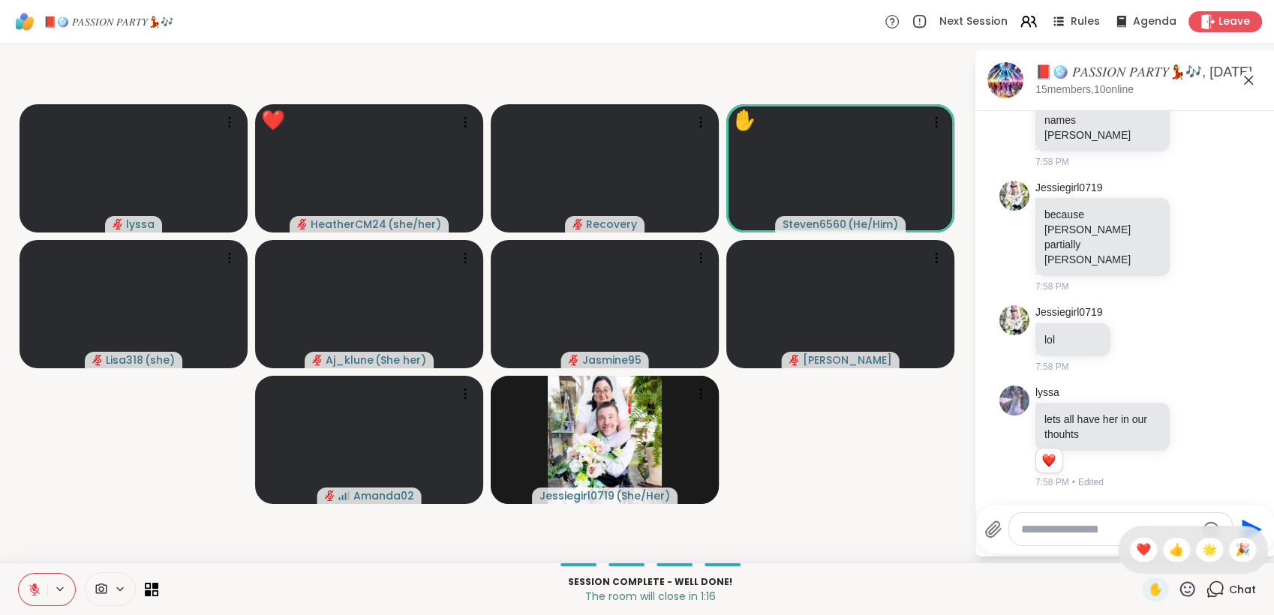
click at [1202, 554] on span "🌟" at bounding box center [1209, 550] width 15 height 18
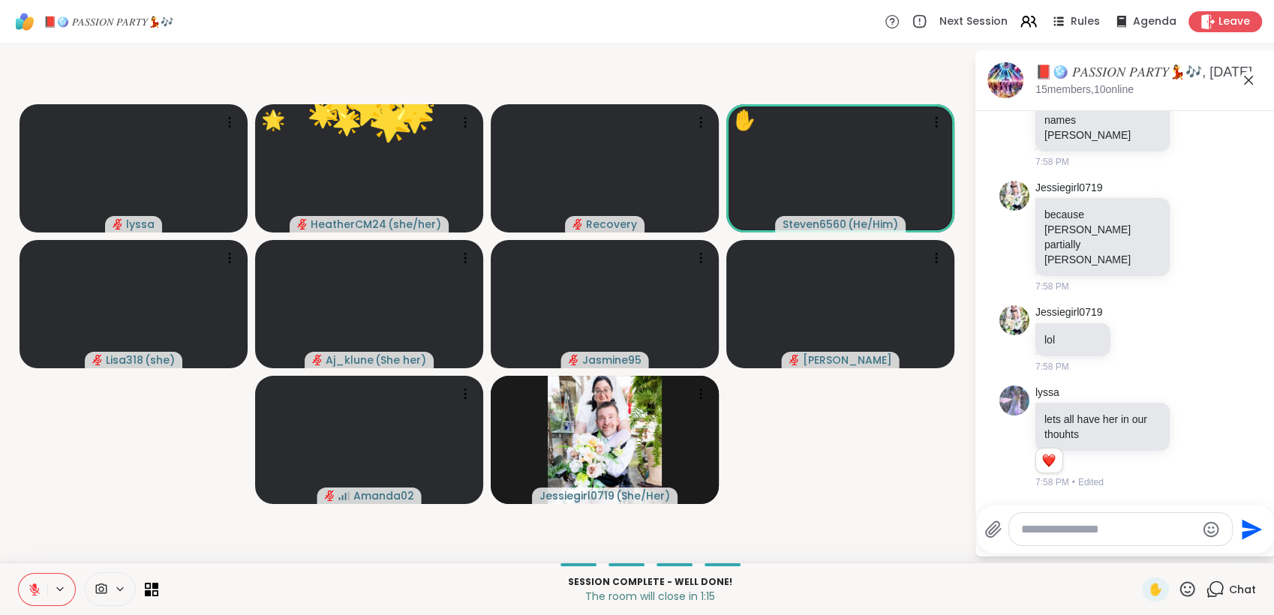
drag, startPoint x: 1178, startPoint y: 589, endPoint x: 1185, endPoint y: 576, distance: 15.5
click at [1178, 586] on icon at bounding box center [1187, 589] width 19 height 19
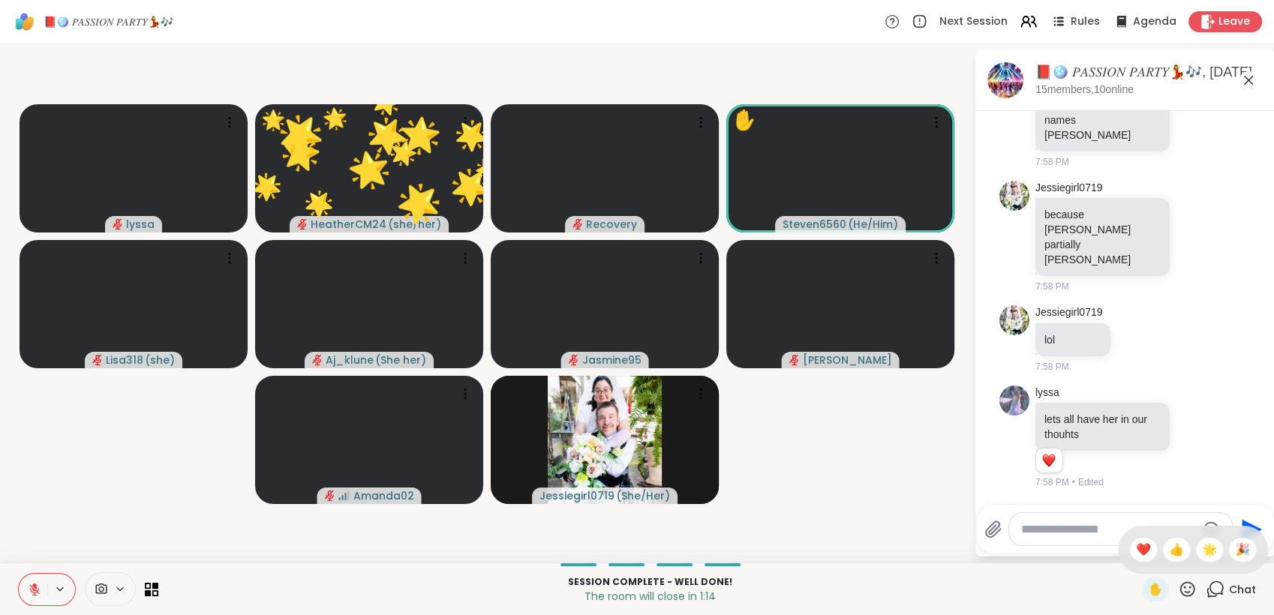
click at [1235, 552] on span "🎉" at bounding box center [1242, 550] width 15 height 18
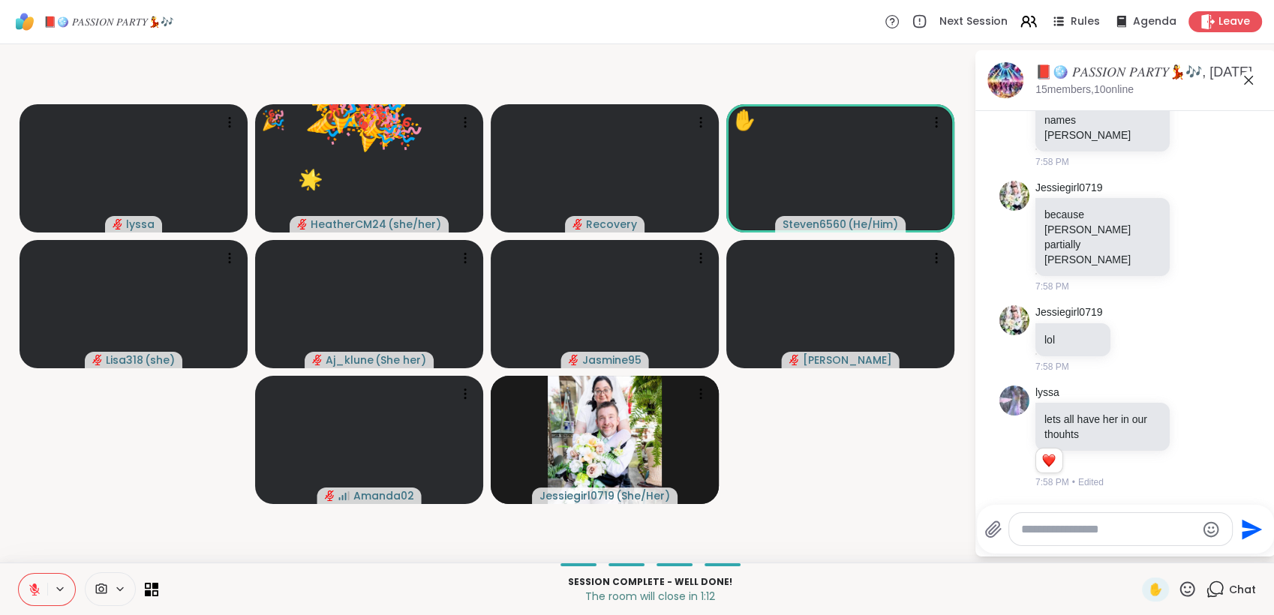
click at [1181, 583] on icon at bounding box center [1188, 589] width 15 height 15
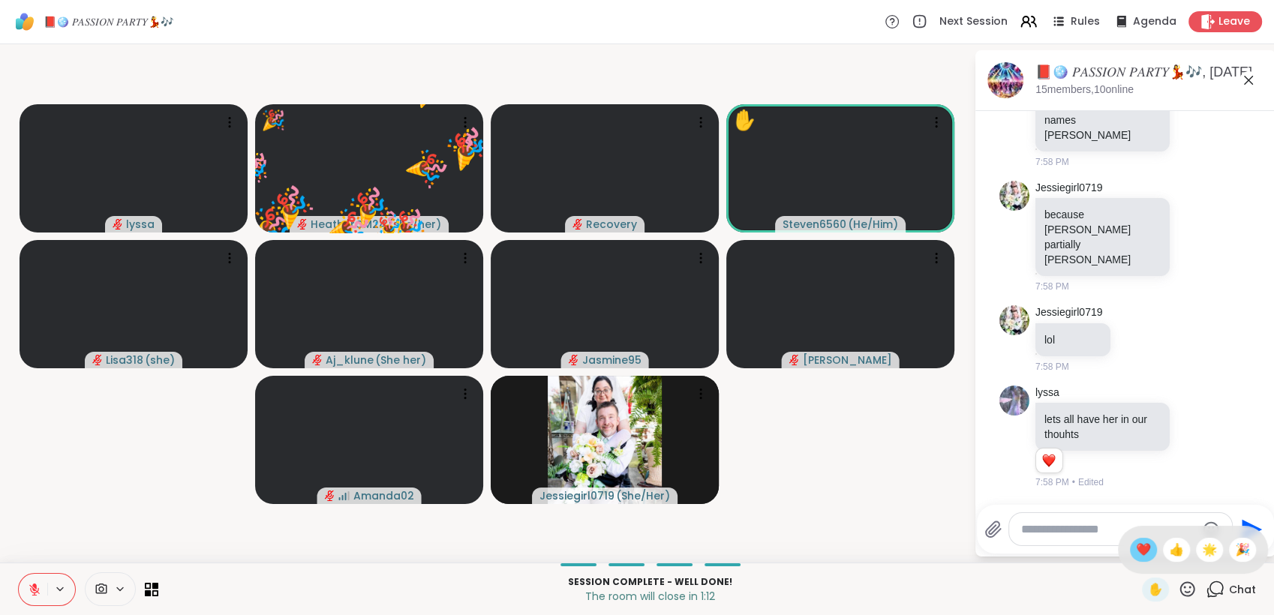
click at [1136, 553] on span "❤️" at bounding box center [1143, 550] width 15 height 18
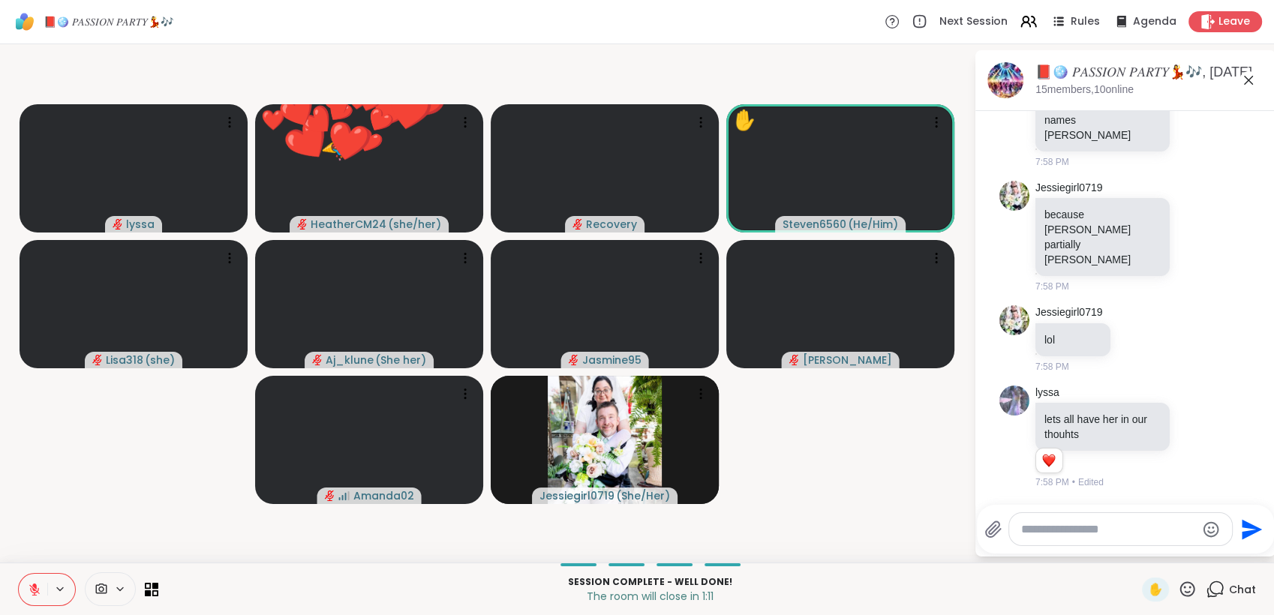
click at [1178, 585] on icon at bounding box center [1187, 589] width 19 height 19
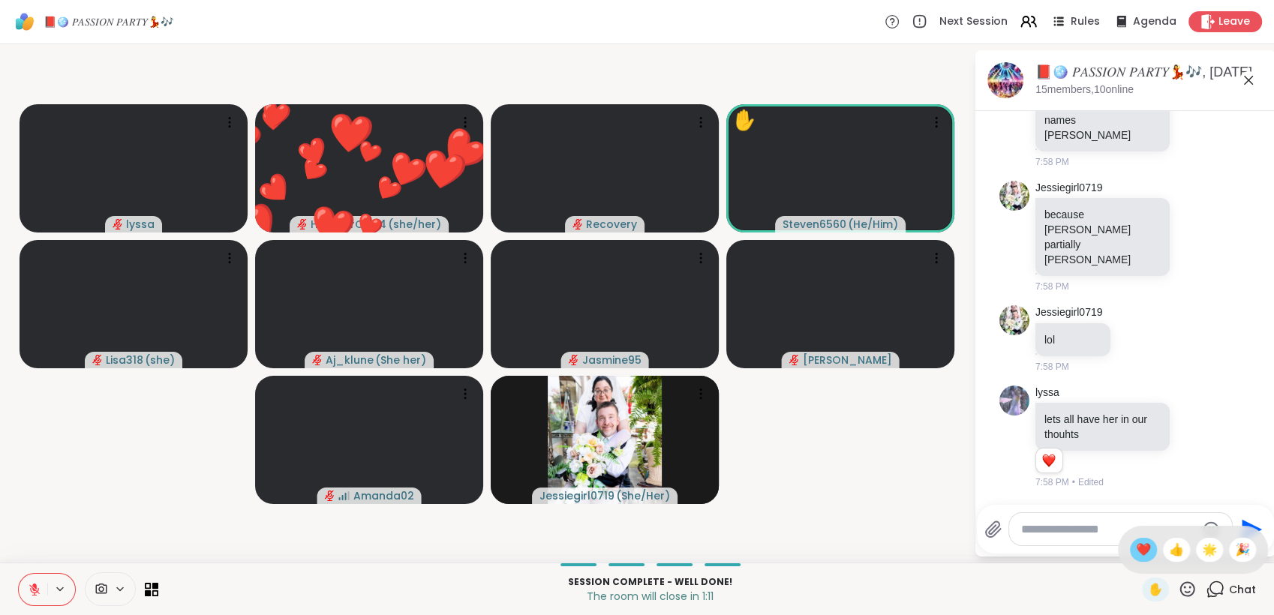
click at [1136, 555] on span "❤️" at bounding box center [1143, 550] width 15 height 18
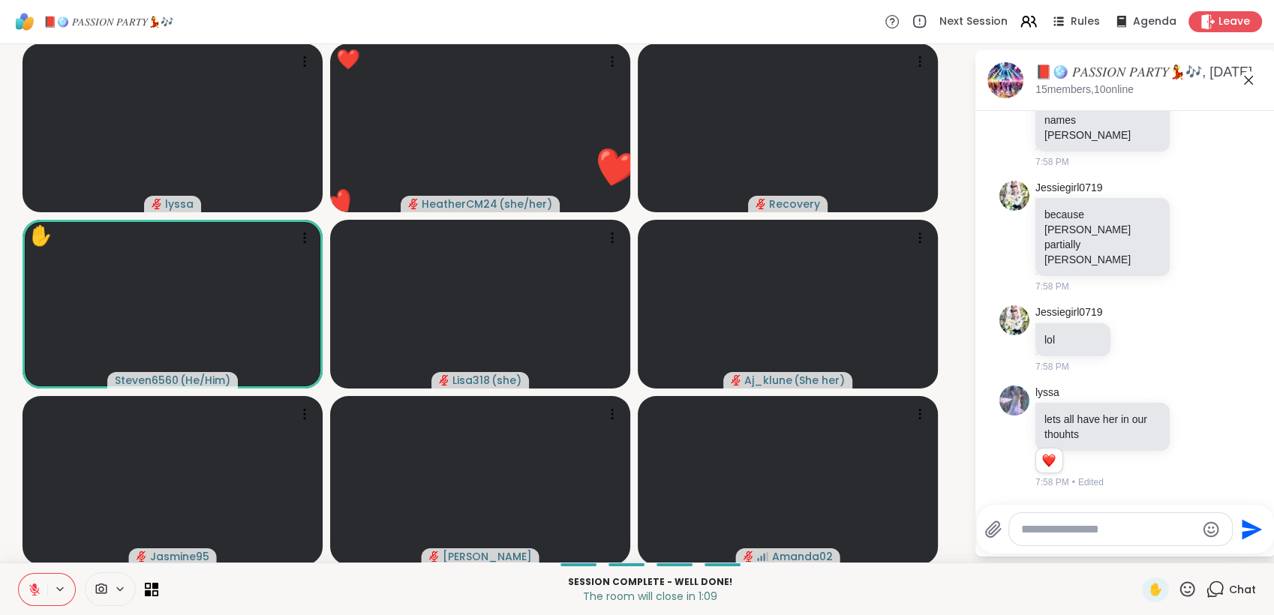
click at [1178, 581] on icon at bounding box center [1187, 589] width 19 height 19
click at [1202, 554] on span "🌟" at bounding box center [1209, 550] width 15 height 18
click at [1178, 585] on icon at bounding box center [1187, 589] width 19 height 19
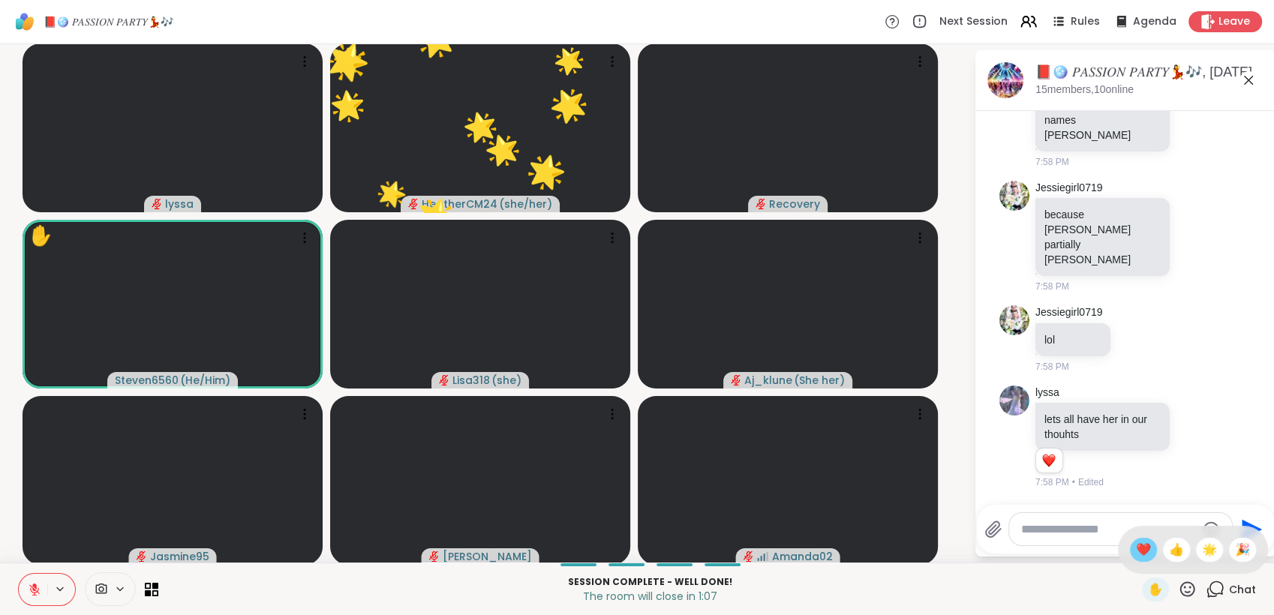
click at [1136, 552] on span "❤️" at bounding box center [1143, 550] width 15 height 18
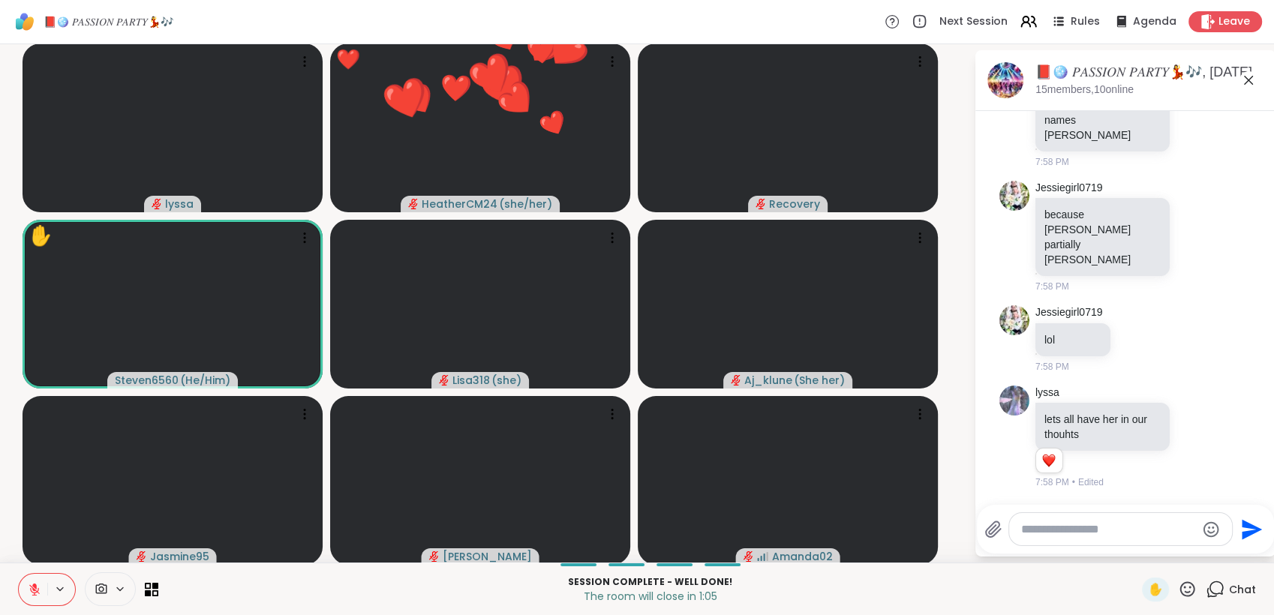
click at [1178, 580] on icon at bounding box center [1187, 589] width 19 height 19
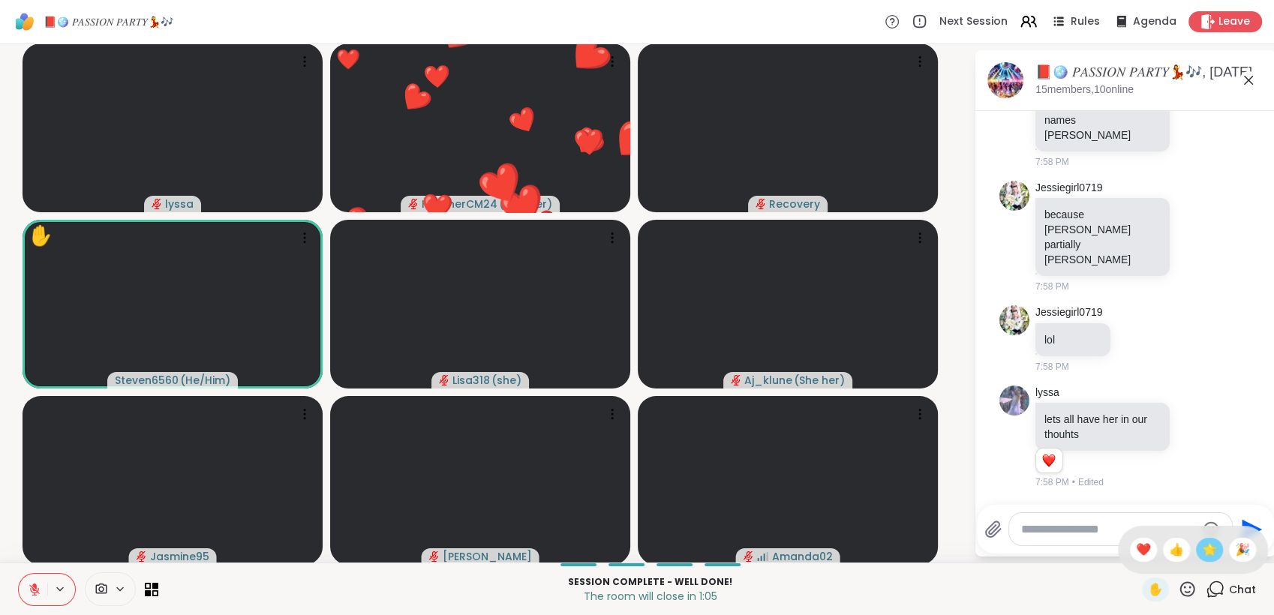
click at [1202, 557] on span "🌟" at bounding box center [1209, 550] width 15 height 18
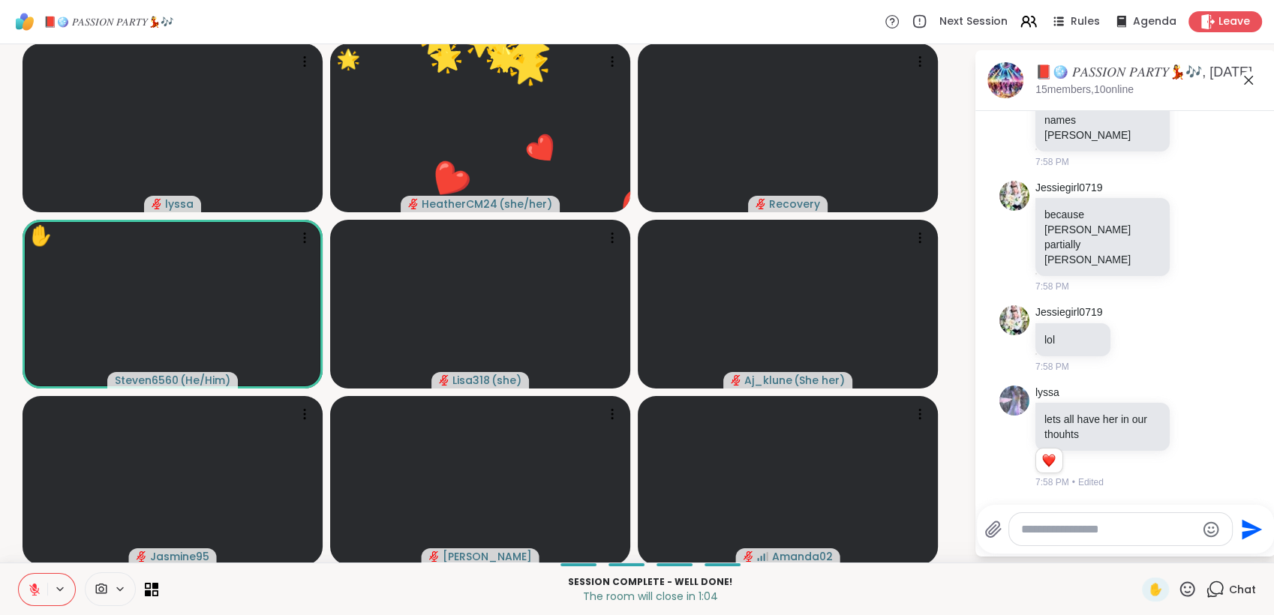
drag, startPoint x: 1178, startPoint y: 585, endPoint x: 1181, endPoint y: 577, distance: 9.1
click at [1178, 584] on icon at bounding box center [1187, 589] width 19 height 19
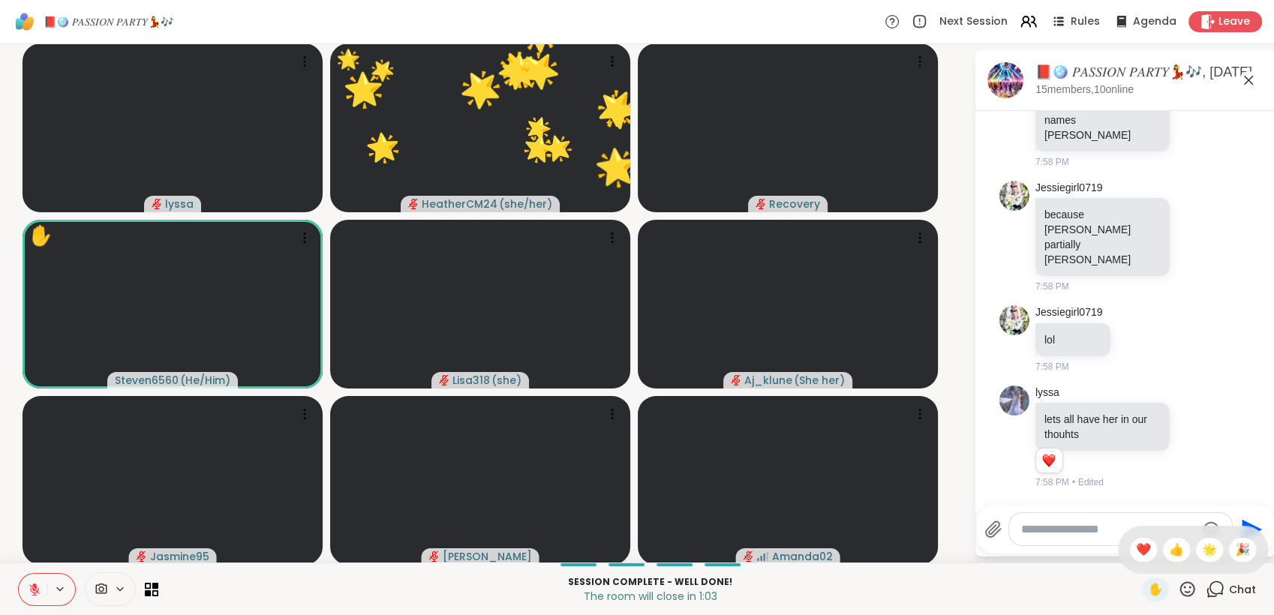
drag, startPoint x: 1235, startPoint y: 553, endPoint x: 1219, endPoint y: 584, distance: 34.9
click at [1235, 556] on span "🎉" at bounding box center [1242, 550] width 15 height 18
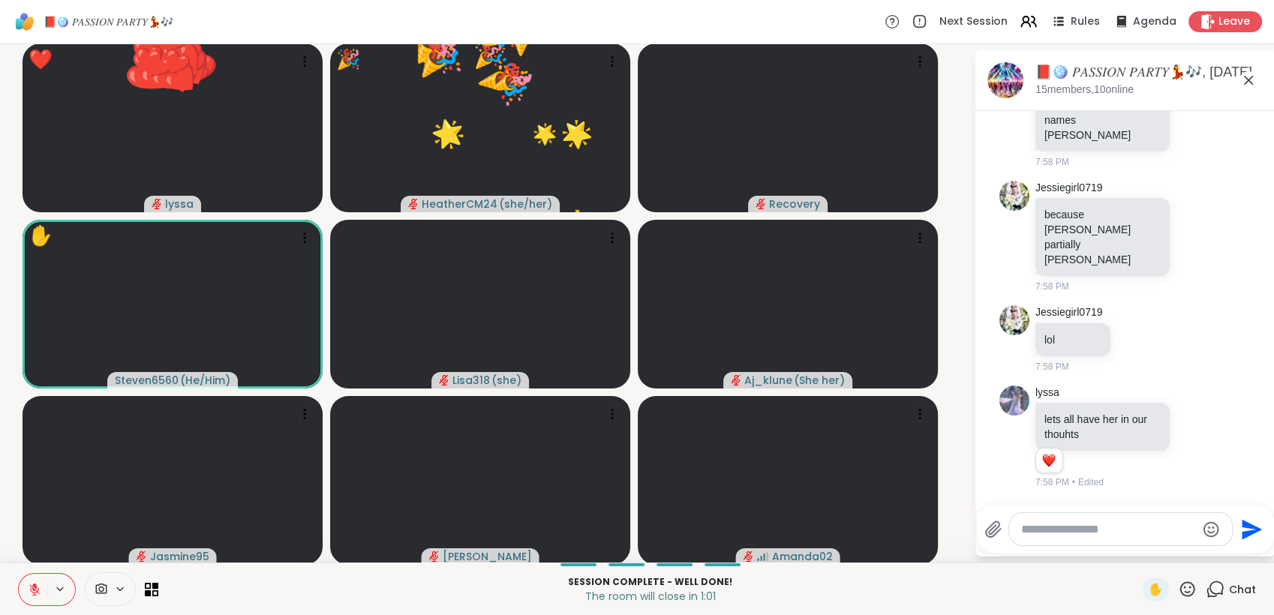
click at [1178, 585] on icon at bounding box center [1187, 589] width 19 height 19
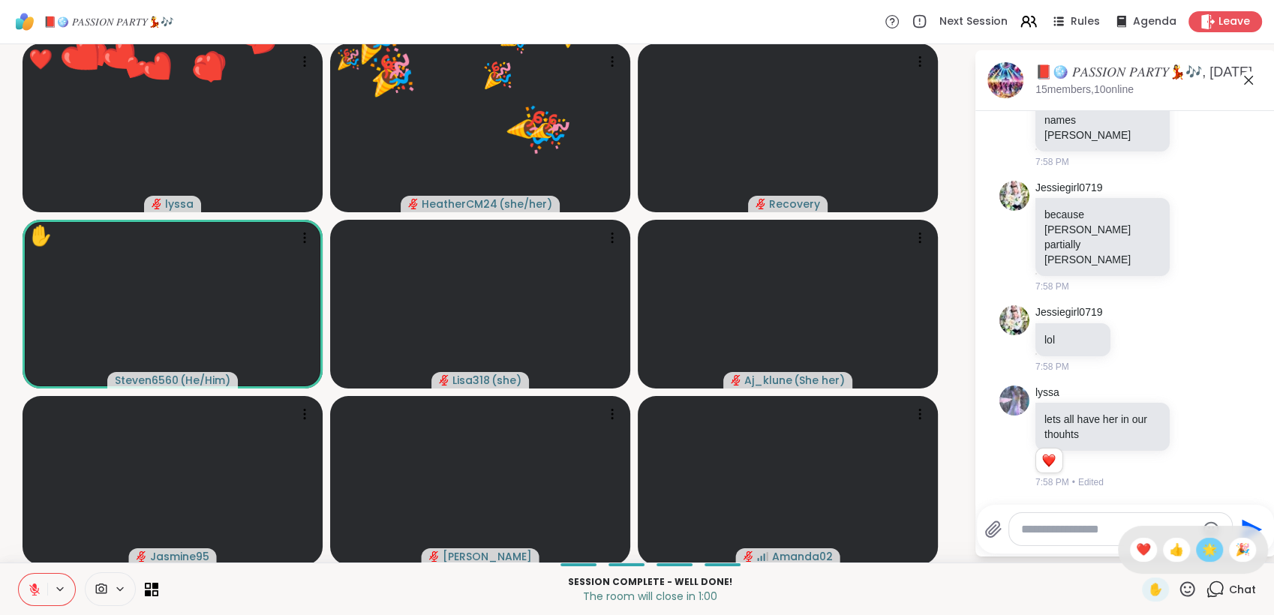
click at [1202, 558] on span "🌟" at bounding box center [1209, 550] width 15 height 18
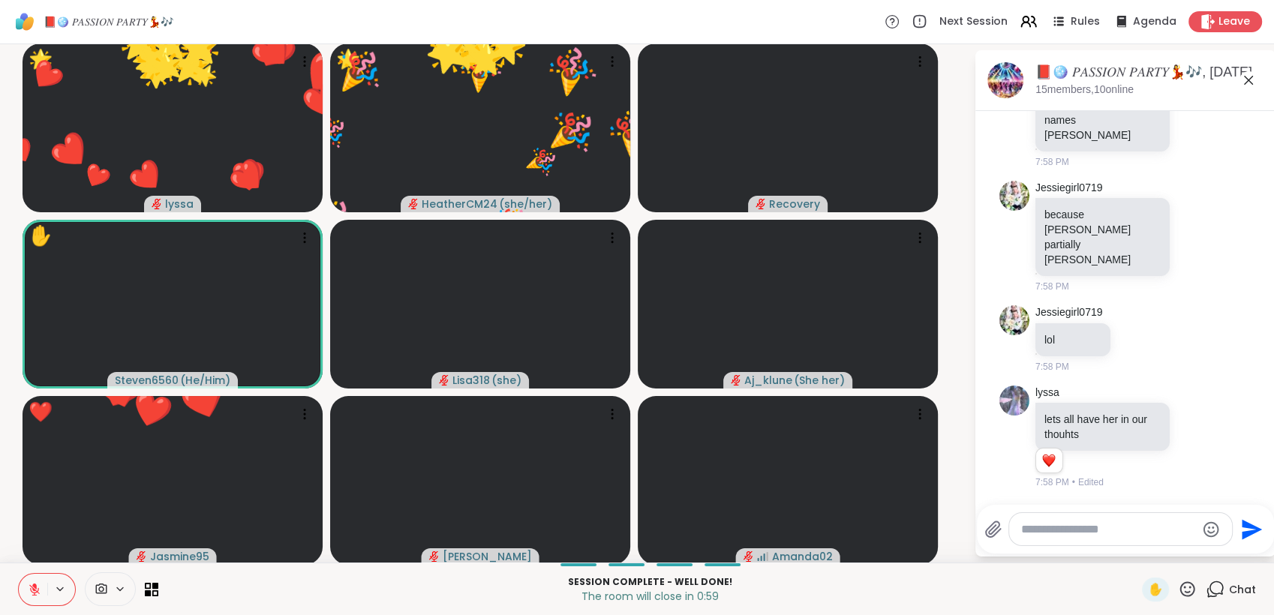
click at [1178, 584] on icon at bounding box center [1187, 589] width 19 height 19
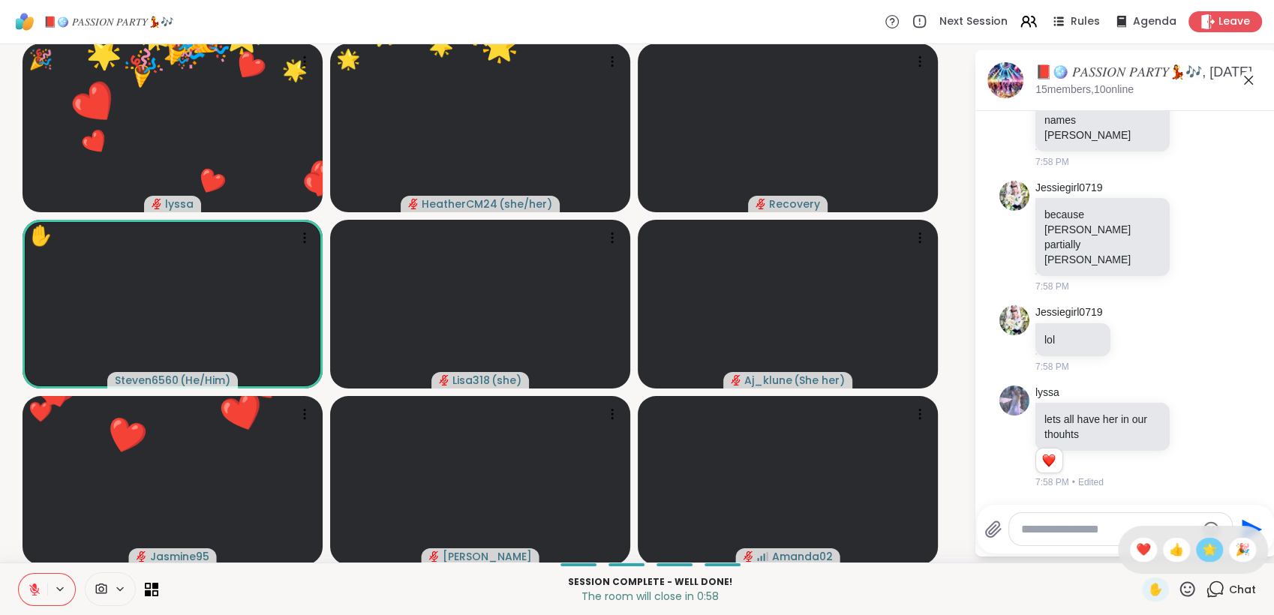
click at [1202, 552] on span "🌟" at bounding box center [1209, 550] width 15 height 18
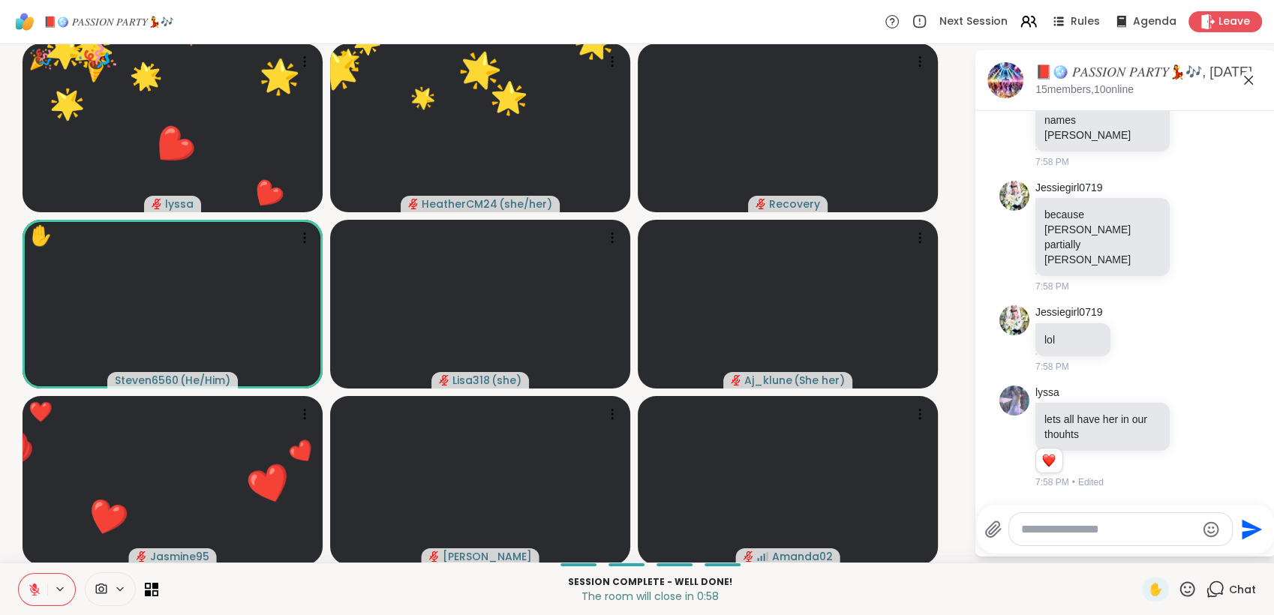
drag, startPoint x: 1180, startPoint y: 588, endPoint x: 1181, endPoint y: 579, distance: 9.9
click at [1180, 586] on icon at bounding box center [1187, 589] width 19 height 19
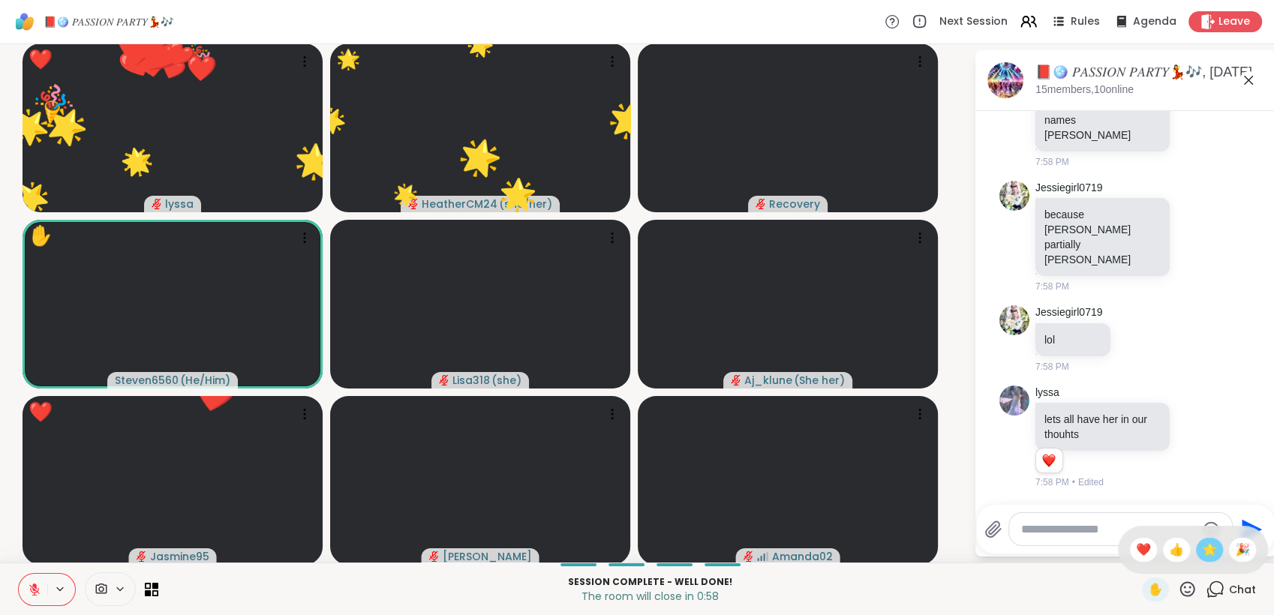
click at [1202, 558] on span "🌟" at bounding box center [1209, 550] width 15 height 18
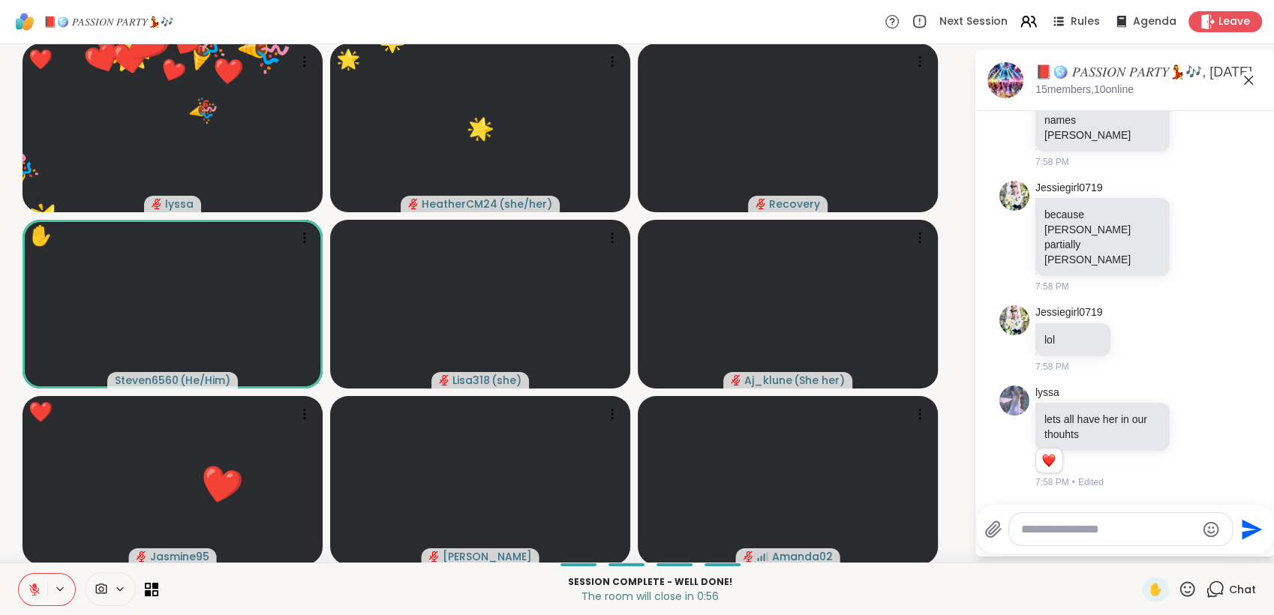
click at [1178, 587] on icon at bounding box center [1187, 589] width 19 height 19
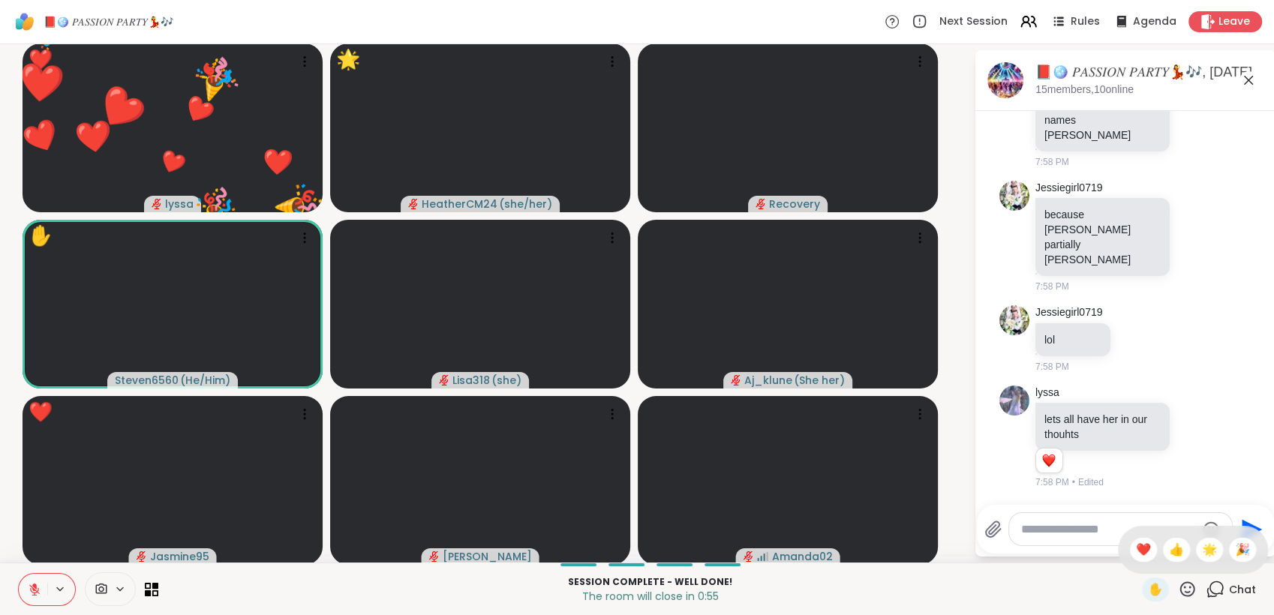
drag, startPoint x: 1131, startPoint y: 555, endPoint x: 1167, endPoint y: 577, distance: 42.5
click at [1136, 555] on span "❤️" at bounding box center [1143, 550] width 15 height 18
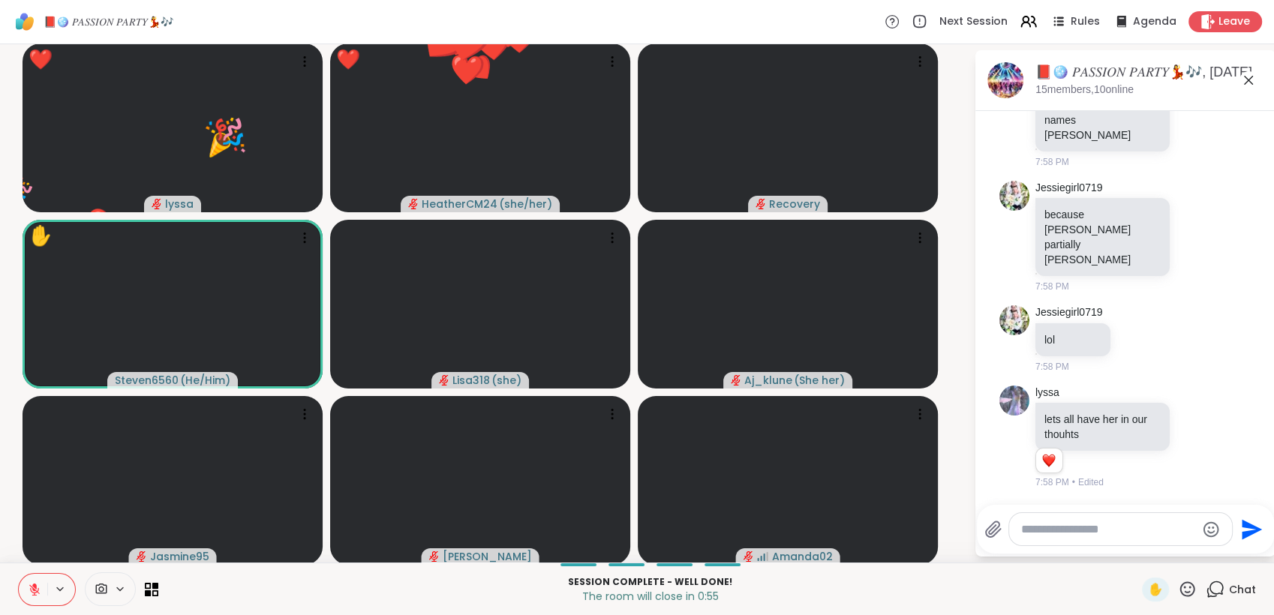
click at [1178, 582] on icon at bounding box center [1187, 589] width 19 height 19
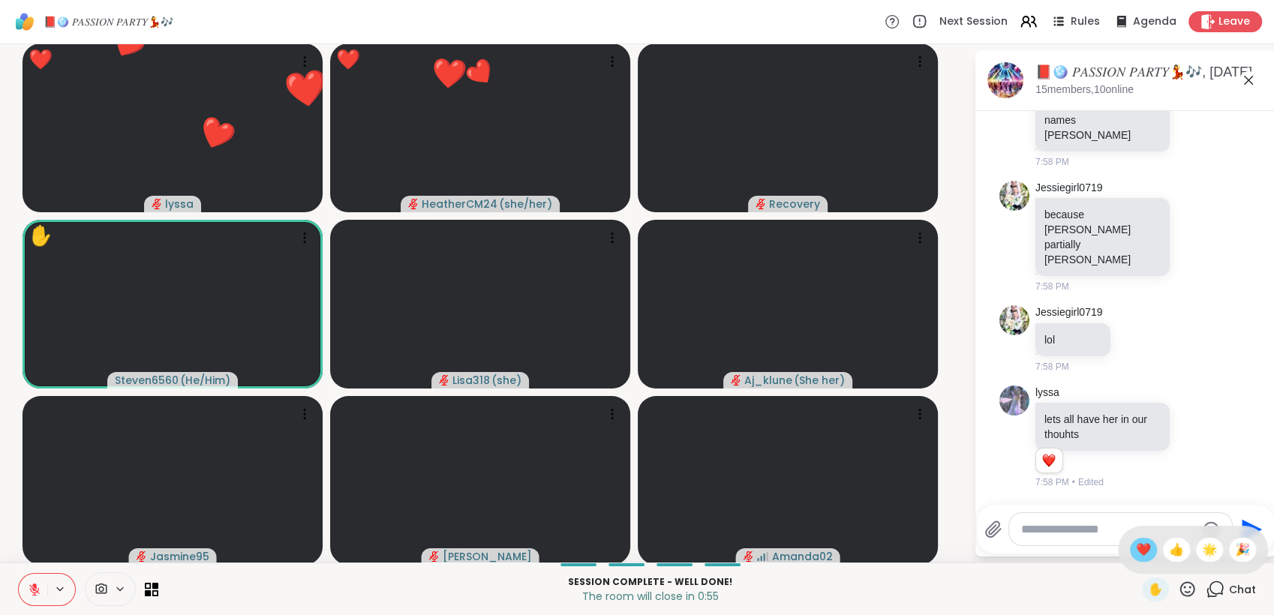
drag, startPoint x: 1130, startPoint y: 558, endPoint x: 1163, endPoint y: 582, distance: 41.3
click at [1136, 558] on span "❤️" at bounding box center [1143, 550] width 15 height 18
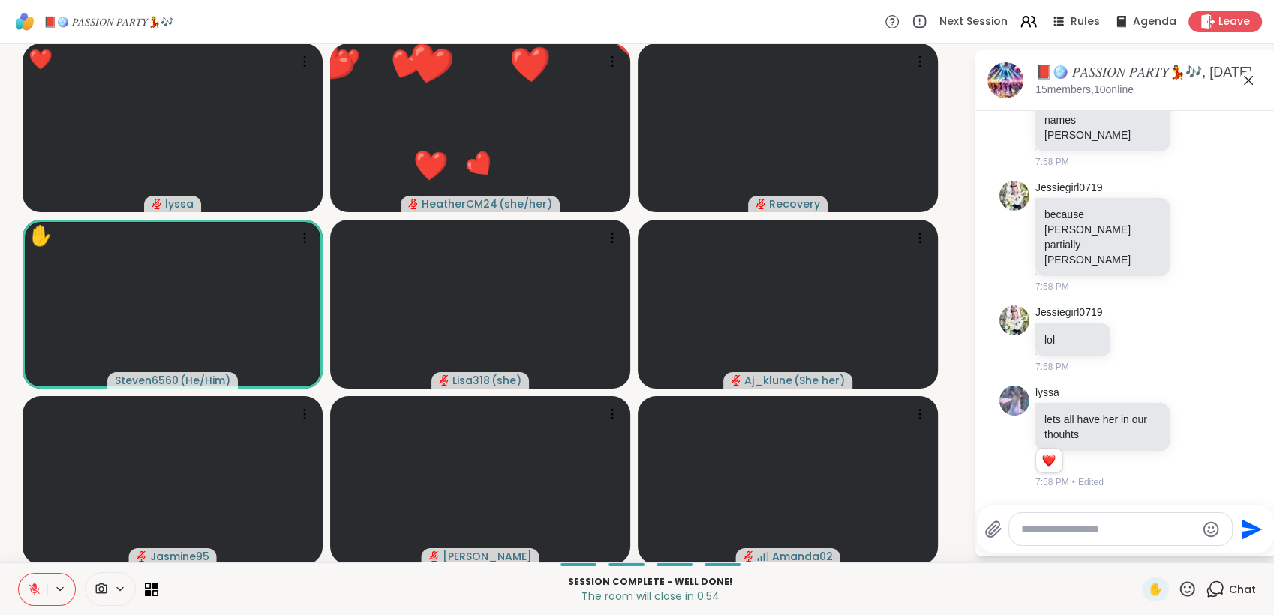
click at [1181, 588] on icon at bounding box center [1188, 589] width 15 height 15
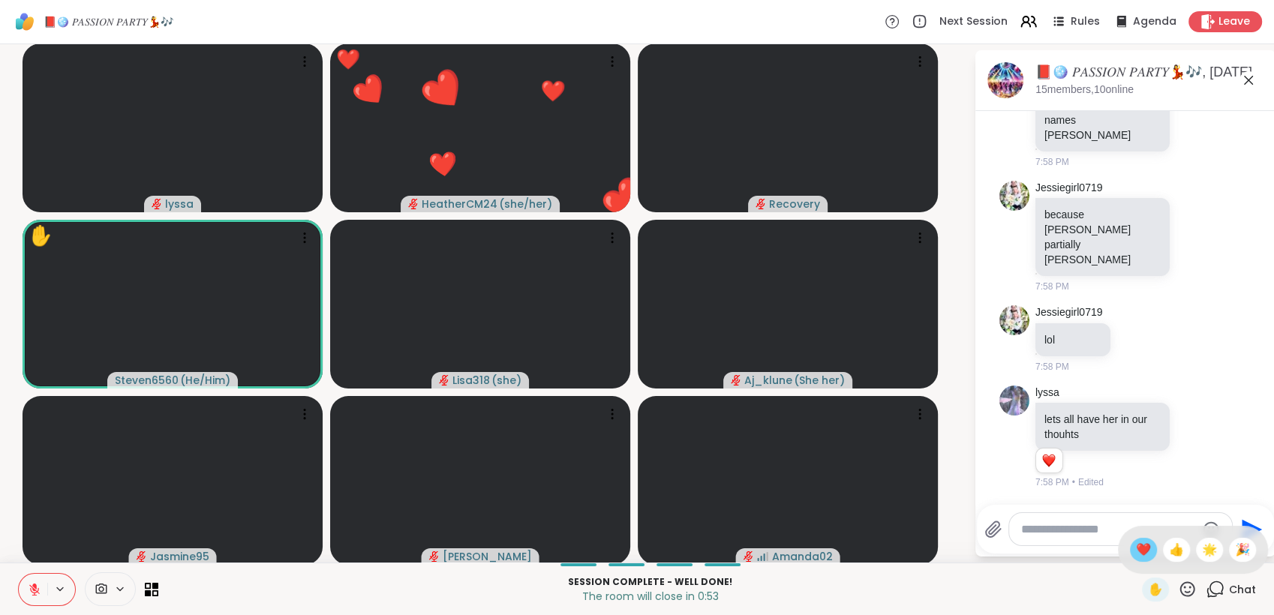
click at [1136, 555] on span "❤️" at bounding box center [1143, 550] width 15 height 18
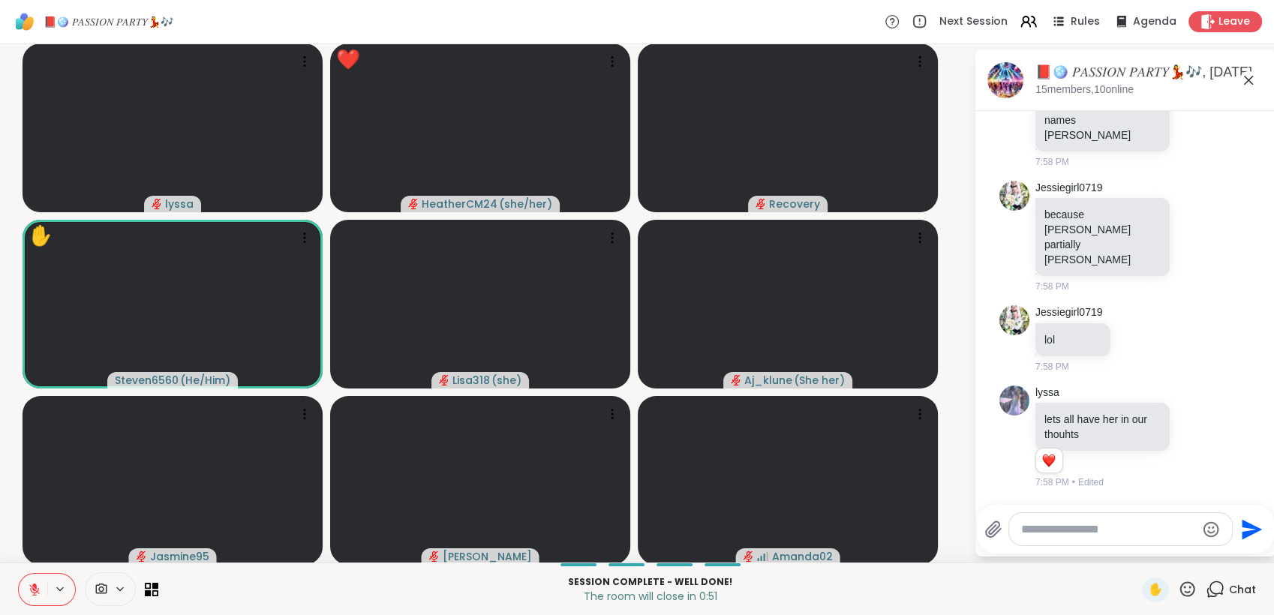
click at [1180, 591] on icon at bounding box center [1187, 589] width 19 height 19
drag, startPoint x: 1127, startPoint y: 559, endPoint x: 1193, endPoint y: 588, distance: 72.2
click at [1136, 558] on span "❤️" at bounding box center [1143, 550] width 15 height 18
click at [1181, 586] on icon at bounding box center [1188, 589] width 15 height 15
drag, startPoint x: 1129, startPoint y: 557, endPoint x: 1149, endPoint y: 561, distance: 20.8
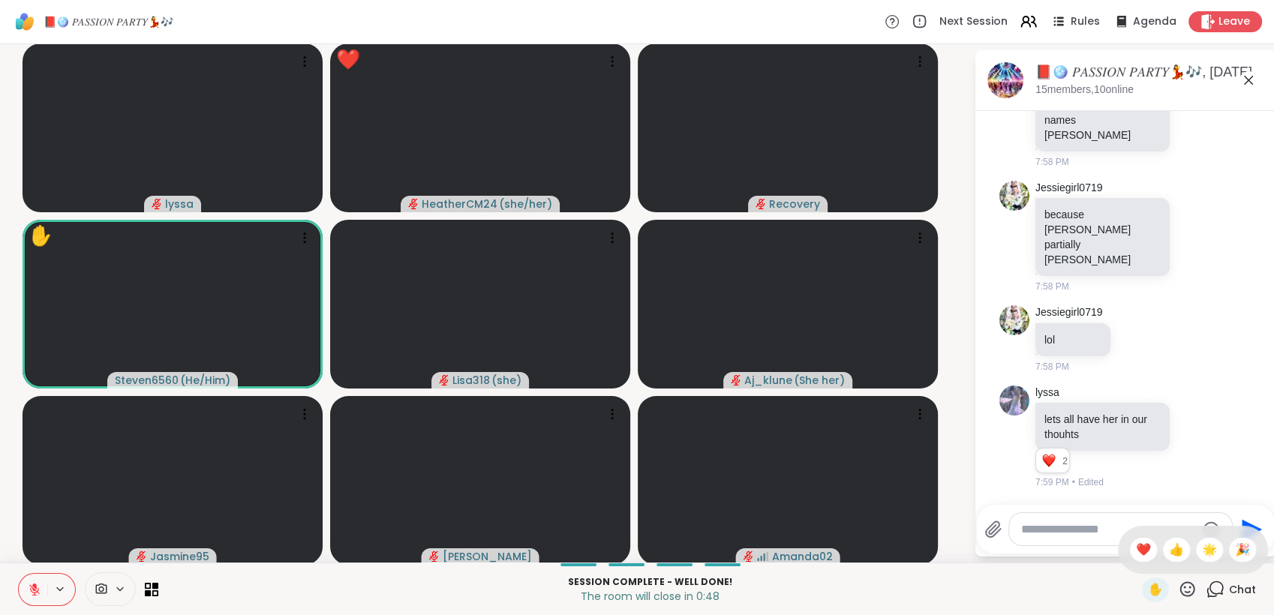
click at [1135, 558] on div "❤️" at bounding box center [1143, 550] width 27 height 24
click at [1178, 591] on icon at bounding box center [1187, 589] width 19 height 19
drag, startPoint x: 1131, startPoint y: 559, endPoint x: 1178, endPoint y: 584, distance: 53.4
click at [1136, 559] on span "❤️" at bounding box center [1143, 550] width 15 height 18
click at [1178, 588] on icon at bounding box center [1187, 589] width 19 height 19
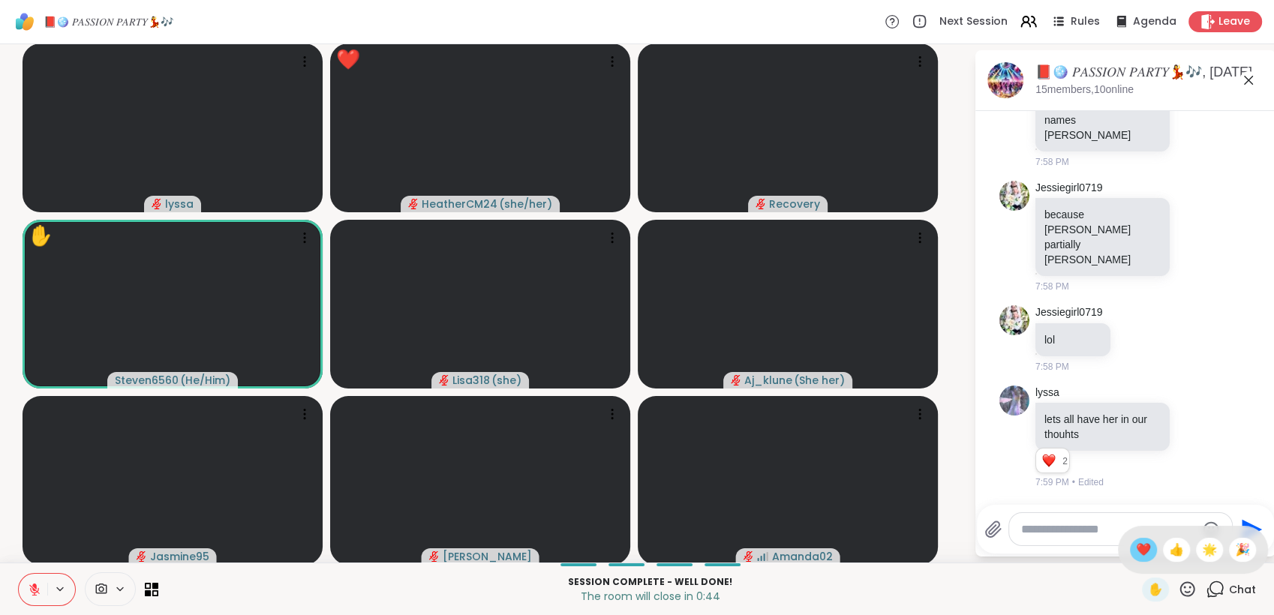
click at [1136, 557] on span "❤️" at bounding box center [1143, 550] width 15 height 18
click at [1181, 588] on icon at bounding box center [1188, 589] width 15 height 15
drag, startPoint x: 1131, startPoint y: 552, endPoint x: 1157, endPoint y: 573, distance: 33.5
click at [1135, 555] on div "❤️" at bounding box center [1143, 550] width 27 height 24
click at [1181, 590] on icon at bounding box center [1187, 589] width 19 height 19
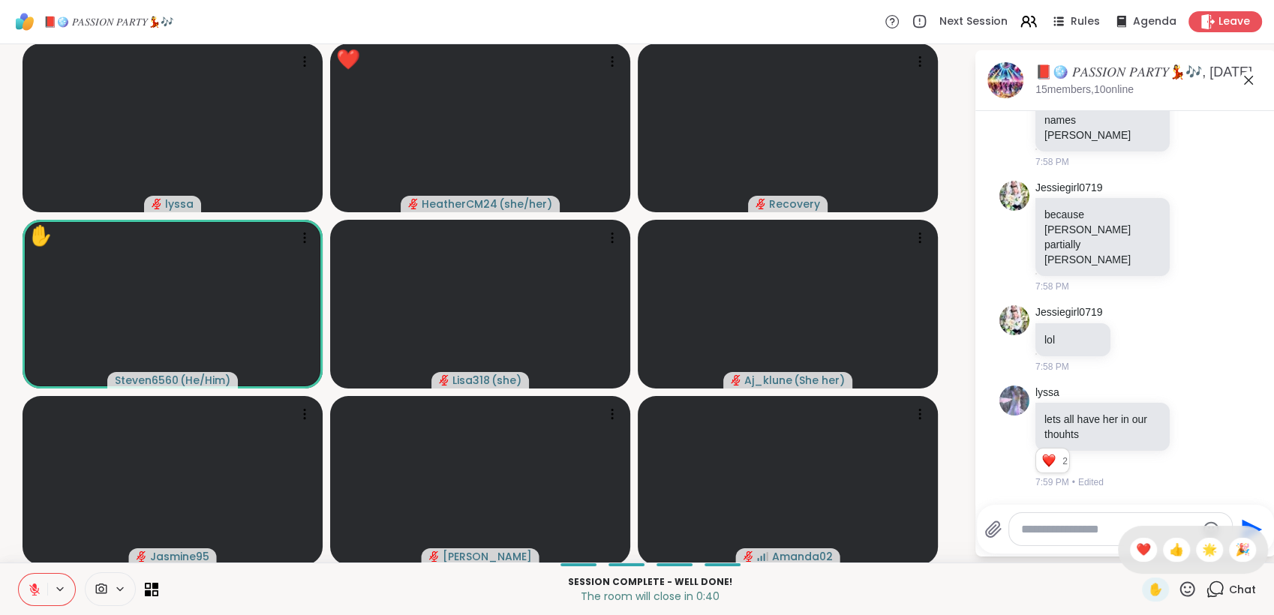
drag, startPoint x: 1127, startPoint y: 552, endPoint x: 1147, endPoint y: 565, distance: 24.4
click at [1136, 555] on span "❤️" at bounding box center [1143, 550] width 15 height 18
click at [1182, 590] on icon at bounding box center [1187, 589] width 19 height 19
drag, startPoint x: 1131, startPoint y: 554, endPoint x: 1165, endPoint y: 579, distance: 42.3
click at [1136, 555] on span "❤️" at bounding box center [1143, 550] width 15 height 18
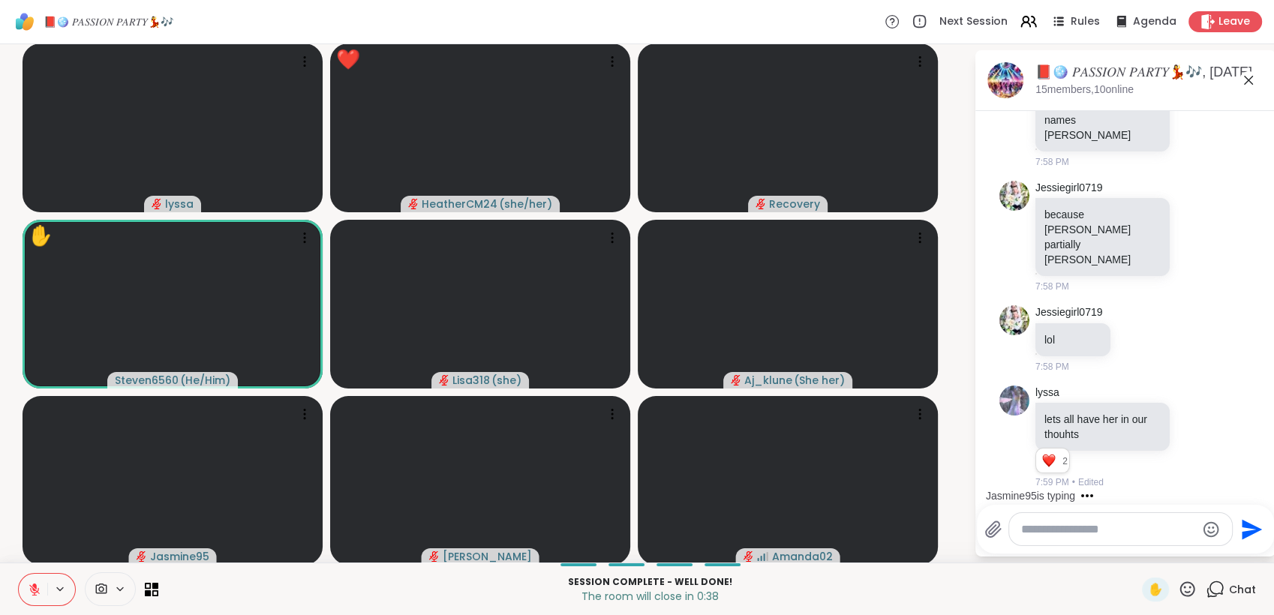
click at [1178, 591] on icon at bounding box center [1187, 589] width 19 height 19
drag, startPoint x: 1180, startPoint y: 590, endPoint x: 1159, endPoint y: 570, distance: 29.2
click at [1180, 589] on icon at bounding box center [1187, 589] width 19 height 19
click at [1178, 583] on icon at bounding box center [1187, 589] width 19 height 19
click at [1136, 557] on span "❤️" at bounding box center [1143, 550] width 15 height 18
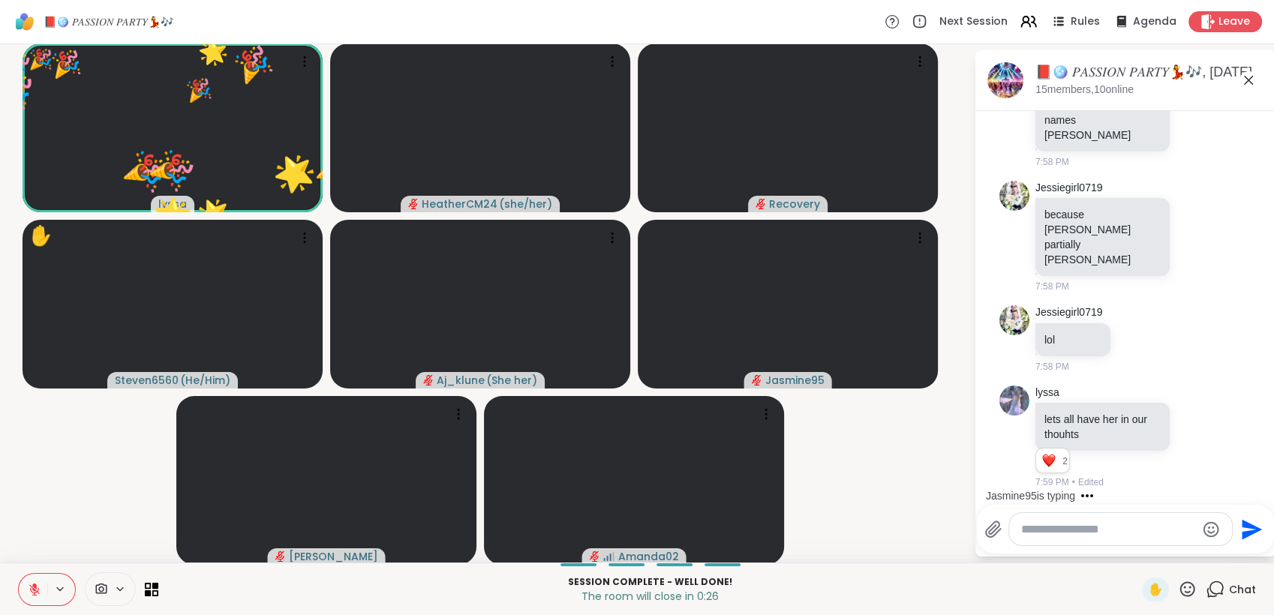
click at [33, 588] on icon at bounding box center [35, 590] width 14 height 14
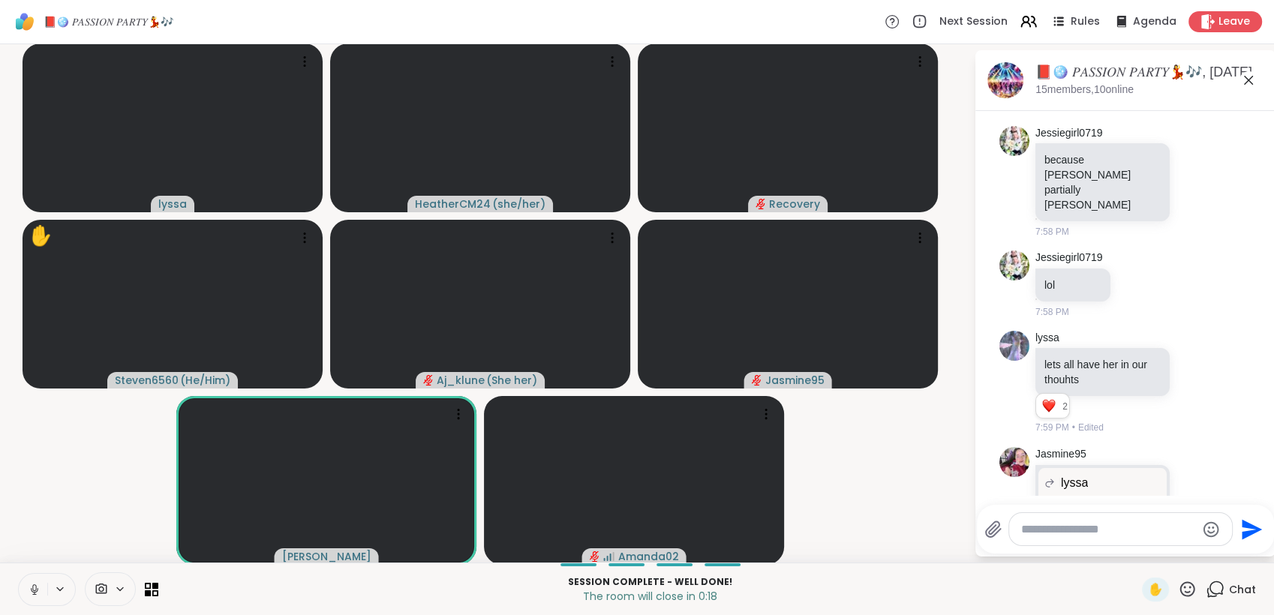
scroll to position [16201, 0]
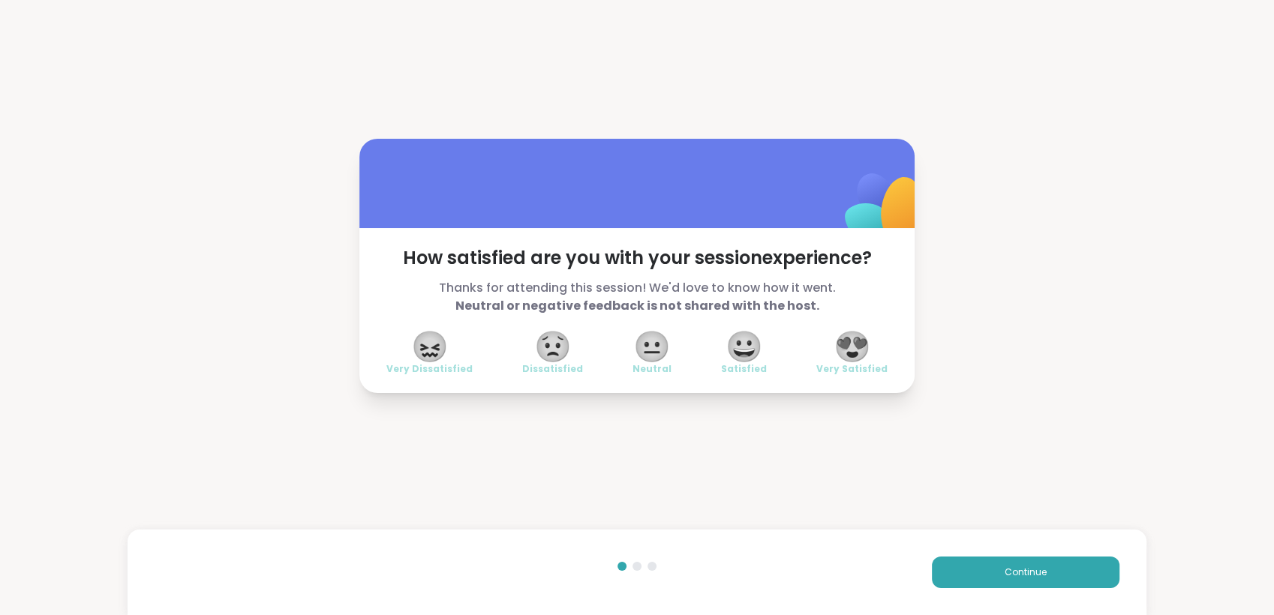
click at [852, 350] on span "😍" at bounding box center [853, 346] width 38 height 27
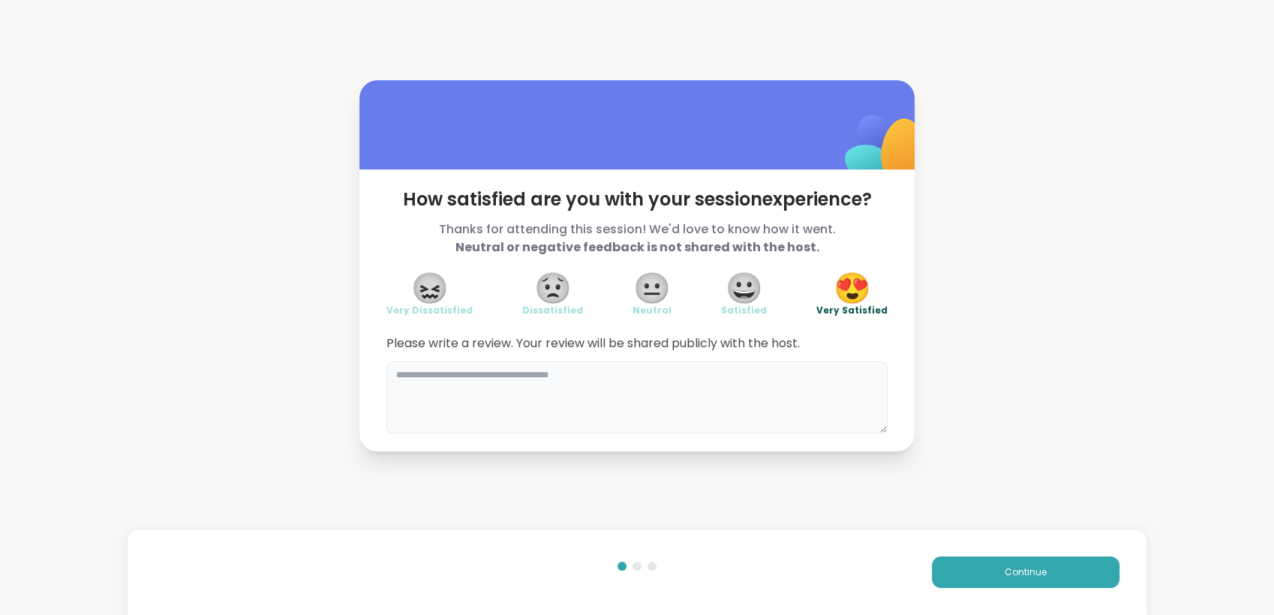
click at [719, 384] on textarea at bounding box center [637, 398] width 501 height 72
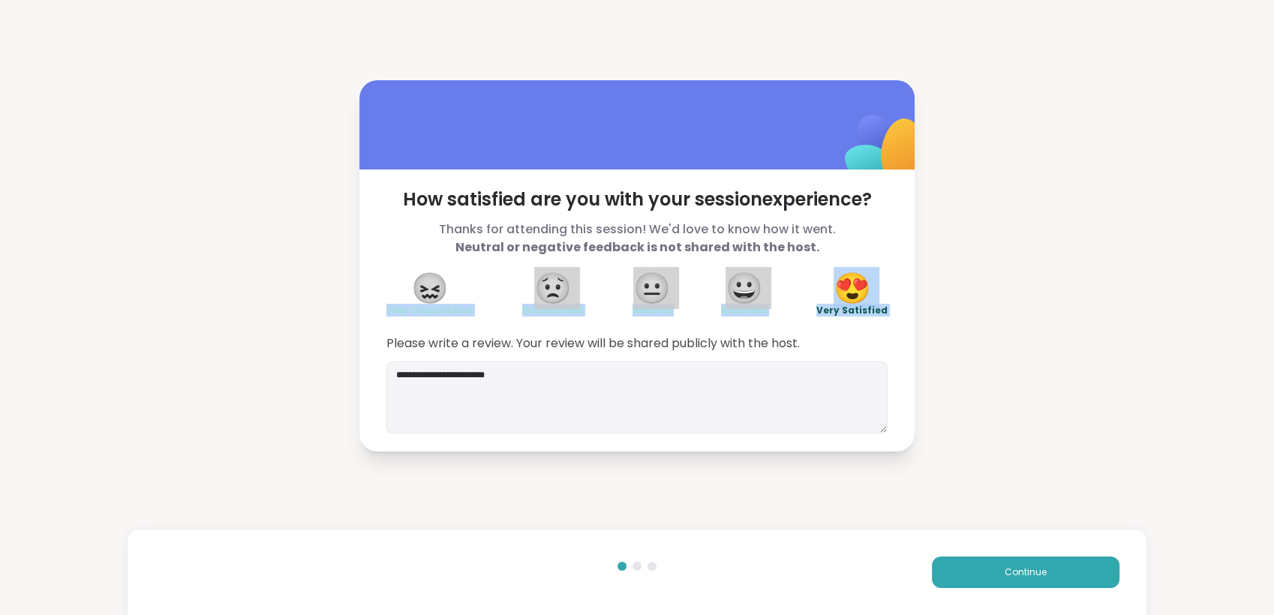
drag, startPoint x: 435, startPoint y: 372, endPoint x: 260, endPoint y: 325, distance: 180.4
click at [260, 325] on div "**********" at bounding box center [637, 265] width 1274 height 531
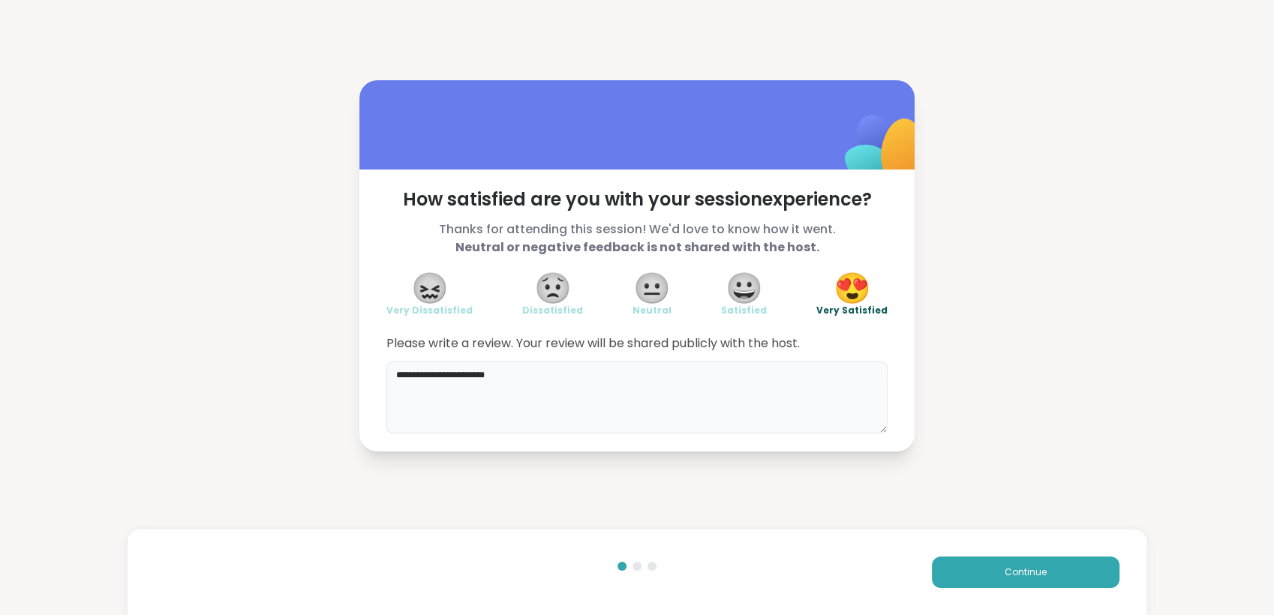
click at [551, 402] on textarea "**********" at bounding box center [637, 398] width 501 height 72
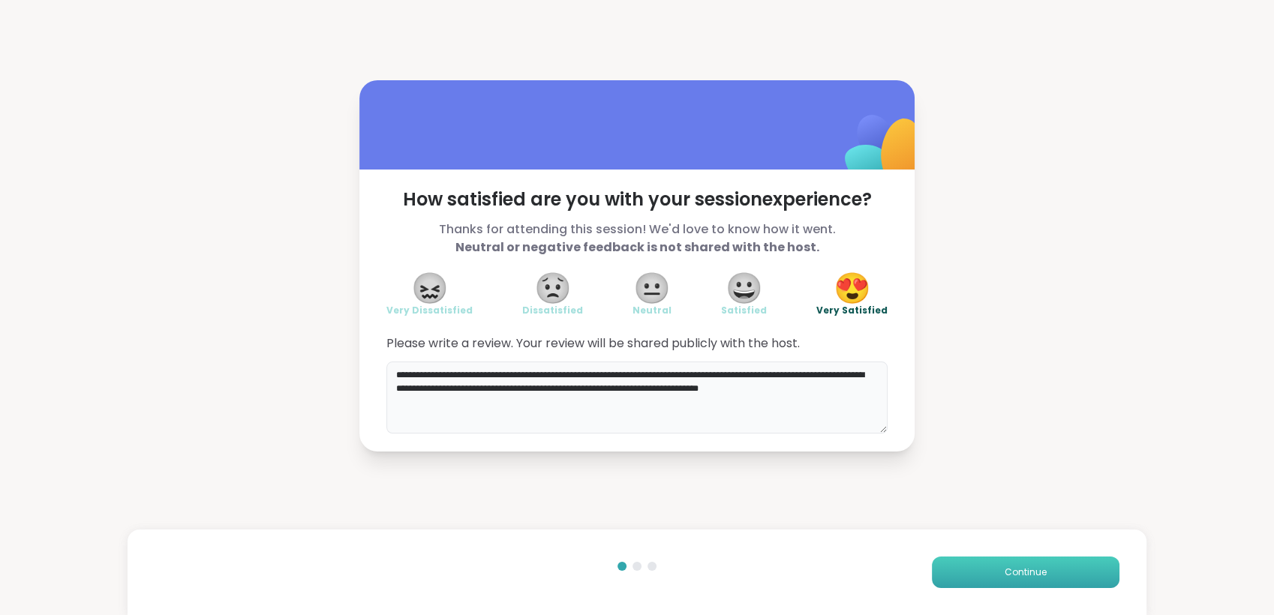
type textarea "**********"
click at [971, 567] on button "Continue" at bounding box center [1026, 573] width 188 height 32
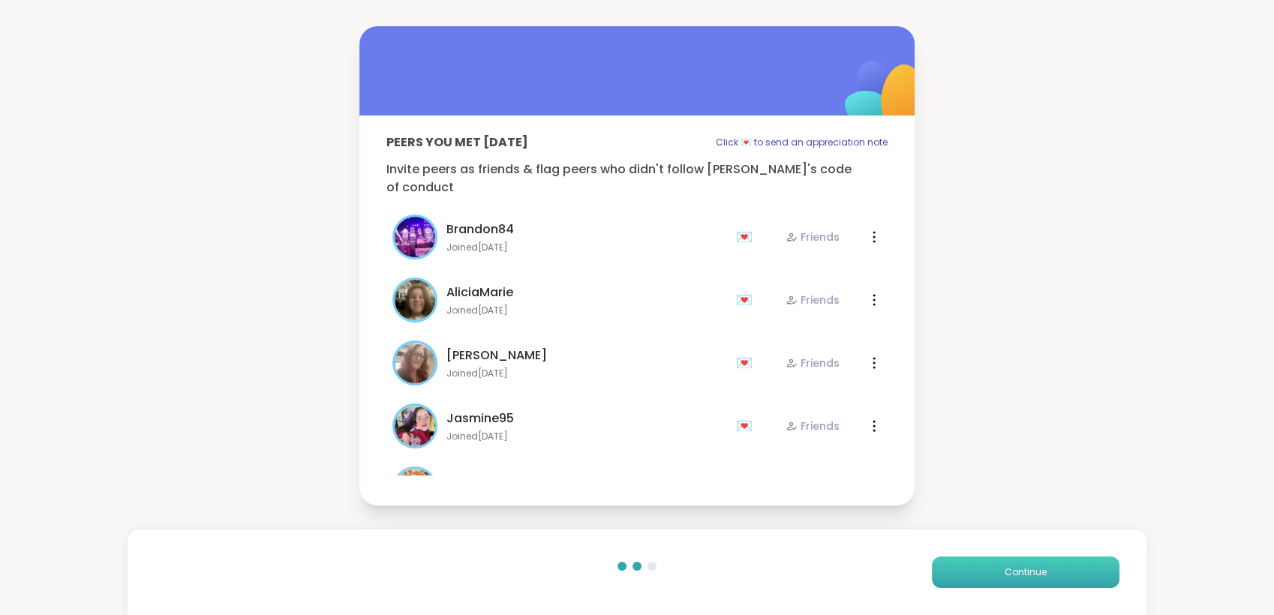
click at [974, 564] on button "Continue" at bounding box center [1026, 573] width 188 height 32
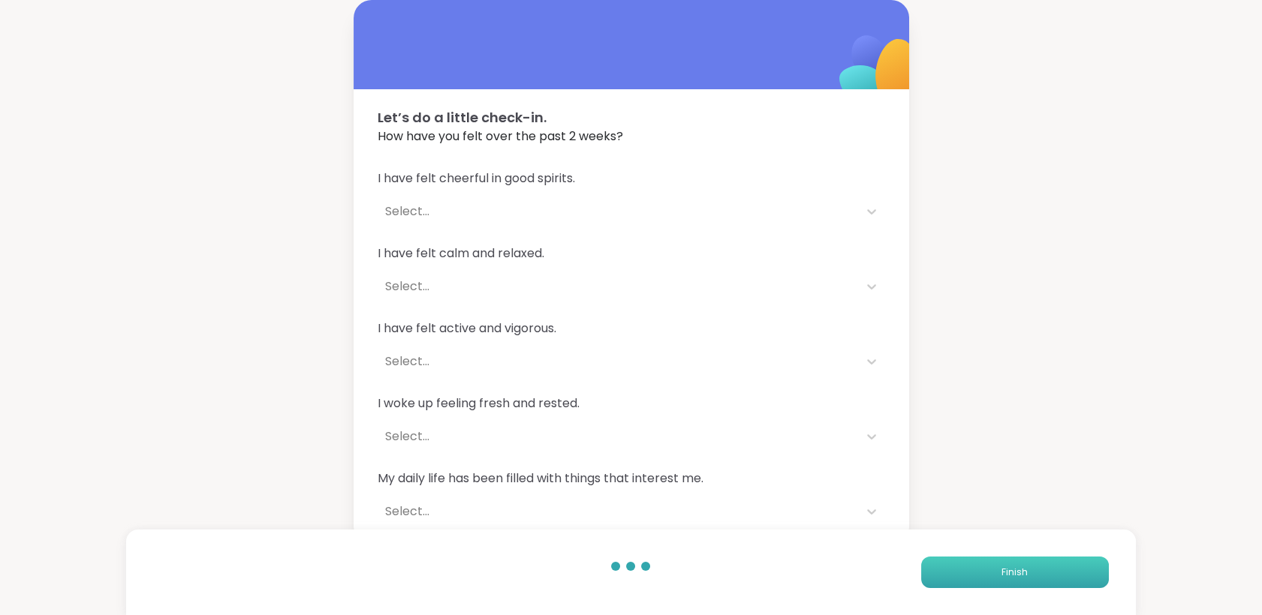
click at [974, 564] on button "Finish" at bounding box center [1015, 573] width 188 height 32
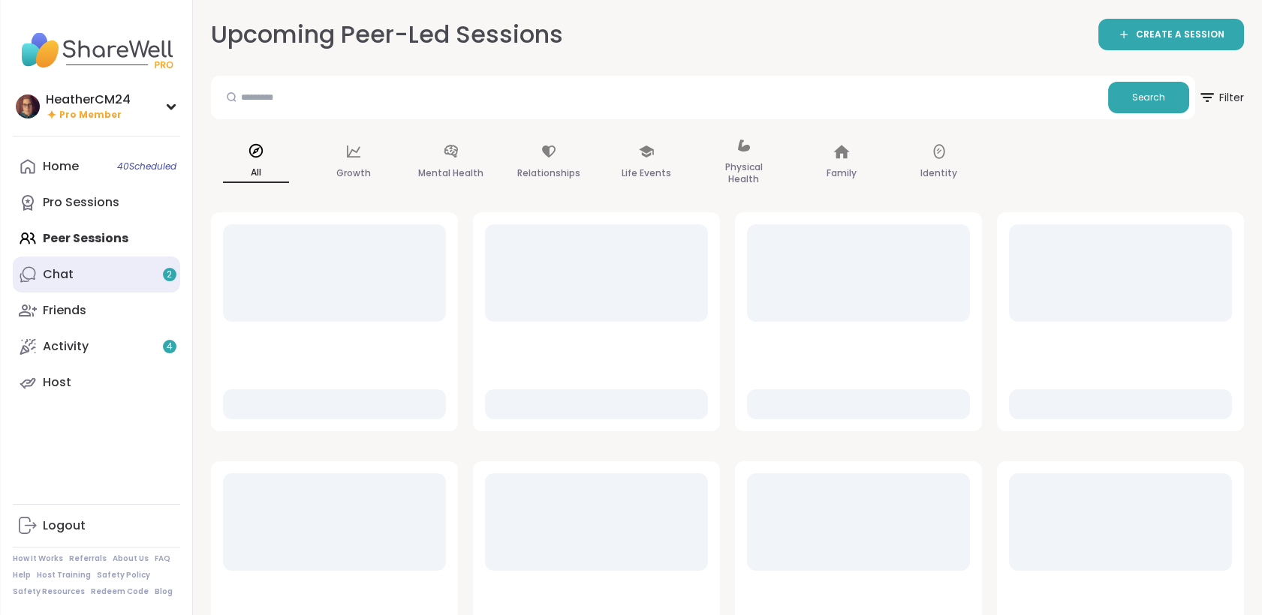
click at [36, 279] on link "Chat 2" at bounding box center [96, 275] width 167 height 36
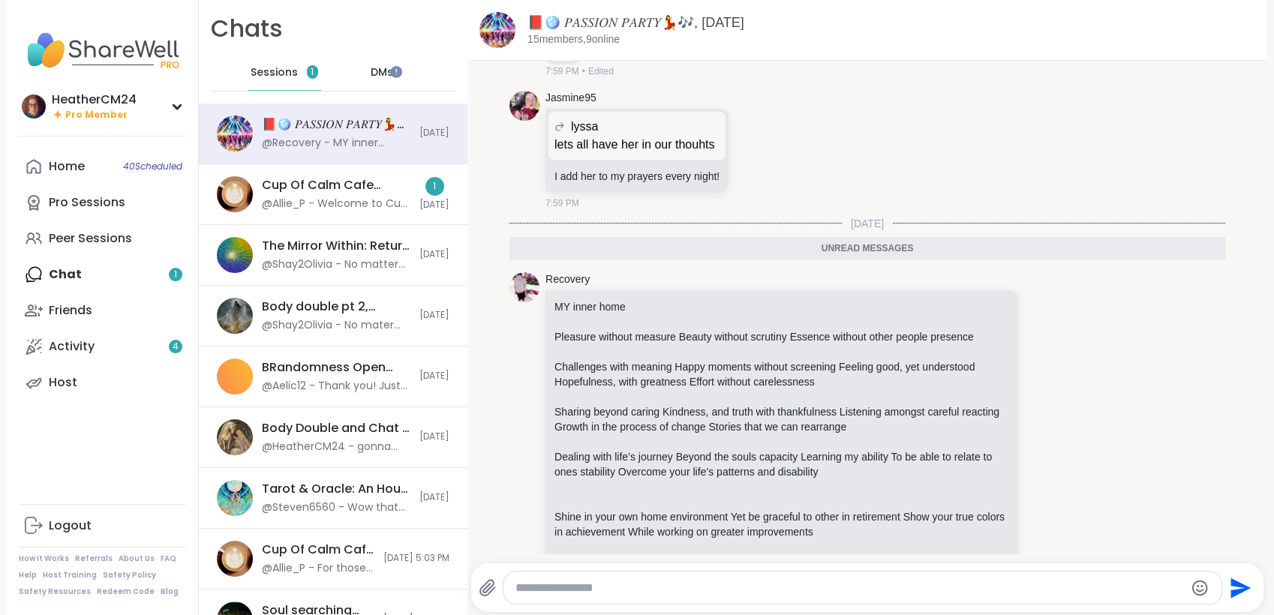
scroll to position [14203, 0]
click at [138, 277] on div "Home 40 Scheduled Pro Sessions Peer Sessions Chat 1 Friends Activity 4 Host" at bounding box center [102, 275] width 167 height 252
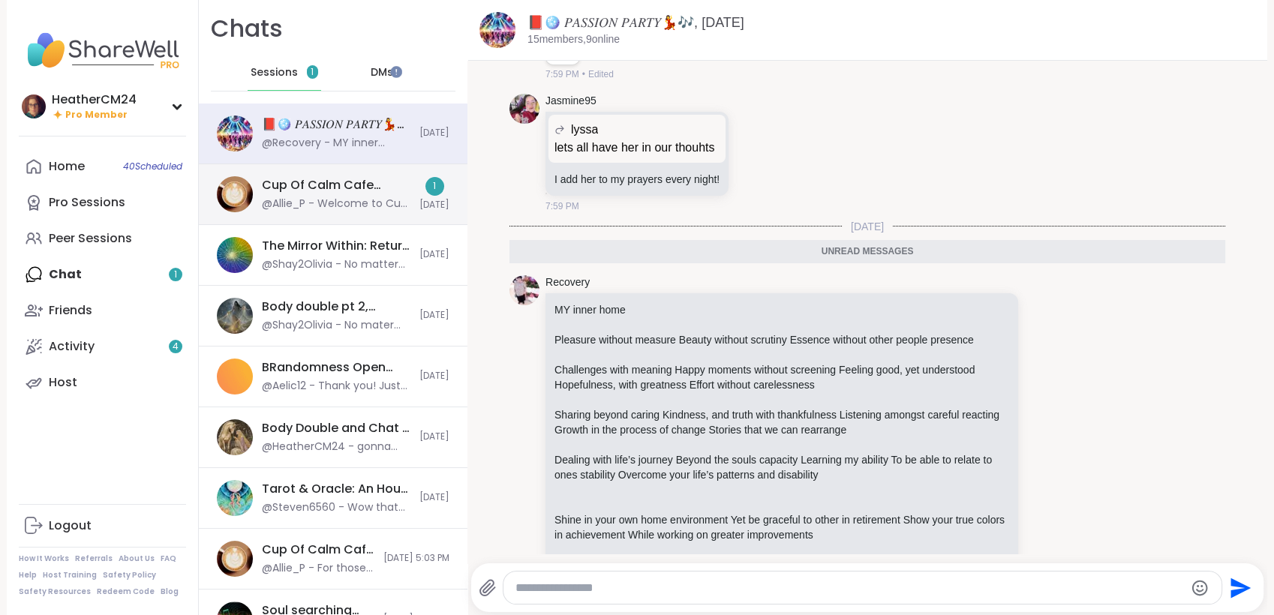
click at [277, 187] on div "Cup Of Calm Cafe Mixer, [DATE]" at bounding box center [336, 185] width 149 height 17
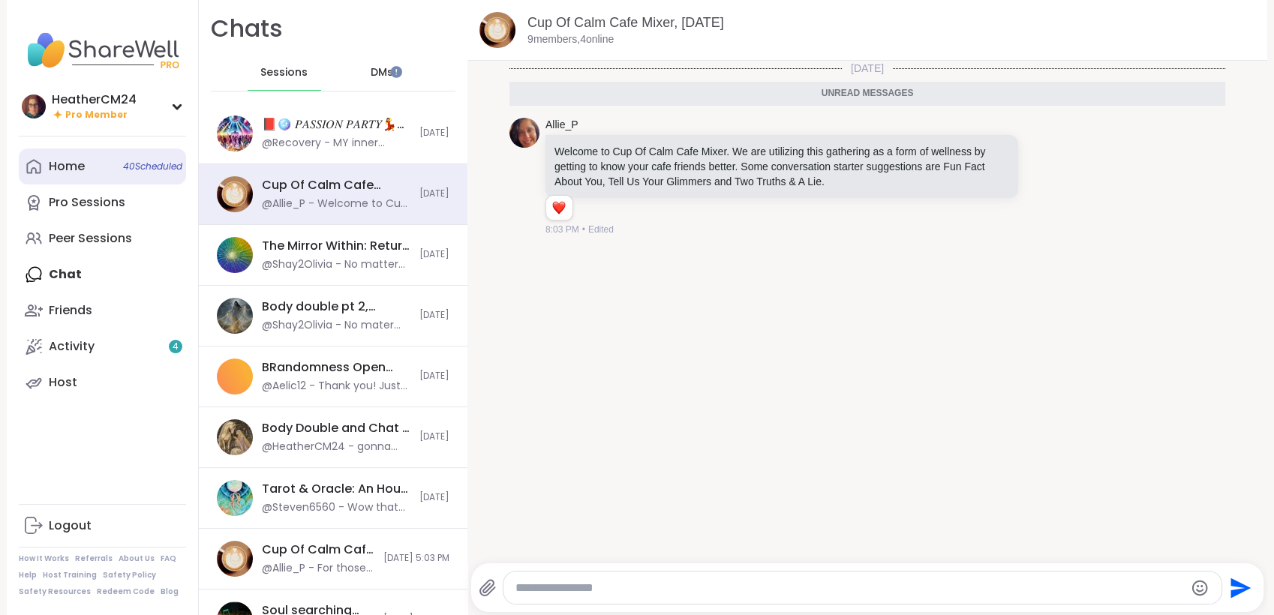
click at [94, 161] on link "Home 40 Scheduled" at bounding box center [102, 167] width 167 height 36
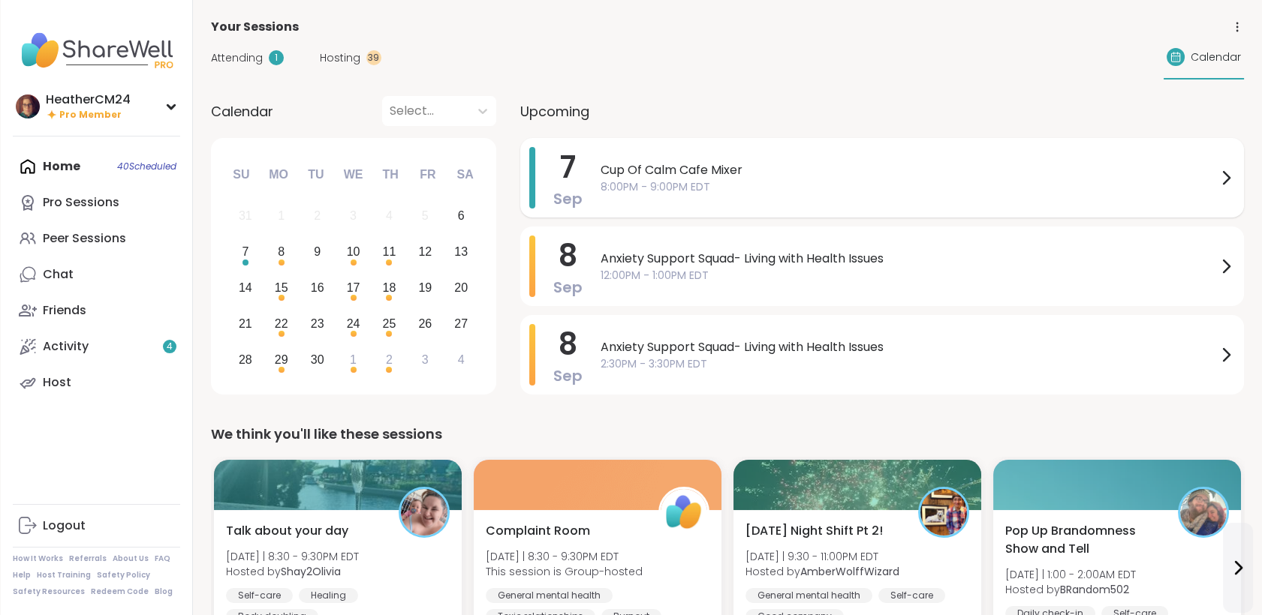
click at [614, 195] on div "Cup Of Calm Cafe Mixer 8:00PM - 9:00PM EDT" at bounding box center [917, 178] width 634 height 62
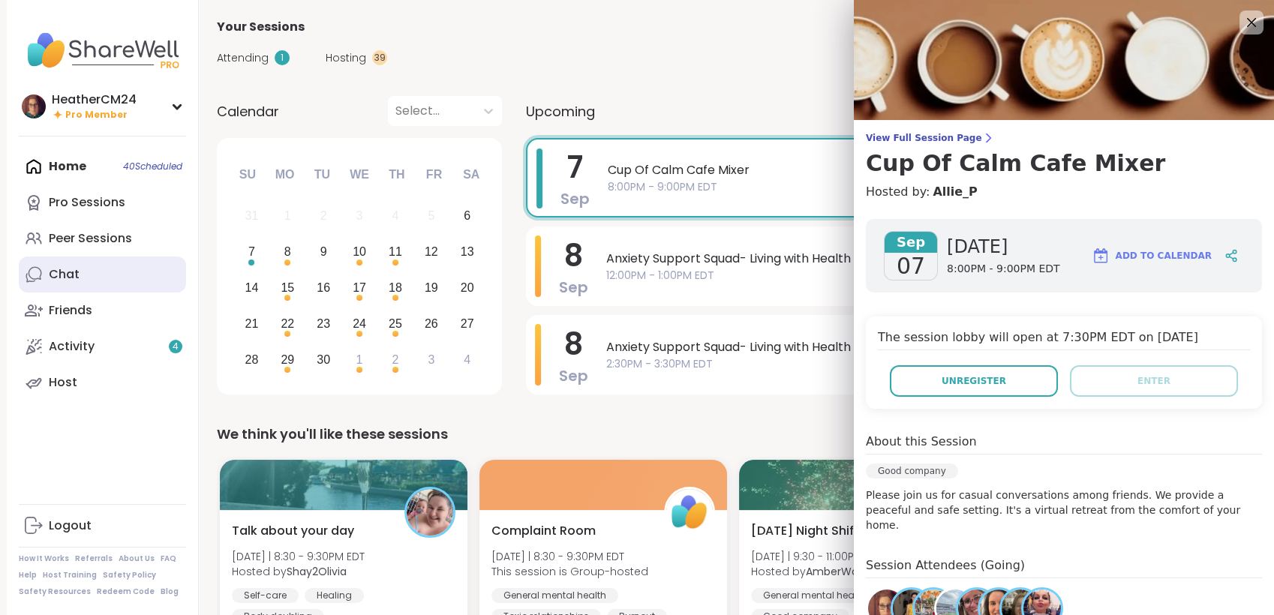
click at [84, 278] on link "Chat" at bounding box center [102, 275] width 167 height 36
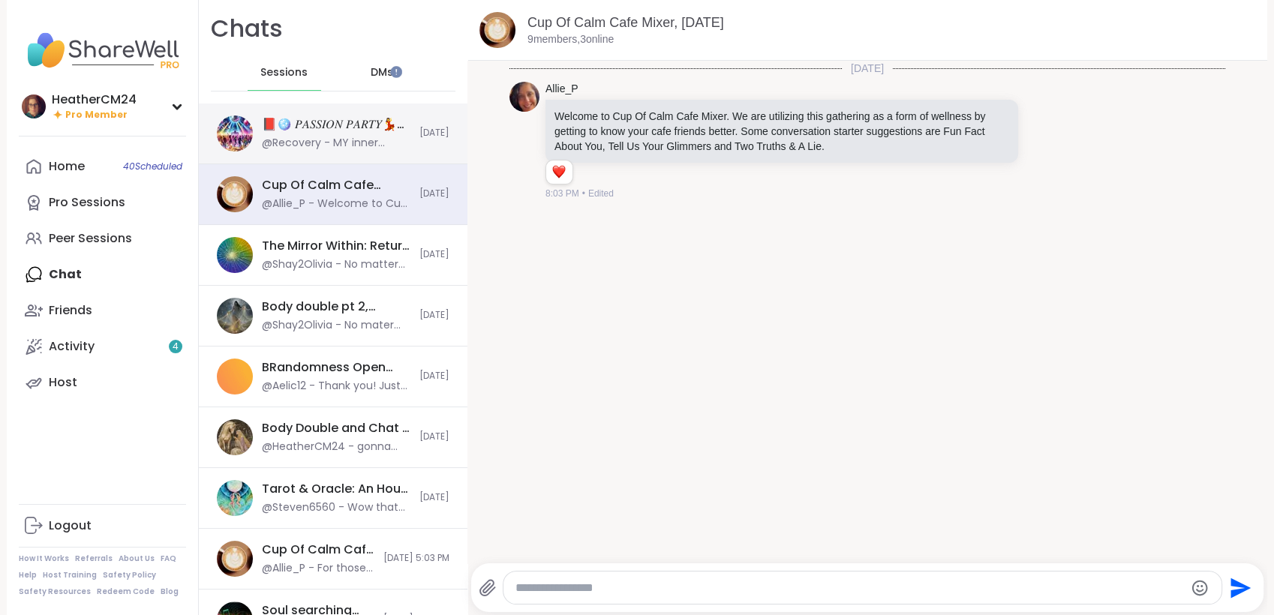
click at [355, 125] on div "📕🪩 𝑃𝐴𝑆𝑆𝐼𝑂𝑁 𝑃𝐴𝑅𝑇𝑌💃🎶, [DATE]" at bounding box center [336, 124] width 149 height 17
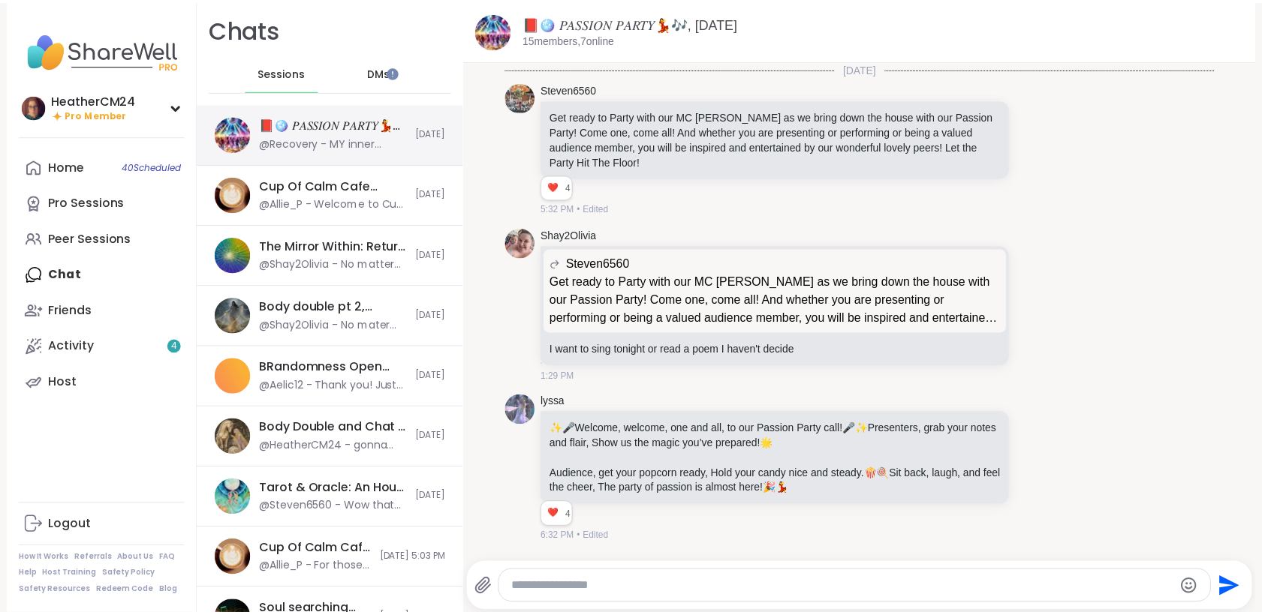
scroll to position [14173, 0]
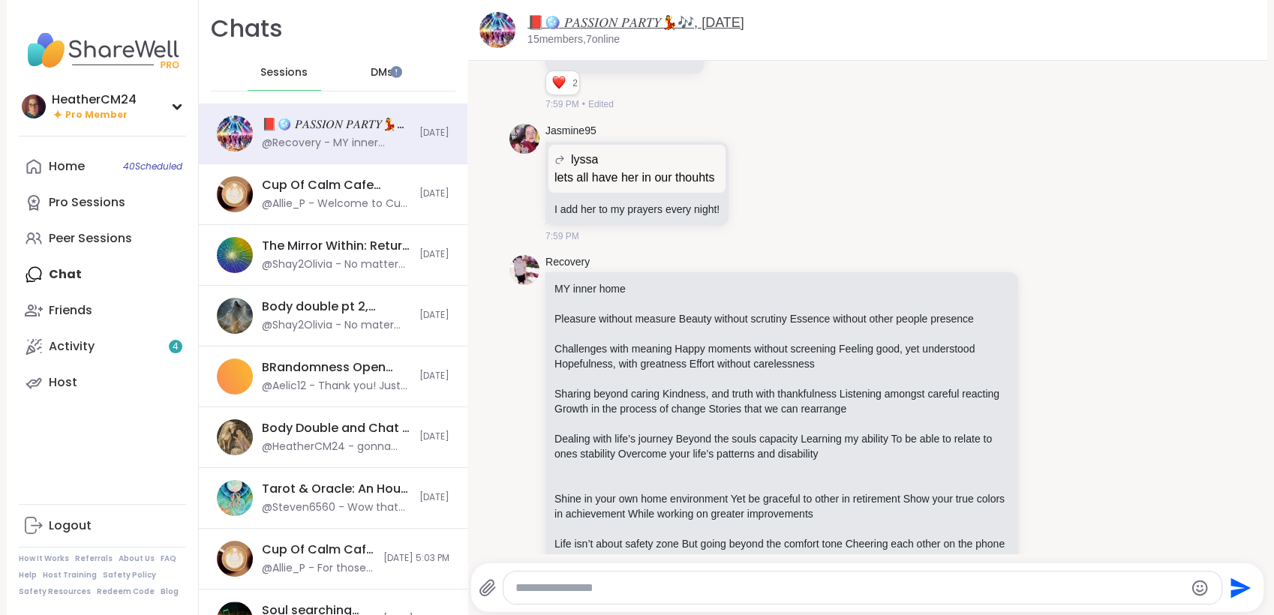
click at [596, 26] on link "📕🪩 𝑃𝐴𝑆𝑆𝐼𝑂𝑁 𝑃𝐴𝑅𝑇𝑌💃🎶, [DATE]" at bounding box center [636, 22] width 217 height 15
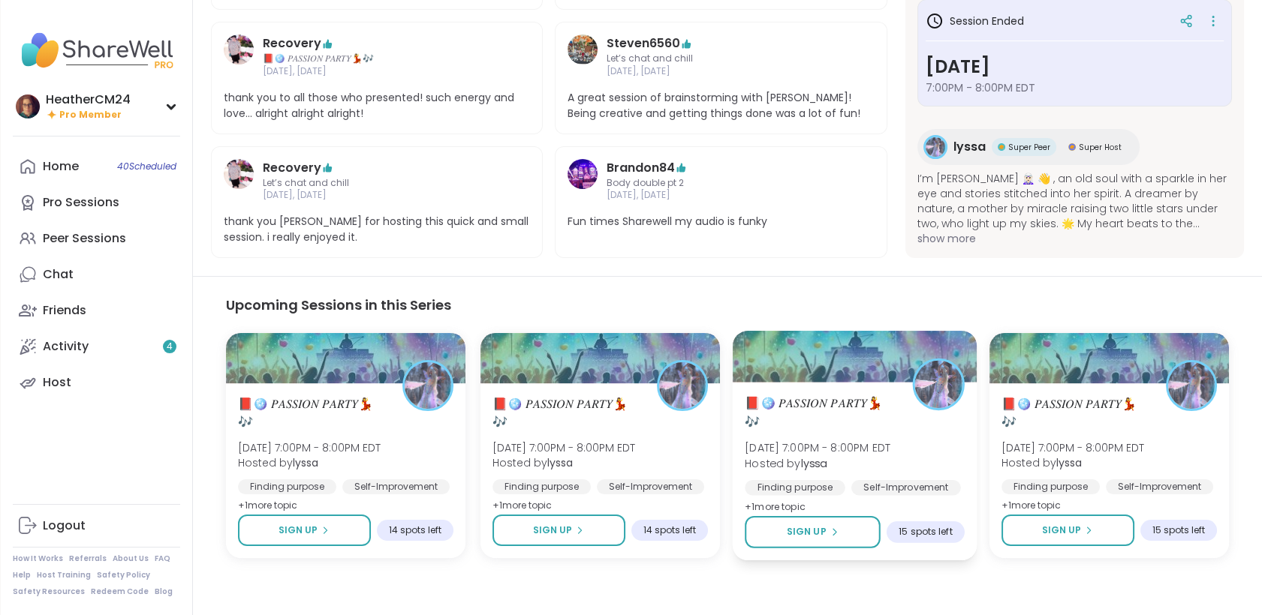
scroll to position [639, 0]
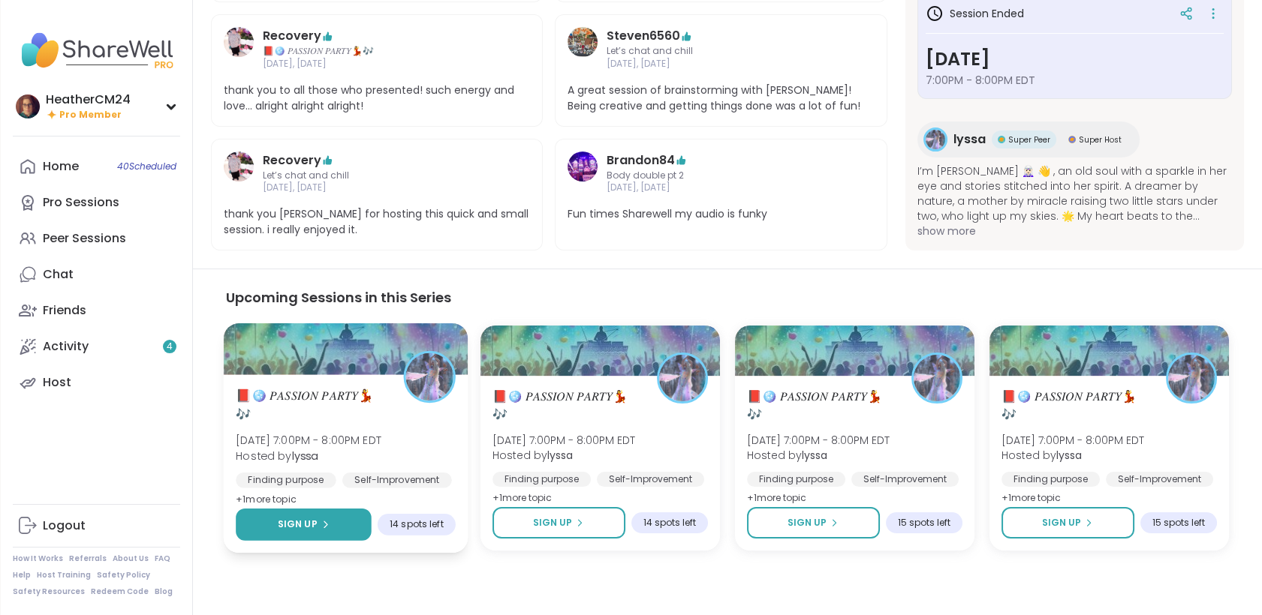
click at [324, 510] on button "Sign Up" at bounding box center [304, 525] width 136 height 32
click at [350, 449] on span "Hosted by [PERSON_NAME]" at bounding box center [309, 456] width 146 height 15
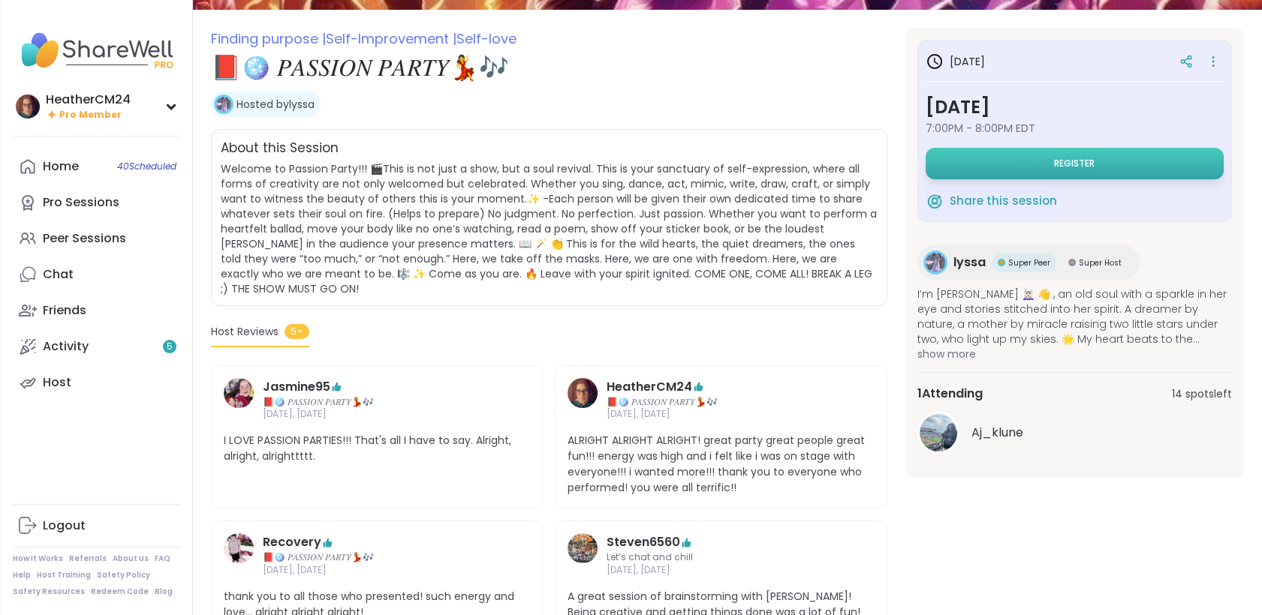
click at [961, 163] on button "Register" at bounding box center [1074, 164] width 298 height 32
click at [993, 161] on button "Register" at bounding box center [1074, 164] width 298 height 32
click at [1185, 155] on button "Register" at bounding box center [1074, 164] width 298 height 32
click at [1050, 166] on button "Register" at bounding box center [1074, 164] width 298 height 32
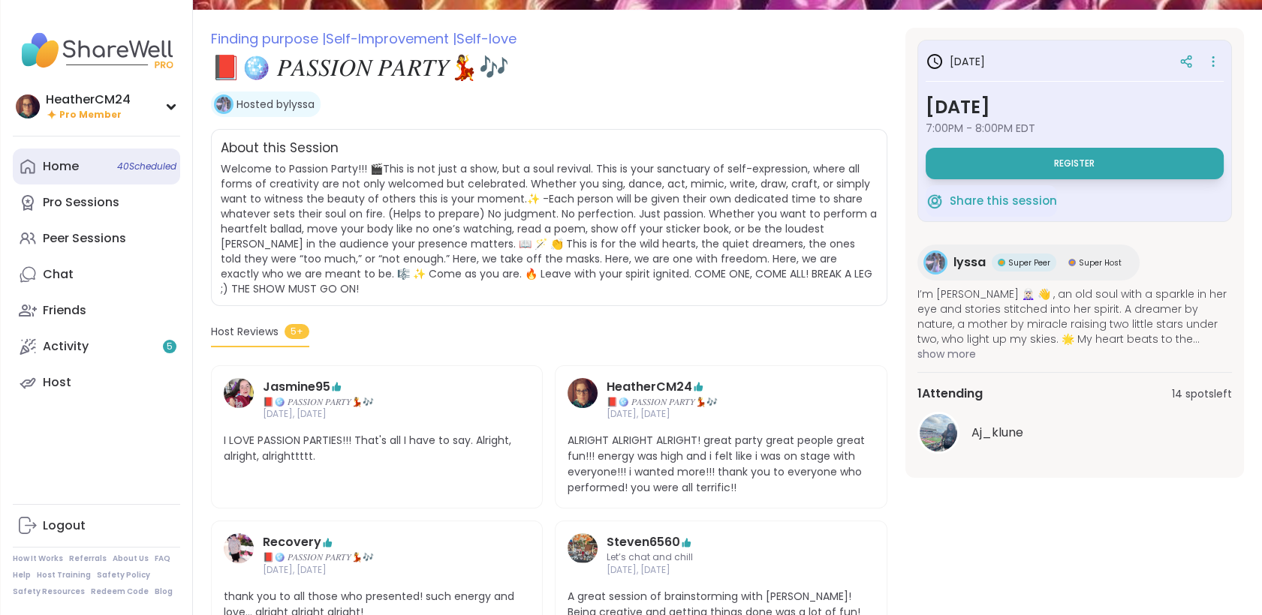
click at [77, 165] on div "Home 40 Scheduled" at bounding box center [61, 166] width 36 height 17
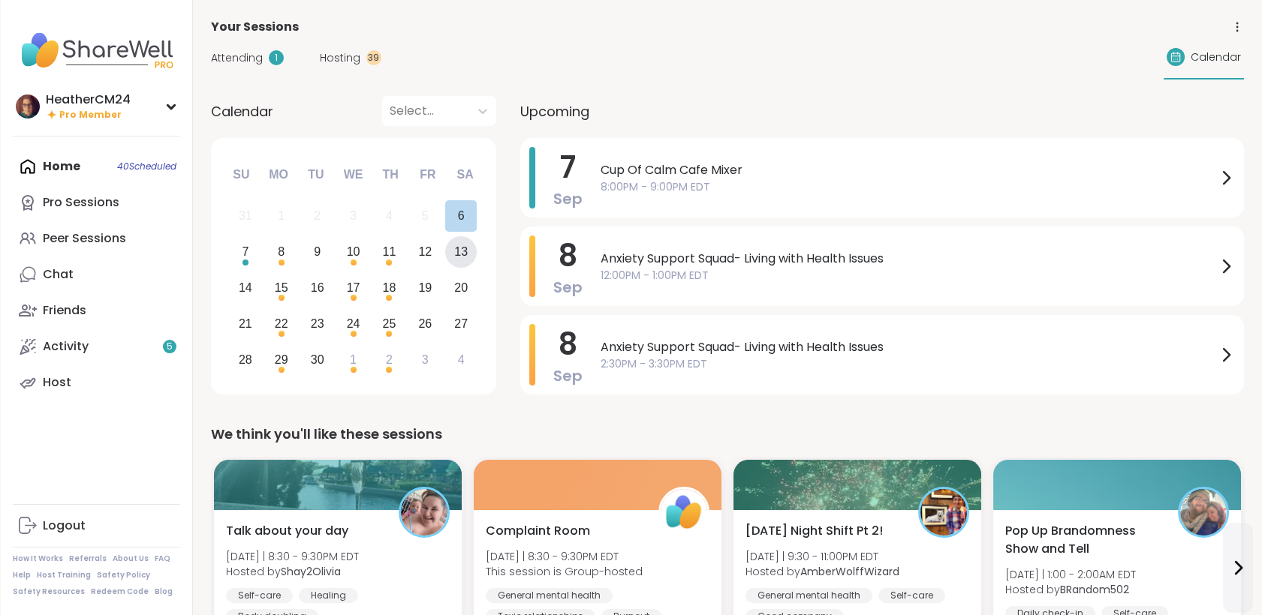
click at [457, 249] on div "13" at bounding box center [461, 252] width 14 height 20
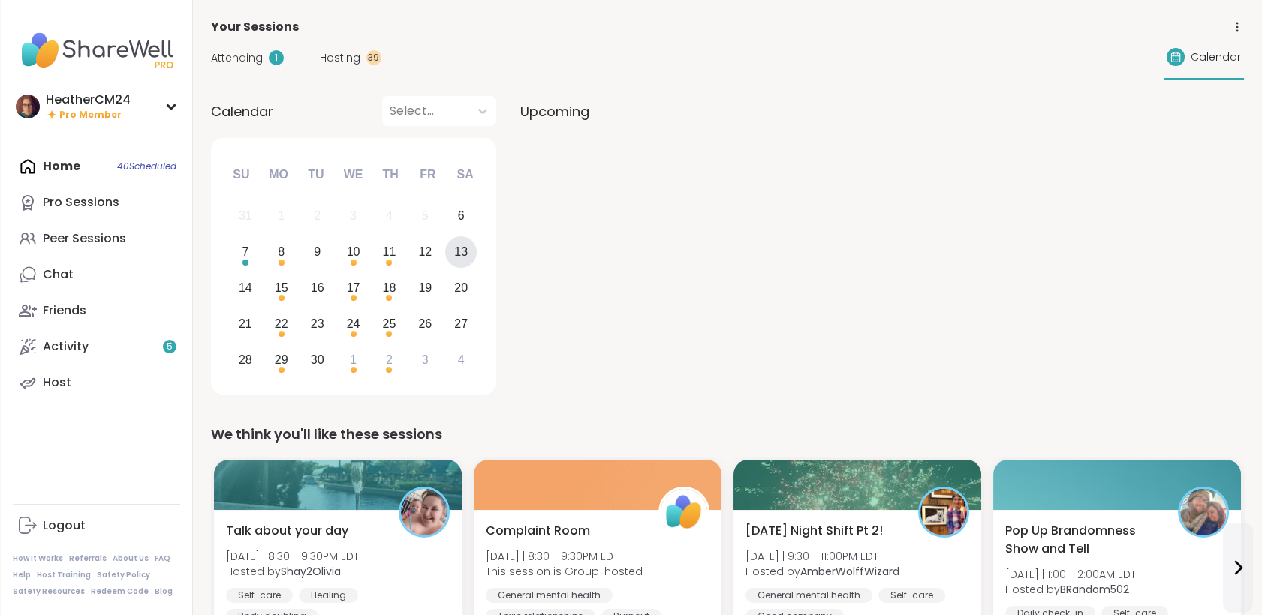
click at [92, 167] on div "Home 40 Scheduled Pro Sessions Peer Sessions Chat Friends Activity 5 Host" at bounding box center [96, 275] width 167 height 252
click at [98, 248] on link "Peer Sessions" at bounding box center [96, 239] width 167 height 36
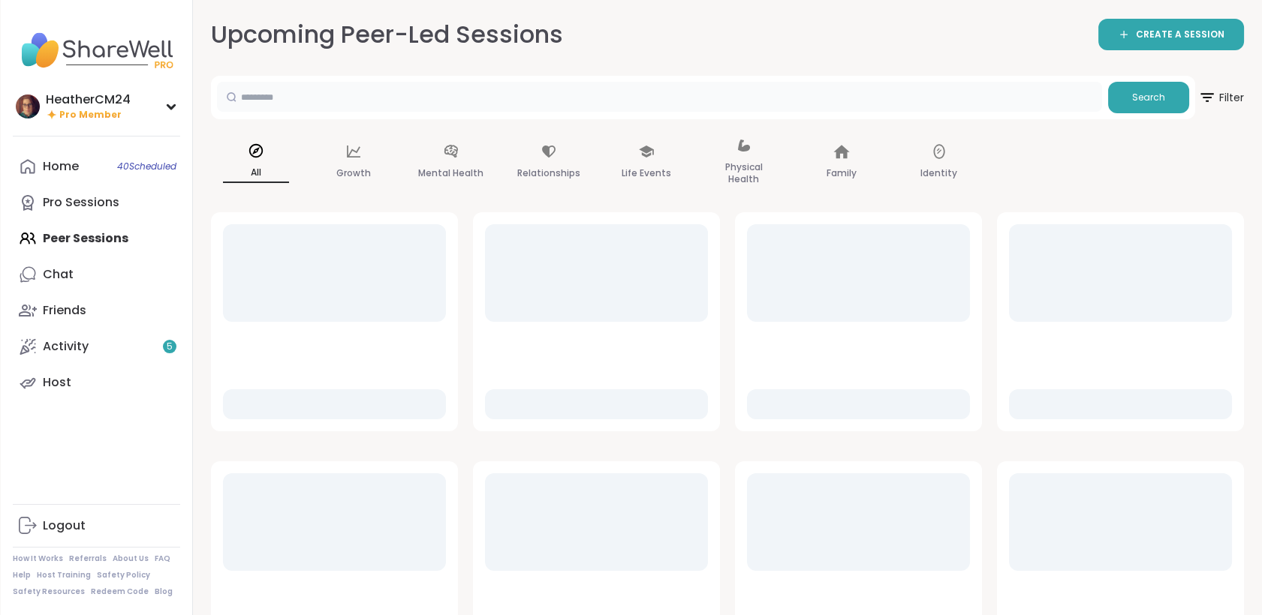
drag, startPoint x: 281, startPoint y: 106, endPoint x: 282, endPoint y: 98, distance: 7.5
click at [282, 99] on input "text" at bounding box center [659, 97] width 885 height 30
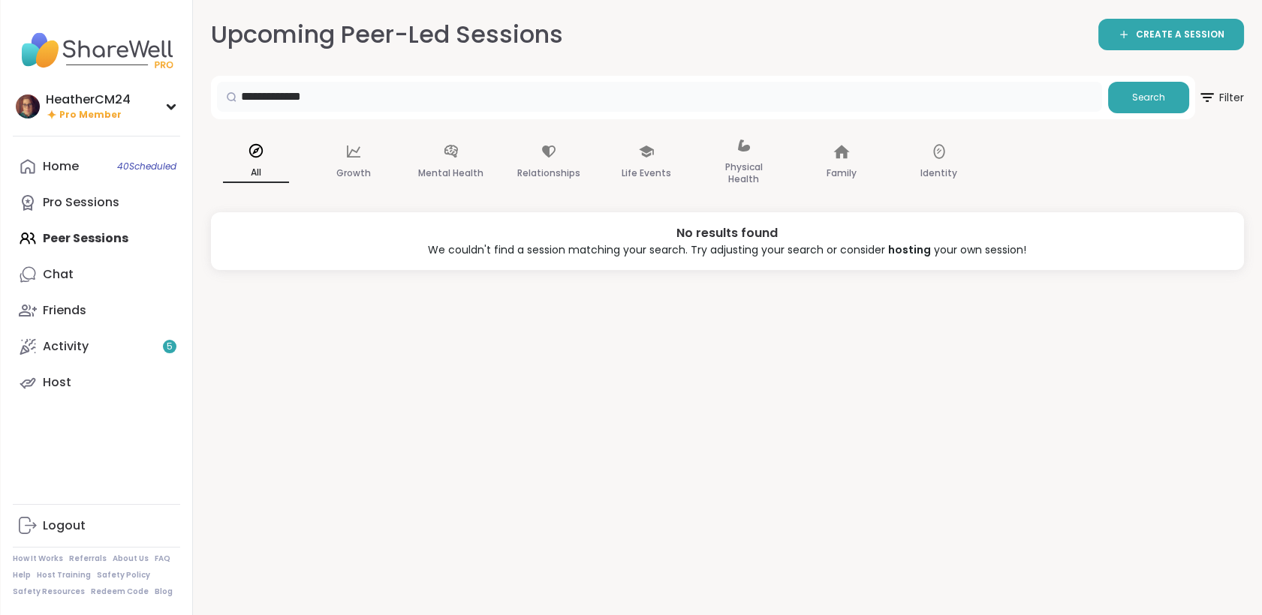
type input "**********"
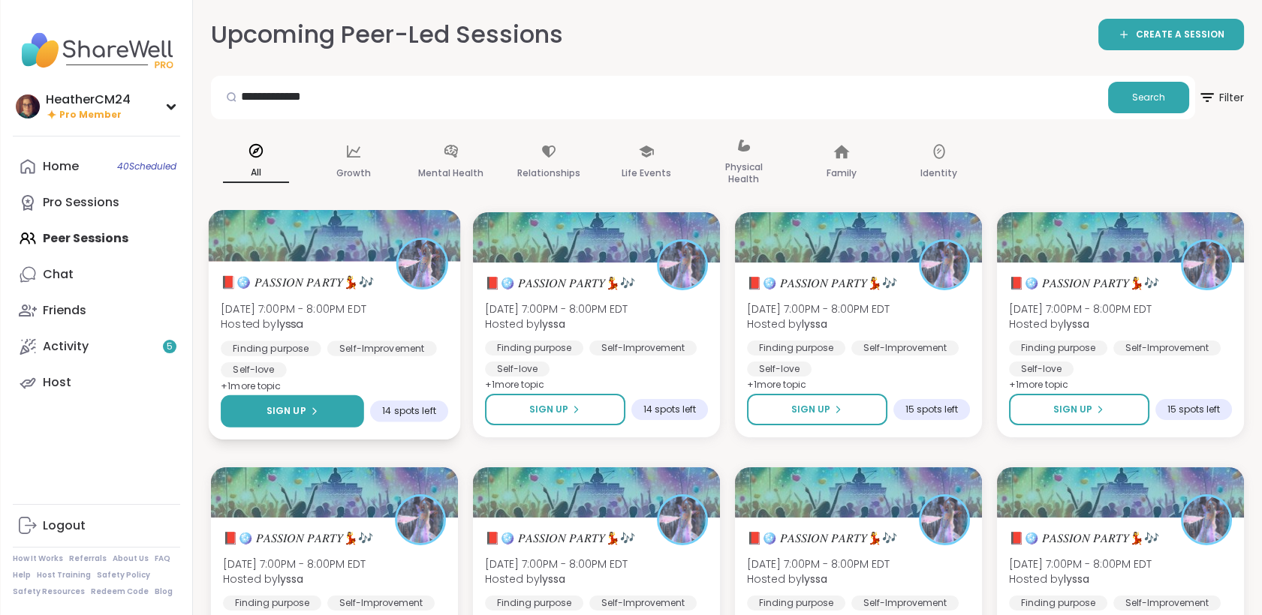
click at [299, 411] on span "Sign Up" at bounding box center [286, 412] width 40 height 14
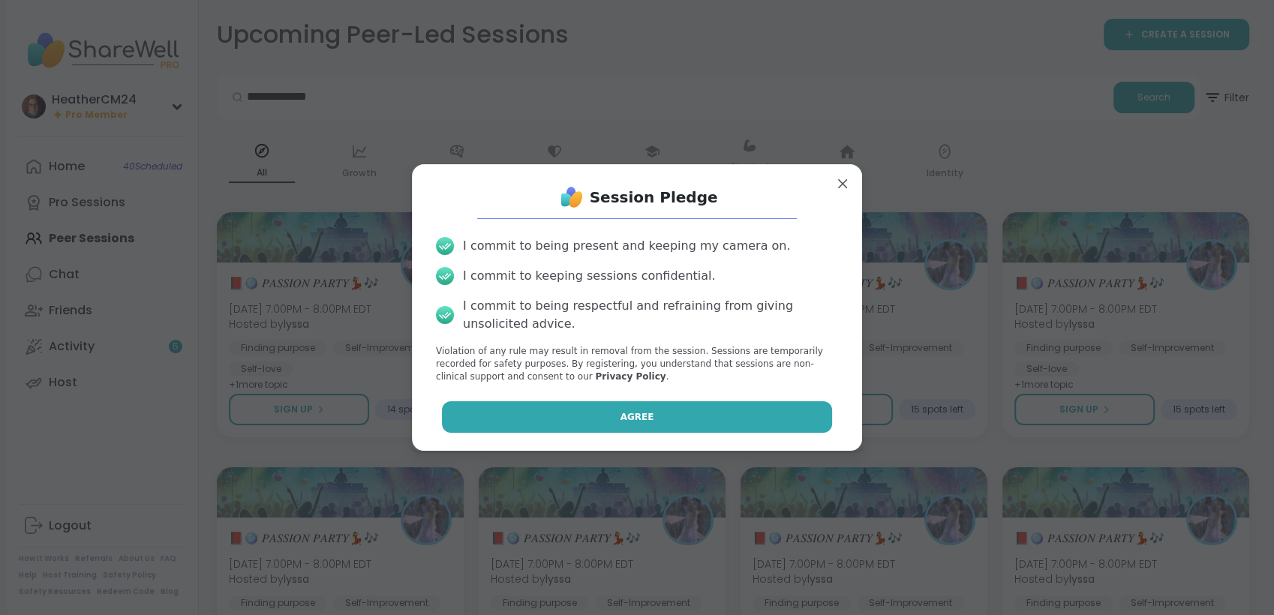
click at [582, 421] on button "Agree" at bounding box center [637, 418] width 391 height 32
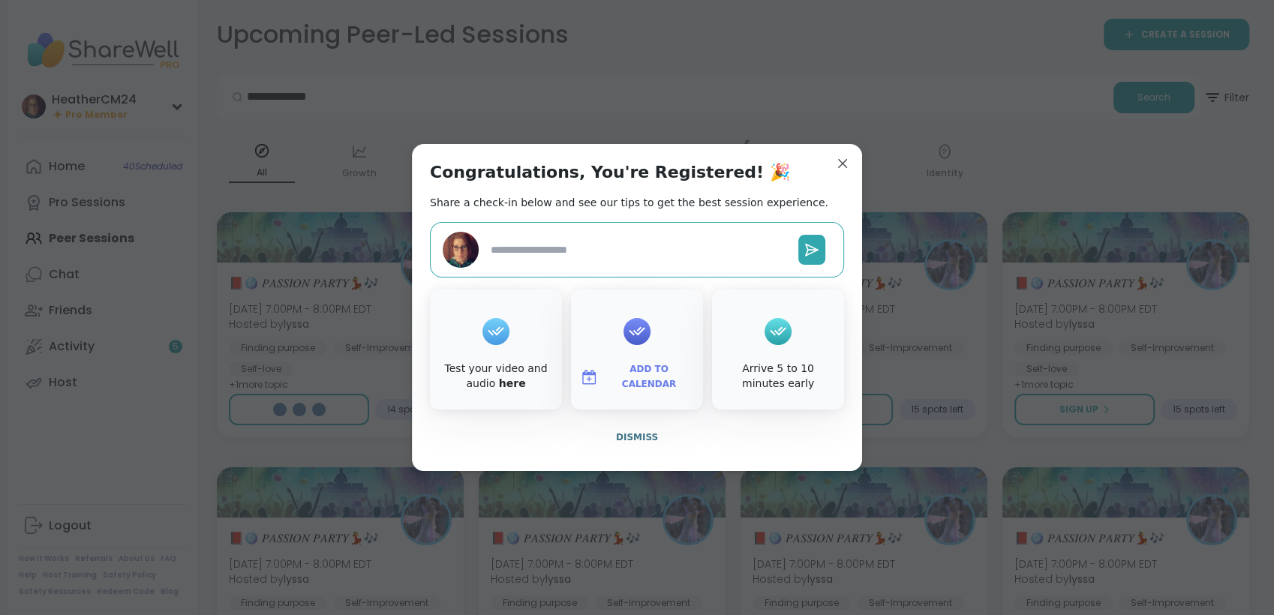
type textarea "*"
click at [624, 435] on span "Dismiss" at bounding box center [637, 437] width 42 height 11
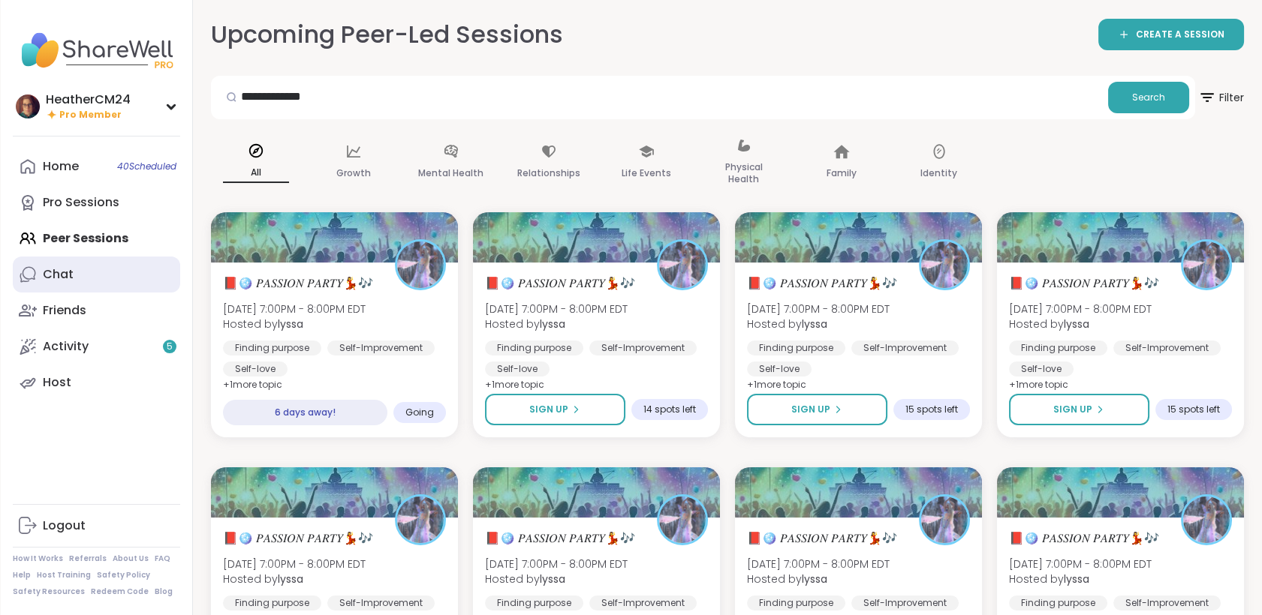
click at [102, 265] on link "Chat" at bounding box center [96, 275] width 167 height 36
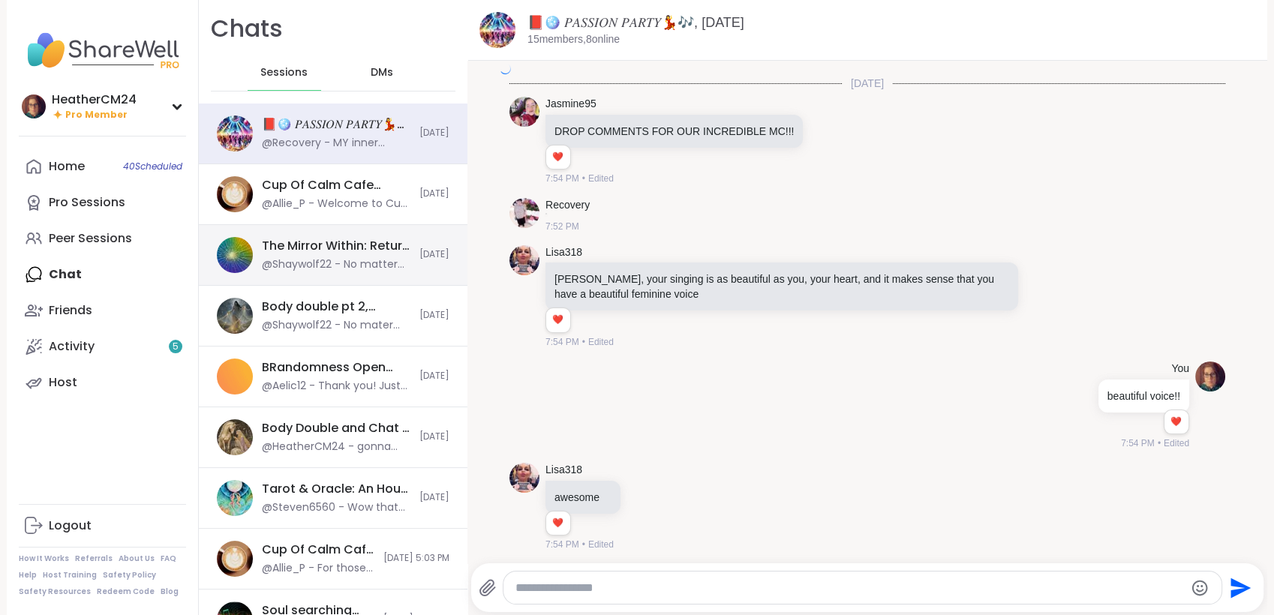
scroll to position [11018, 0]
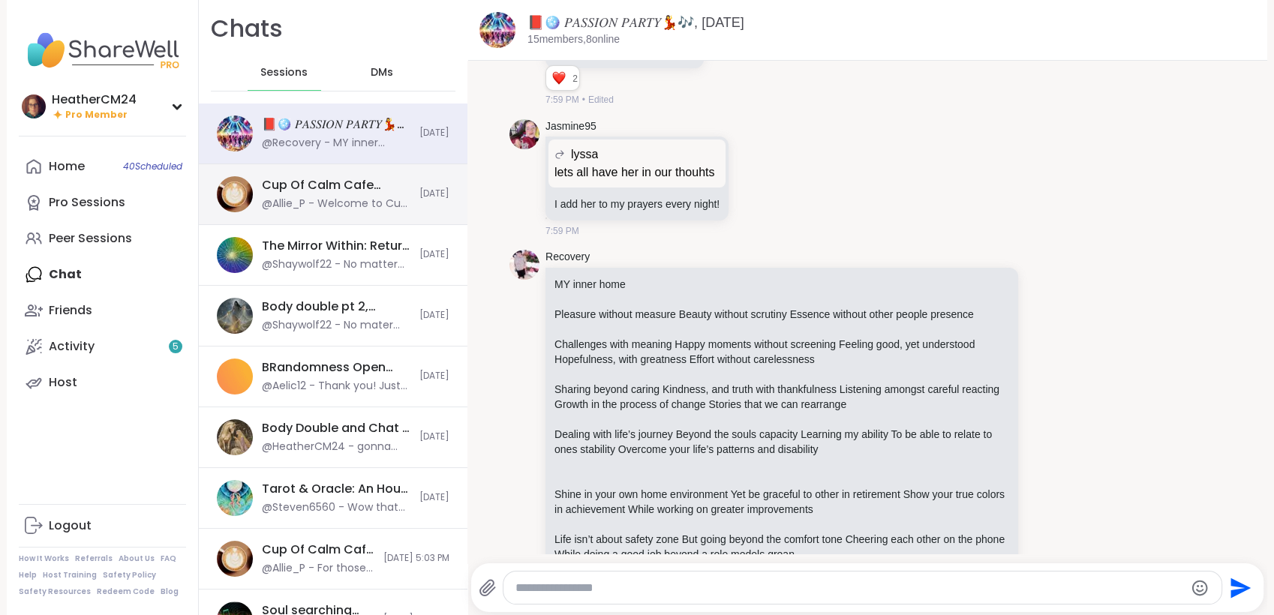
click at [272, 205] on div "@Allie_P - Welcome to Cup Of Calm Cafe Mixer. We are utilizing this gathering a…" at bounding box center [336, 204] width 149 height 15
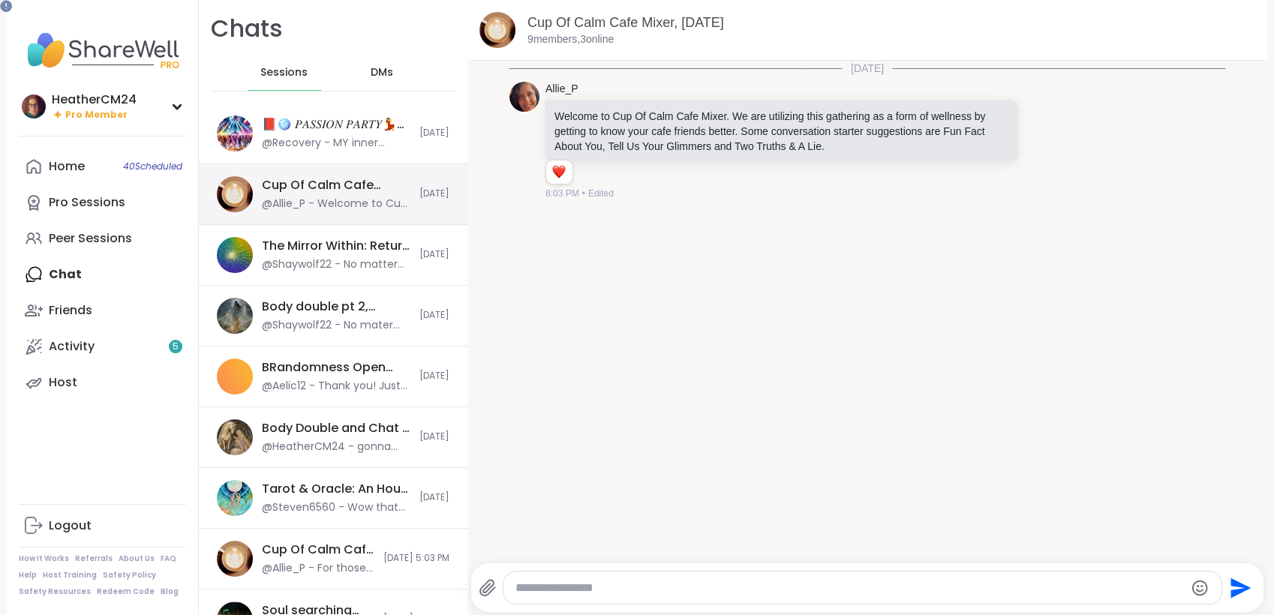
scroll to position [0, 0]
